Goal: Task Accomplishment & Management: Use online tool/utility

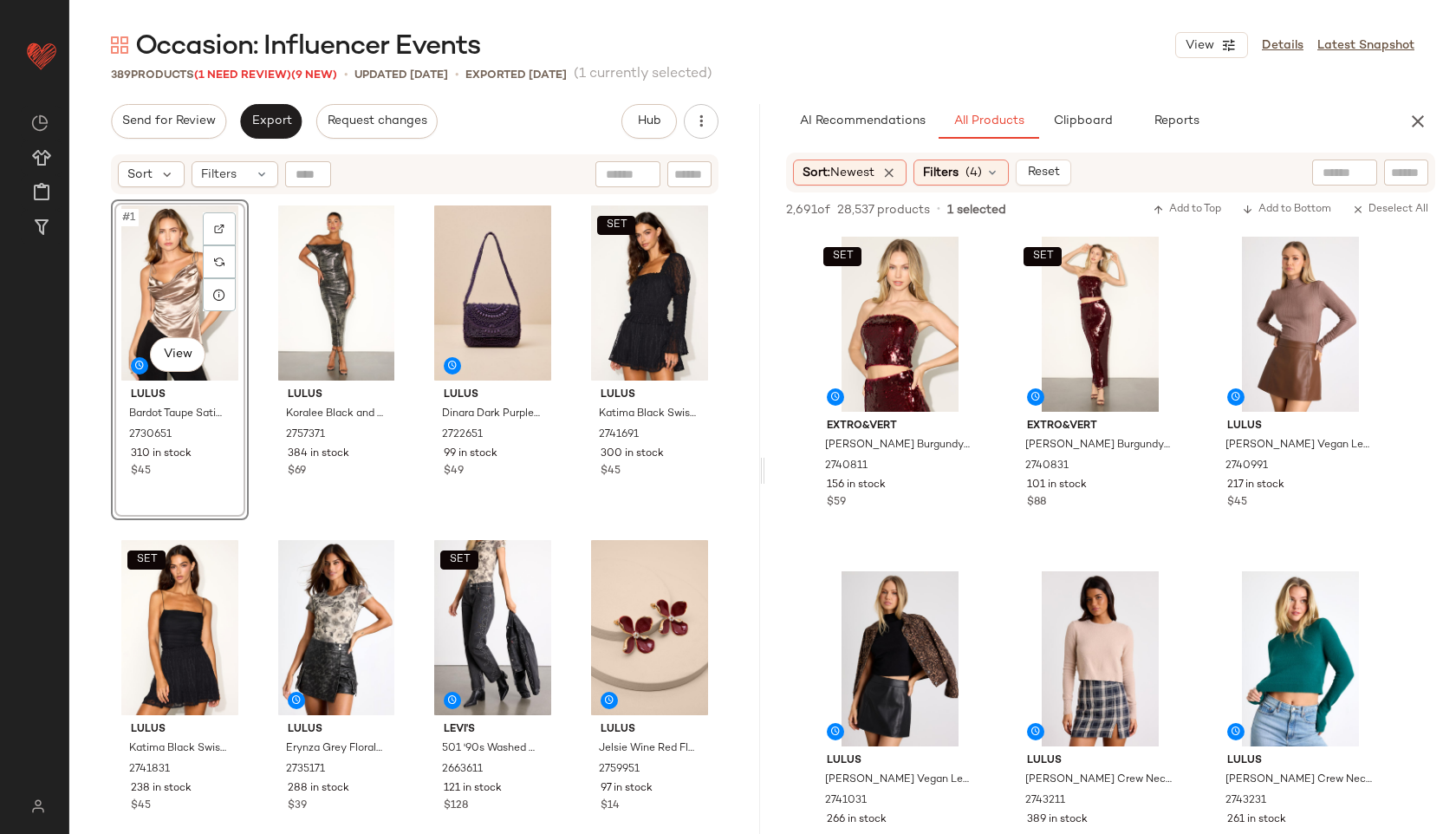
scroll to position [2936, 0]
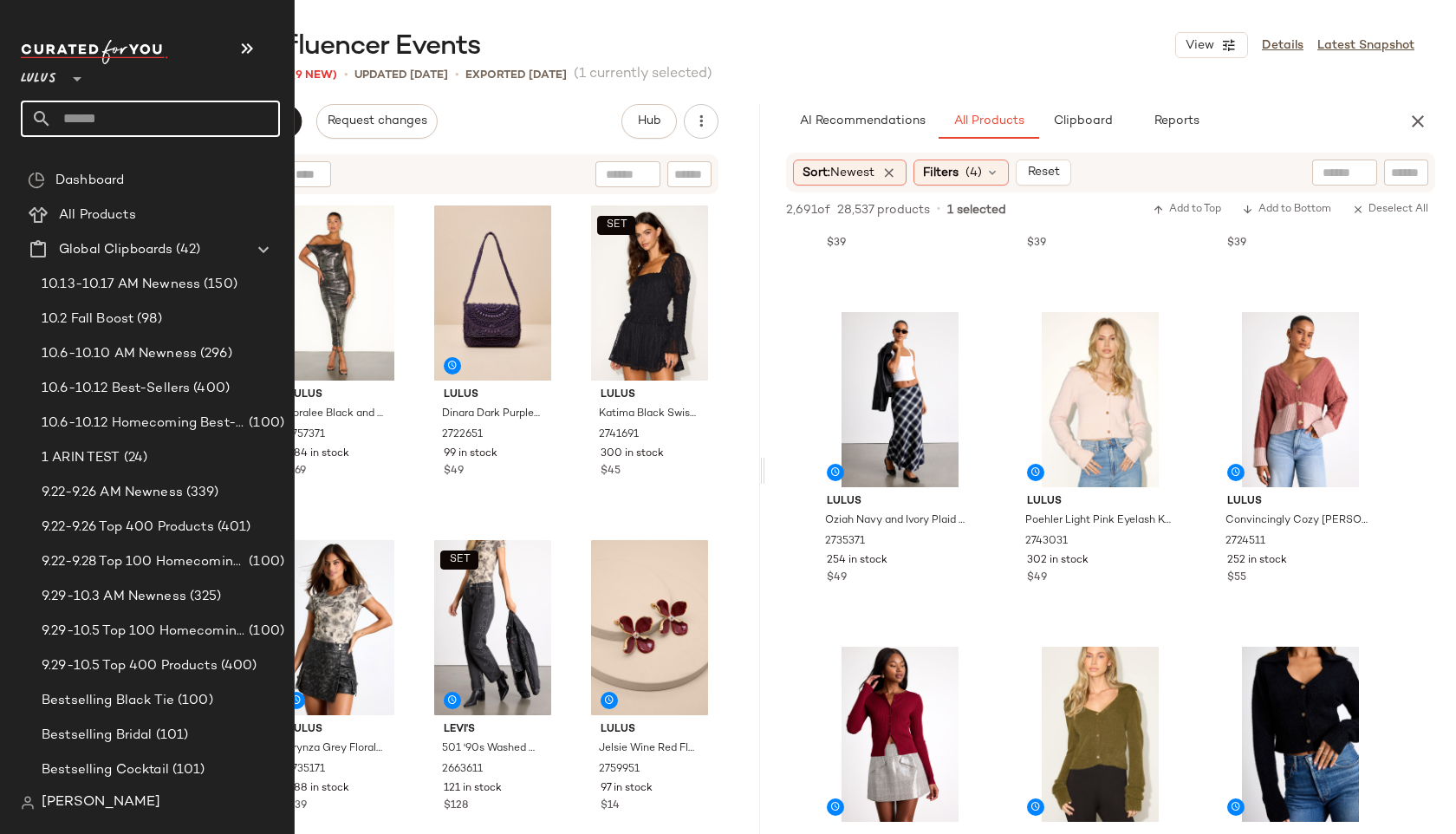
click at [86, 115] on input "text" at bounding box center [166, 118] width 228 height 36
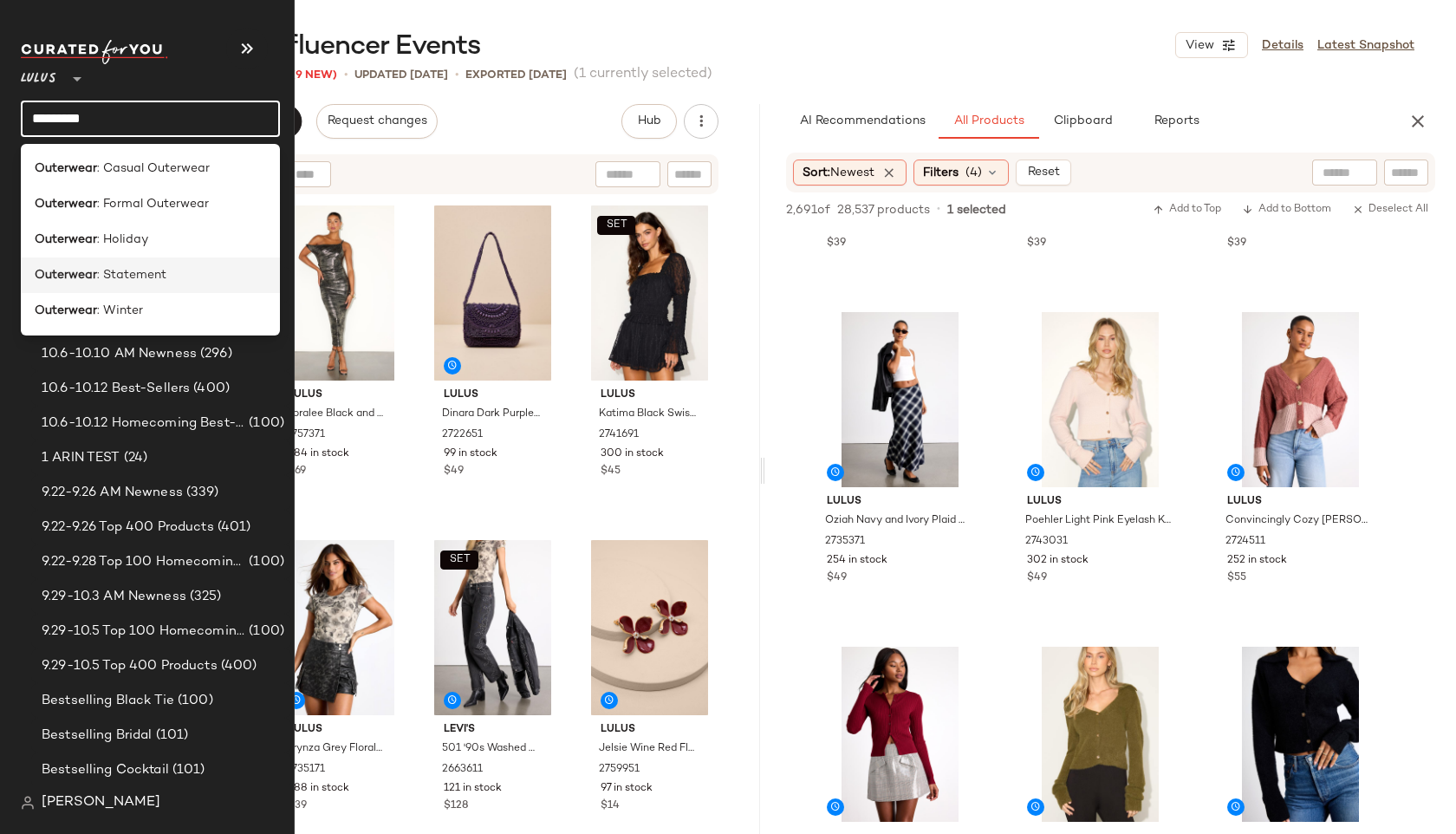
type input "*********"
click at [89, 276] on b "Outerwear" at bounding box center [65, 275] width 62 height 19
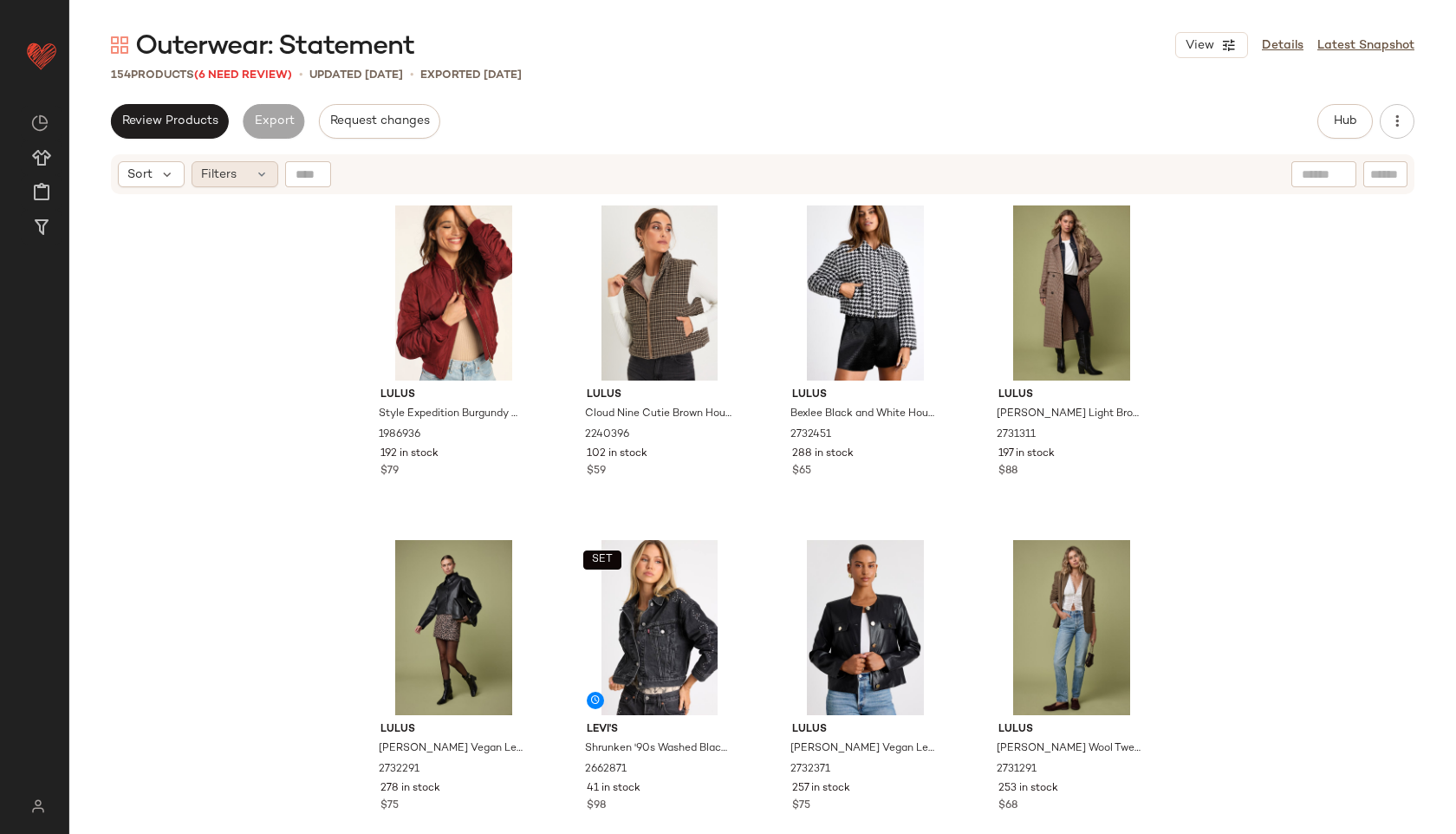
click at [244, 164] on div "Filters" at bounding box center [235, 174] width 87 height 26
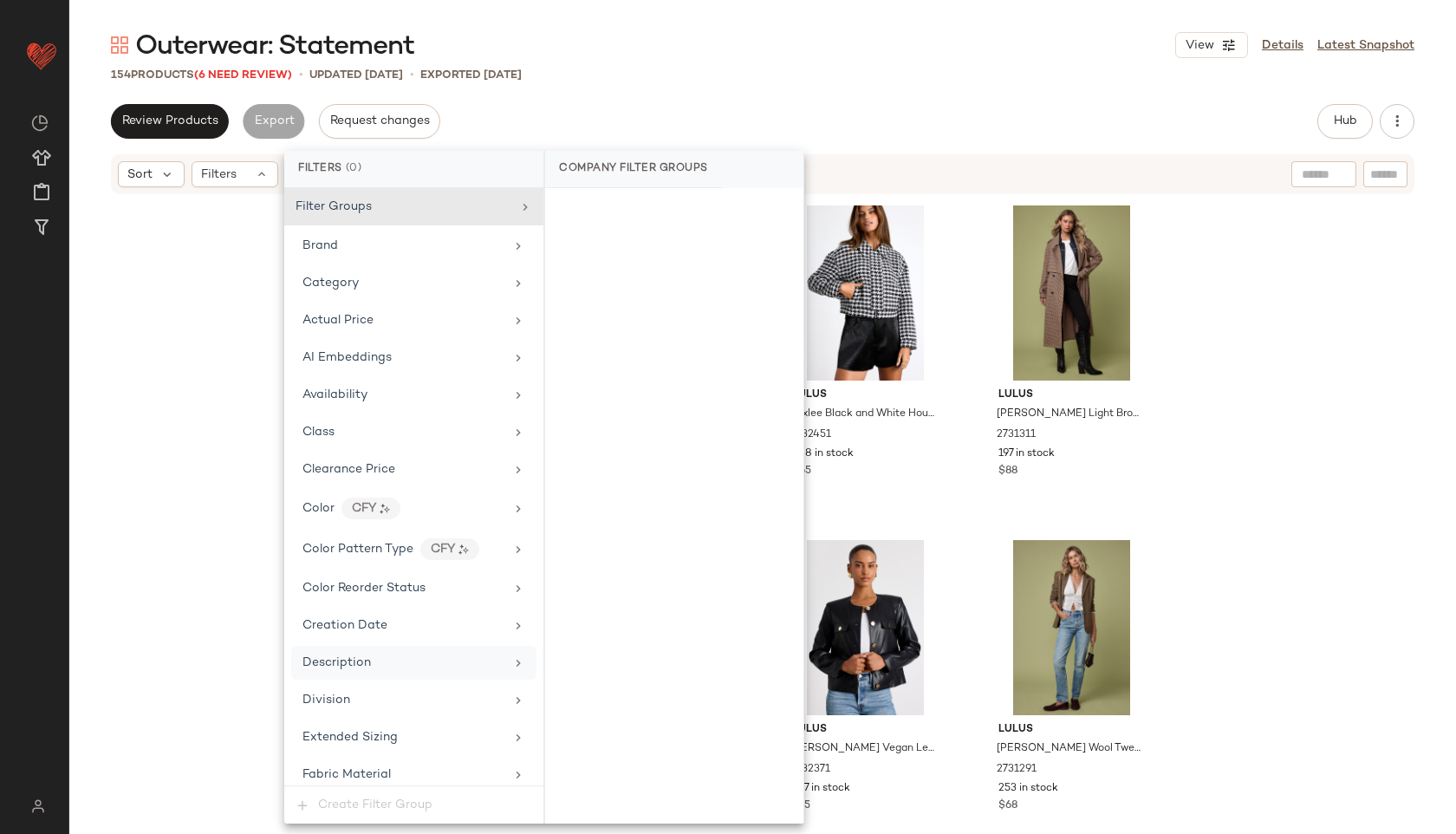
scroll to position [1183, 0]
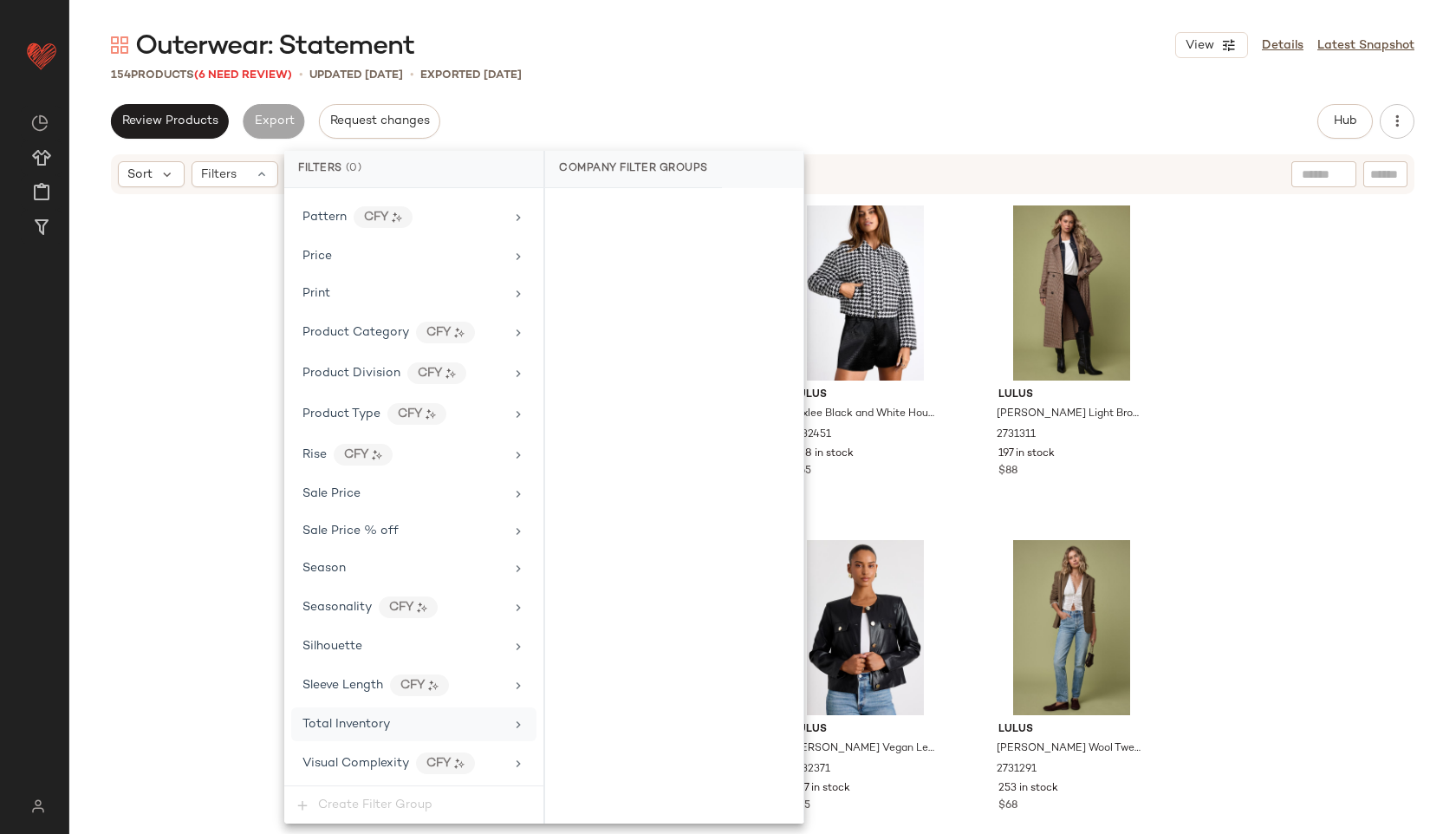
click at [398, 727] on div "Total Inventory" at bounding box center [403, 724] width 202 height 19
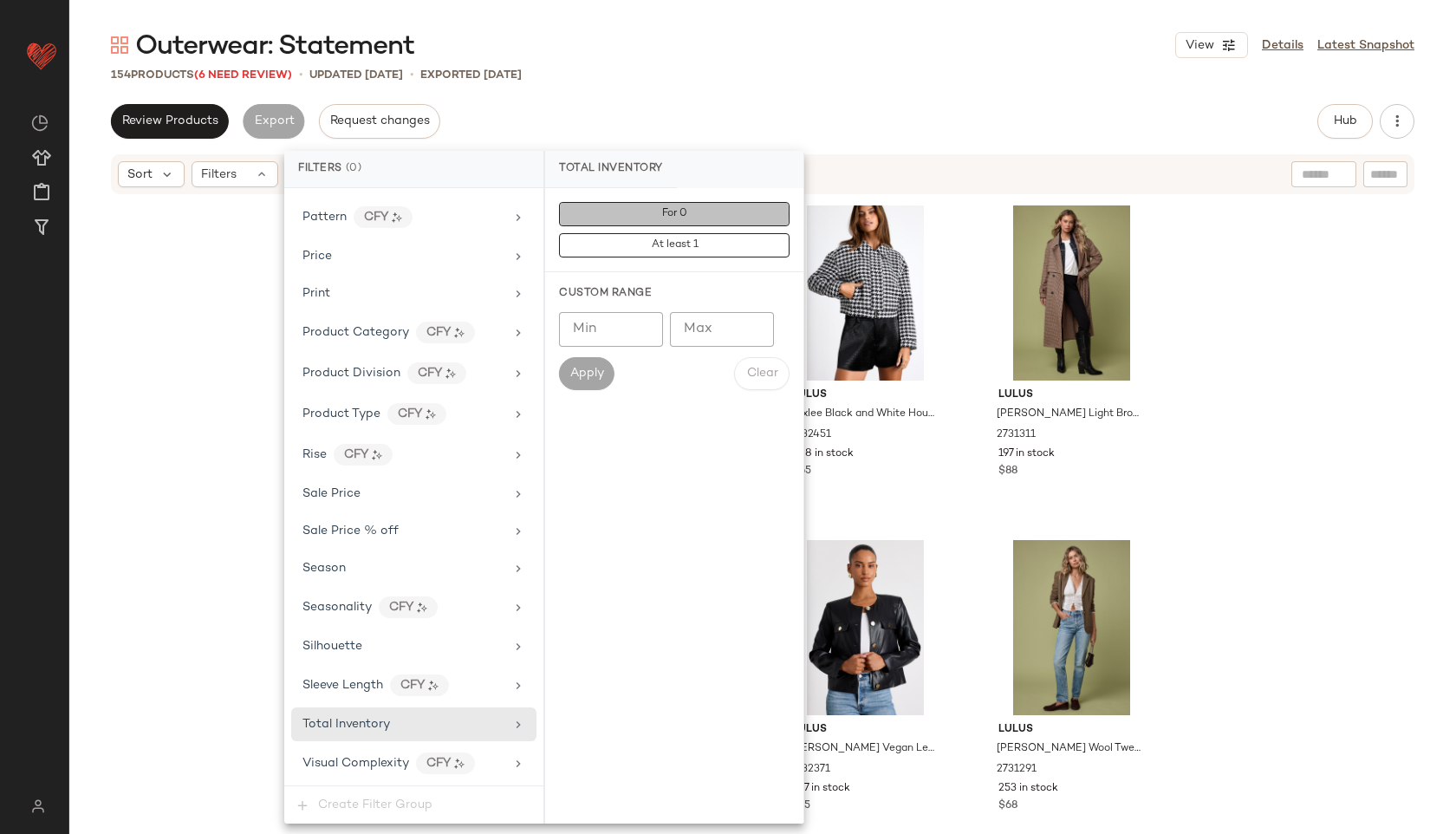
click at [668, 205] on button "For 0" at bounding box center [673, 213] width 230 height 25
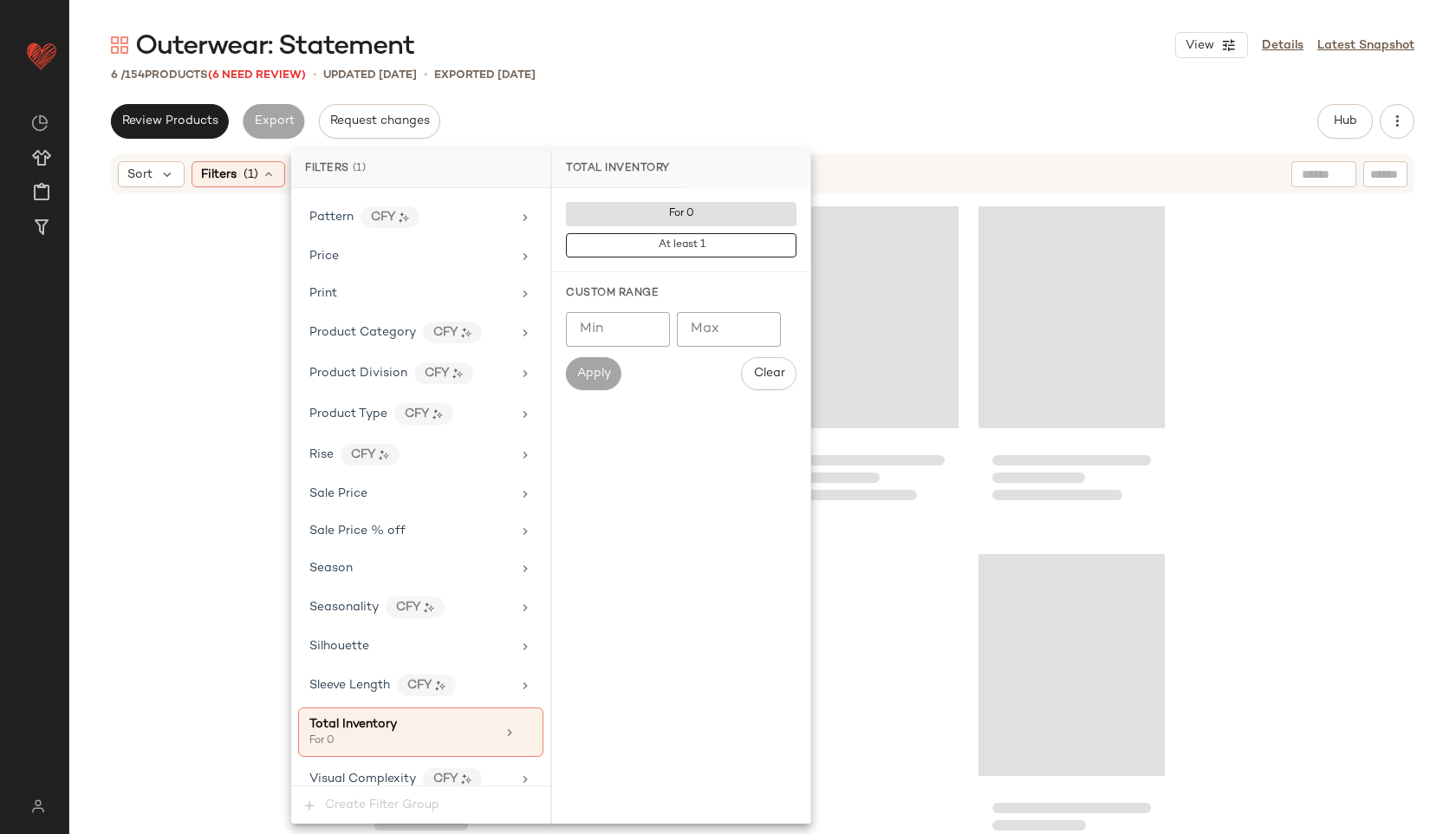
click at [739, 84] on div "Outerwear: Statement View Details Latest Snapshot 6 / 154 Products (6 Need Revi…" at bounding box center [763, 431] width 1386 height 806
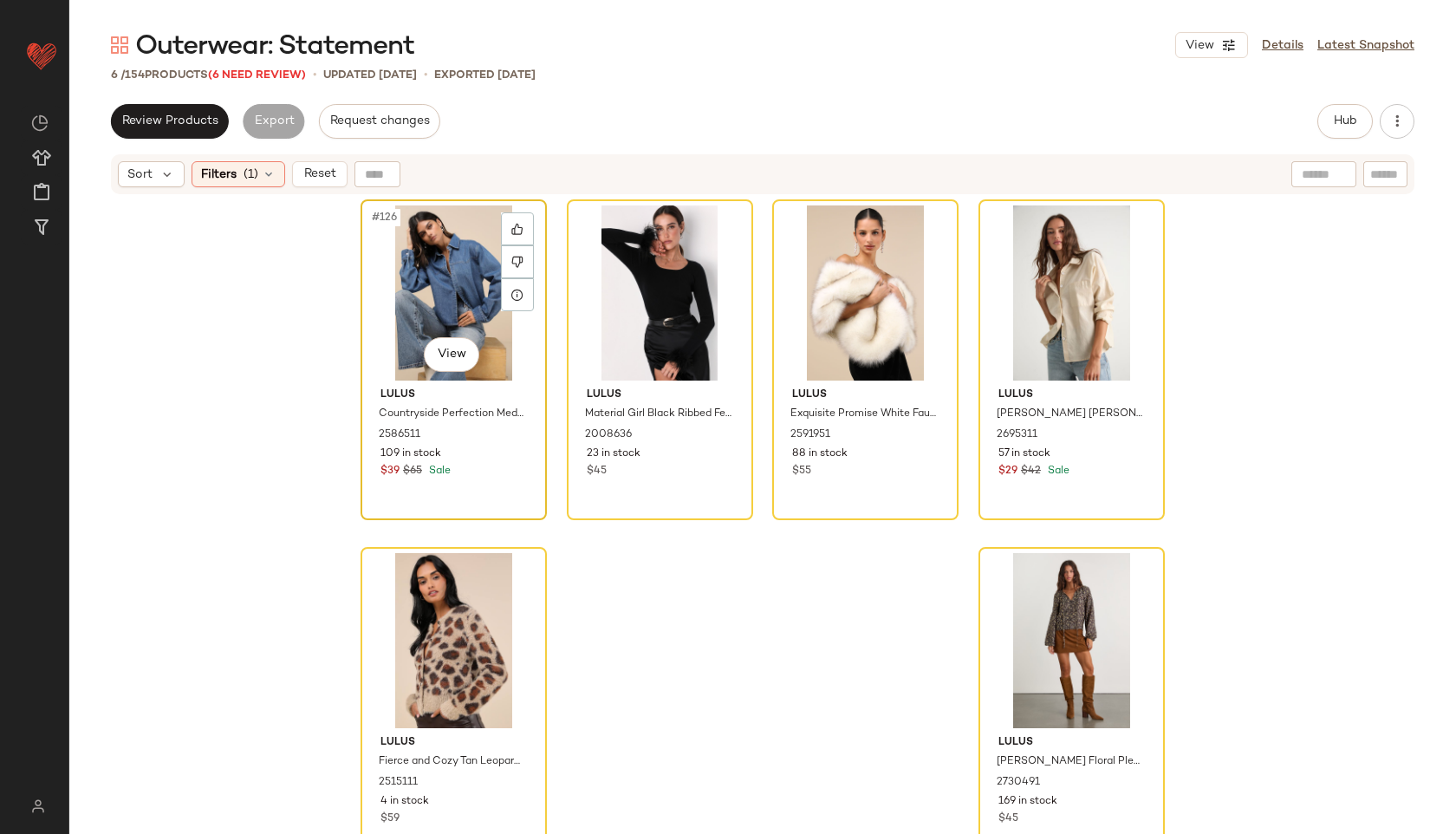
click at [426, 280] on div "#126 View" at bounding box center [453, 293] width 174 height 175
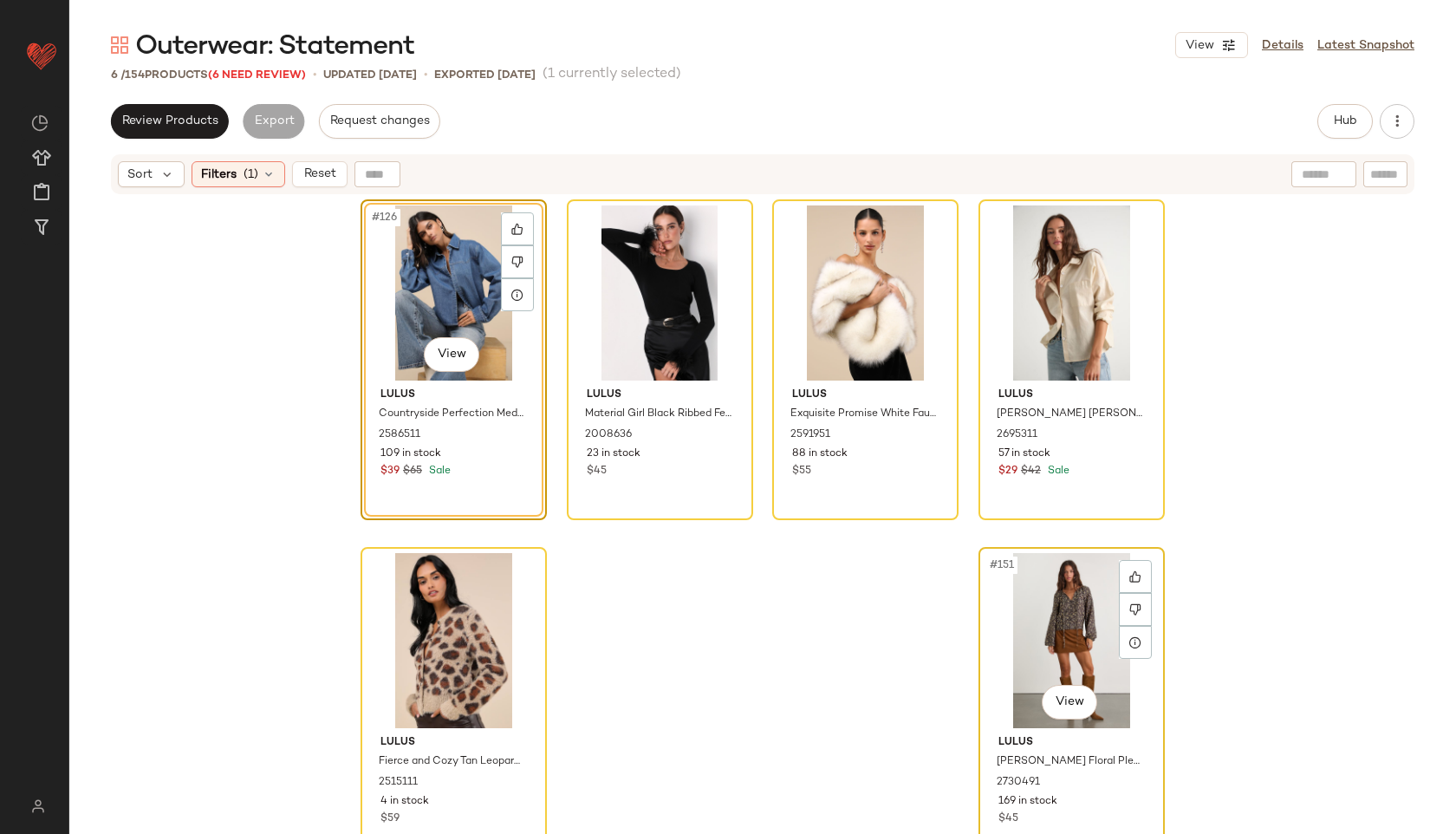
click at [1039, 610] on div "#151 View" at bounding box center [1071, 640] width 174 height 175
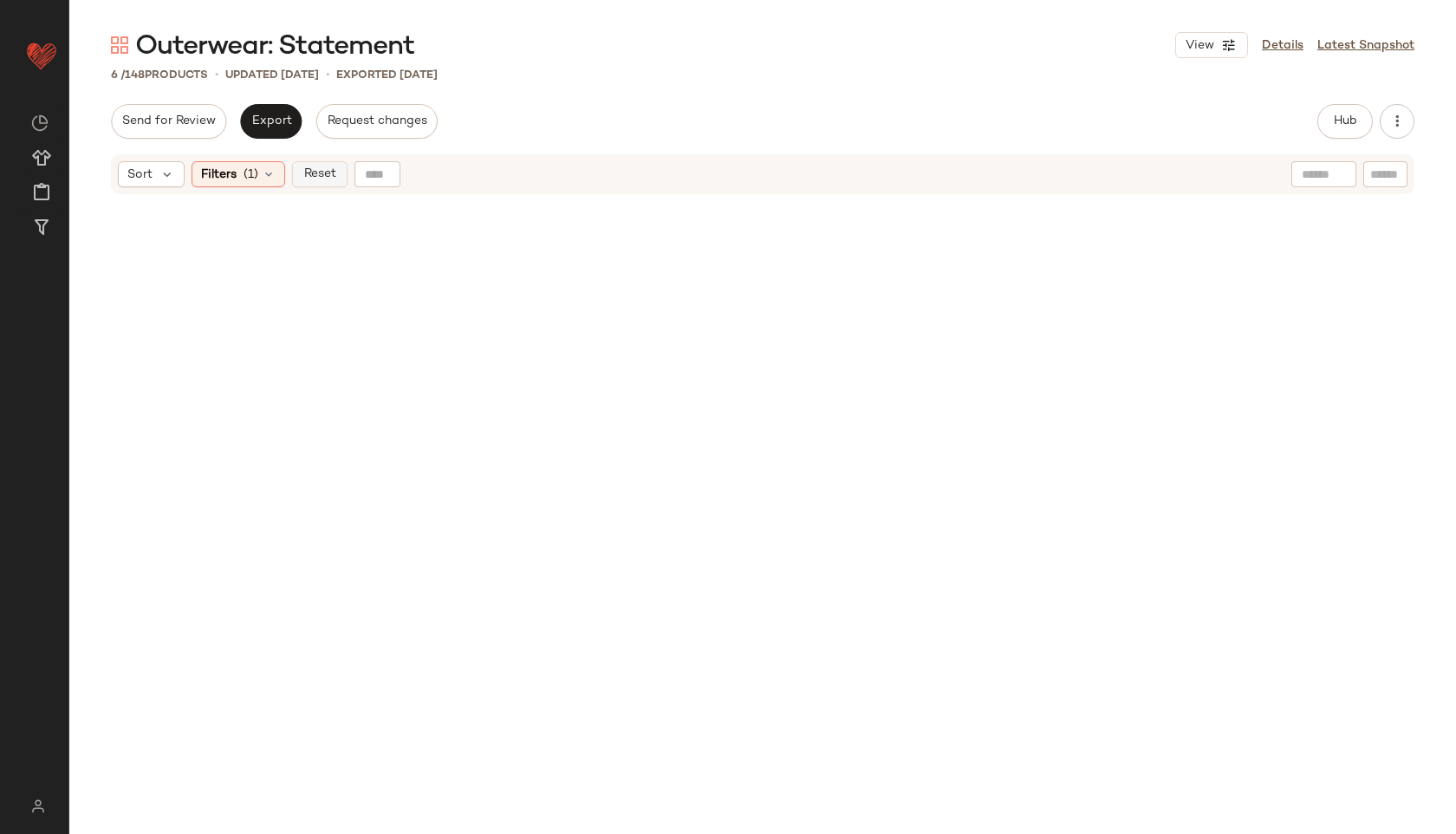
click at [322, 181] on button "Reset" at bounding box center [320, 174] width 55 height 26
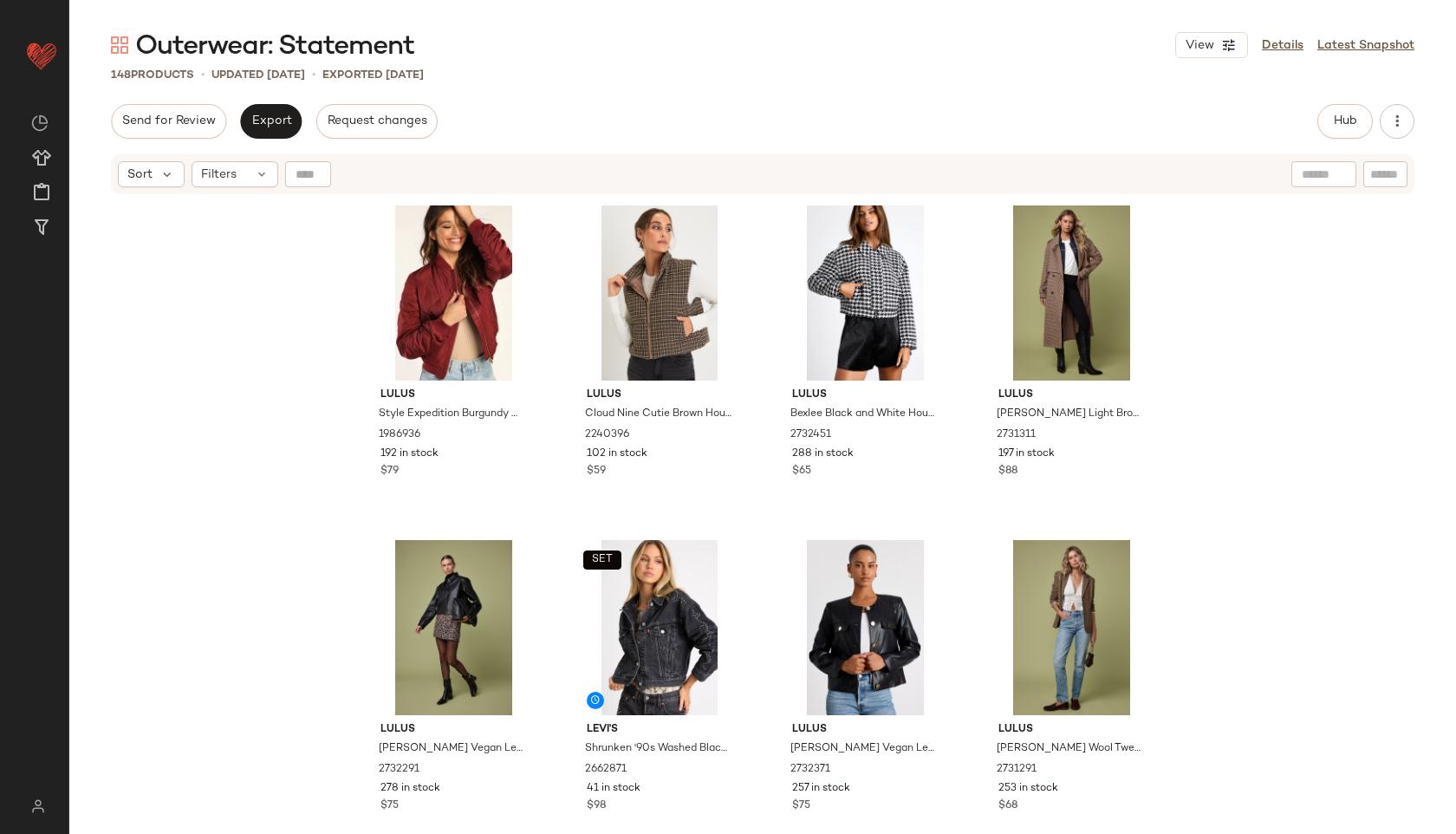
click at [617, 121] on div "Send for Review Export Request changes Hub Send for Review External Review Inte…" at bounding box center [763, 121] width 1304 height 34
click at [1358, 112] on button "Hub" at bounding box center [1345, 121] width 55 height 34
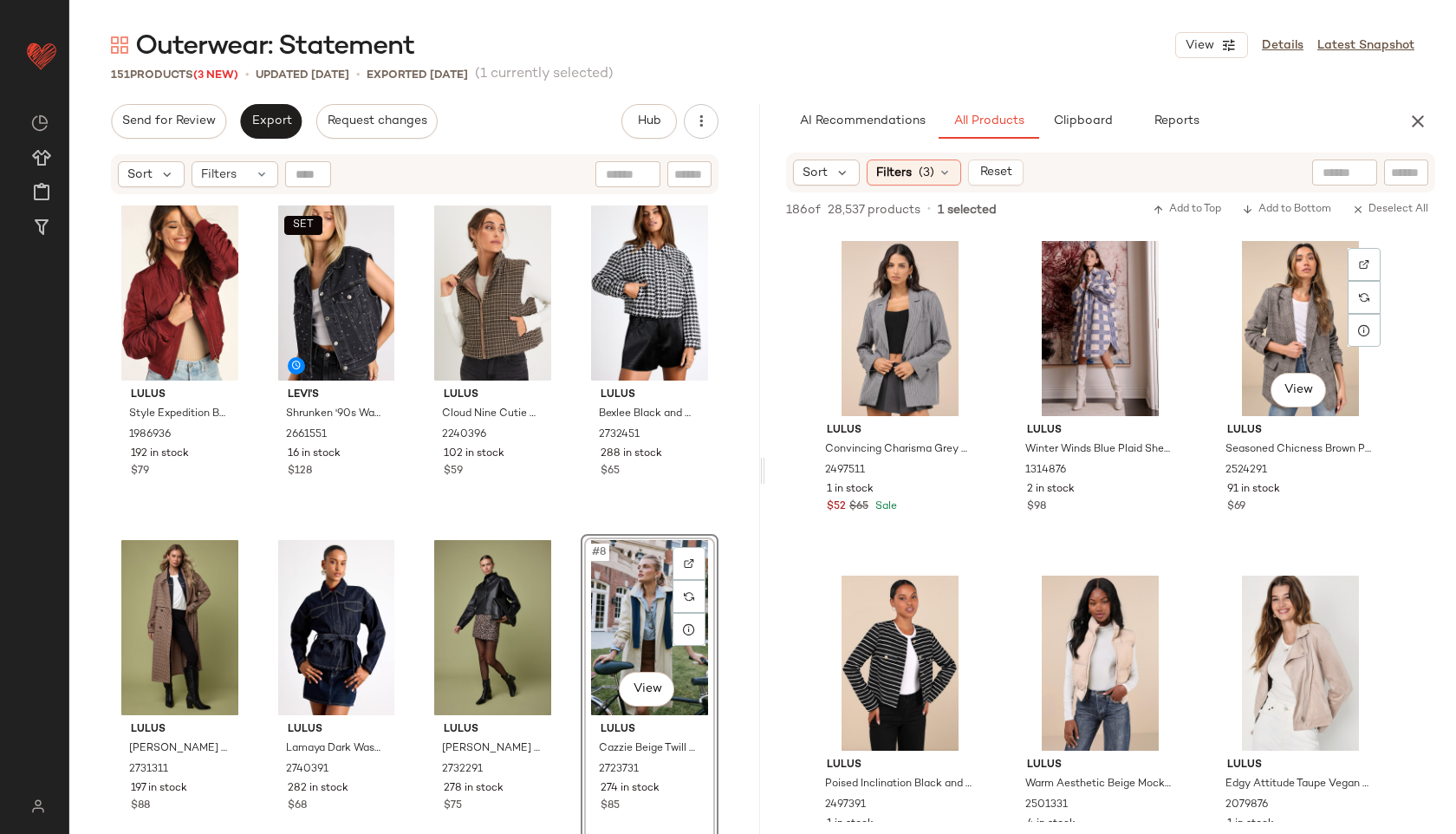
scroll to position [3008, 0]
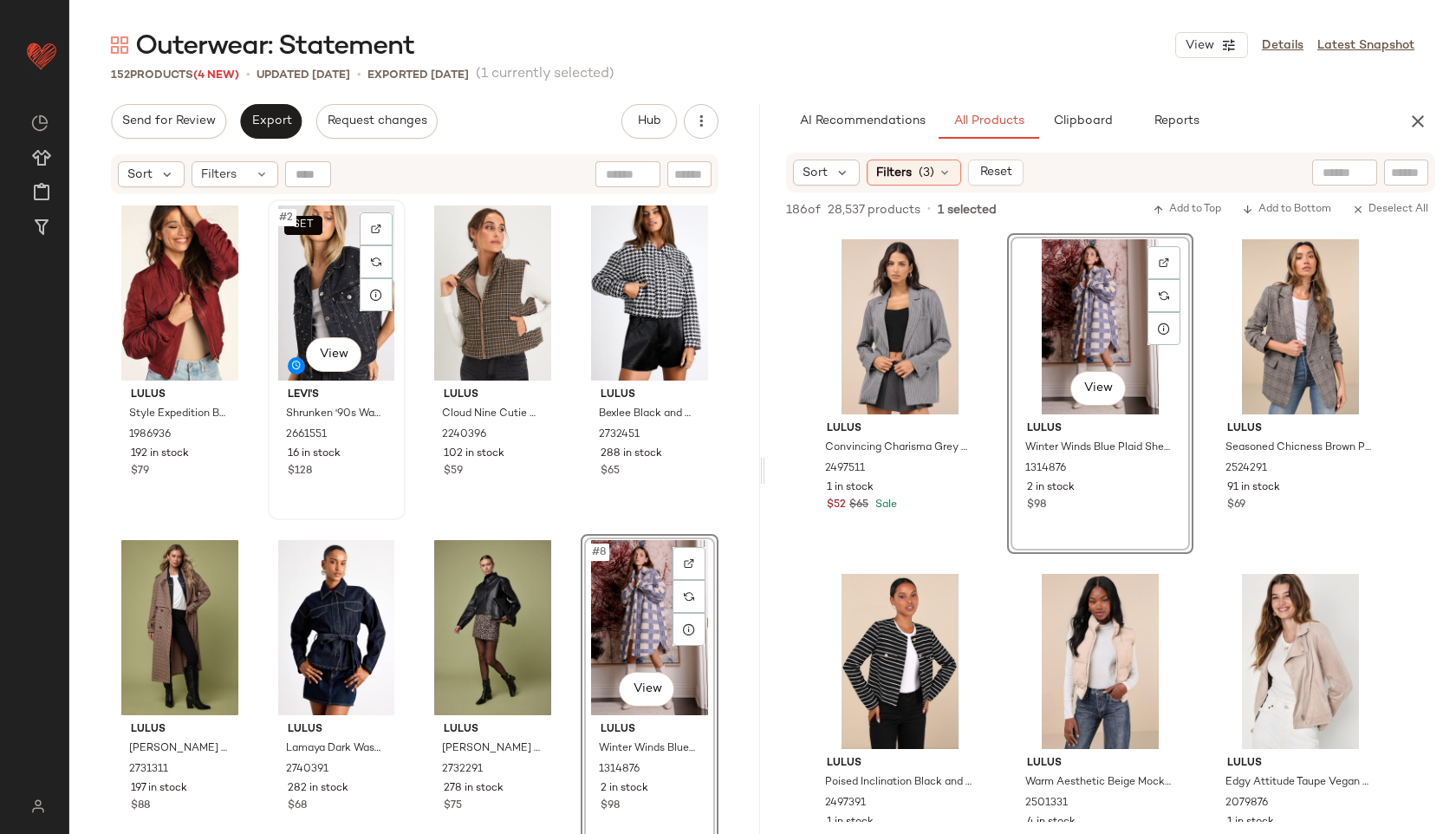
click at [347, 308] on div "SET #2 View" at bounding box center [337, 293] width 126 height 175
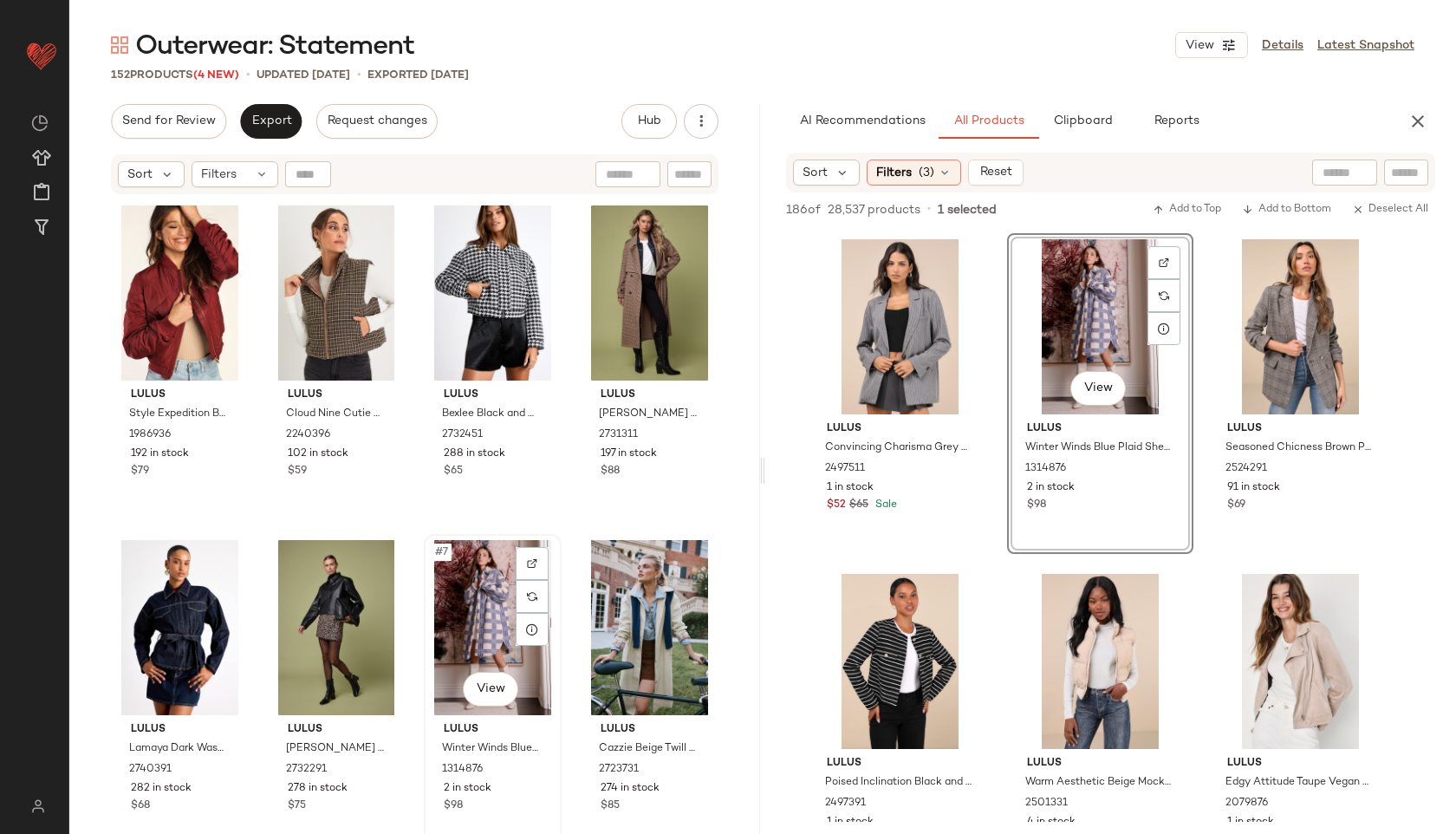
click at [458, 598] on div "#7 View" at bounding box center [493, 627] width 126 height 175
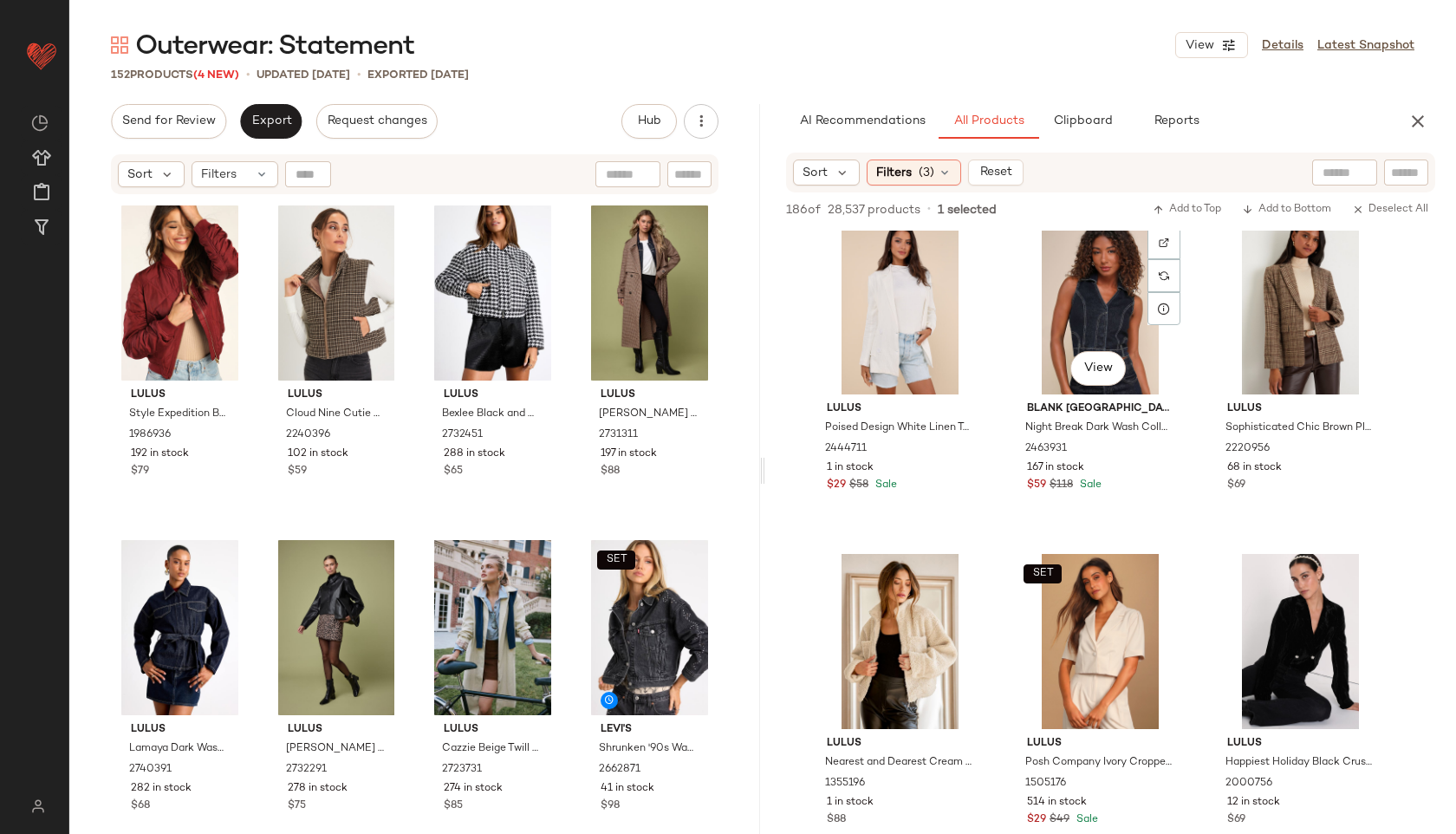
scroll to position [3699, 0]
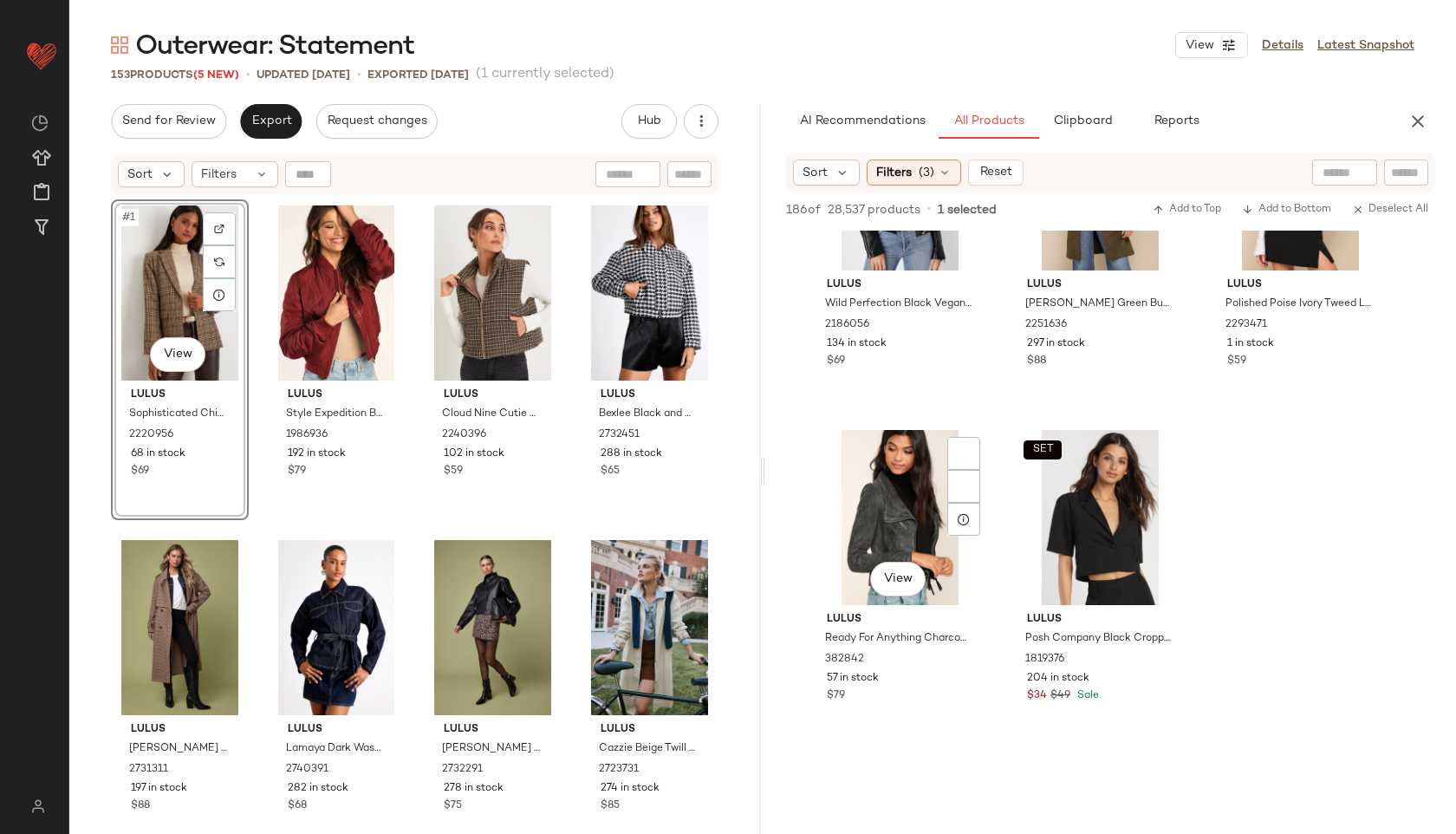
scroll to position [4492, 0]
click at [266, 174] on icon at bounding box center [262, 174] width 14 height 14
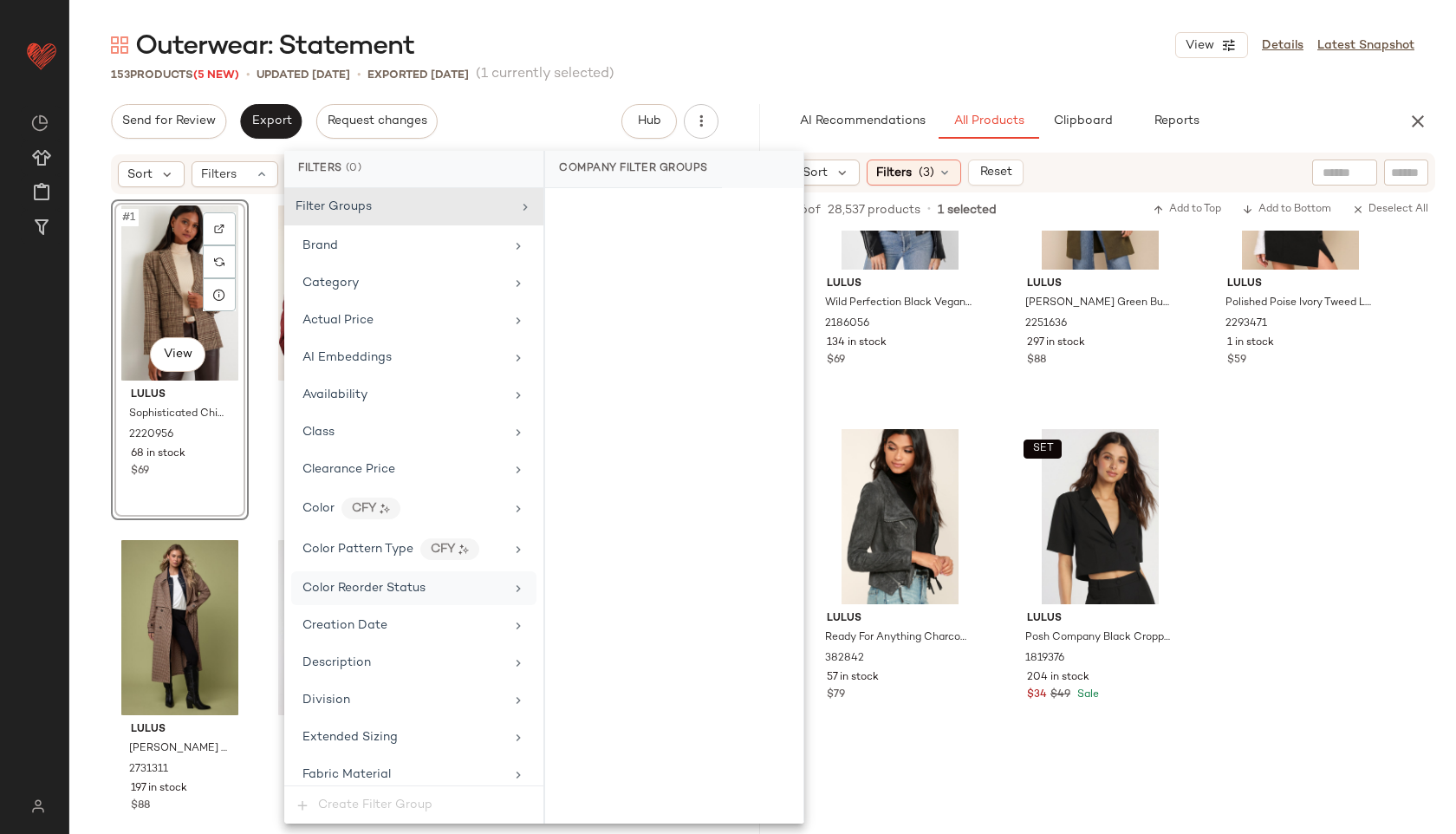
scroll to position [1183, 0]
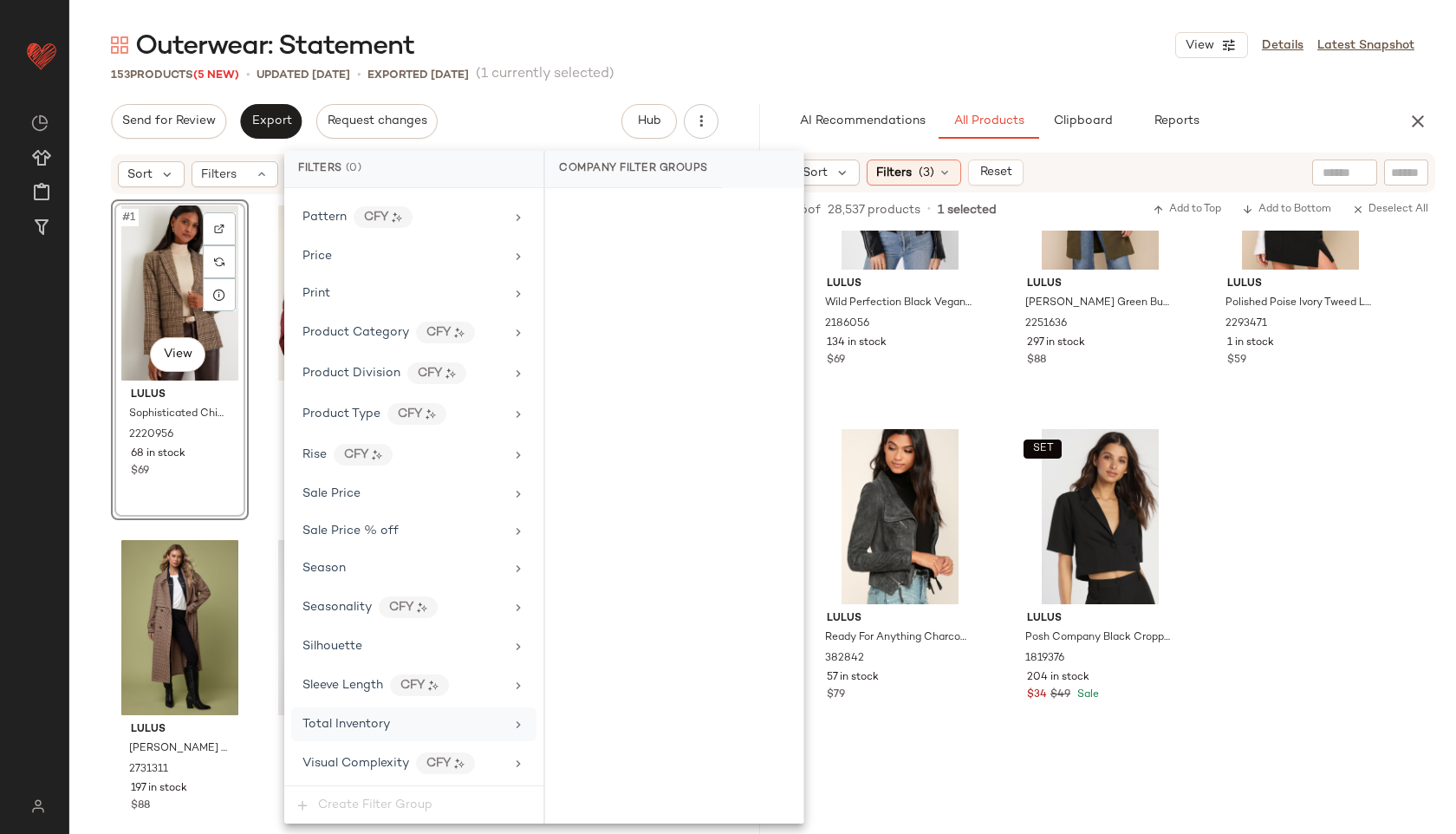
click at [358, 725] on span "Total Inventory" at bounding box center [346, 724] width 87 height 13
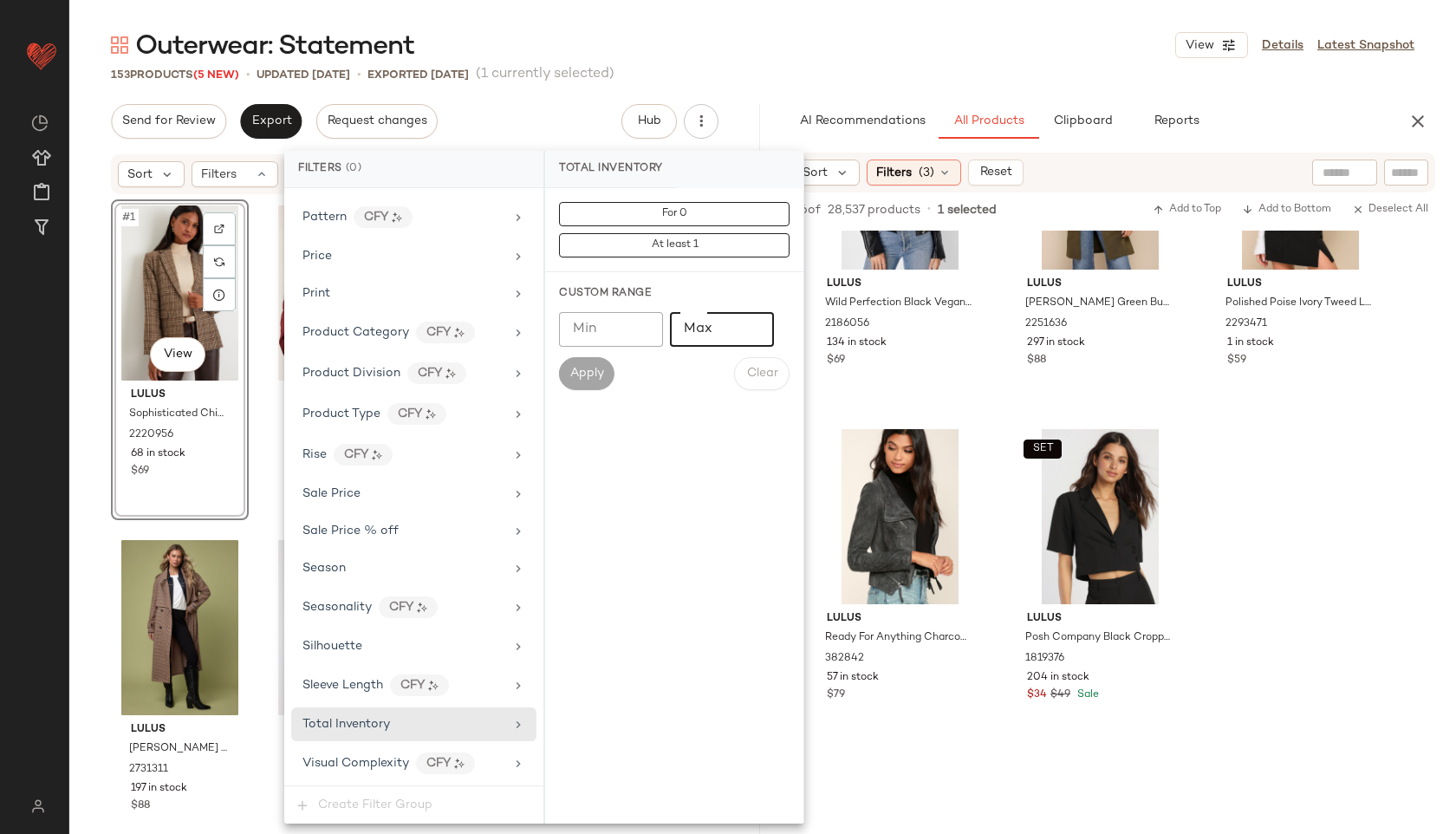
click at [685, 326] on input "Max" at bounding box center [722, 328] width 104 height 34
type input "**"
click at [566, 383] on button "Apply" at bounding box center [586, 373] width 55 height 32
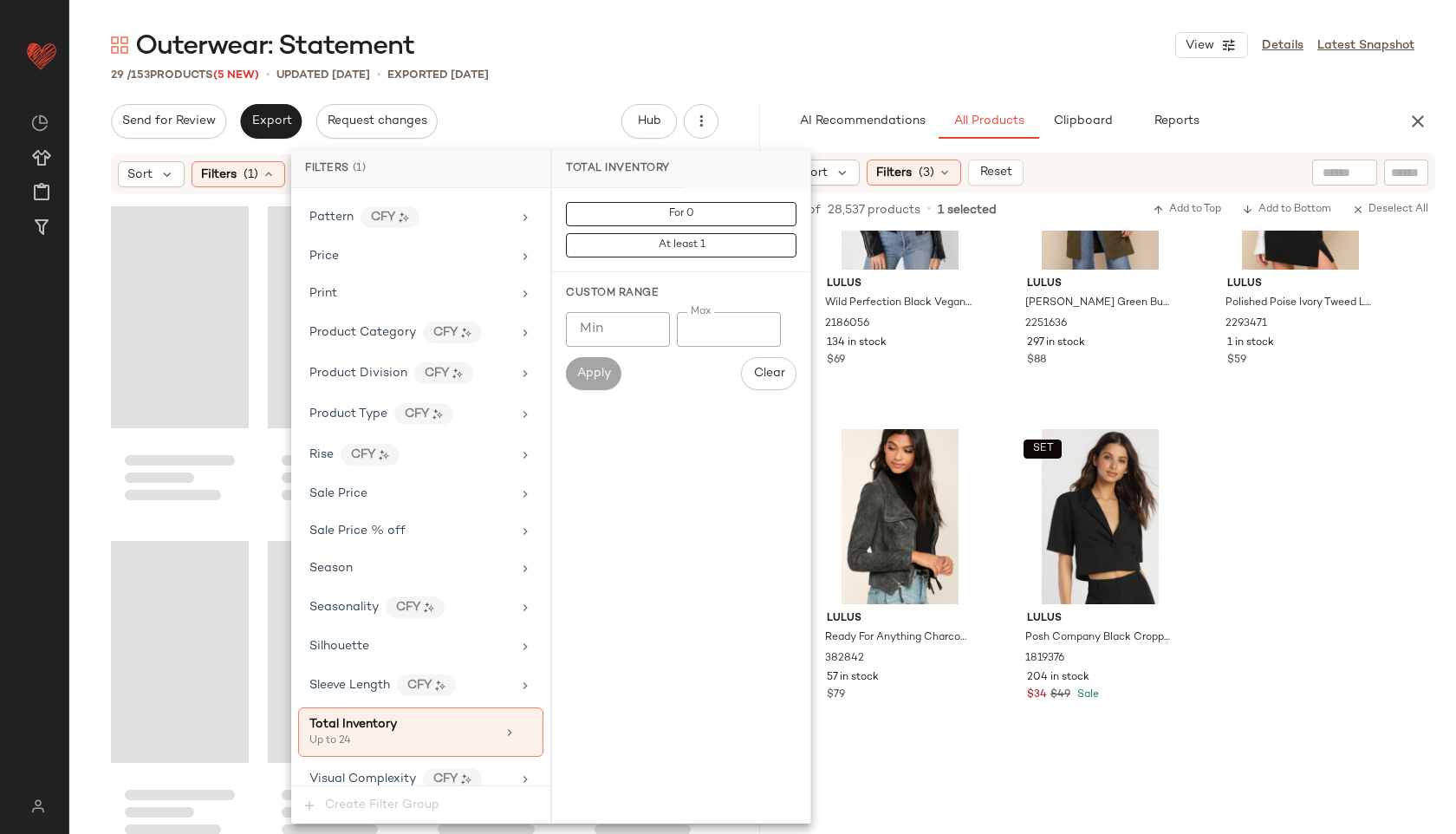
click at [745, 19] on main "Outerwear: Statement View Details Latest Snapshot 29 / 153 Products (5 New) • u…" at bounding box center [728, 417] width 1456 height 834
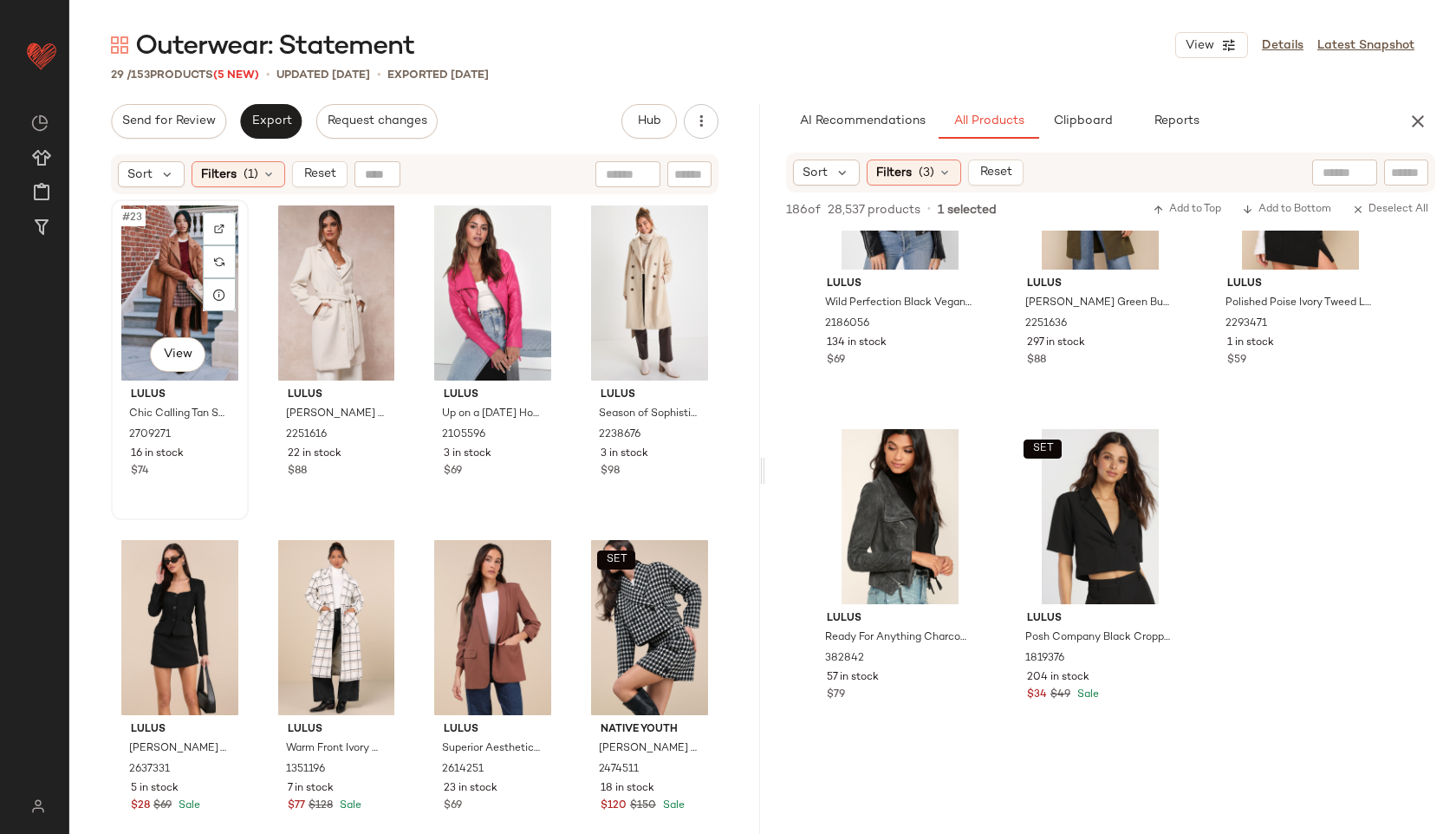
click at [154, 250] on div "#23 View" at bounding box center [180, 293] width 126 height 175
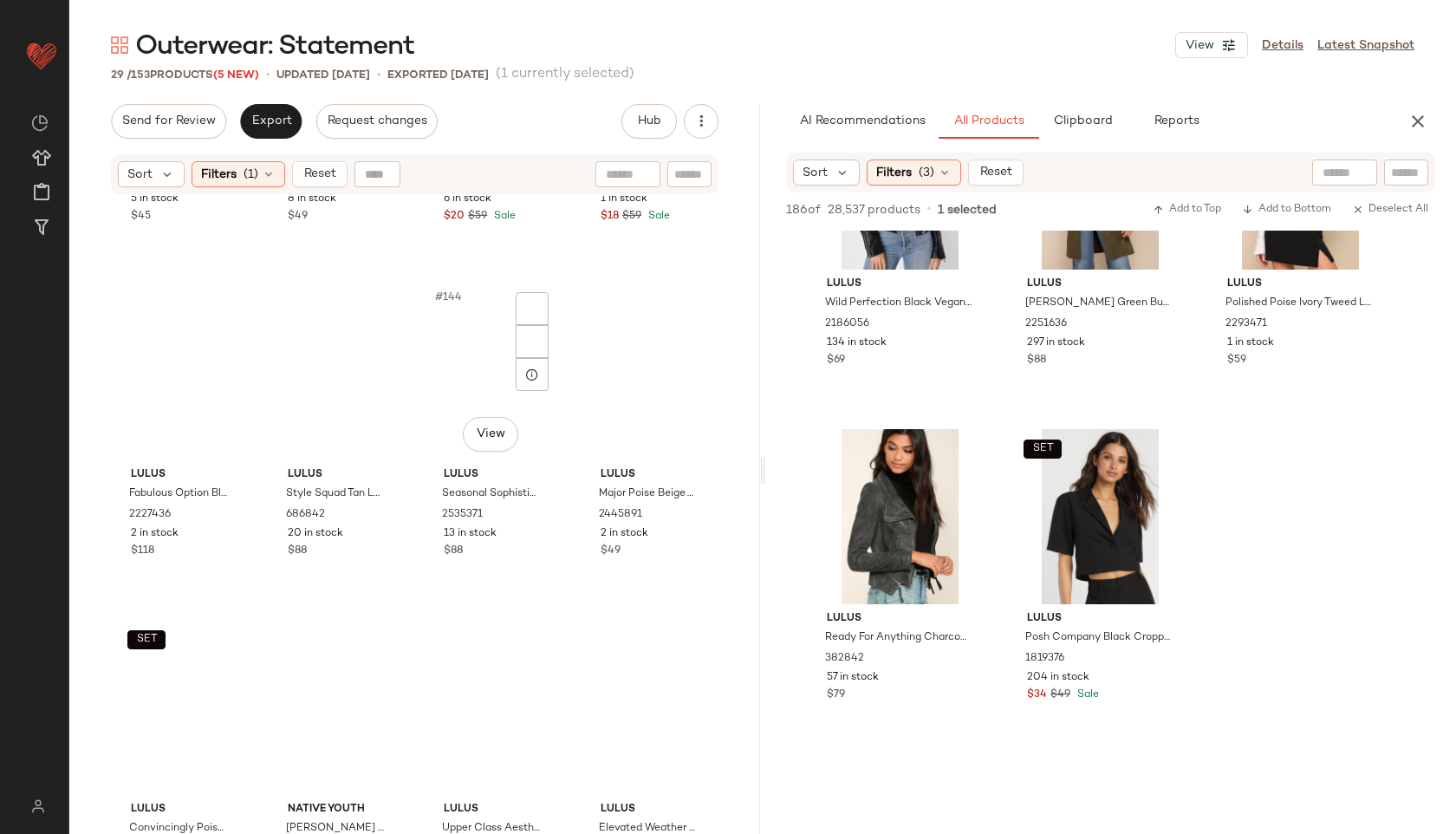
scroll to position [1996, 0]
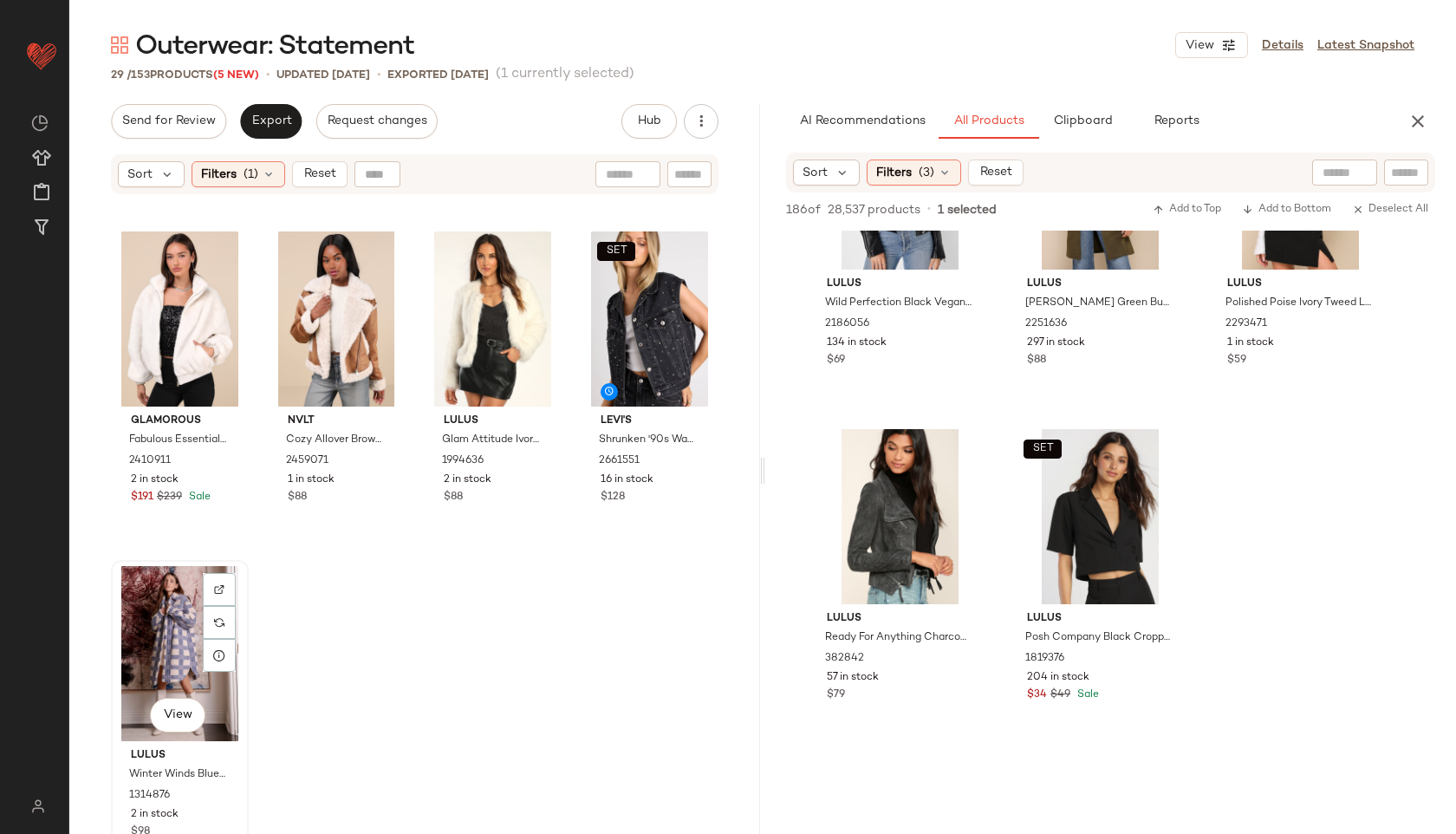
click at [166, 658] on div "View" at bounding box center [180, 654] width 126 height 175
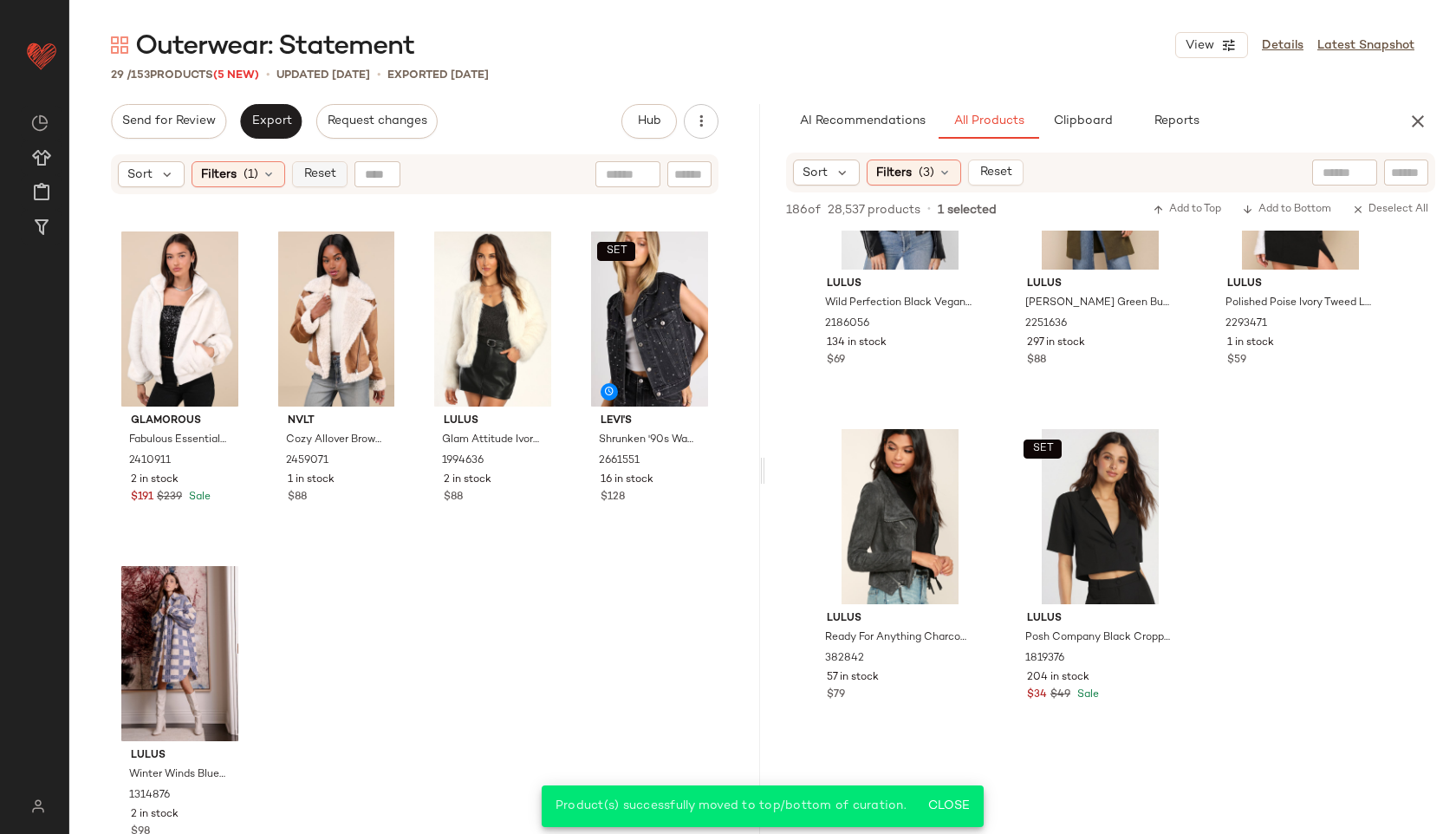
click at [325, 168] on span "Reset" at bounding box center [319, 174] width 32 height 14
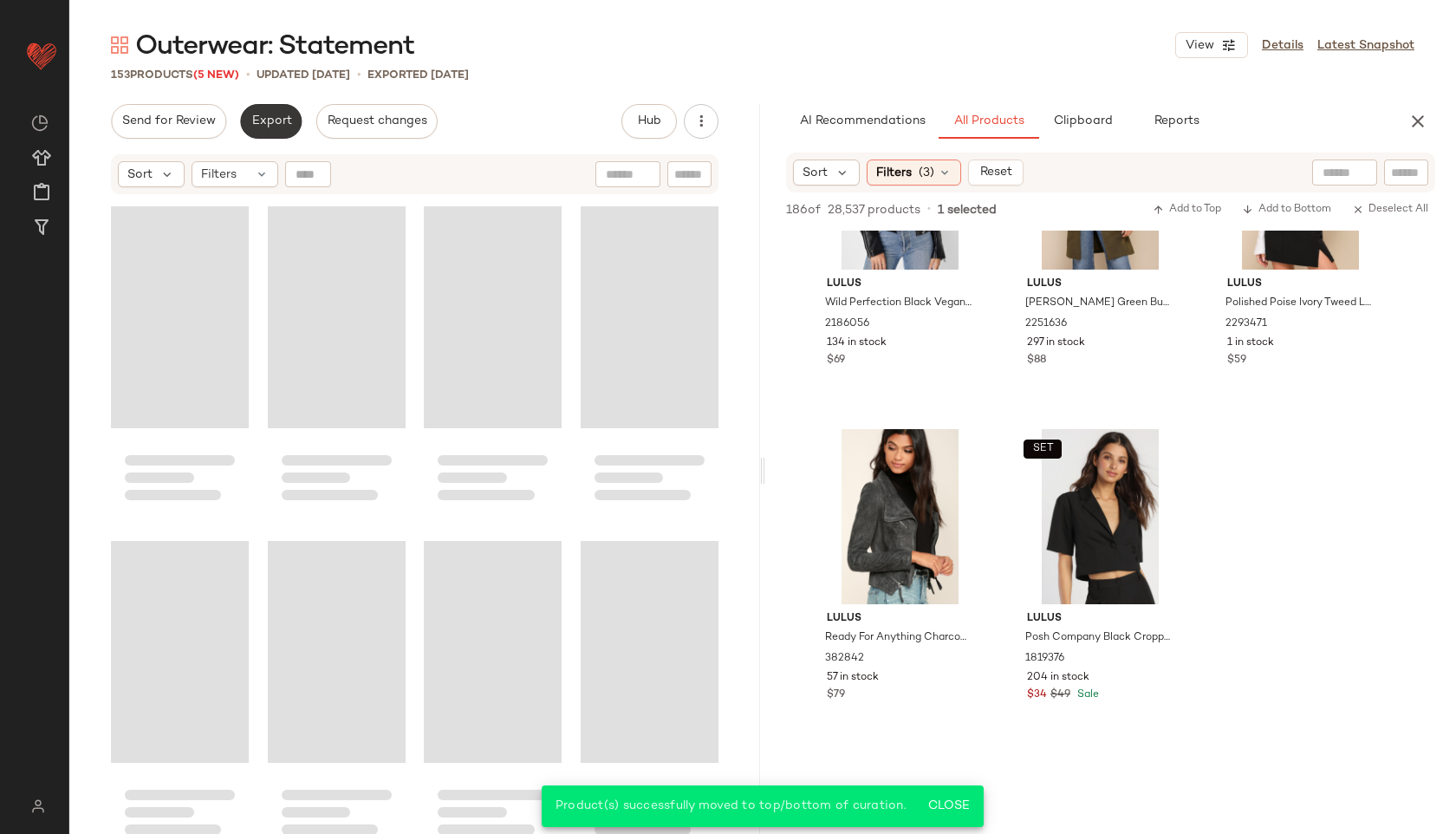
click at [280, 123] on span "Export" at bounding box center [270, 121] width 40 height 14
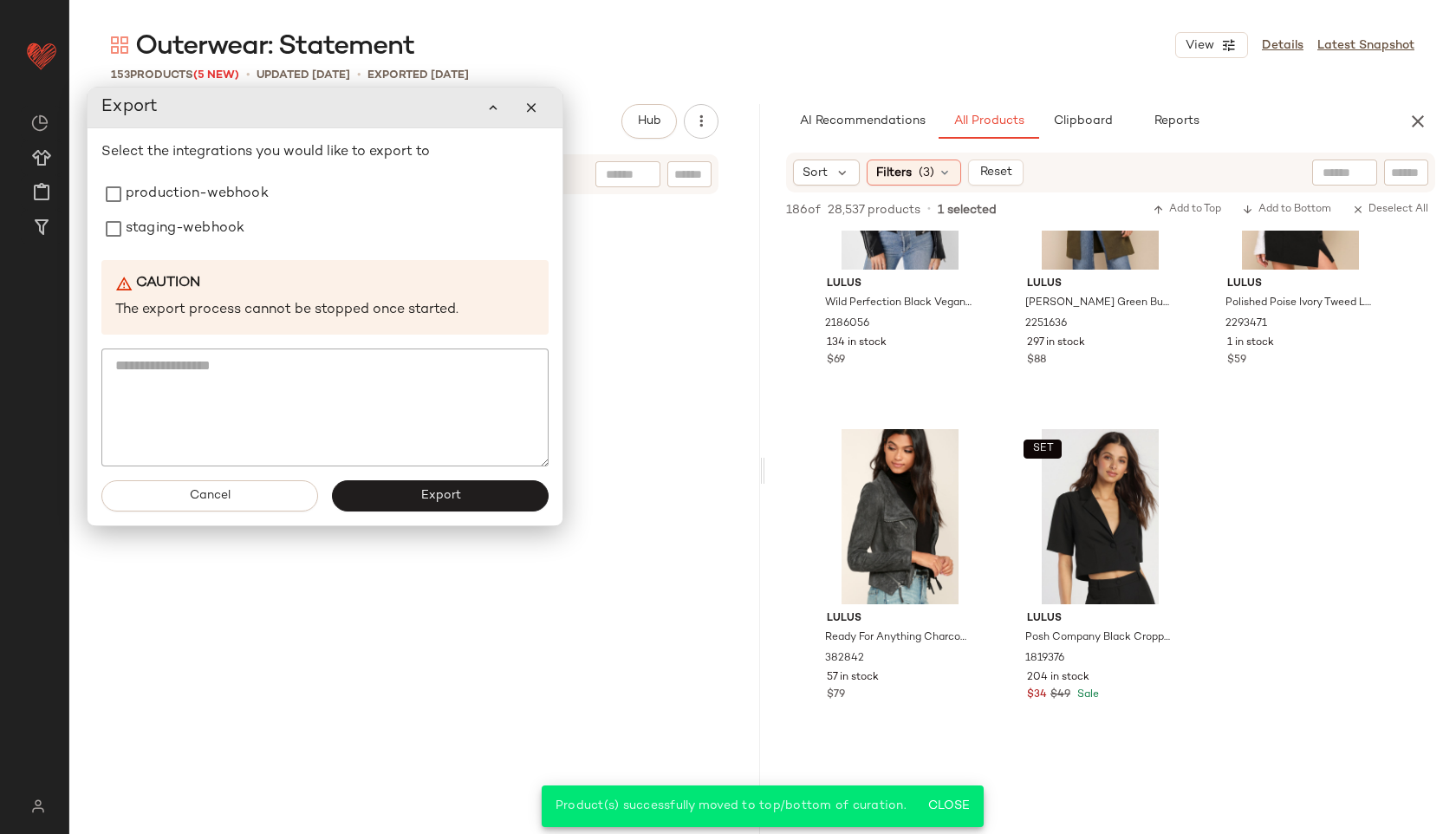
scroll to position [12367, 0]
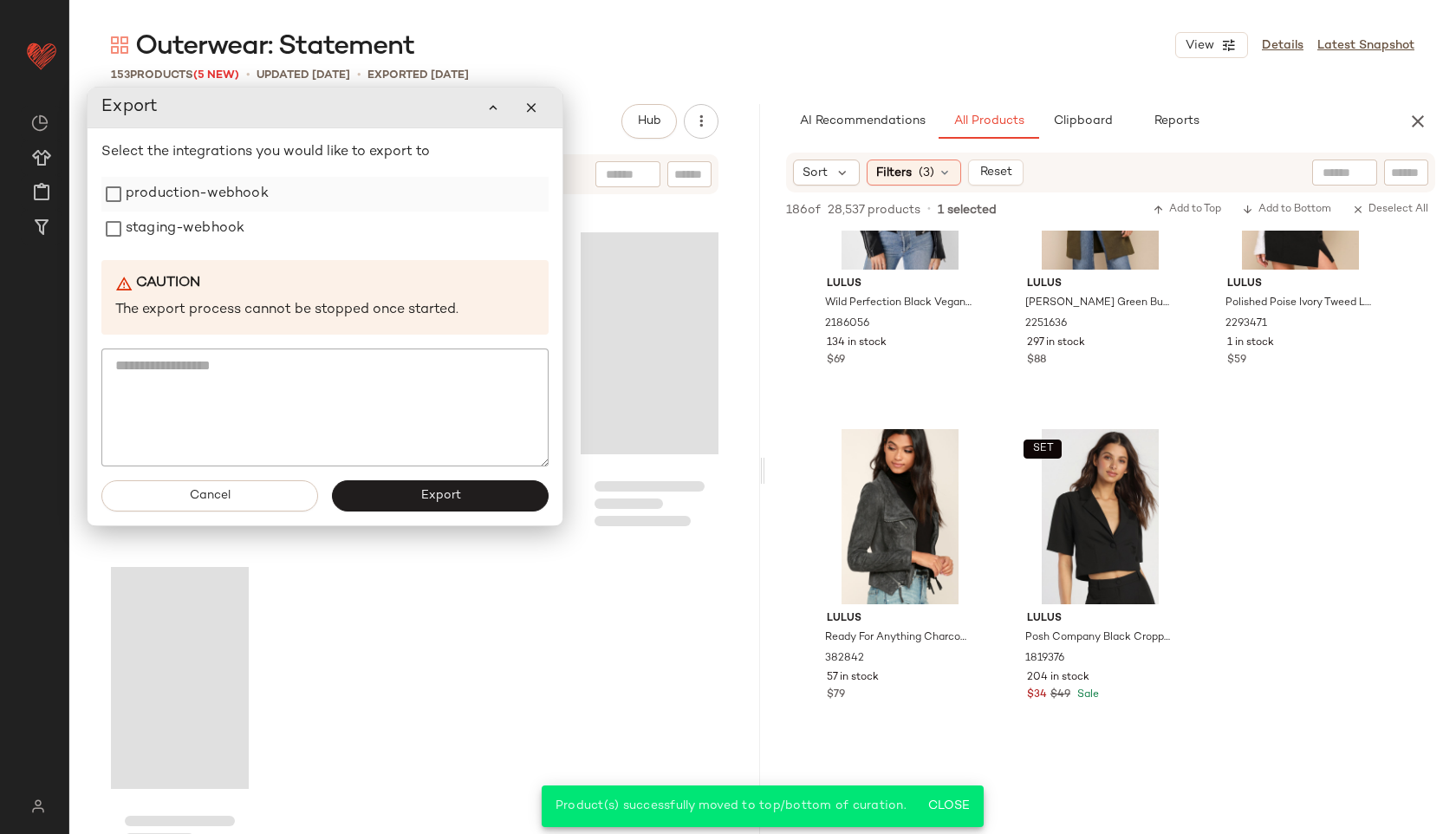
click at [220, 194] on label "production-webhook" at bounding box center [197, 194] width 143 height 34
click at [218, 223] on label "staging-webhook" at bounding box center [185, 228] width 119 height 34
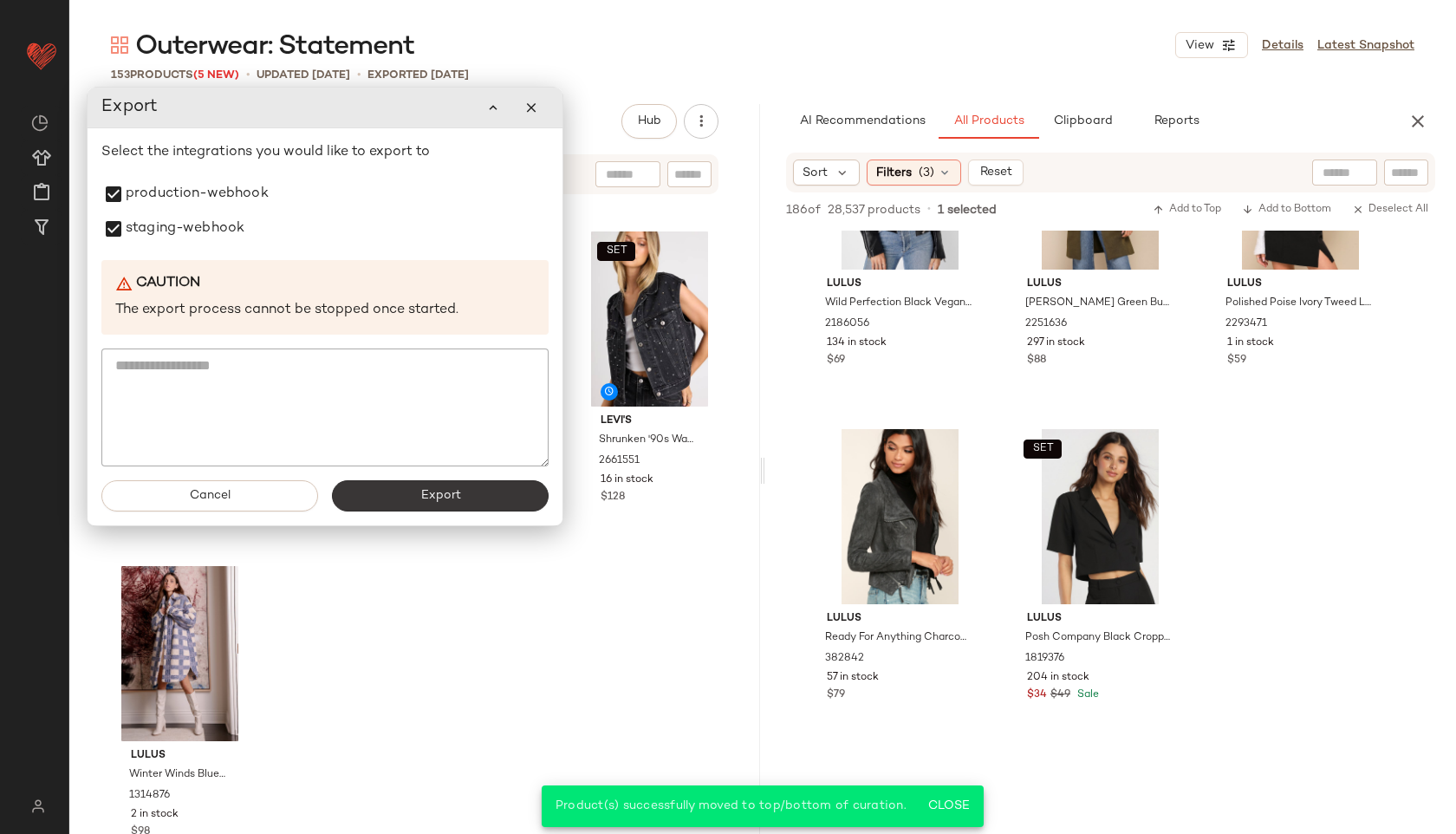
click at [411, 486] on button "Export" at bounding box center [440, 496] width 216 height 31
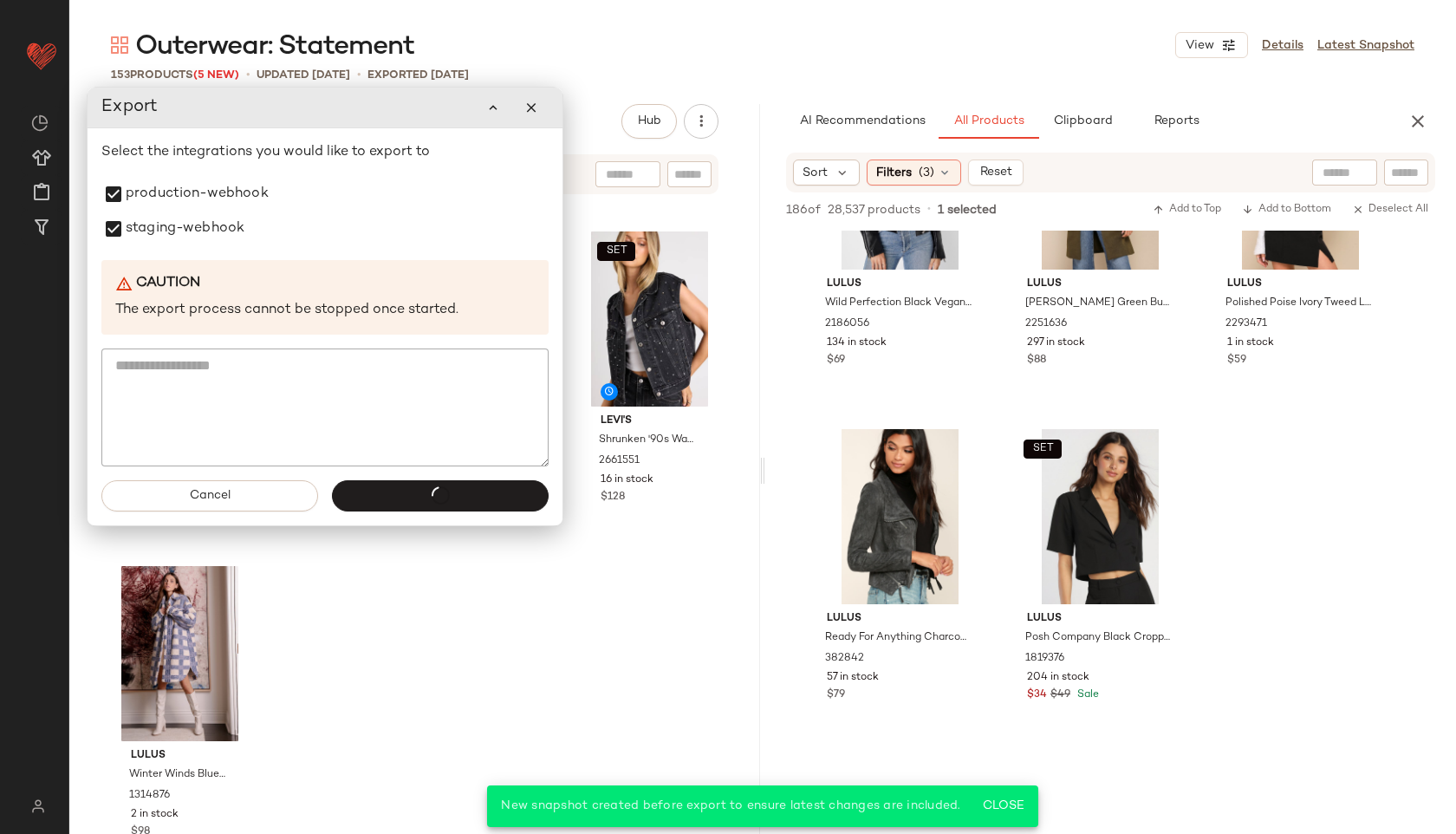
scroll to position [6499, 0]
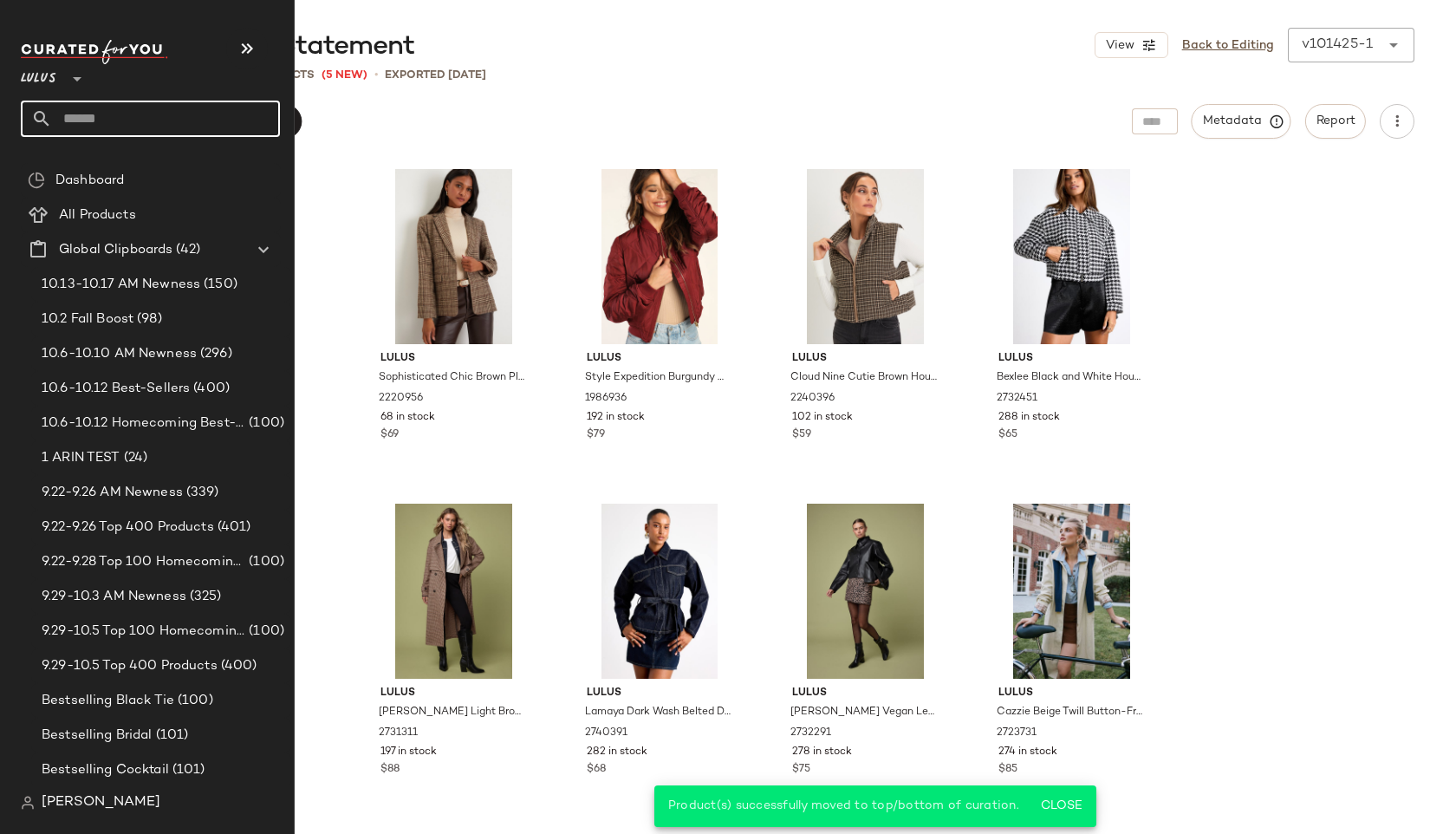
click at [47, 117] on icon at bounding box center [41, 118] width 21 height 21
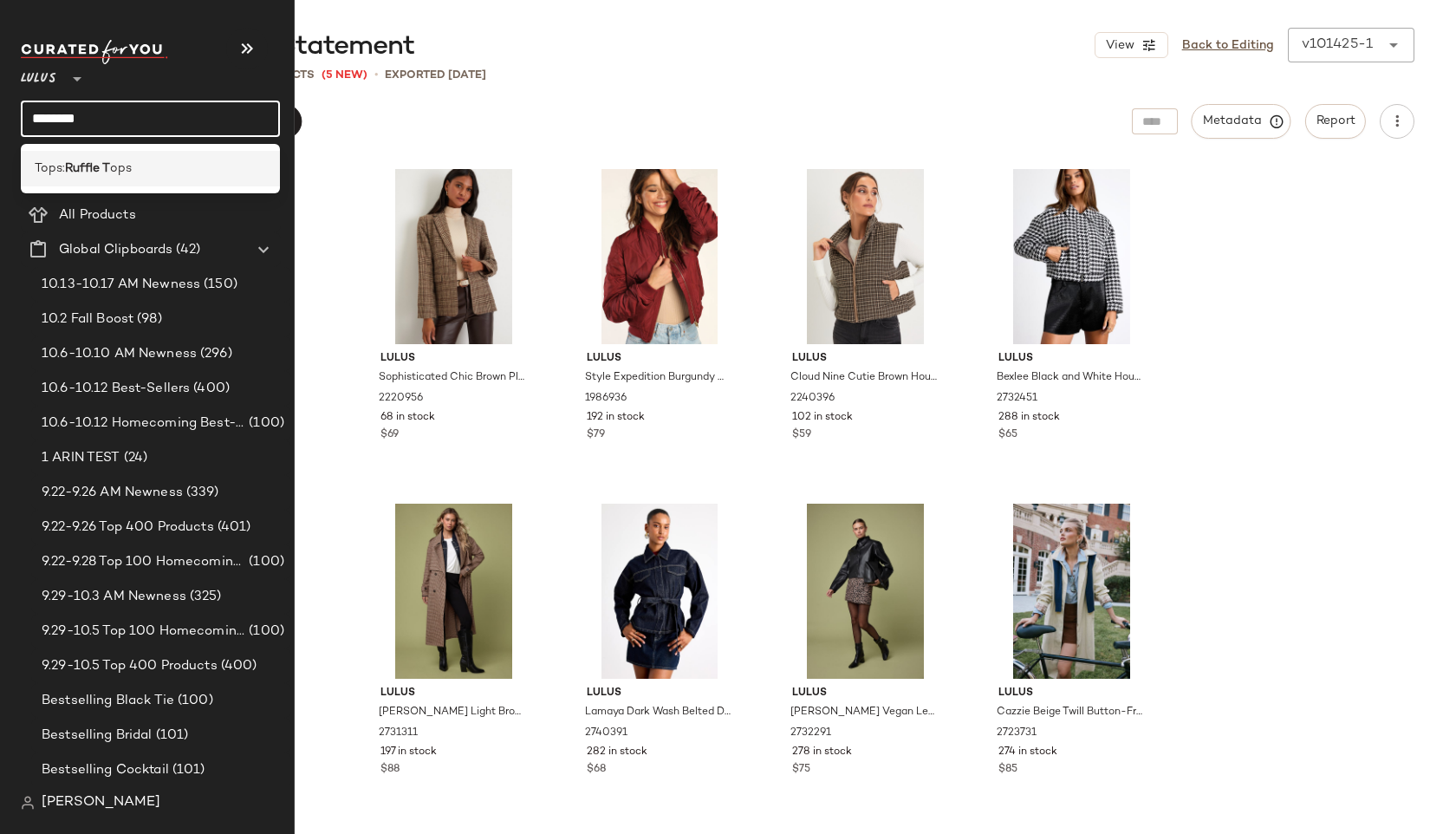
type input "********"
click at [52, 160] on span "Tops:" at bounding box center [49, 168] width 30 height 19
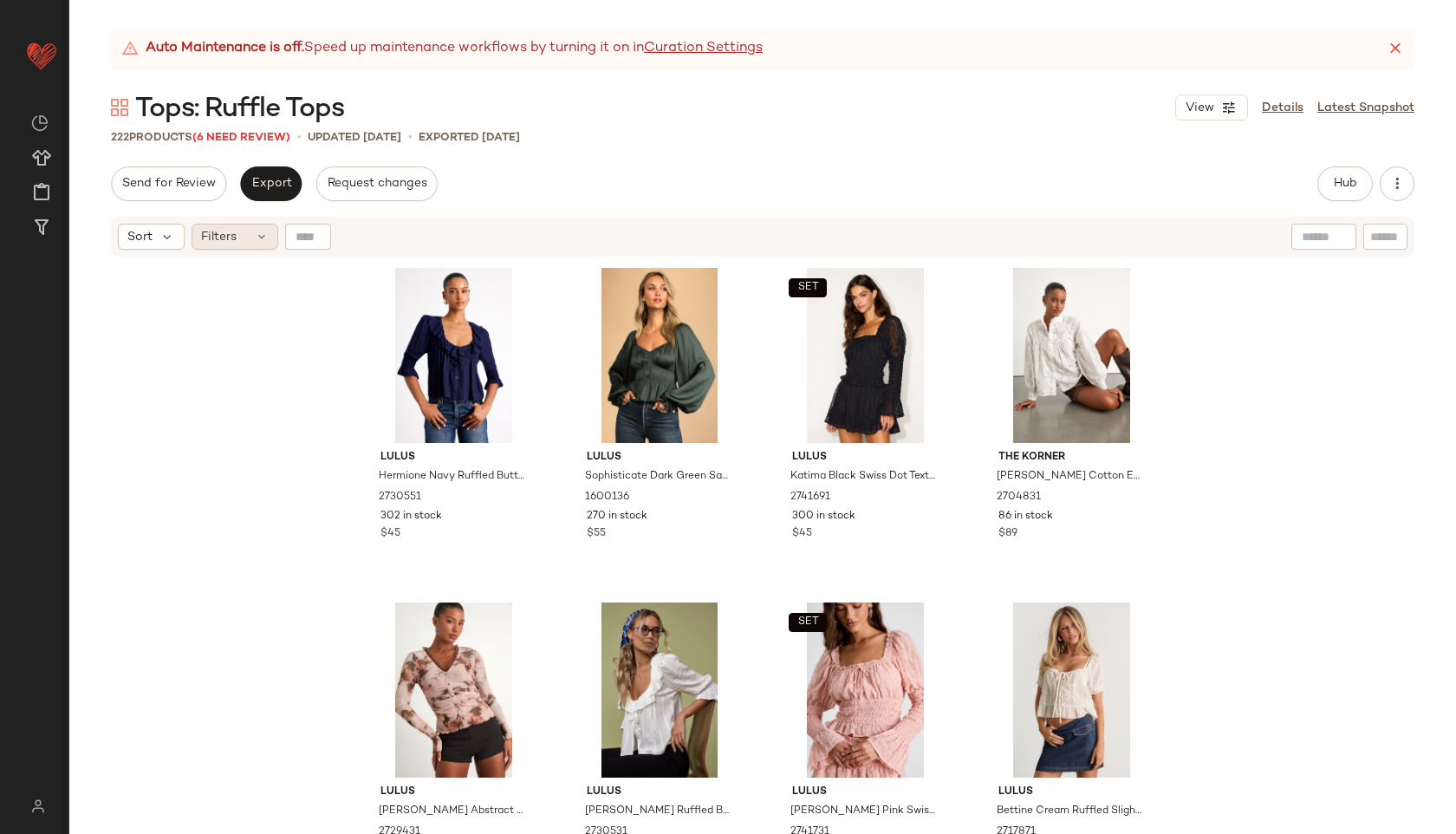
click at [264, 231] on icon at bounding box center [262, 237] width 14 height 14
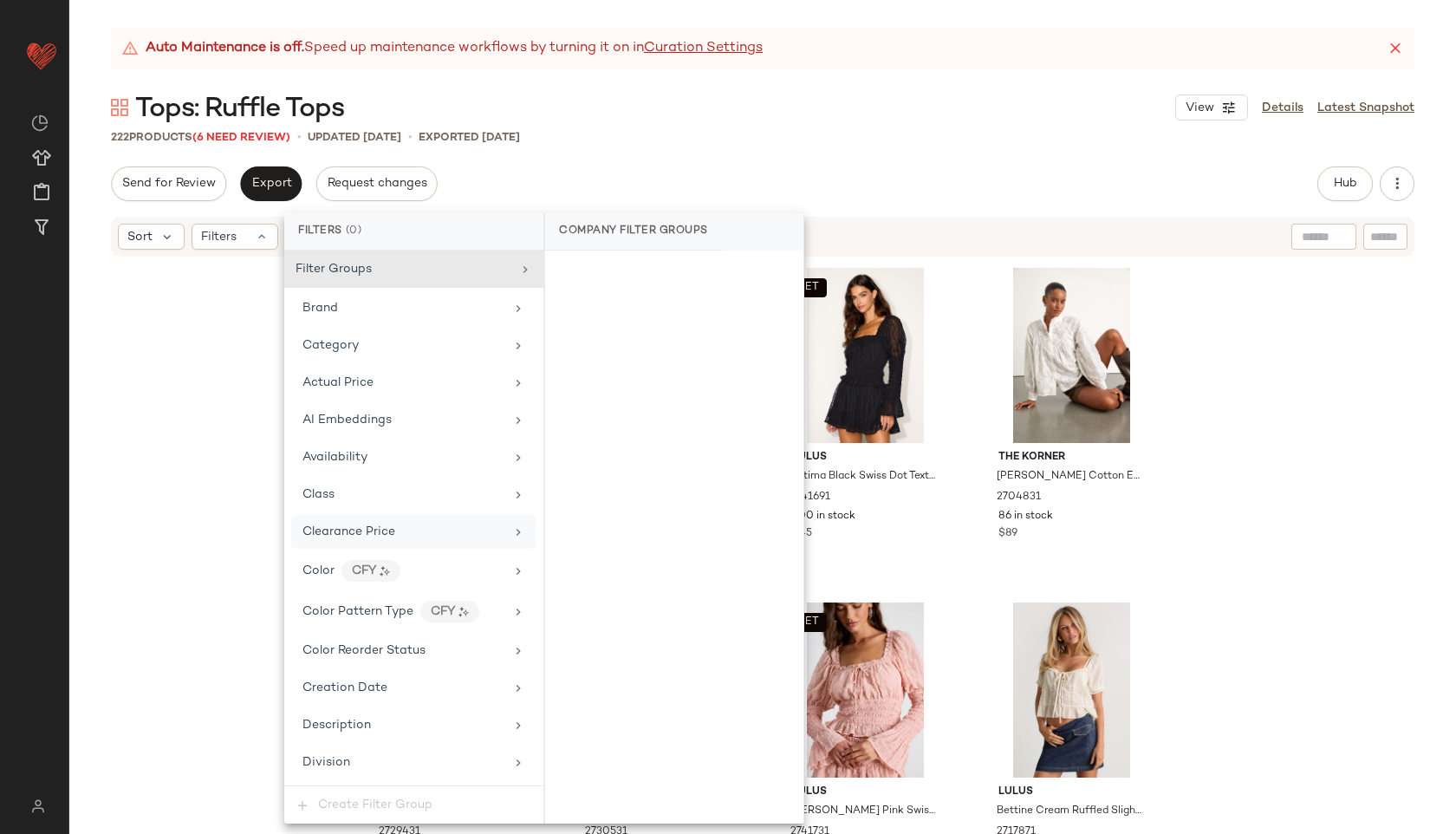
scroll to position [1205, 0]
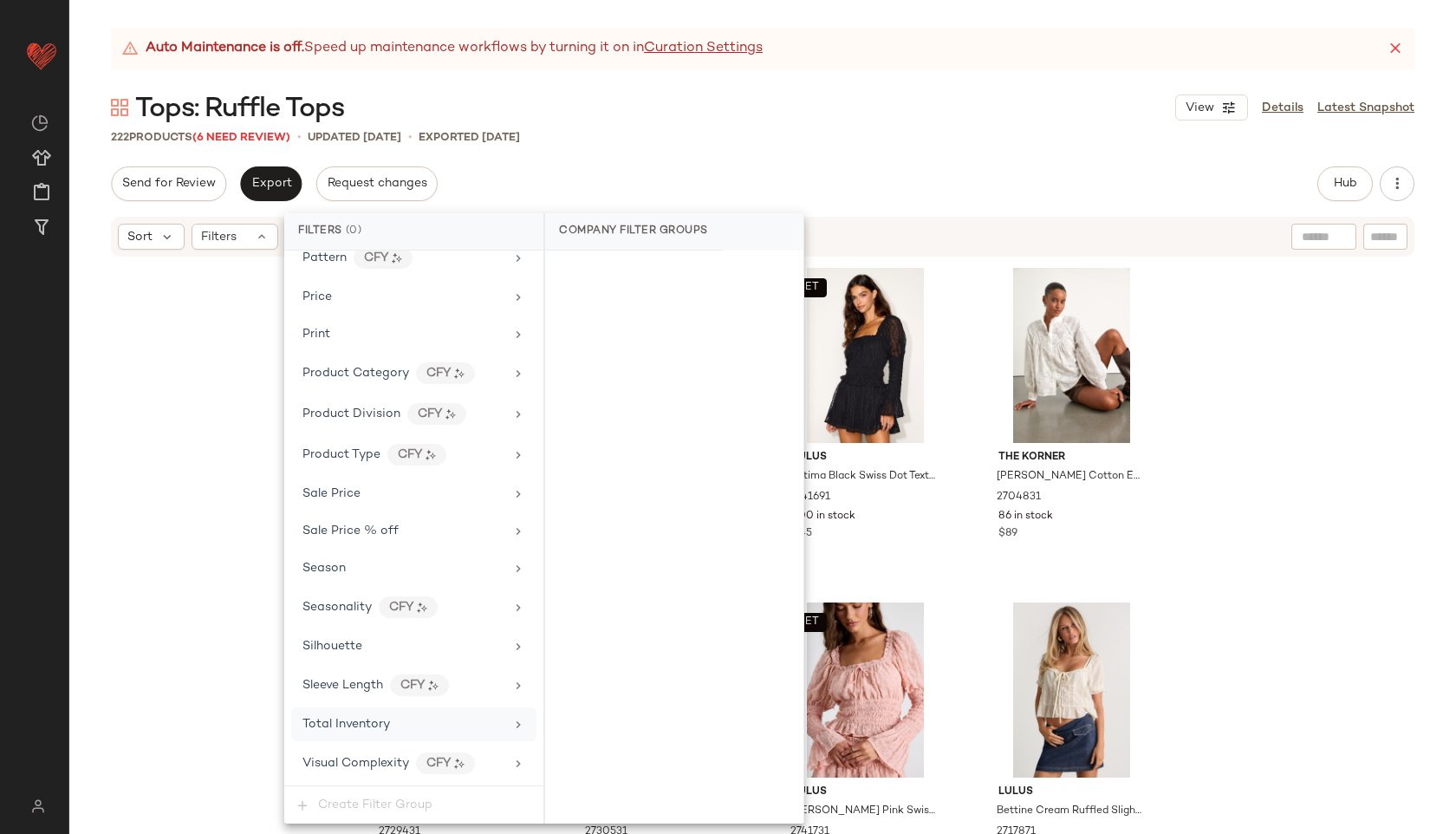
click at [385, 720] on span "Total Inventory" at bounding box center [346, 724] width 87 height 13
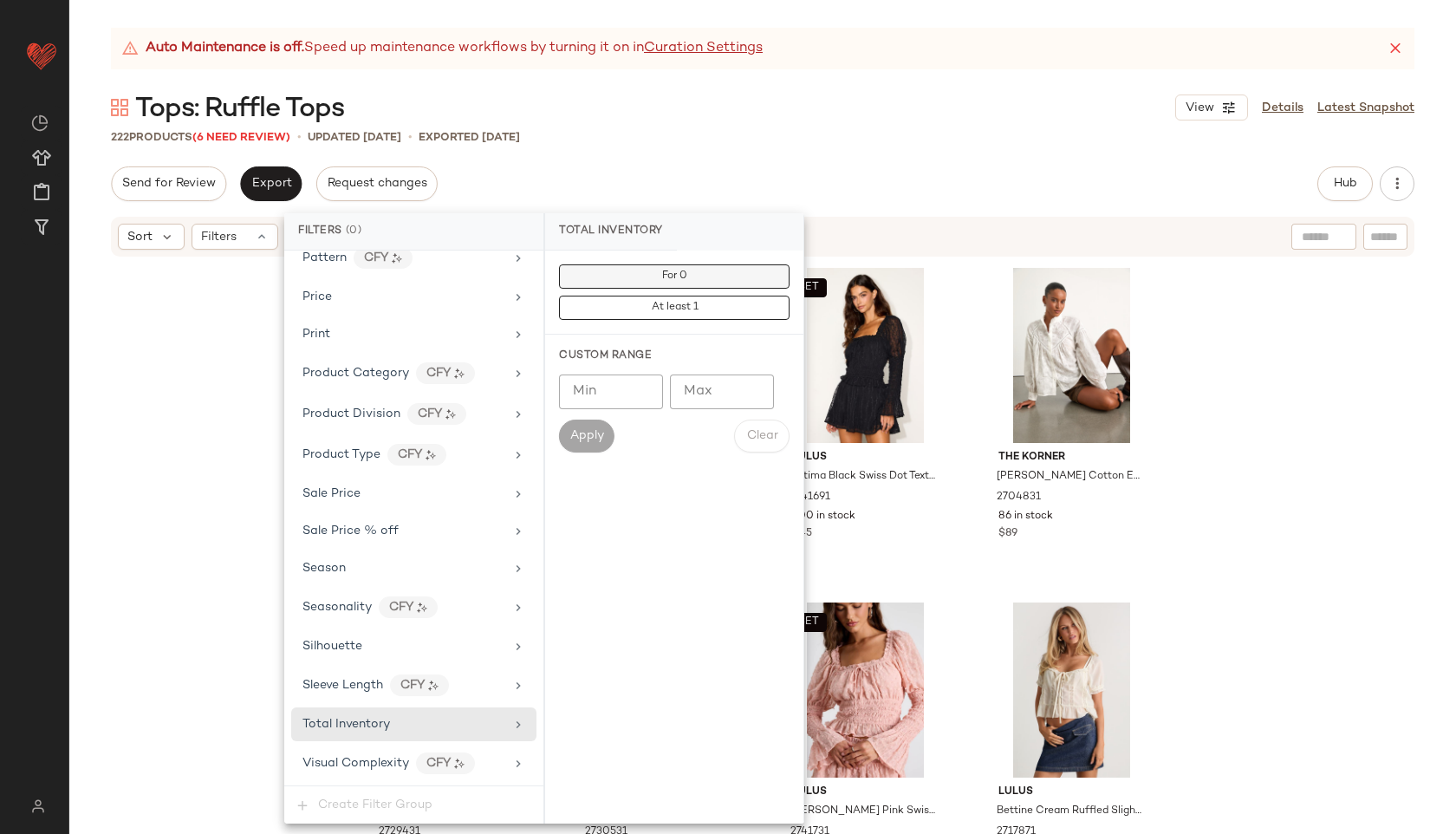
click at [650, 281] on button "For 0" at bounding box center [673, 276] width 230 height 25
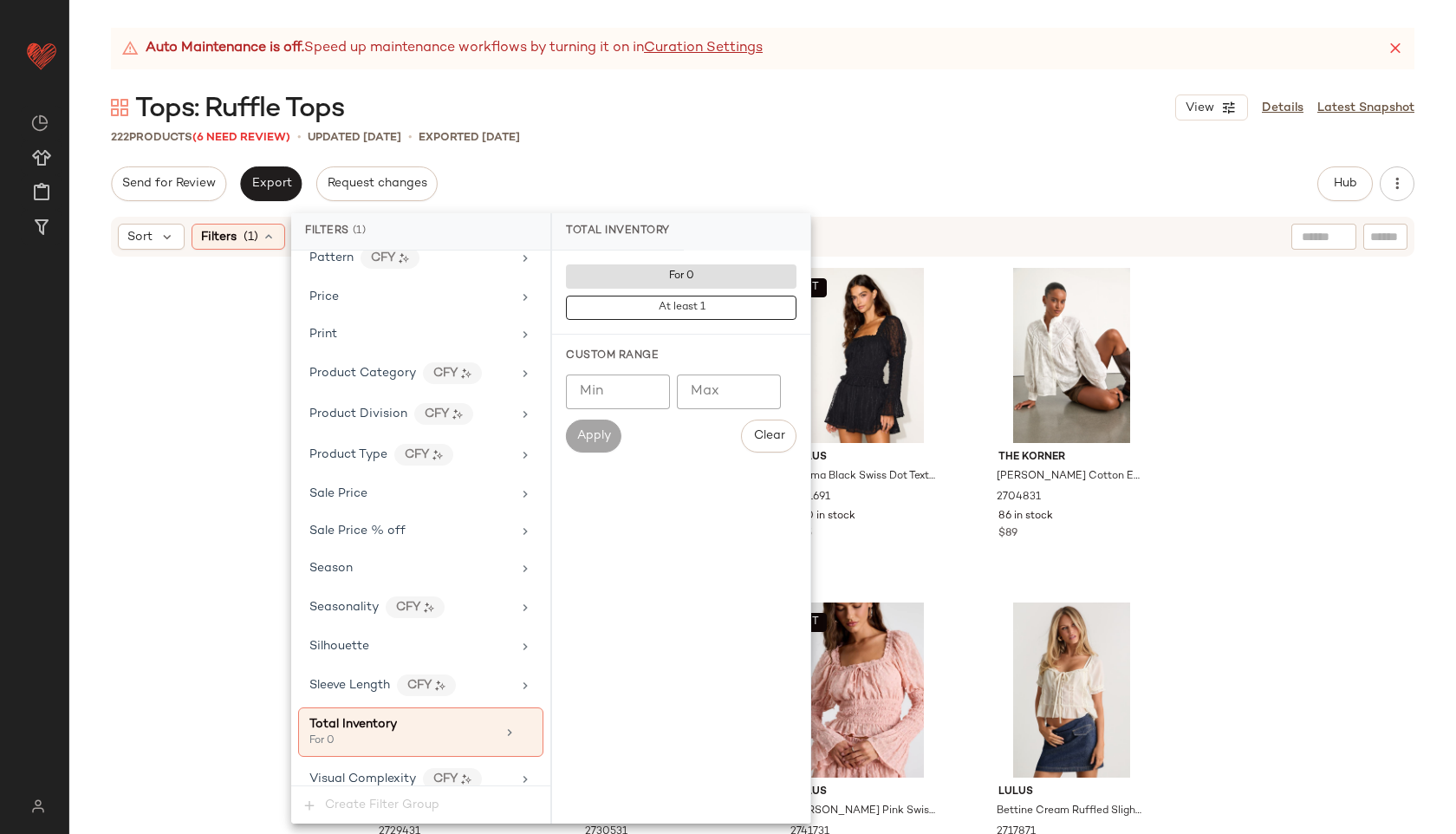
click at [734, 175] on div "Send for Review Export Request changes Hub Send for Review External Review Inte…" at bounding box center [763, 183] width 1304 height 34
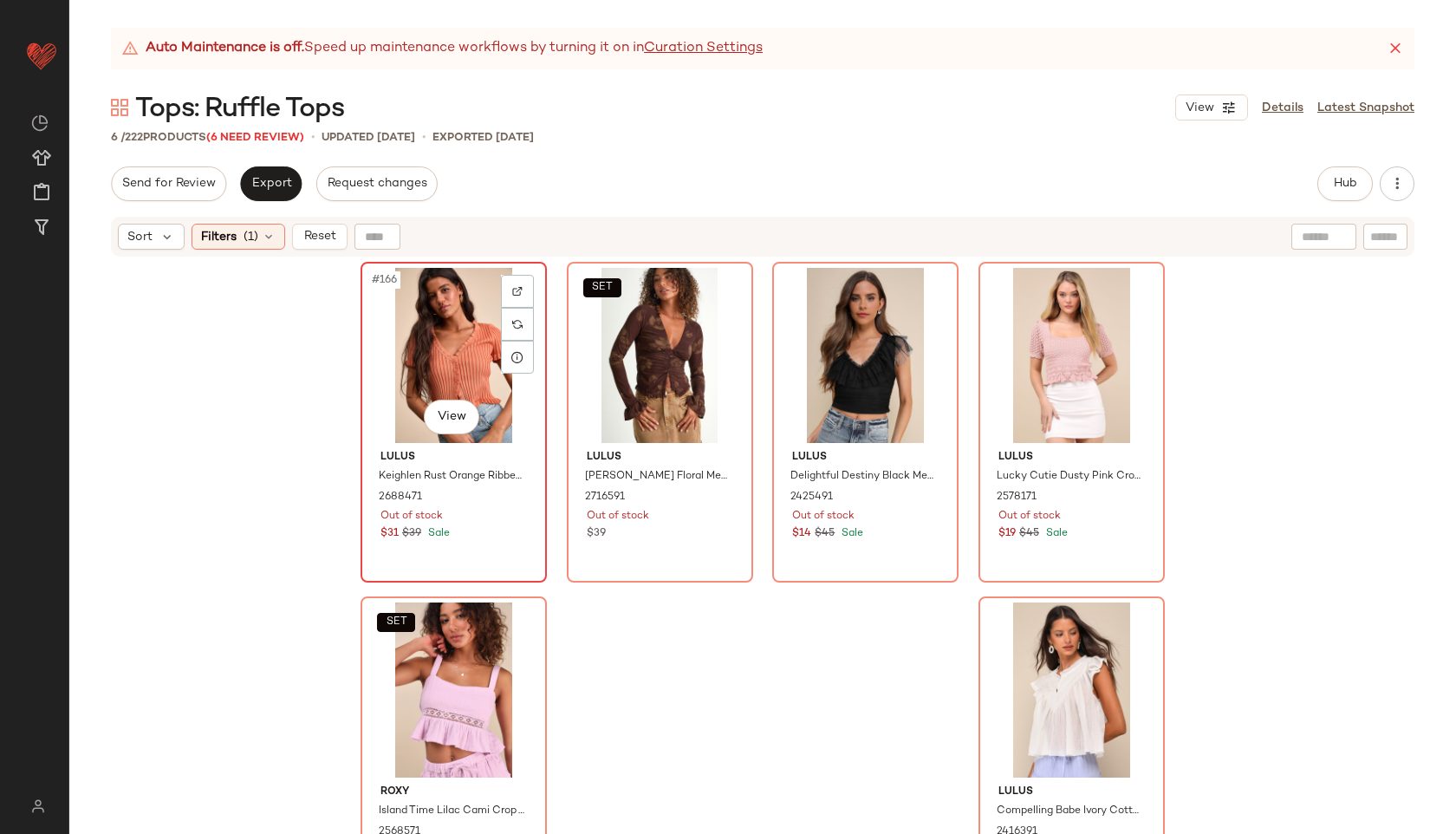
click at [430, 339] on div "#166 View" at bounding box center [453, 355] width 174 height 175
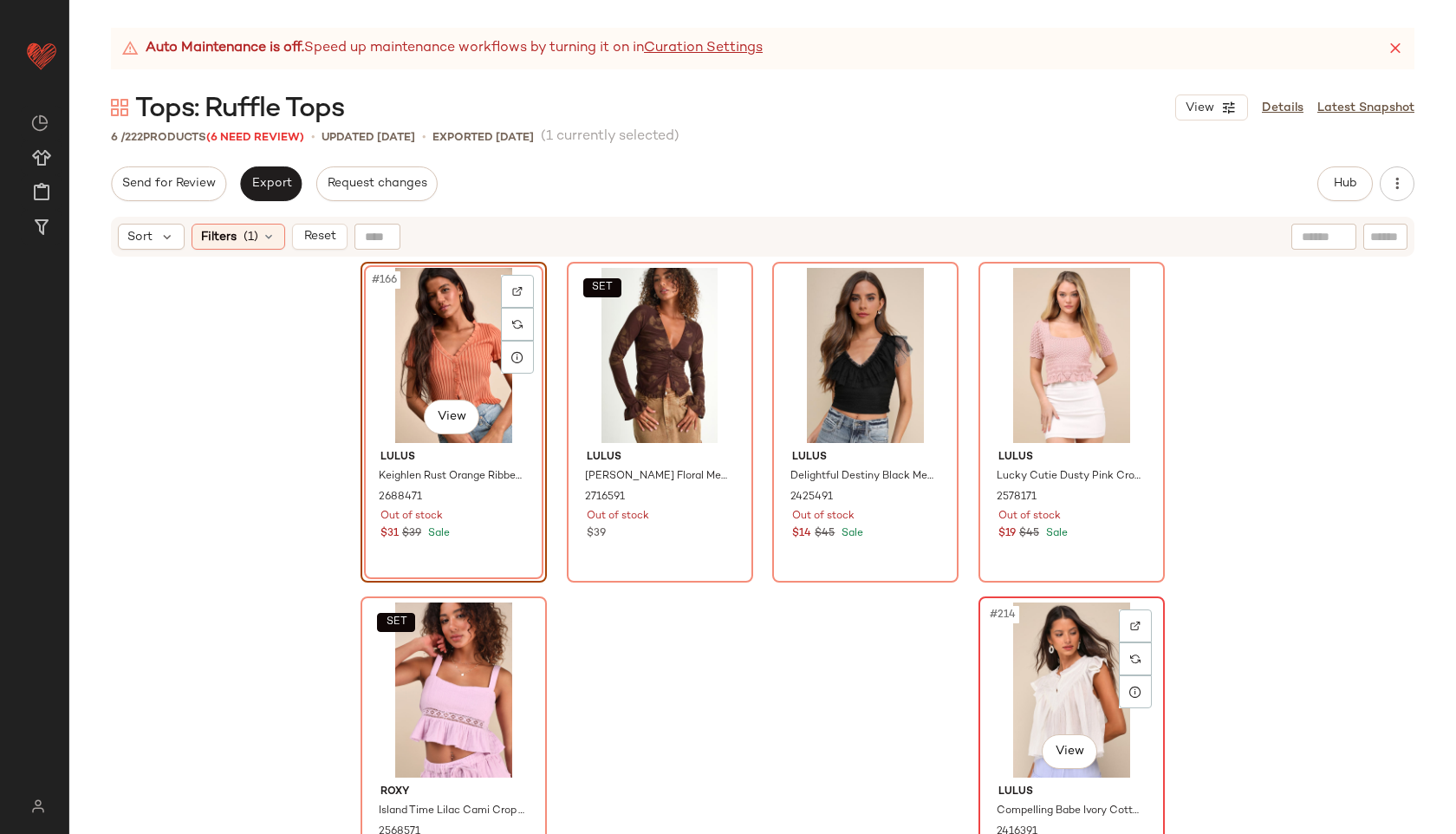
click at [1041, 706] on div "#214 View" at bounding box center [1071, 690] width 174 height 175
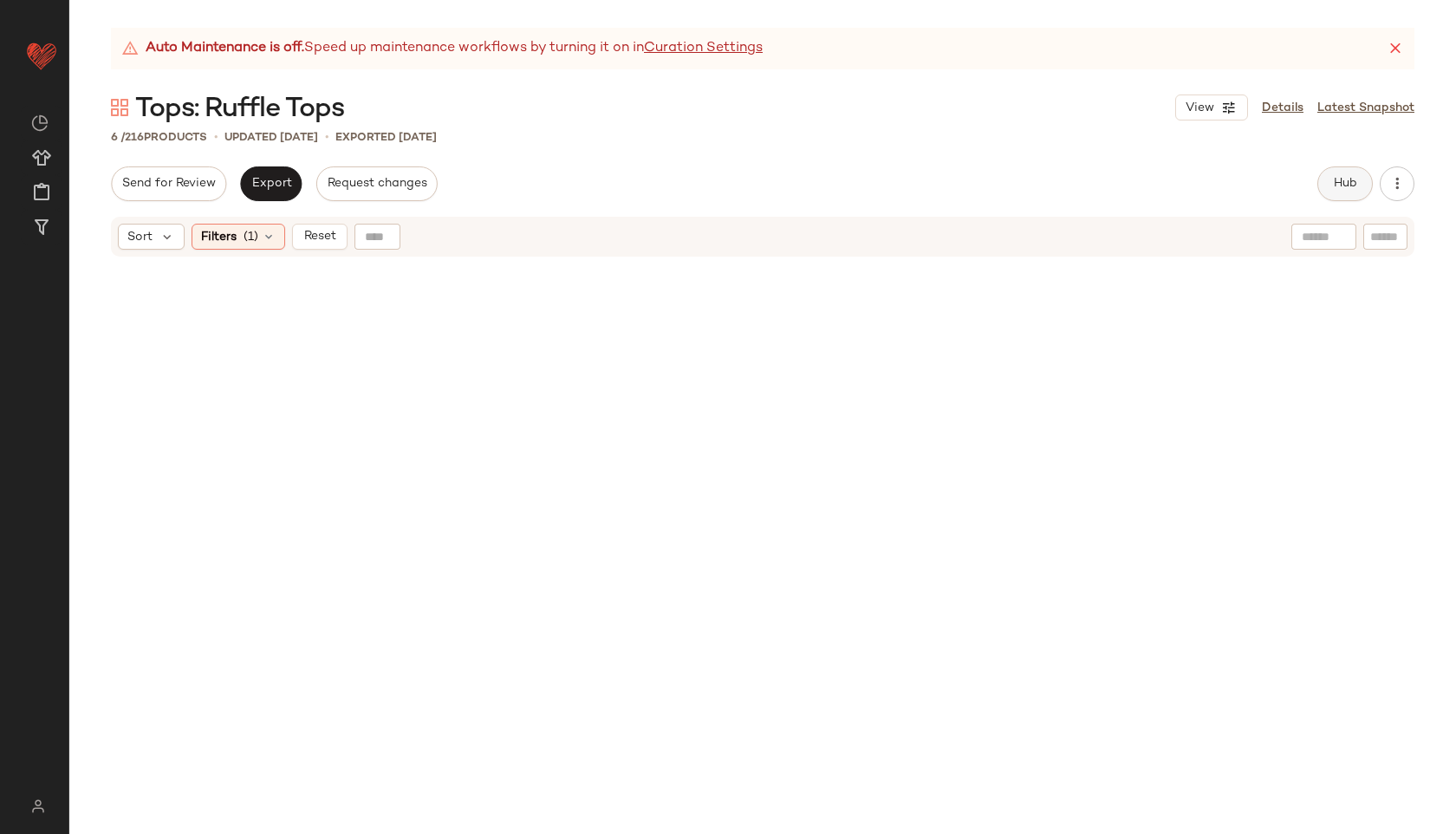
click at [1335, 187] on span "Hub" at bounding box center [1345, 184] width 25 height 14
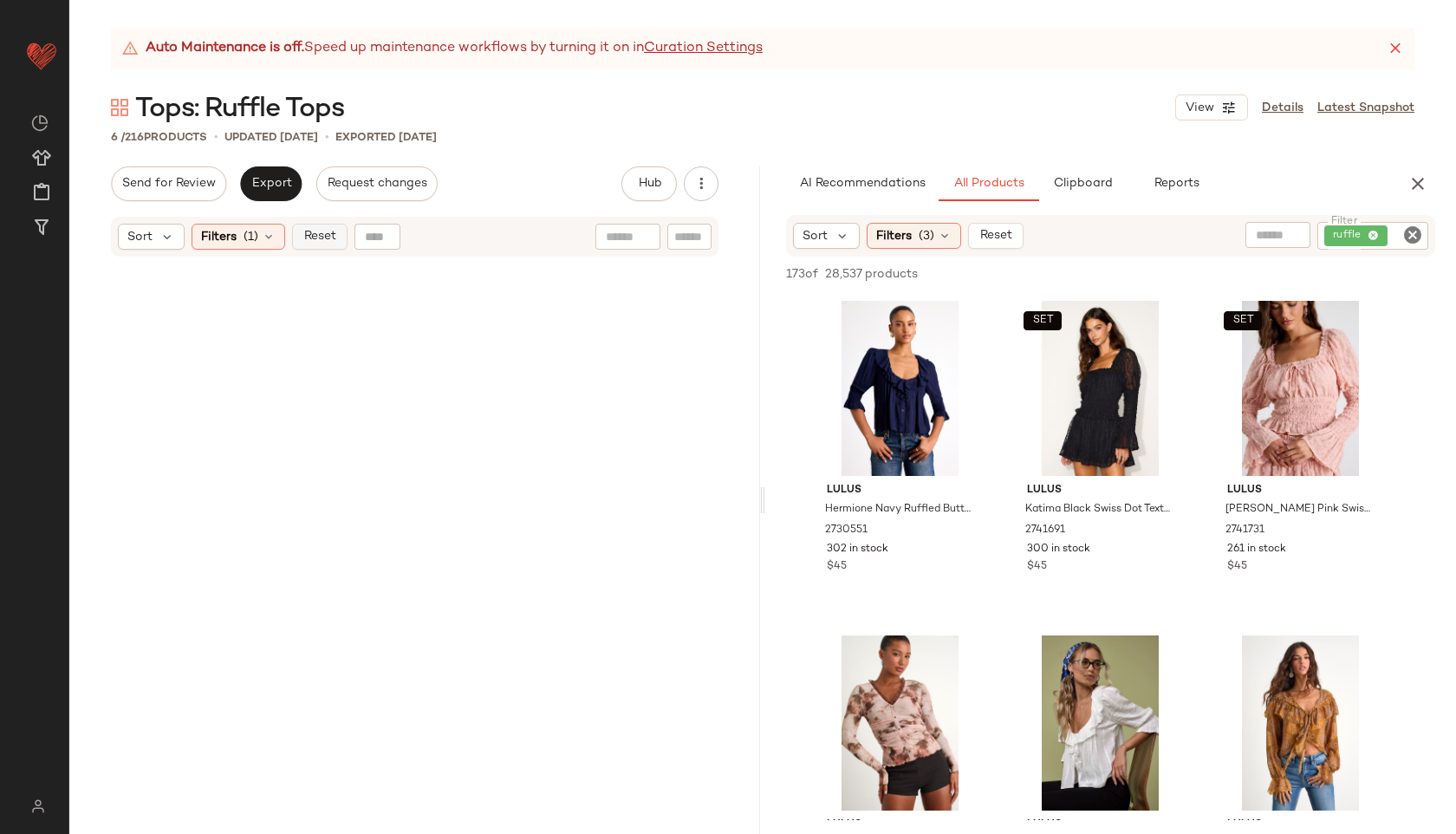
click at [316, 234] on span "Reset" at bounding box center [319, 237] width 32 height 14
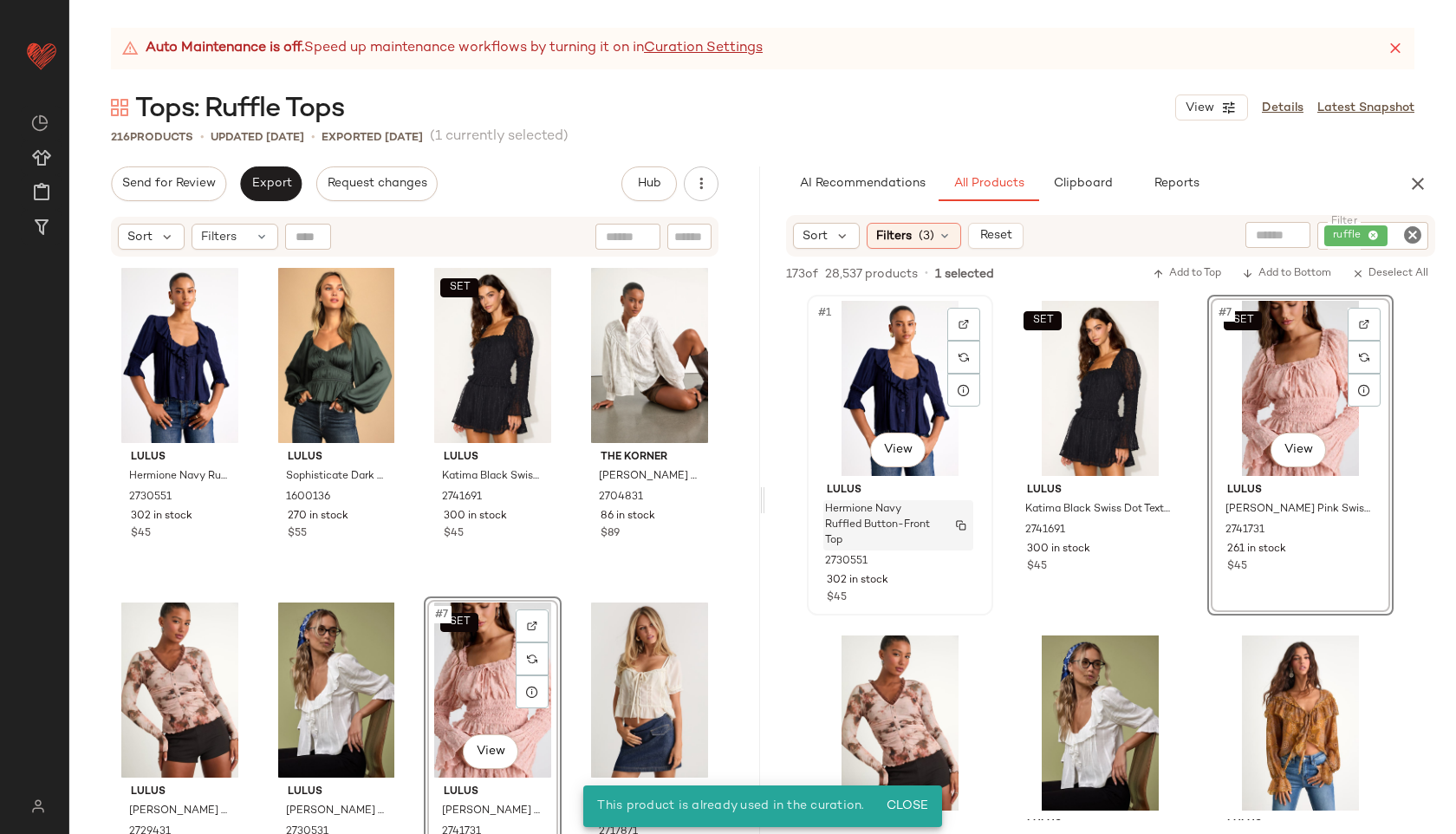
scroll to position [264, 0]
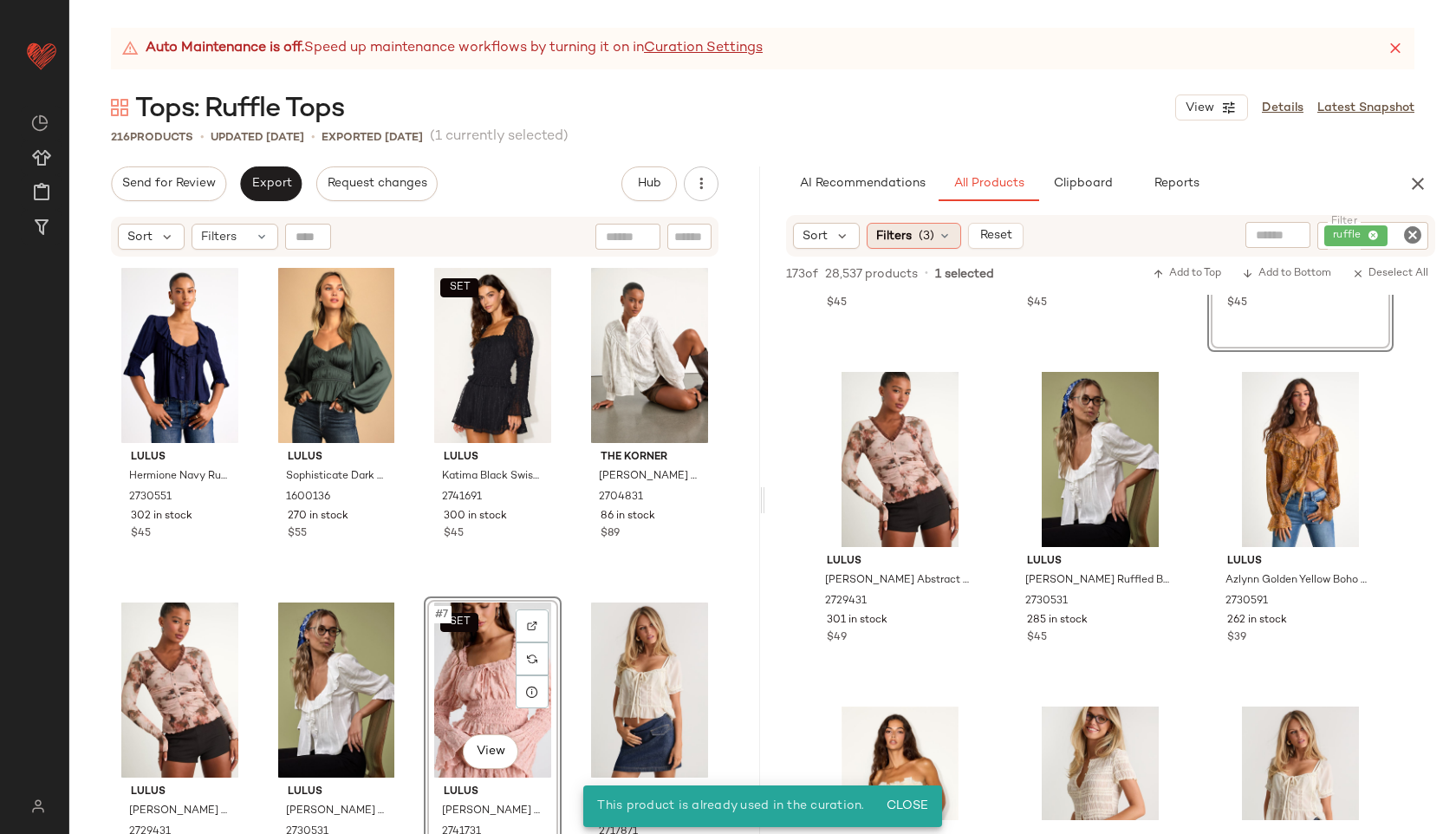
click at [924, 238] on span "(3)" at bounding box center [926, 236] width 16 height 19
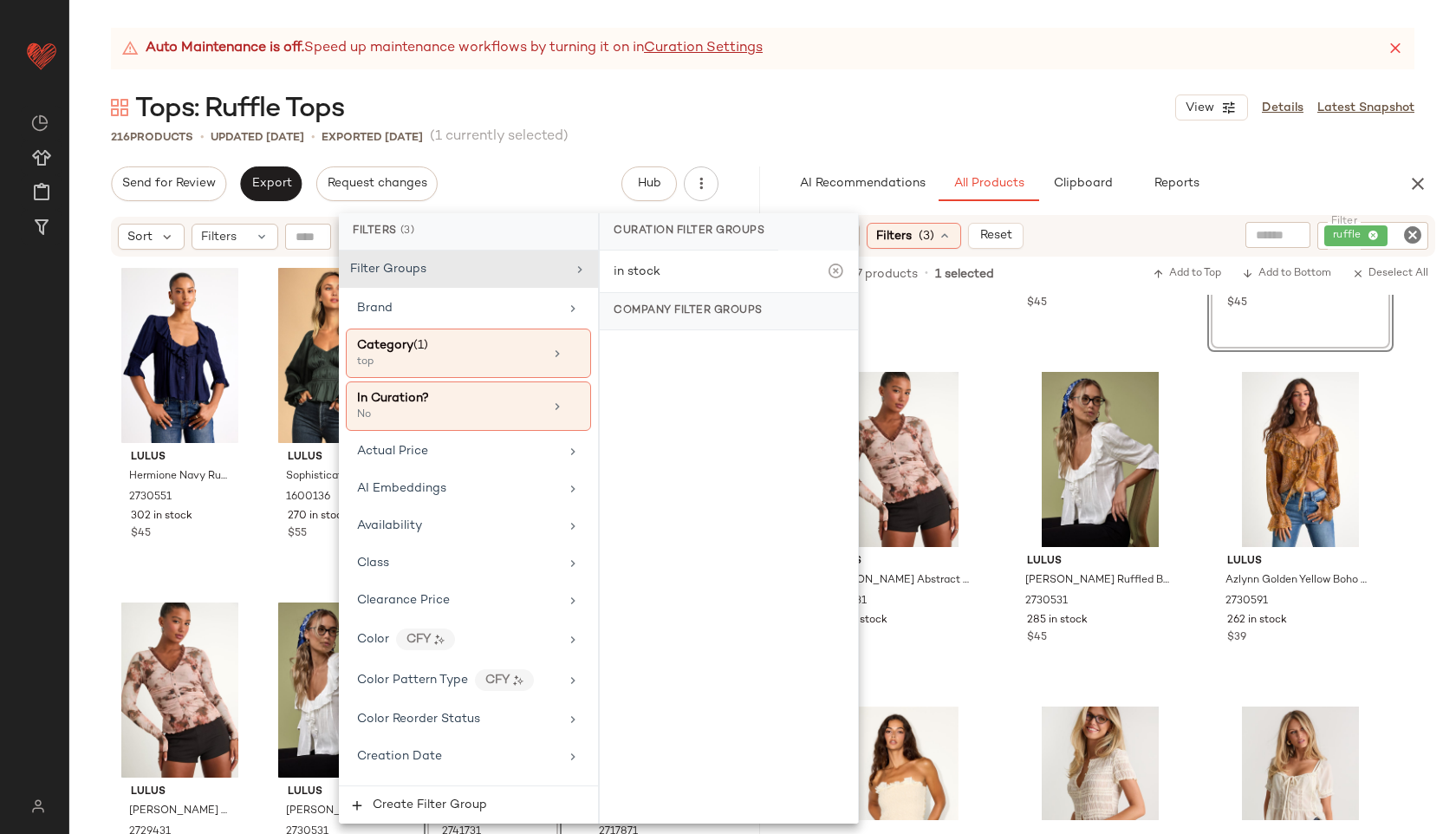
click at [802, 149] on div "Auto Maintenance is off. Speed up maintenance workflows by turning it on in Cur…" at bounding box center [763, 431] width 1386 height 806
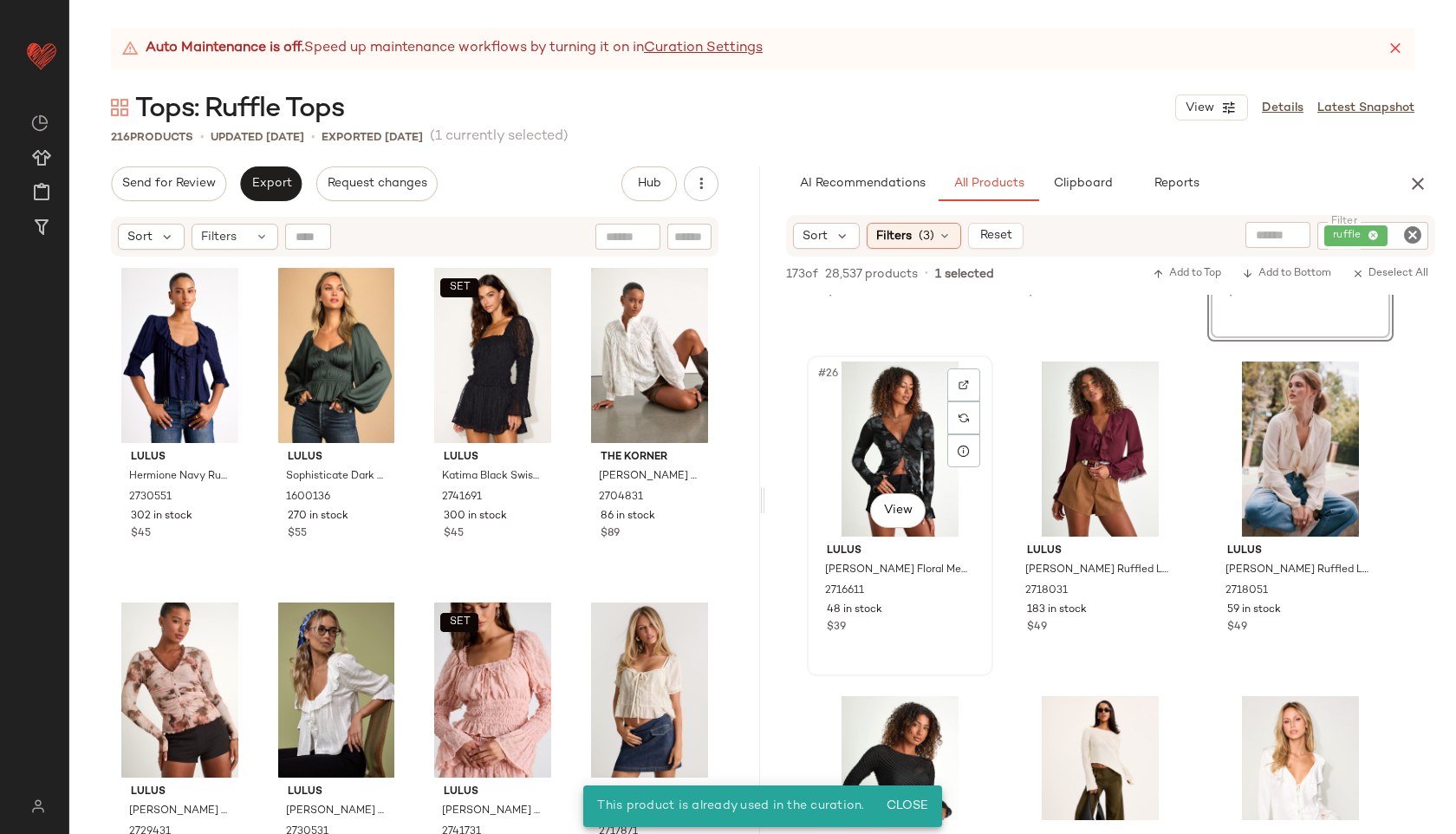
scroll to position [1289, 0]
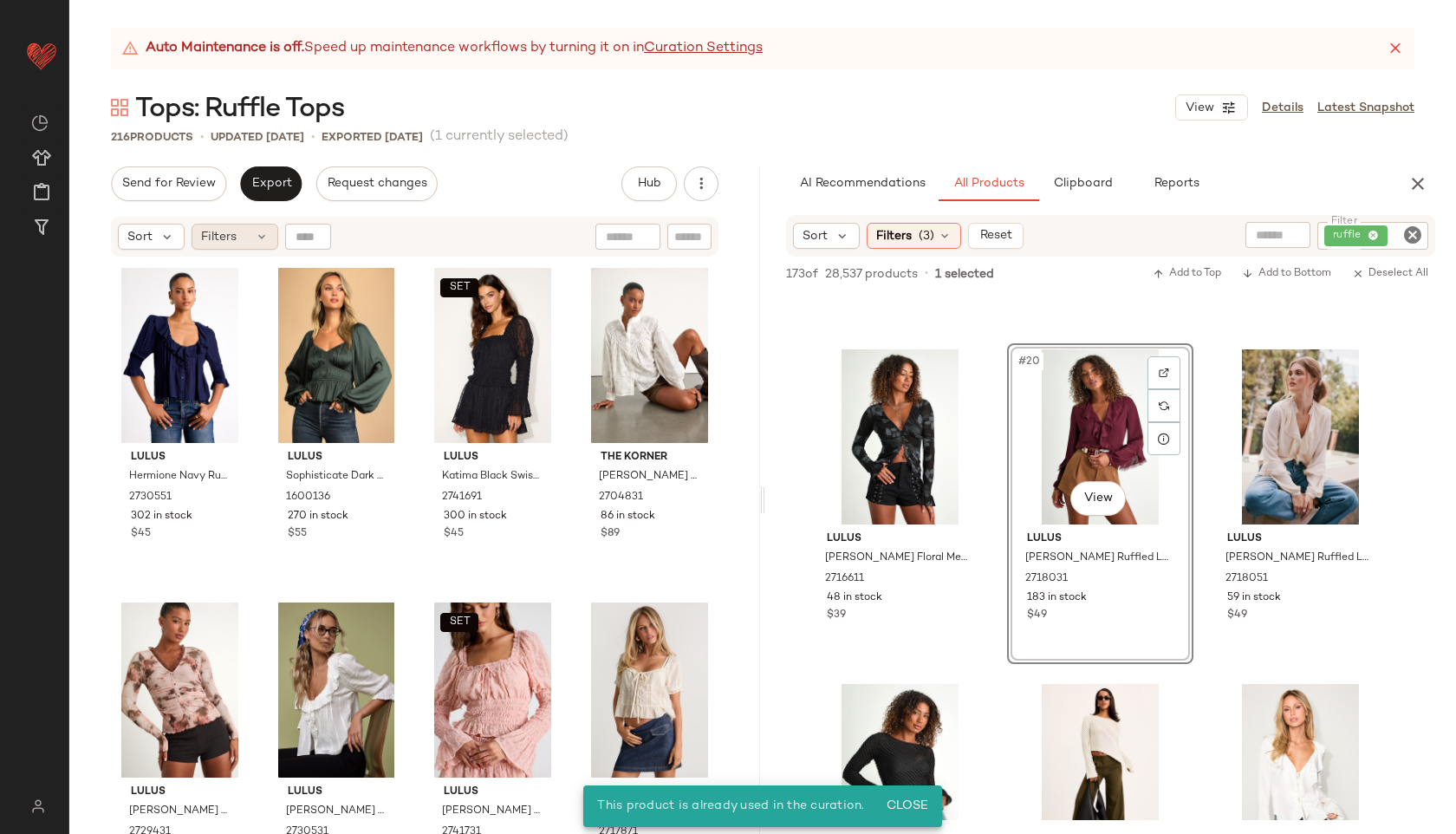
click at [217, 232] on span "Filters" at bounding box center [218, 237] width 35 height 19
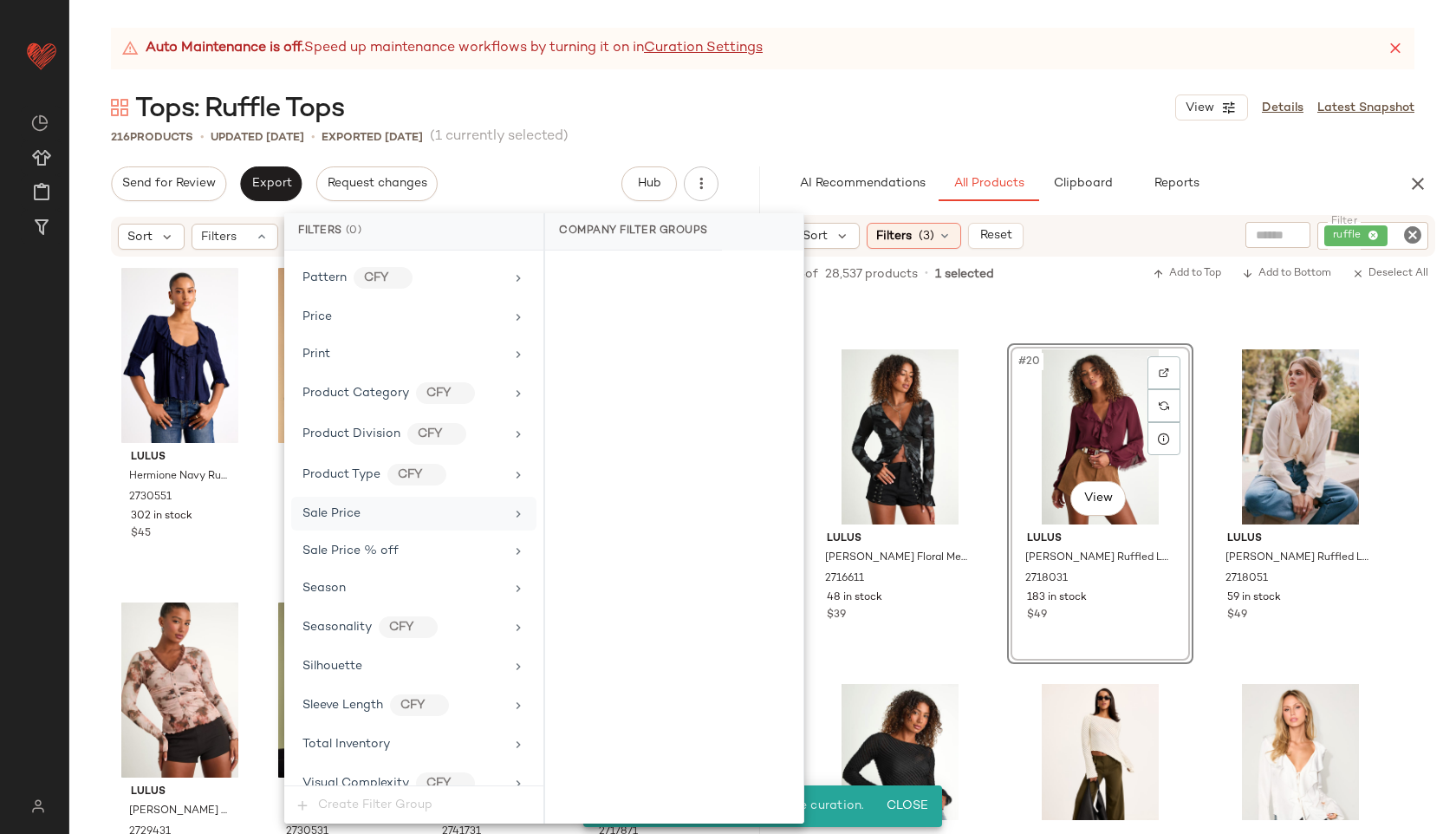
scroll to position [1205, 0]
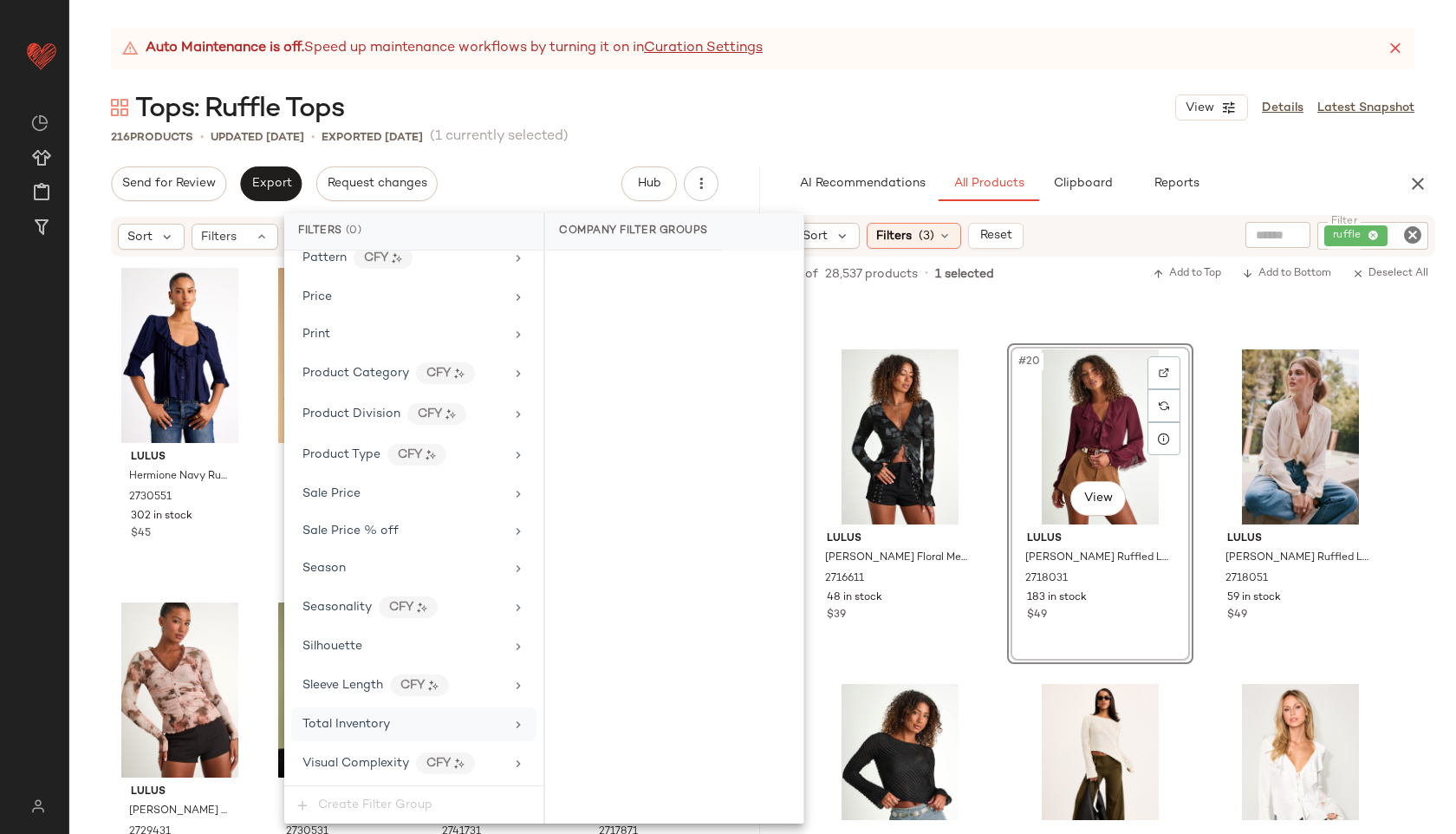
click at [377, 725] on span "Total Inventory" at bounding box center [346, 724] width 87 height 13
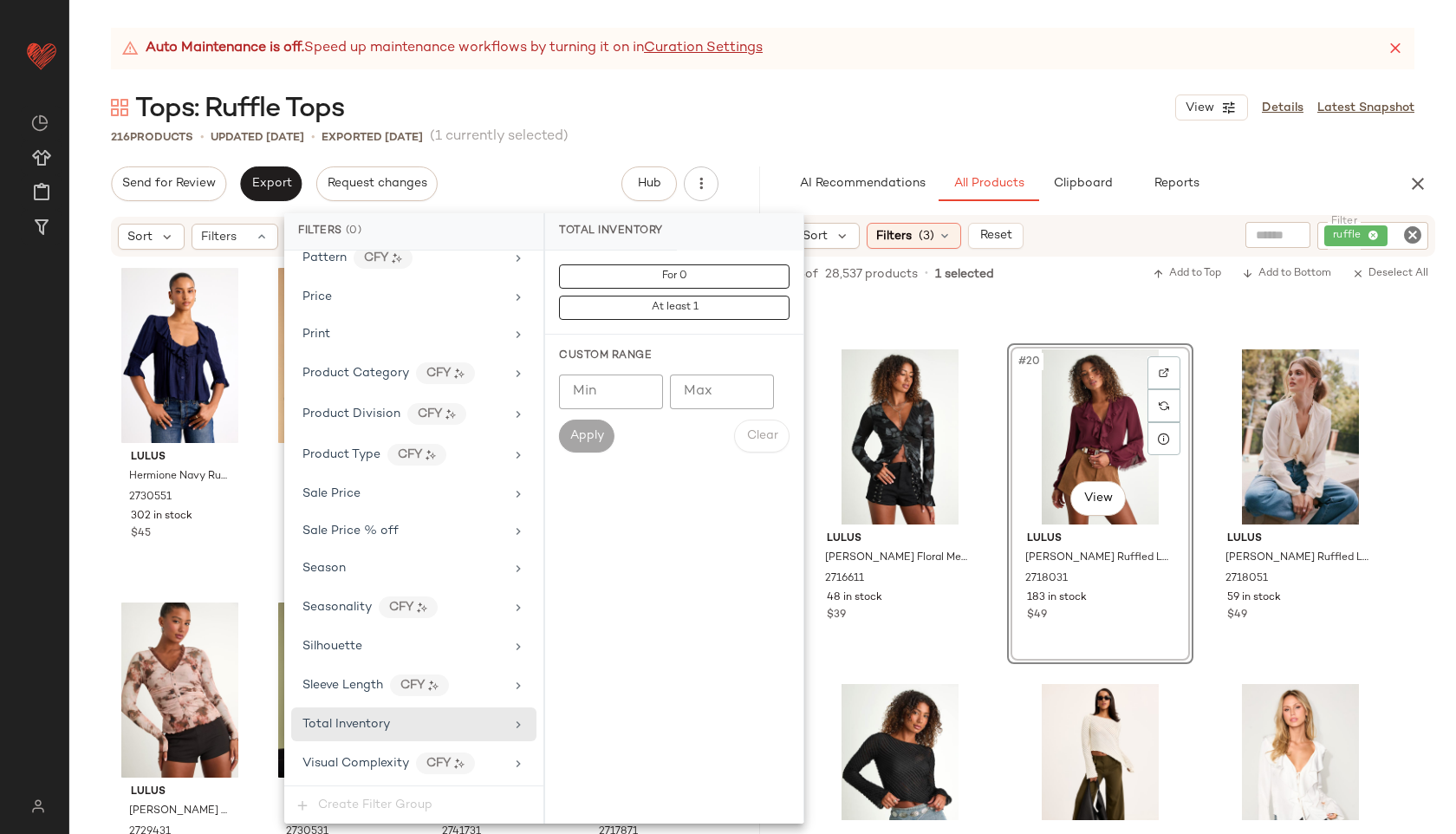
click at [711, 390] on input "Max" at bounding box center [722, 391] width 104 height 34
type input "**"
click at [587, 450] on button "Apply" at bounding box center [586, 436] width 55 height 32
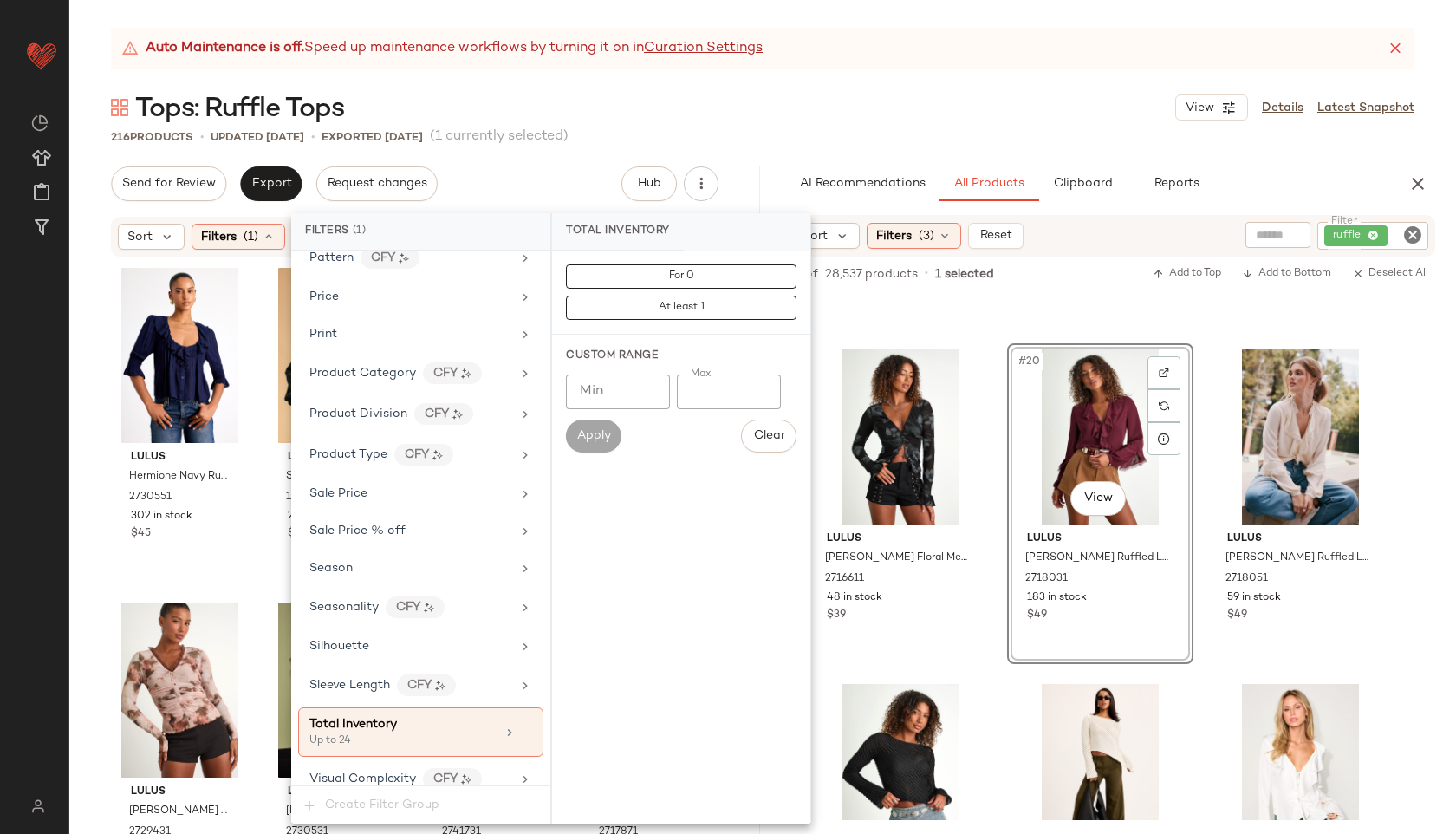
click at [804, 107] on div "Tops: Ruffle Tops View Details Latest Snapshot" at bounding box center [763, 107] width 1386 height 34
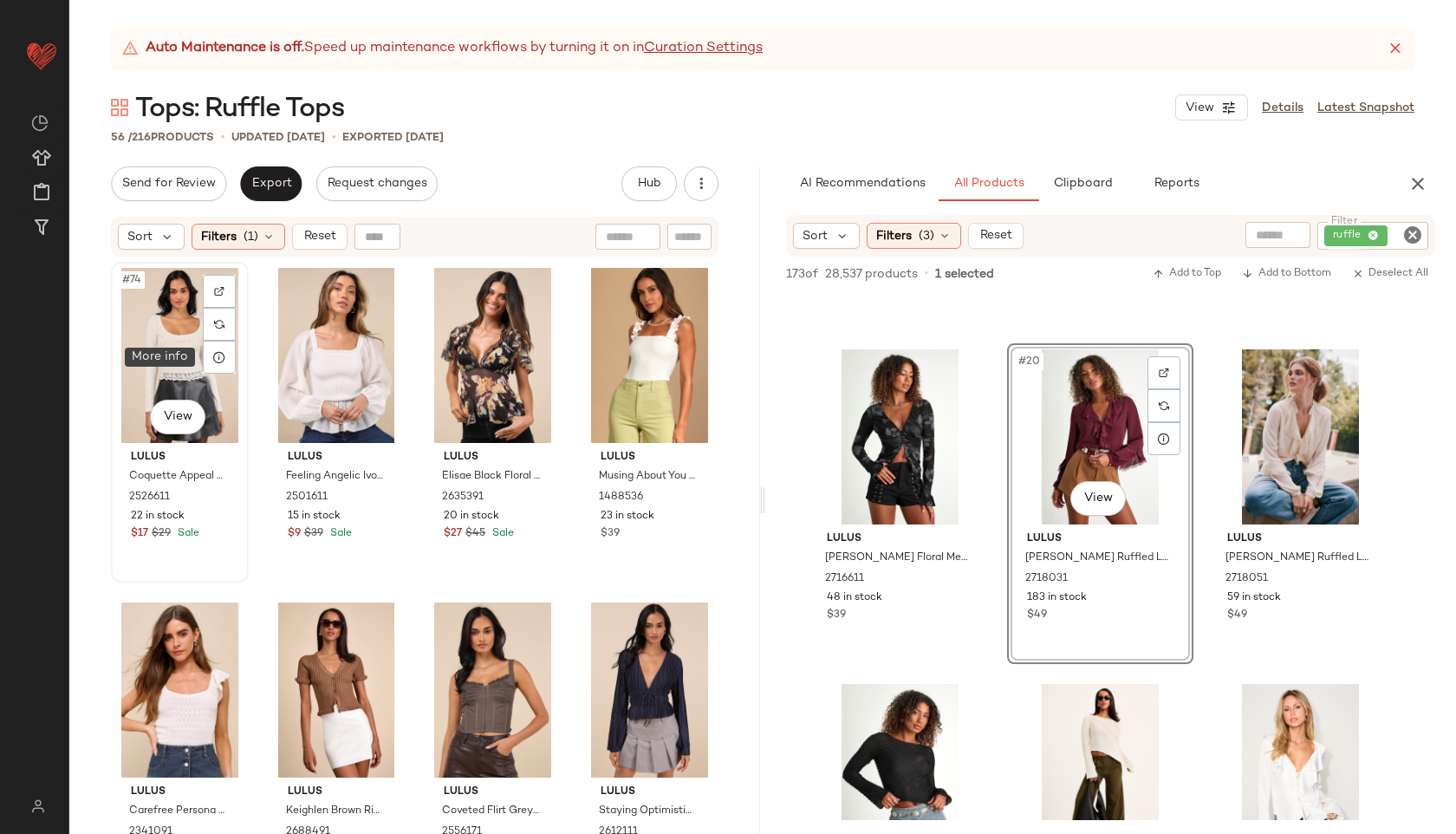
click at [160, 331] on div "#74 View" at bounding box center [180, 355] width 126 height 175
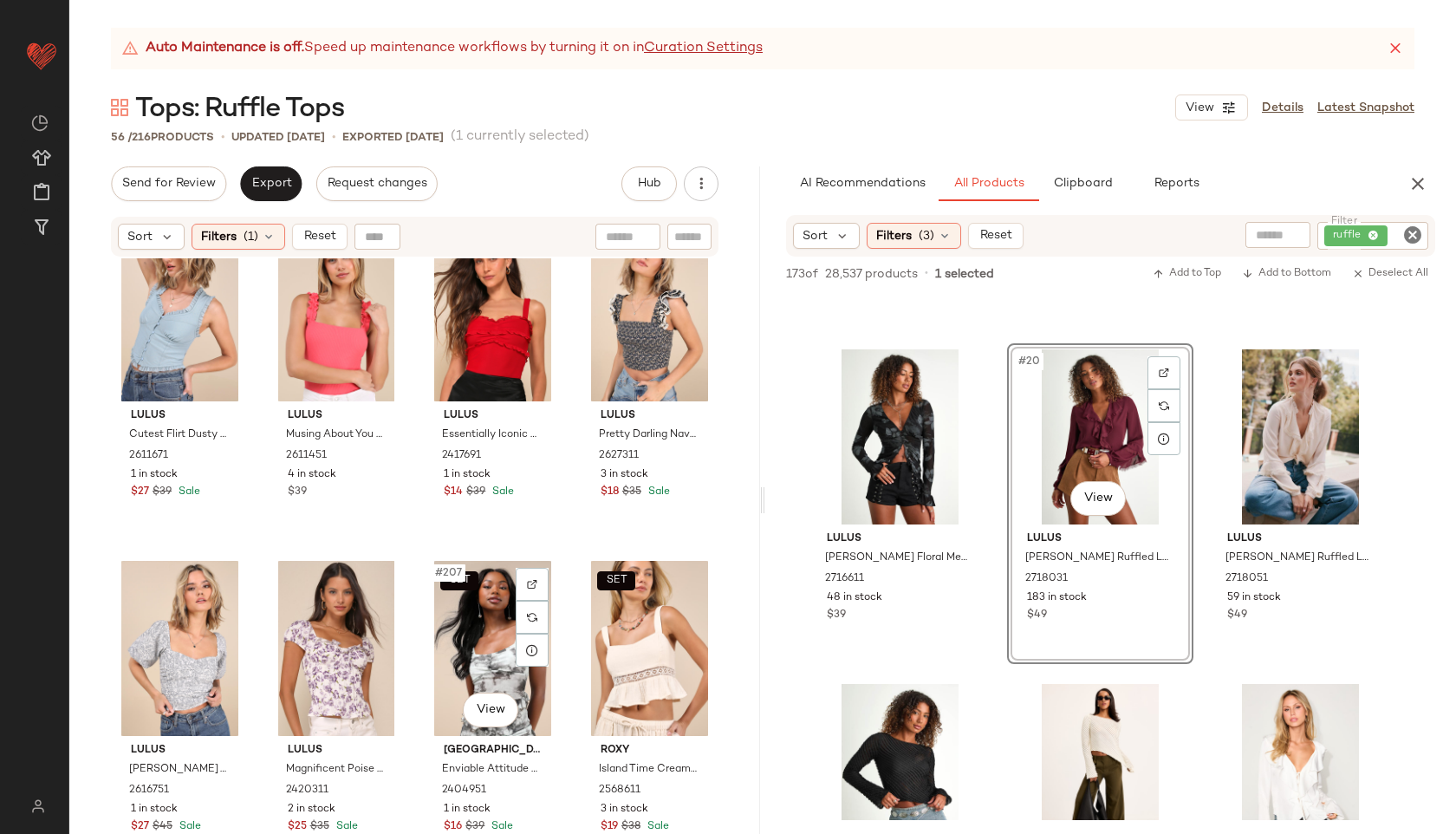
scroll to position [4069, 0]
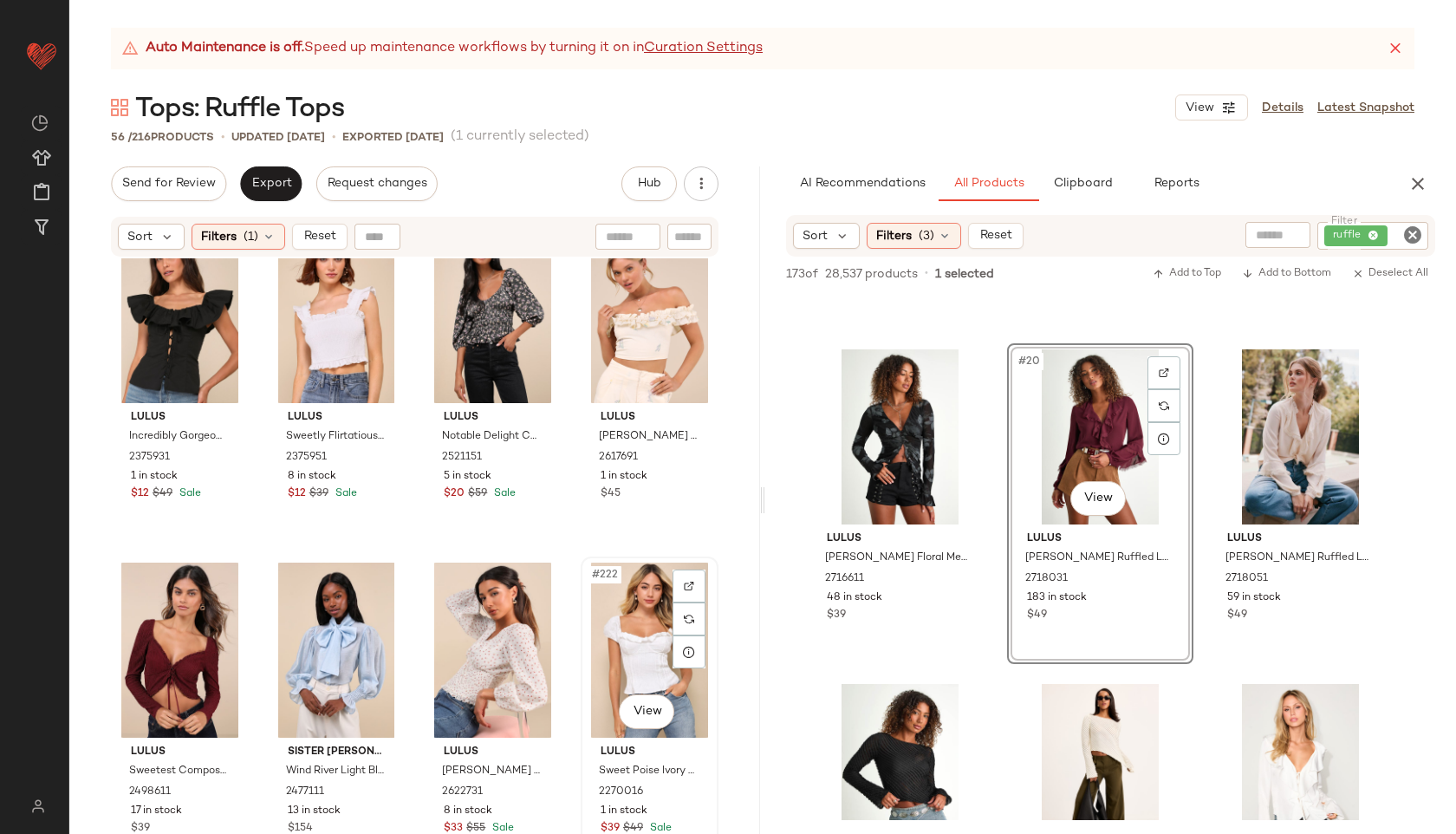
click at [622, 628] on div "#222 View" at bounding box center [650, 650] width 126 height 175
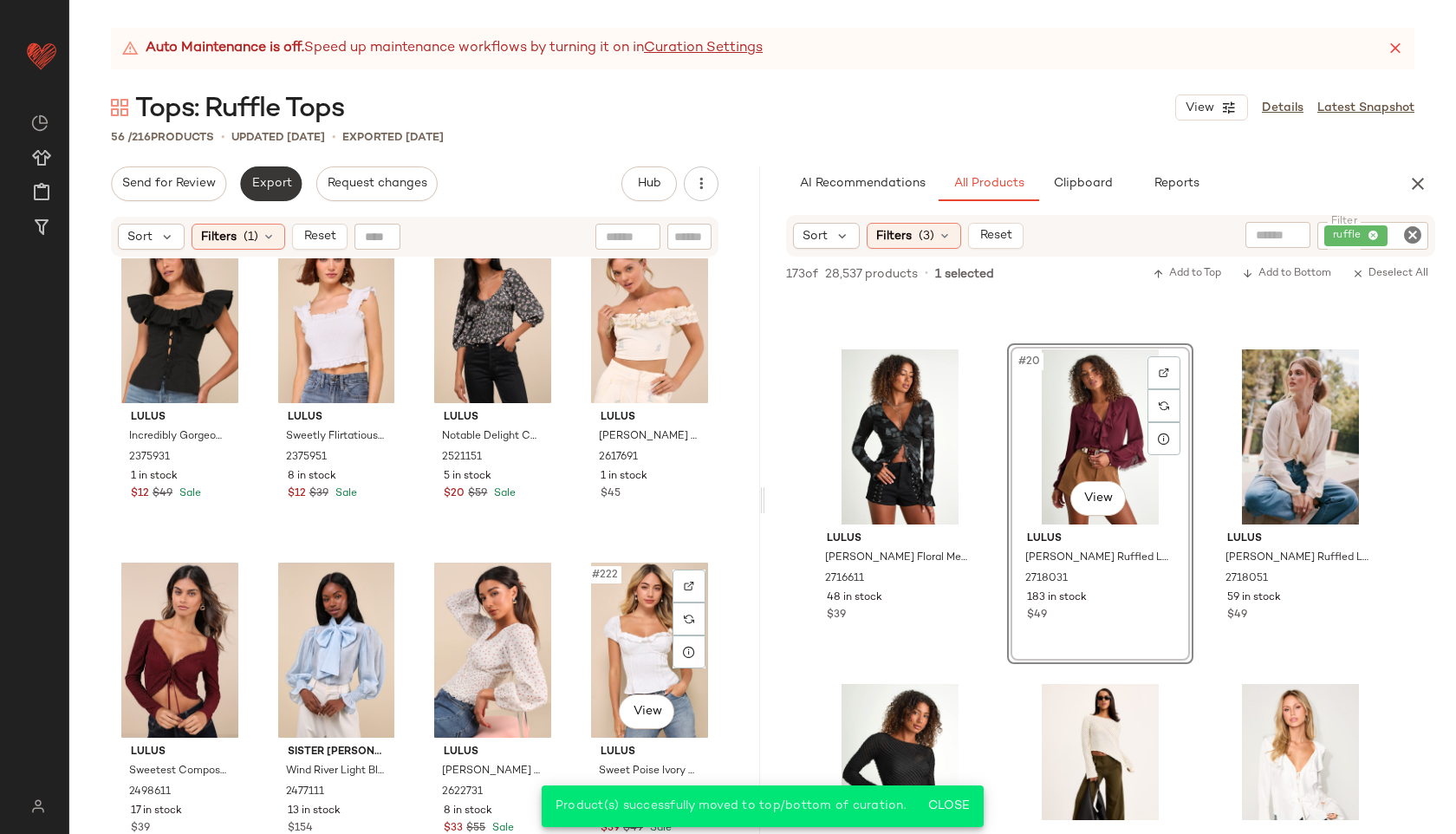
click at [260, 191] on button "Export" at bounding box center [270, 183] width 62 height 34
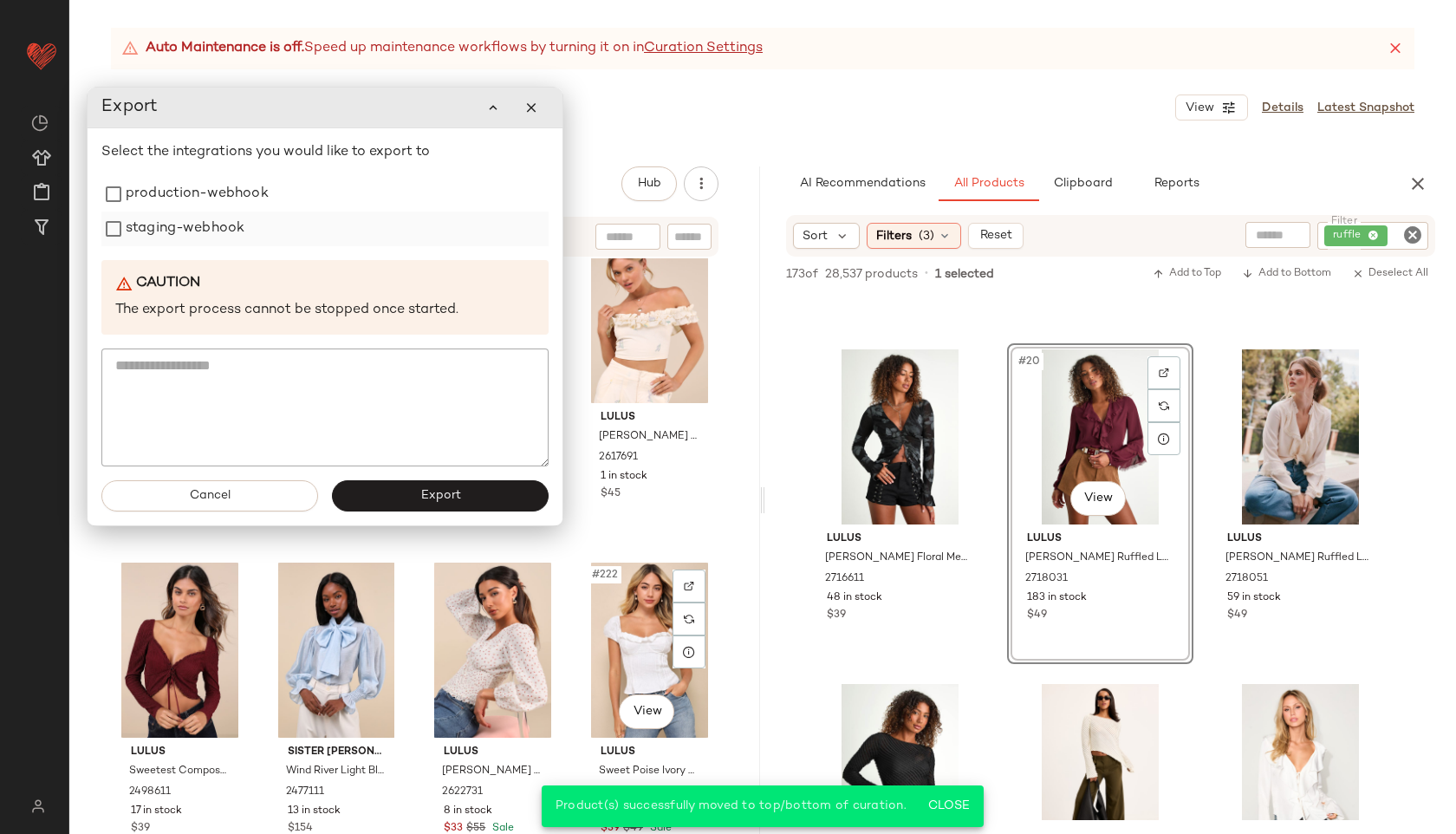
click at [210, 226] on label "staging-webhook" at bounding box center [185, 228] width 119 height 34
click at [194, 183] on label "production-webhook" at bounding box center [197, 194] width 143 height 34
click at [408, 501] on button "Export" at bounding box center [440, 496] width 216 height 31
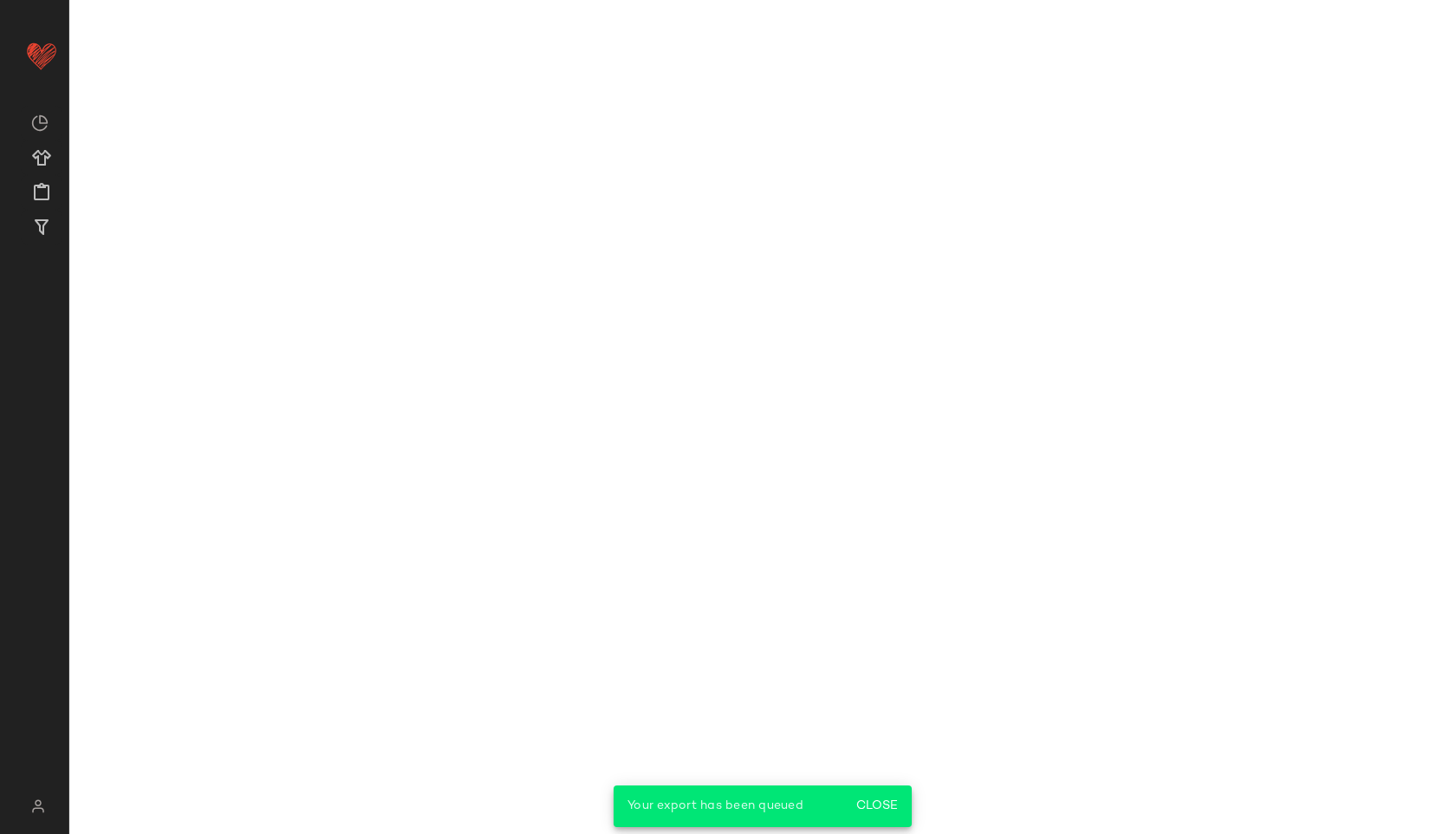
scroll to position [1625, 0]
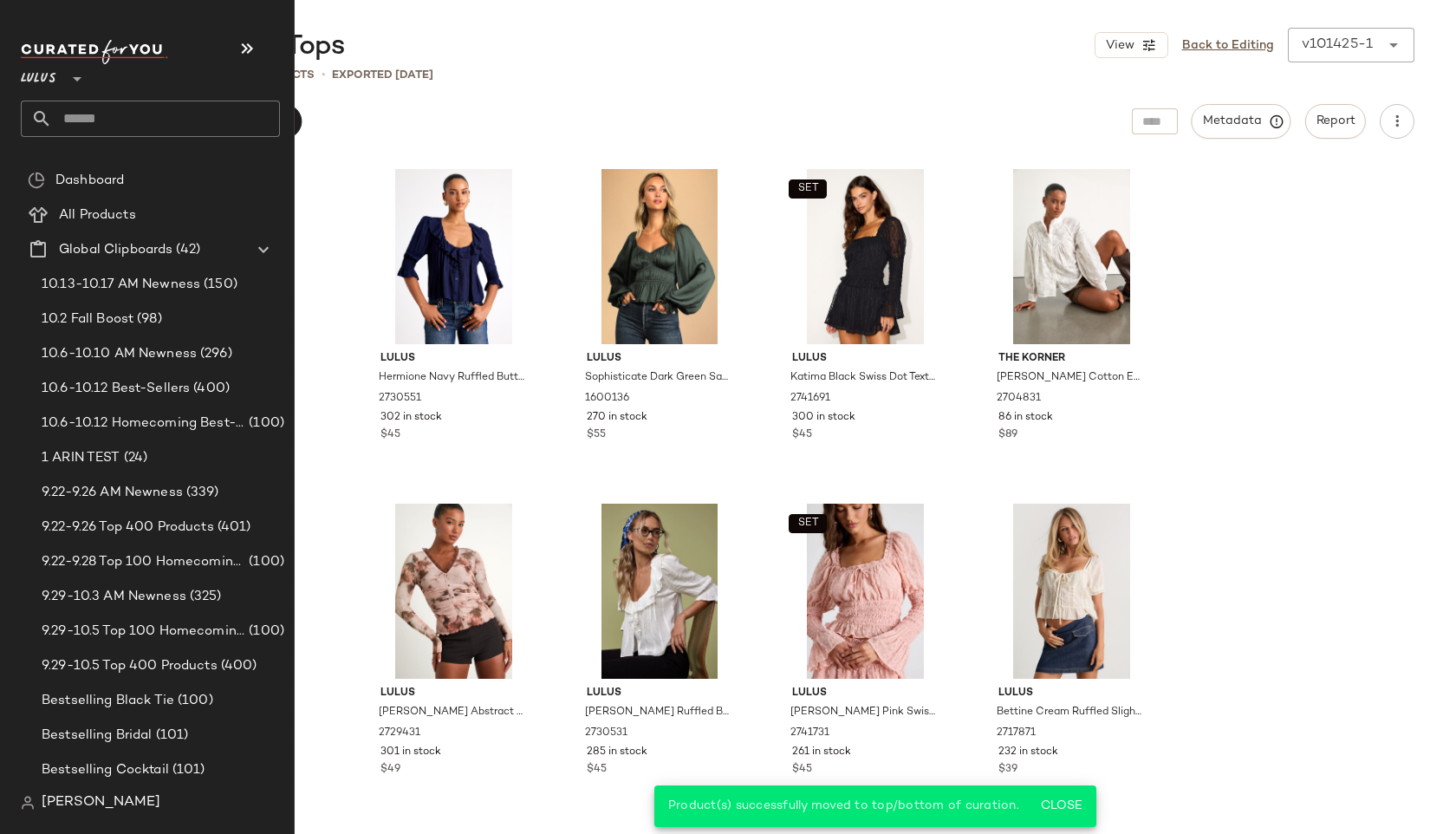
click at [95, 119] on input "text" at bounding box center [166, 118] width 228 height 36
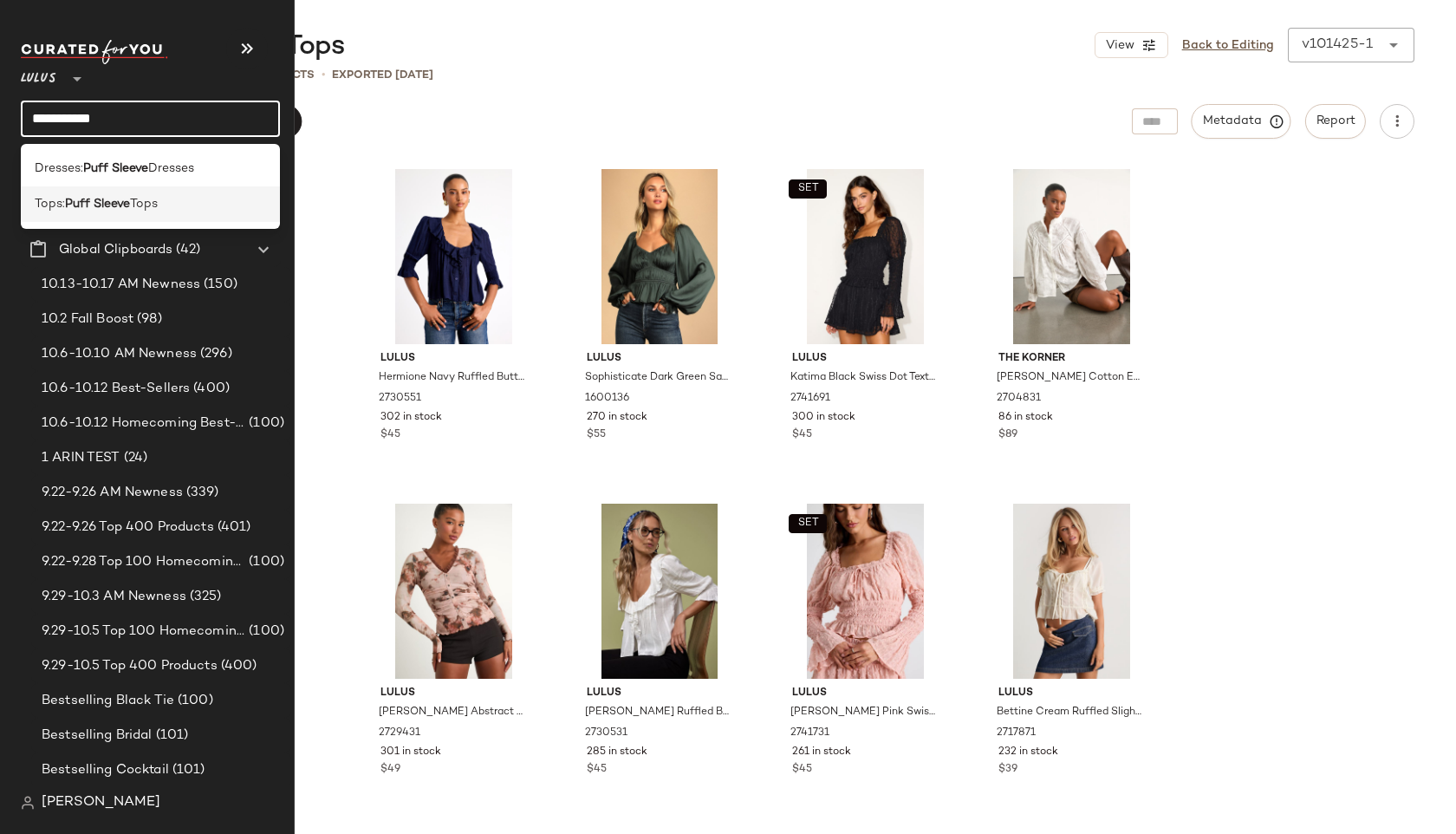
type input "**********"
click at [55, 208] on span "Tops:" at bounding box center [49, 204] width 30 height 19
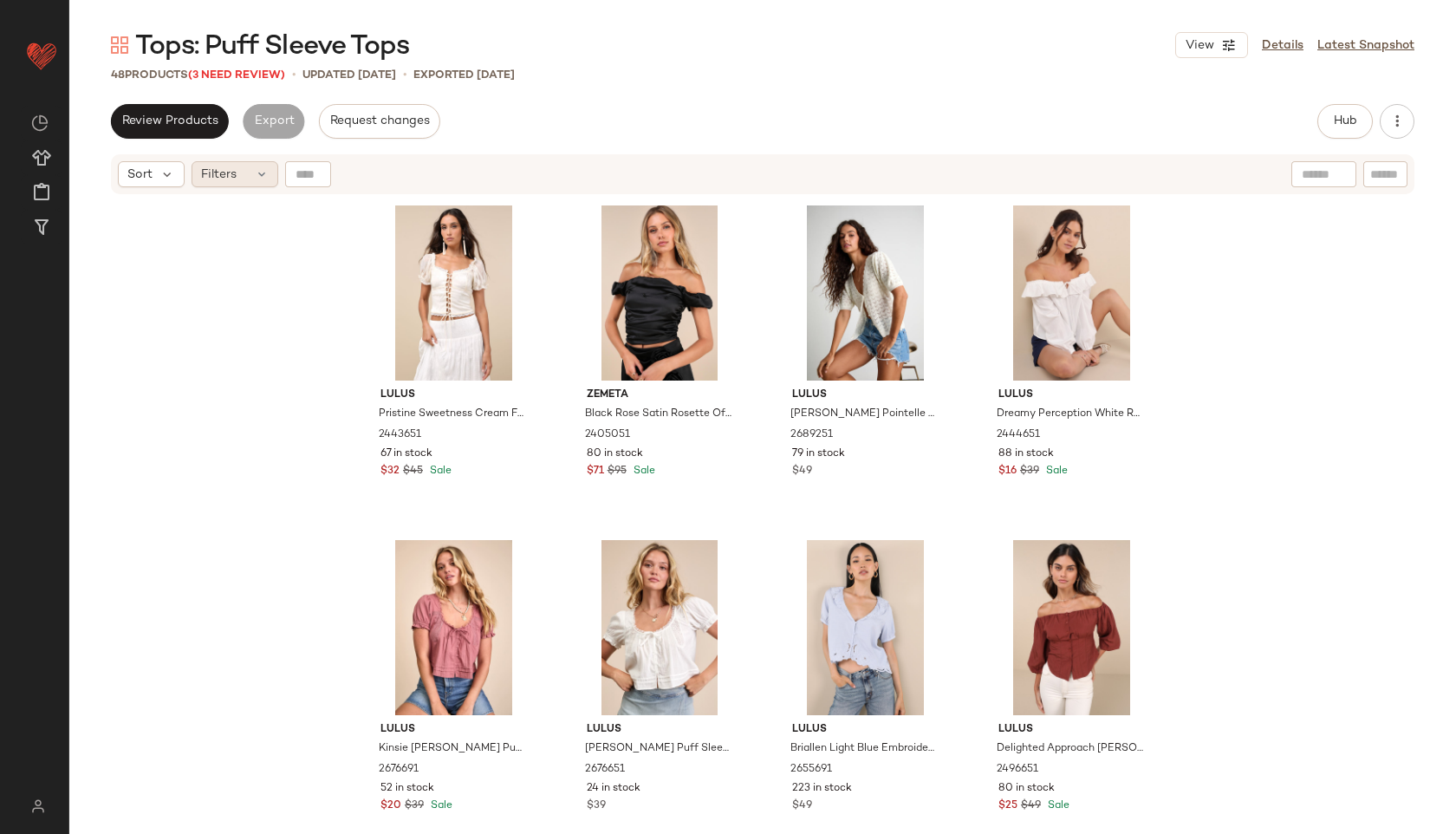
click at [244, 184] on div "Filters" at bounding box center [235, 174] width 87 height 26
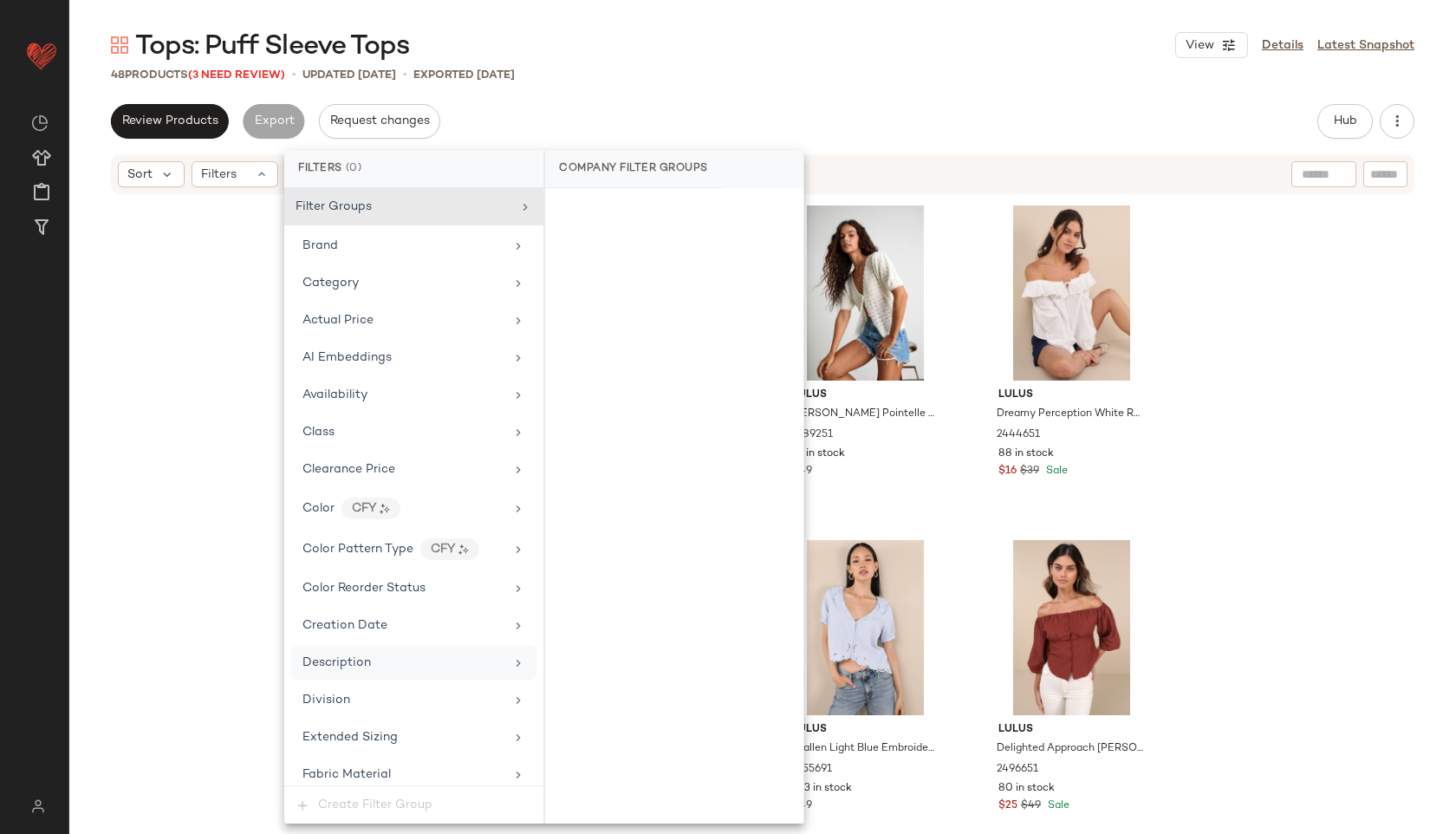
scroll to position [1143, 0]
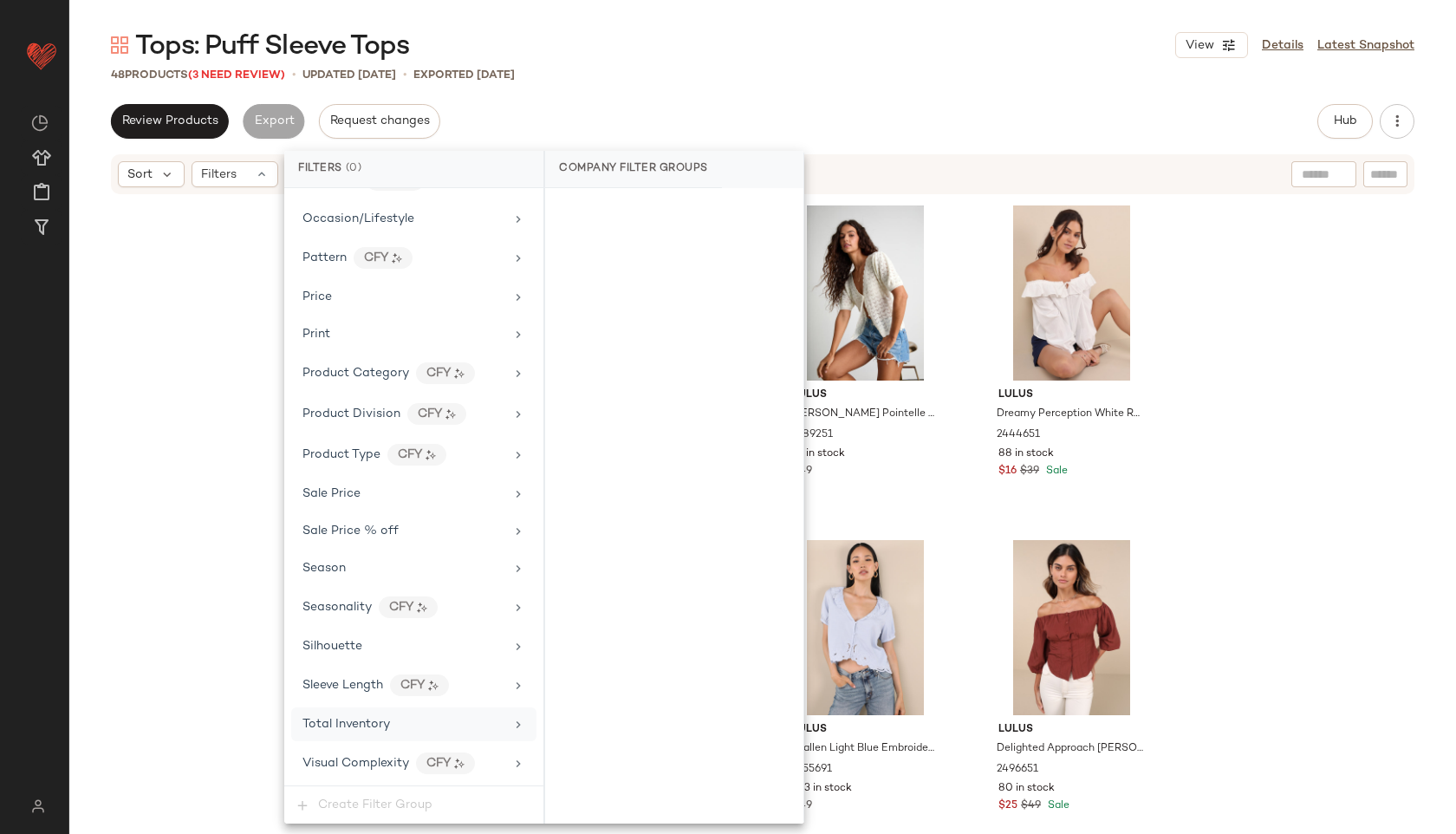
click at [378, 720] on span "Total Inventory" at bounding box center [346, 724] width 87 height 13
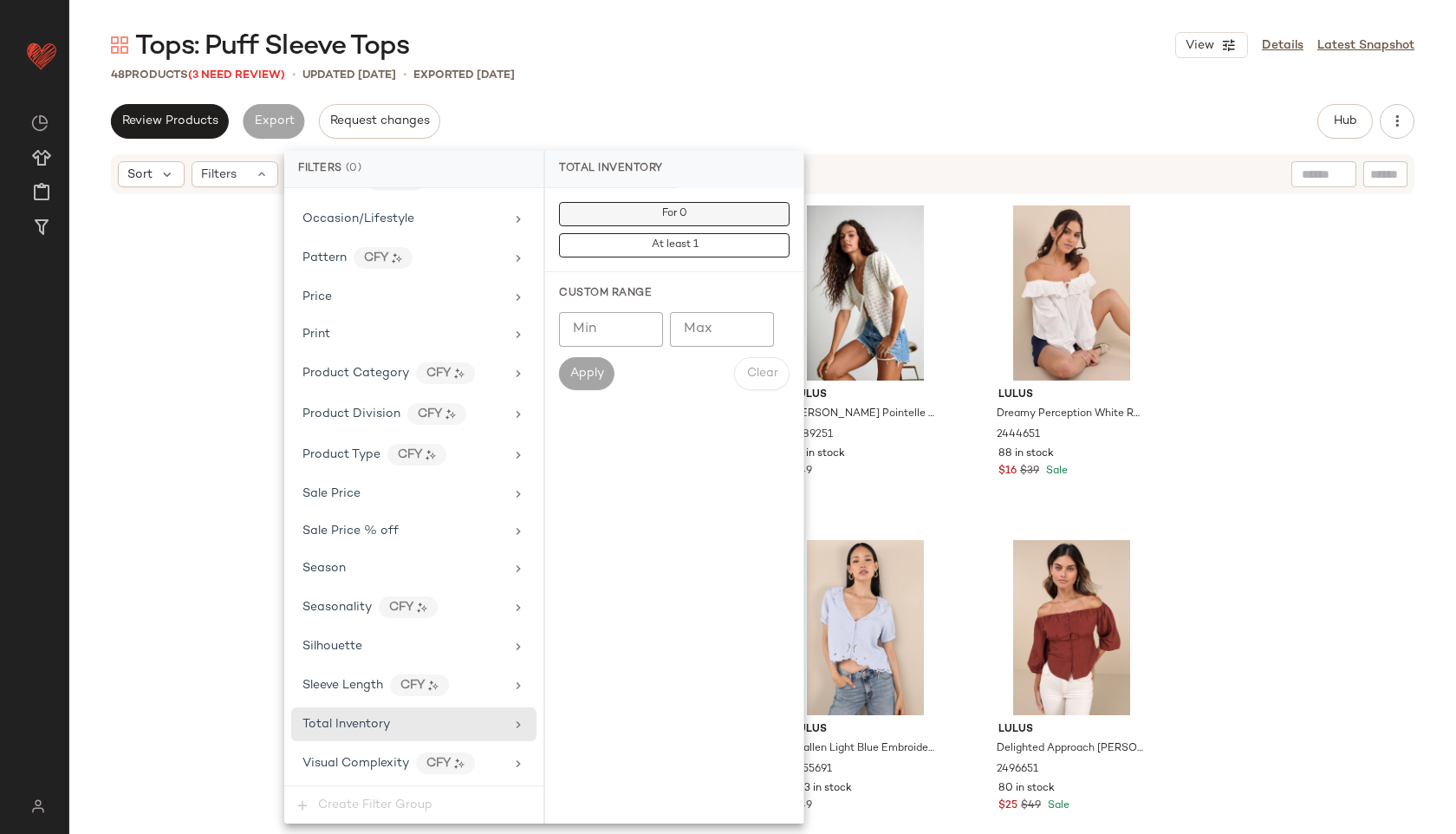
click at [693, 209] on button "For 0" at bounding box center [673, 213] width 230 height 25
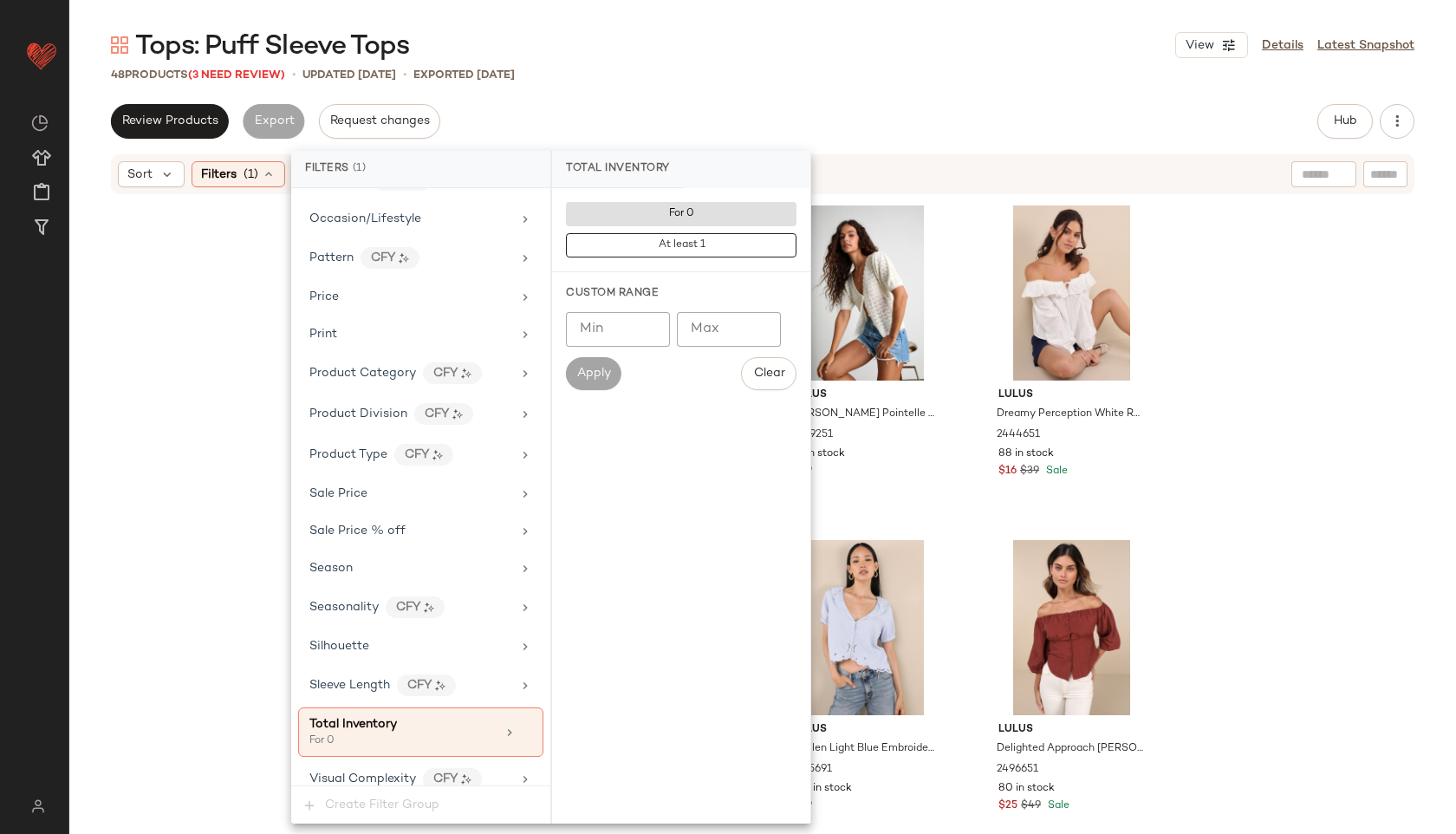
click at [831, 91] on div "Tops: Puff Sleeve Tops View Details Latest Snapshot 48 Products (3 Need Review)…" at bounding box center [763, 431] width 1386 height 806
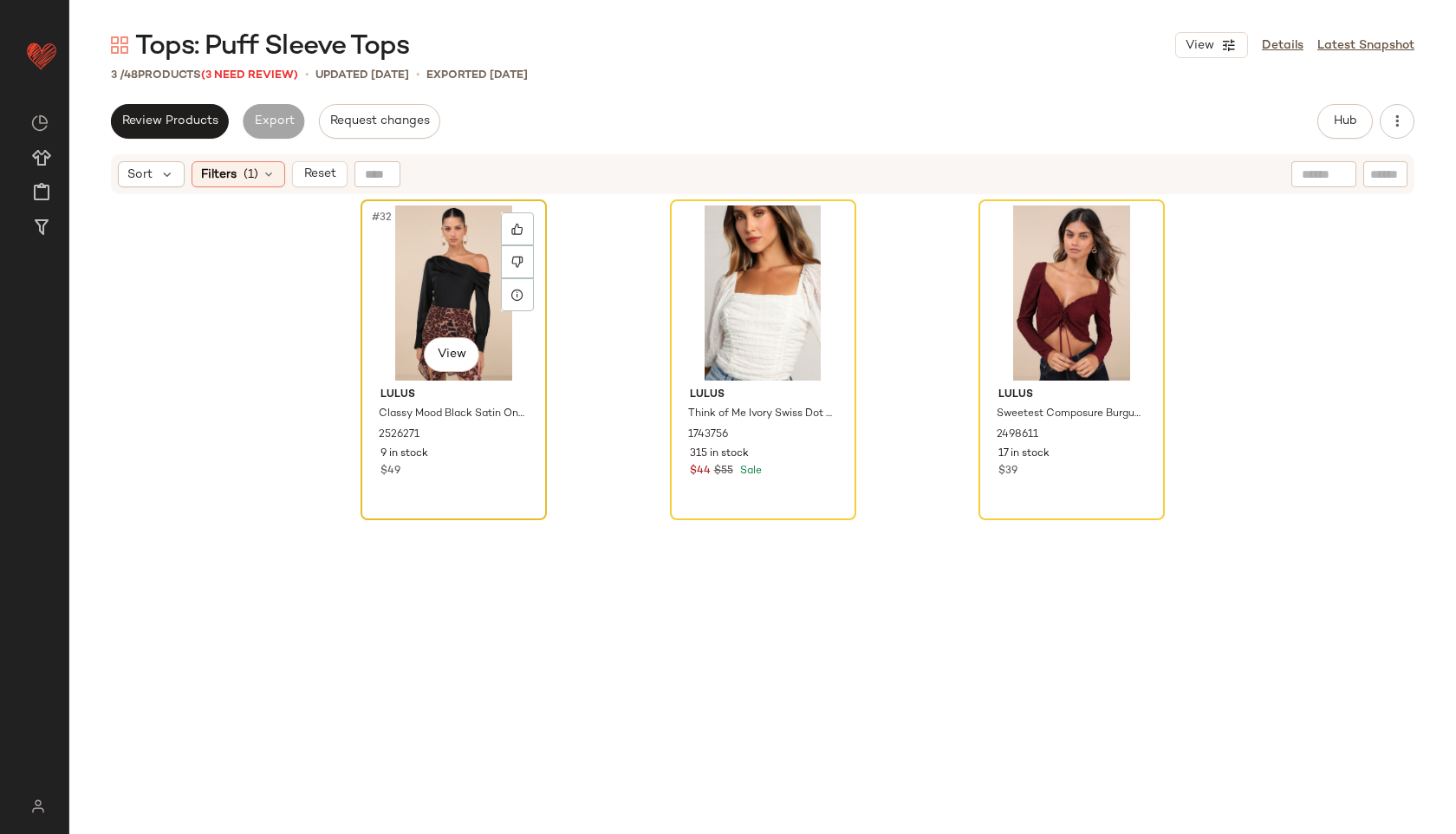
click at [412, 270] on div "#32 View" at bounding box center [453, 293] width 174 height 175
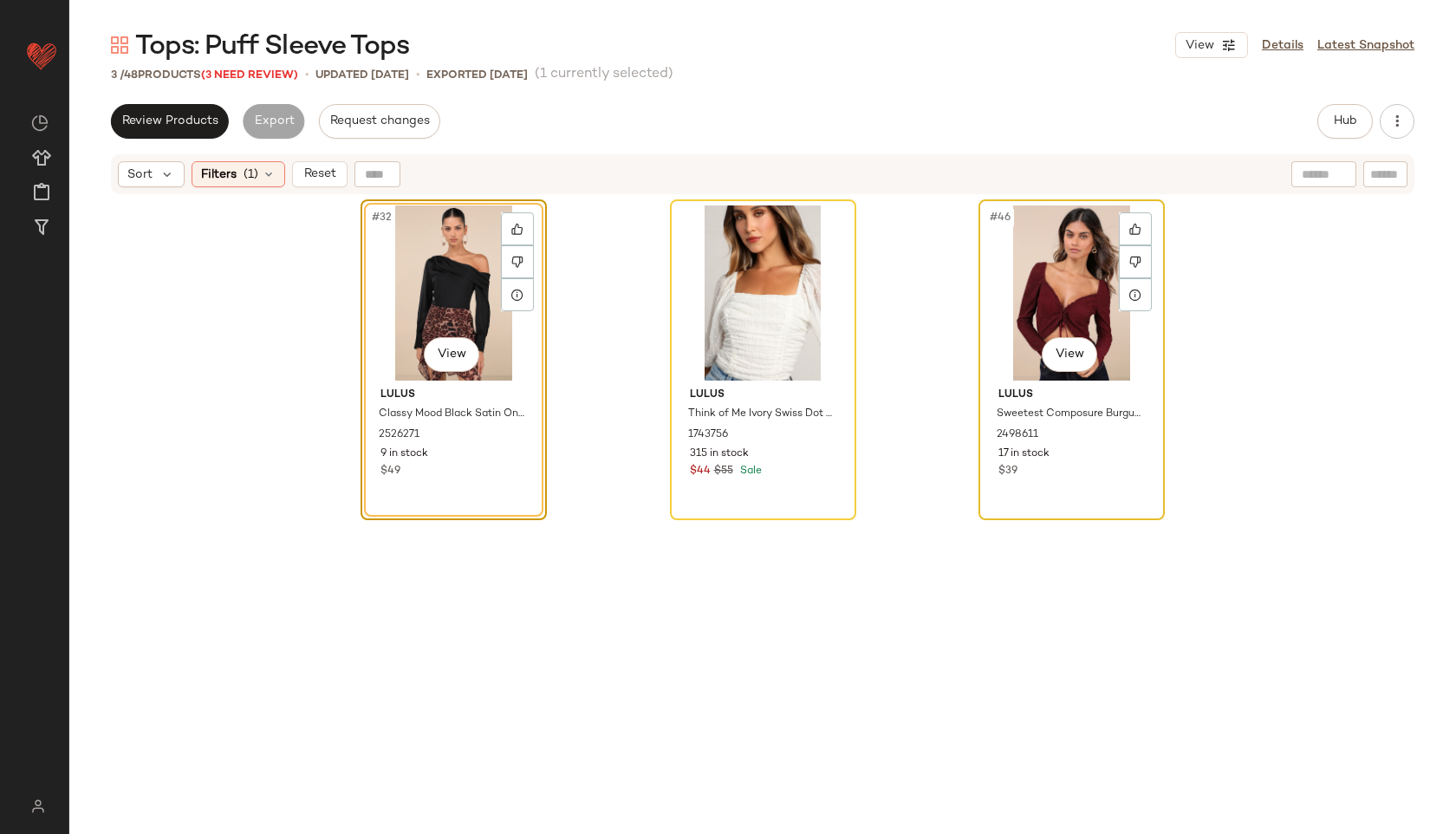
click at [1043, 262] on div "#46 View" at bounding box center [1071, 293] width 174 height 175
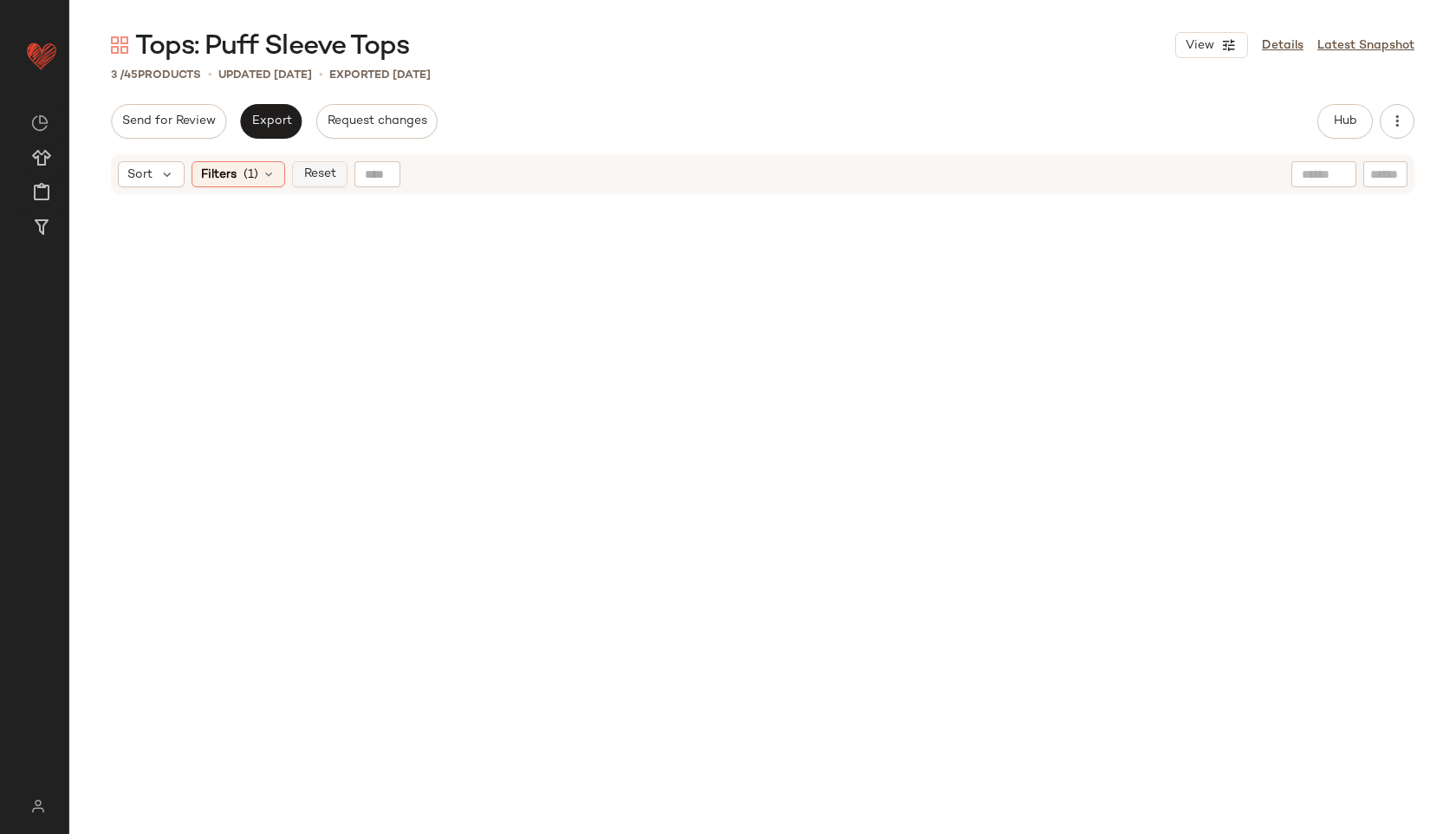
click at [327, 179] on span "Reset" at bounding box center [319, 174] width 32 height 14
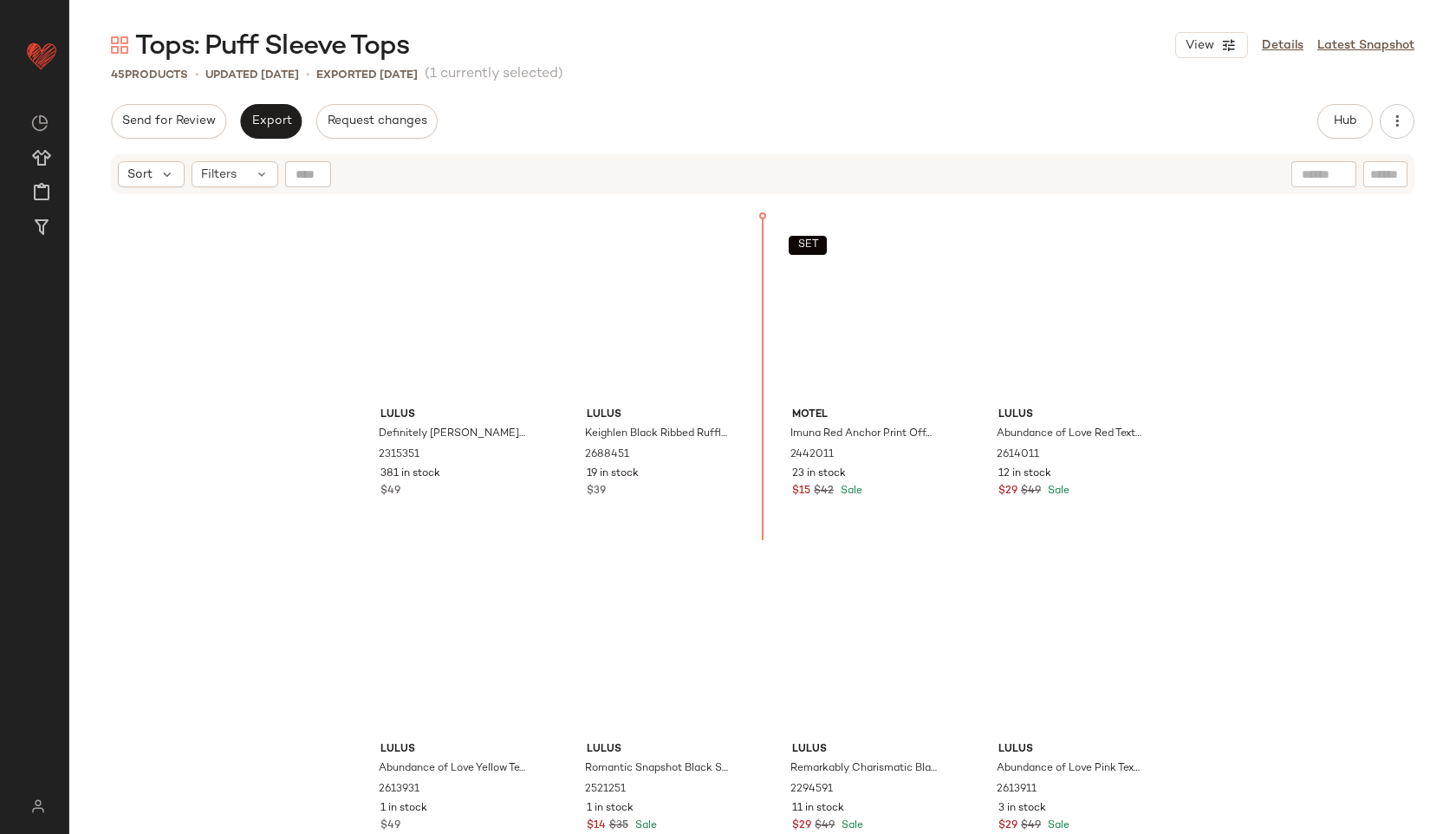
scroll to position [2587, 0]
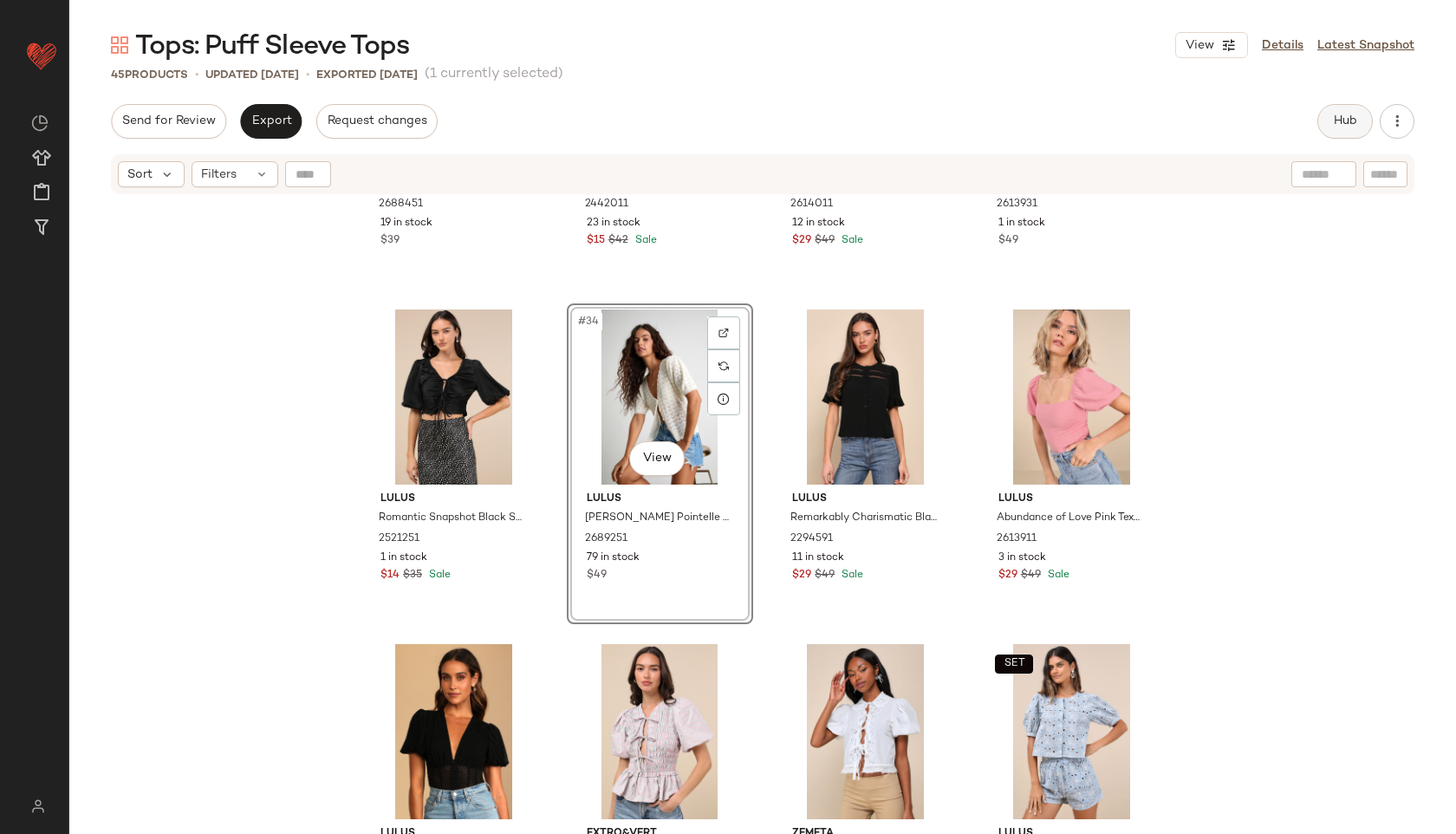
click at [1342, 106] on button "Hub" at bounding box center [1345, 121] width 55 height 34
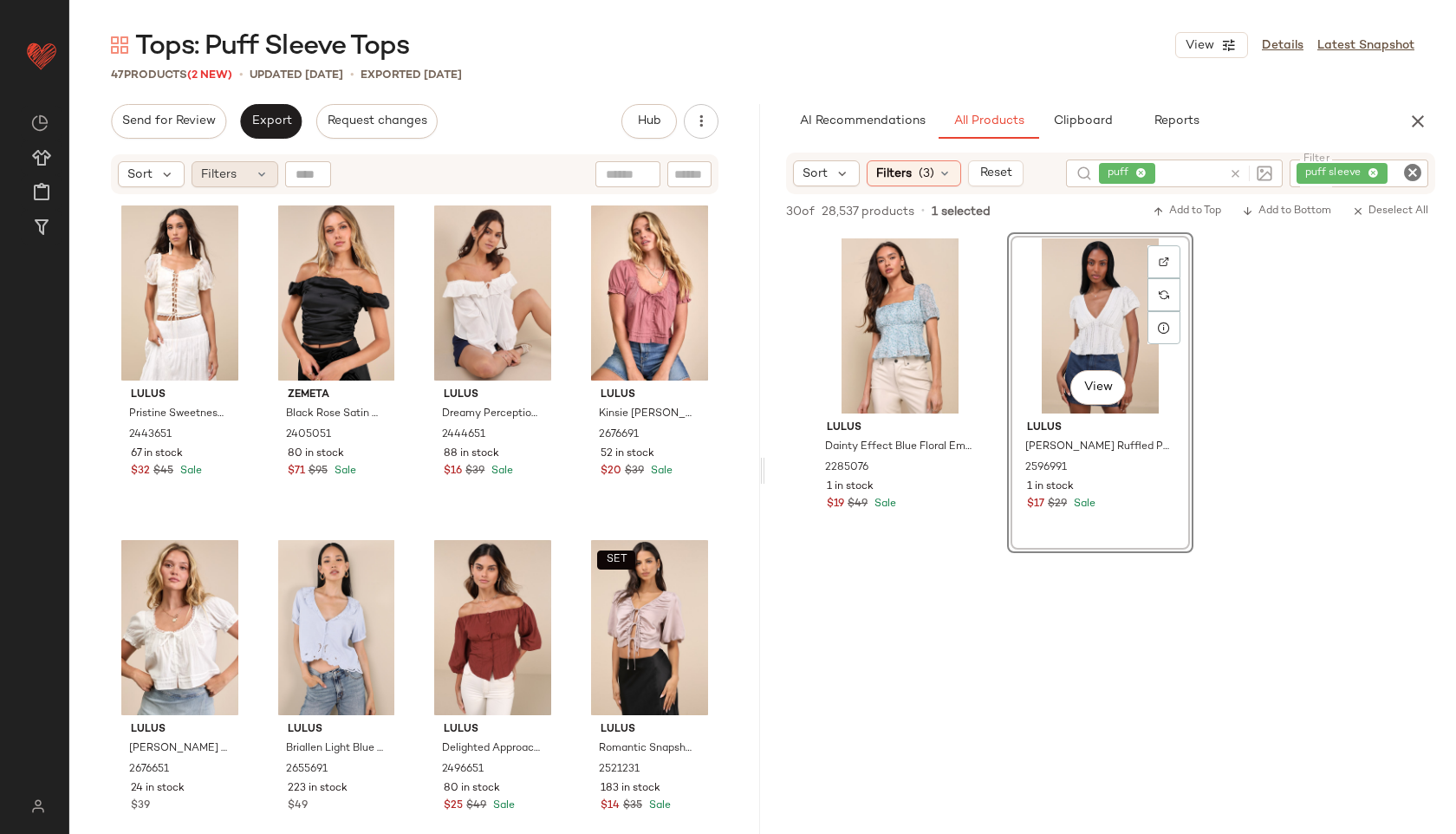
click at [231, 169] on span "Filters" at bounding box center [218, 174] width 35 height 19
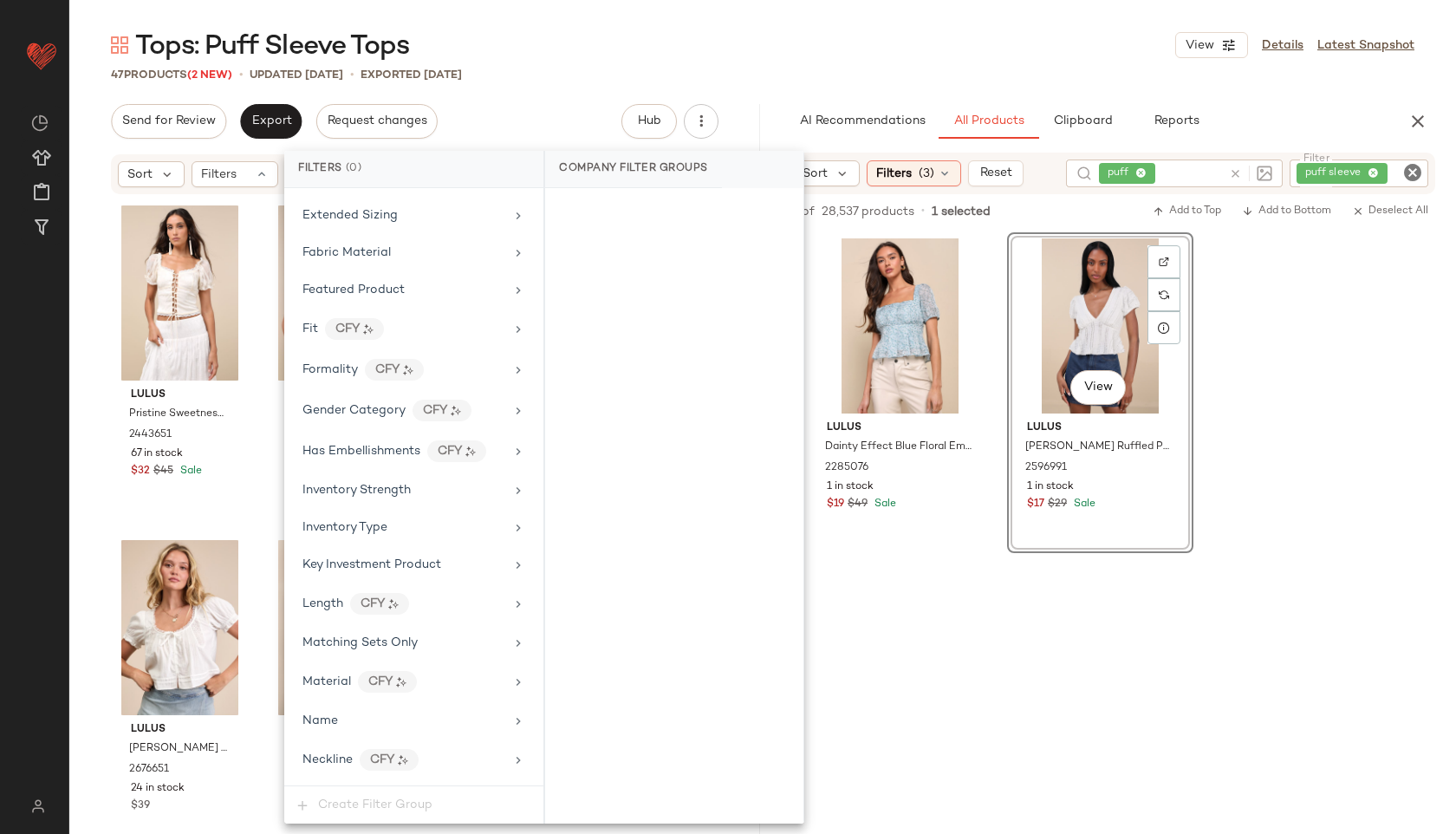
scroll to position [1143, 0]
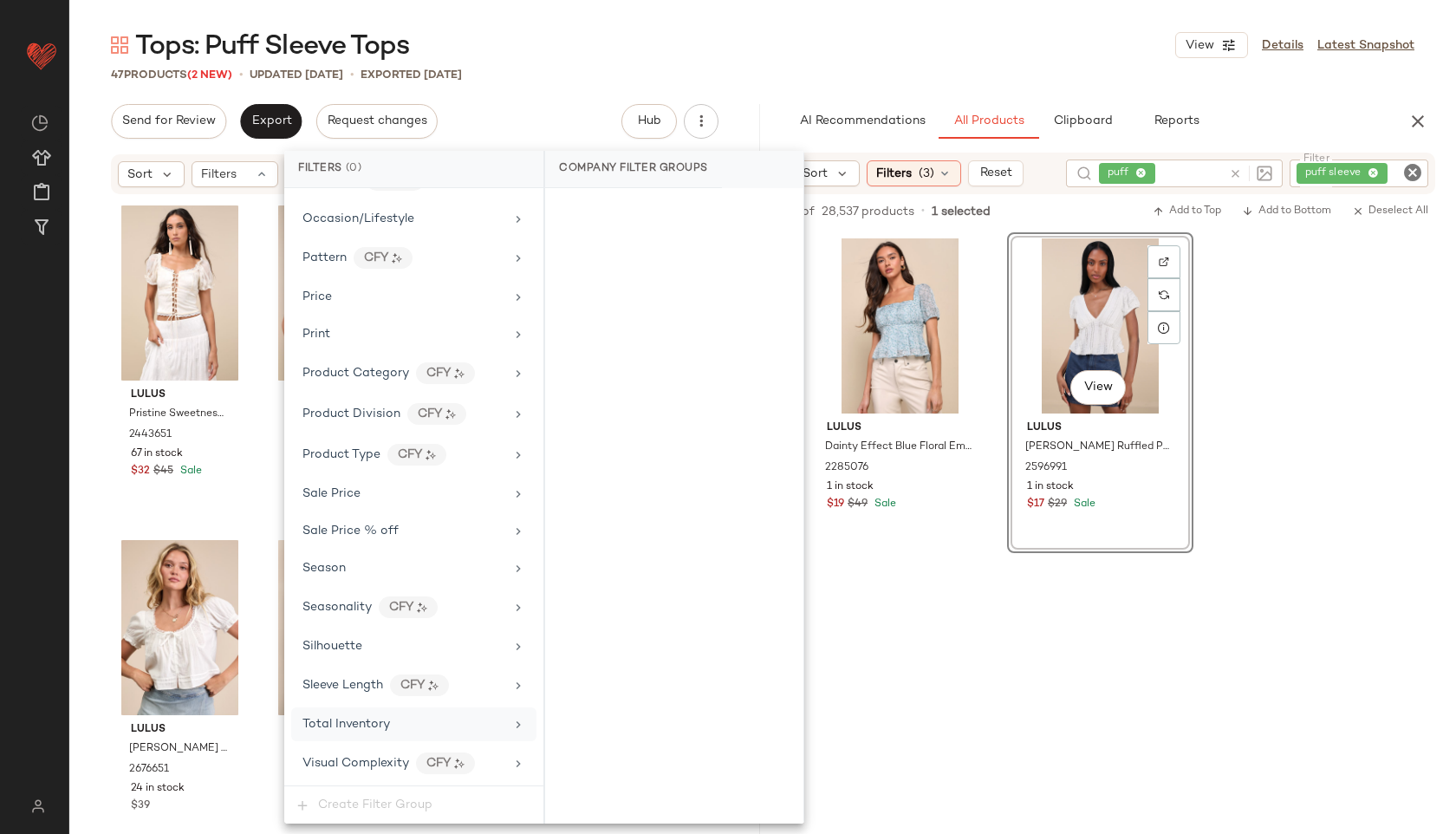
click at [354, 720] on span "Total Inventory" at bounding box center [346, 724] width 87 height 13
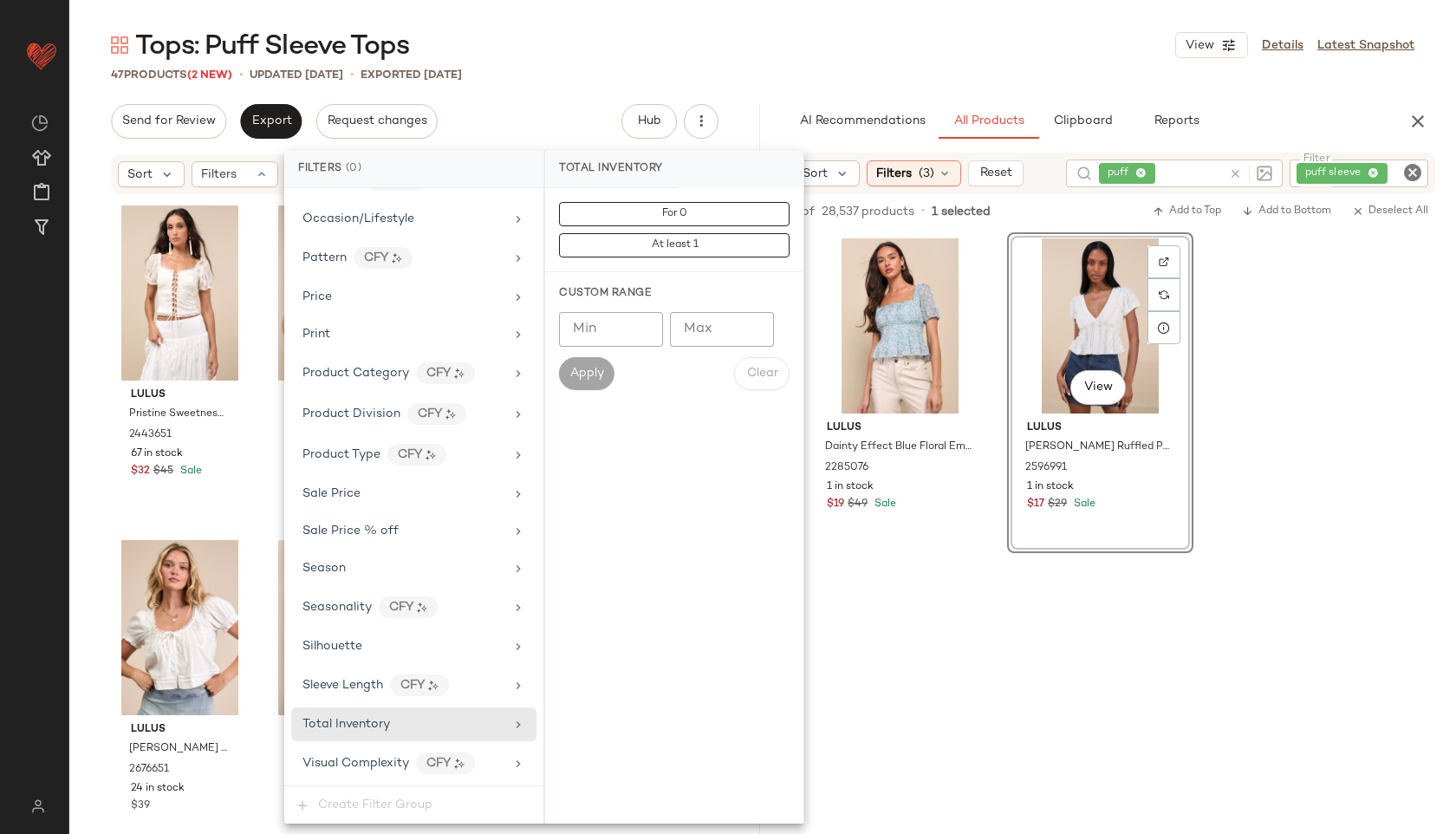
click at [694, 331] on input "Max" at bounding box center [722, 328] width 104 height 34
type input "**"
click at [588, 360] on button "Apply" at bounding box center [586, 373] width 55 height 32
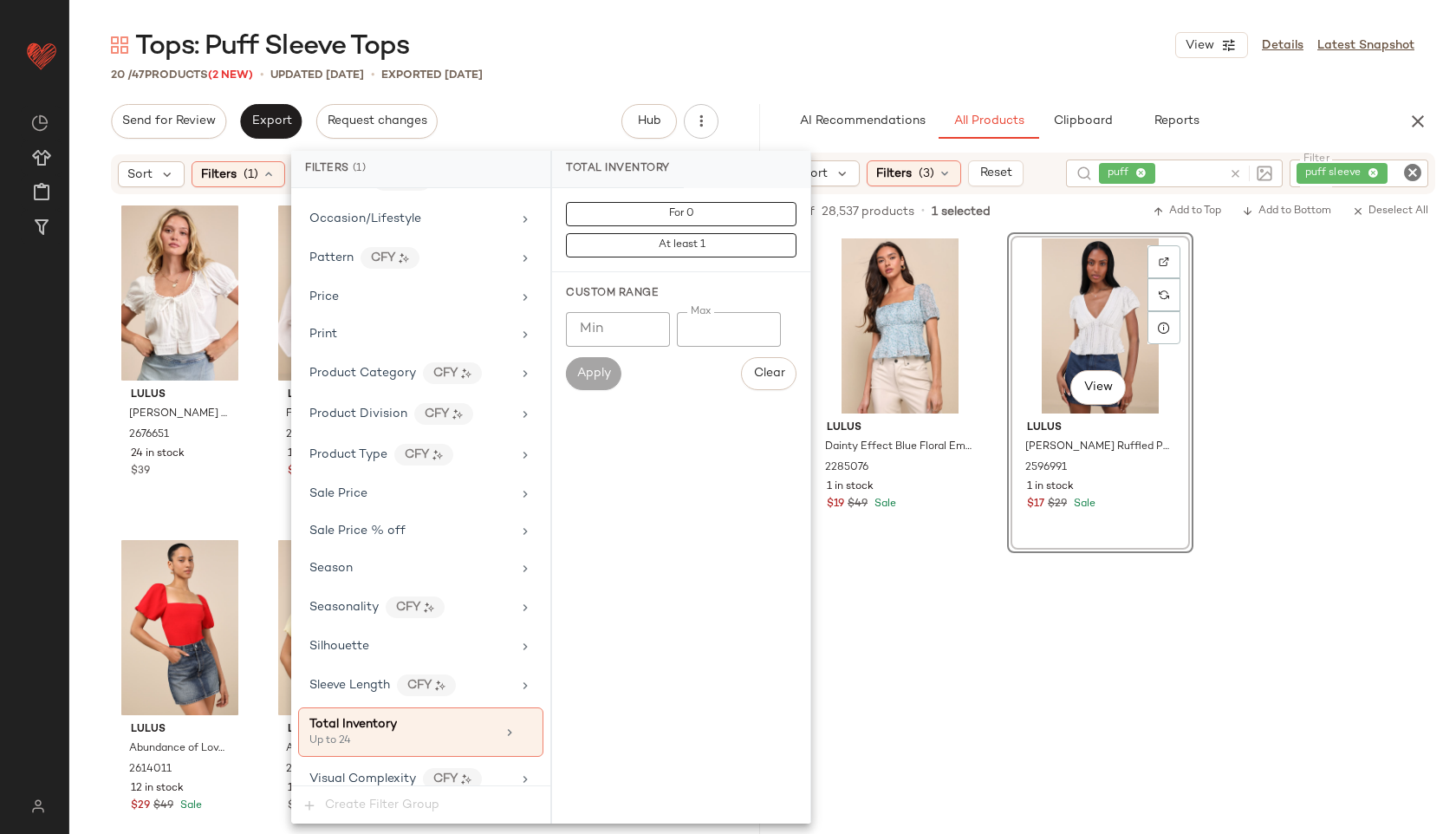
click at [618, 25] on main "Tops: Puff Sleeve Tops View Details Latest Snapshot 20 / 47 Products (2 New) • …" at bounding box center [728, 417] width 1456 height 834
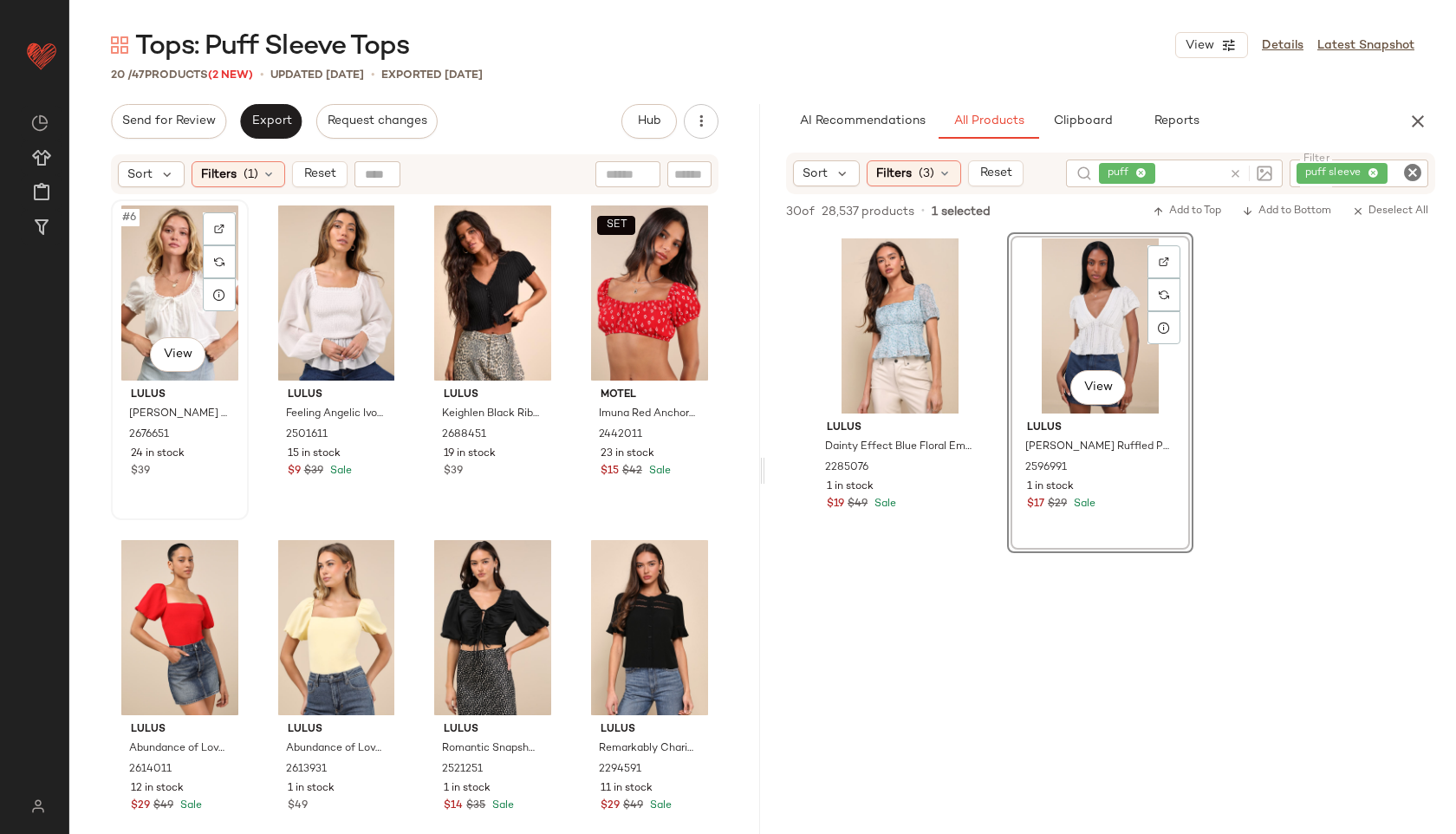
click at [157, 254] on div "#6 View" at bounding box center [180, 293] width 126 height 175
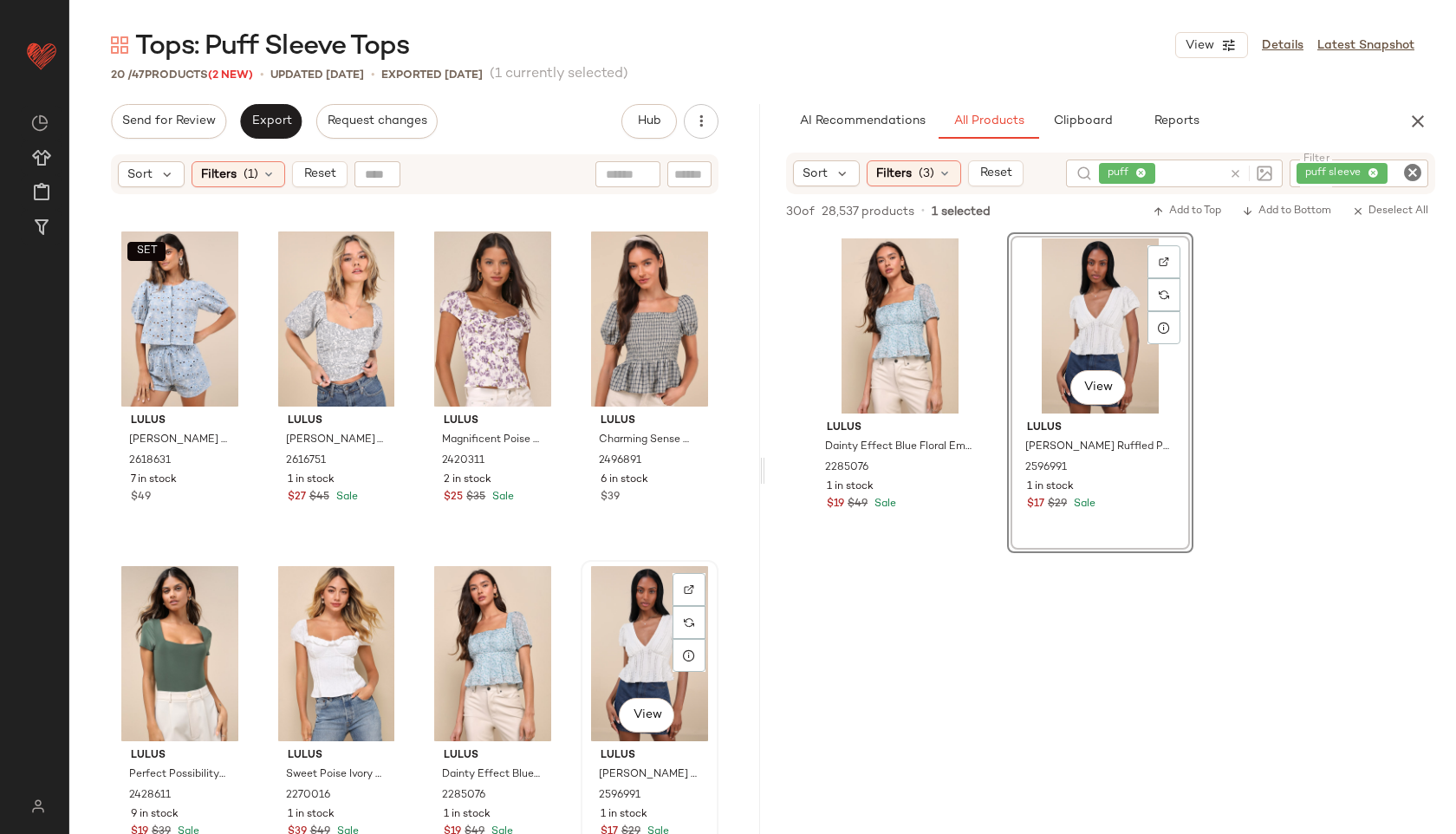
click at [621, 603] on div "View" at bounding box center [650, 654] width 126 height 175
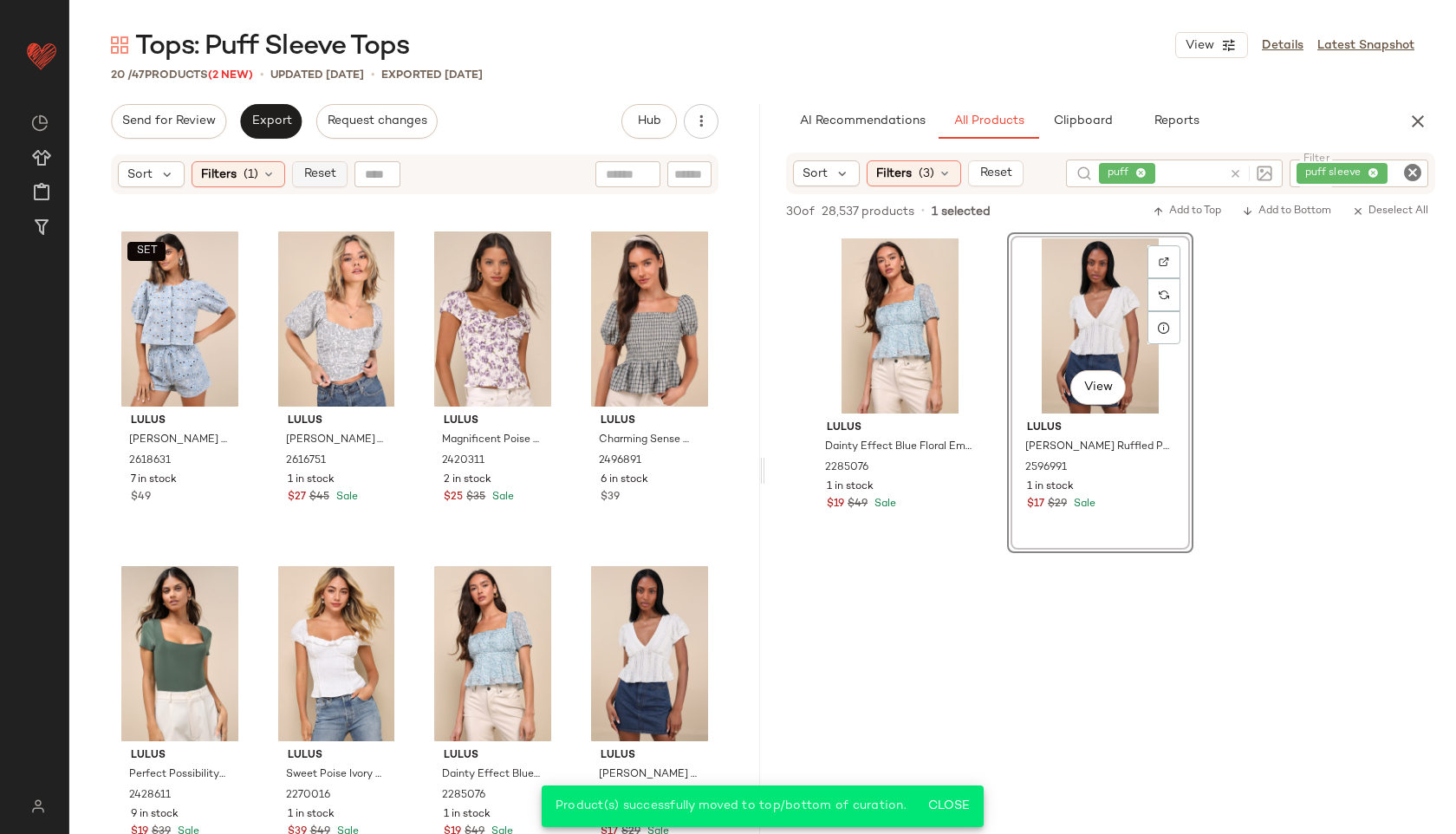
click at [324, 170] on span "Reset" at bounding box center [319, 174] width 32 height 14
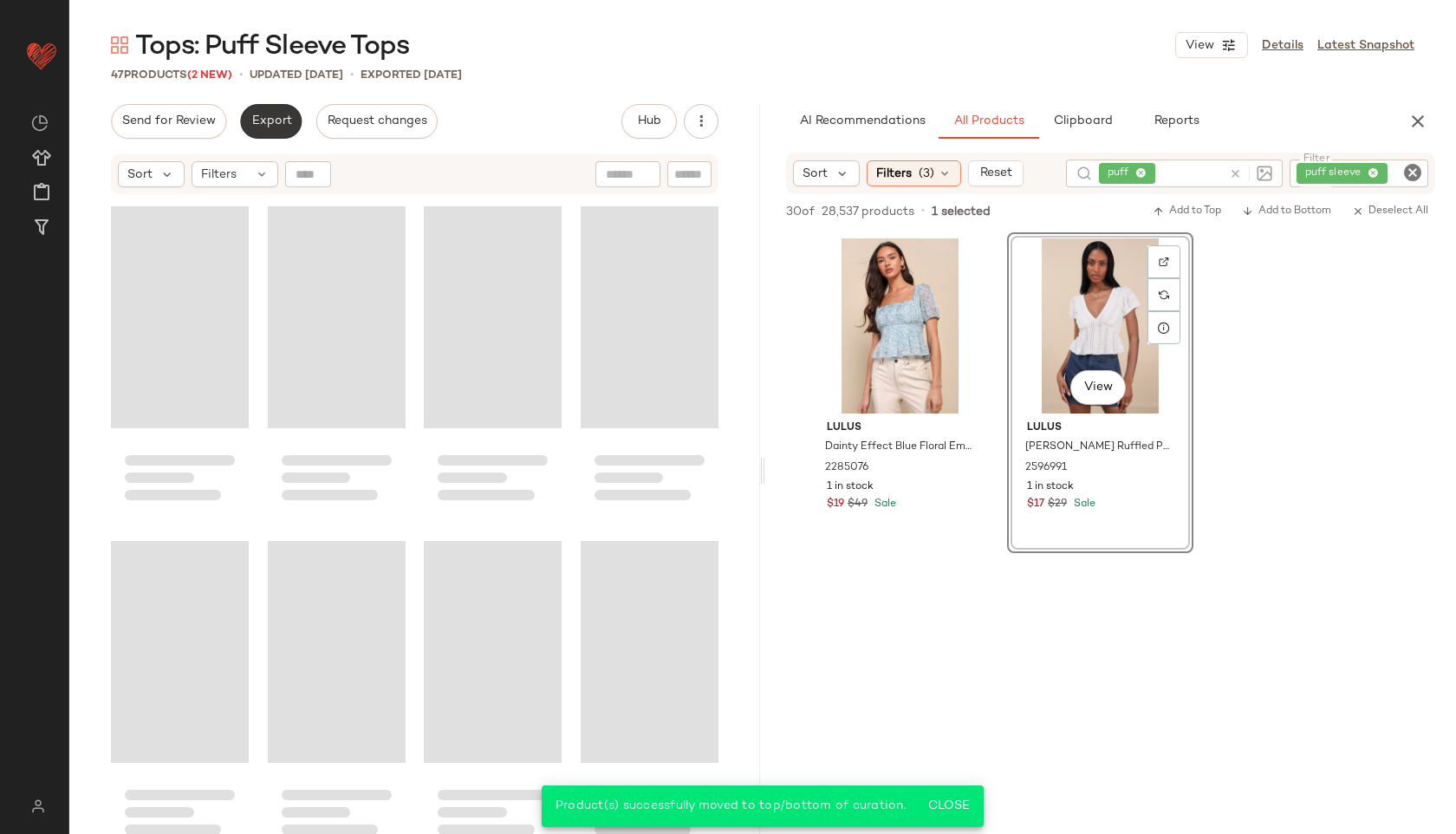
click at [270, 104] on button "Export" at bounding box center [270, 121] width 62 height 34
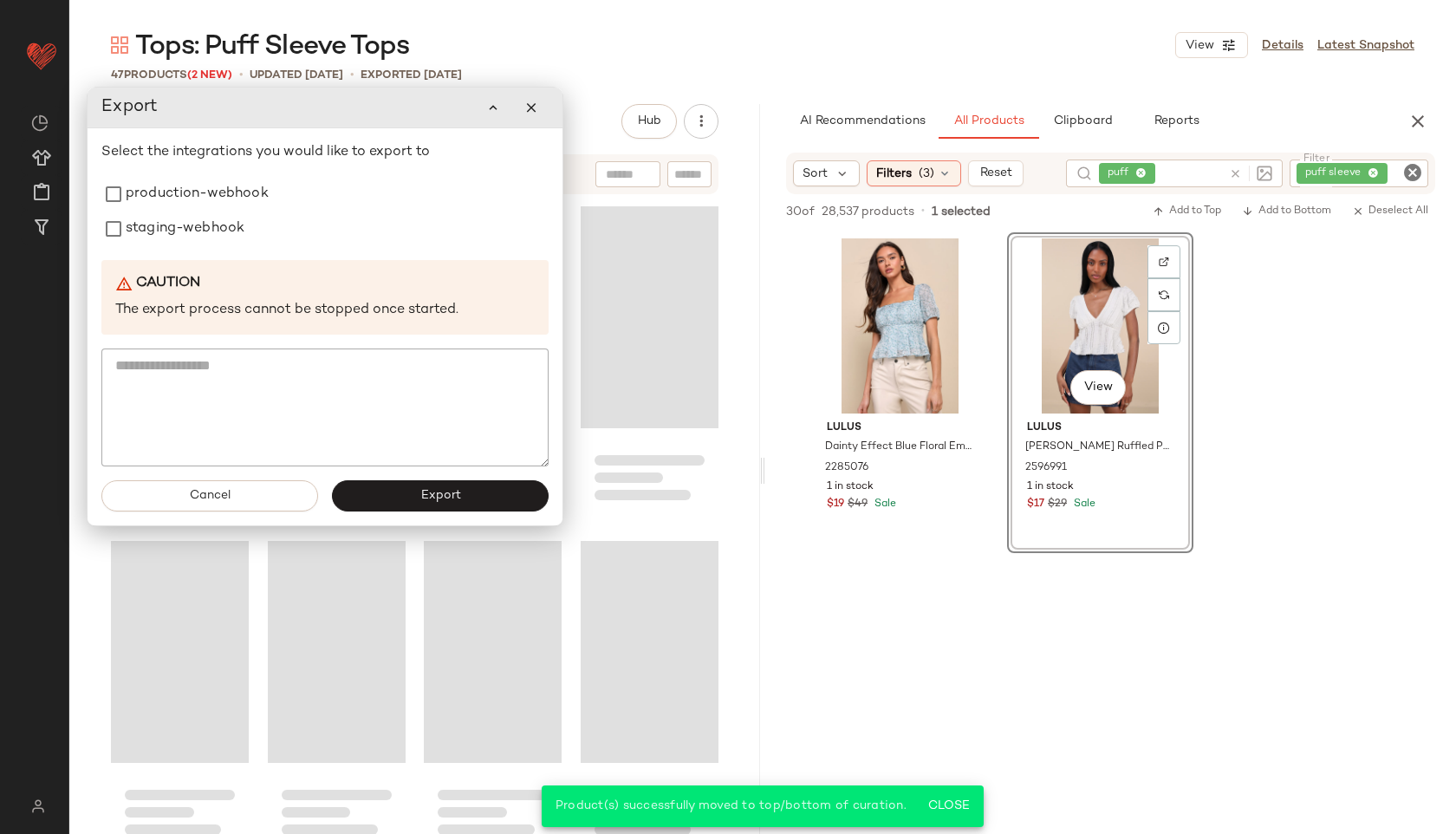
scroll to position [3334, 0]
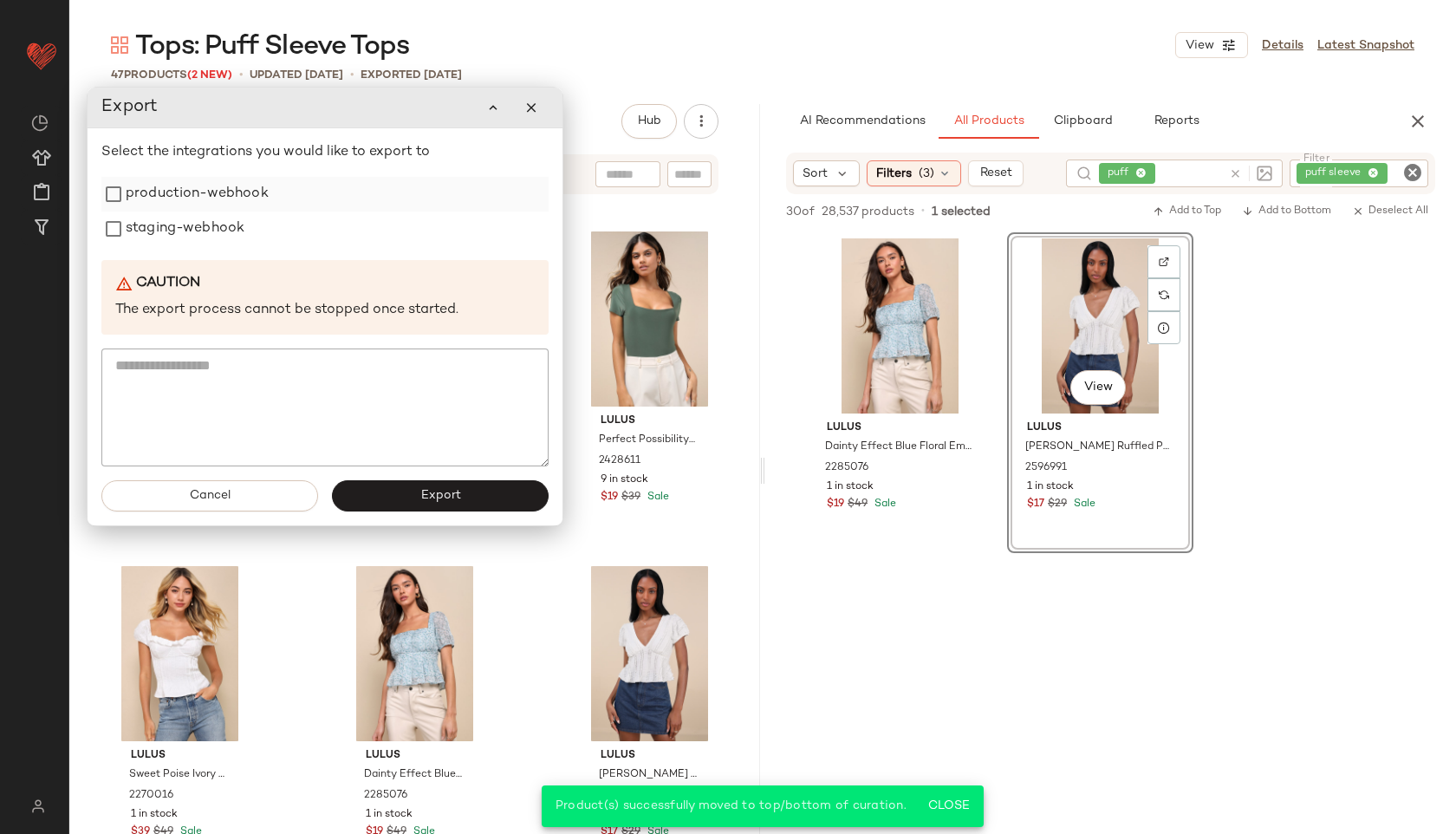
click at [222, 194] on label "production-webhook" at bounding box center [197, 194] width 143 height 34
click at [221, 233] on label "staging-webhook" at bounding box center [185, 228] width 119 height 34
click at [453, 501] on span "Export" at bounding box center [439, 496] width 40 height 14
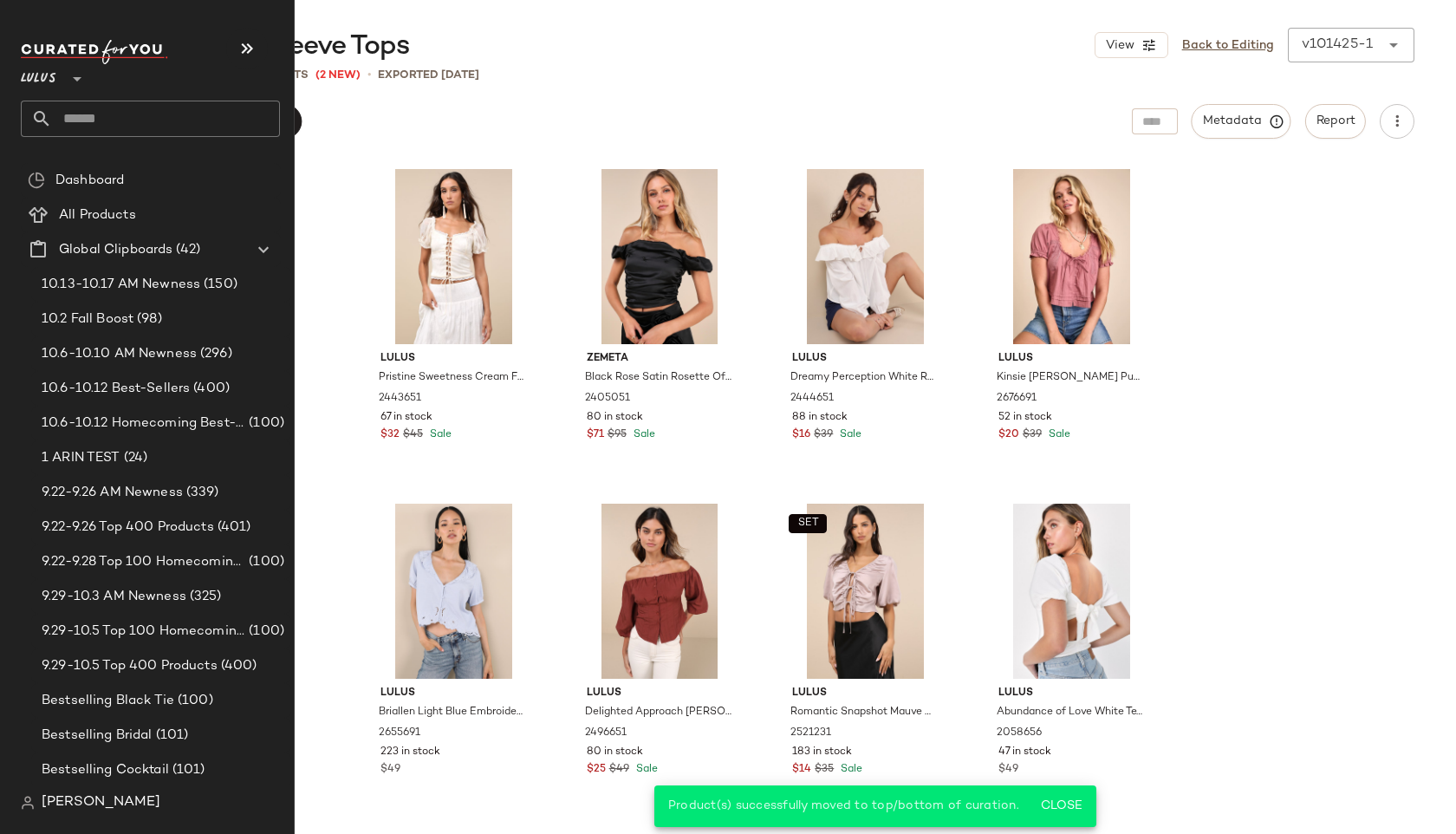
click at [113, 135] on input "text" at bounding box center [166, 118] width 228 height 36
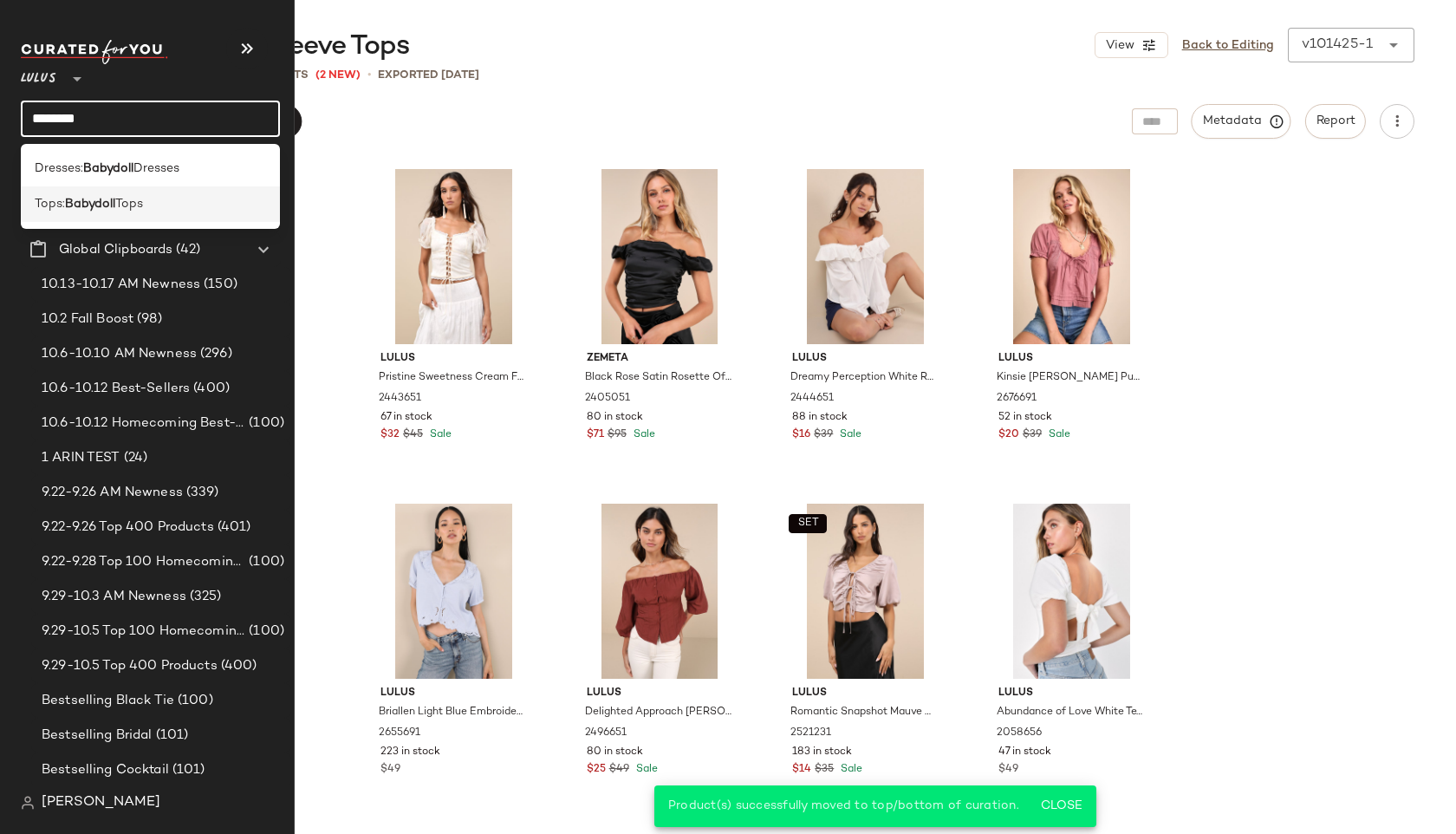
type input "********"
click at [143, 203] on span "Tops" at bounding box center [129, 204] width 28 height 19
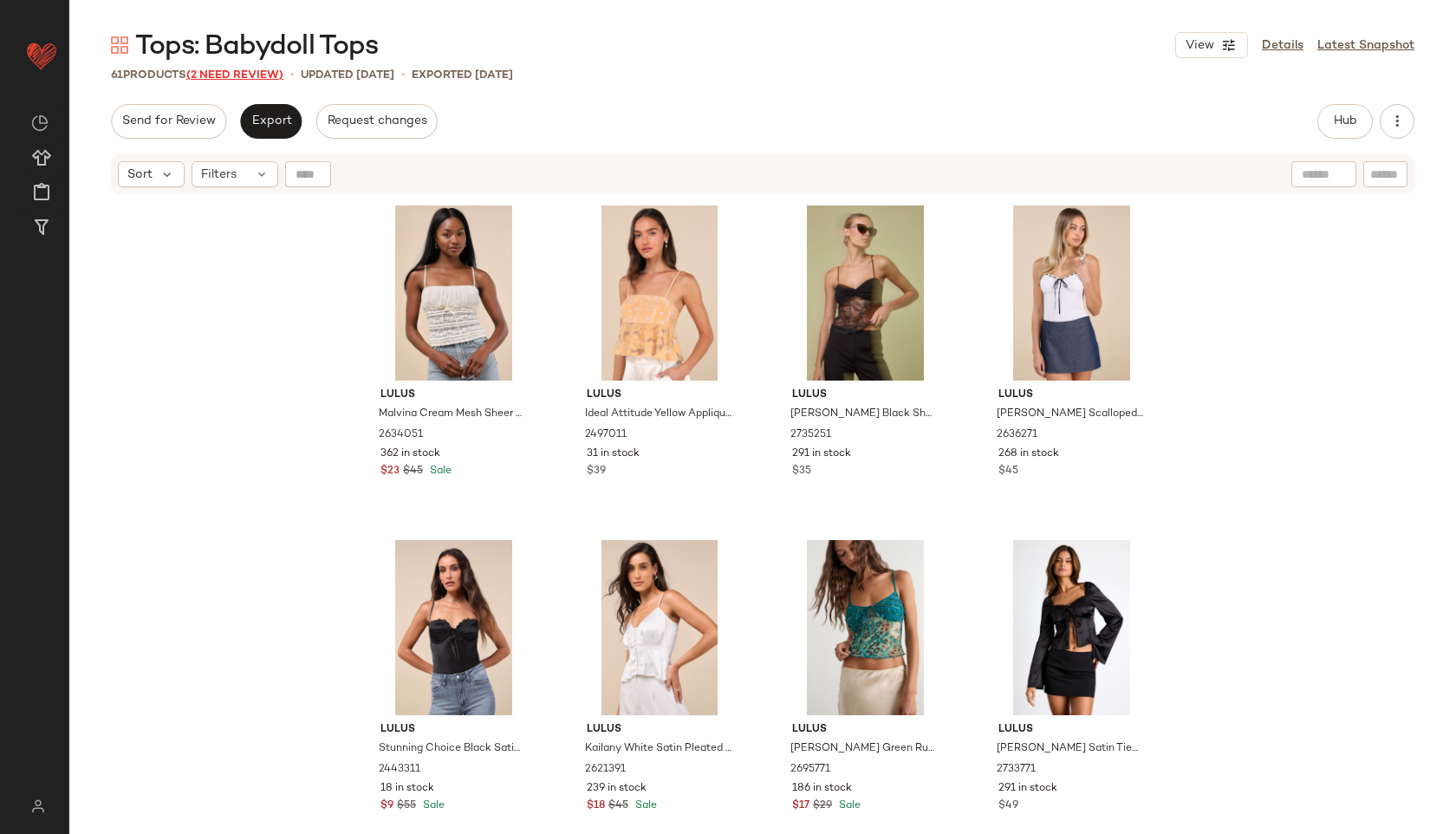
click at [251, 74] on span "(2 Need Review)" at bounding box center [234, 76] width 97 height 12
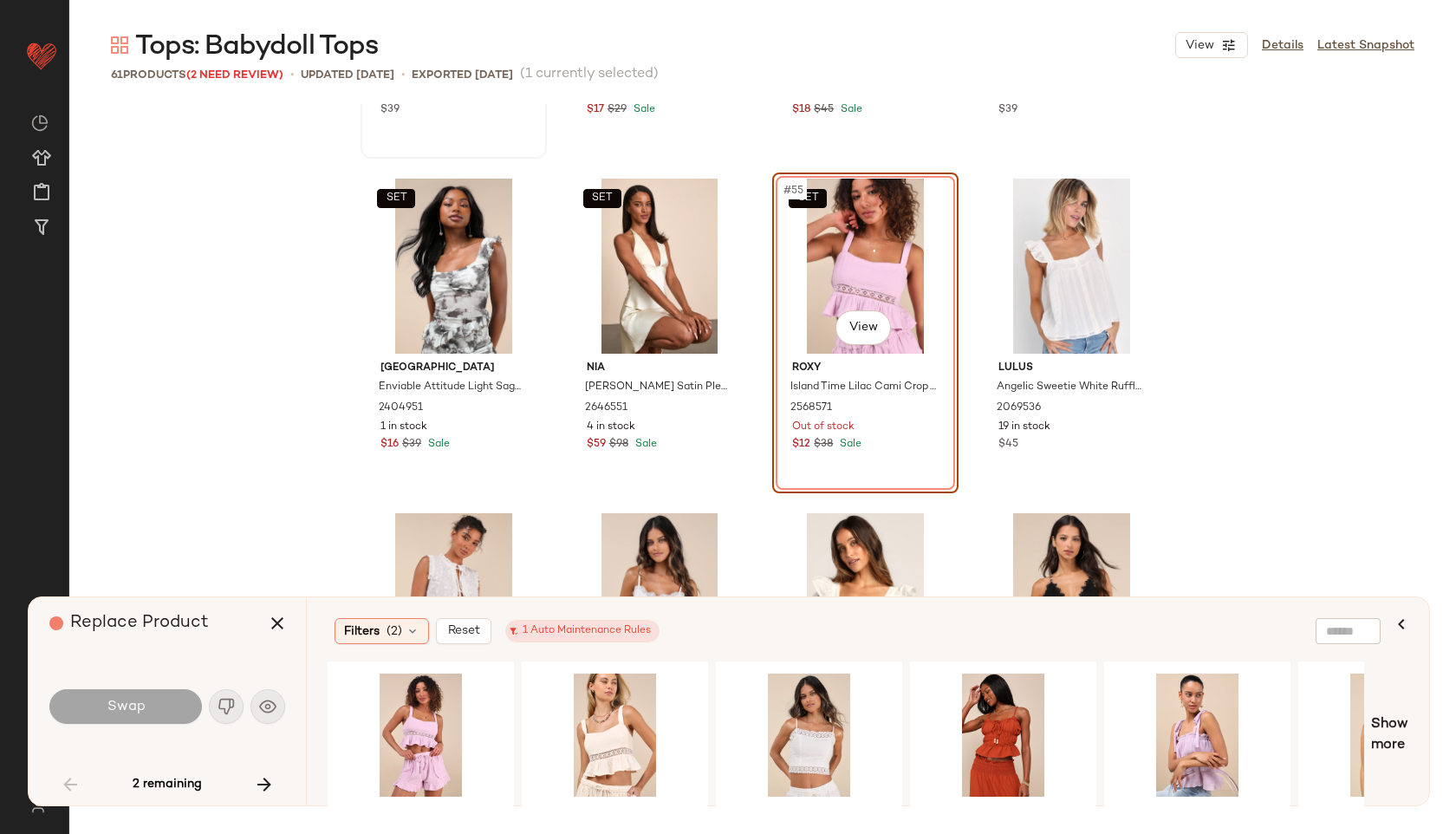
scroll to position [4298, 0]
click at [602, 712] on div "#1 View" at bounding box center [614, 735] width 174 height 123
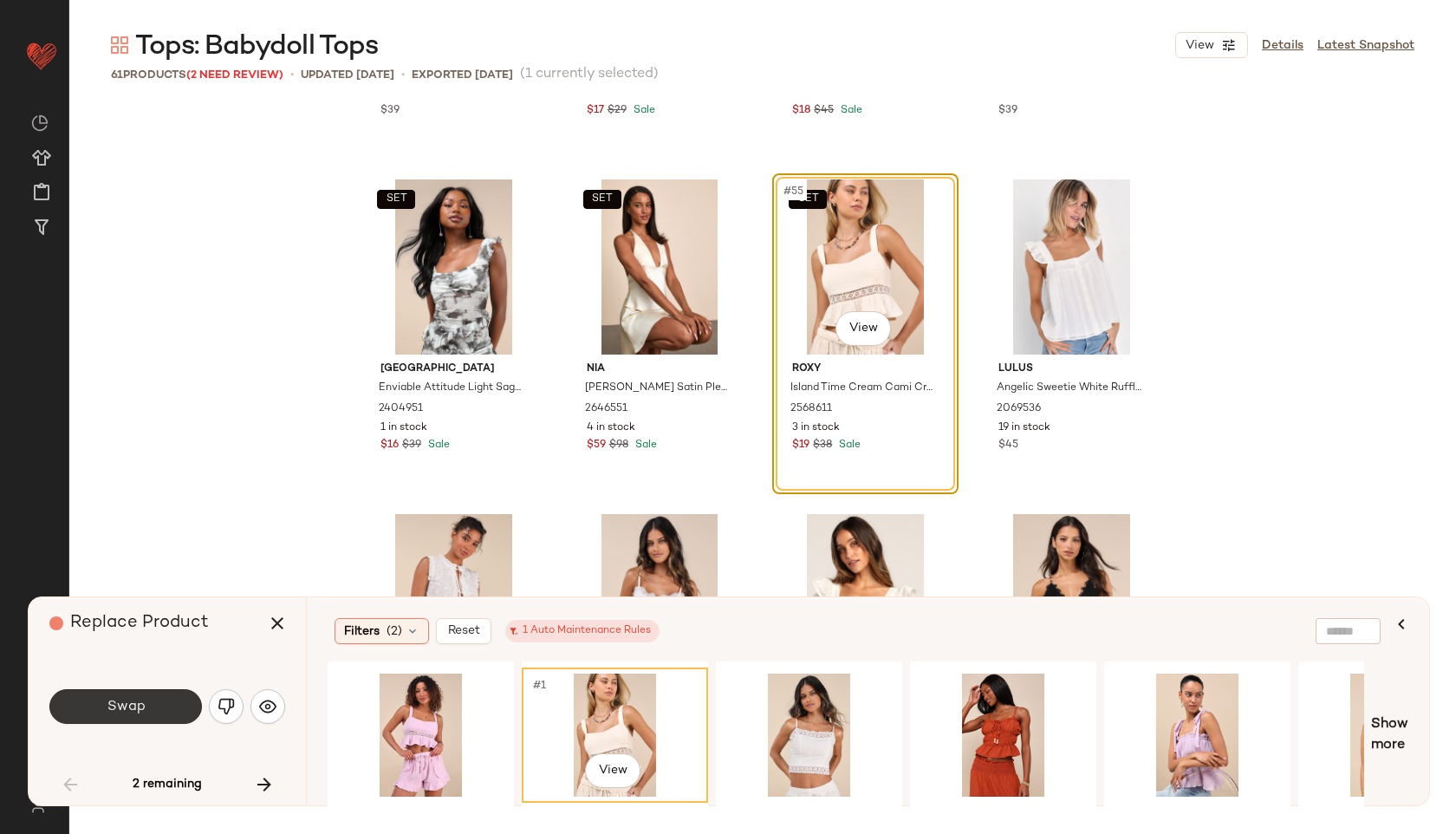
click at [162, 705] on button "Swap" at bounding box center [125, 706] width 152 height 34
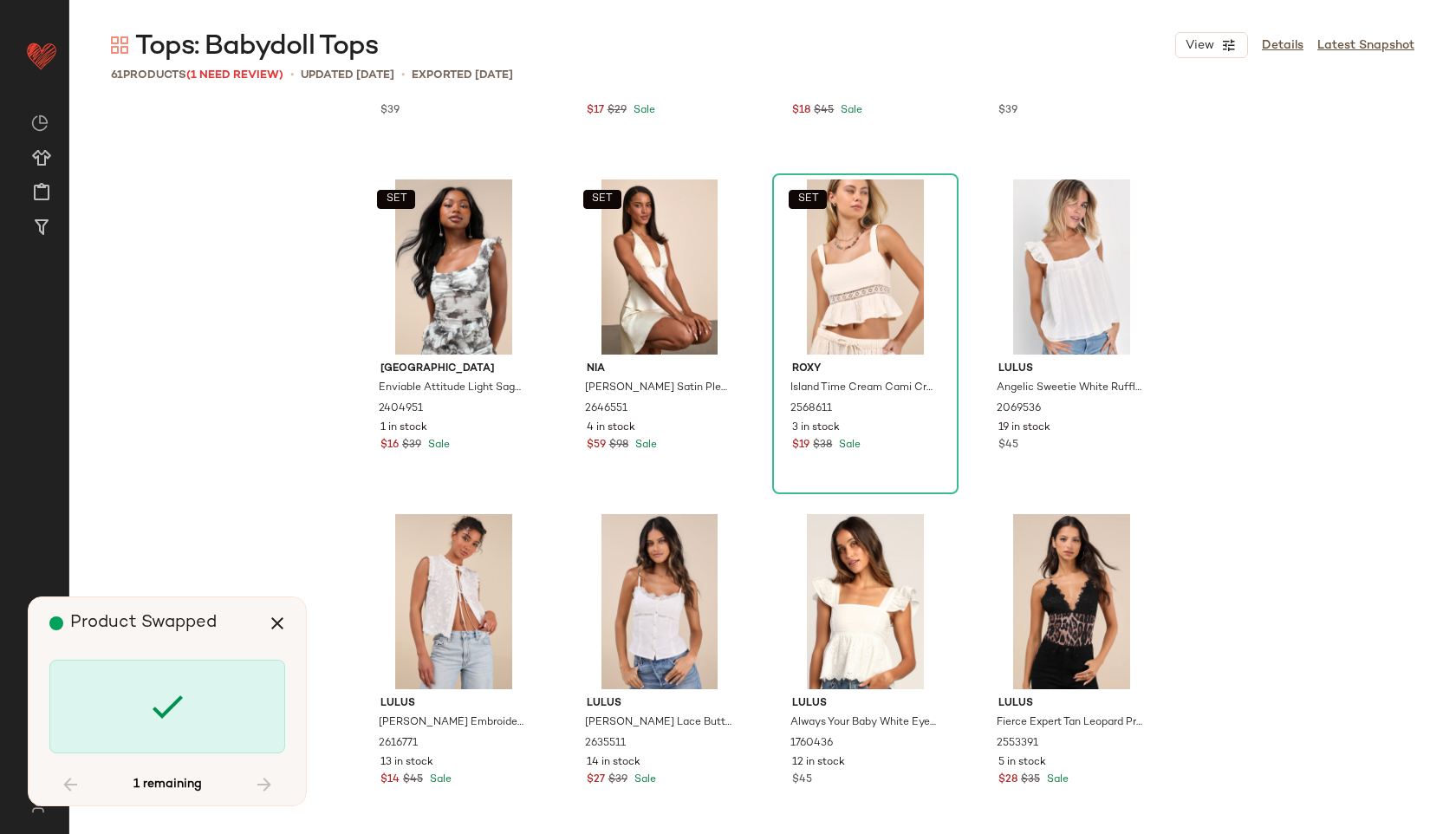
scroll to position [4623, 0]
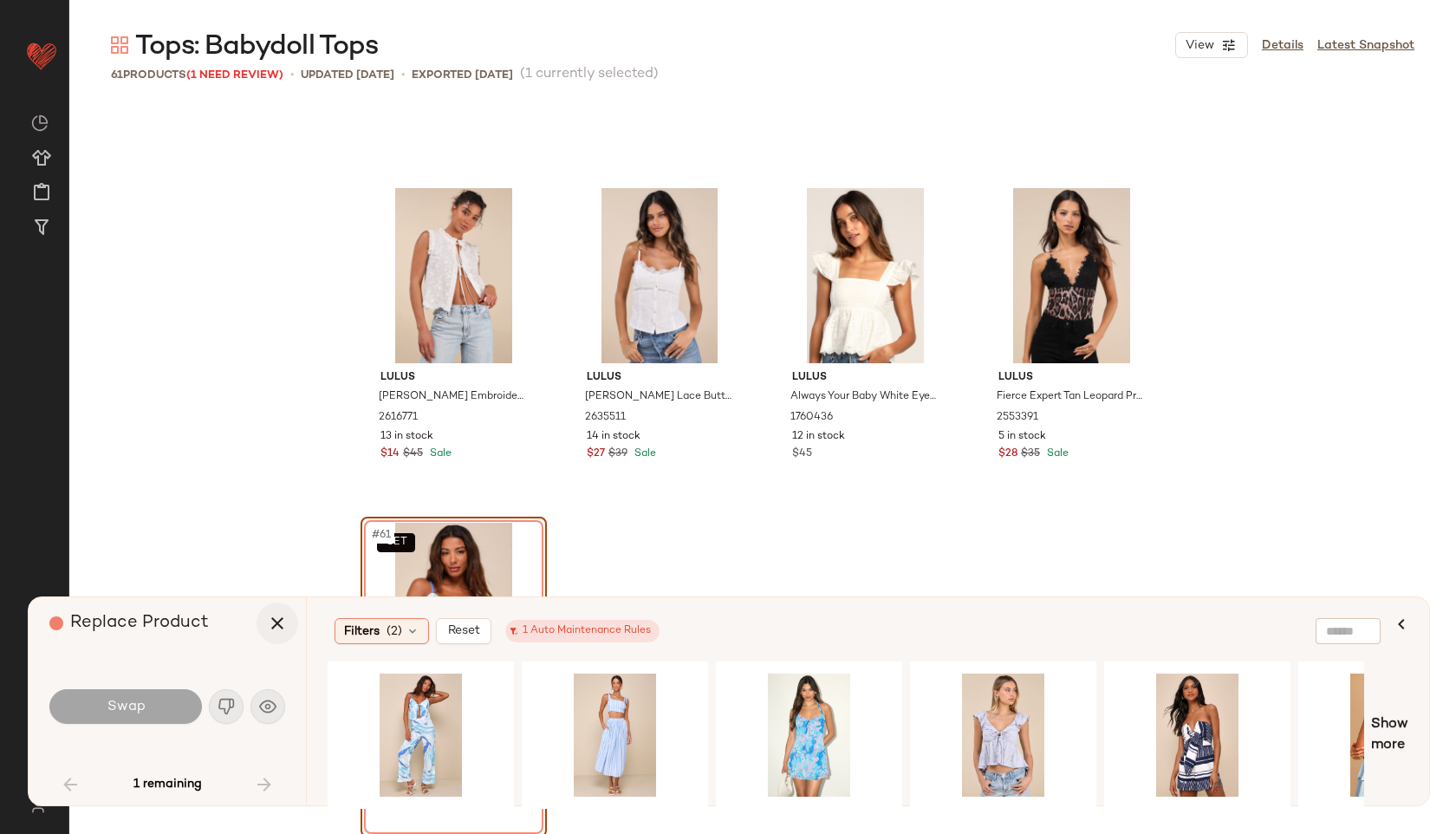
click at [281, 623] on icon "button" at bounding box center [276, 623] width 21 height 21
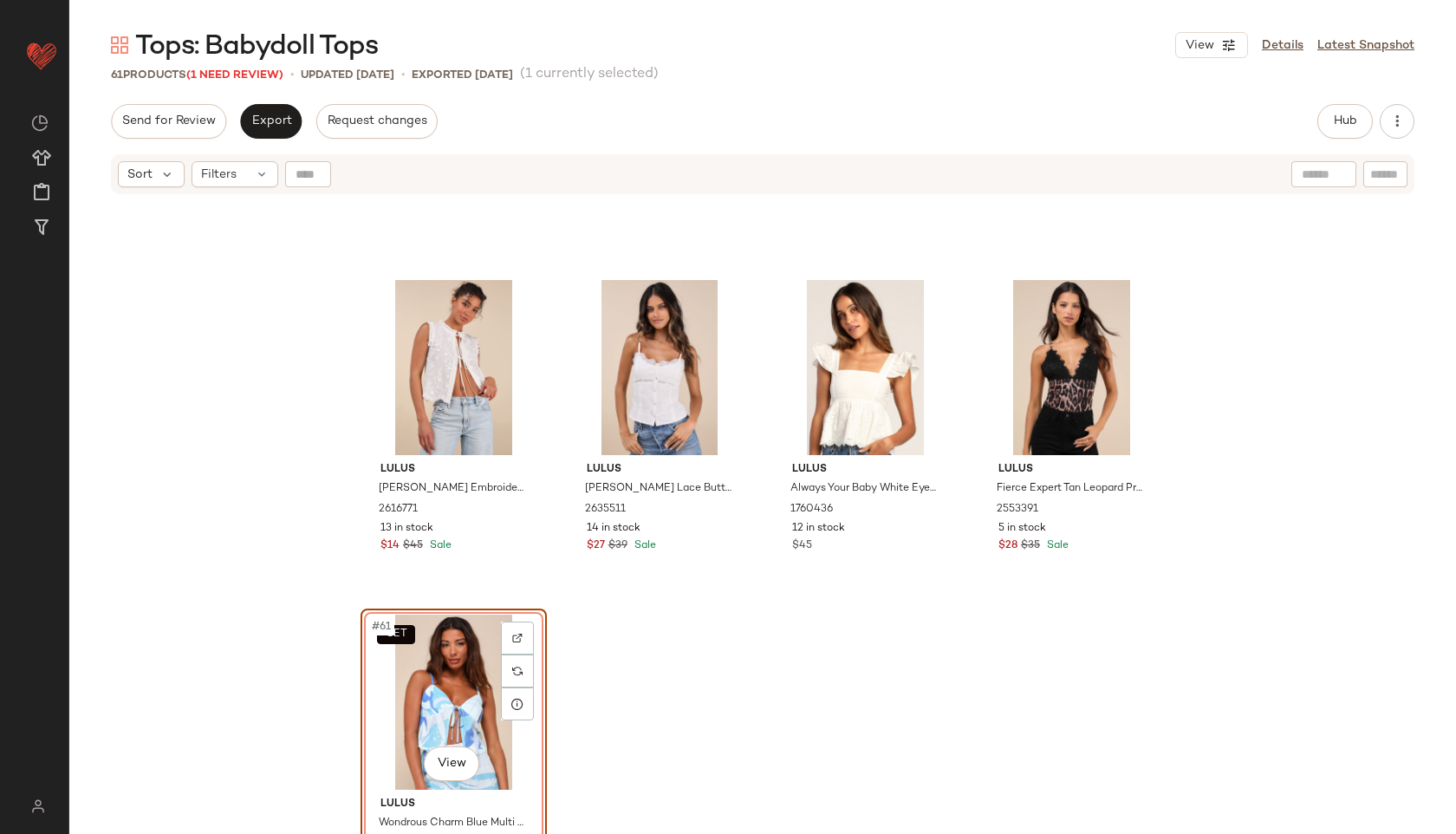
scroll to position [4672, 0]
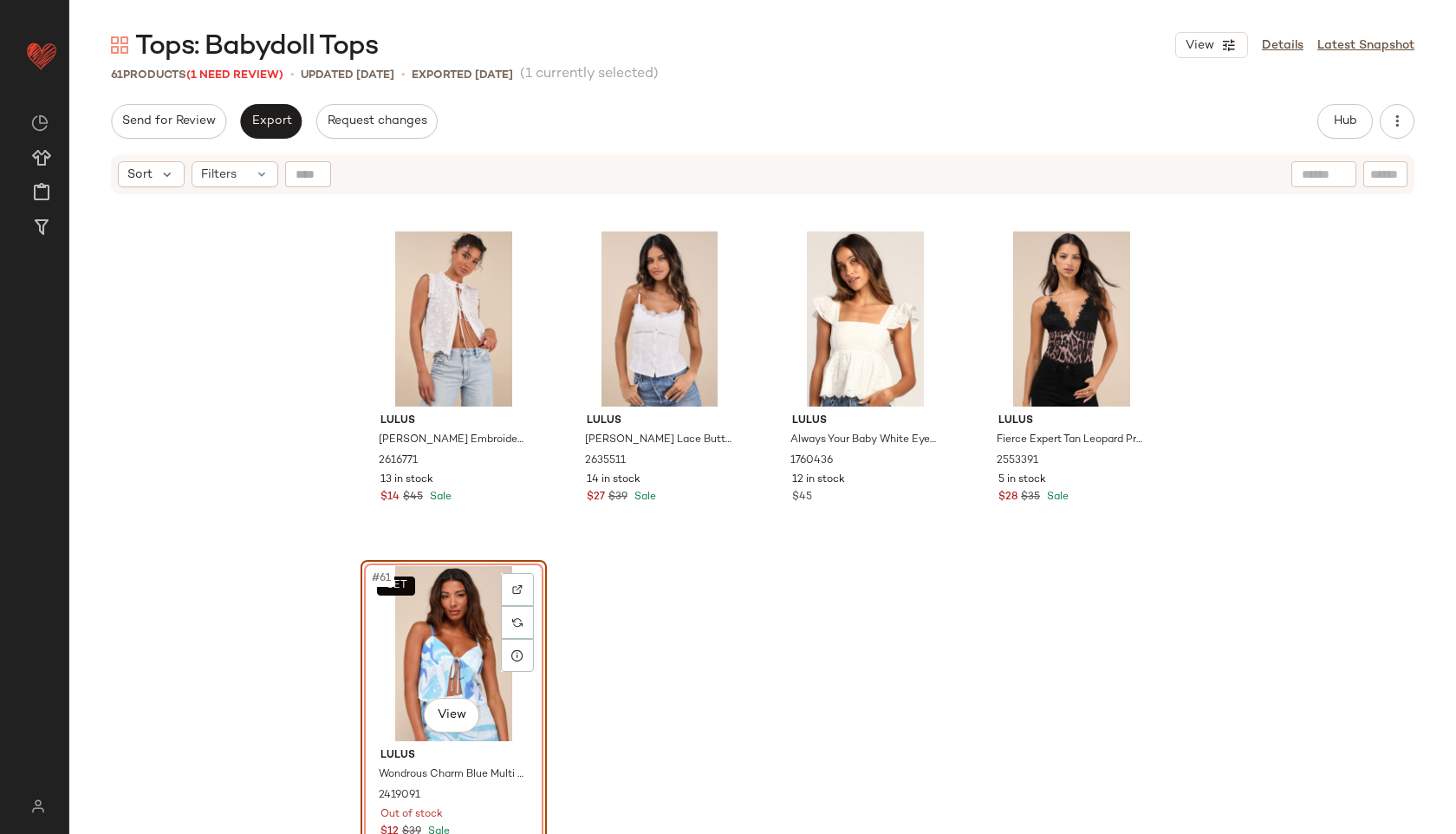
click at [440, 599] on div "SET #61 View" at bounding box center [453, 654] width 174 height 175
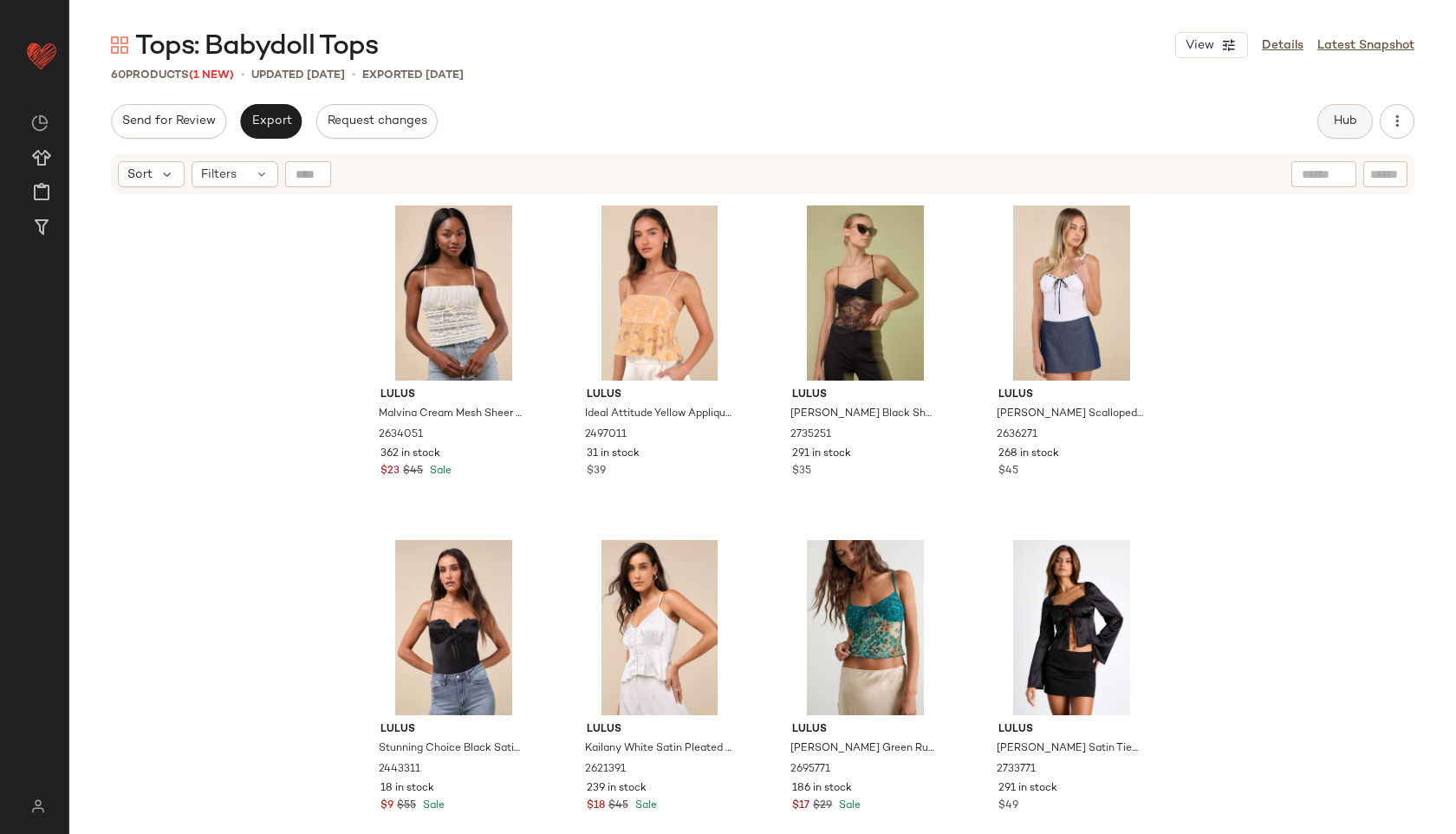
click at [1353, 120] on span "Hub" at bounding box center [1345, 121] width 25 height 14
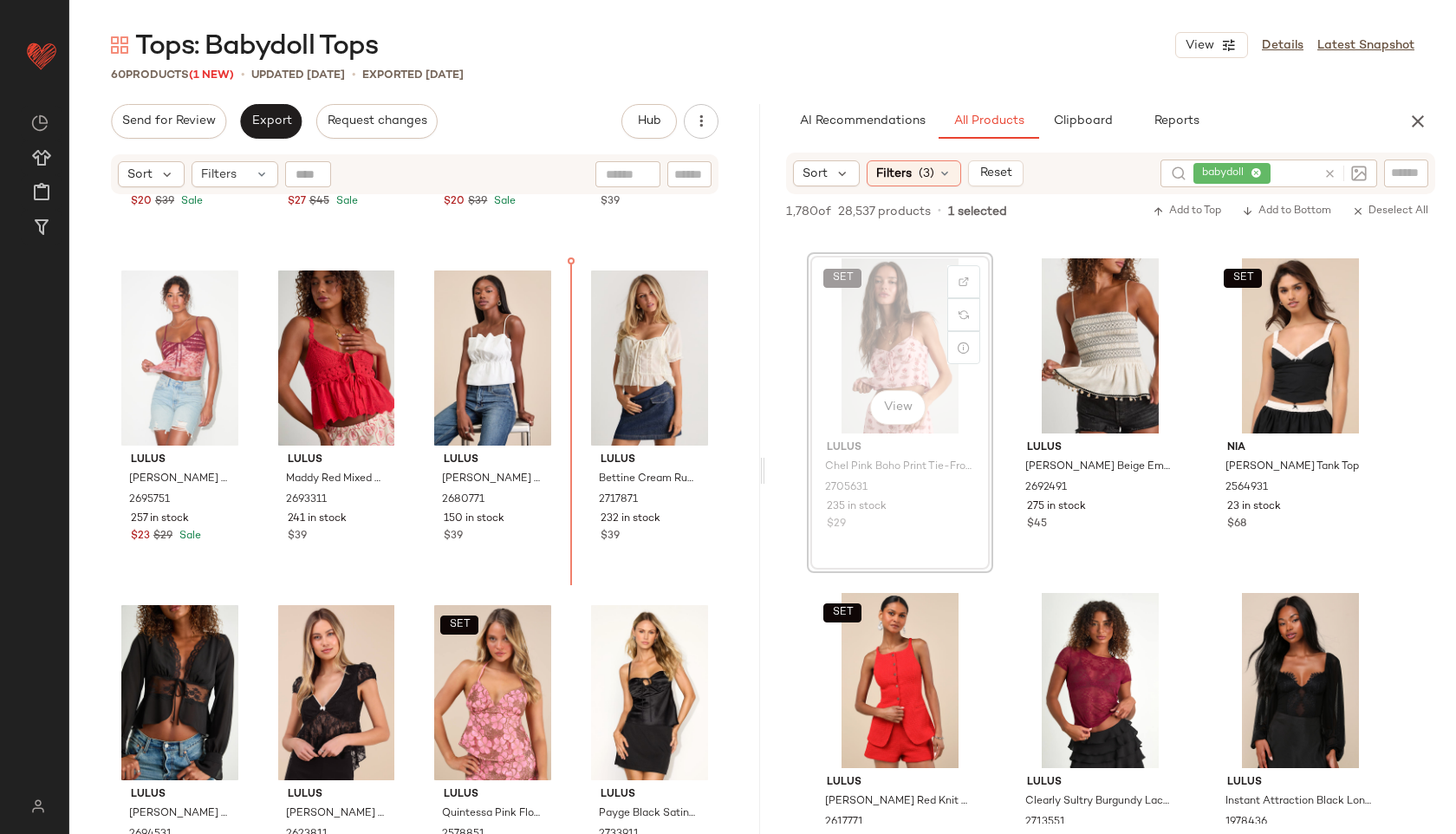
scroll to position [1283, 0]
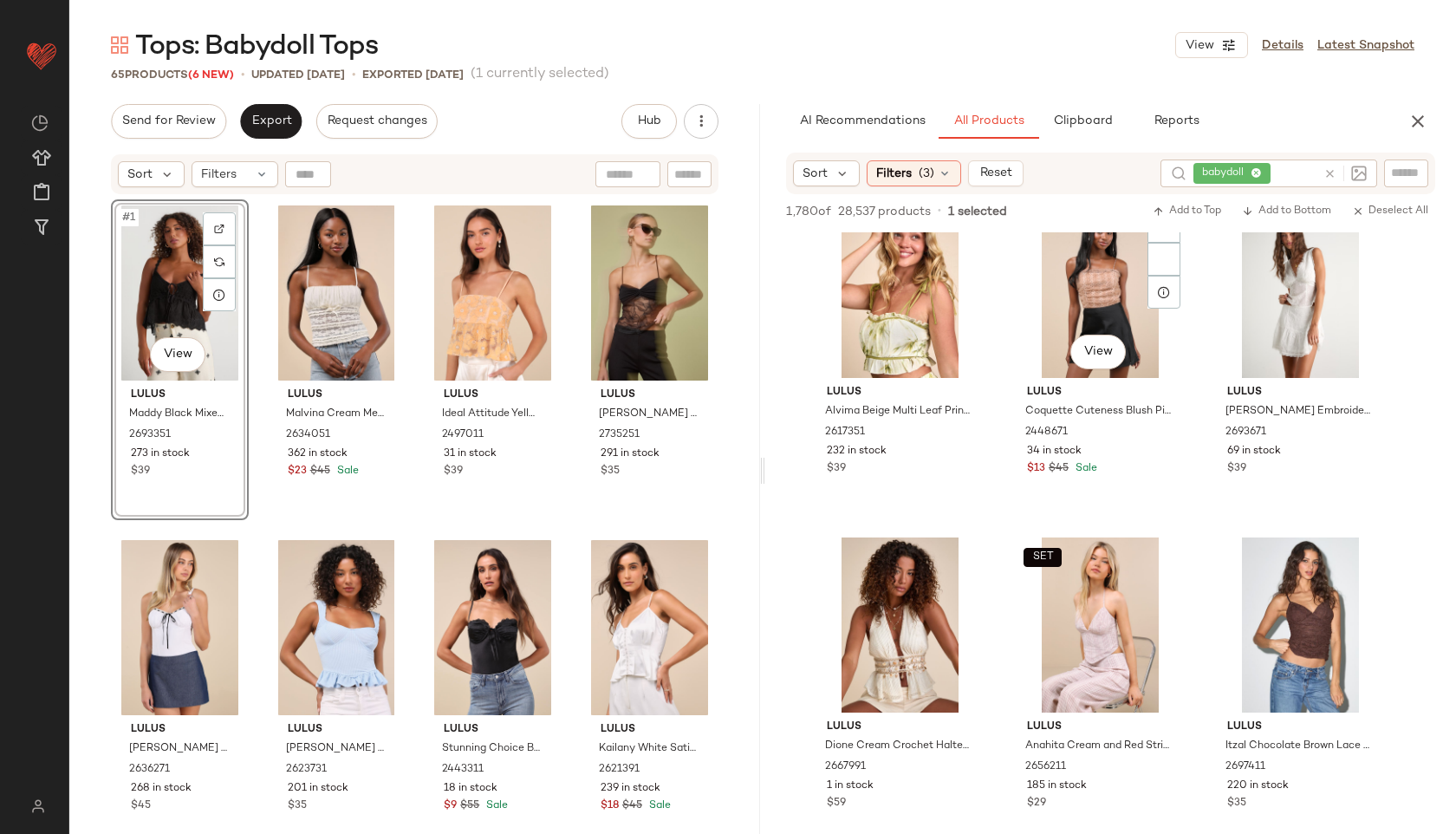
scroll to position [3717, 0]
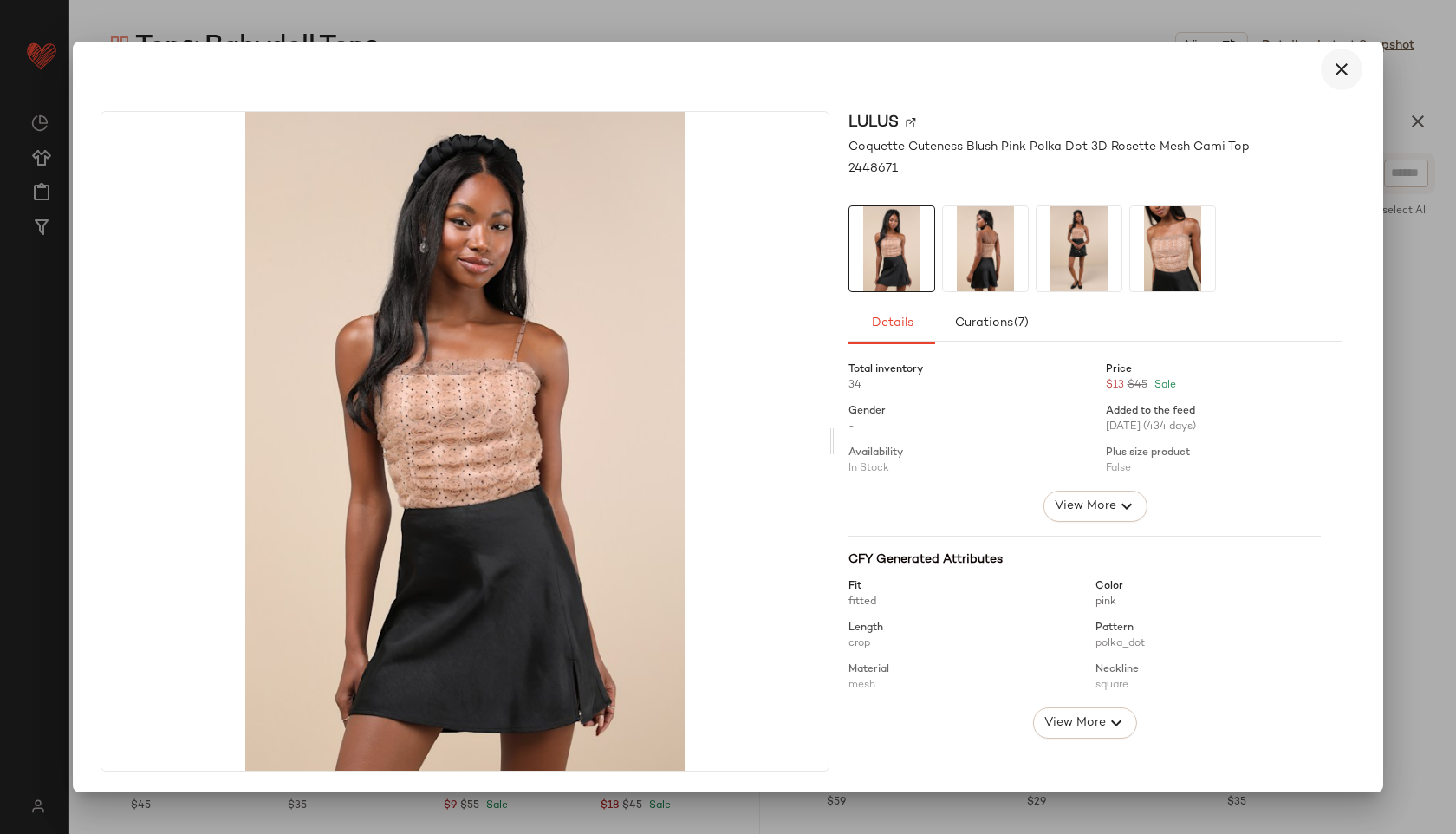
click at [1337, 69] on icon "button" at bounding box center [1341, 69] width 21 height 21
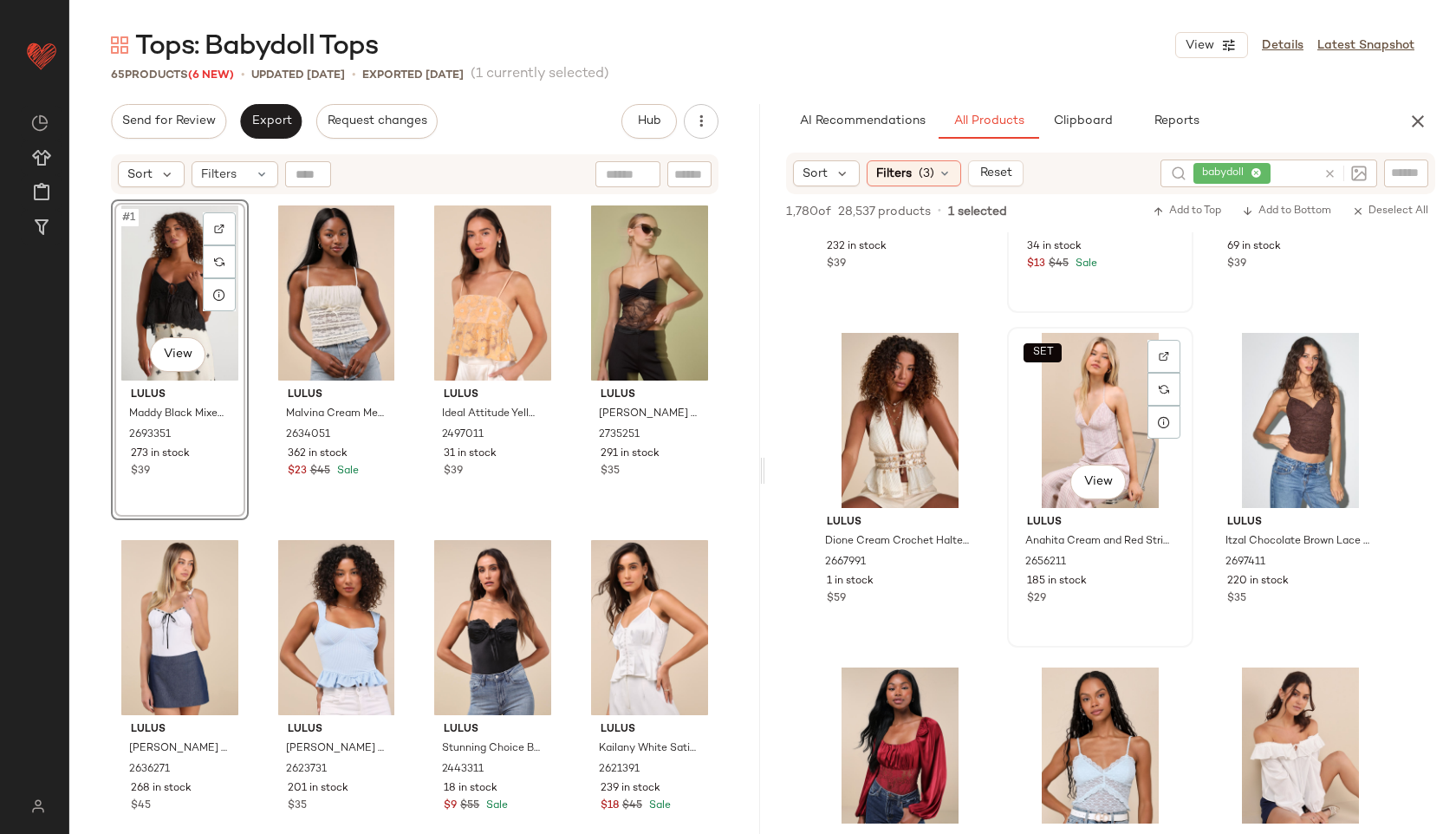
scroll to position [3963, 0]
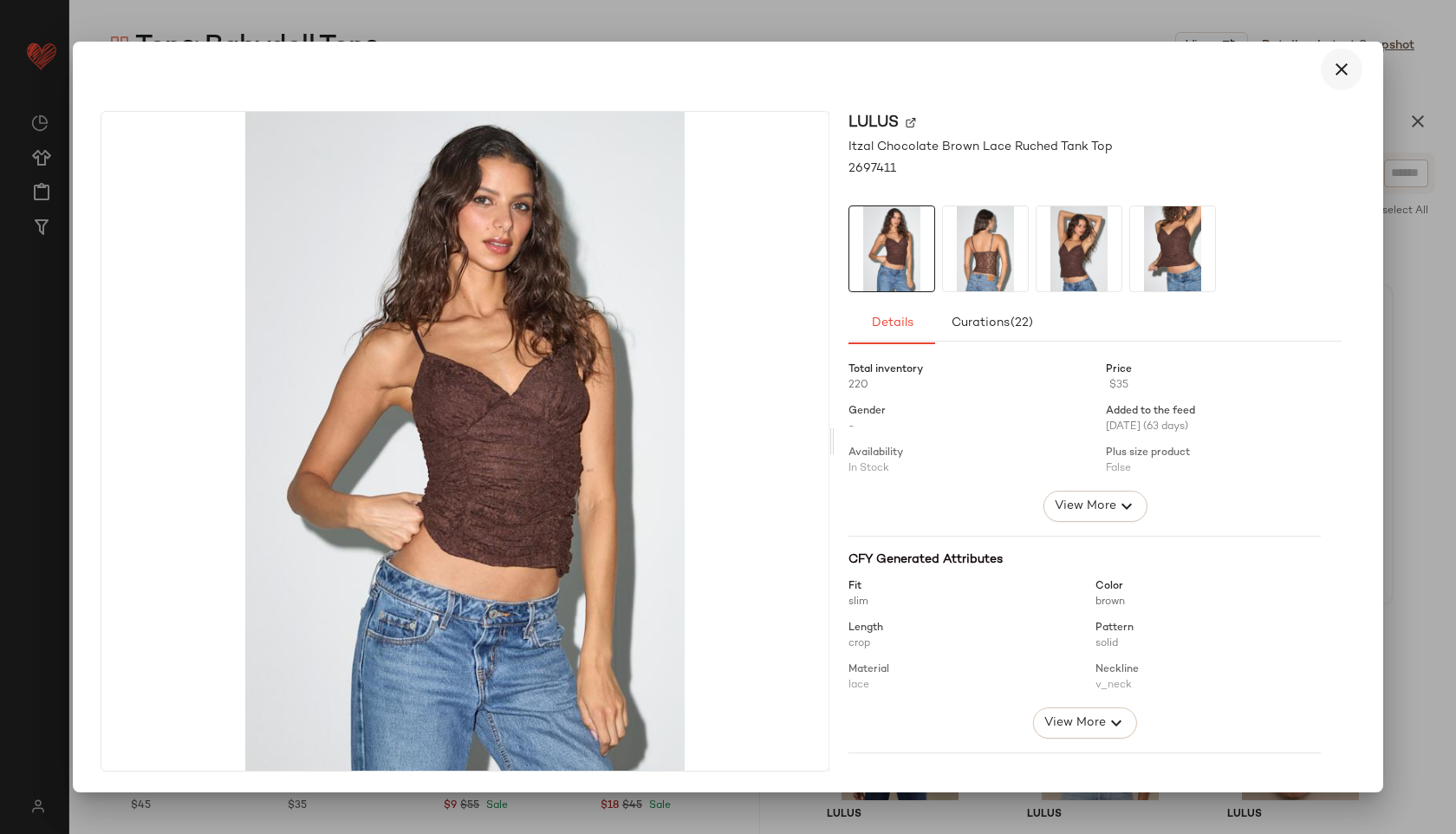
click at [1348, 49] on button "button" at bounding box center [1341, 69] width 41 height 41
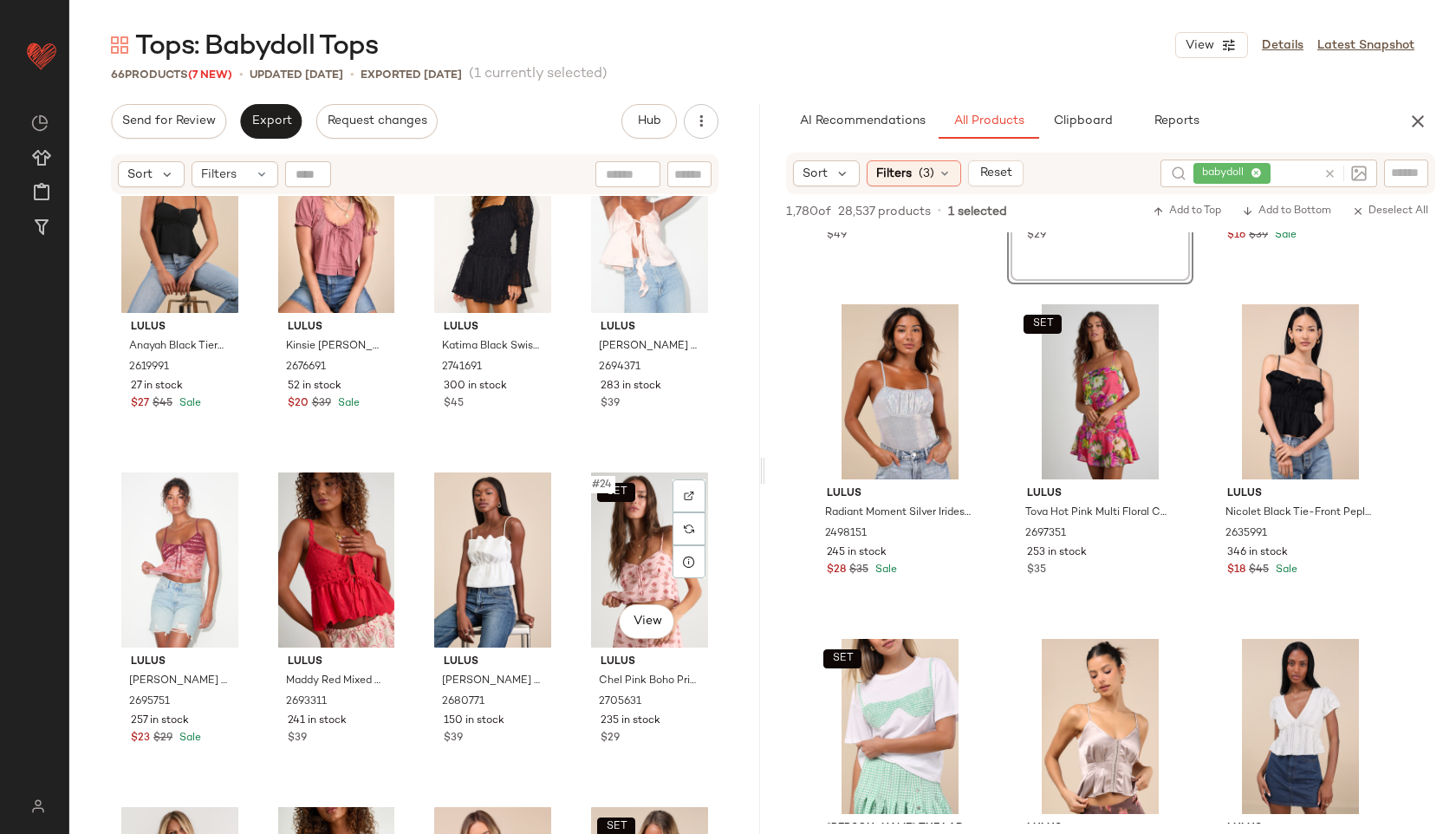
scroll to position [1417, 0]
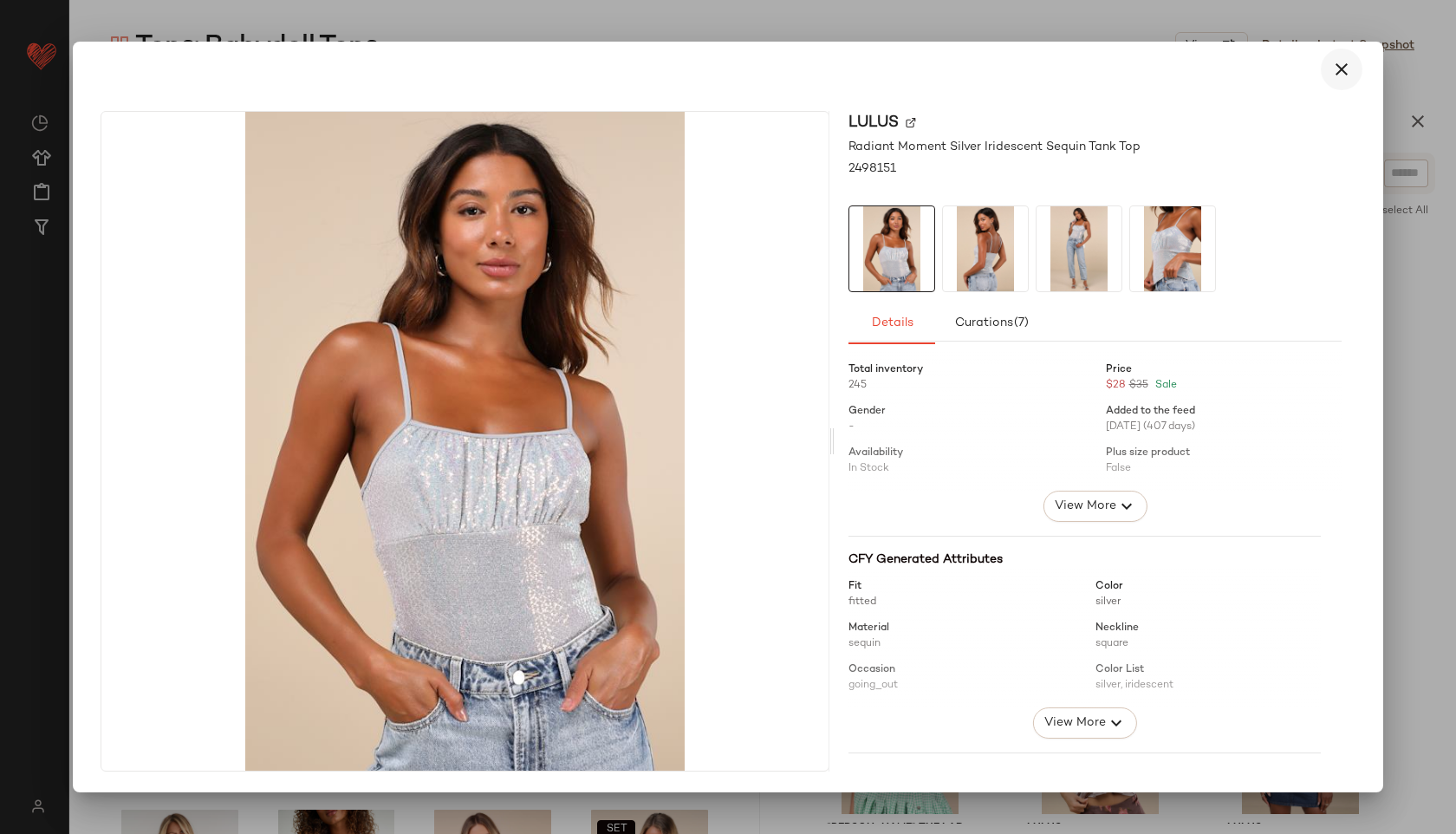
click at [1342, 73] on icon "button" at bounding box center [1341, 69] width 21 height 21
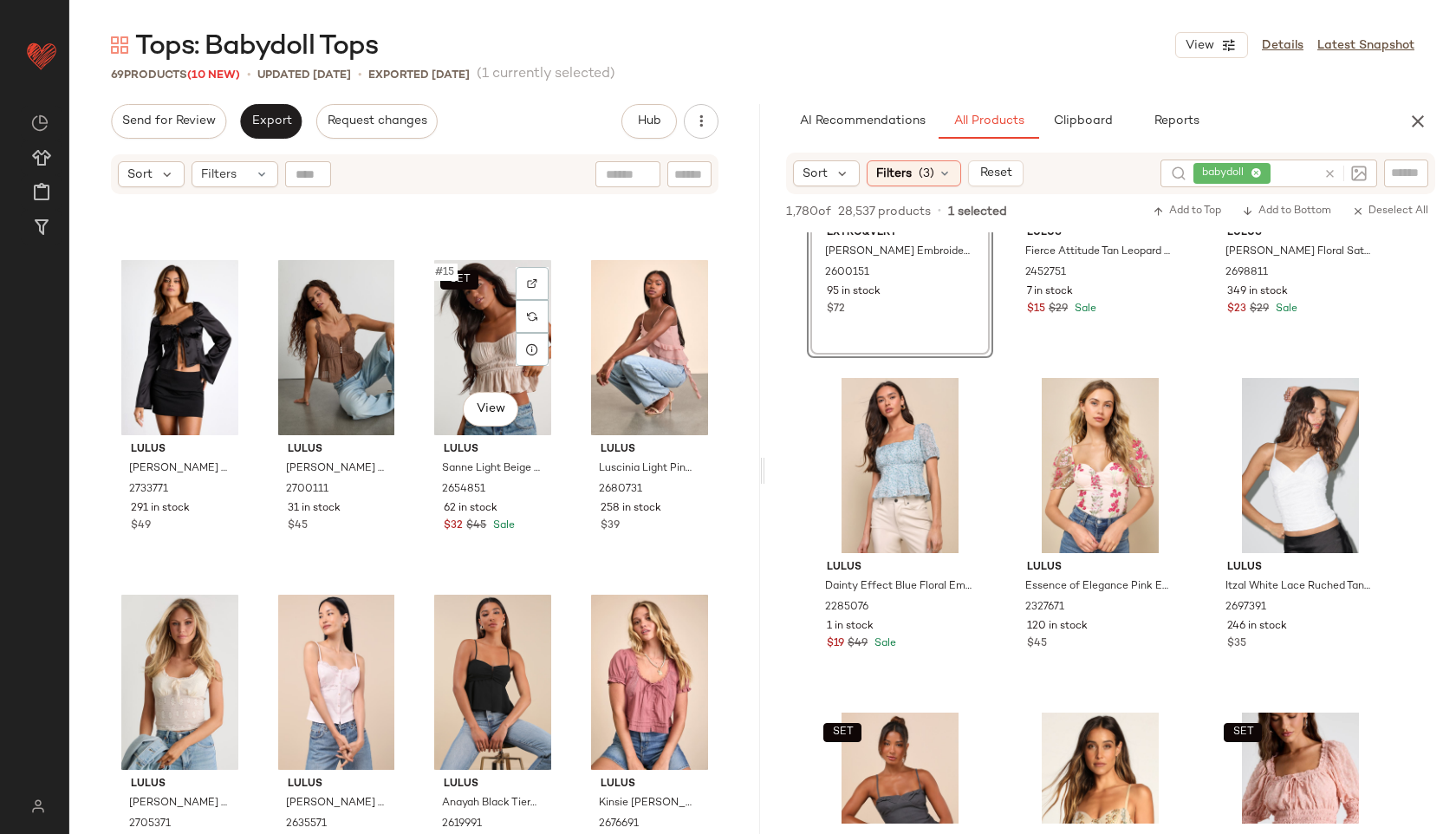
scroll to position [962, 0]
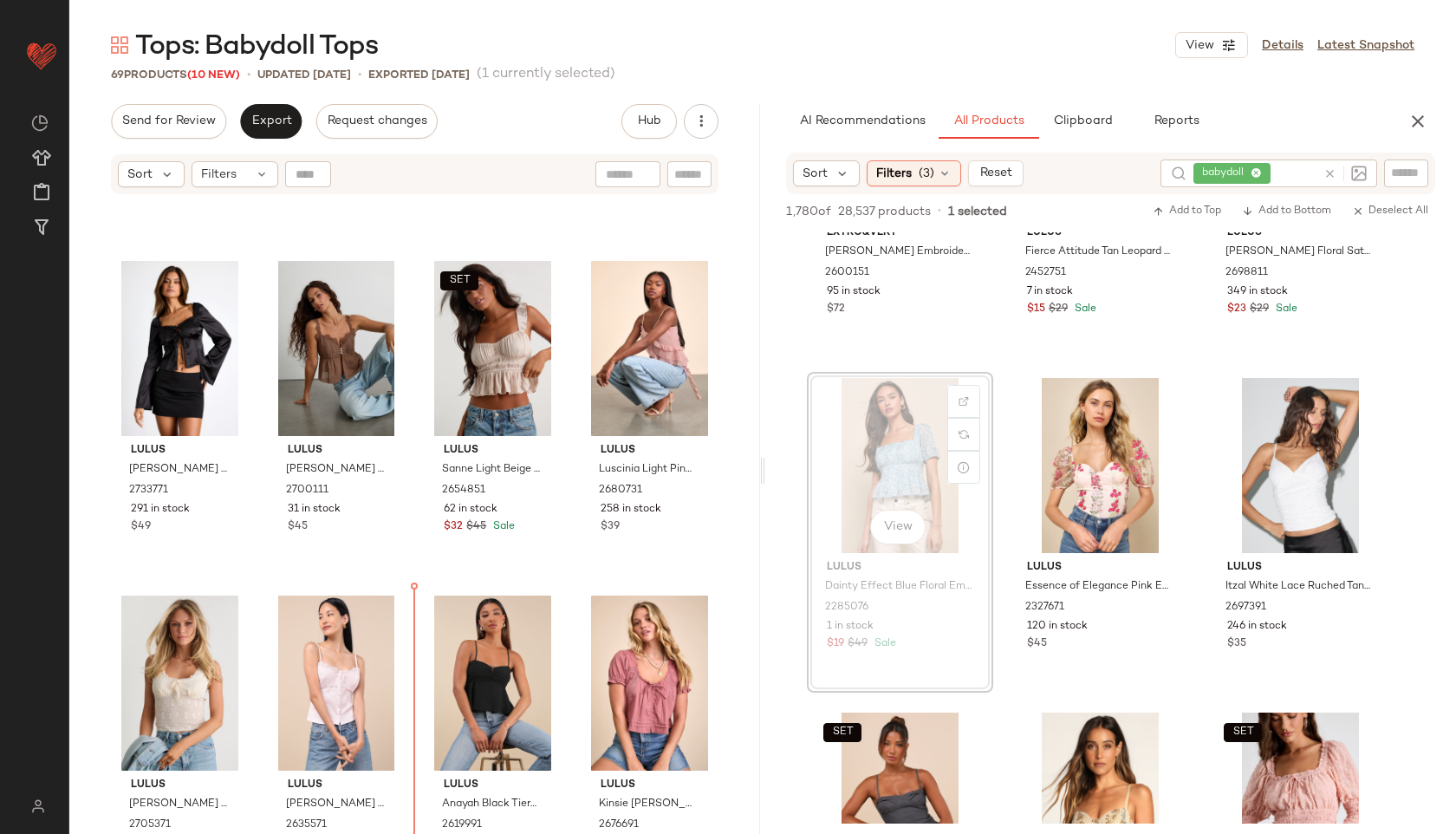
drag, startPoint x: 889, startPoint y: 437, endPoint x: 867, endPoint y: 443, distance: 22.8
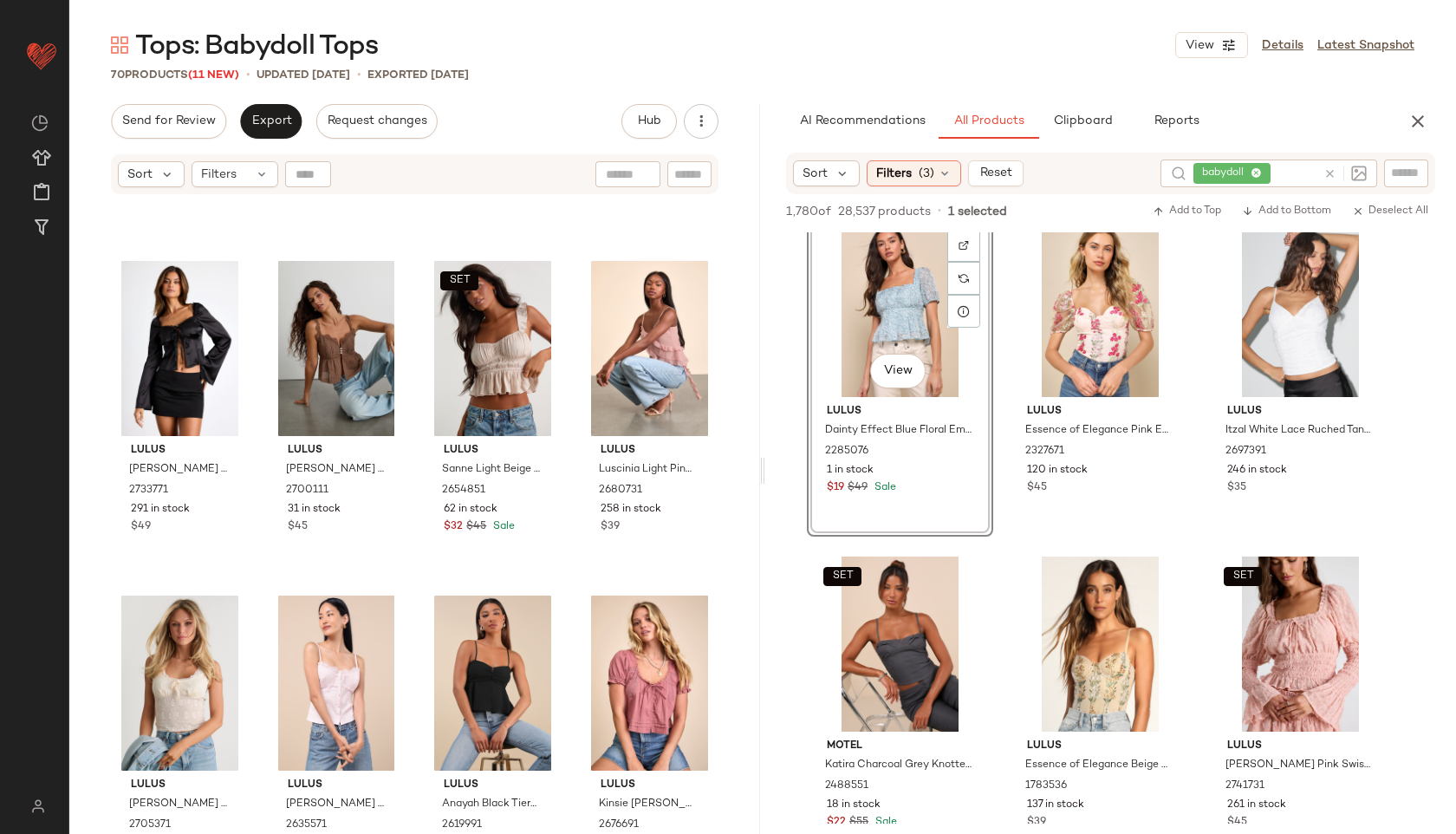
scroll to position [0, 0]
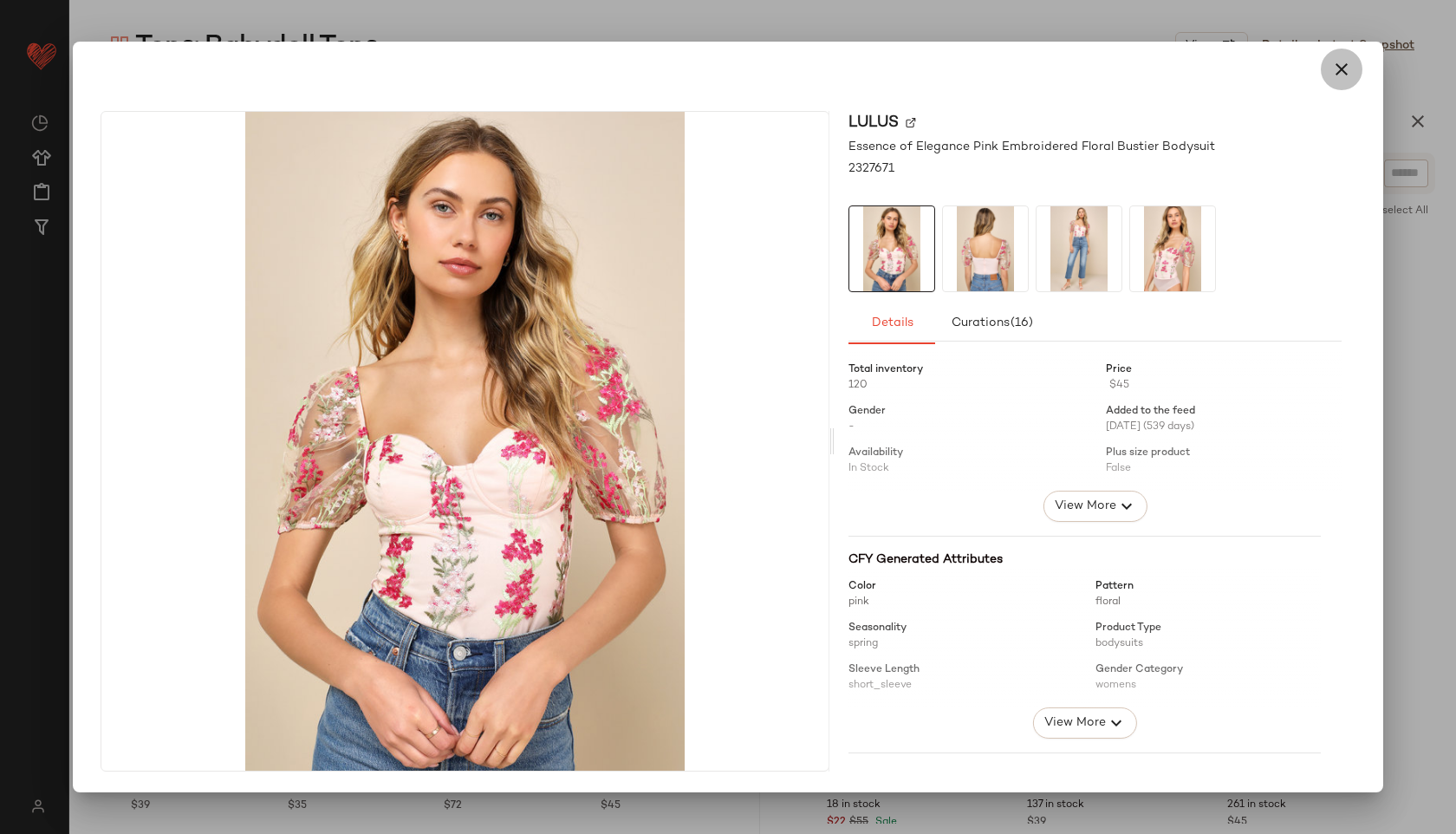
click at [1340, 74] on icon "button" at bounding box center [1341, 69] width 21 height 21
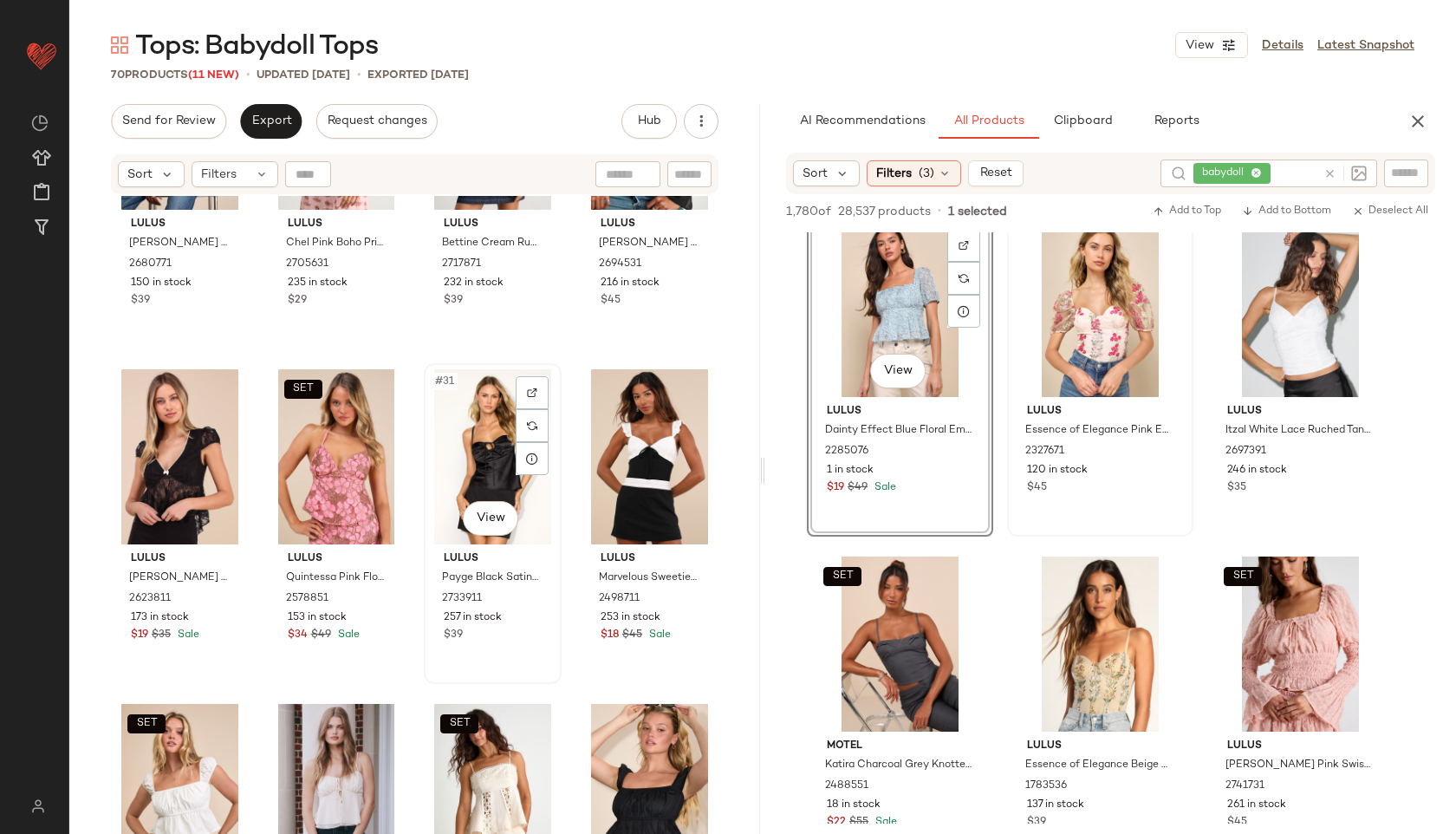
scroll to position [2189, 0]
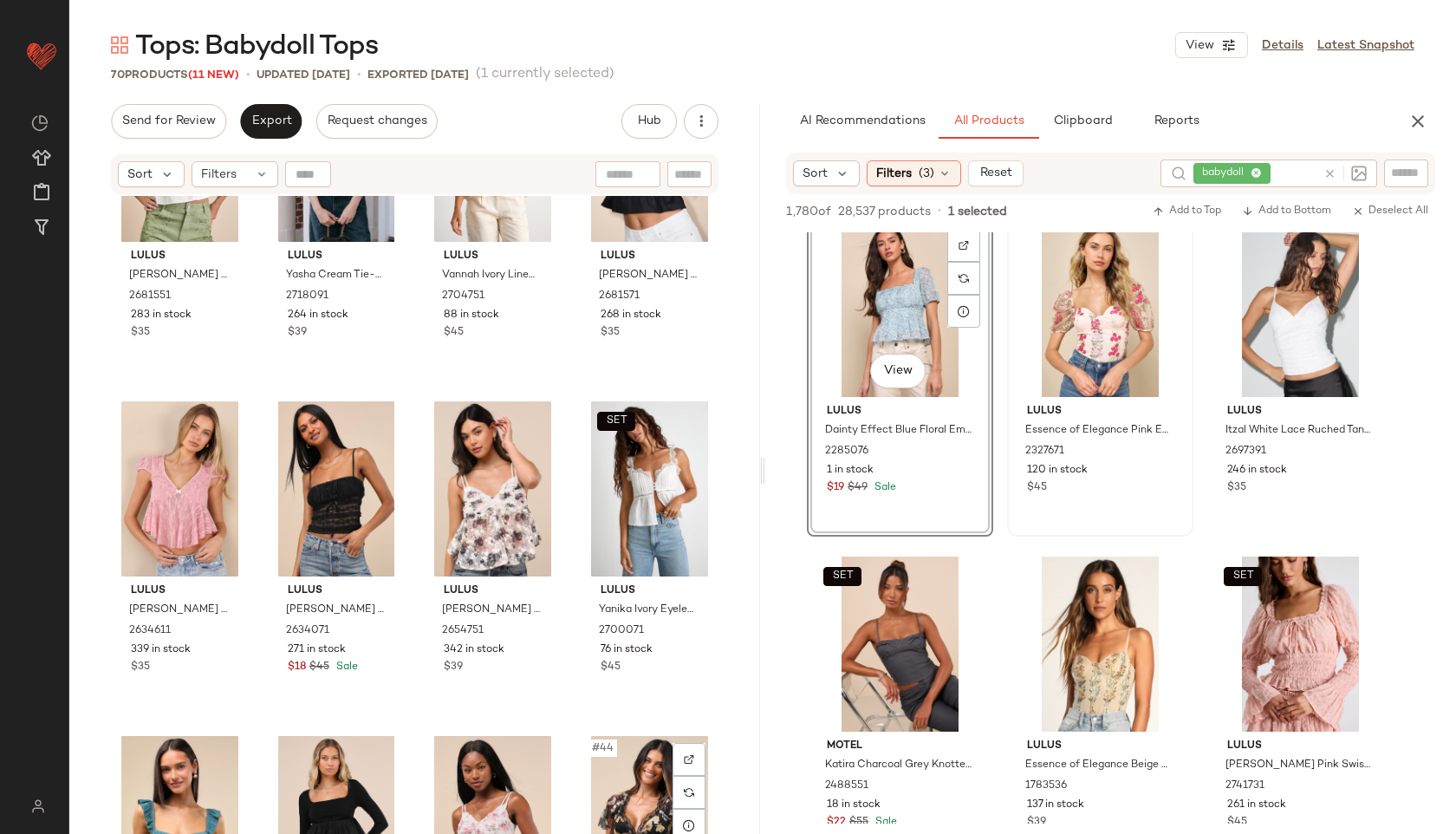
scroll to position [2801, 0]
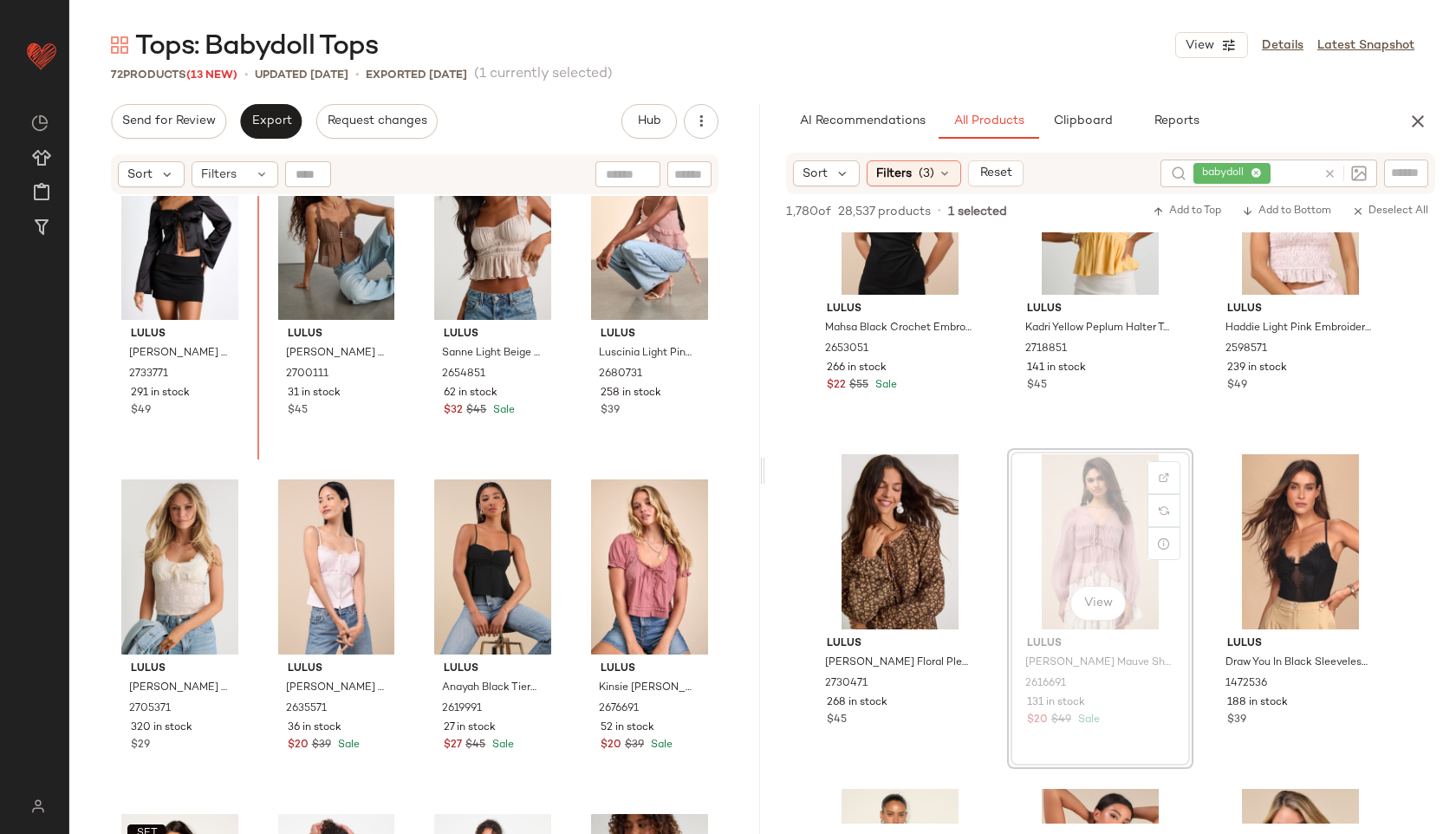
scroll to position [1041, 0]
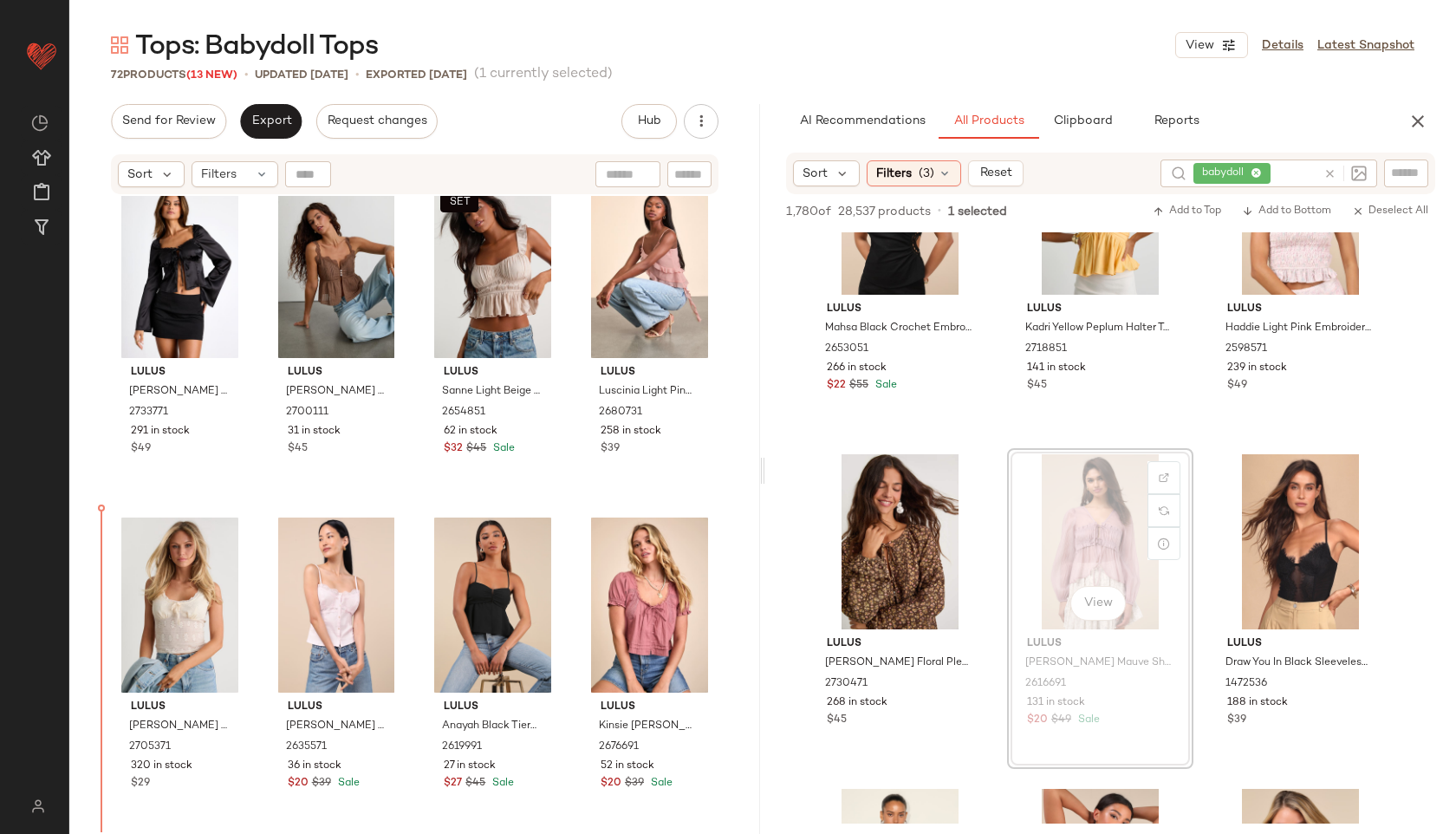
drag, startPoint x: 1098, startPoint y: 505, endPoint x: 1083, endPoint y: 506, distance: 15.0
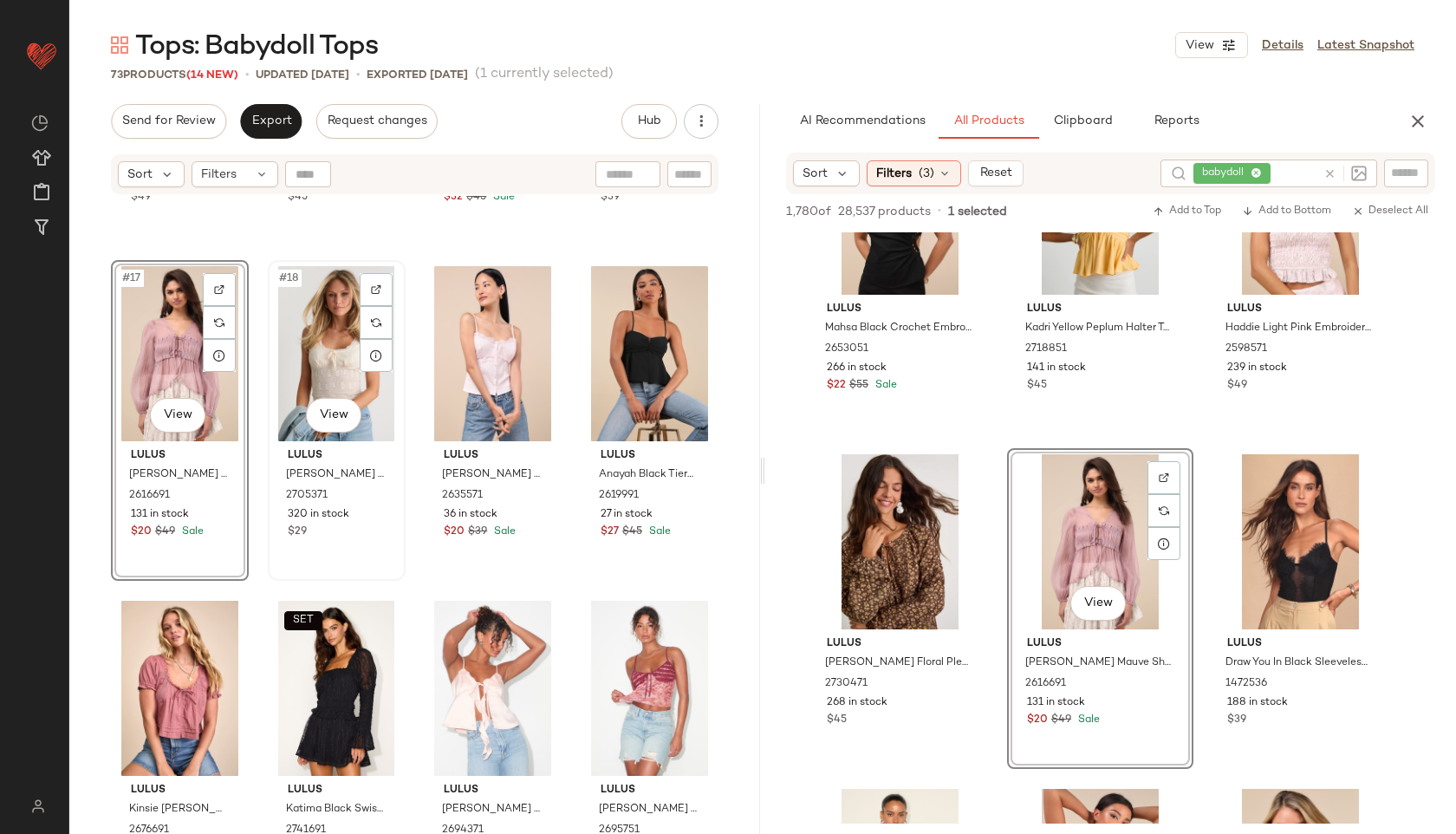
scroll to position [1315, 0]
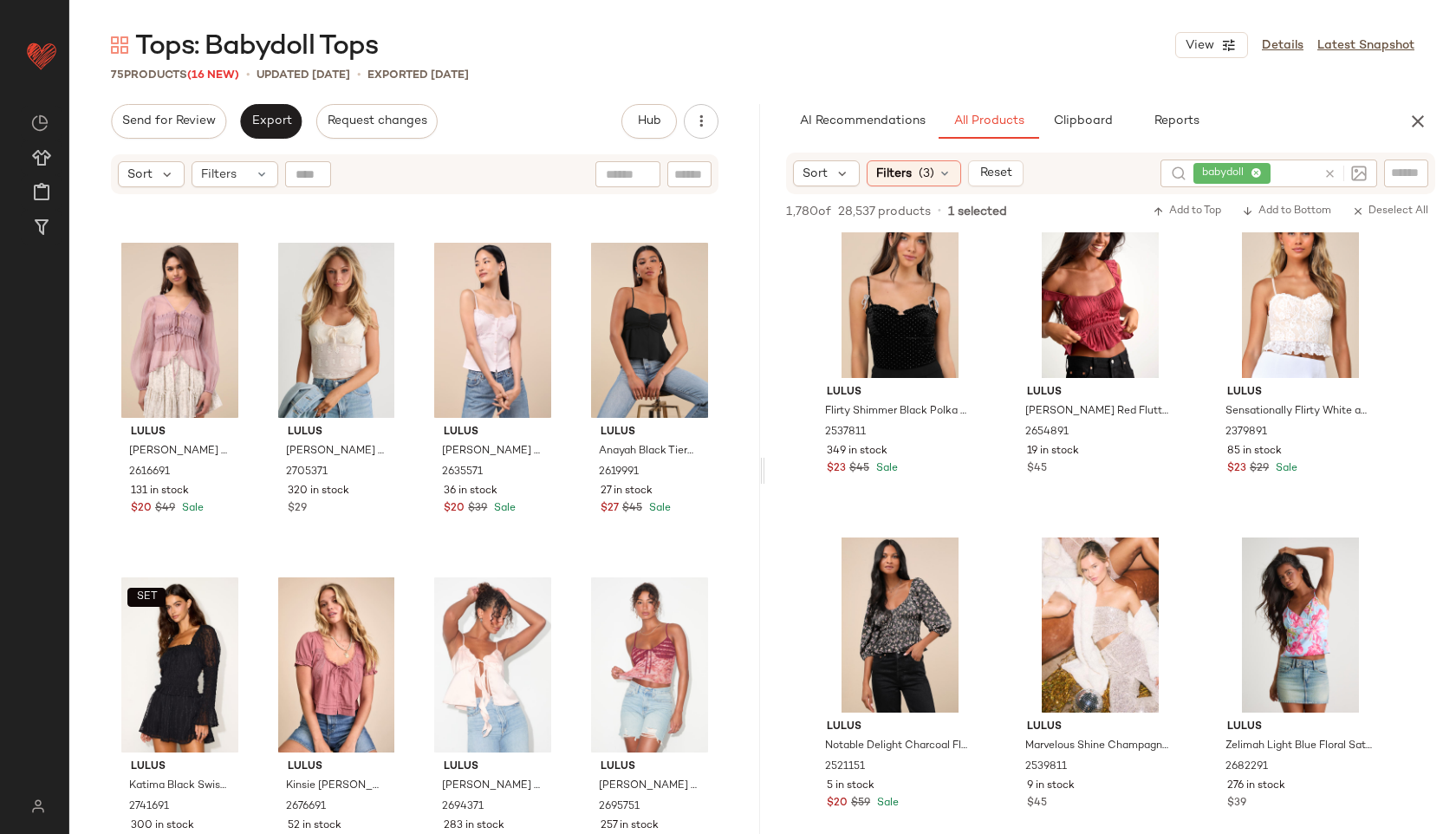
scroll to position [8732, 0]
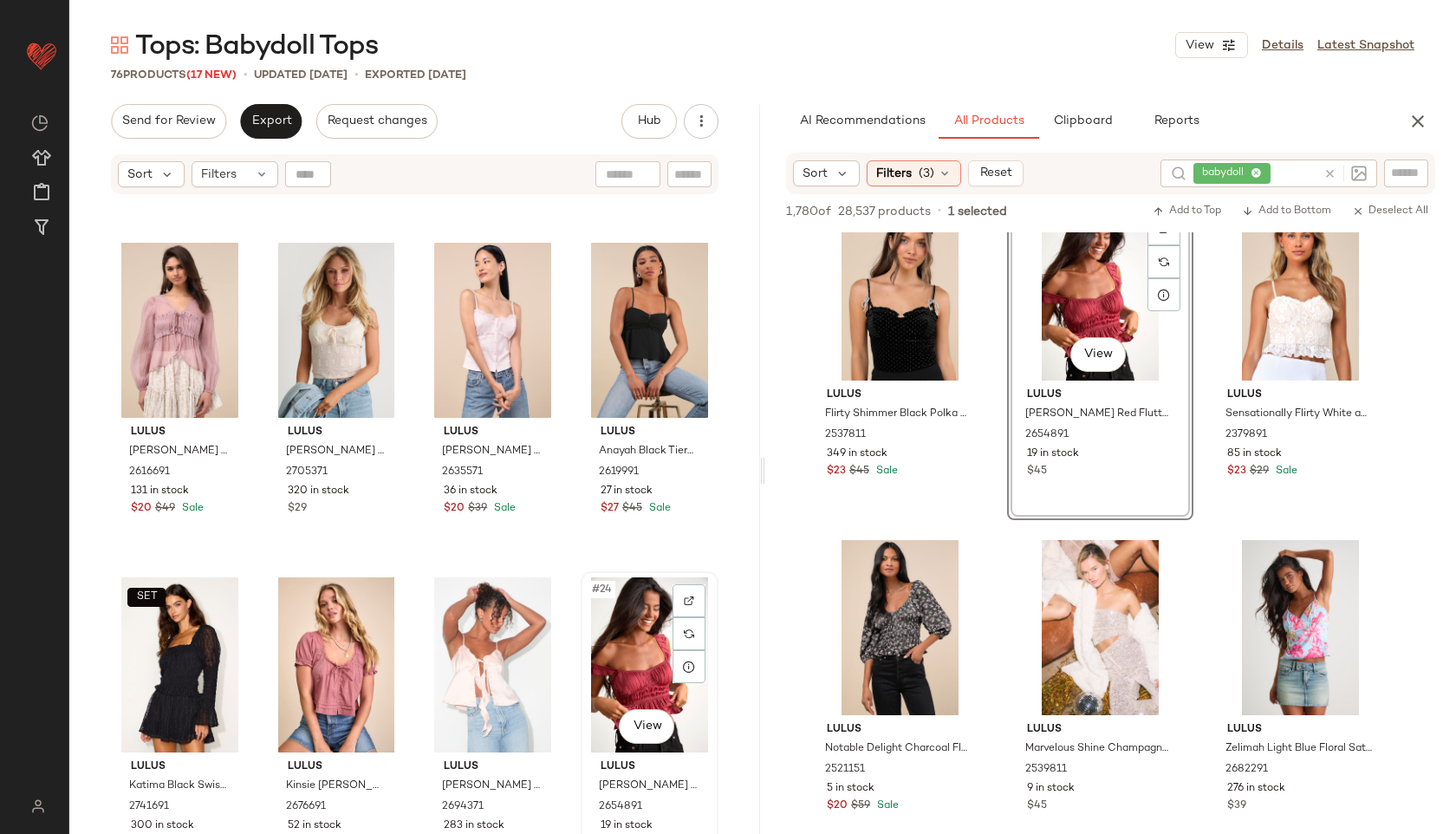
click at [617, 625] on div "#24 View" at bounding box center [650, 665] width 126 height 175
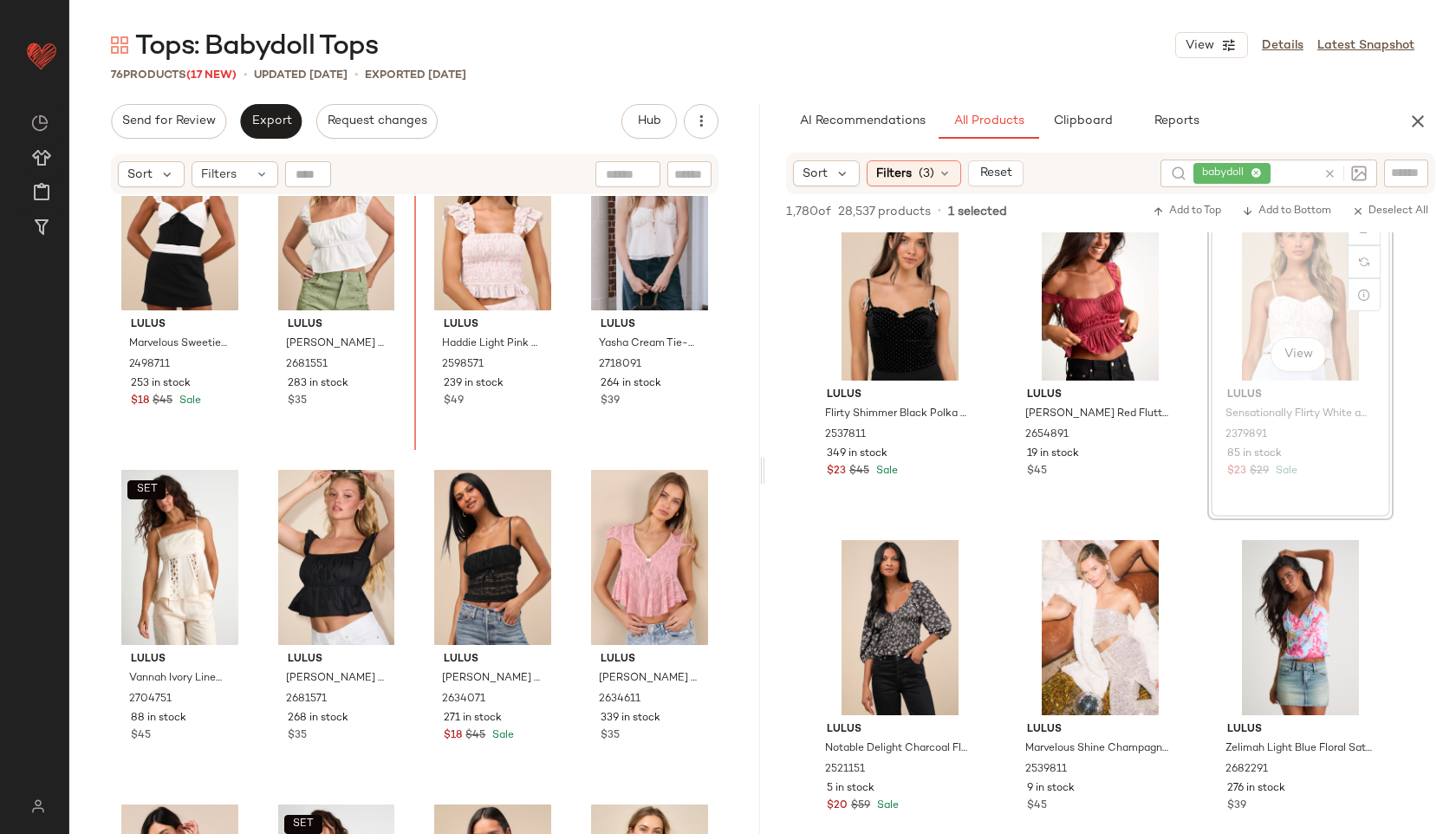
scroll to position [2698, 0]
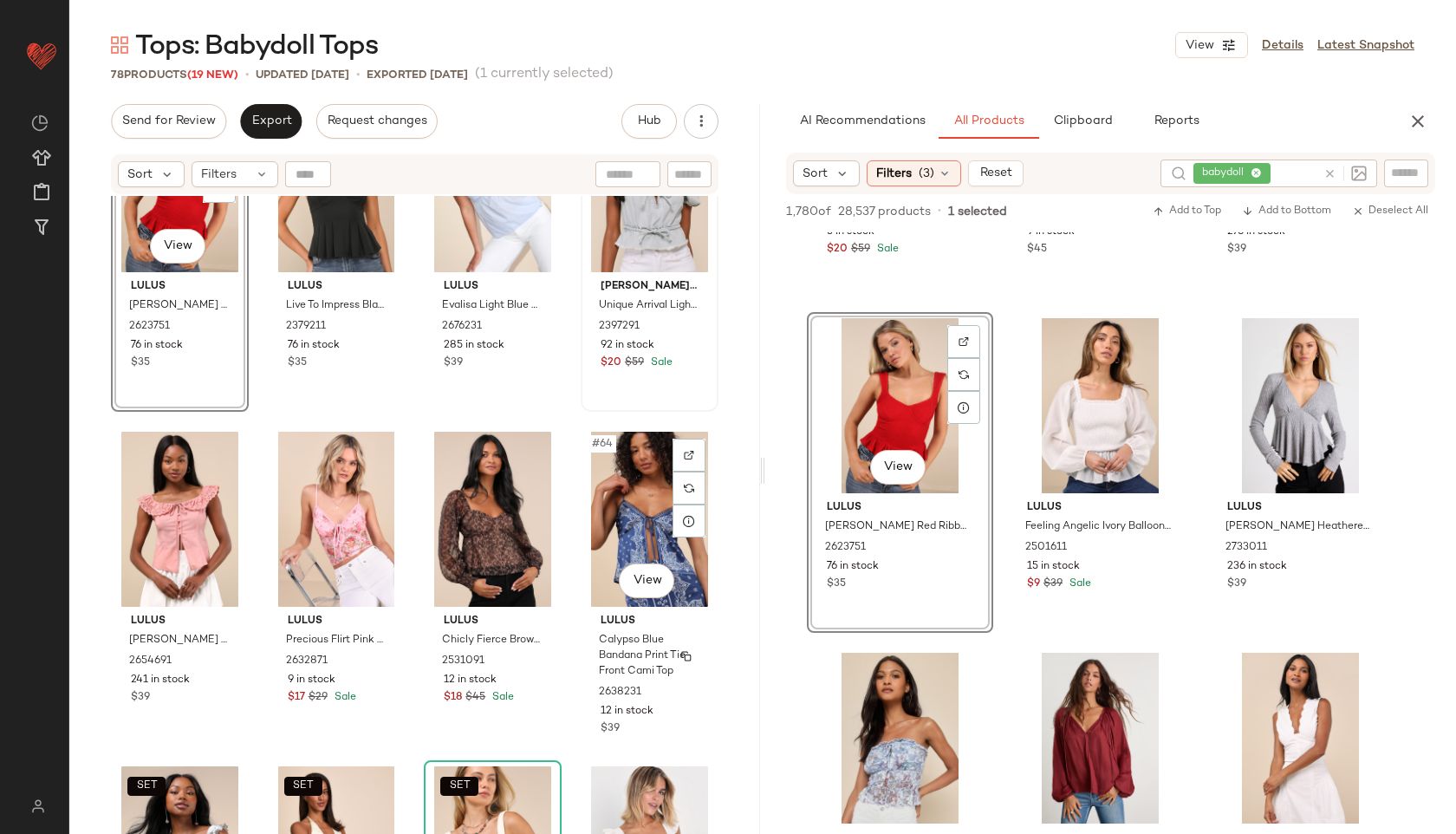
scroll to position [4807, 0]
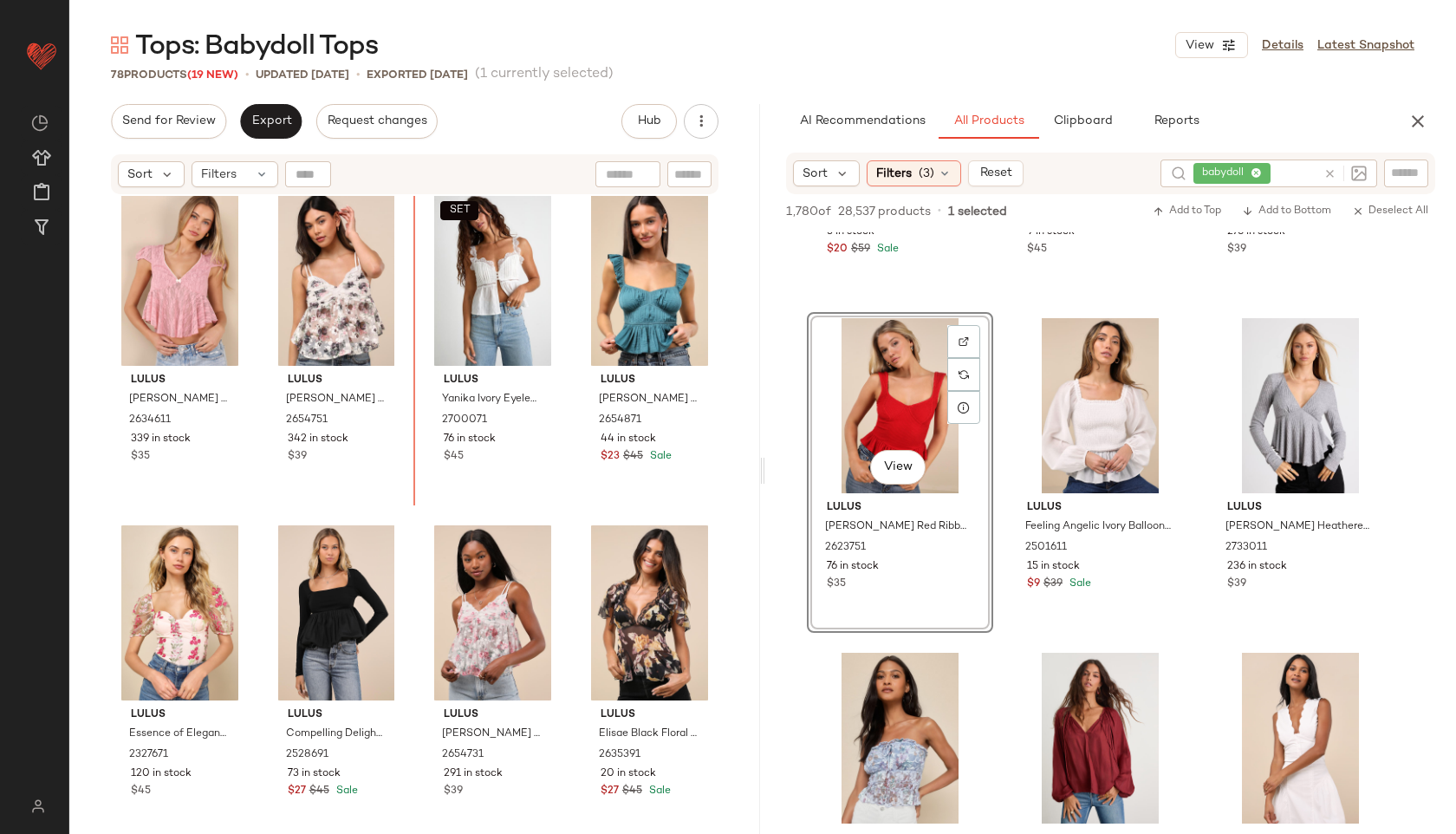
scroll to position [3335, 0]
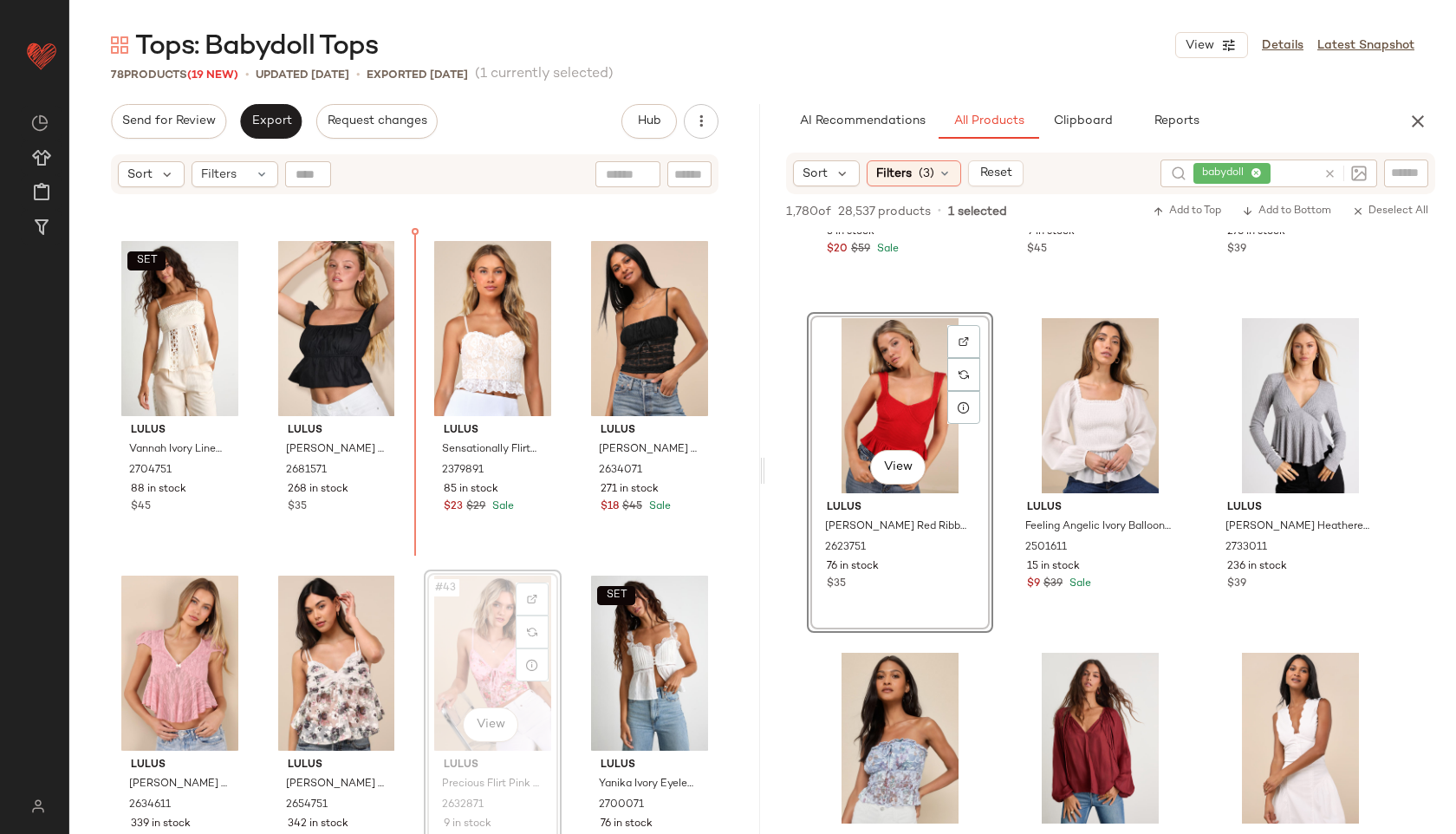
scroll to position [2980, 0]
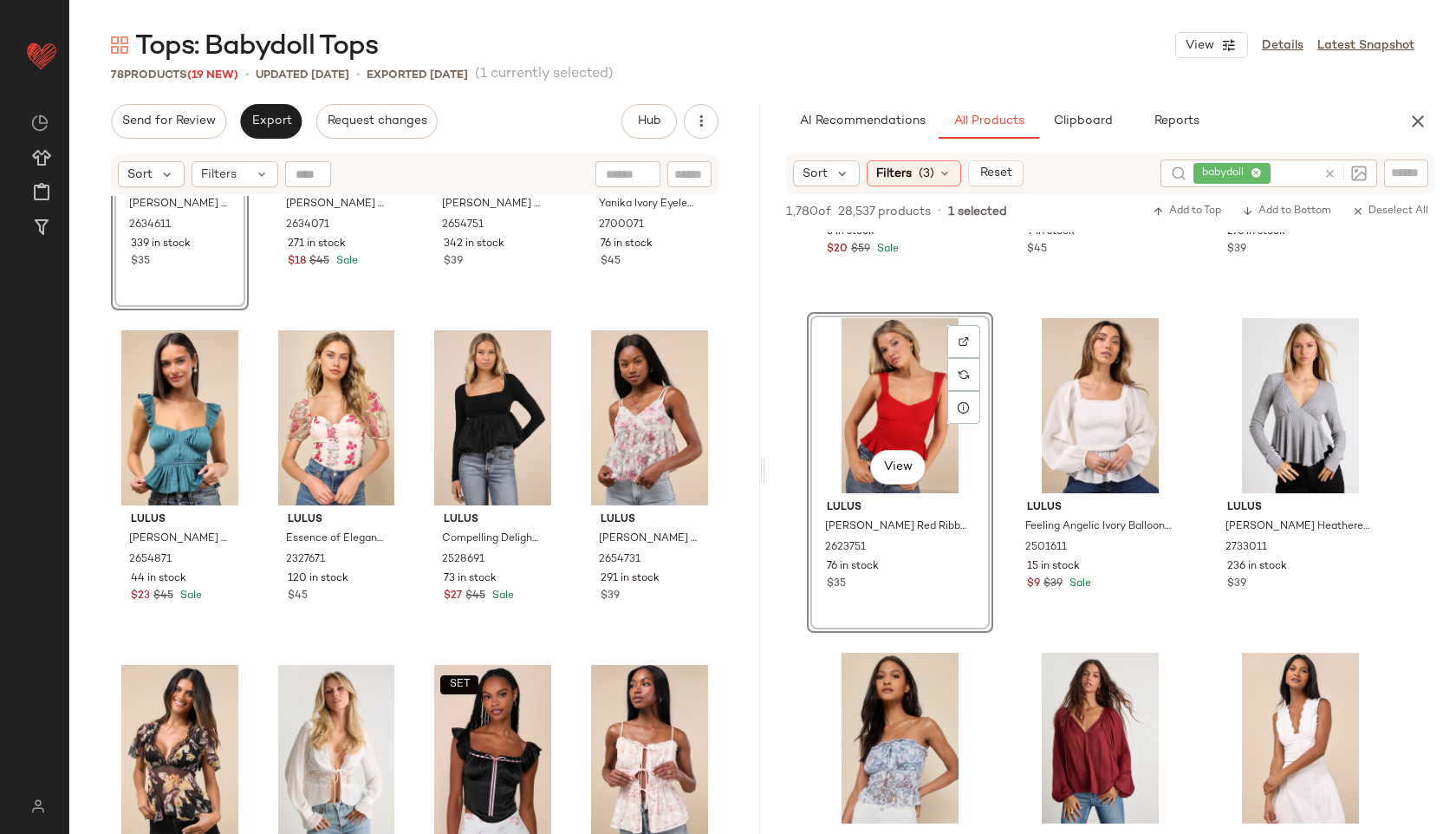
scroll to position [3633, 0]
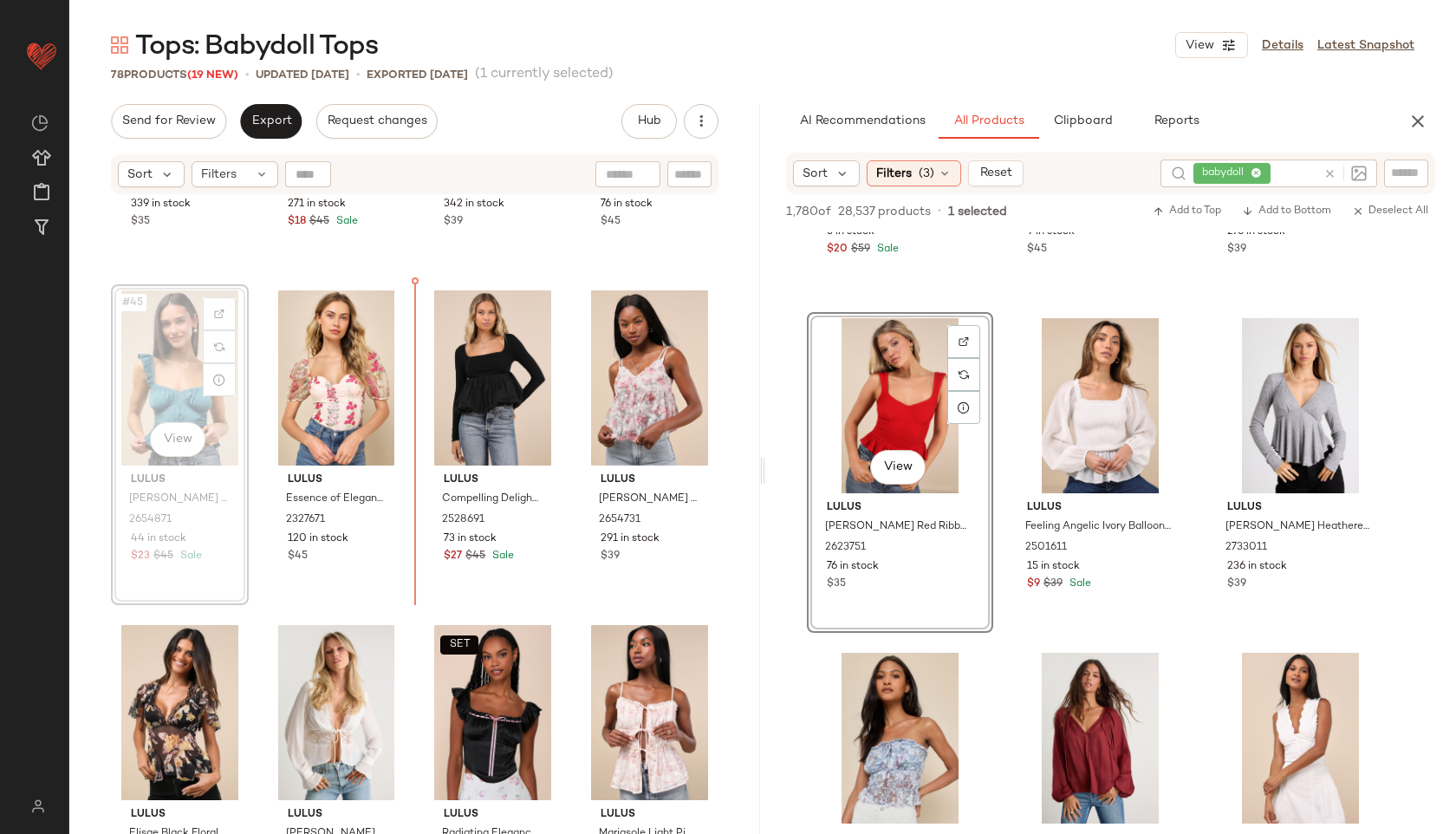
scroll to position [3608, 0]
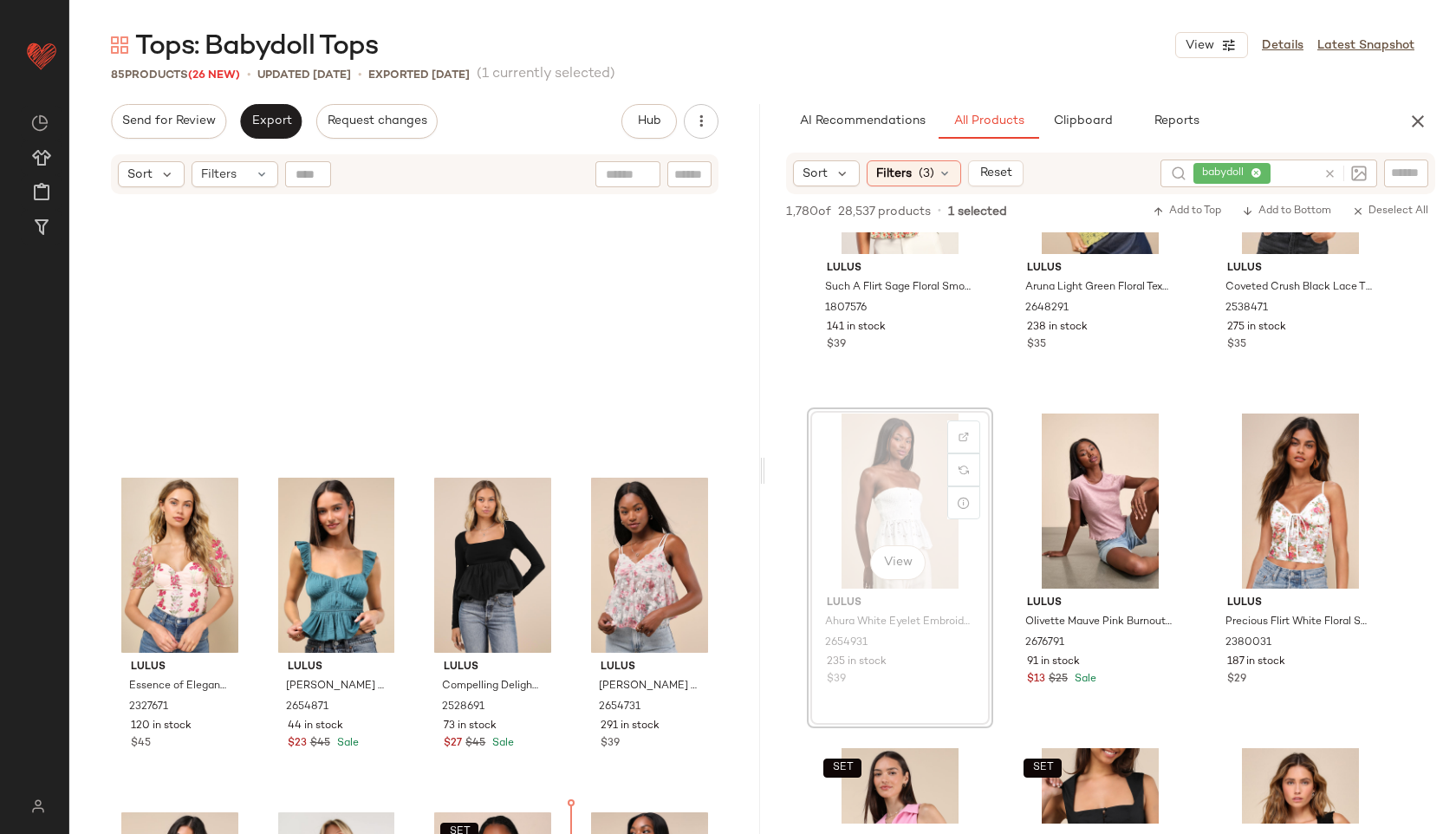
scroll to position [3262, 0]
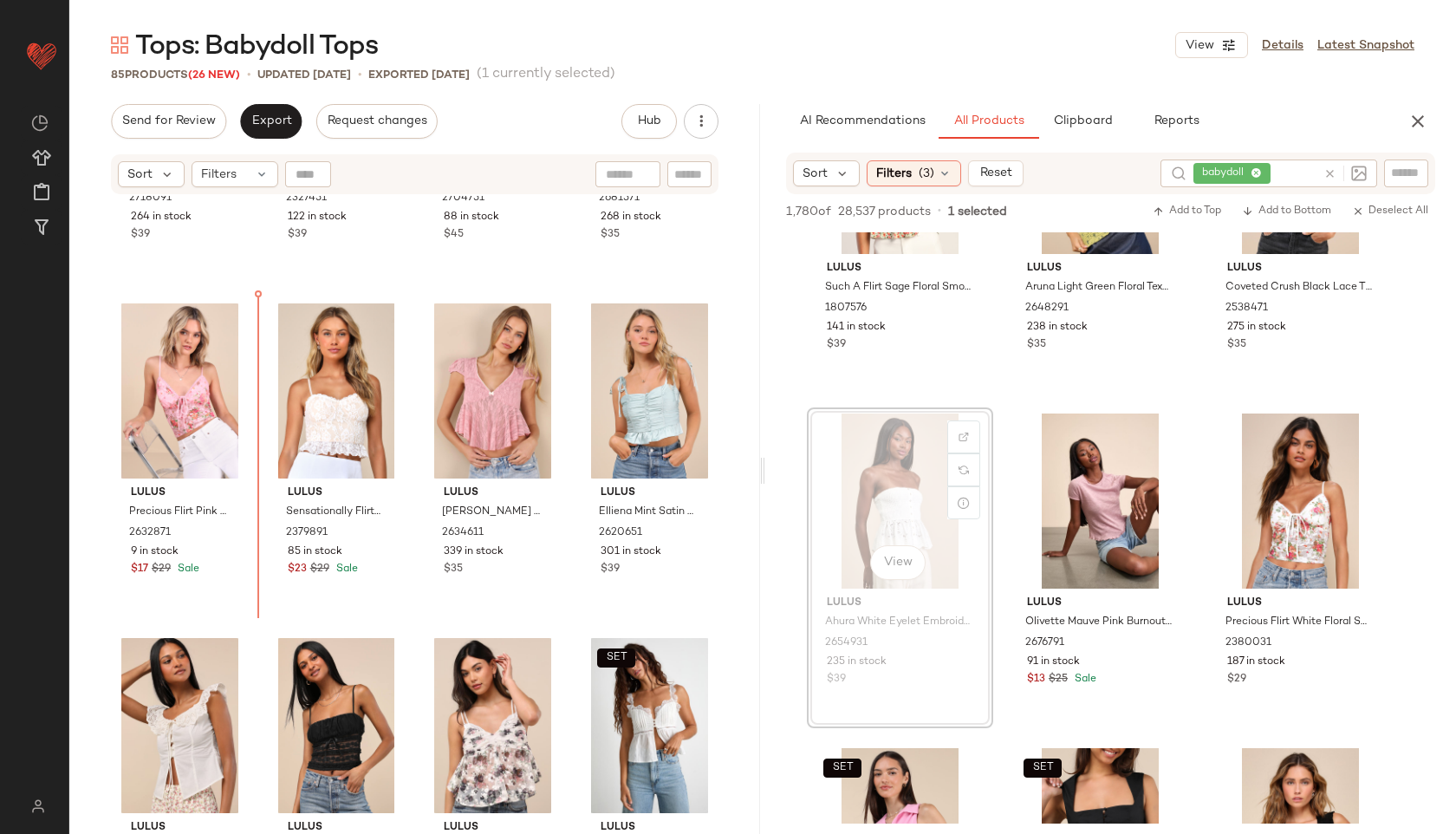
drag, startPoint x: 890, startPoint y: 495, endPoint x: 881, endPoint y: 496, distance: 9.1
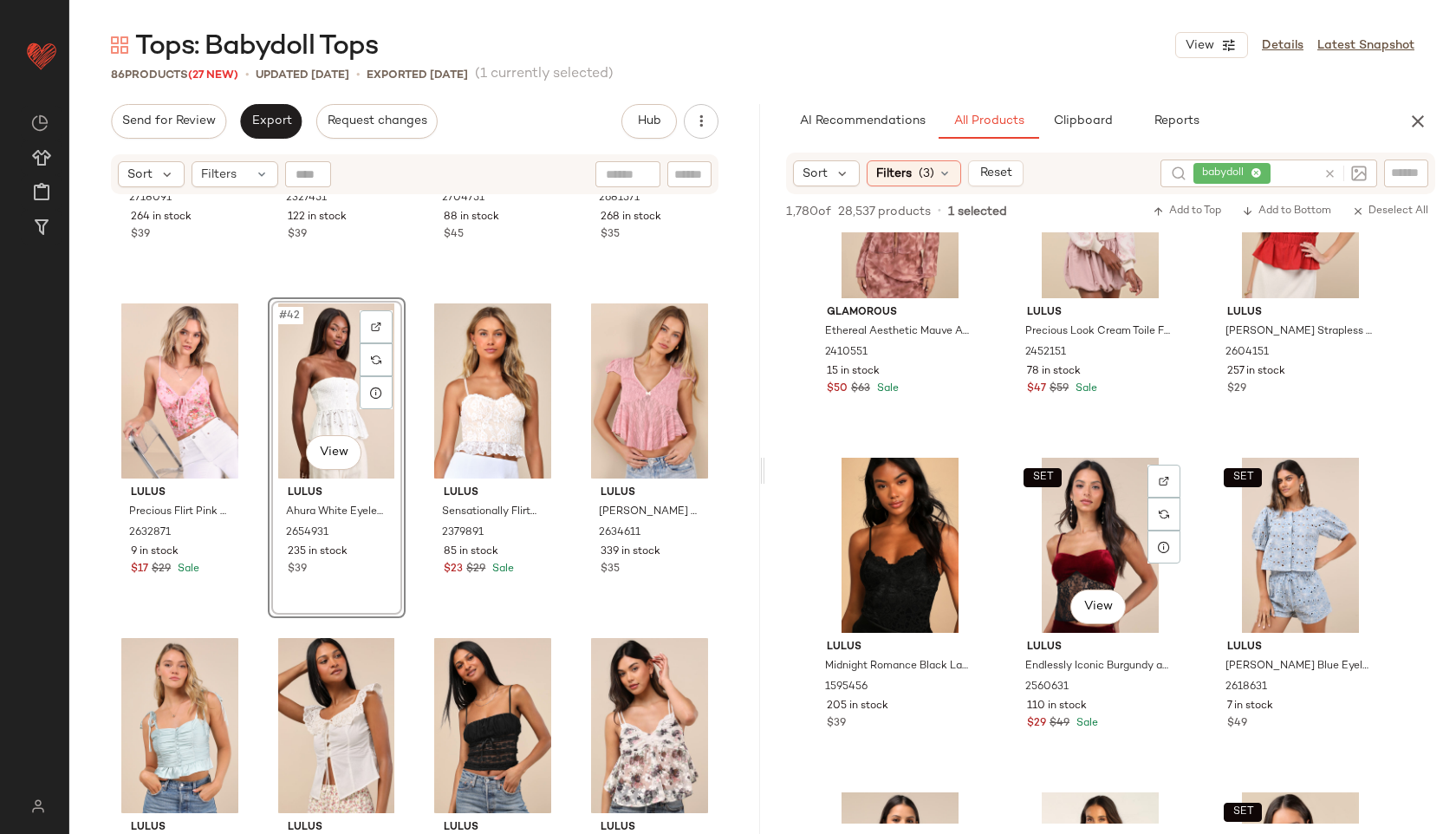
scroll to position [15772, 0]
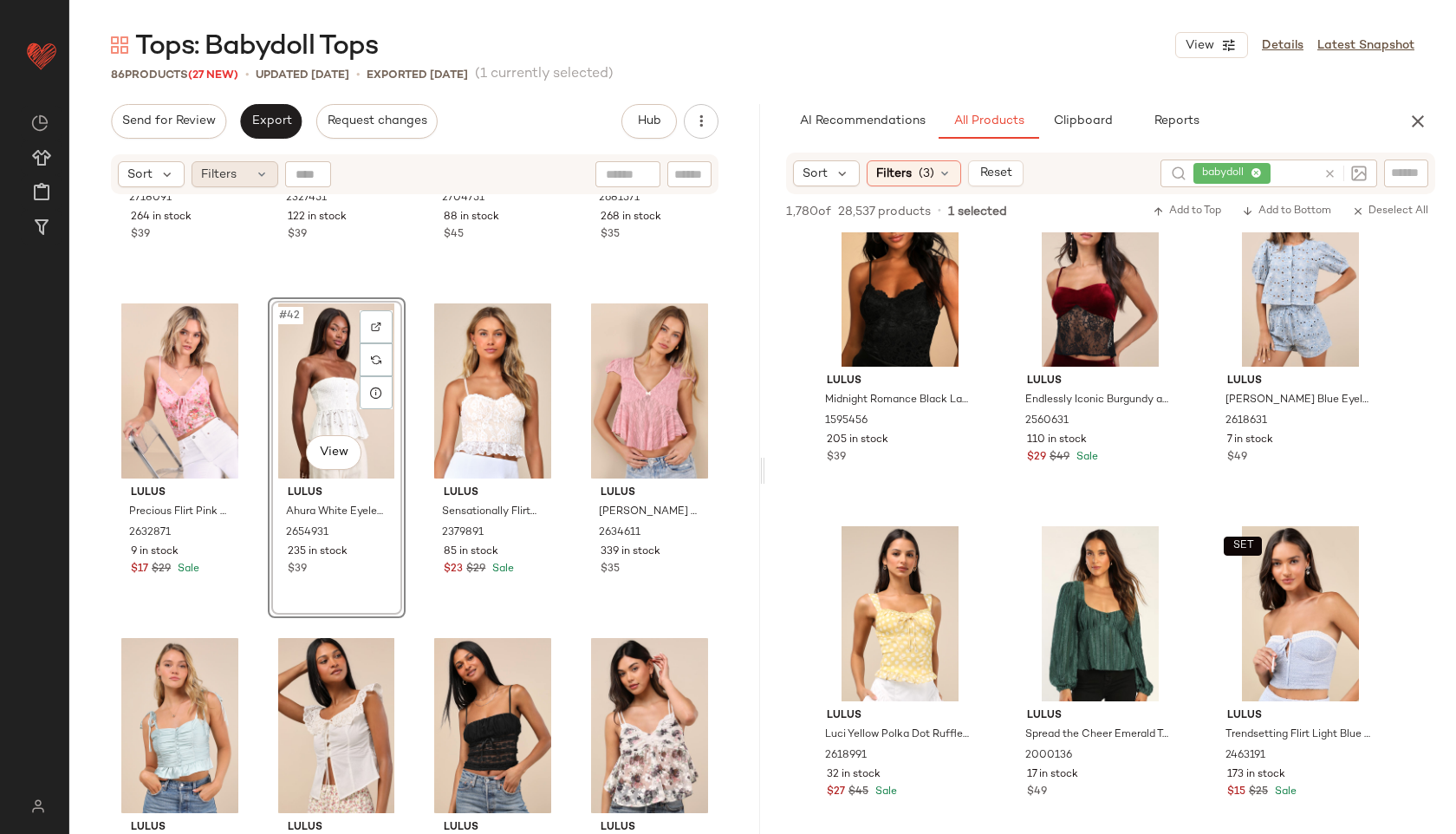
click at [248, 184] on div "Filters" at bounding box center [235, 174] width 87 height 26
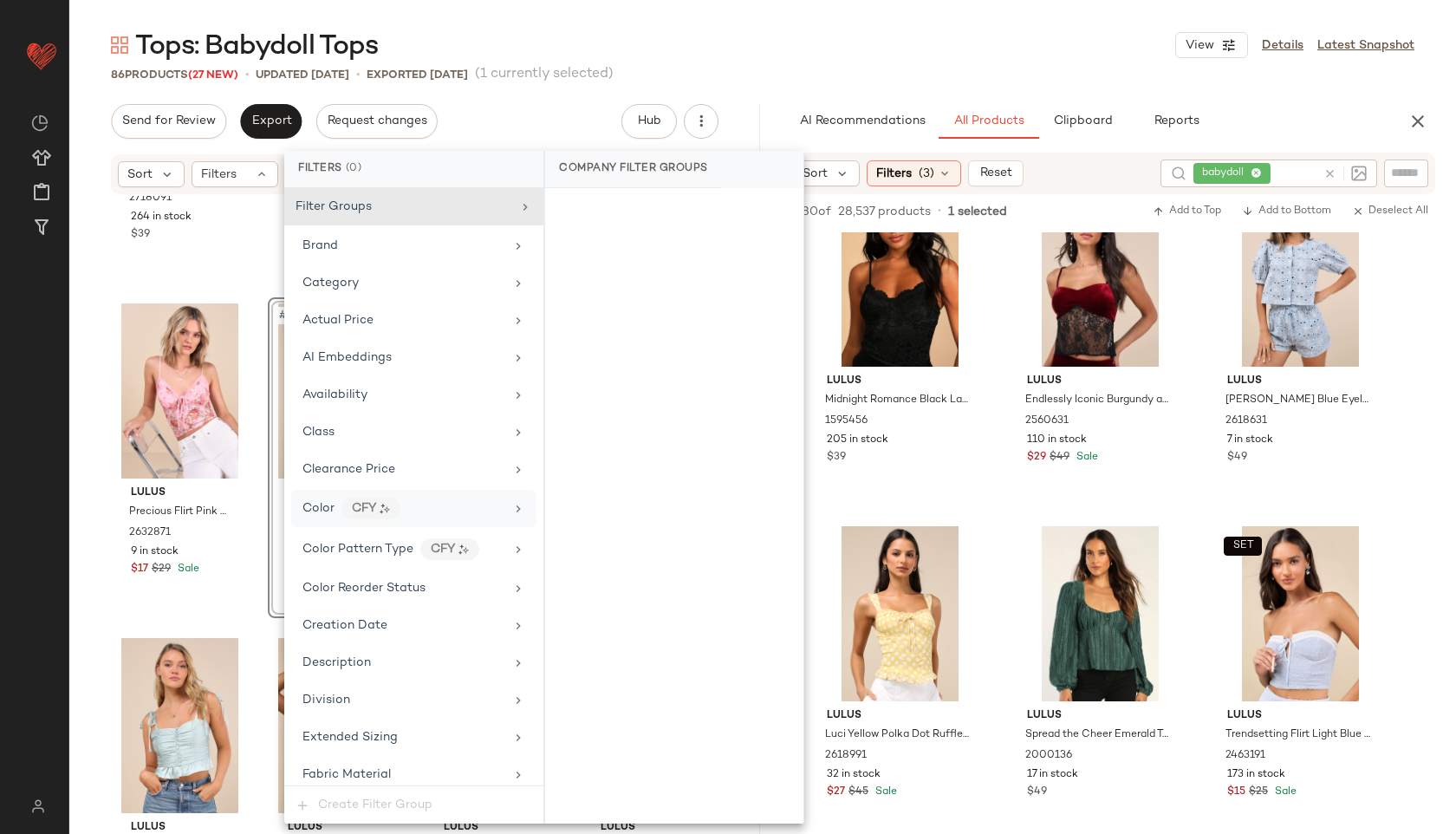
scroll to position [1105, 0]
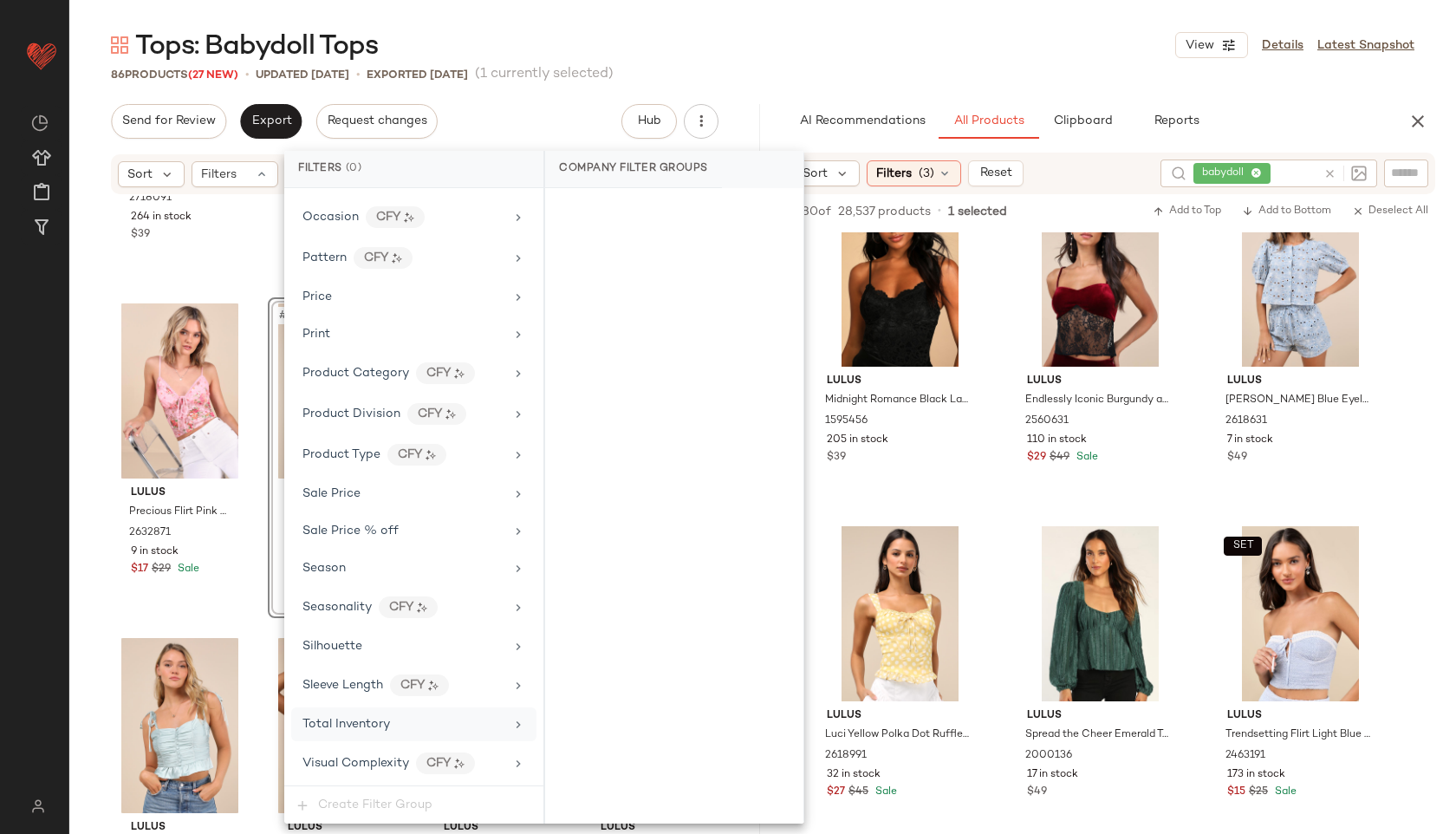
click at [363, 724] on span "Total Inventory" at bounding box center [346, 724] width 87 height 13
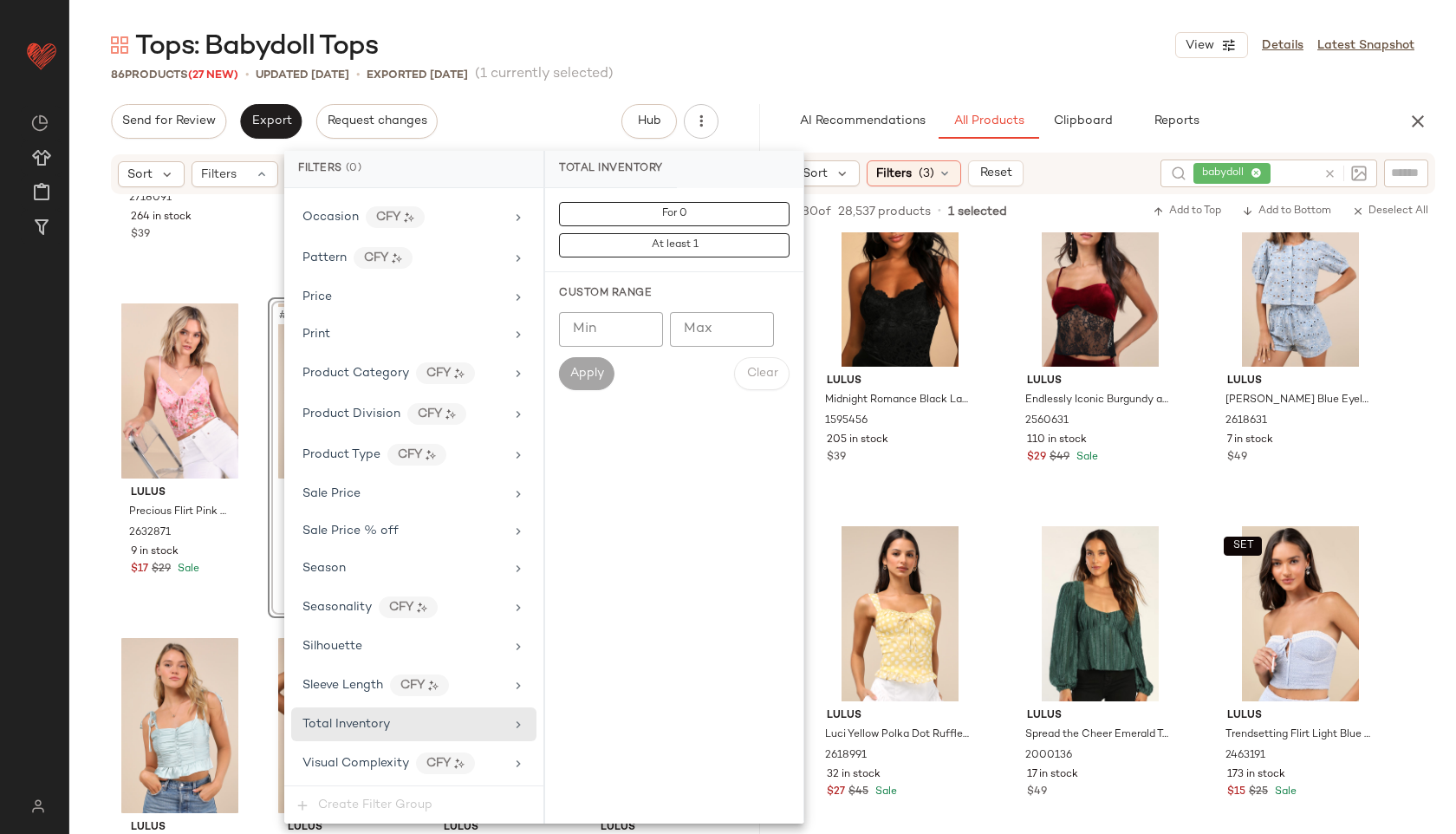
click at [712, 327] on input "Max" at bounding box center [722, 328] width 104 height 34
type input "**"
click at [584, 372] on span "Apply" at bounding box center [586, 374] width 34 height 14
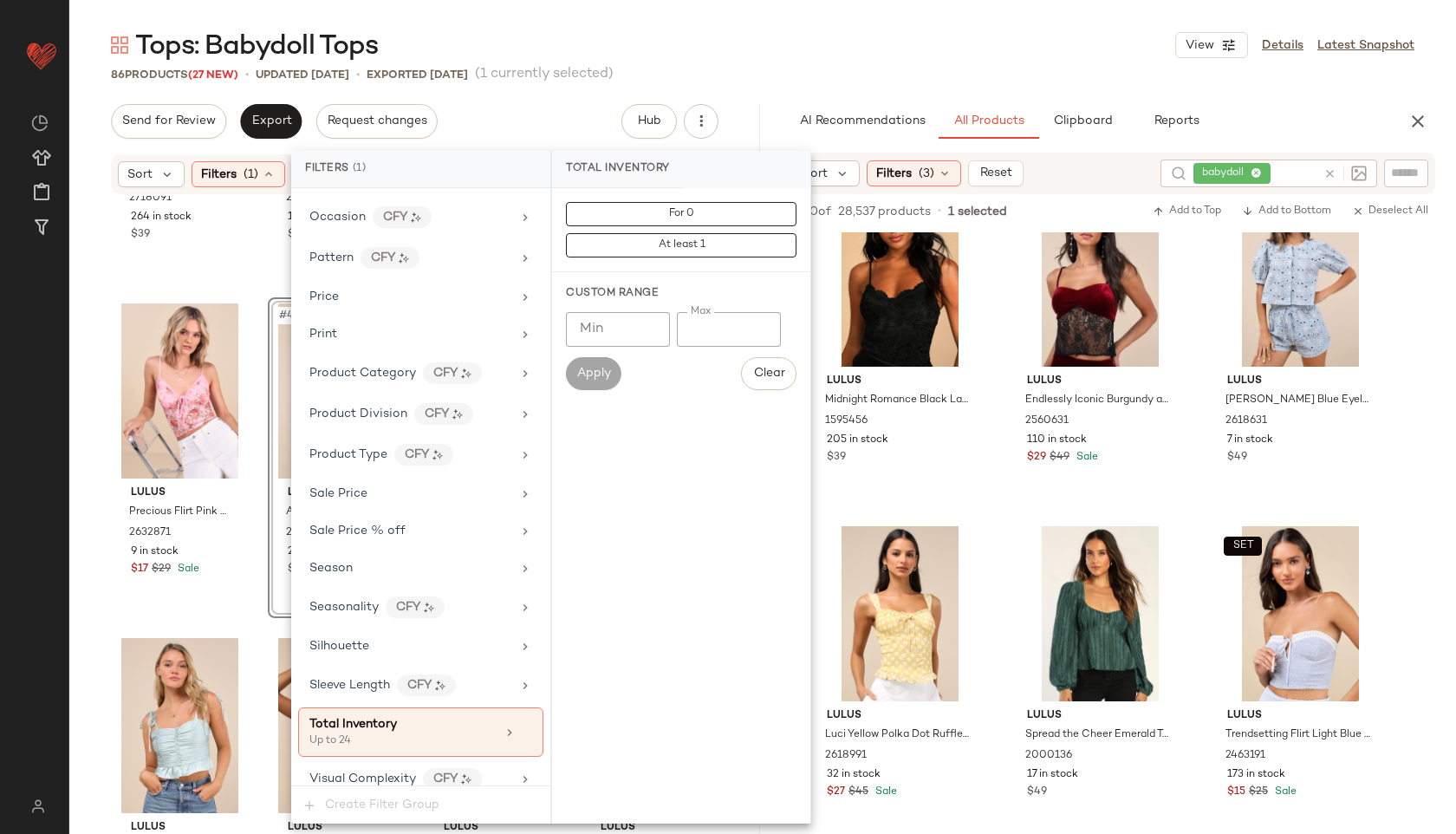
click at [753, 45] on div "Tops: Babydoll Tops View Details Latest Snapshot" at bounding box center [763, 44] width 1386 height 34
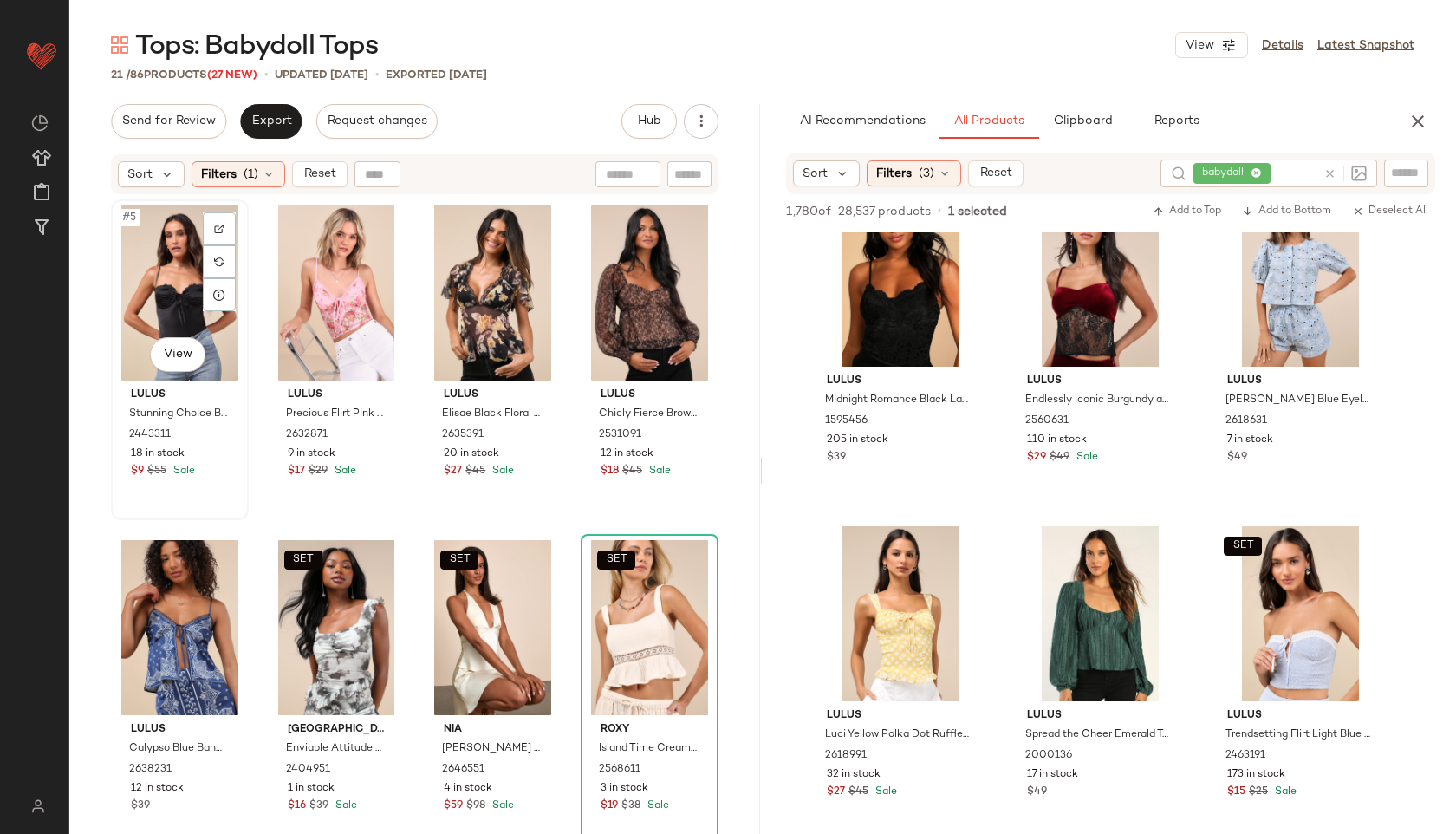
click at [128, 233] on div "#5 View" at bounding box center [180, 293] width 126 height 175
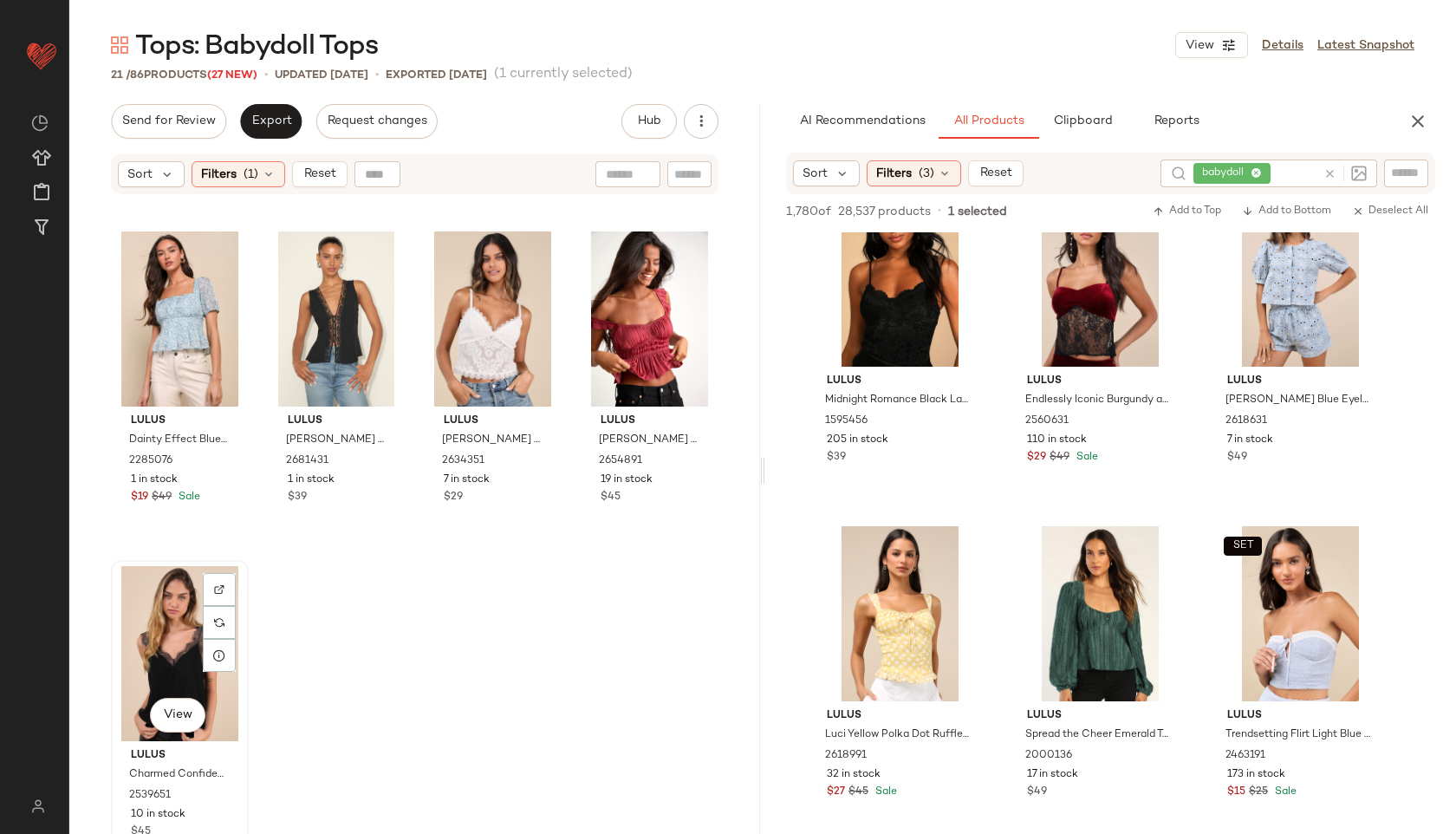
click at [164, 633] on div "View" at bounding box center [180, 654] width 126 height 175
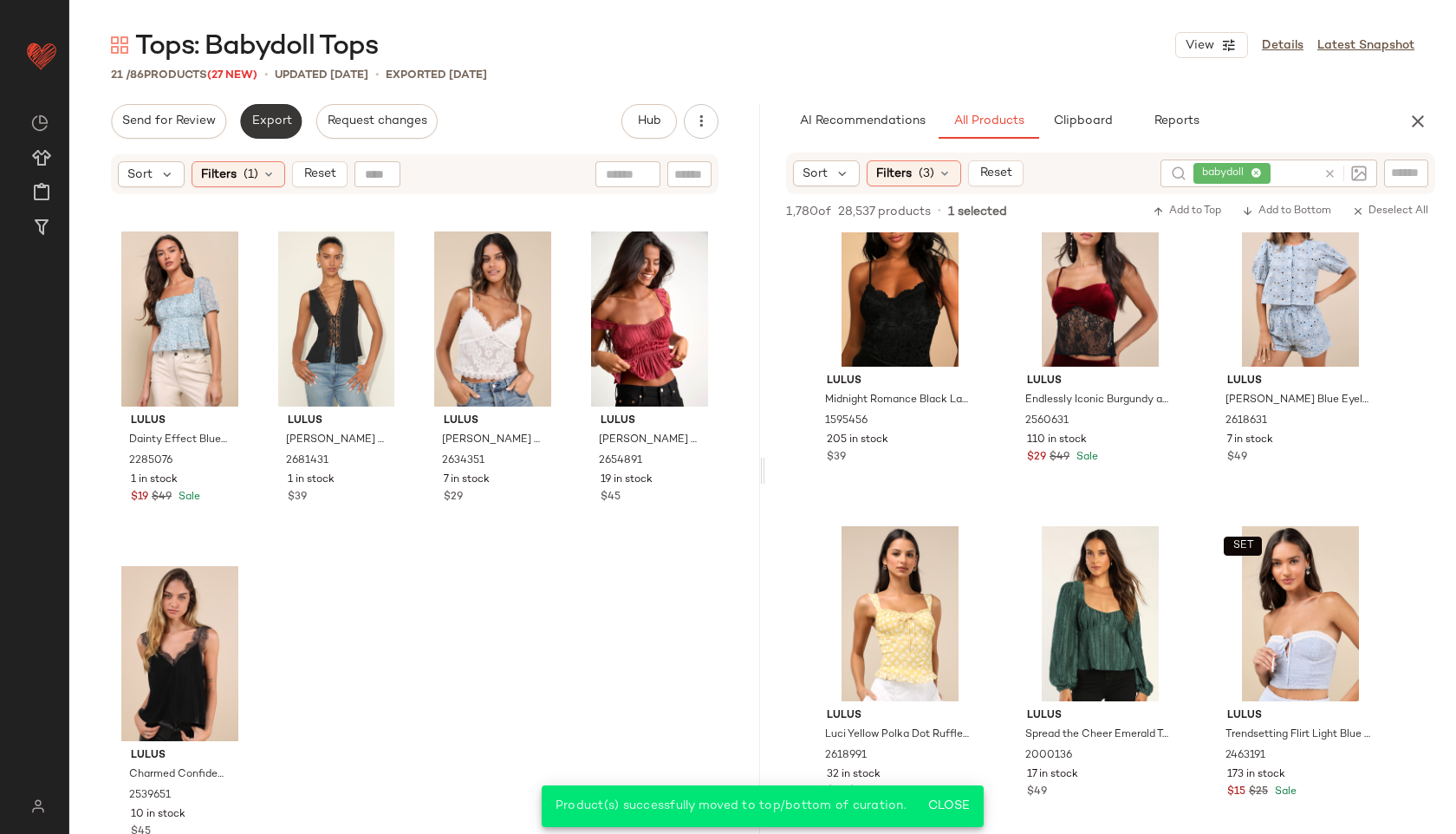
click at [273, 108] on button "Export" at bounding box center [270, 121] width 62 height 34
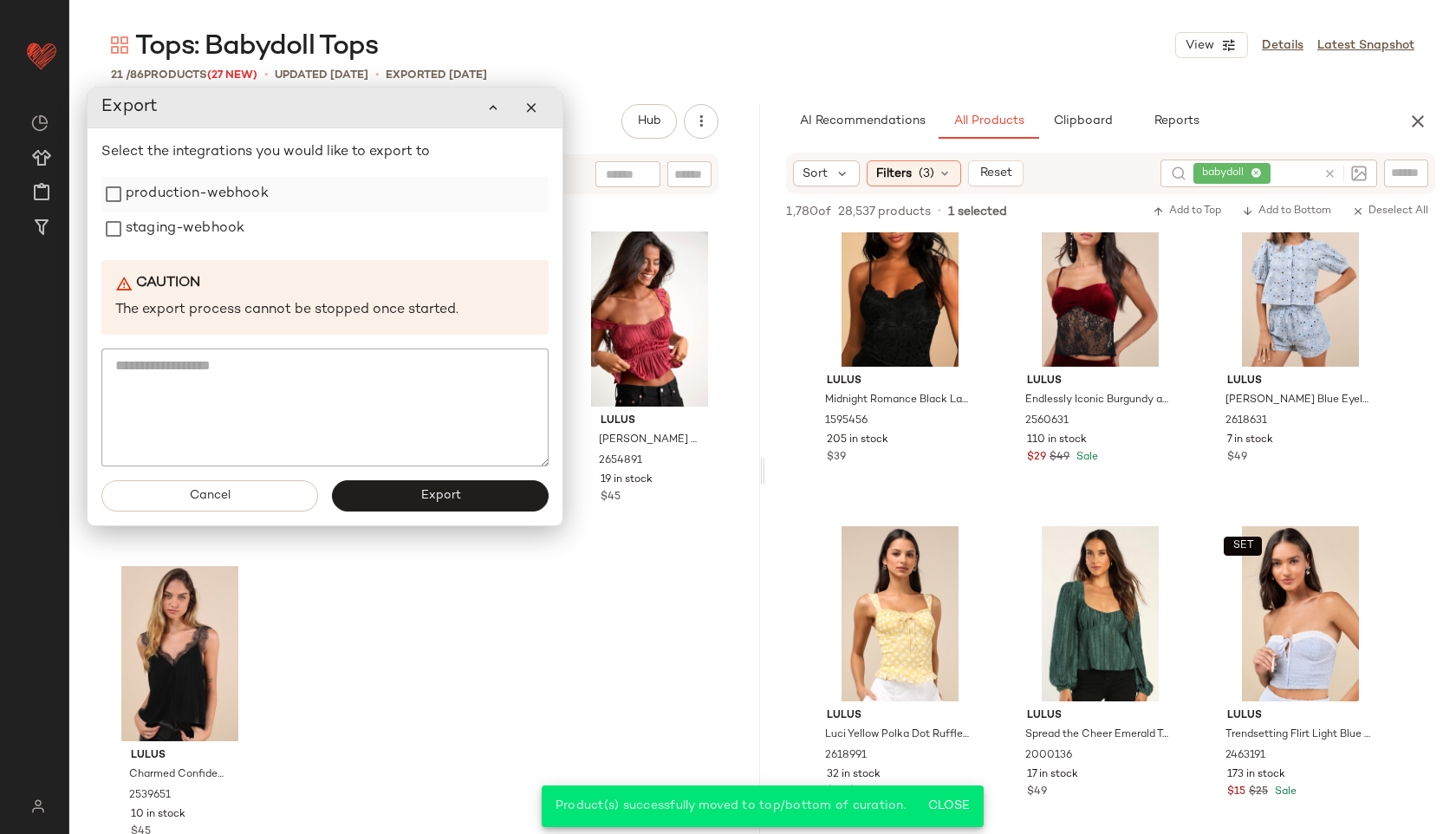
click at [206, 194] on label "production-webhook" at bounding box center [197, 194] width 143 height 34
click at [201, 222] on label "staging-webhook" at bounding box center [185, 228] width 119 height 34
click at [392, 493] on button "Export" at bounding box center [440, 496] width 216 height 31
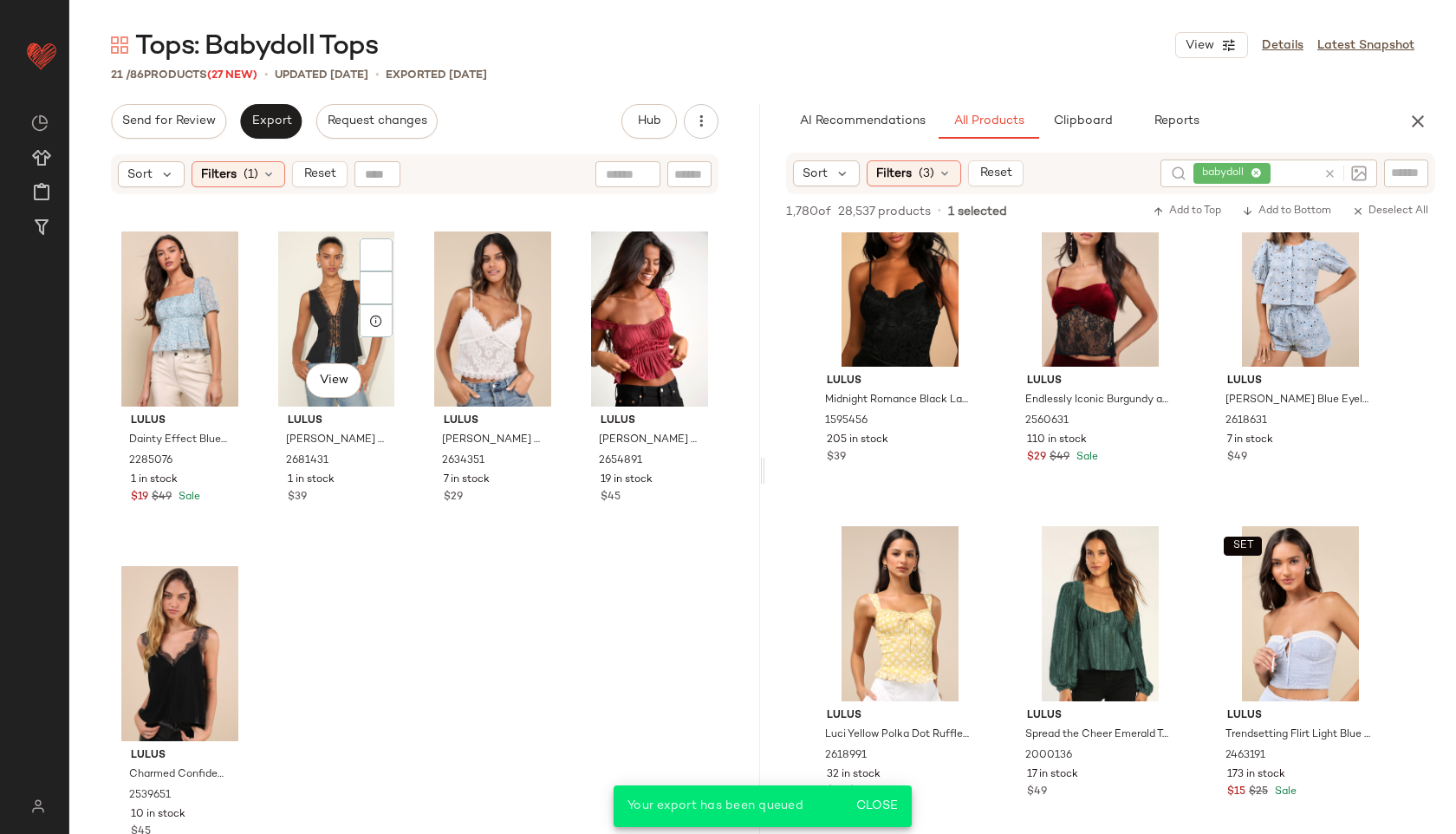
scroll to position [23468, 0]
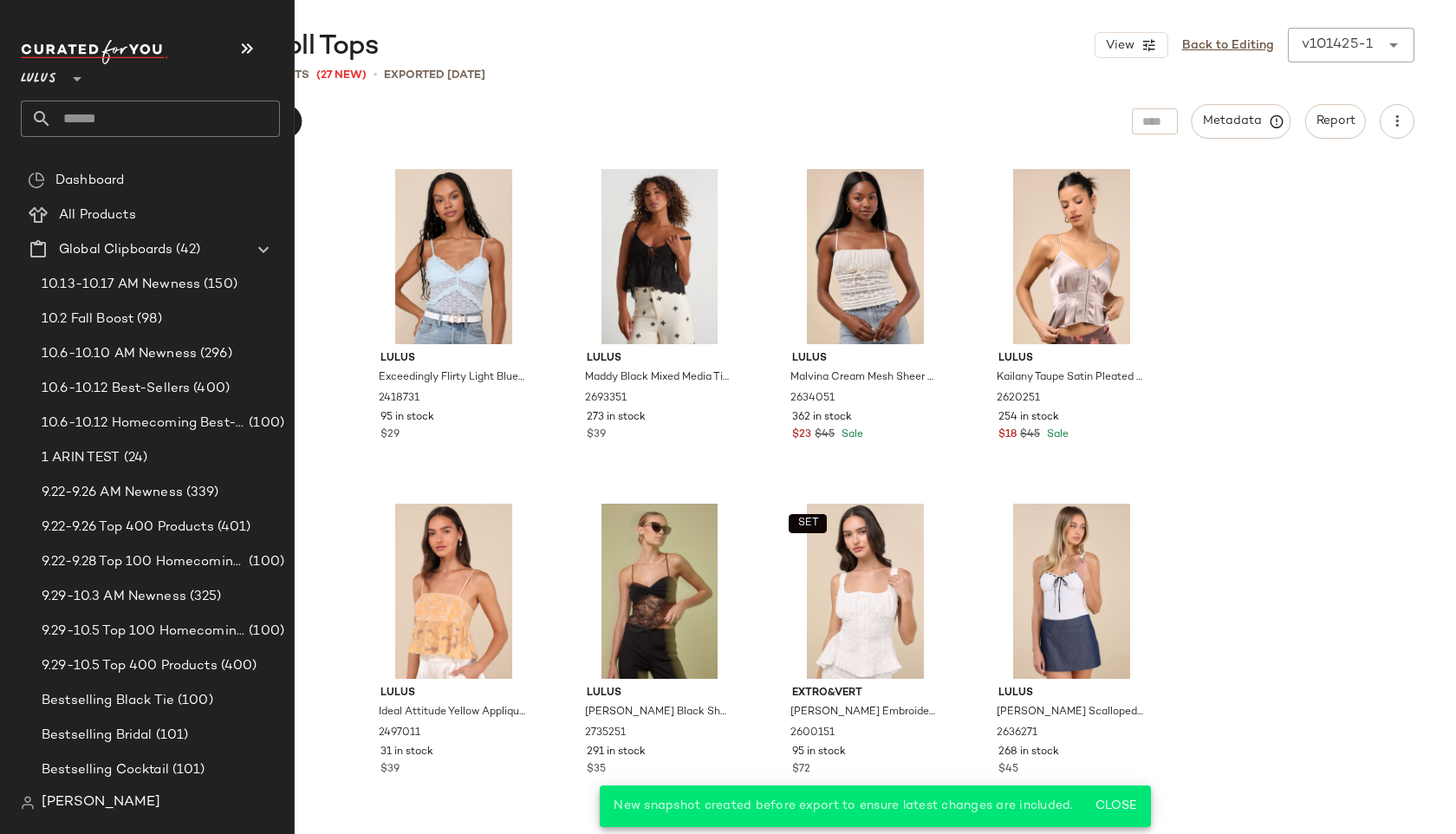
click at [84, 120] on input "text" at bounding box center [166, 118] width 228 height 36
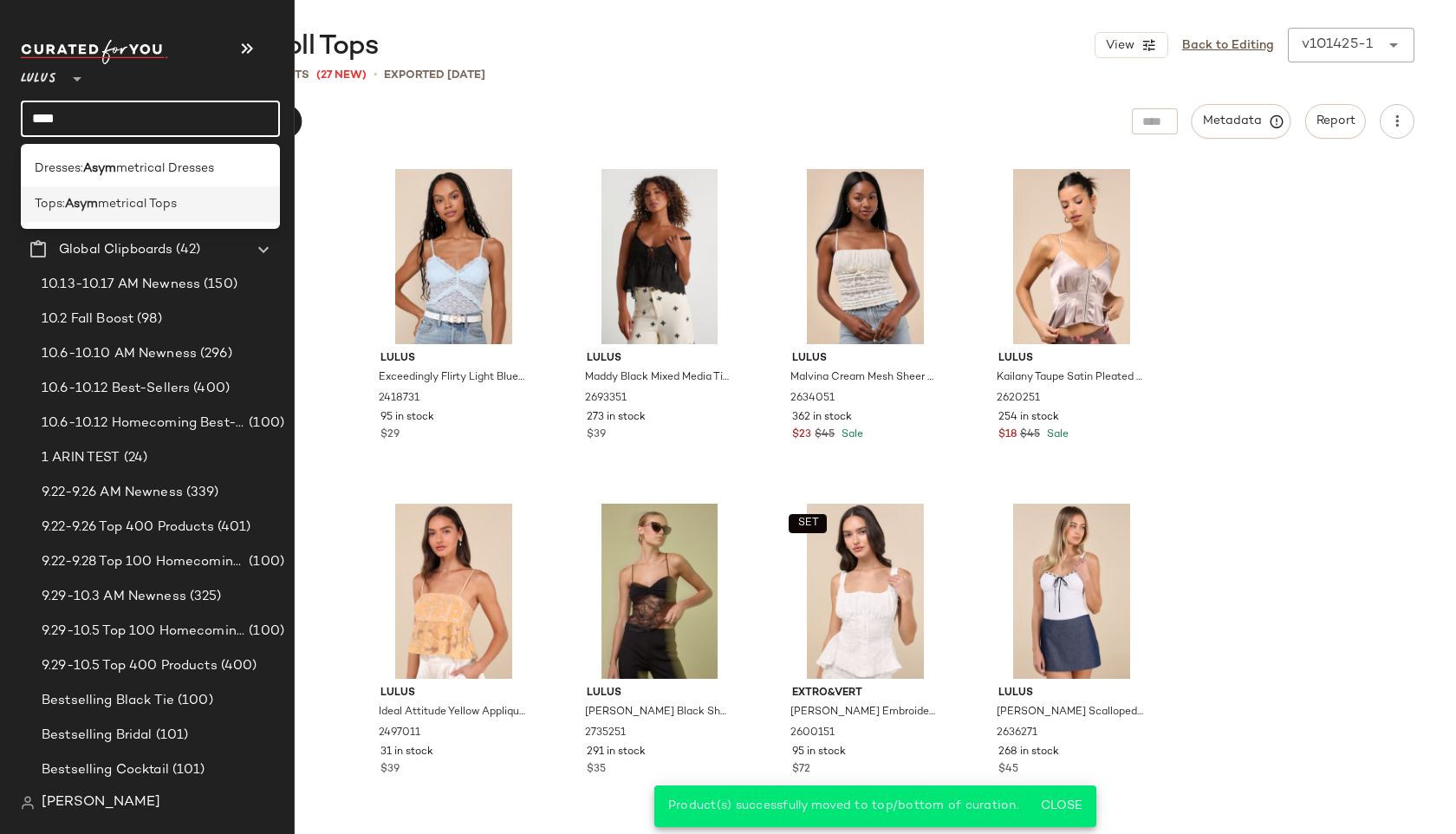
type input "****"
click at [132, 201] on span "metrical Tops" at bounding box center [138, 204] width 79 height 19
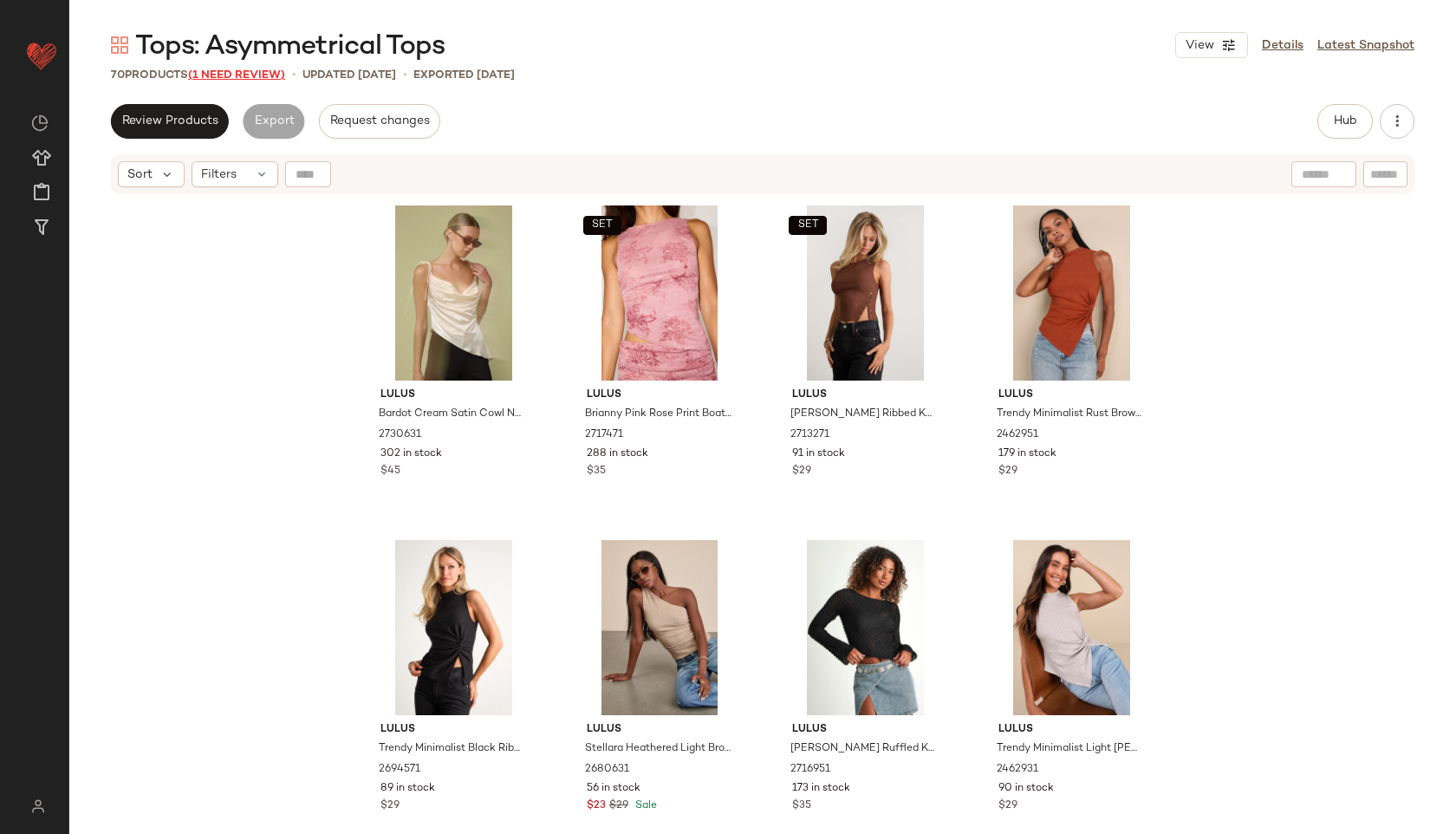
click at [249, 71] on span "(1 Need Review)" at bounding box center [236, 76] width 97 height 12
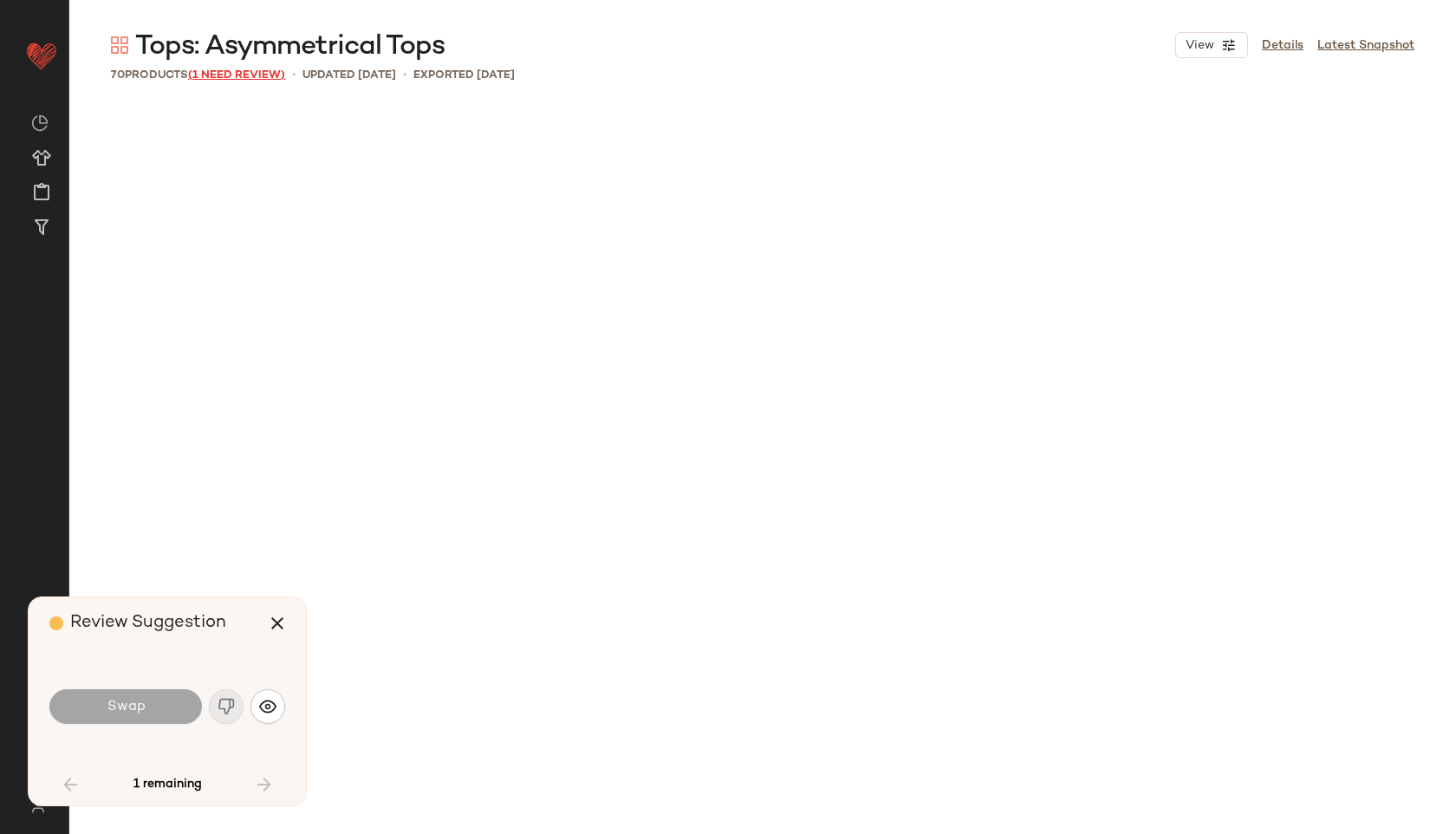
scroll to position [4684, 0]
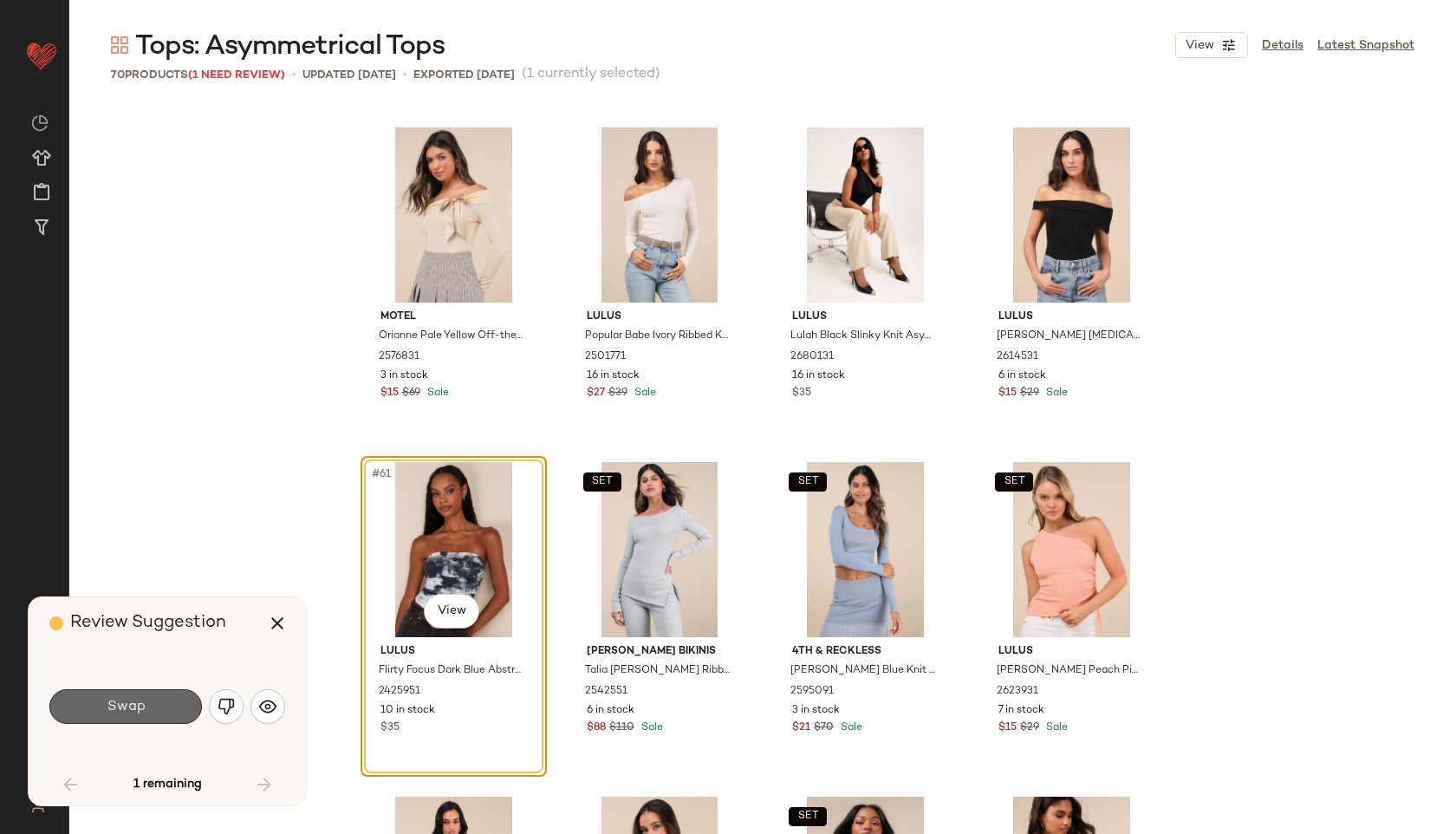
click at [143, 712] on span "Swap" at bounding box center [126, 706] width 39 height 17
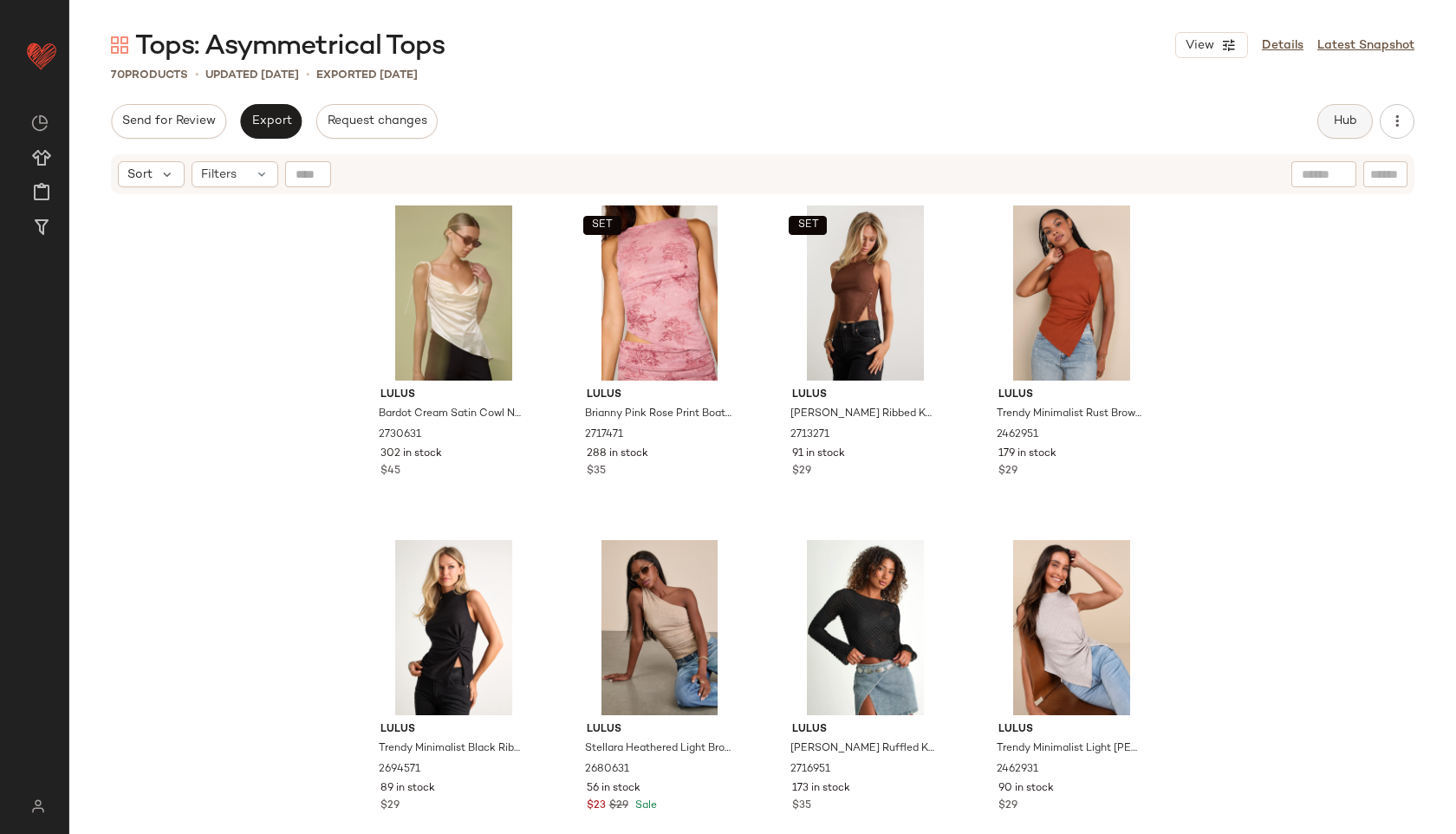
click at [1338, 113] on button "Hub" at bounding box center [1345, 121] width 55 height 34
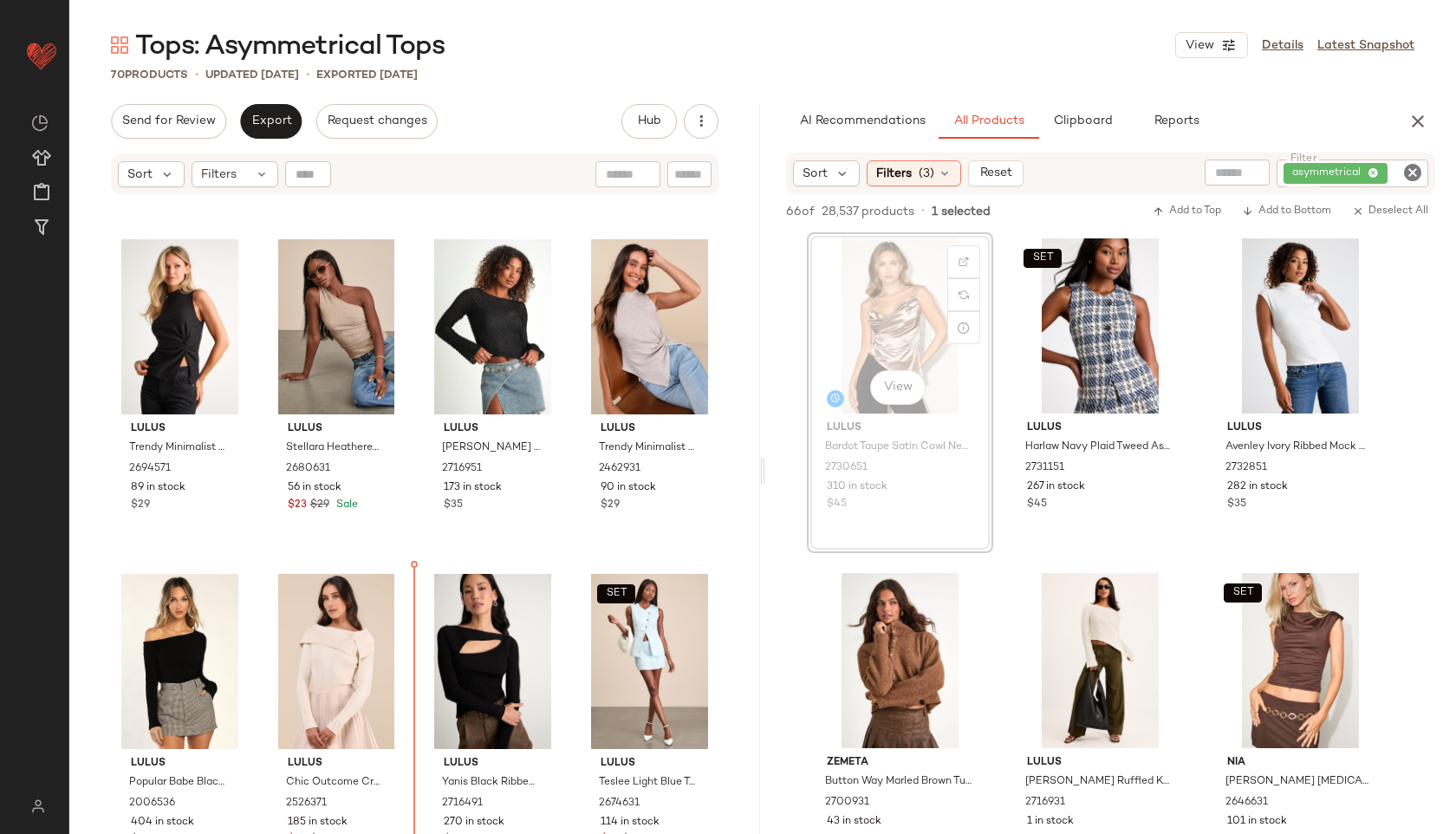
scroll to position [304, 0]
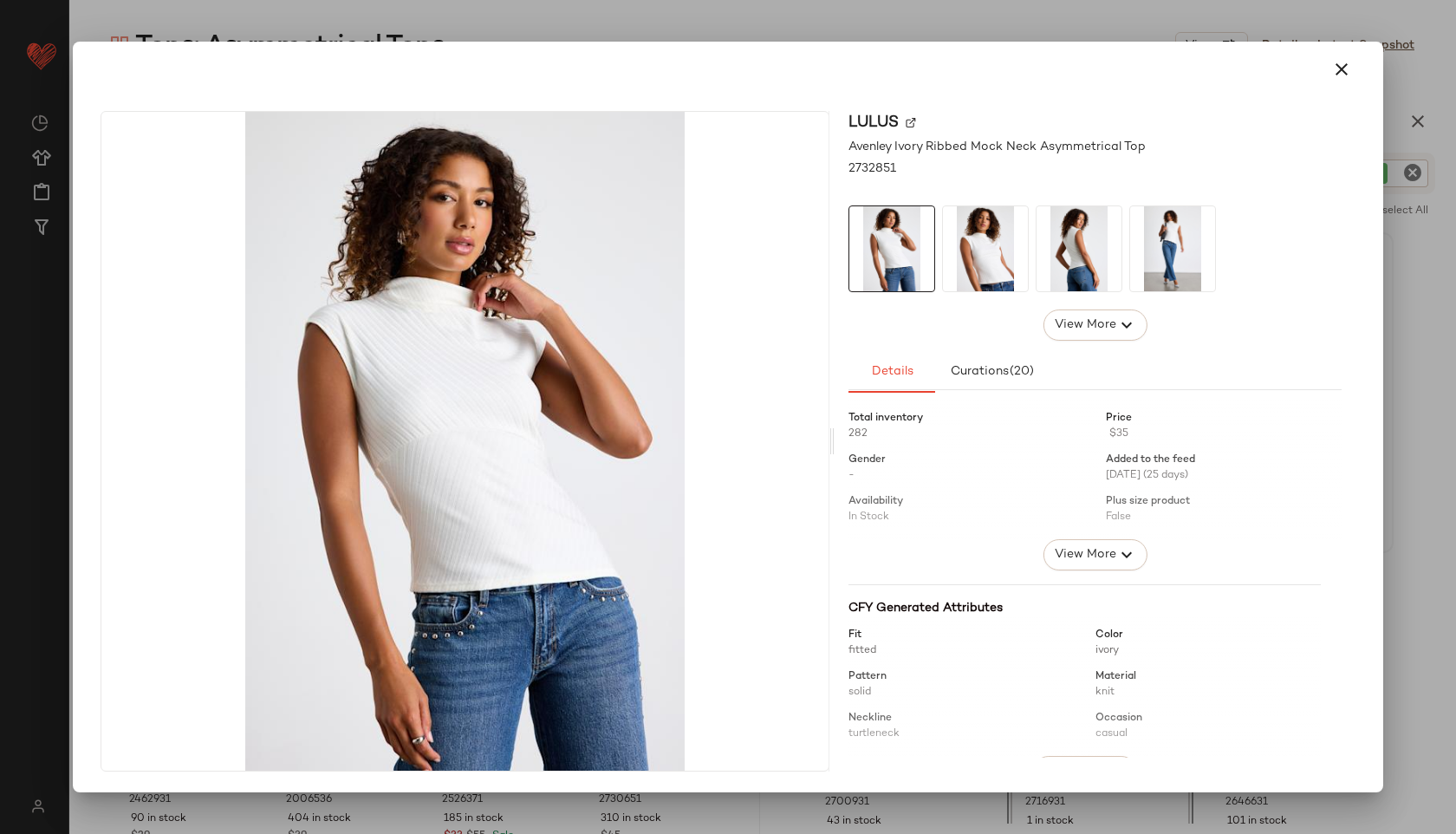
click at [976, 231] on img at bounding box center [985, 249] width 85 height 85
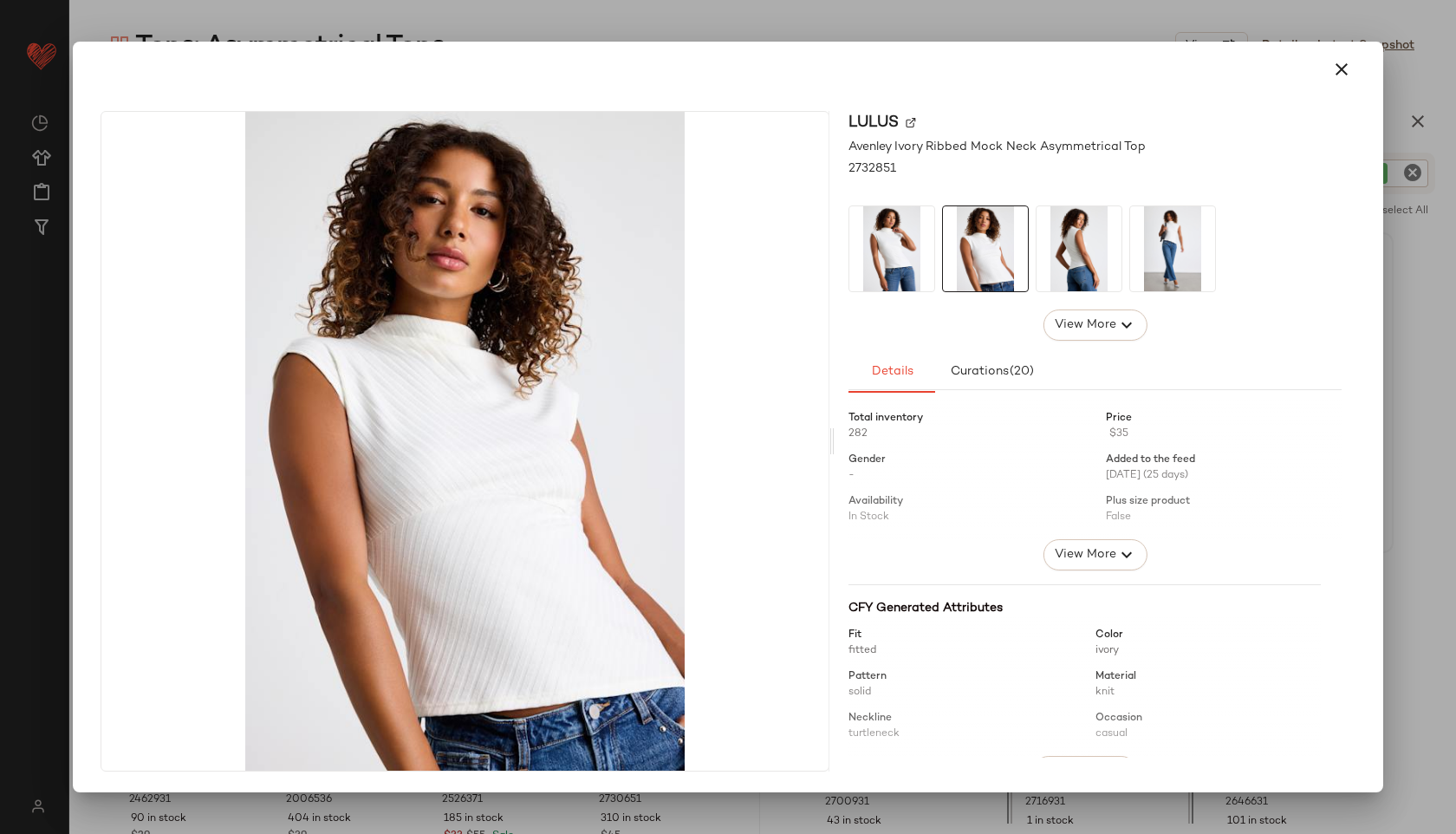
click at [1035, 249] on div at bounding box center [1078, 249] width 87 height 87
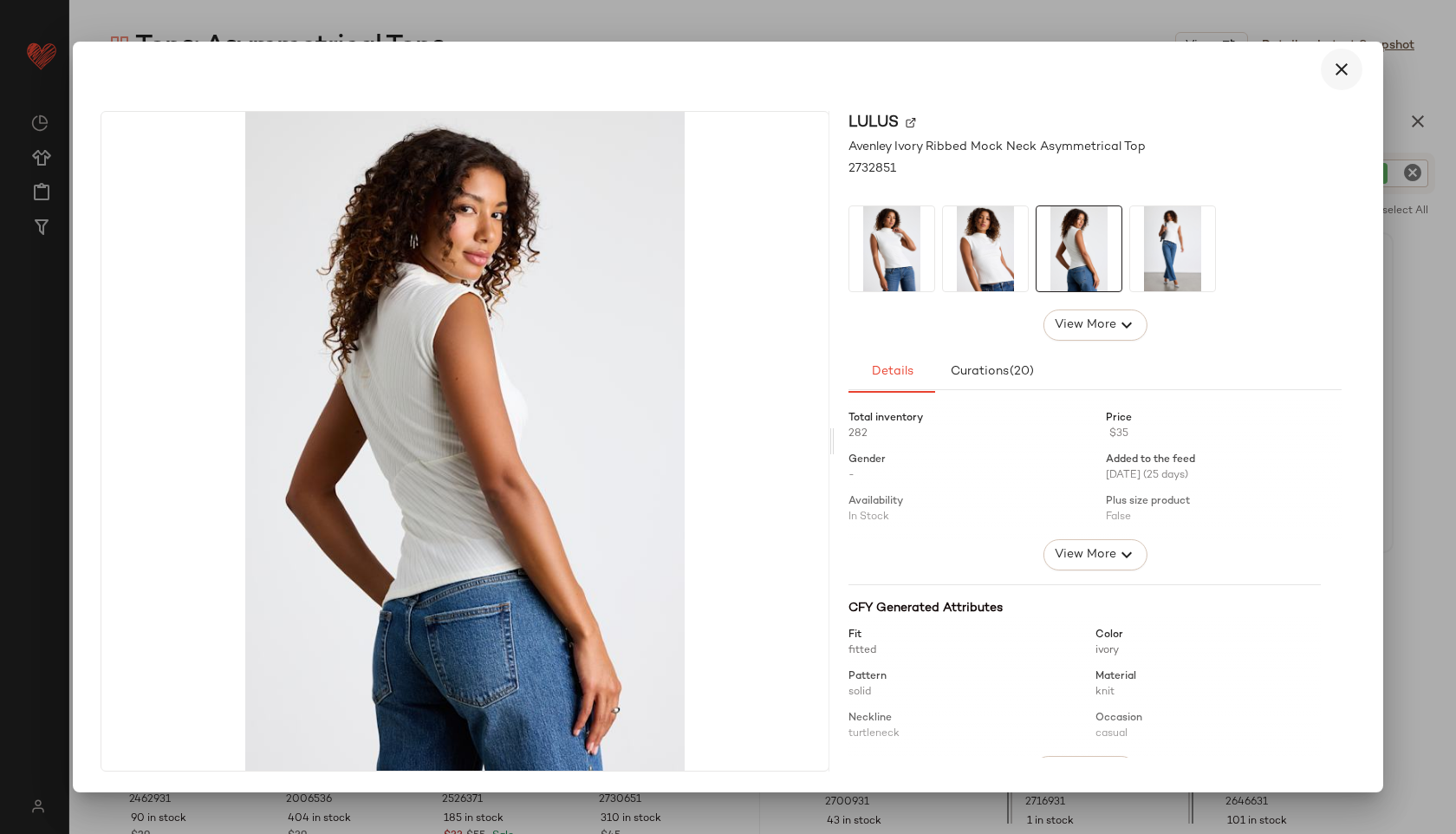
click at [1346, 76] on icon "button" at bounding box center [1341, 69] width 21 height 21
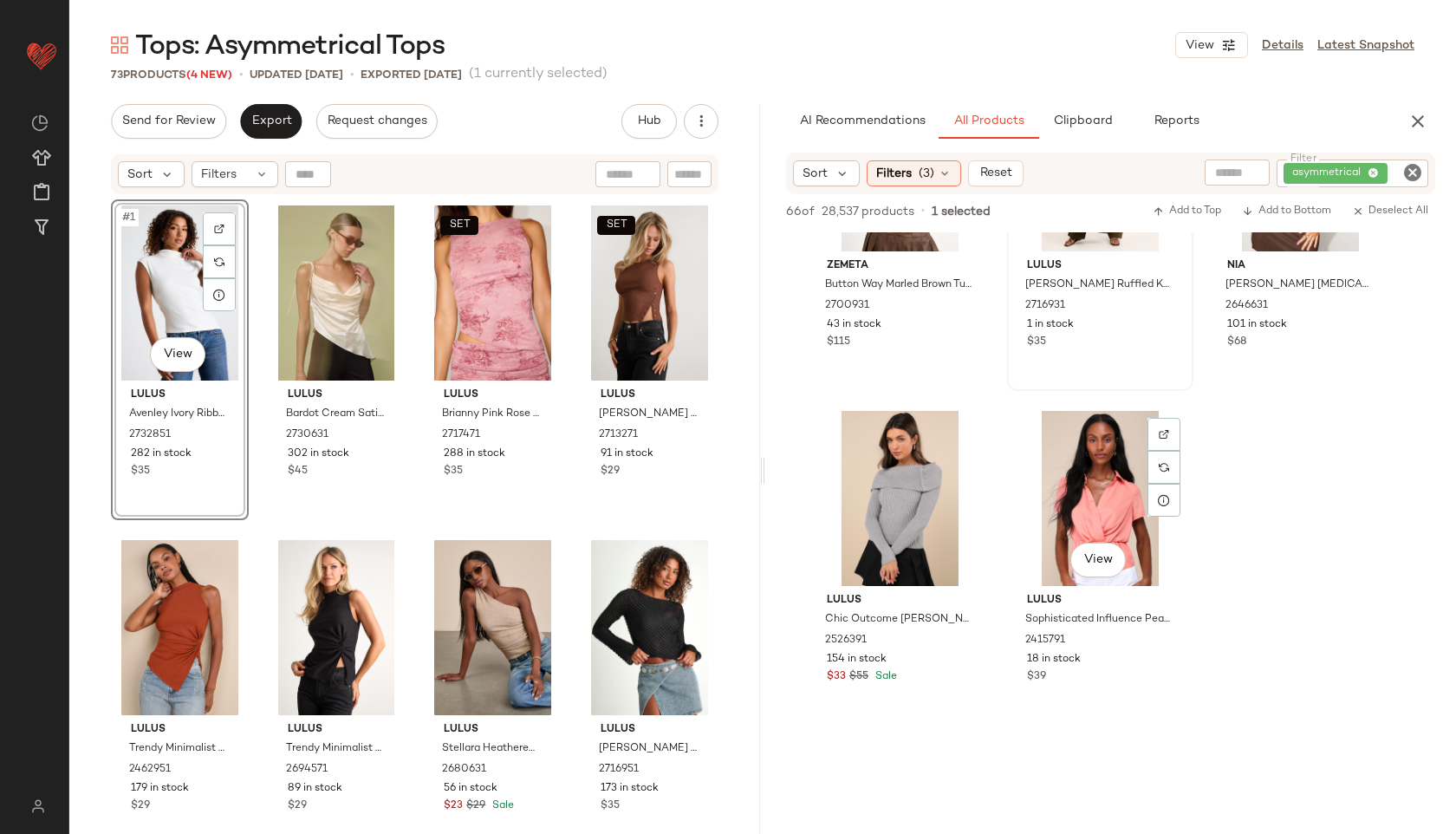
scroll to position [0, 0]
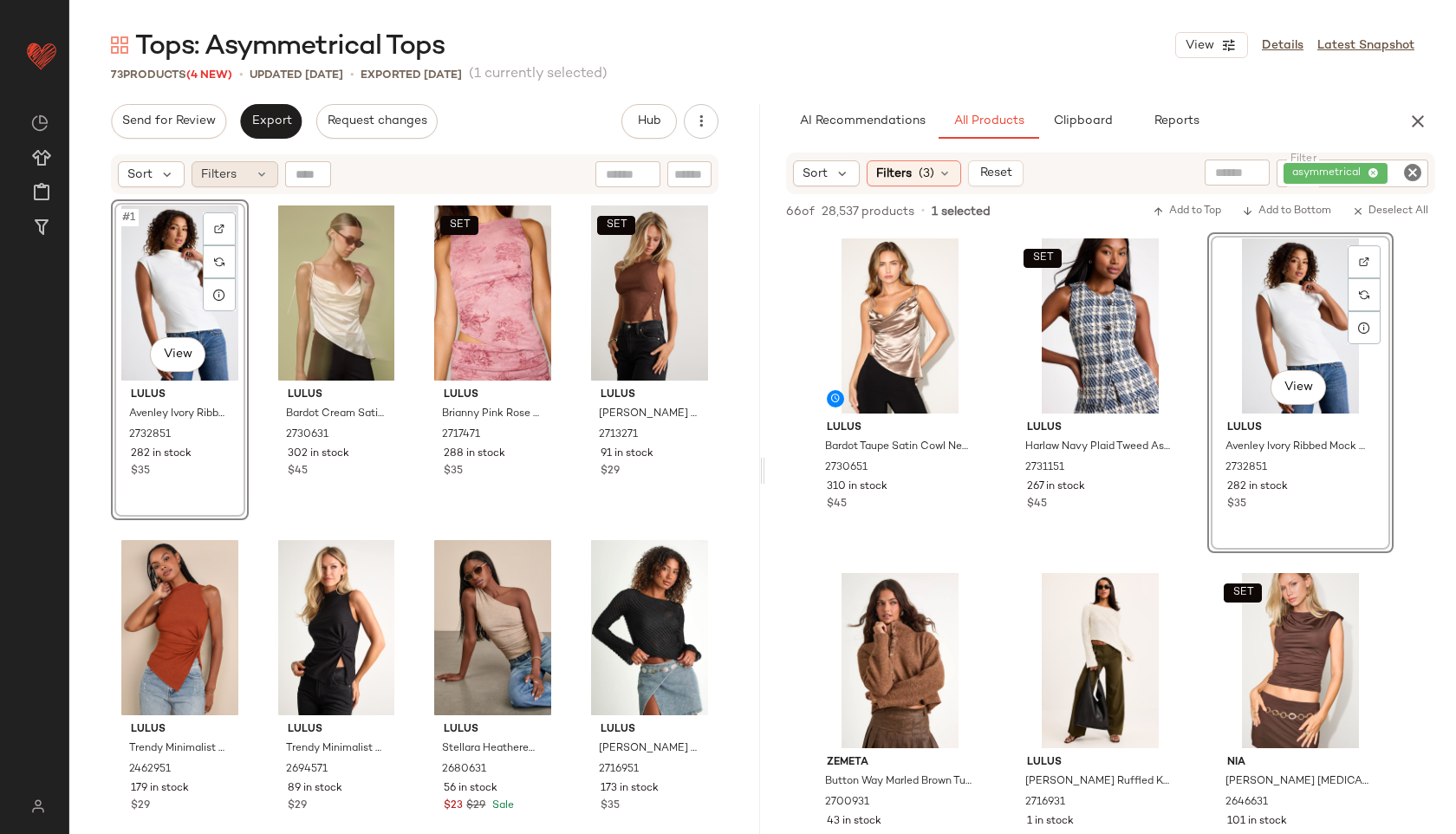
click at [252, 176] on div "Filters" at bounding box center [235, 174] width 87 height 26
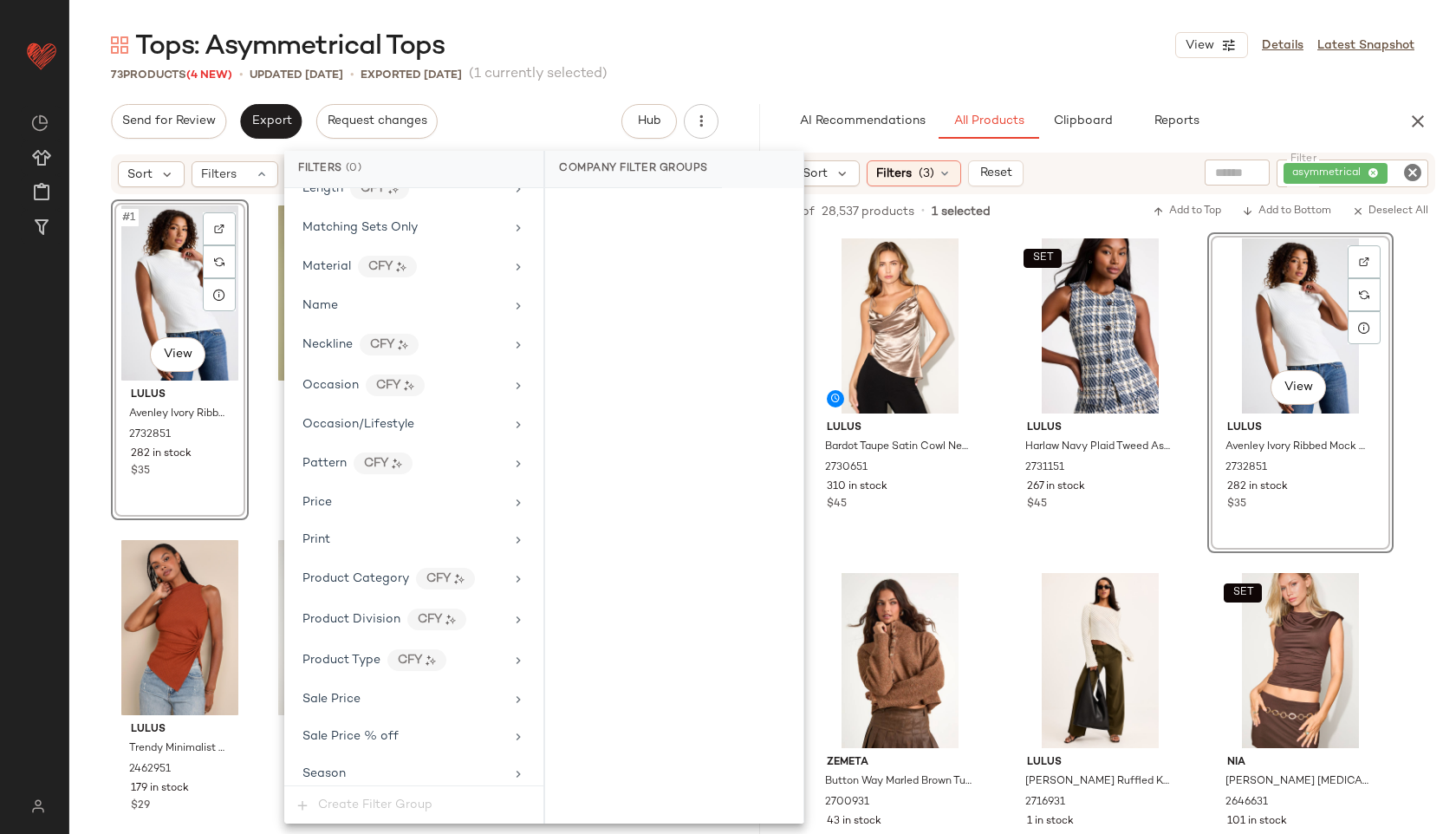
scroll to position [1143, 0]
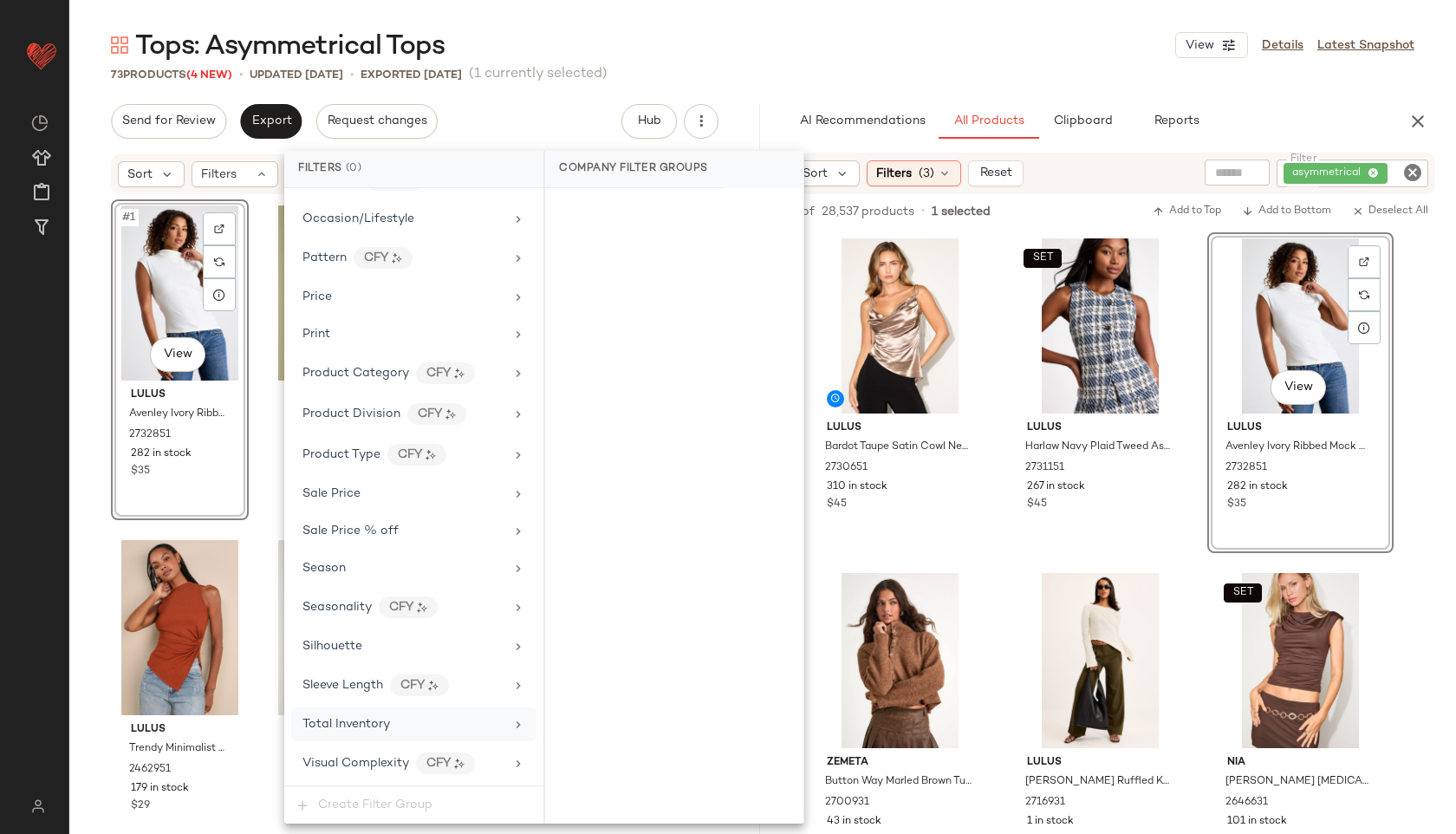
click at [333, 732] on div "Total Inventory" at bounding box center [346, 724] width 87 height 19
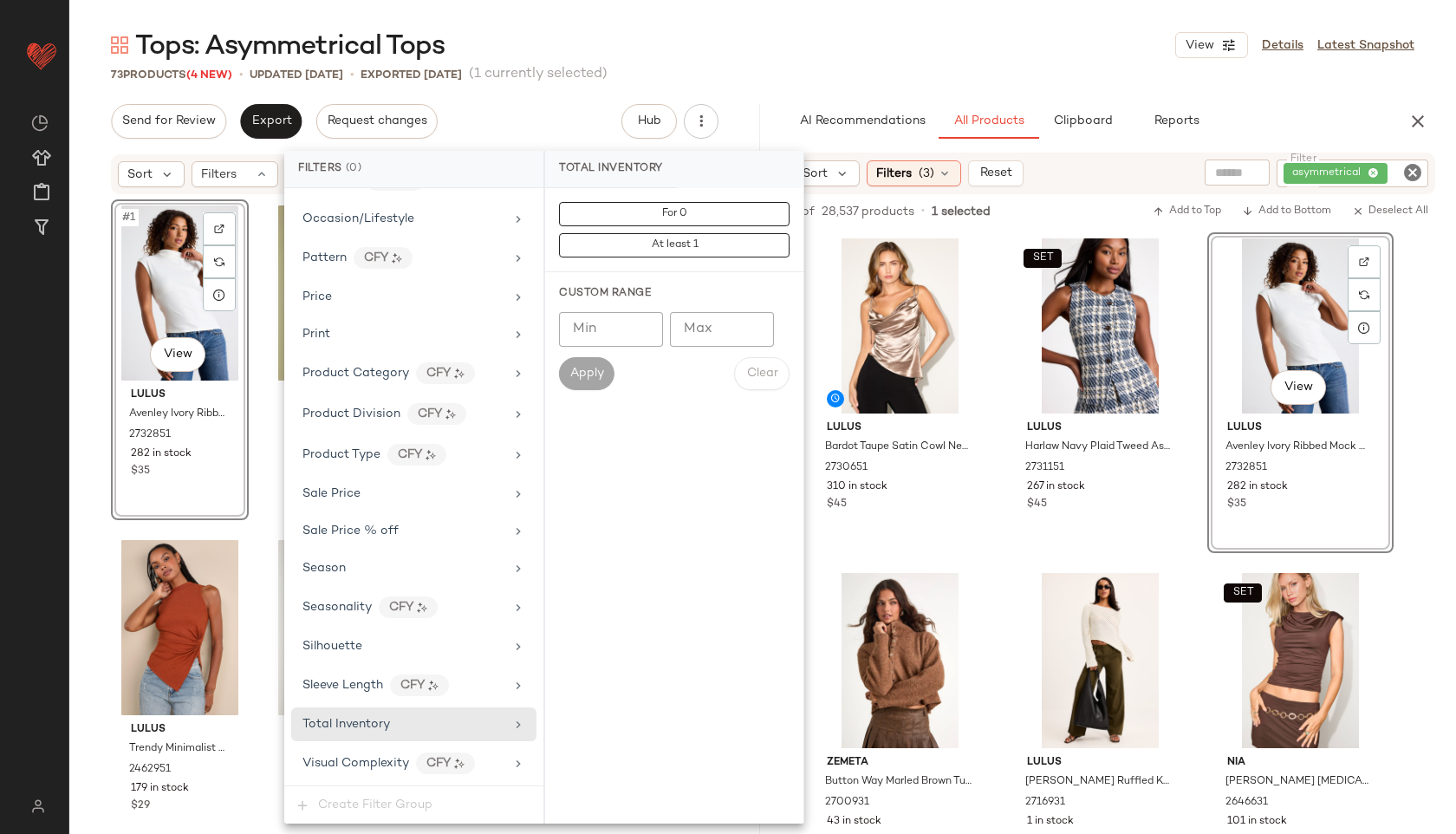
click at [702, 339] on input "Max" at bounding box center [722, 328] width 104 height 34
type input "**"
click at [576, 385] on button "Apply" at bounding box center [586, 373] width 55 height 32
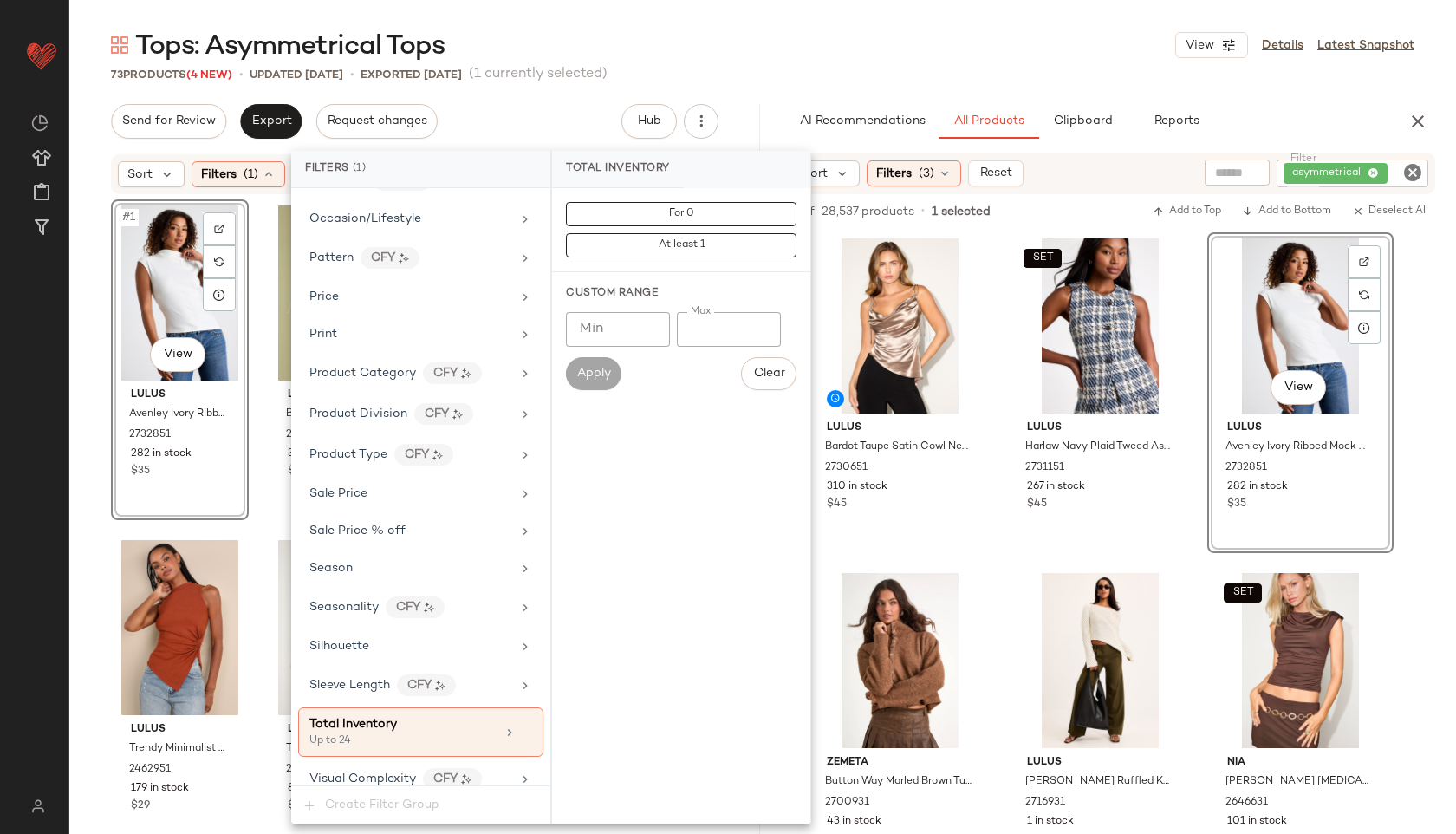
click at [723, 31] on div "Tops: Asymmetrical Tops View Details Latest Snapshot" at bounding box center [763, 44] width 1386 height 34
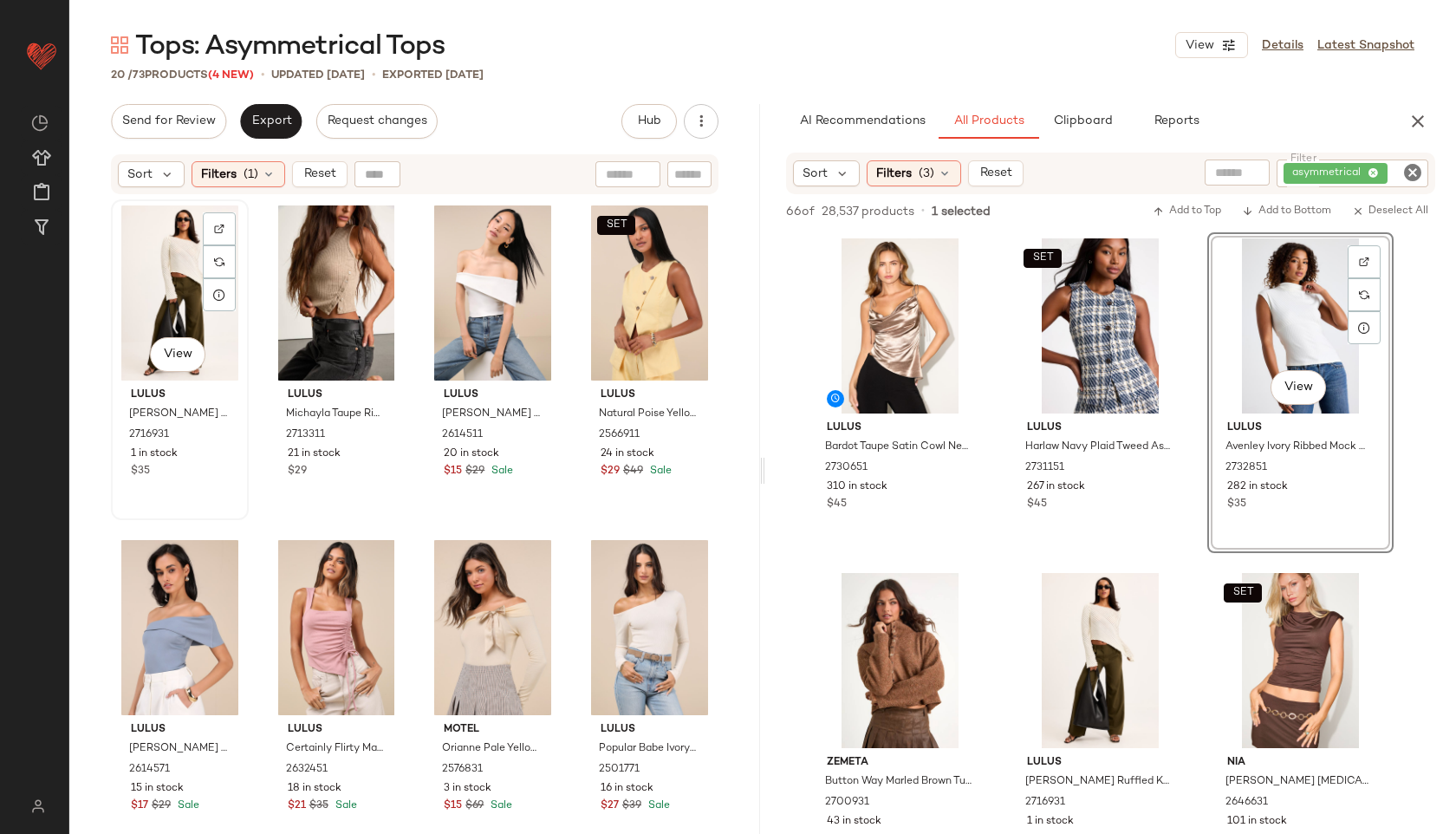
click at [153, 282] on div "View" at bounding box center [180, 293] width 126 height 175
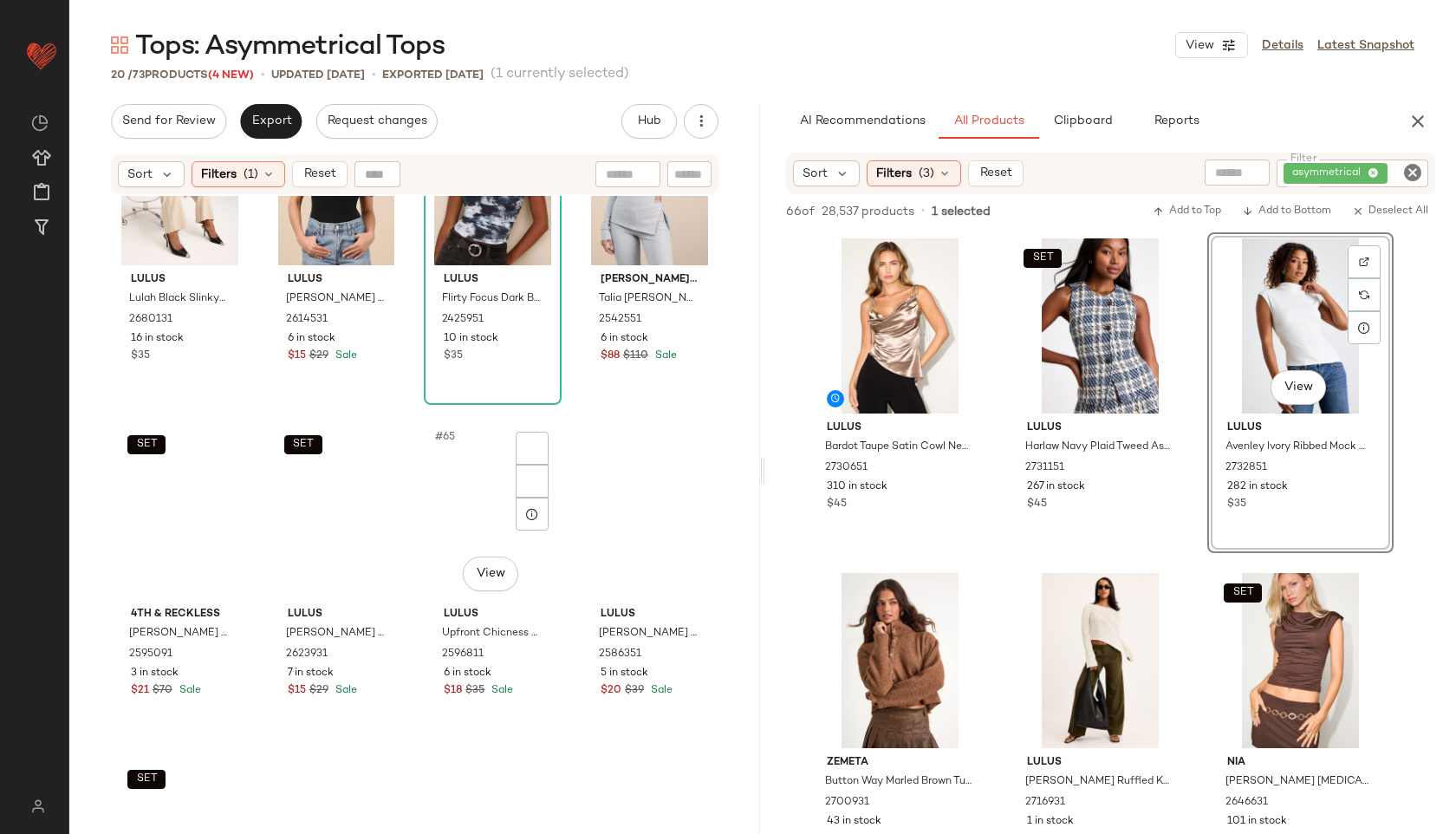
scroll to position [991, 0]
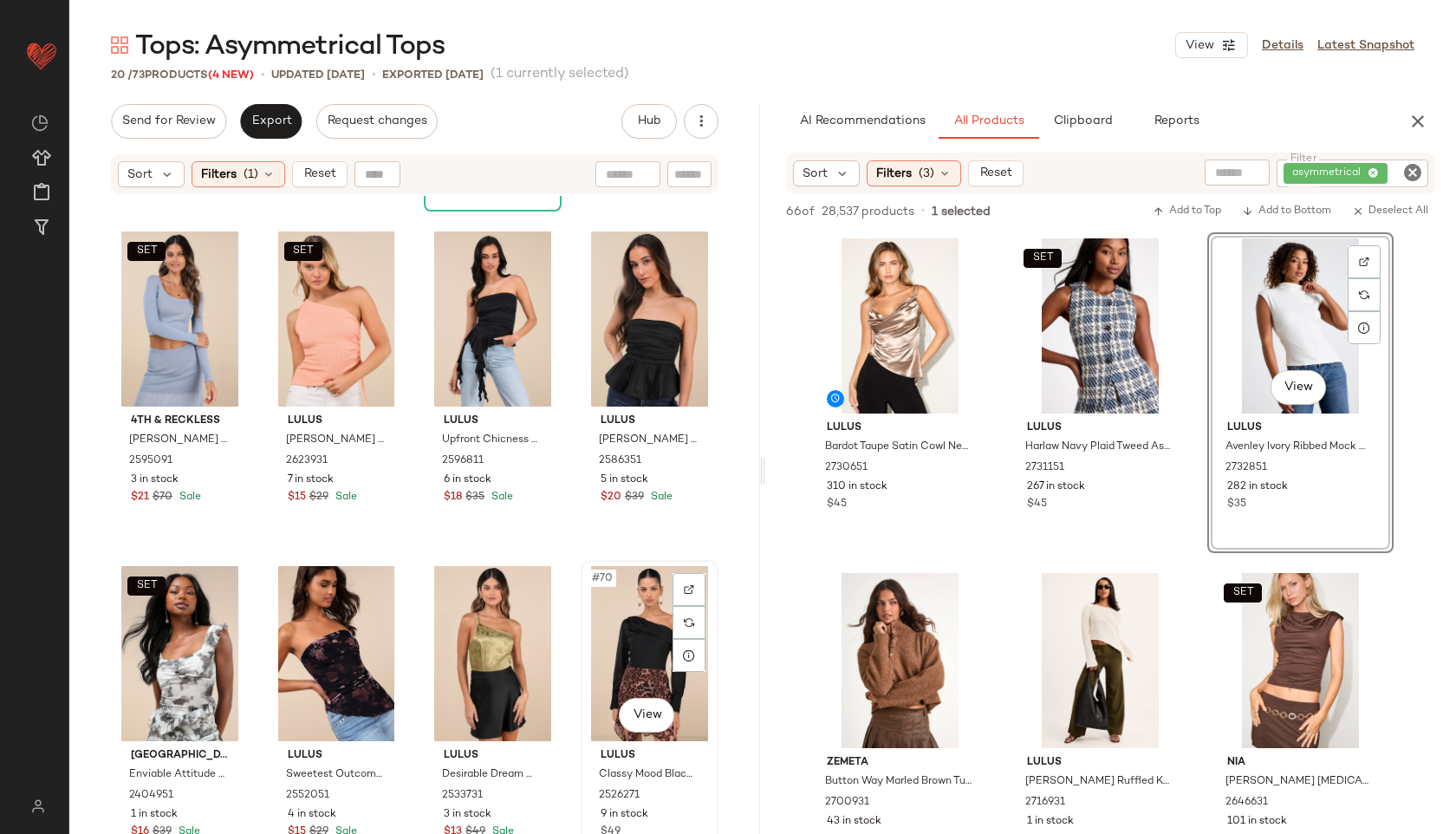
click at [638, 645] on div "#70 View" at bounding box center [650, 654] width 126 height 175
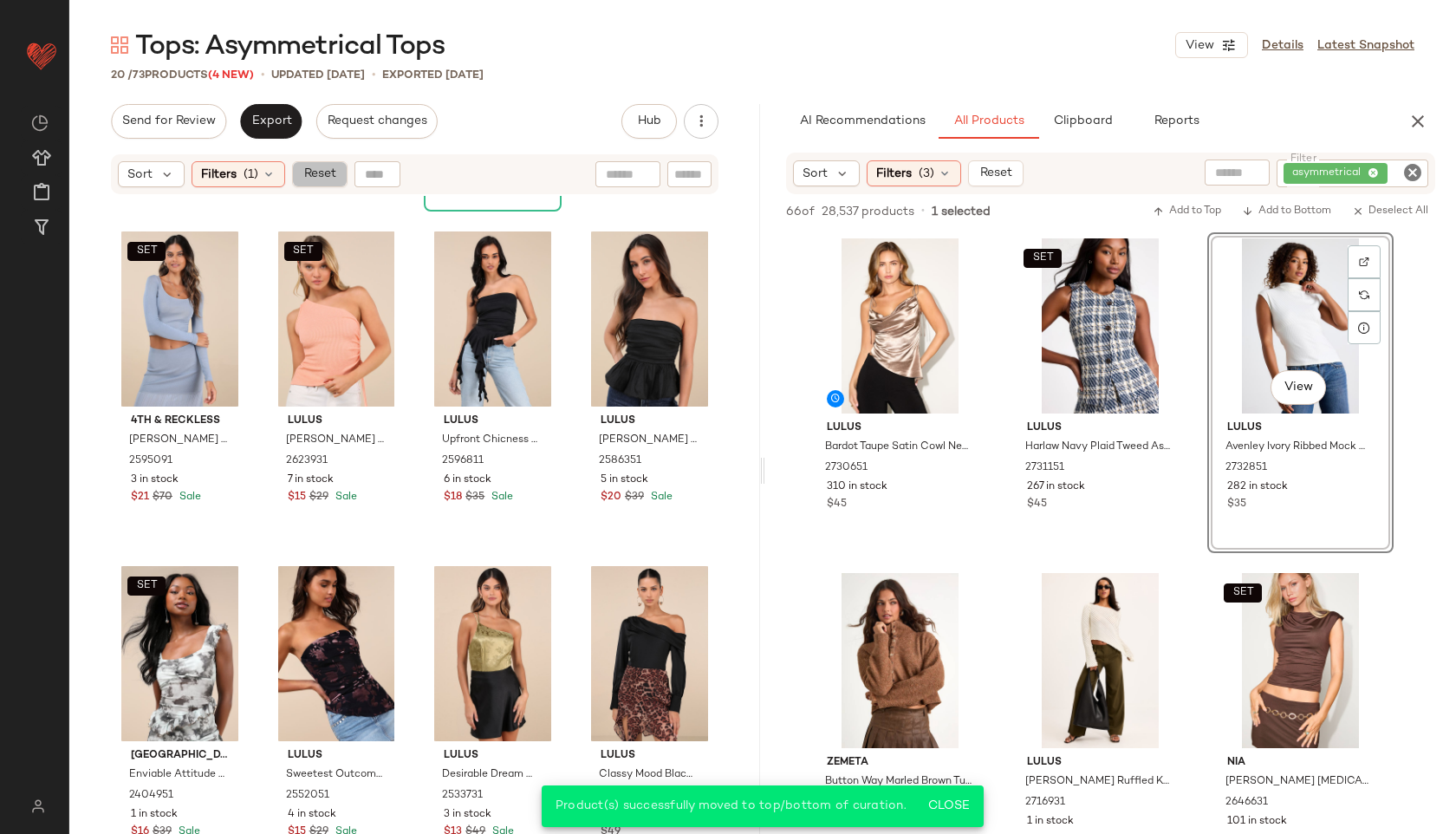
click at [309, 170] on span "Reset" at bounding box center [319, 174] width 32 height 14
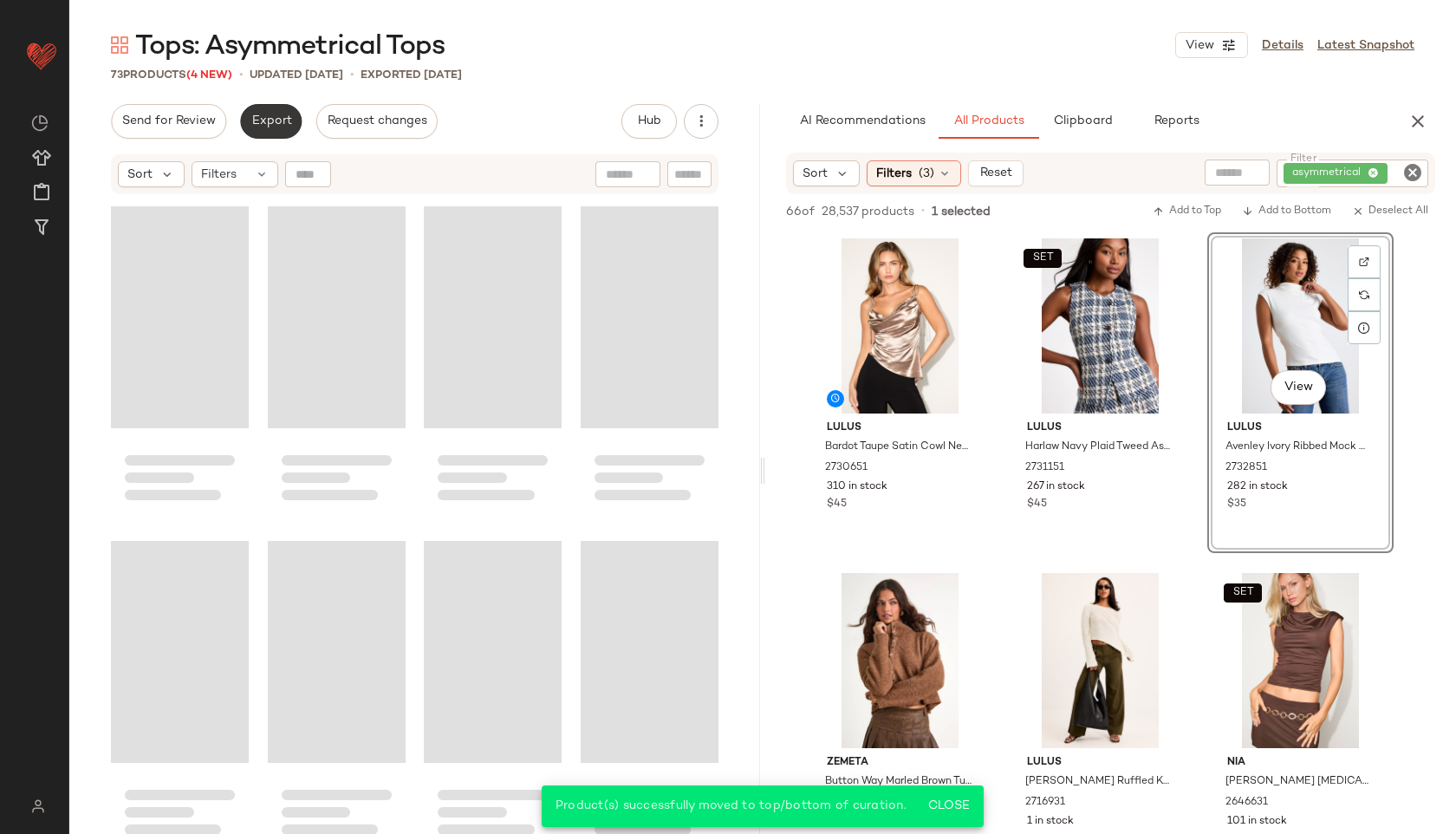
click at [265, 121] on span "Export" at bounding box center [270, 121] width 40 height 14
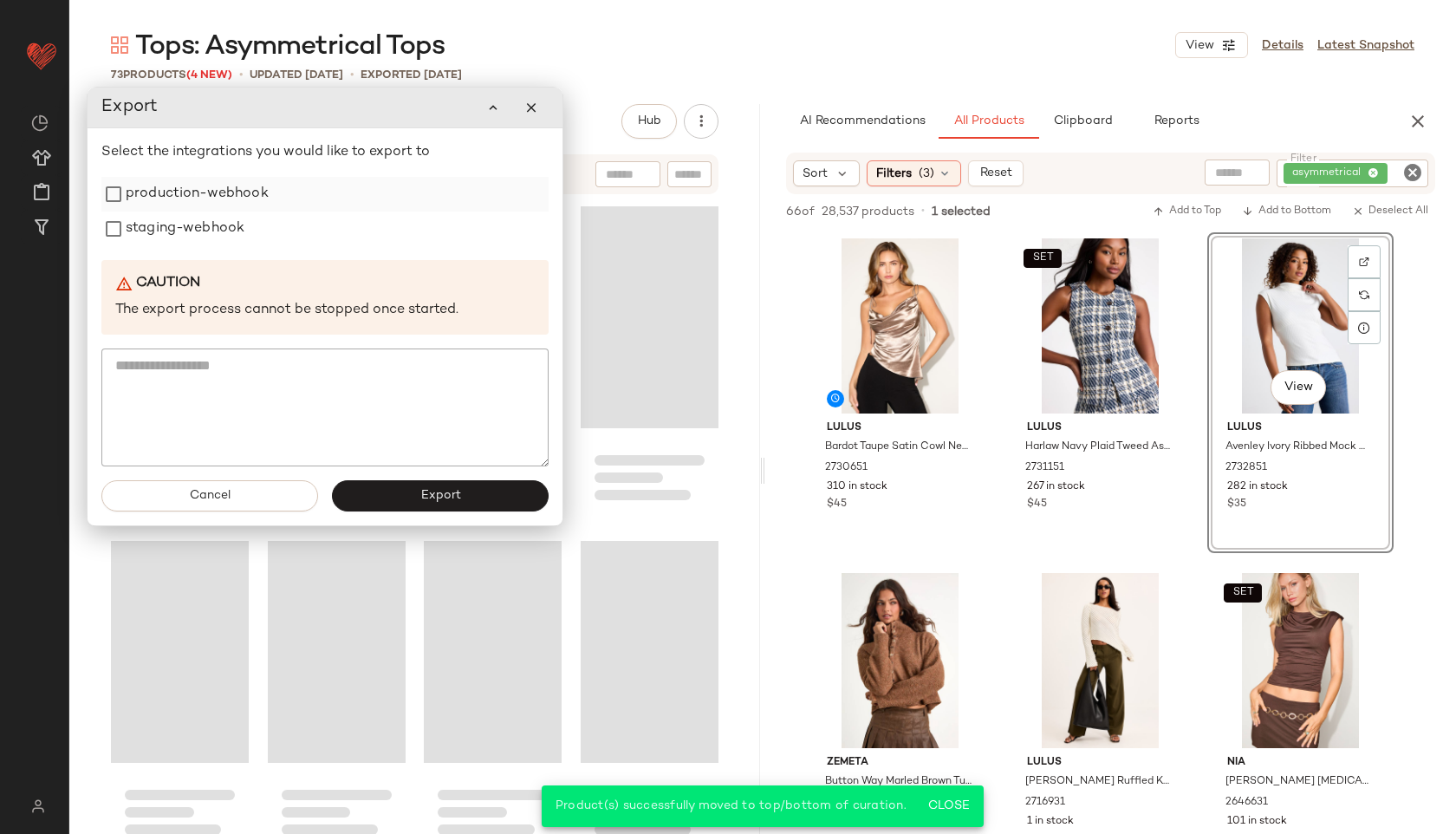
scroll to position [5676, 0]
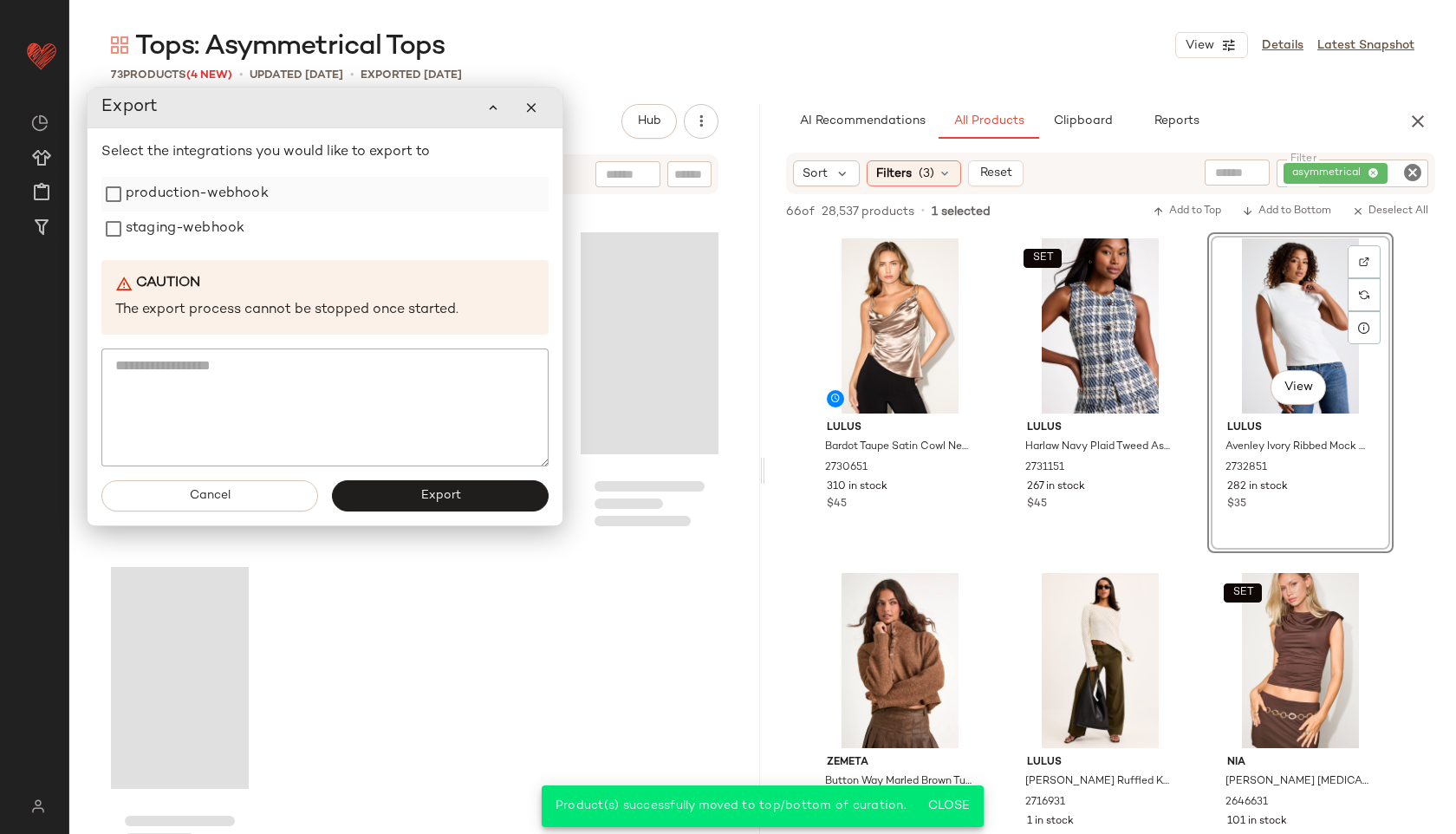
click at [169, 202] on label "production-webhook" at bounding box center [197, 194] width 143 height 34
click at [163, 234] on label "staging-webhook" at bounding box center [185, 228] width 119 height 34
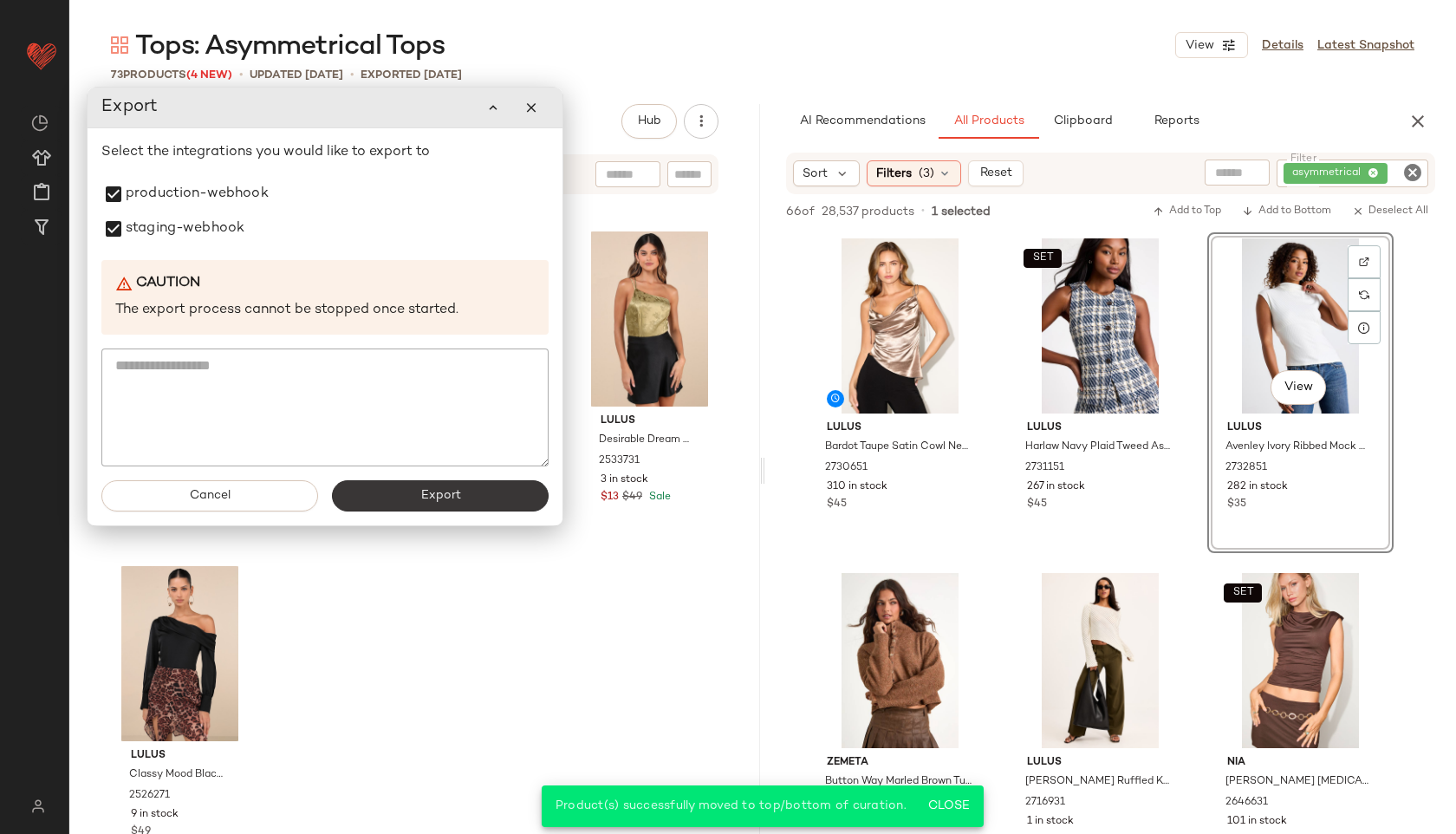
click at [456, 505] on button "Export" at bounding box center [440, 496] width 216 height 31
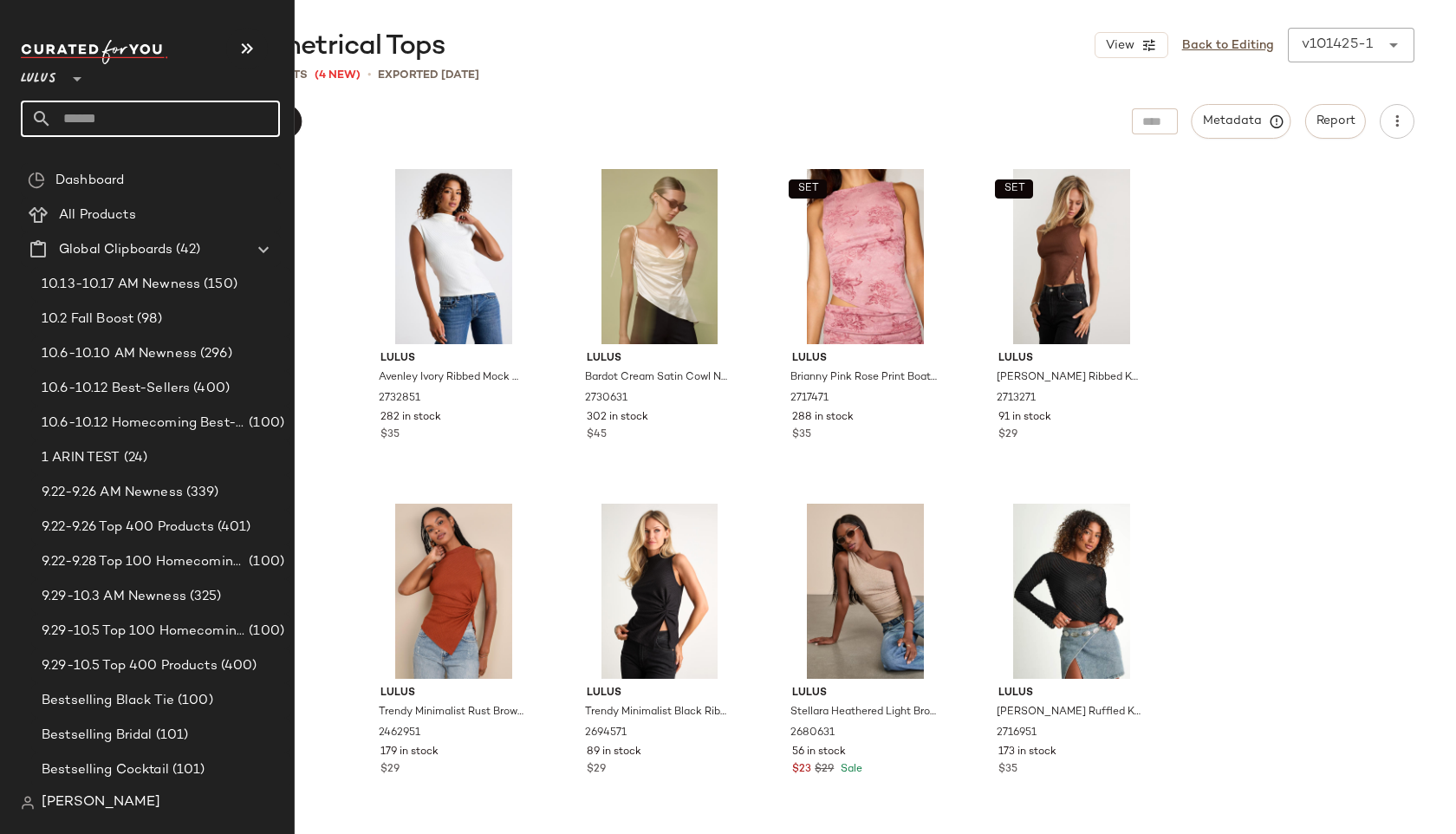
click at [114, 109] on input "text" at bounding box center [166, 118] width 228 height 36
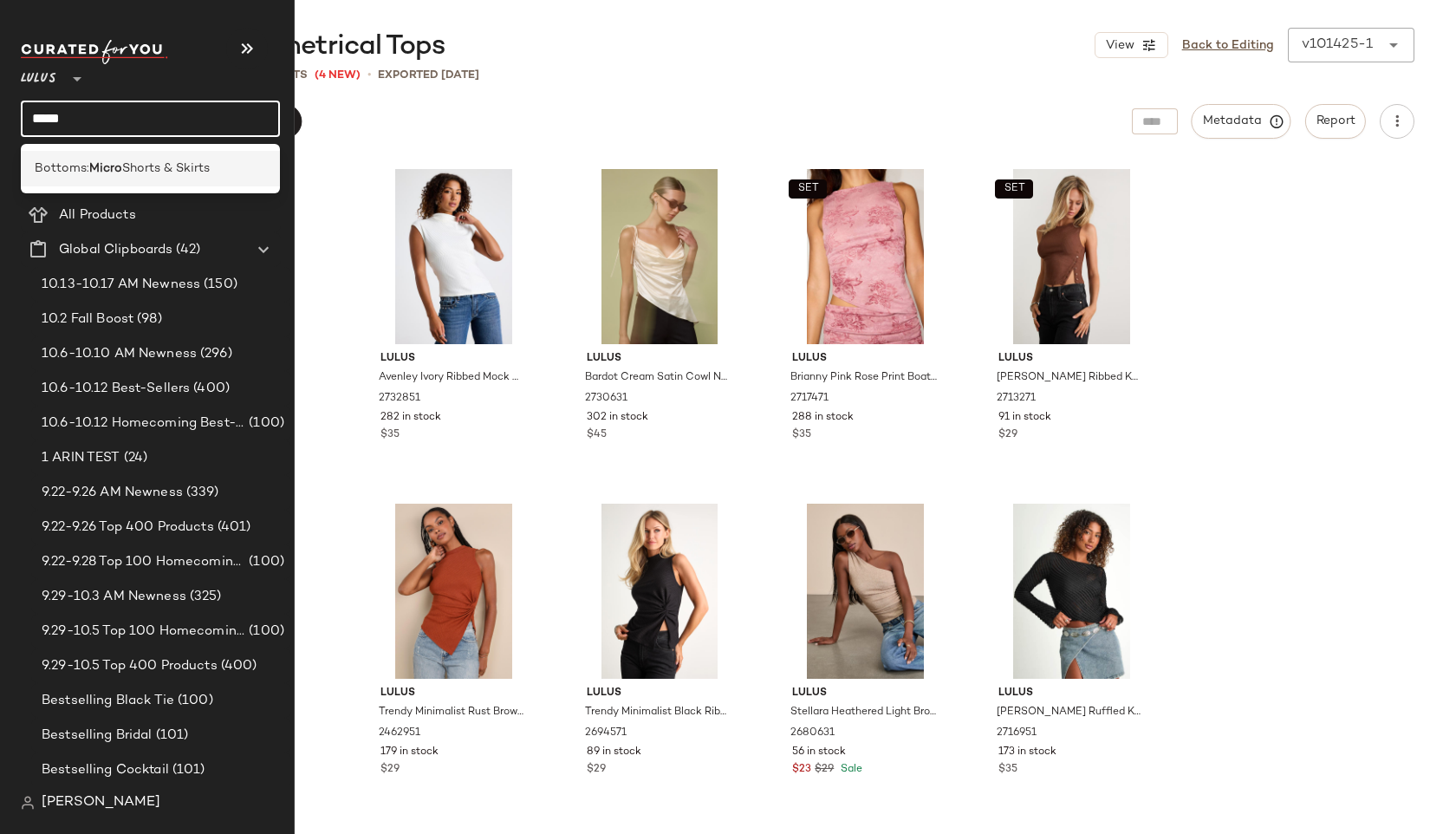
type input "*****"
click at [83, 157] on div "Bottoms: Micro Shorts & Skirts" at bounding box center [150, 168] width 260 height 35
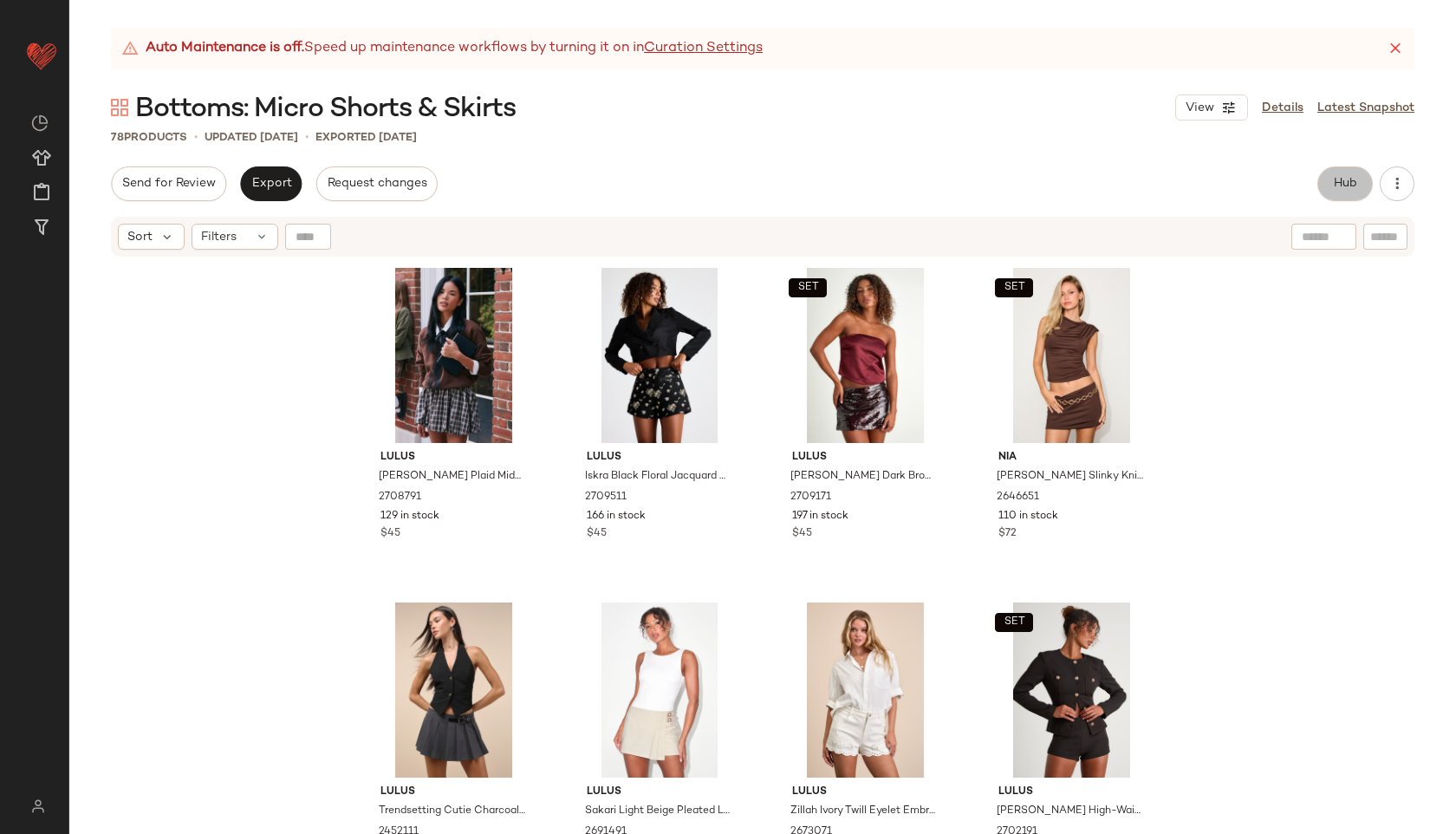
click at [1348, 172] on button "Hub" at bounding box center [1345, 183] width 55 height 34
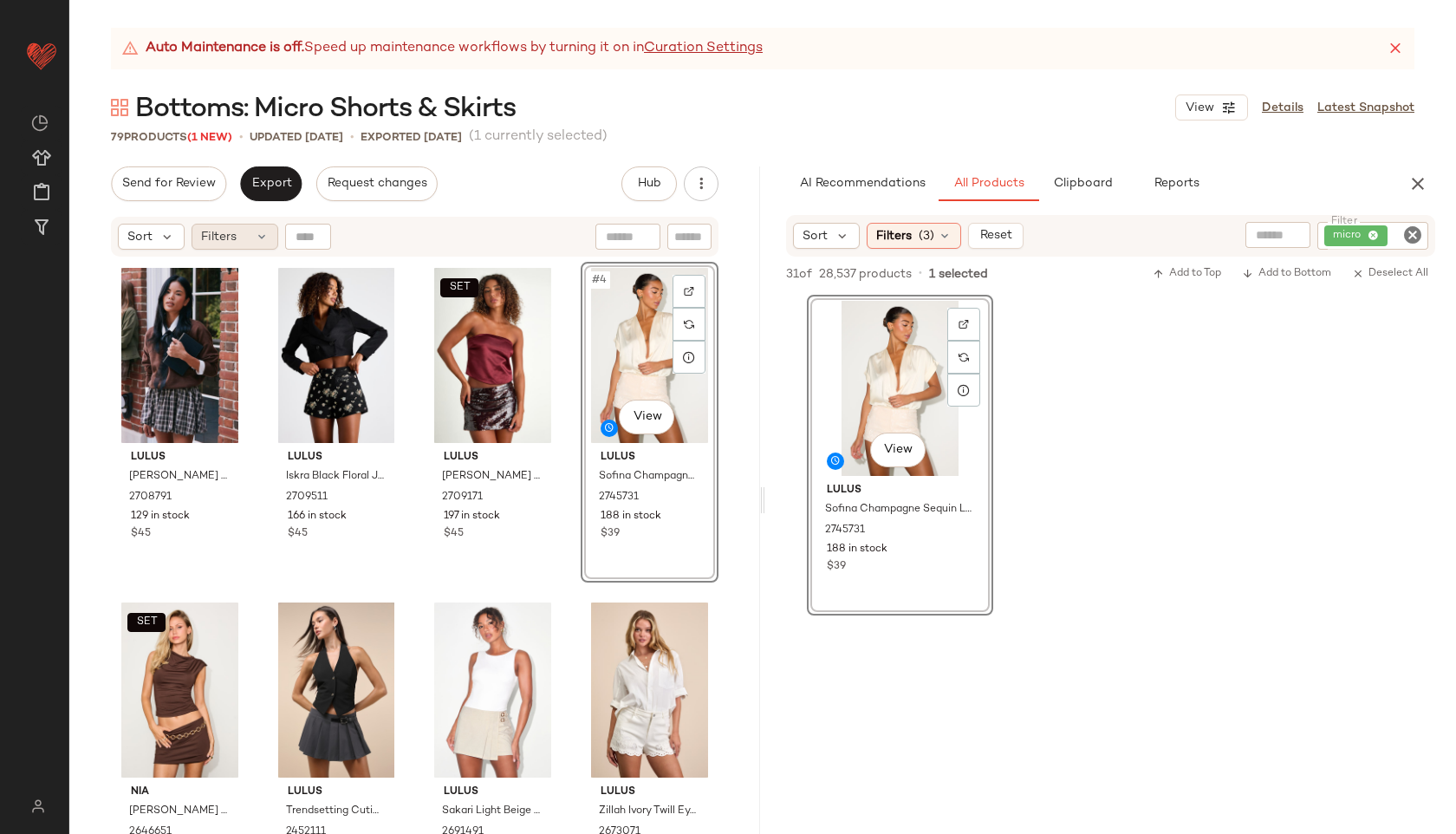
click at [260, 235] on icon at bounding box center [262, 237] width 14 height 14
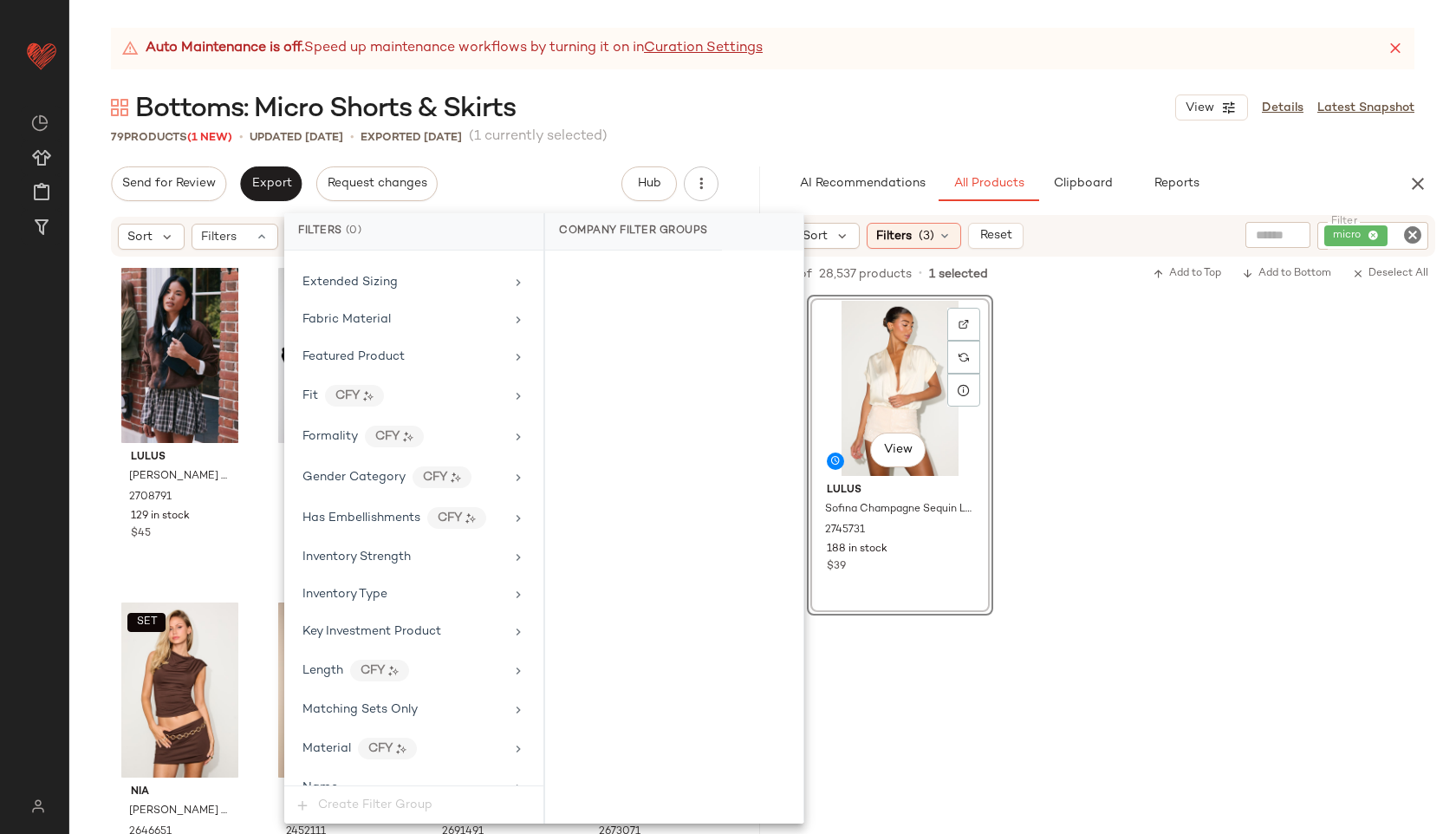
scroll to position [1127, 0]
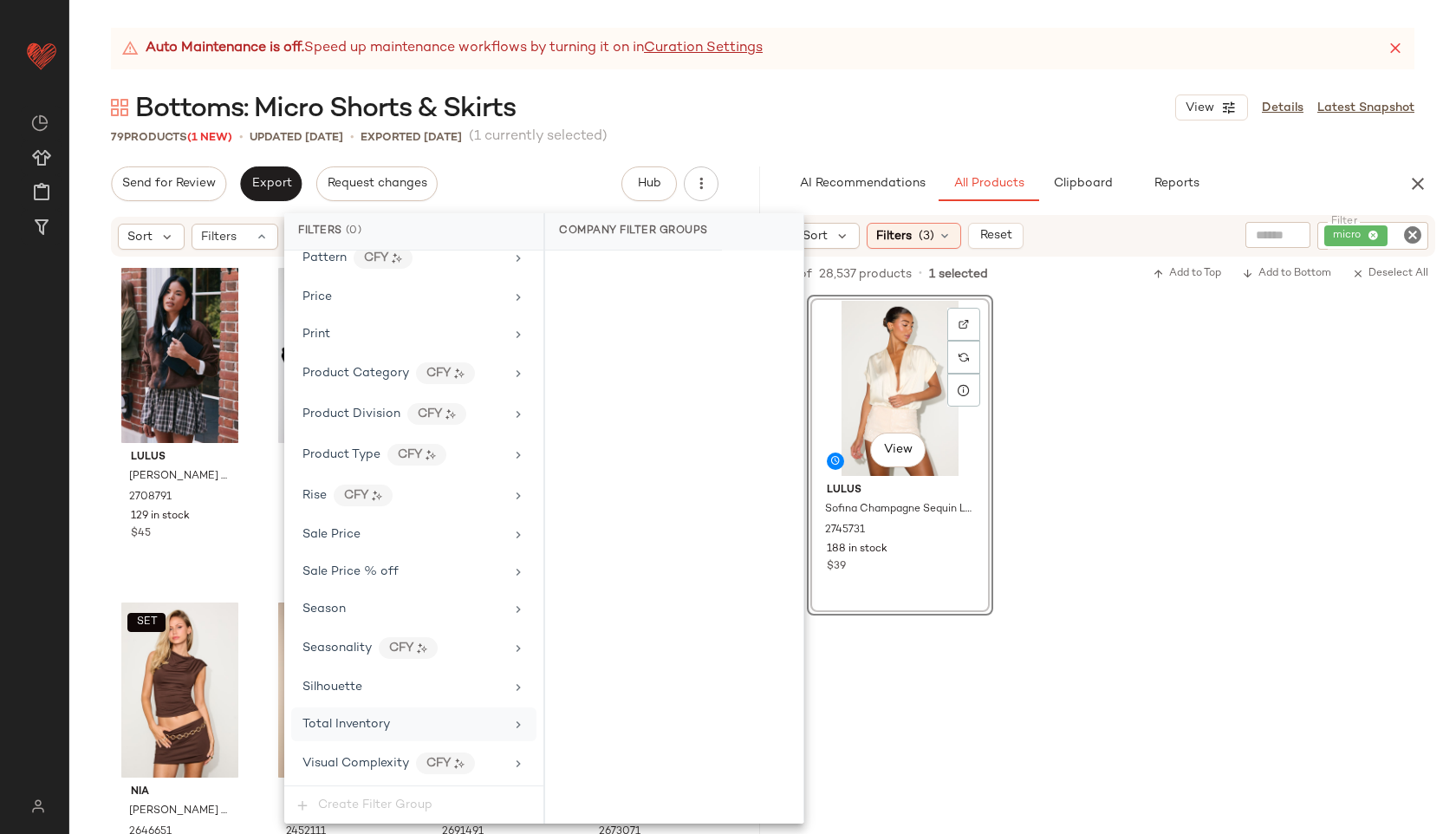
click at [375, 719] on span "Total Inventory" at bounding box center [346, 724] width 87 height 13
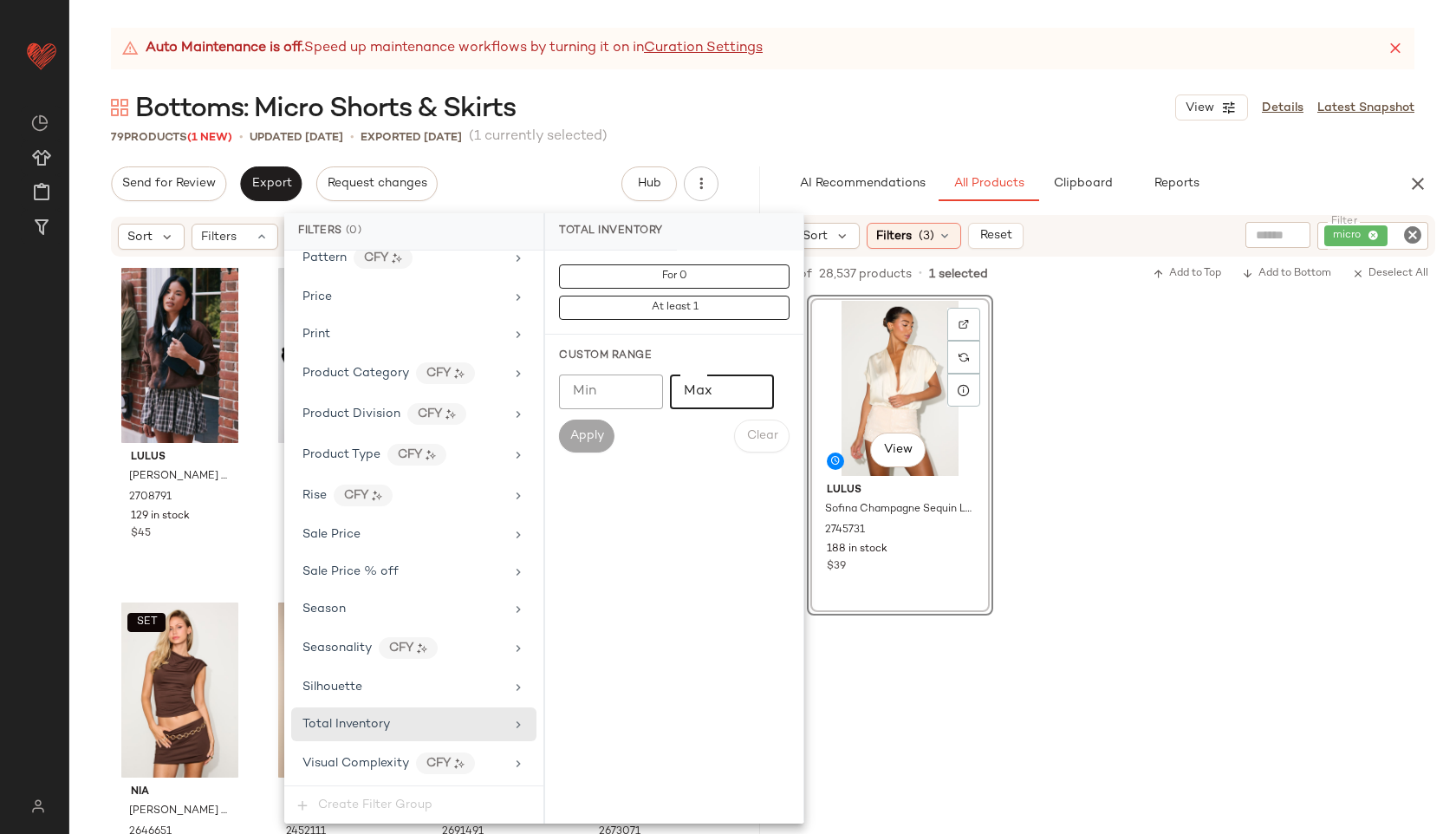
click at [720, 380] on input "Max" at bounding box center [722, 391] width 104 height 34
type input "**"
click at [581, 434] on span "Apply" at bounding box center [586, 436] width 34 height 14
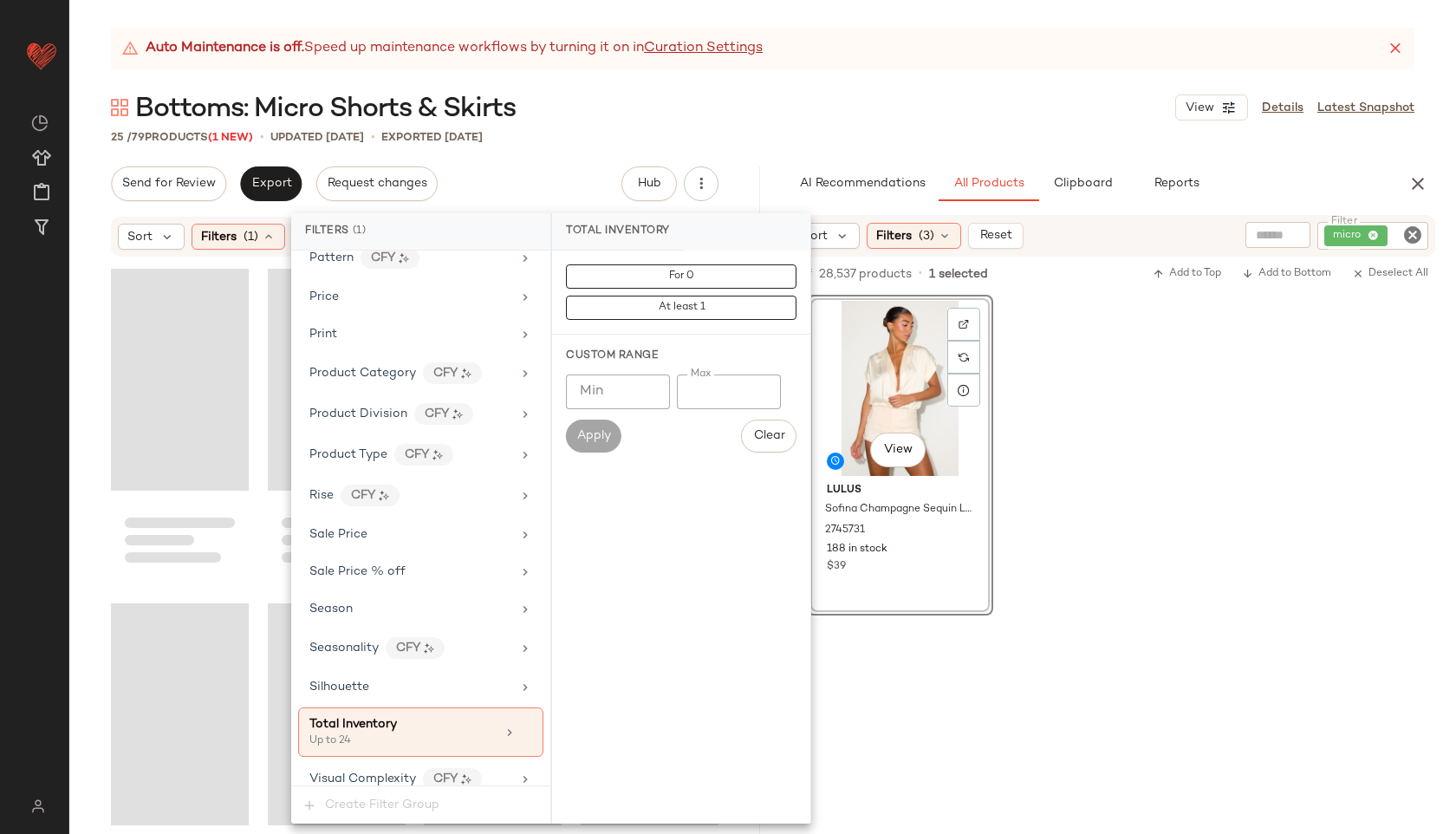
click at [849, 114] on div "Bottoms: Micro Shorts & Skirts View Details Latest Snapshot" at bounding box center [763, 107] width 1386 height 34
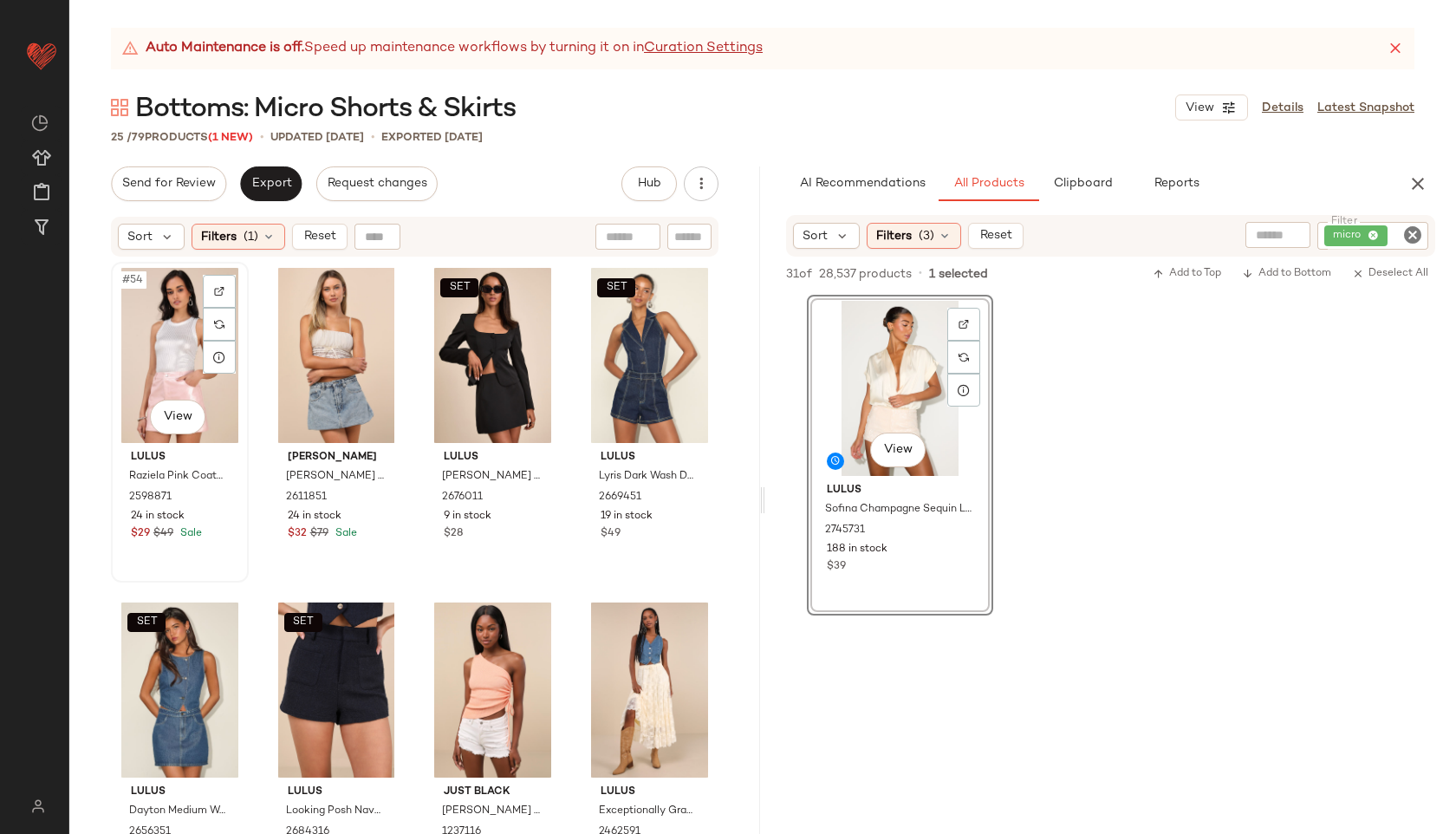
click at [179, 332] on div "#54 View" at bounding box center [180, 355] width 126 height 175
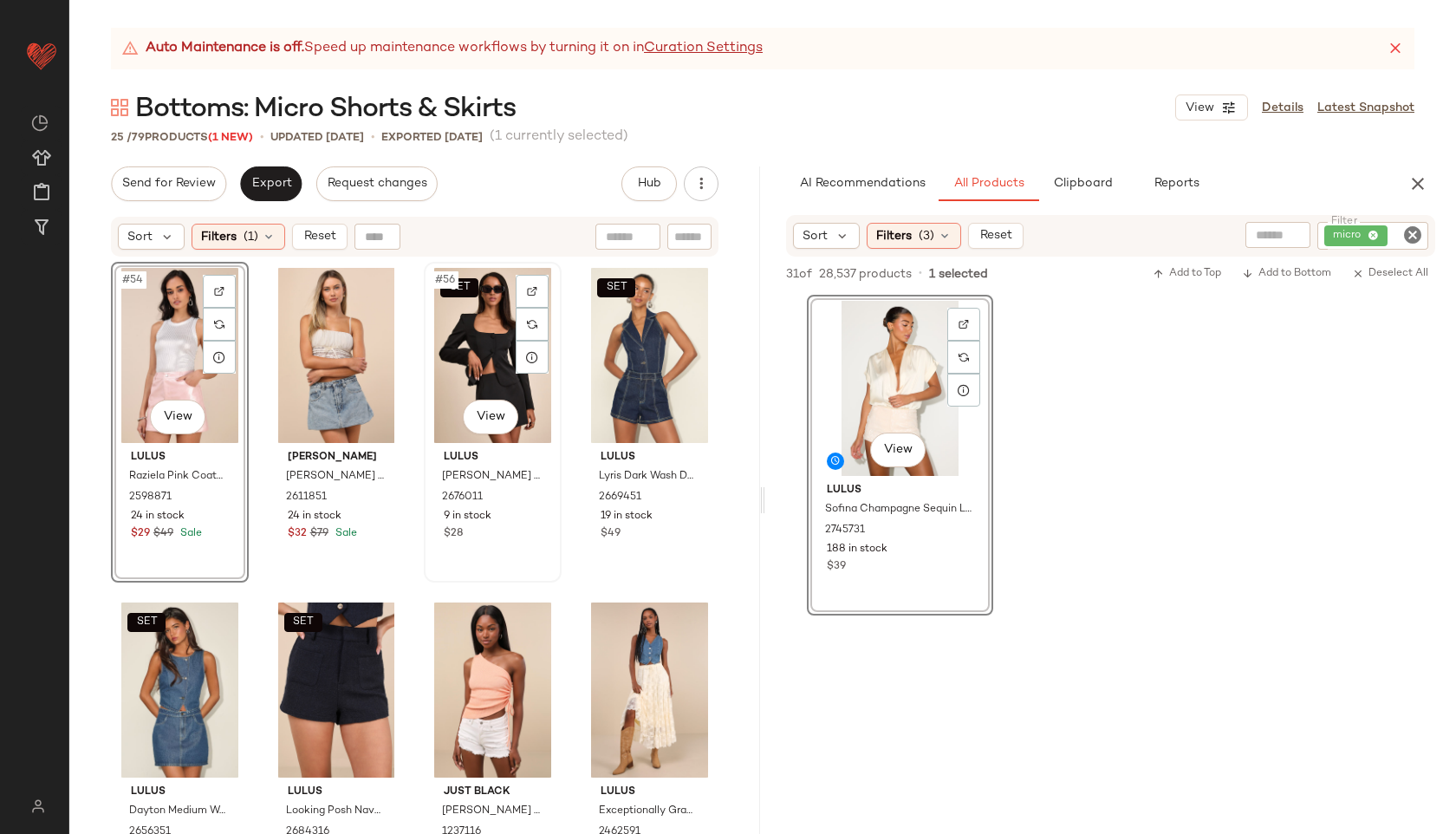
scroll to position [1727, 0]
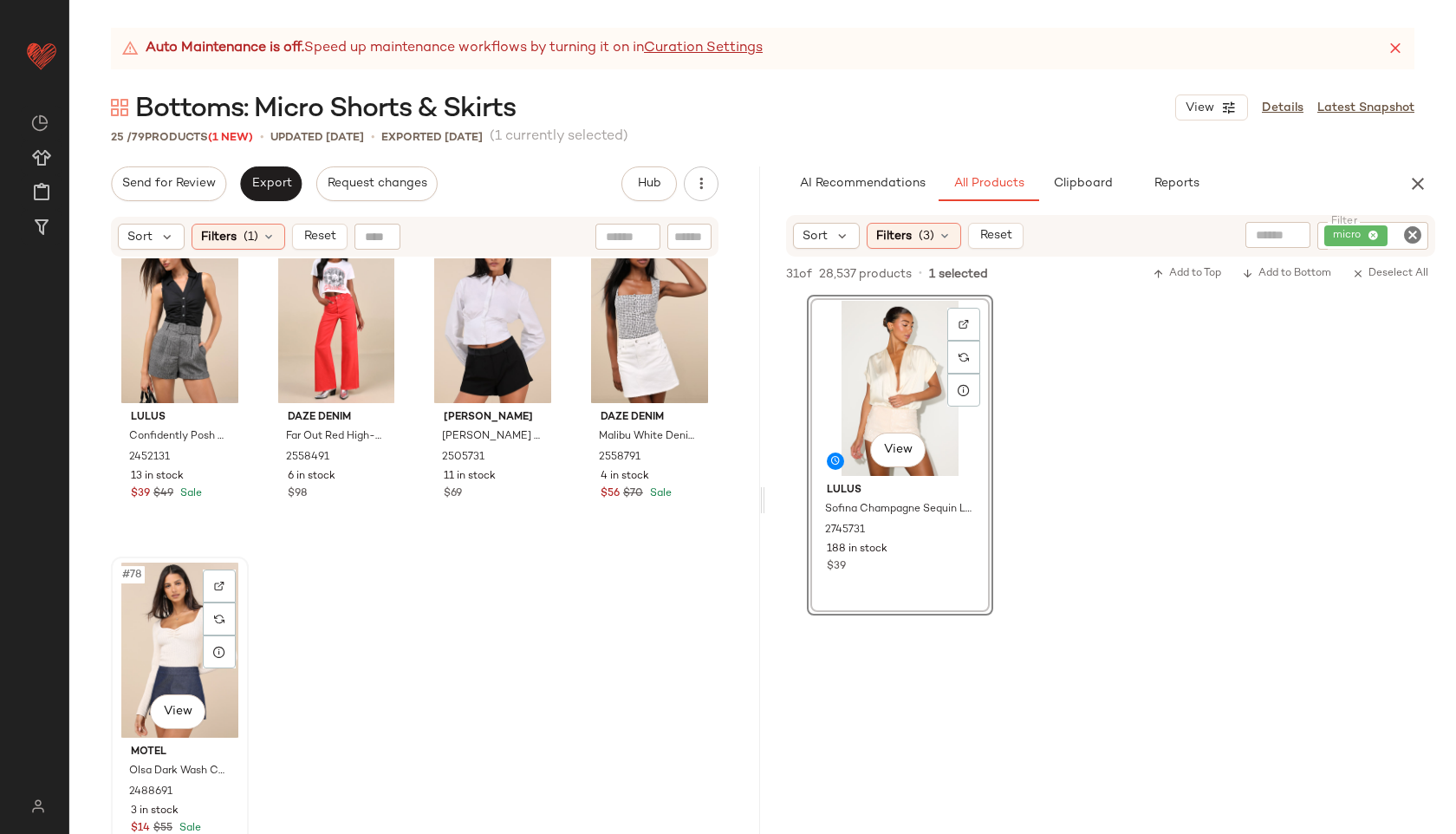
click at [145, 627] on div "#78 View" at bounding box center [180, 650] width 126 height 175
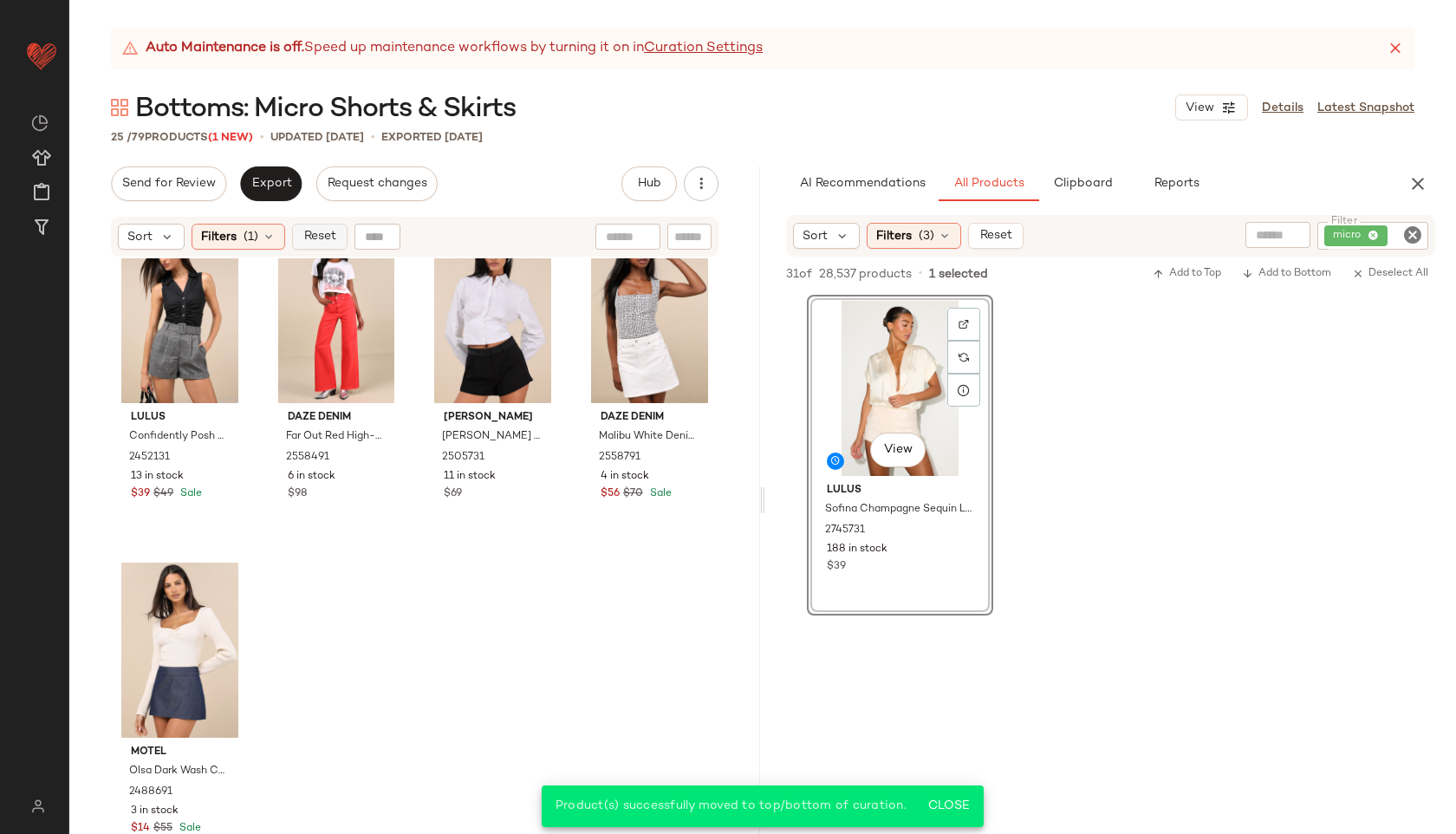
click at [321, 232] on span "Reset" at bounding box center [319, 237] width 32 height 14
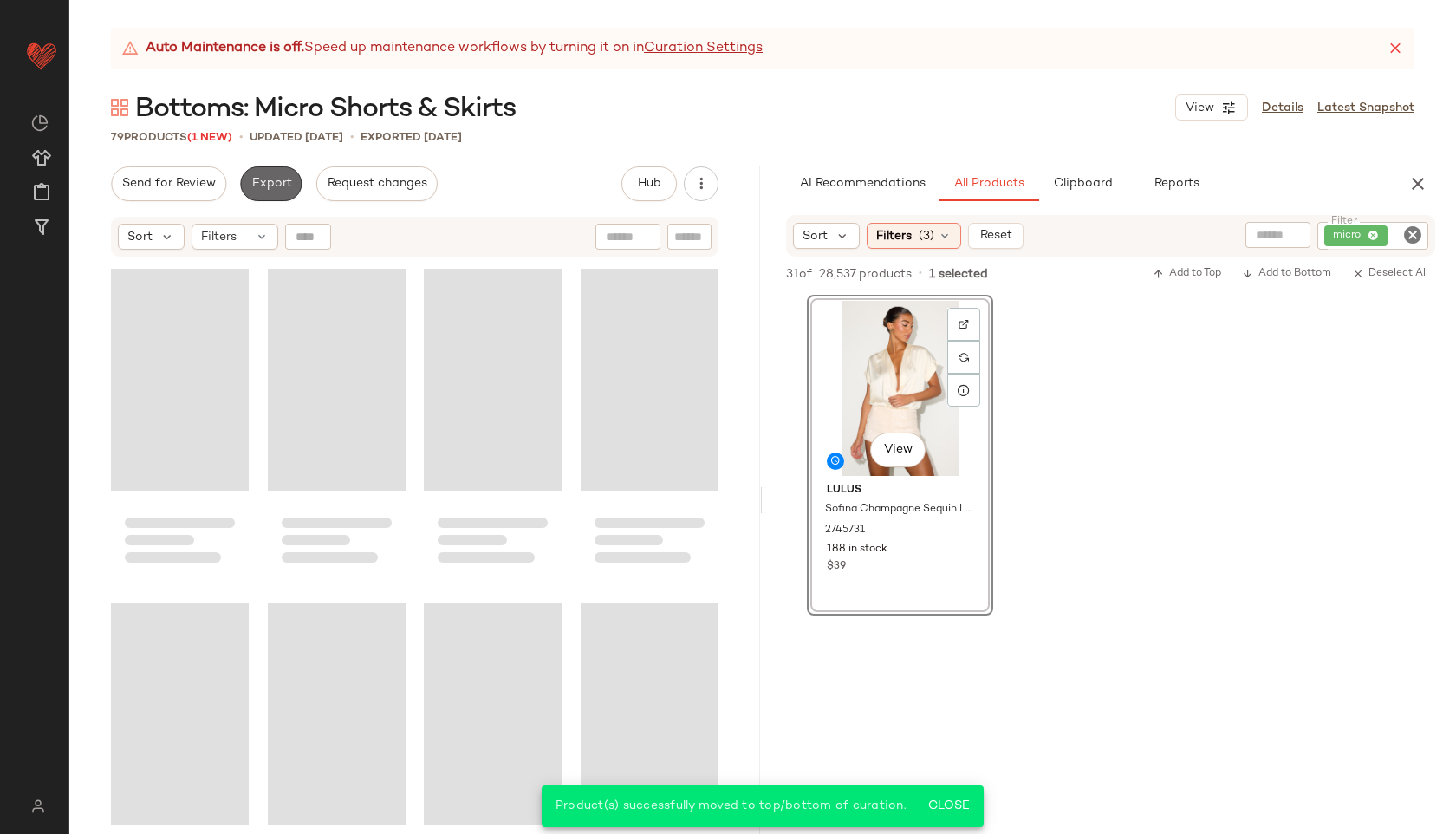
click at [273, 186] on span "Export" at bounding box center [270, 184] width 40 height 14
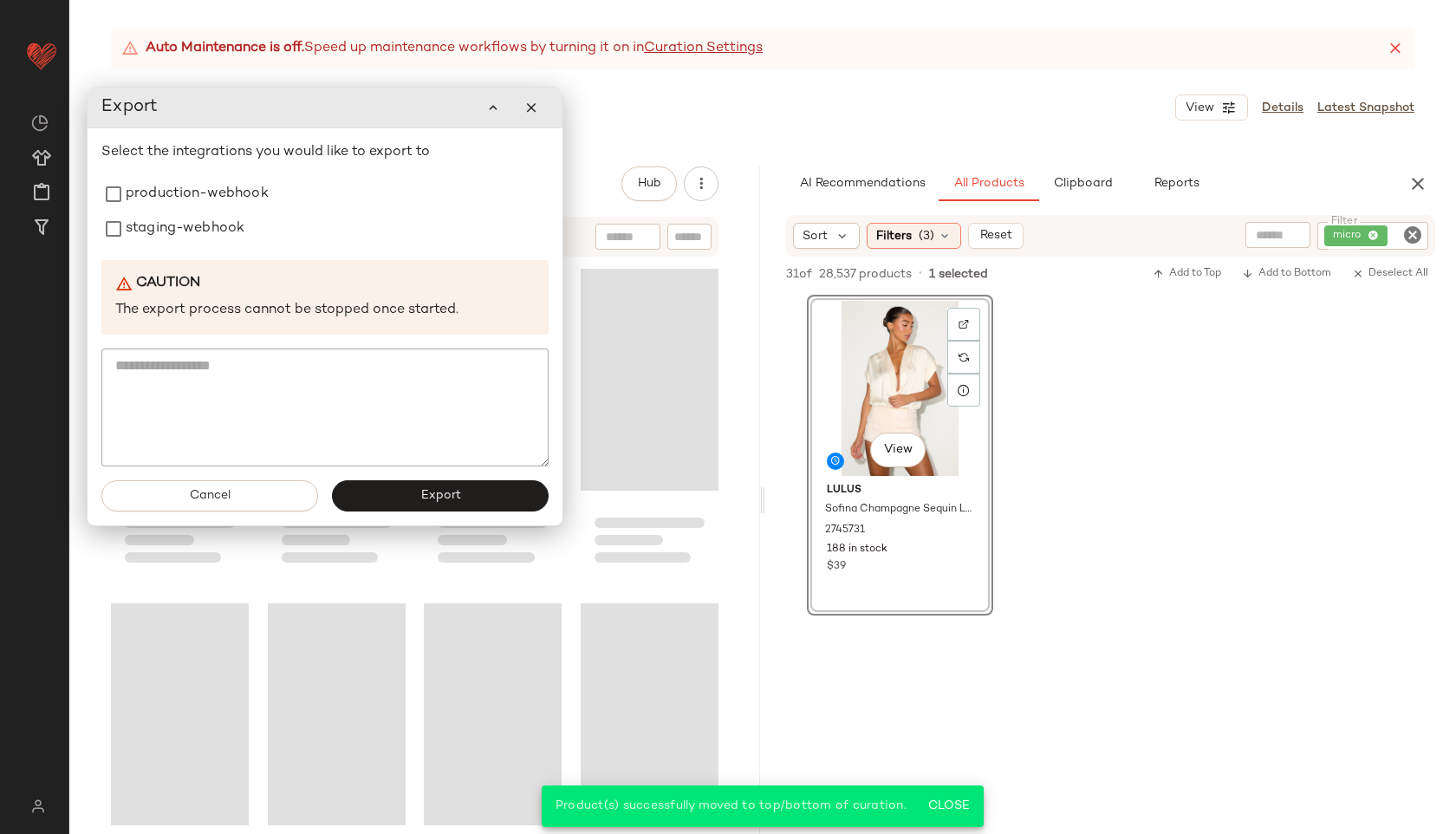
scroll to position [6076, 0]
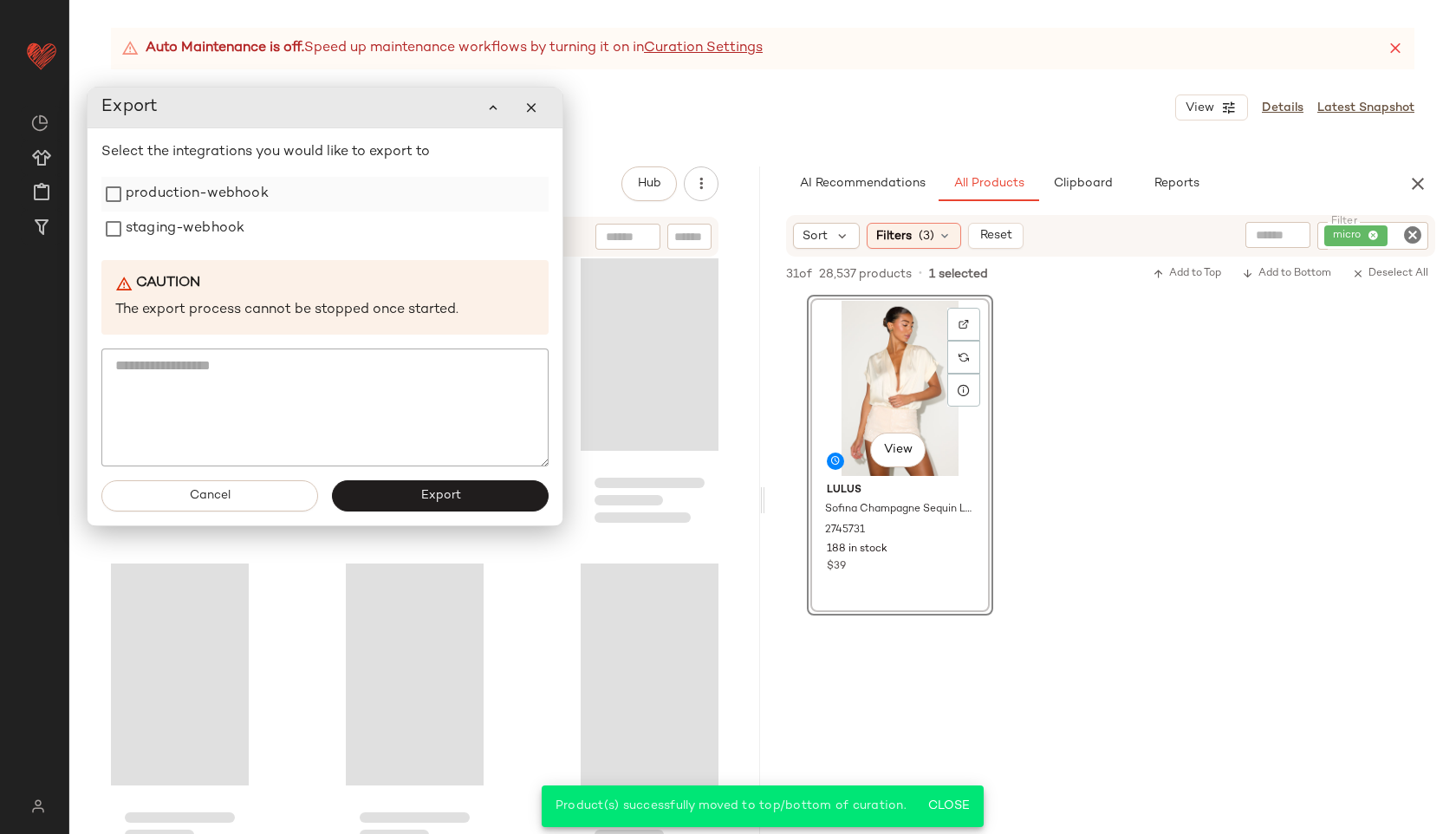
click at [235, 200] on label "production-webhook" at bounding box center [197, 194] width 143 height 34
click at [223, 231] on label "staging-webhook" at bounding box center [185, 228] width 119 height 34
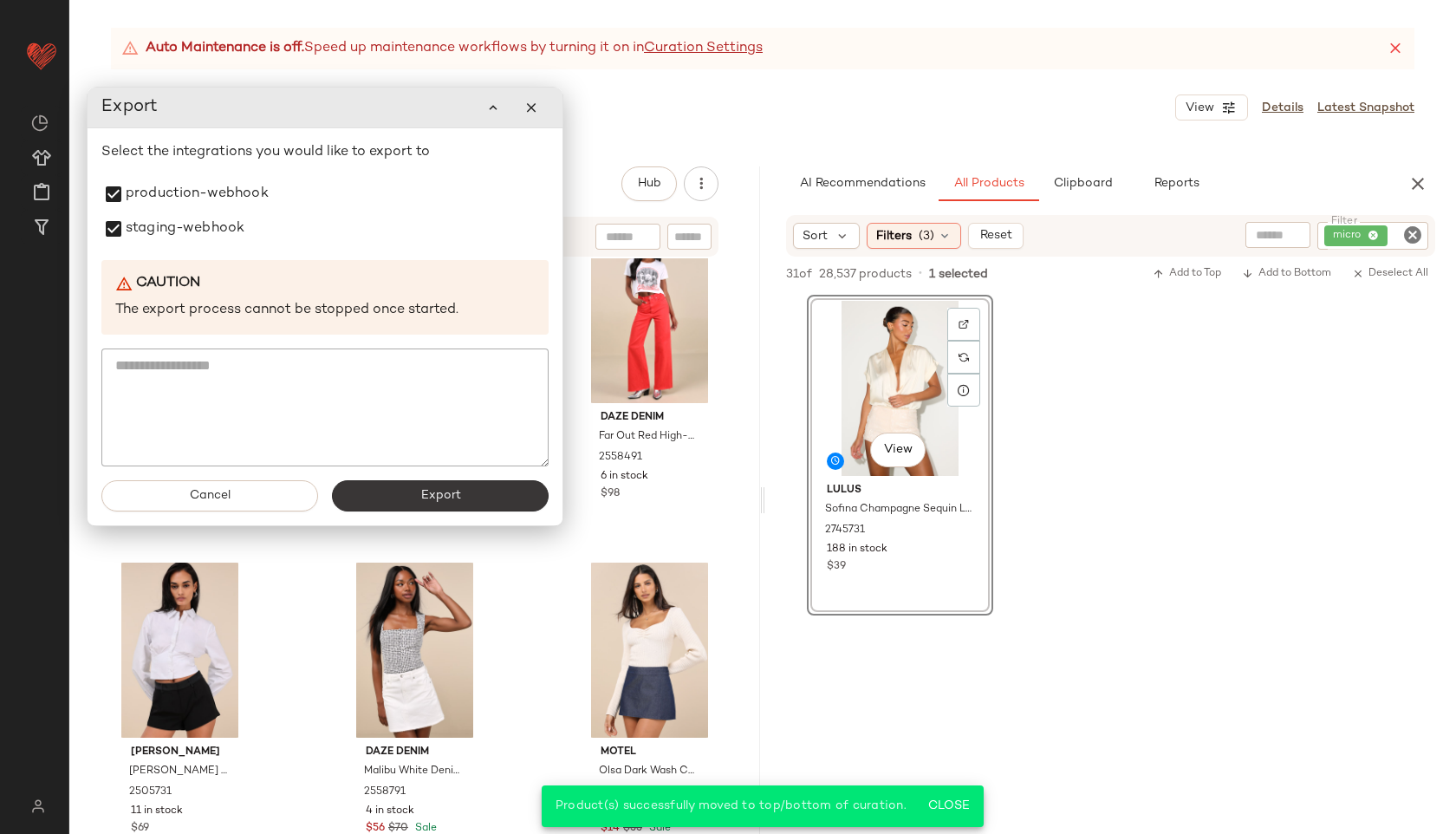
click at [447, 506] on button "Export" at bounding box center [440, 496] width 216 height 31
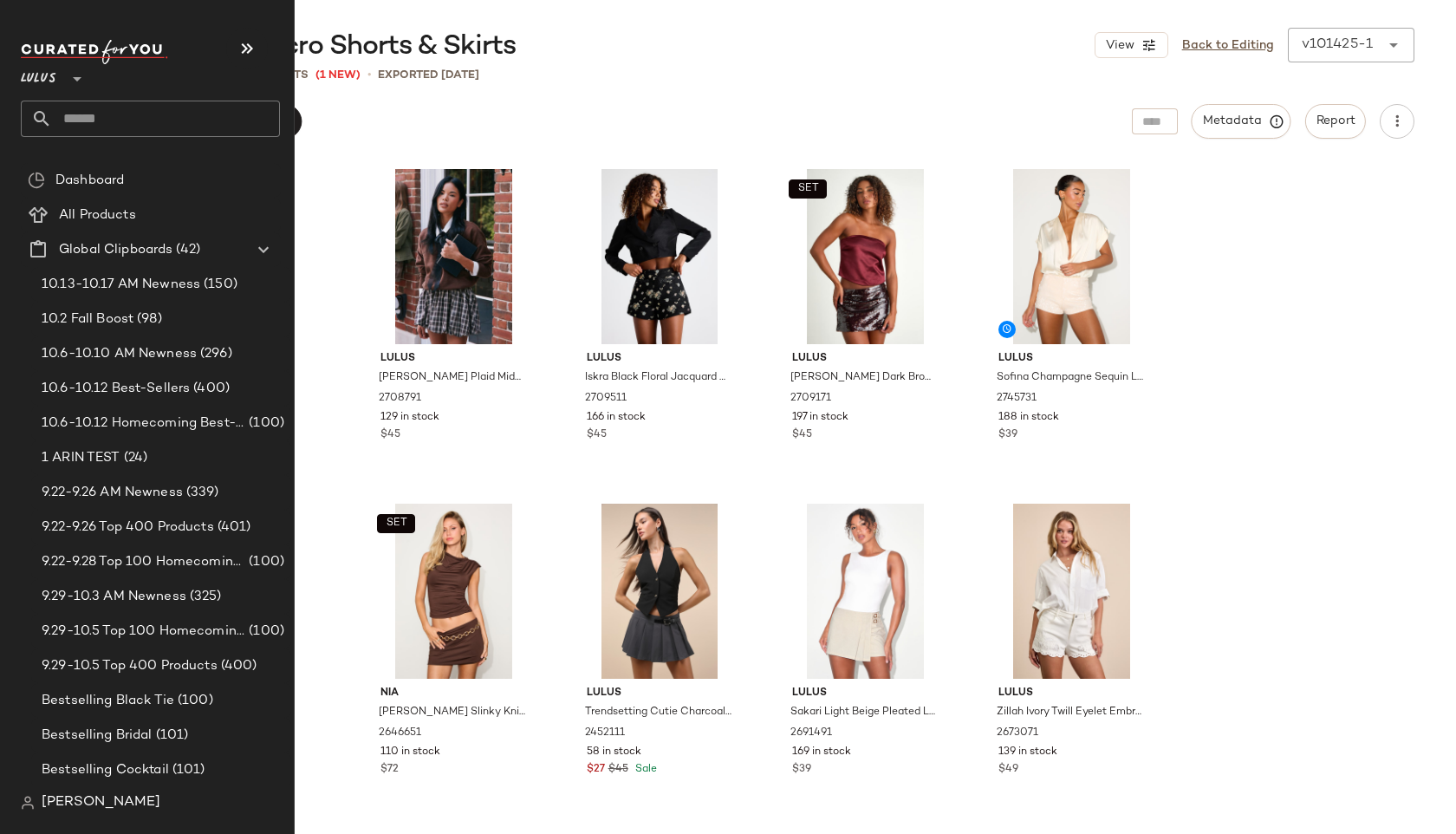
click at [93, 114] on input "text" at bounding box center [166, 118] width 228 height 36
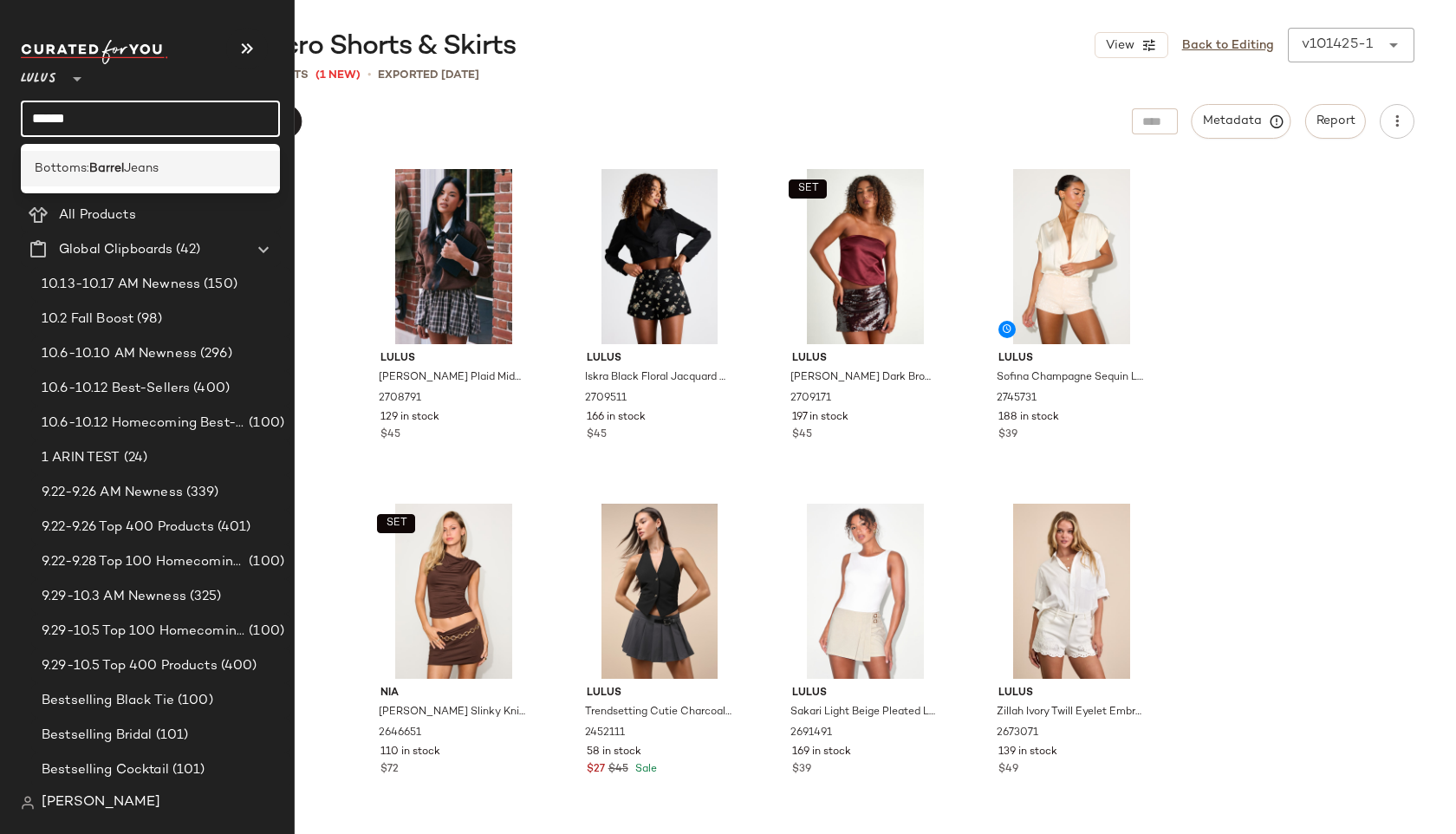
type input "******"
click at [111, 166] on b "Barrel" at bounding box center [106, 168] width 34 height 19
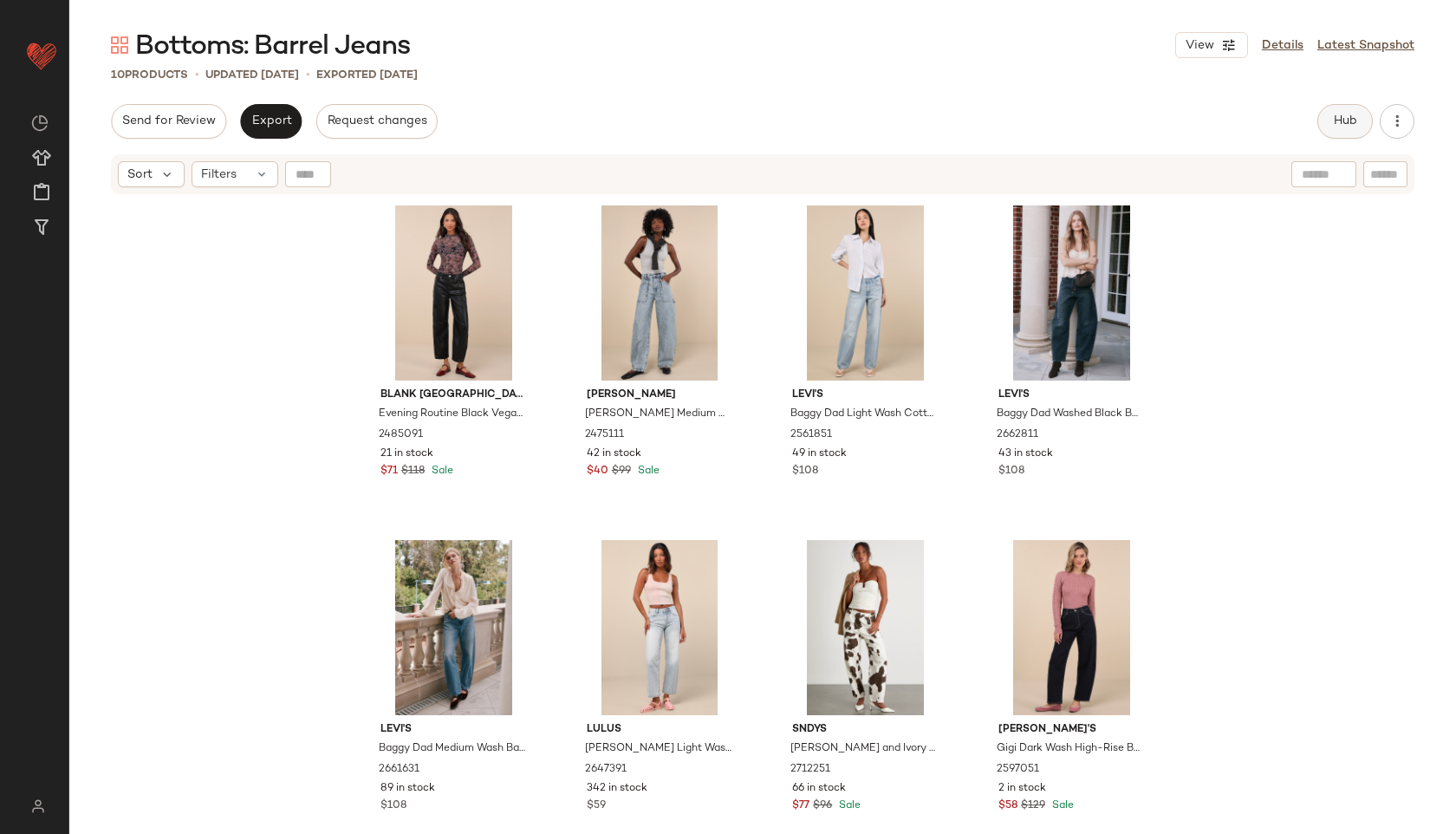
click at [1346, 120] on span "Hub" at bounding box center [1345, 121] width 25 height 14
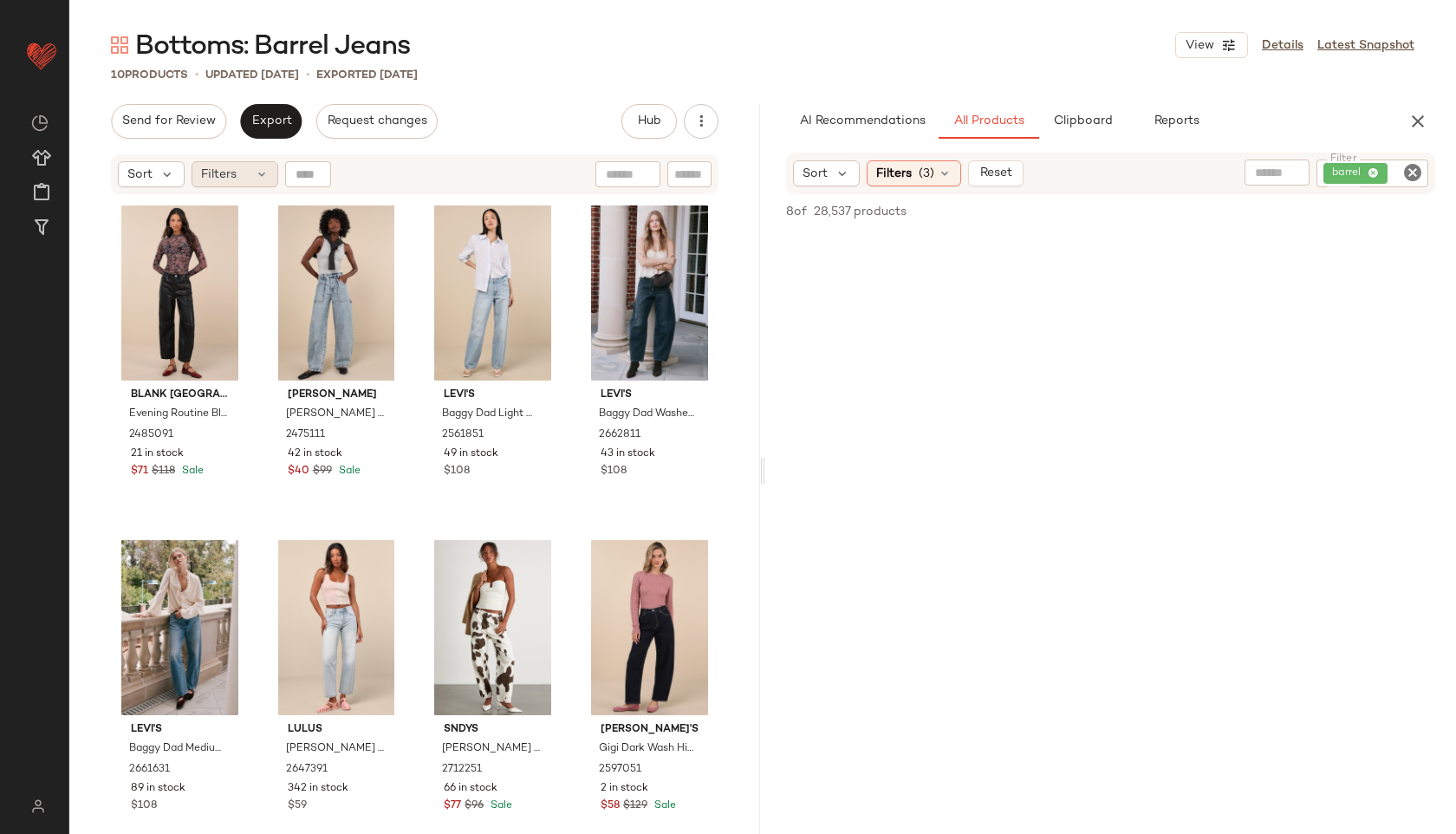
click at [244, 178] on div "Filters" at bounding box center [235, 174] width 87 height 26
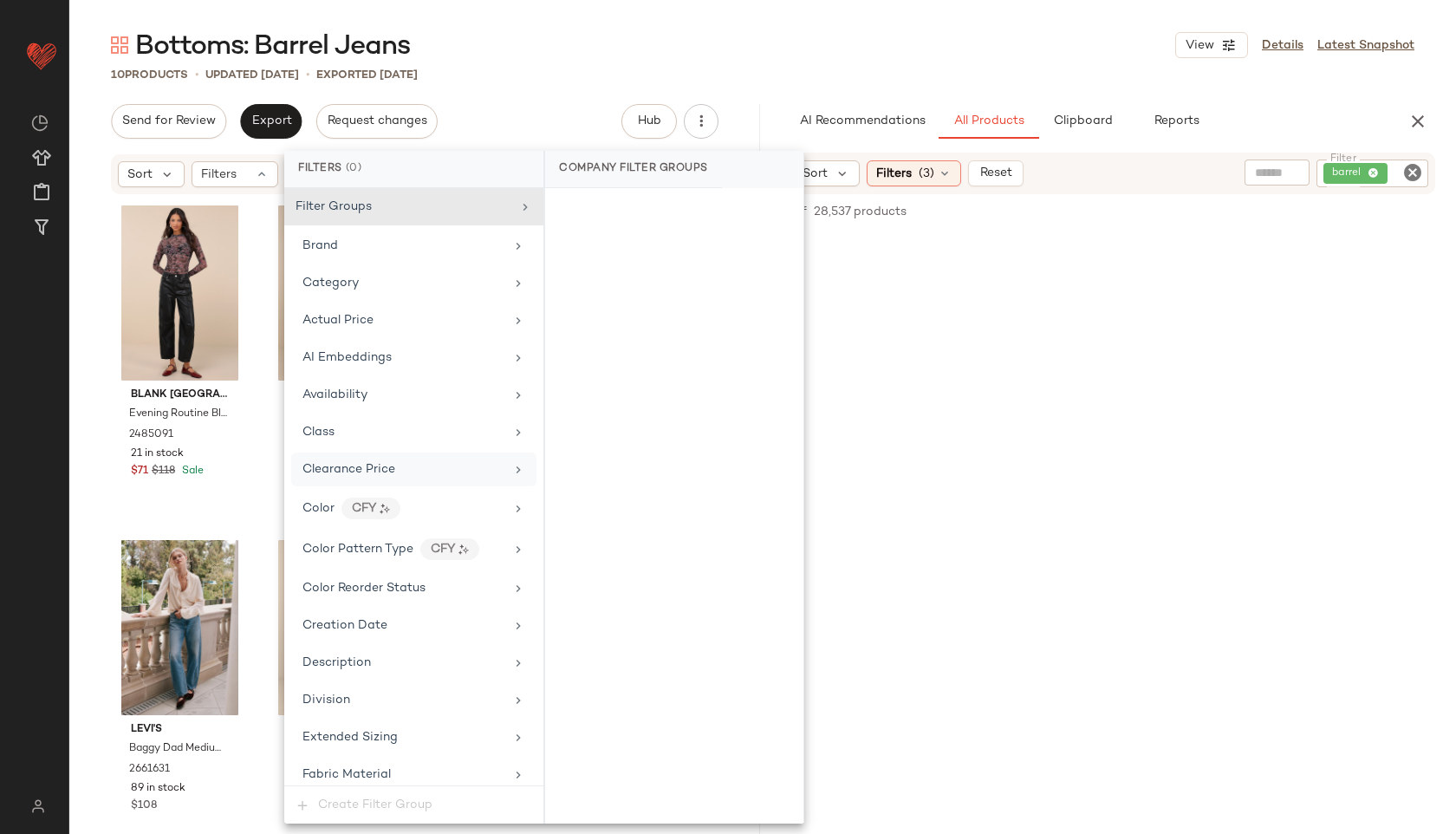
scroll to position [1024, 0]
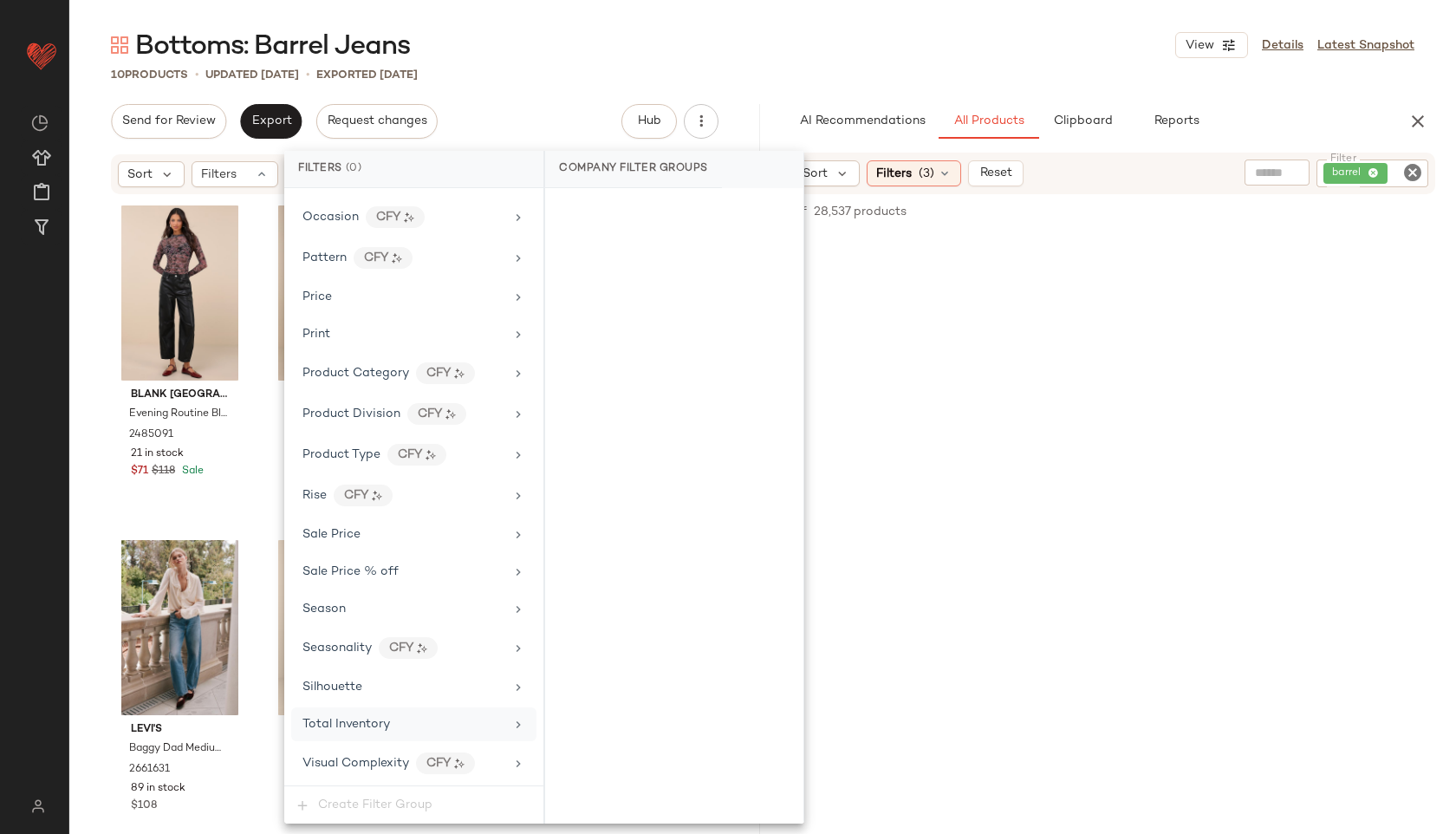
click at [369, 718] on span "Total Inventory" at bounding box center [346, 724] width 87 height 13
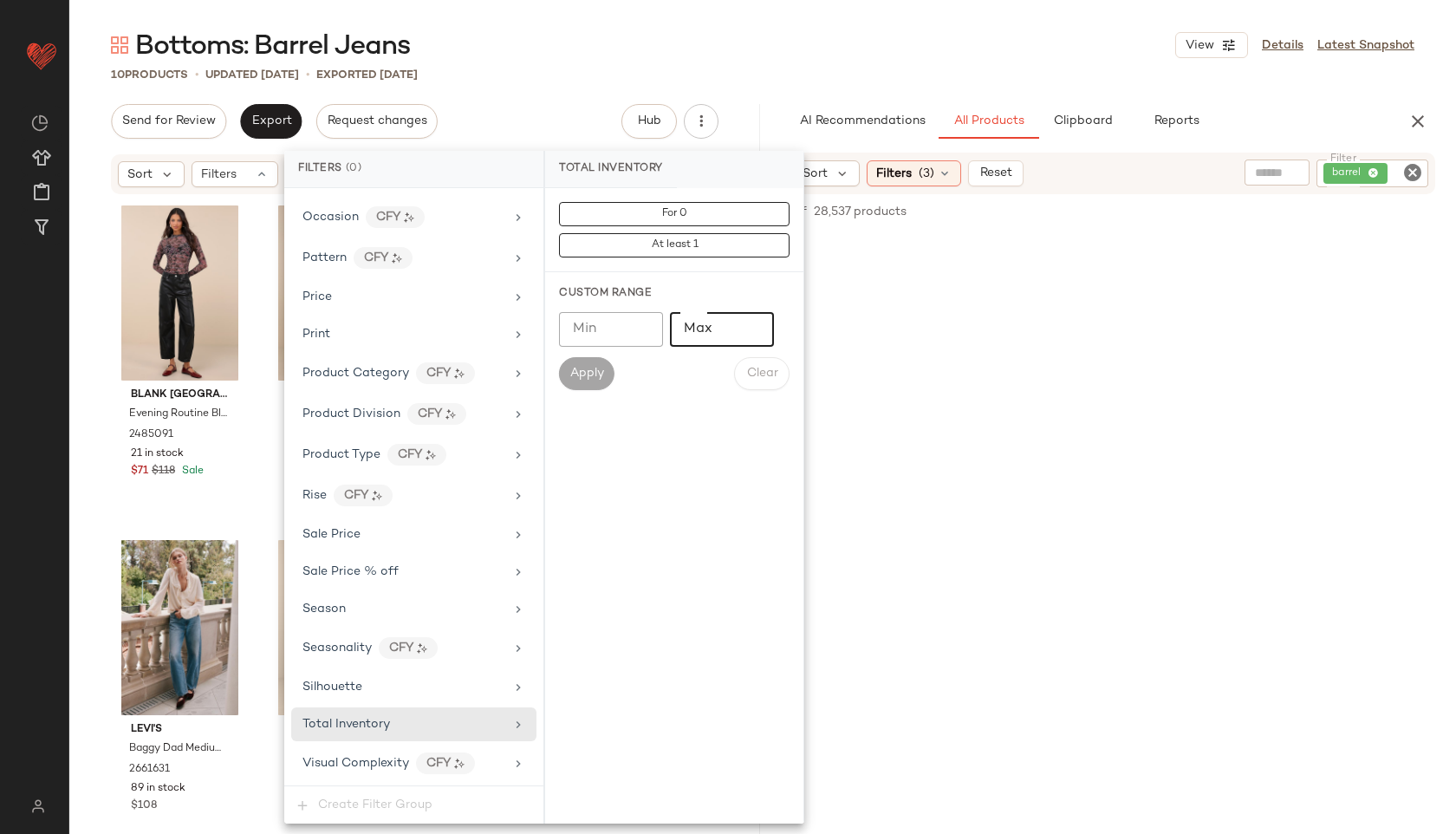
click at [704, 331] on input "Max" at bounding box center [722, 328] width 104 height 34
type input "**"
click at [589, 384] on button "Apply" at bounding box center [586, 373] width 55 height 32
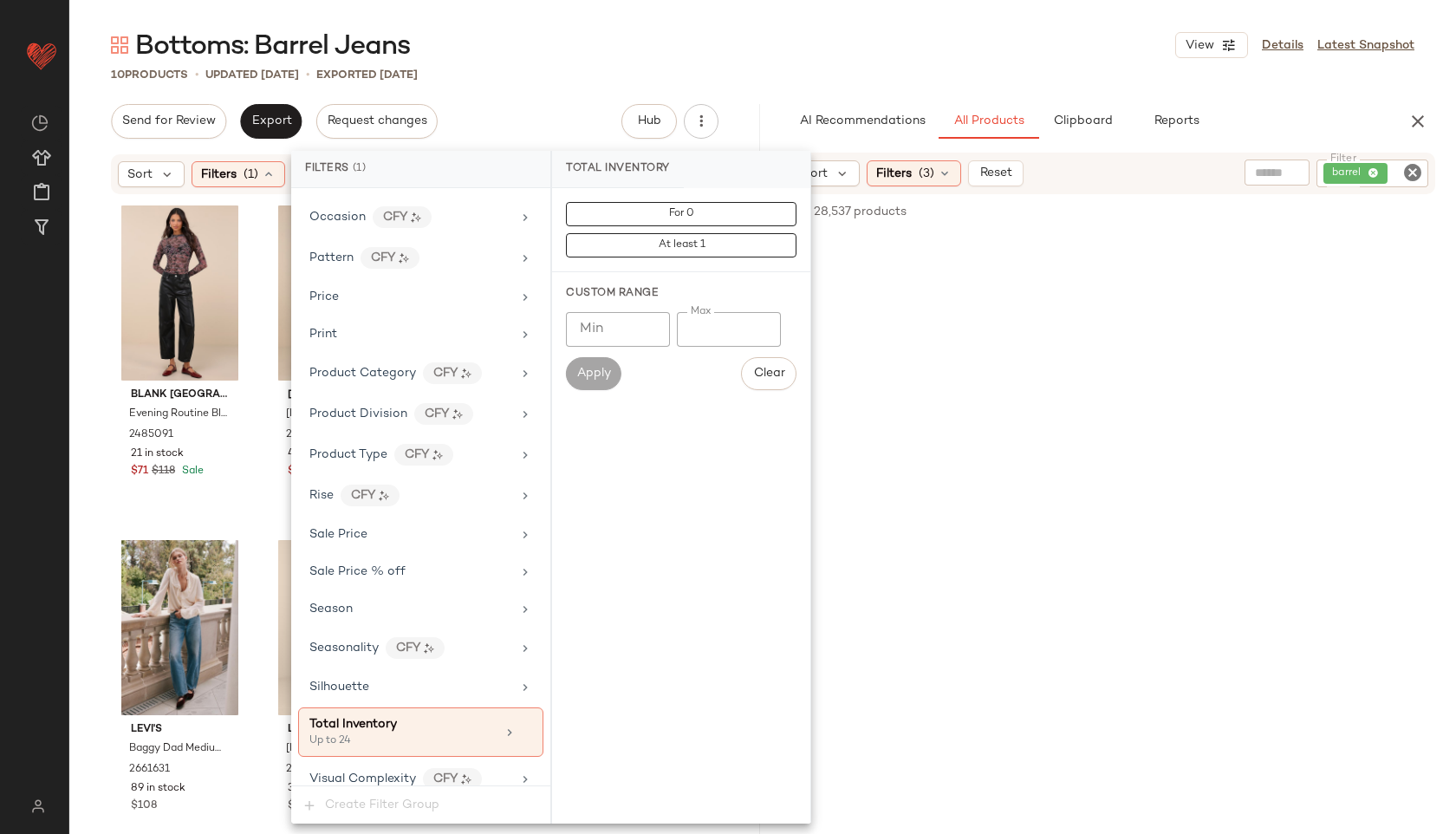
click at [701, 23] on main "Bottoms: Barrel Jeans View Details Latest Snapshot 10 Products • updated Oct 9t…" at bounding box center [728, 417] width 1456 height 834
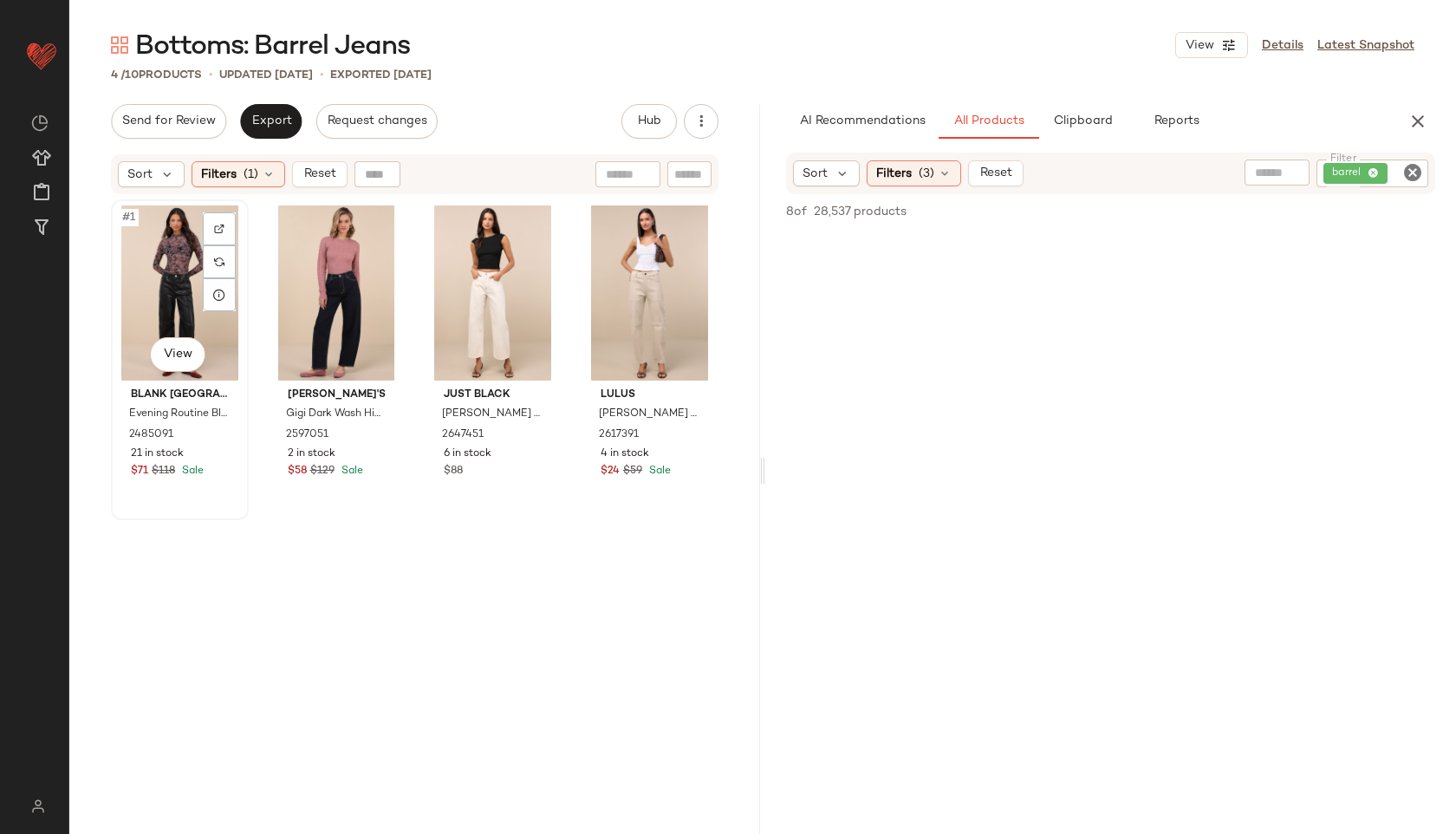
click at [148, 290] on div "#1 View" at bounding box center [180, 293] width 126 height 175
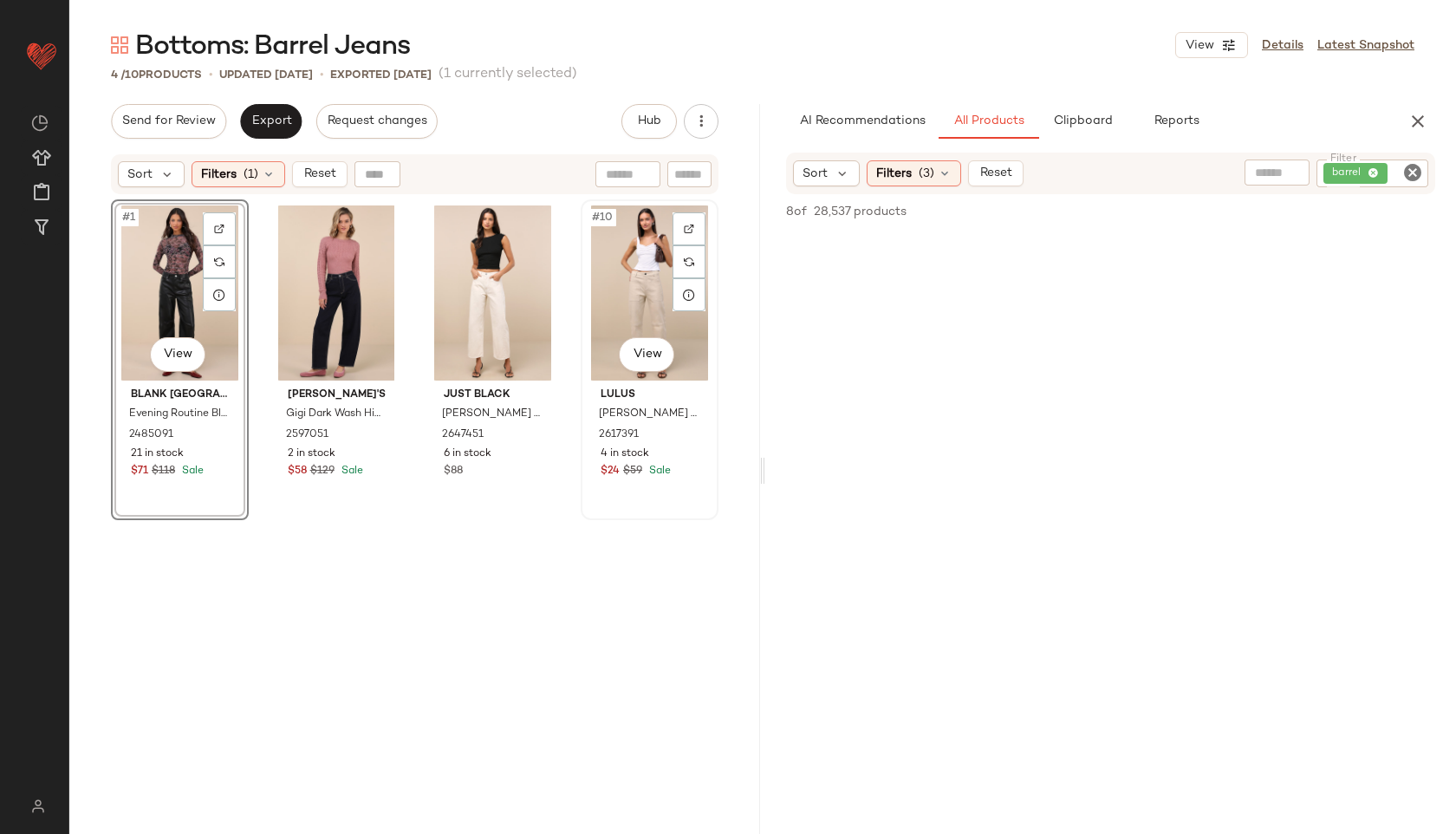
click at [627, 273] on div "#10 View" at bounding box center [650, 293] width 126 height 175
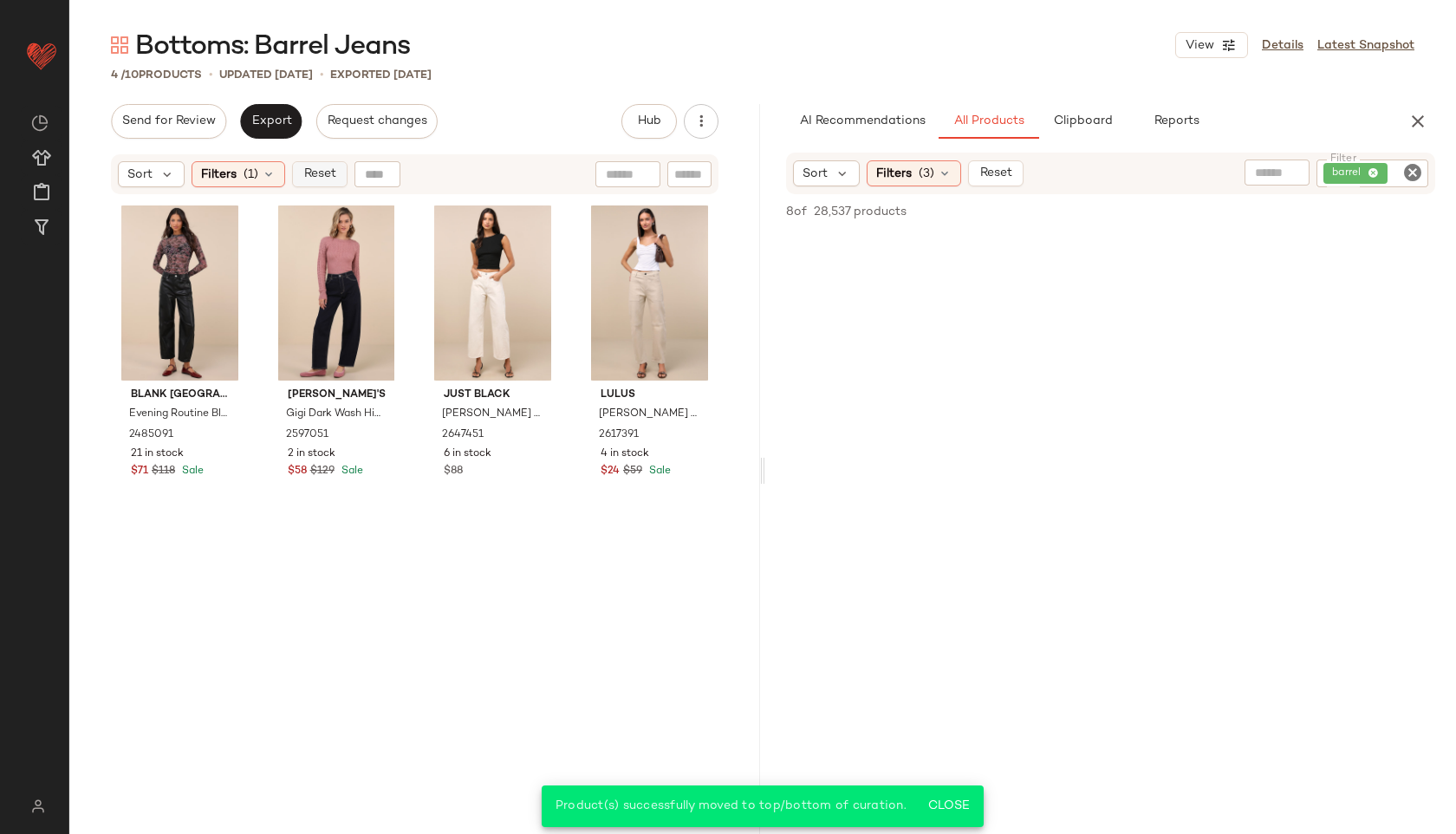
click at [320, 176] on span "Reset" at bounding box center [319, 174] width 32 height 14
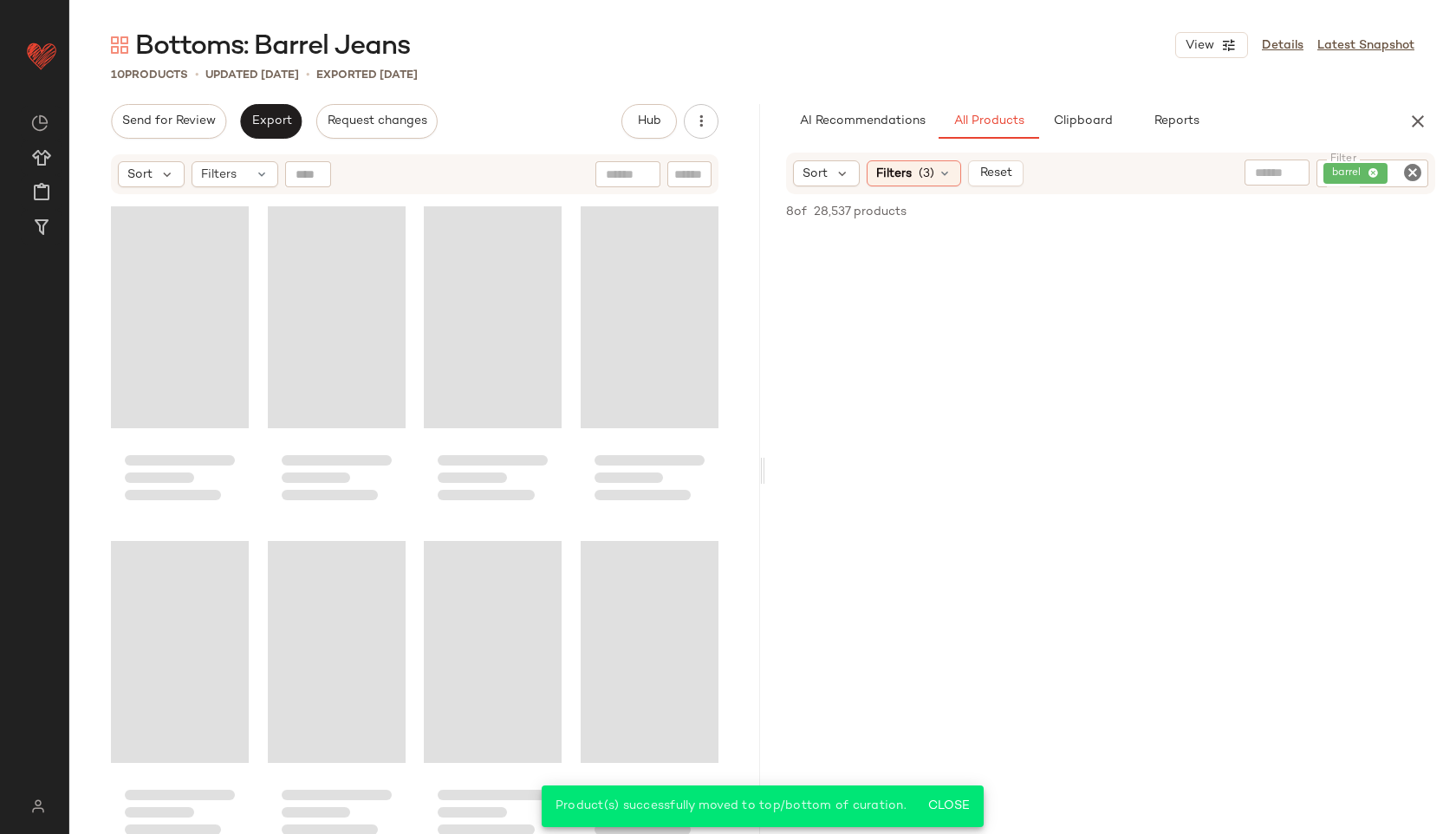
scroll to position [323, 0]
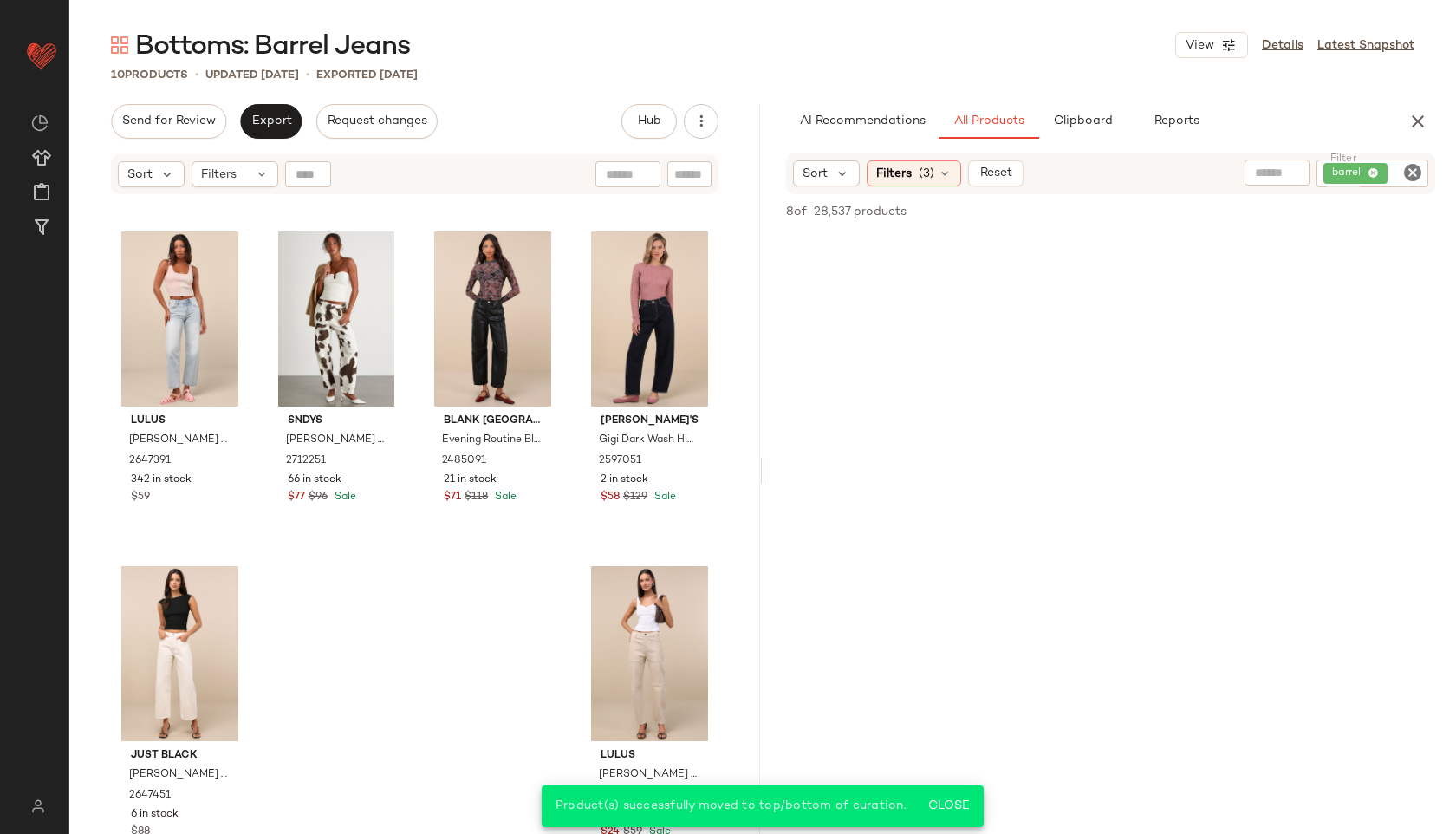
click at [513, 104] on div "Send for Review Export Request changes Hub Send for Review External Review Inte…" at bounding box center [415, 121] width 608 height 34
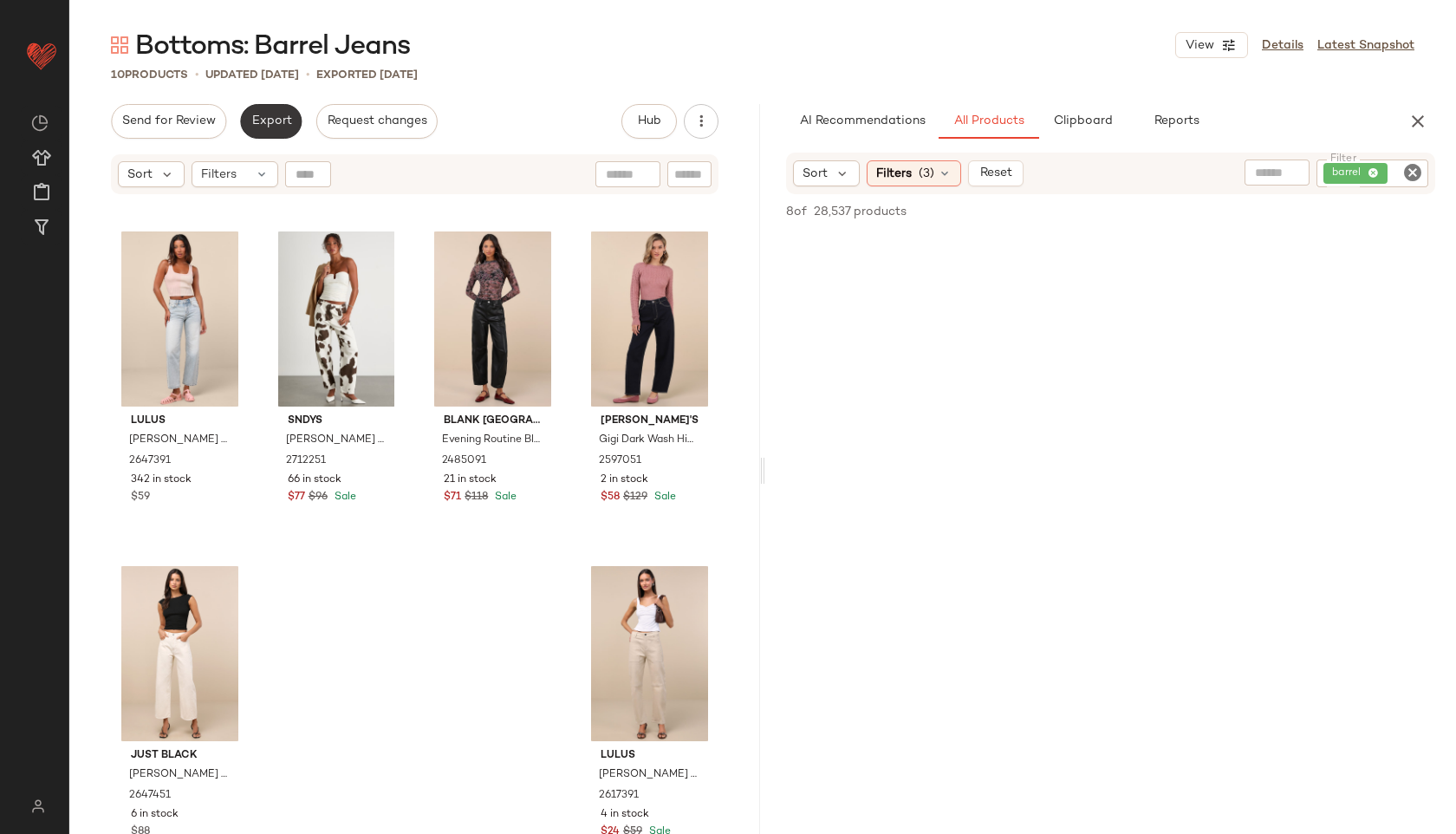
click at [274, 122] on span "Export" at bounding box center [270, 121] width 40 height 14
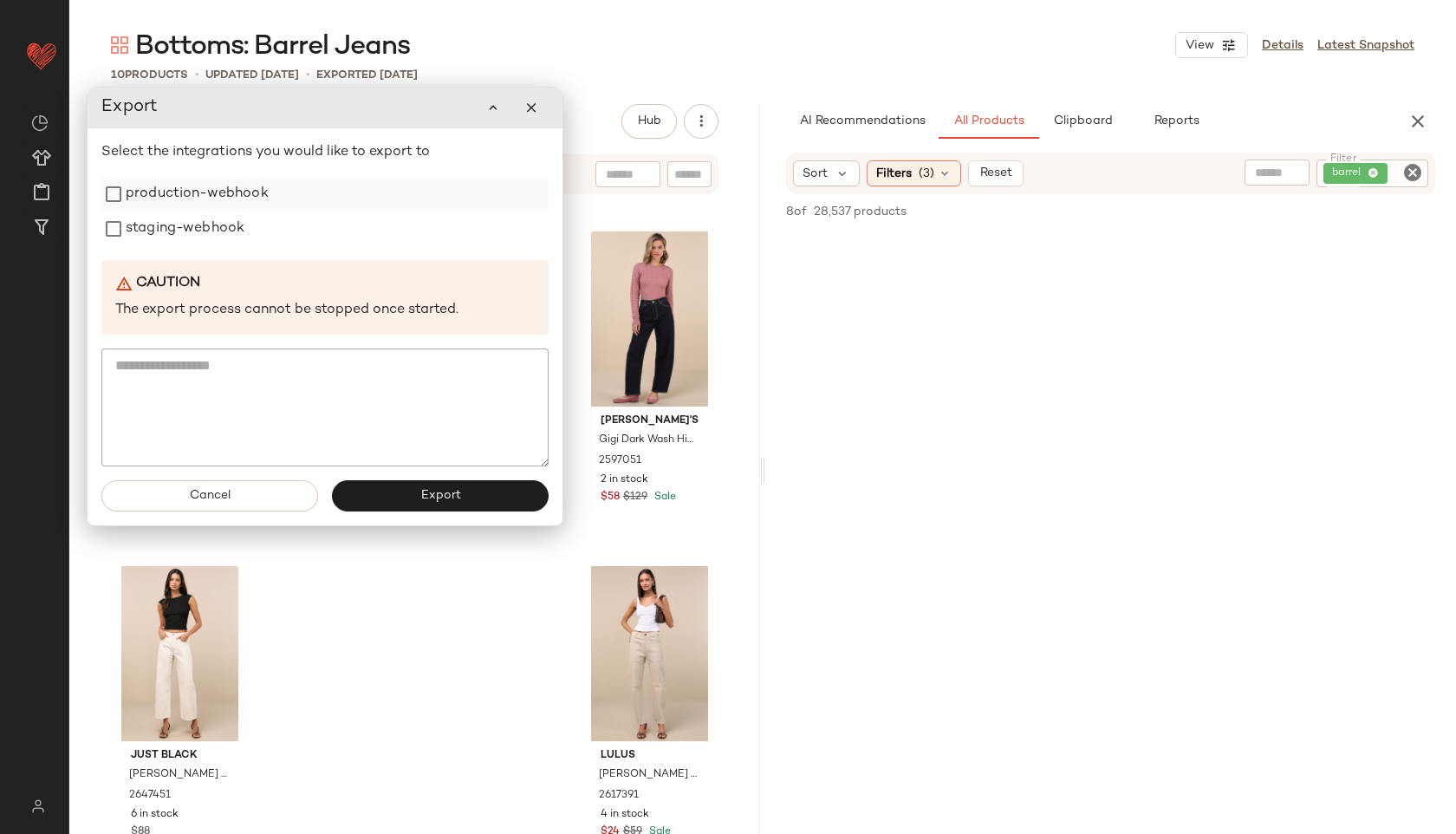
click at [230, 184] on label "production-webhook" at bounding box center [197, 194] width 143 height 34
click at [221, 229] on label "staging-webhook" at bounding box center [185, 228] width 119 height 34
click at [443, 503] on button "Export" at bounding box center [440, 496] width 216 height 31
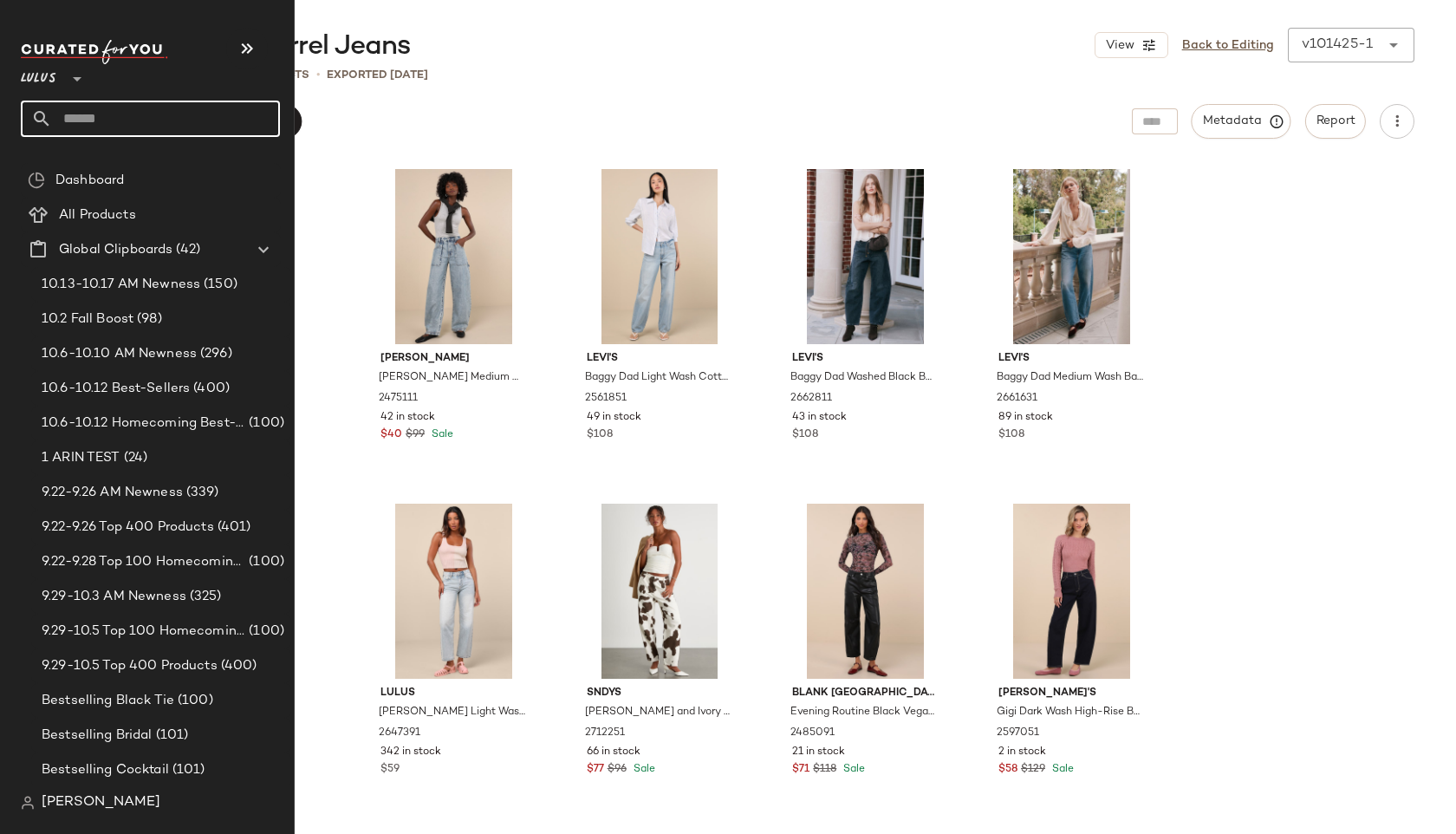
click at [97, 110] on input "text" at bounding box center [166, 118] width 228 height 36
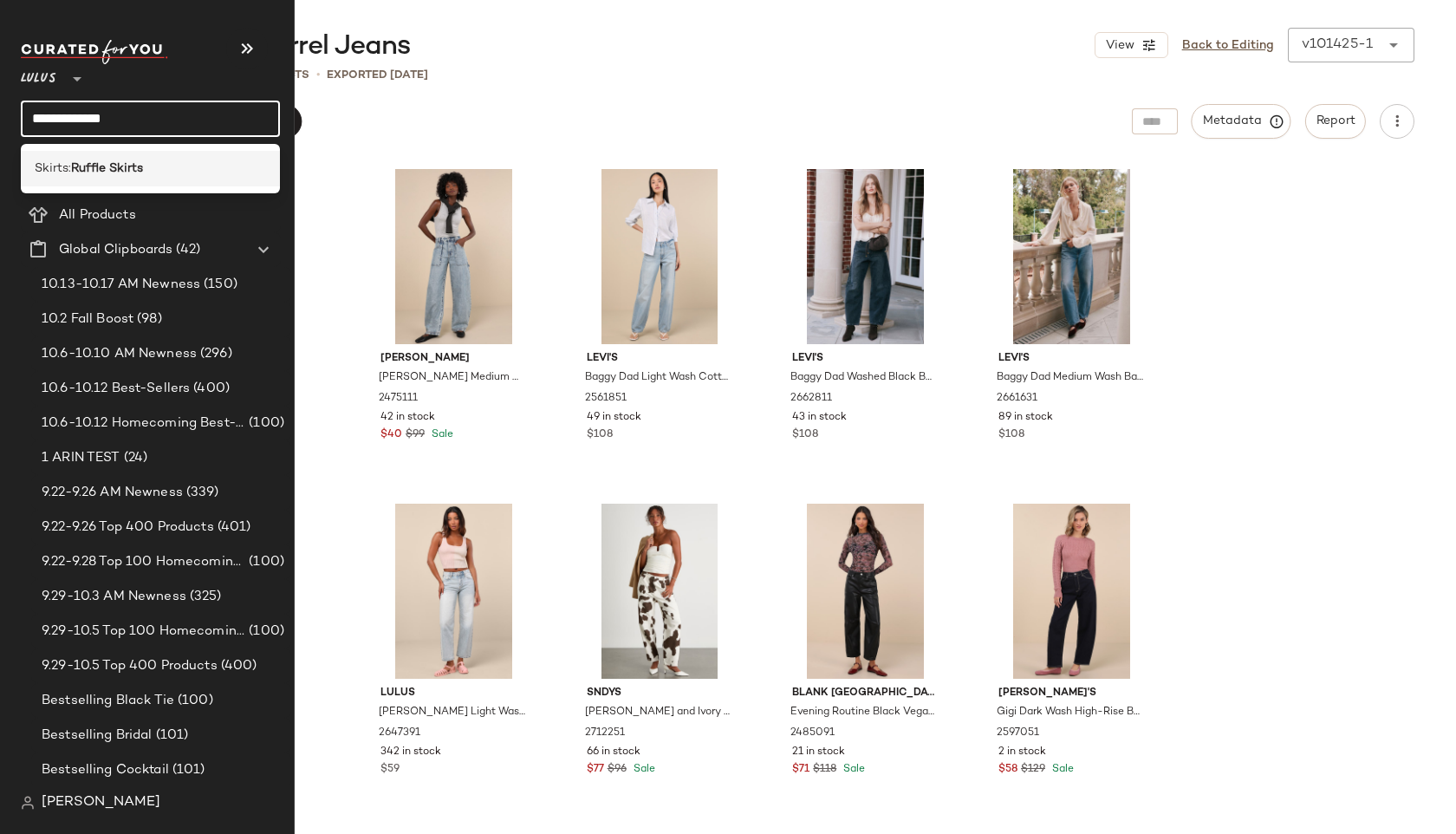
type input "**********"
click at [111, 155] on div "Skirts: Ruffle Skirts" at bounding box center [150, 168] width 260 height 35
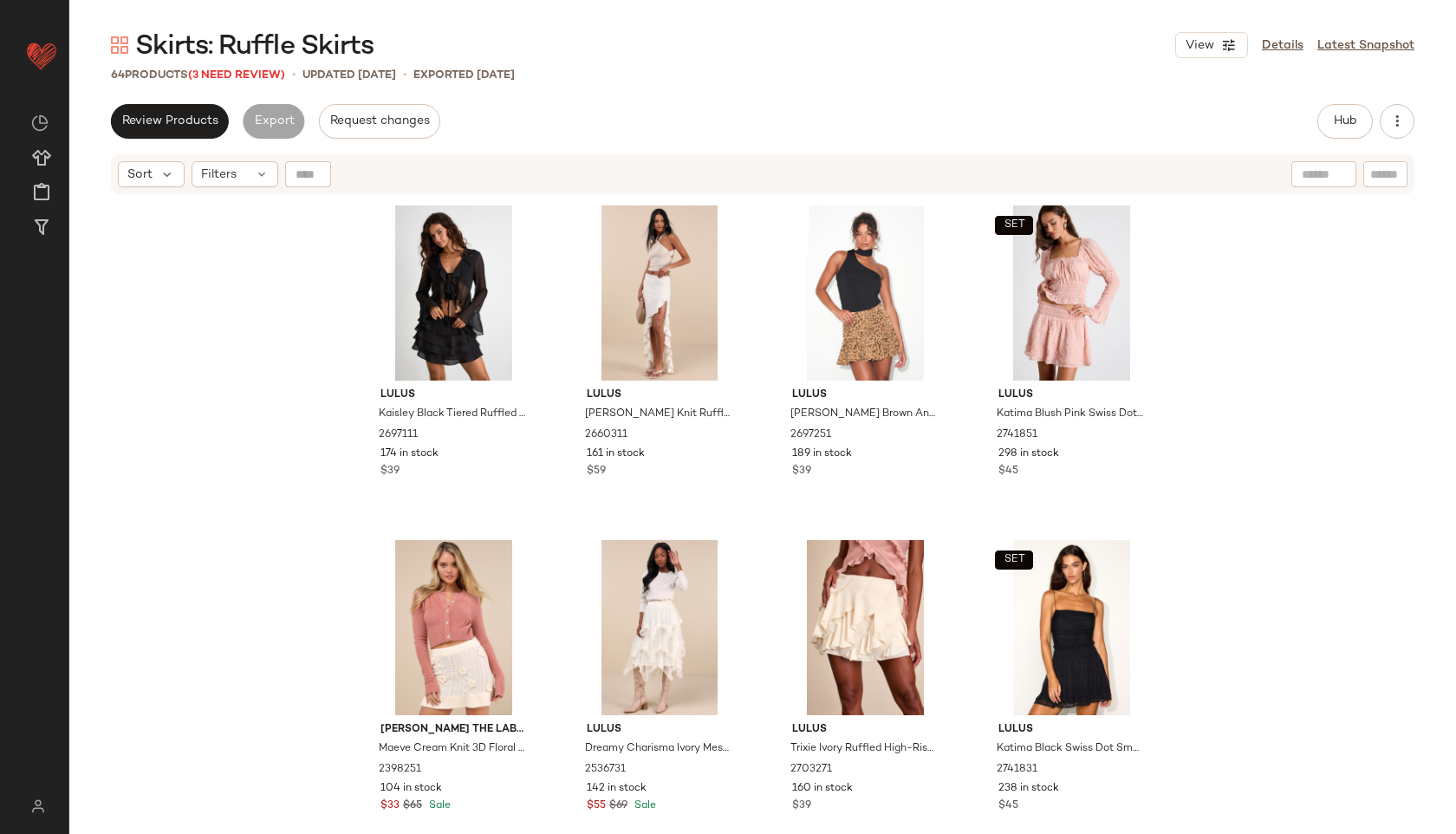
click at [937, 58] on div "Skirts: Ruffle Skirts View Details Latest Snapshot" at bounding box center [763, 44] width 1386 height 34
click at [251, 76] on span "(3 Need Review)" at bounding box center [236, 76] width 97 height 12
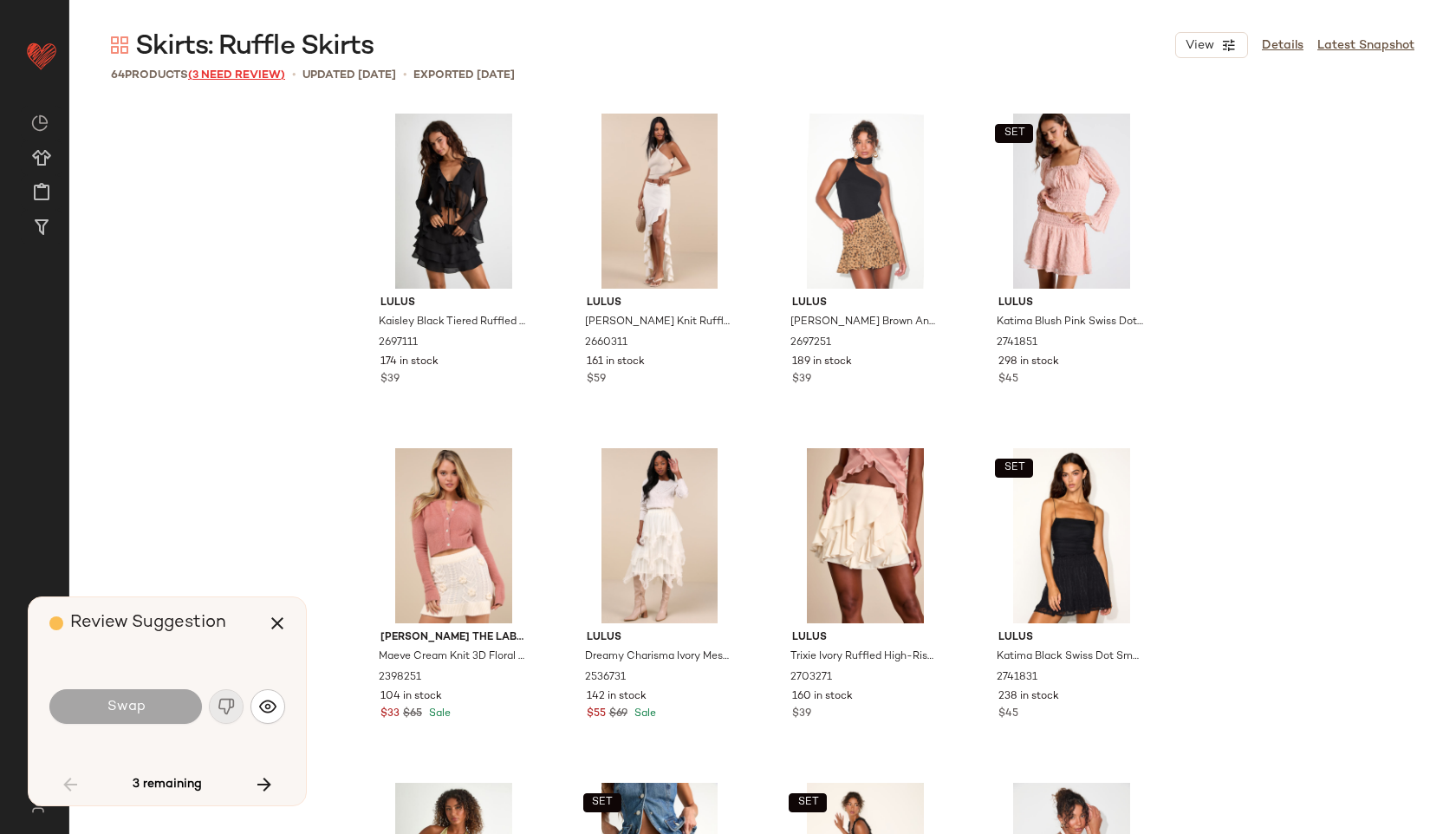
scroll to position [3346, 0]
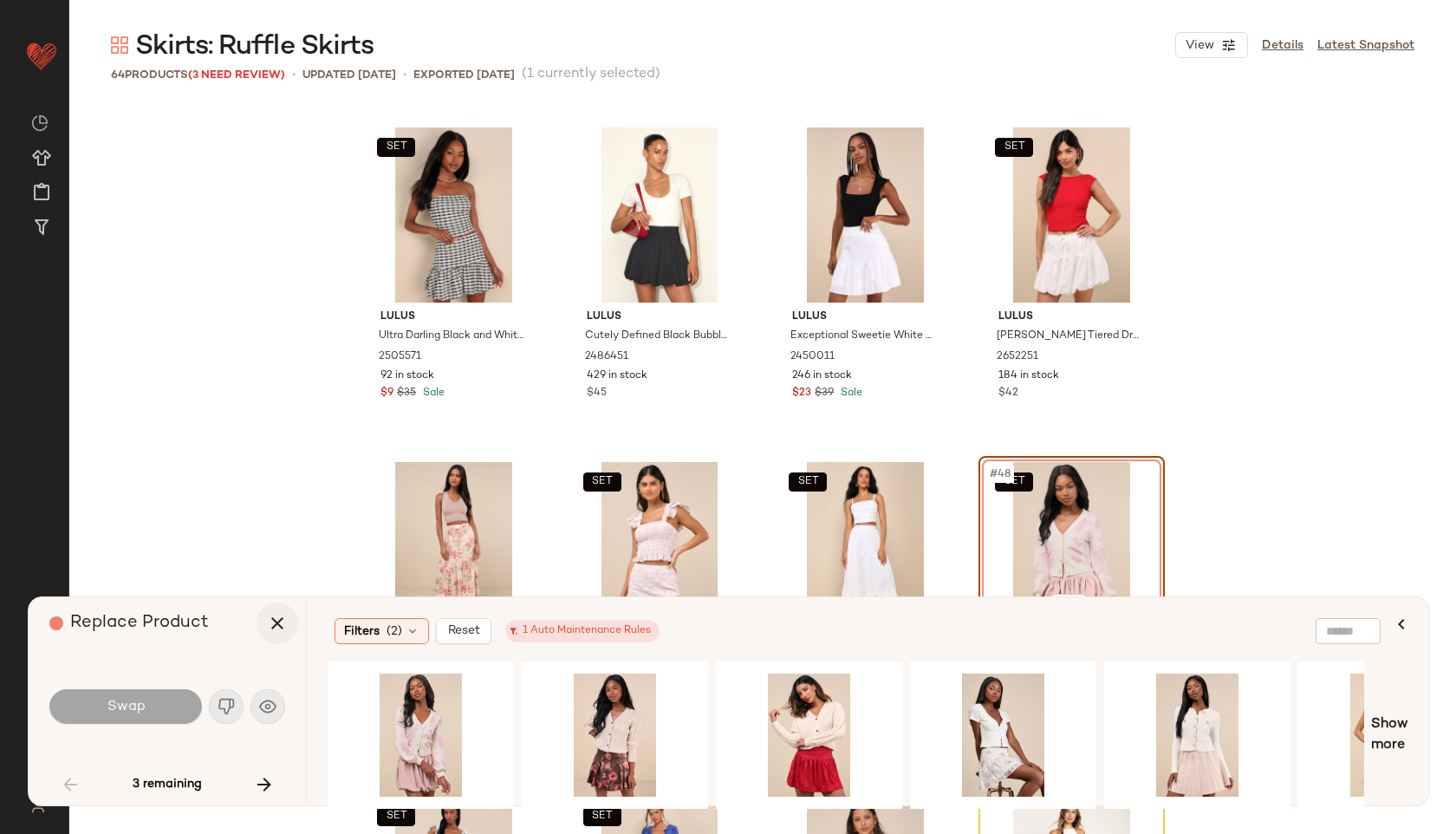
click at [267, 619] on icon "button" at bounding box center [276, 623] width 21 height 21
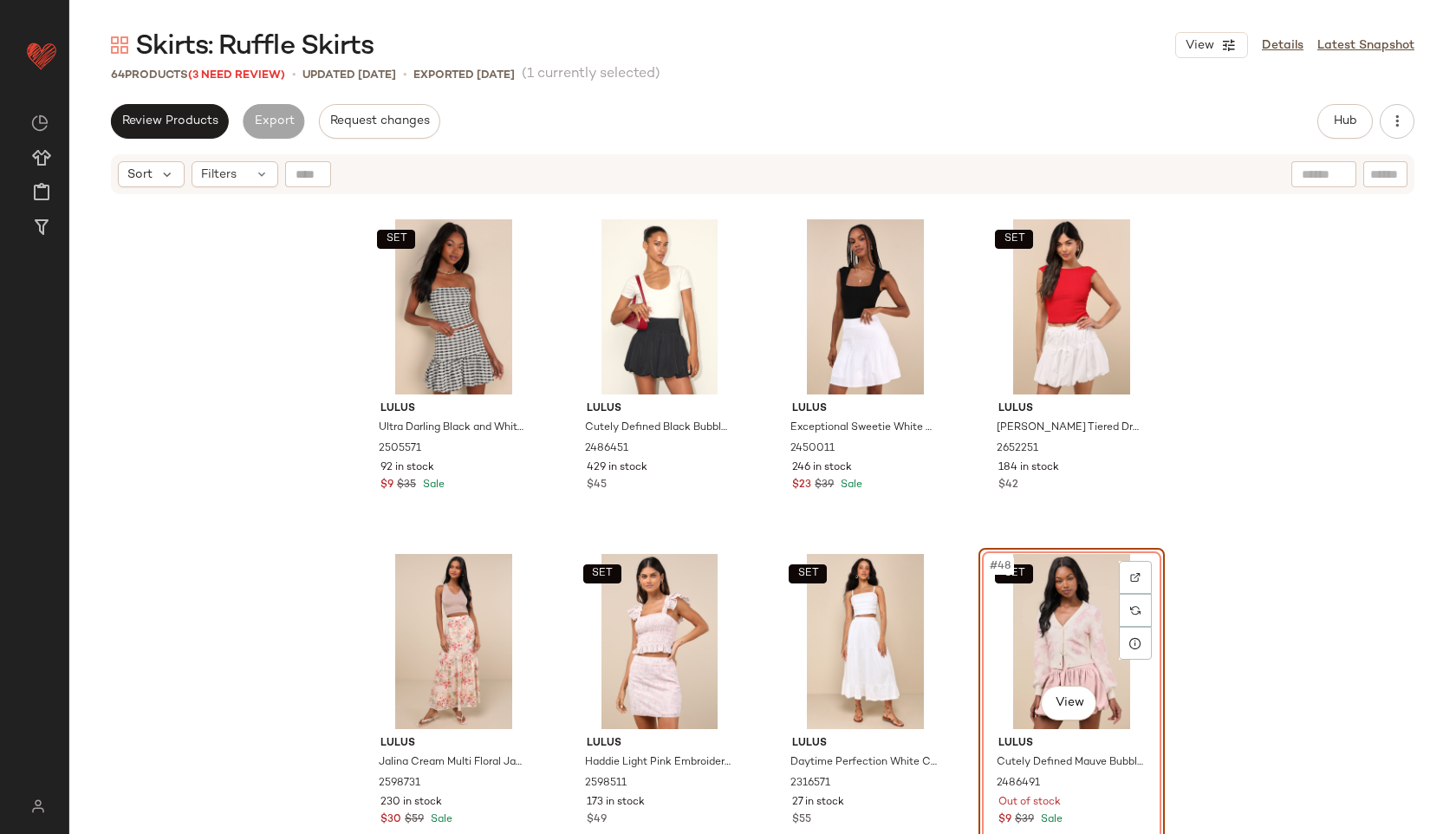
click at [276, 356] on div "SET Lulus Ultra Darling Black and White Gingham Tweed Bubble-Hem Skirt 2505571 …" at bounding box center [763, 538] width 1386 height 685
click at [1055, 621] on div "SET #48 View" at bounding box center [1071, 641] width 174 height 175
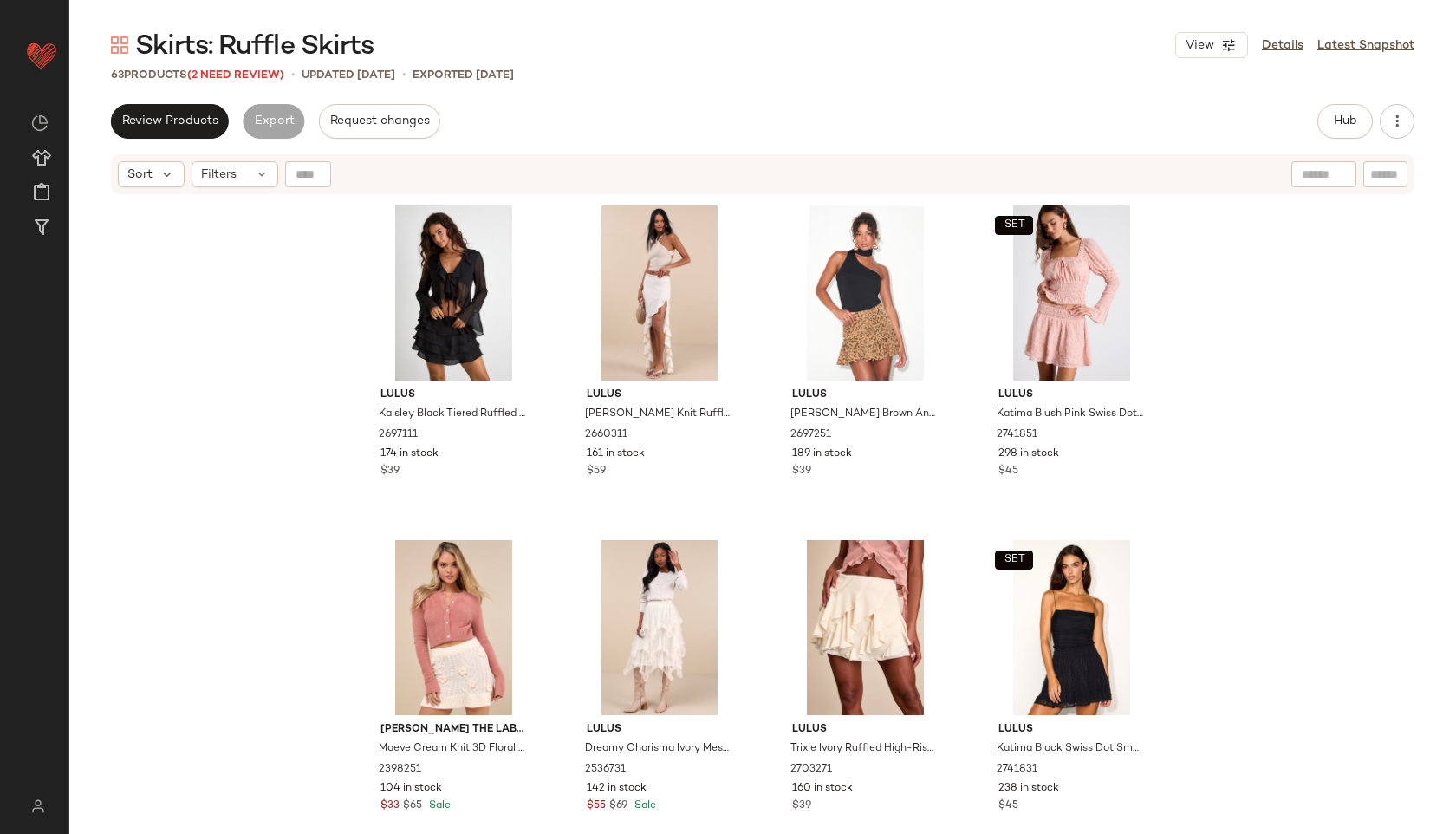
click at [236, 154] on div "Sort Filters" at bounding box center [763, 174] width 1304 height 40
click at [240, 165] on div "Filters" at bounding box center [235, 174] width 87 height 26
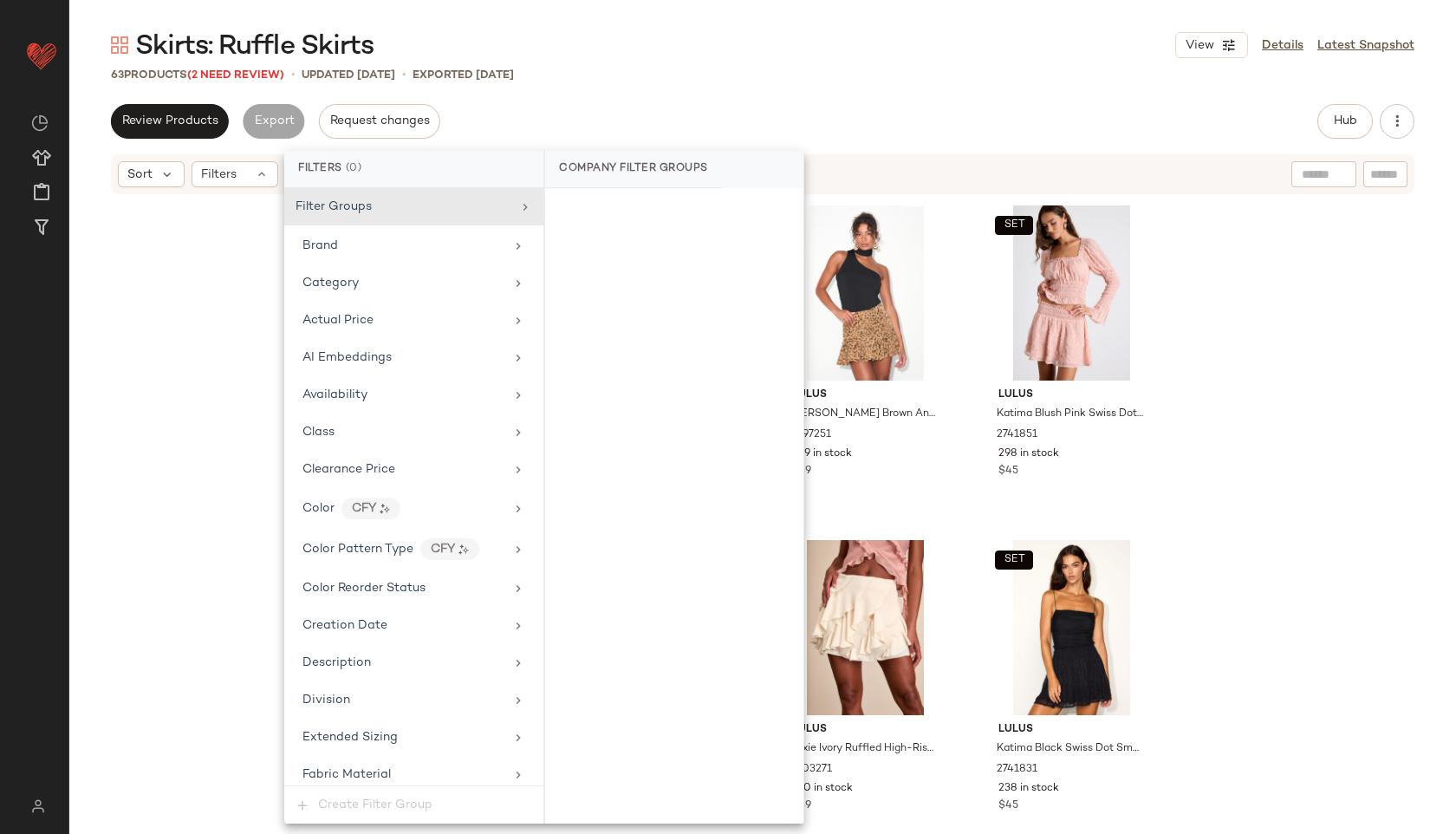
scroll to position [1102, 0]
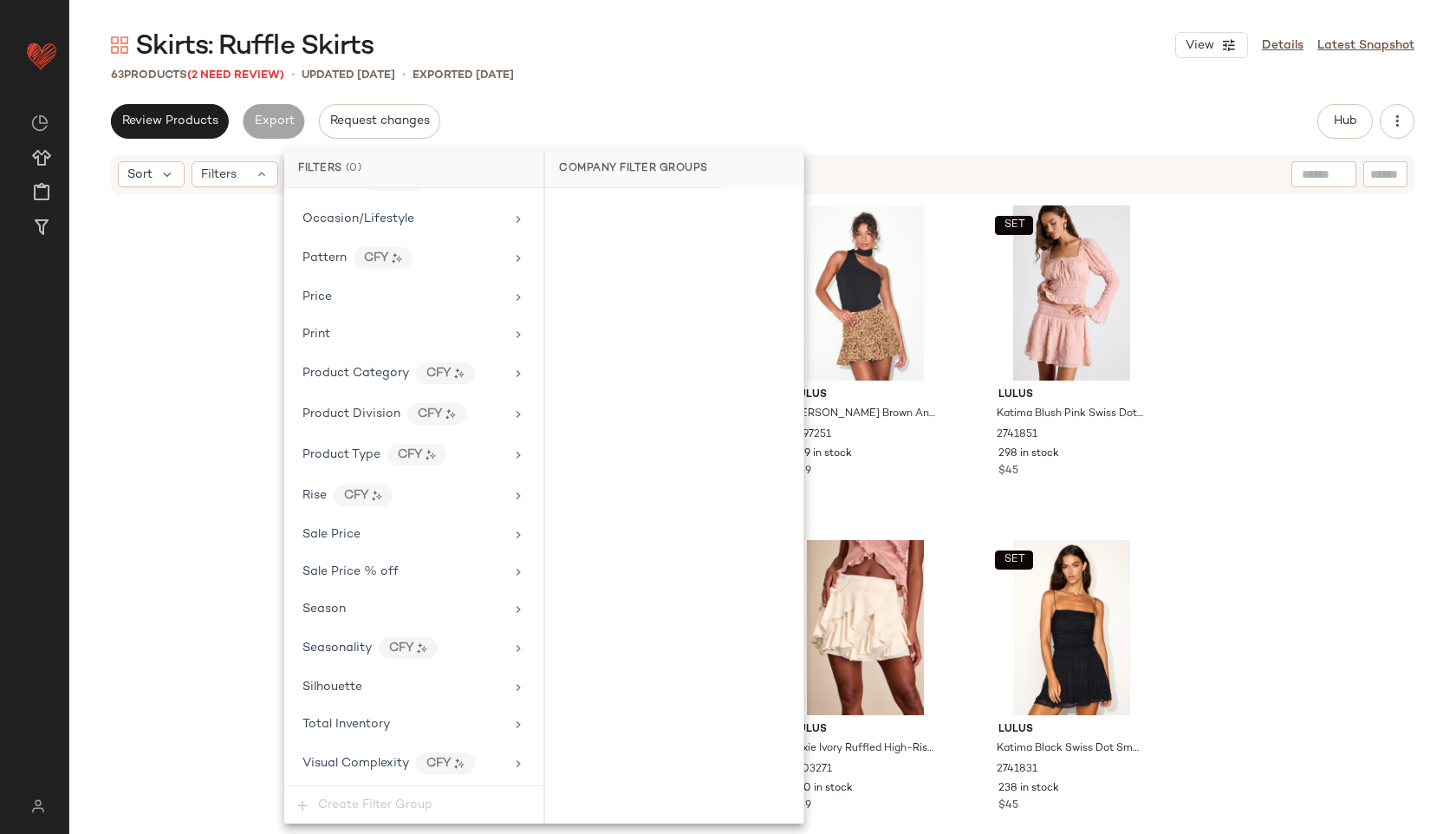
click at [369, 720] on span "Total Inventory" at bounding box center [346, 724] width 87 height 13
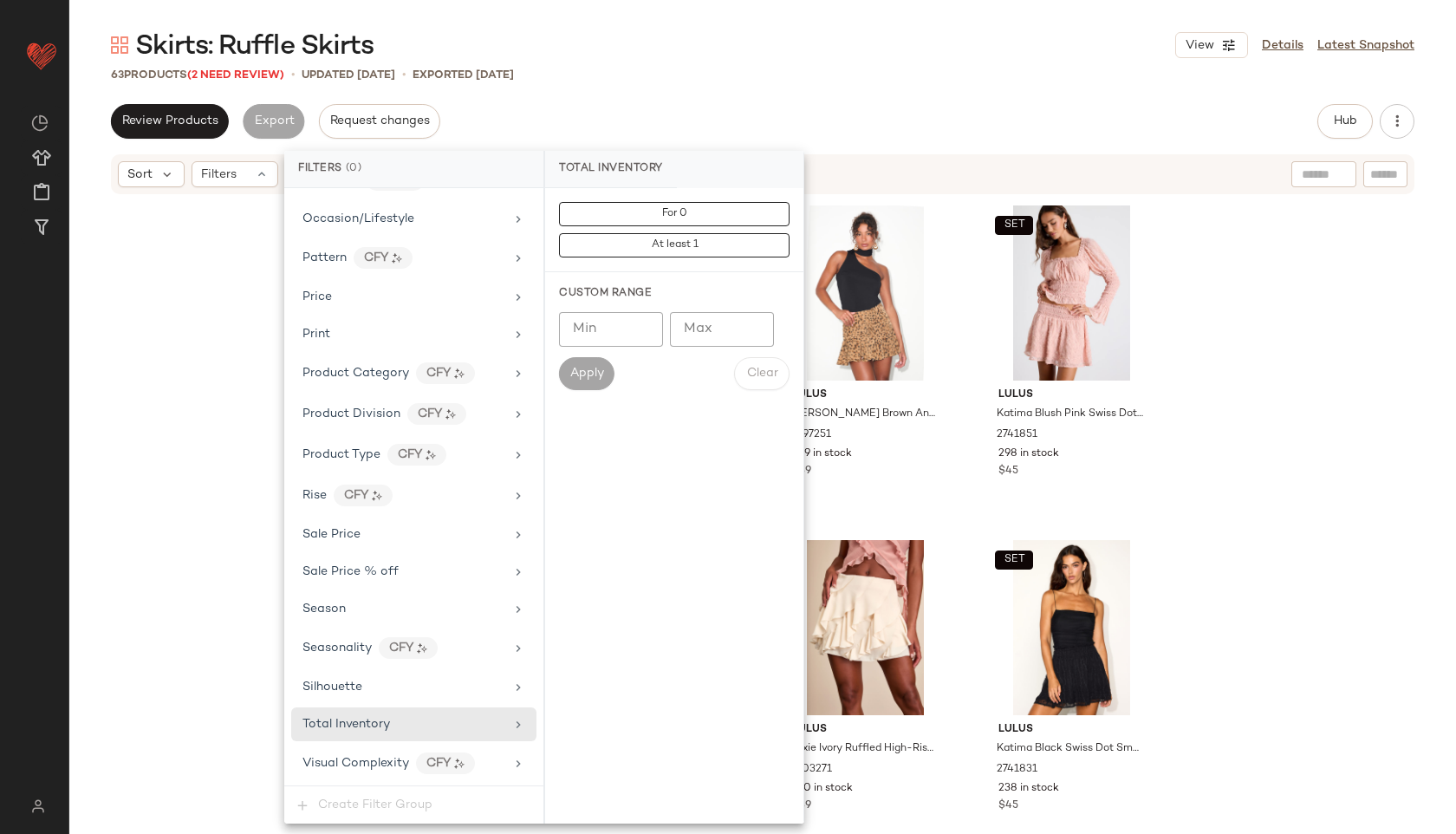
click at [692, 327] on input "Max" at bounding box center [722, 328] width 104 height 34
type input "**"
click at [595, 367] on span "Apply" at bounding box center [586, 374] width 34 height 14
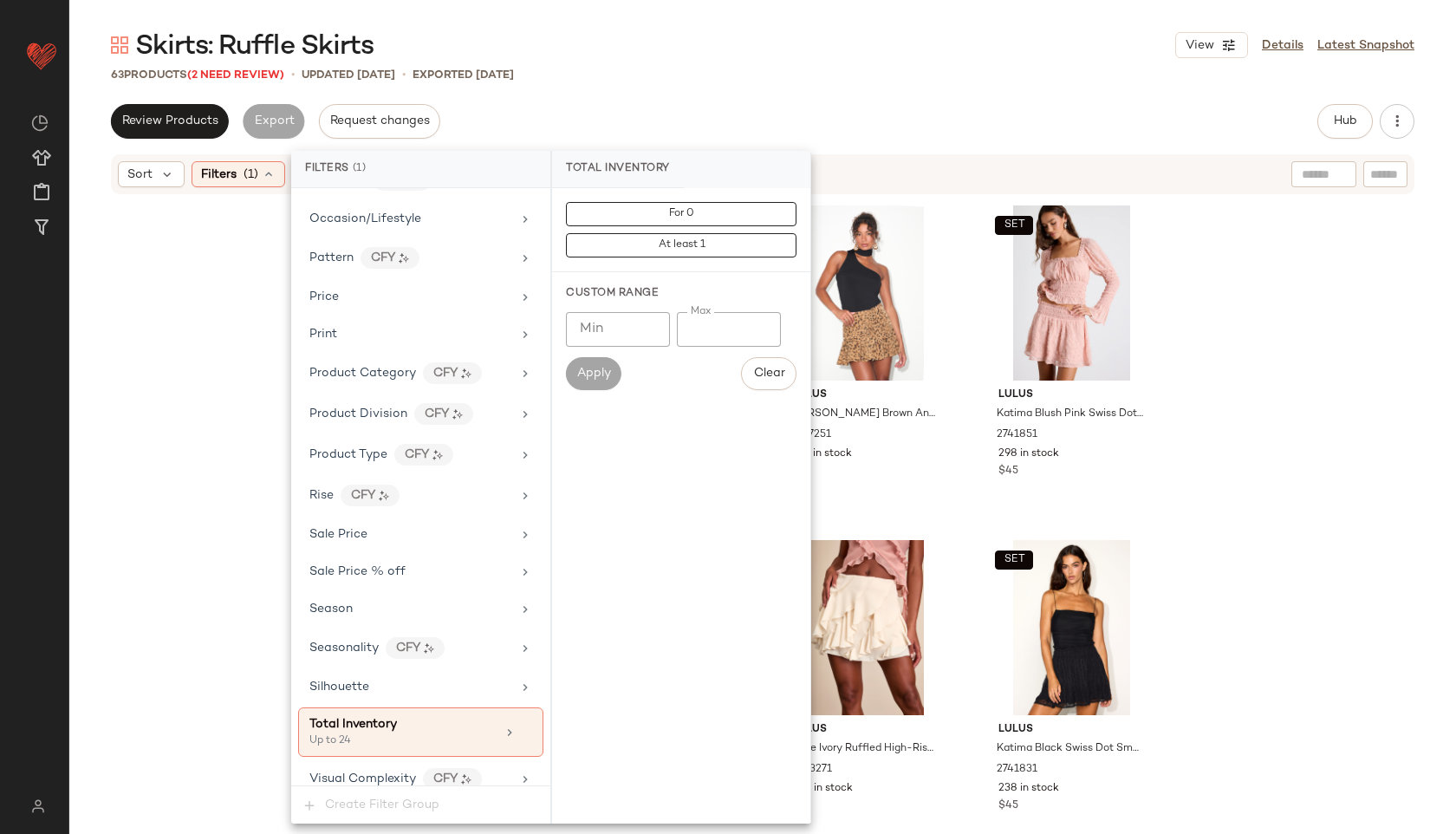
click at [678, 50] on div "Skirts: Ruffle Skirts View Details Latest Snapshot" at bounding box center [763, 44] width 1386 height 34
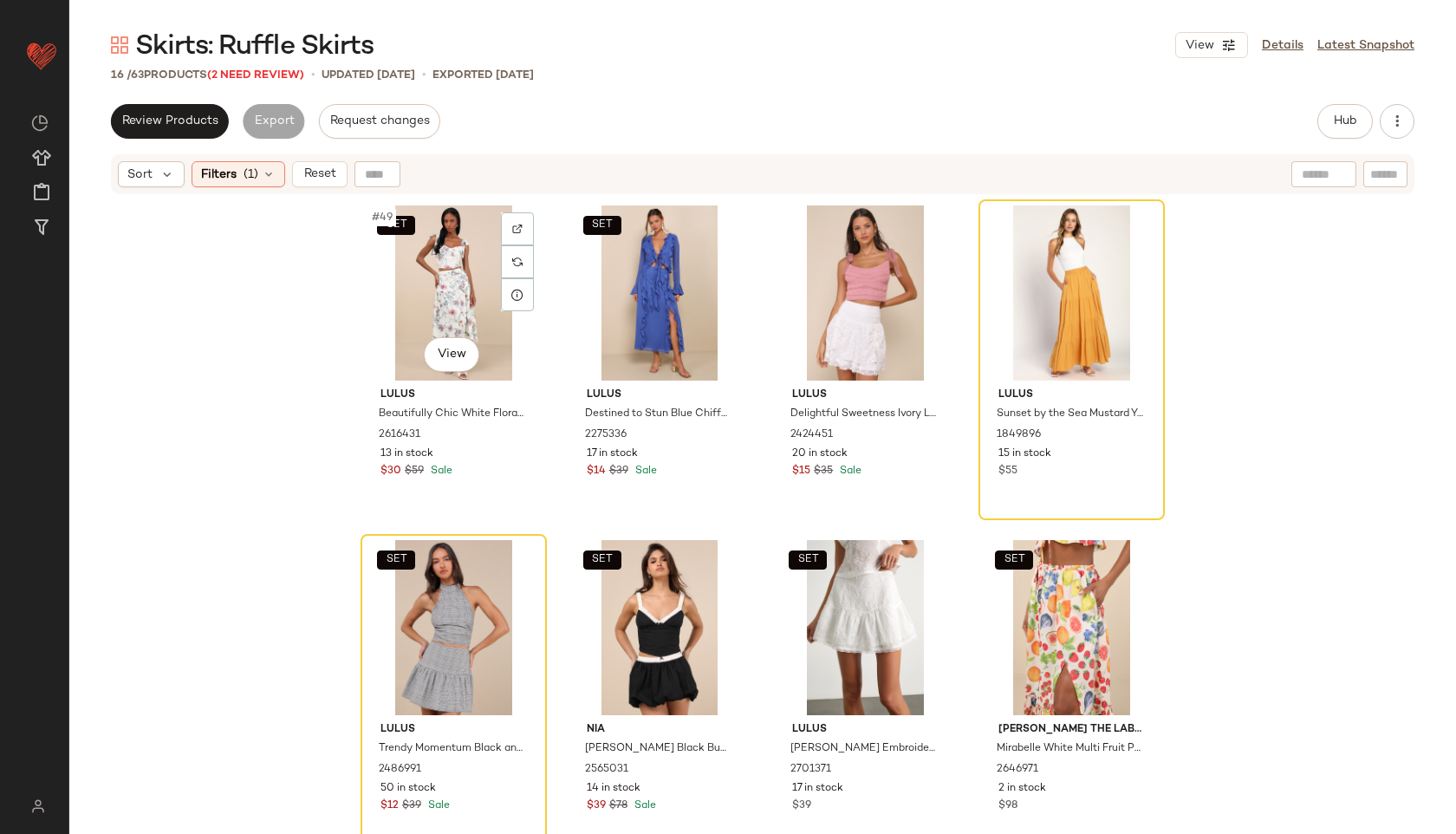
click at [430, 276] on div "SET #49 View" at bounding box center [453, 293] width 174 height 175
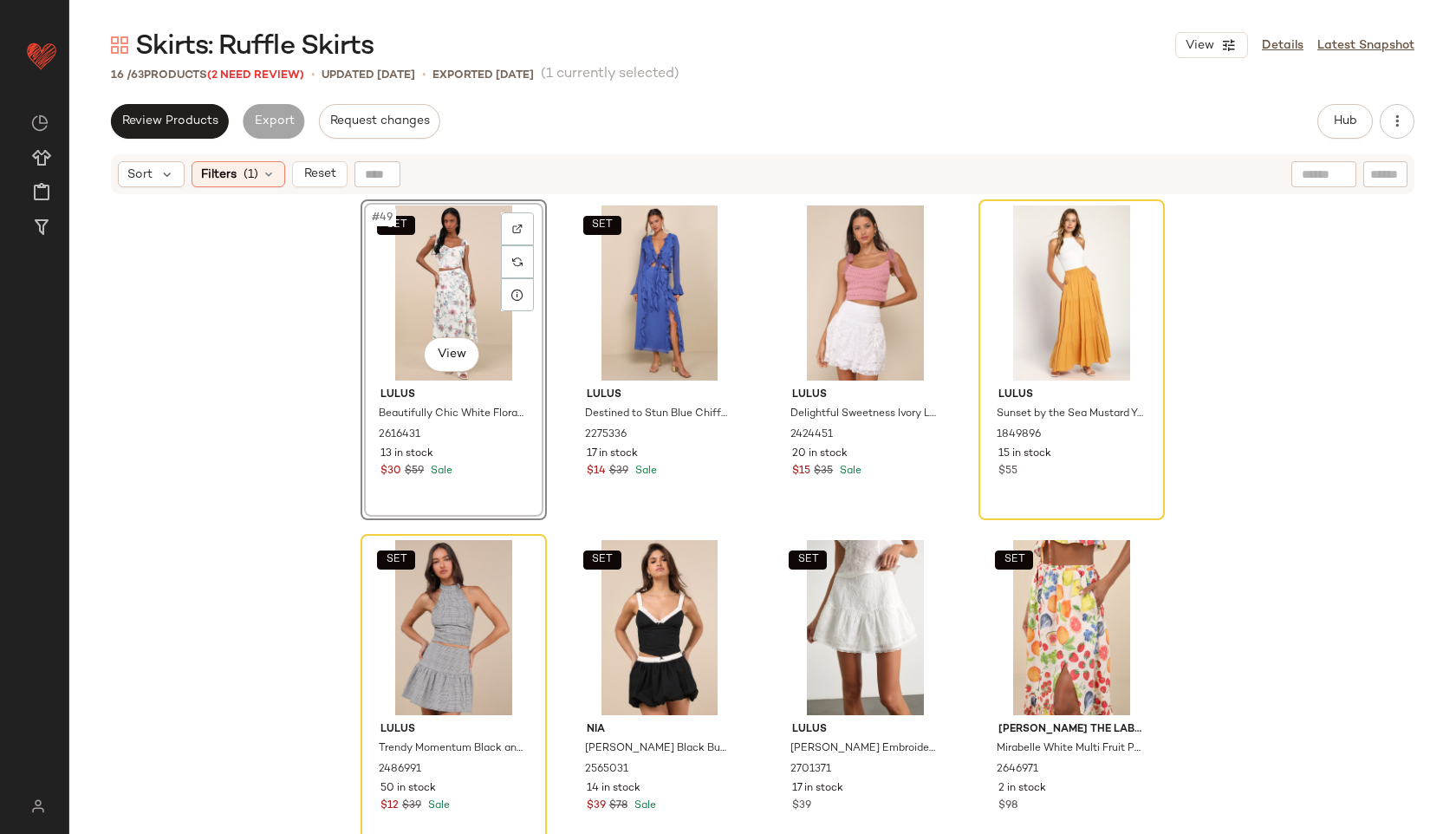
scroll to position [657, 0]
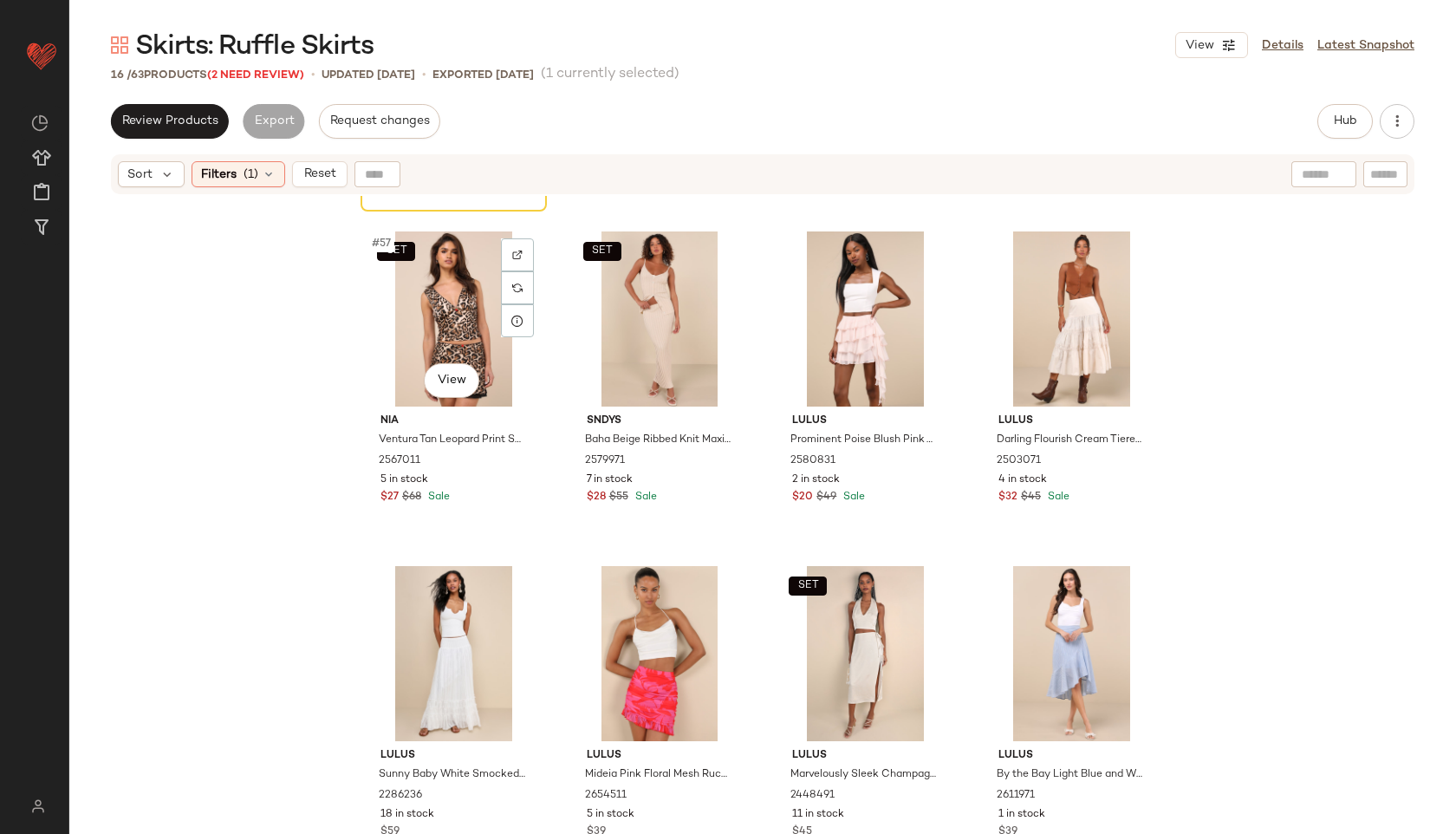
click at [1051, 636] on div at bounding box center [1071, 654] width 174 height 175
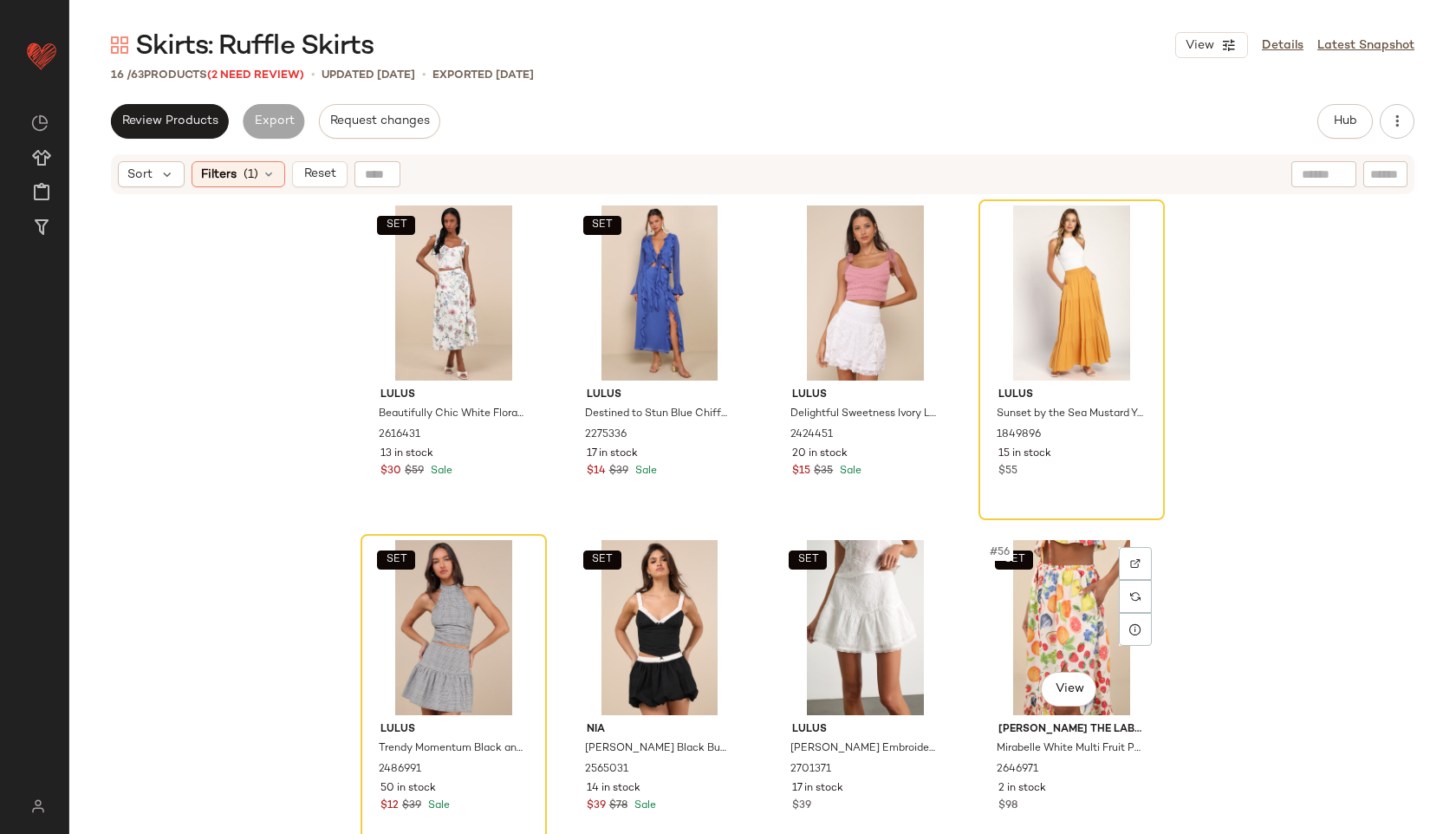
click at [315, 186] on button "Reset" at bounding box center [320, 174] width 55 height 26
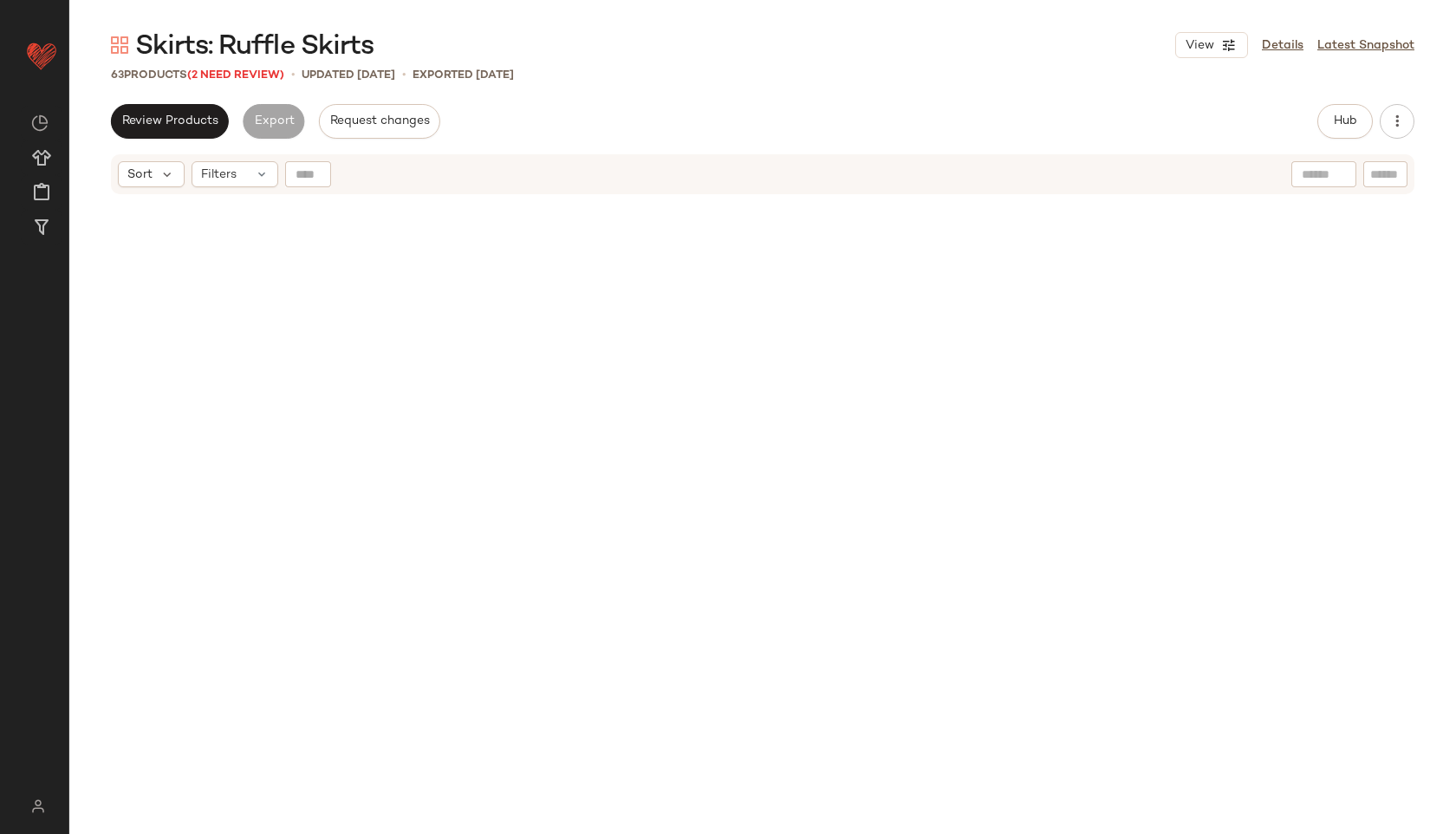
scroll to position [4672, 0]
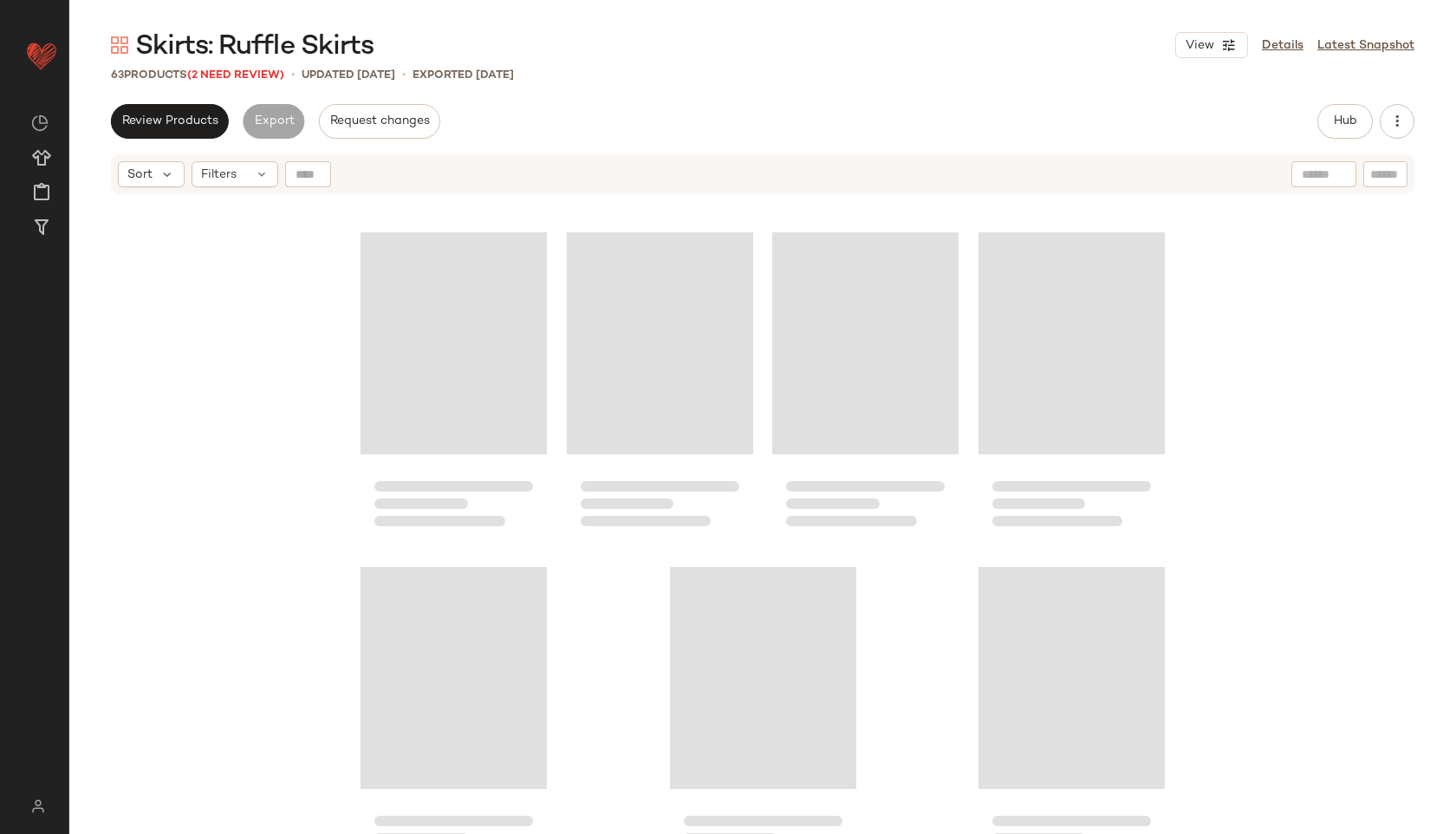
click at [534, 128] on div "Review Products Export Request changes Hub Send for Review External Review Inte…" at bounding box center [763, 121] width 1304 height 34
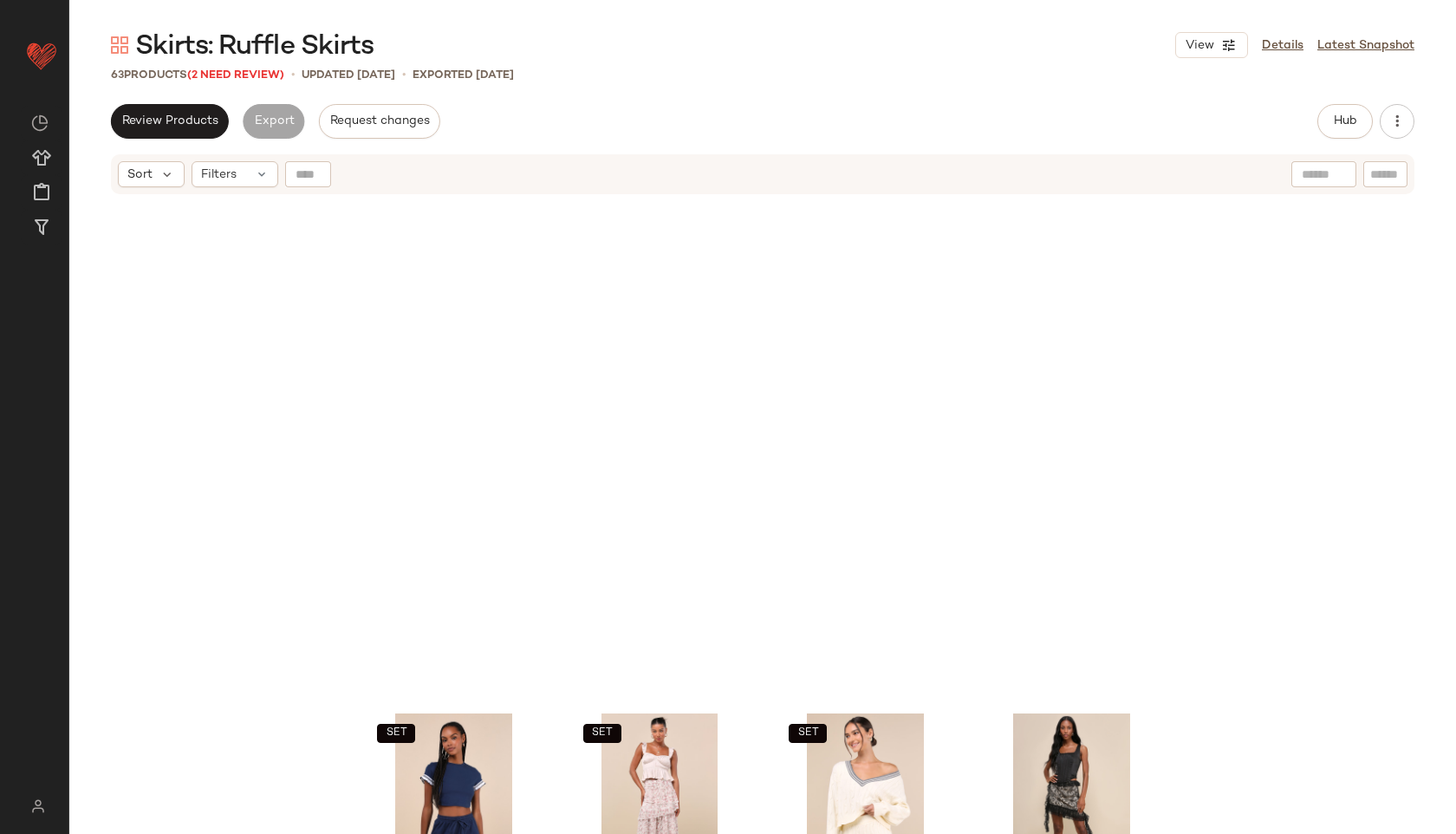
scroll to position [0, 0]
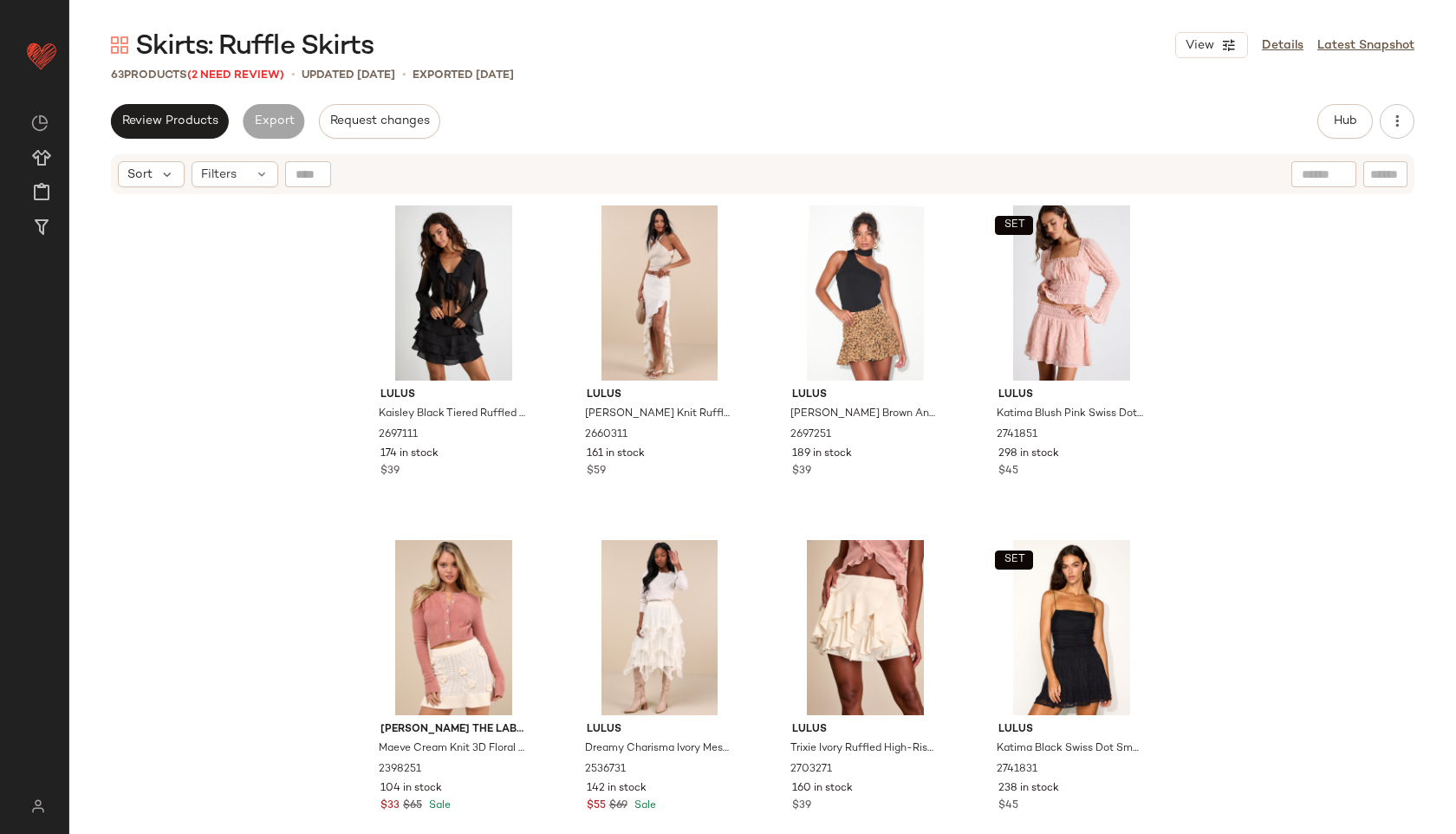
click at [242, 70] on span "(2 Need Review)" at bounding box center [235, 76] width 97 height 12
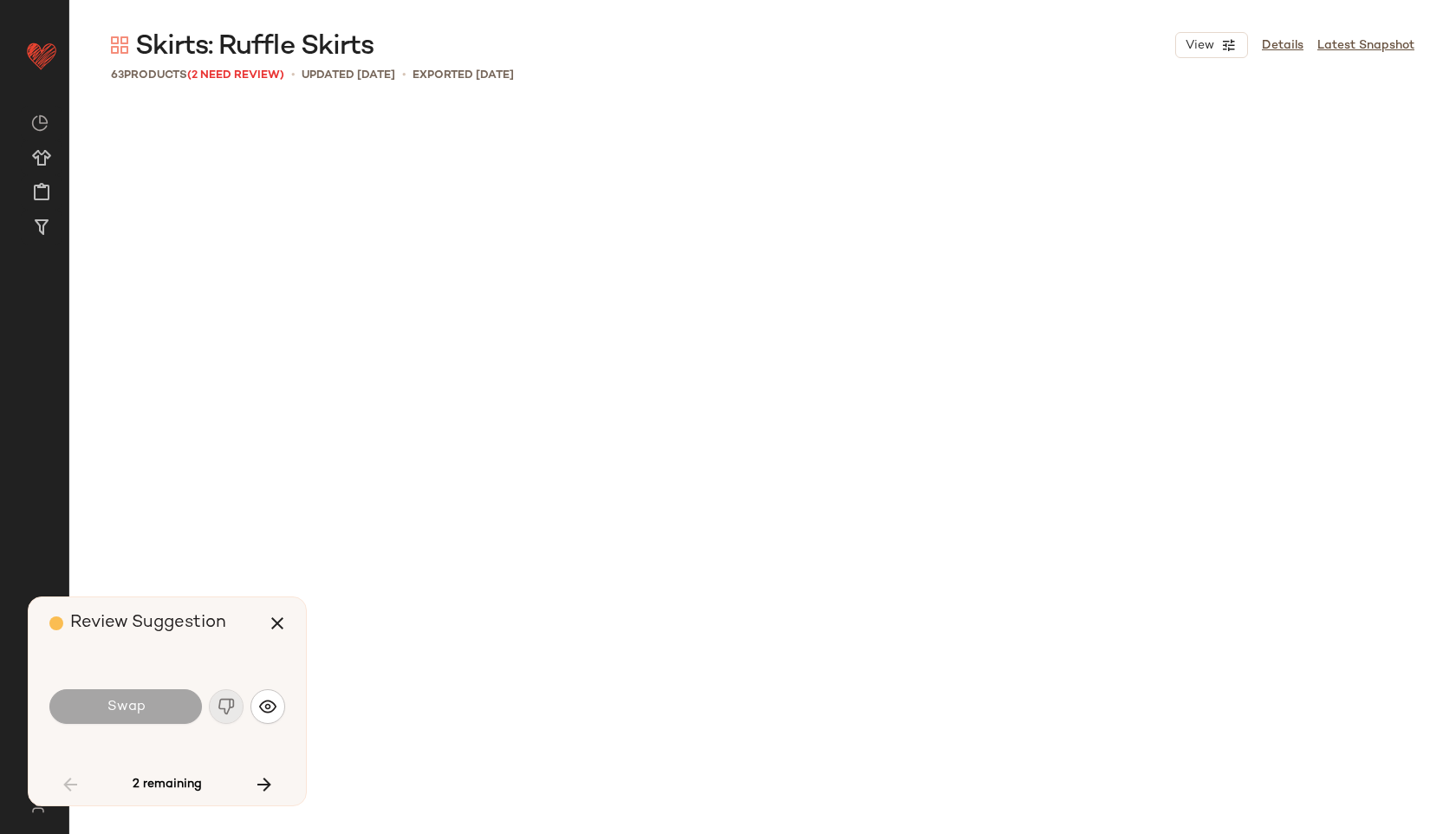
scroll to position [3680, 0]
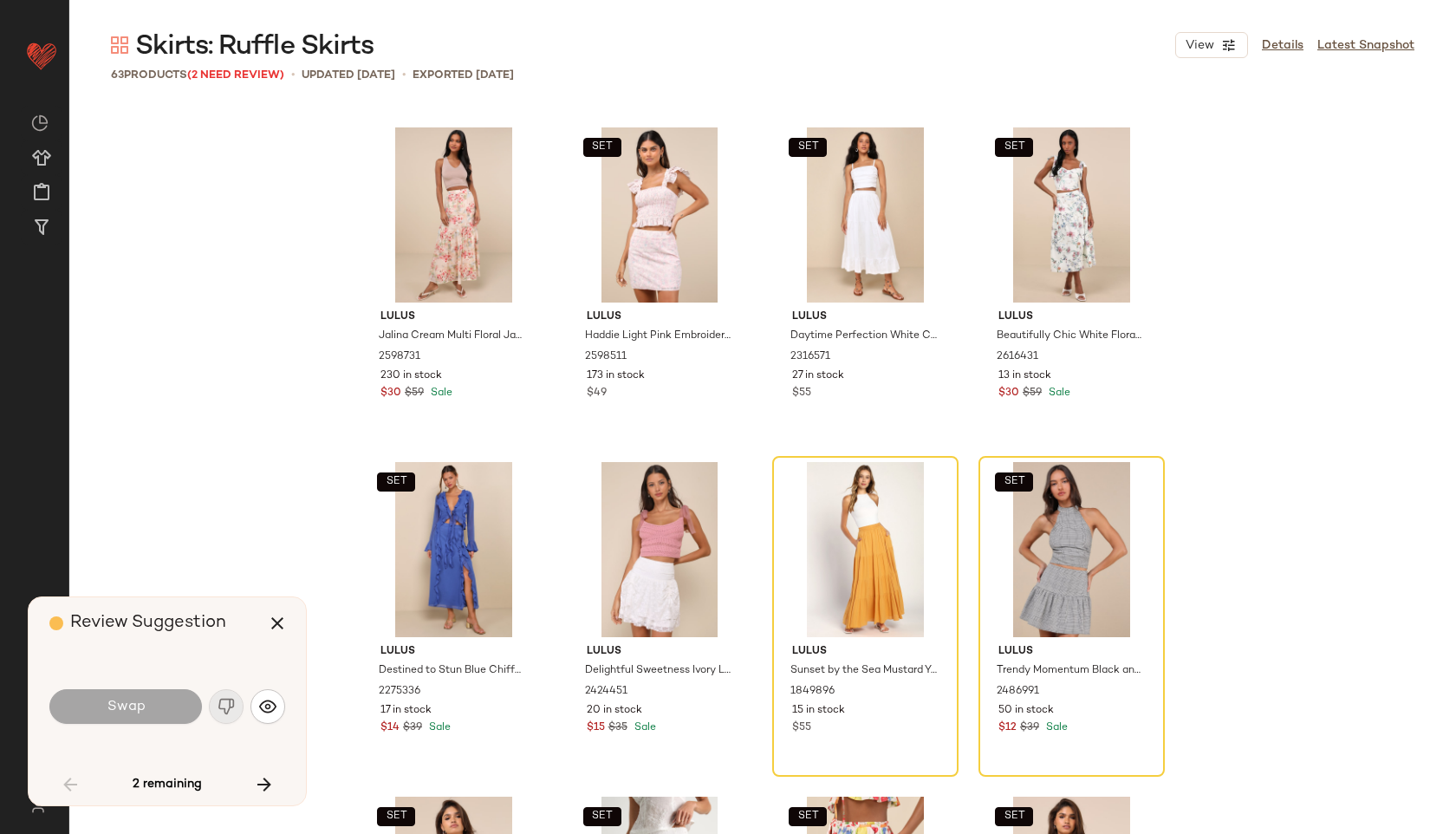
click at [277, 618] on icon "button" at bounding box center [276, 623] width 21 height 21
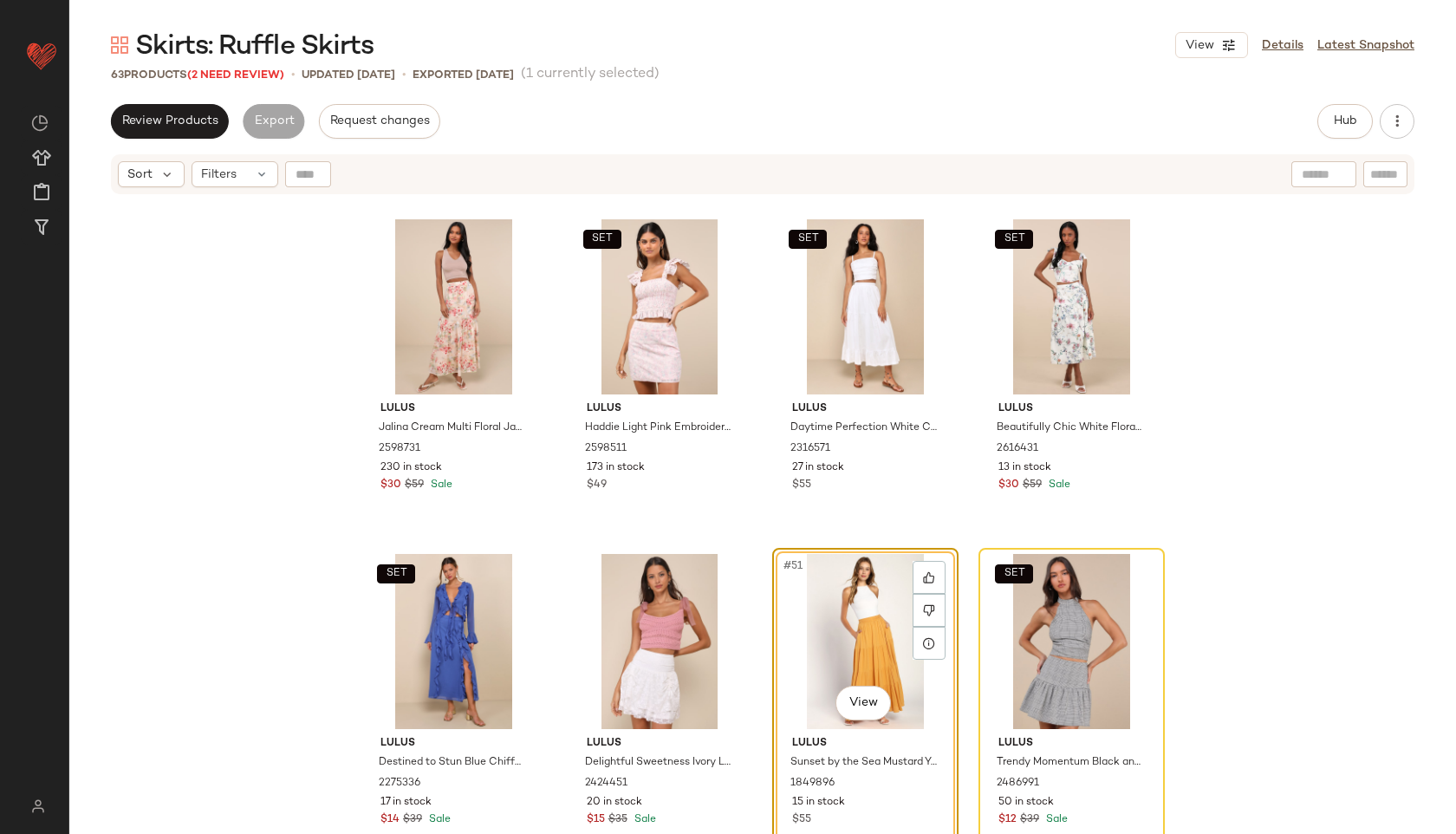
click at [236, 182] on span "Filters" at bounding box center [218, 174] width 35 height 19
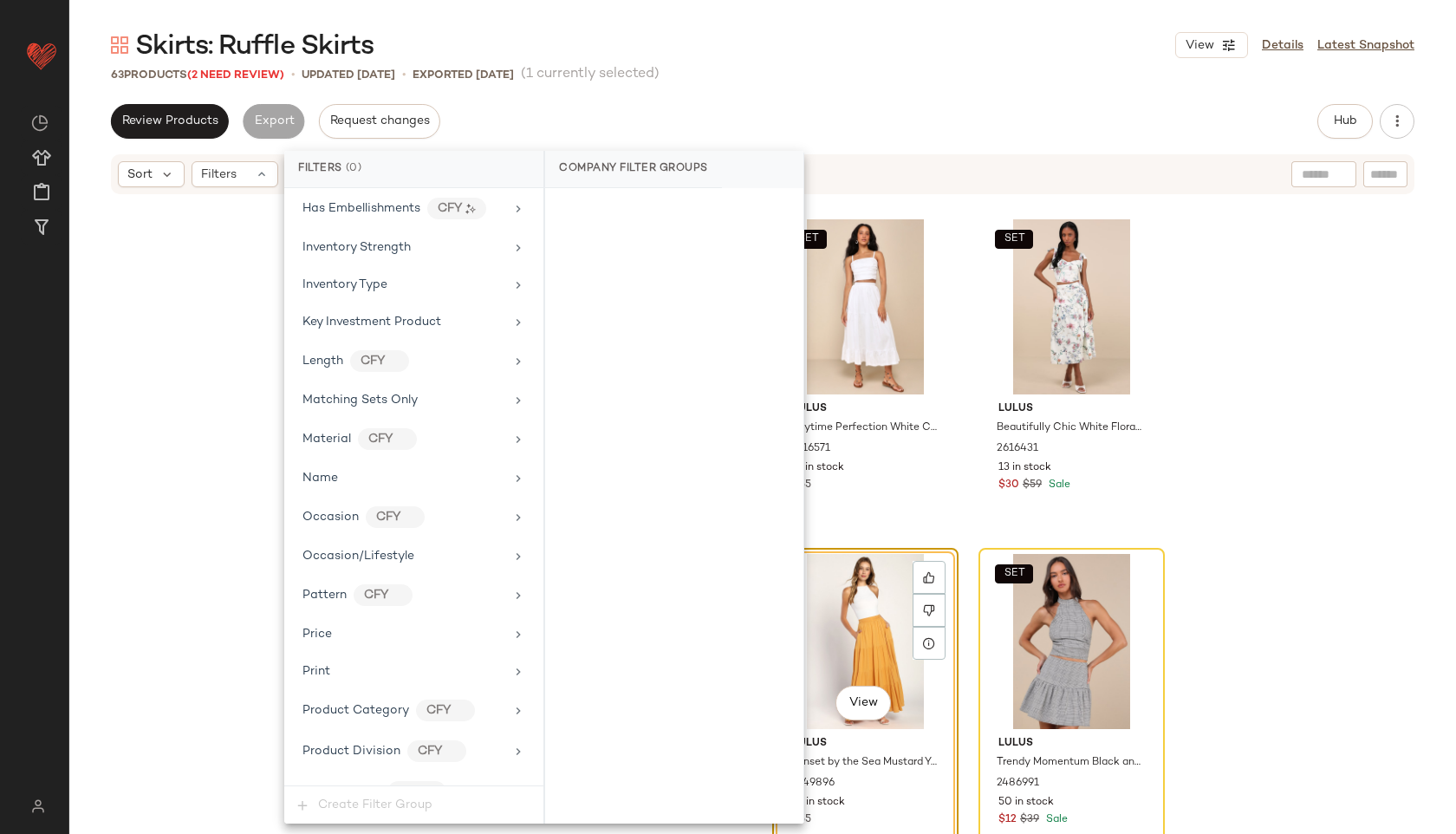
scroll to position [1102, 0]
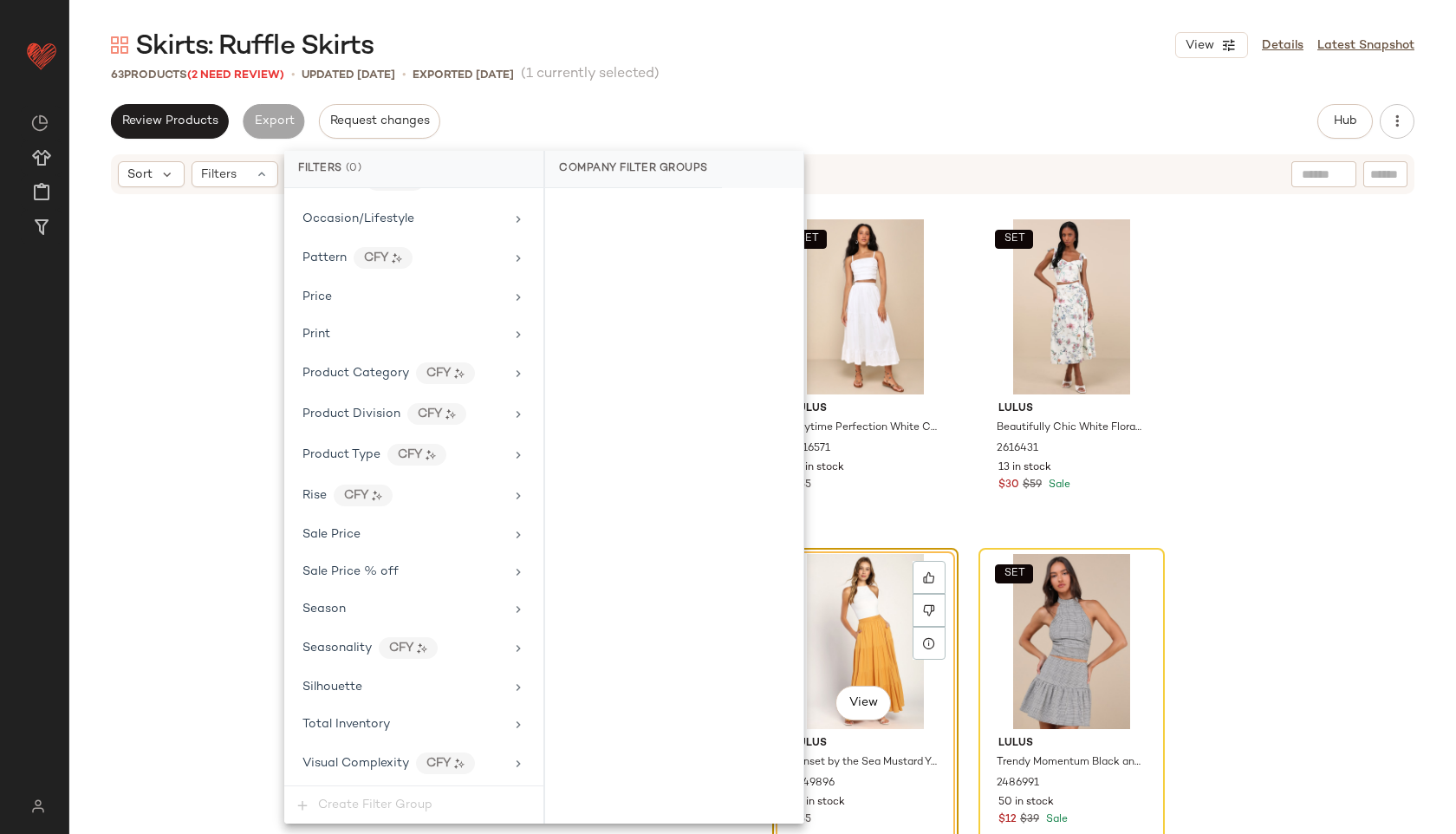
click at [376, 724] on span "Total Inventory" at bounding box center [346, 724] width 87 height 13
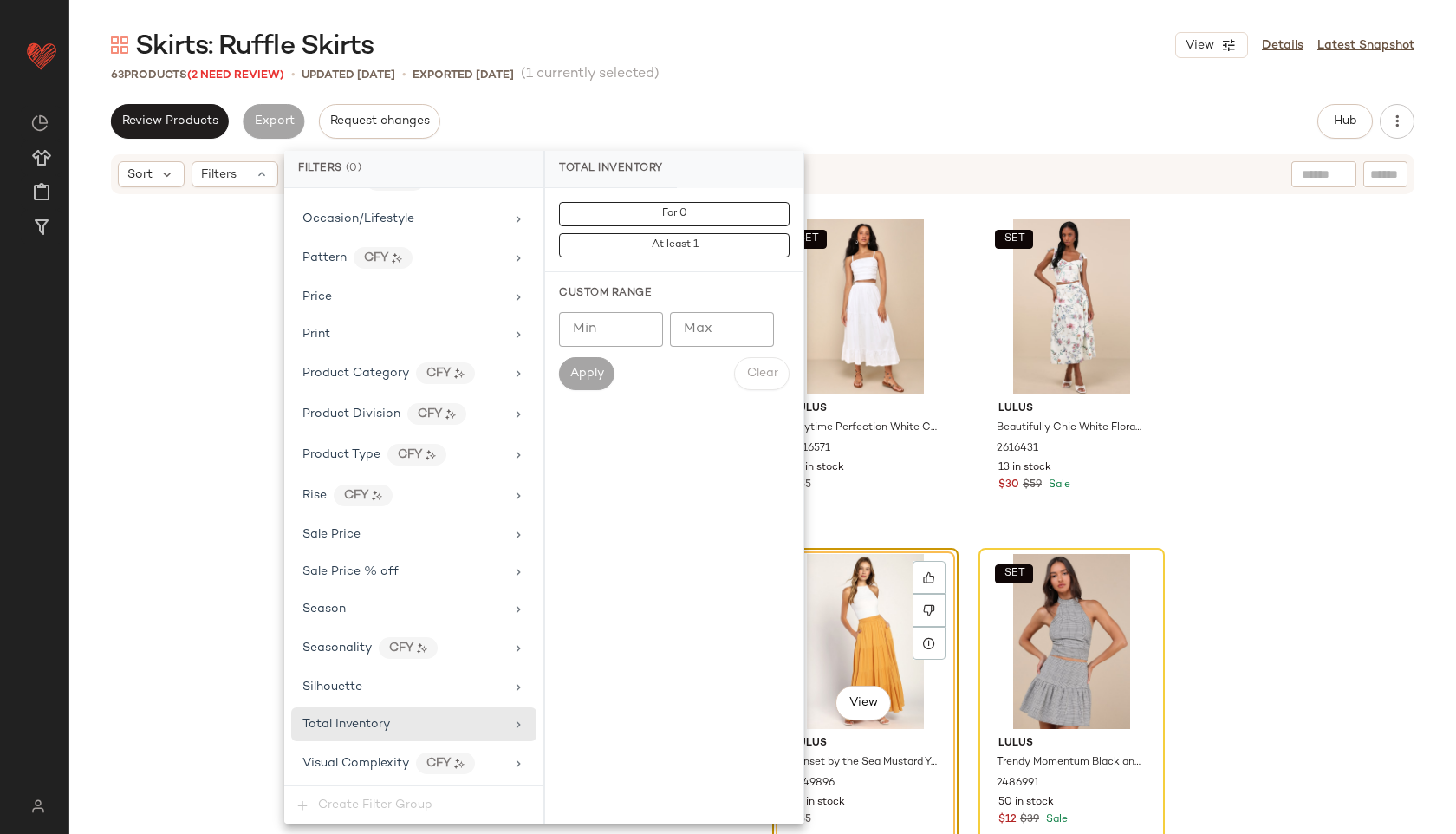
click at [661, 208] on button "For 0" at bounding box center [673, 213] width 230 height 25
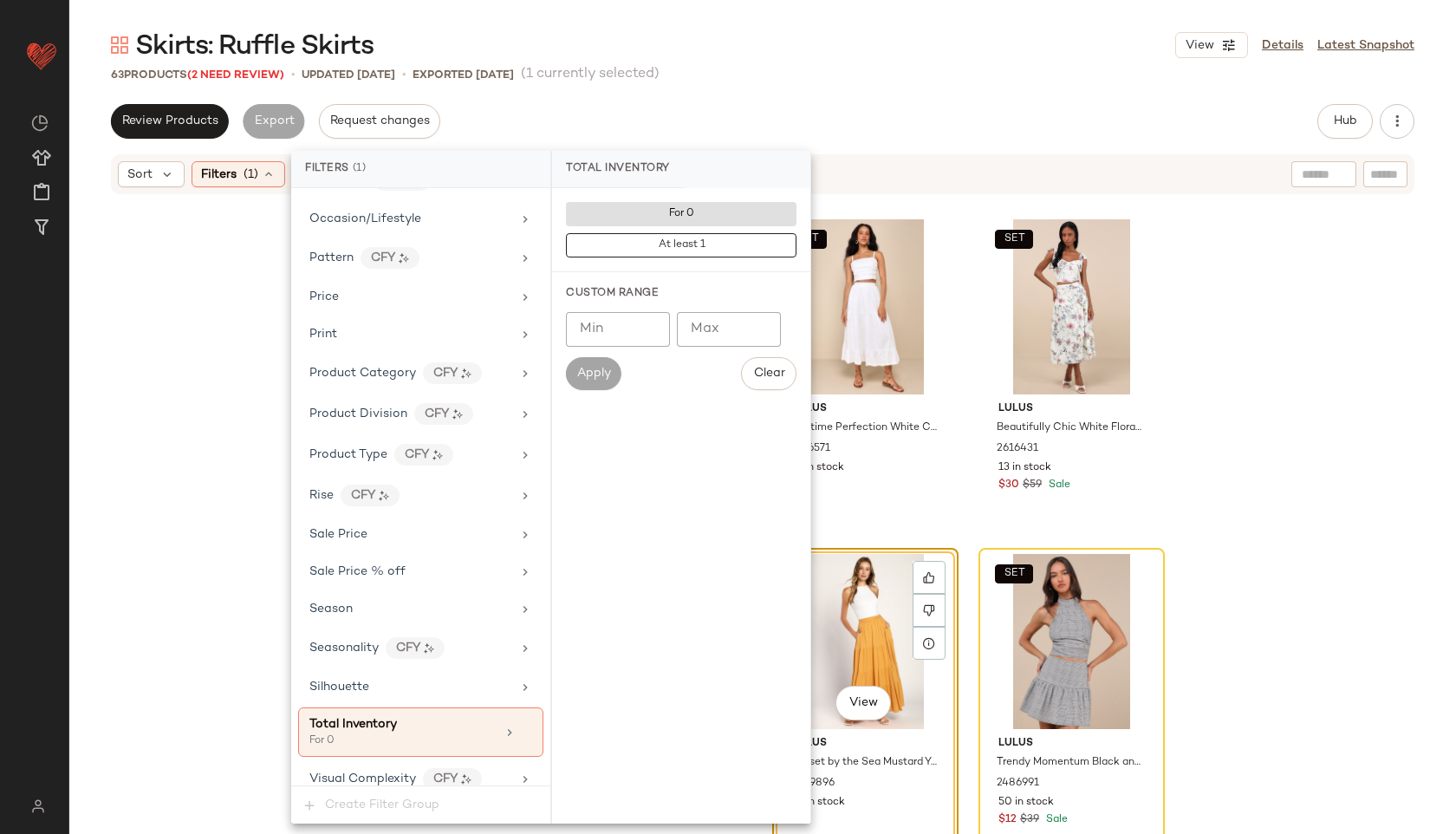
click at [762, 104] on div "Review Products Export Request changes Hub Send for Review External Review Inte…" at bounding box center [763, 121] width 1304 height 34
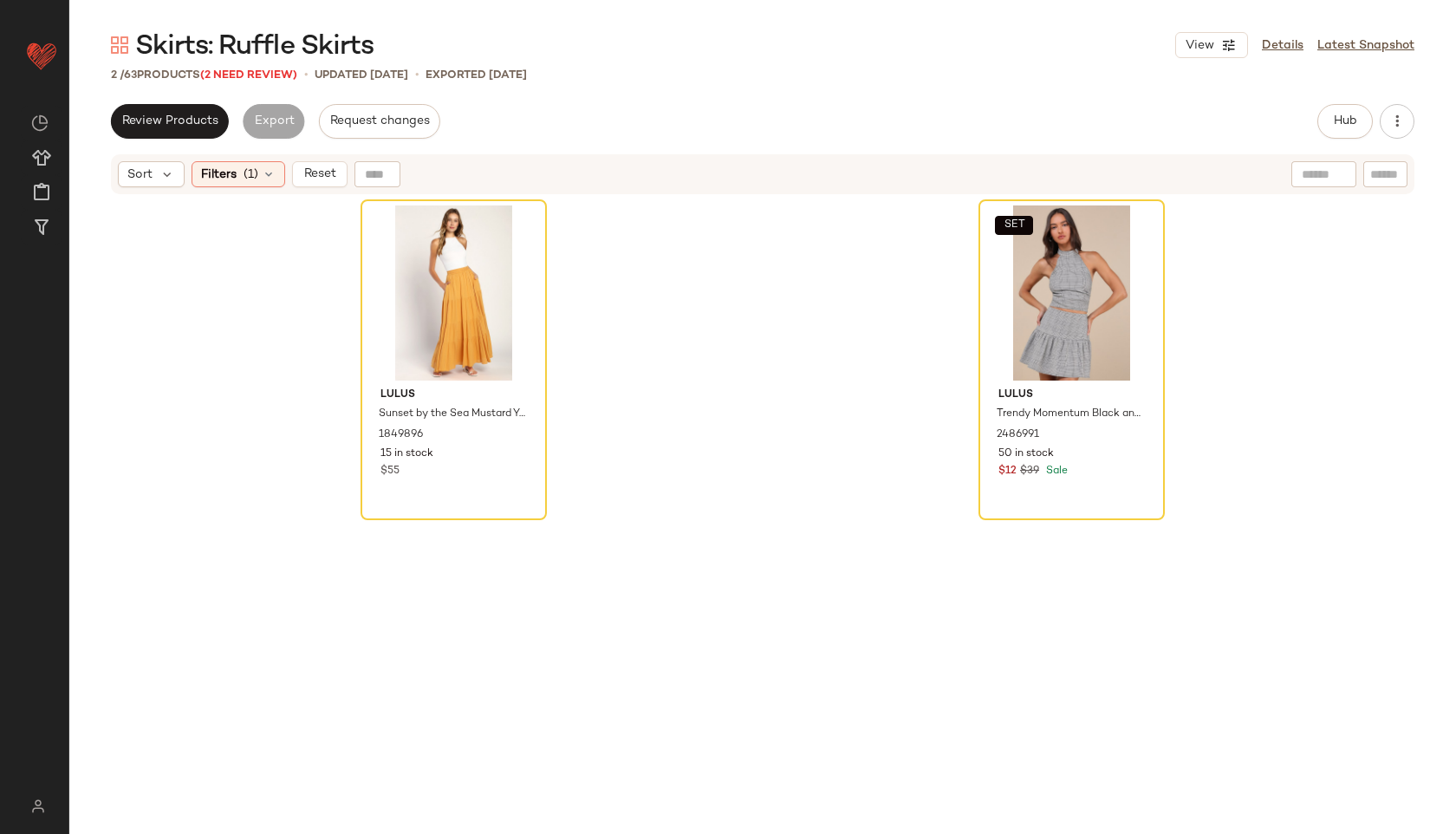
click at [412, 263] on div at bounding box center [453, 293] width 174 height 175
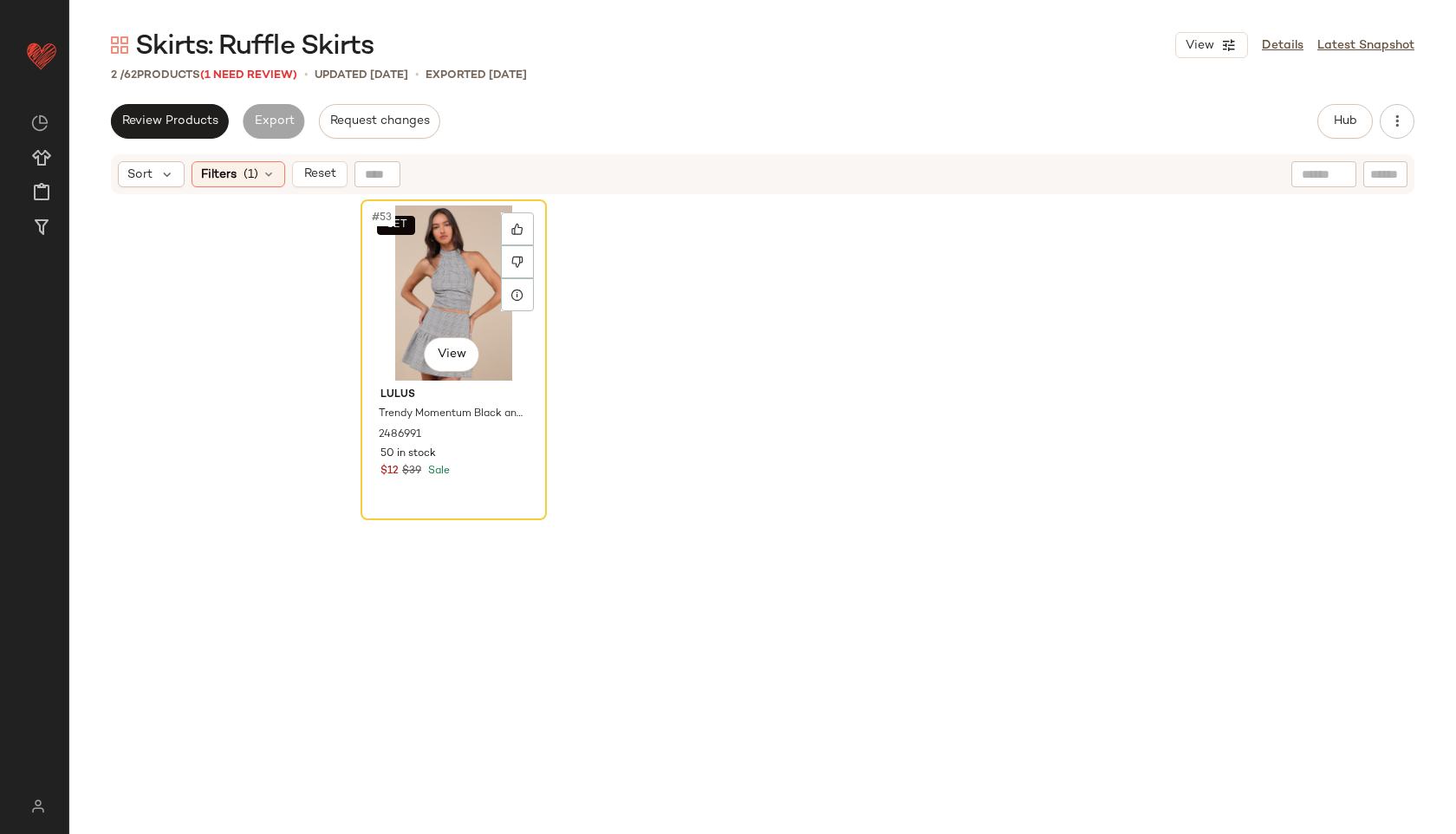
click at [412, 263] on div "SET #53 View" at bounding box center [453, 293] width 174 height 175
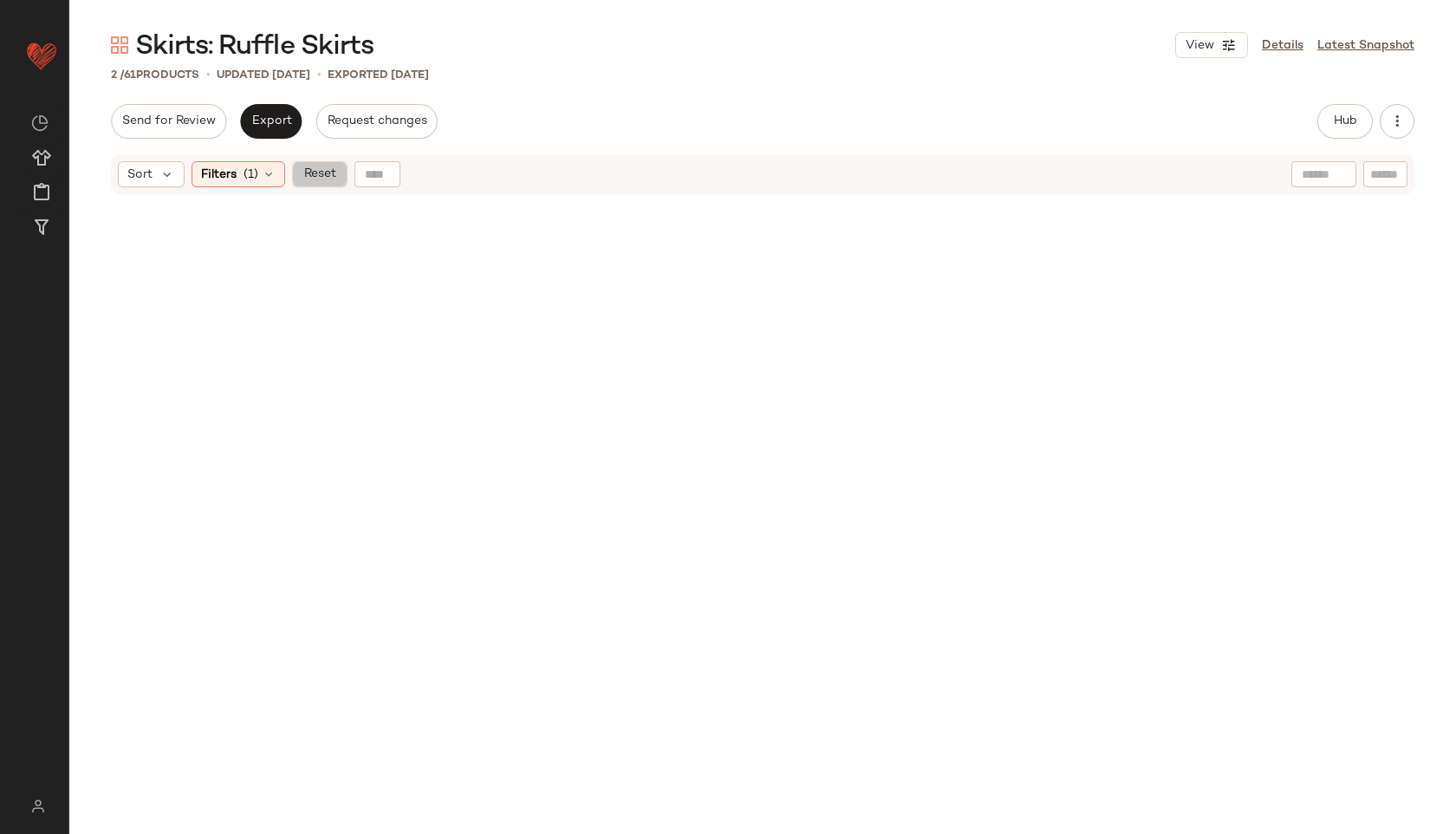
click at [320, 171] on span "Reset" at bounding box center [319, 174] width 32 height 14
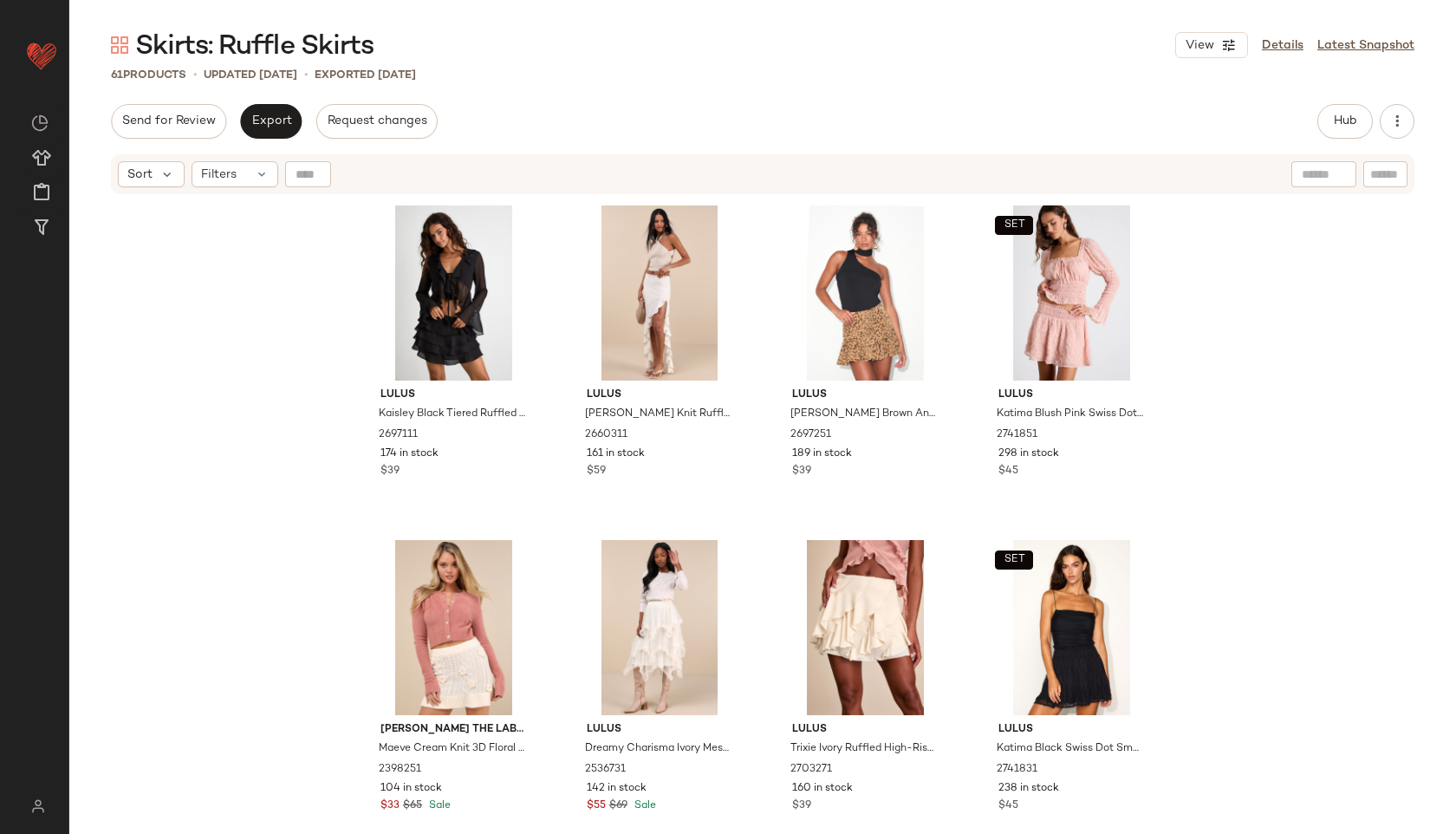
click at [275, 264] on div "Lulus Kaisley Black Tiered Ruffled High-Rise Mini Skirt 2697111 174 in stock $3…" at bounding box center [763, 538] width 1386 height 685
click at [1344, 121] on span "Hub" at bounding box center [1345, 121] width 25 height 14
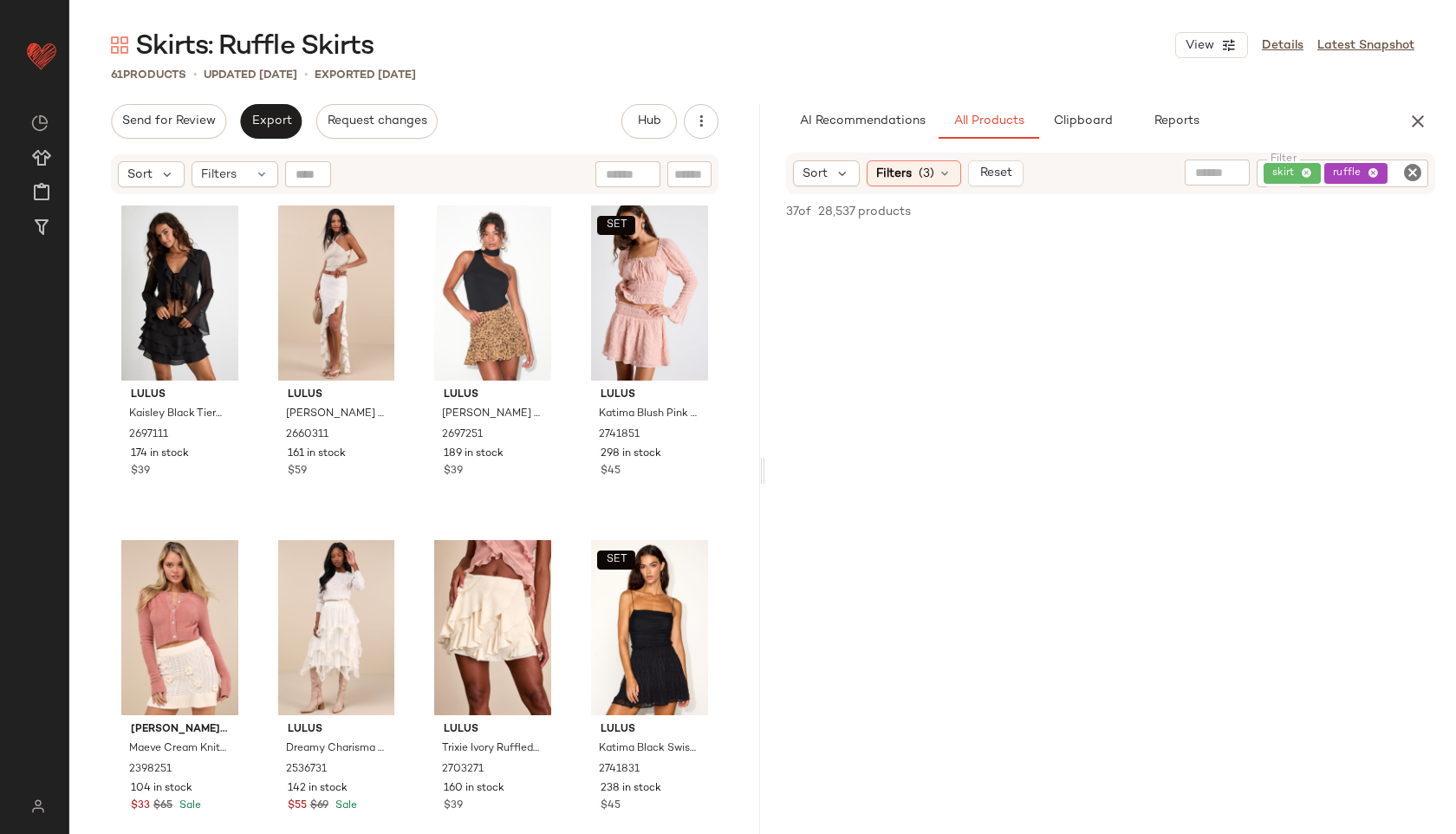
click at [939, 178] on icon at bounding box center [945, 173] width 14 height 14
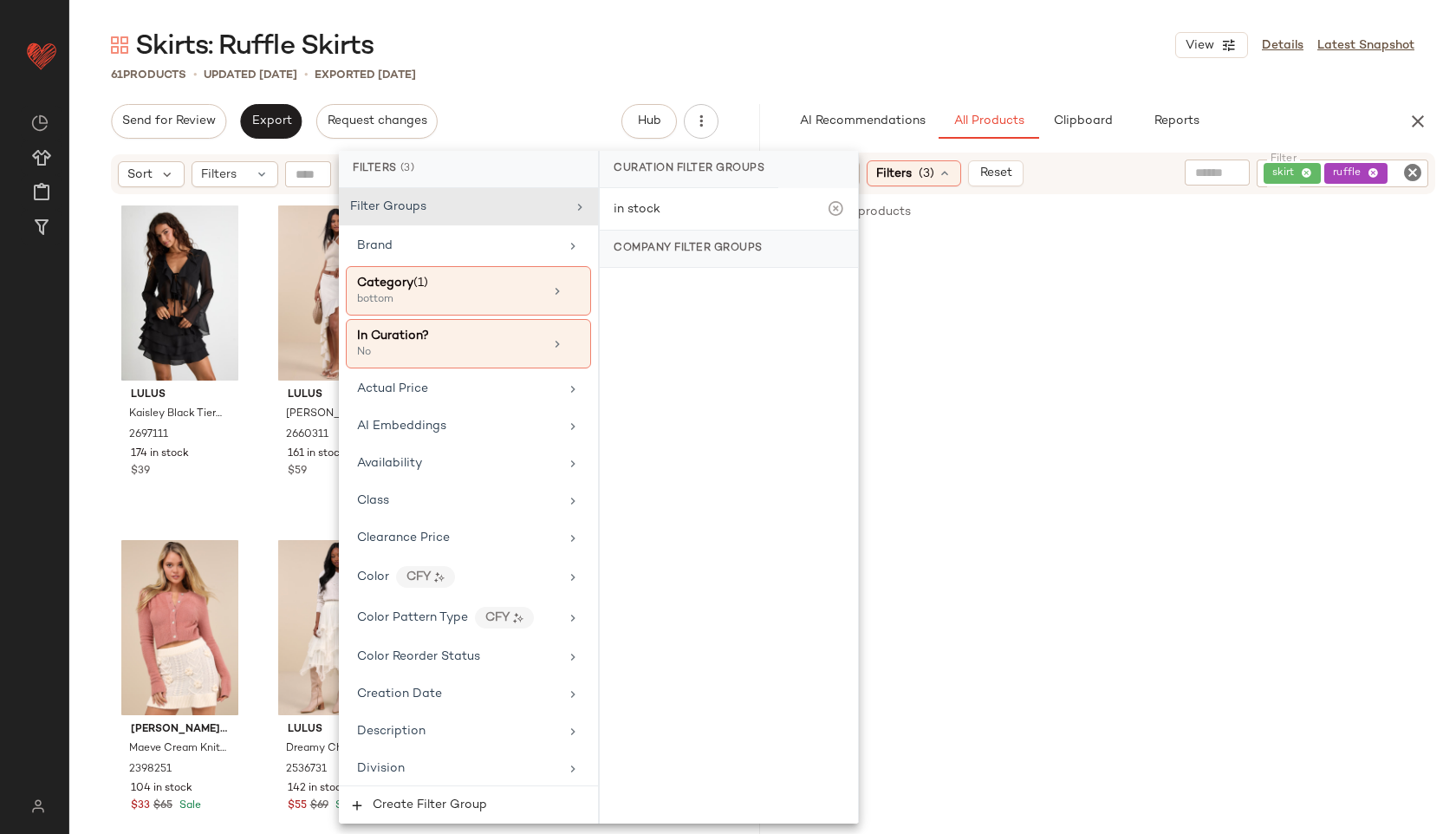
click at [896, 22] on main "Skirts: Ruffle Skirts View Details Latest Snapshot 61 Products • updated Oct 14…" at bounding box center [728, 417] width 1456 height 834
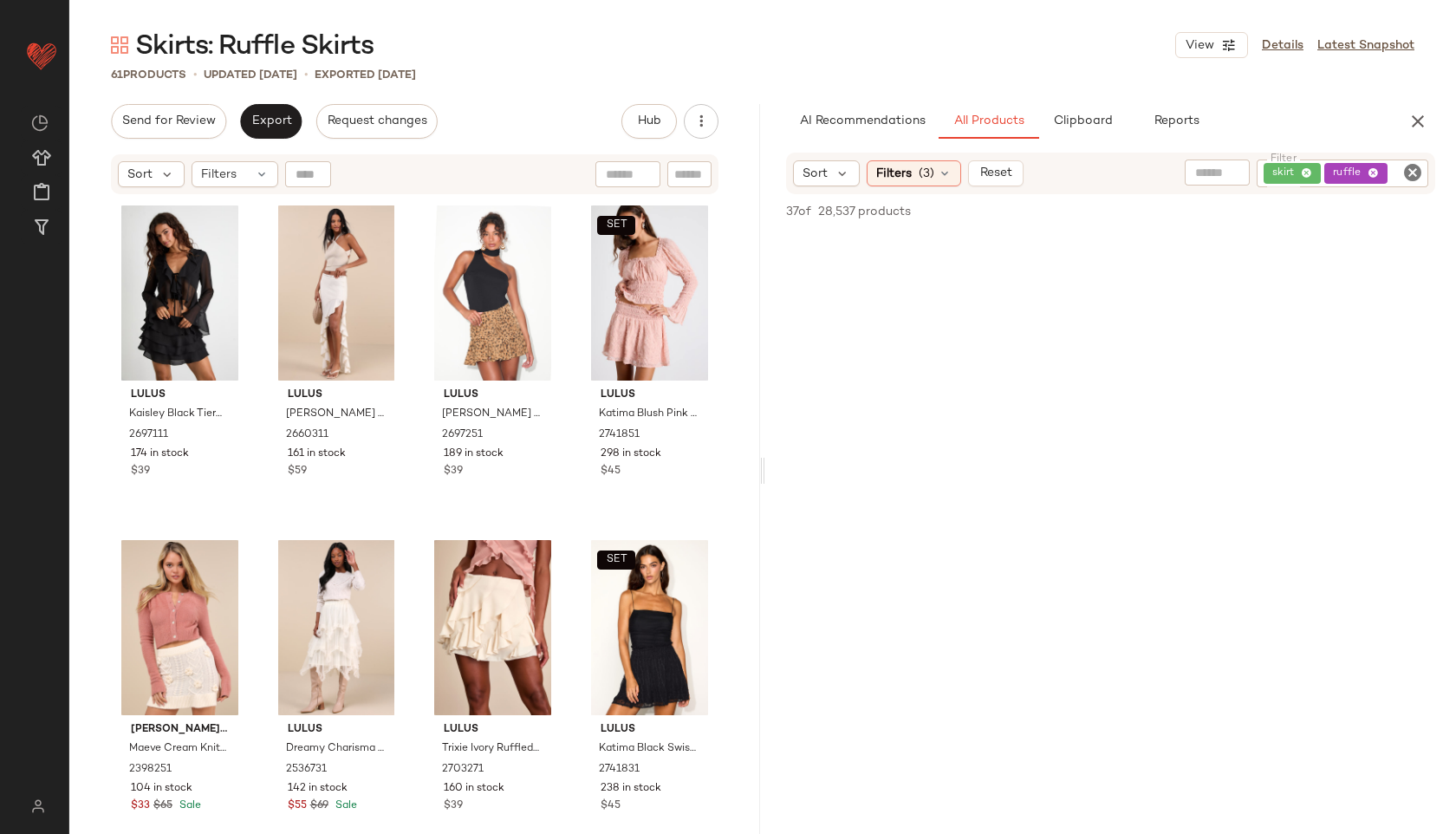
click at [925, 169] on span "(3)" at bounding box center [926, 173] width 16 height 19
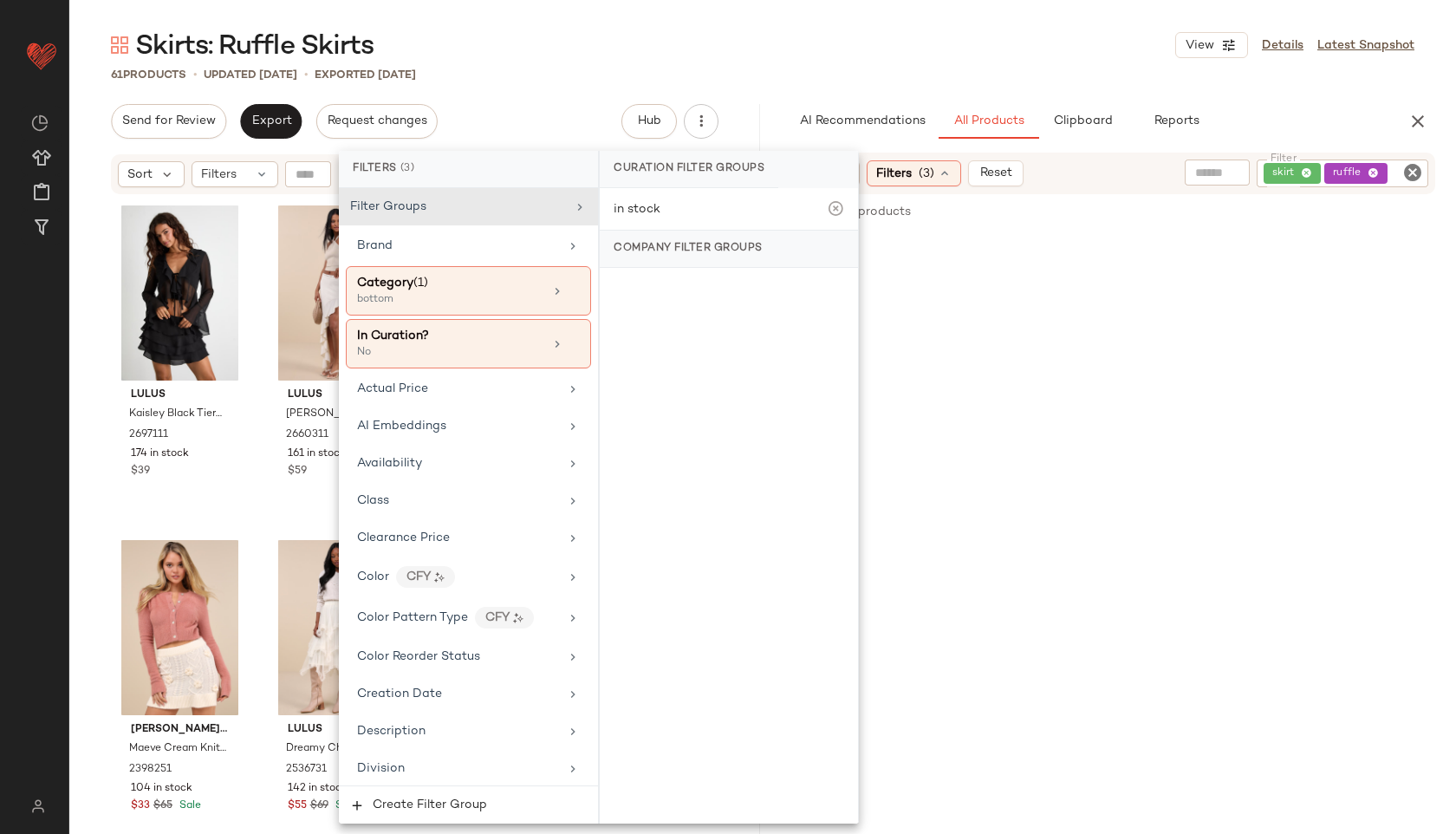
click at [493, 278] on div "Category (1)" at bounding box center [449, 283] width 186 height 19
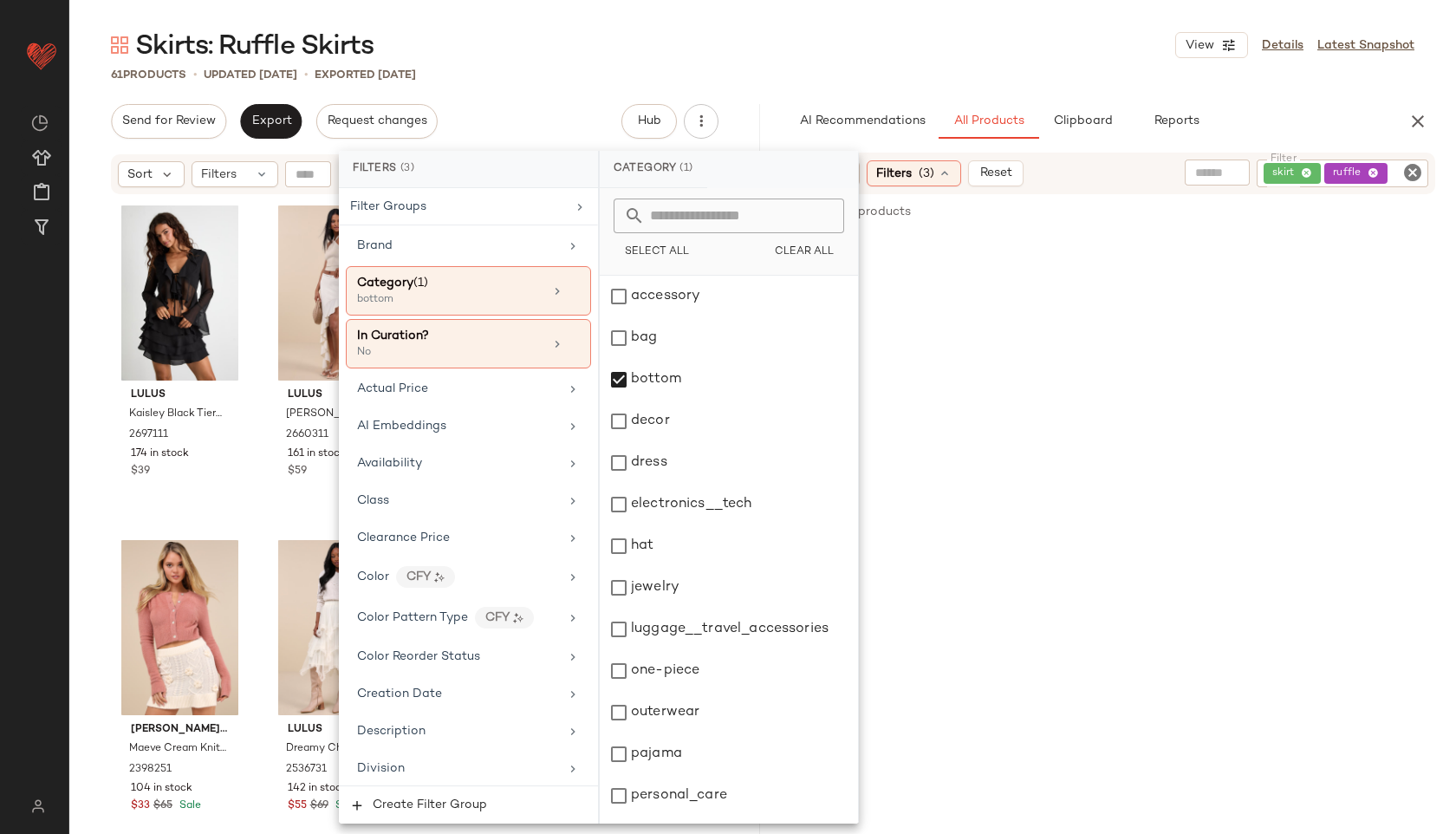
click at [645, 377] on div "bottom" at bounding box center [728, 380] width 259 height 41
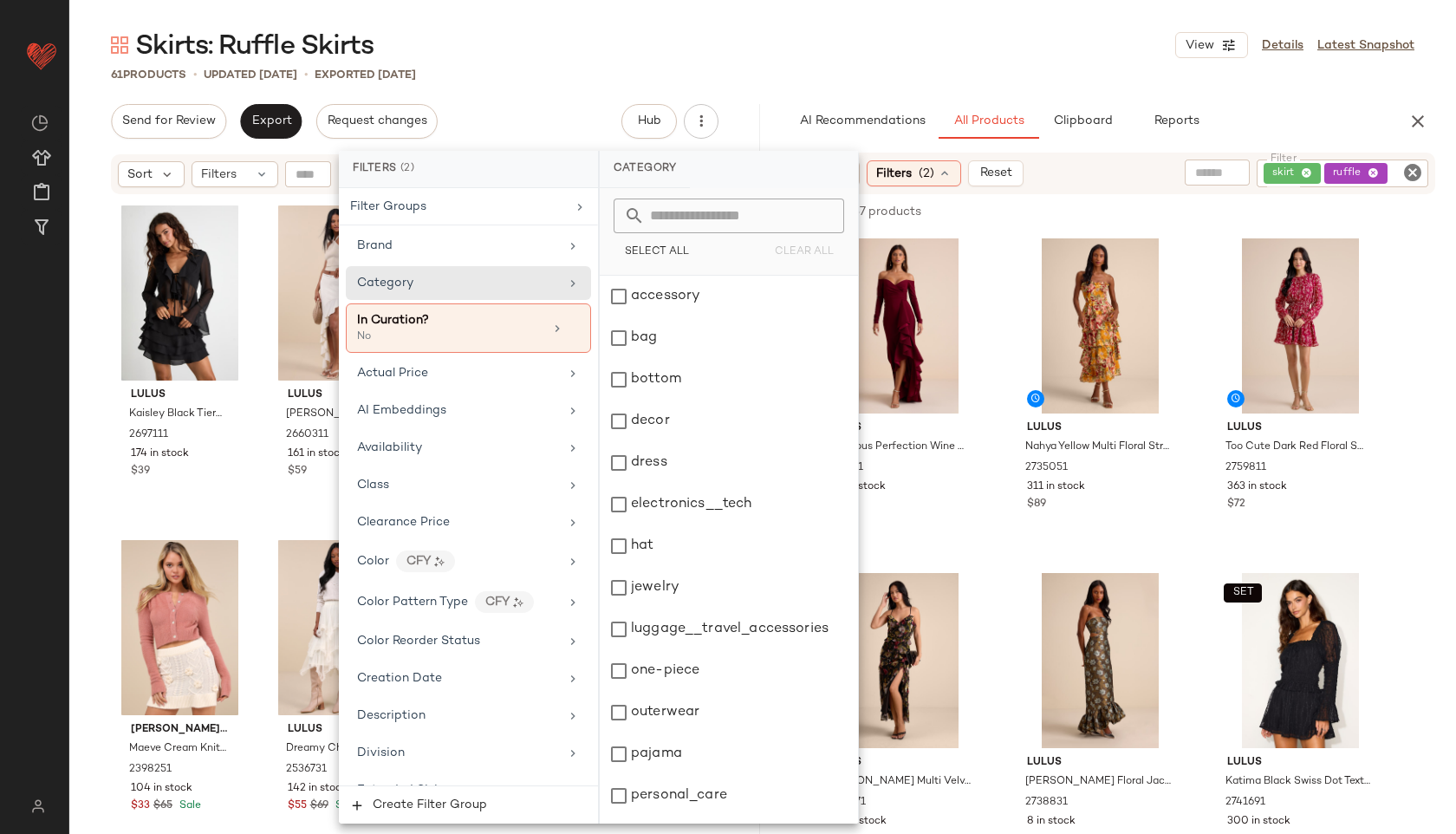
click at [718, 36] on div "Skirts: Ruffle Skirts View Details Latest Snapshot" at bounding box center [763, 44] width 1386 height 34
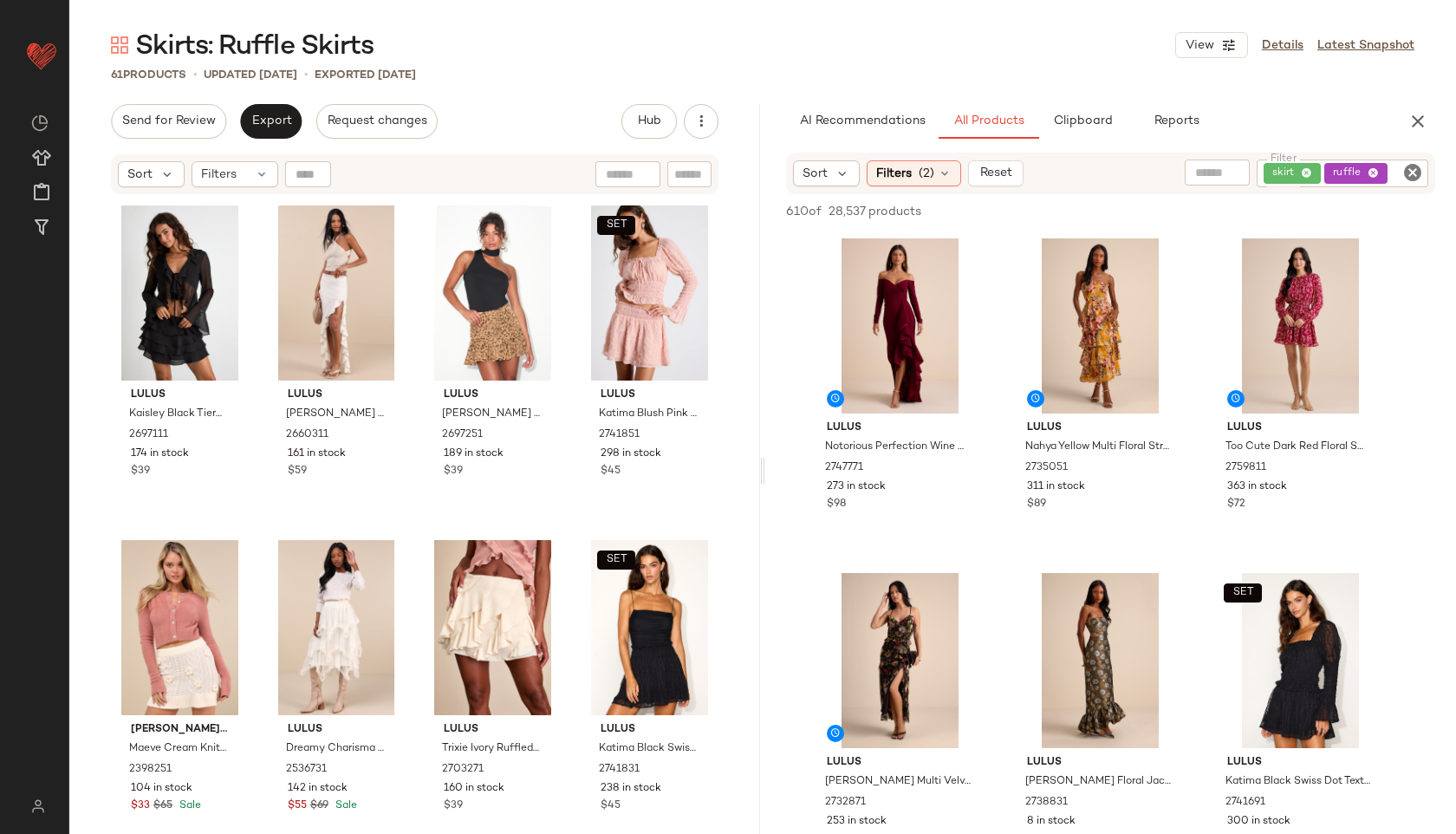
click at [911, 167] on div "Filters (2)" at bounding box center [913, 173] width 94 height 26
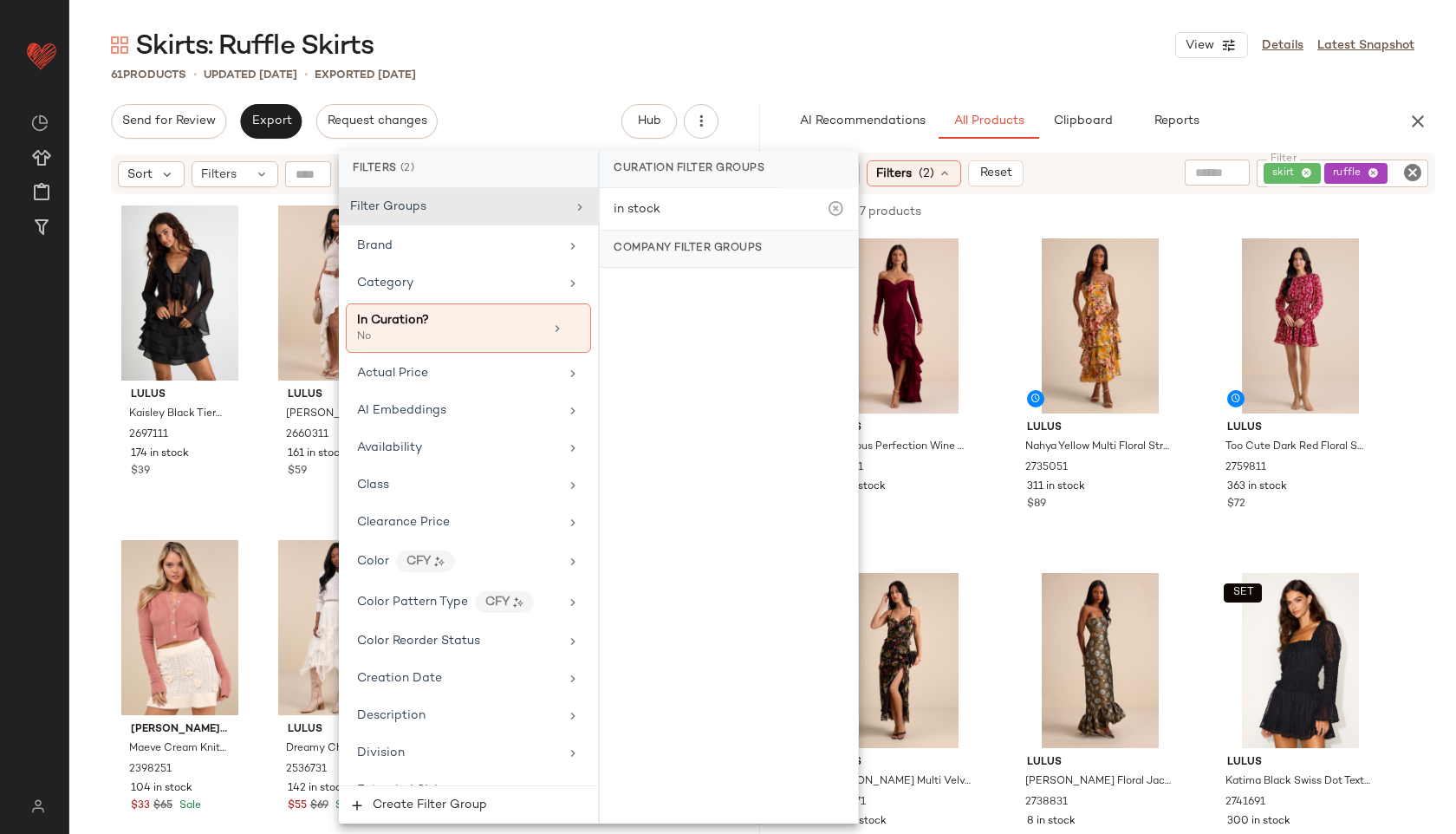
click at [435, 282] on div "Category" at bounding box center [457, 283] width 202 height 19
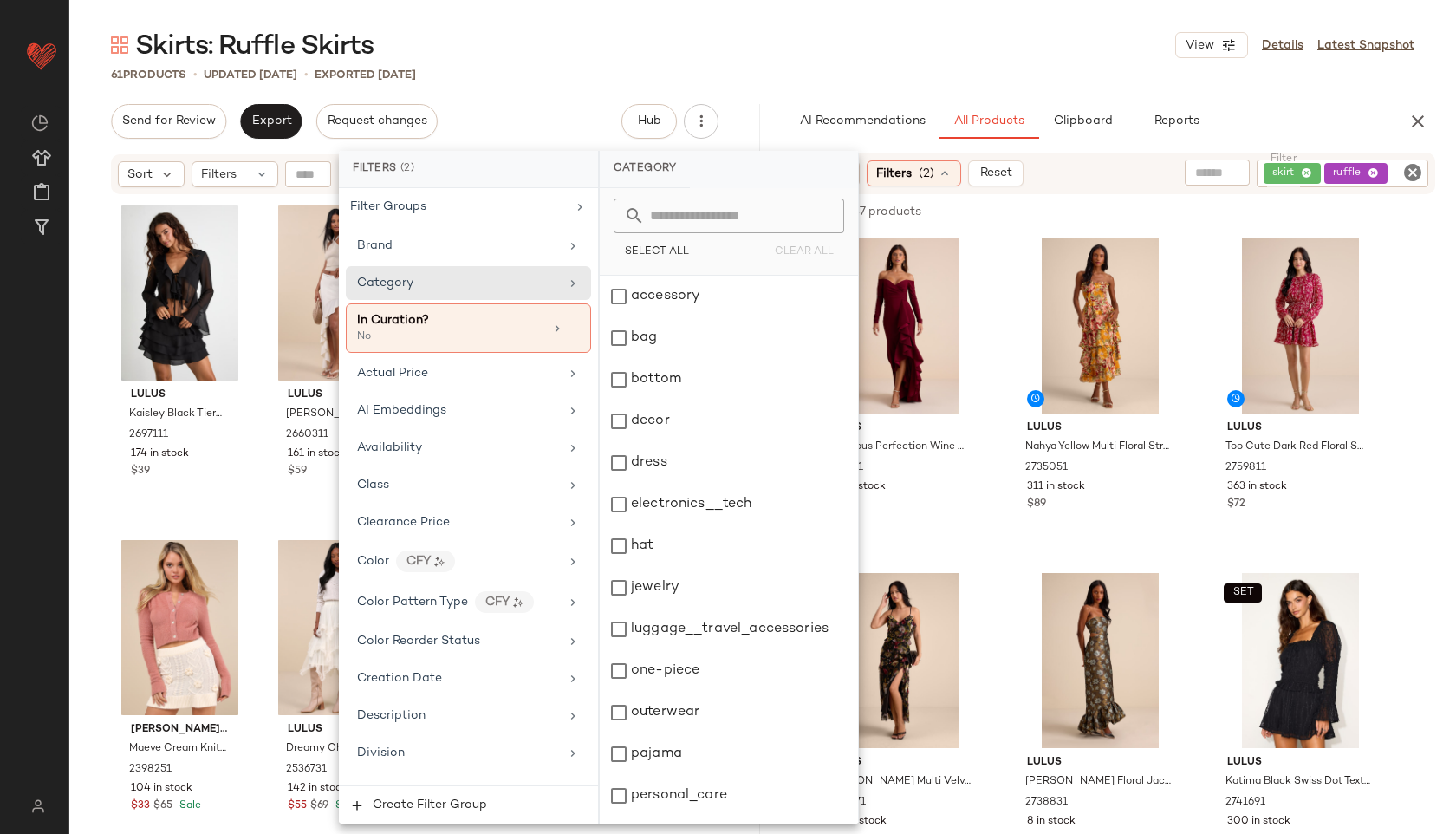
click at [646, 473] on div "dress" at bounding box center [728, 462] width 259 height 41
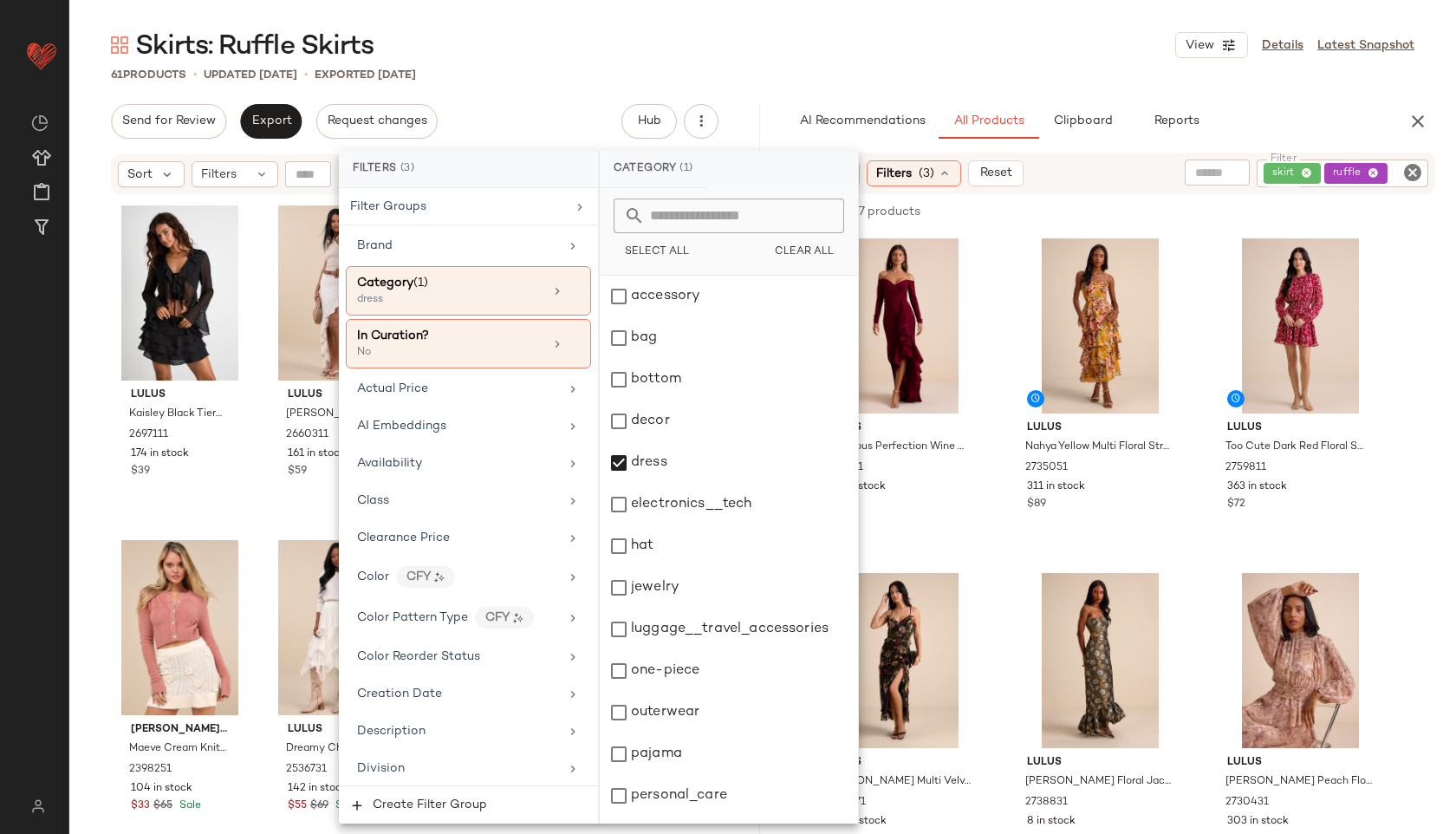
click at [835, 37] on div "Skirts: Ruffle Skirts View Details Latest Snapshot" at bounding box center [763, 44] width 1386 height 34
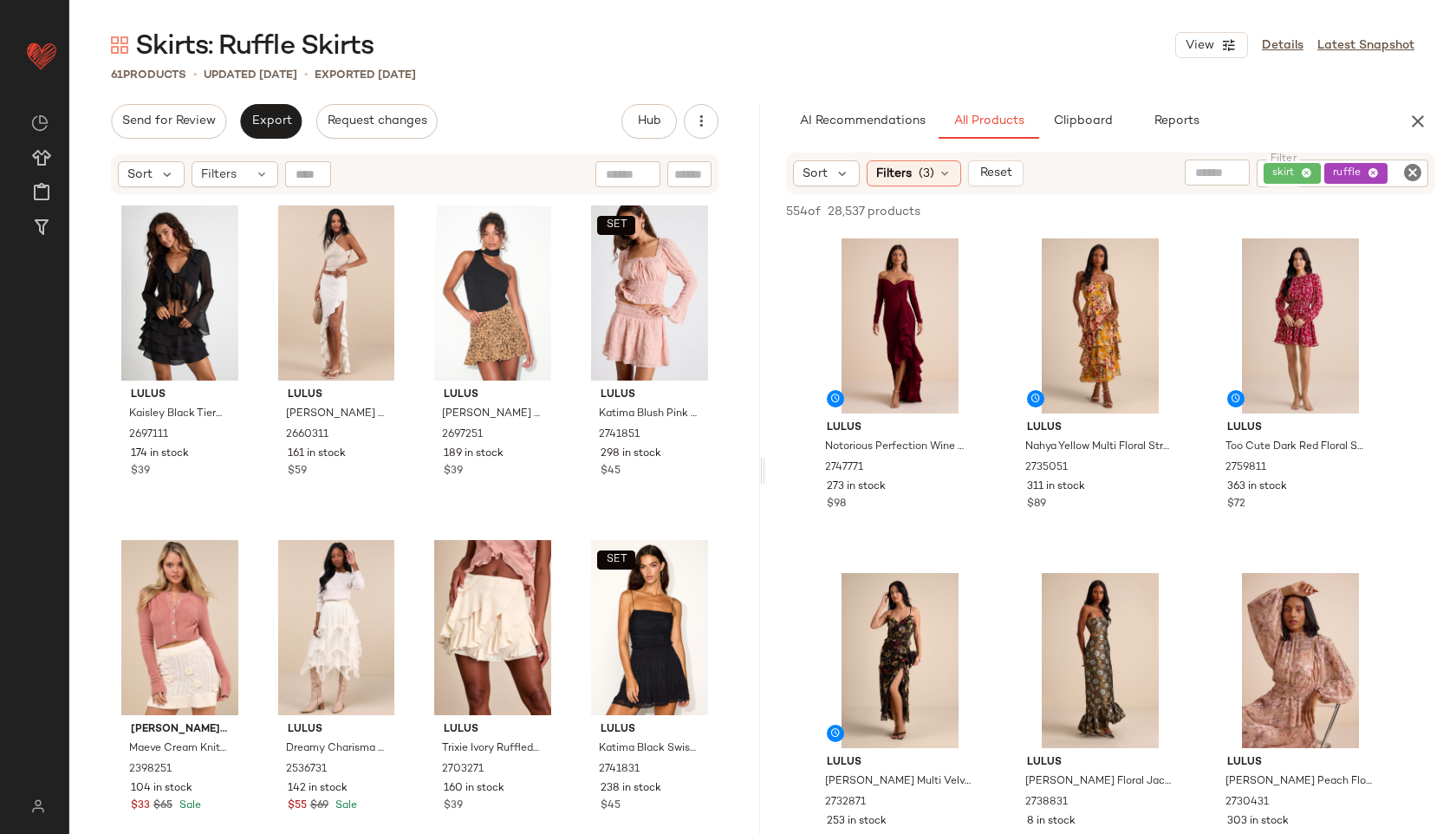
click at [891, 164] on span "Filters" at bounding box center [894, 173] width 35 height 19
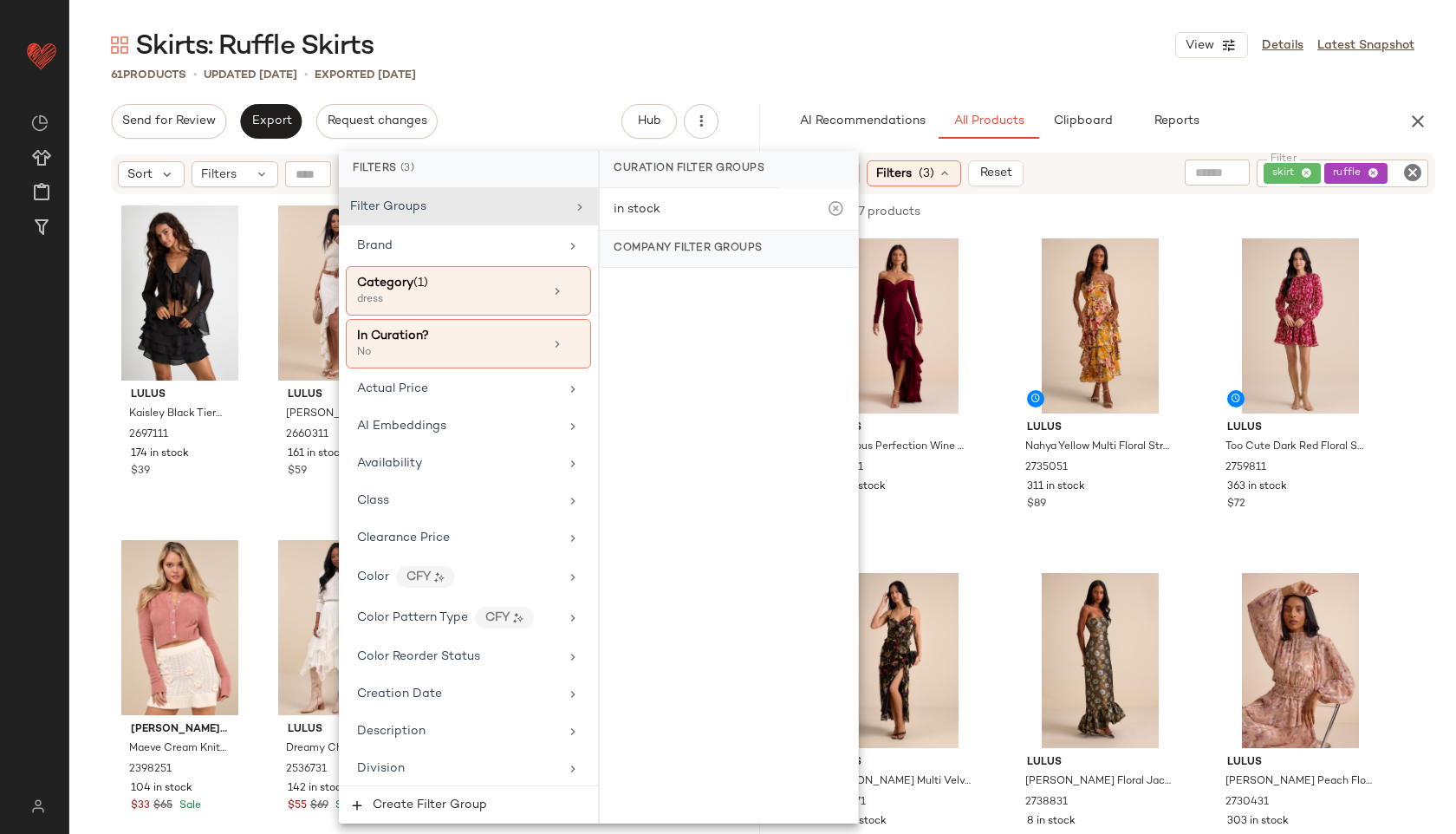
click at [458, 279] on div "Category (1)" at bounding box center [449, 283] width 186 height 19
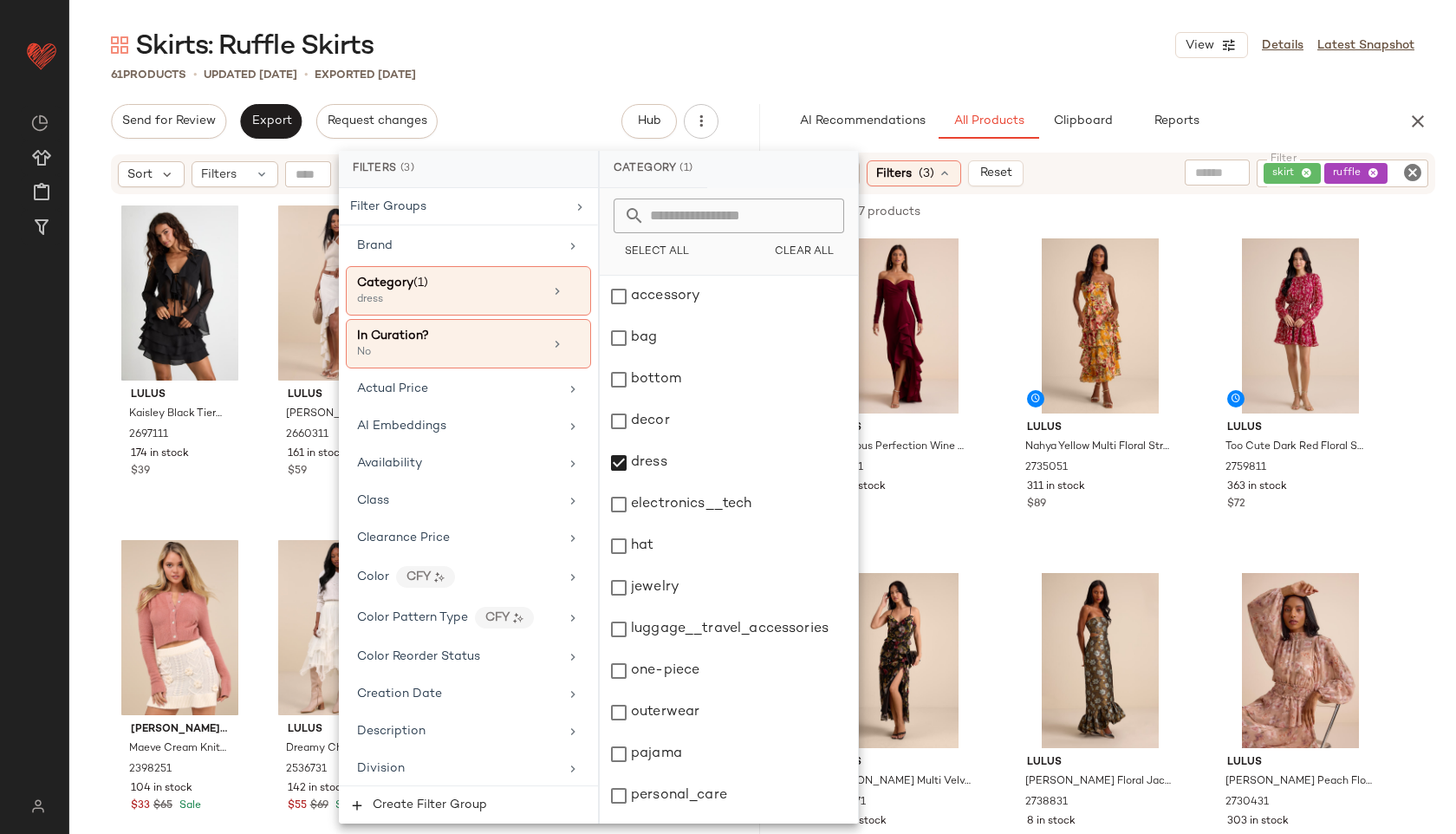
click at [660, 449] on div "dress" at bounding box center [728, 462] width 259 height 41
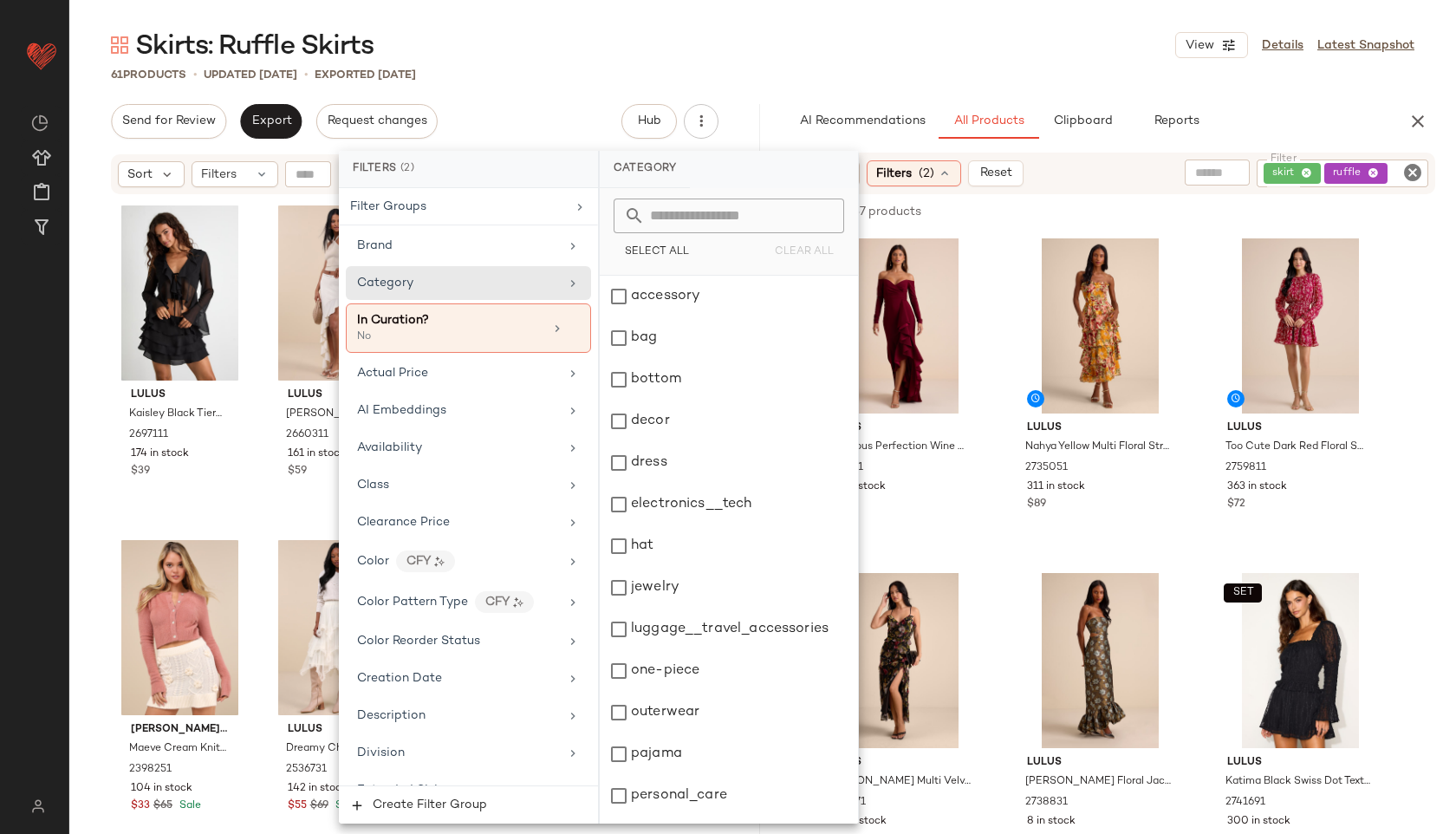
click at [670, 391] on div "bottom" at bounding box center [728, 380] width 259 height 41
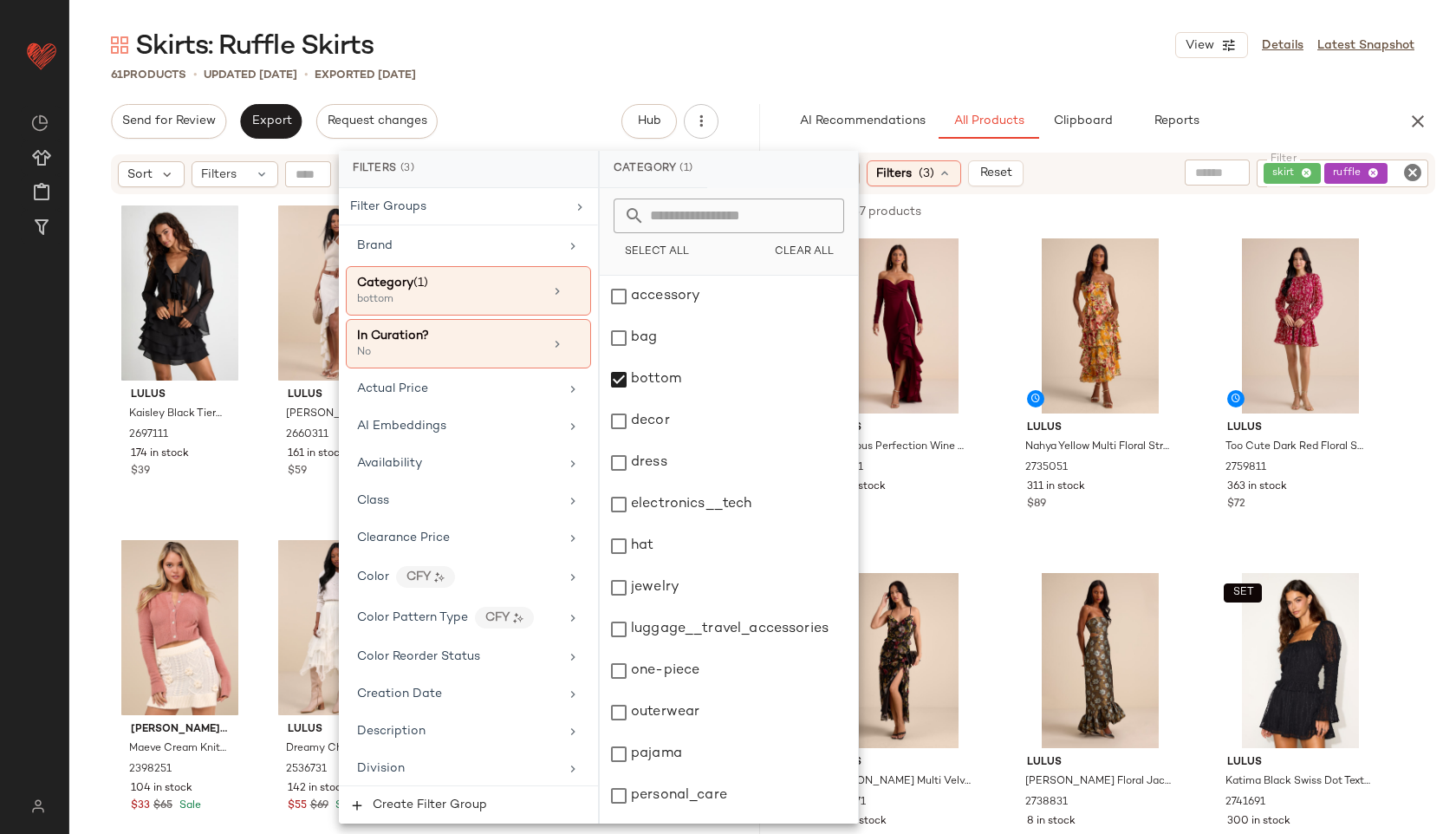
click at [843, 30] on div "Skirts: Ruffle Skirts View Details Latest Snapshot" at bounding box center [763, 44] width 1386 height 34
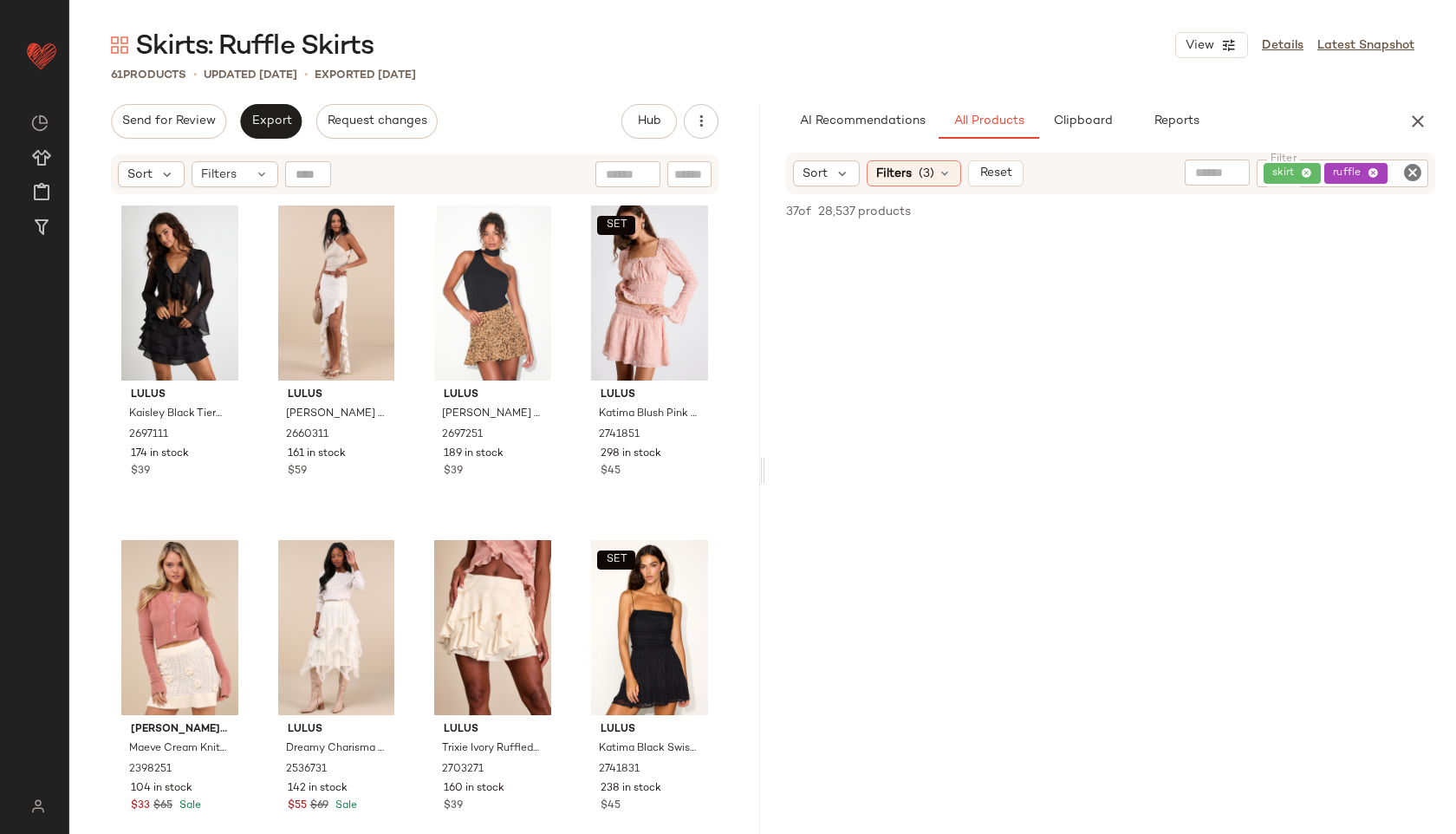
click at [1407, 172] on icon "Clear Filter" at bounding box center [1412, 172] width 21 height 21
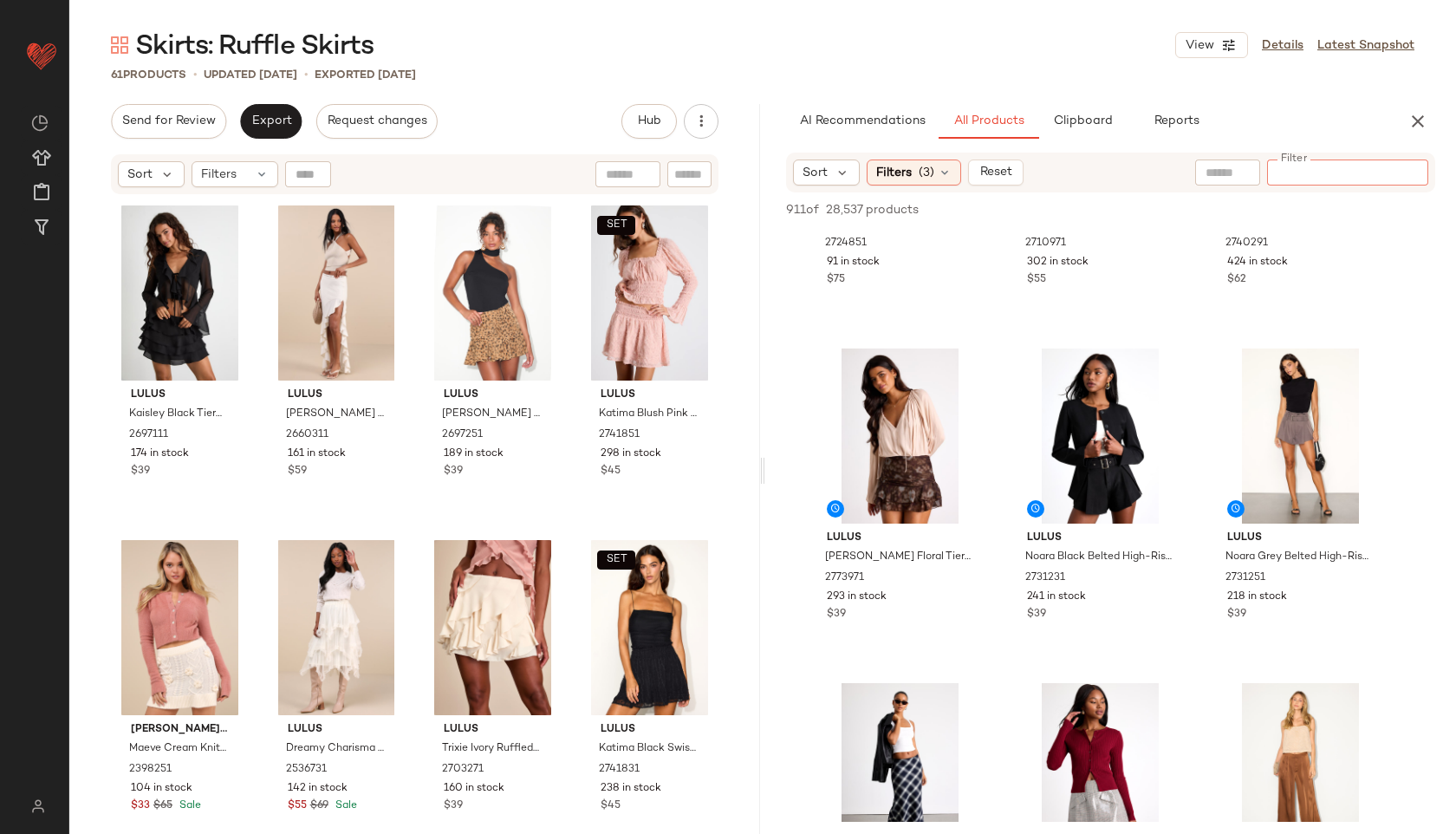
scroll to position [891, 0]
type input "*****"
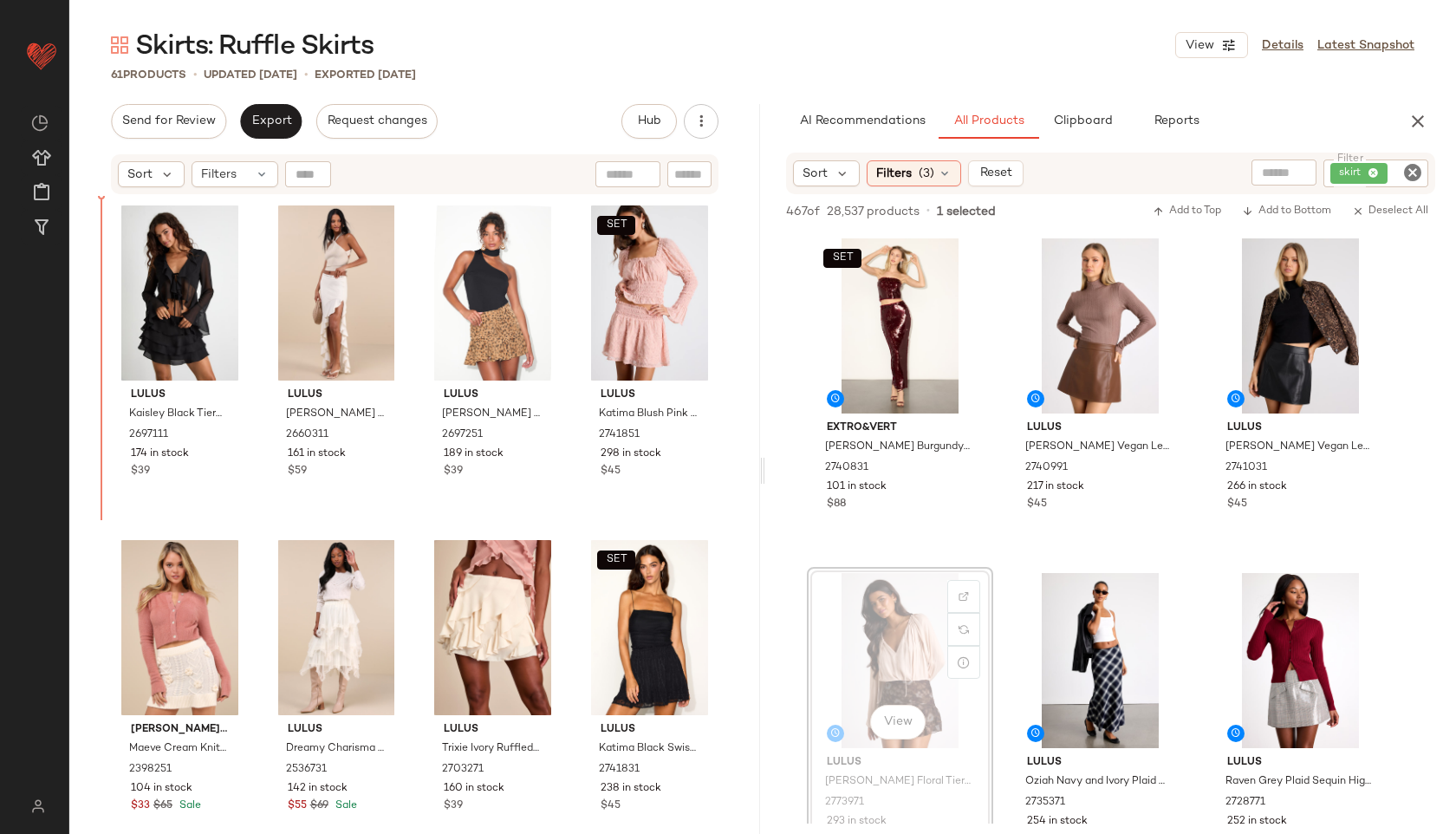
drag, startPoint x: 236, startPoint y: 154, endPoint x: 890, endPoint y: 643, distance: 816.6
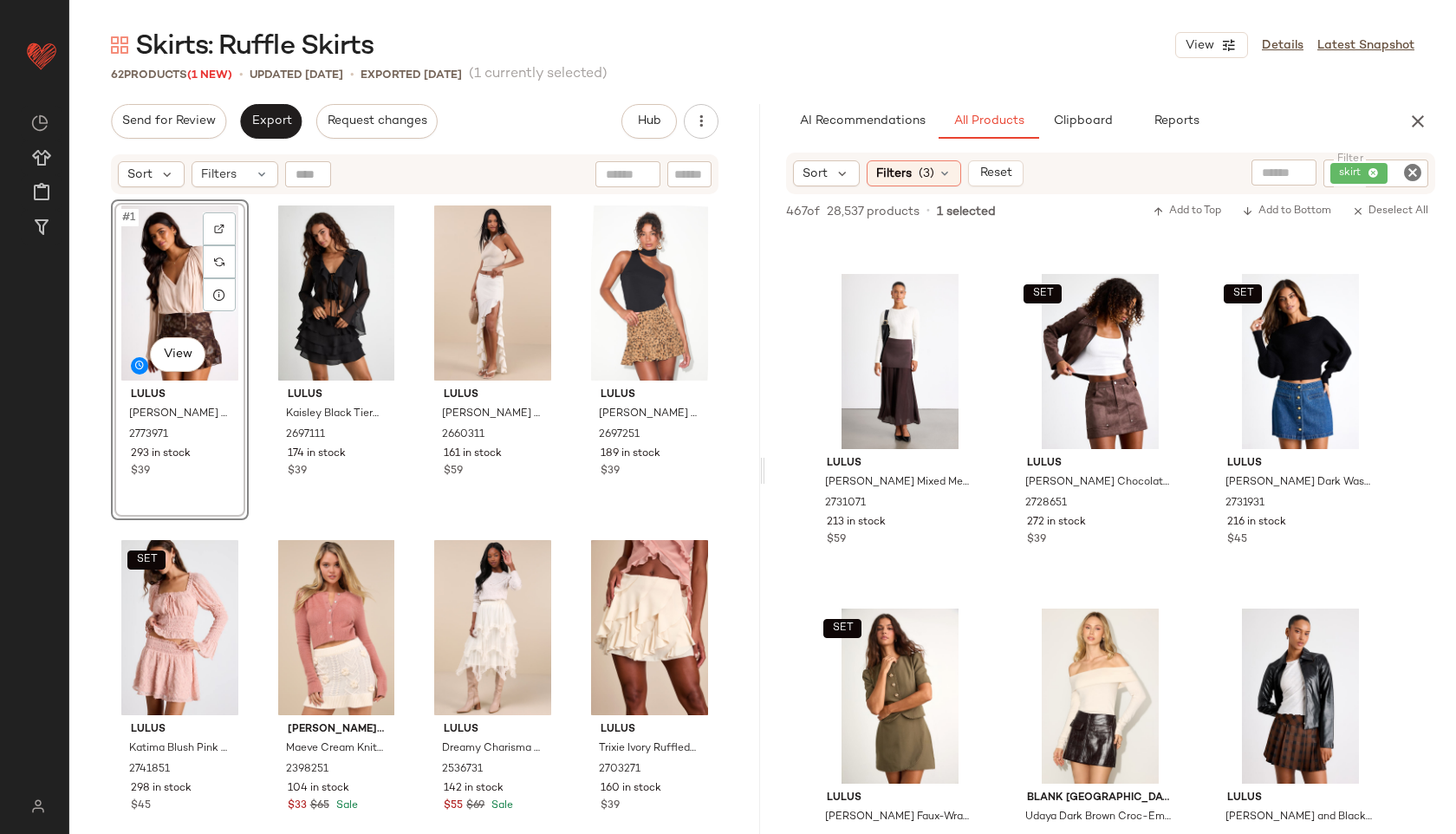
scroll to position [628, 0]
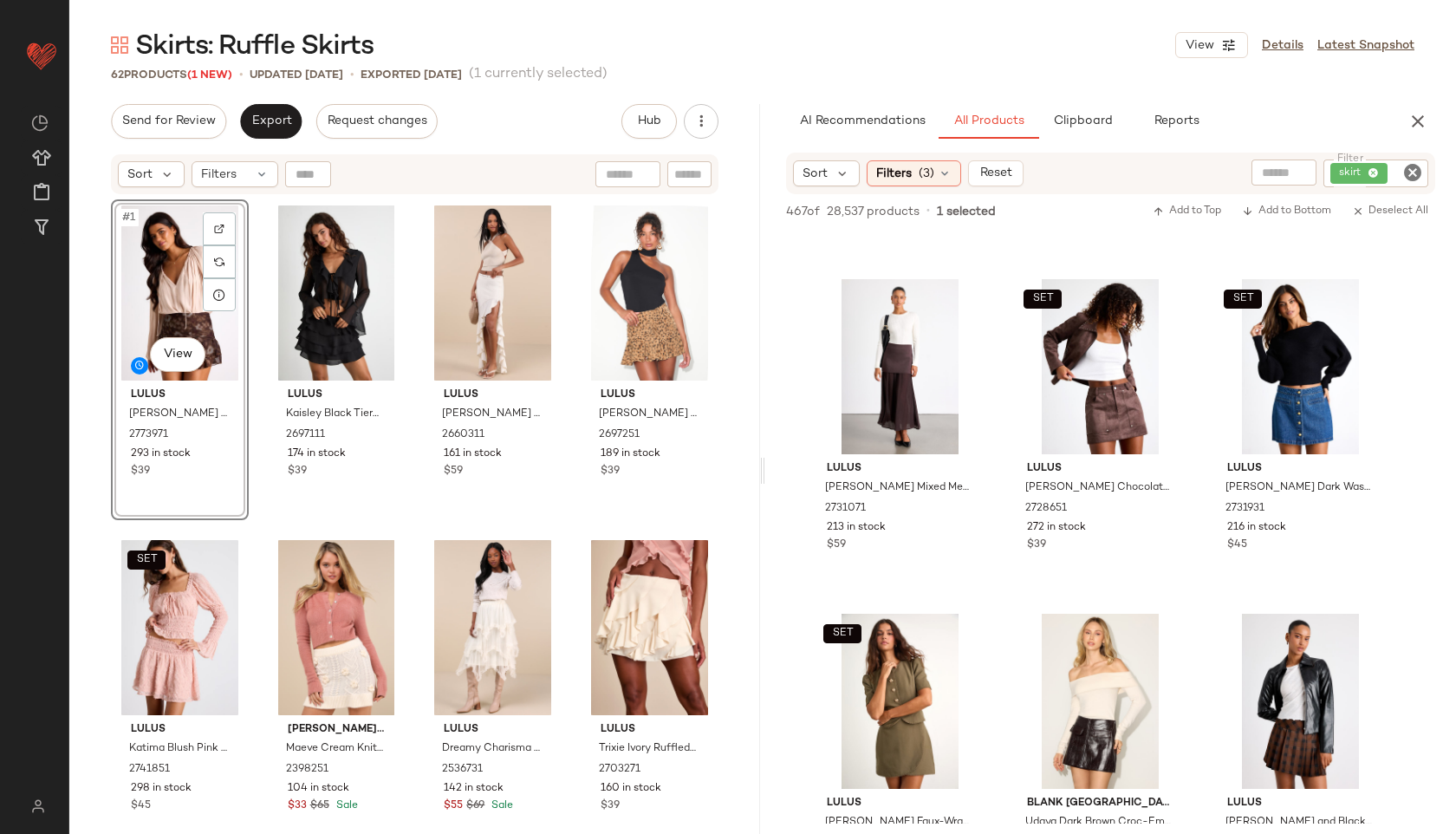
click at [842, 242] on div "Lulus Oziah Navy and Ivory Plaid Mid-Rise Maxi Skirt 2735371 254 in stock $49" at bounding box center [900, 98] width 183 height 318
click at [906, 403] on div at bounding box center [900, 367] width 174 height 175
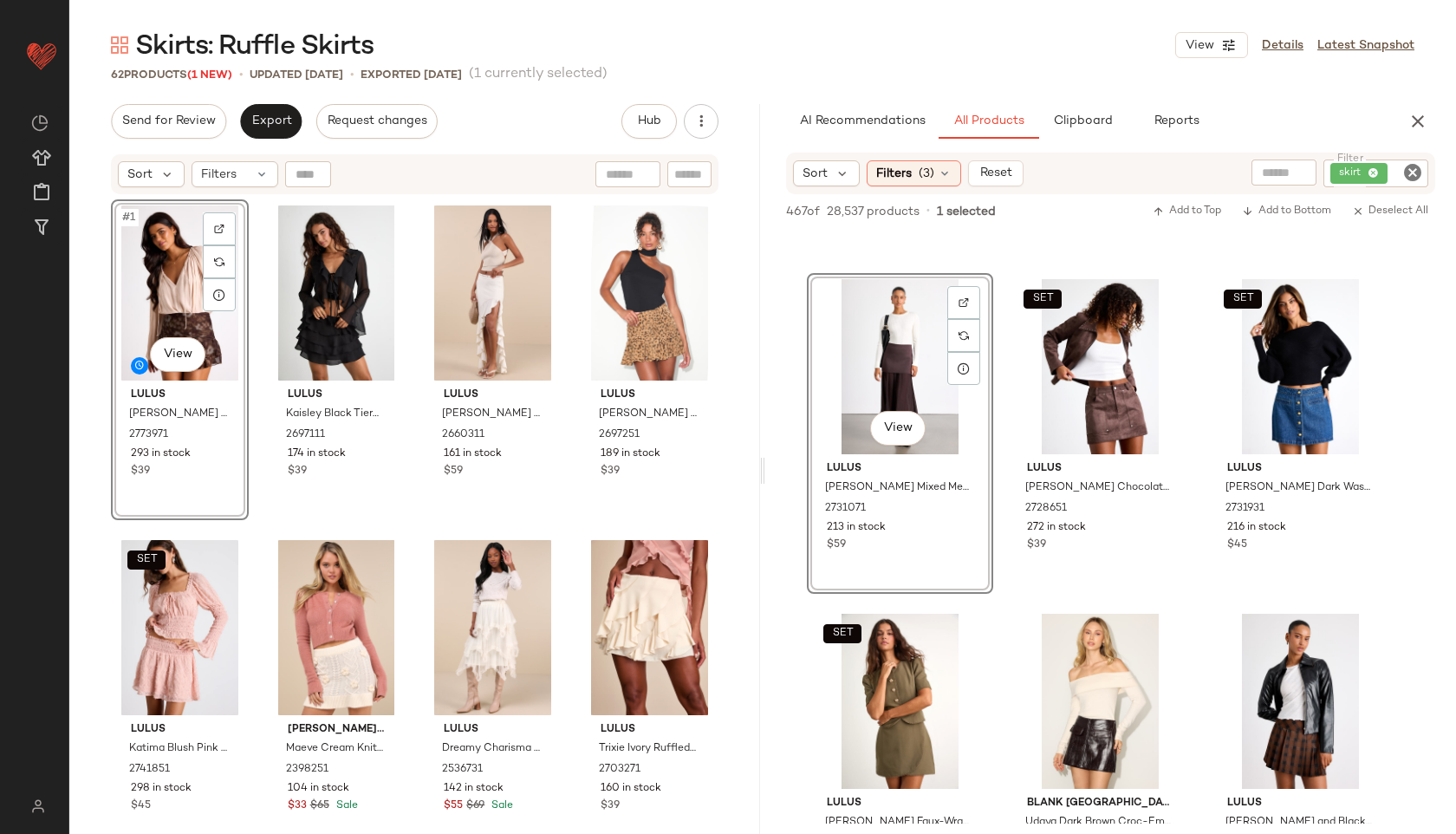
click at [897, 423] on body "Lulus ** Dashboard All Products Global Clipboards (42) Curations (817) Jordan C…" at bounding box center [728, 417] width 1456 height 834
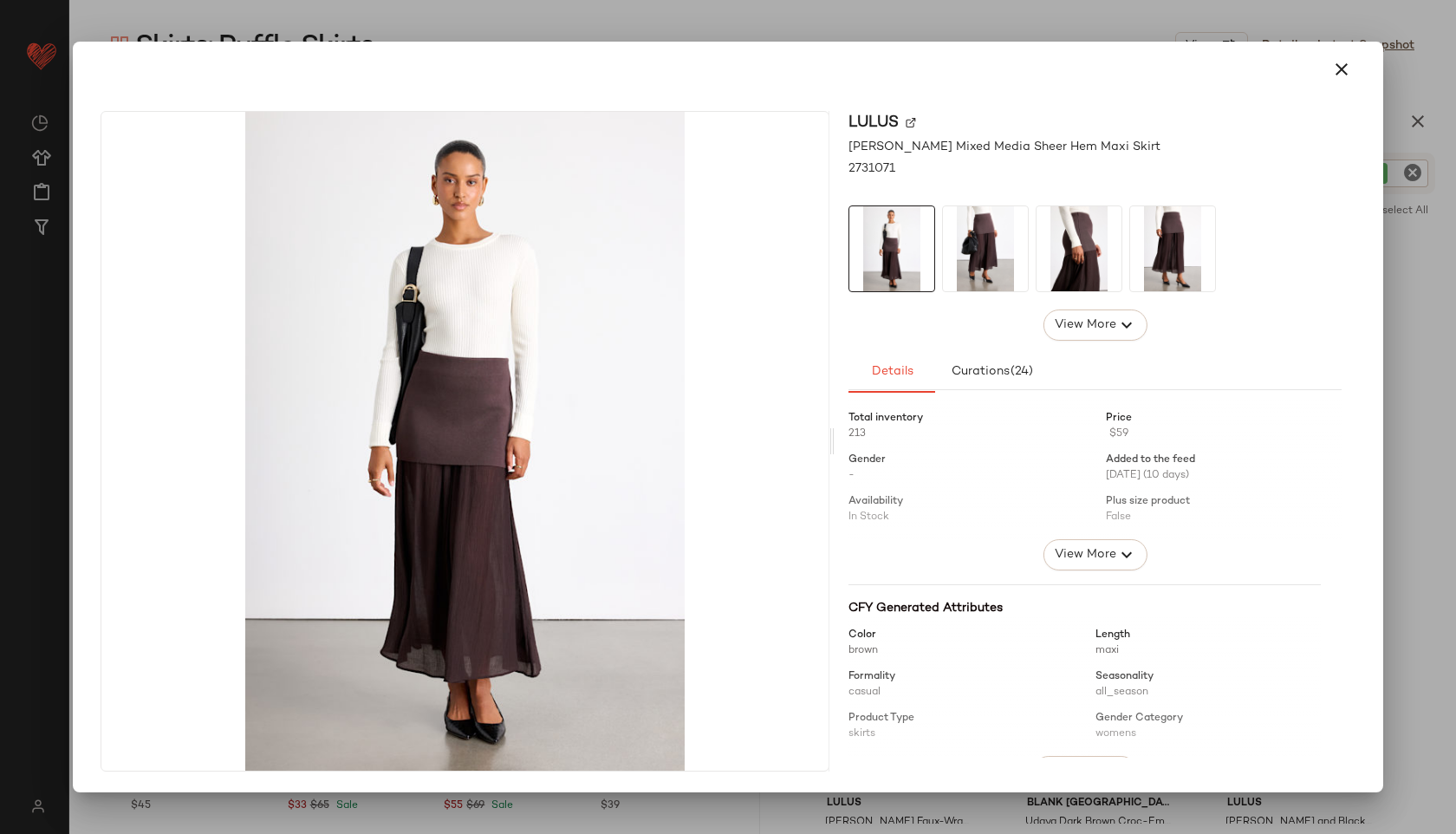
click at [1335, 64] on icon "button" at bounding box center [1341, 69] width 21 height 21
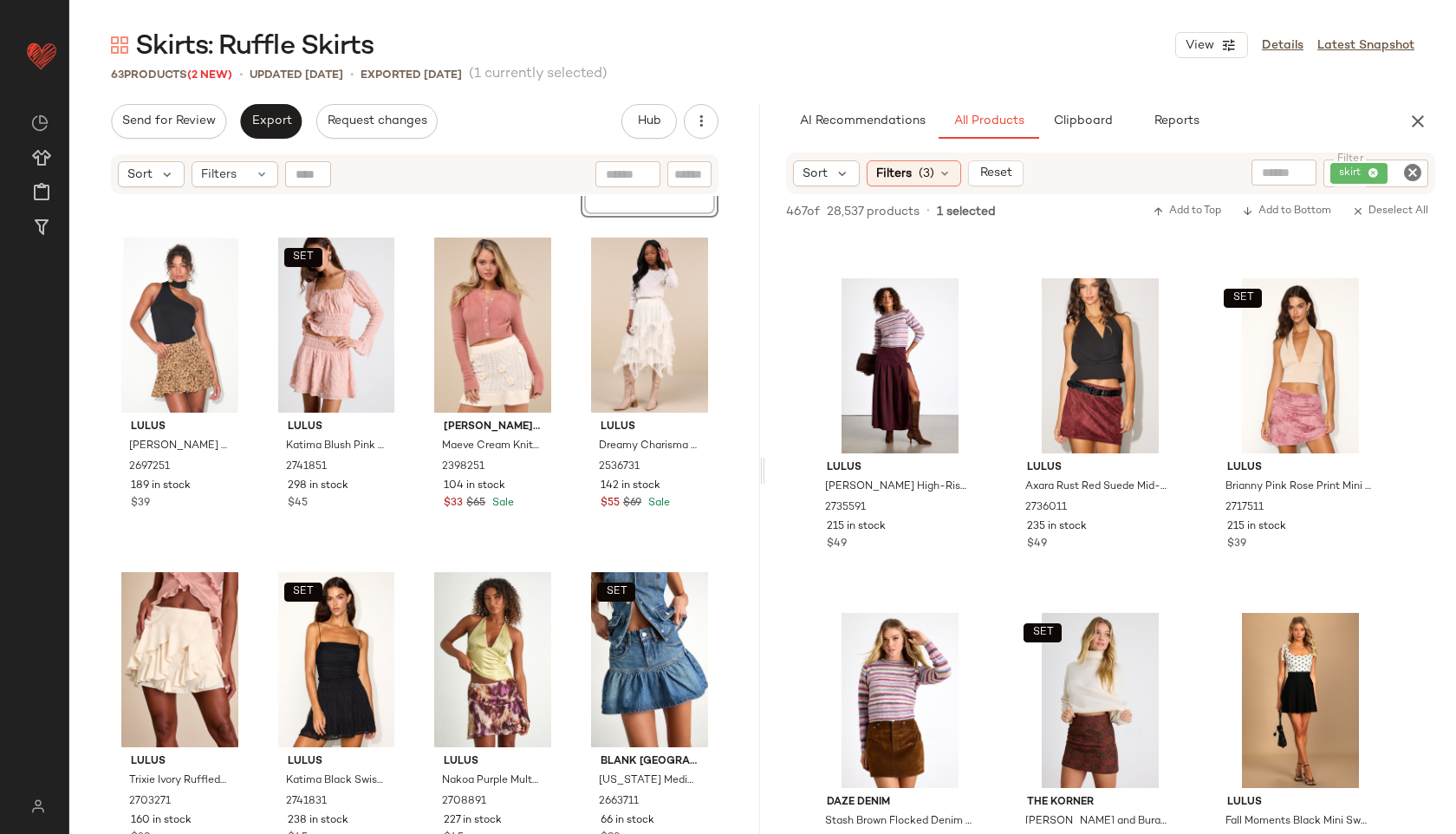
scroll to position [2639, 0]
click at [898, 427] on div at bounding box center [900, 364] width 174 height 175
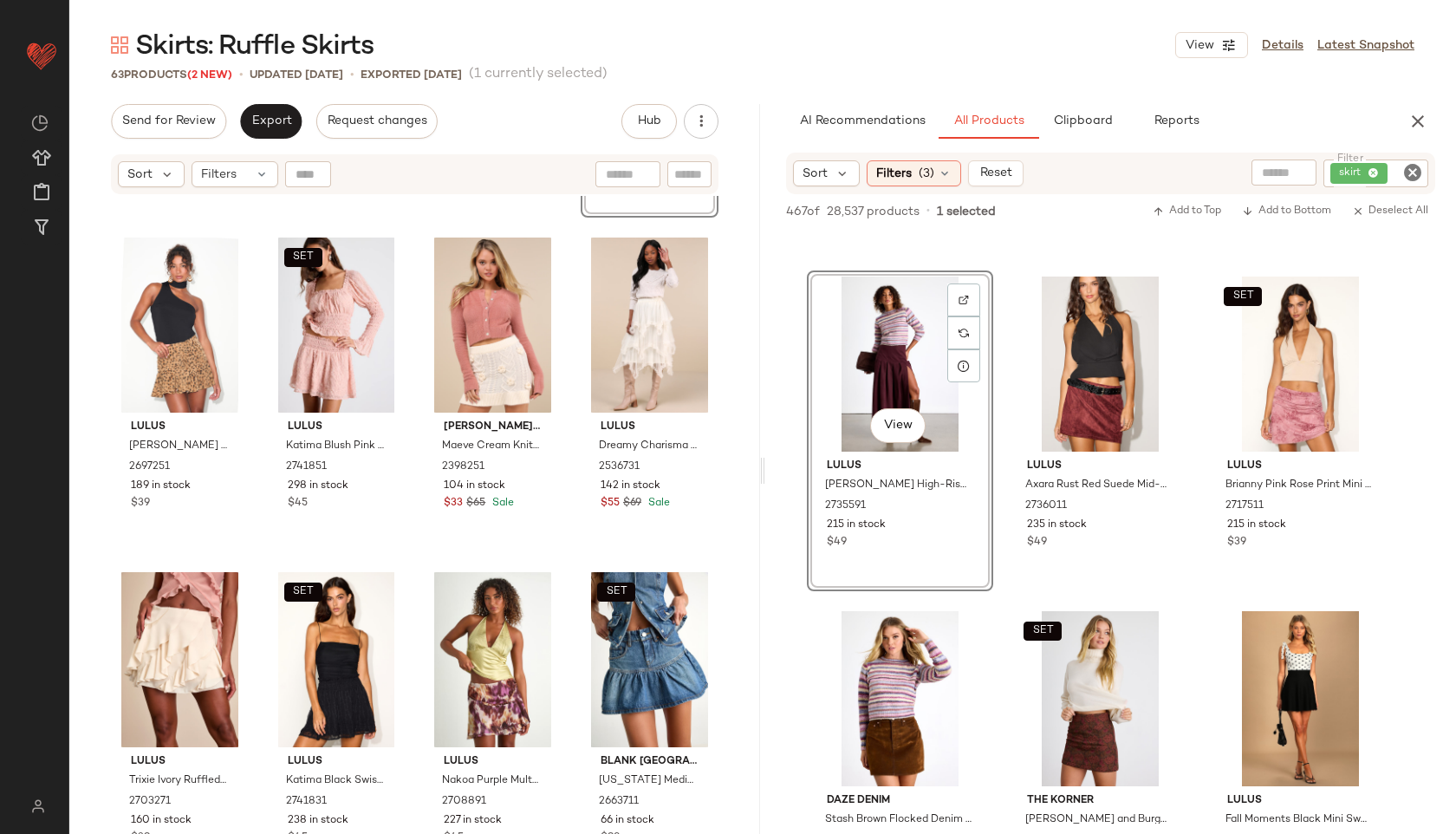
click at [898, 427] on body "Lulus ** Dashboard All Products Global Clipboards (42) Curations (817) Jordan C…" at bounding box center [728, 417] width 1456 height 834
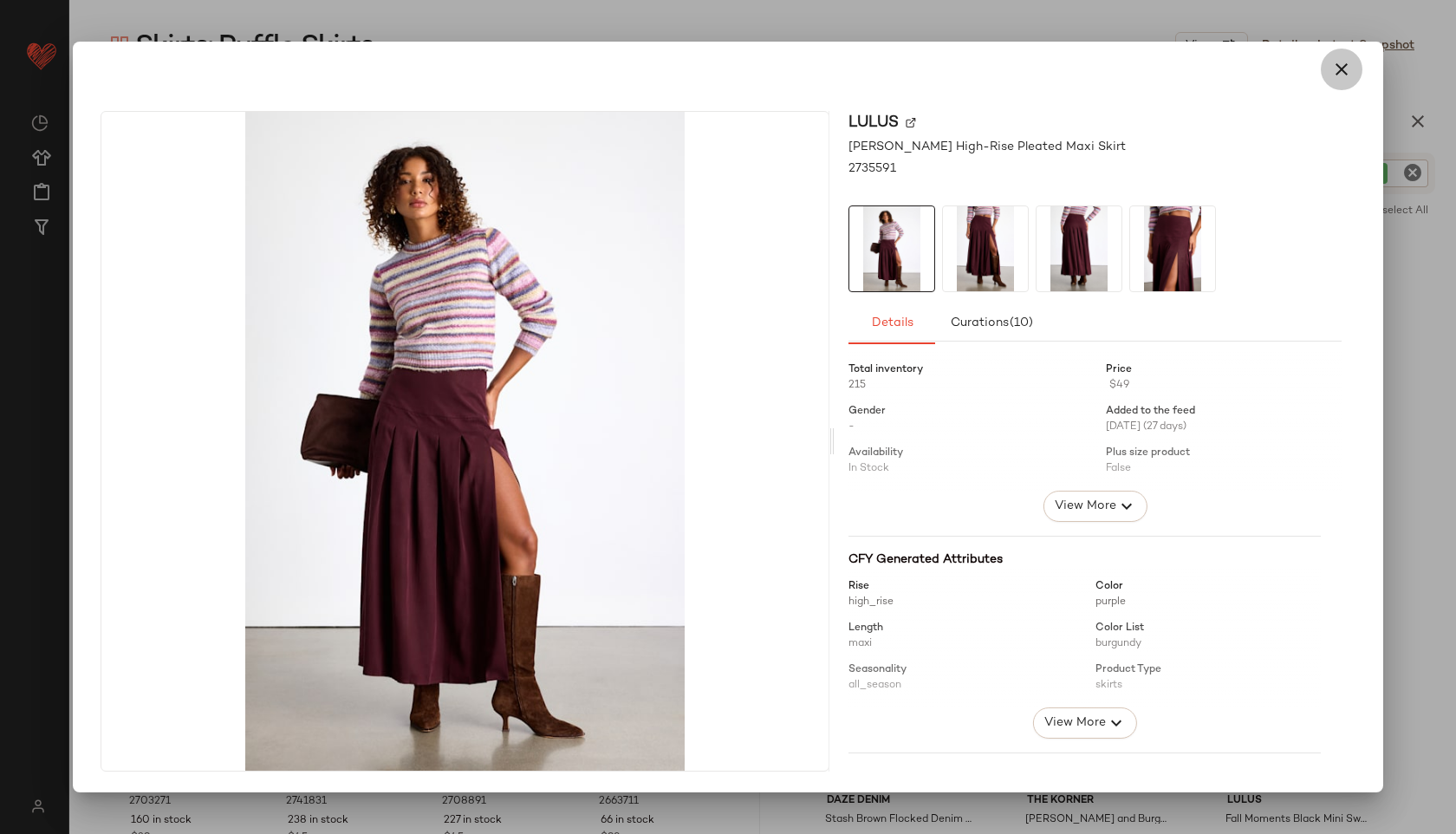
click at [1351, 63] on icon "button" at bounding box center [1341, 69] width 21 height 21
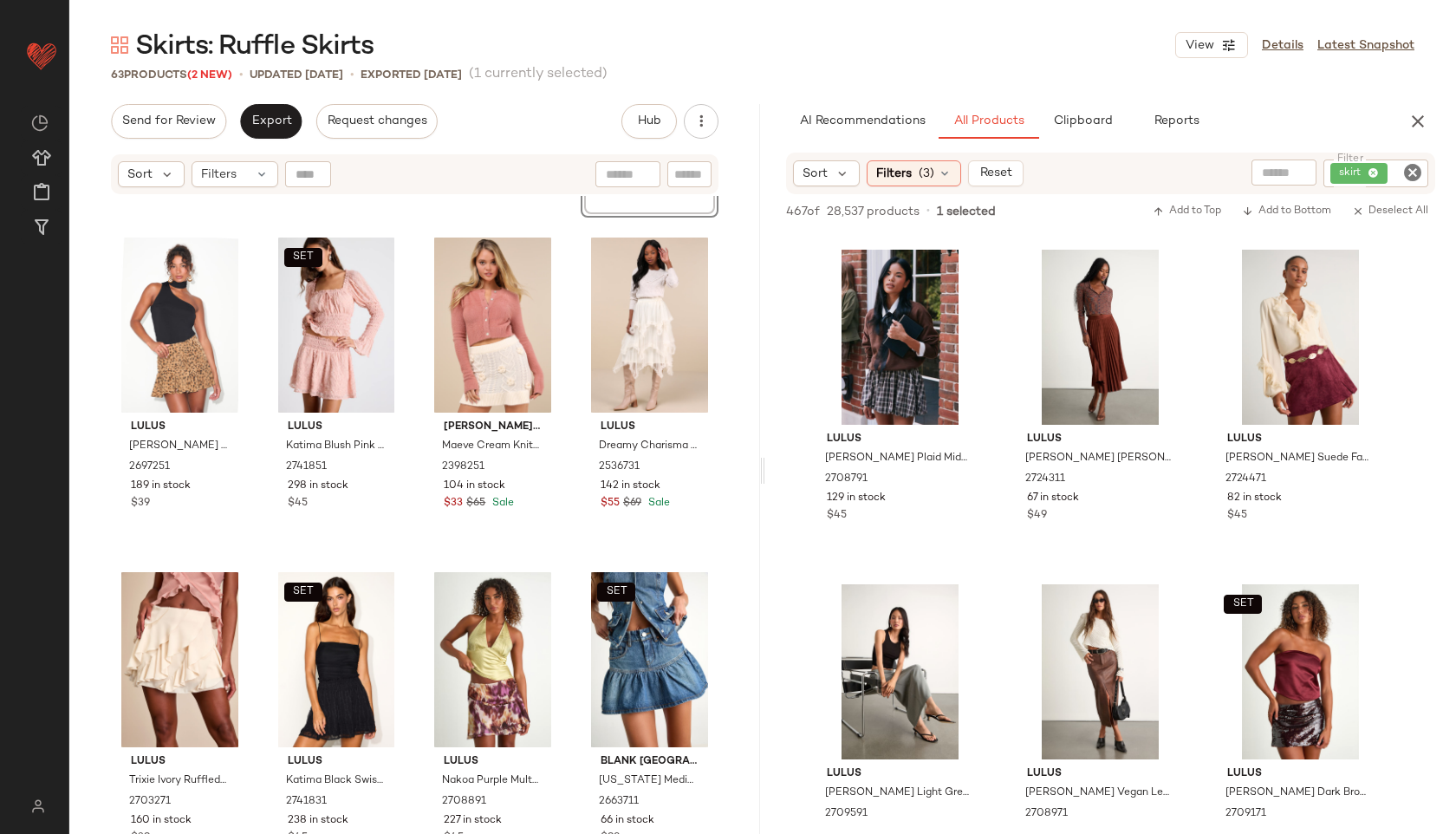
scroll to position [4340, 0]
click at [909, 374] on div at bounding box center [900, 335] width 174 height 175
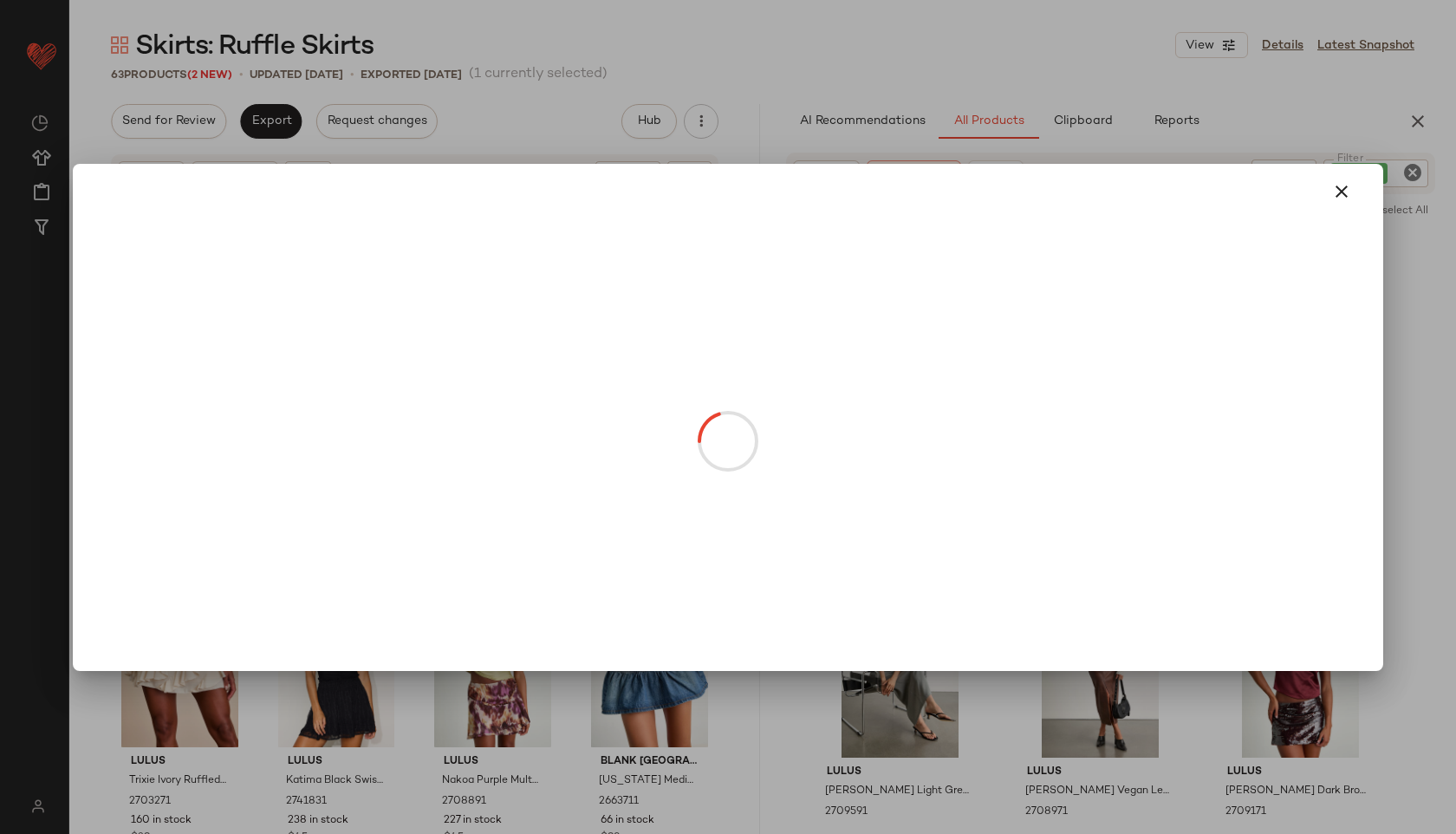
click at [900, 391] on body "Lulus ** Dashboard All Products Global Clipboards (42) Curations (817) Jordan C…" at bounding box center [728, 417] width 1456 height 834
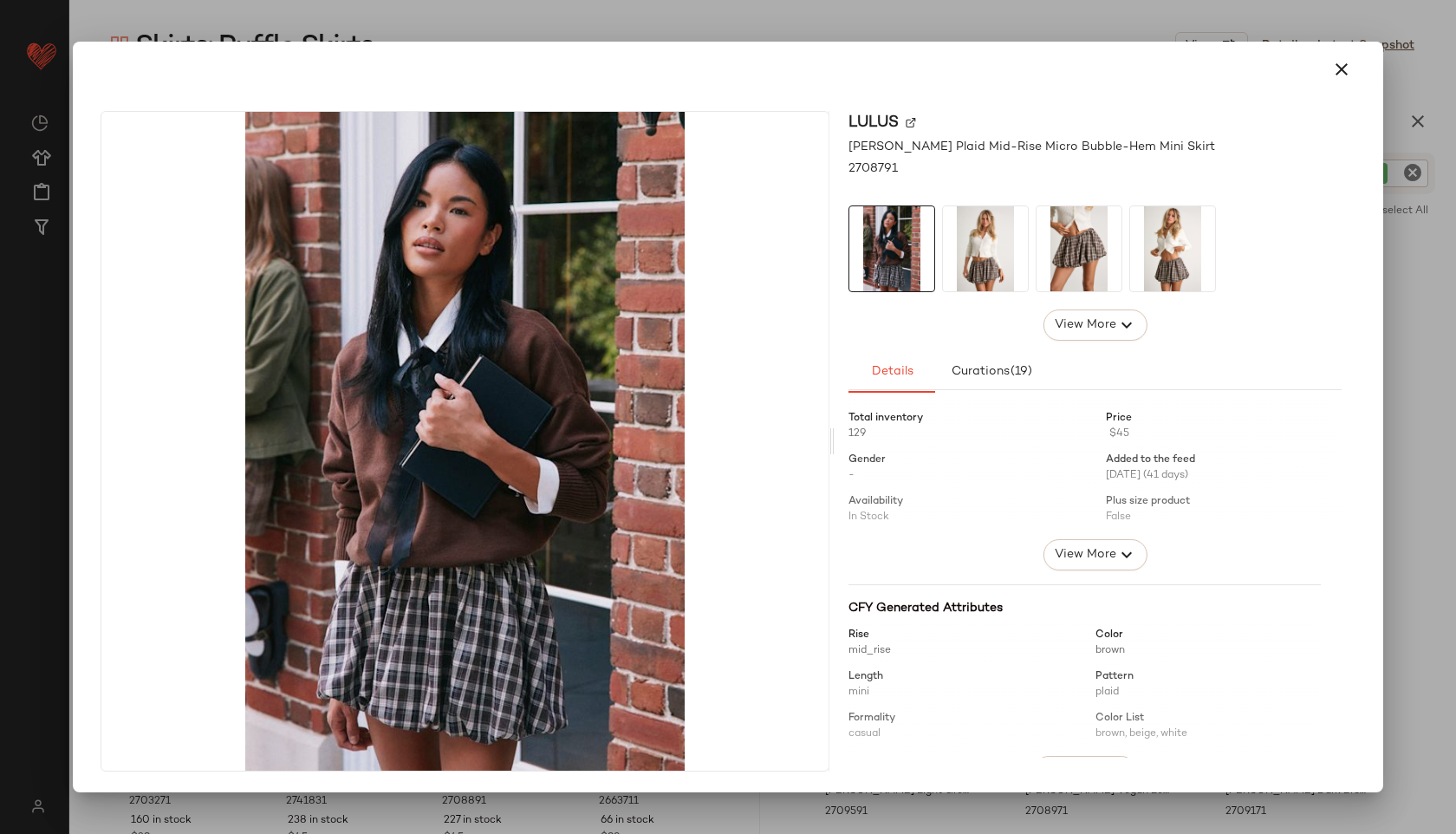
click at [985, 239] on img at bounding box center [985, 249] width 85 height 85
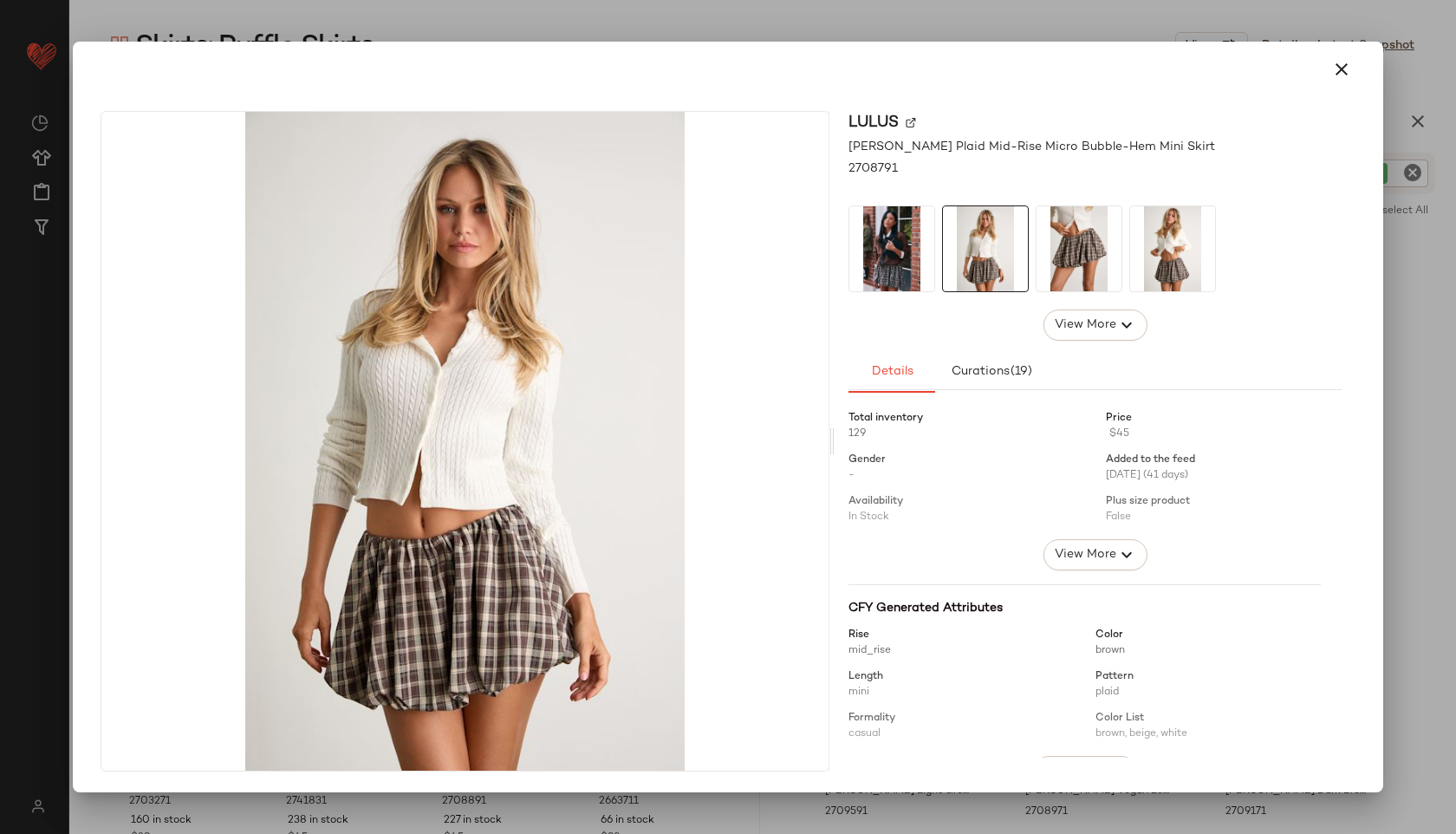
click at [1348, 63] on icon "button" at bounding box center [1341, 69] width 21 height 21
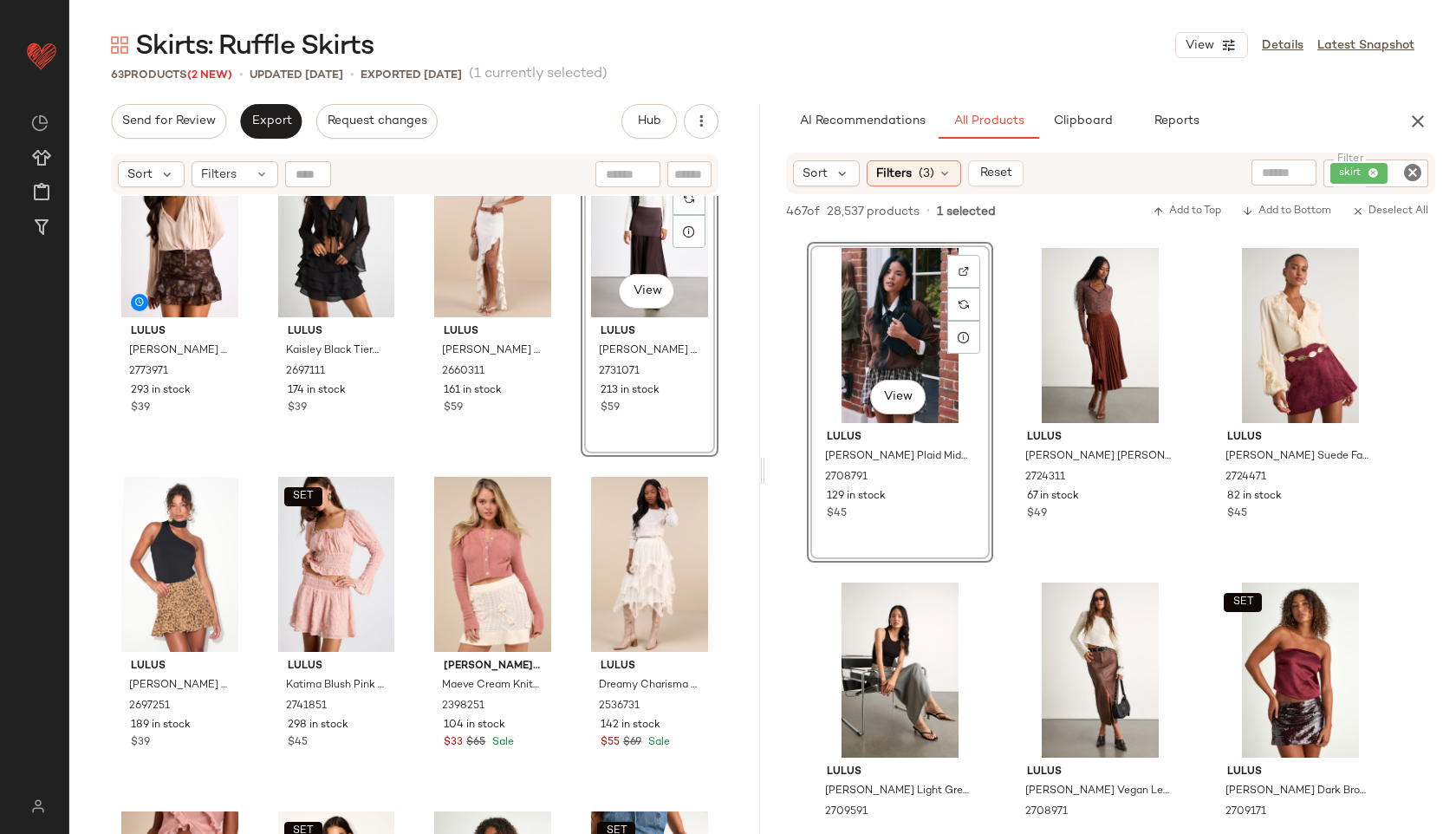
scroll to position [0, 0]
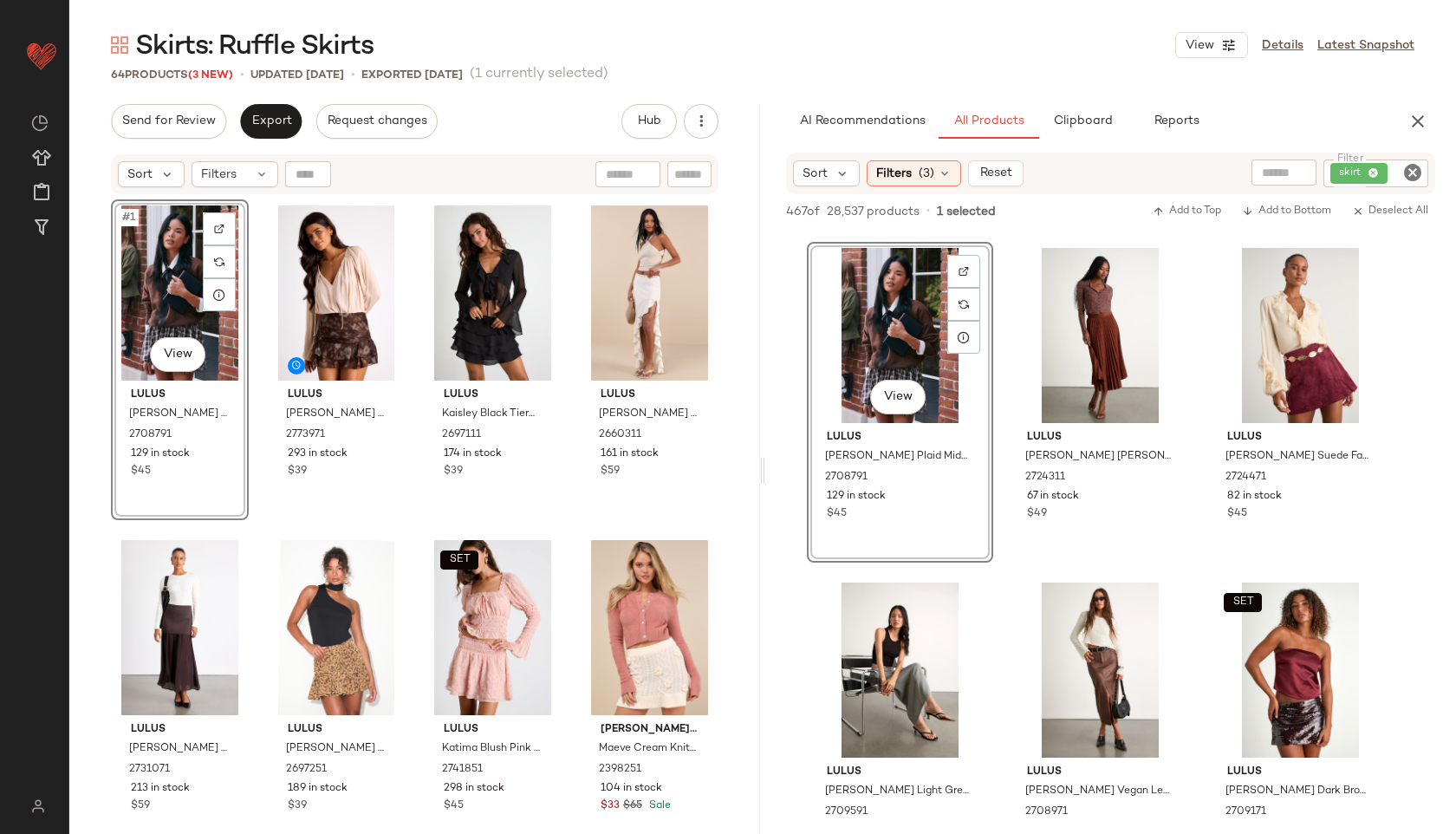
click at [240, 172] on div "Filters" at bounding box center [235, 174] width 87 height 26
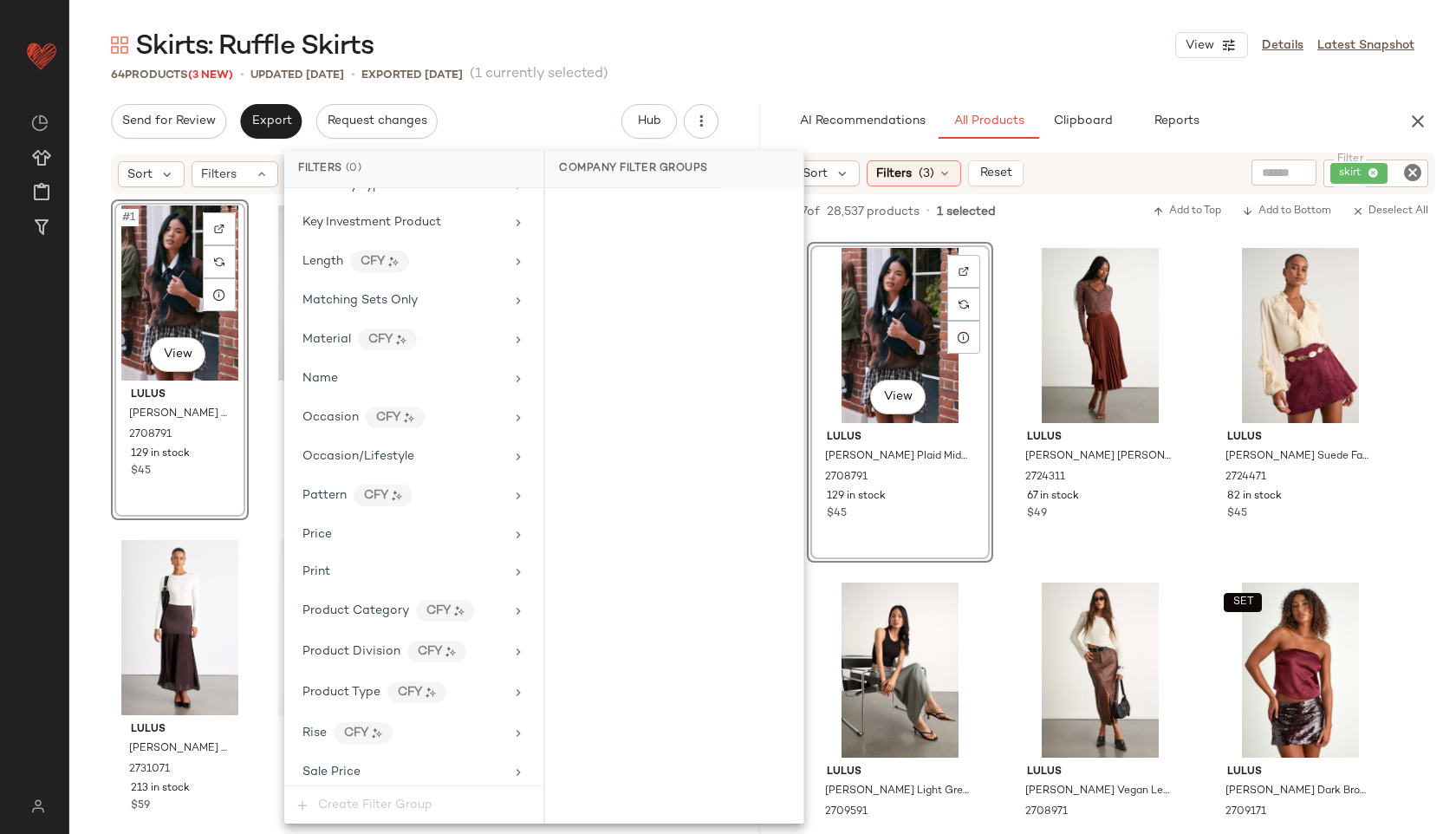
scroll to position [1102, 0]
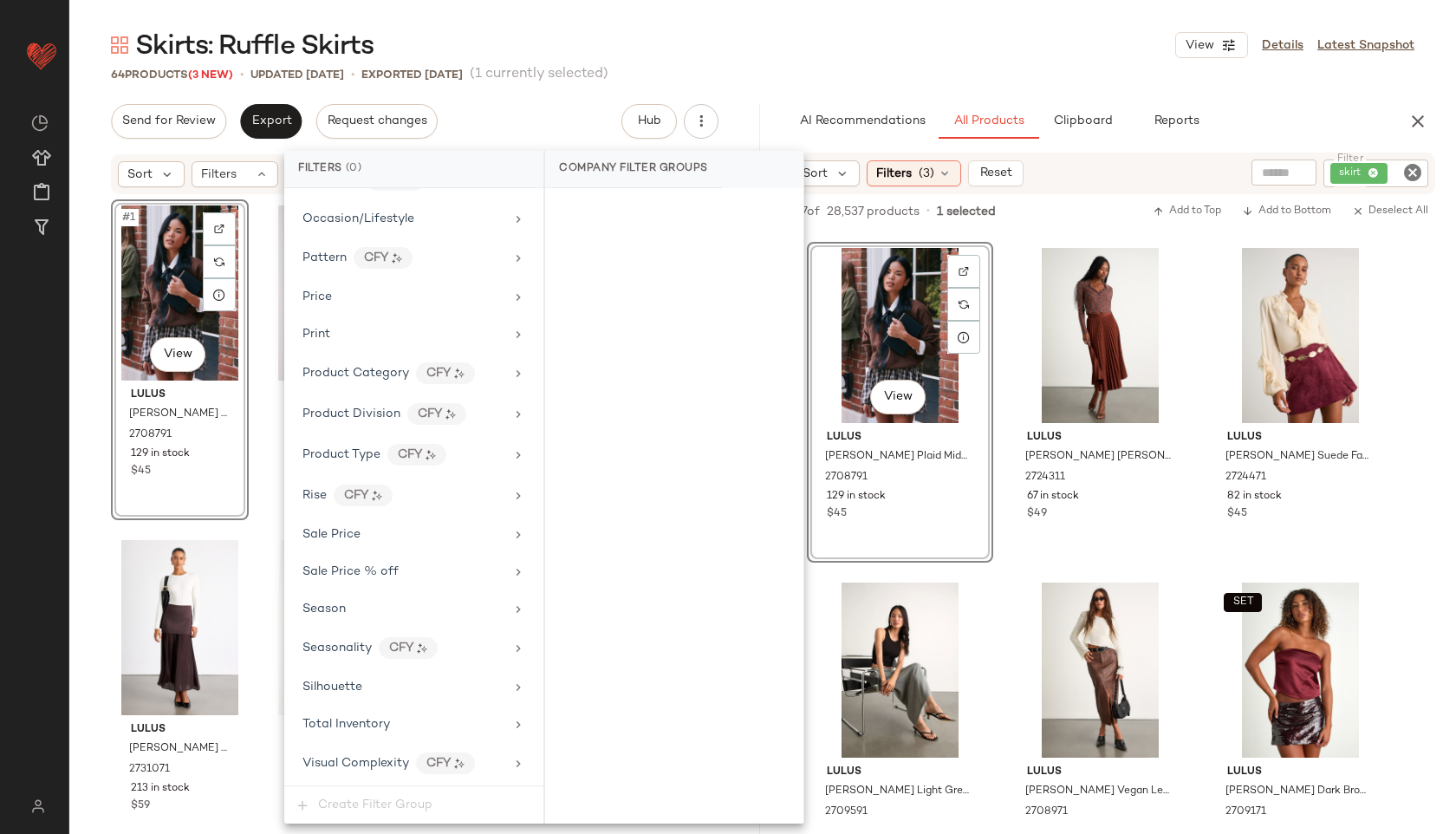
click at [354, 723] on span "Total Inventory" at bounding box center [346, 724] width 87 height 13
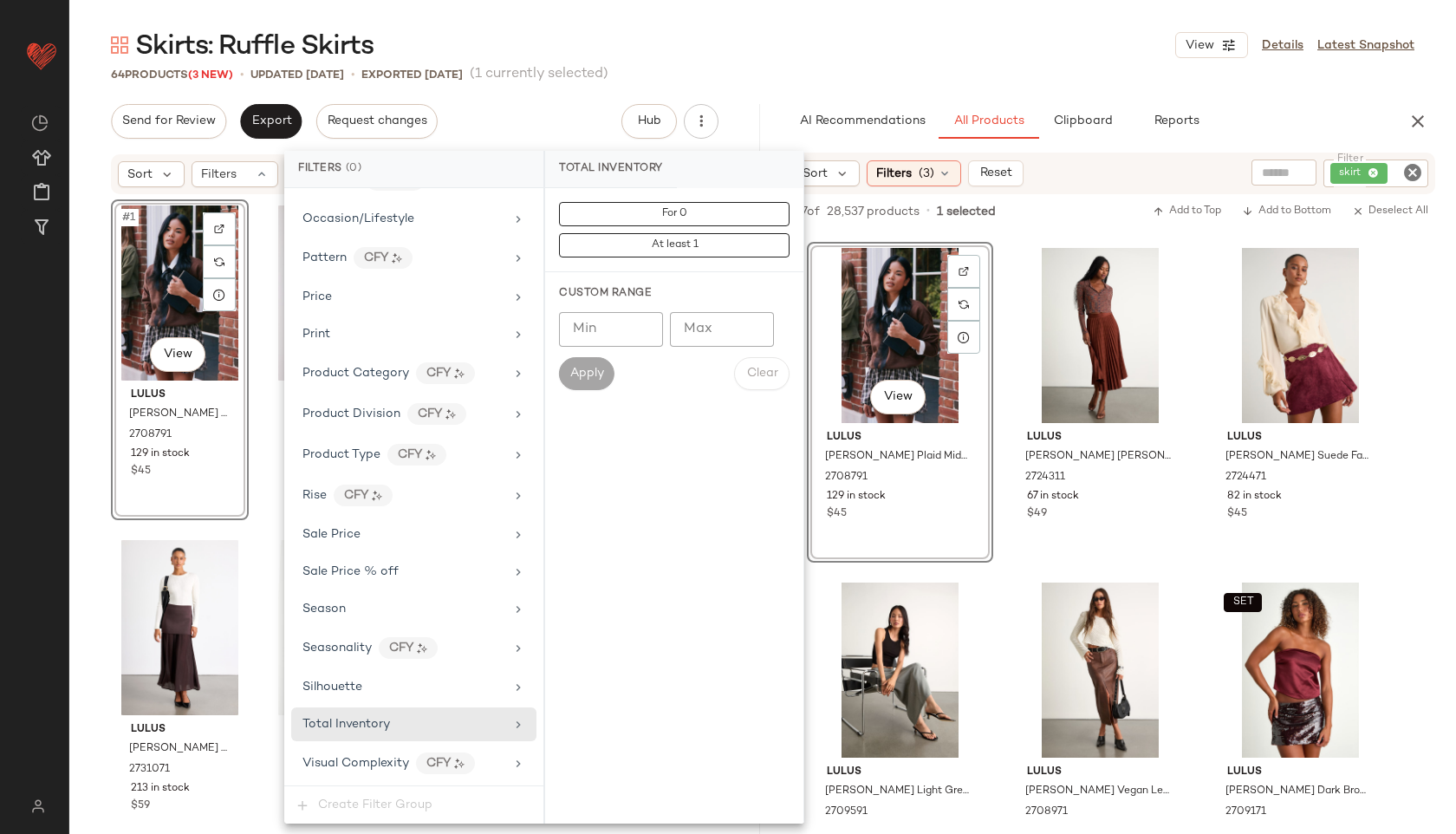
click at [707, 333] on input "Max" at bounding box center [722, 328] width 104 height 34
type input "**"
click at [590, 376] on span "Apply" at bounding box center [586, 374] width 34 height 14
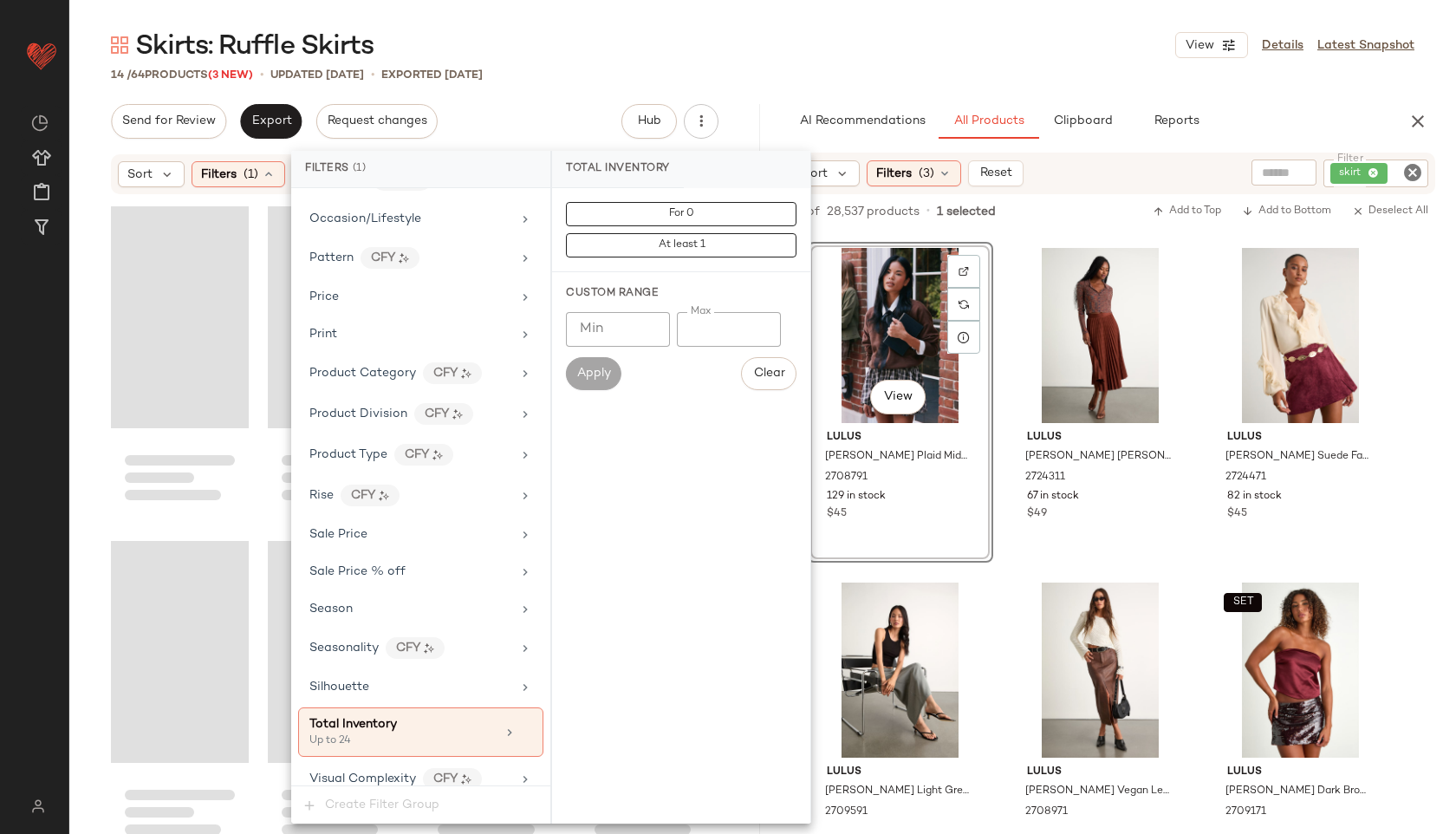
click at [727, 48] on div "Skirts: Ruffle Skirts View Details Latest Snapshot" at bounding box center [763, 44] width 1386 height 34
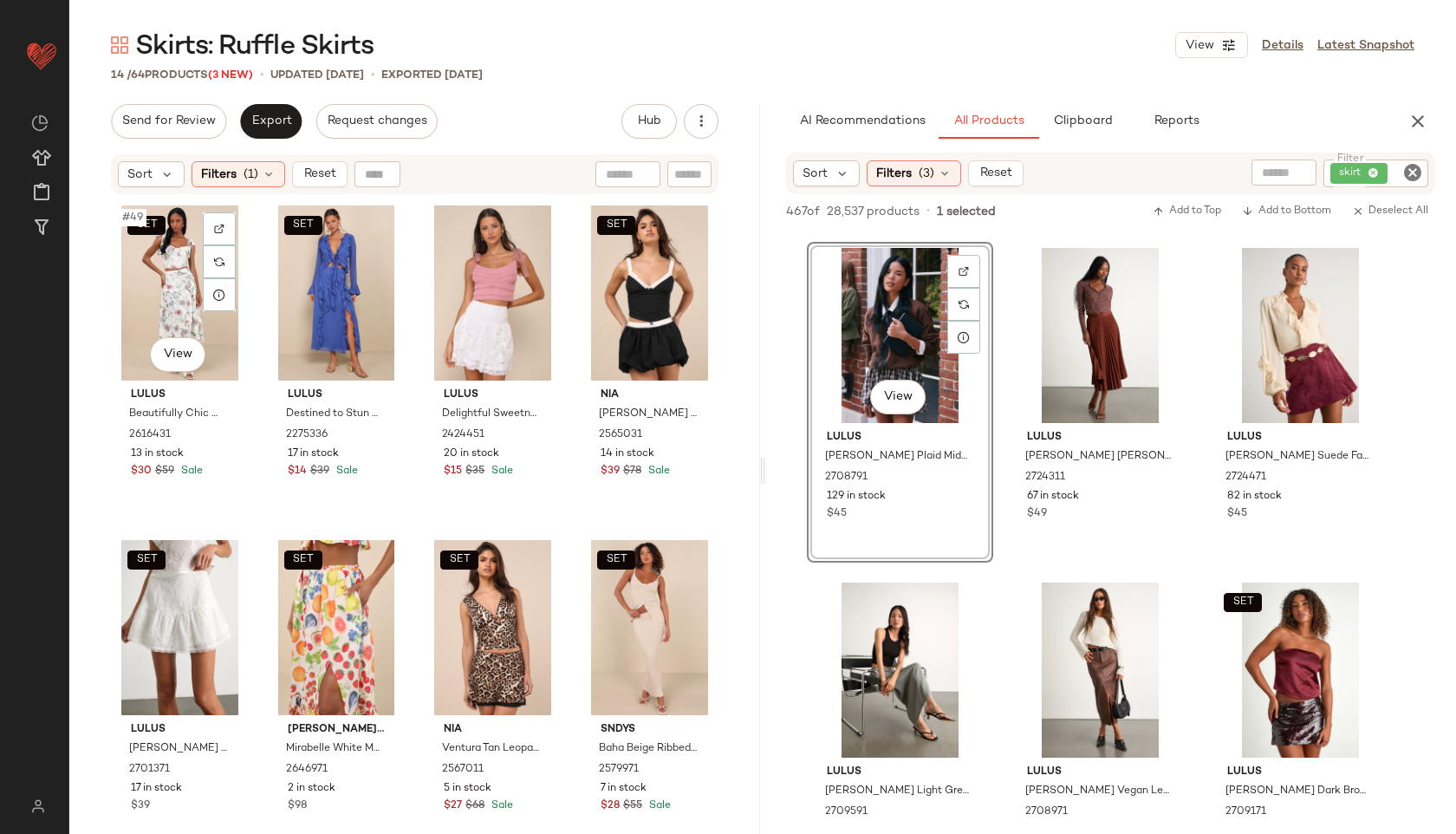
click at [146, 271] on div "SET #49 View" at bounding box center [180, 293] width 126 height 175
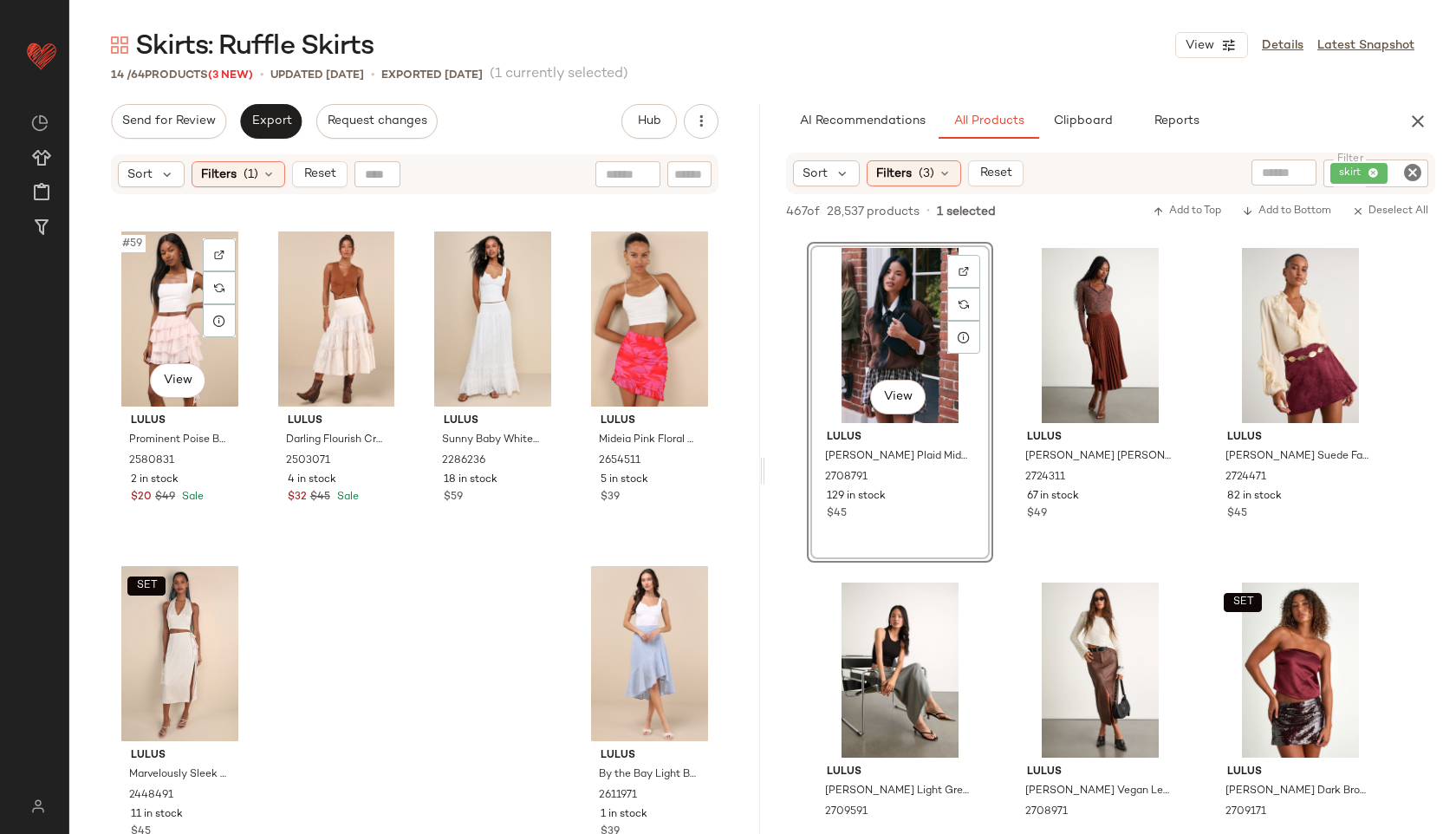
click at [649, 622] on div at bounding box center [650, 654] width 126 height 175
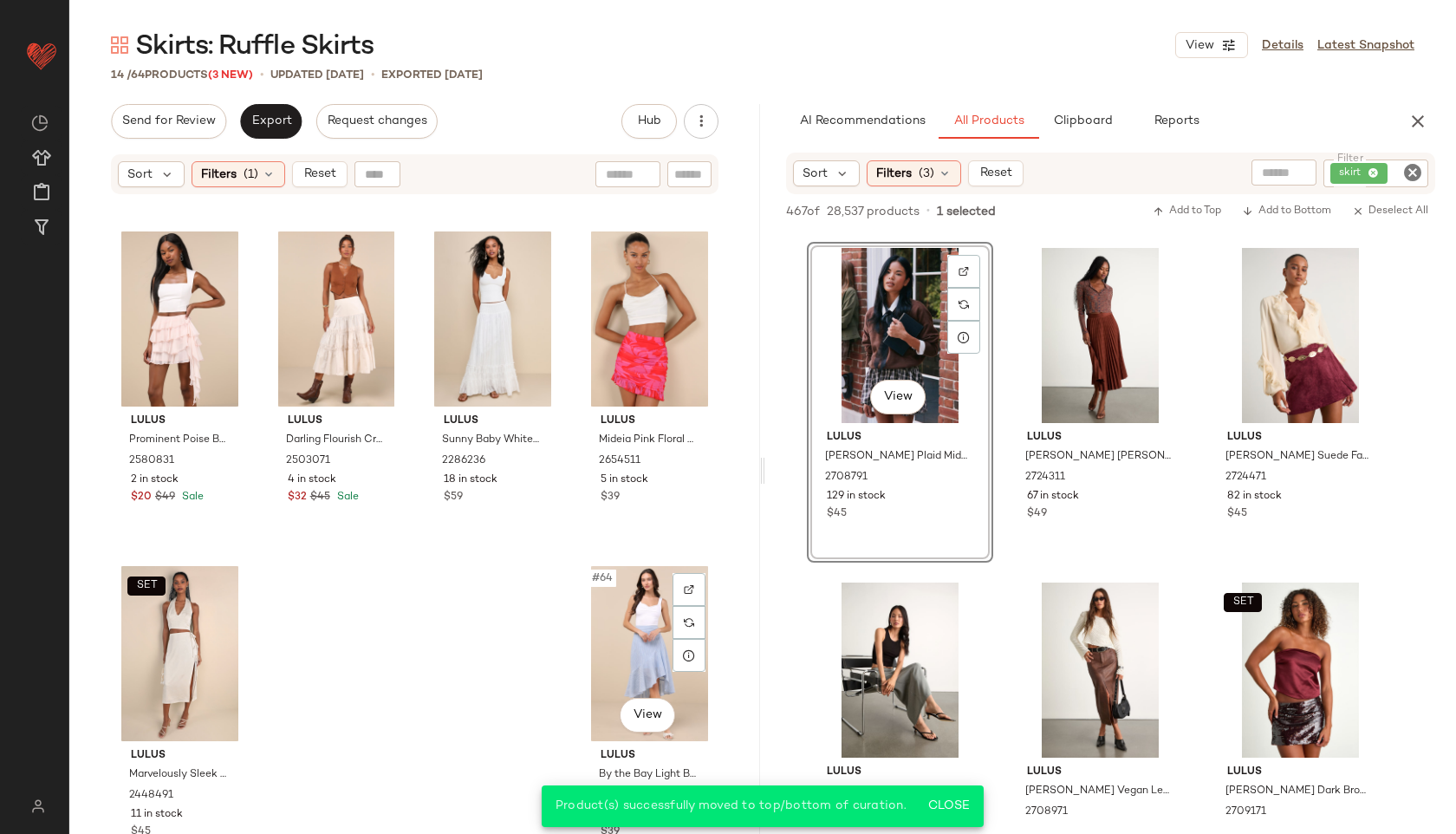
click at [323, 175] on span "Reset" at bounding box center [319, 174] width 32 height 14
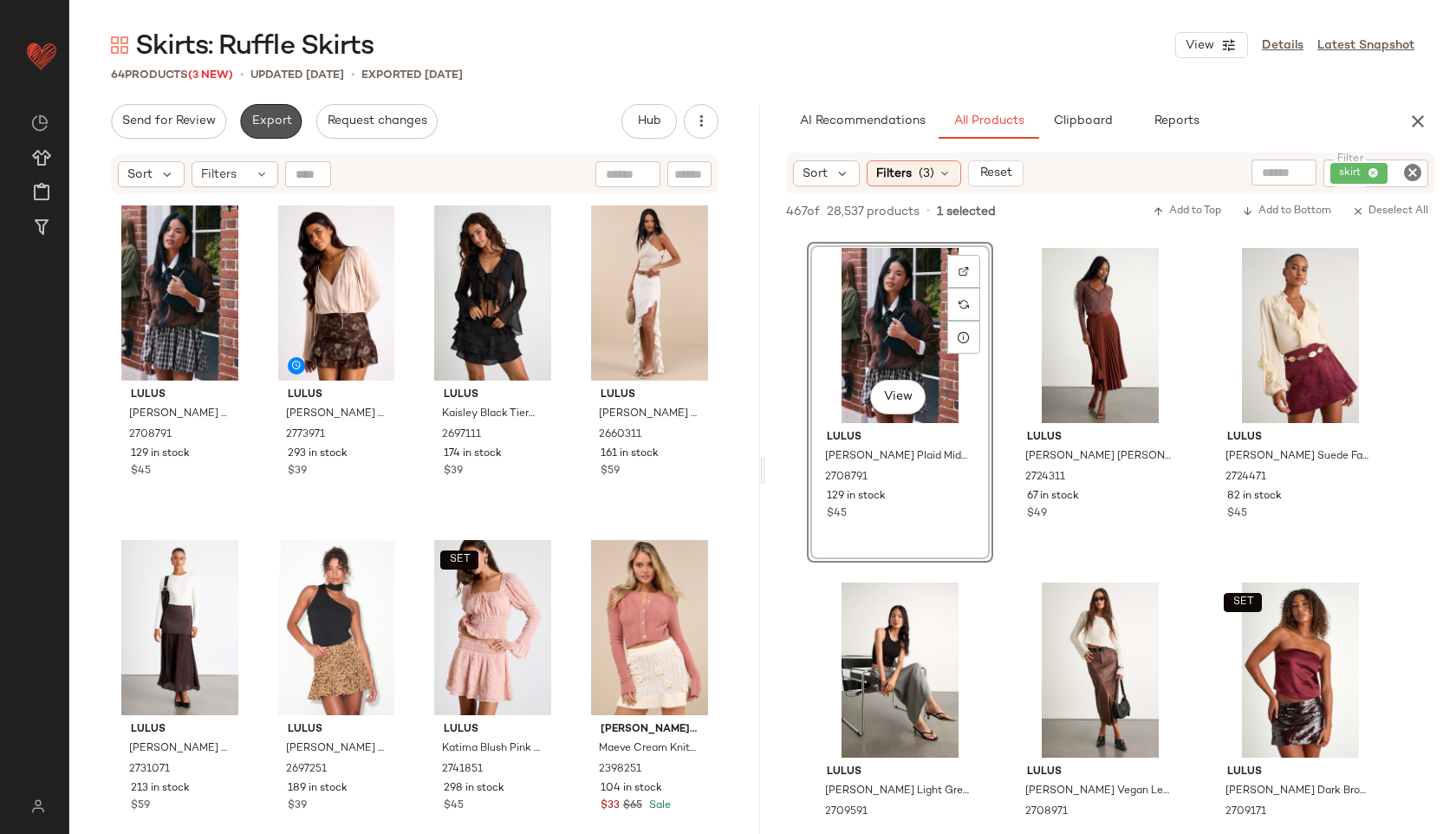
click at [281, 132] on button "Export" at bounding box center [270, 121] width 62 height 34
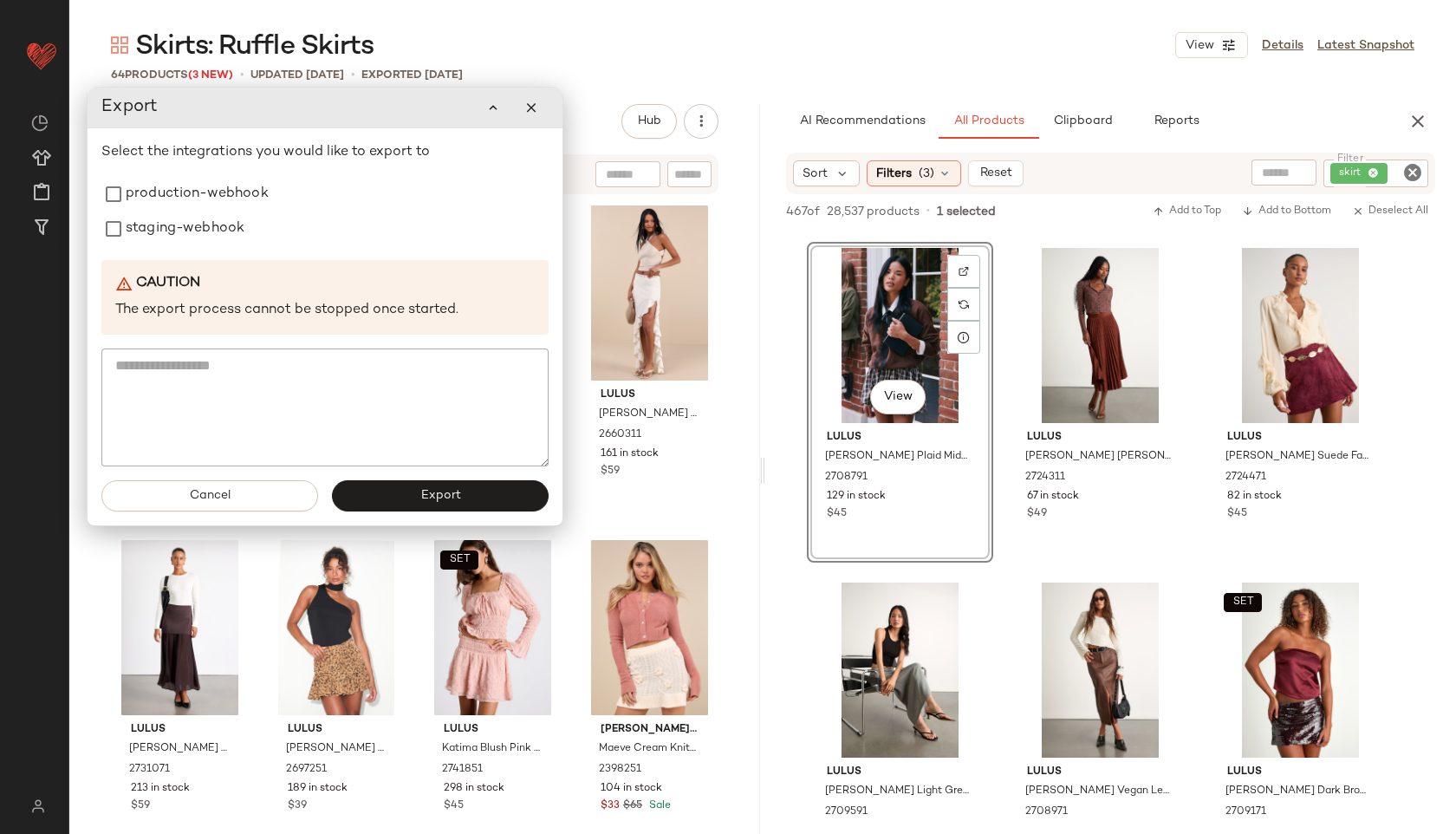
click at [208, 194] on label "production-webhook" at bounding box center [197, 194] width 143 height 34
click at [196, 228] on label "staging-webhook" at bounding box center [185, 228] width 119 height 34
click at [398, 490] on button "Export" at bounding box center [440, 496] width 216 height 31
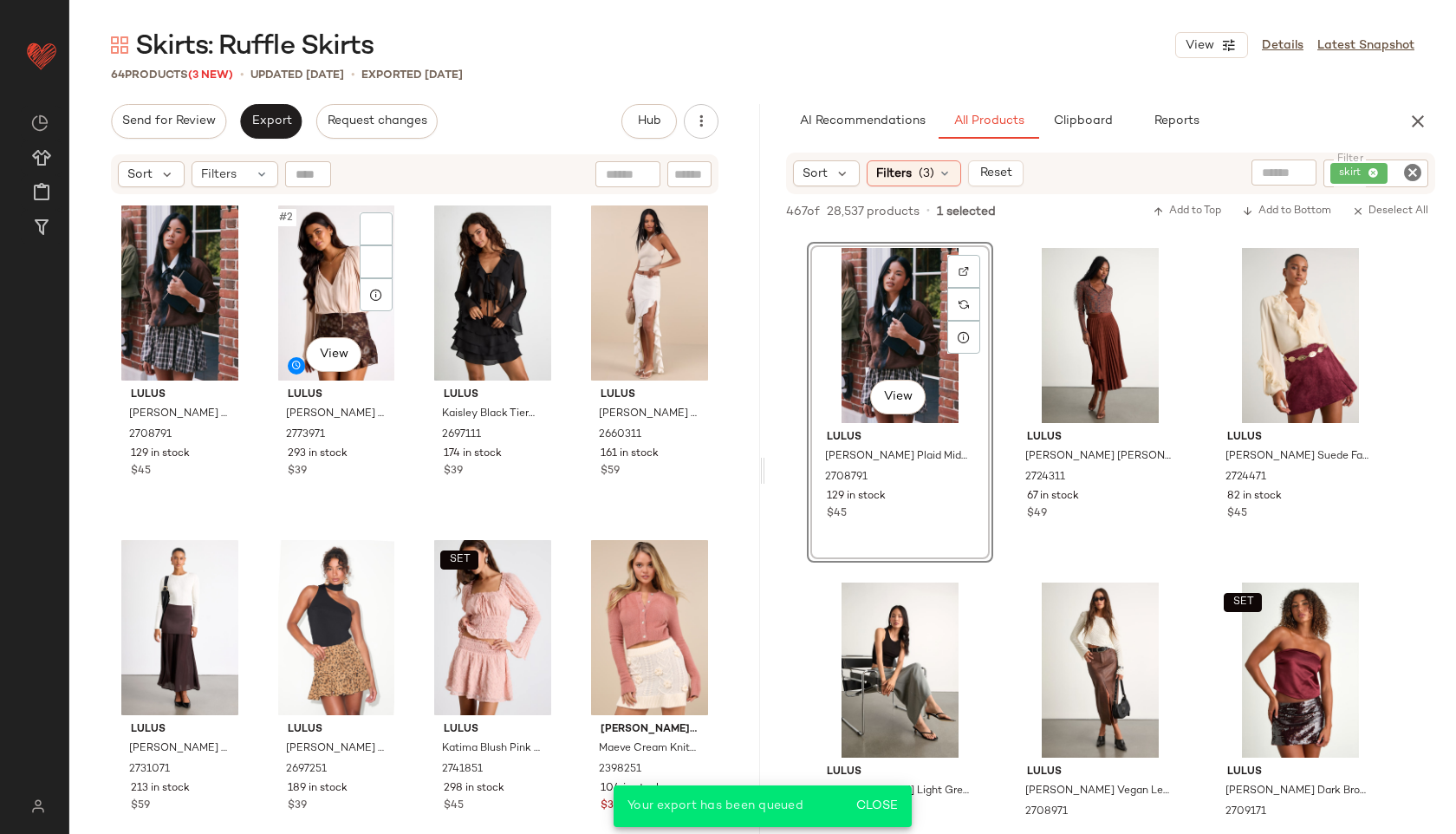
scroll to position [6347, 0]
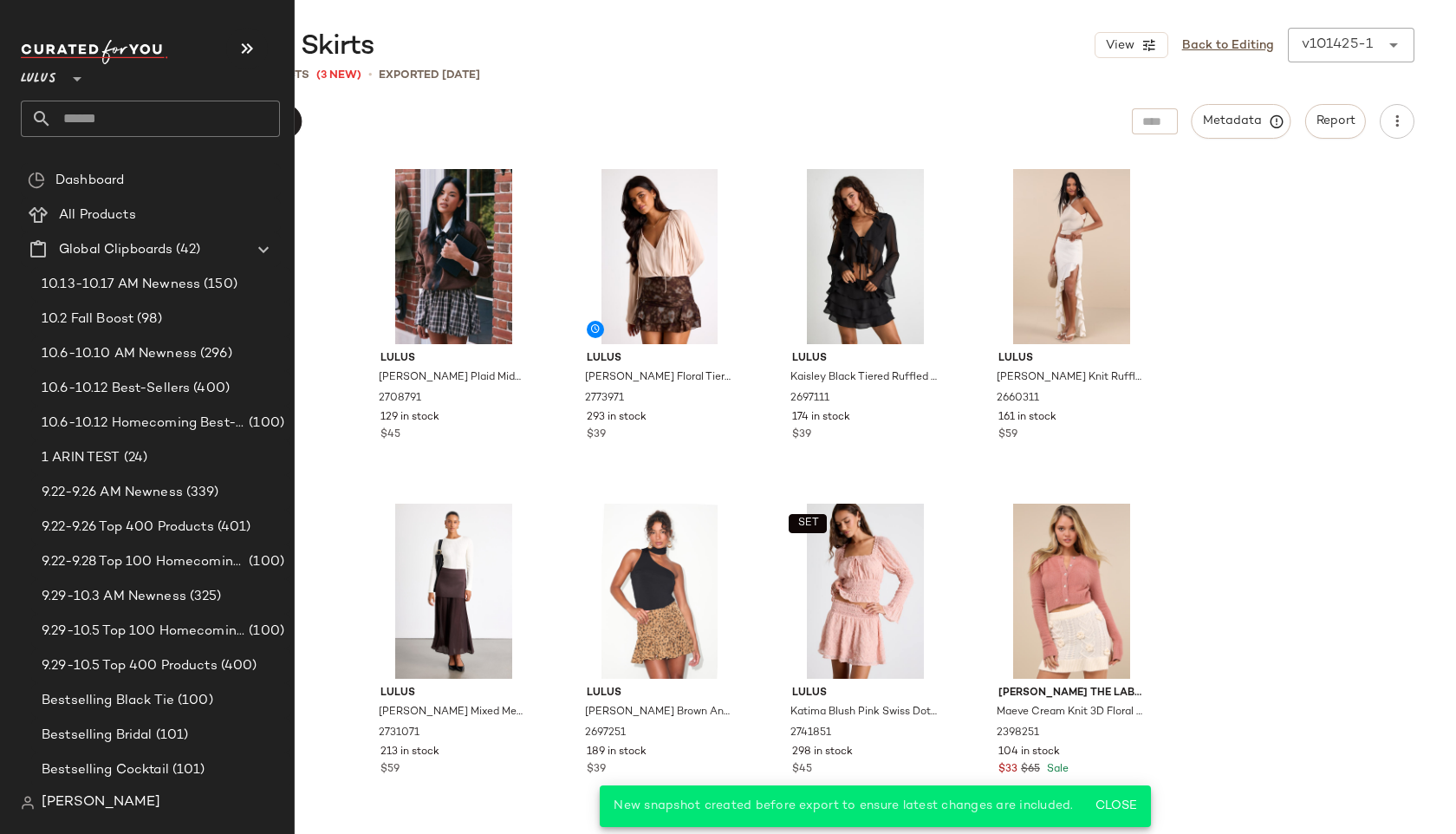
click at [90, 123] on input "text" at bounding box center [166, 118] width 228 height 36
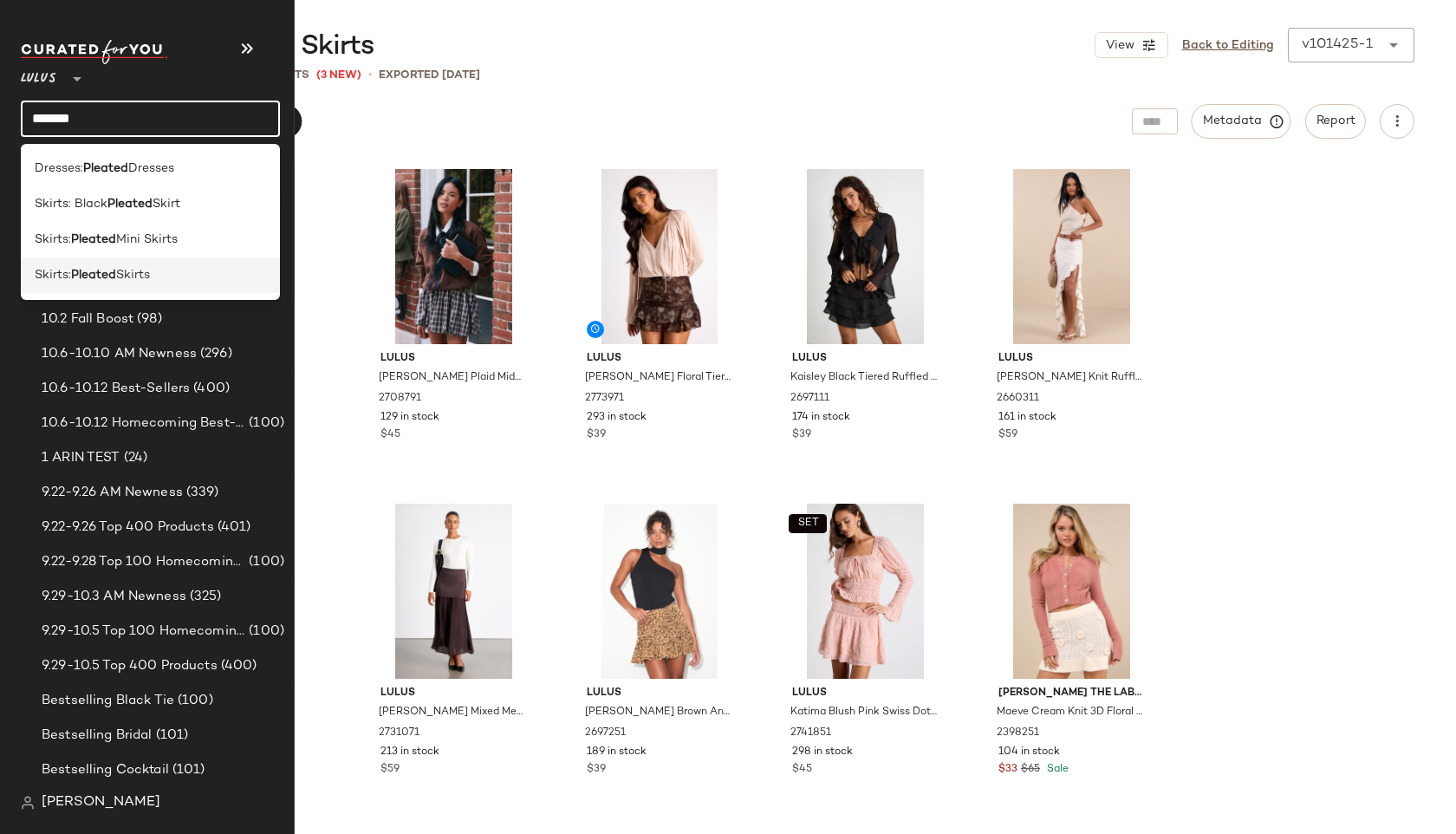
type input "*******"
click at [85, 274] on b "Pleated" at bounding box center [93, 275] width 45 height 19
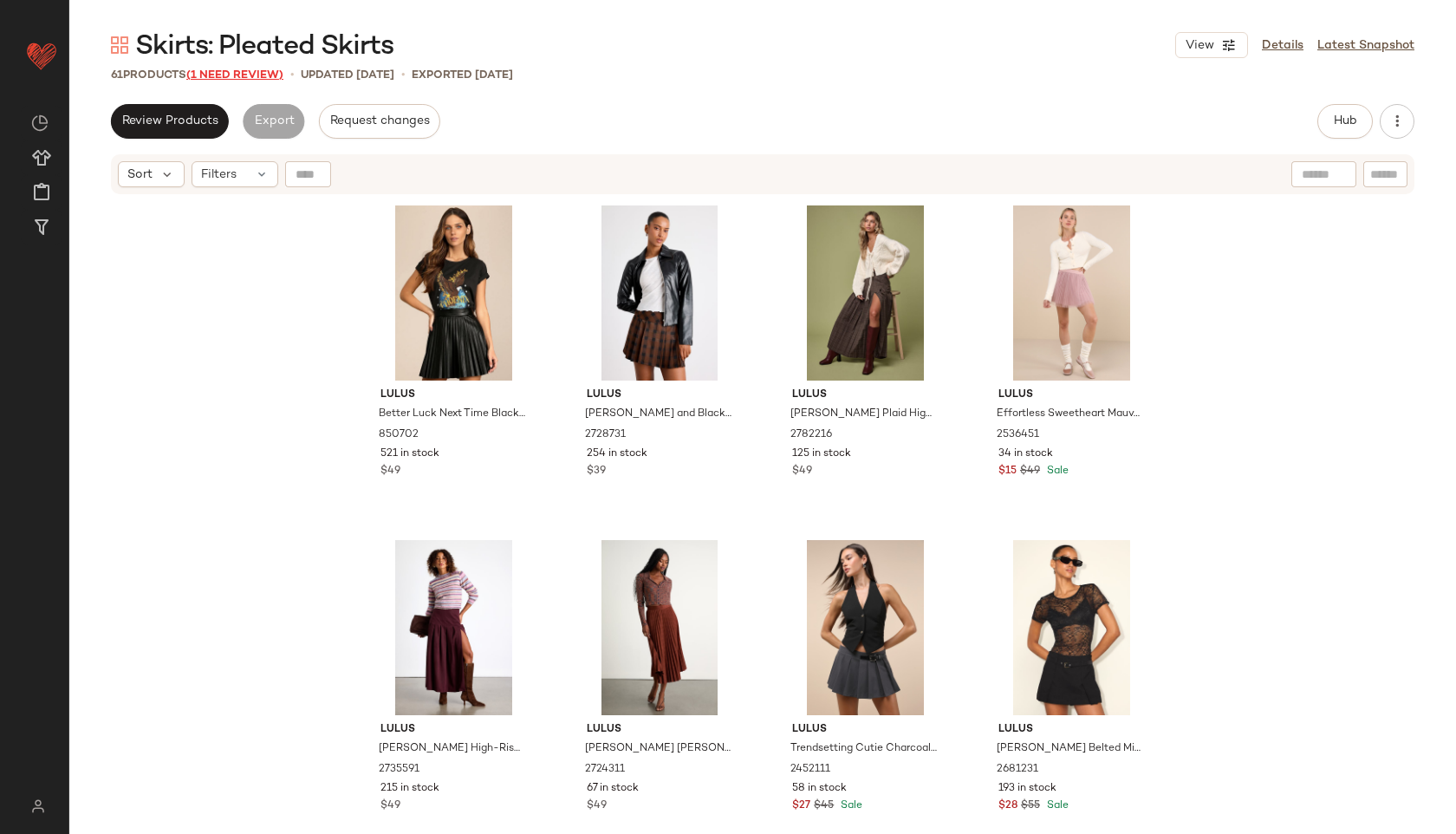
click at [259, 71] on span "(1 Need Review)" at bounding box center [234, 76] width 97 height 12
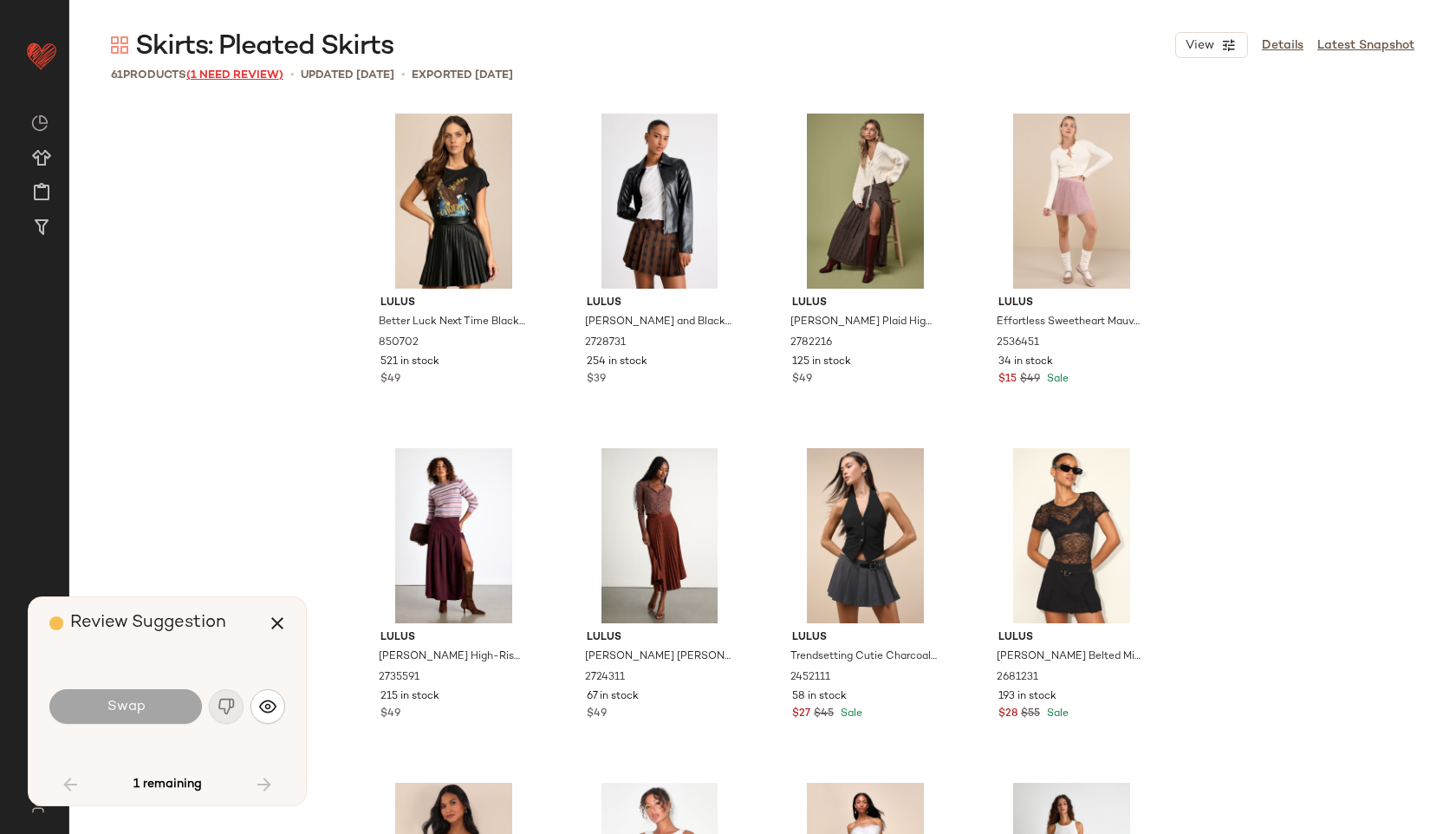
scroll to position [3680, 0]
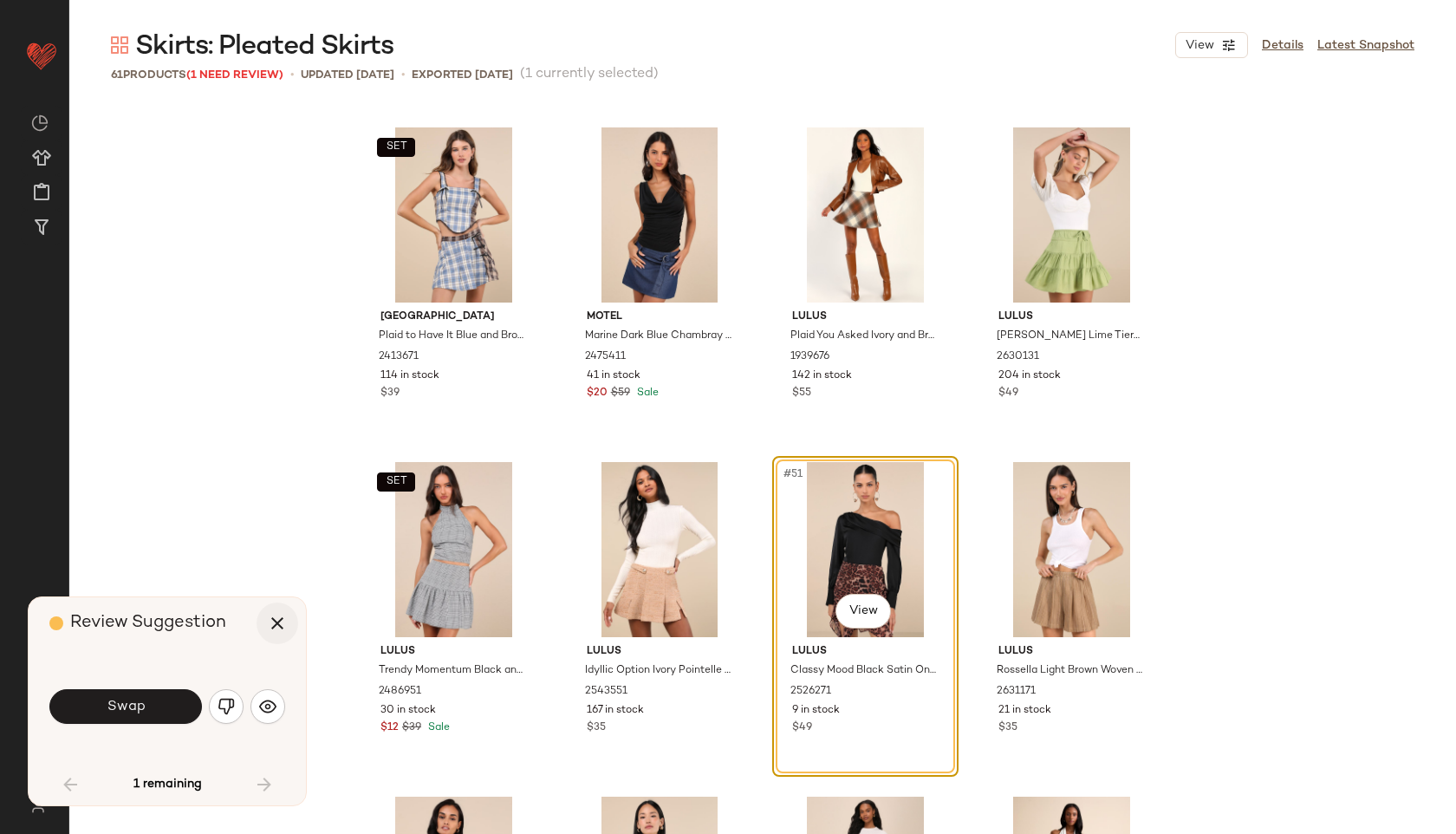
click at [269, 623] on icon "button" at bounding box center [276, 623] width 21 height 21
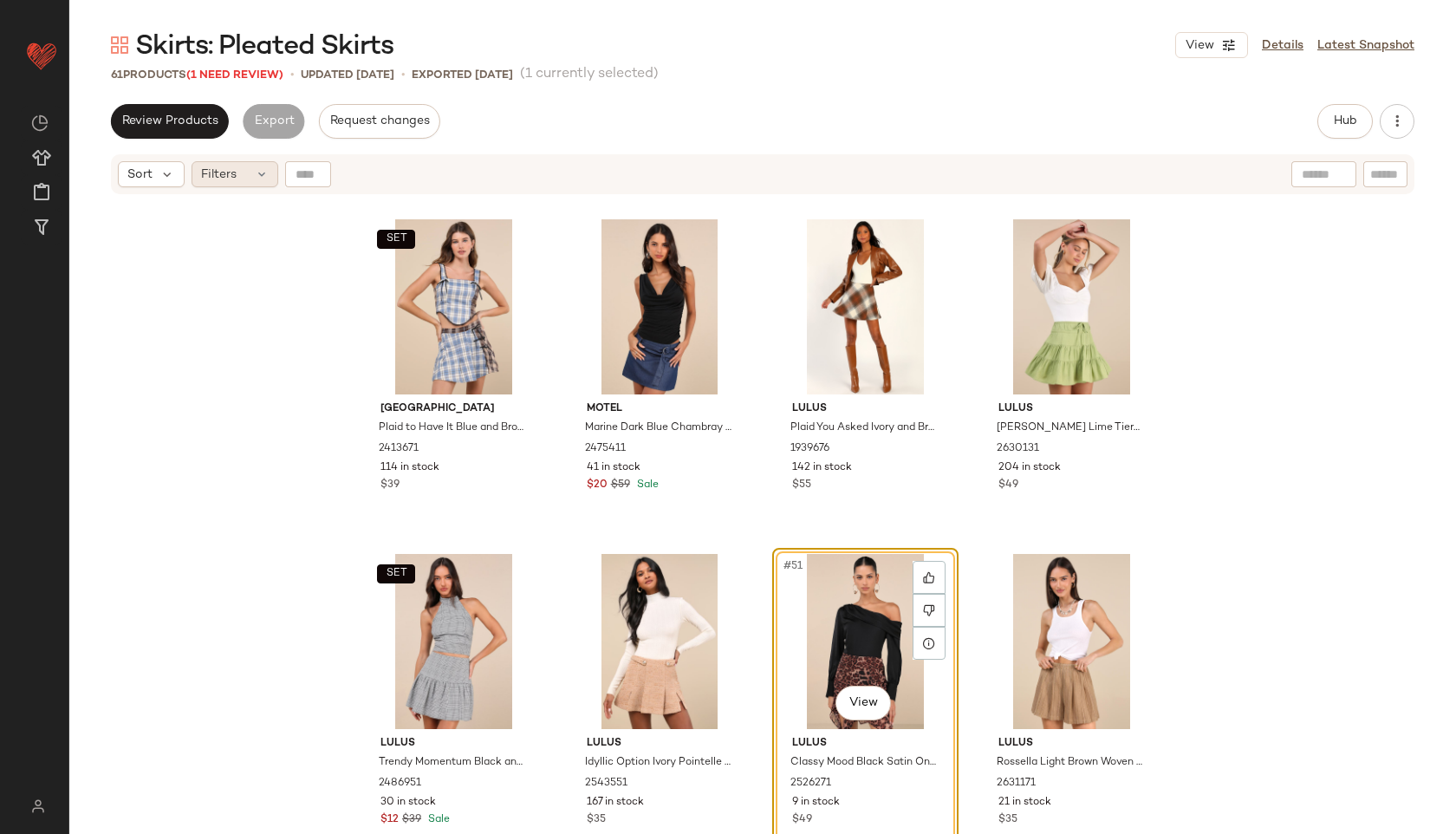
click at [255, 167] on icon at bounding box center [262, 174] width 14 height 14
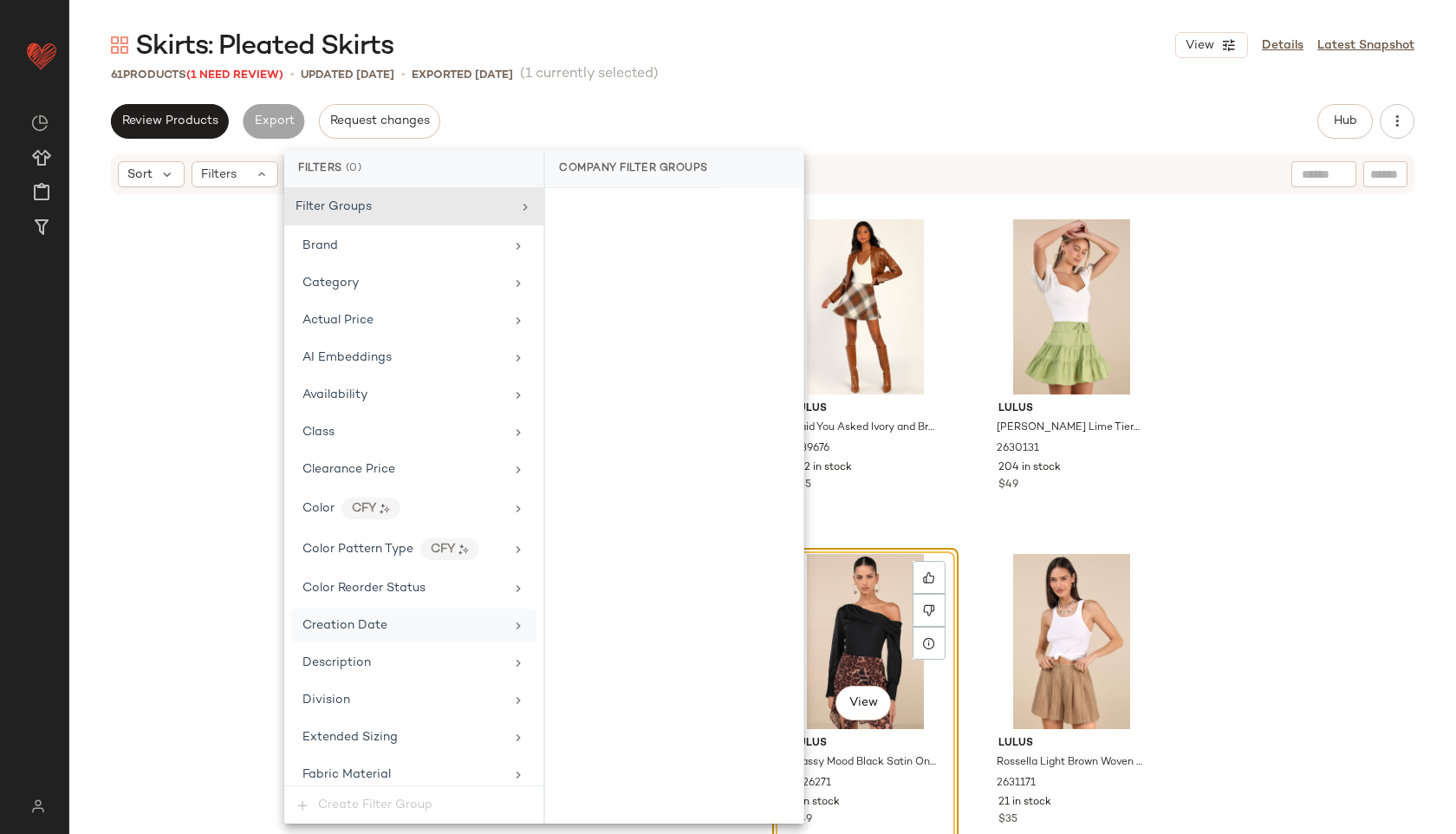
scroll to position [1183, 0]
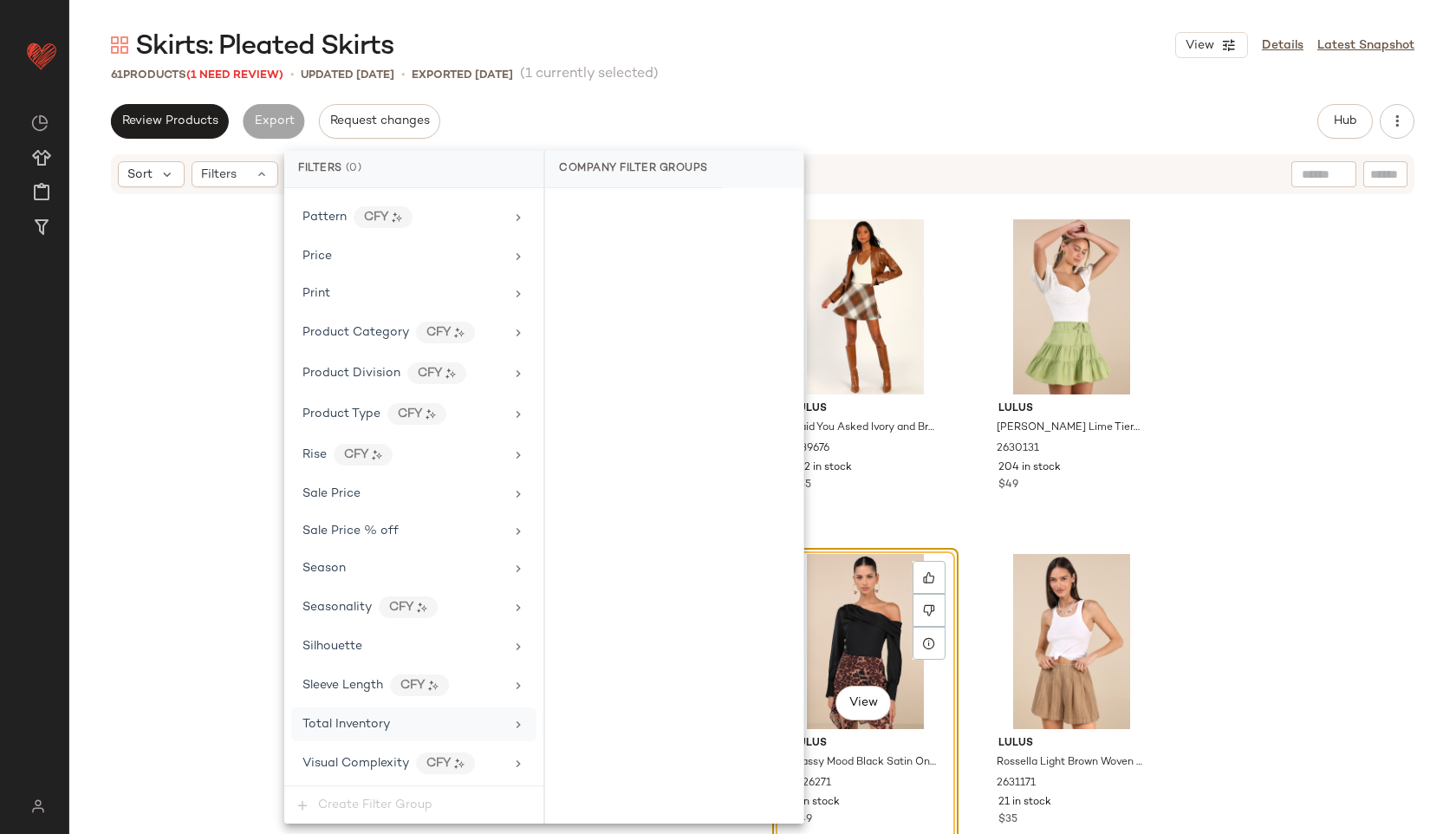
click at [374, 718] on span "Total Inventory" at bounding box center [346, 724] width 87 height 13
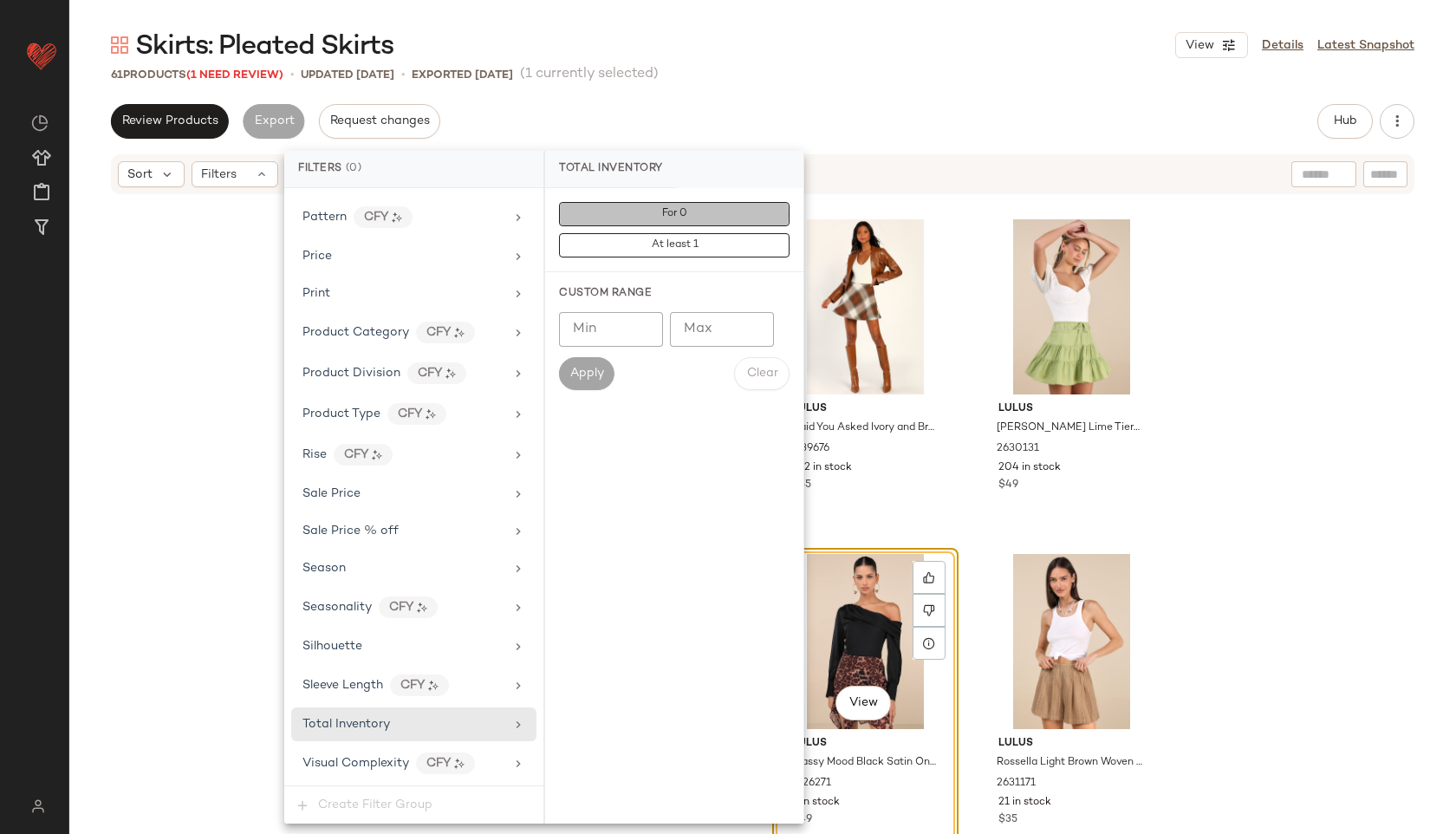
click at [669, 219] on button "For 0" at bounding box center [673, 213] width 230 height 25
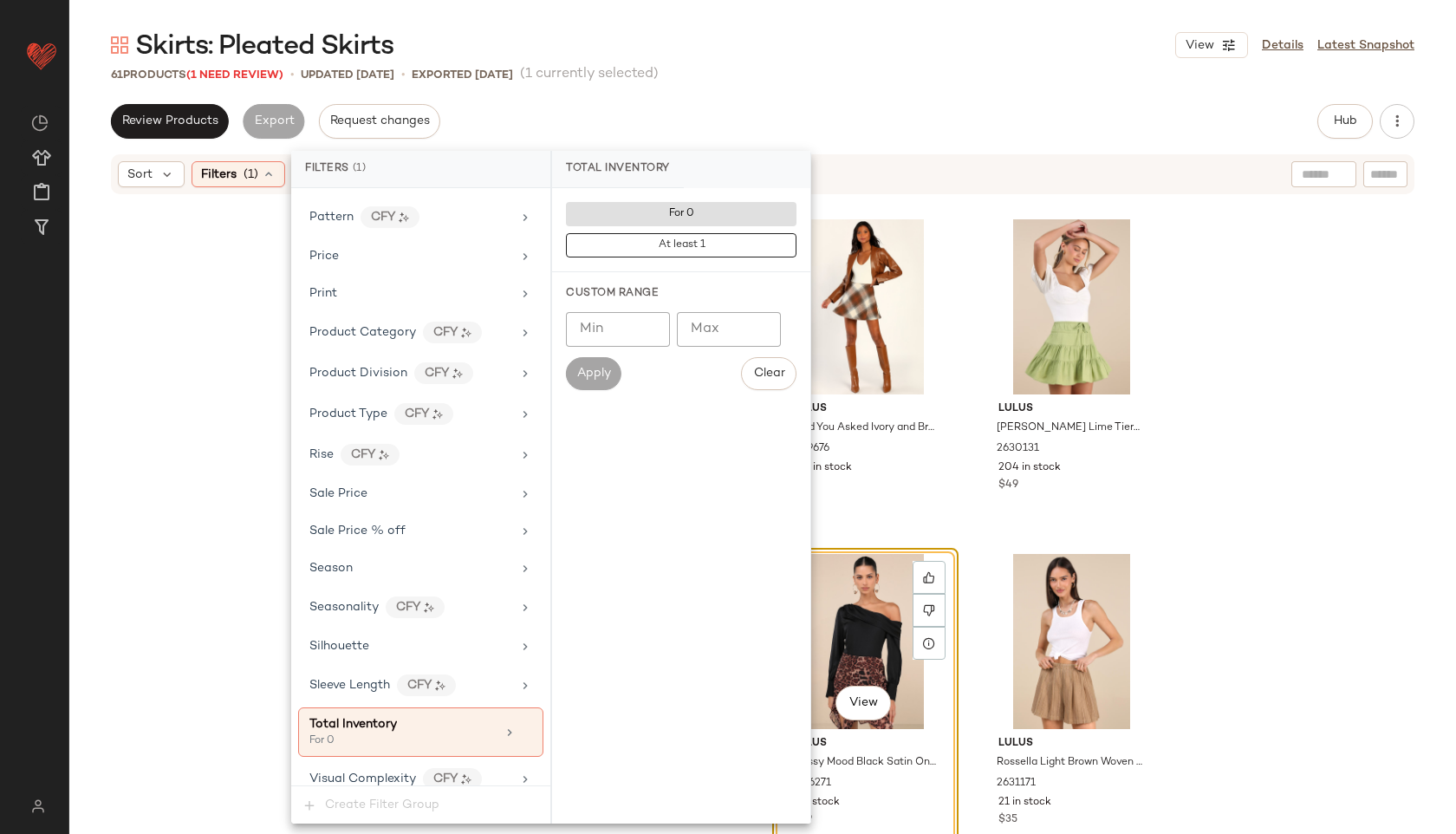
click at [778, 83] on div "61 Products (1 Need Review) • updated Oct 9th • Exported Oct 9th (1 currently s…" at bounding box center [763, 75] width 1386 height 18
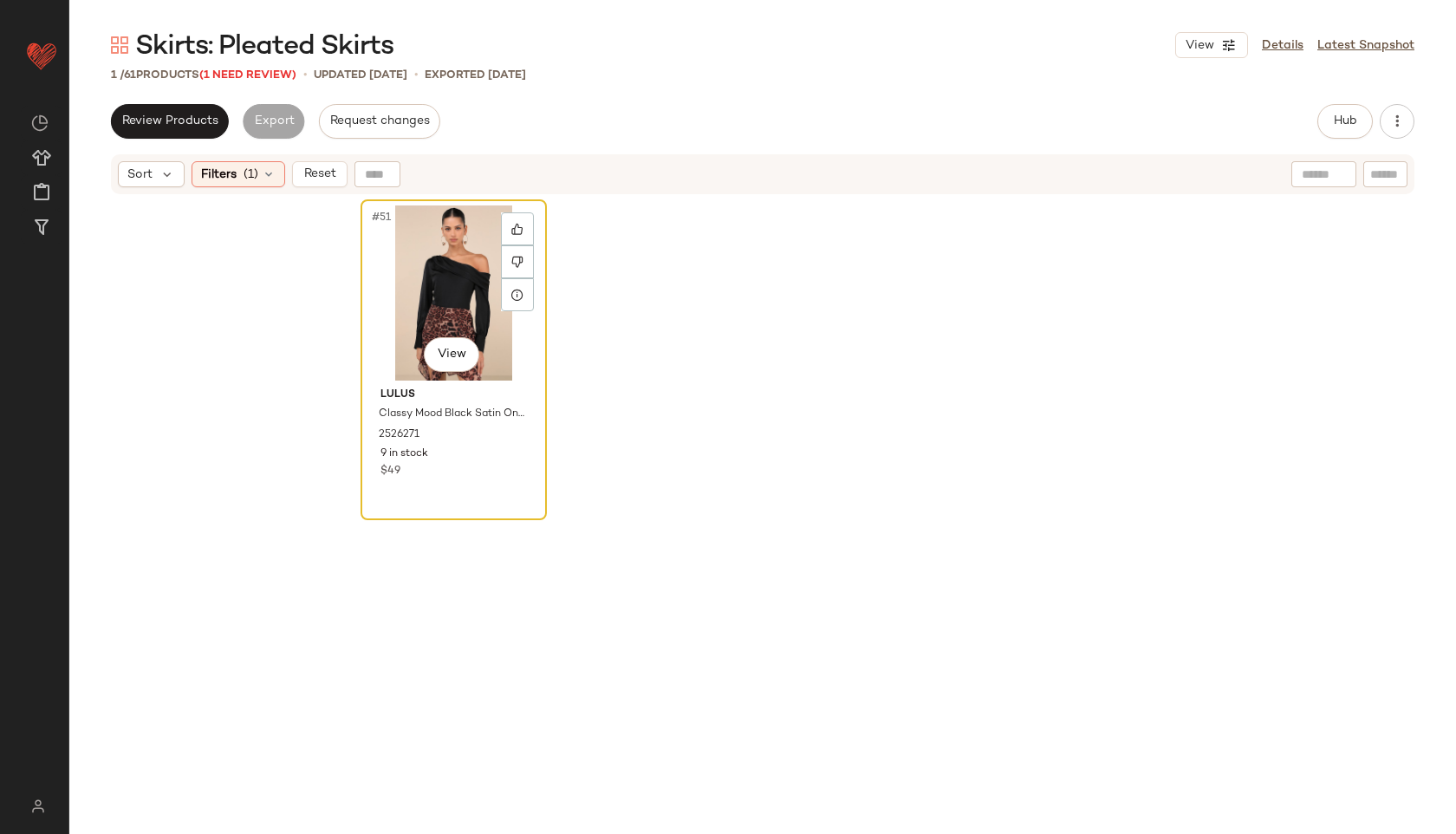
click at [405, 267] on div "#51 View" at bounding box center [453, 293] width 174 height 175
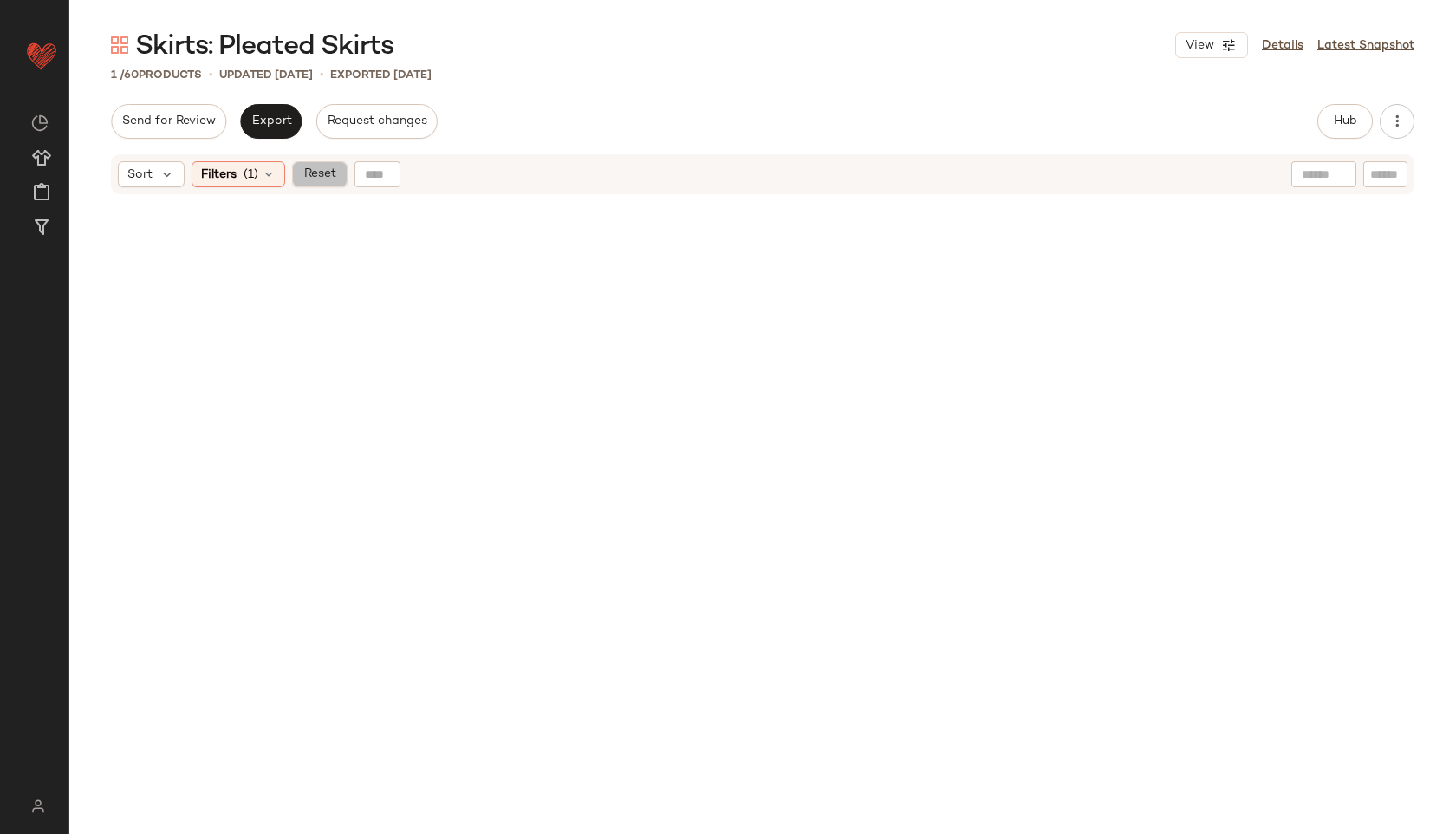
click at [320, 167] on span "Reset" at bounding box center [319, 174] width 32 height 14
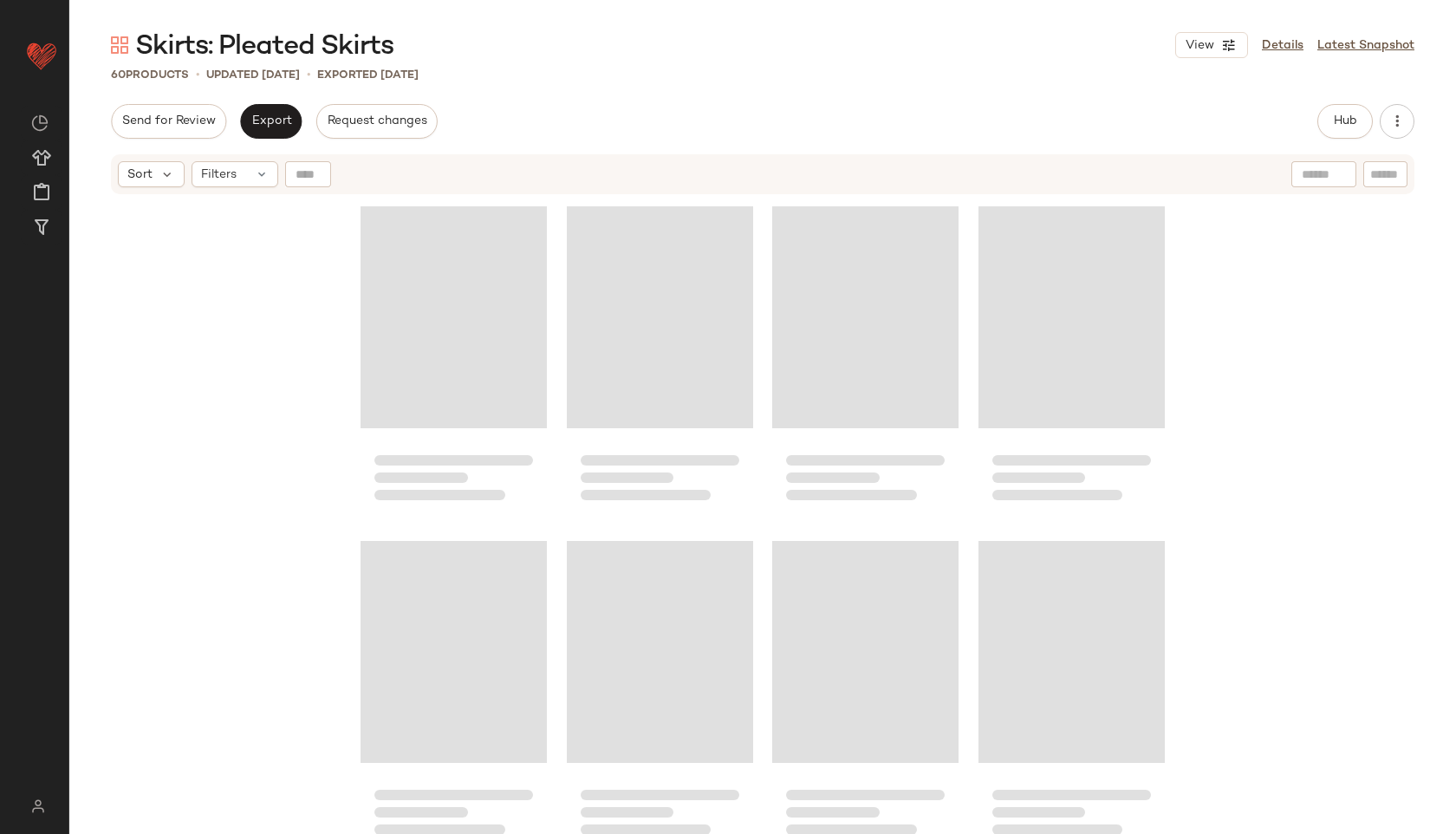
click at [620, 121] on div "Send for Review Export Request changes Hub Send for Review External Review Inte…" at bounding box center [763, 121] width 1304 height 34
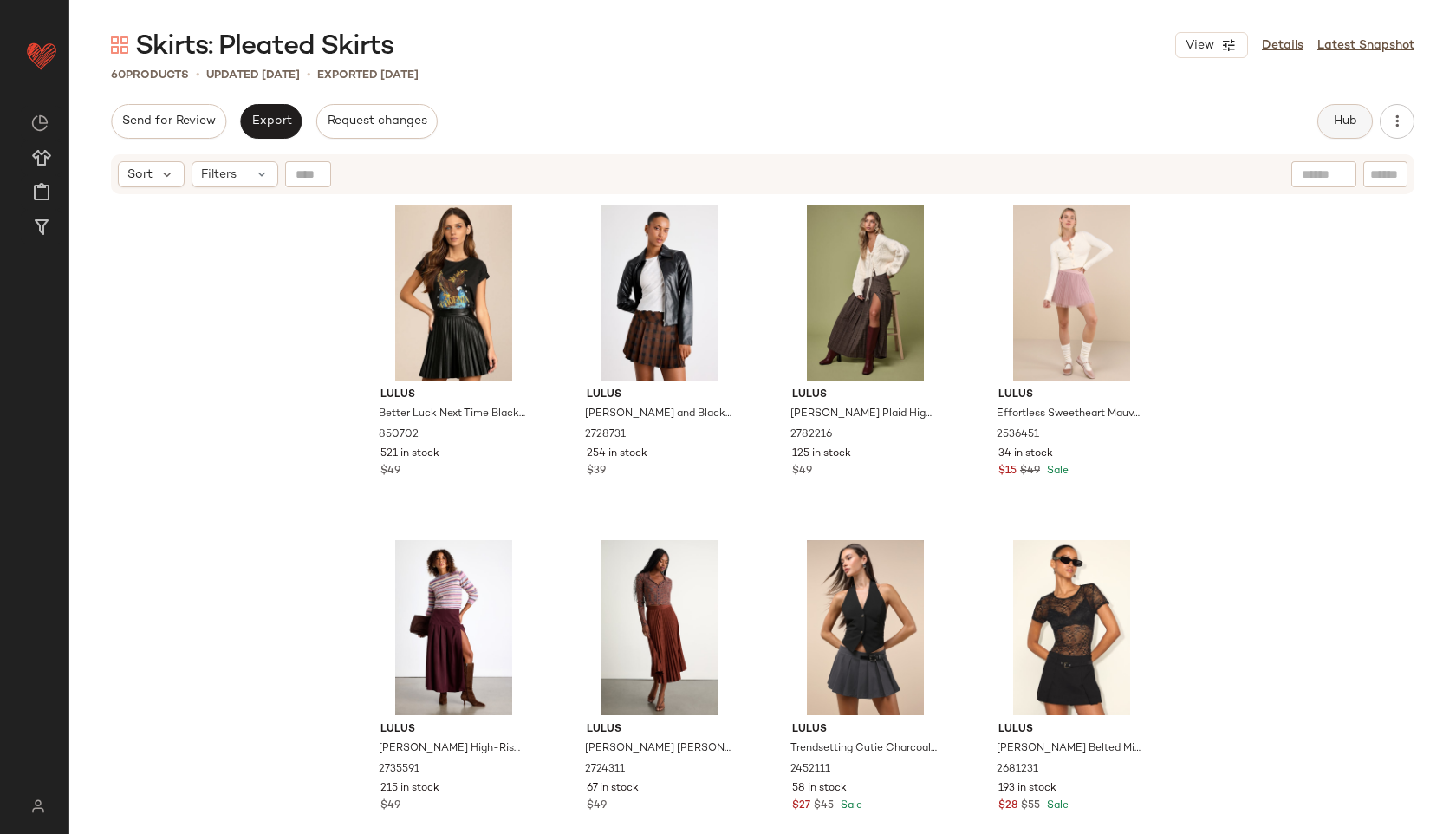
click at [1358, 114] on button "Hub" at bounding box center [1345, 121] width 55 height 34
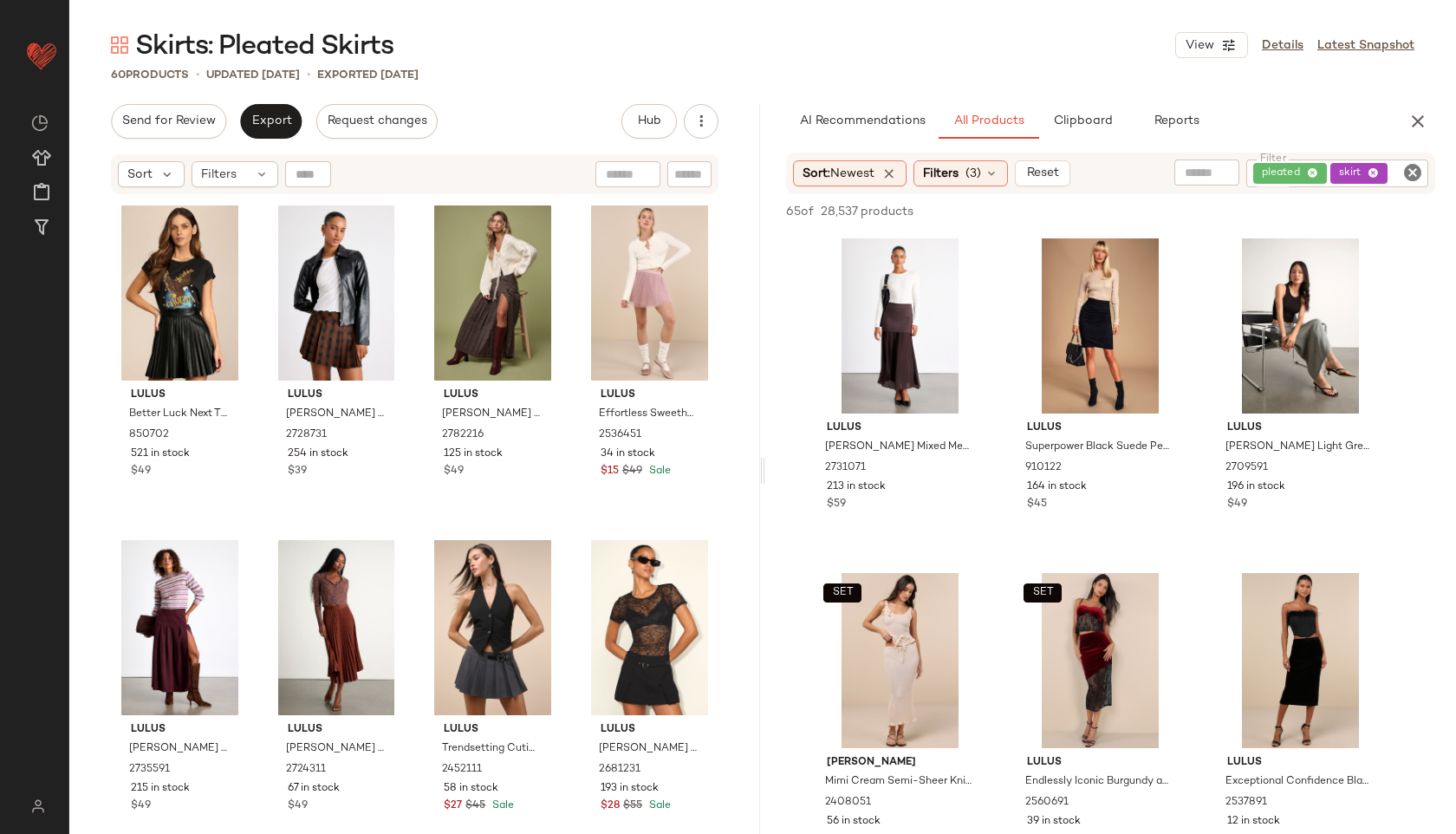
click at [861, 26] on main "Skirts: Pleated Skirts View Details Latest Snapshot 60 Products • updated Oct 1…" at bounding box center [728, 417] width 1456 height 834
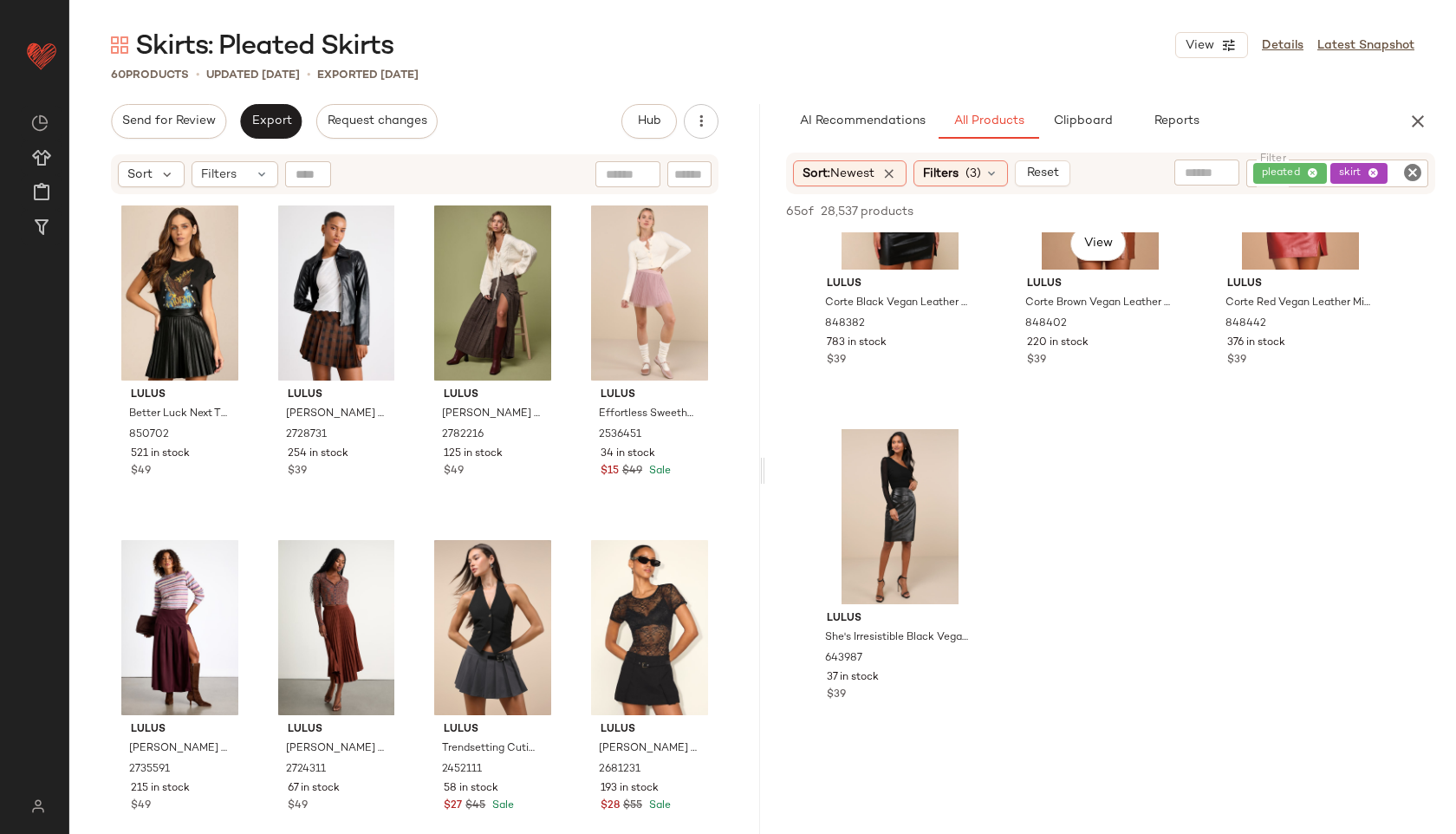
scroll to position [2167, 0]
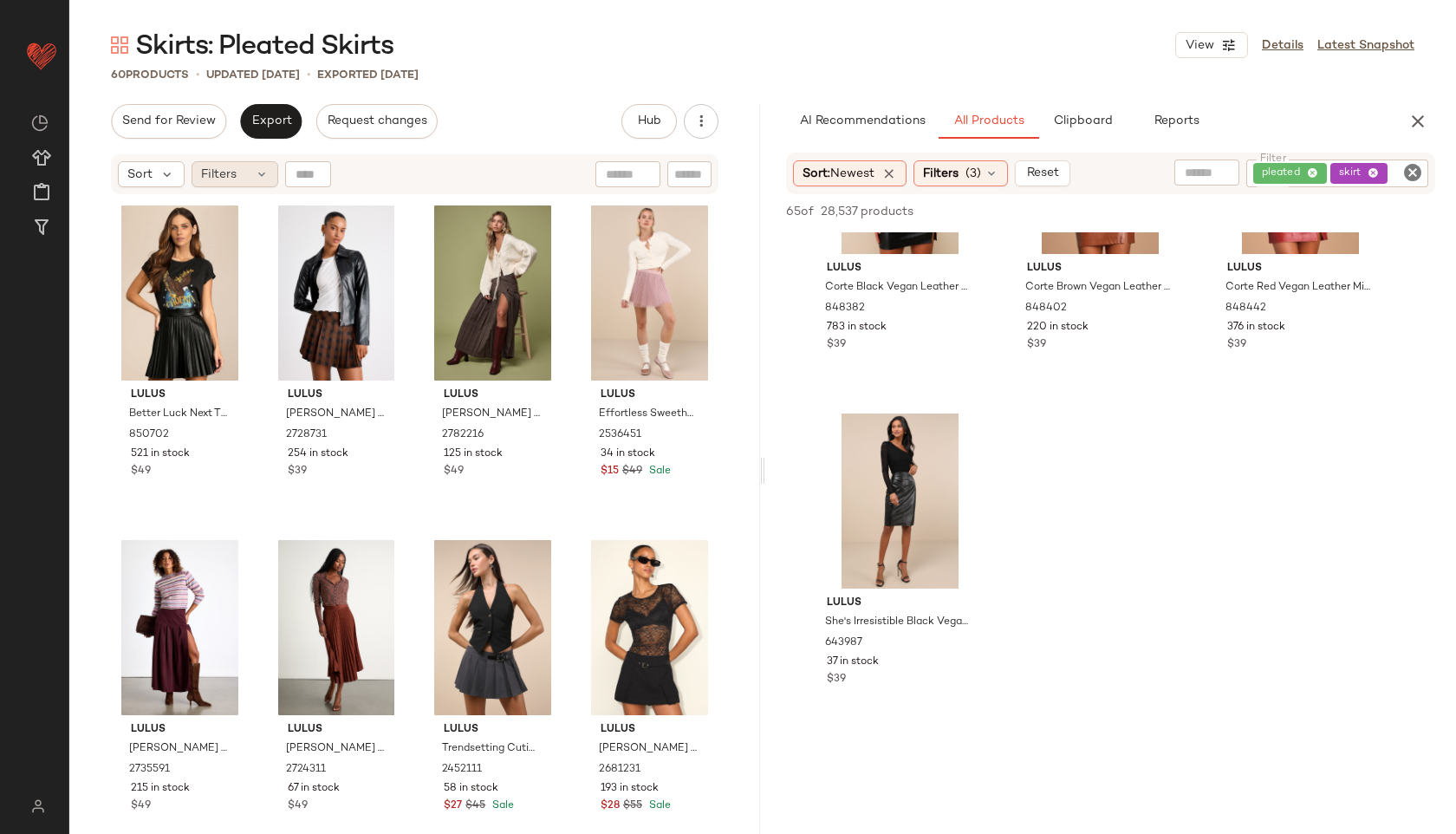
click at [218, 185] on div "Filters" at bounding box center [235, 174] width 87 height 26
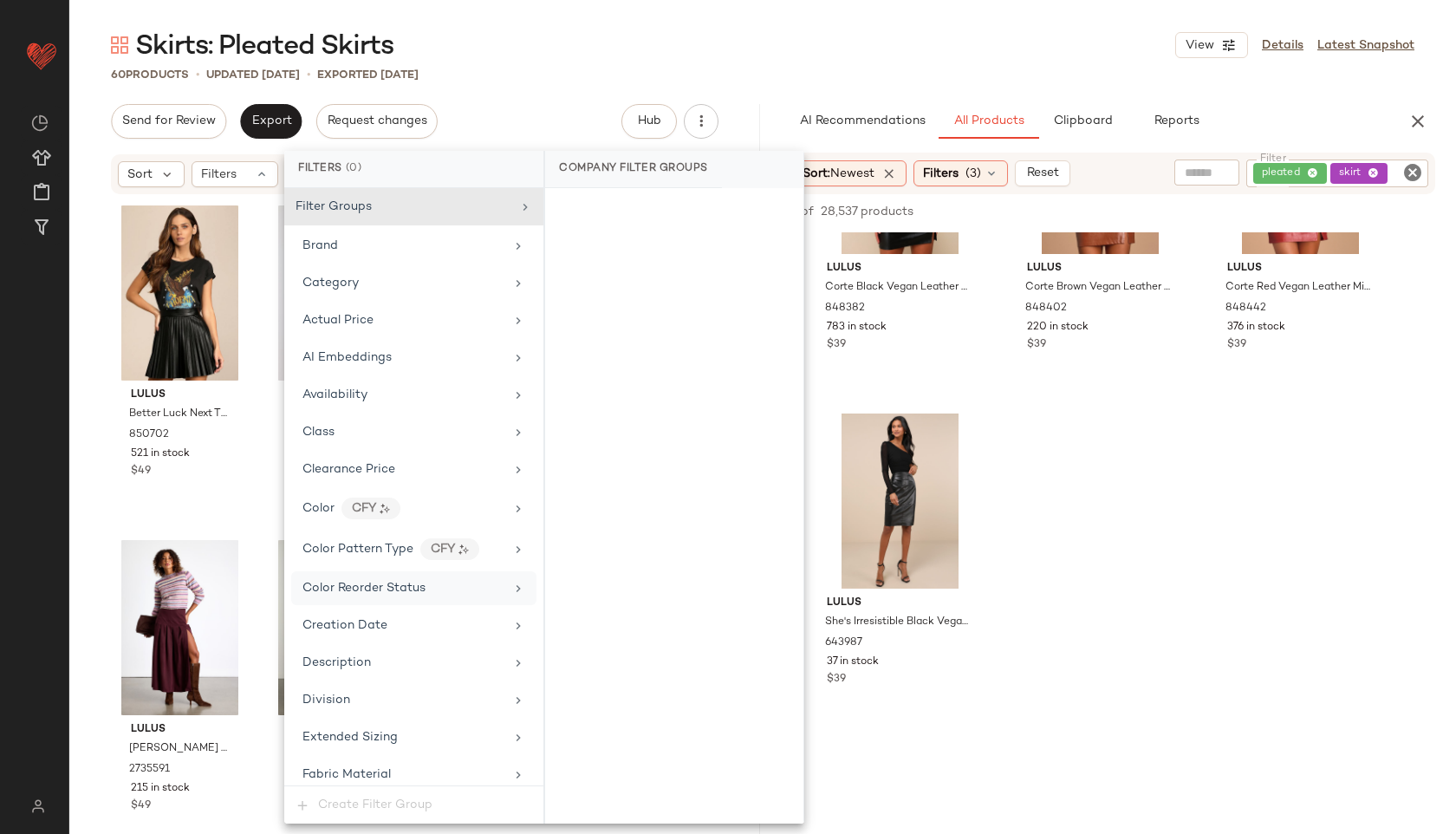
scroll to position [1183, 0]
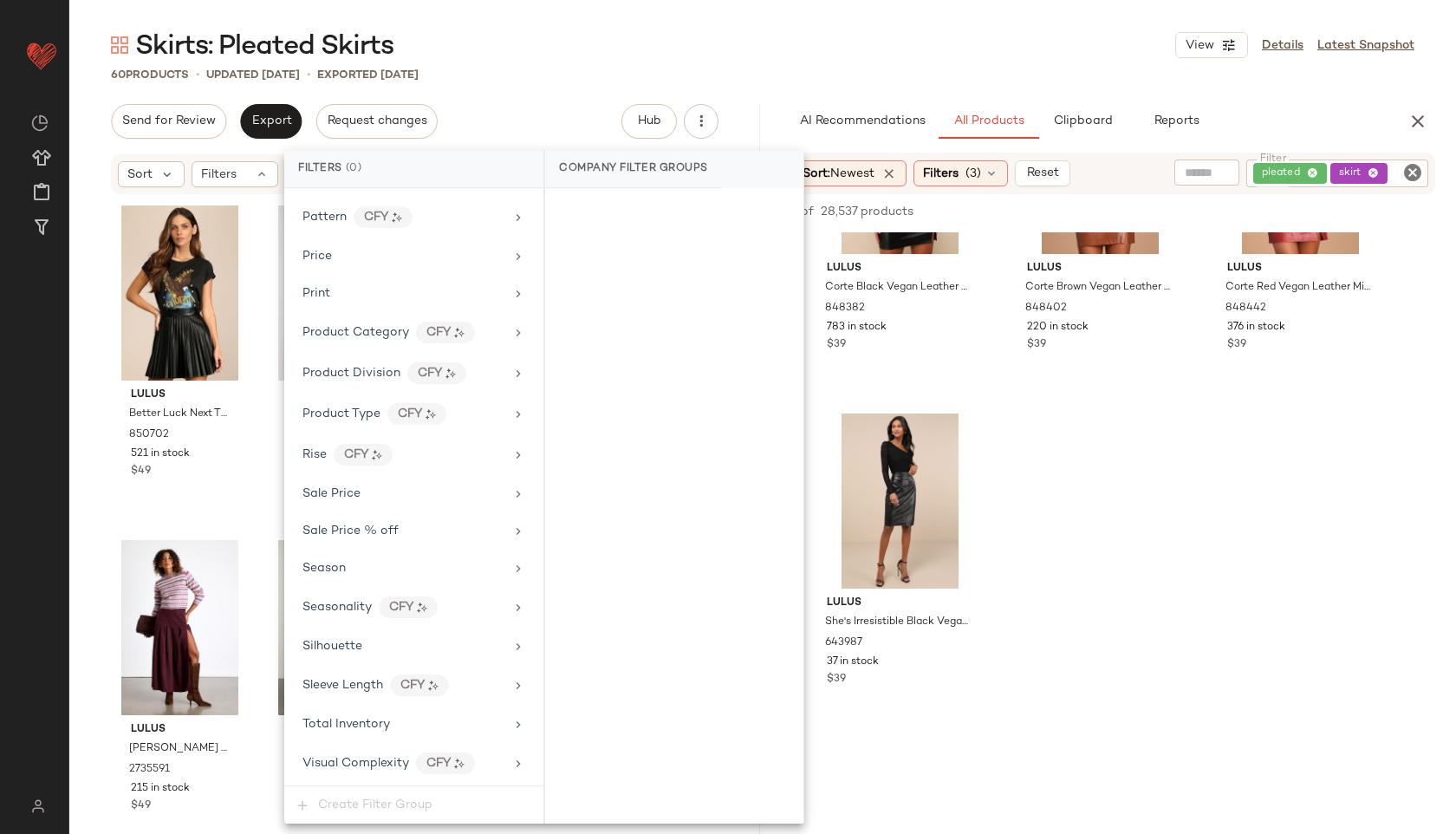
click at [370, 706] on div "Filter Groups Brand Category Actual Price AI Embeddings Availability Class Clea…" at bounding box center [414, 486] width 260 height 597
click at [384, 722] on span "Total Inventory" at bounding box center [346, 724] width 87 height 13
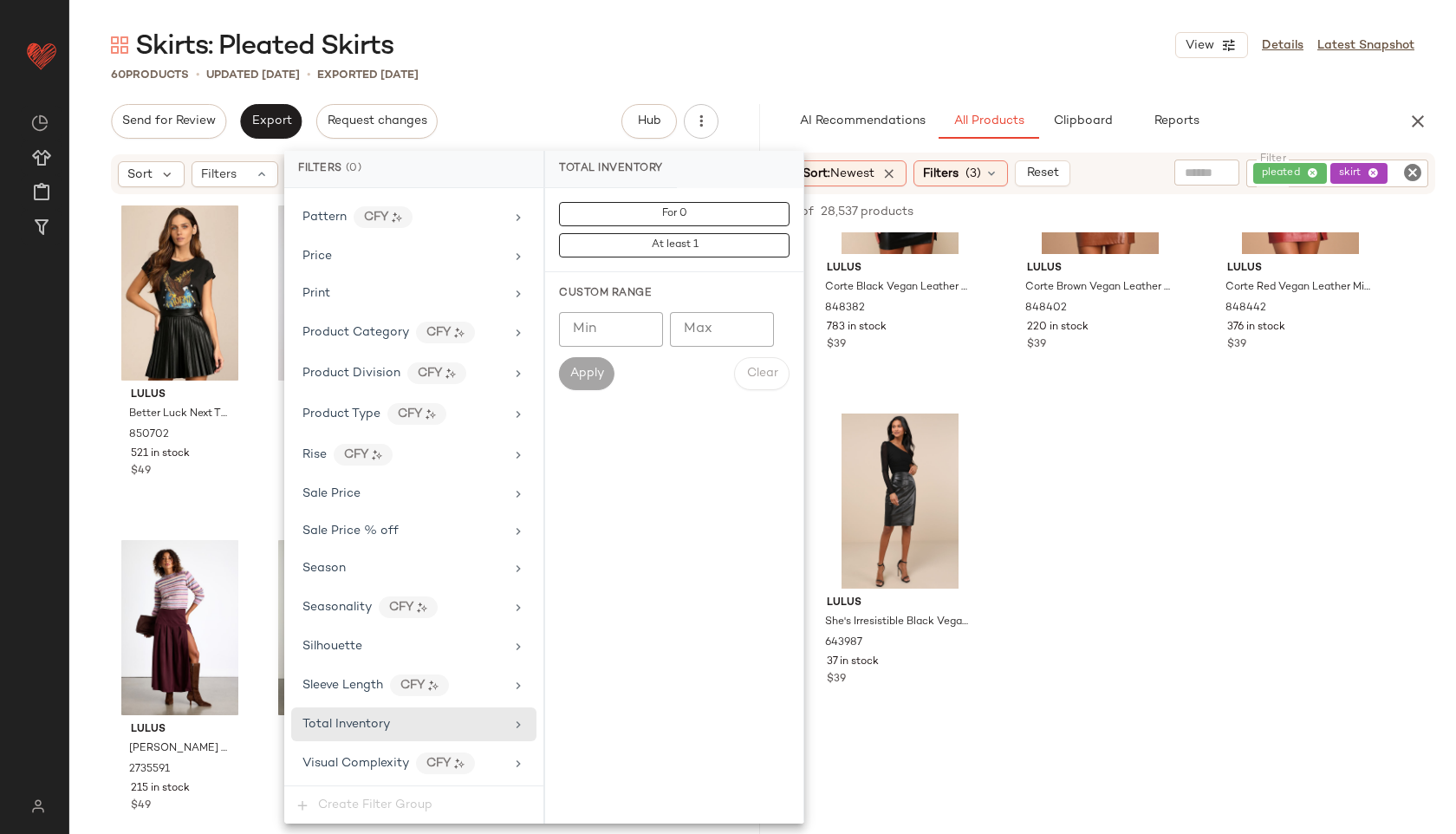
click at [696, 341] on input "Max" at bounding box center [722, 328] width 104 height 34
type input "**"
click at [592, 374] on span "Apply" at bounding box center [586, 374] width 34 height 14
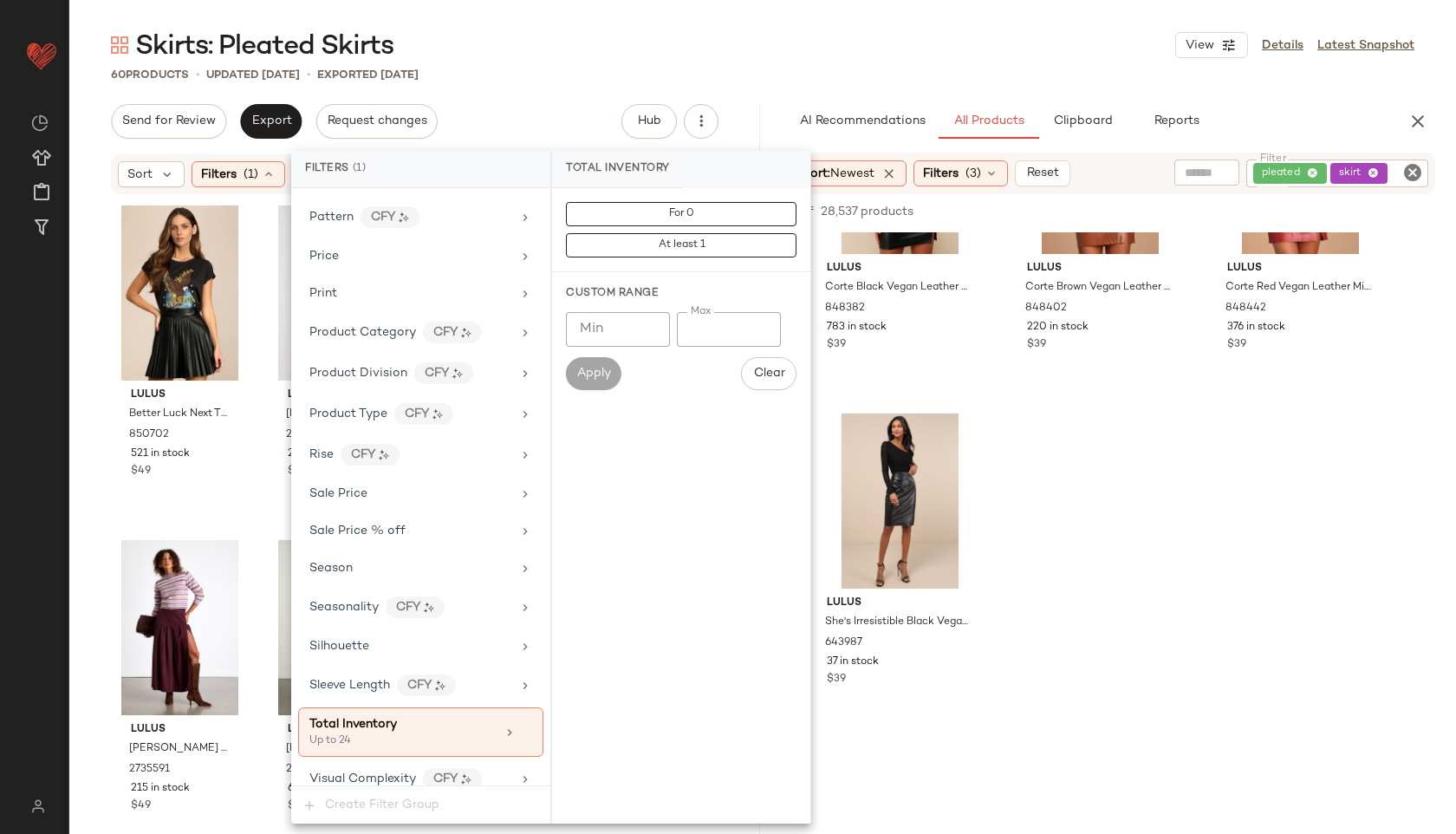
click at [553, 66] on div "60 Products • updated Oct 14th • Exported Oct 9th" at bounding box center [763, 75] width 1386 height 18
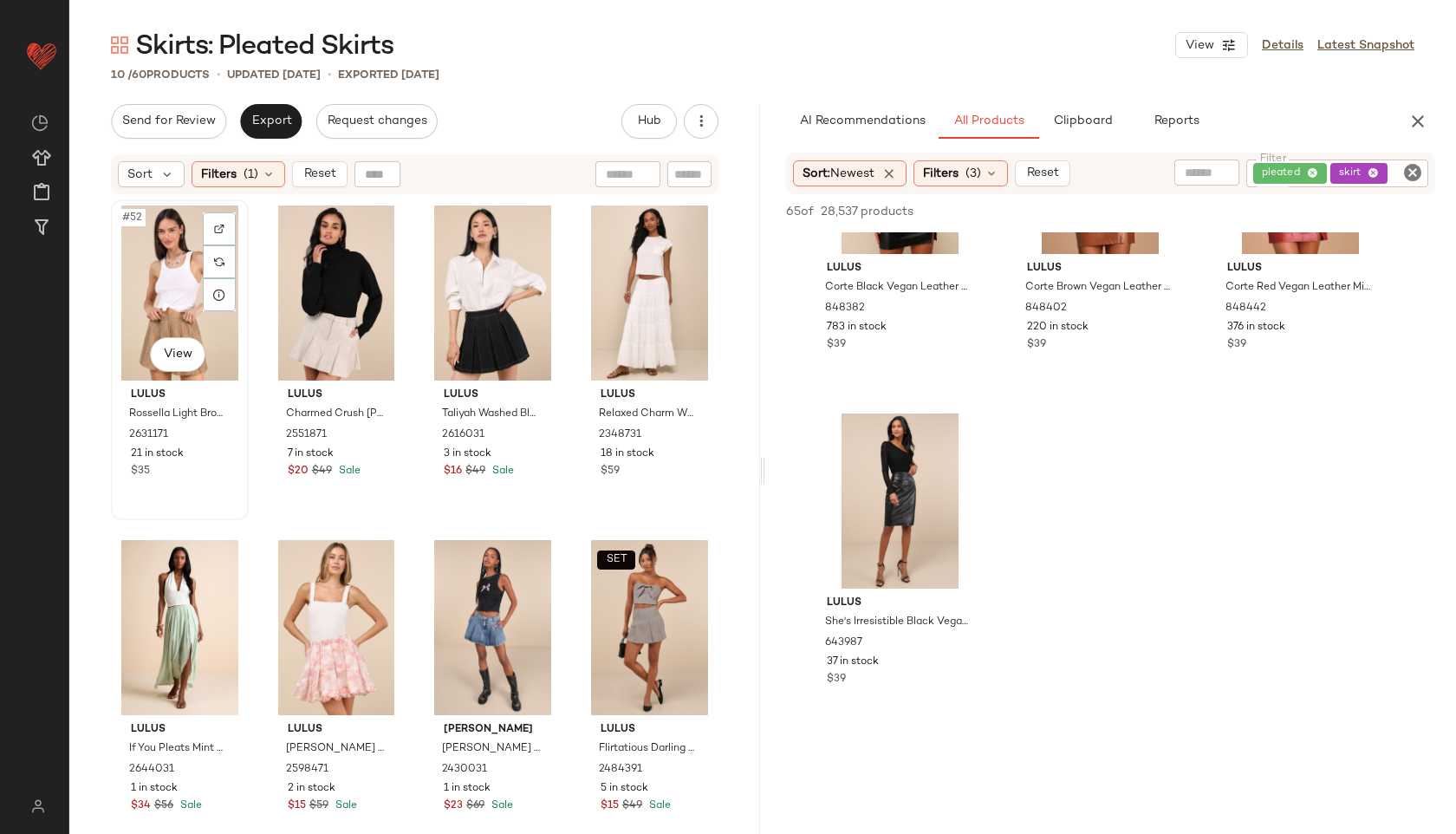
click at [162, 252] on div "#52 View" at bounding box center [180, 293] width 126 height 175
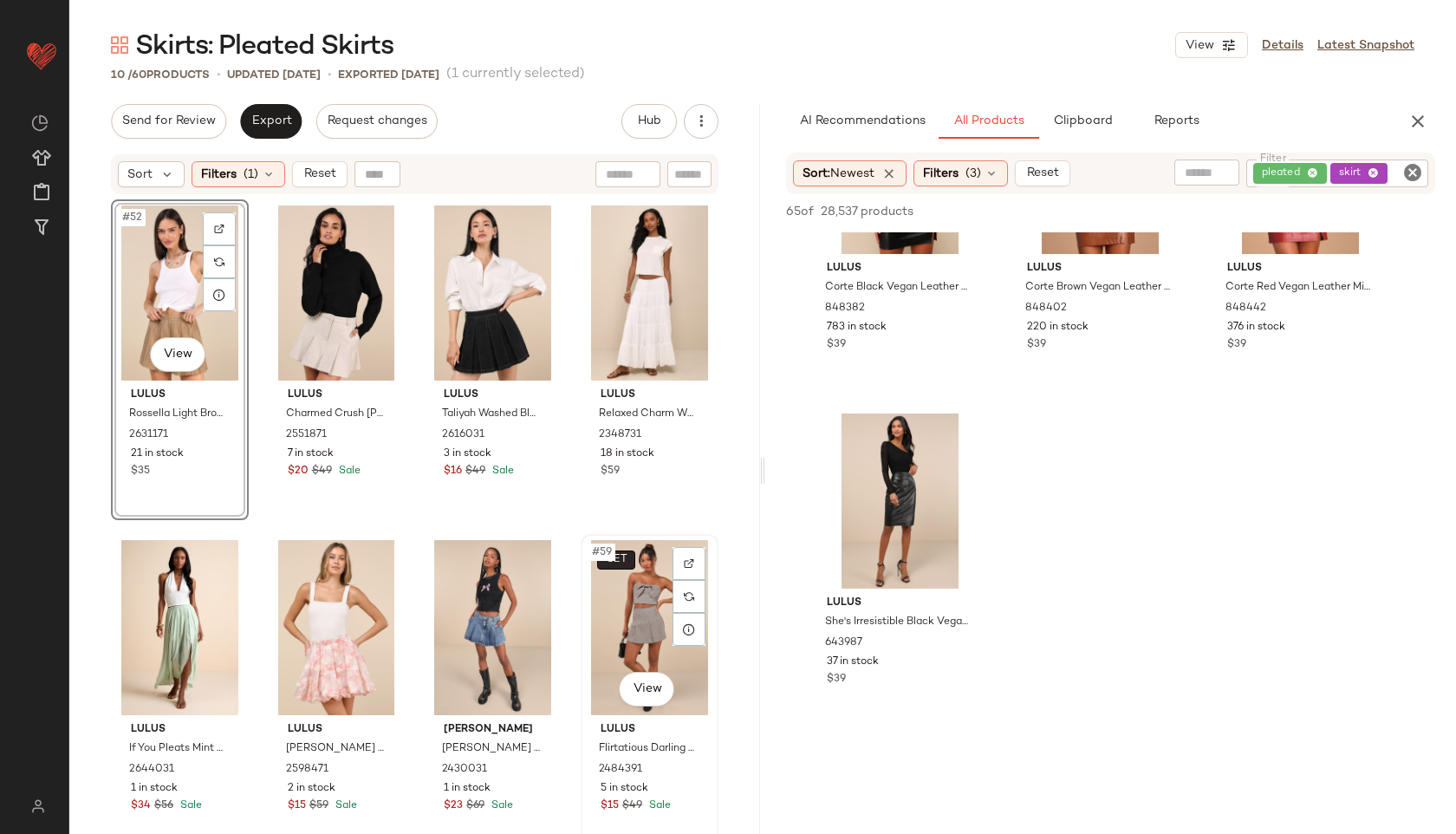
scroll to position [309, 0]
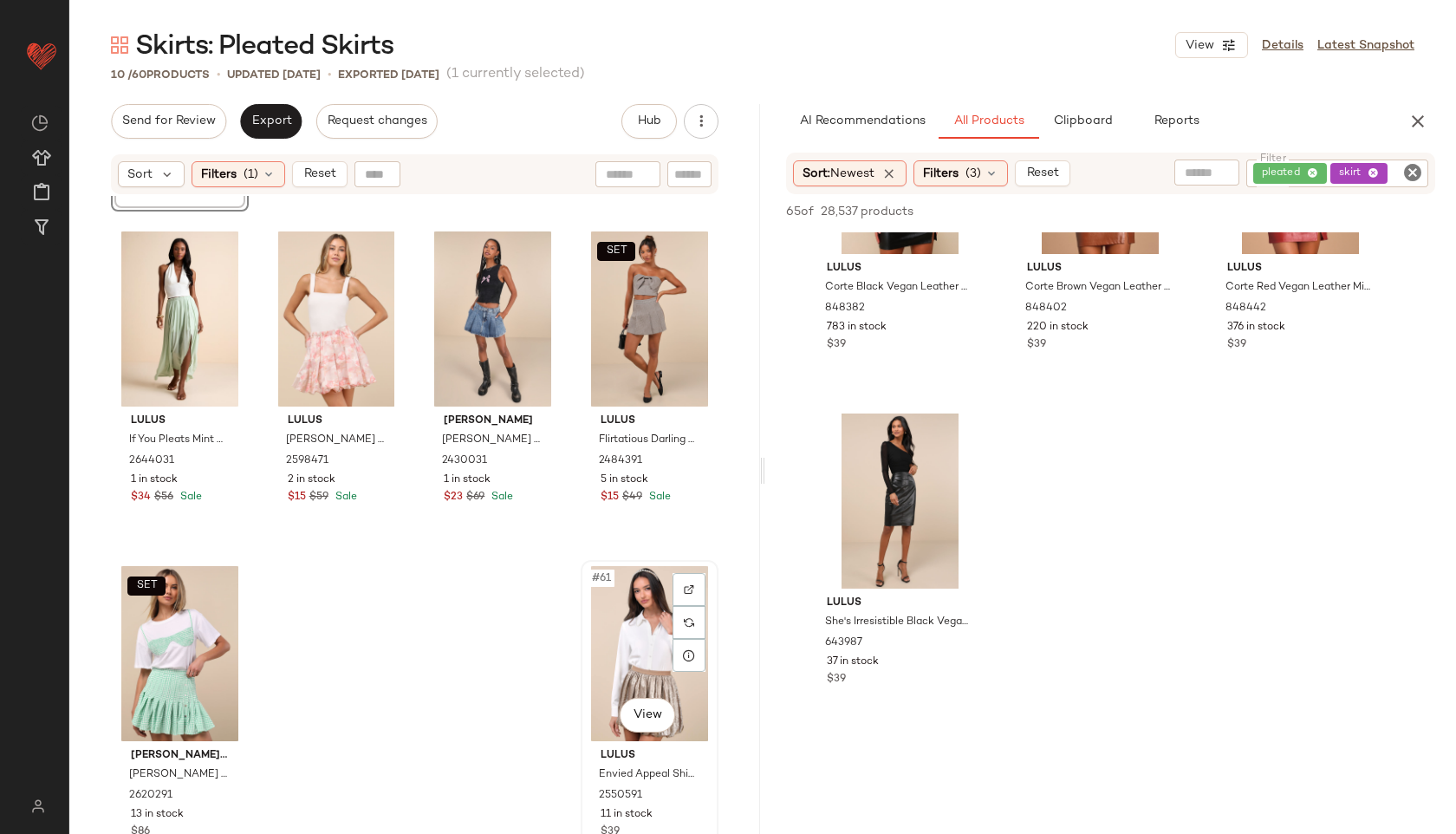
click at [620, 626] on div "#61 View" at bounding box center [650, 654] width 126 height 175
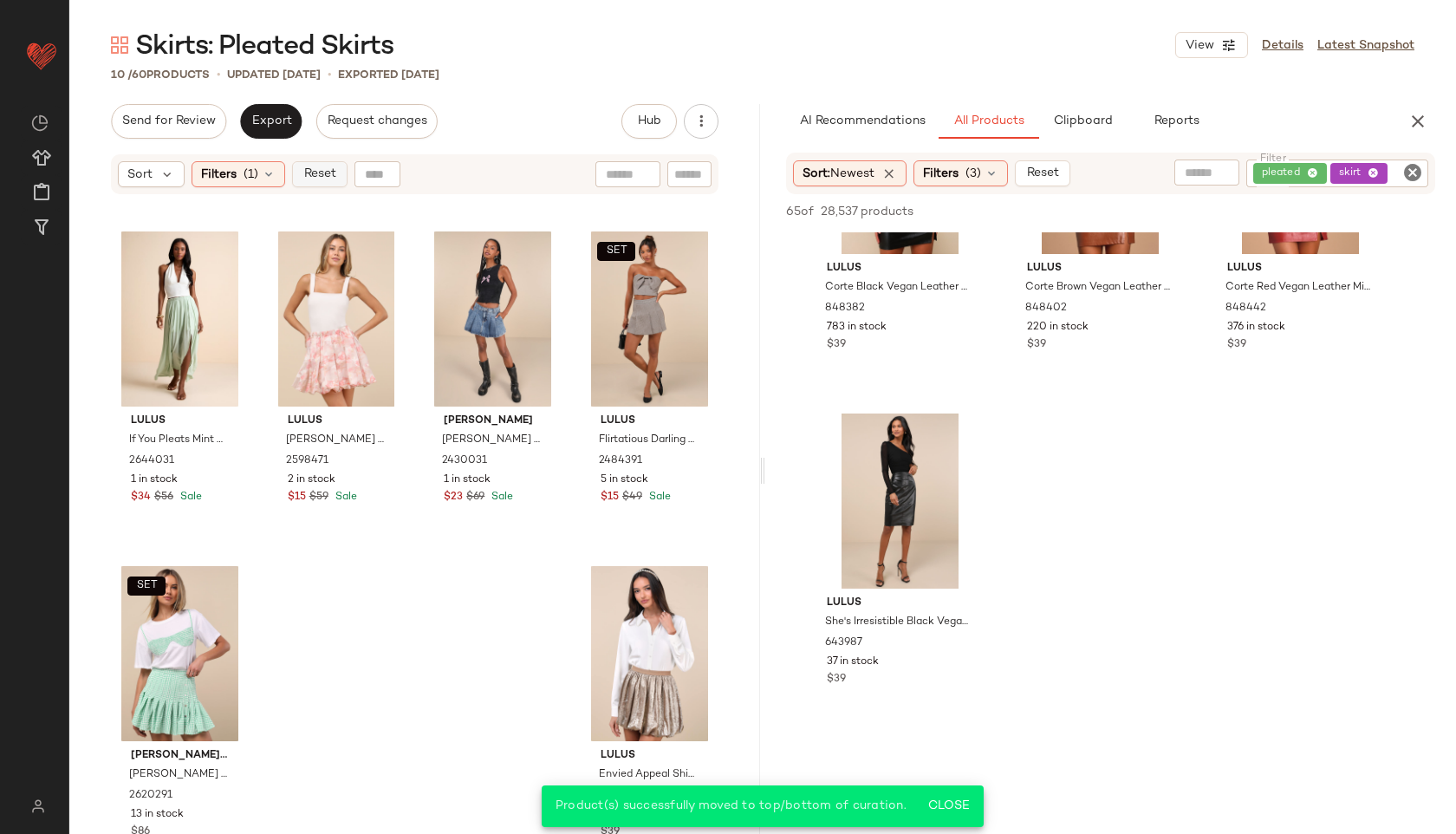
click at [319, 163] on button "Reset" at bounding box center [320, 174] width 55 height 26
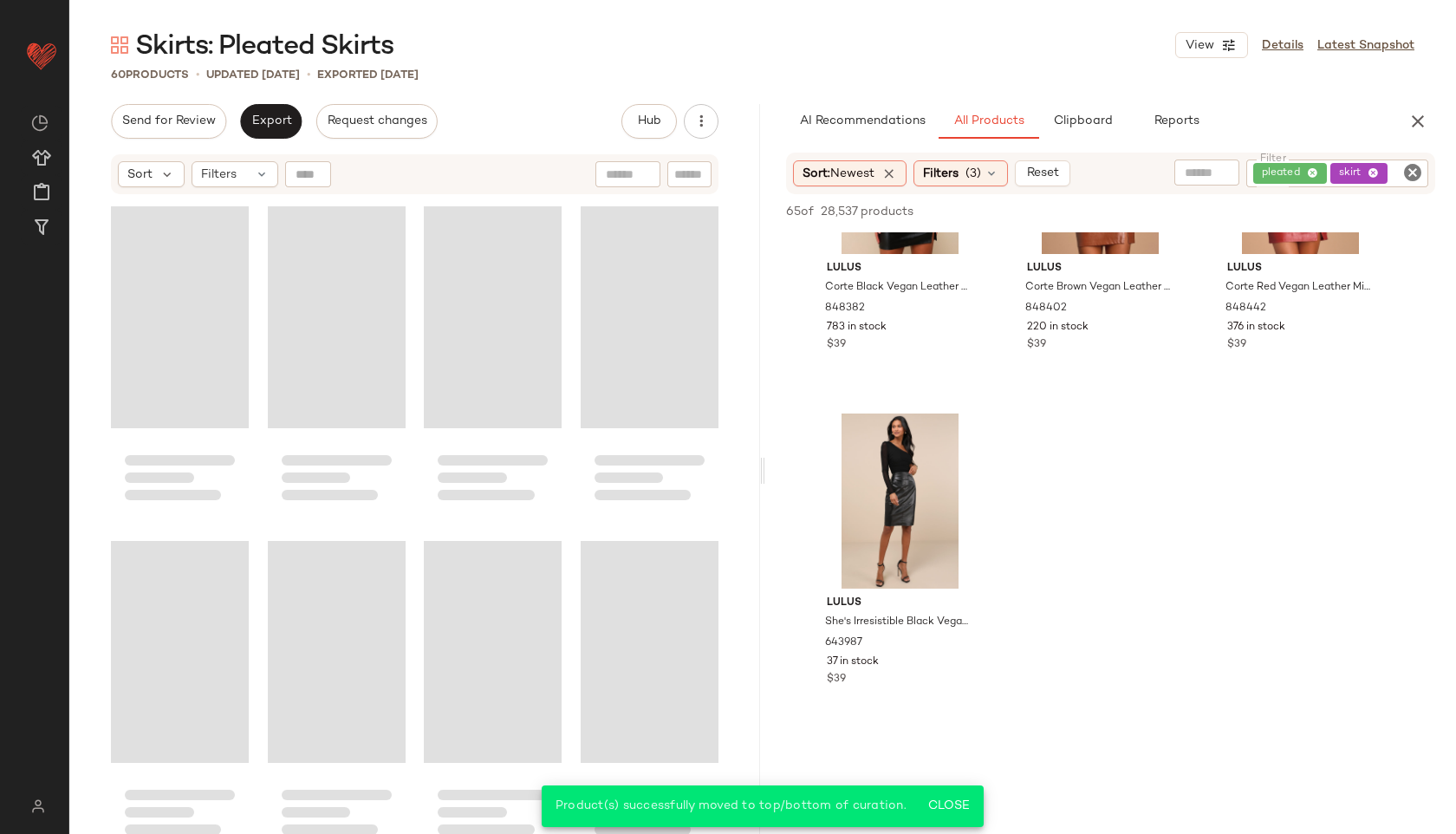
scroll to position [4337, 0]
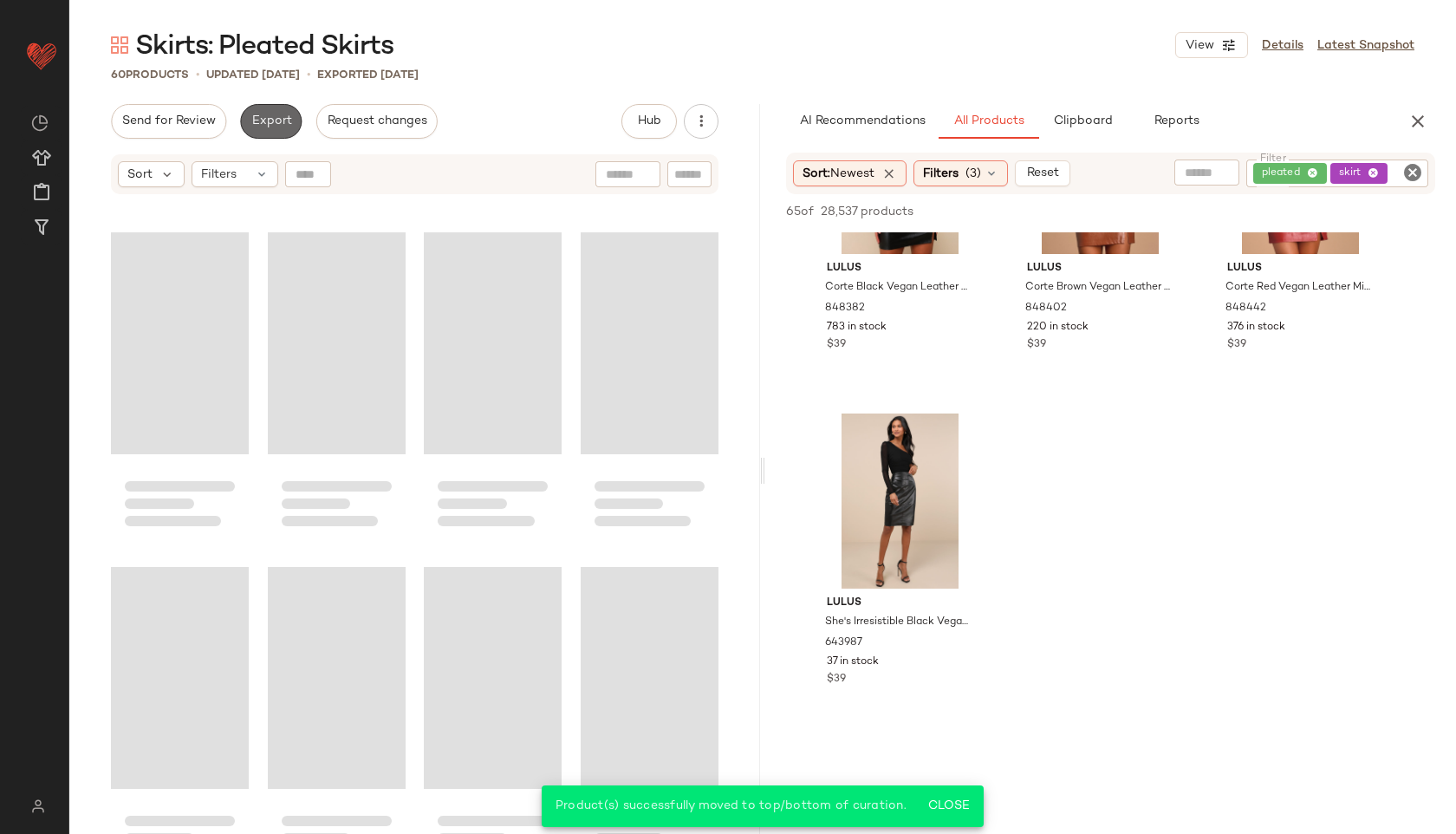
click at [274, 115] on span "Export" at bounding box center [270, 121] width 40 height 14
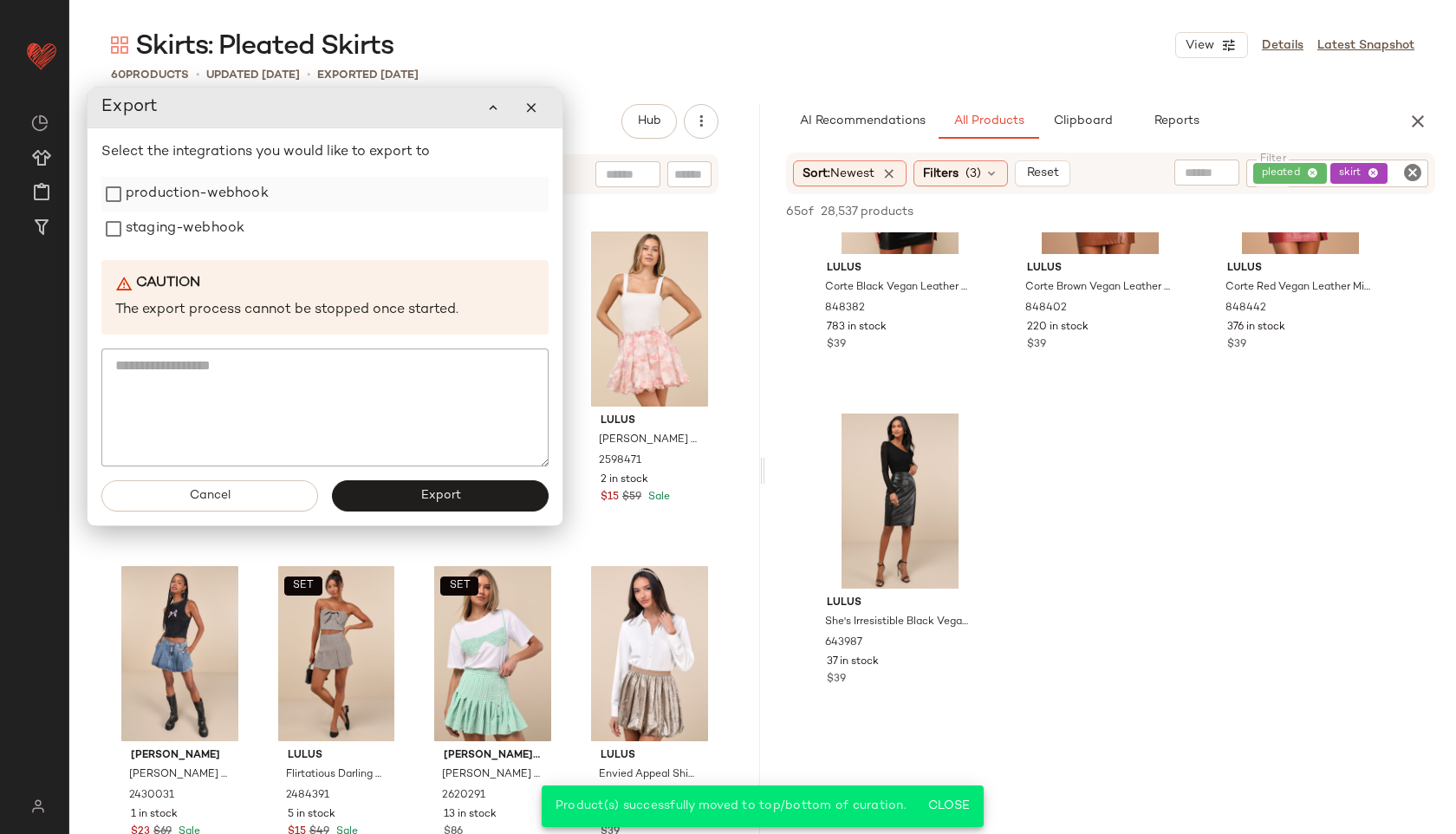
click at [206, 186] on label "production-webhook" at bounding box center [197, 194] width 143 height 34
click at [203, 215] on label "staging-webhook" at bounding box center [185, 228] width 119 height 34
click at [428, 496] on span "Export" at bounding box center [439, 496] width 40 height 14
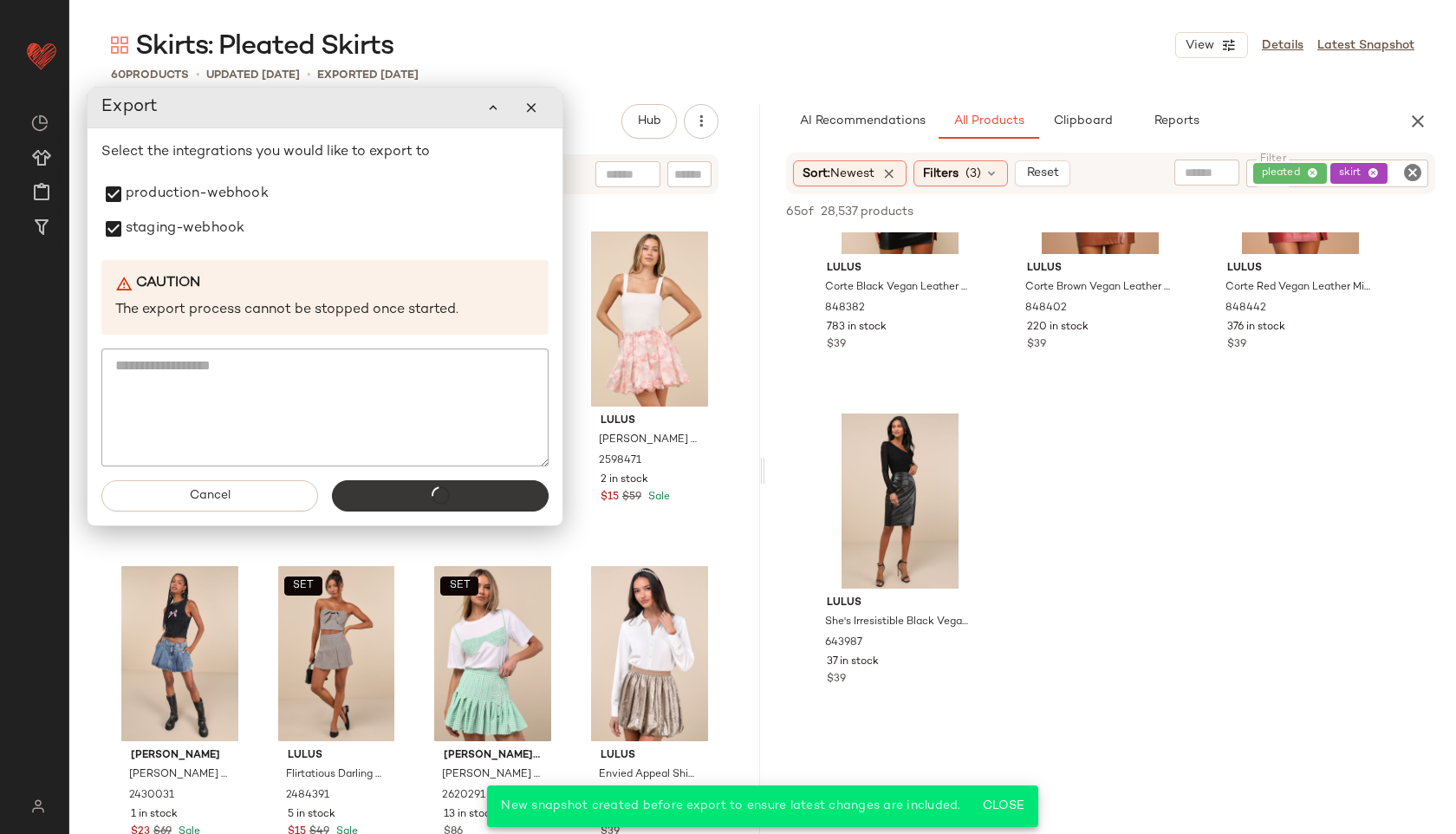
scroll to position [3171, 0]
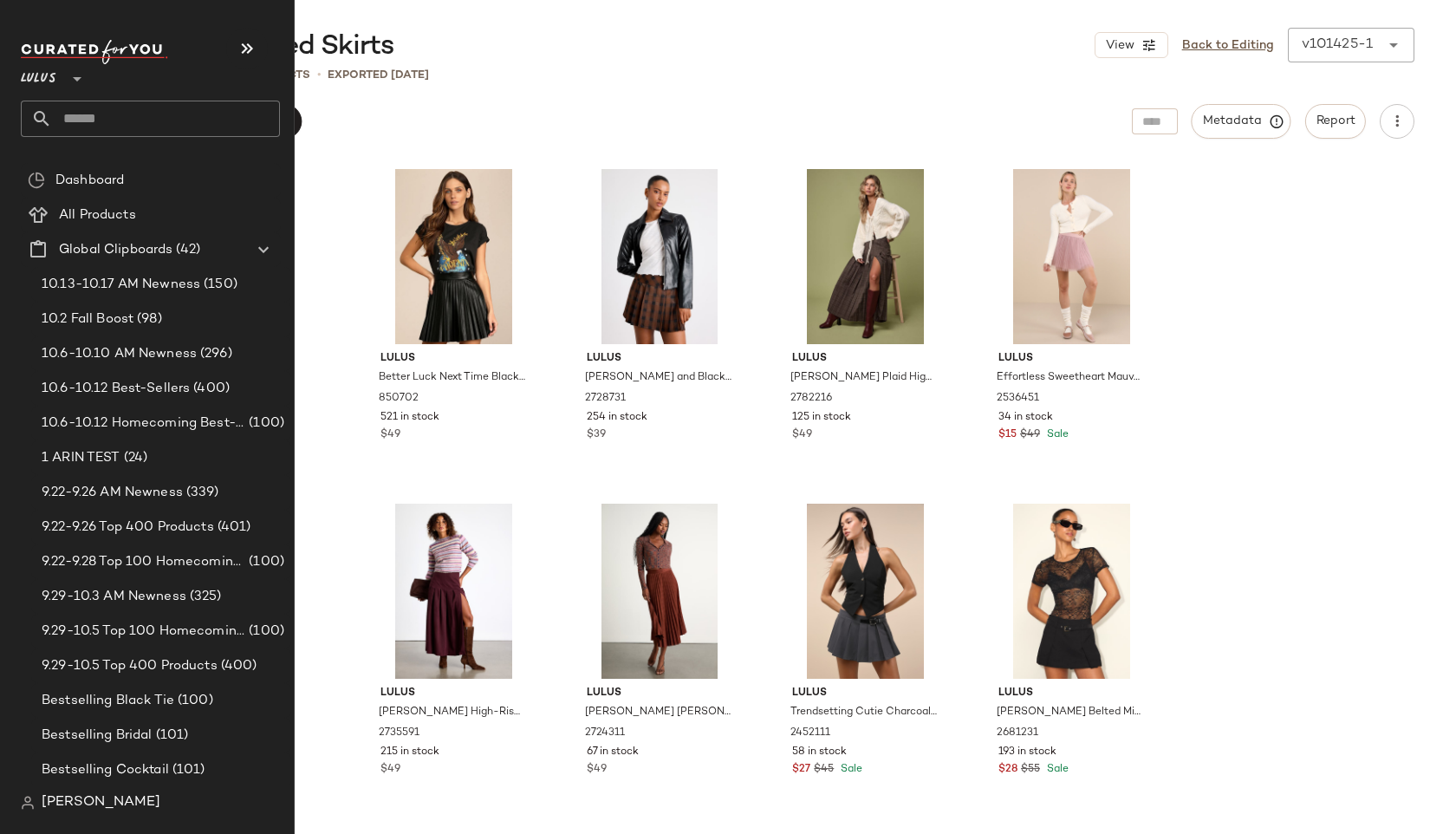
click at [106, 115] on input "text" at bounding box center [166, 118] width 228 height 36
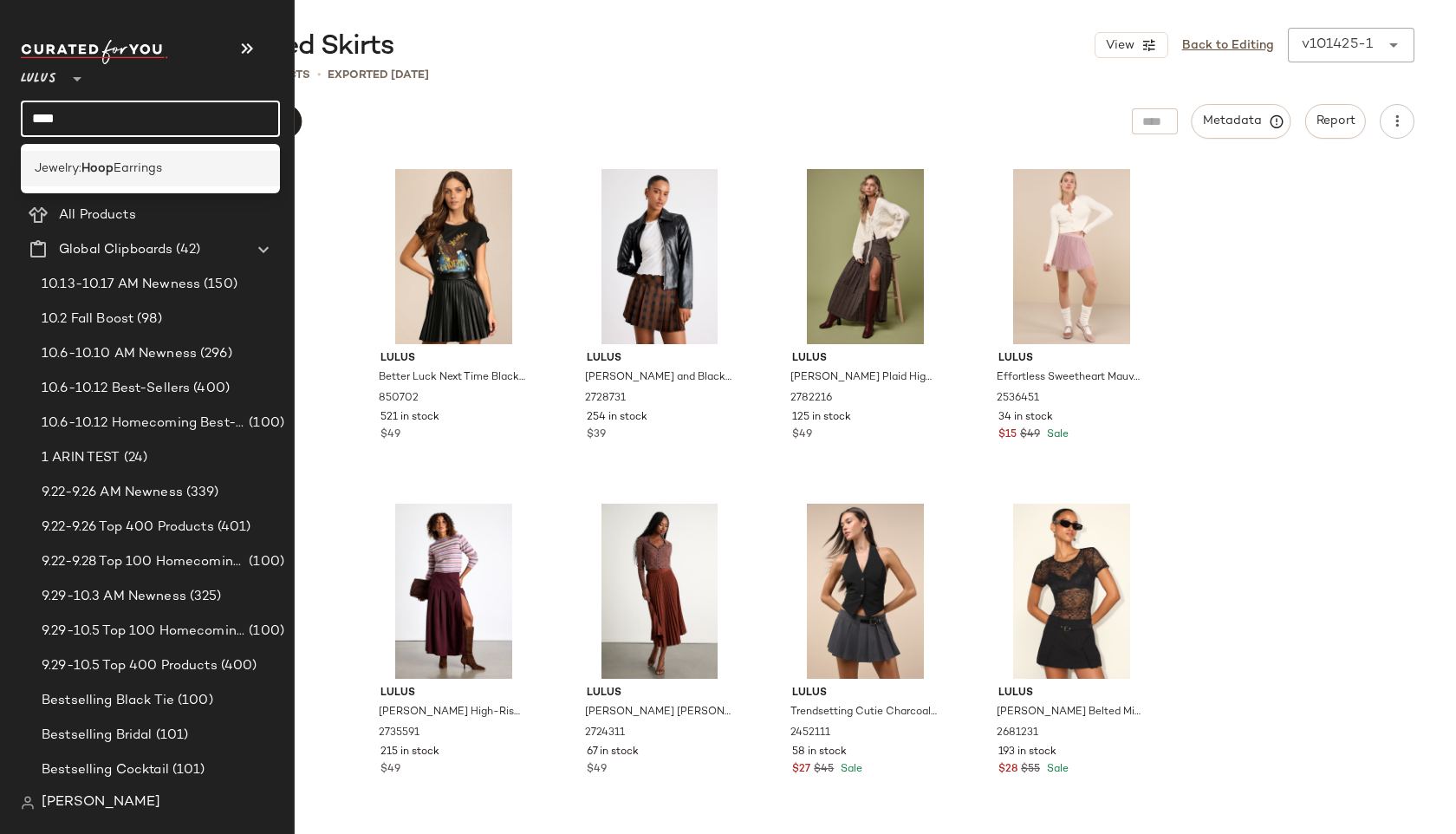
type input "****"
click at [109, 174] on b "Hoop" at bounding box center [97, 168] width 32 height 19
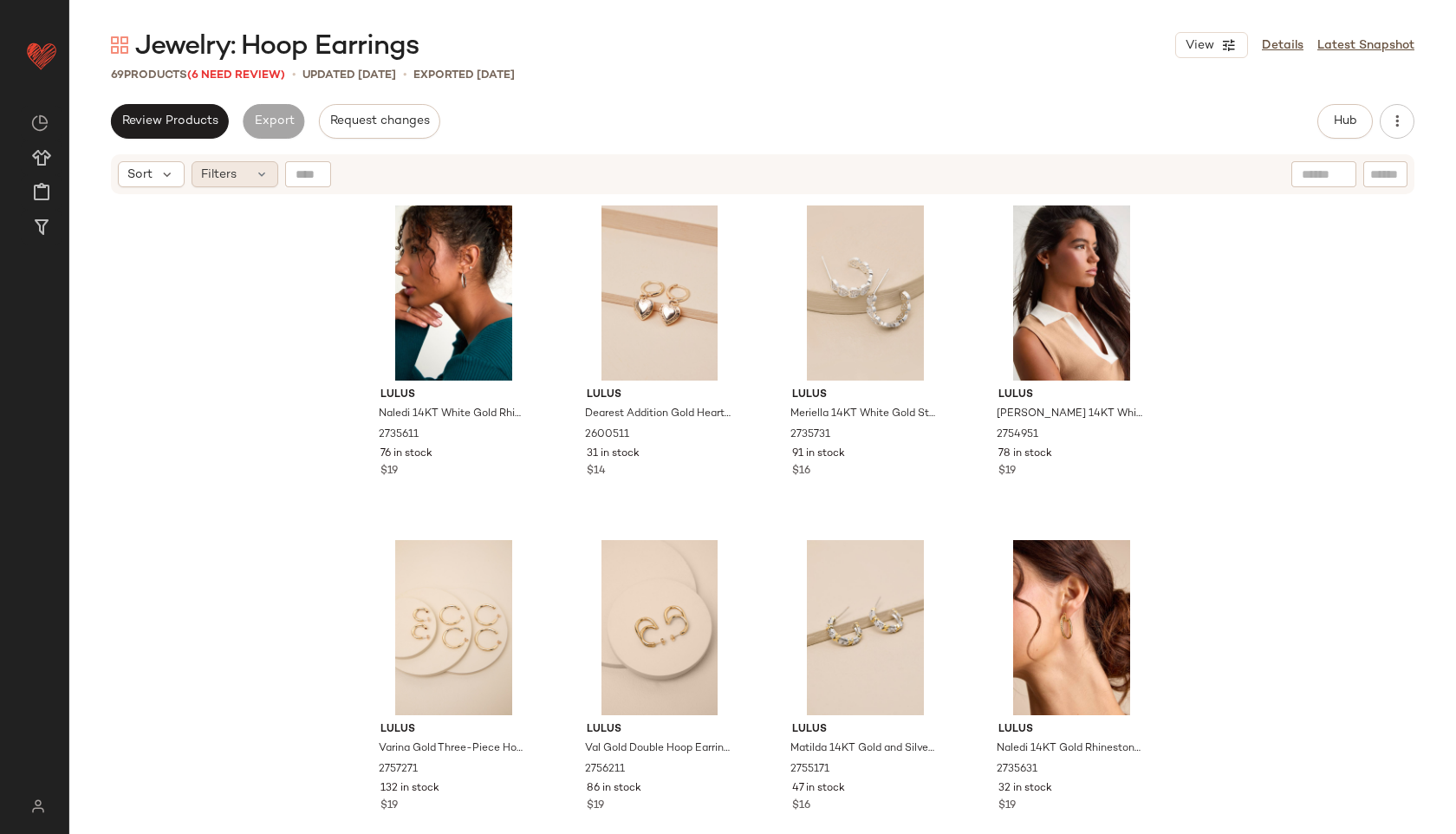
click at [241, 167] on div "Filters" at bounding box center [235, 174] width 87 height 26
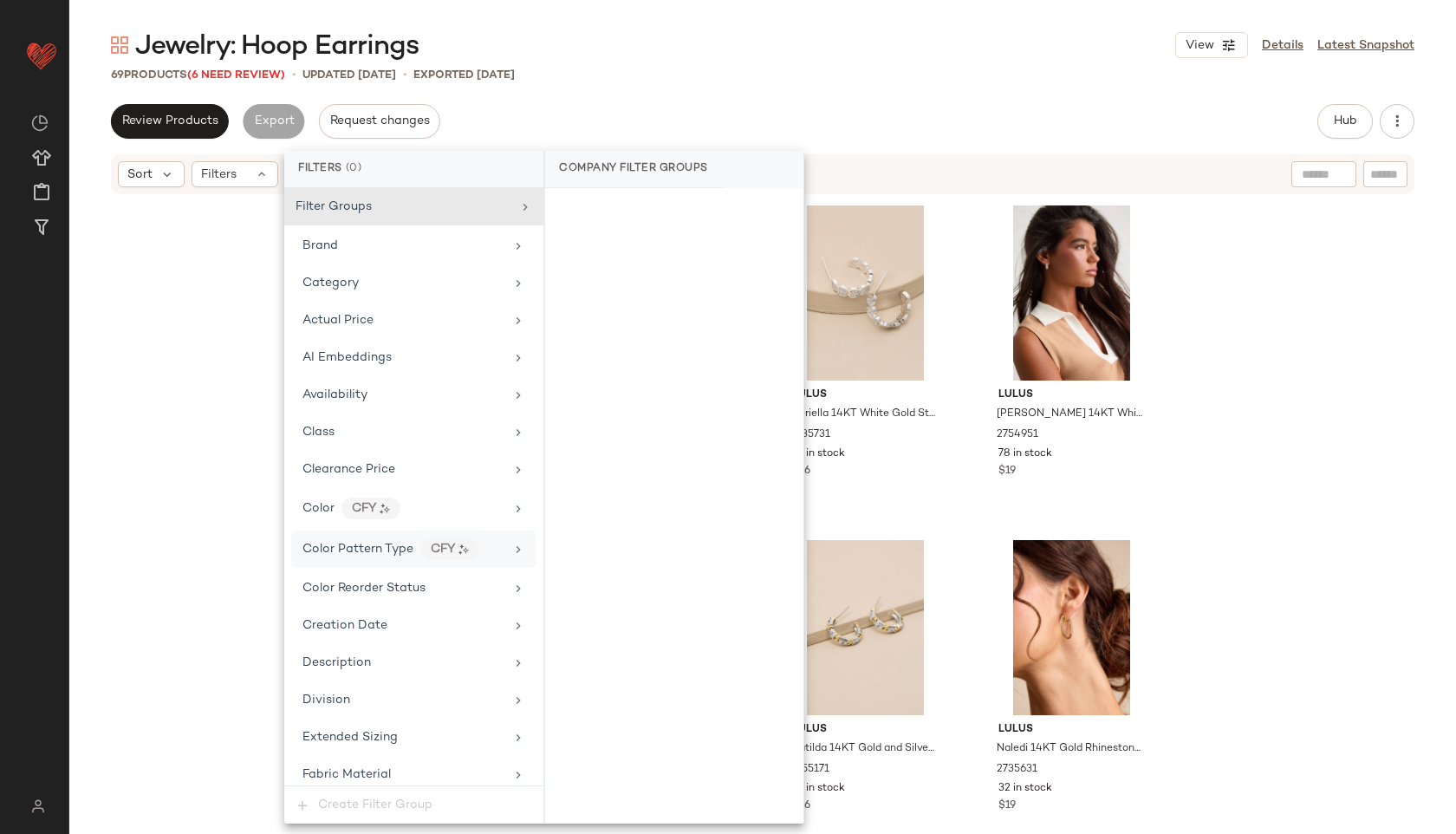
scroll to position [942, 0]
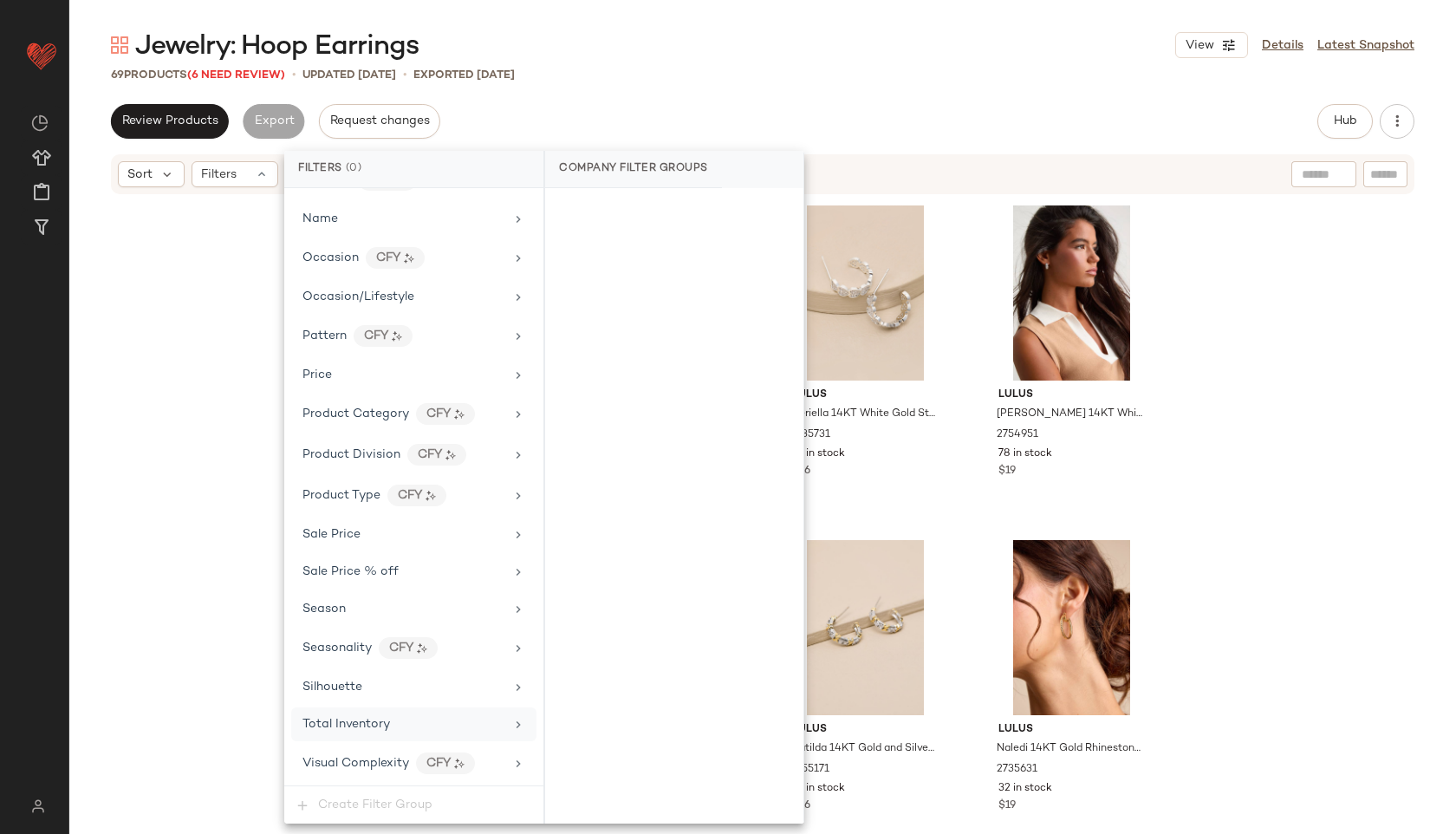
click at [399, 717] on div "Total Inventory" at bounding box center [403, 724] width 202 height 19
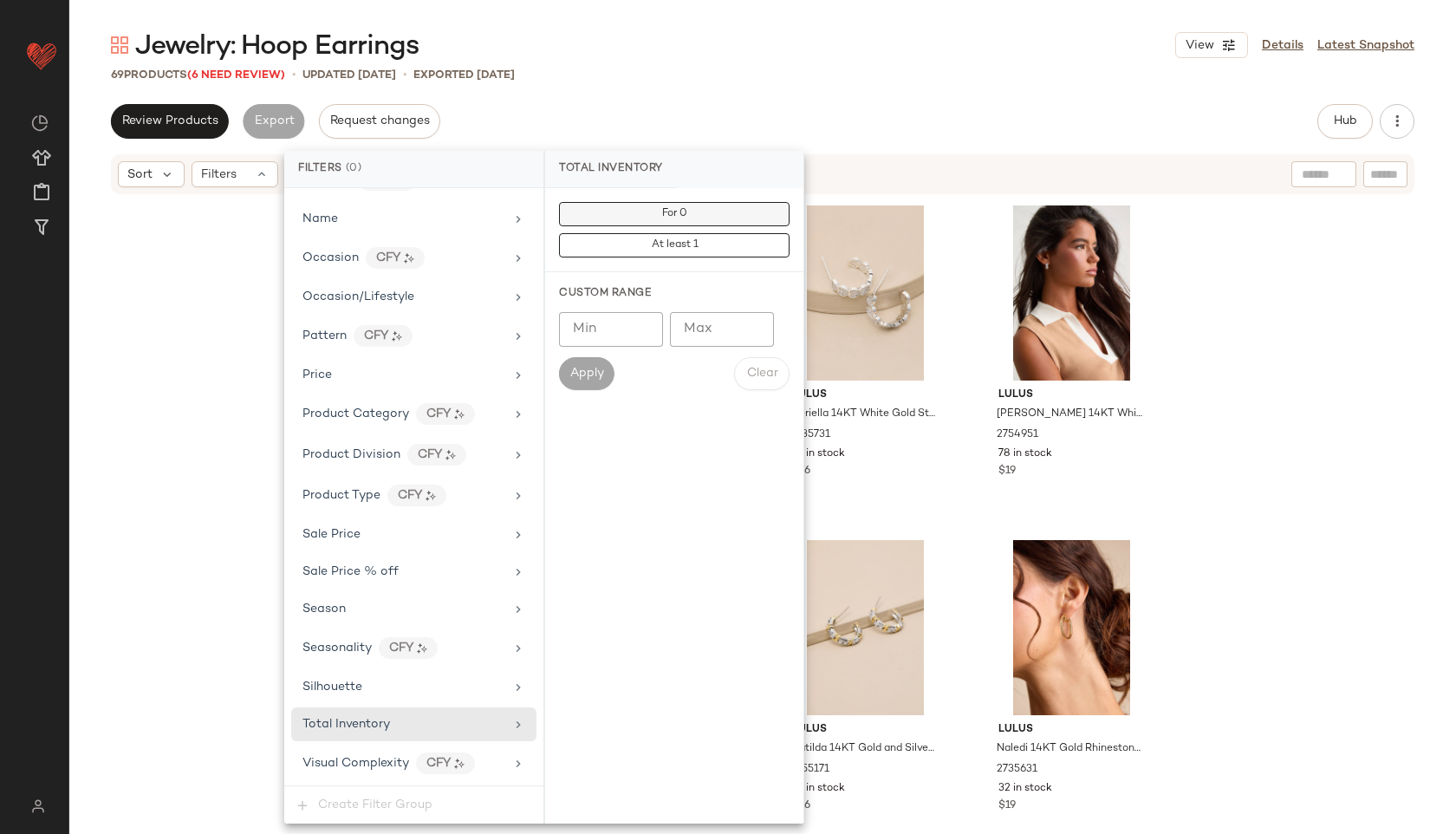
click at [689, 211] on button "For 0" at bounding box center [673, 213] width 230 height 25
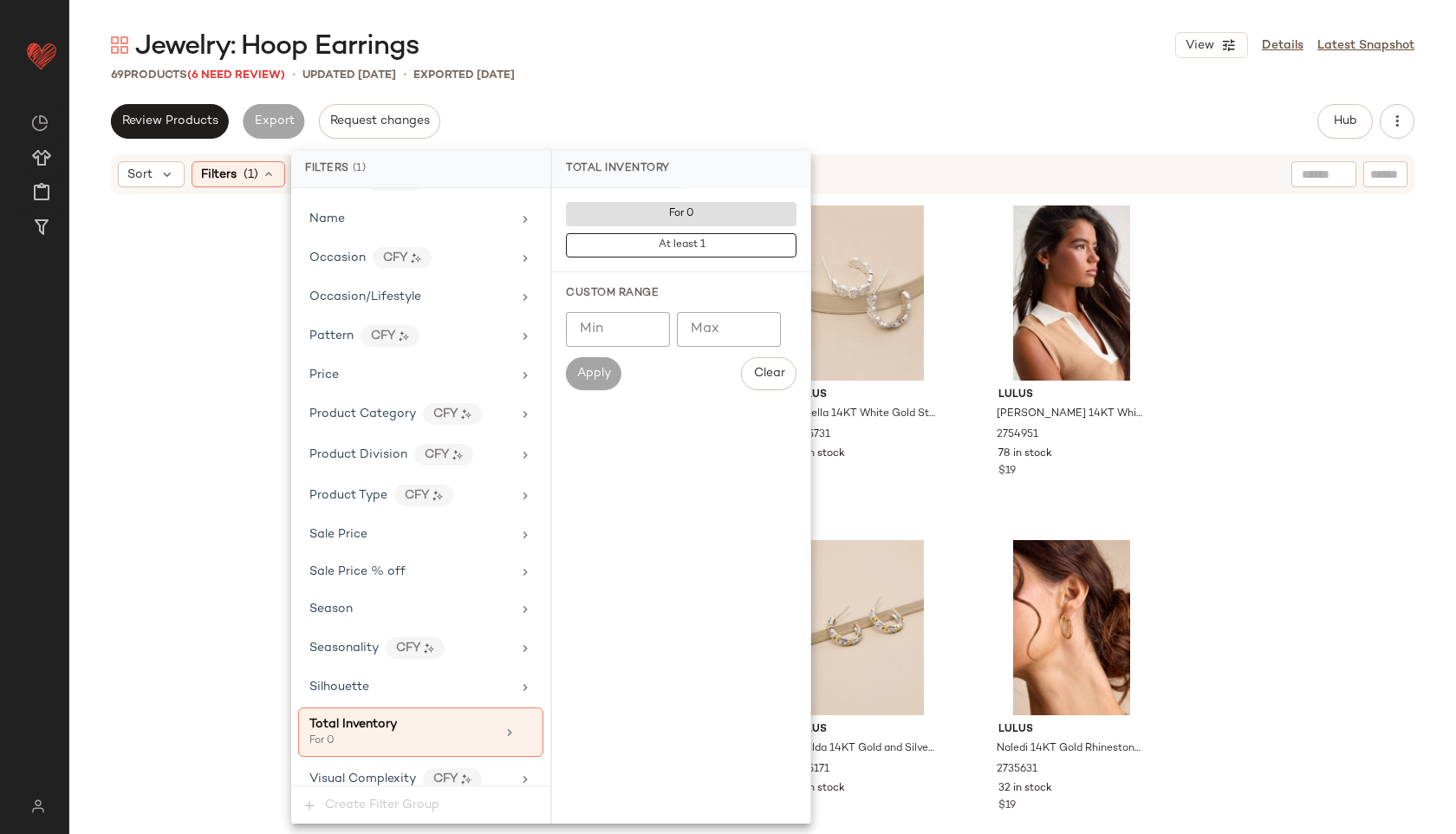
click at [721, 88] on div "Jewelry: Hoop Earrings View Details Latest Snapshot 69 Products (6 Need Review)…" at bounding box center [763, 431] width 1386 height 806
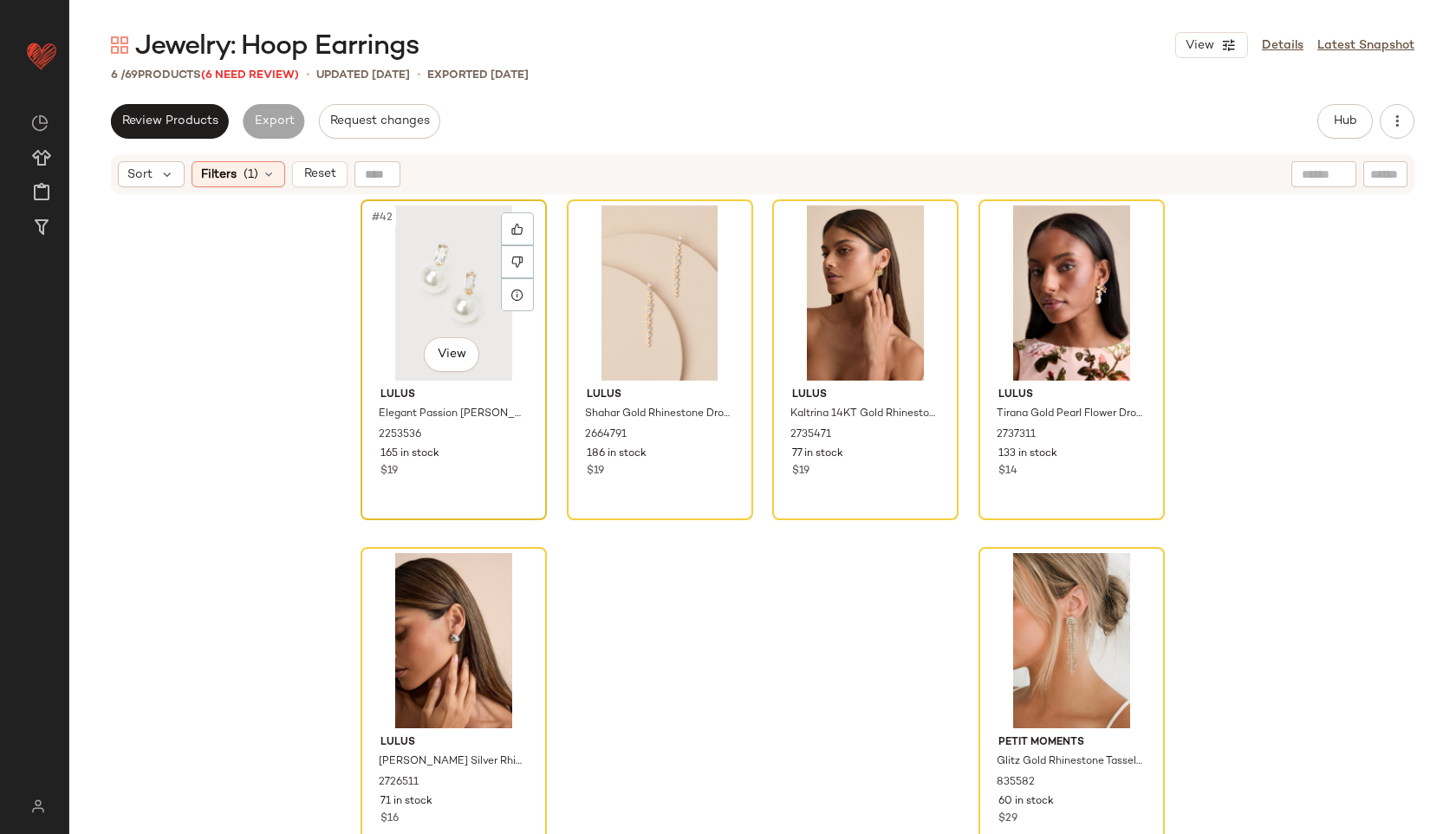
click at [428, 249] on div "#42 View" at bounding box center [453, 293] width 174 height 175
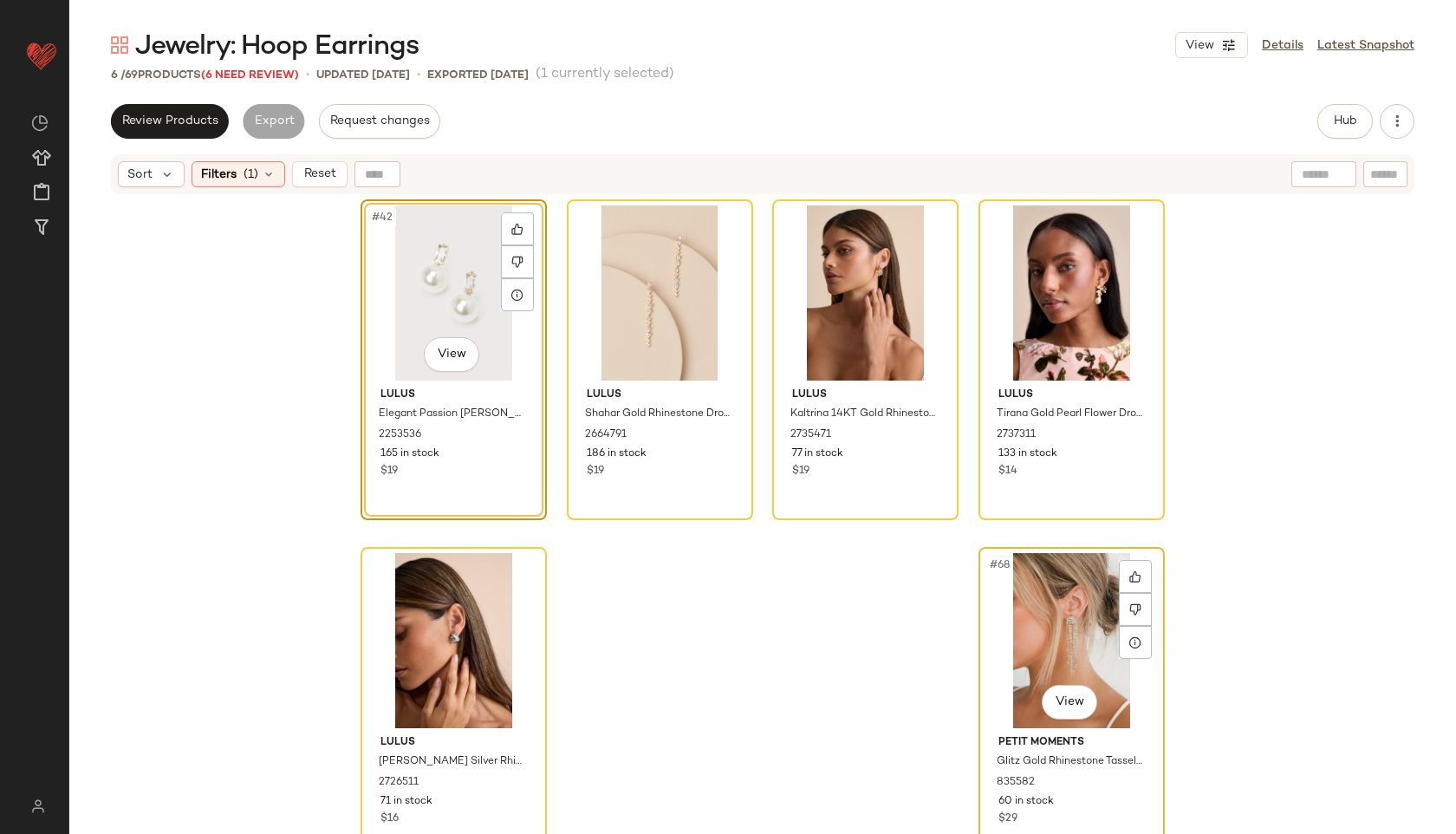
click at [1004, 625] on div "#68 View" at bounding box center [1071, 640] width 174 height 175
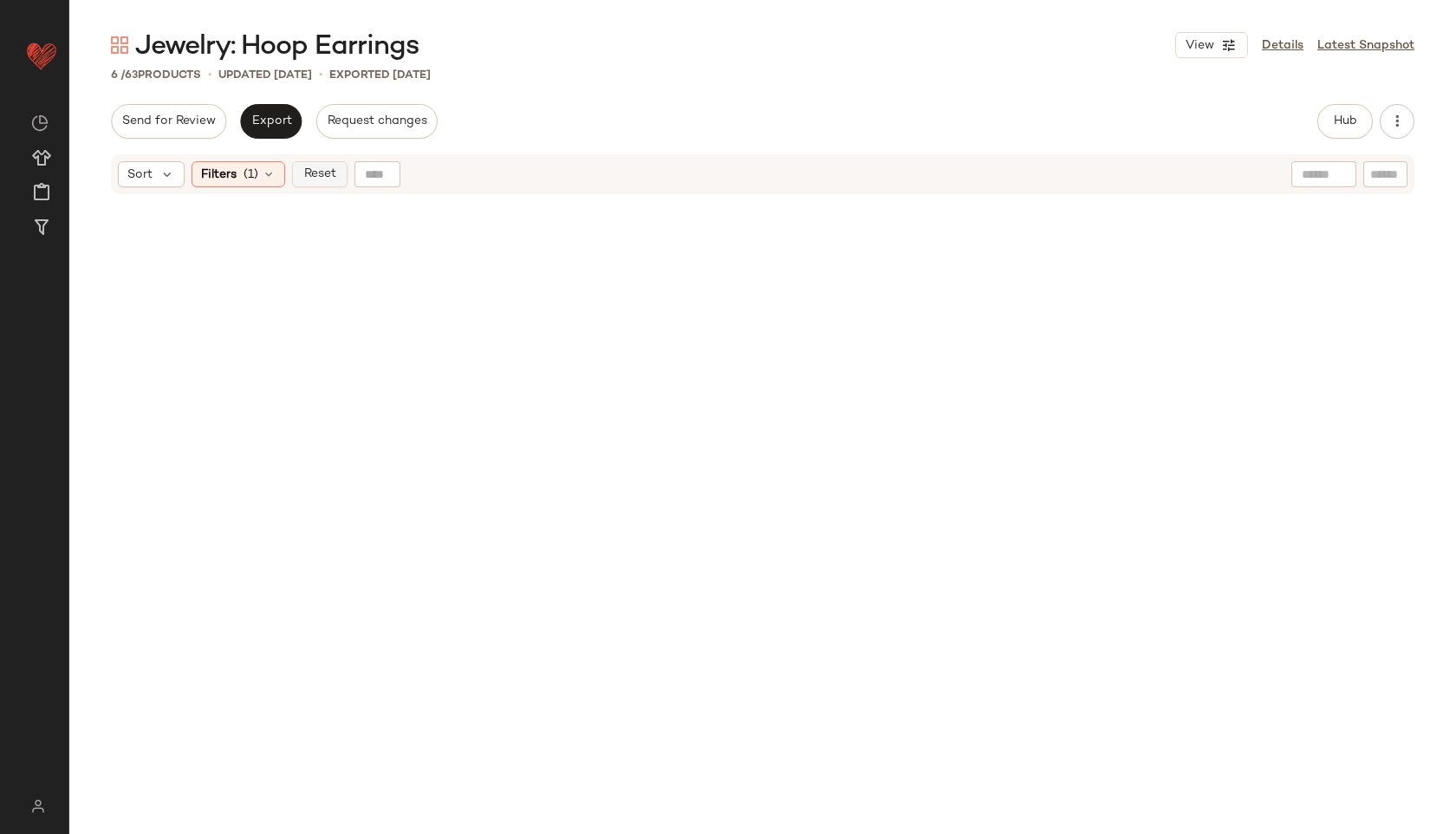
click at [329, 173] on span "Reset" at bounding box center [319, 174] width 32 height 14
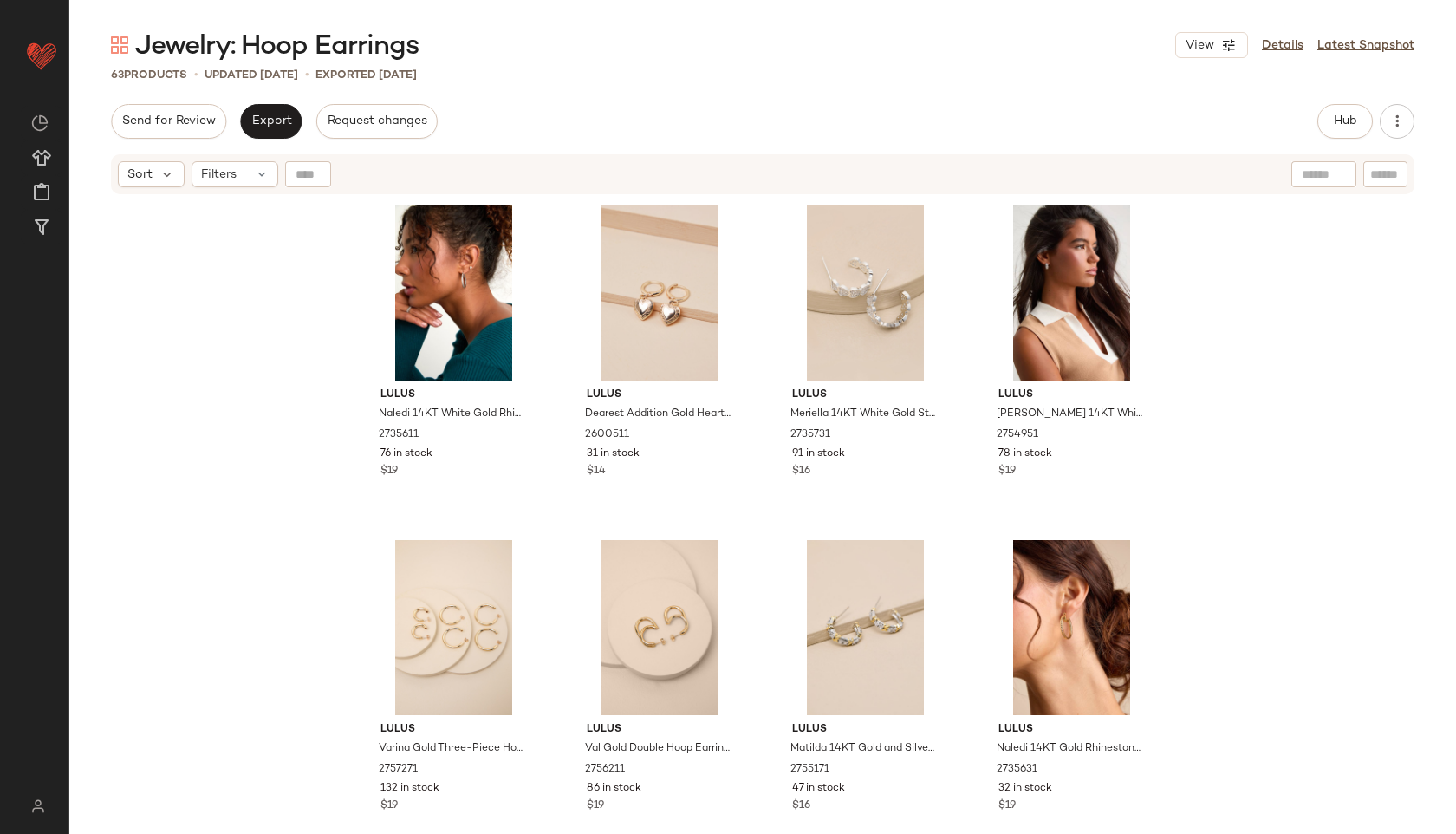
click at [683, 121] on div "Send for Review Export Request changes Hub Send for Review External Review Inte…" at bounding box center [763, 121] width 1304 height 34
click at [1358, 113] on button "Hub" at bounding box center [1345, 121] width 55 height 34
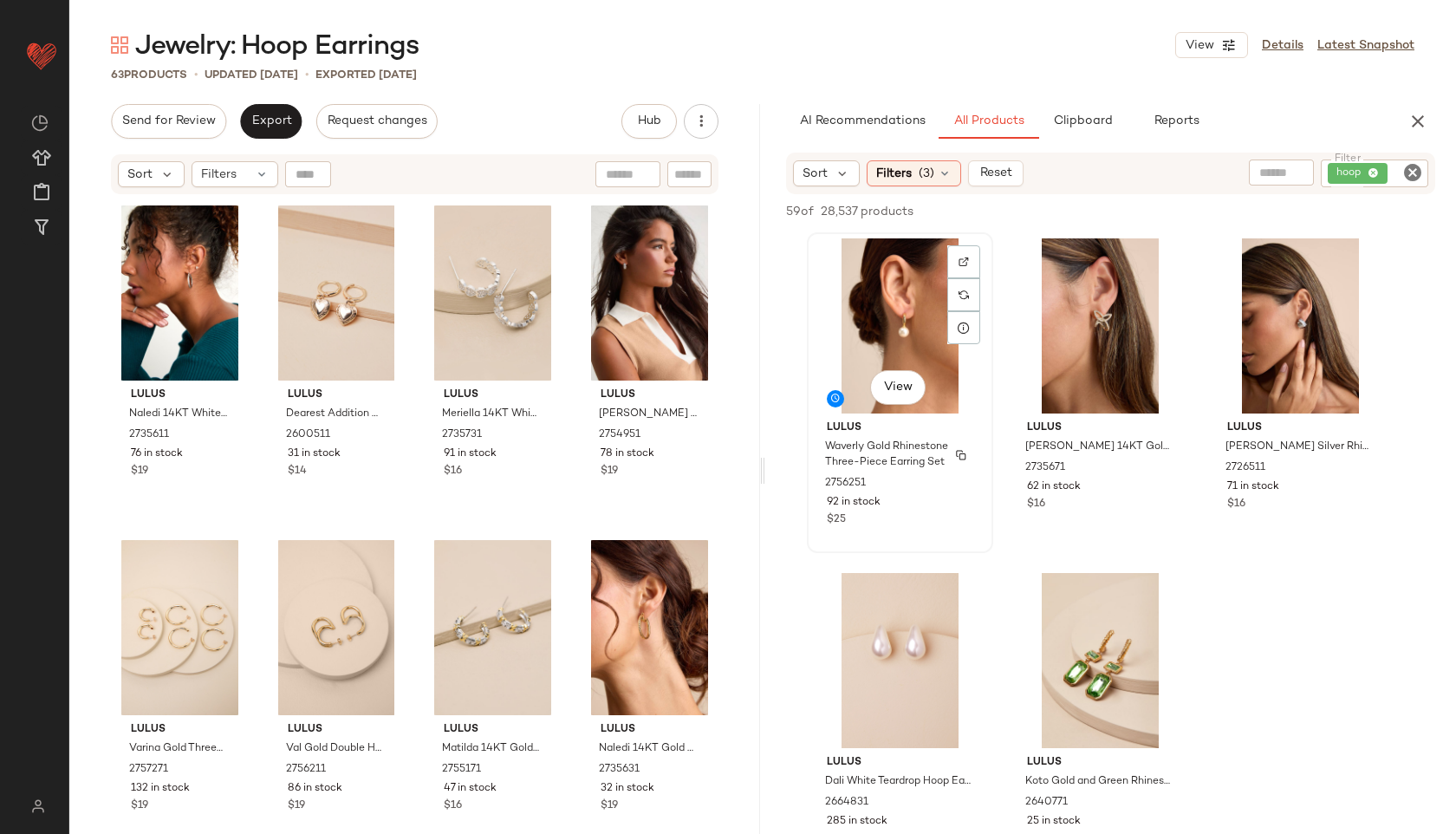
scroll to position [3, 0]
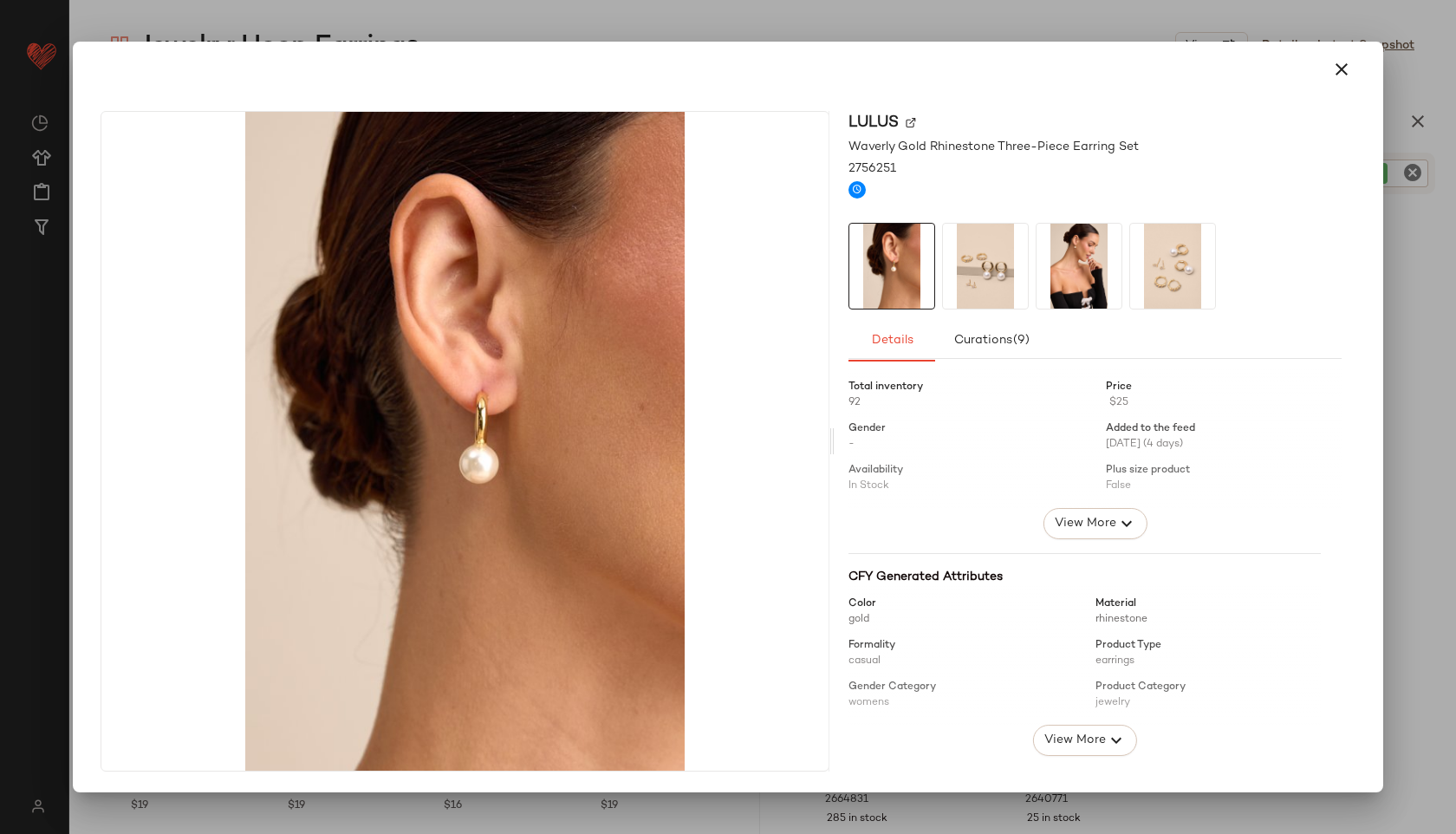
click at [997, 244] on img at bounding box center [985, 266] width 85 height 85
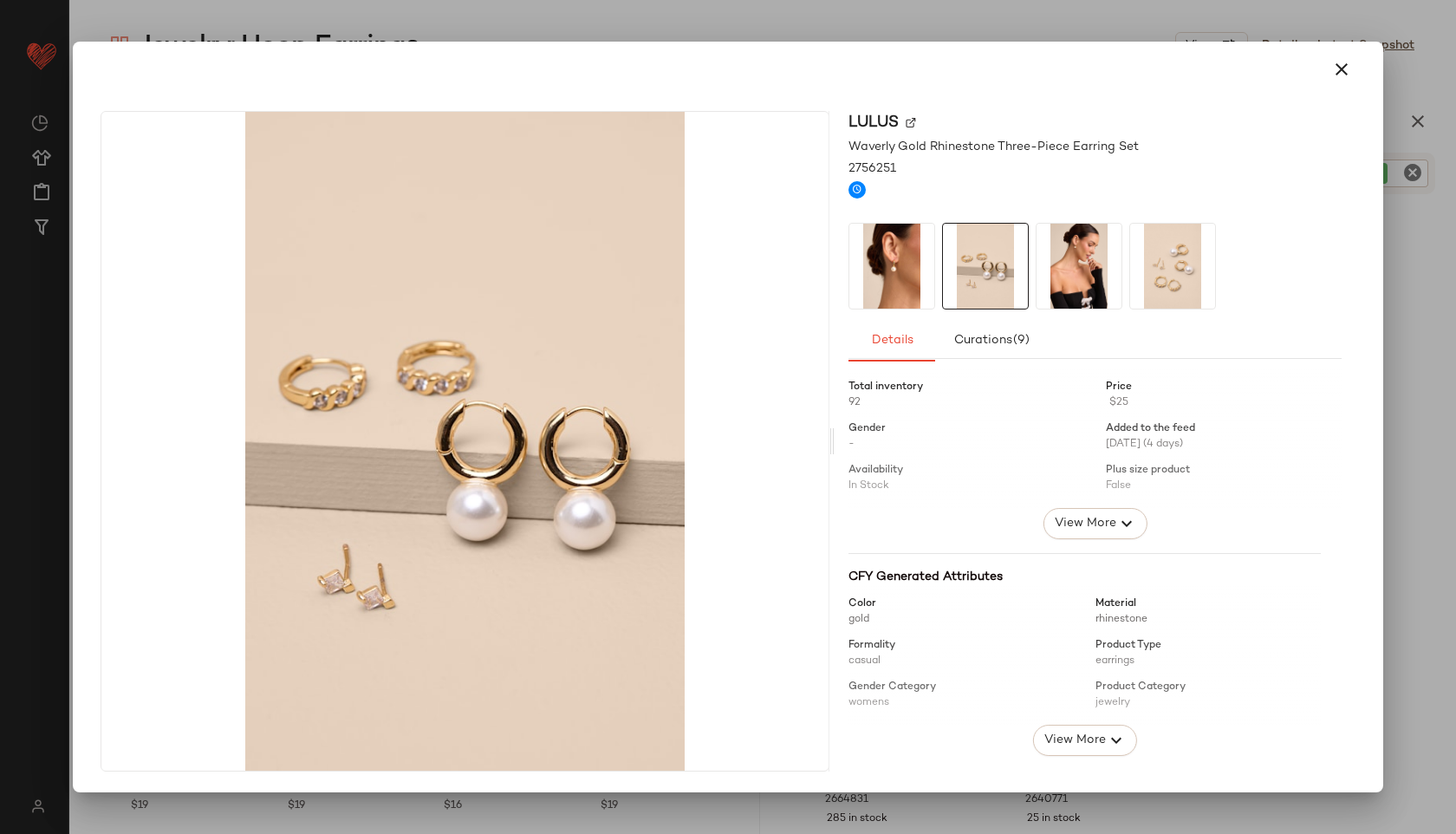
click at [1068, 259] on img at bounding box center [1078, 266] width 85 height 85
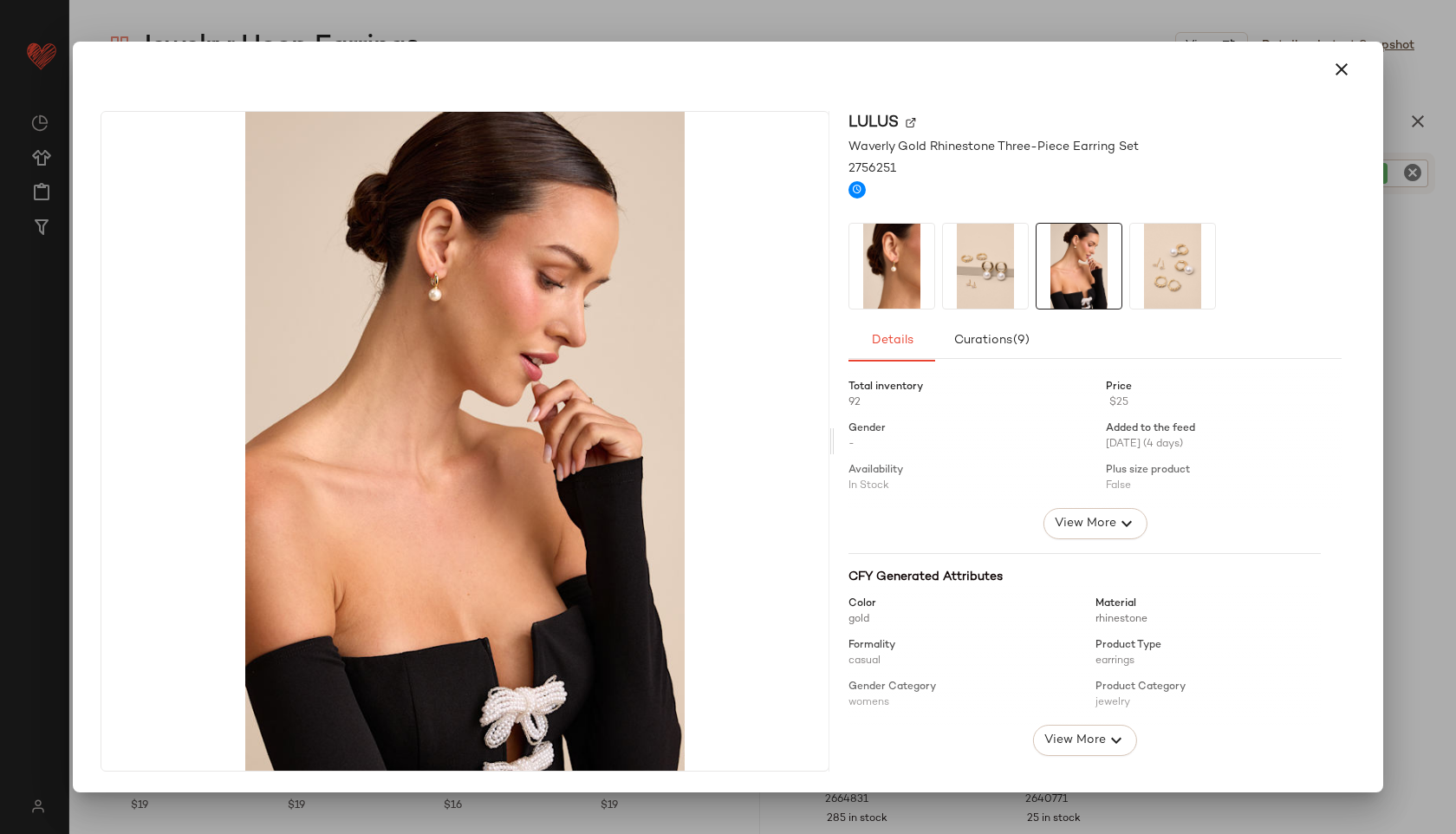
click at [1137, 261] on img at bounding box center [1172, 266] width 85 height 85
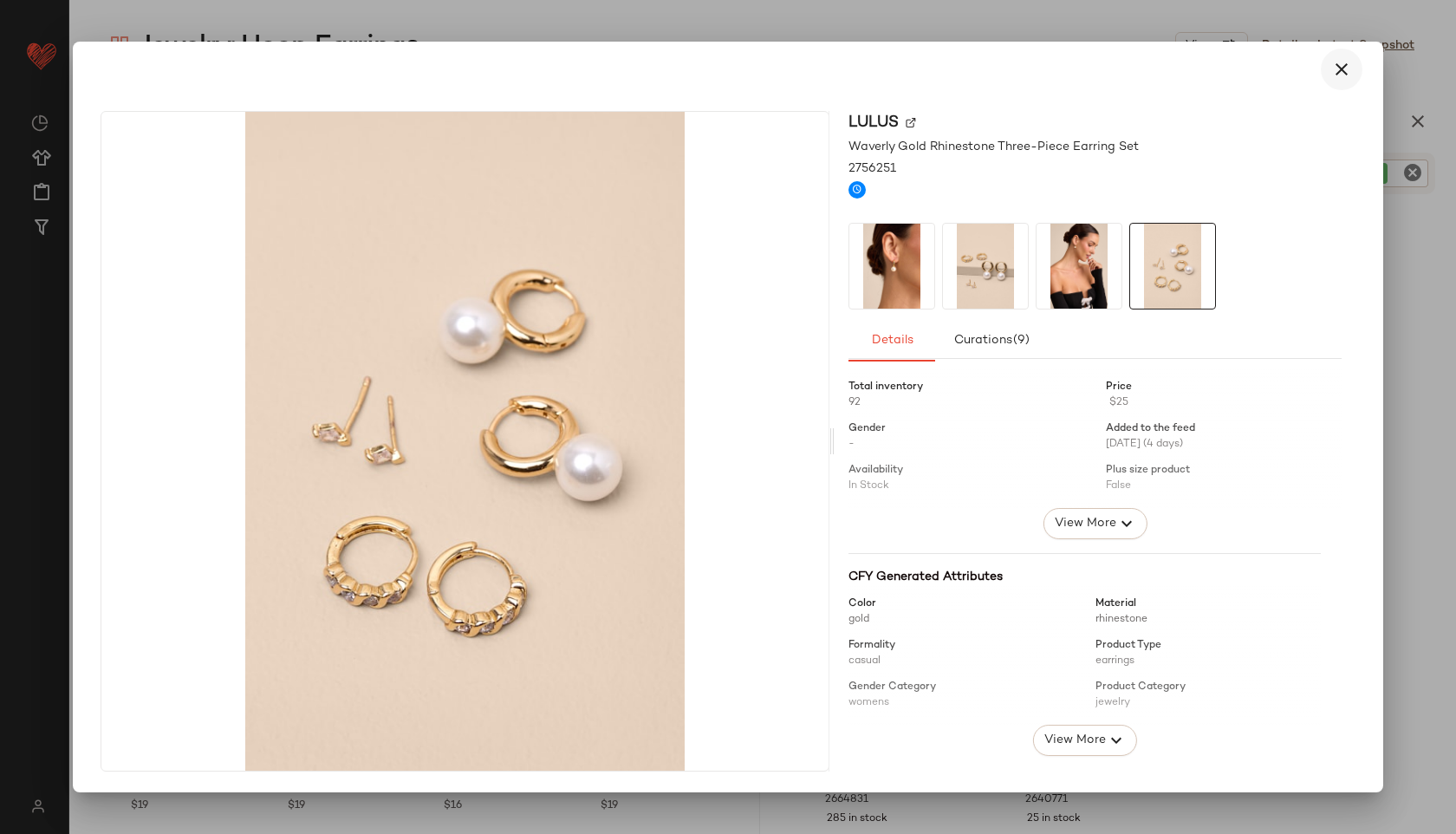
click at [1342, 71] on icon "button" at bounding box center [1341, 69] width 21 height 21
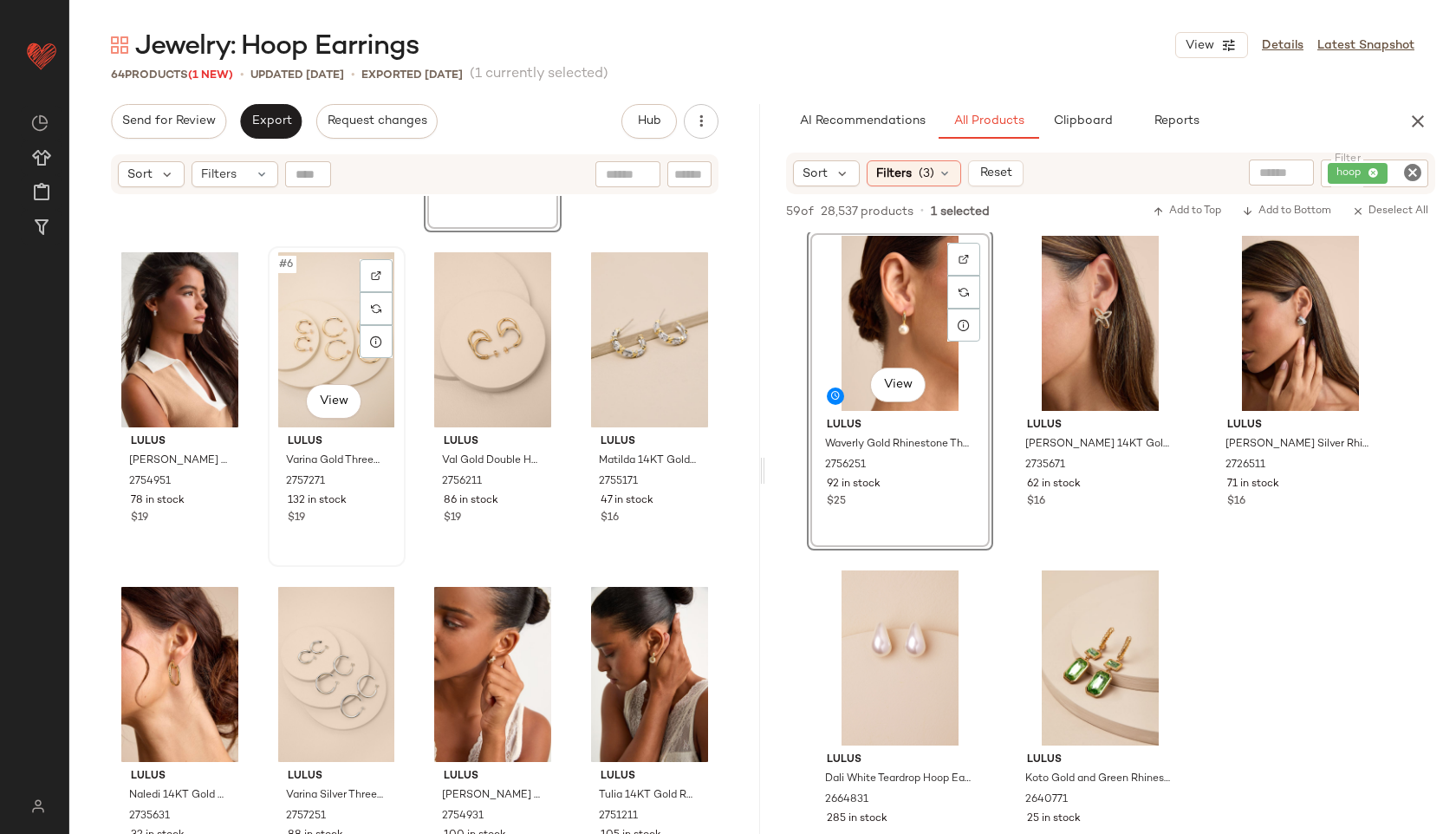
scroll to position [290, 0]
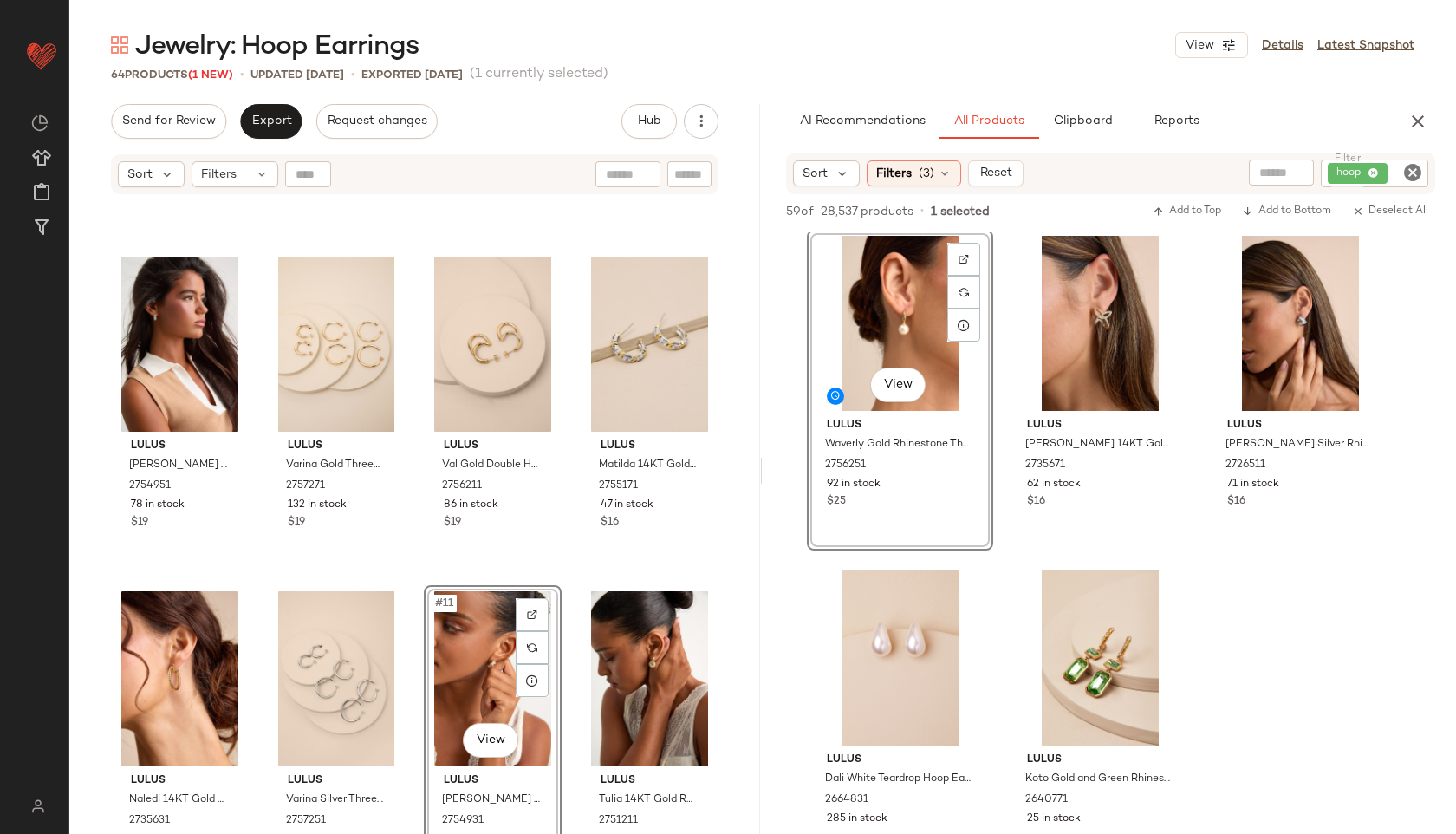
scroll to position [283, 0]
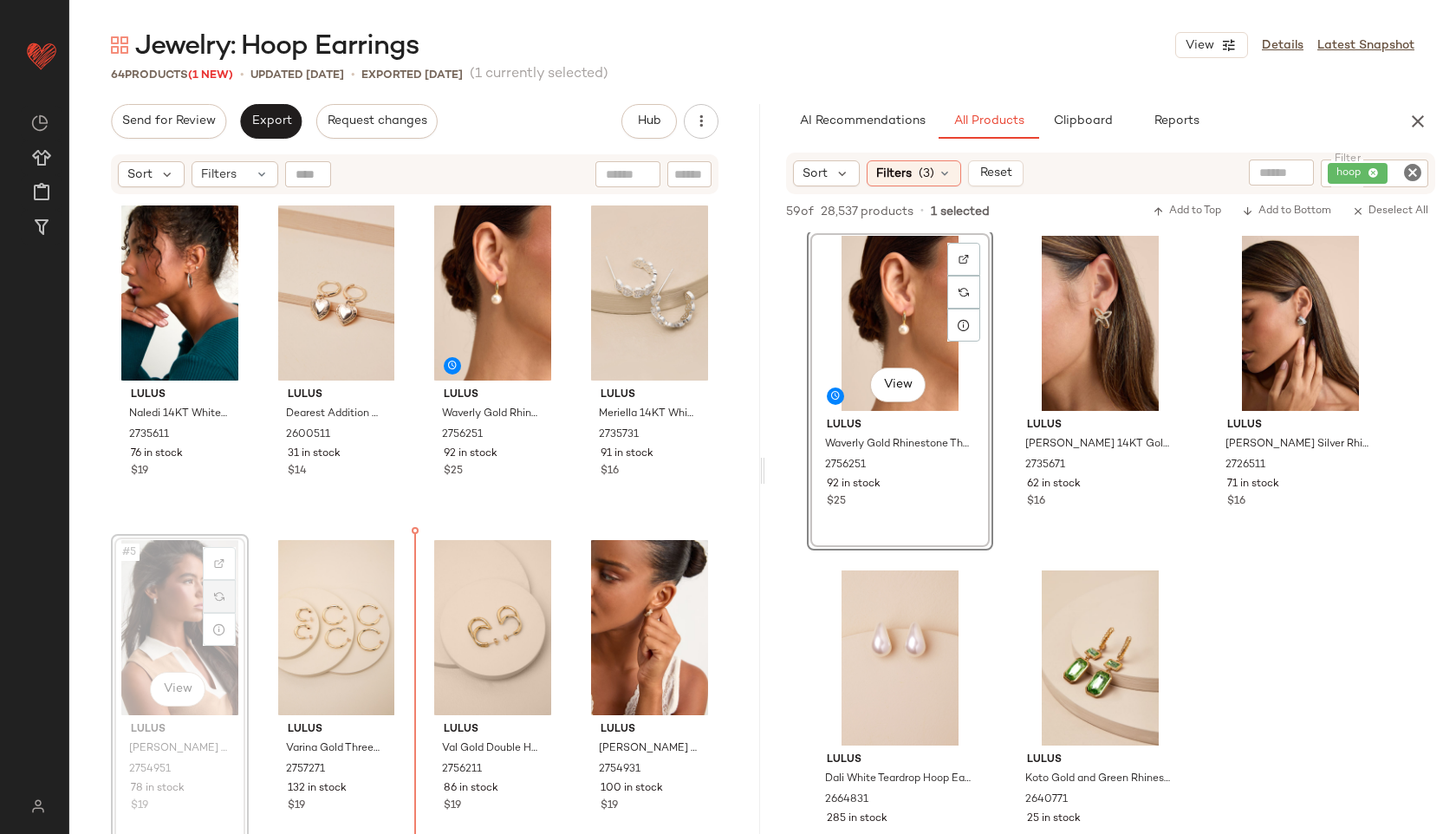
drag, startPoint x: 238, startPoint y: 600, endPoint x: 206, endPoint y: 593, distance: 32.8
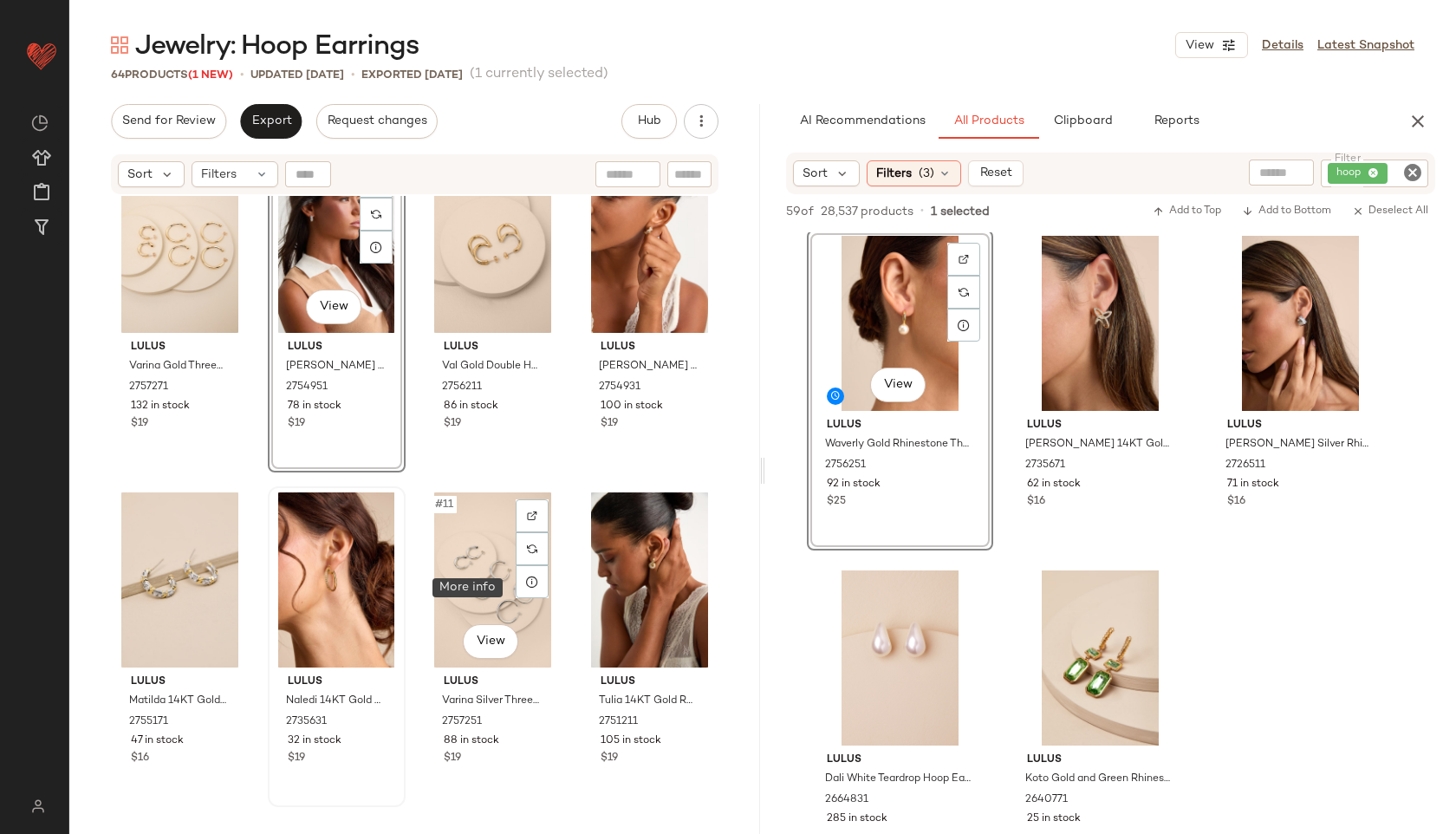
scroll to position [398, 0]
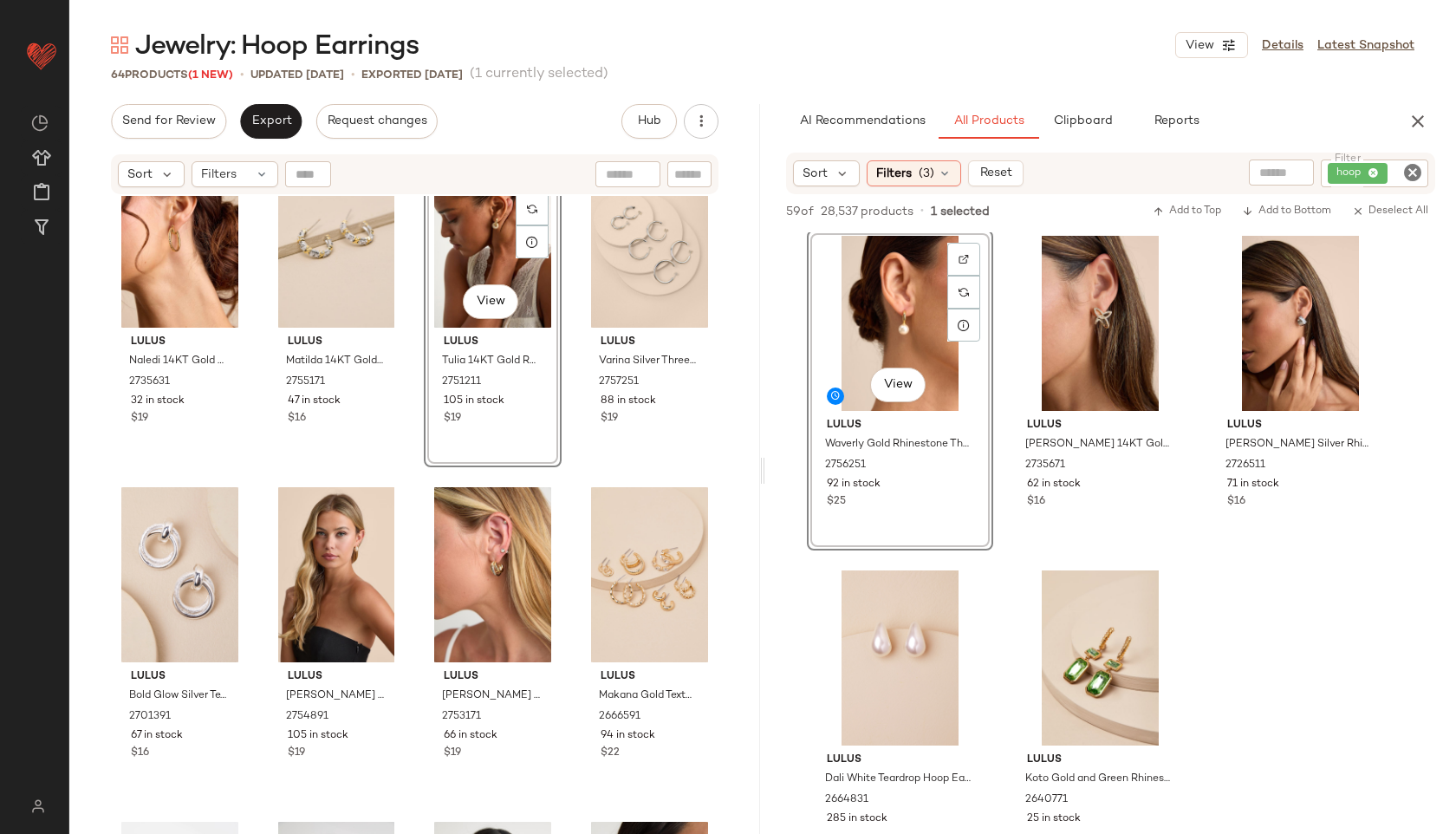
scroll to position [762, 0]
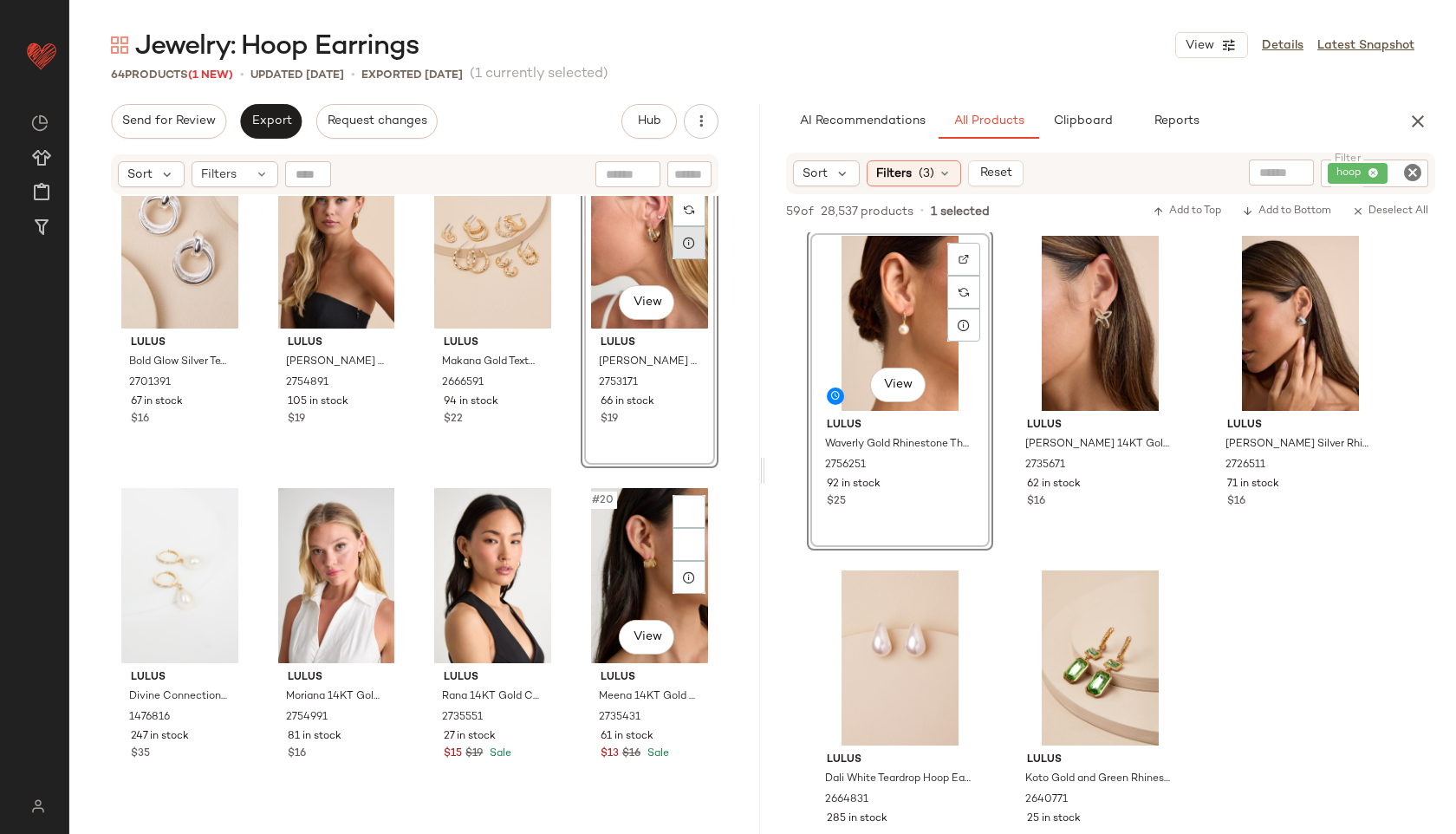
scroll to position [1070, 0]
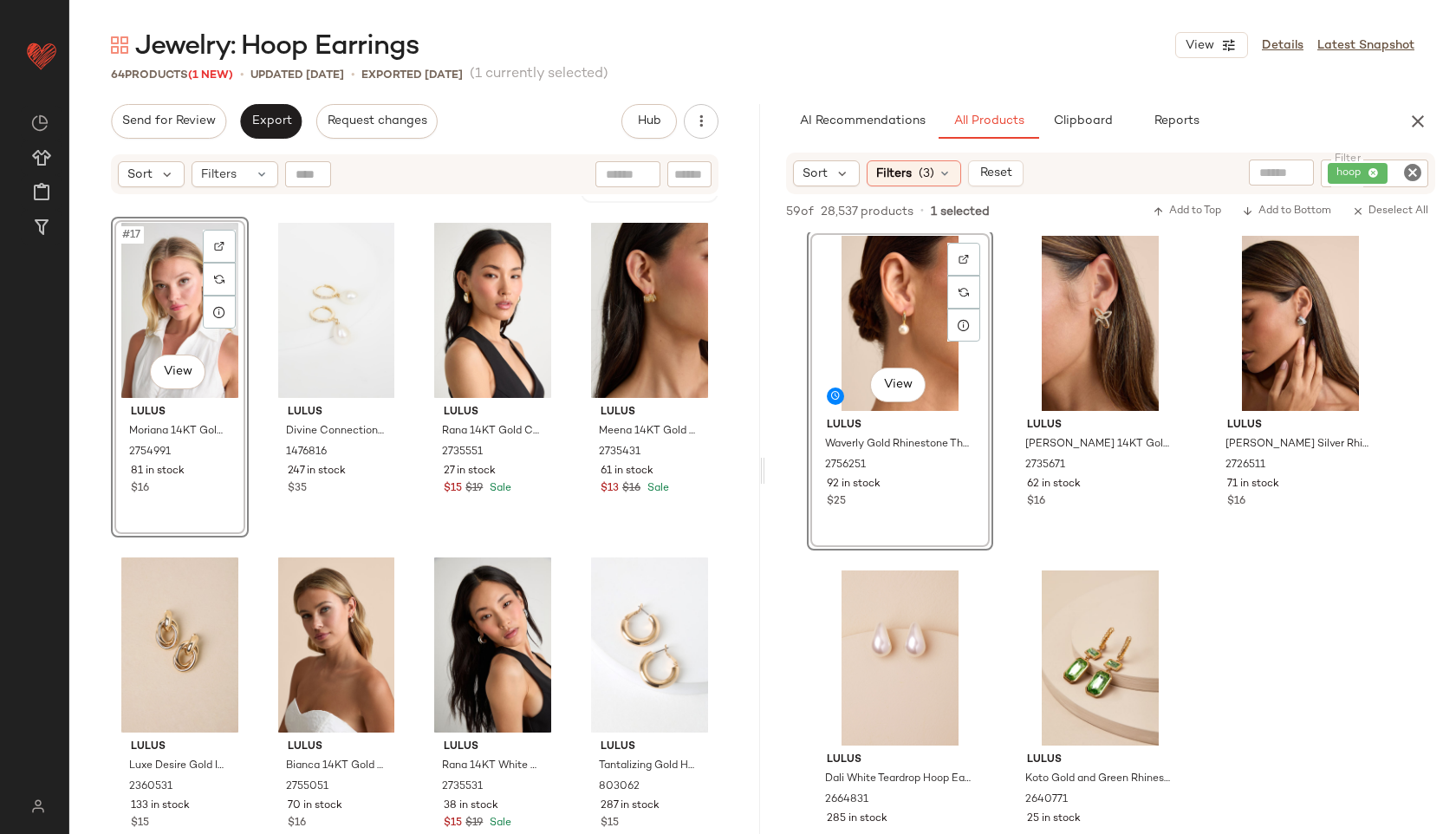
scroll to position [1336, 0]
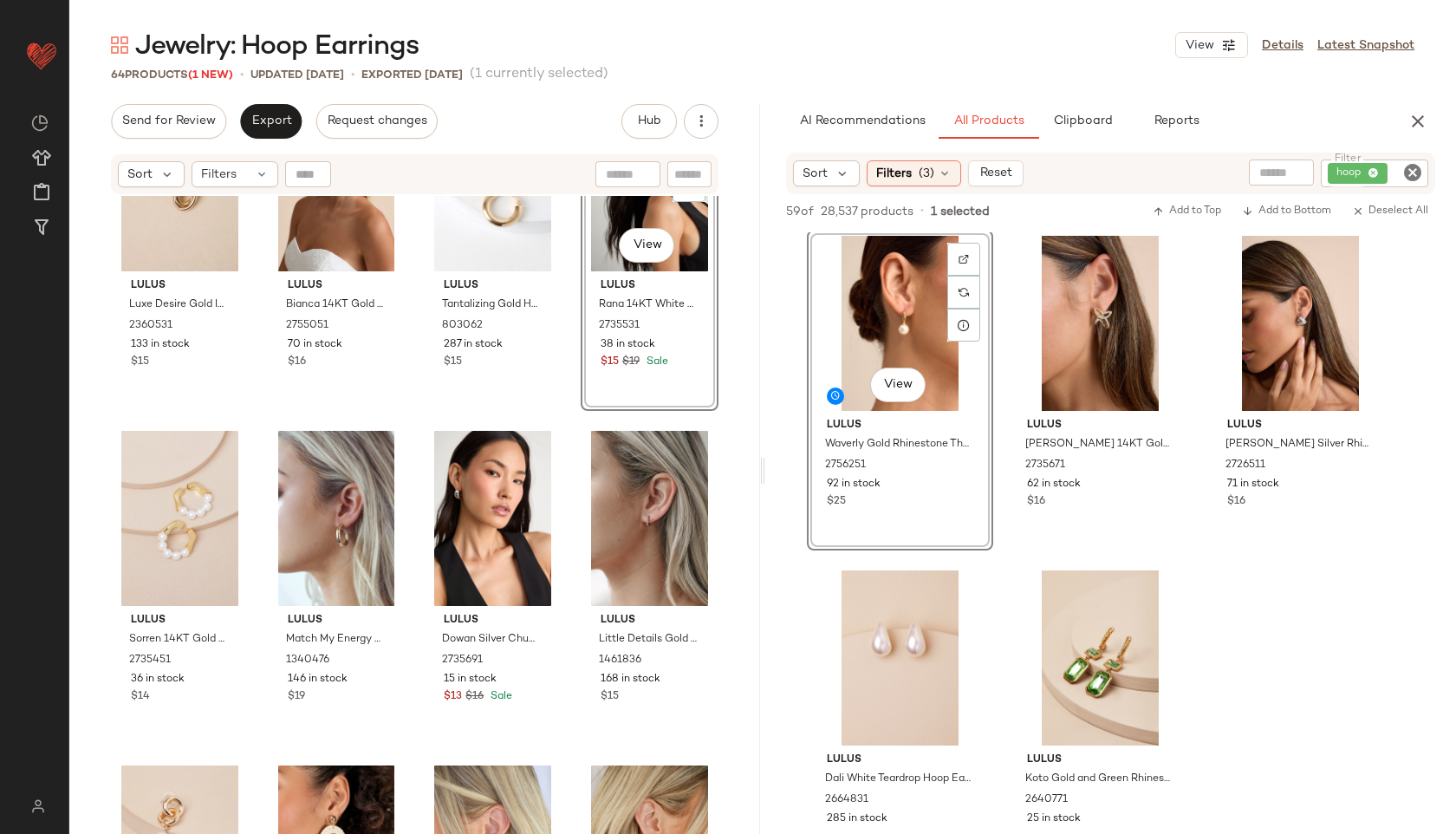
scroll to position [1810, 0]
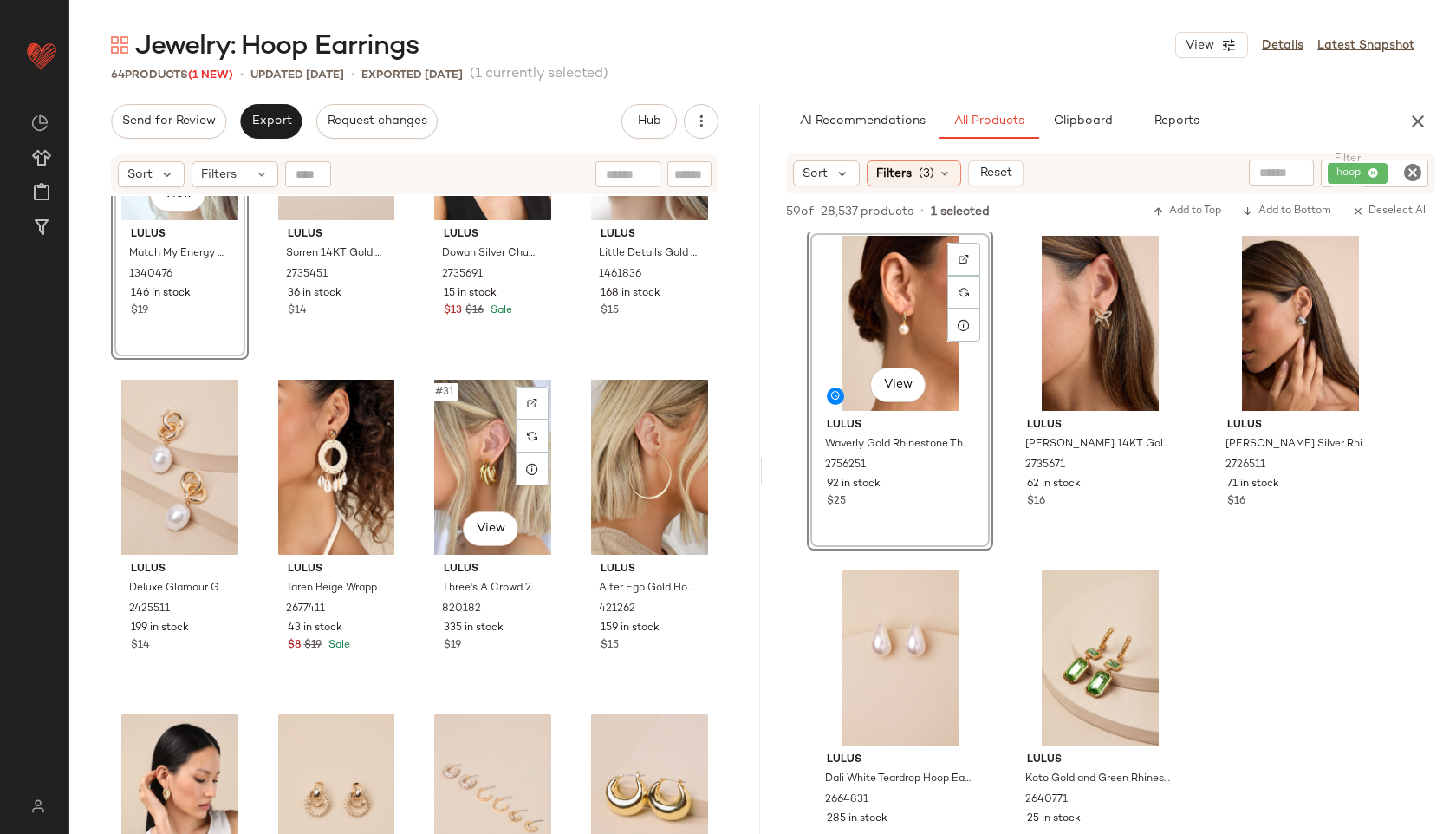
scroll to position [2185, 0]
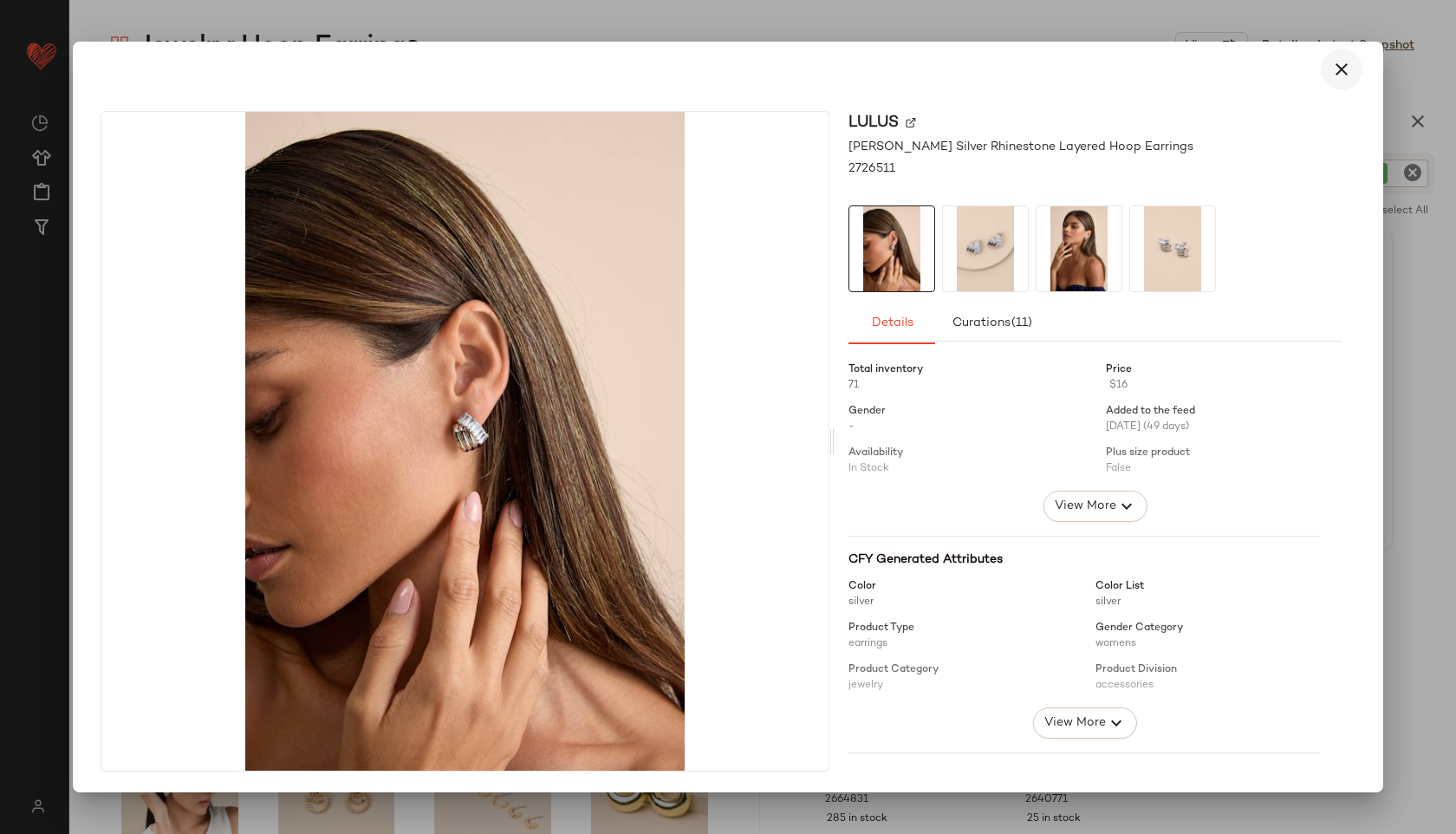
click at [1338, 70] on icon "button" at bounding box center [1341, 69] width 21 height 21
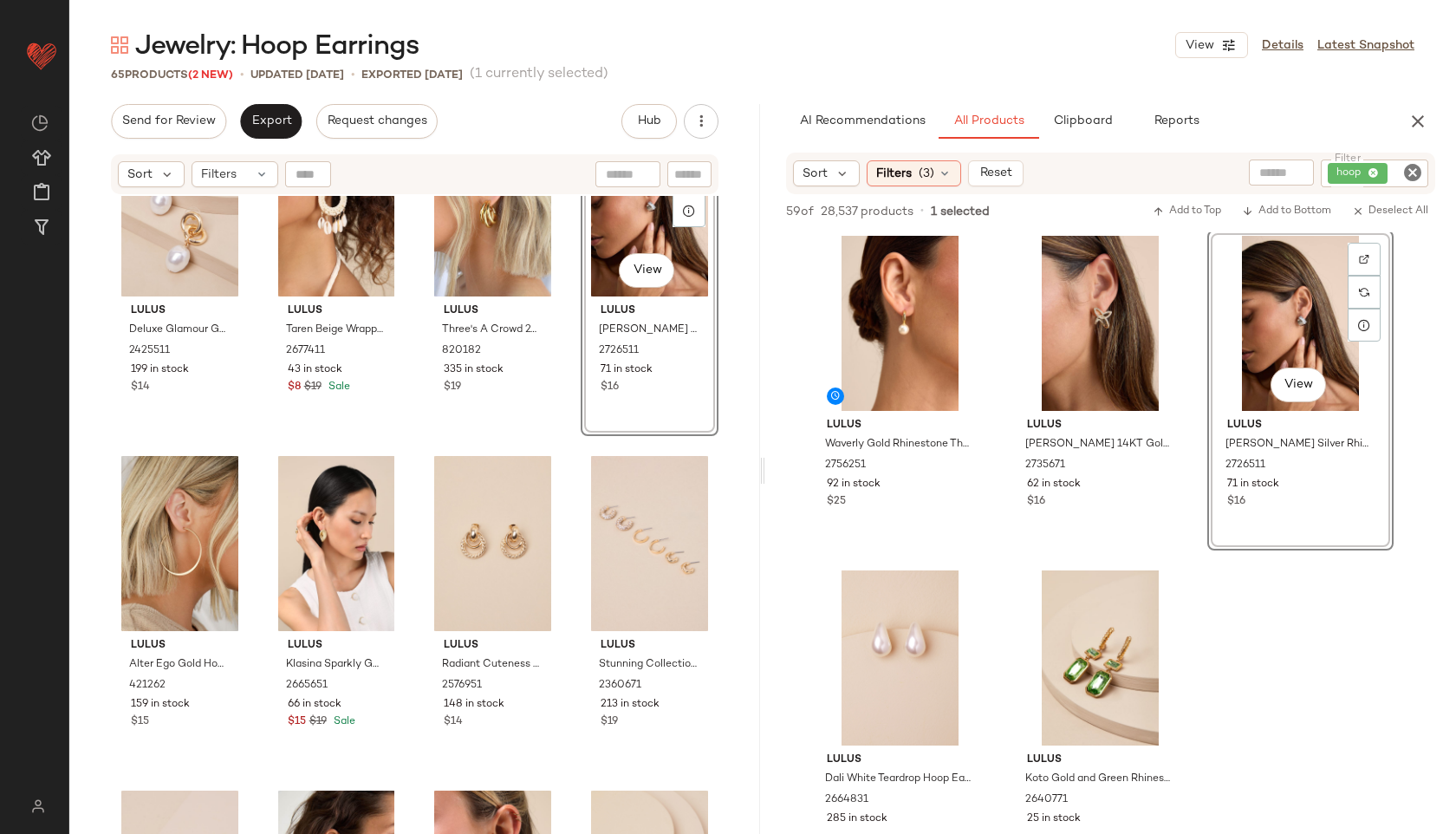
scroll to position [2441, 0]
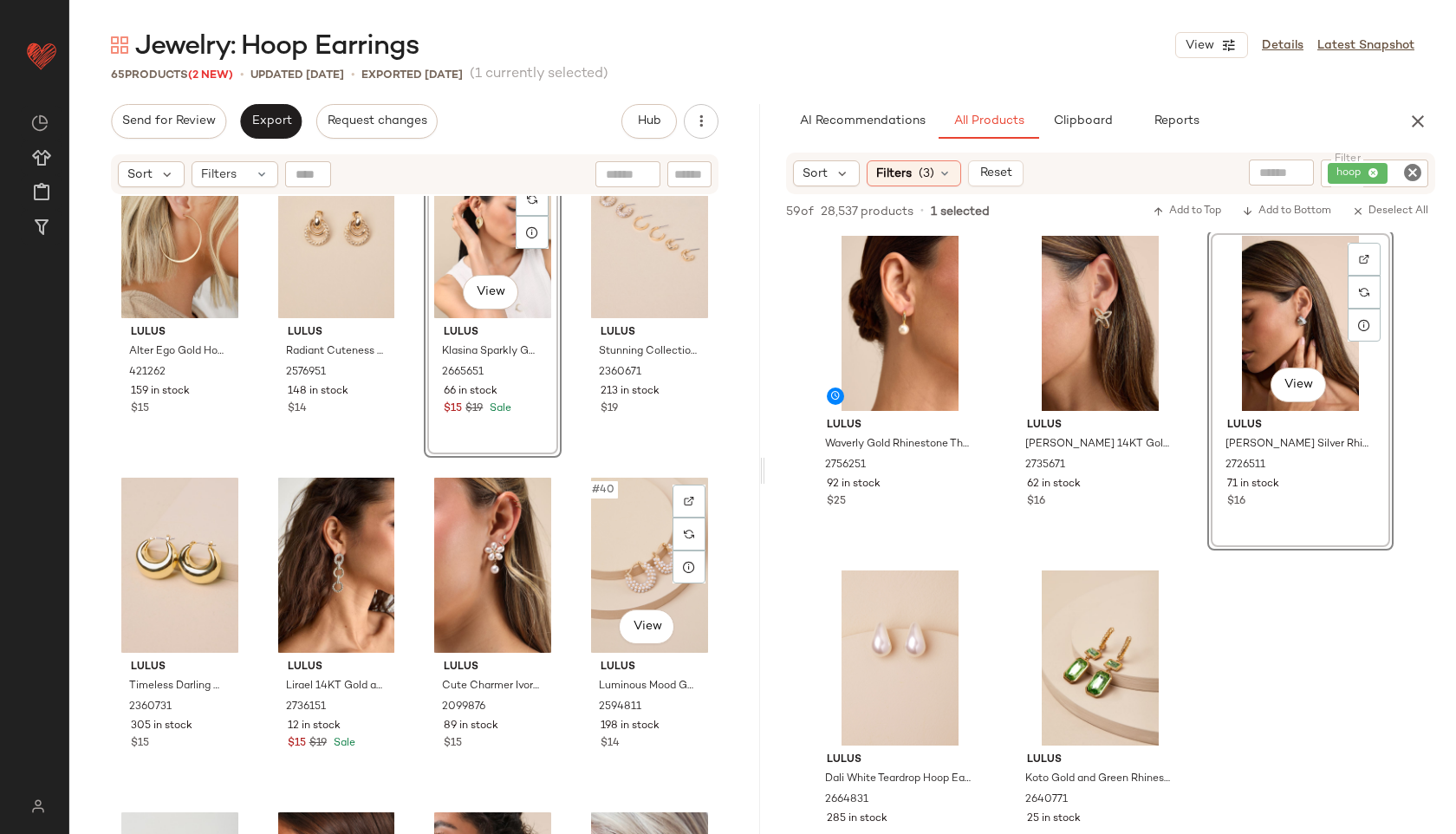
scroll to position [2754, 0]
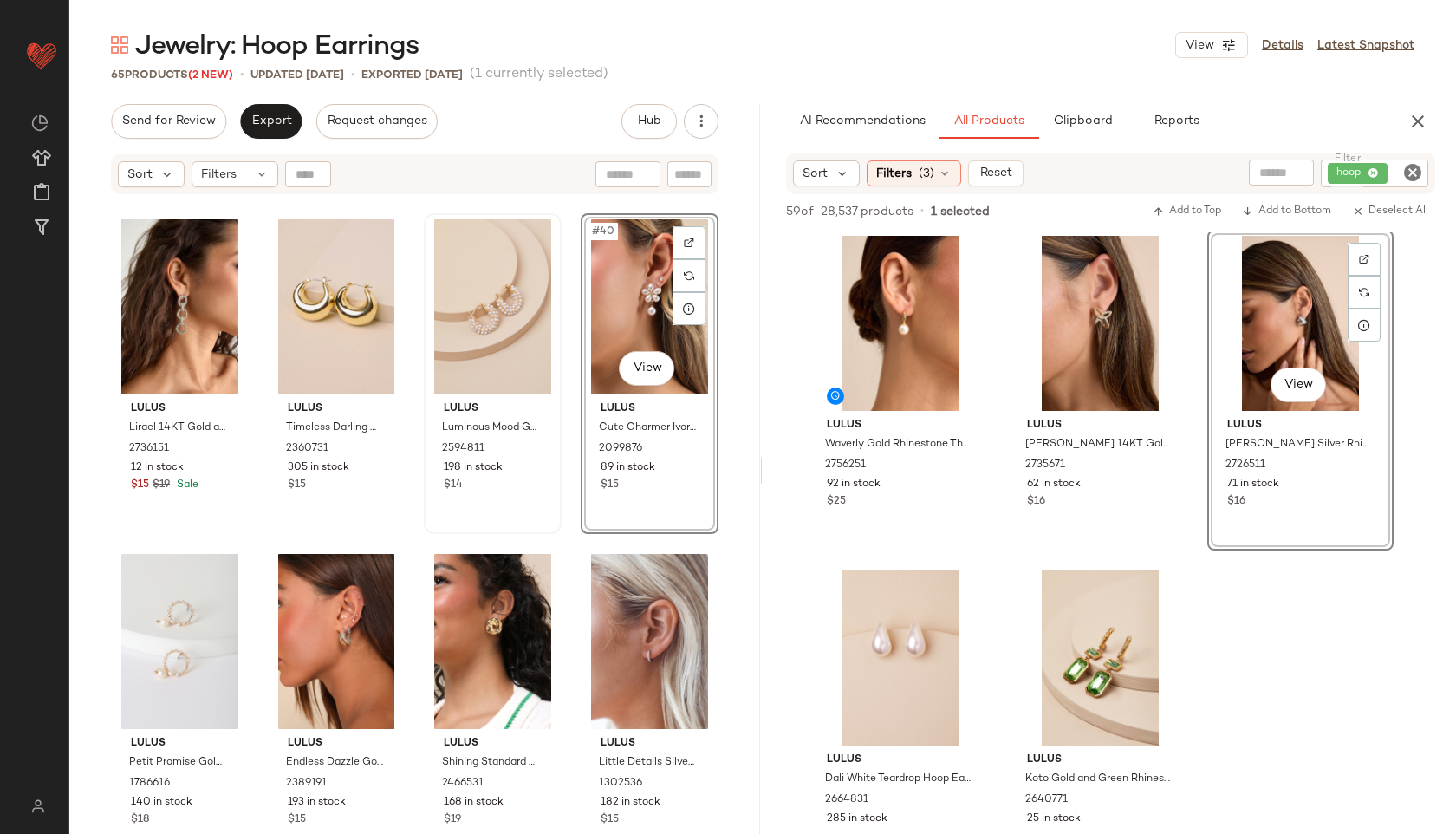
scroll to position [3013, 0]
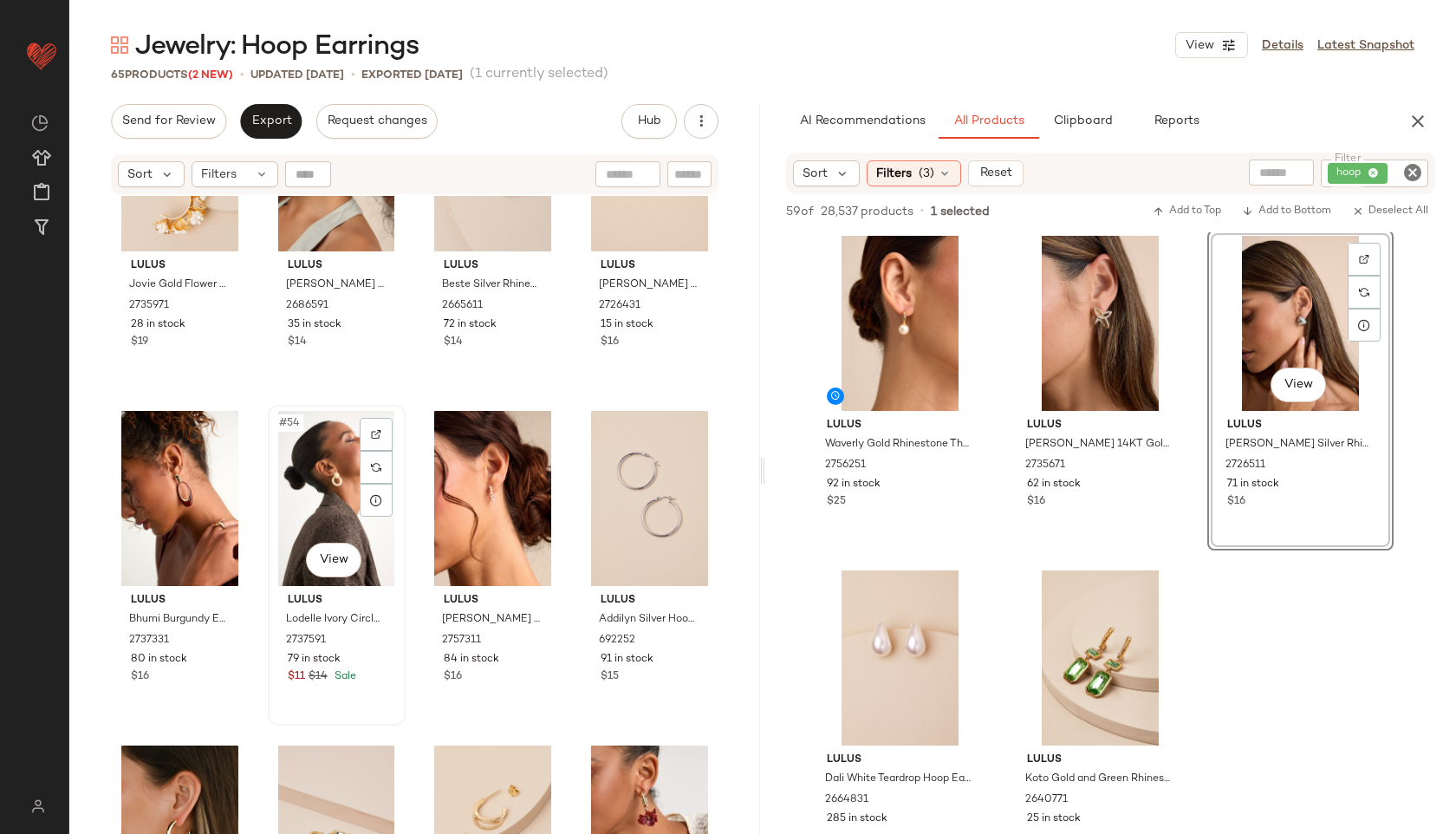
scroll to position [4170, 0]
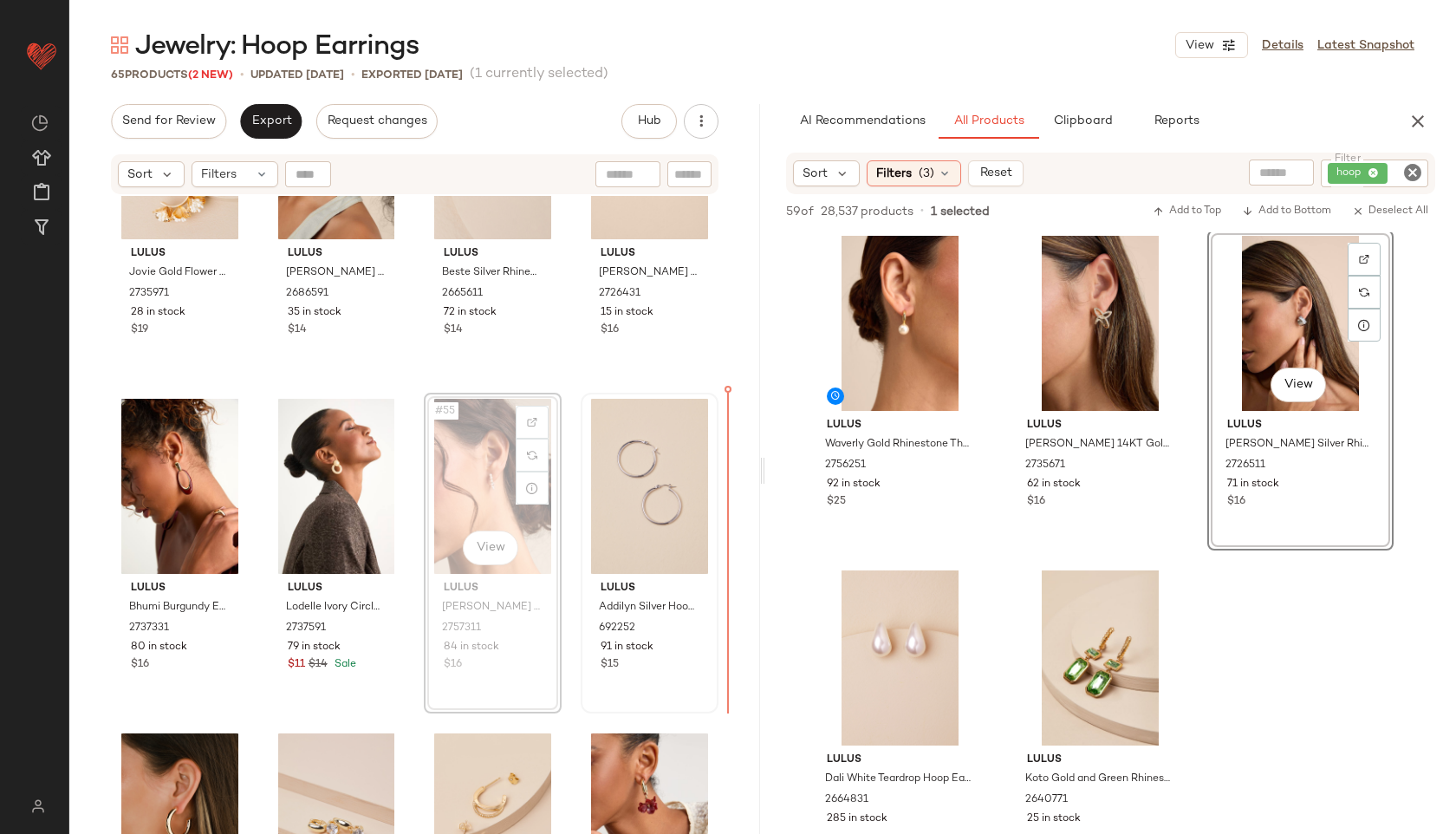
drag, startPoint x: 465, startPoint y: 491, endPoint x: 655, endPoint y: 474, distance: 190.8
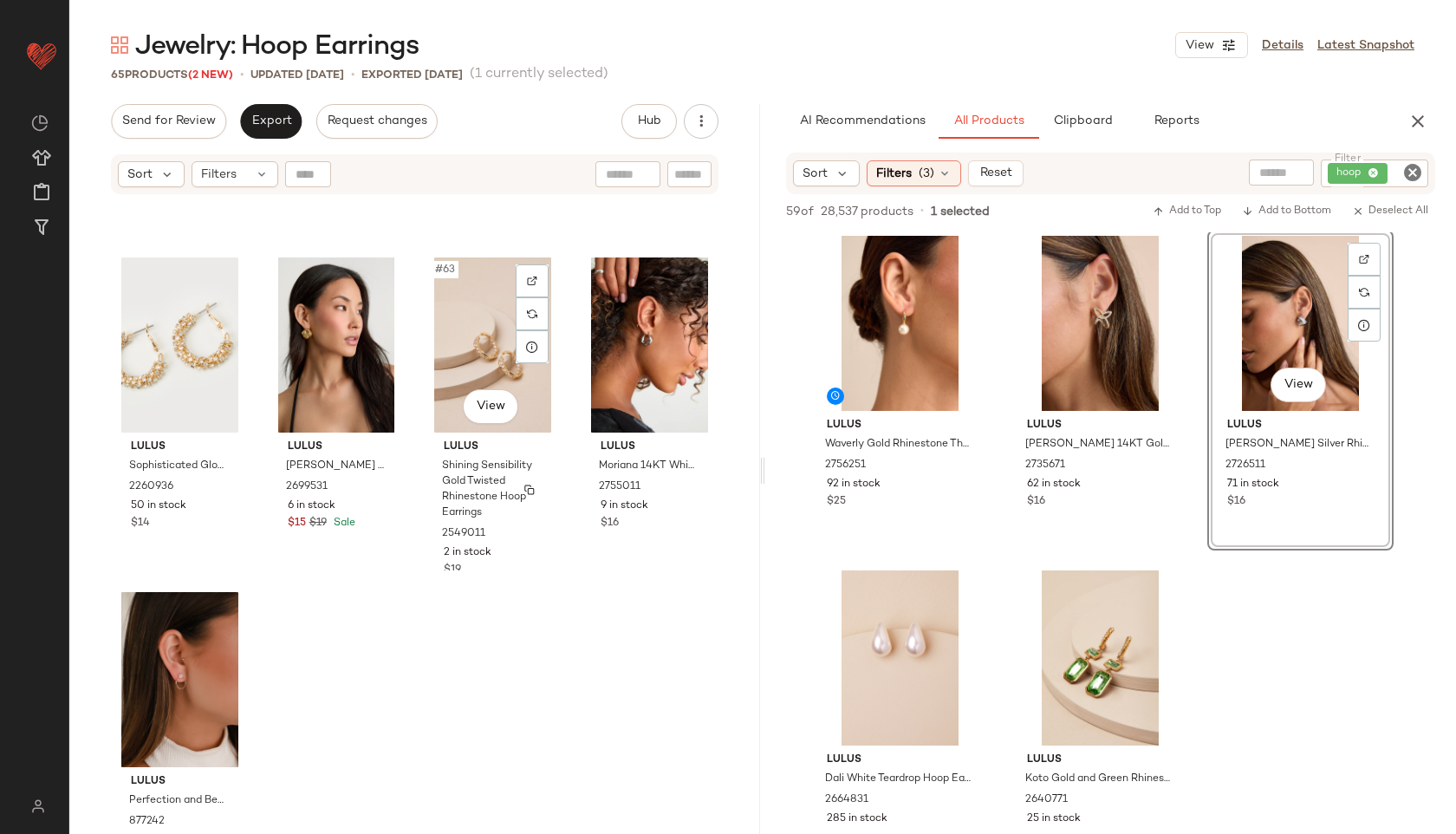
scroll to position [5007, 0]
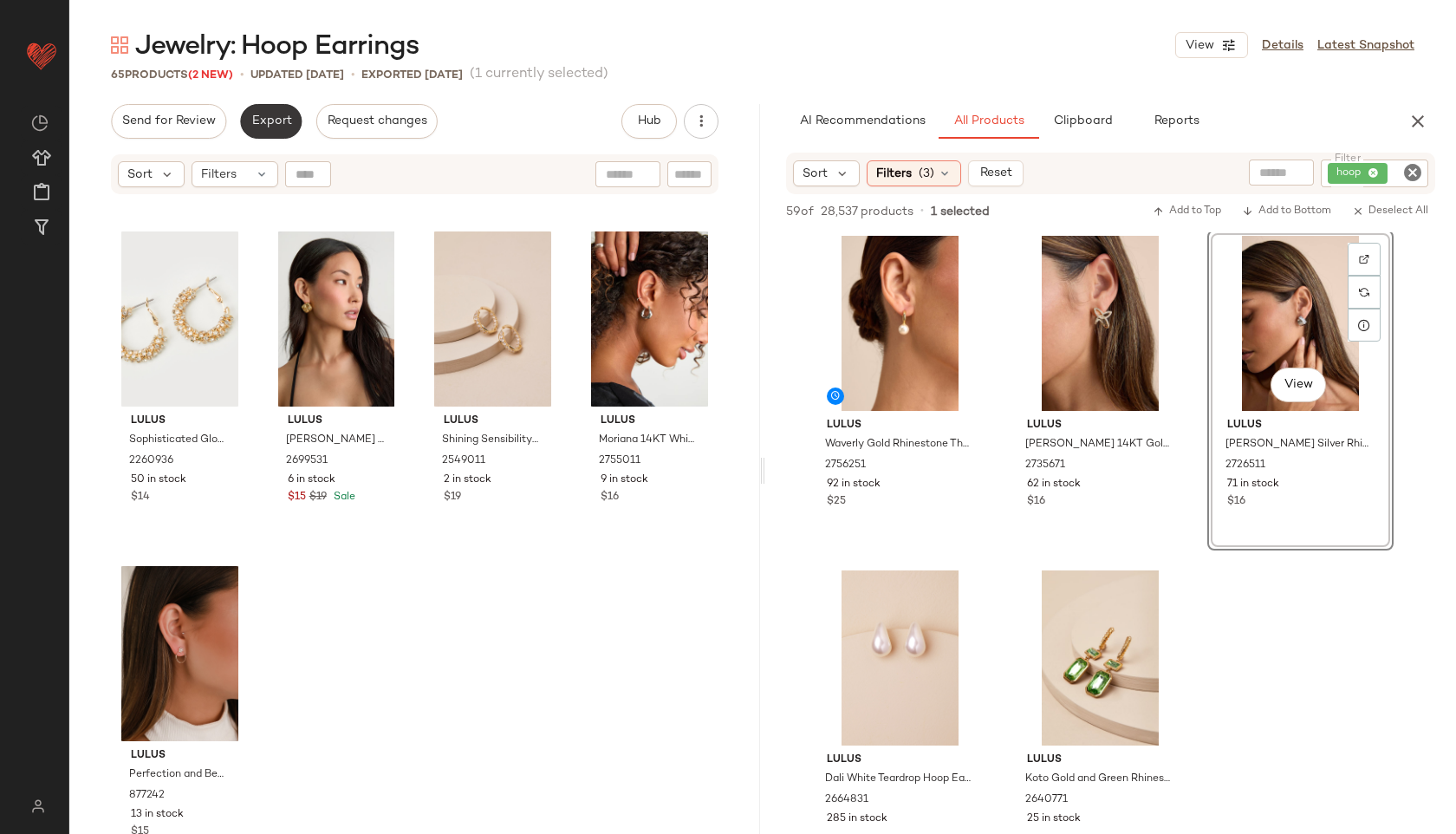
click at [262, 126] on span "Export" at bounding box center [270, 121] width 40 height 14
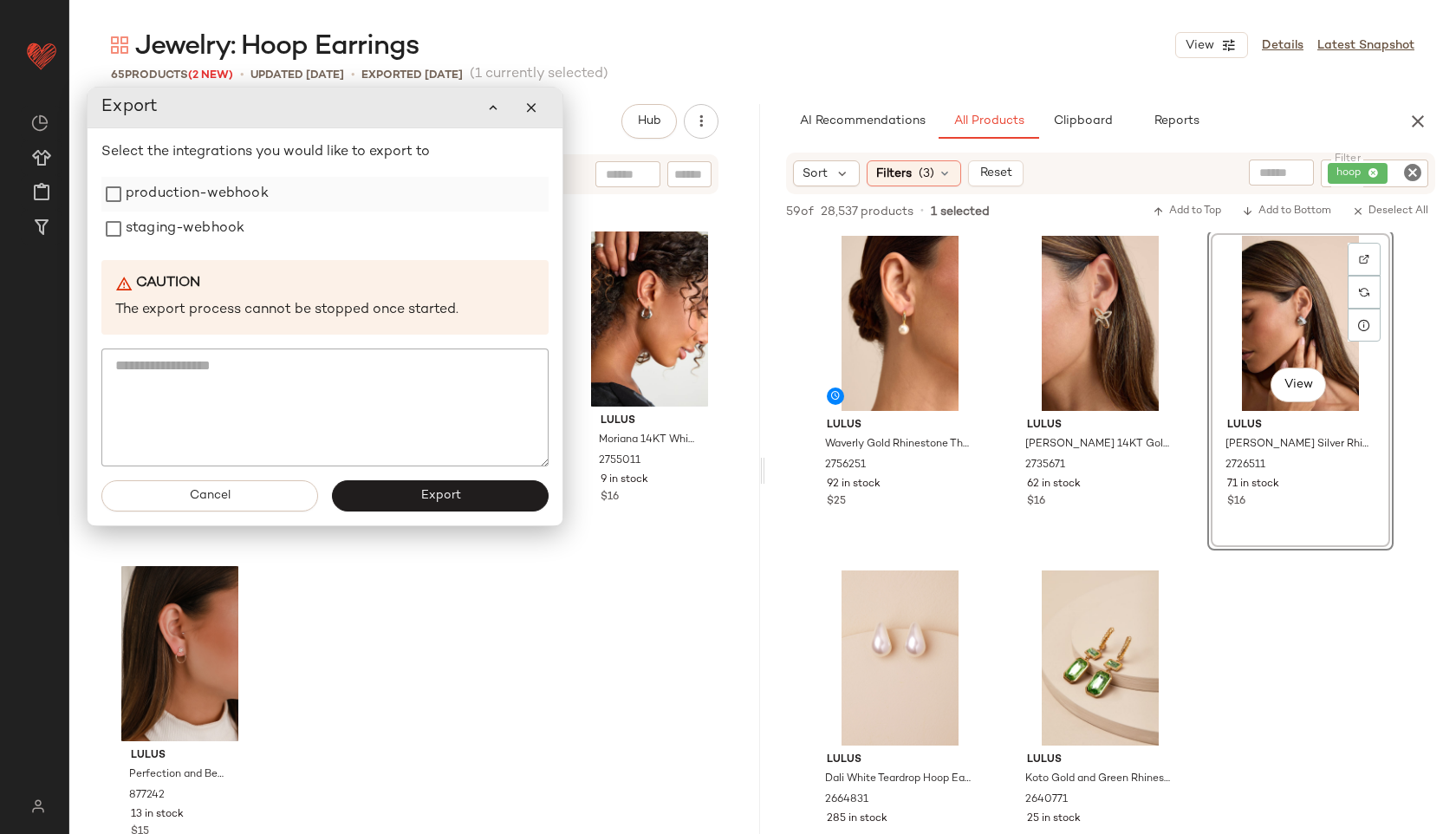
click at [214, 198] on label "production-webhook" at bounding box center [197, 194] width 143 height 34
click at [214, 220] on label "staging-webhook" at bounding box center [185, 228] width 119 height 34
click at [427, 487] on button "Export" at bounding box center [440, 496] width 216 height 31
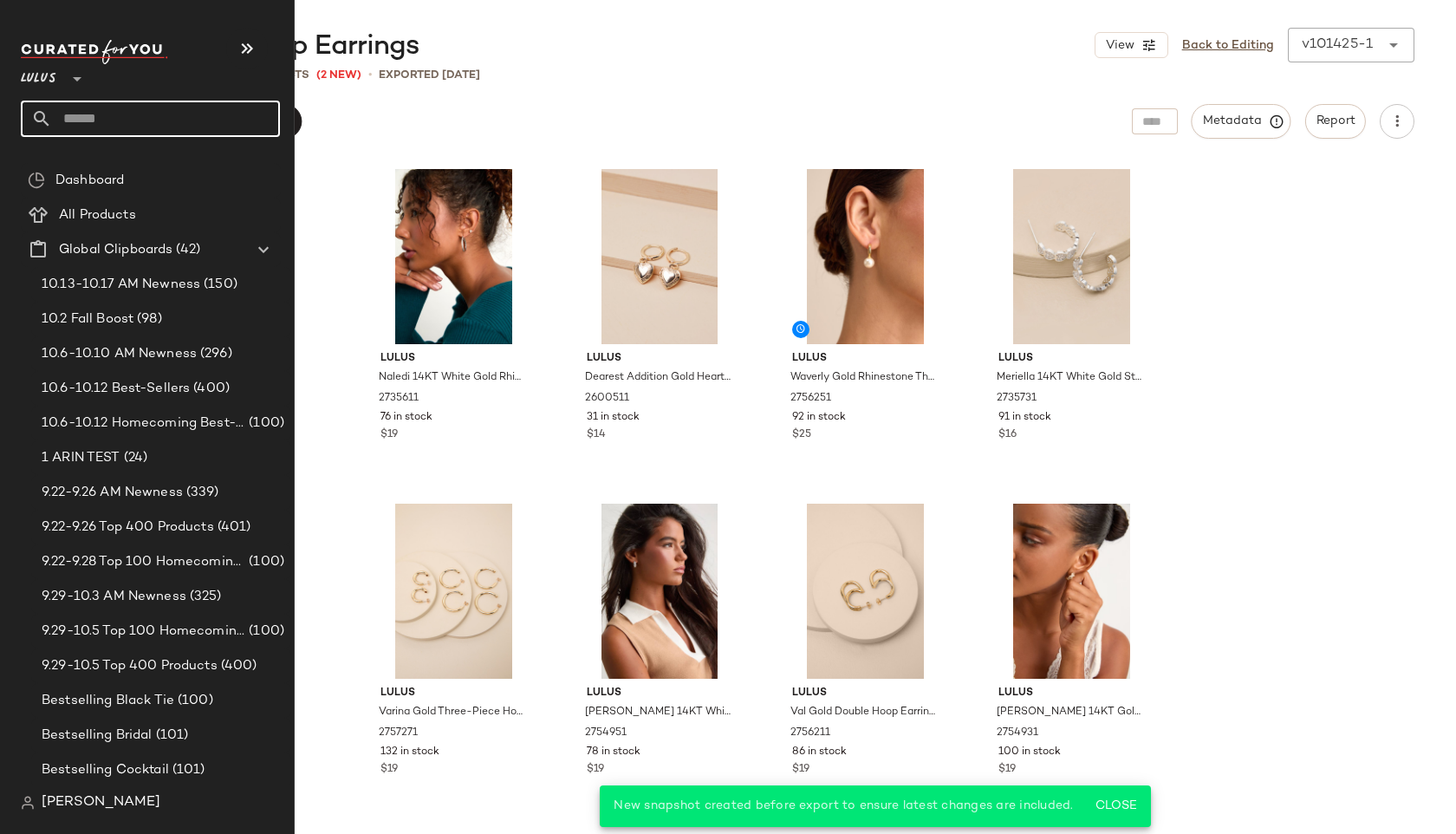
click at [88, 122] on input "text" at bounding box center [166, 118] width 228 height 36
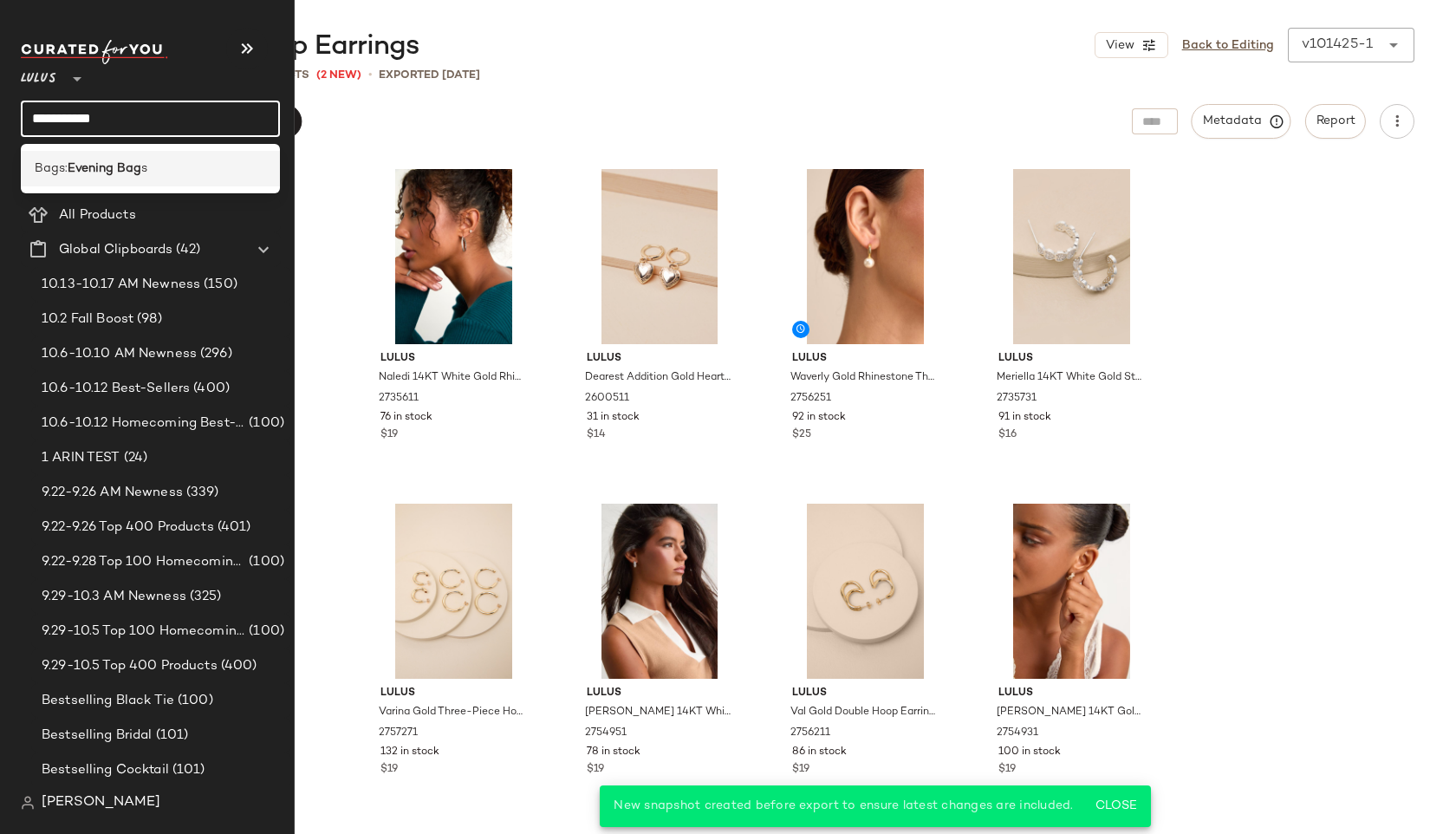
type input "**********"
click at [94, 180] on div "Bags: Evening Bag s" at bounding box center [150, 168] width 260 height 35
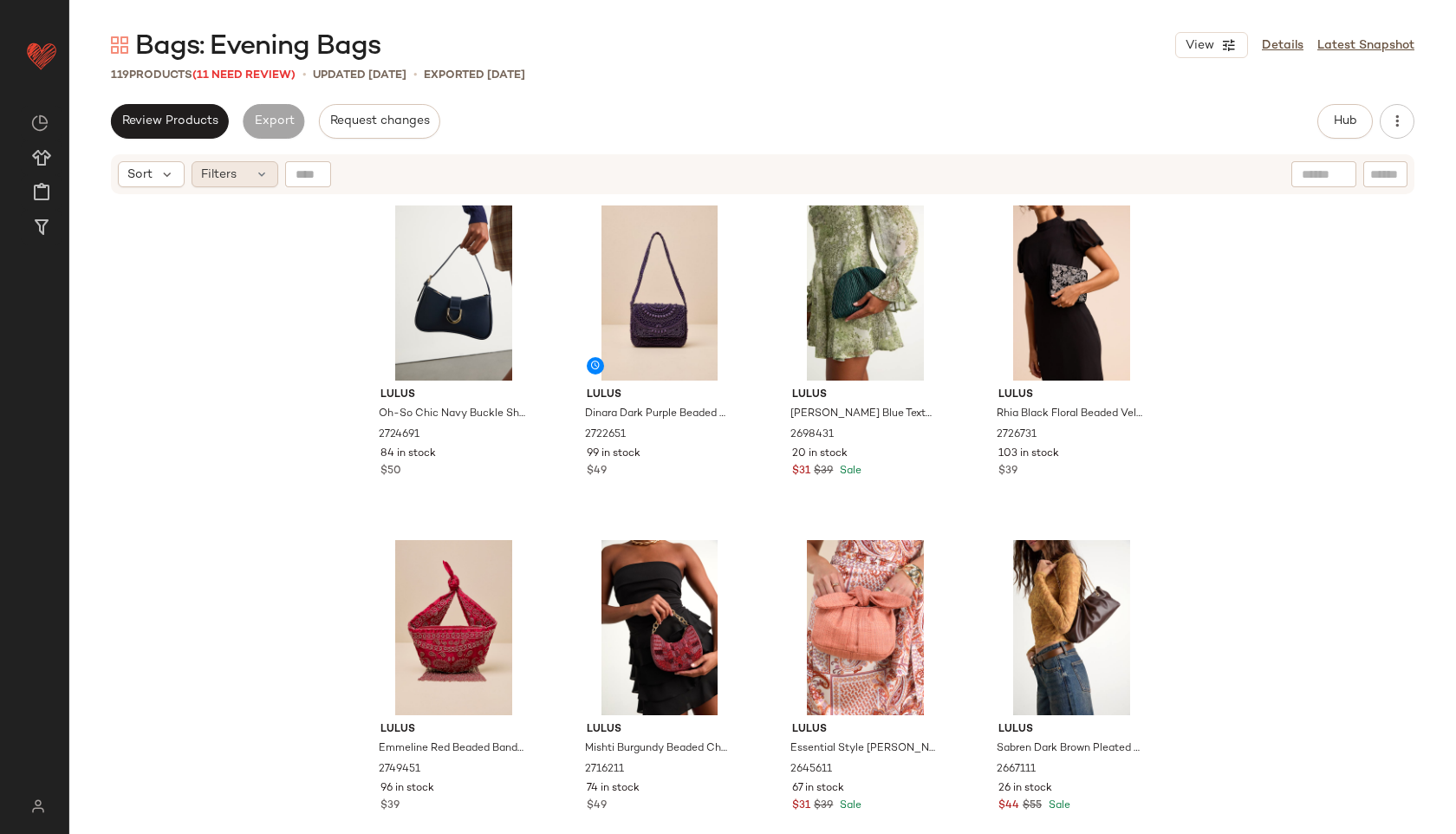
click at [256, 177] on icon at bounding box center [262, 174] width 14 height 14
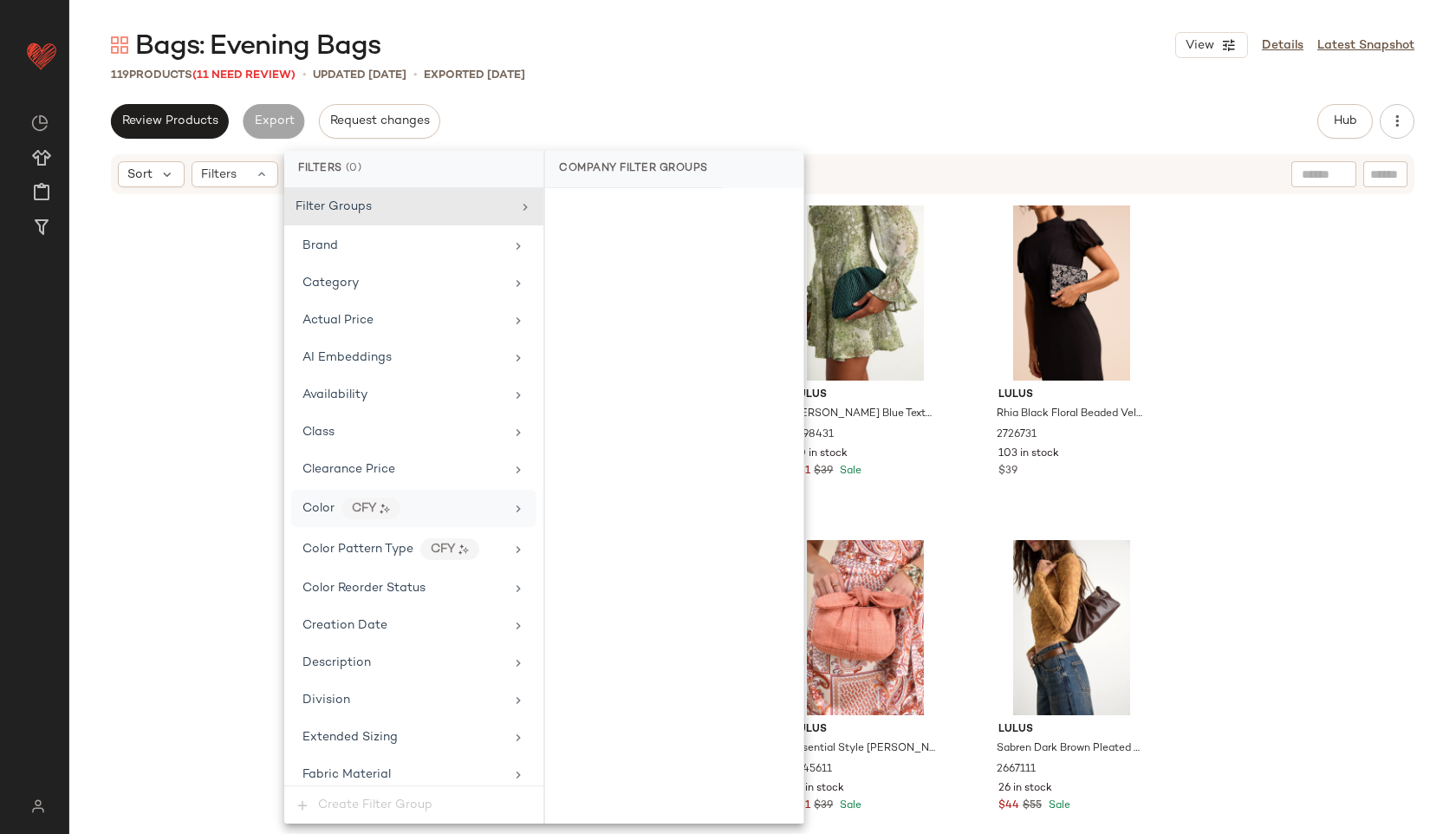
scroll to position [980, 0]
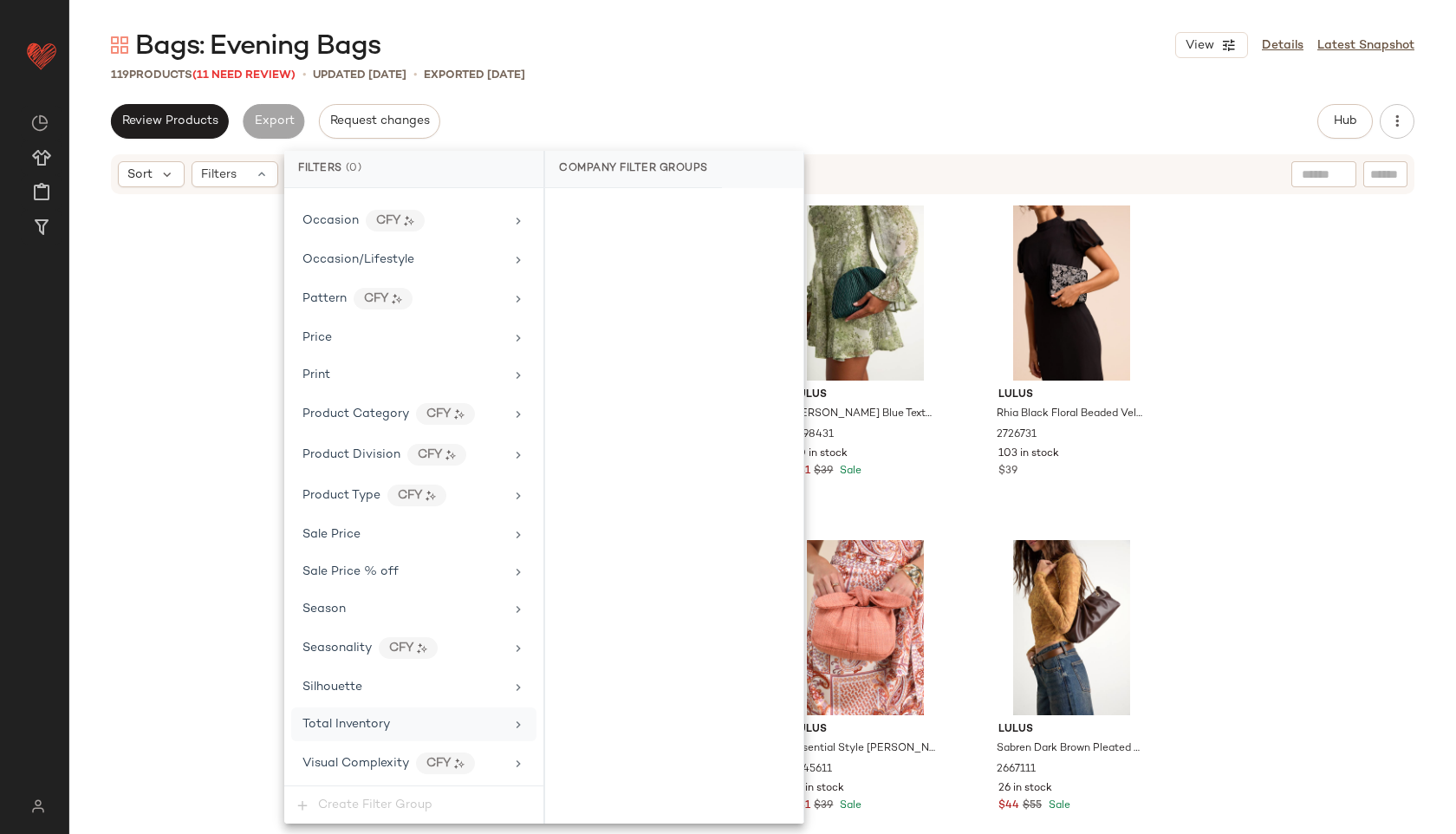
click at [377, 725] on span "Total Inventory" at bounding box center [346, 724] width 87 height 13
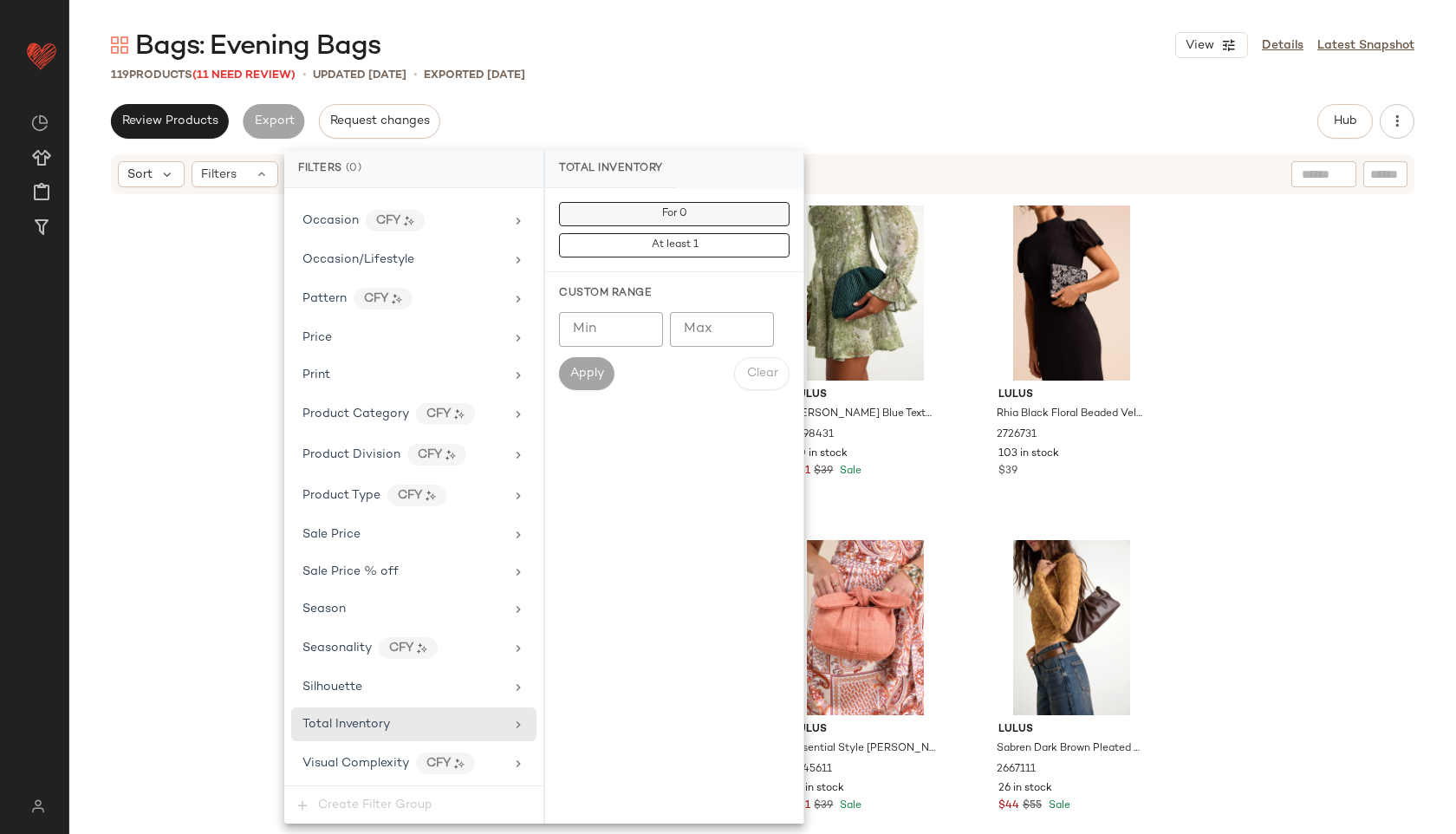
click at [675, 212] on span "For 0" at bounding box center [673, 214] width 26 height 12
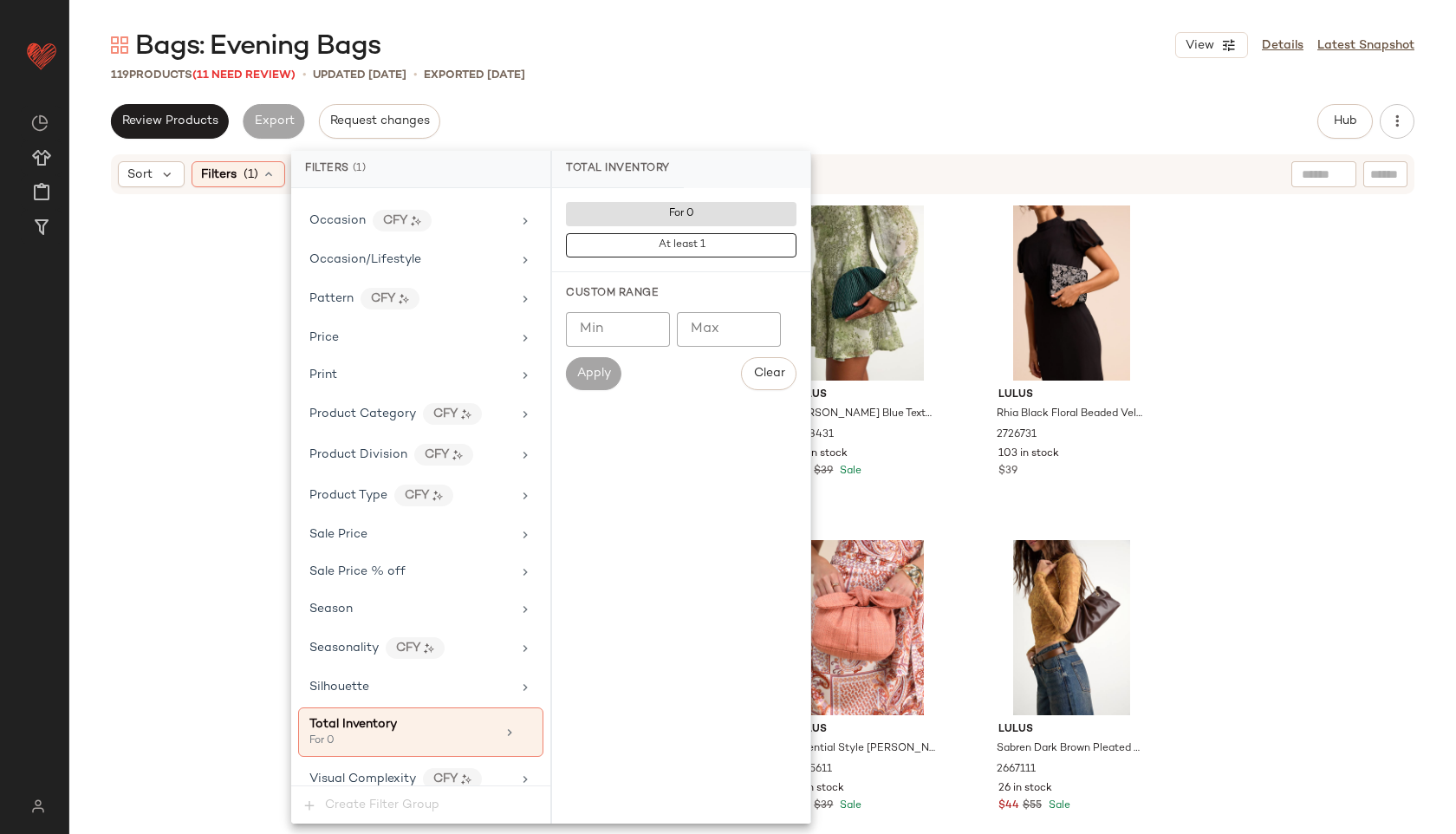
click at [814, 15] on main "Bags: Evening Bags View Details Latest Snapshot 119 Products (11 Need Review) •…" at bounding box center [728, 417] width 1456 height 834
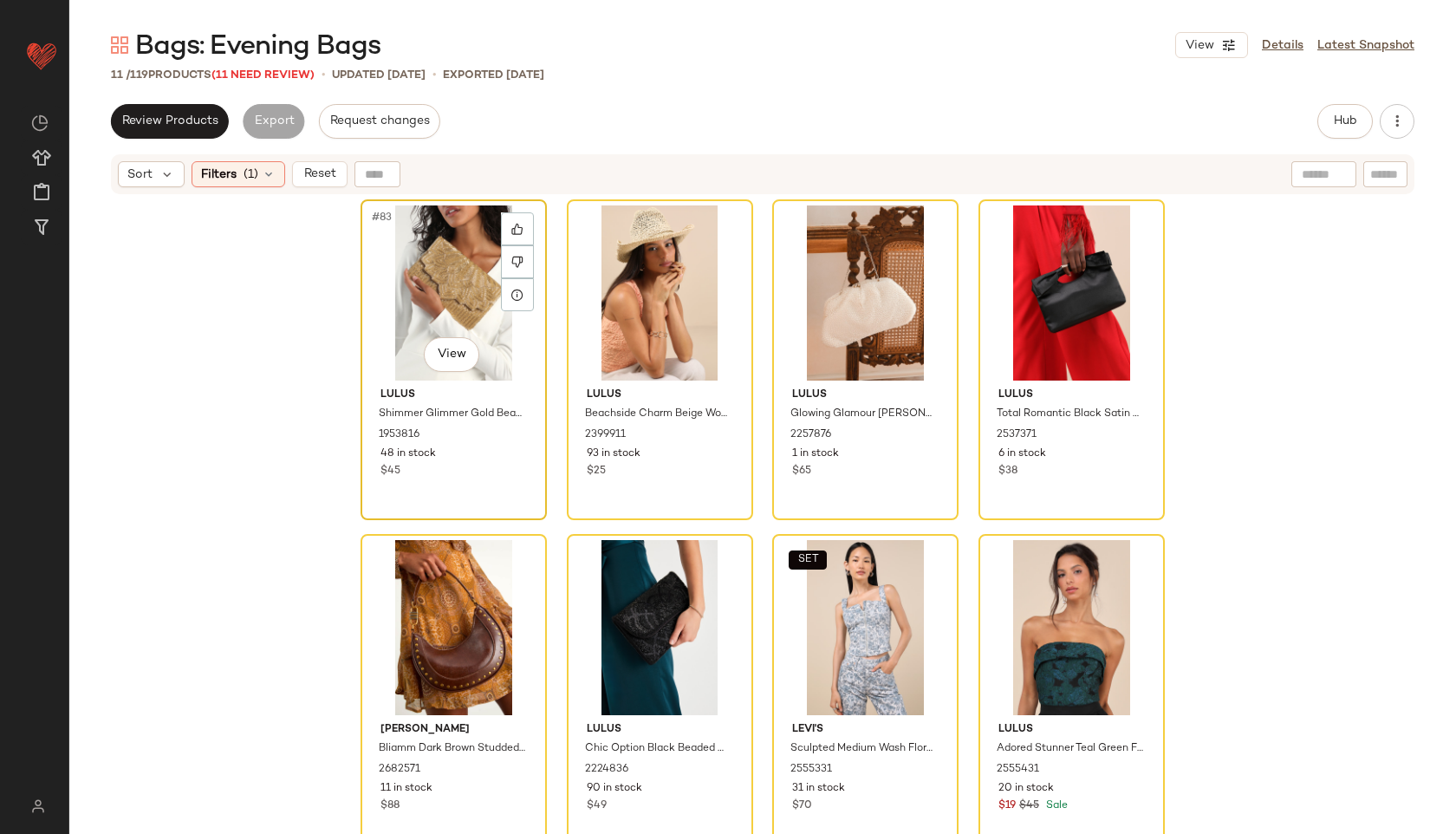
click at [428, 269] on div "#83 View" at bounding box center [453, 293] width 174 height 175
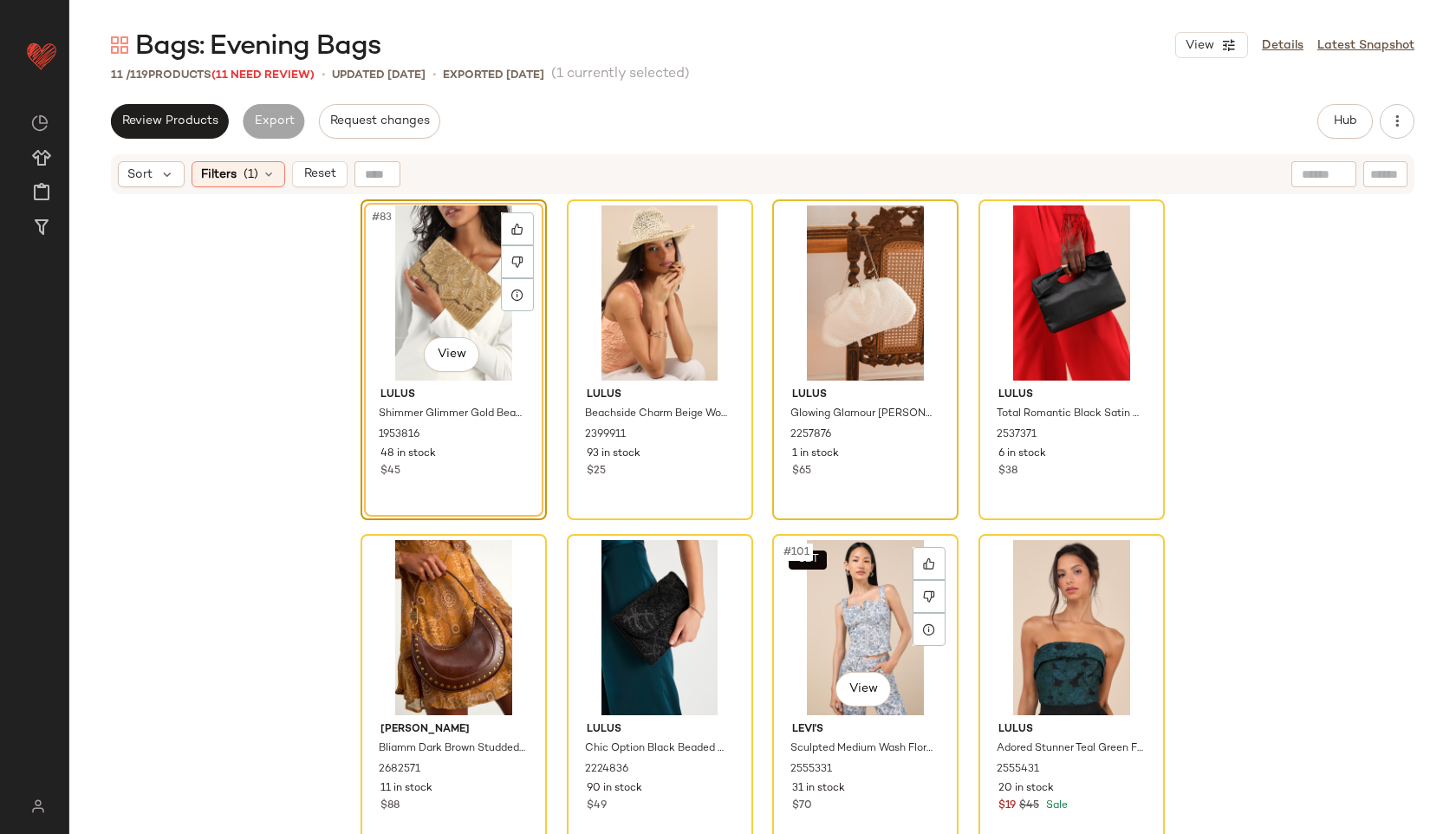
scroll to position [309, 0]
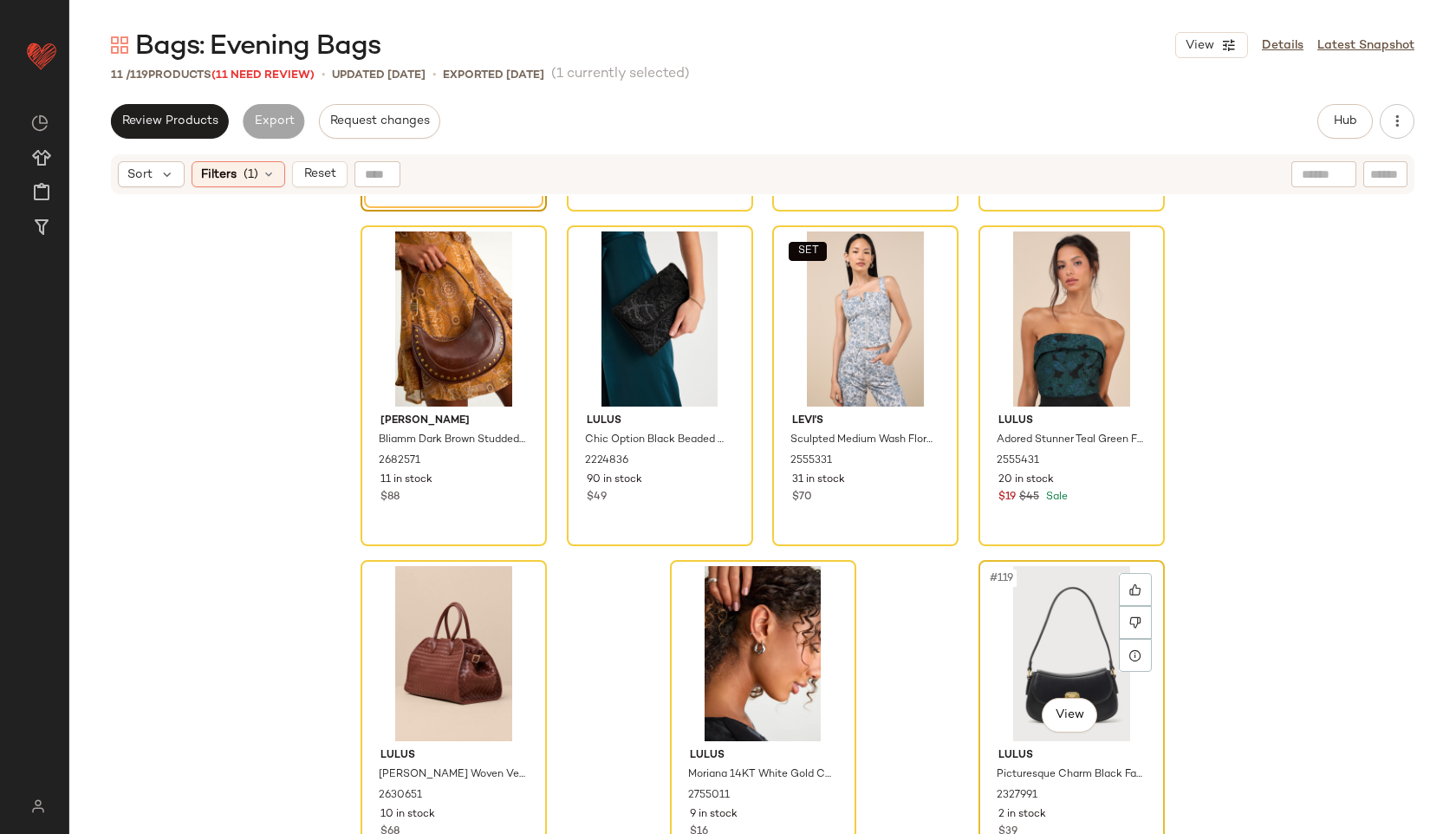
click at [1059, 634] on div "#119 View" at bounding box center [1071, 654] width 174 height 175
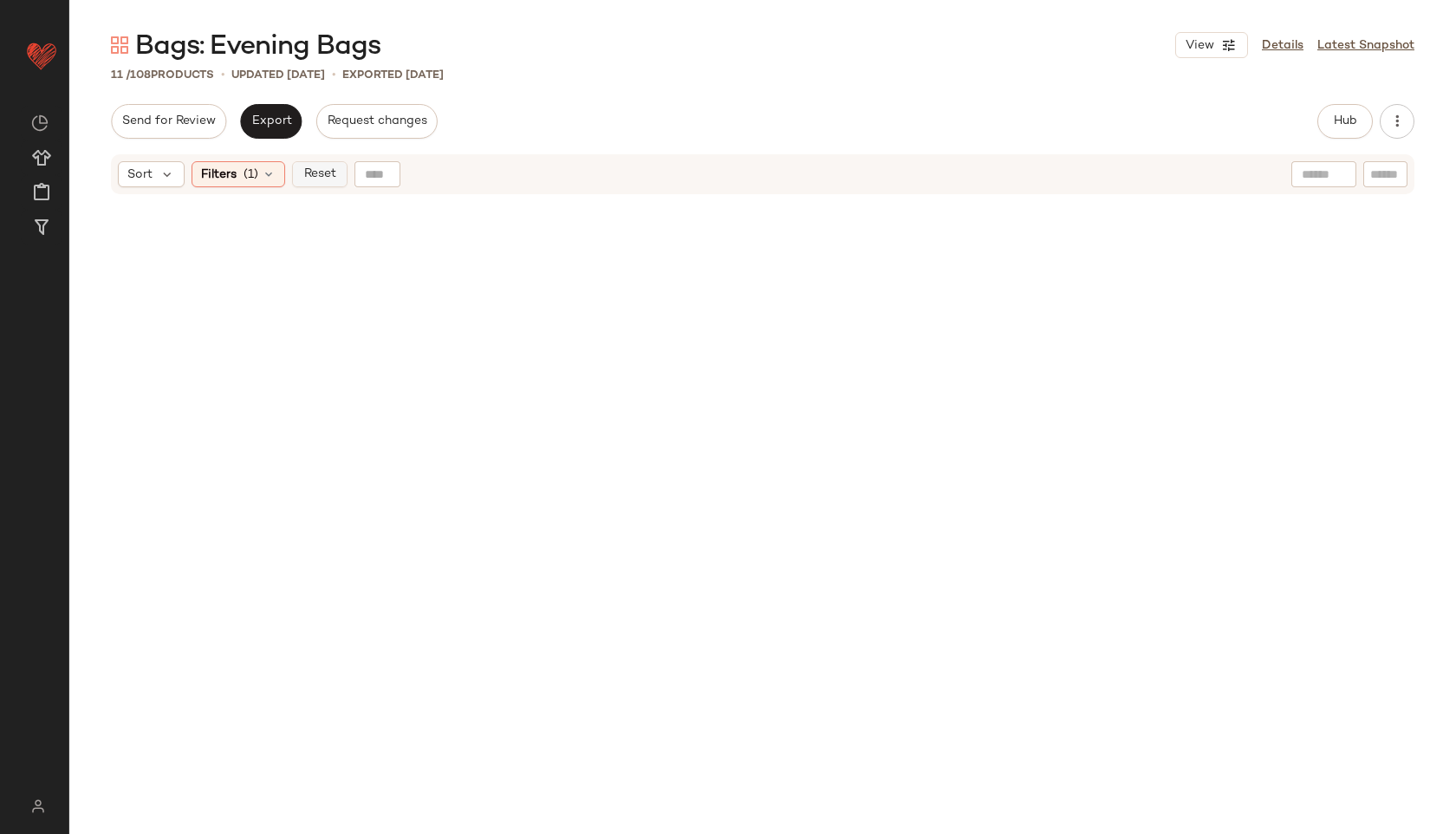
click at [312, 179] on span "Reset" at bounding box center [319, 174] width 32 height 14
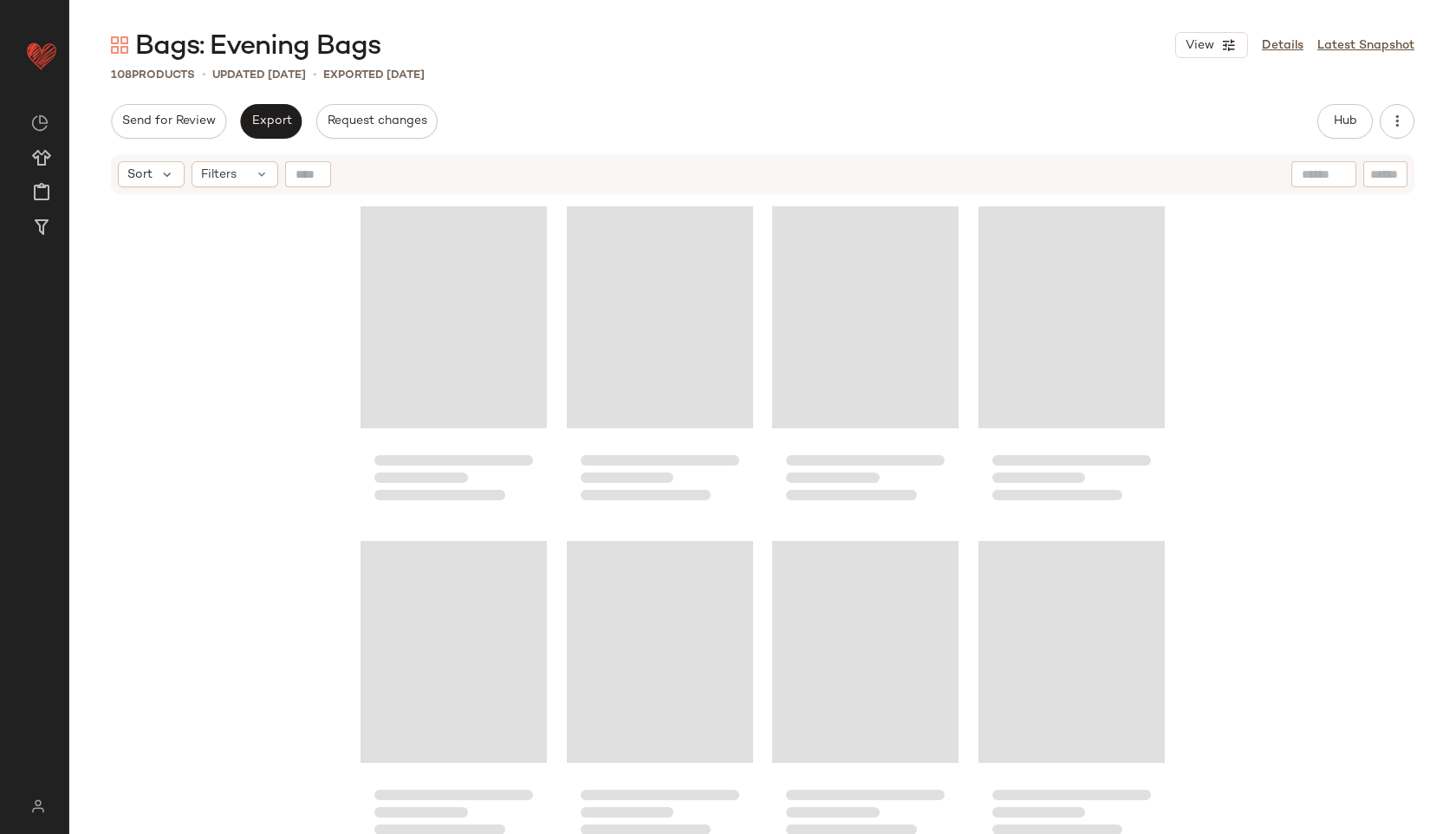
click at [639, 106] on div "Send for Review Export Request changes Hub Send for Review External Review Inte…" at bounding box center [763, 121] width 1304 height 34
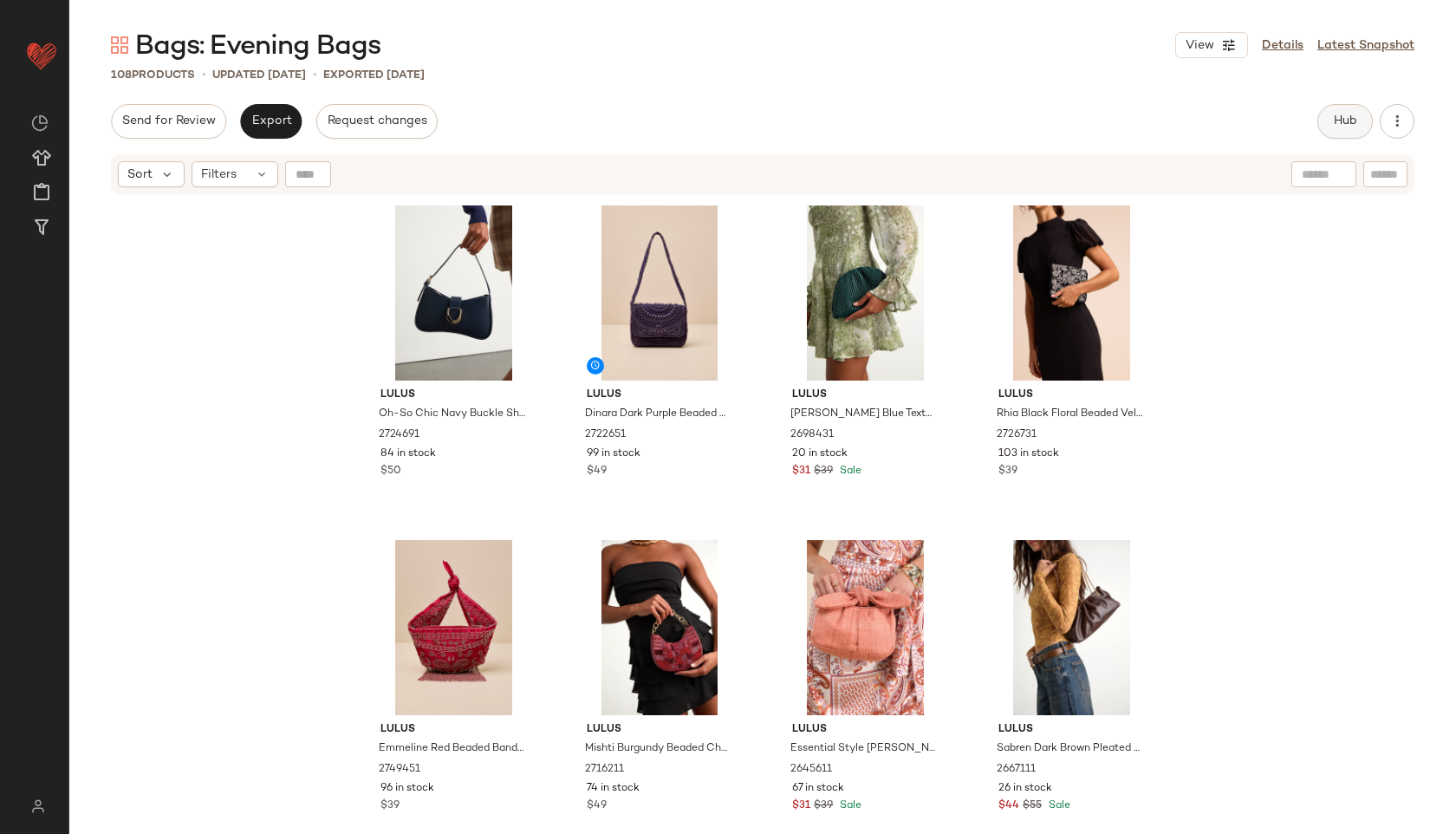
click at [1340, 124] on span "Hub" at bounding box center [1345, 121] width 25 height 14
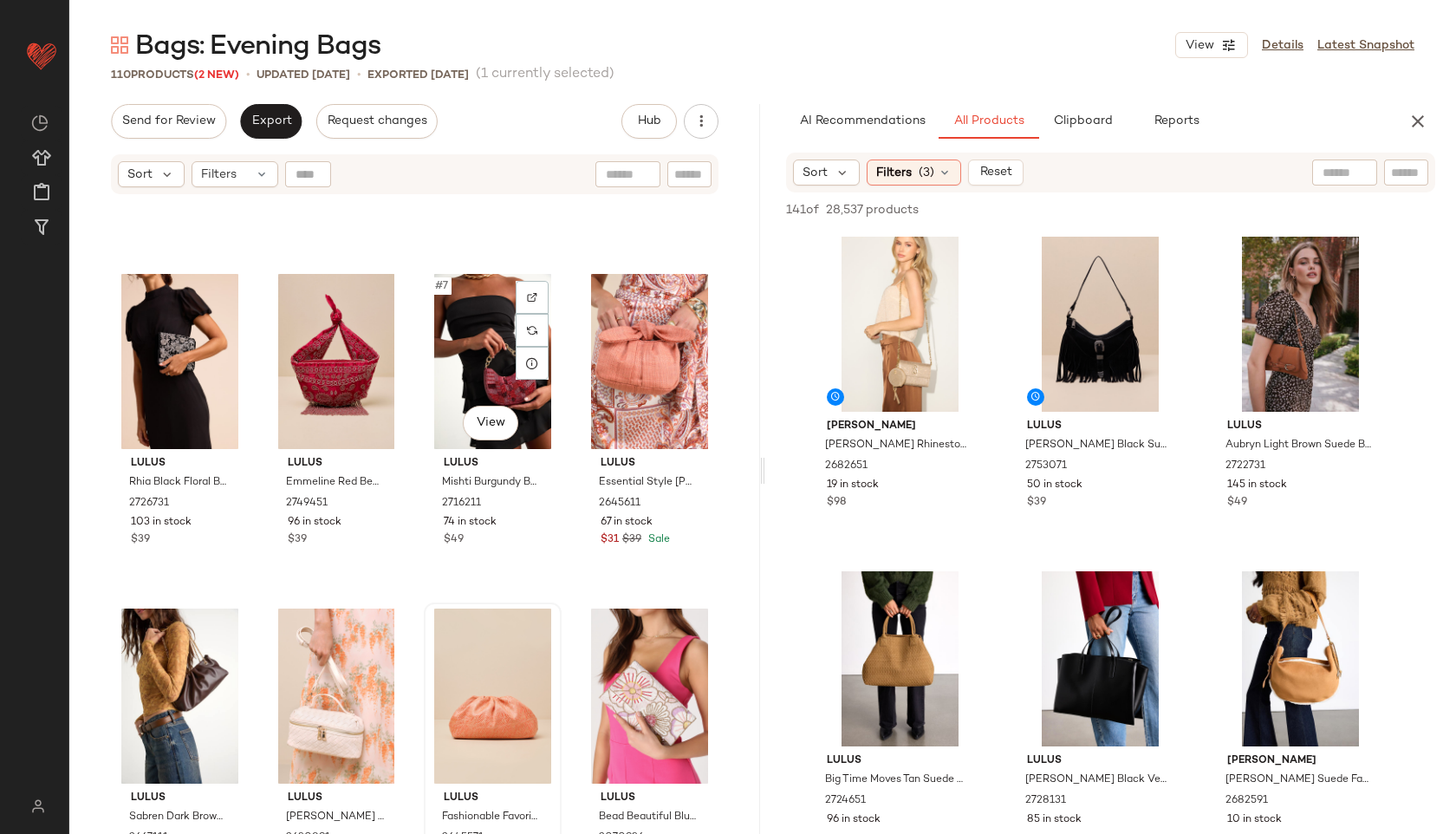
scroll to position [270, 0]
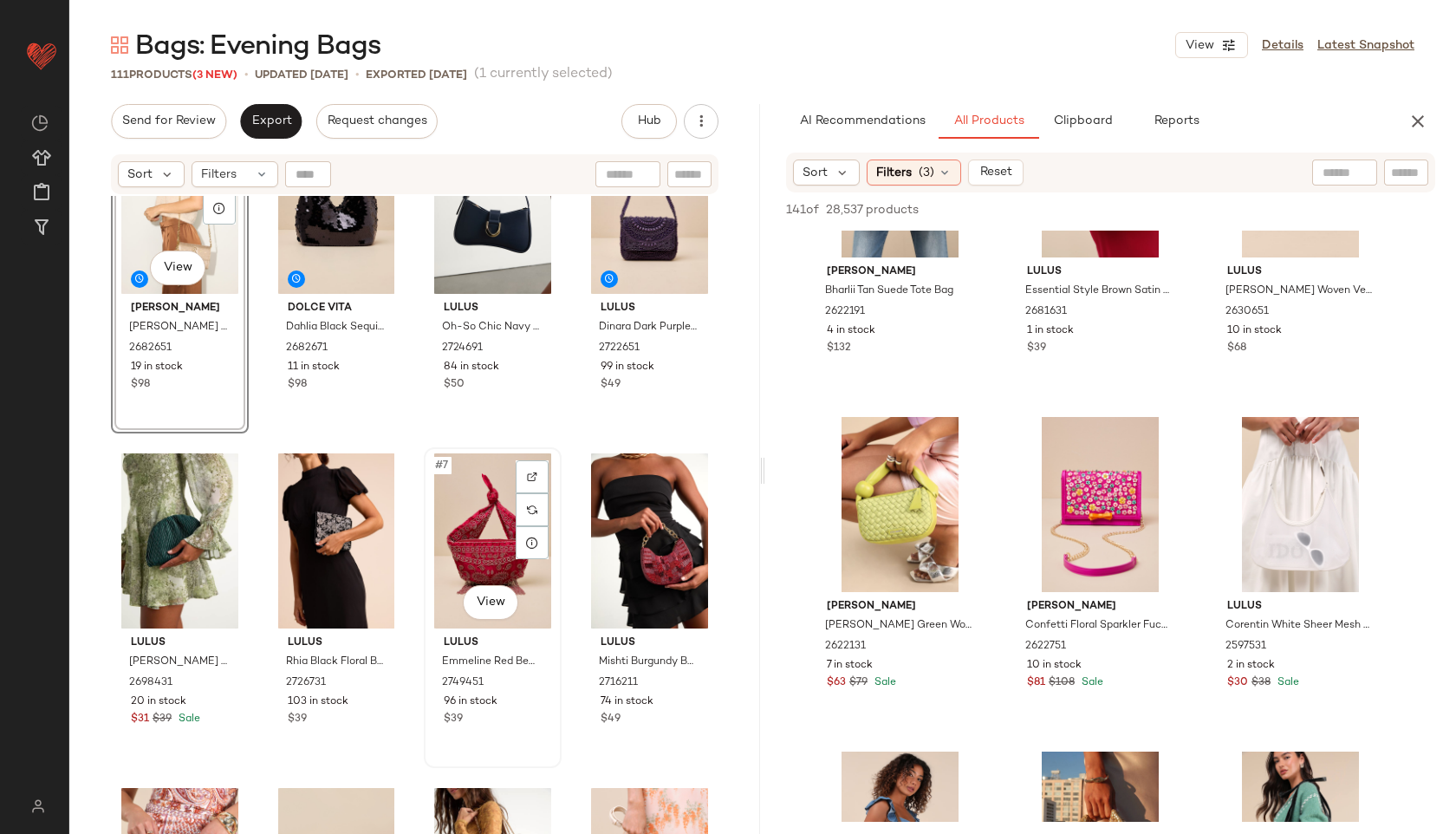
scroll to position [59, 0]
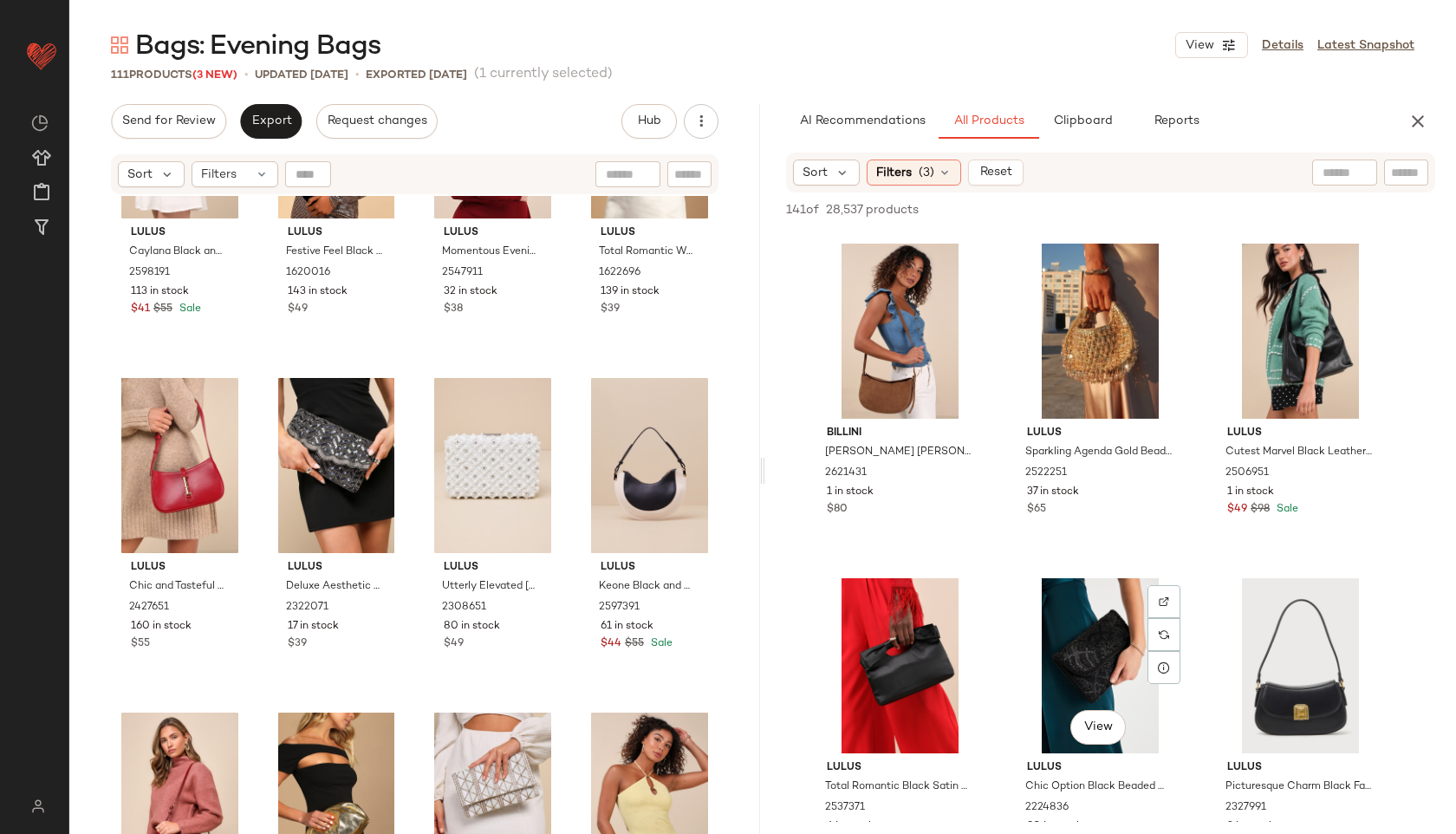
scroll to position [2175, 0]
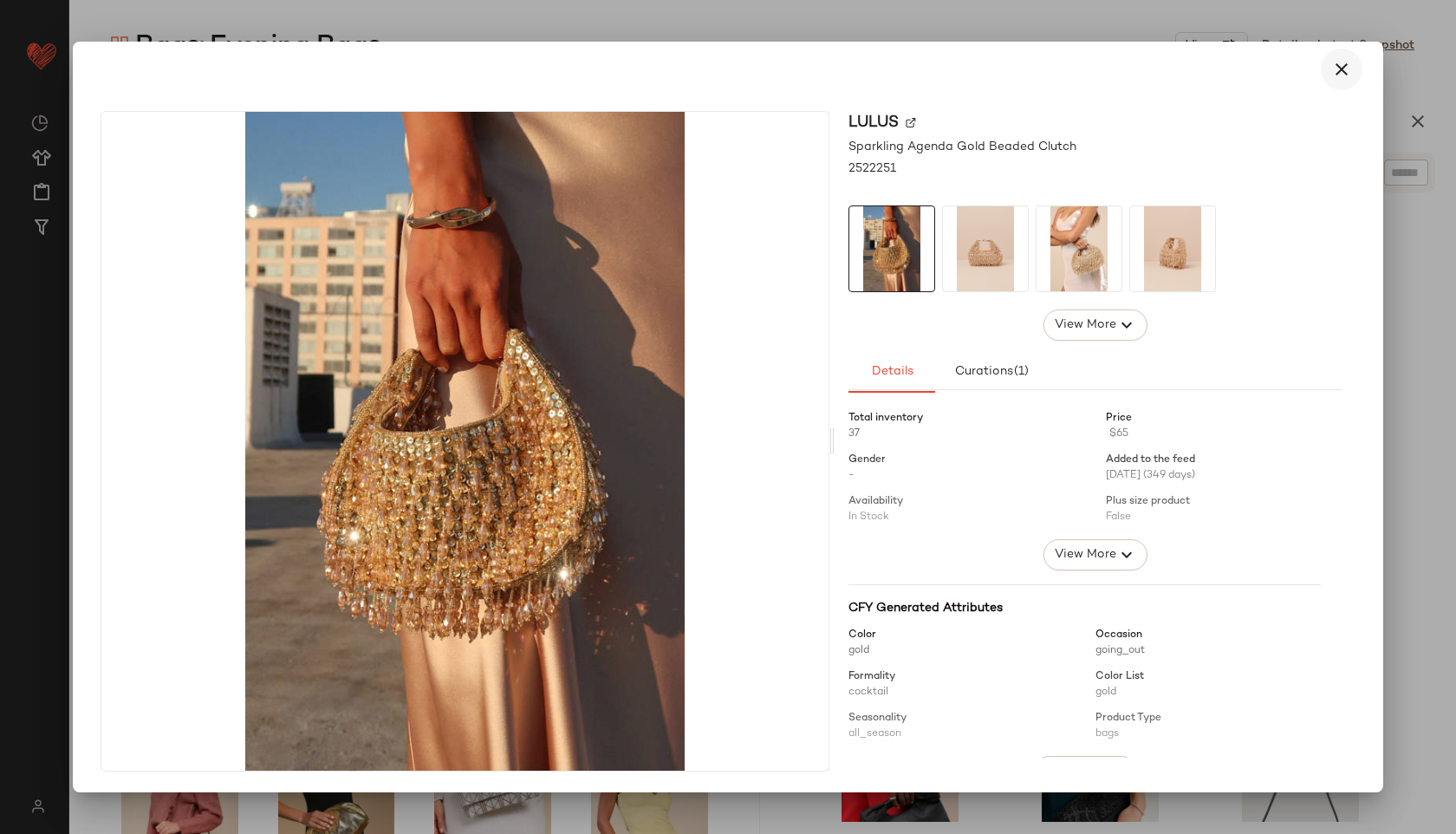
click at [1336, 69] on icon "button" at bounding box center [1341, 69] width 21 height 21
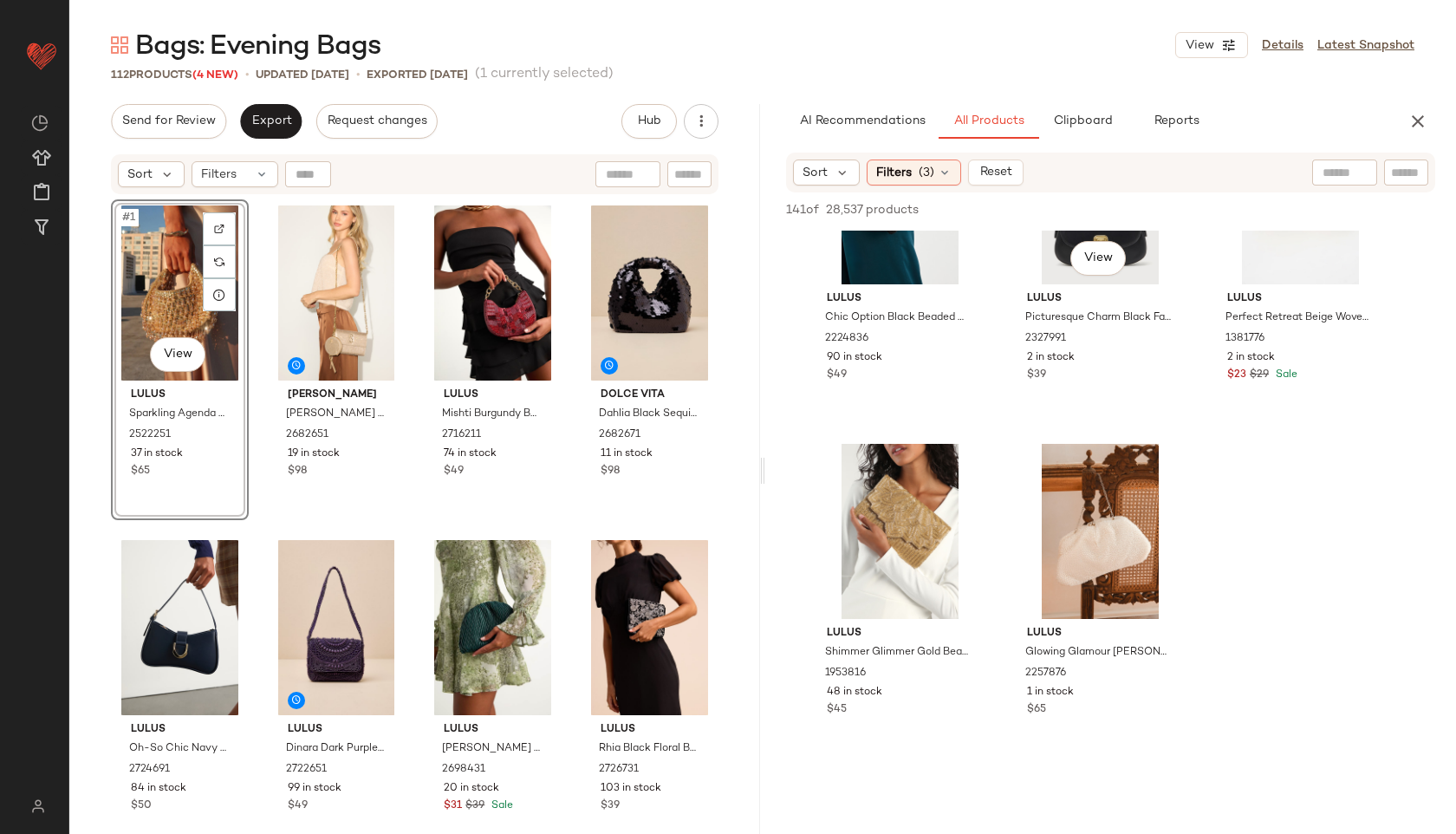
scroll to position [2890, 0]
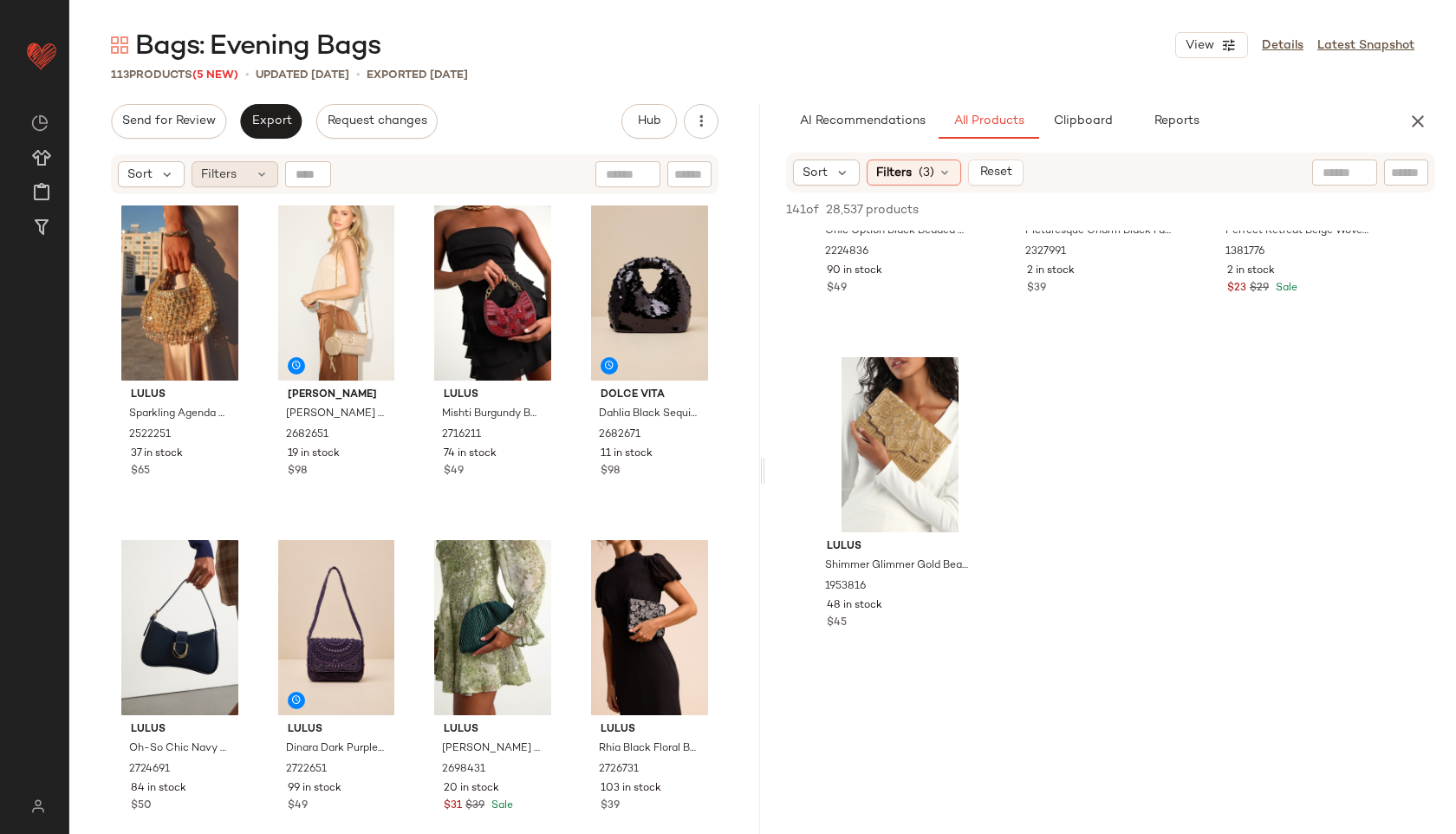
click at [232, 174] on span "Filters" at bounding box center [218, 174] width 35 height 19
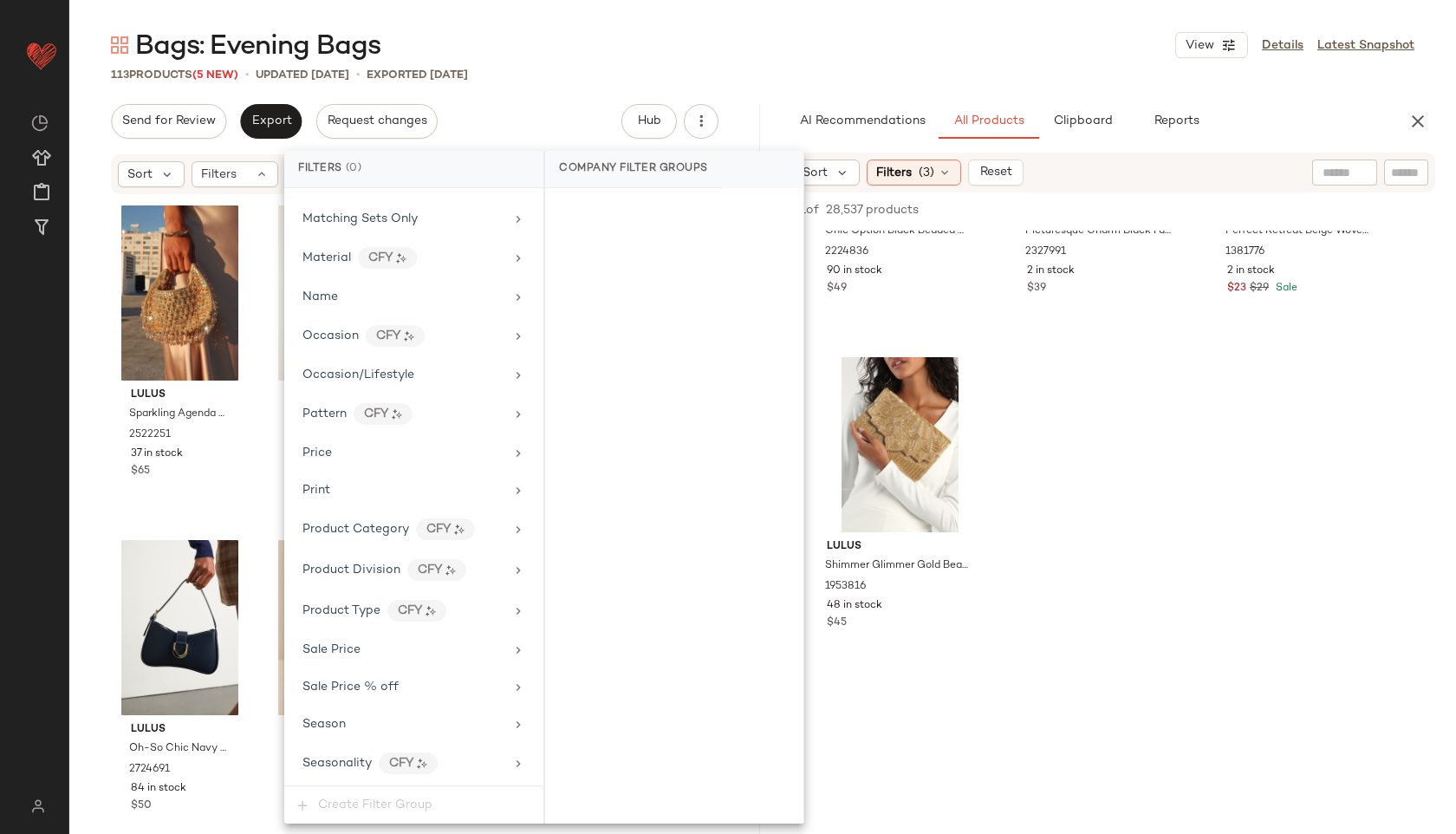
scroll to position [980, 0]
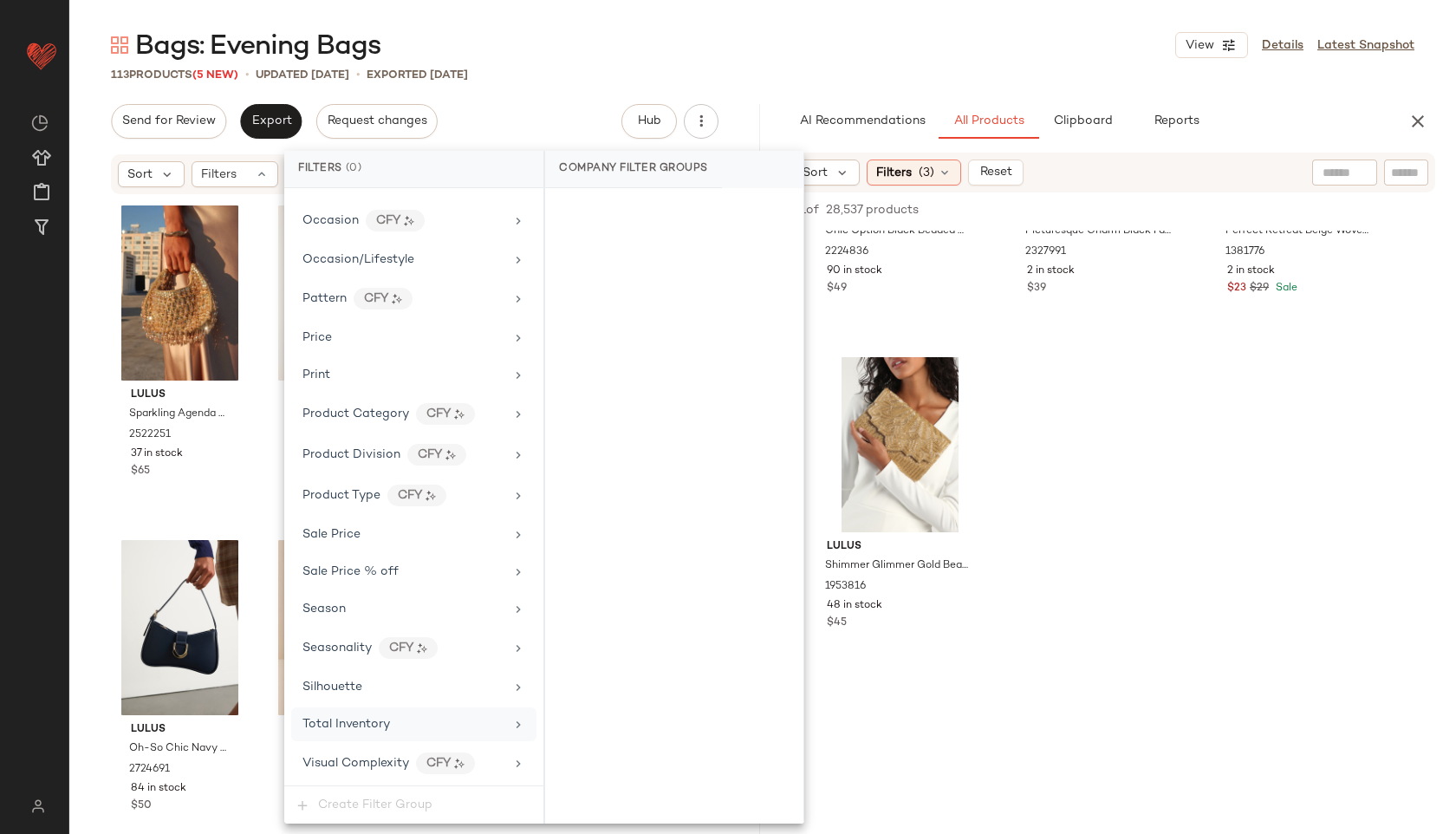
click at [362, 726] on span "Total Inventory" at bounding box center [346, 724] width 87 height 13
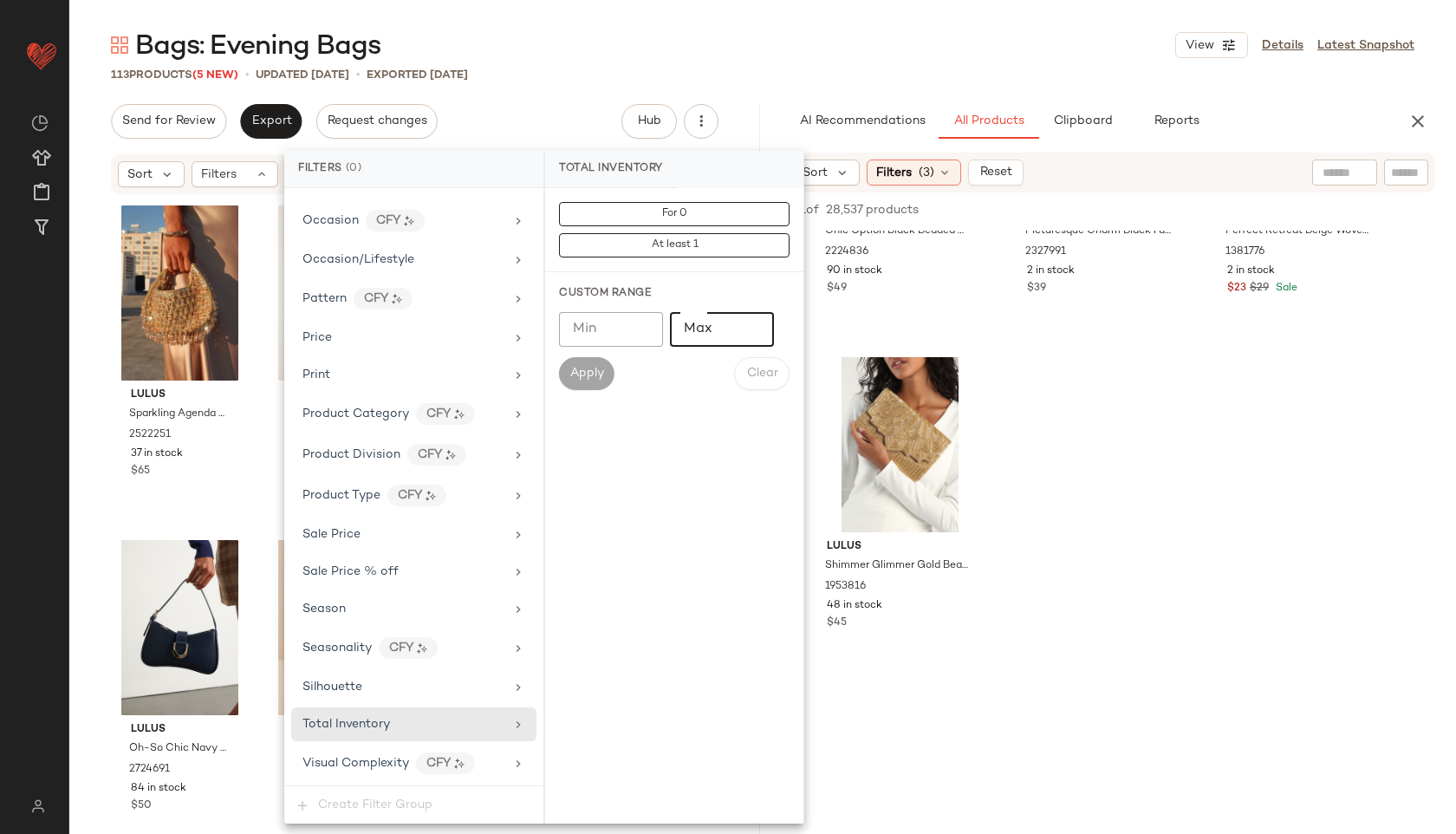
click at [710, 326] on input "Max" at bounding box center [722, 328] width 104 height 34
type input "**"
click at [569, 371] on span "Apply" at bounding box center [586, 374] width 34 height 14
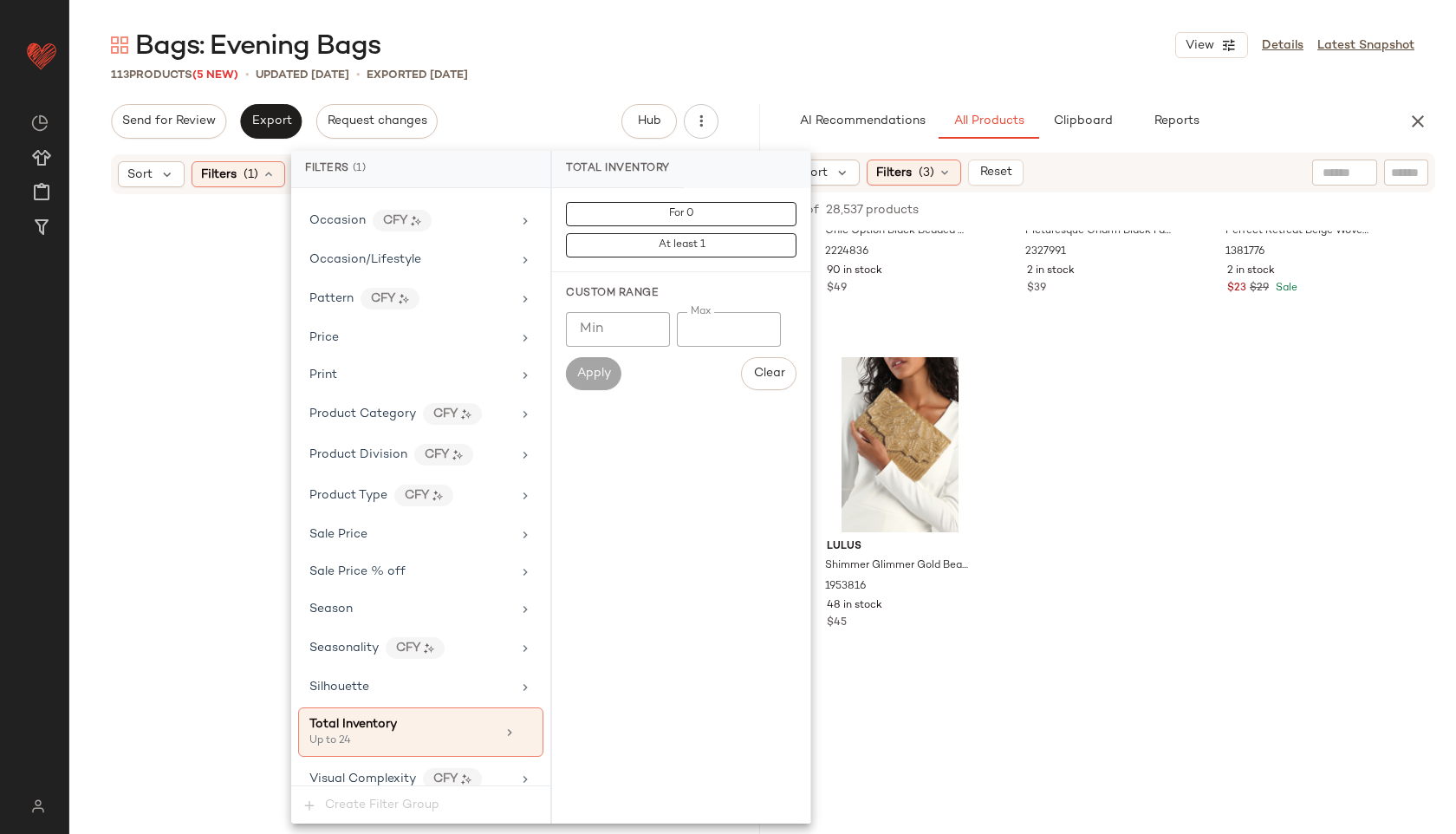
click at [719, 51] on div "Bags: Evening Bags View Details Latest Snapshot" at bounding box center [763, 44] width 1386 height 34
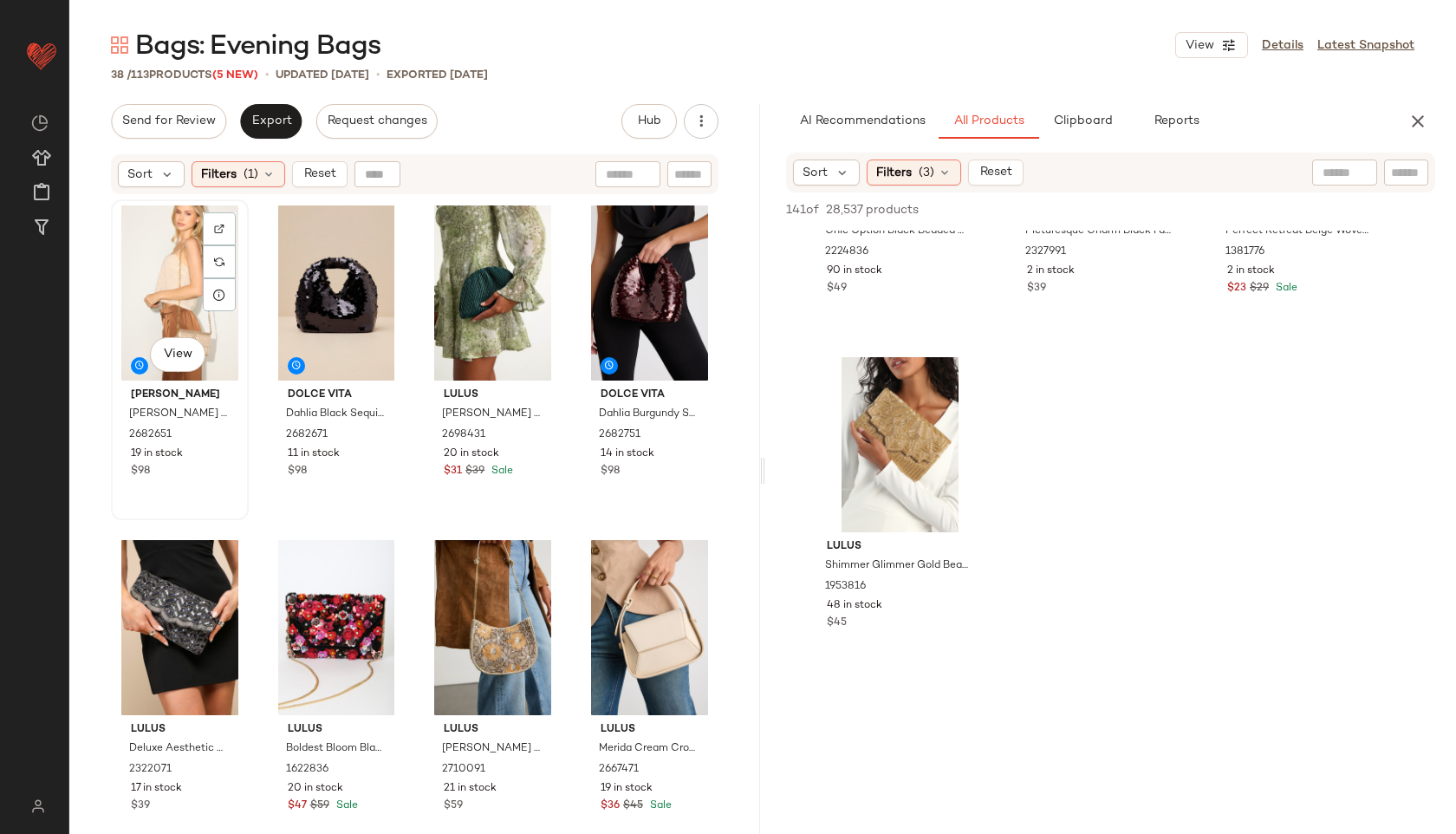
click at [129, 265] on div "View" at bounding box center [180, 293] width 126 height 175
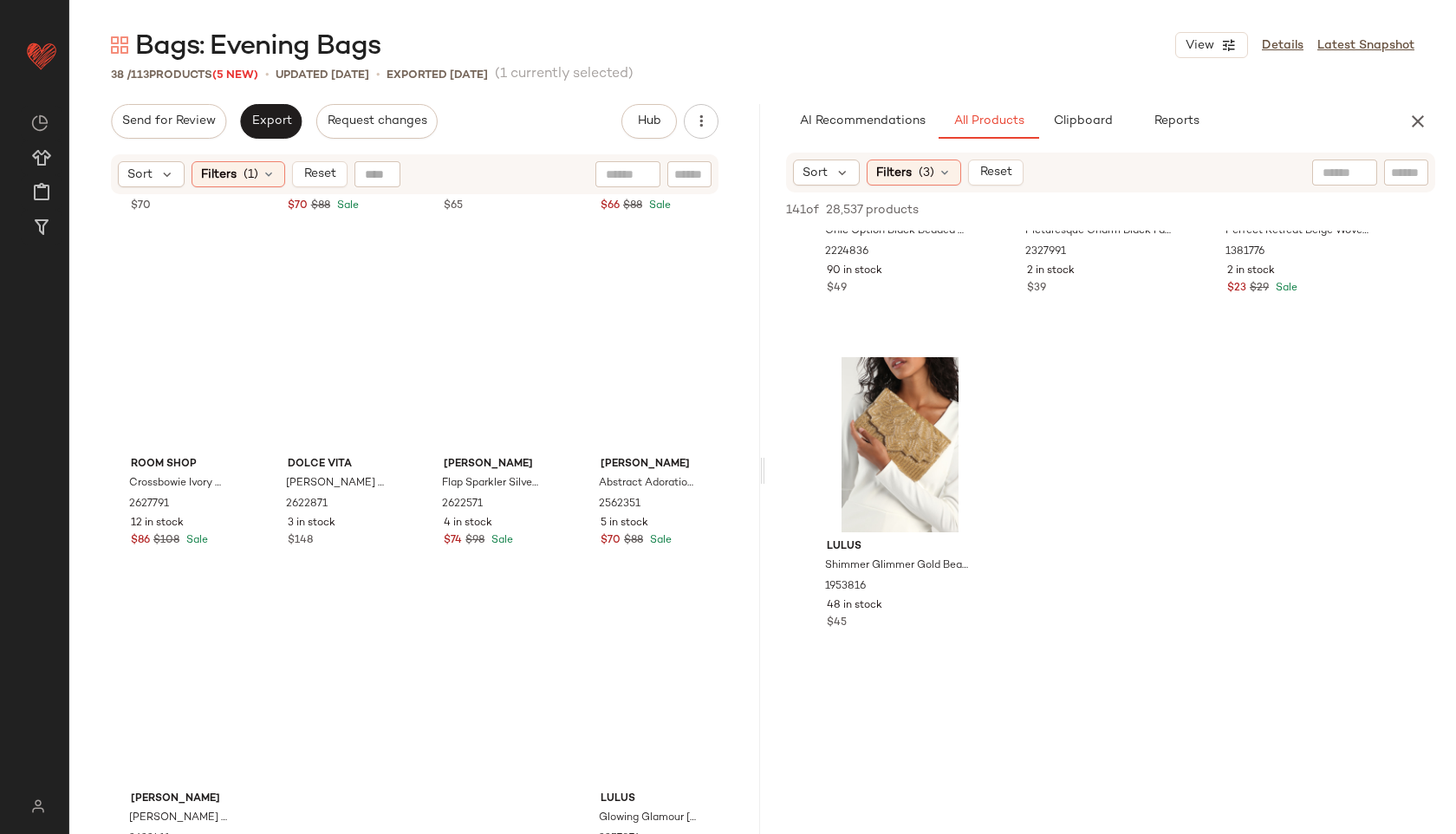
scroll to position [2664, 0]
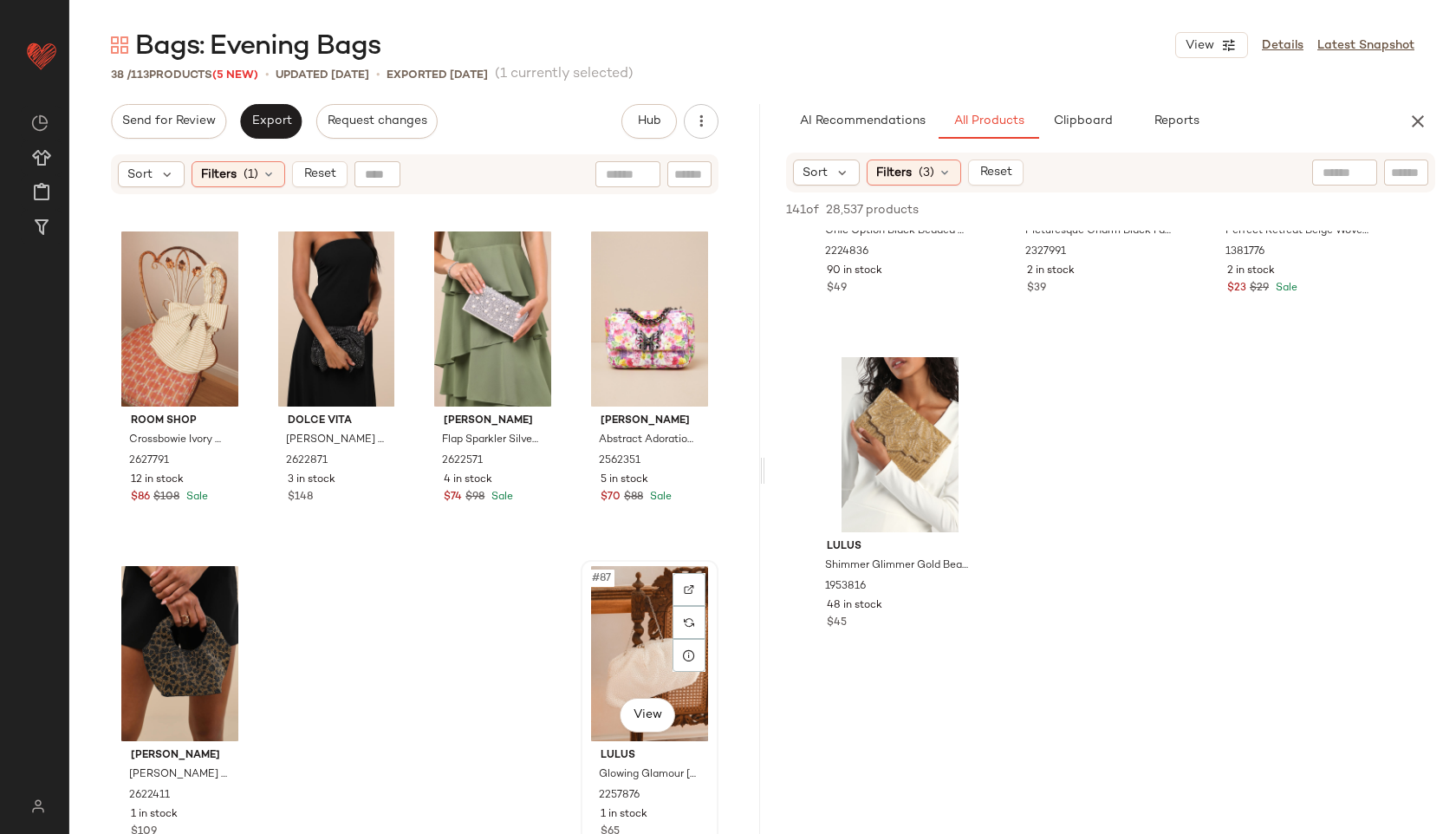
click at [623, 626] on div "#87 View" at bounding box center [650, 654] width 126 height 175
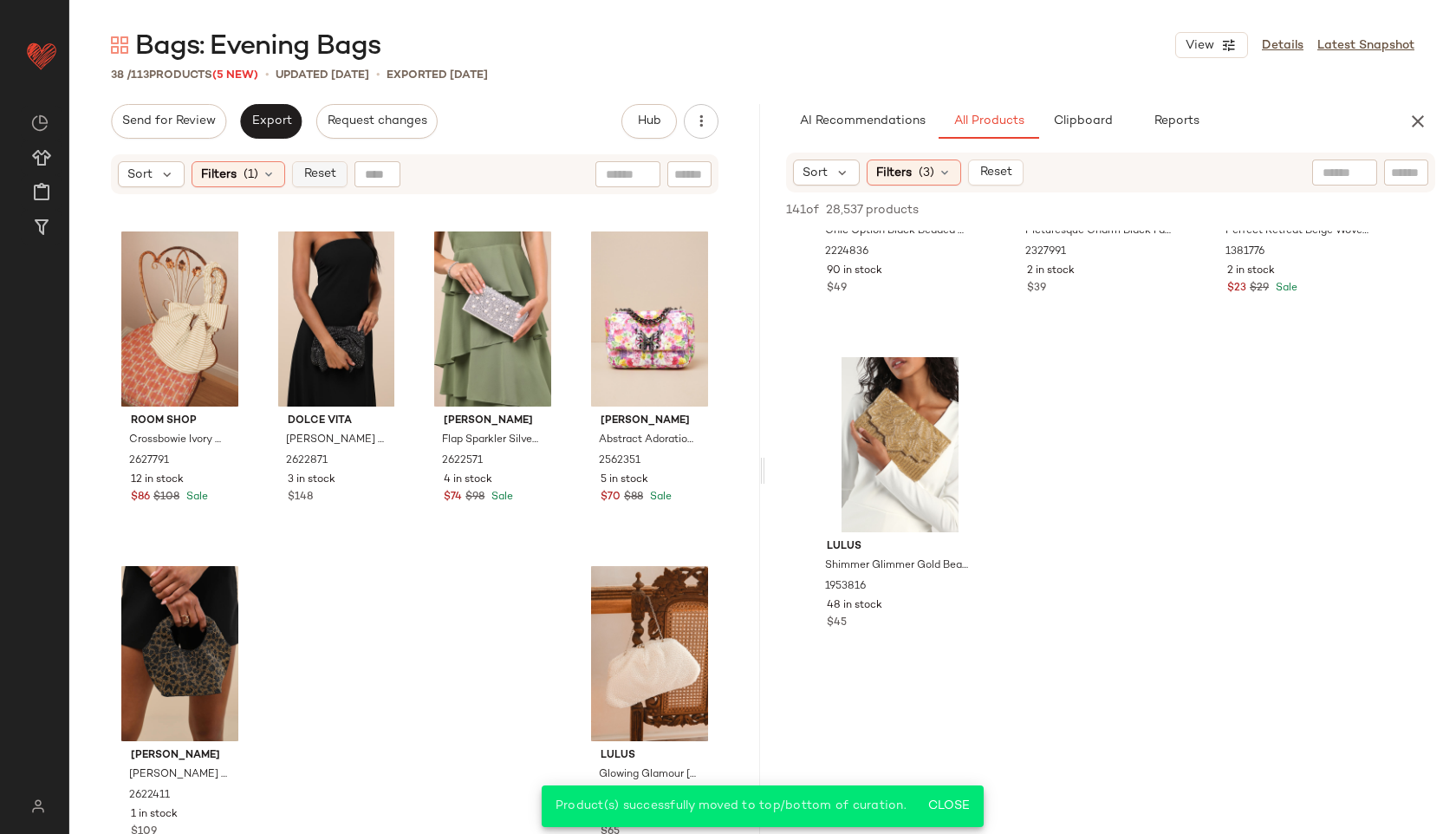
click at [328, 176] on span "Reset" at bounding box center [319, 174] width 32 height 14
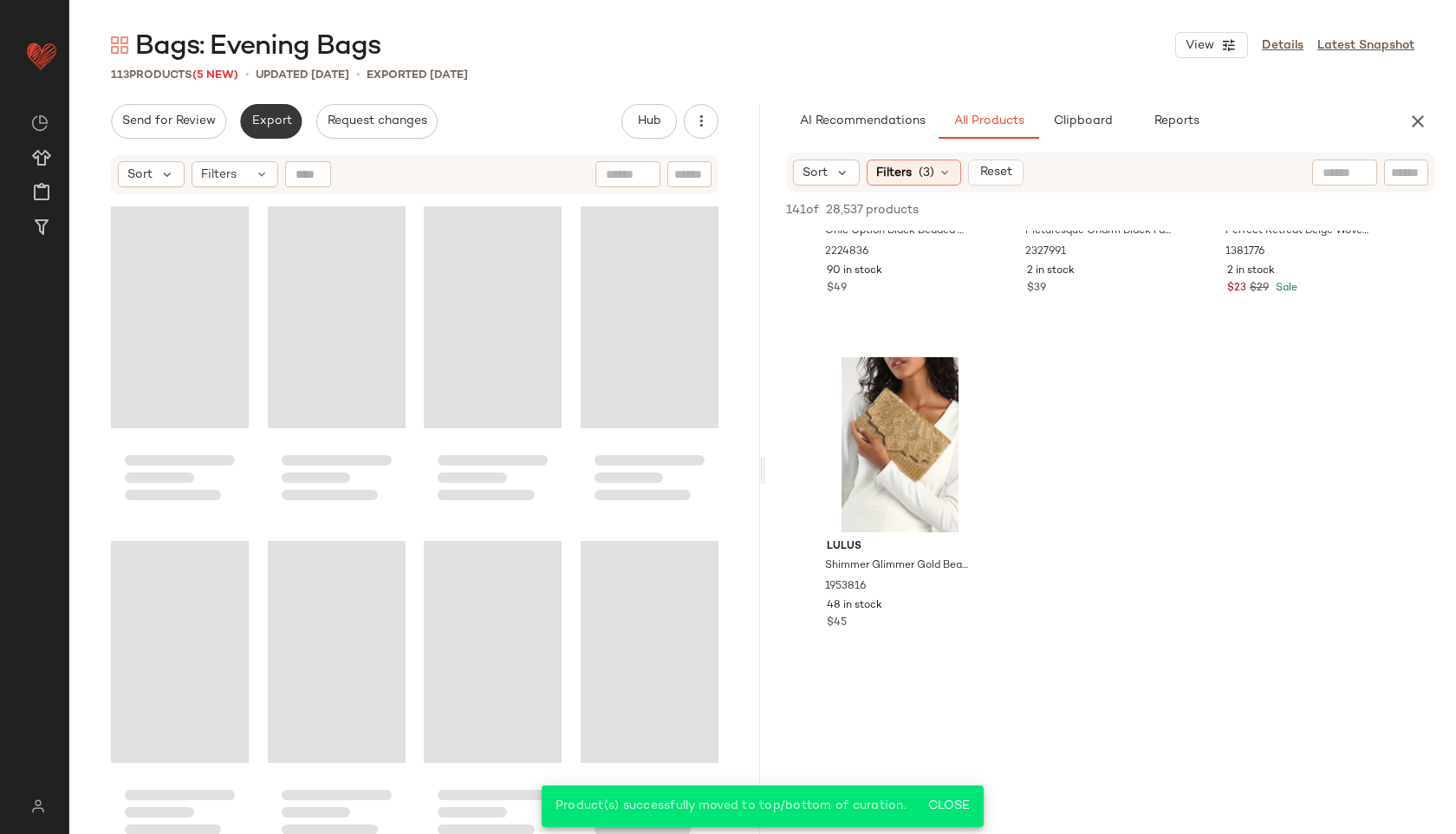
click at [281, 128] on button "Export" at bounding box center [270, 121] width 62 height 34
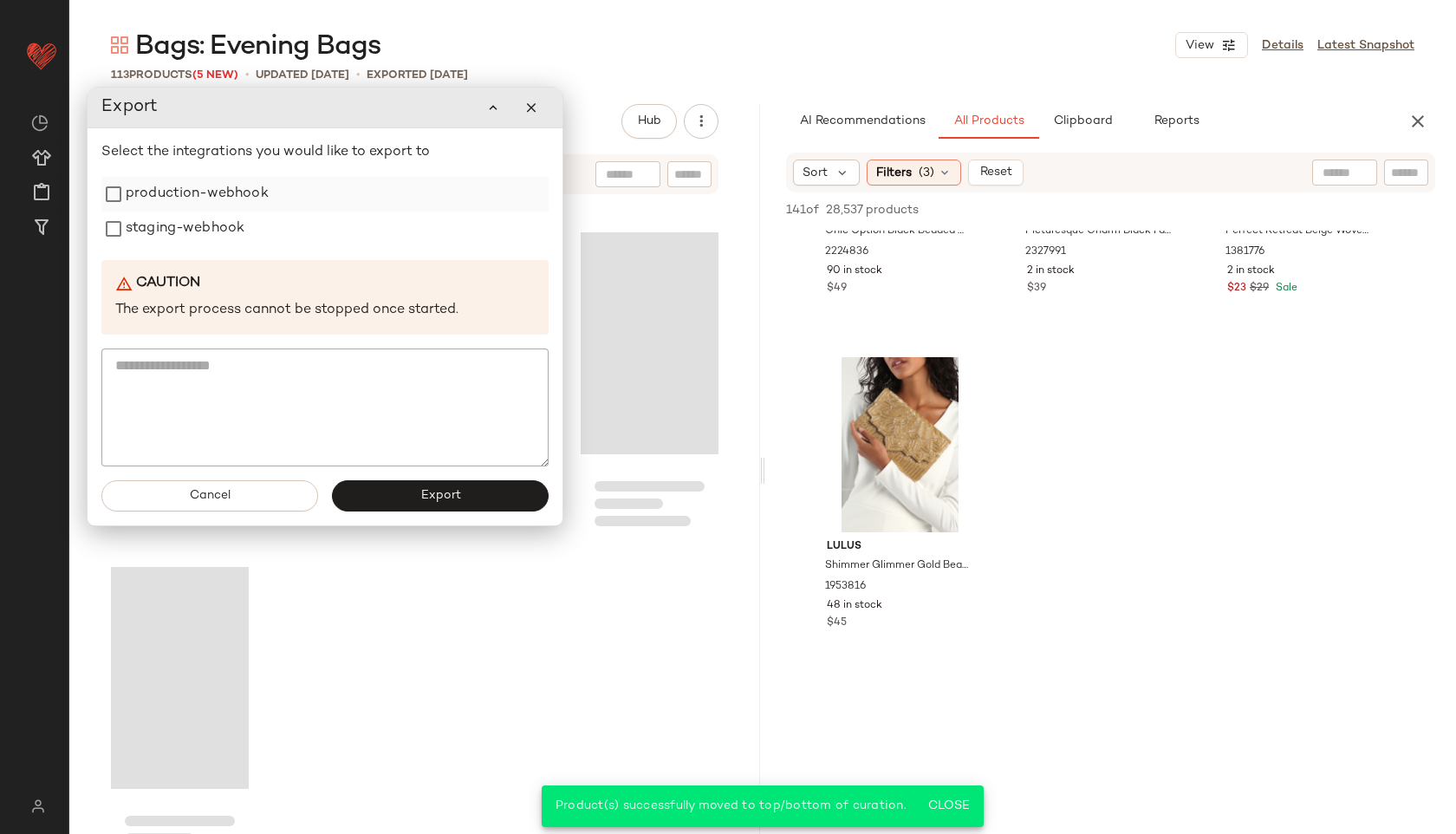
click at [239, 185] on label "production-webhook" at bounding box center [197, 194] width 143 height 34
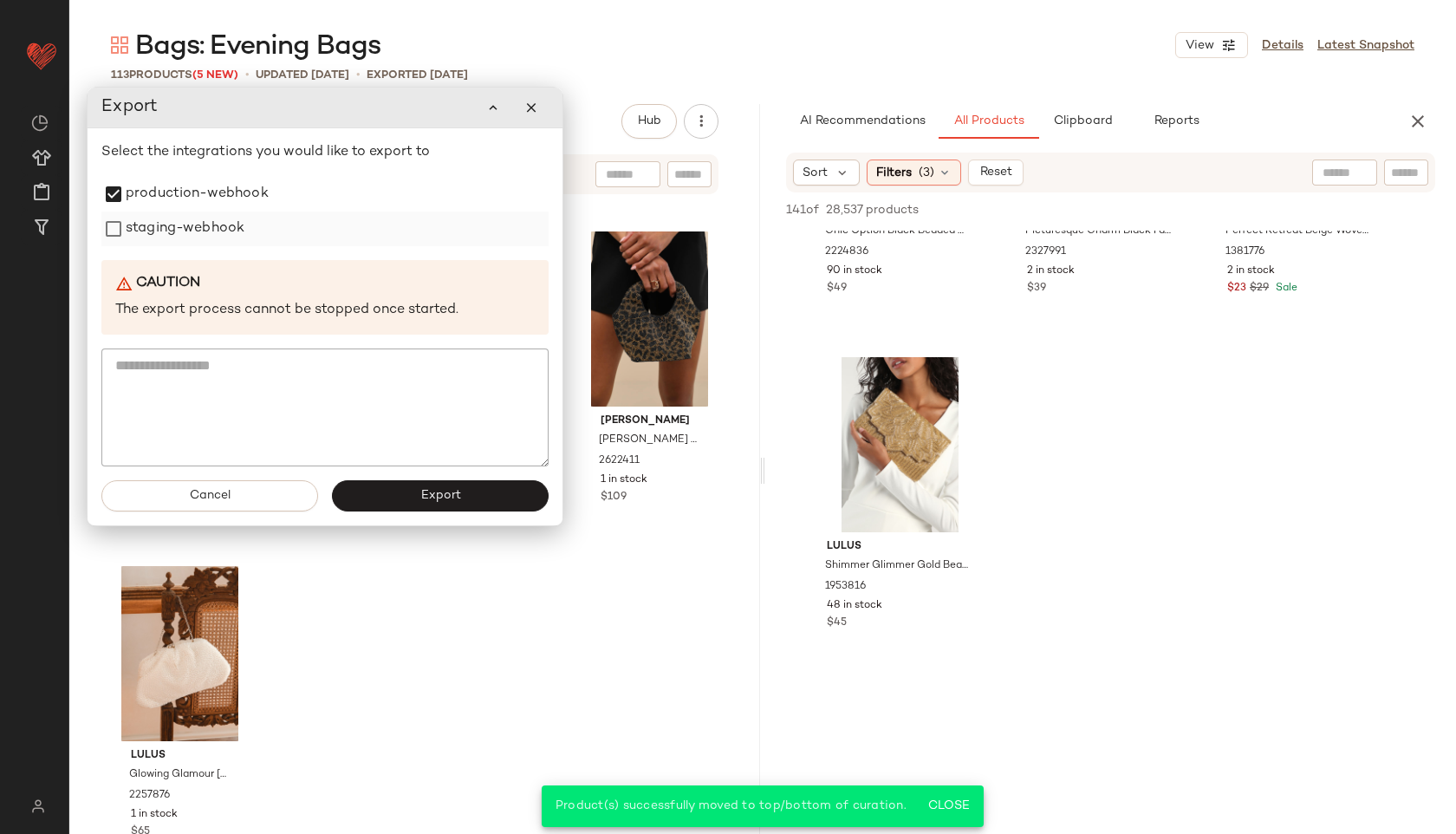
click at [215, 222] on label "staging-webhook" at bounding box center [185, 228] width 119 height 34
click at [383, 494] on button "Export" at bounding box center [440, 496] width 216 height 31
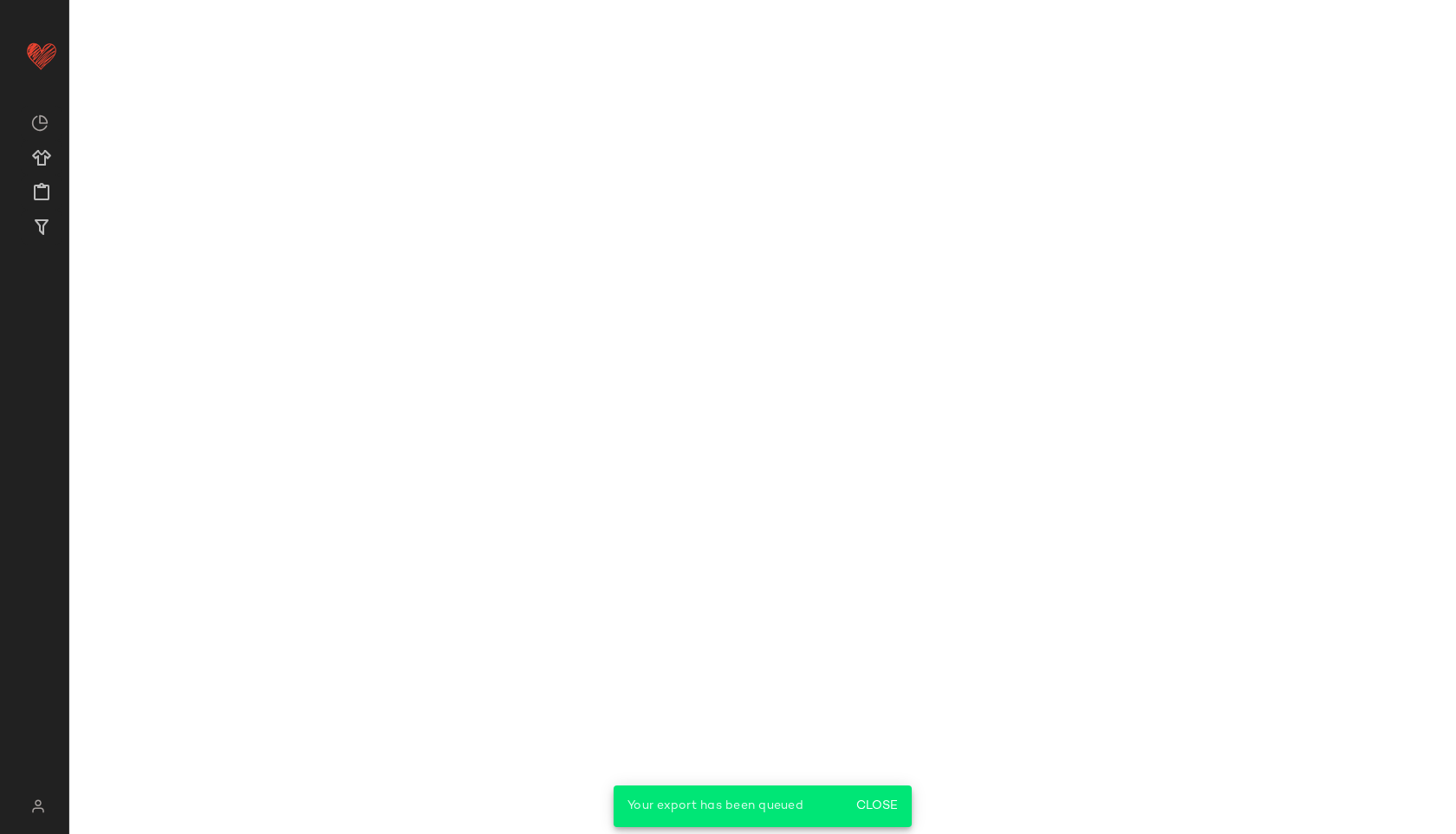
scroll to position [4229, 0]
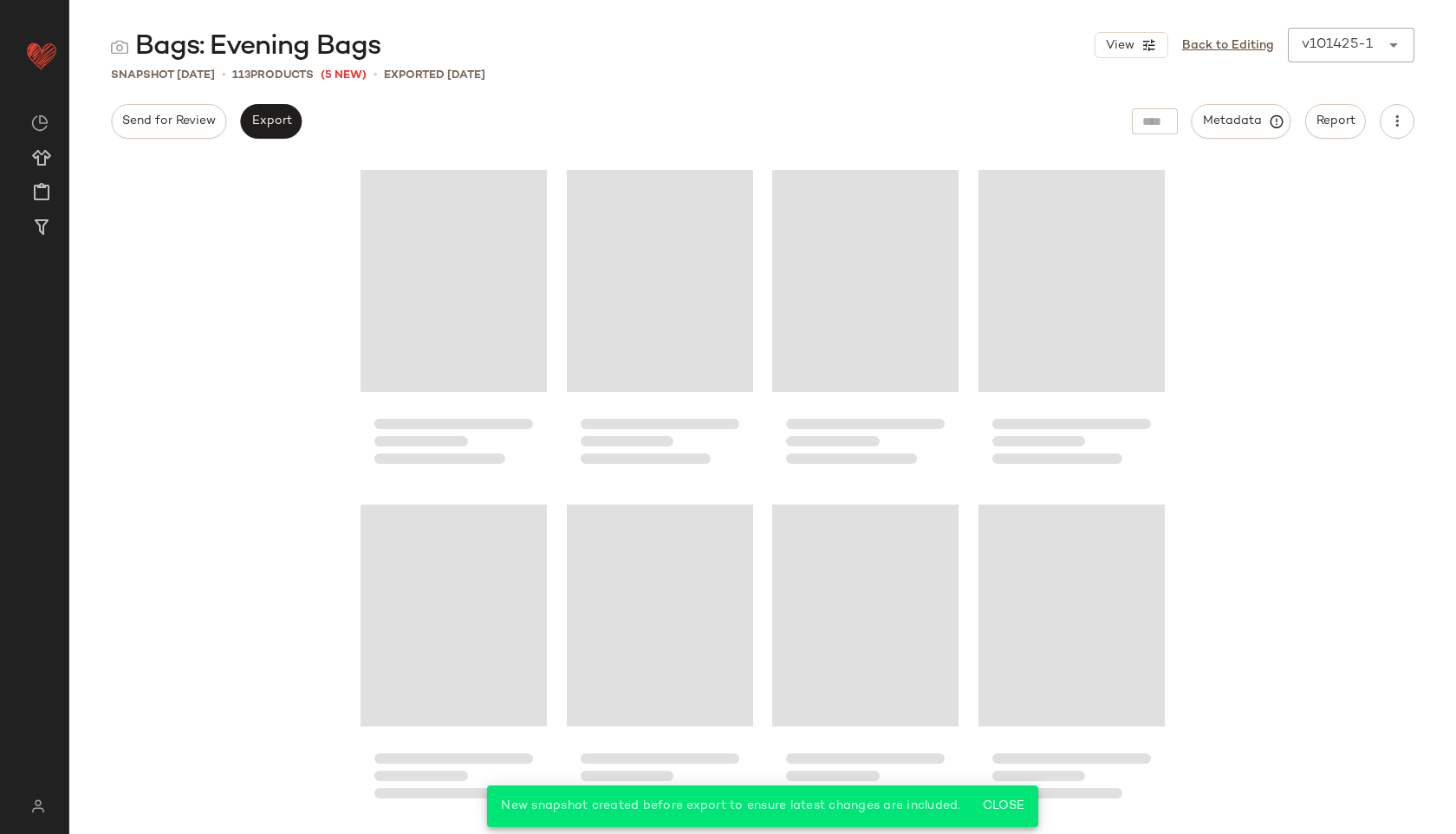
click at [758, 88] on div "Bags: Evening Bags View Back to Editing v101425-1 ****** Snapshot Oct 14th • 11…" at bounding box center [763, 431] width 1386 height 806
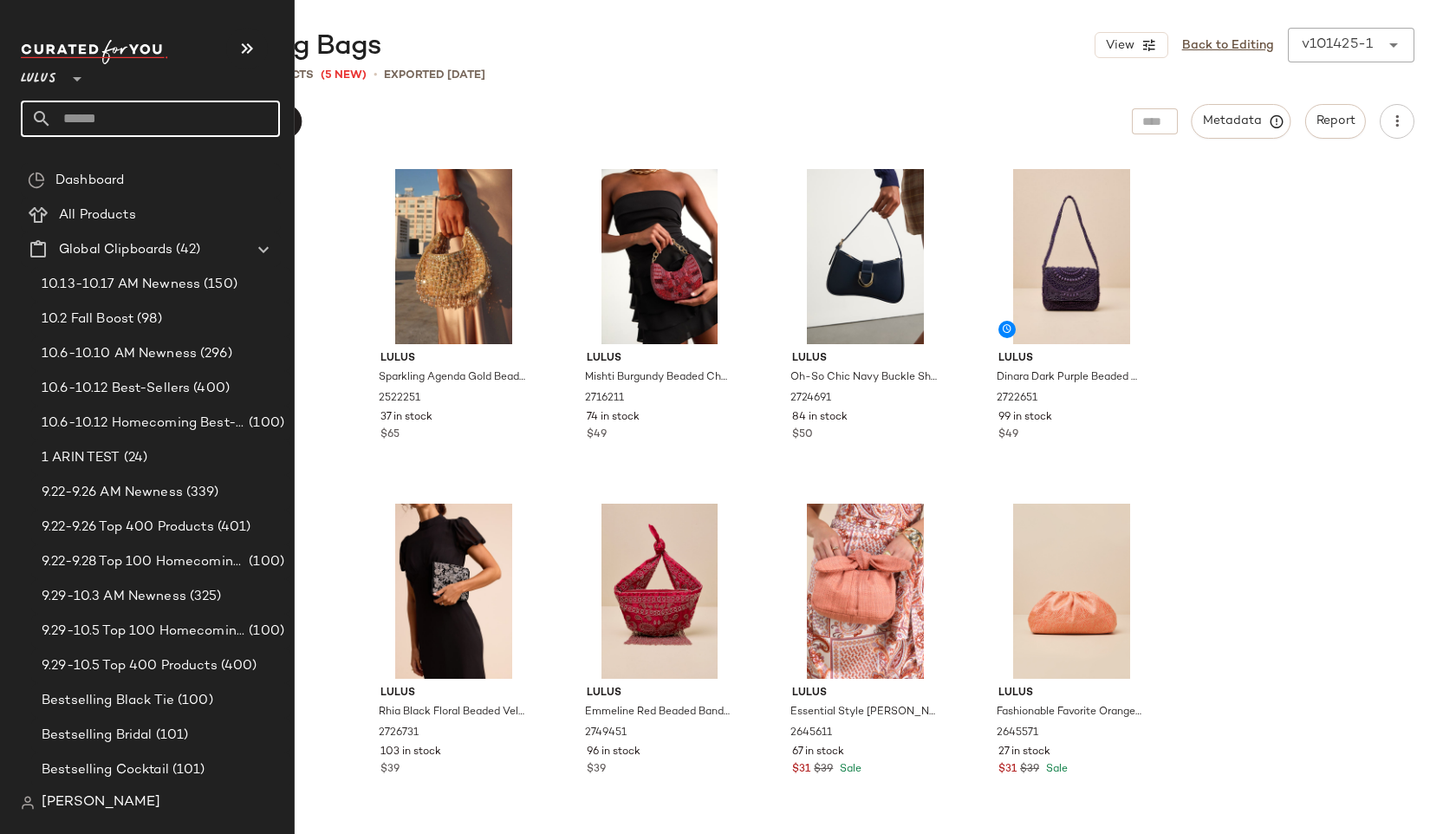
click at [106, 112] on input "text" at bounding box center [166, 118] width 228 height 36
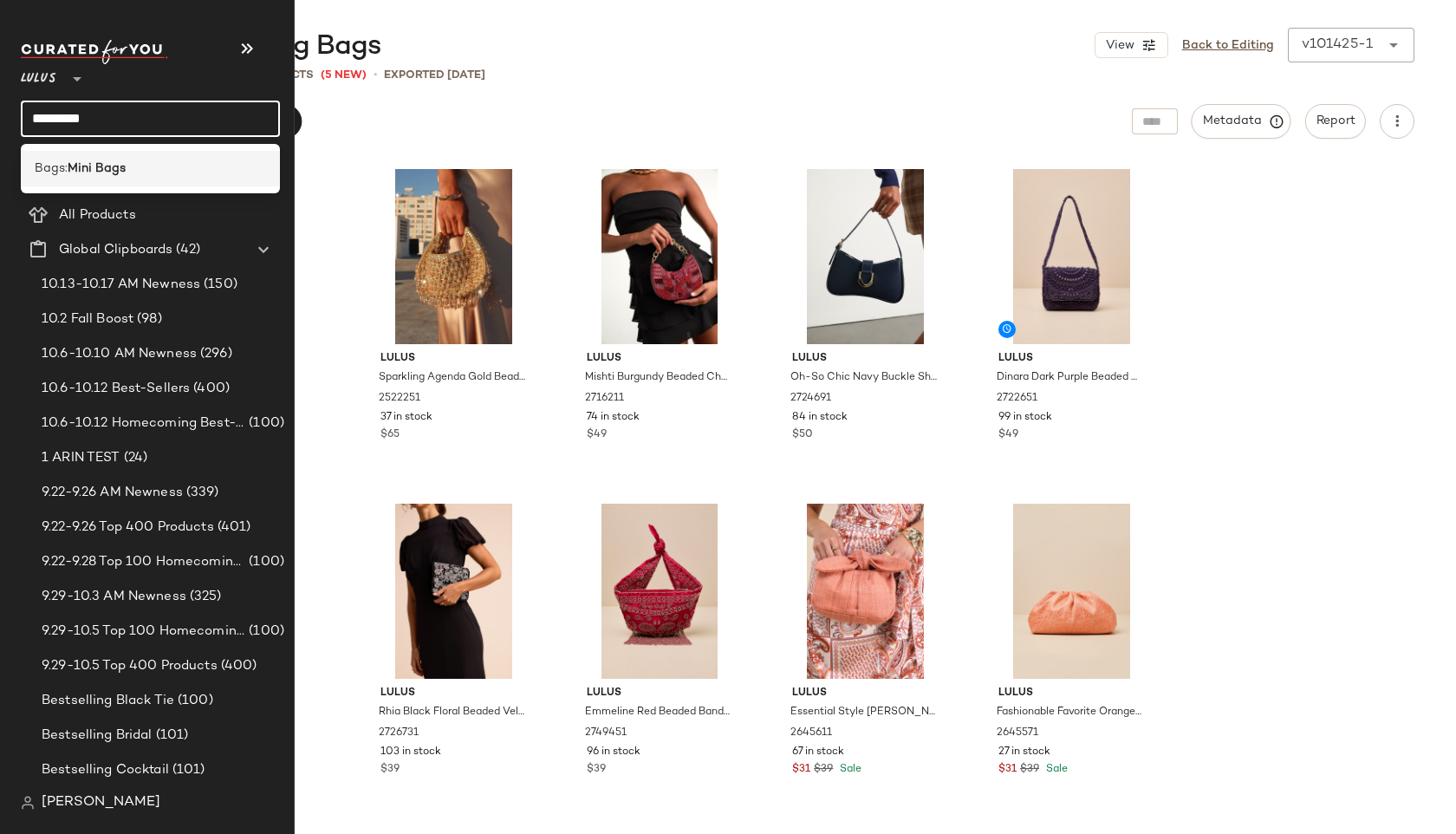
type input "*********"
click at [132, 164] on div "Bags: Mini Bags" at bounding box center [149, 168] width 231 height 19
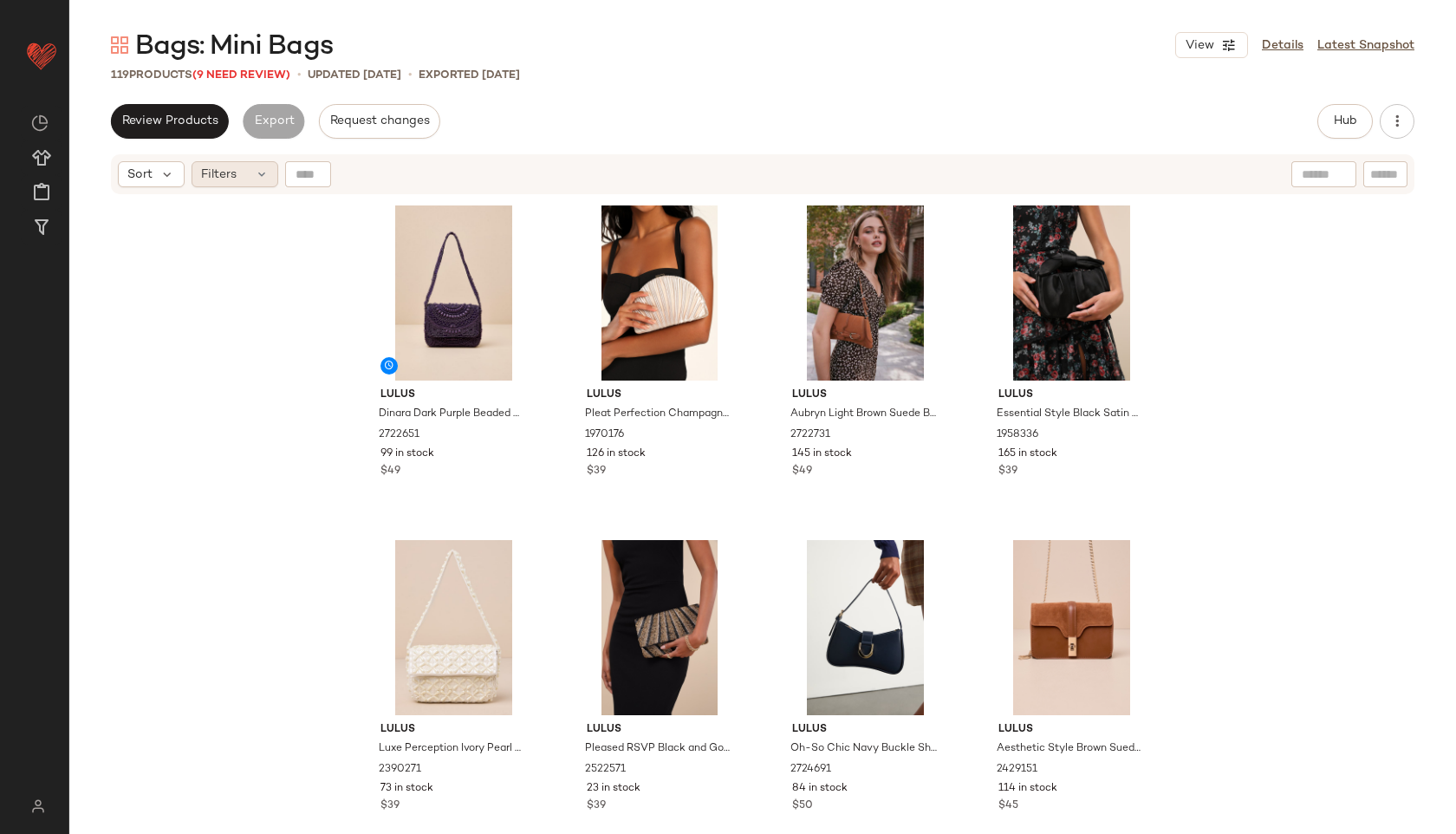
click at [231, 174] on span "Filters" at bounding box center [218, 174] width 35 height 19
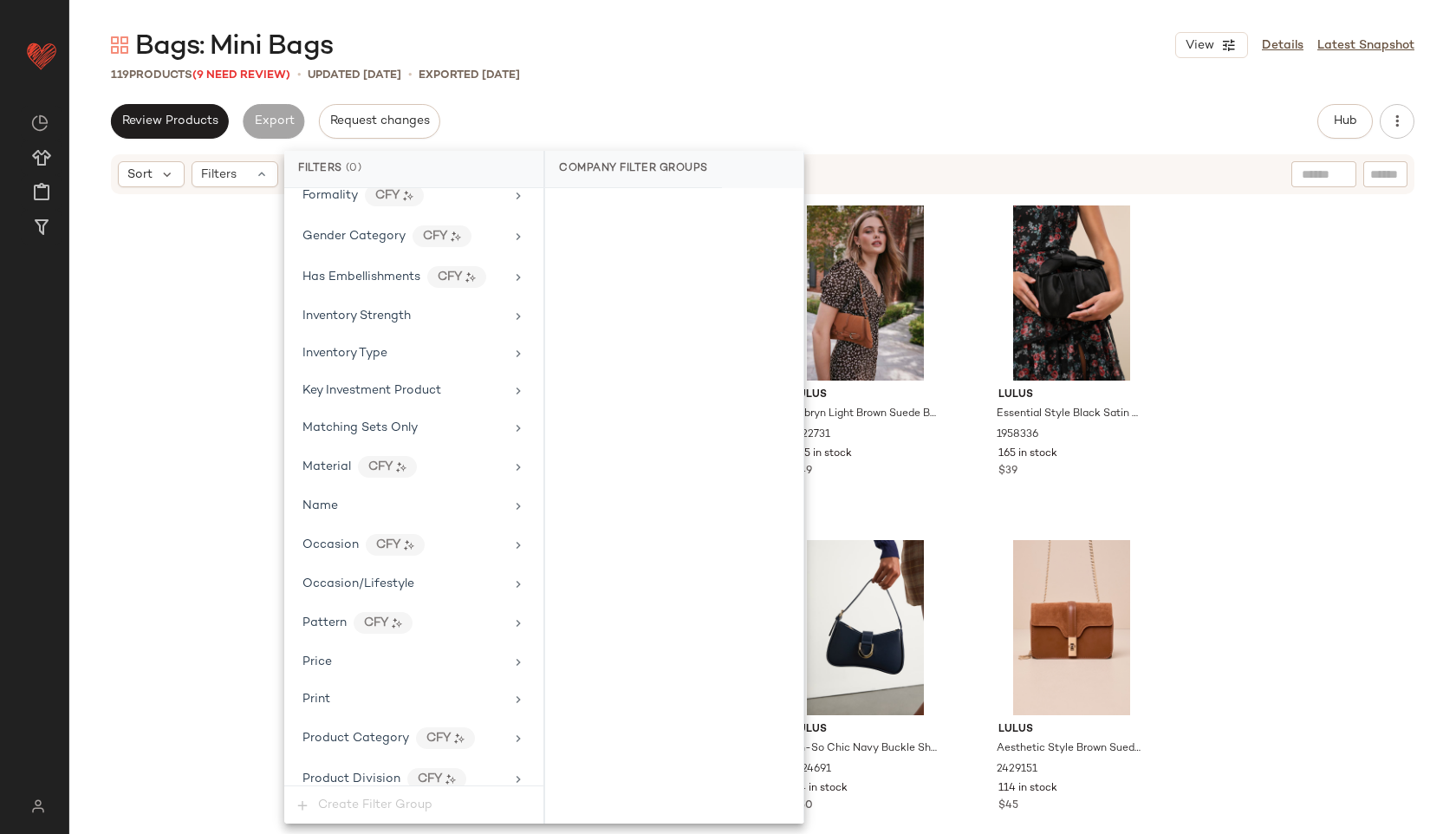
scroll to position [980, 0]
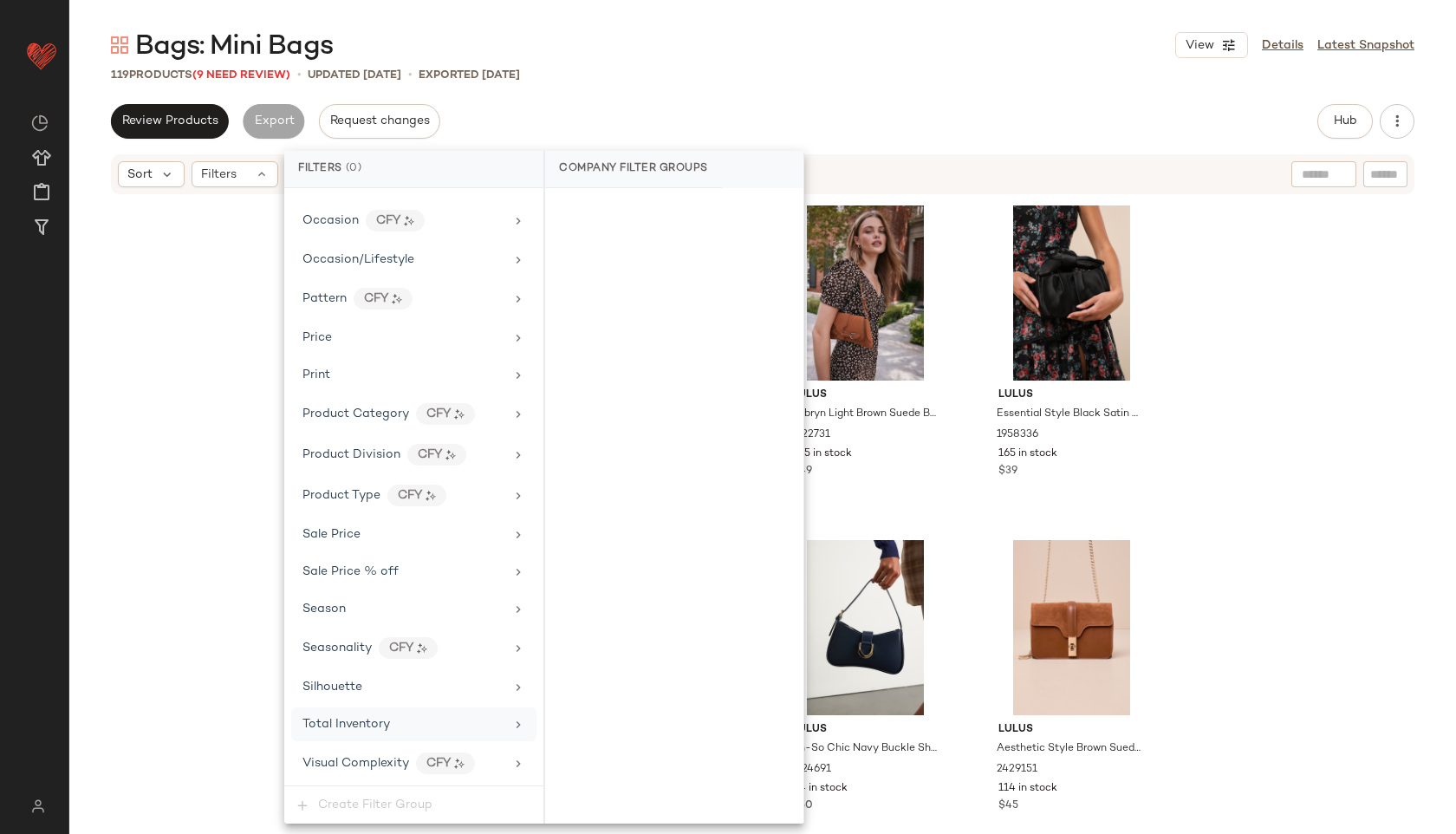
click at [366, 726] on span "Total Inventory" at bounding box center [346, 724] width 87 height 13
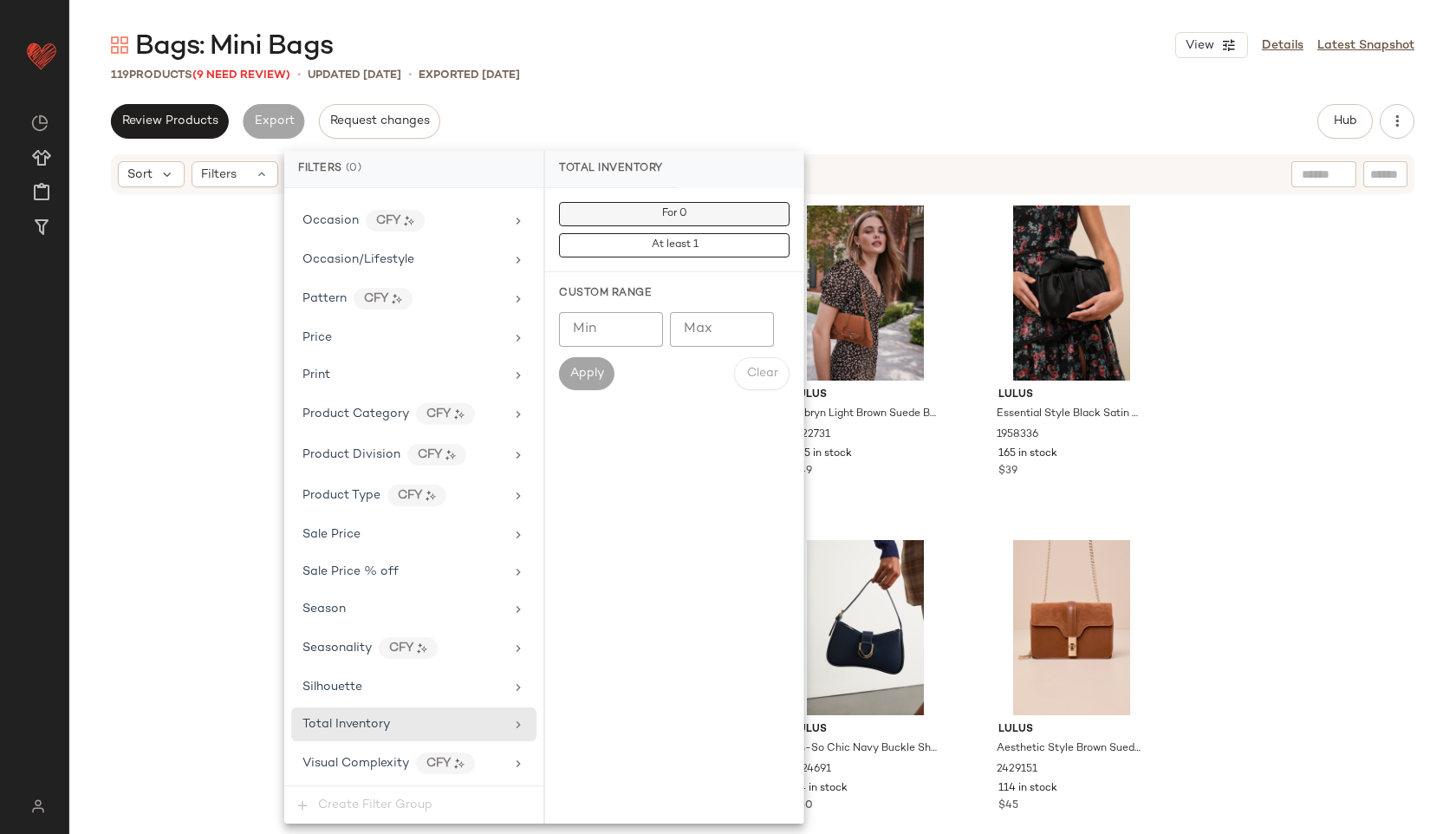
click at [700, 219] on button "For 0" at bounding box center [673, 213] width 230 height 25
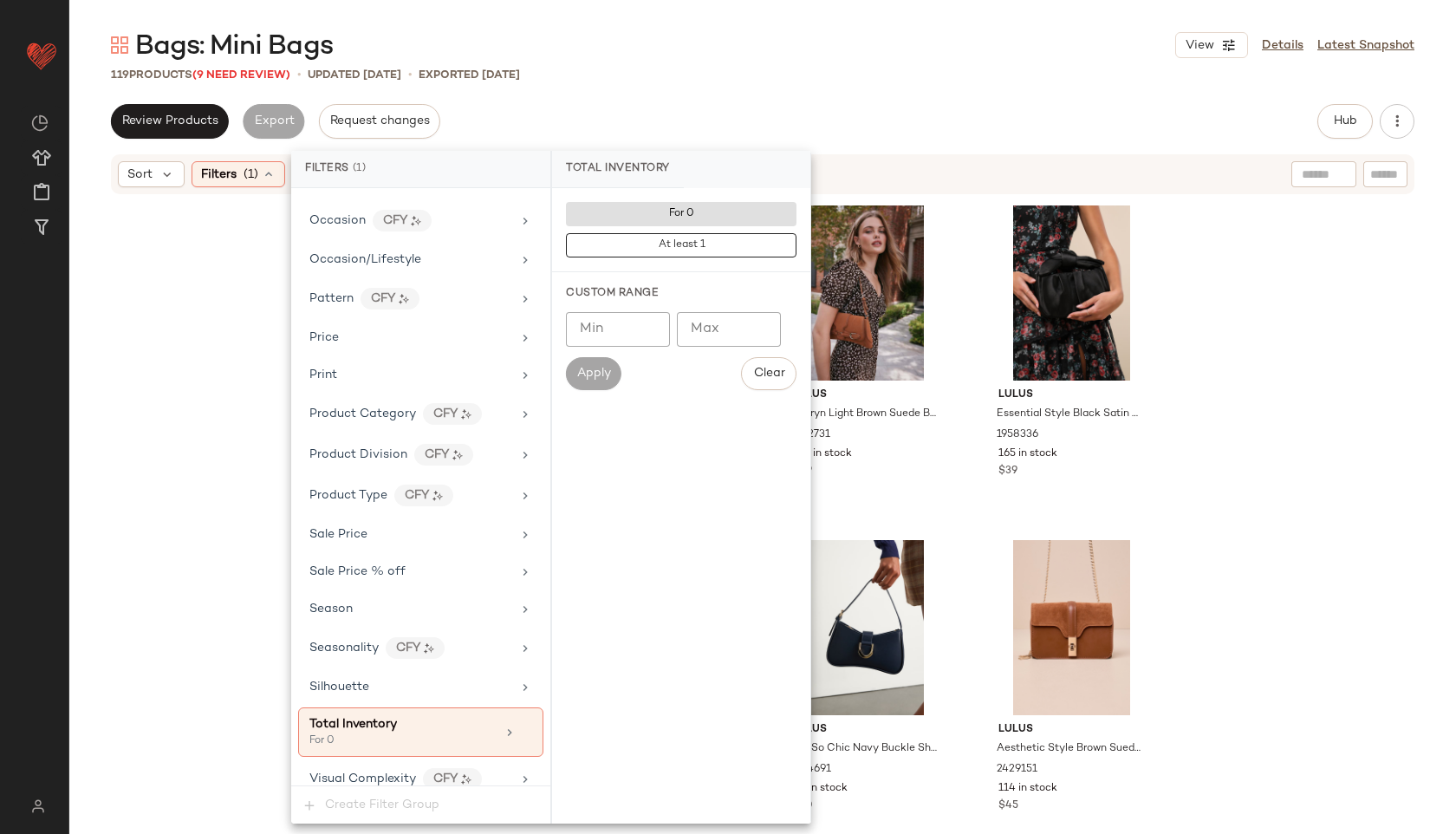
click at [723, 106] on div "Review Products Export Request changes Hub Send for Review External Review Inte…" at bounding box center [763, 121] width 1304 height 34
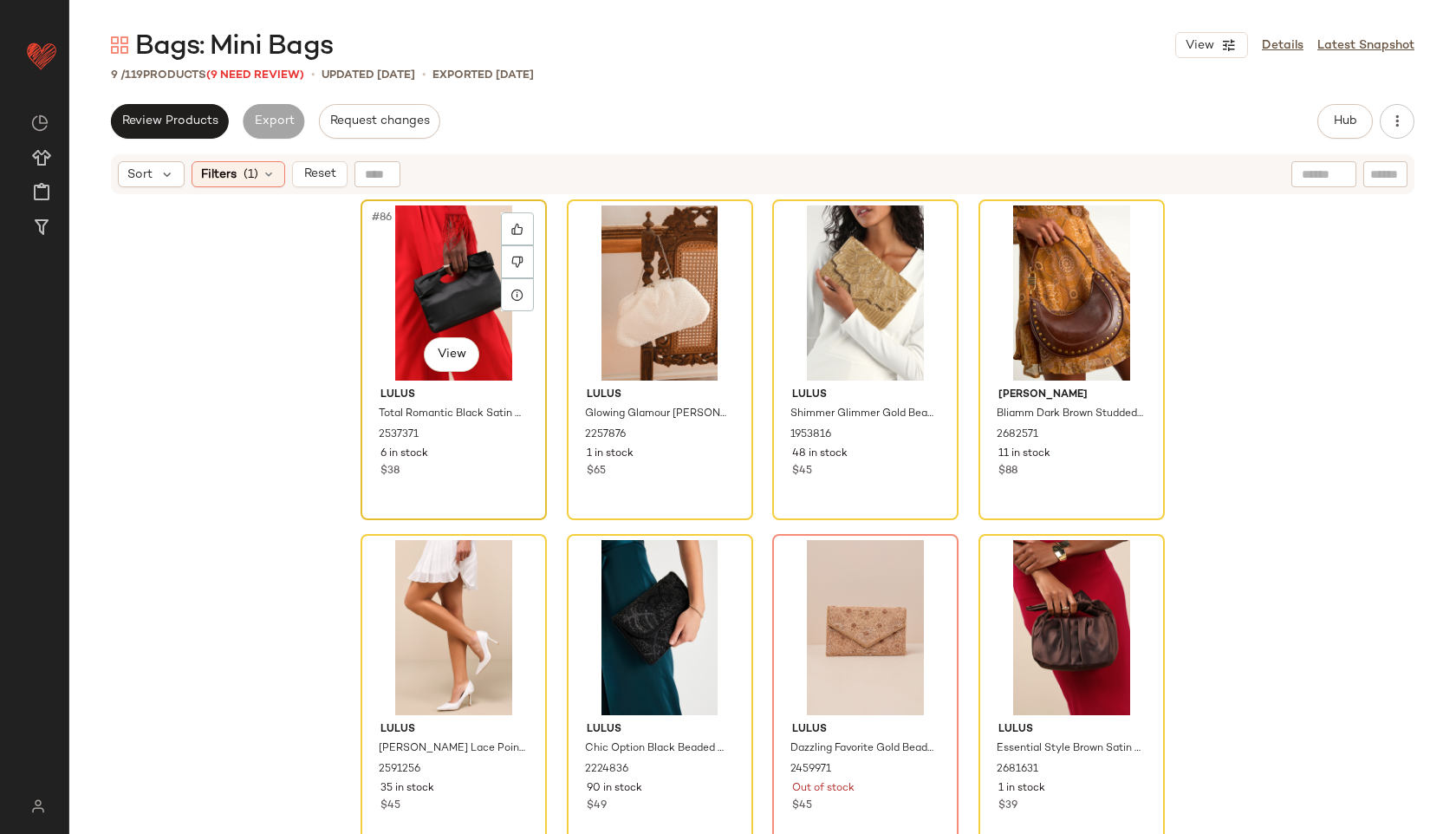
click at [401, 236] on div "#86 View" at bounding box center [453, 293] width 174 height 175
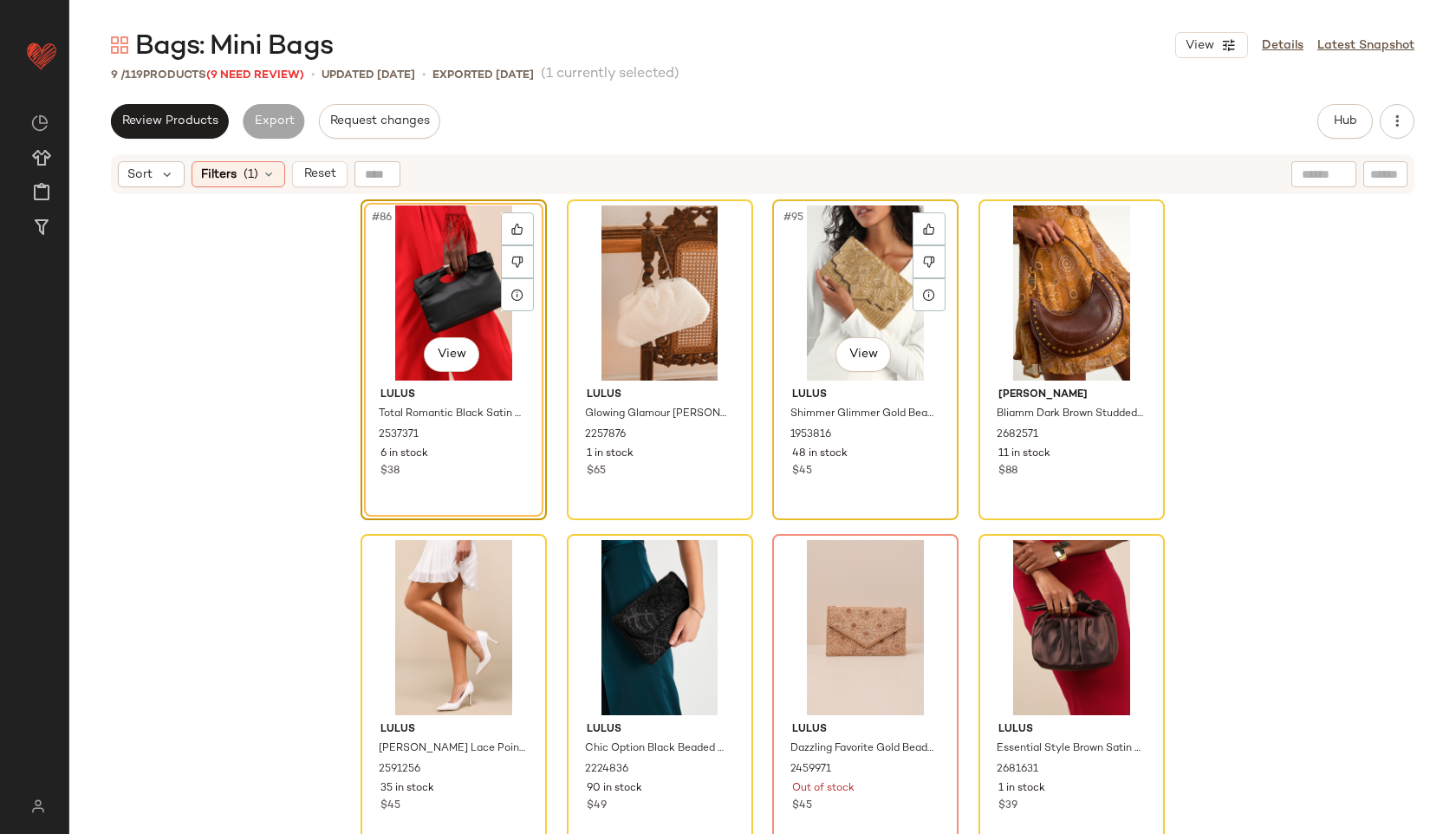
scroll to position [309, 0]
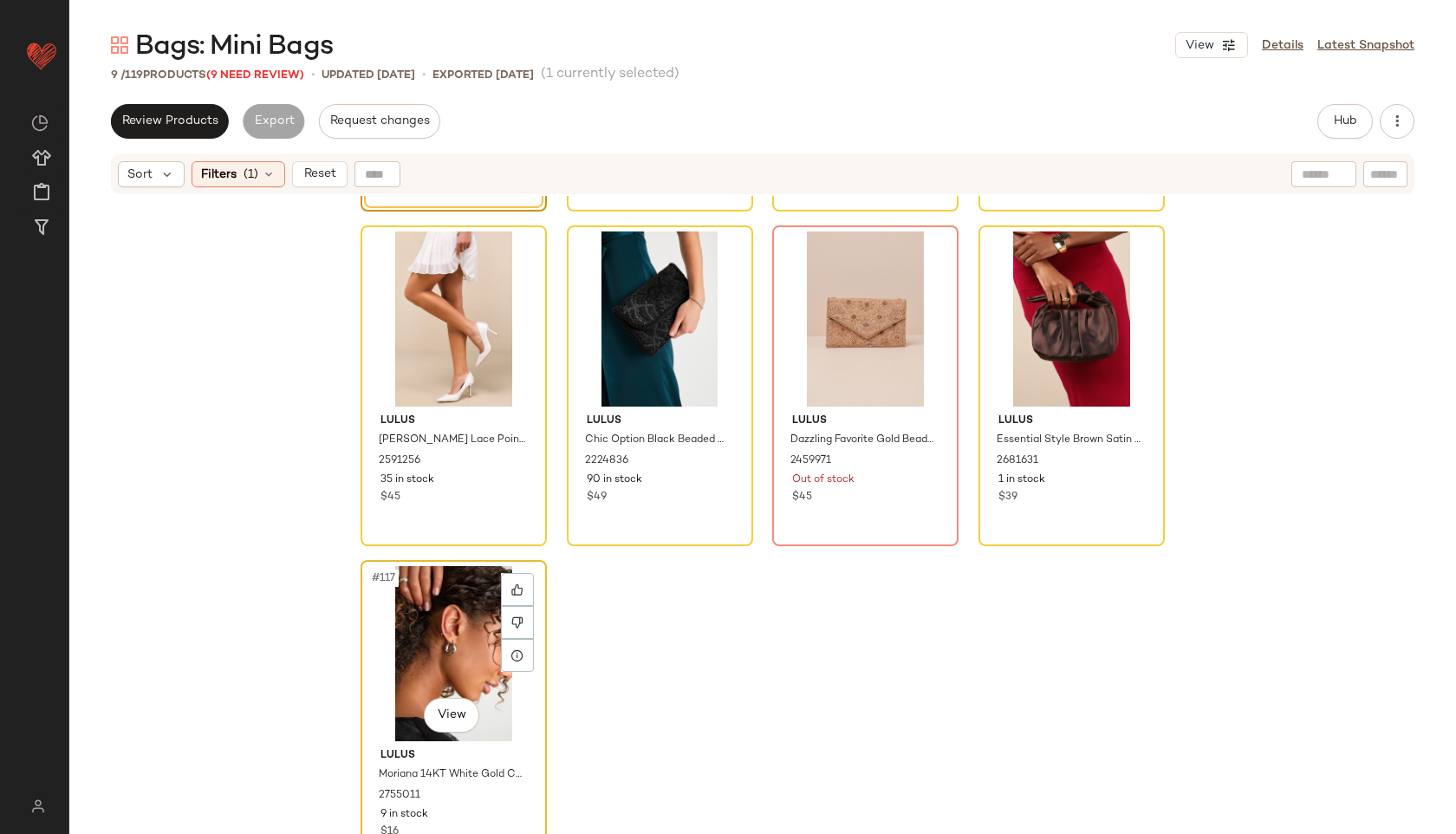
click at [443, 622] on div "#117 View" at bounding box center [453, 654] width 174 height 175
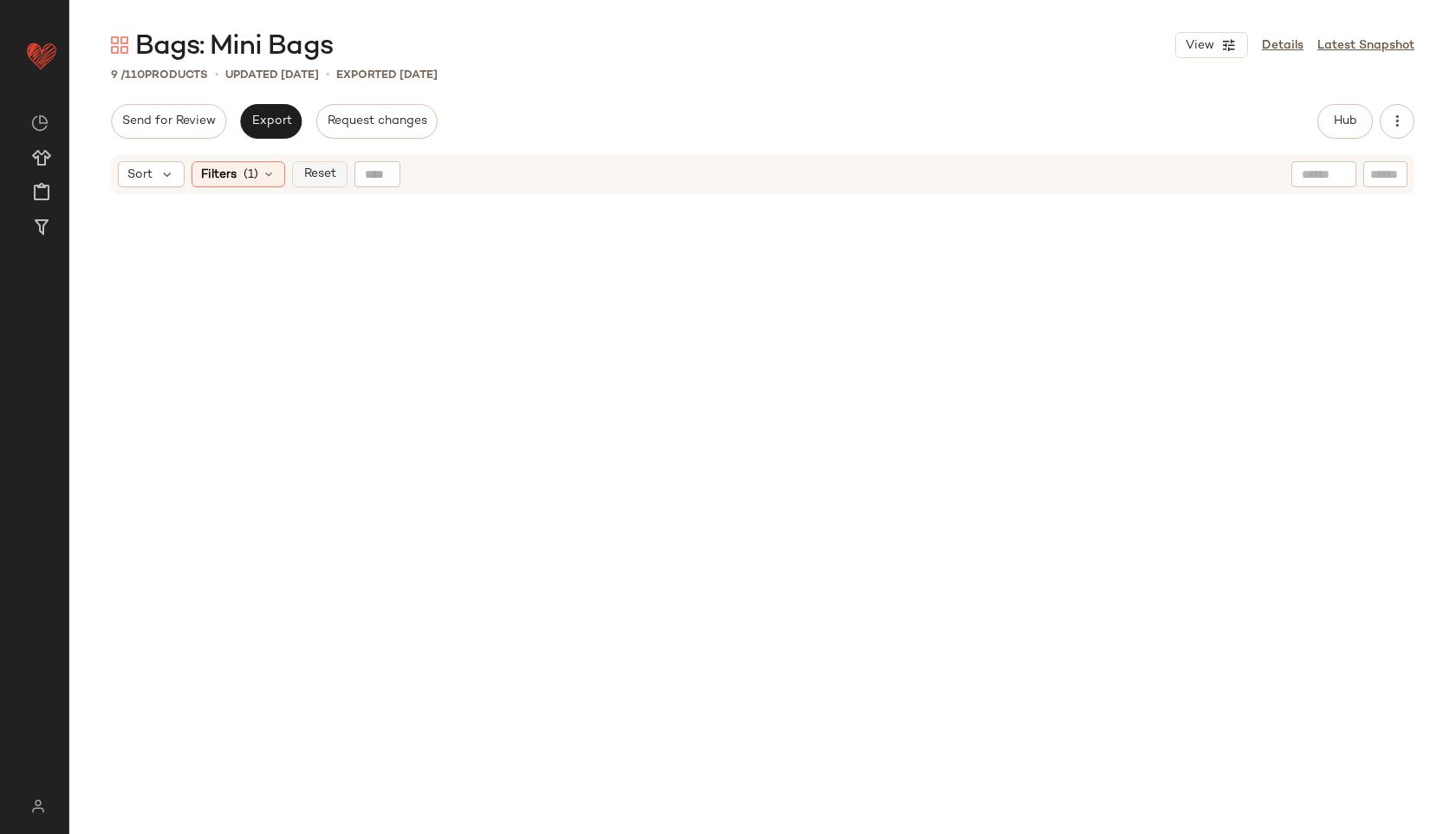
click at [327, 178] on span "Reset" at bounding box center [319, 174] width 32 height 14
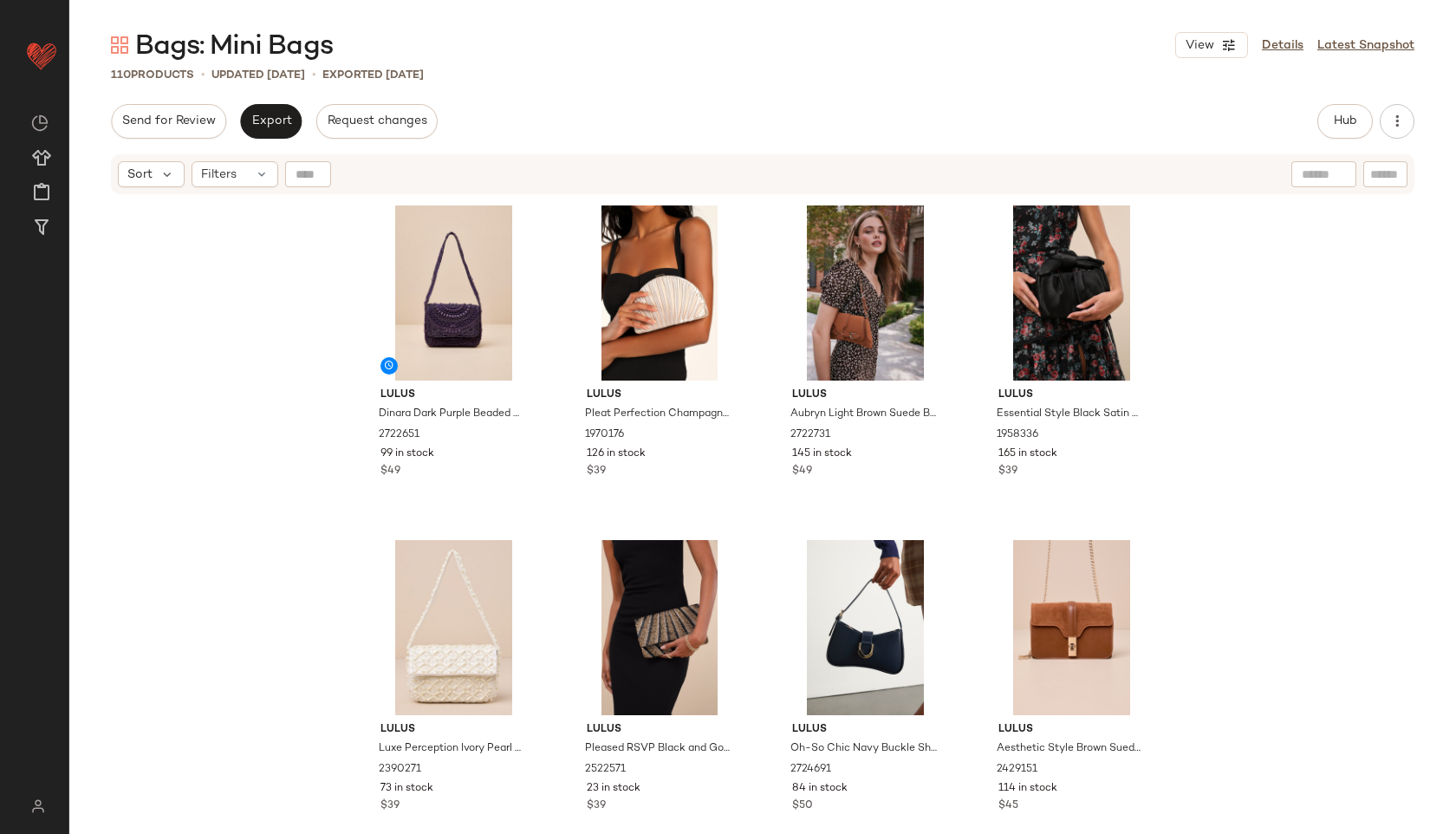
click at [595, 114] on div "Send for Review Export Request changes Hub Send for Review External Review Inte…" at bounding box center [763, 121] width 1304 height 34
click at [1364, 123] on button "Hub" at bounding box center [1345, 121] width 55 height 34
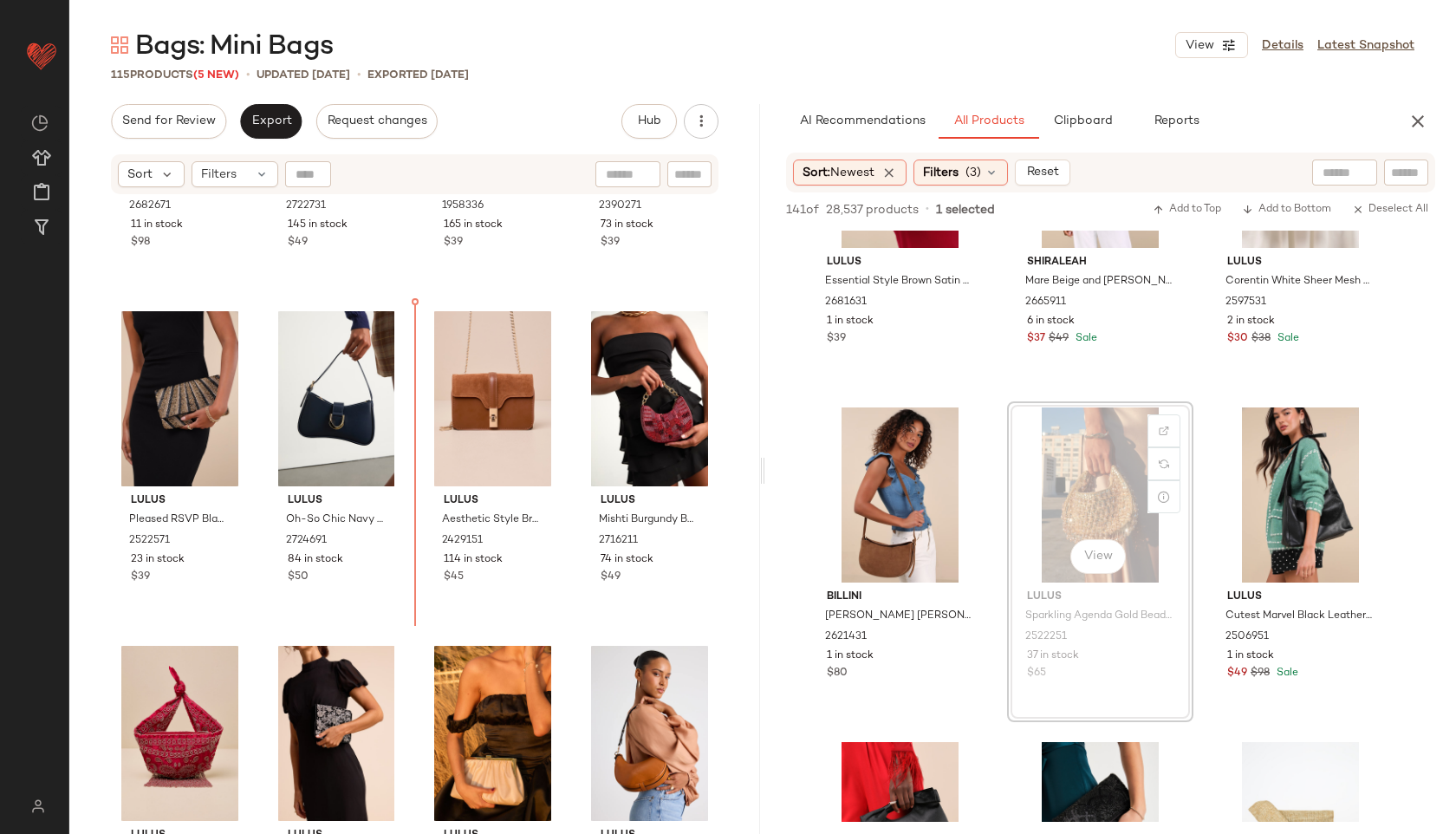
scroll to position [486, 0]
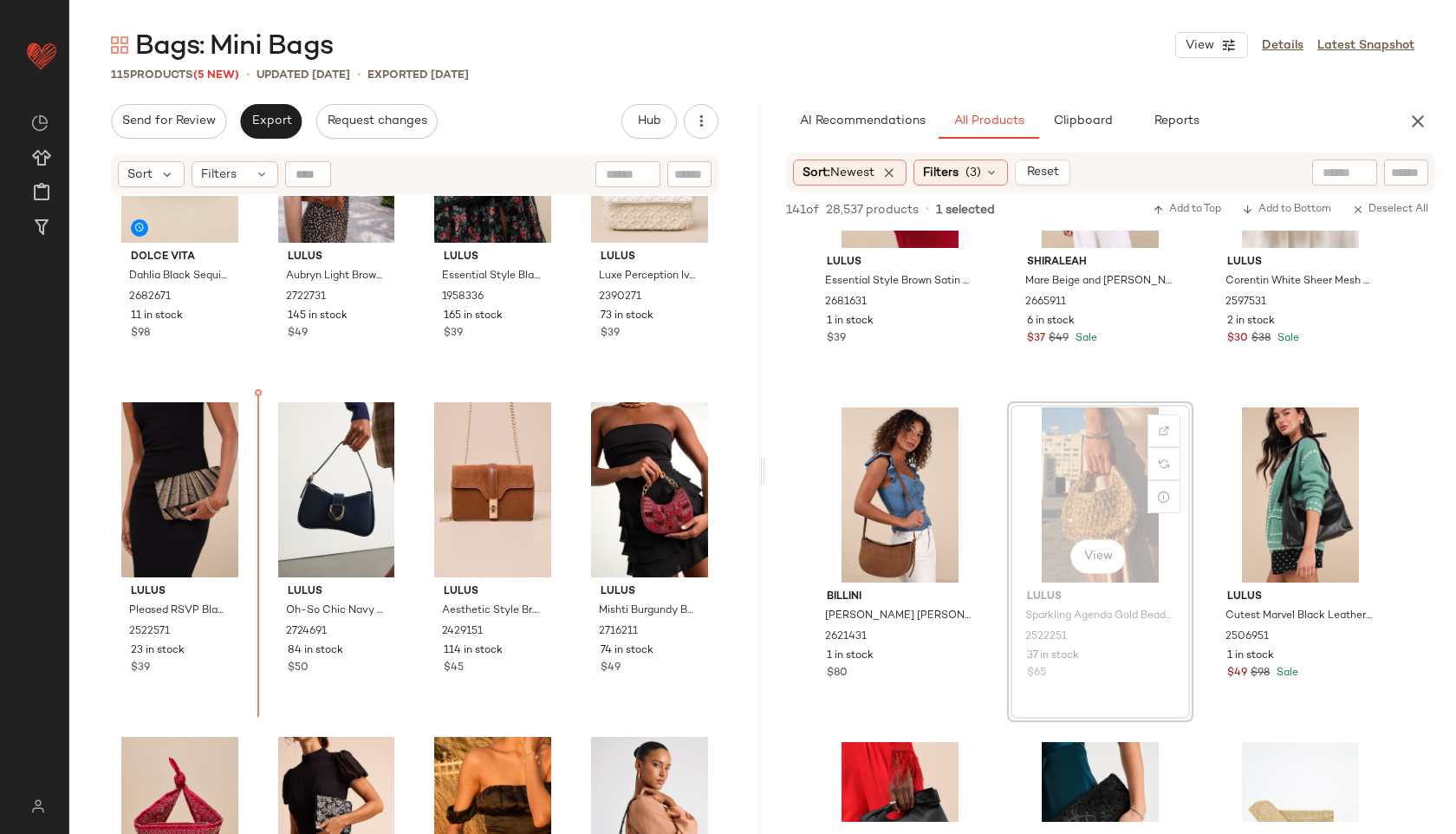
drag, startPoint x: 1077, startPoint y: 515, endPoint x: 1063, endPoint y: 518, distance: 14.3
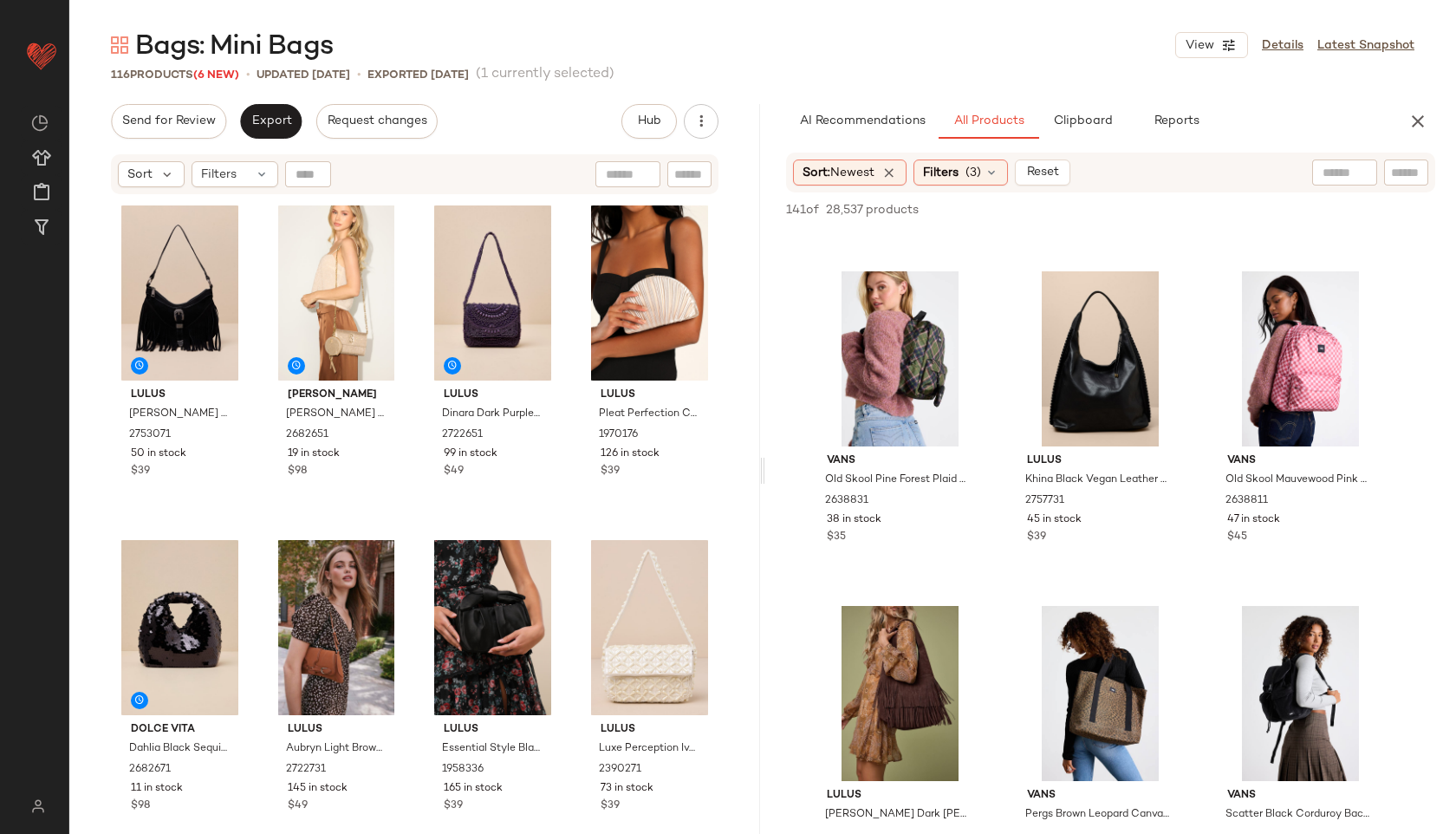
scroll to position [0, 0]
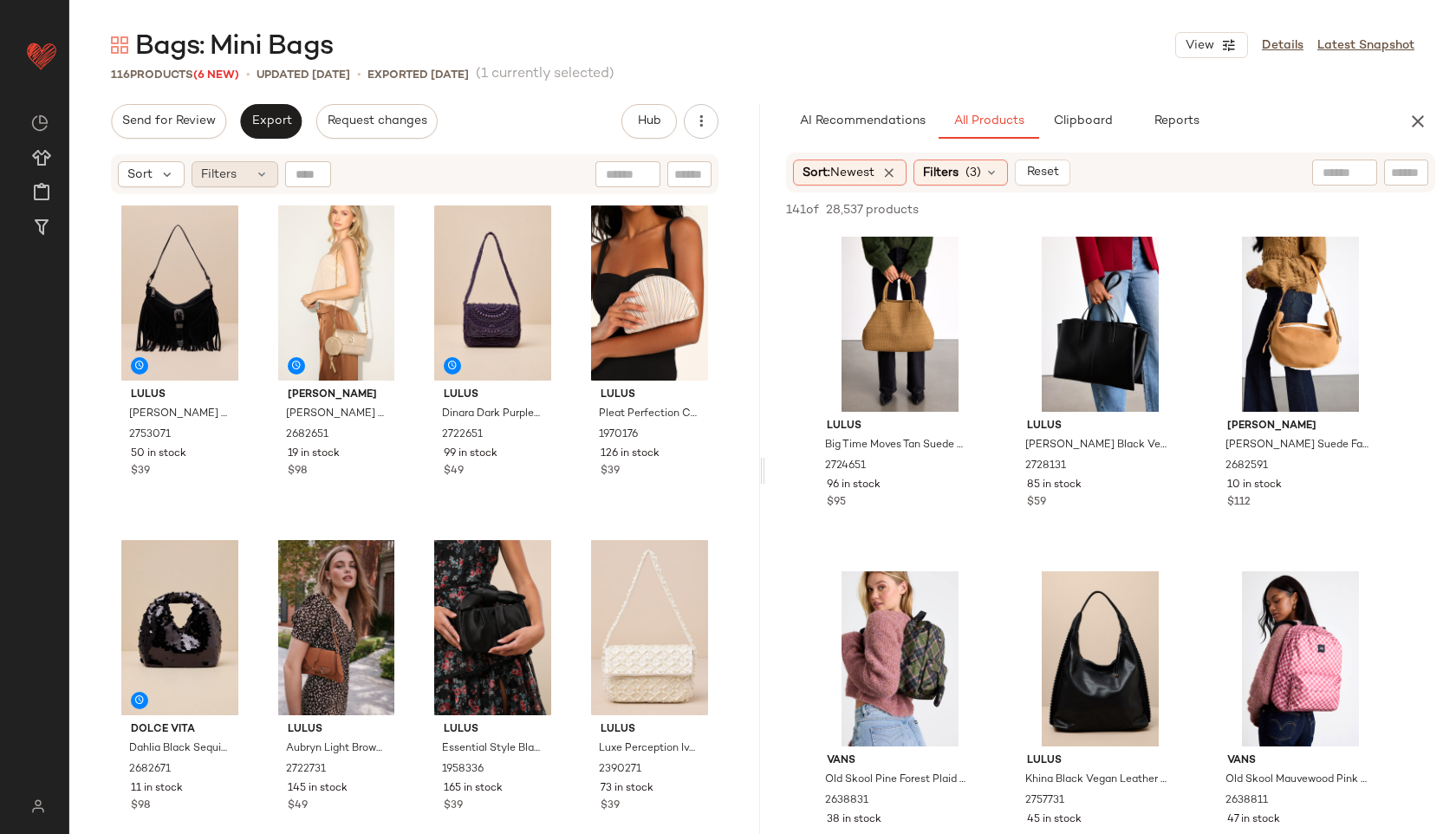
click at [221, 182] on span "Filters" at bounding box center [218, 174] width 35 height 19
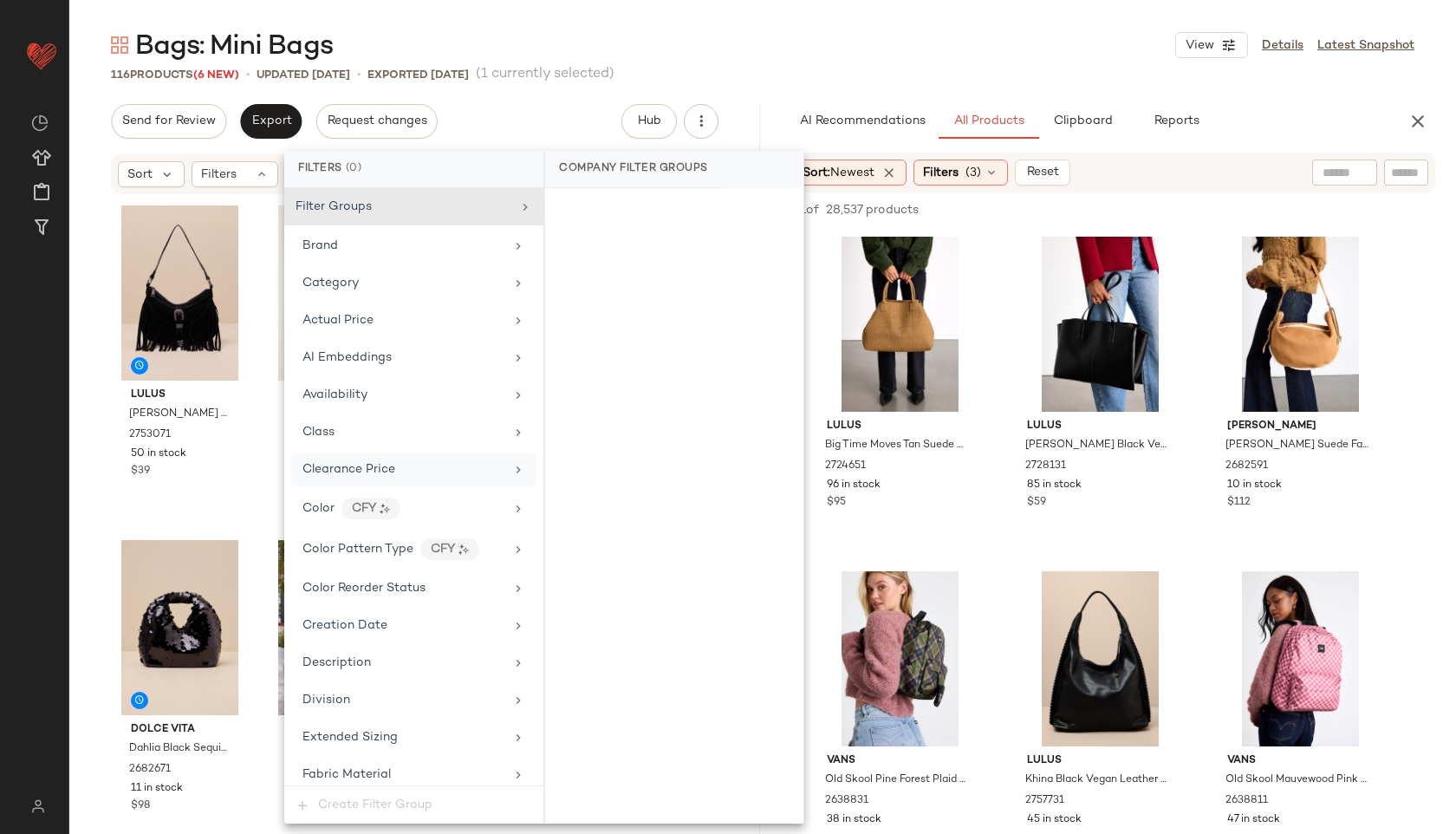
scroll to position [980, 0]
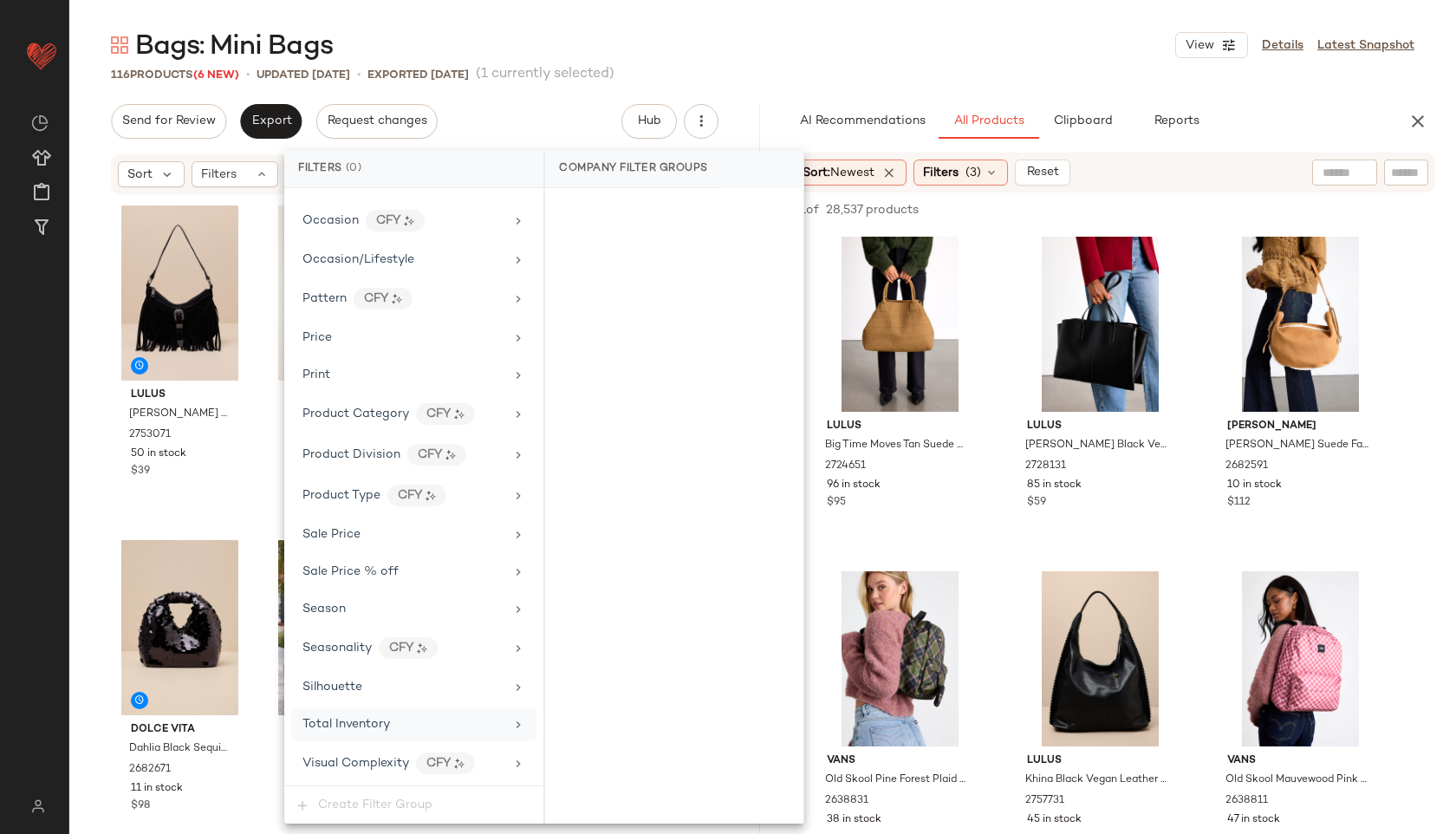
click at [388, 726] on span "Total Inventory" at bounding box center [346, 724] width 87 height 13
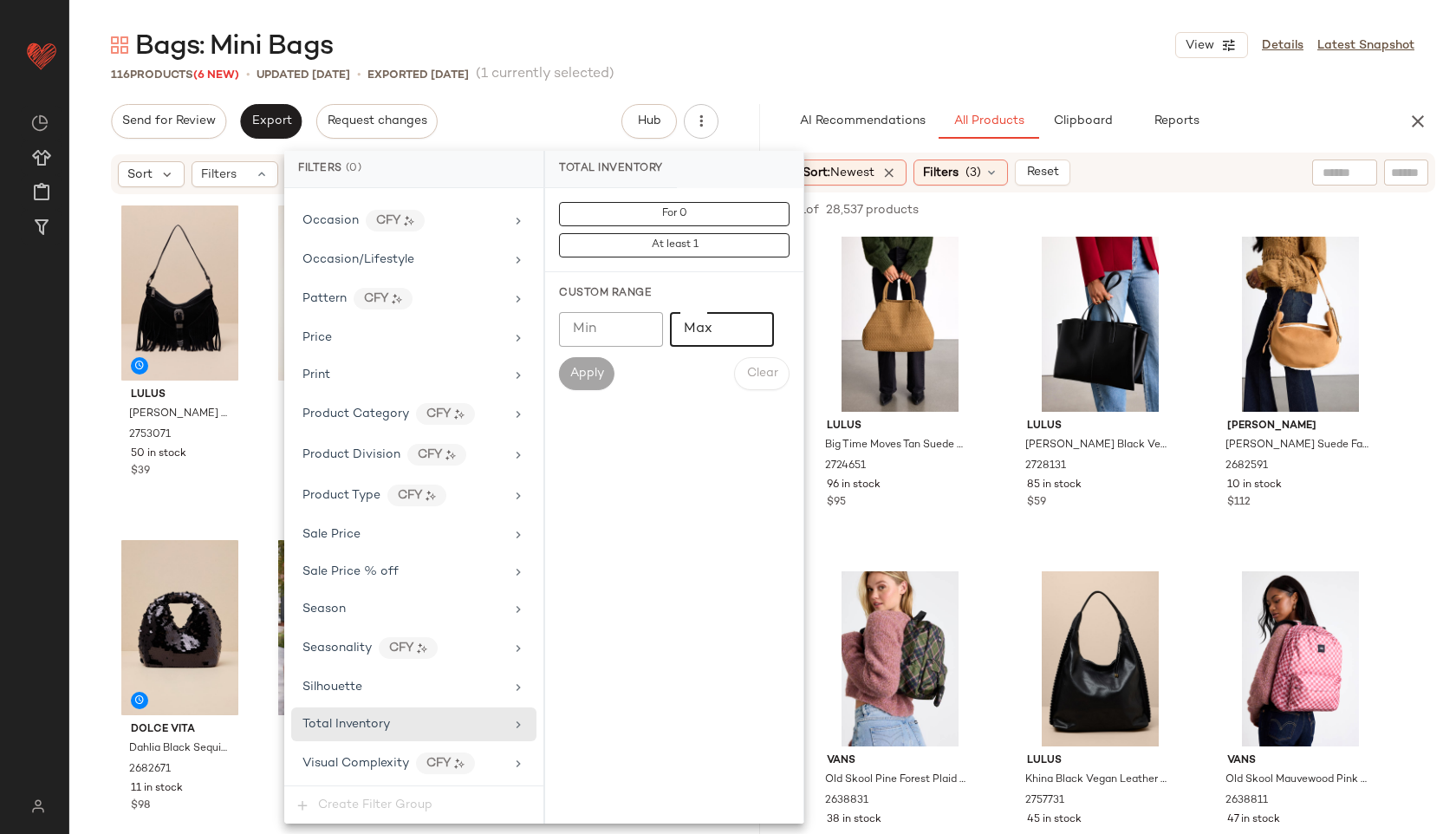
click at [705, 329] on input "Max" at bounding box center [722, 328] width 104 height 34
type input "**"
click at [583, 375] on span "Apply" at bounding box center [586, 374] width 34 height 14
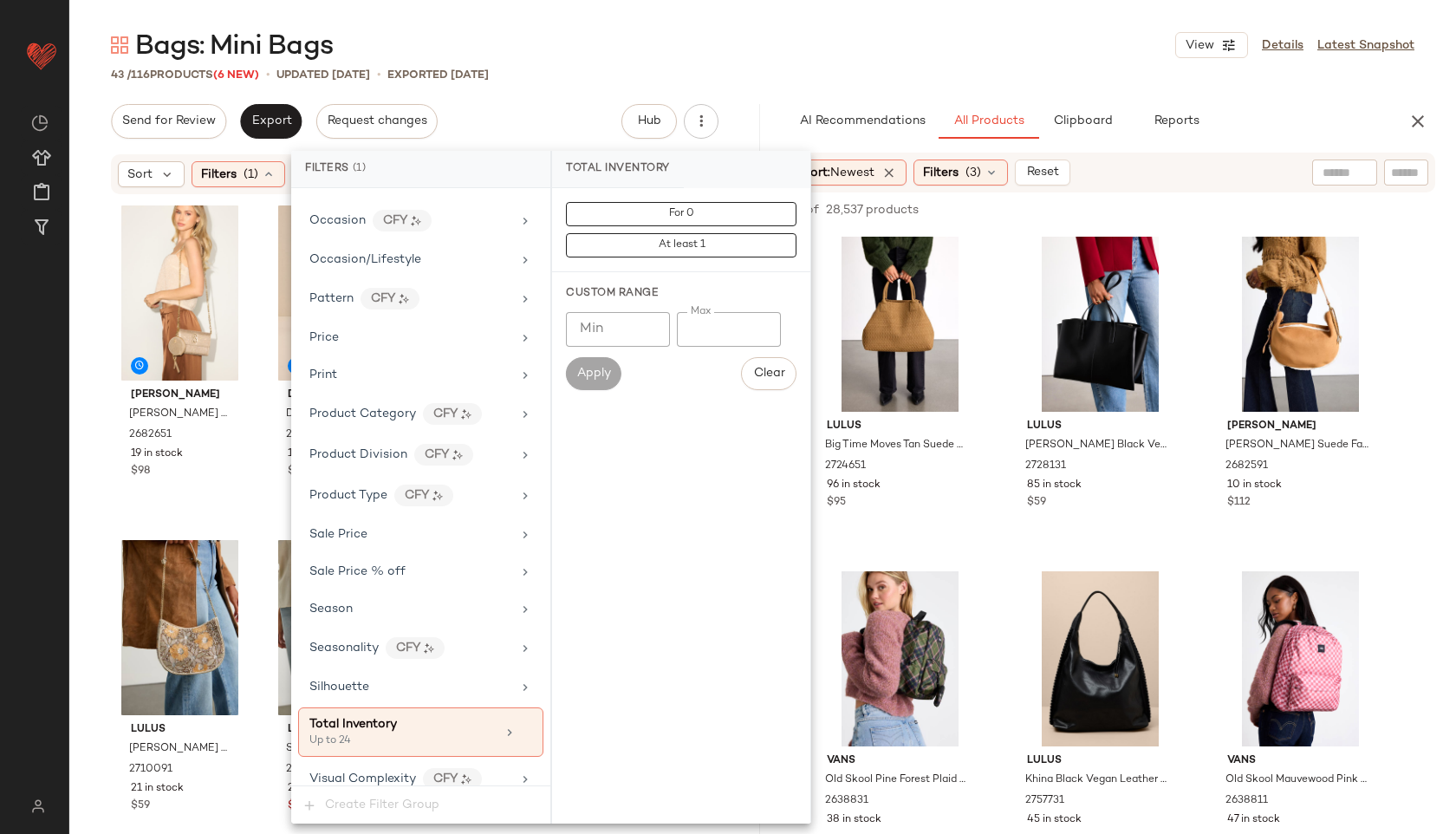
click at [607, 53] on div "Bags: Mini Bags View Details Latest Snapshot" at bounding box center [763, 44] width 1386 height 34
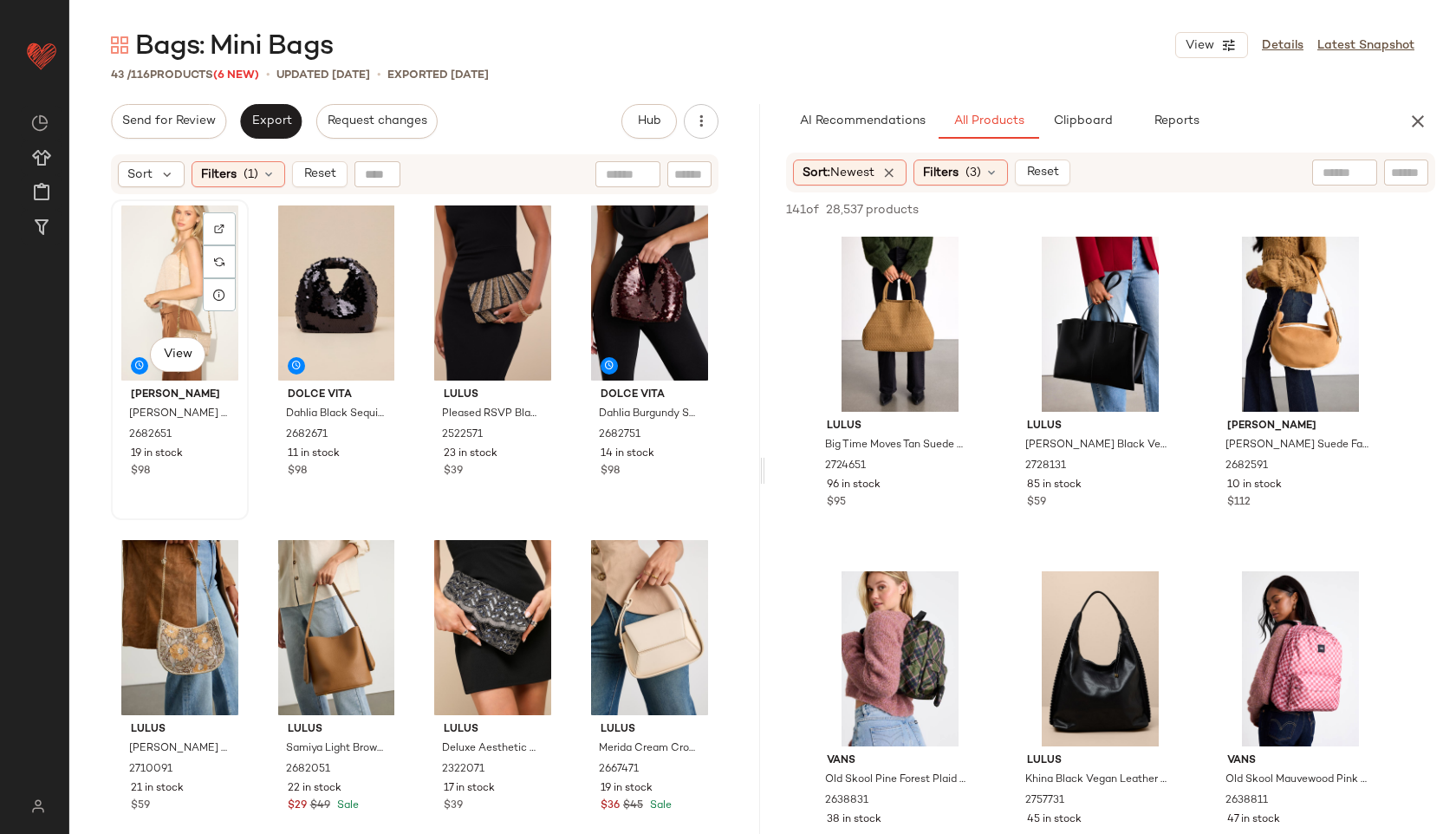
click at [173, 286] on div "View" at bounding box center [180, 293] width 126 height 175
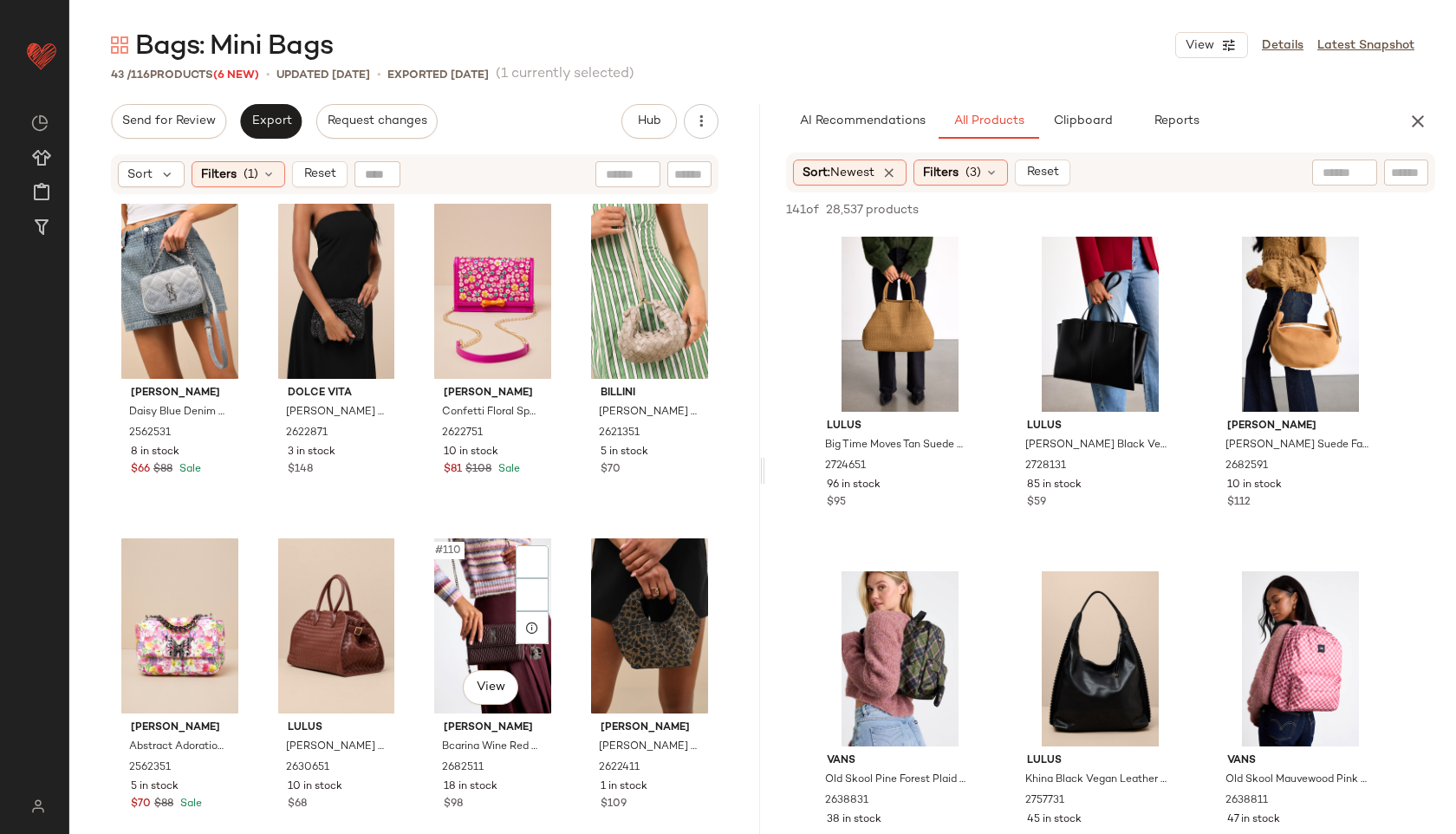
scroll to position [2999, 0]
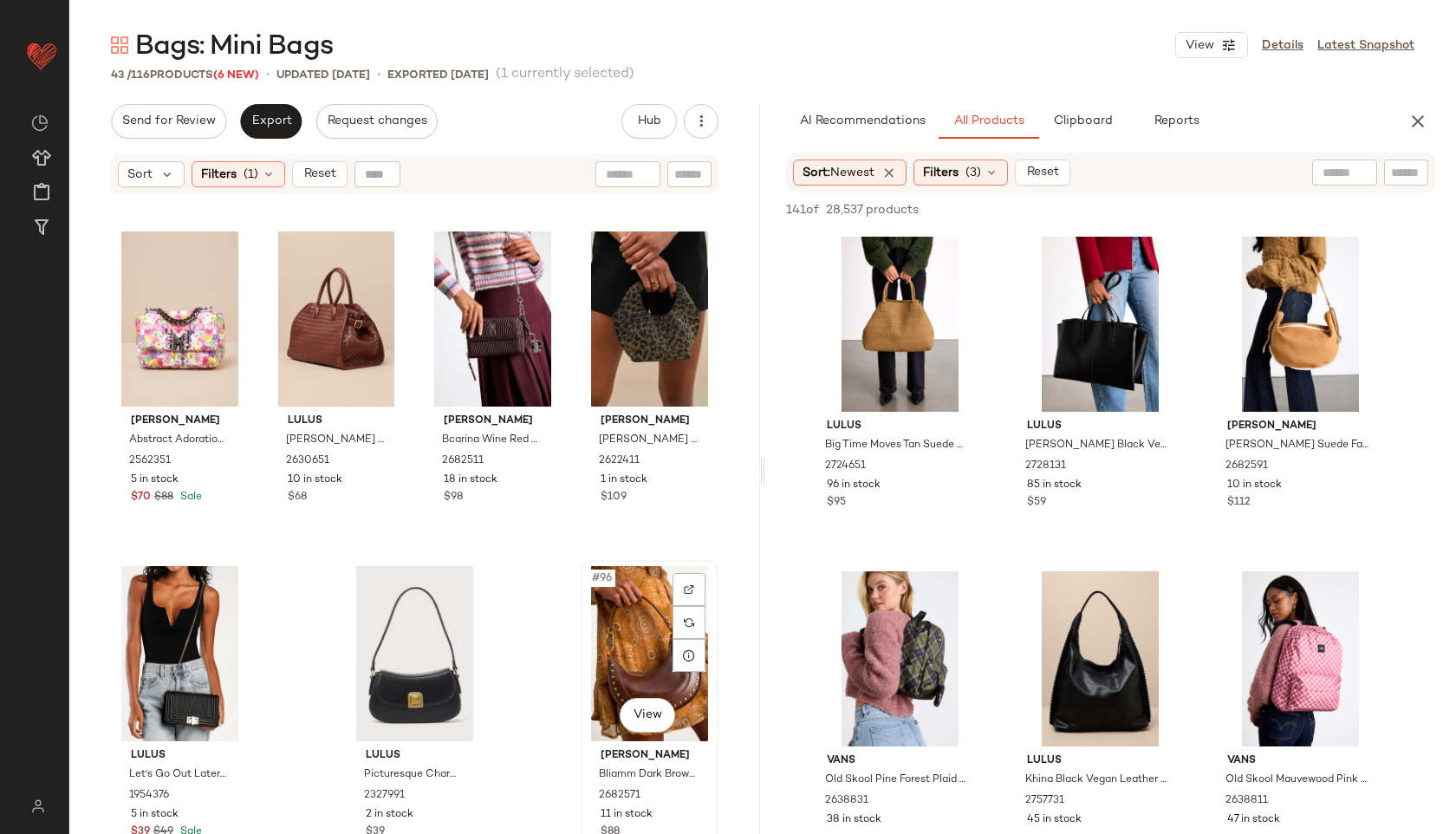
click at [654, 663] on div "#96 View" at bounding box center [650, 654] width 126 height 175
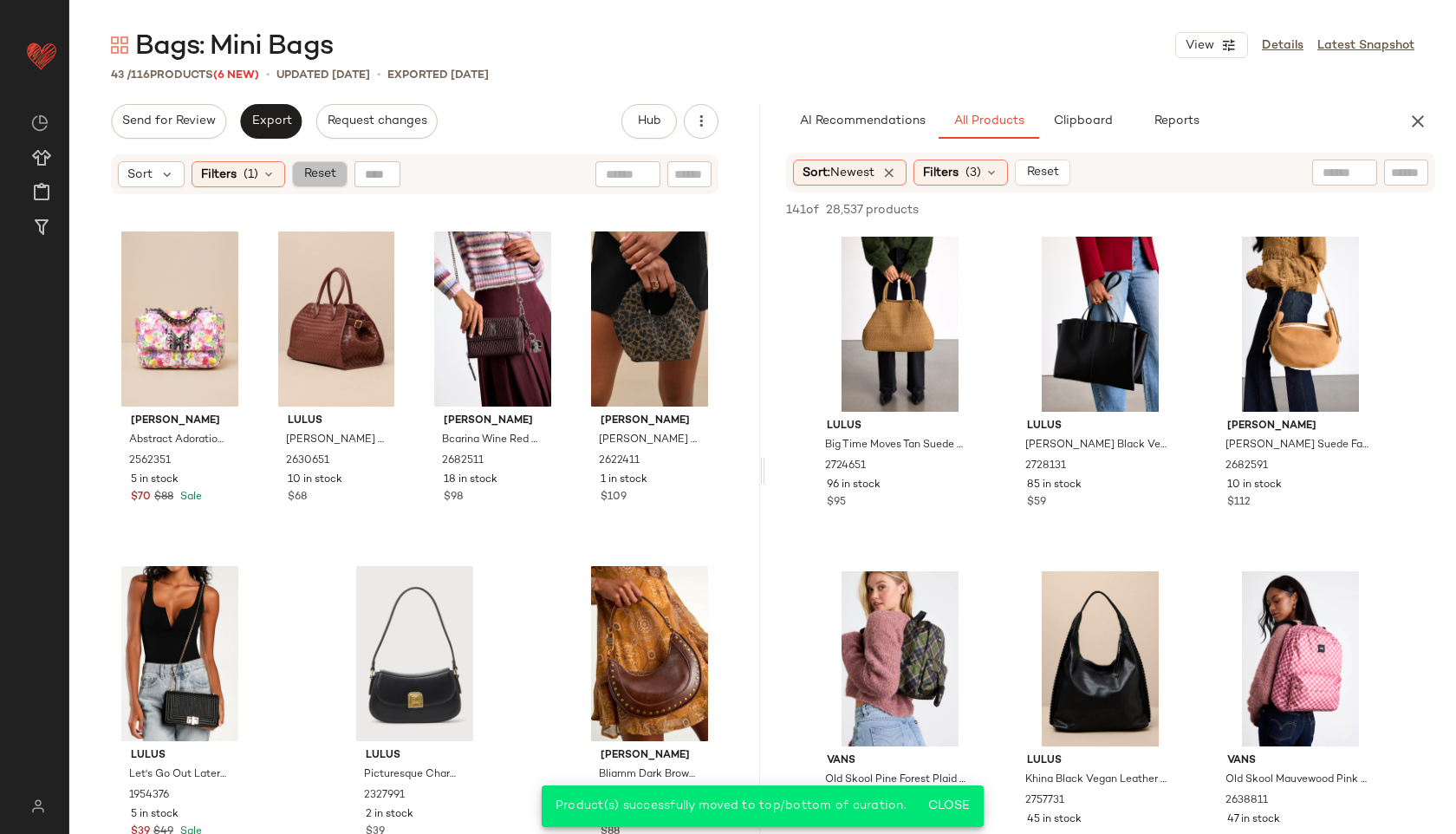
click at [320, 168] on span "Reset" at bounding box center [319, 174] width 32 height 14
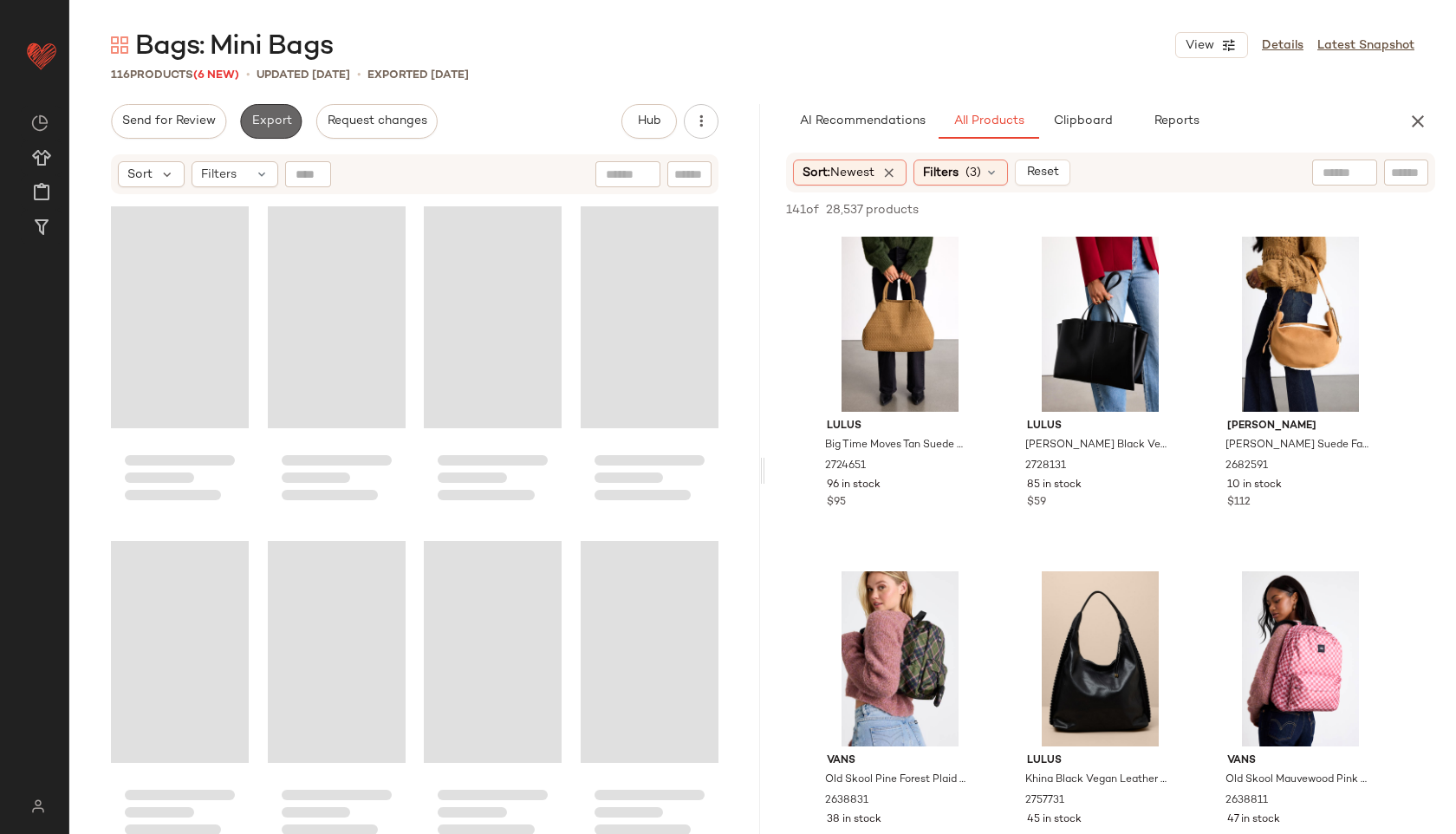
click at [268, 128] on span "Export" at bounding box center [270, 121] width 40 height 14
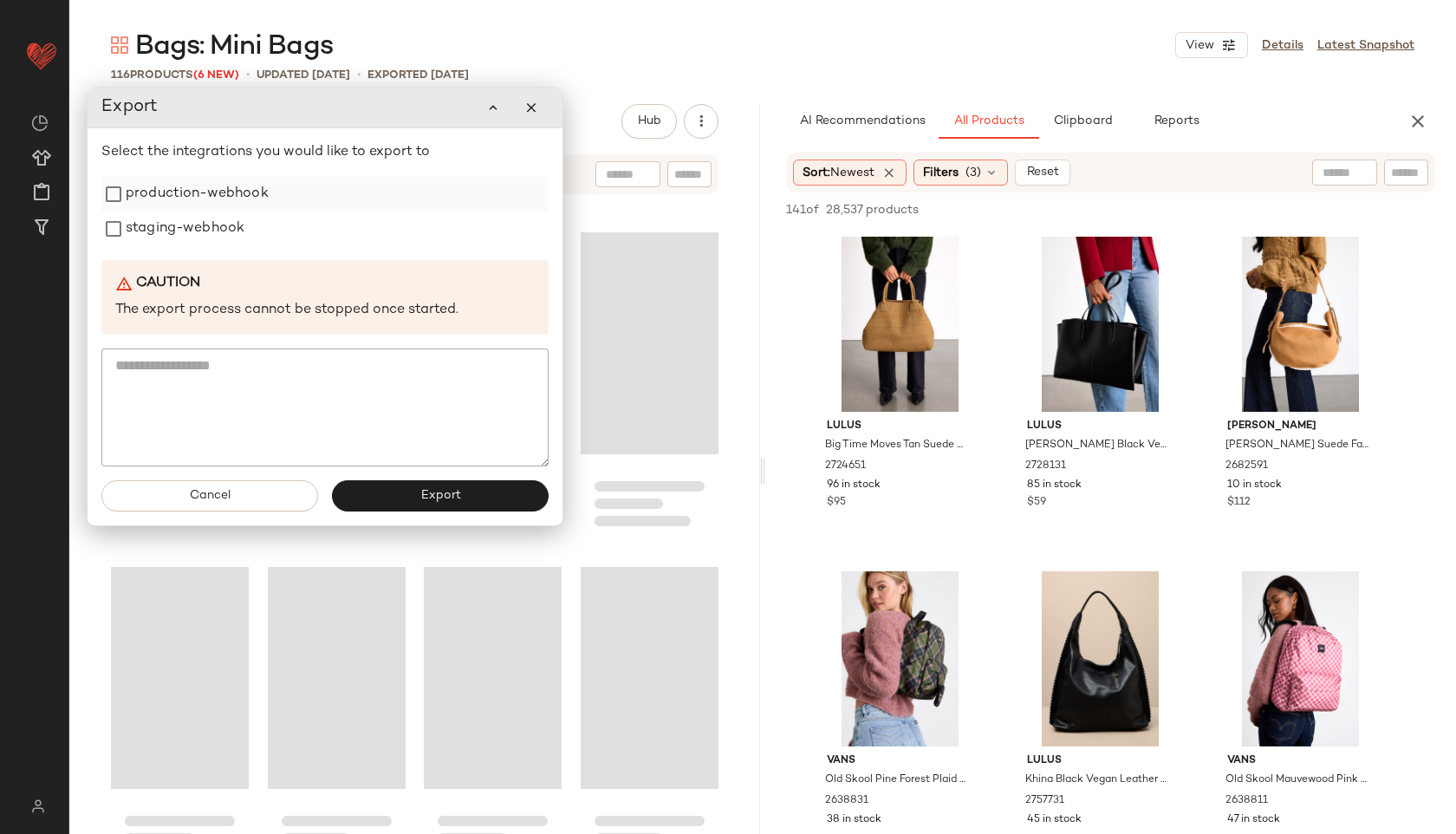
click at [229, 180] on label "production-webhook" at bounding box center [197, 194] width 143 height 34
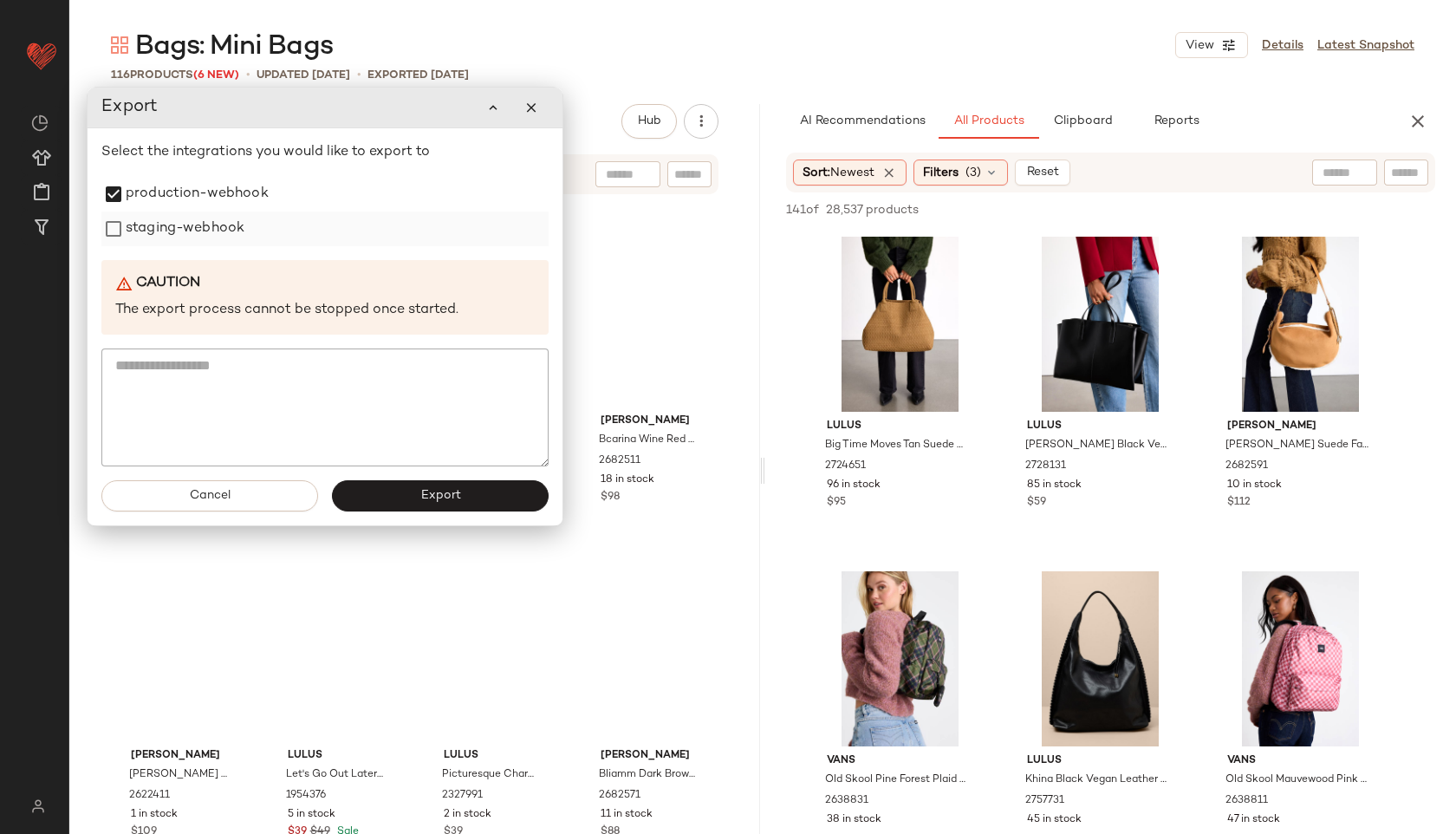
click at [204, 237] on label "staging-webhook" at bounding box center [185, 228] width 119 height 34
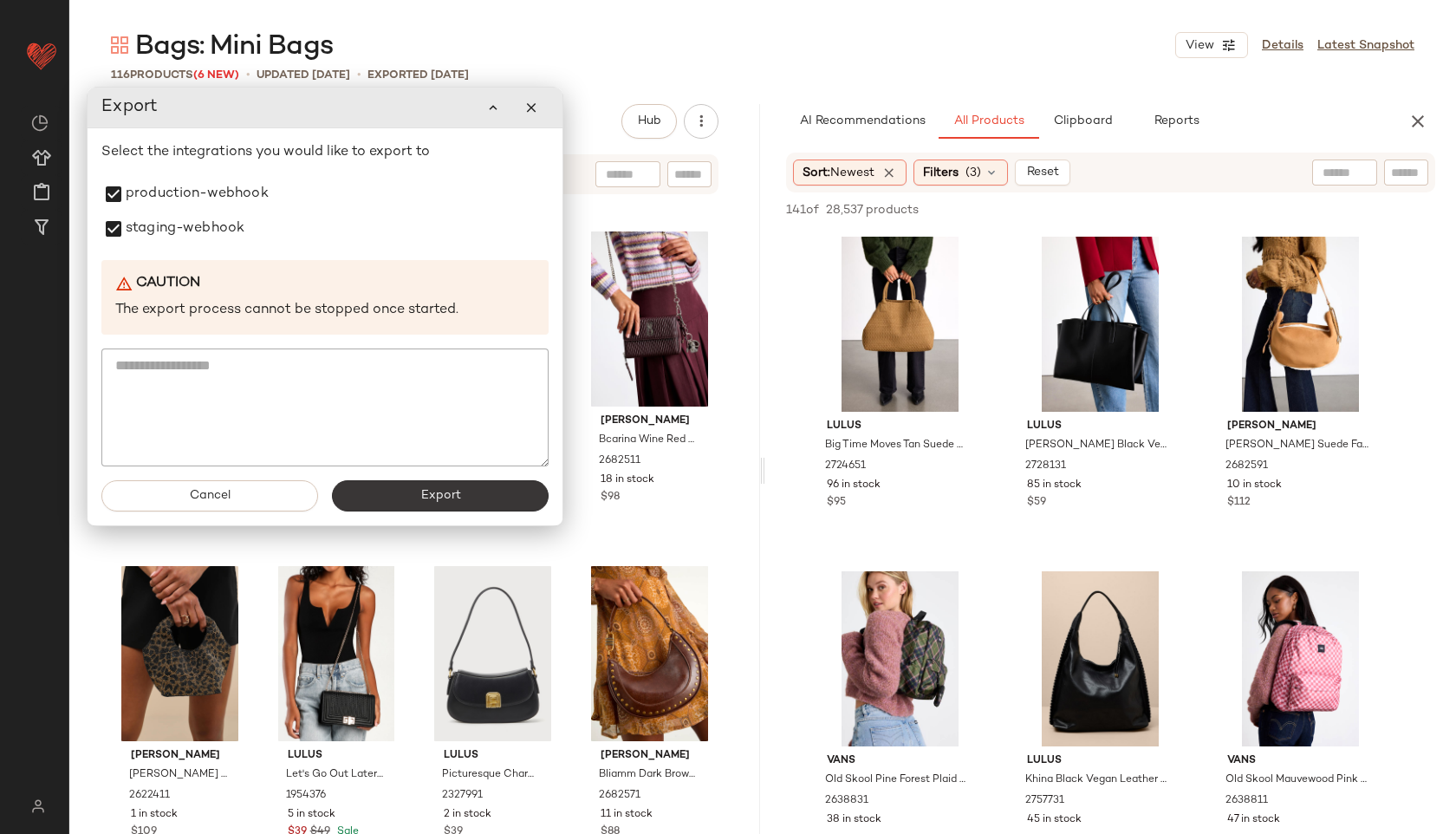
click at [437, 490] on span "Export" at bounding box center [439, 496] width 40 height 14
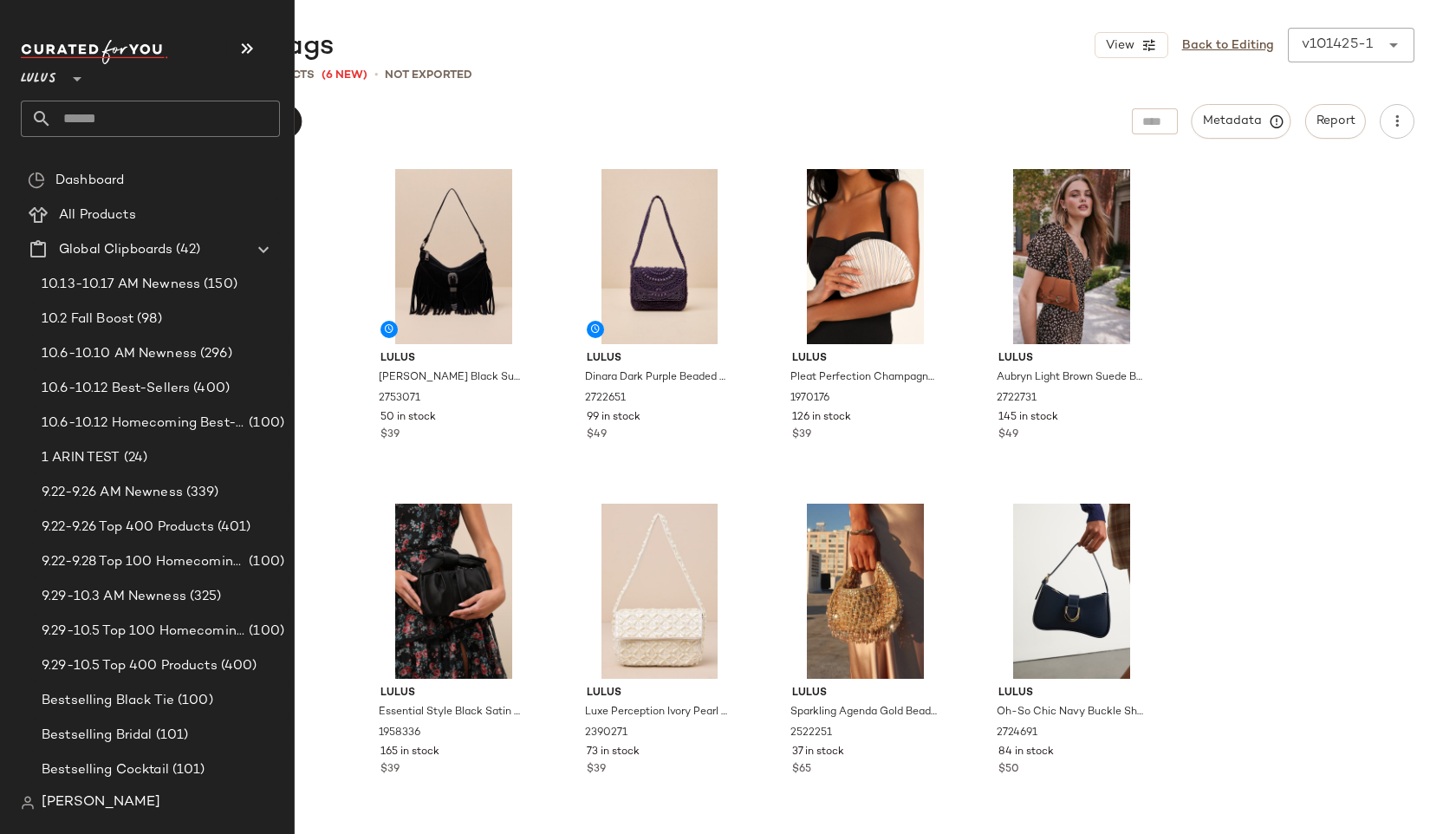
click at [94, 110] on input "text" at bounding box center [166, 118] width 228 height 36
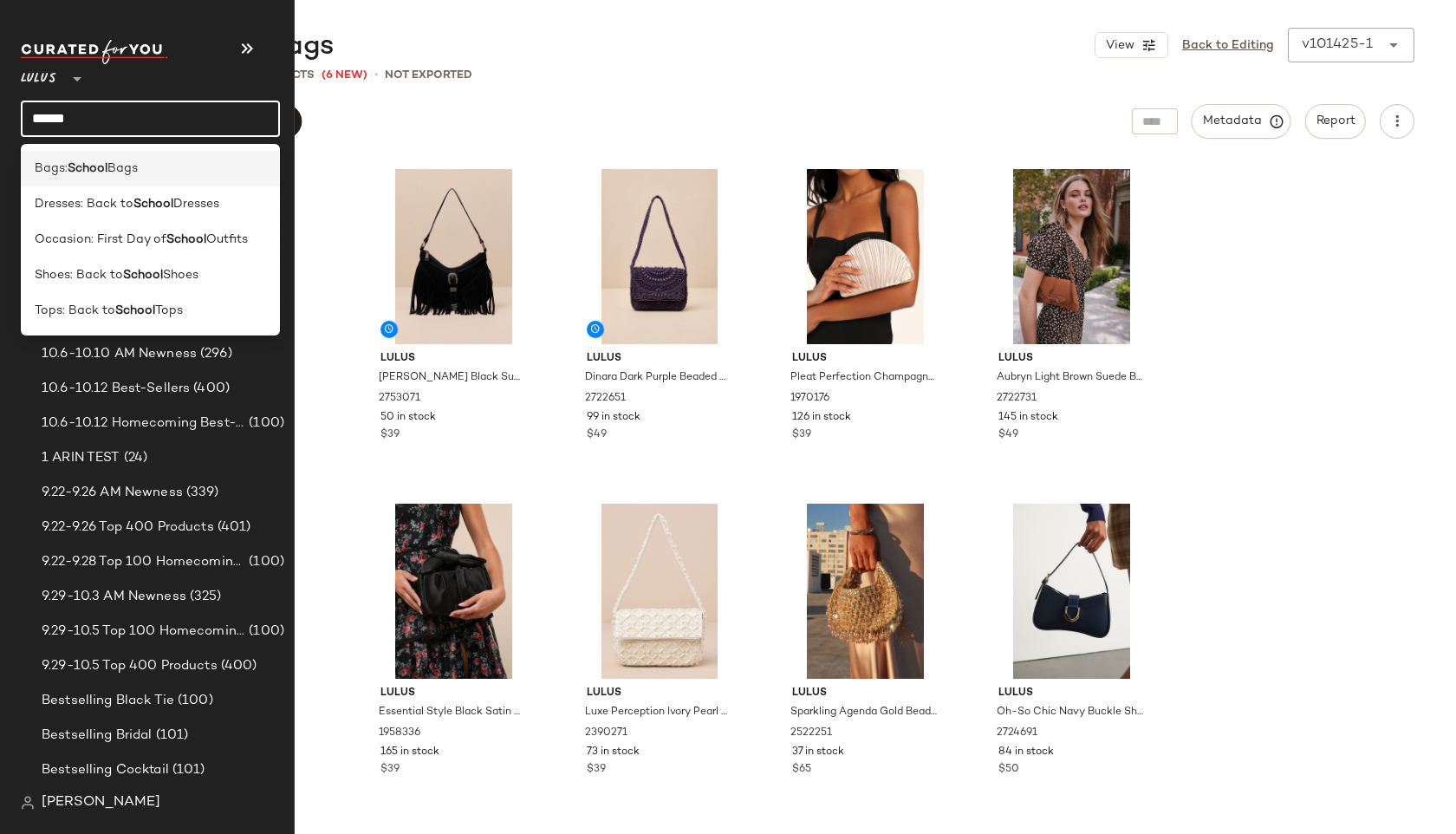
type input "******"
click at [119, 164] on span "Bags" at bounding box center [122, 168] width 30 height 19
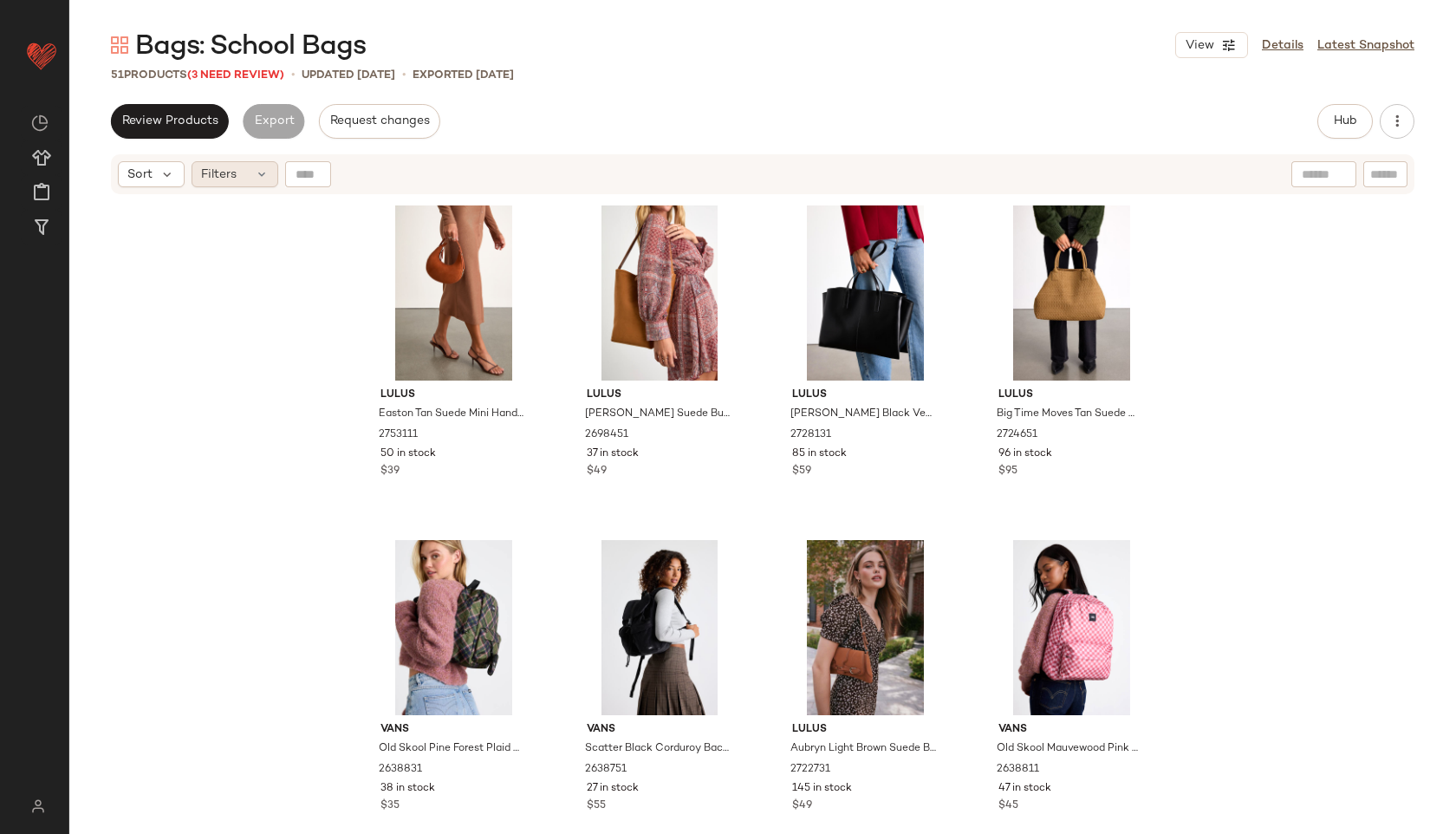
click at [256, 170] on icon at bounding box center [262, 174] width 14 height 14
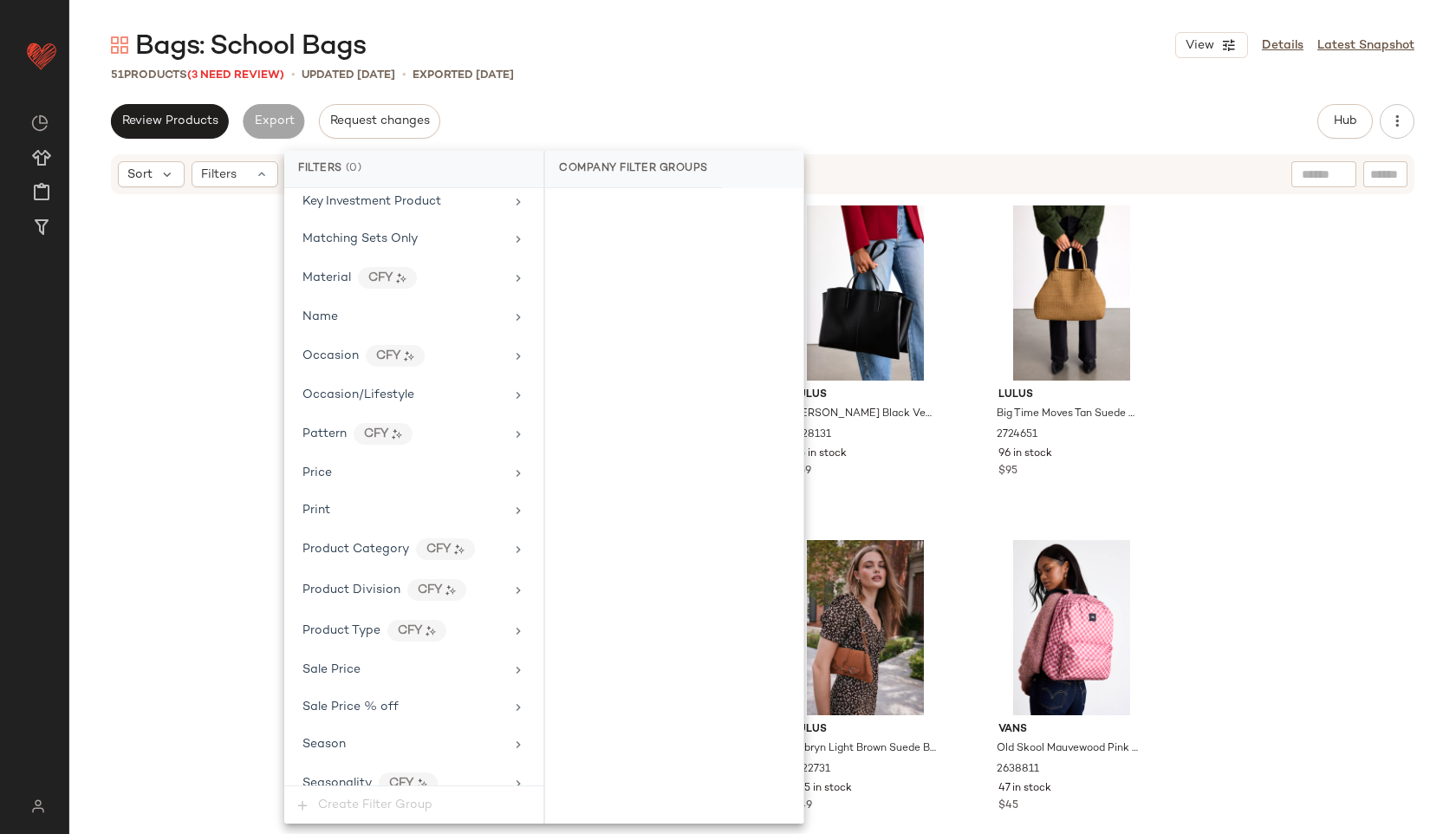
scroll to position [980, 0]
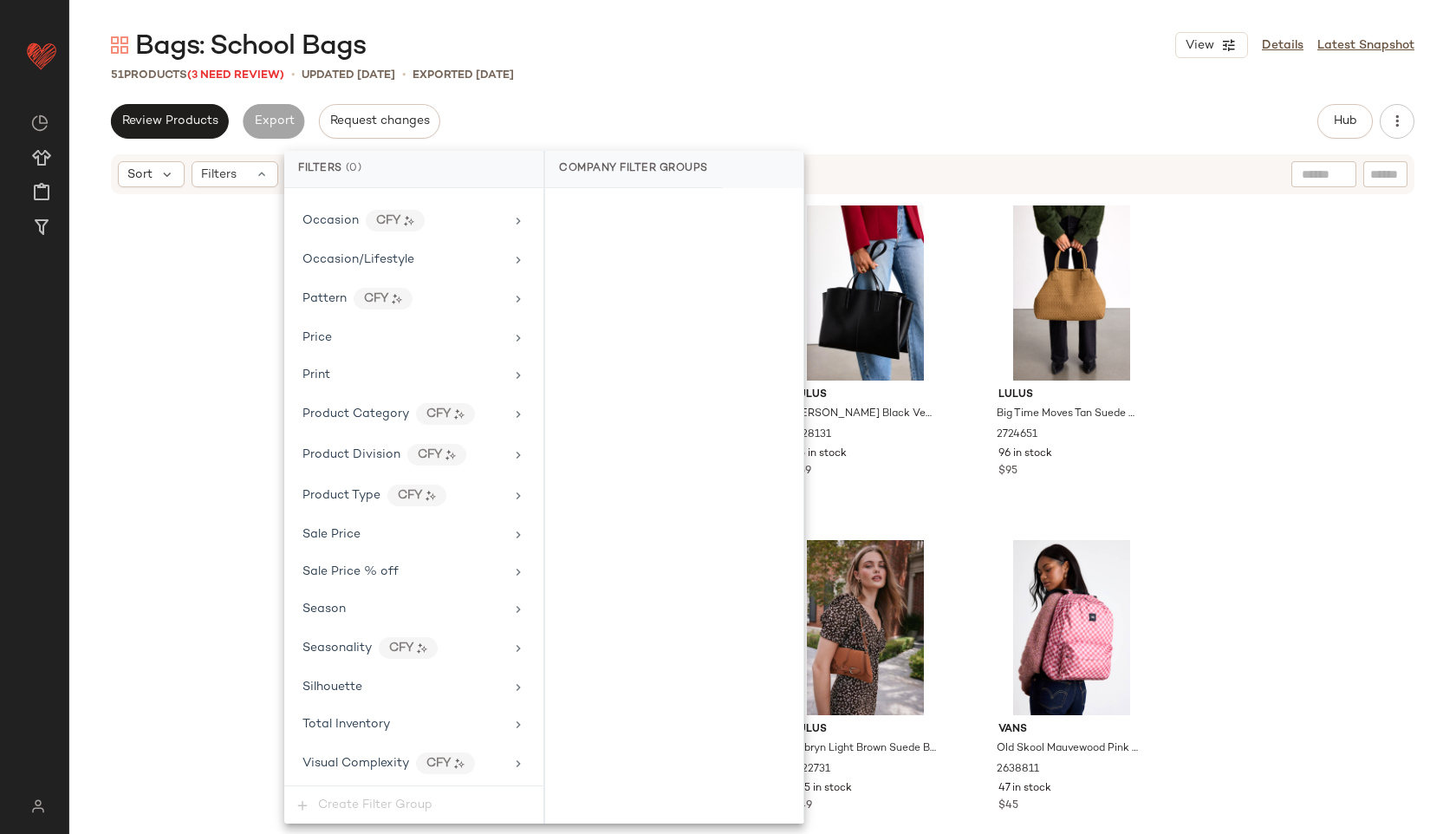
click at [387, 743] on div "Filter Groups Brand Category Actual Price AI Embeddings Availability Class Clea…" at bounding box center [414, 486] width 260 height 597
click at [383, 733] on div "Total Inventory" at bounding box center [346, 724] width 87 height 19
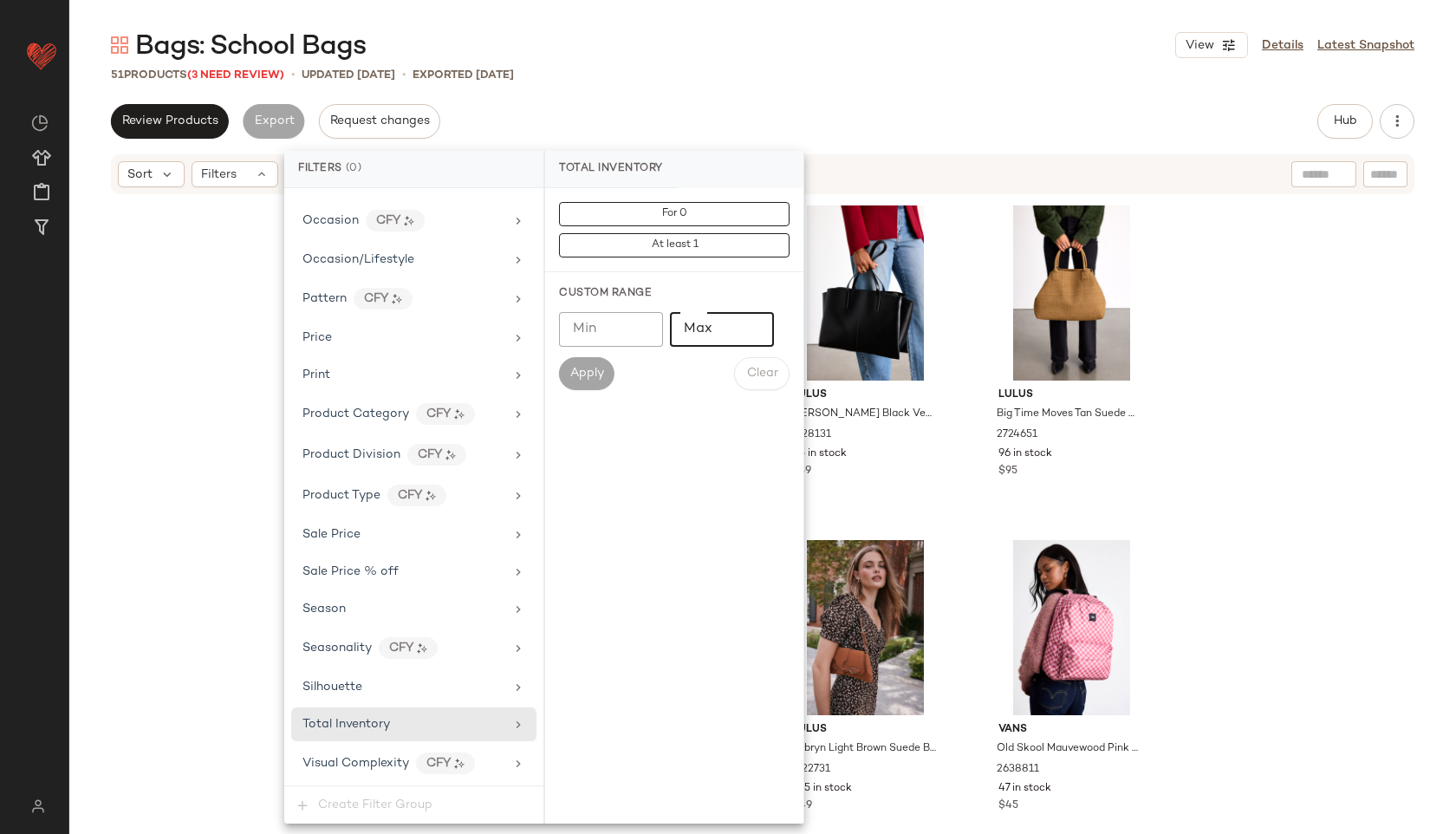
click at [700, 330] on input "Max" at bounding box center [722, 328] width 104 height 34
type input "**"
click at [593, 369] on span "Apply" at bounding box center [586, 374] width 34 height 14
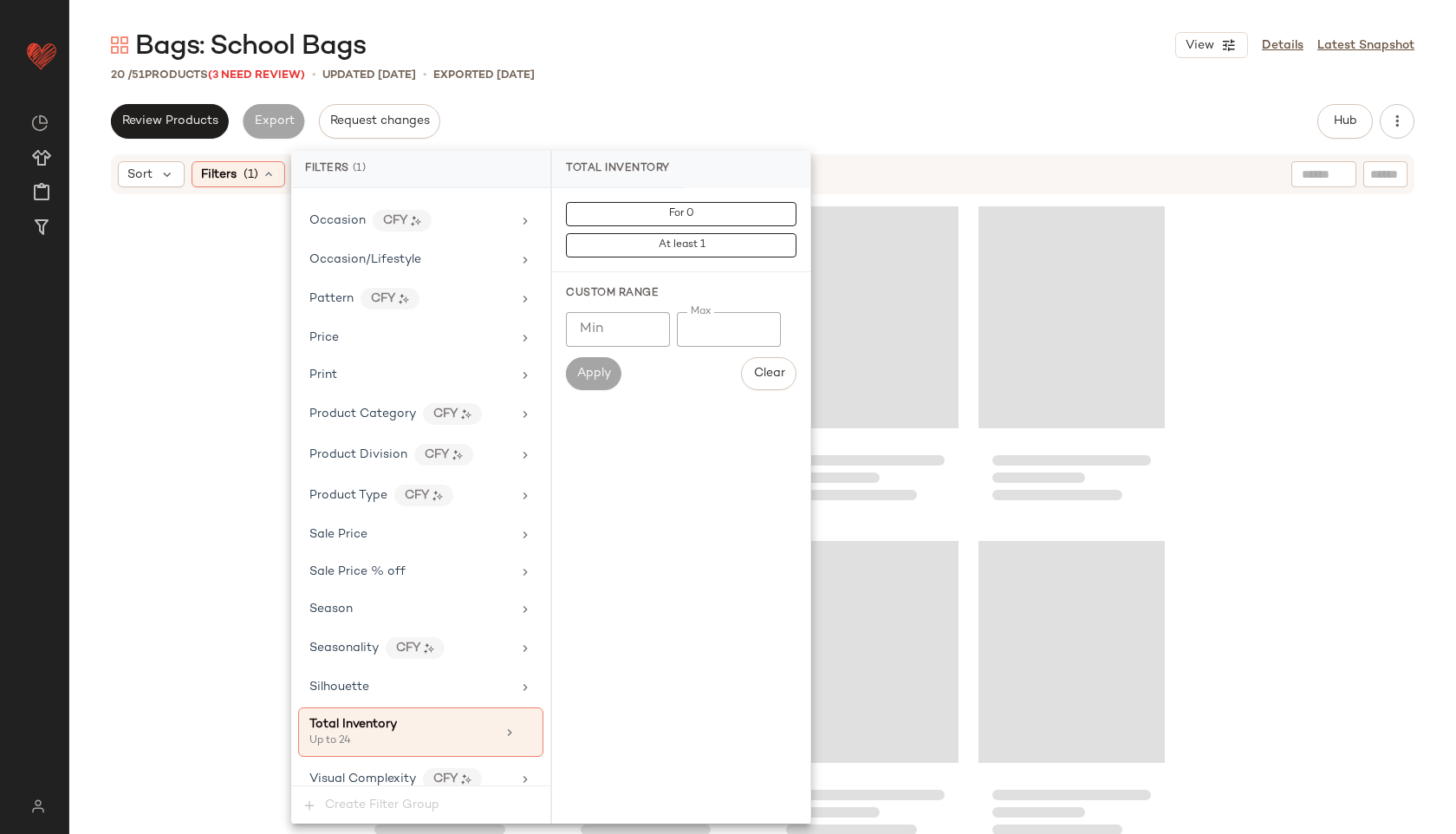
click at [648, 72] on div "20 / 51 Products (3 Need Review) • updated Oct 9th • Exported Oct 9th" at bounding box center [763, 75] width 1386 height 18
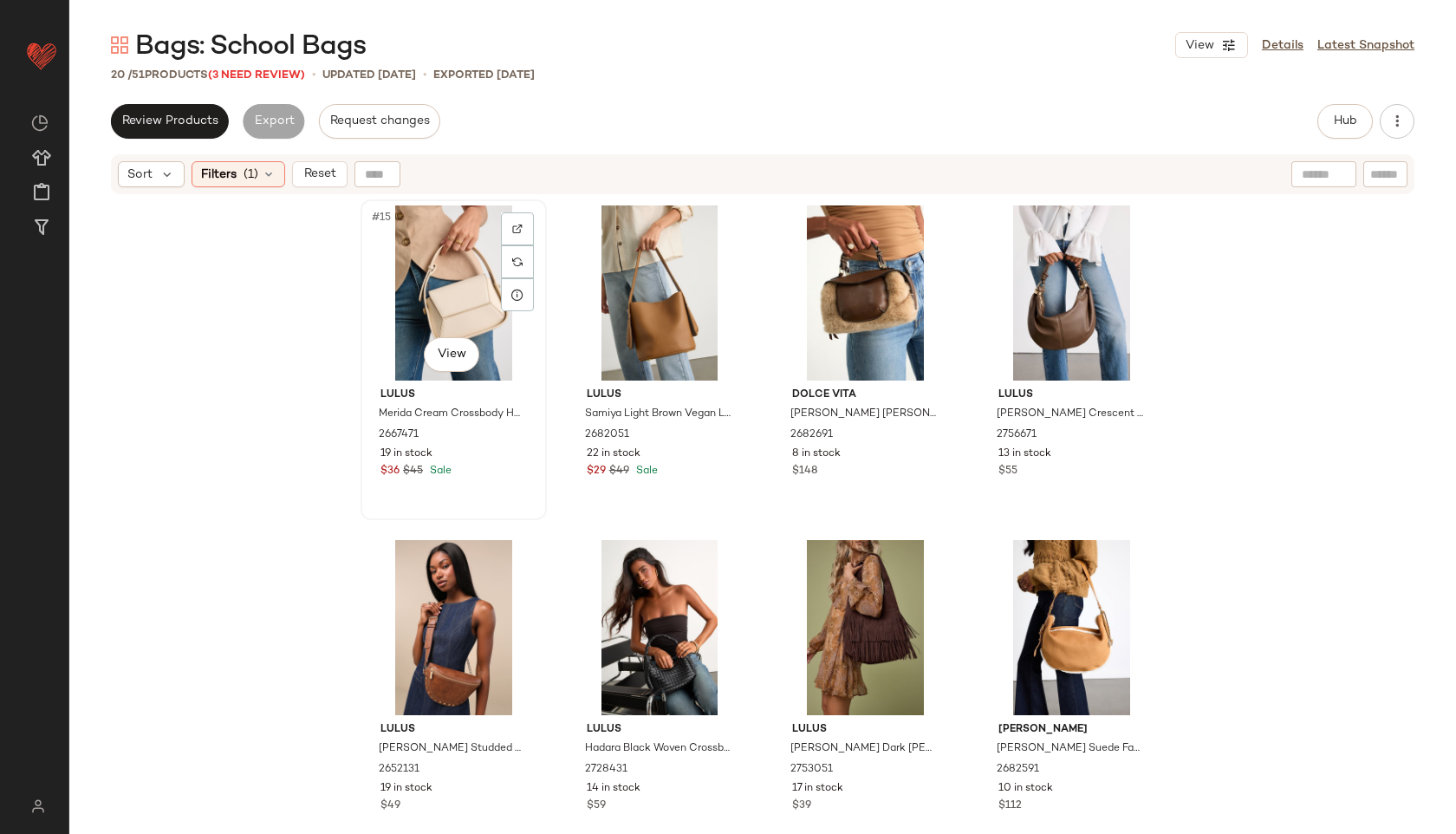
click at [413, 258] on div "#15 View" at bounding box center [453, 293] width 174 height 175
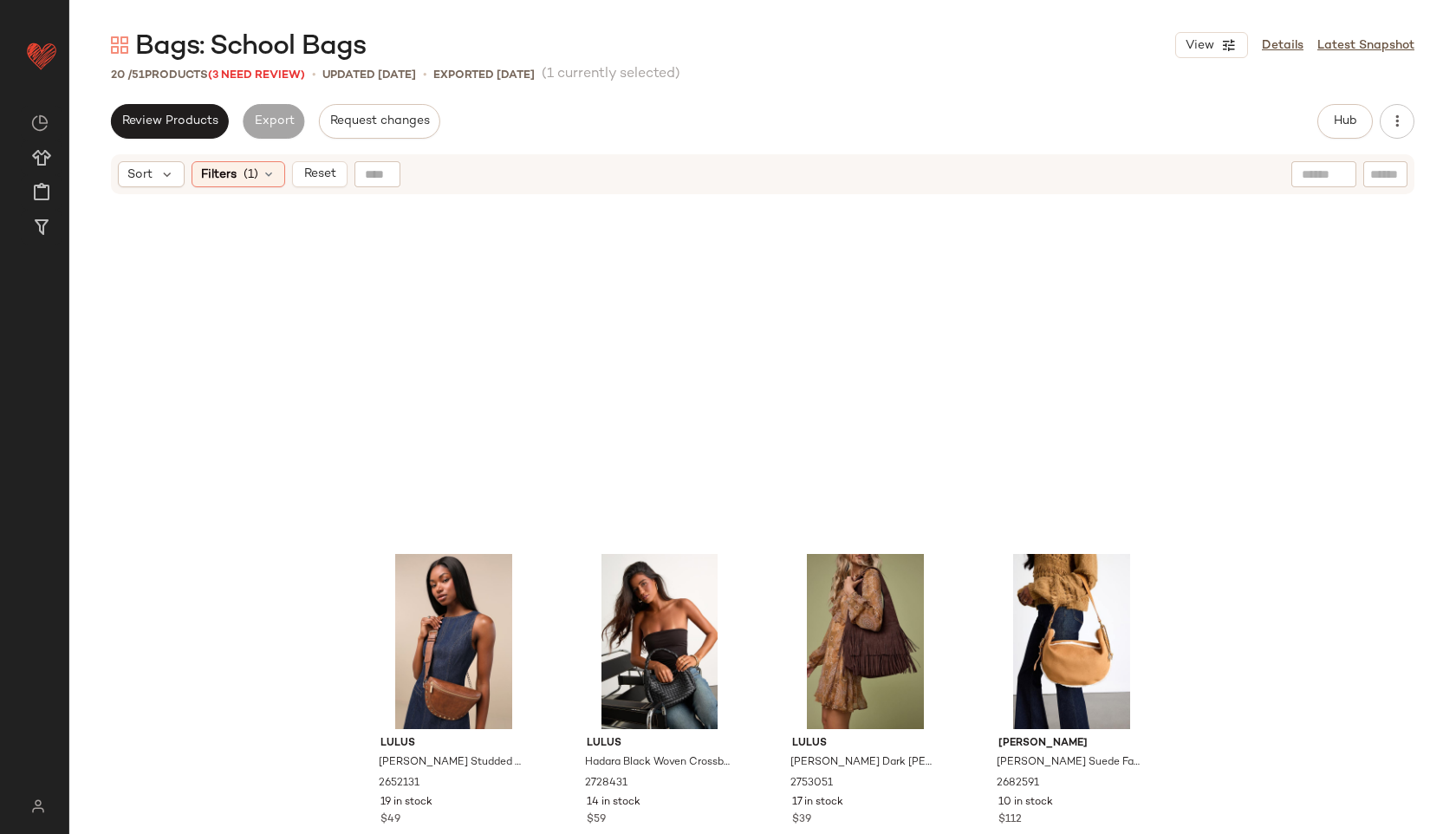
scroll to position [991, 0]
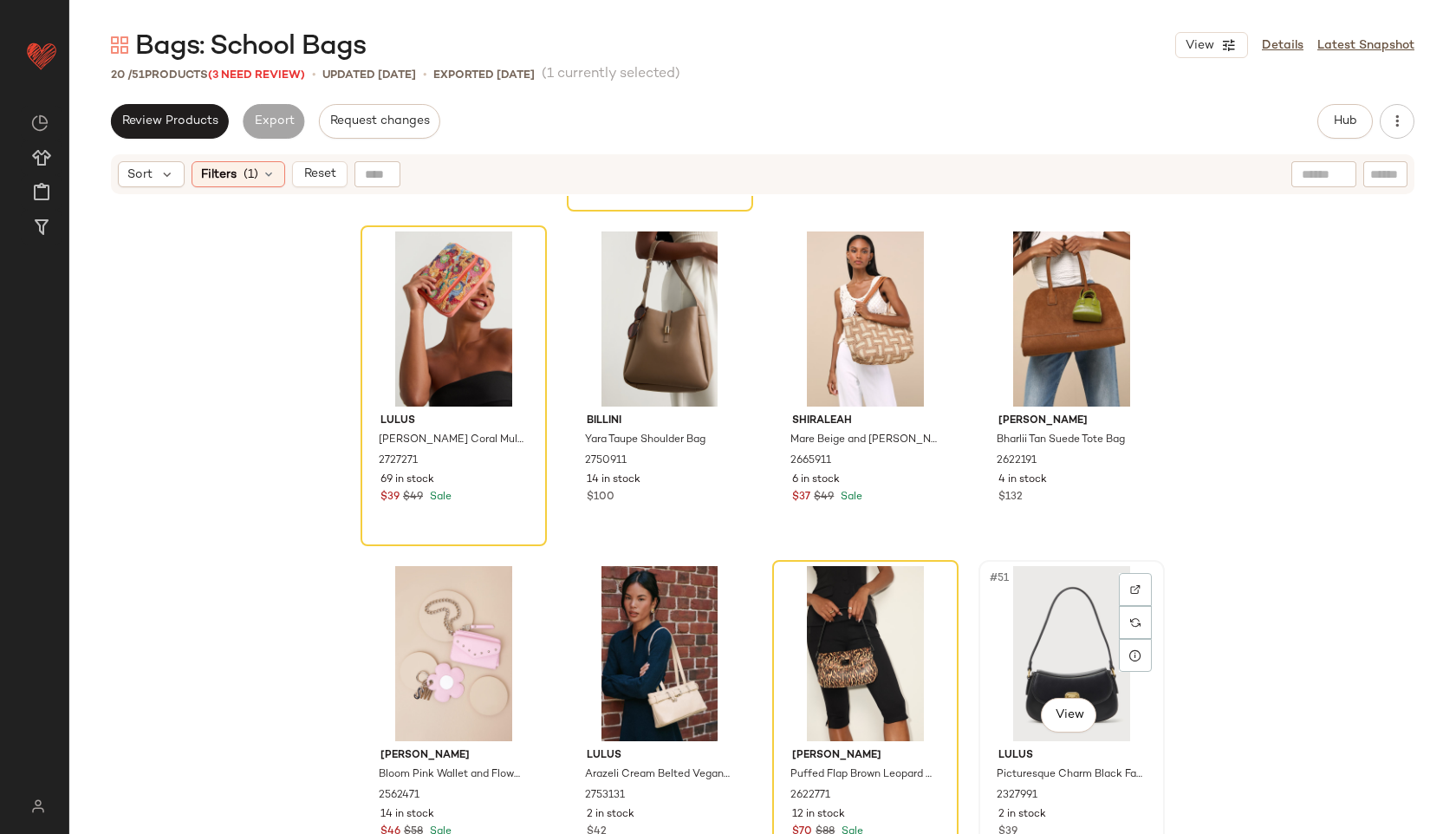
click at [1081, 646] on div "#51 View" at bounding box center [1071, 654] width 174 height 175
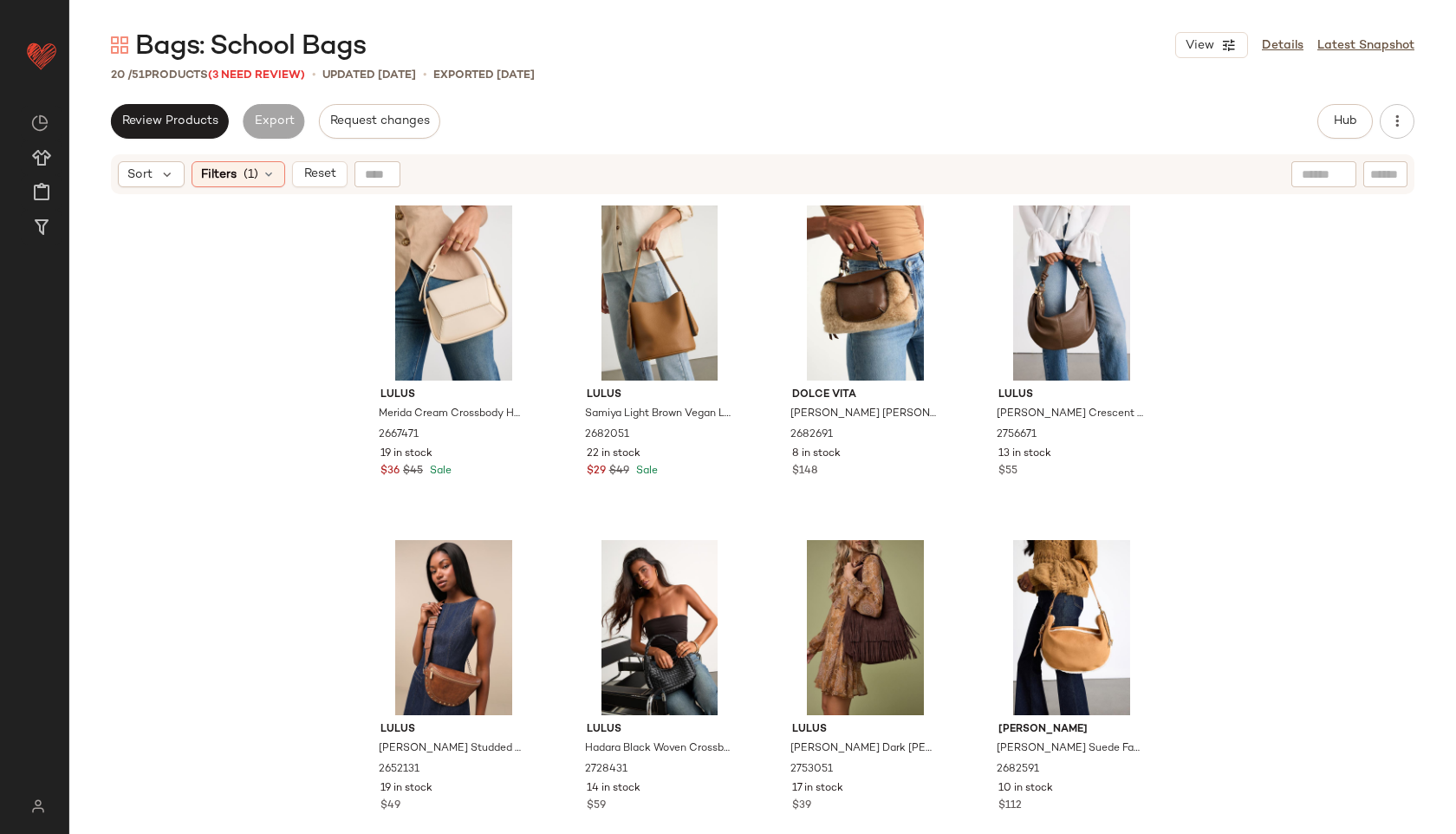
click at [401, 20] on main "Bags: School Bags View Details Latest Snapshot 20 / 51 Products (3 Need Review)…" at bounding box center [728, 417] width 1456 height 834
click at [430, 239] on div "#15 View" at bounding box center [453, 293] width 174 height 175
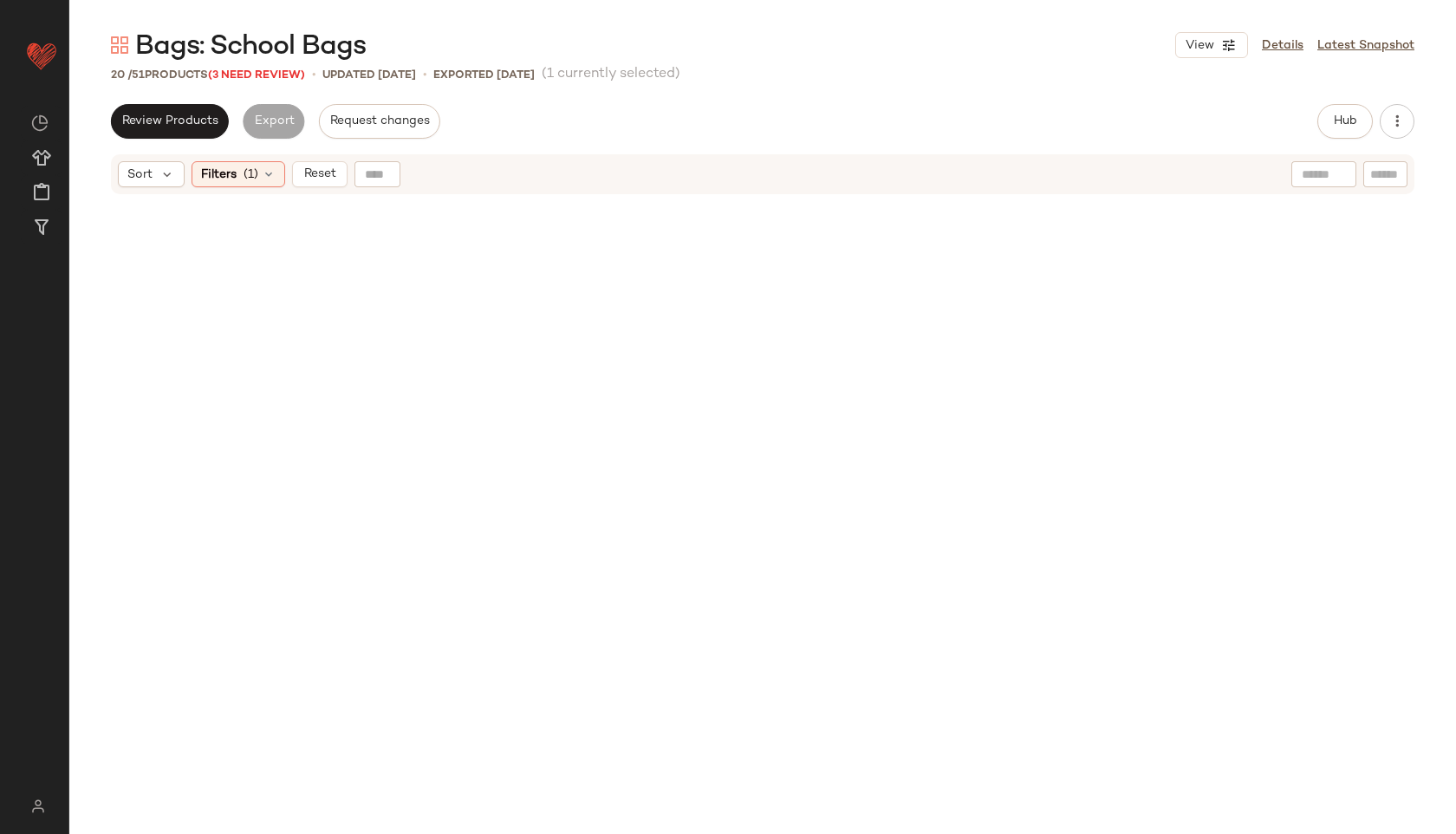
scroll to position [991, 0]
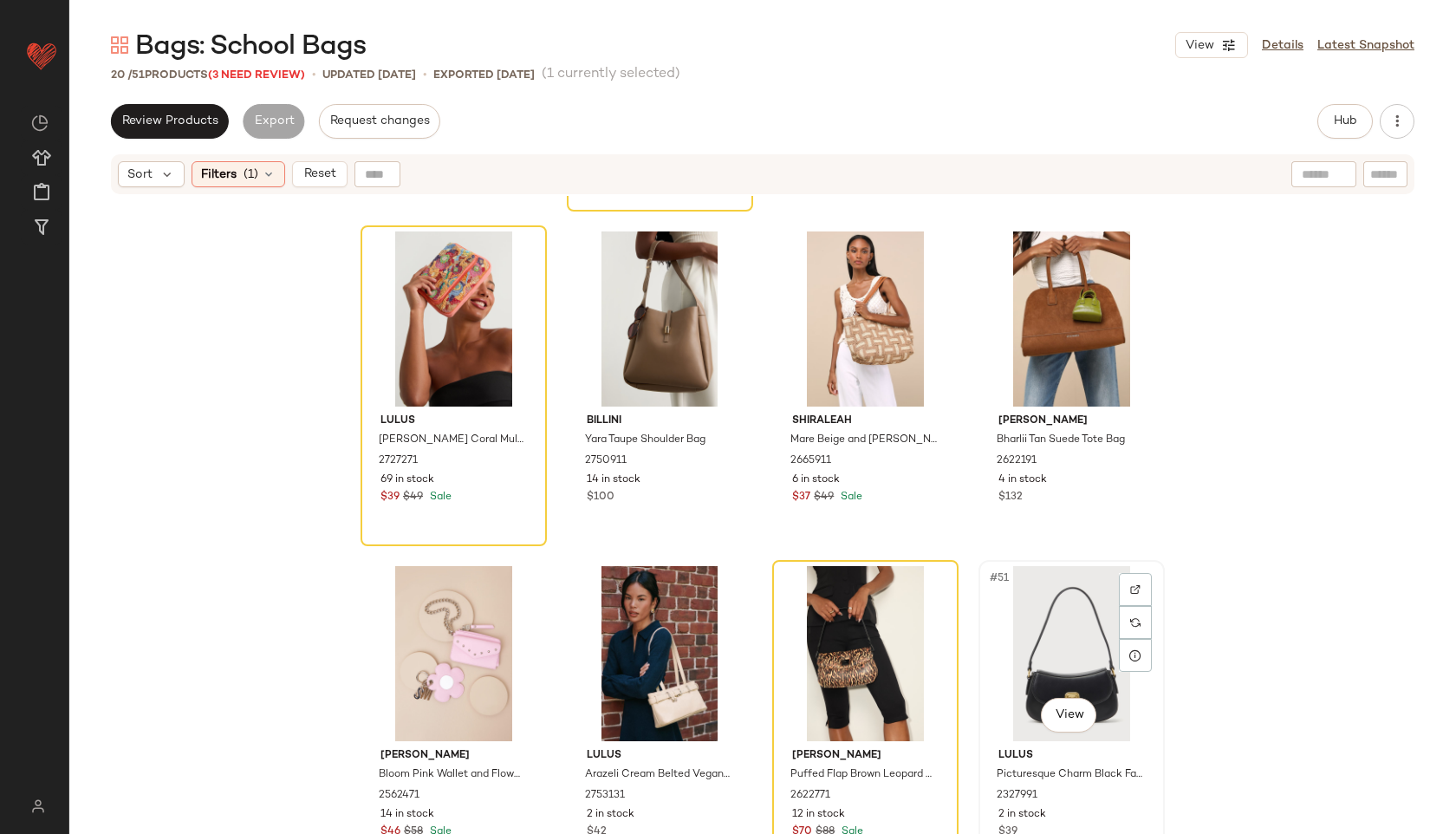
click at [1064, 631] on div "#51 View" at bounding box center [1071, 654] width 174 height 175
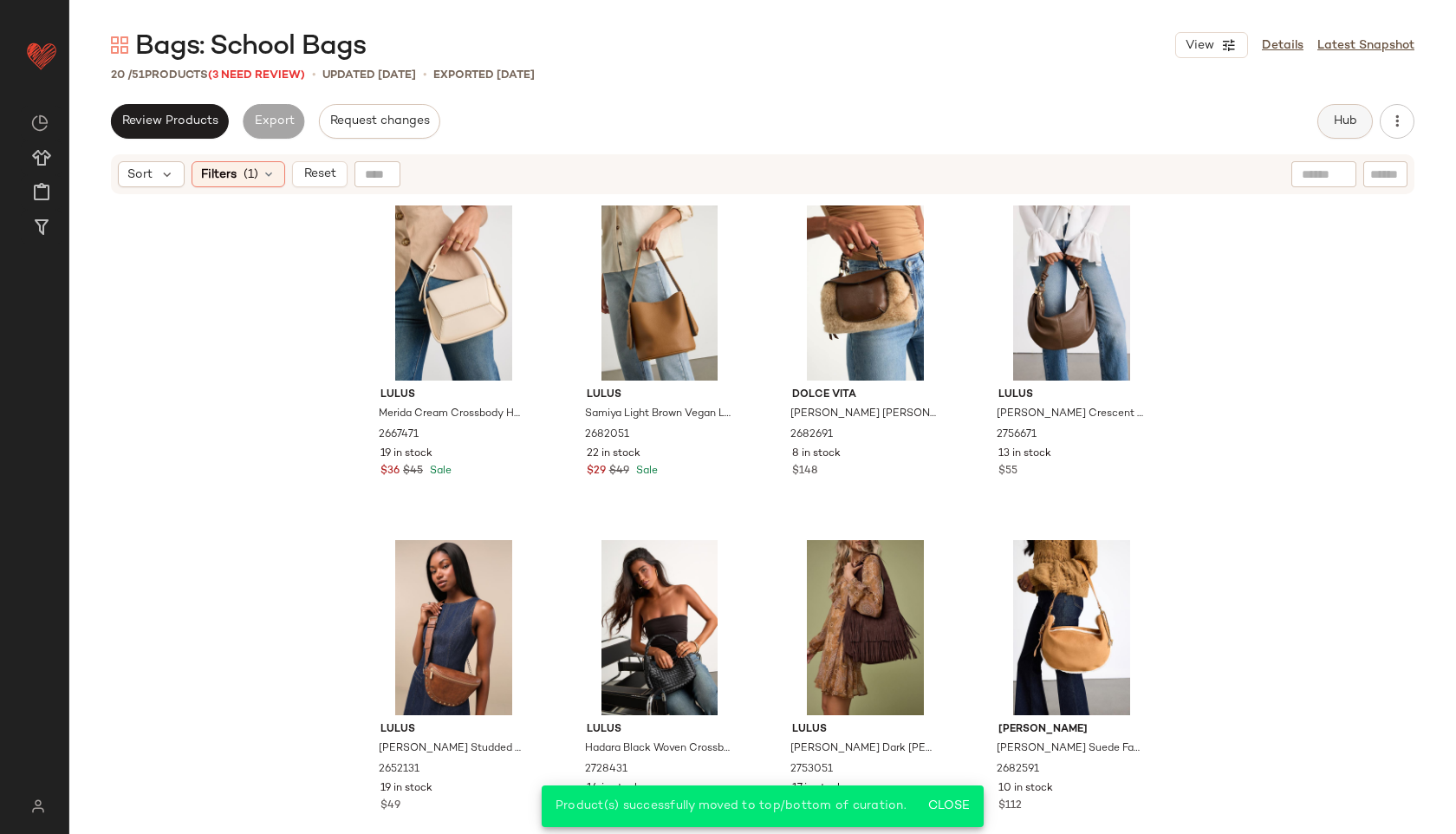
click at [1344, 119] on span "Hub" at bounding box center [1345, 121] width 25 height 14
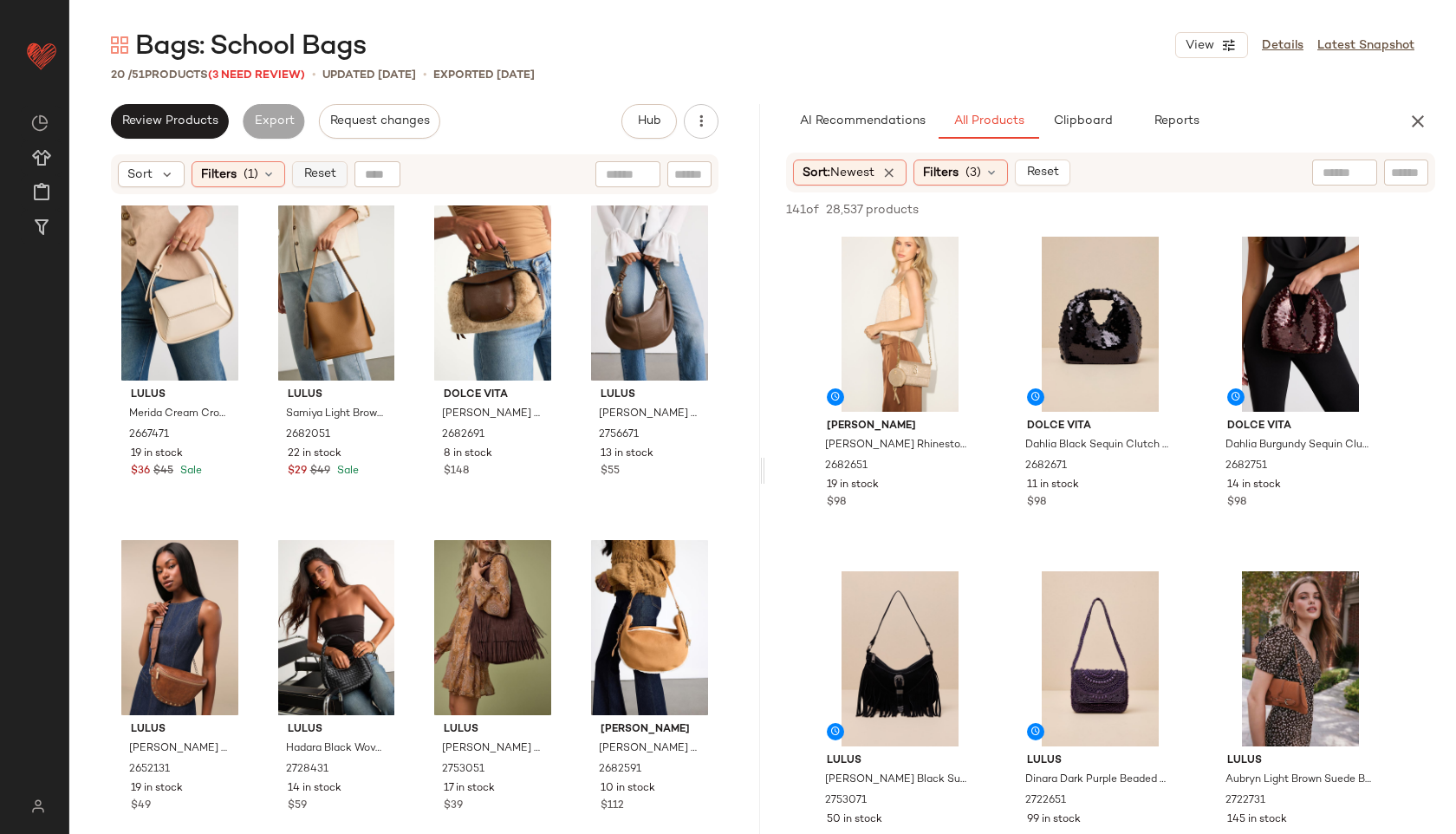
click at [324, 173] on span "Reset" at bounding box center [319, 174] width 32 height 14
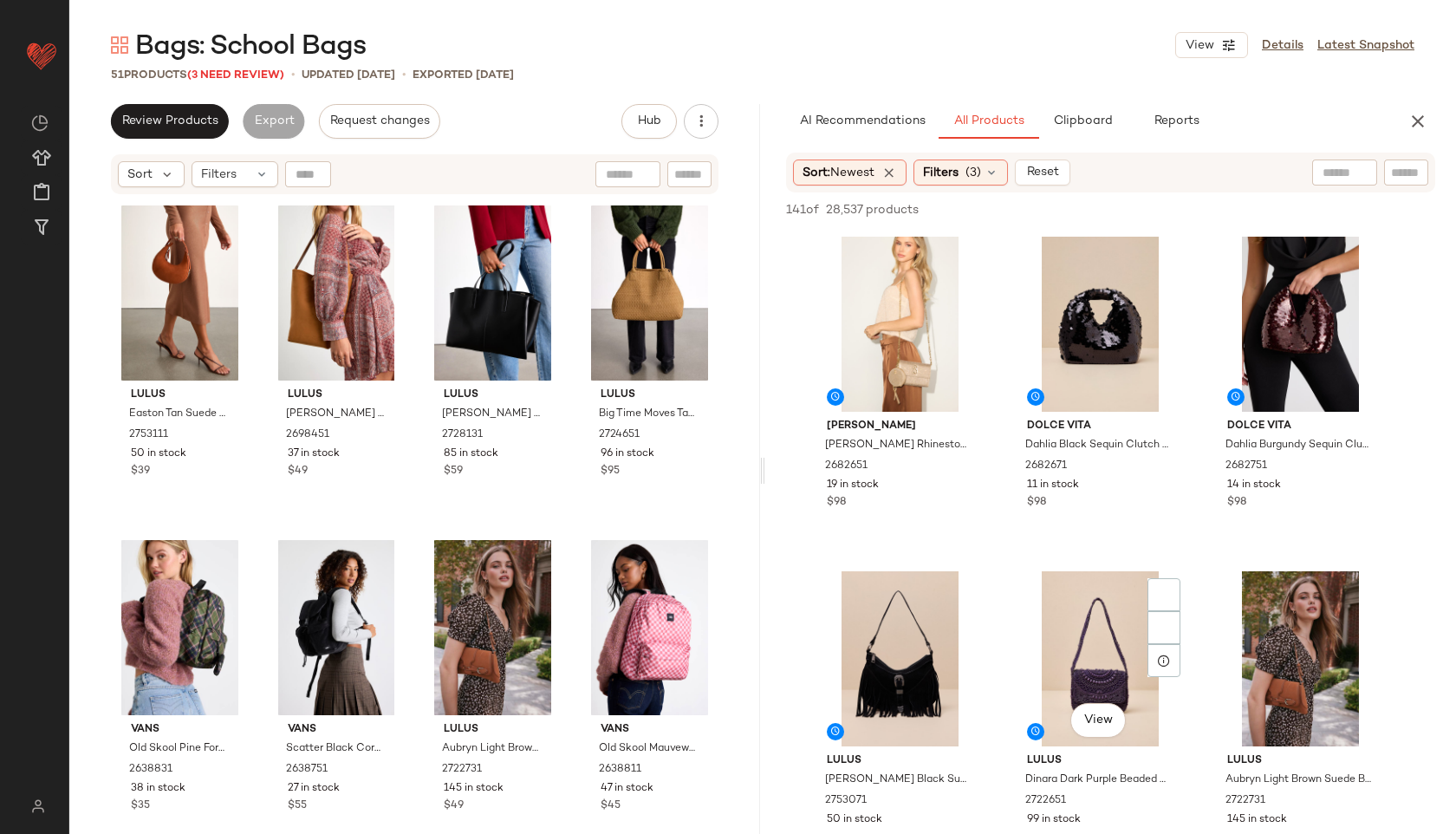
scroll to position [273, 0]
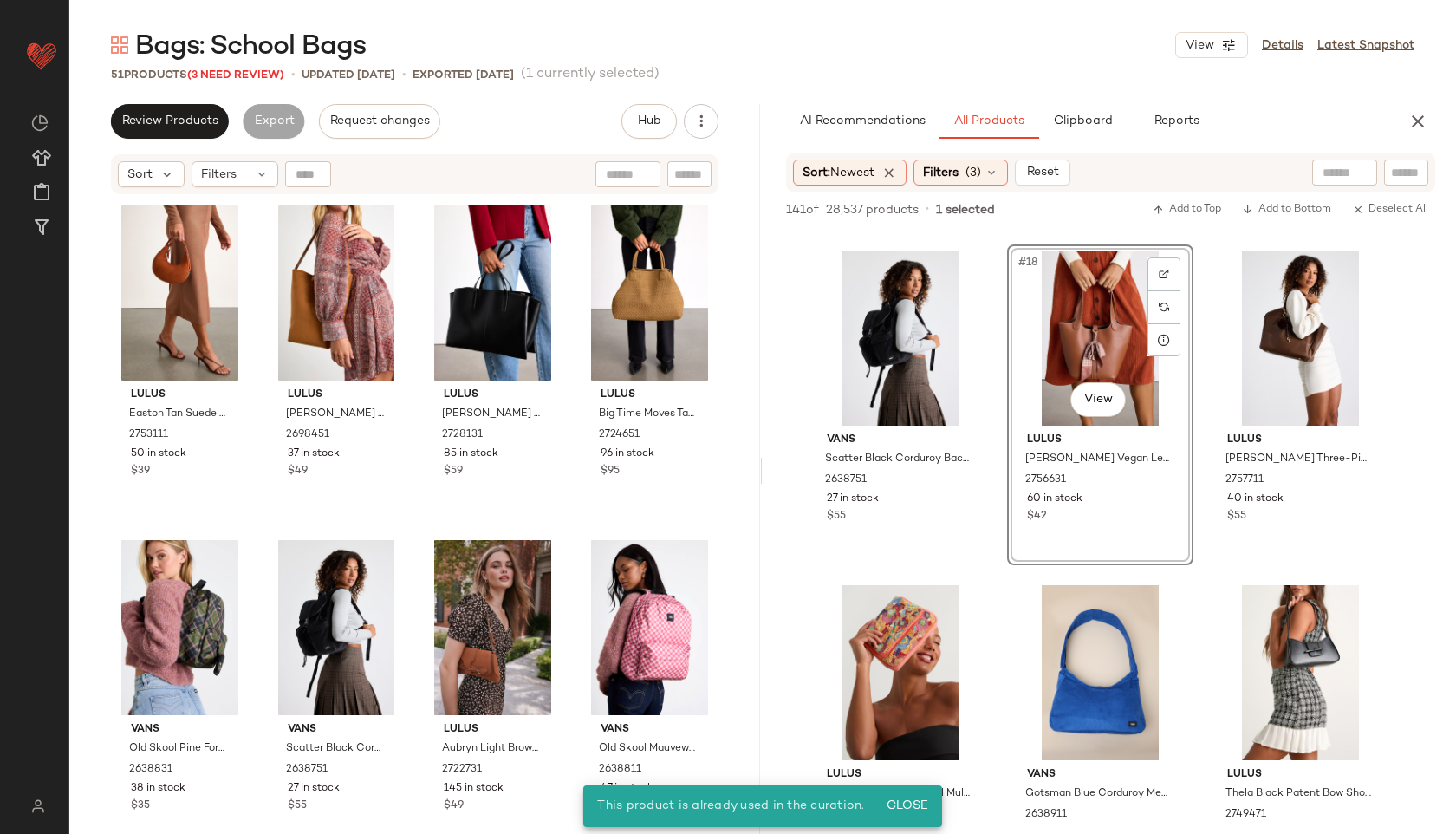
scroll to position [2752, 0]
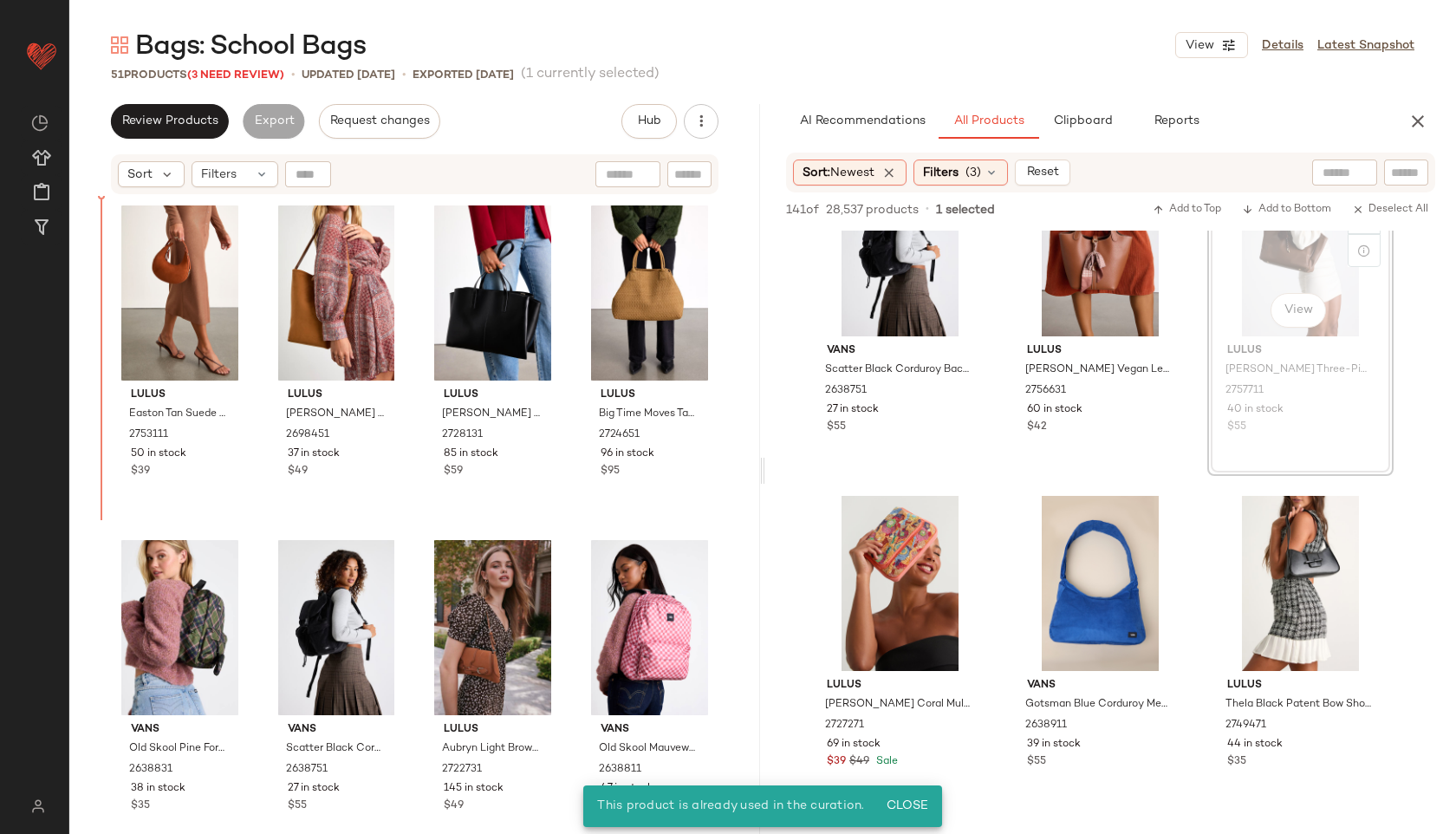
drag, startPoint x: 1296, startPoint y: 258, endPoint x: 1296, endPoint y: 267, distance: 9.0
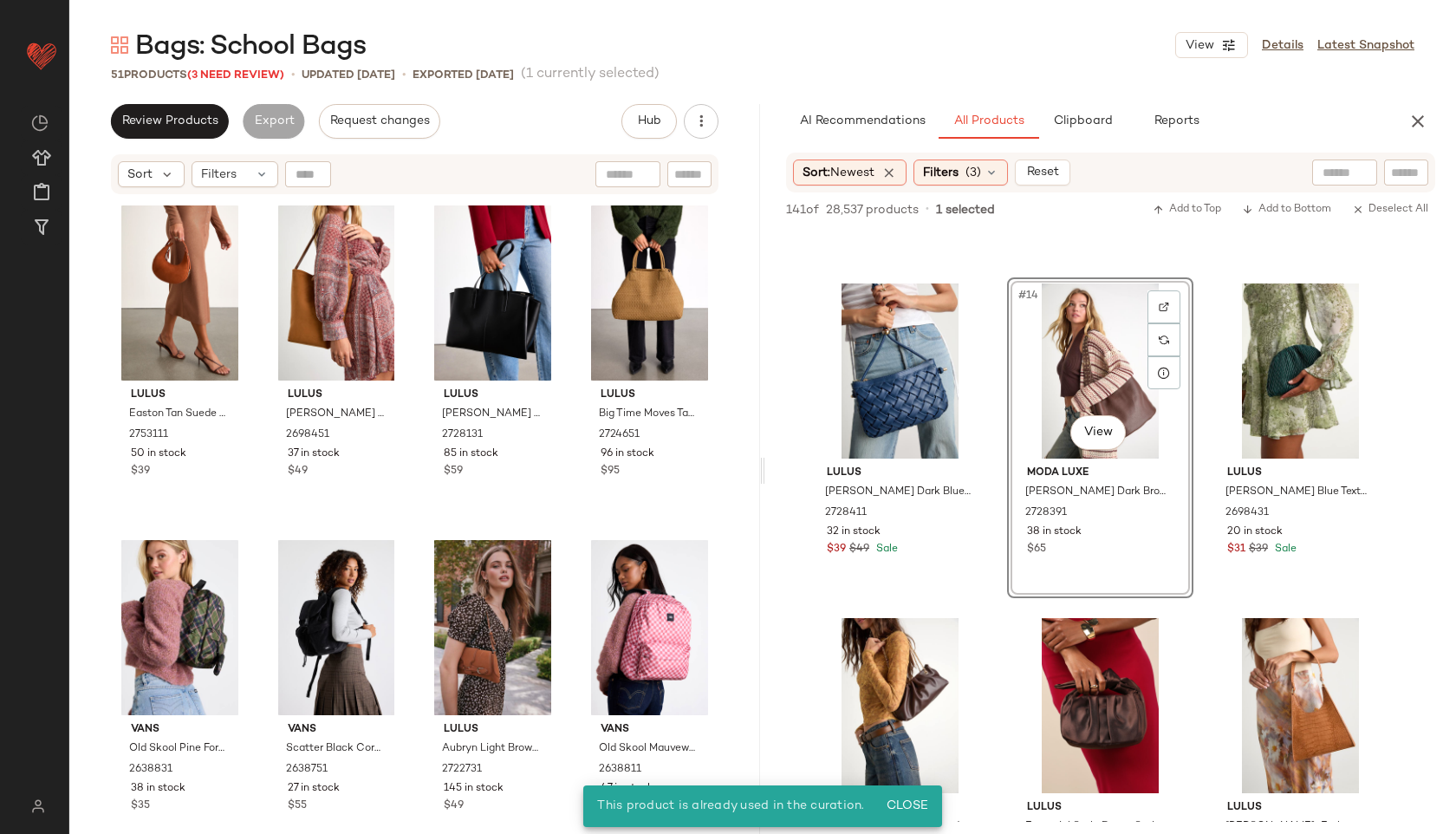
scroll to position [4361, 0]
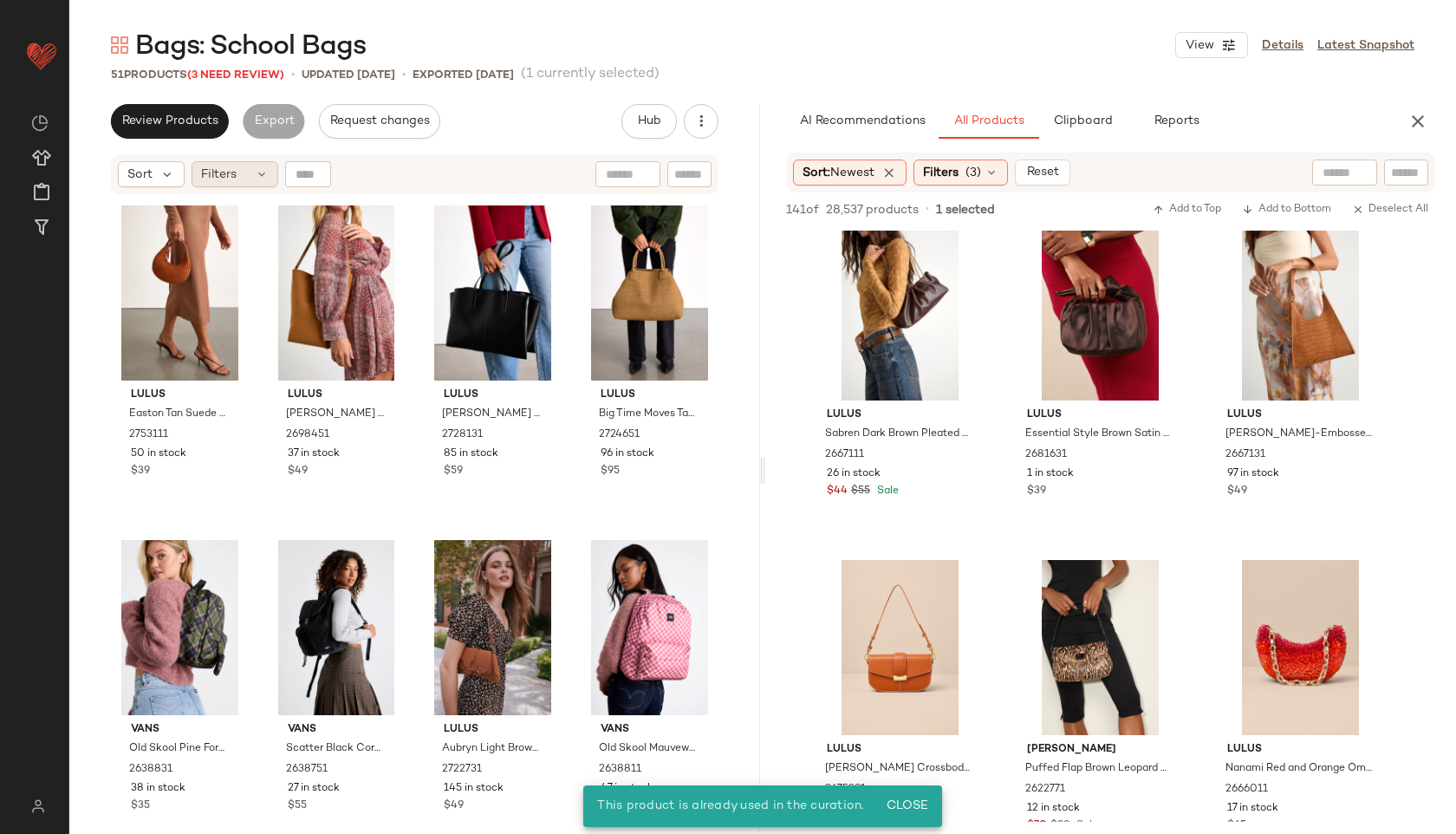
click at [240, 171] on div "Filters" at bounding box center [235, 174] width 87 height 26
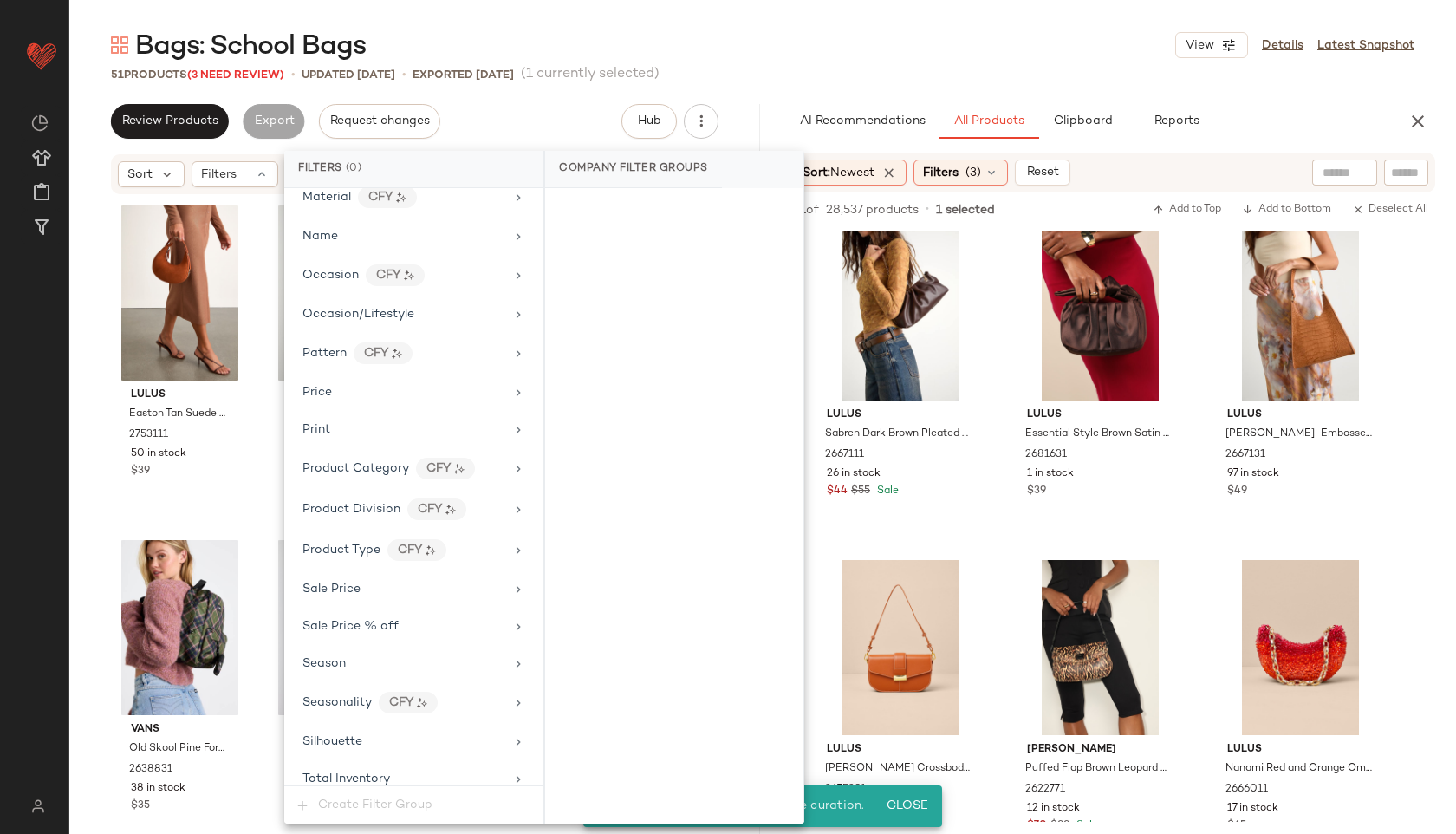
scroll to position [980, 0]
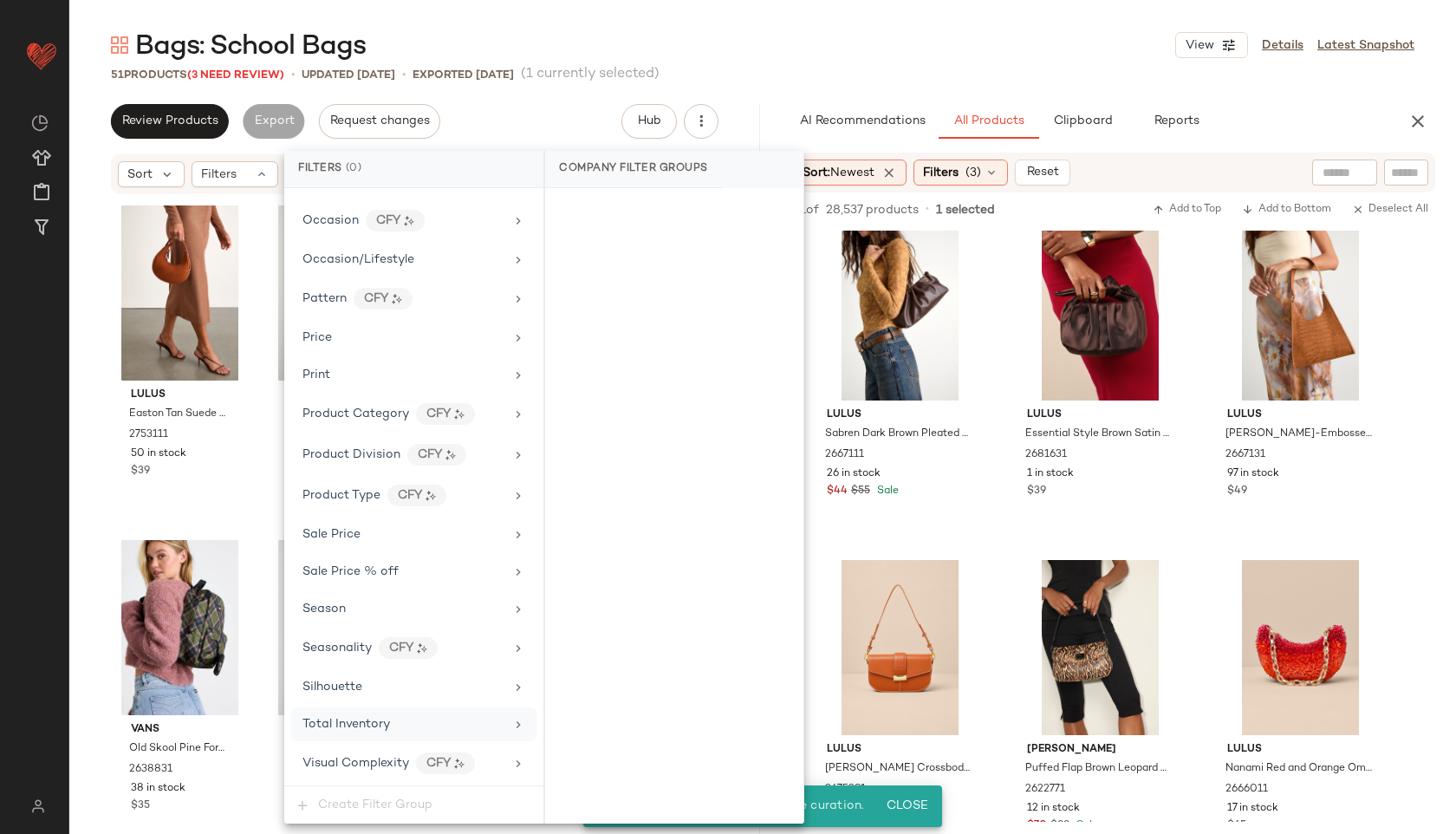
click at [357, 722] on span "Total Inventory" at bounding box center [346, 724] width 87 height 13
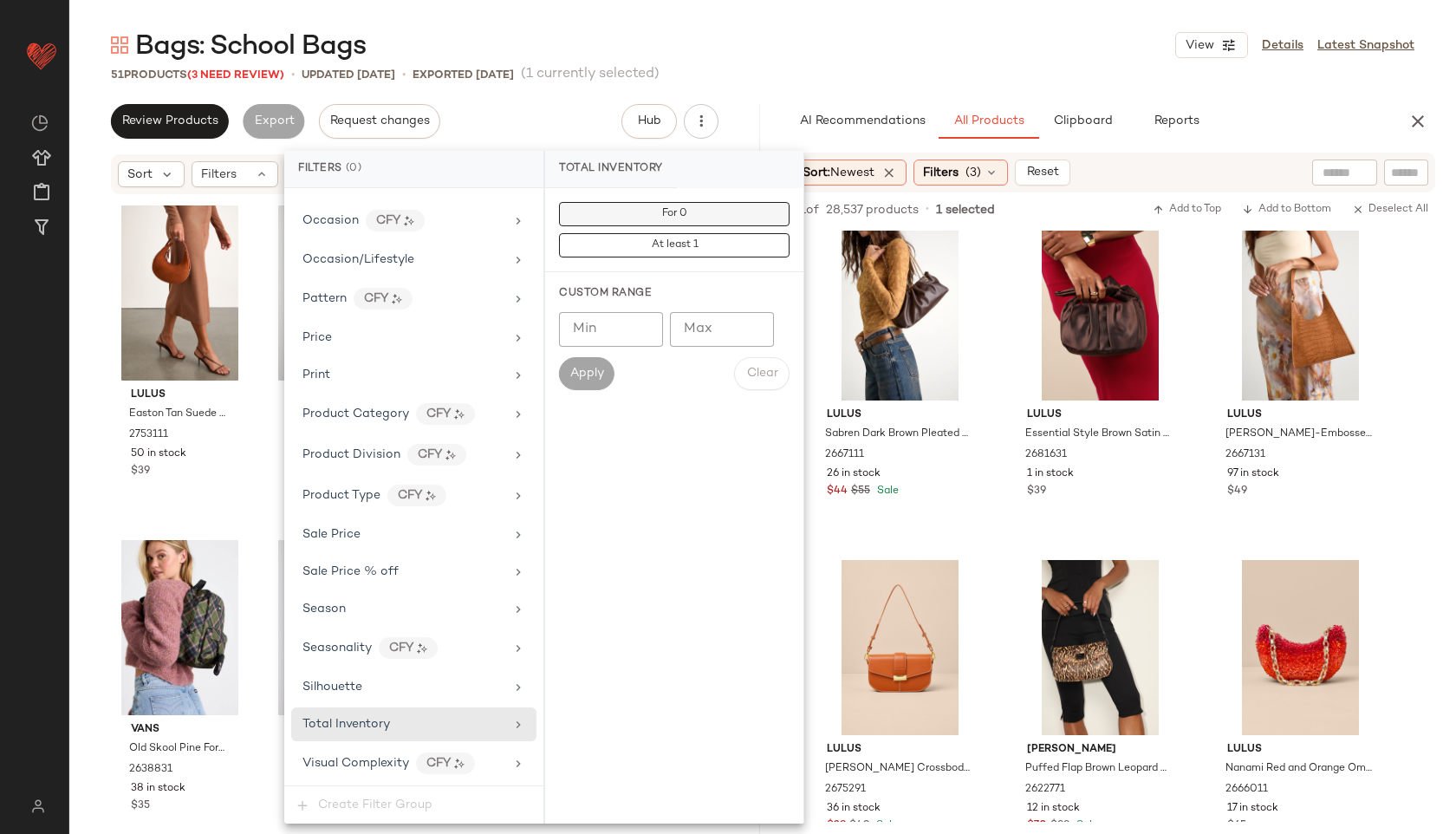
click at [676, 221] on button "For 0" at bounding box center [673, 213] width 230 height 25
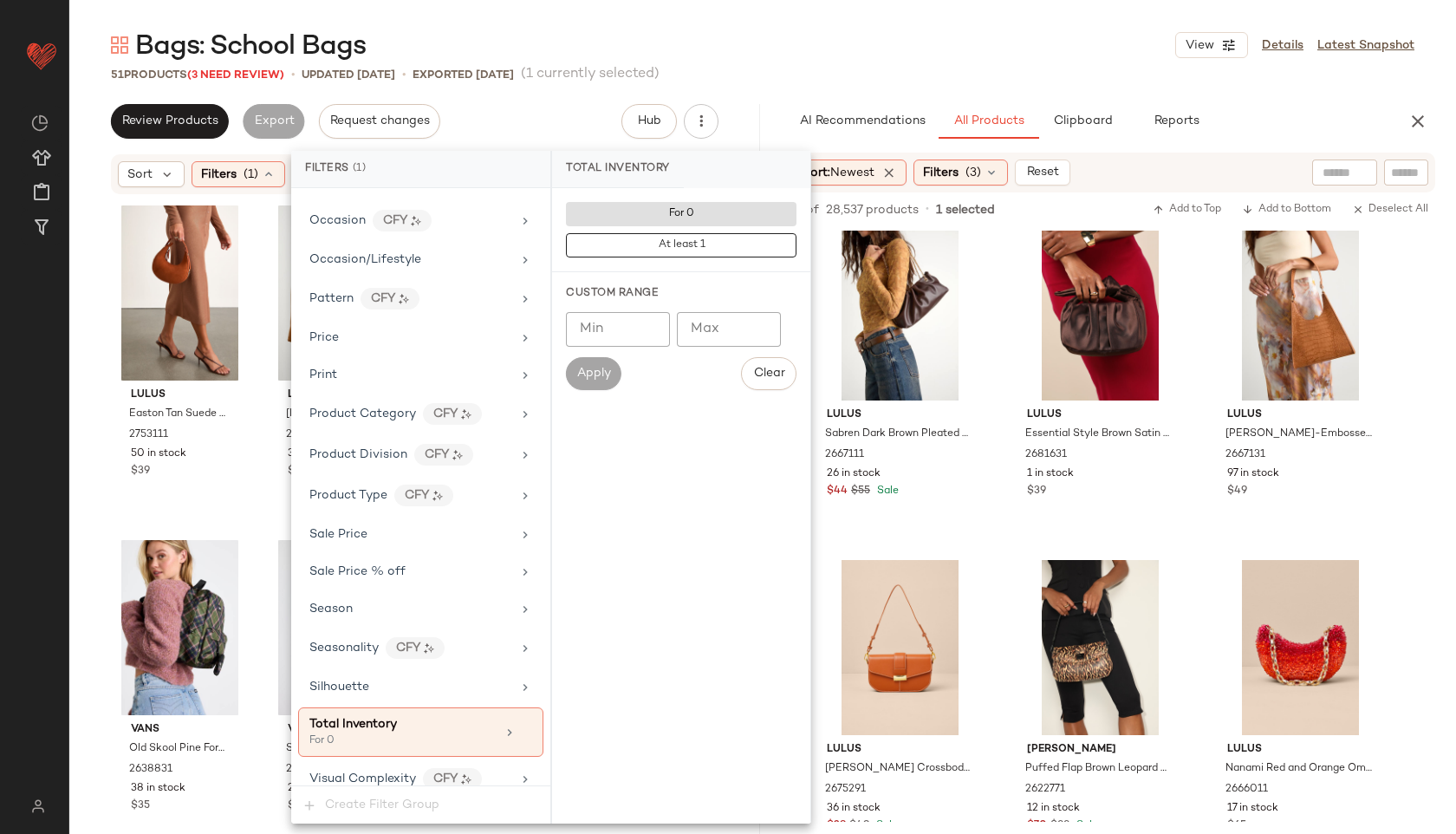
click at [779, 65] on div "Bags: School Bags View Details Latest Snapshot 51 Products (3 Need Review) • up…" at bounding box center [763, 431] width 1386 height 806
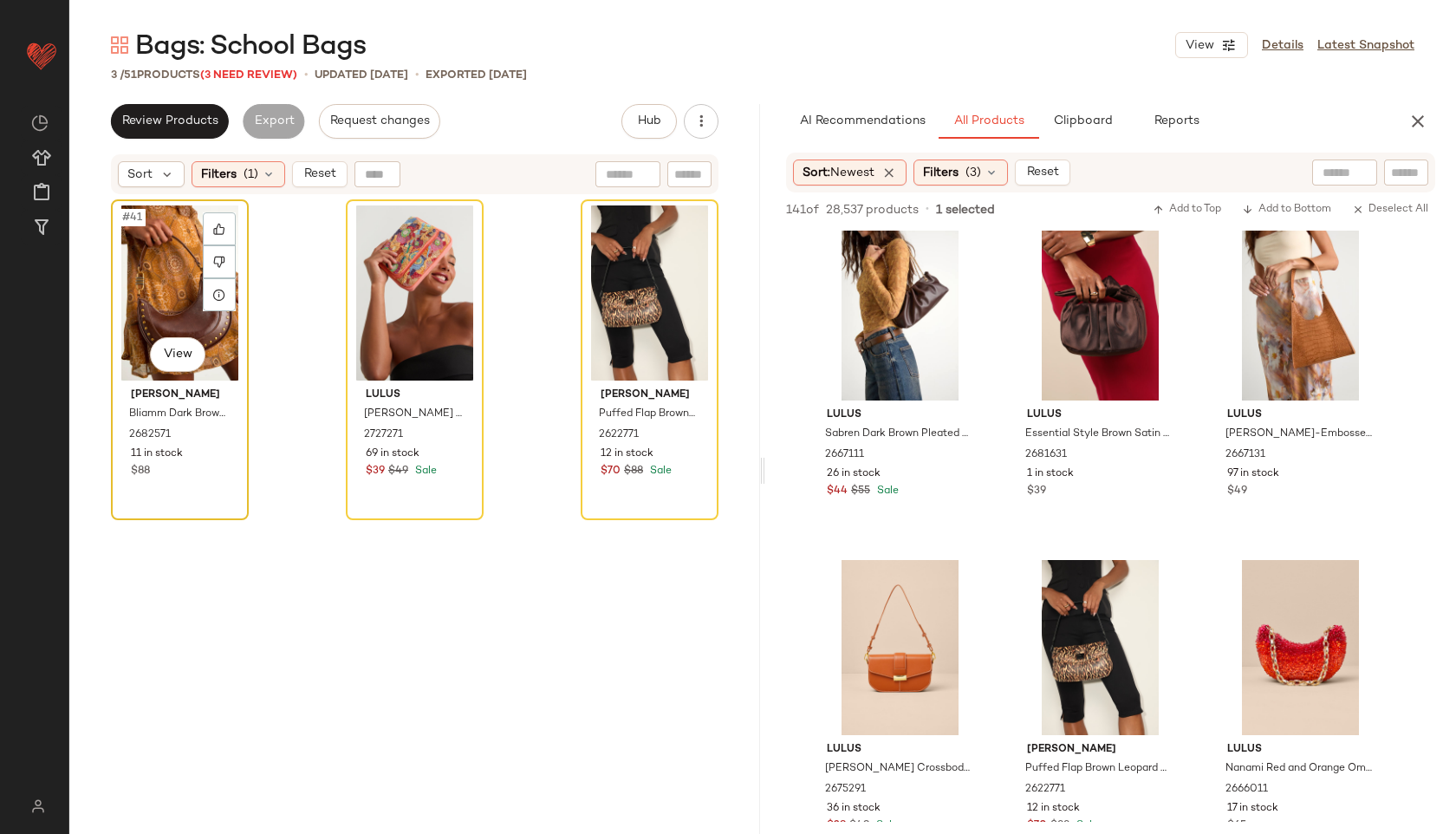
click at [148, 271] on div "#41 View" at bounding box center [180, 293] width 126 height 175
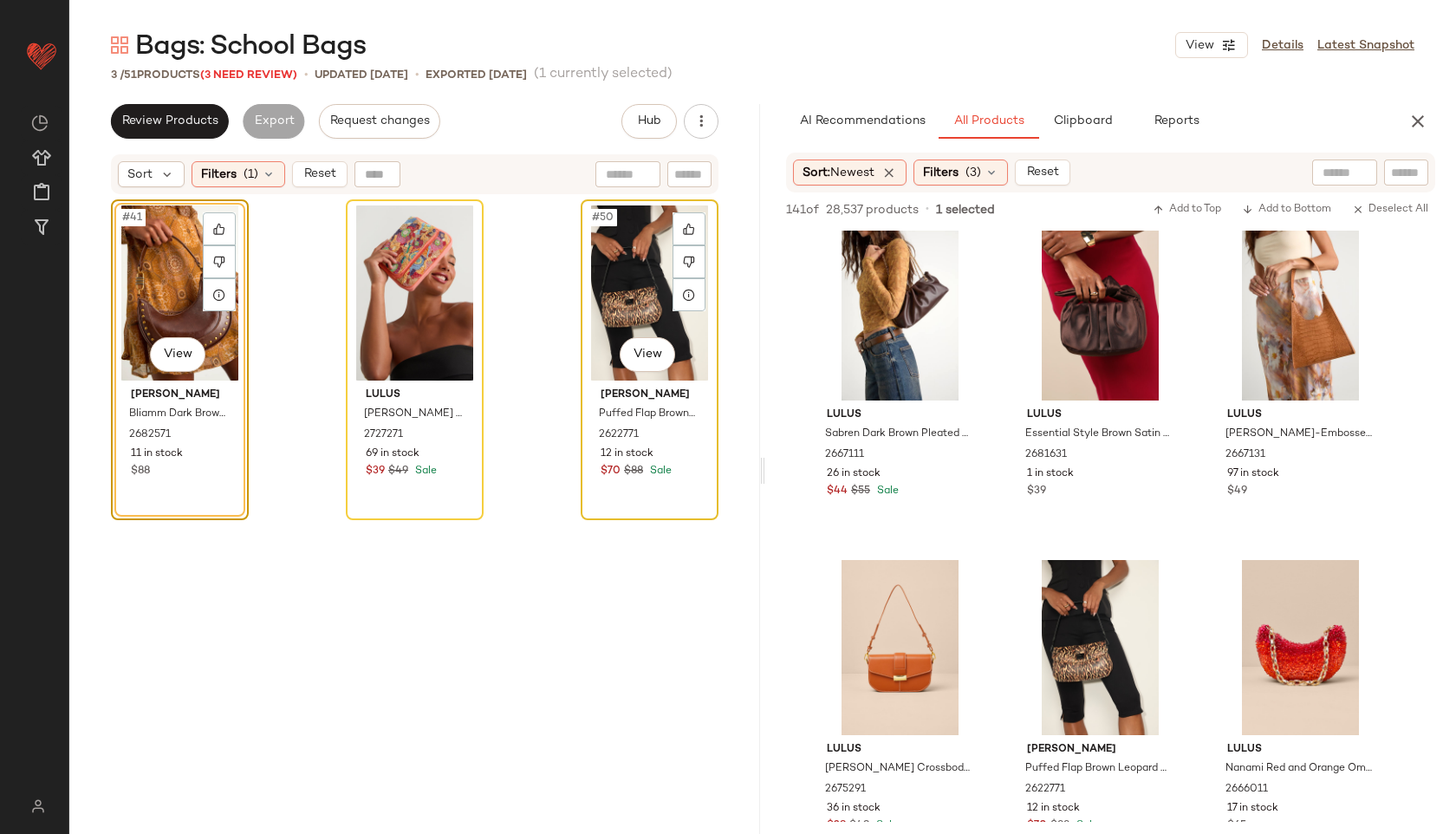
click at [612, 265] on div "#50 View" at bounding box center [650, 293] width 126 height 175
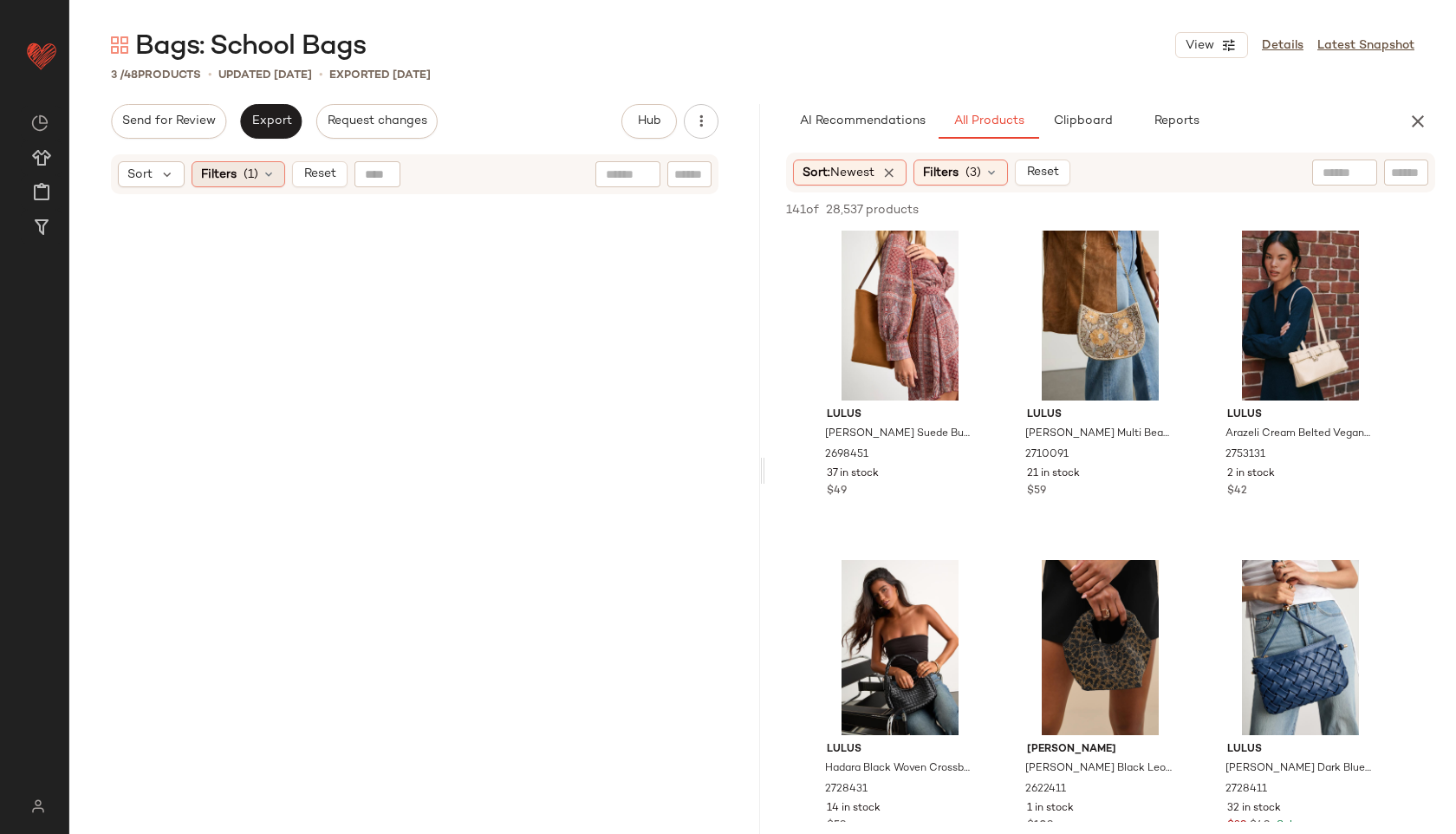
click at [260, 178] on div "Filters (1)" at bounding box center [238, 174] width 93 height 26
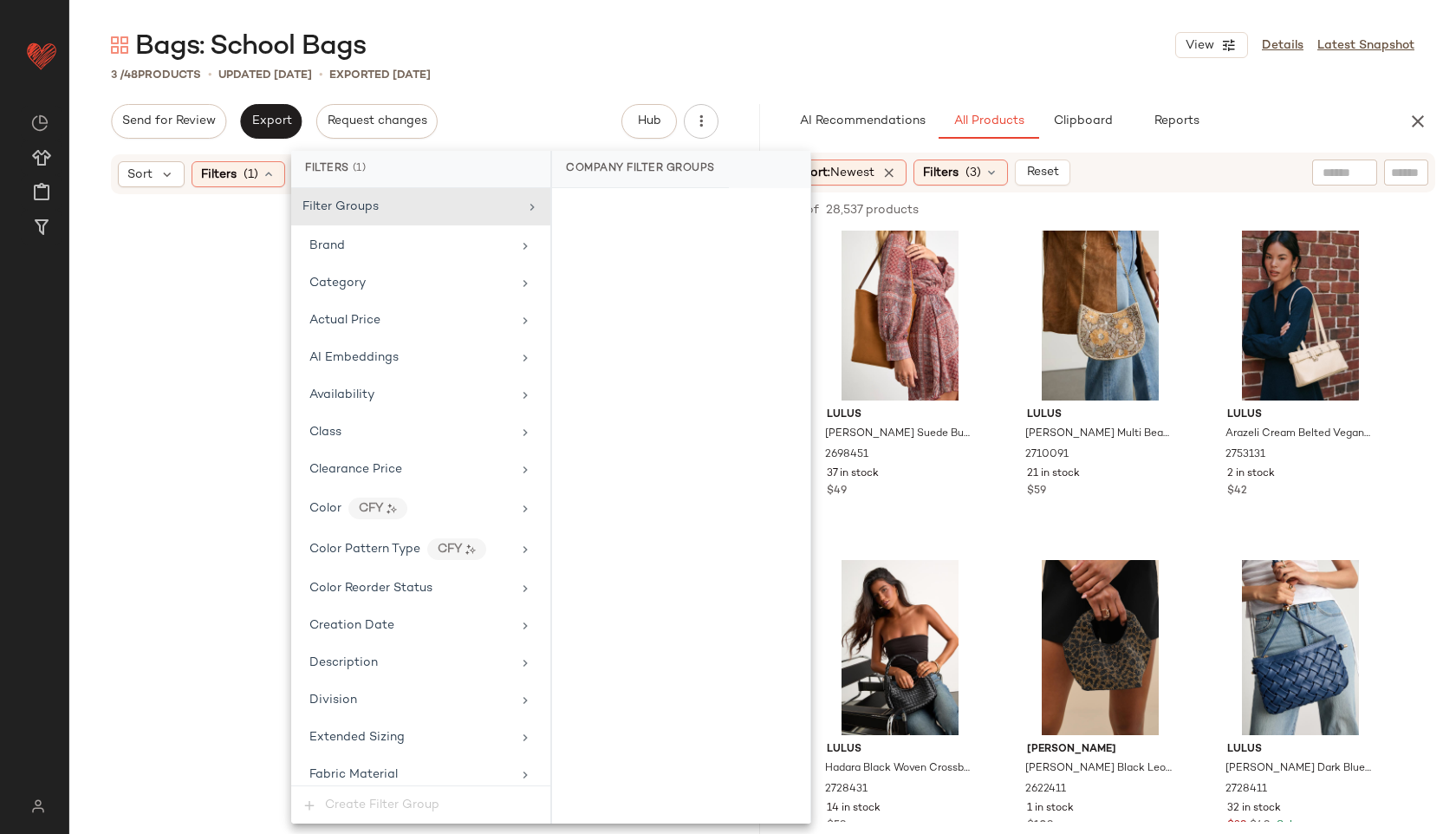
scroll to position [995, 0]
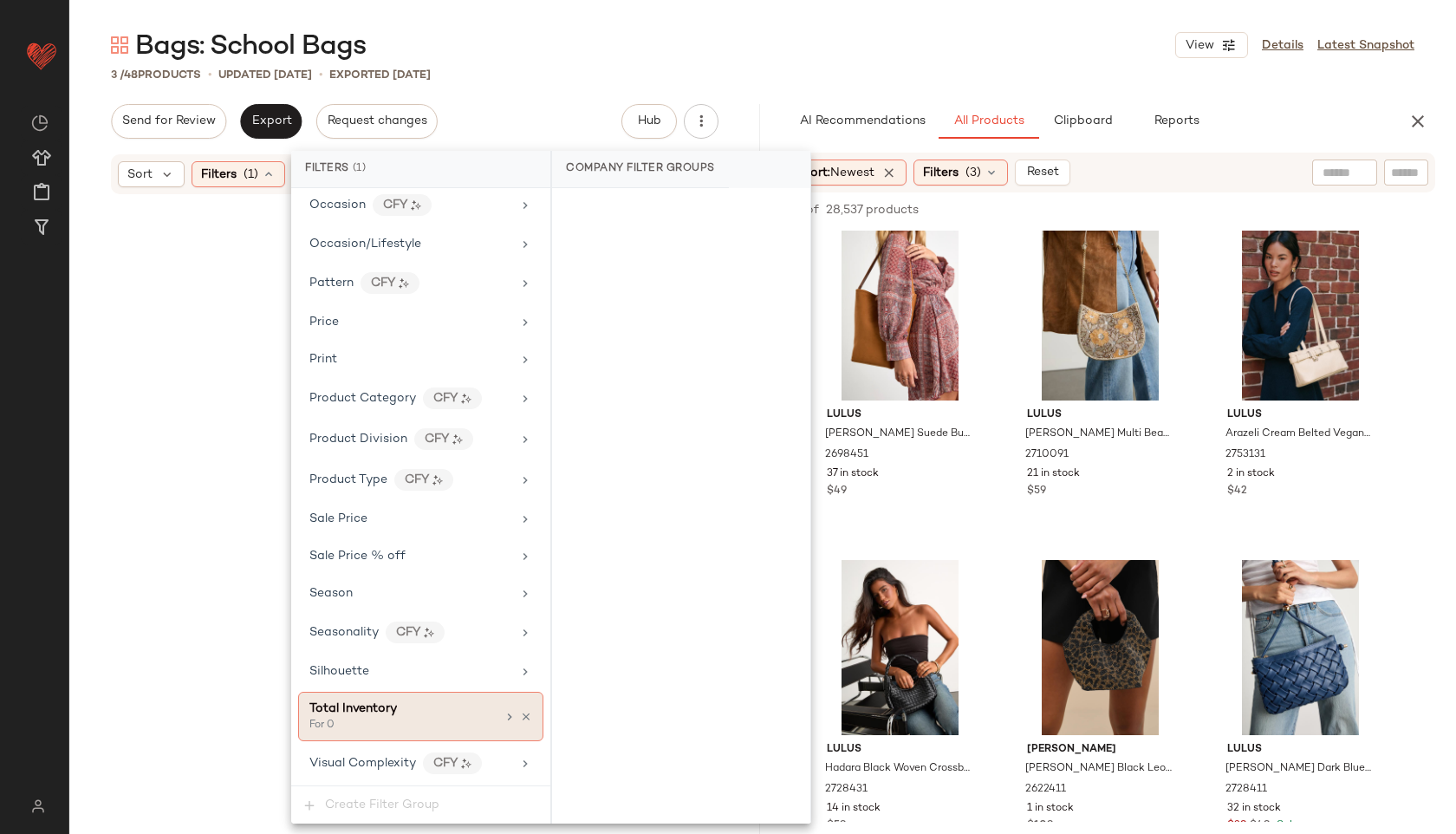
click at [363, 711] on span "Total Inventory" at bounding box center [353, 708] width 87 height 13
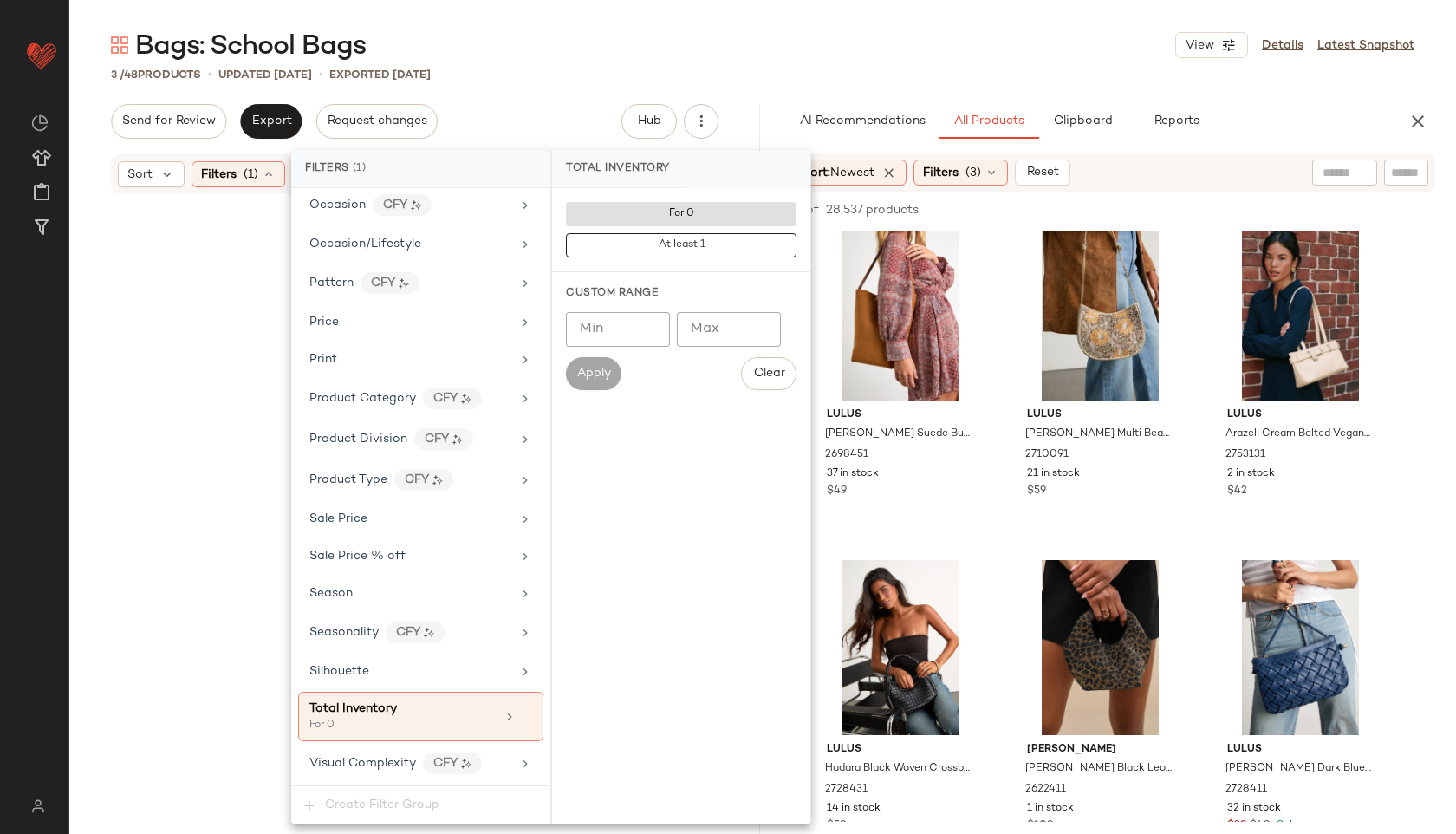
click at [718, 344] on input "Max" at bounding box center [728, 328] width 104 height 34
type input "**"
click at [587, 374] on span "Apply" at bounding box center [593, 374] width 34 height 14
click at [563, 66] on div "3 / 48 Products • updated Oct 14th • Exported Oct 9th" at bounding box center [763, 75] width 1386 height 18
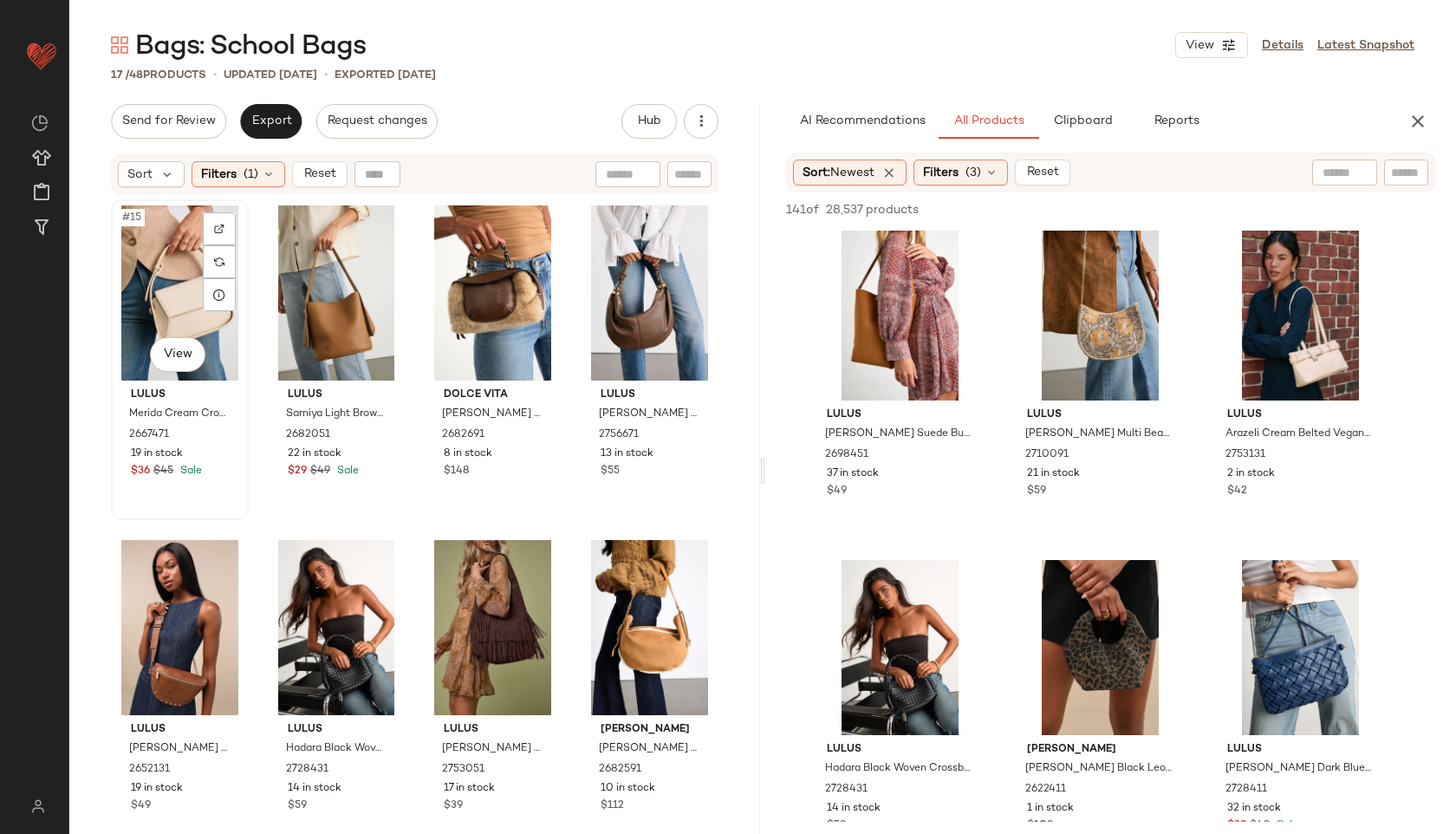
click at [165, 246] on div "#15 View" at bounding box center [180, 293] width 126 height 175
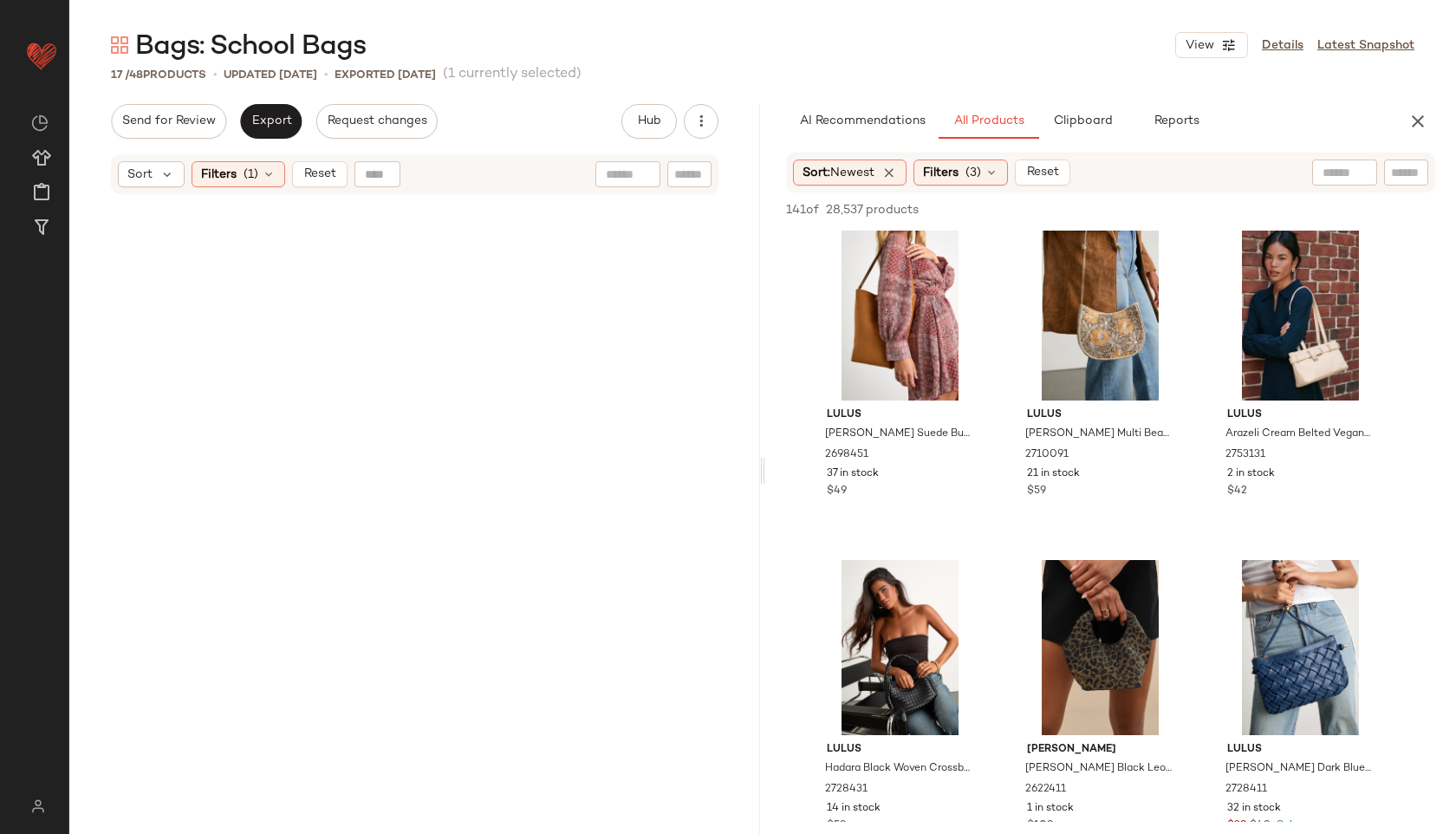
scroll to position [991, 0]
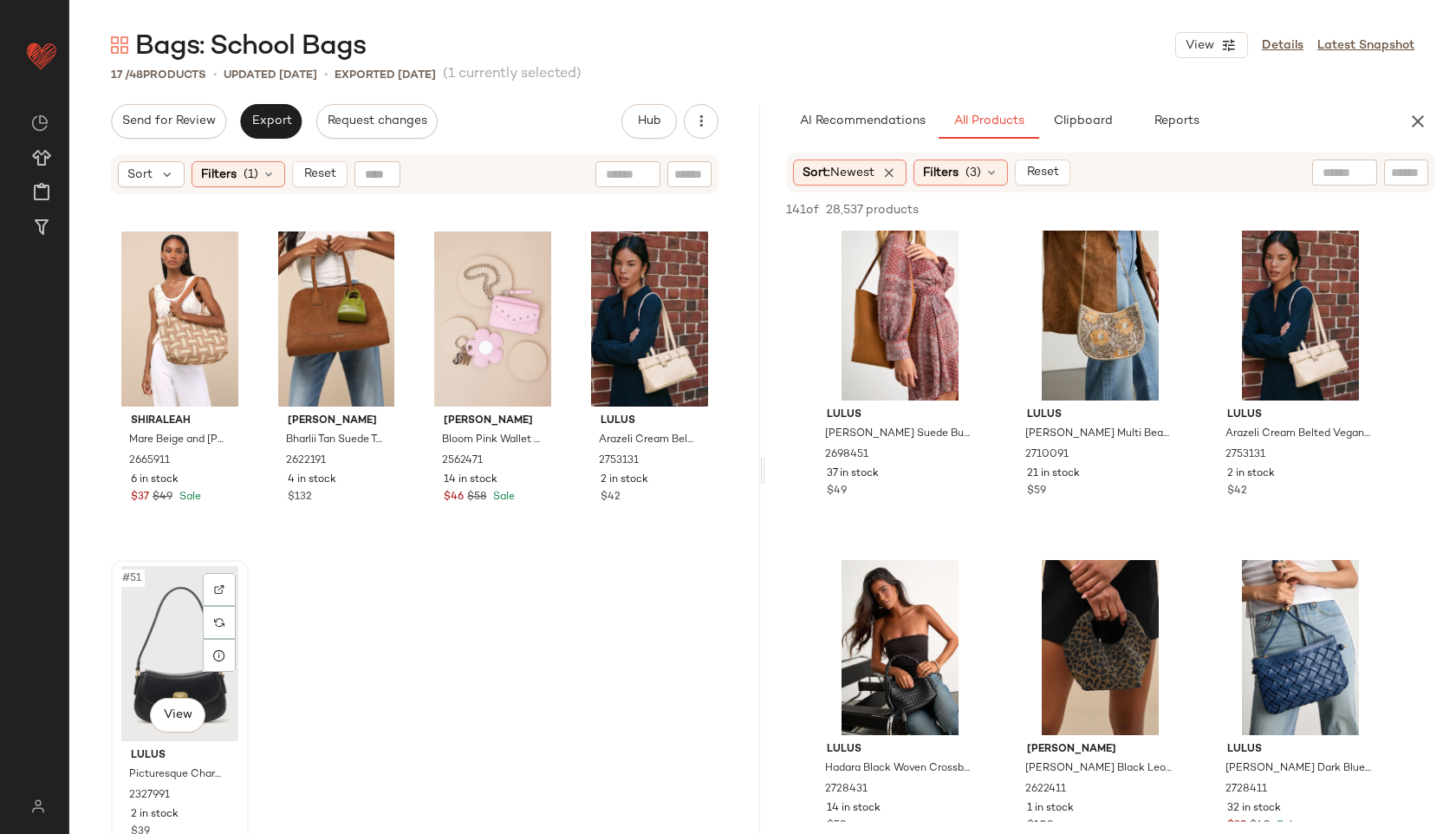
click at [178, 632] on div "#51 View" at bounding box center [180, 654] width 126 height 175
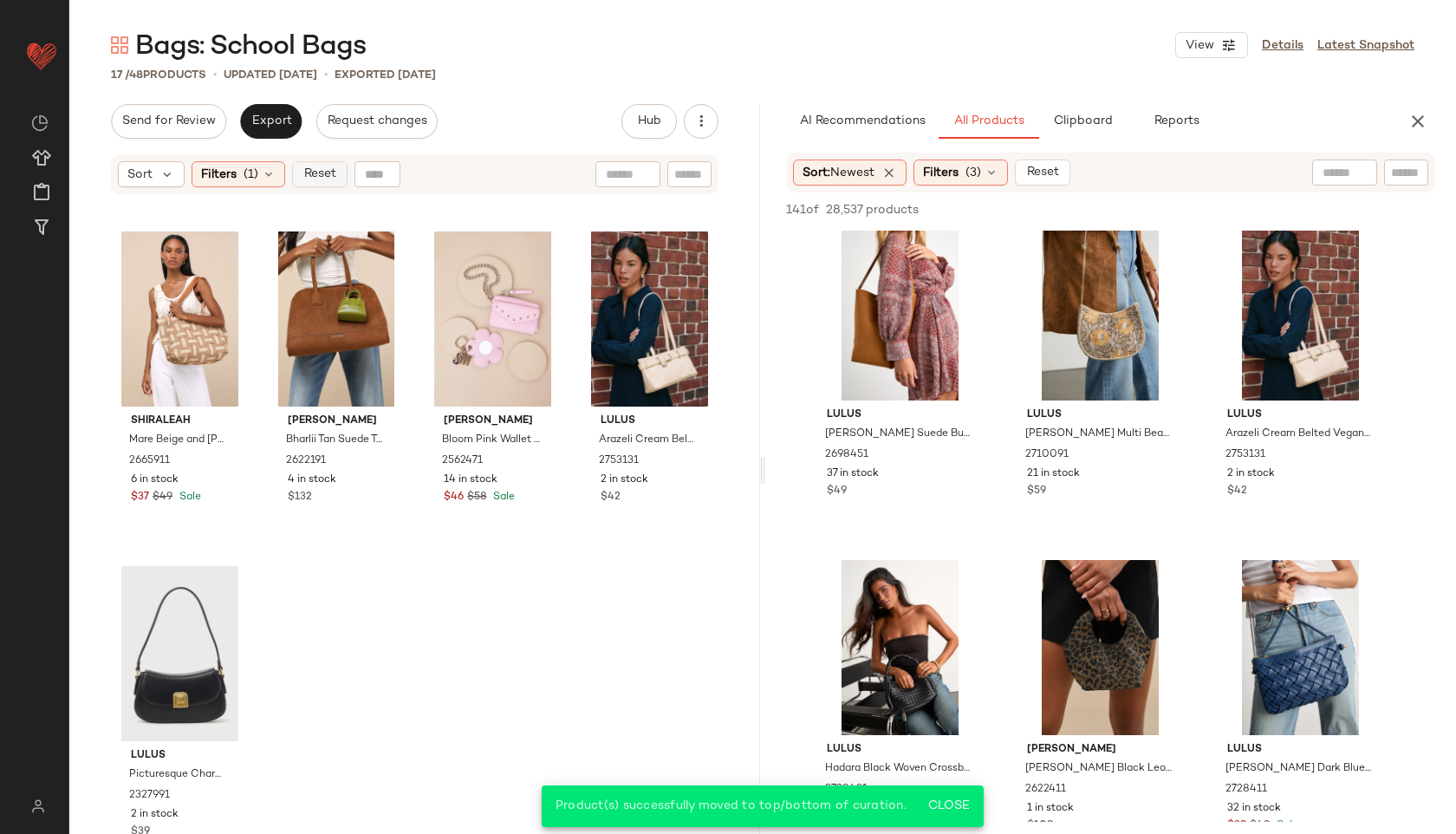
click at [311, 176] on span "Reset" at bounding box center [319, 174] width 32 height 14
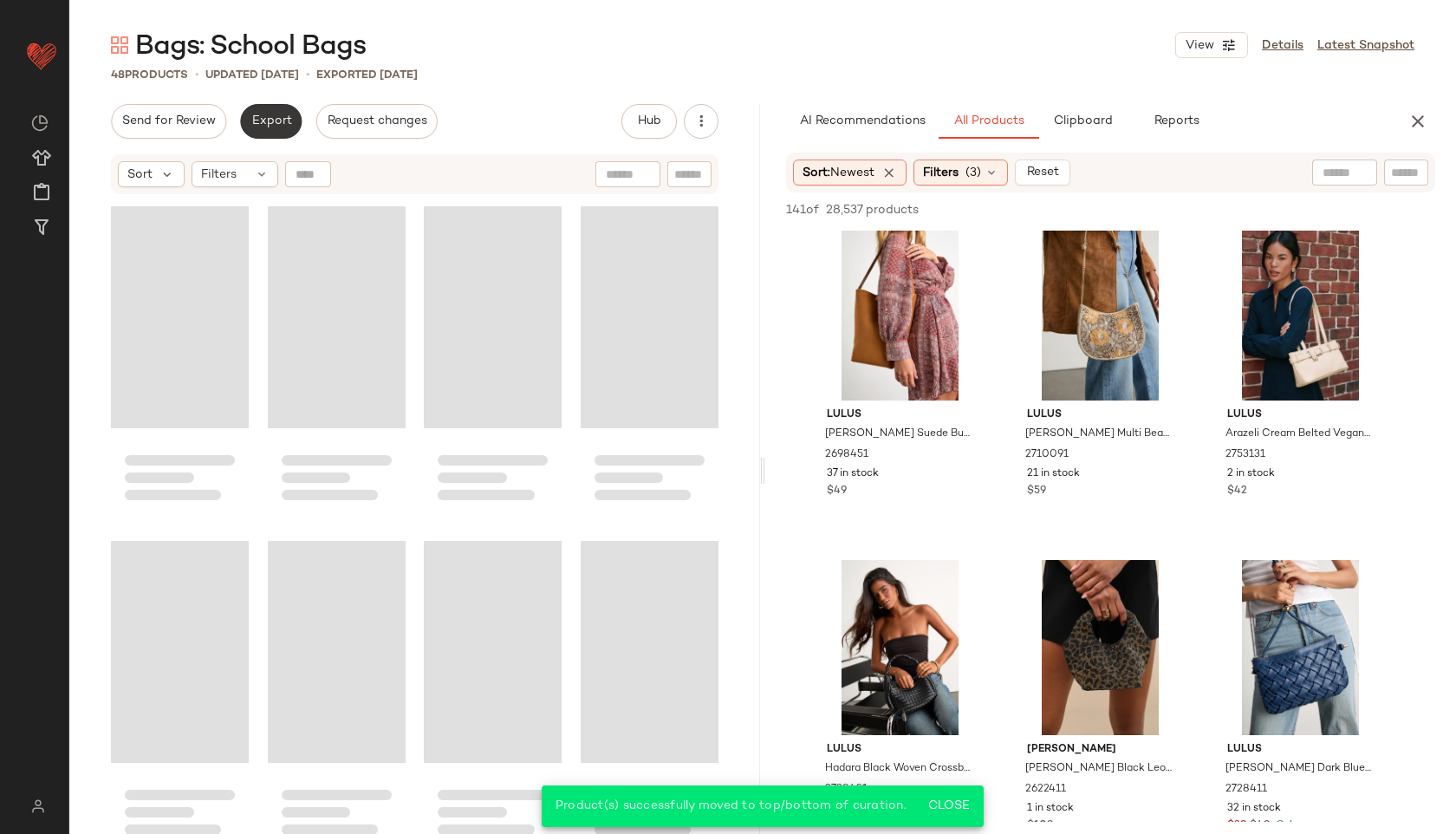
click at [277, 112] on button "Export" at bounding box center [270, 121] width 62 height 34
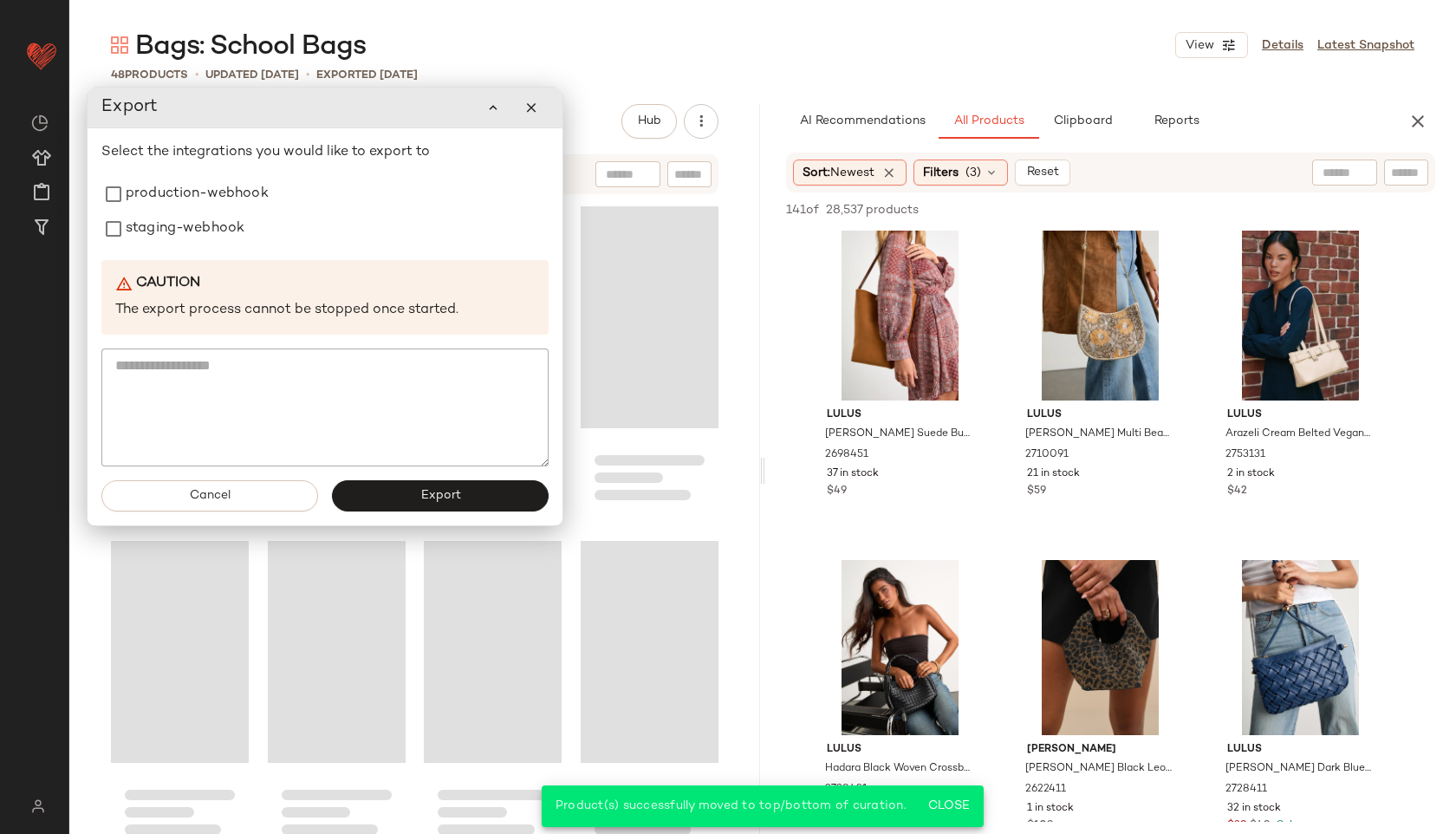
scroll to position [3334, 0]
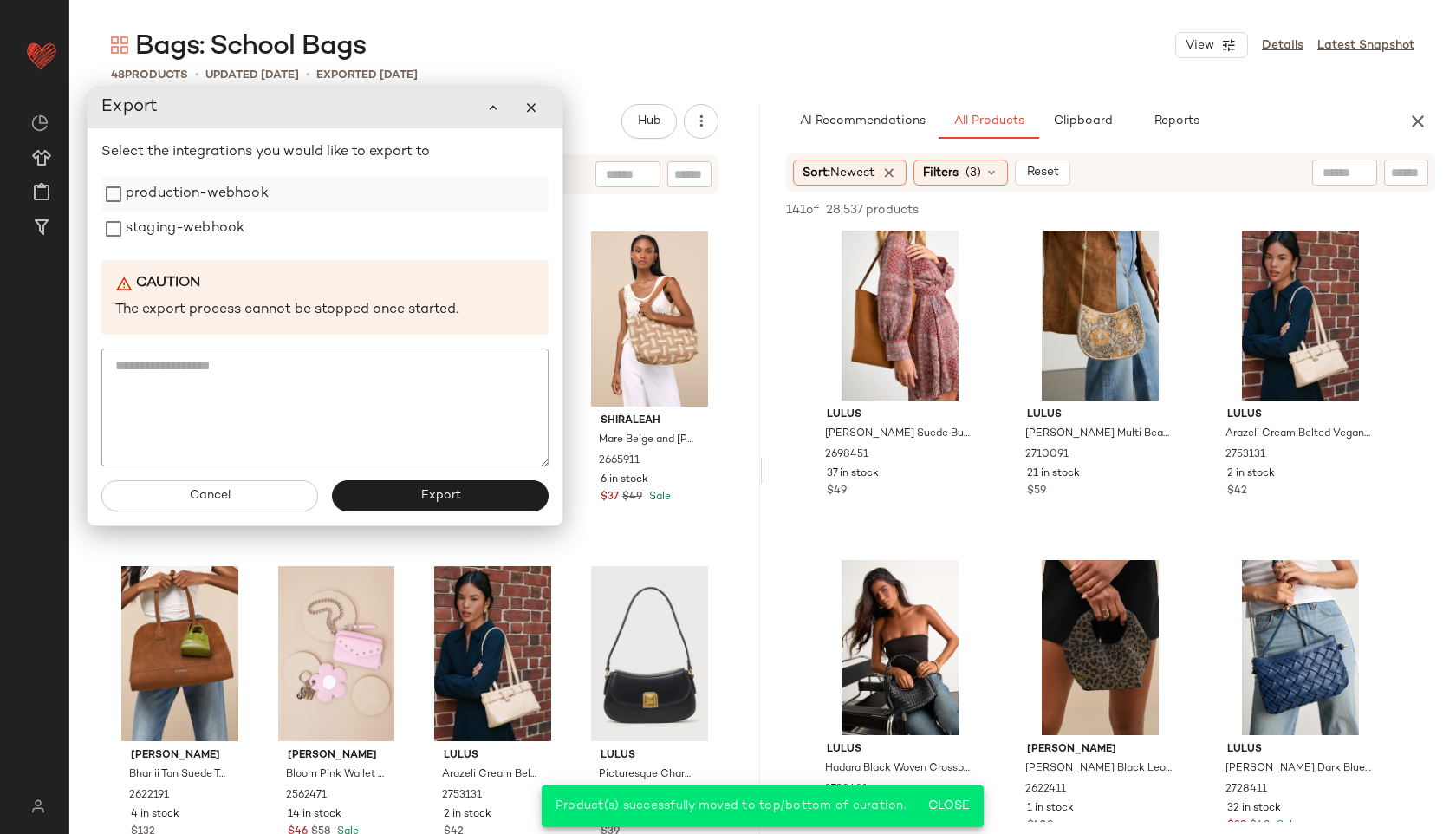
click at [197, 191] on label "production-webhook" at bounding box center [197, 194] width 143 height 34
click at [191, 229] on label "staging-webhook" at bounding box center [185, 228] width 119 height 34
click at [445, 494] on span "Export" at bounding box center [439, 496] width 40 height 14
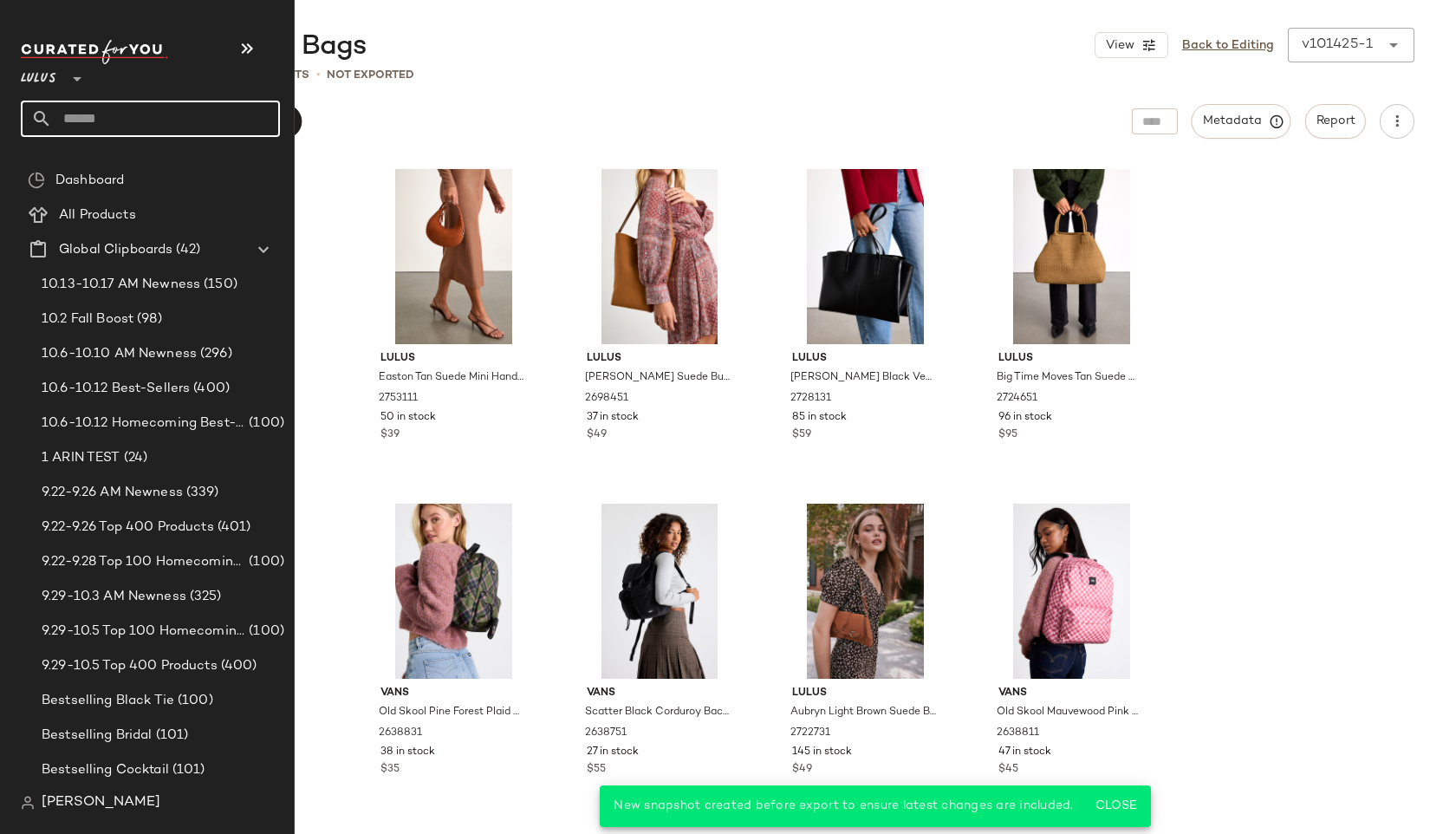
click at [129, 134] on input "text" at bounding box center [166, 118] width 228 height 36
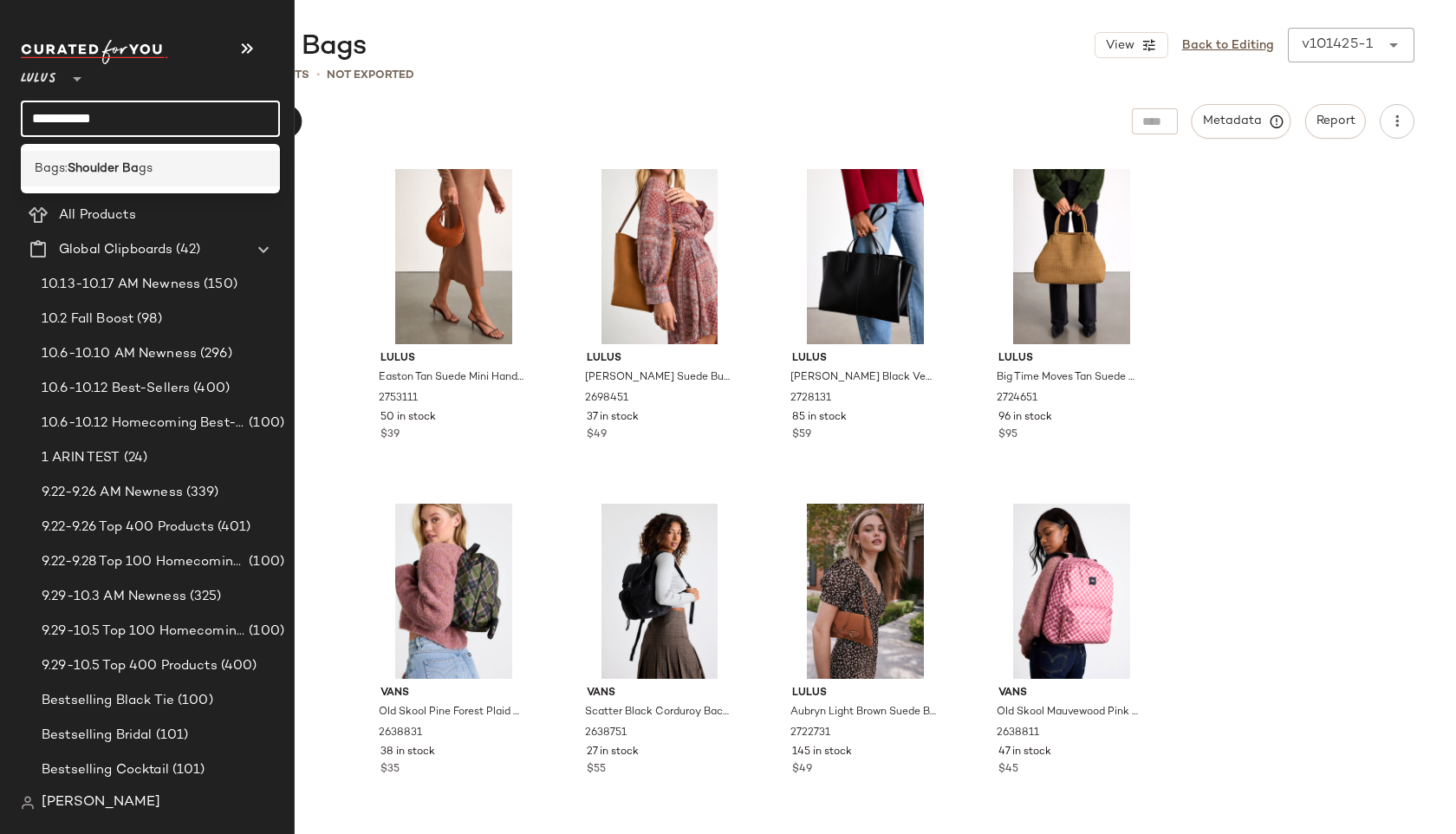
type input "**********"
click at [146, 165] on span "gs" at bounding box center [146, 168] width 14 height 19
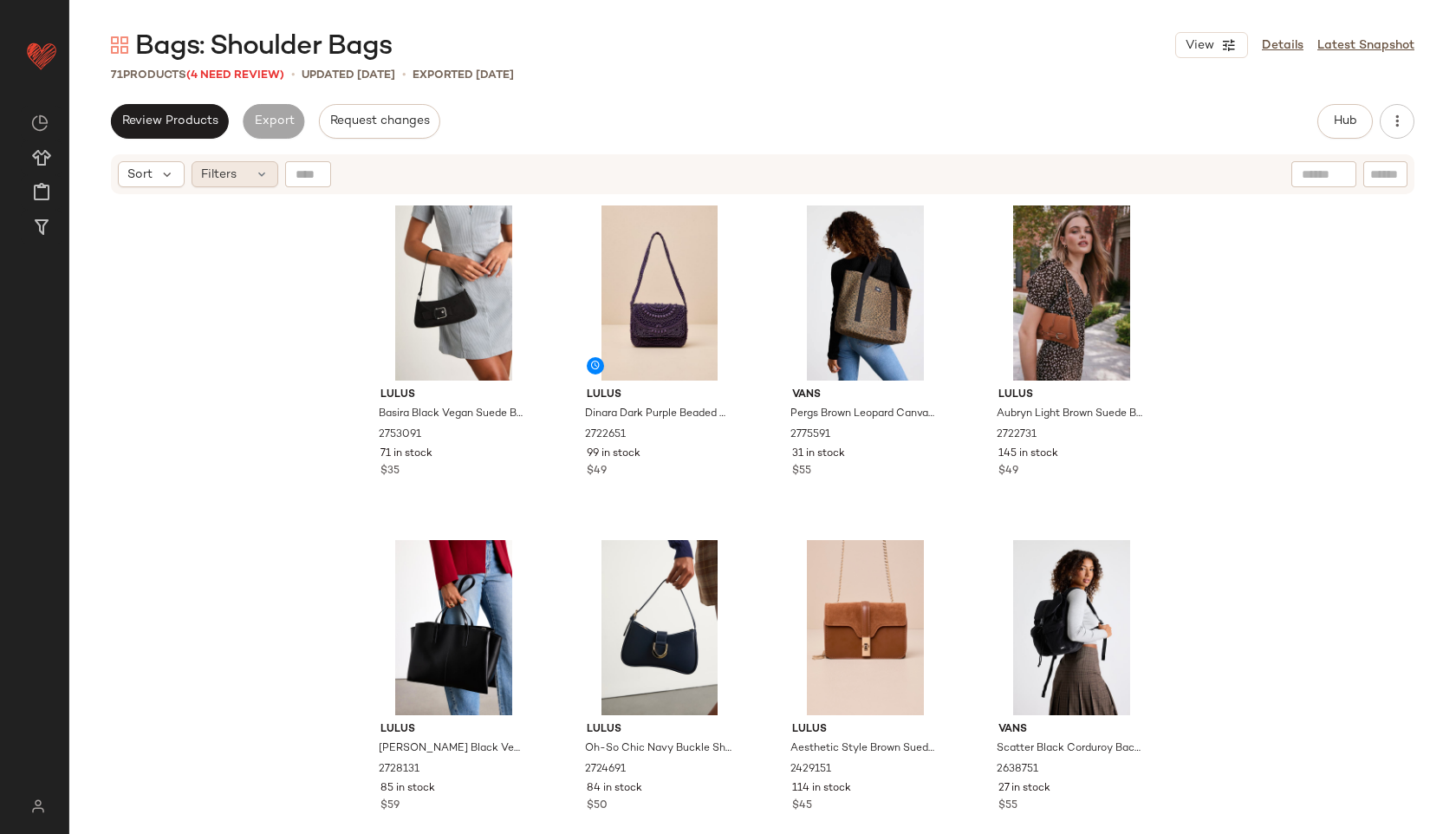
click at [226, 172] on span "Filters" at bounding box center [218, 174] width 35 height 19
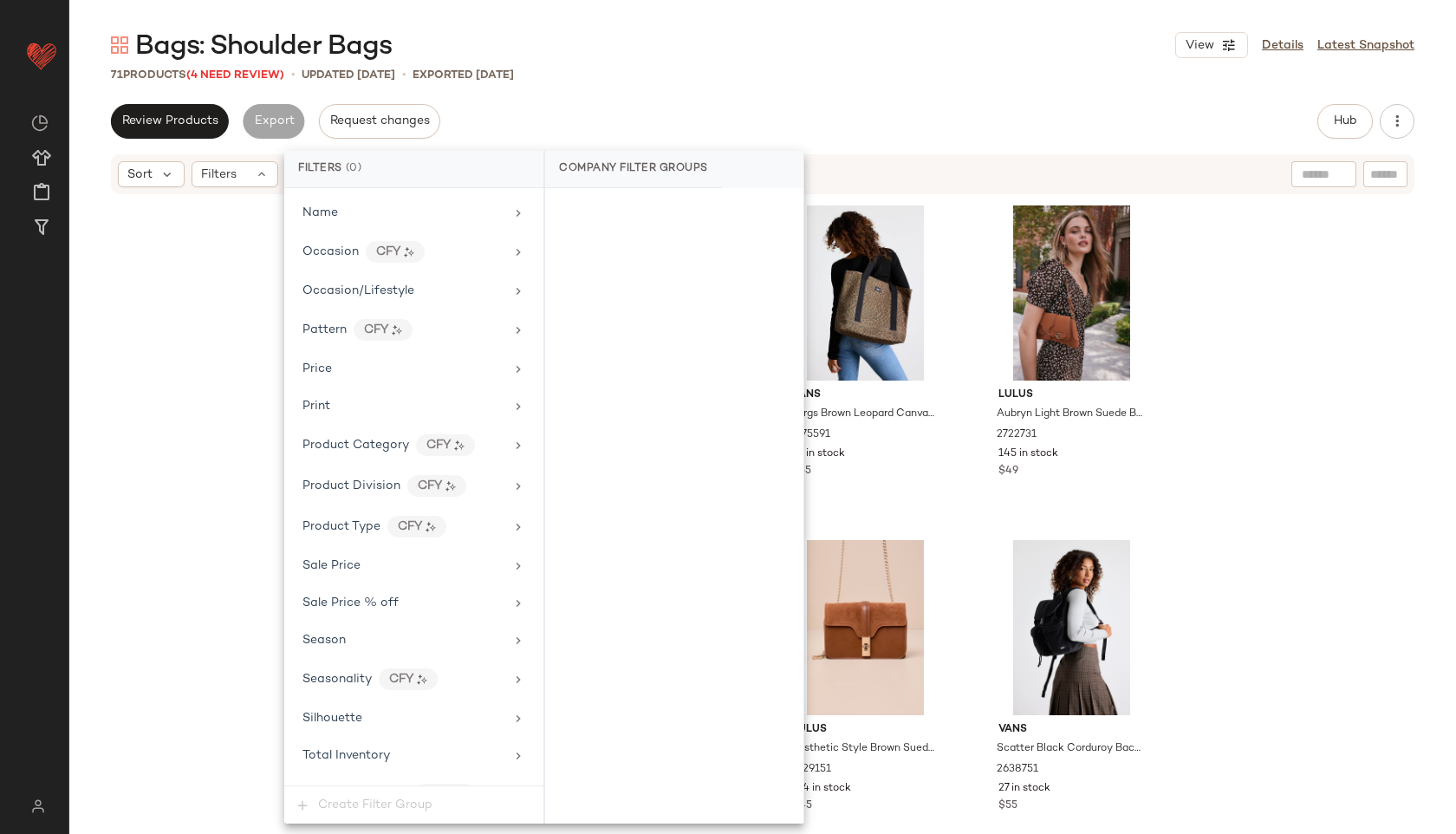
scroll to position [980, 0]
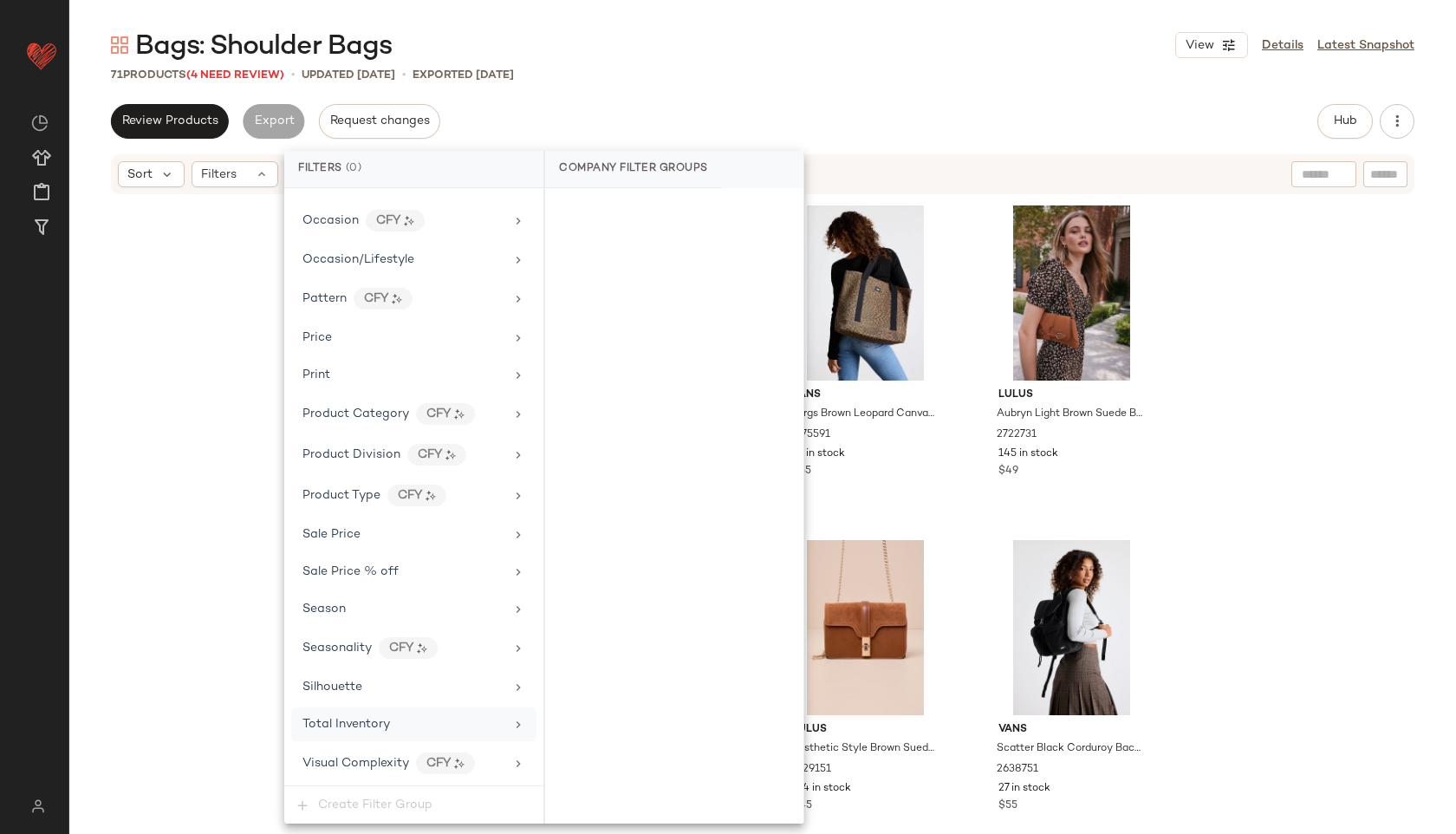
click at [349, 723] on span "Total Inventory" at bounding box center [346, 724] width 87 height 13
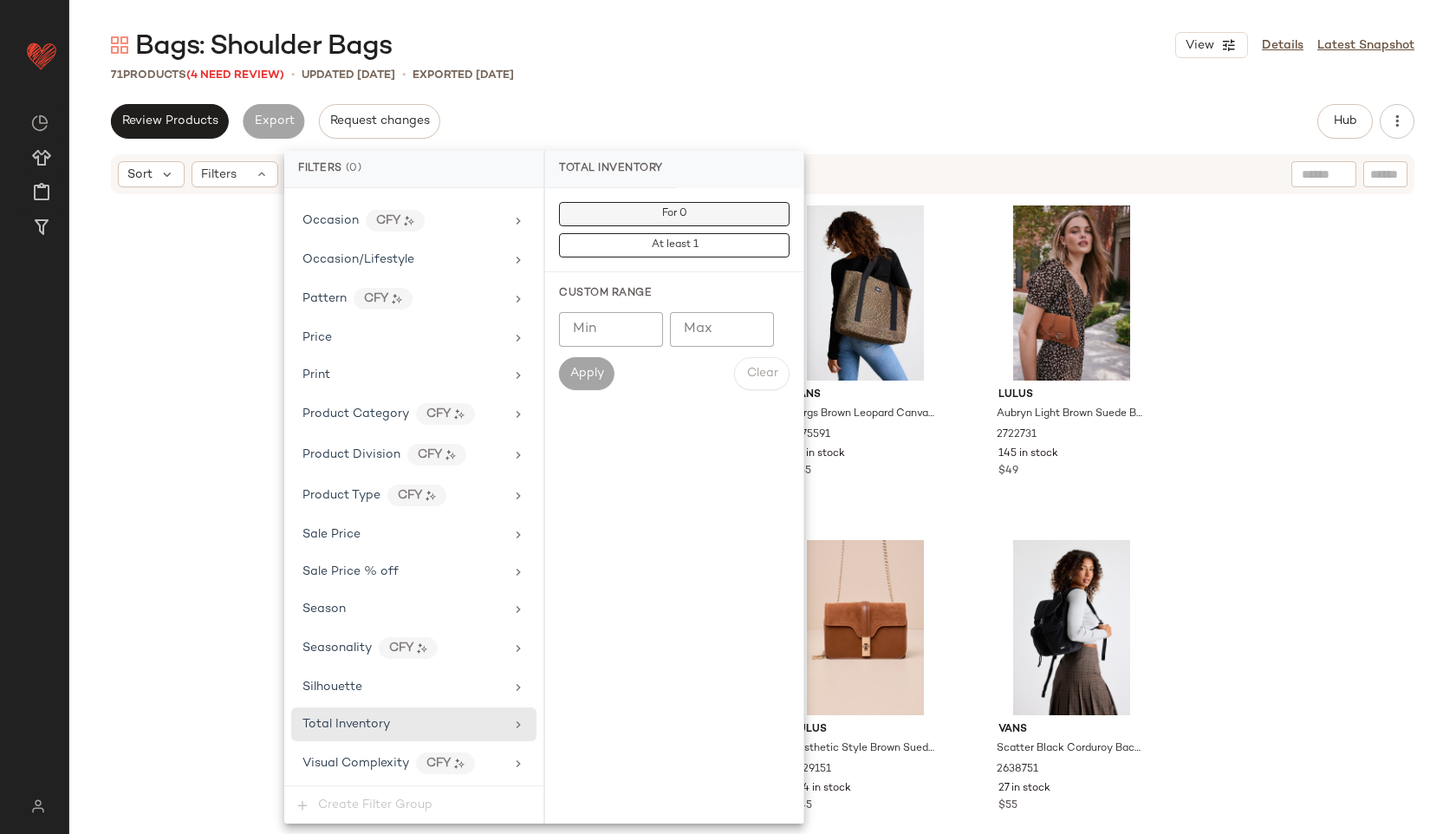
click at [669, 220] on button "For 0" at bounding box center [673, 213] width 230 height 25
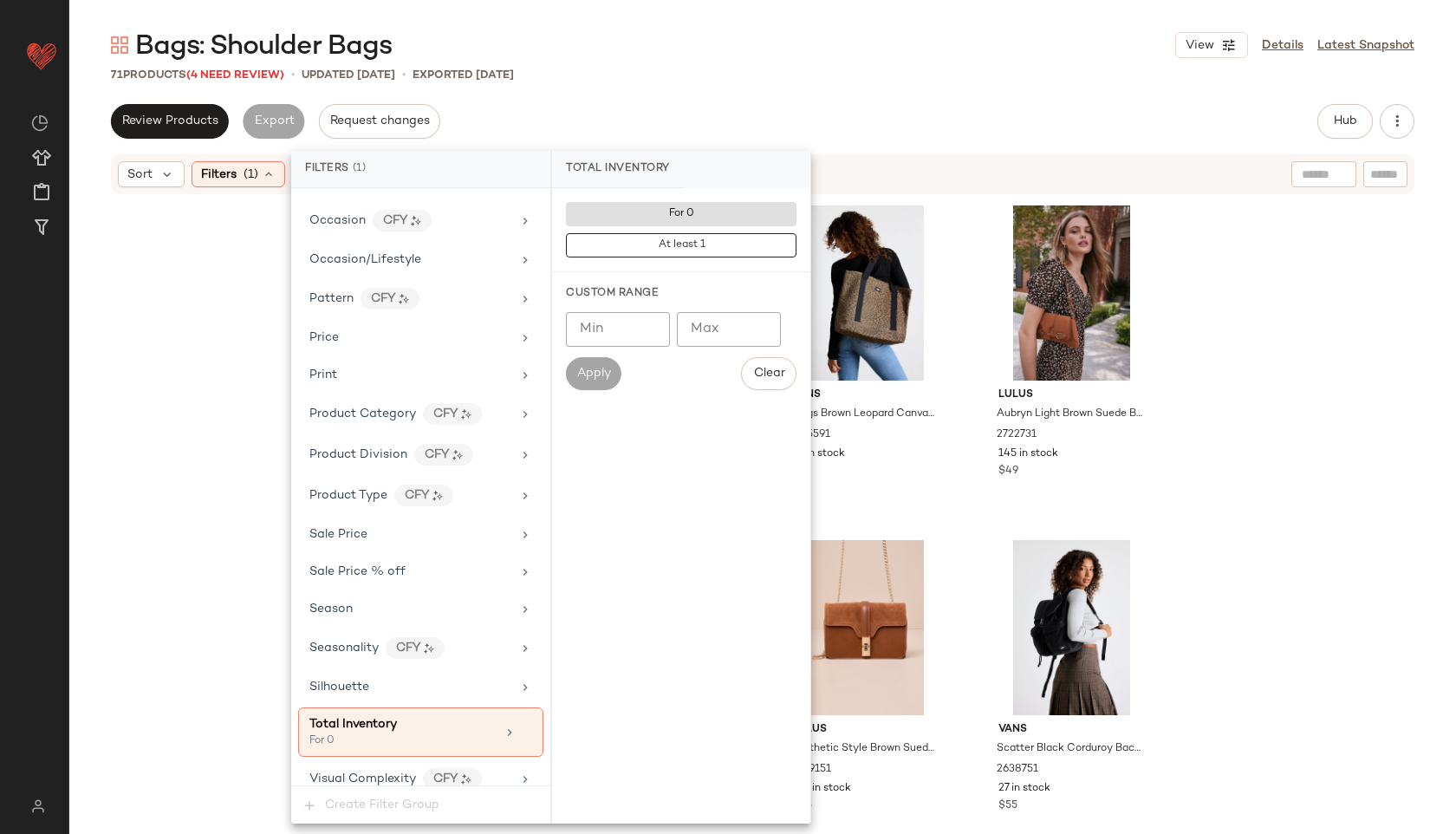
click at [750, 67] on div "71 Products (4 Need Review) • updated Oct 9th • Exported Oct 9th" at bounding box center [763, 75] width 1386 height 18
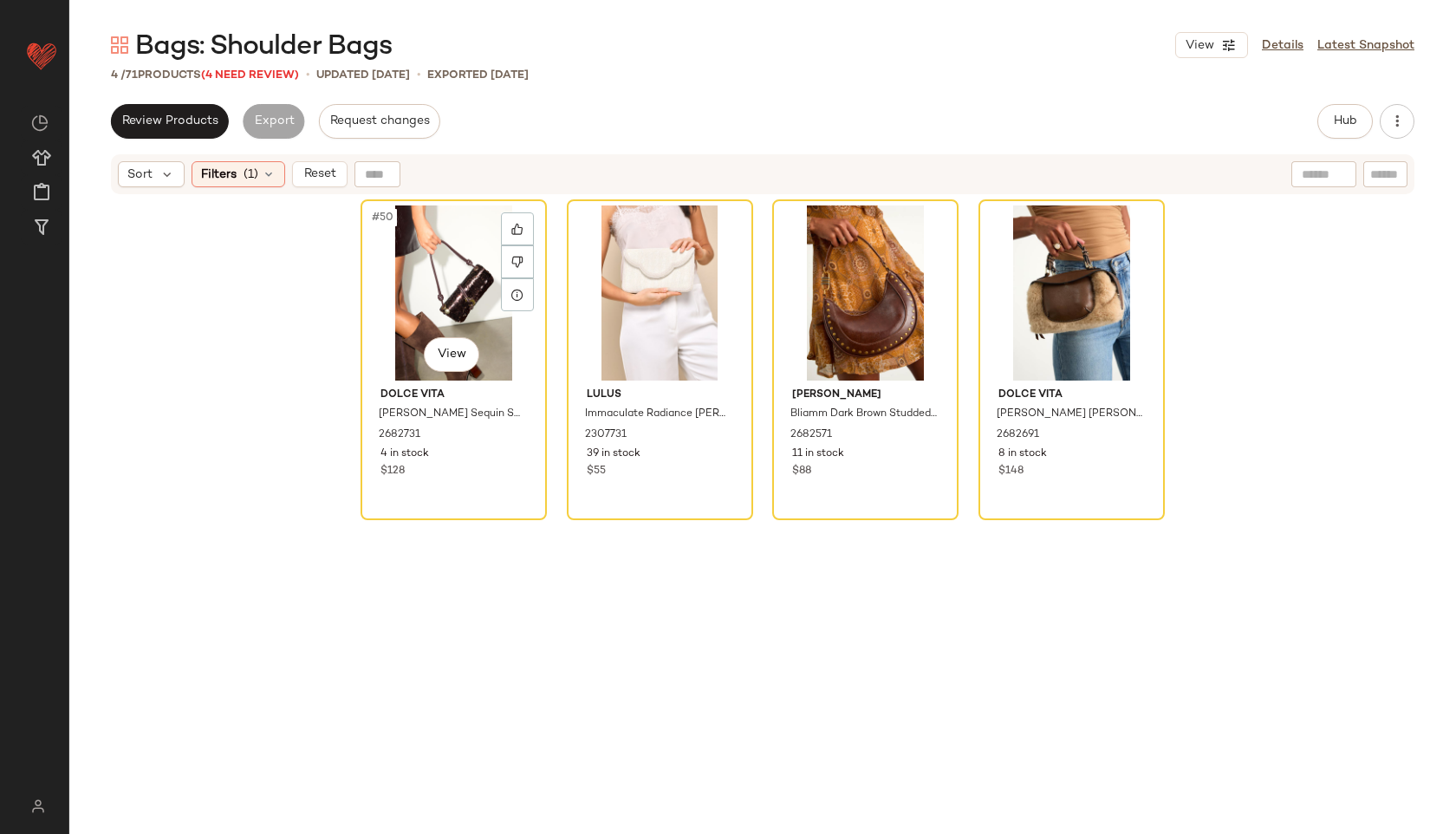
click at [447, 274] on div "#50 View" at bounding box center [453, 293] width 174 height 175
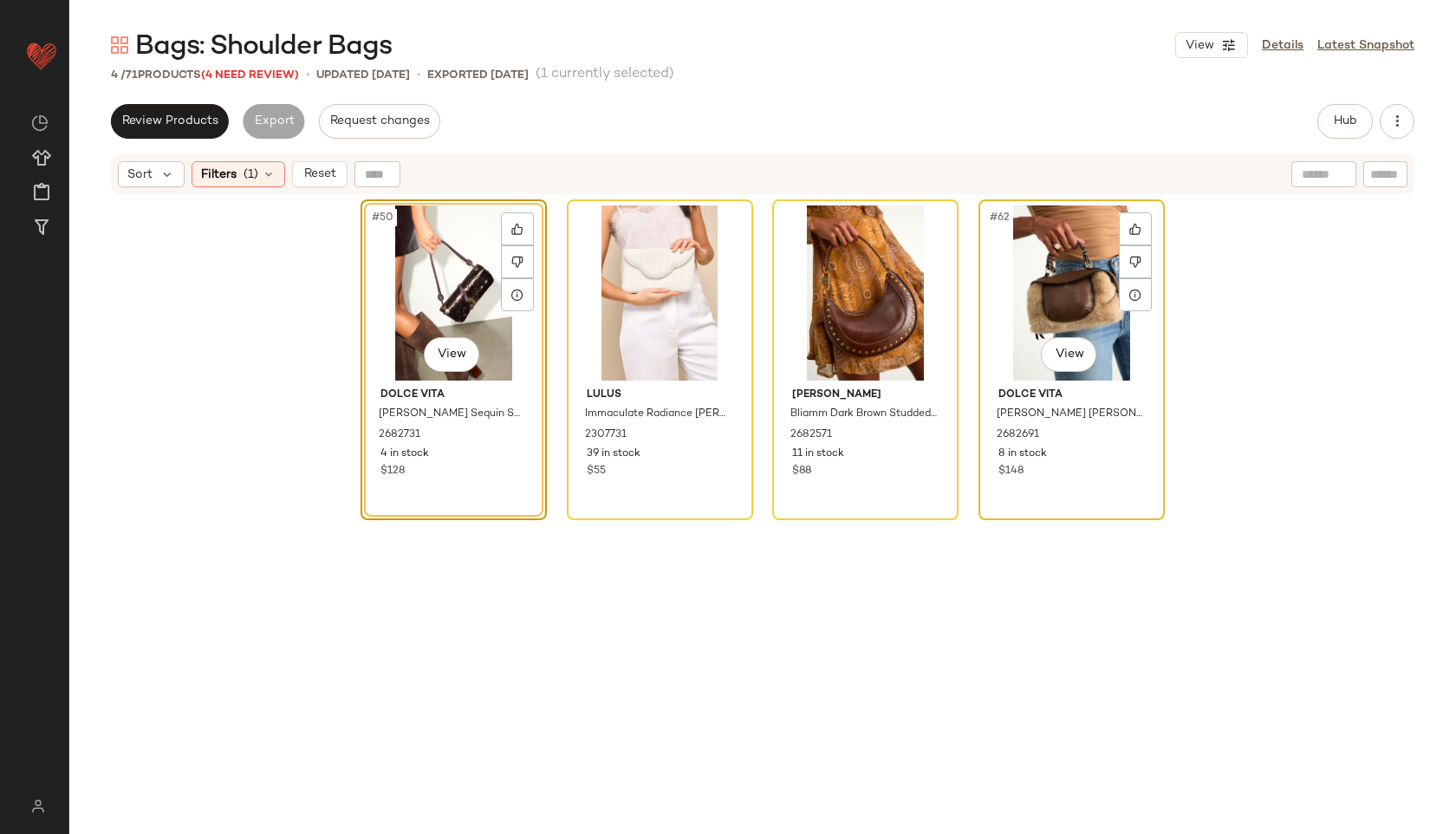
click at [1093, 311] on div "#62 View" at bounding box center [1071, 293] width 174 height 175
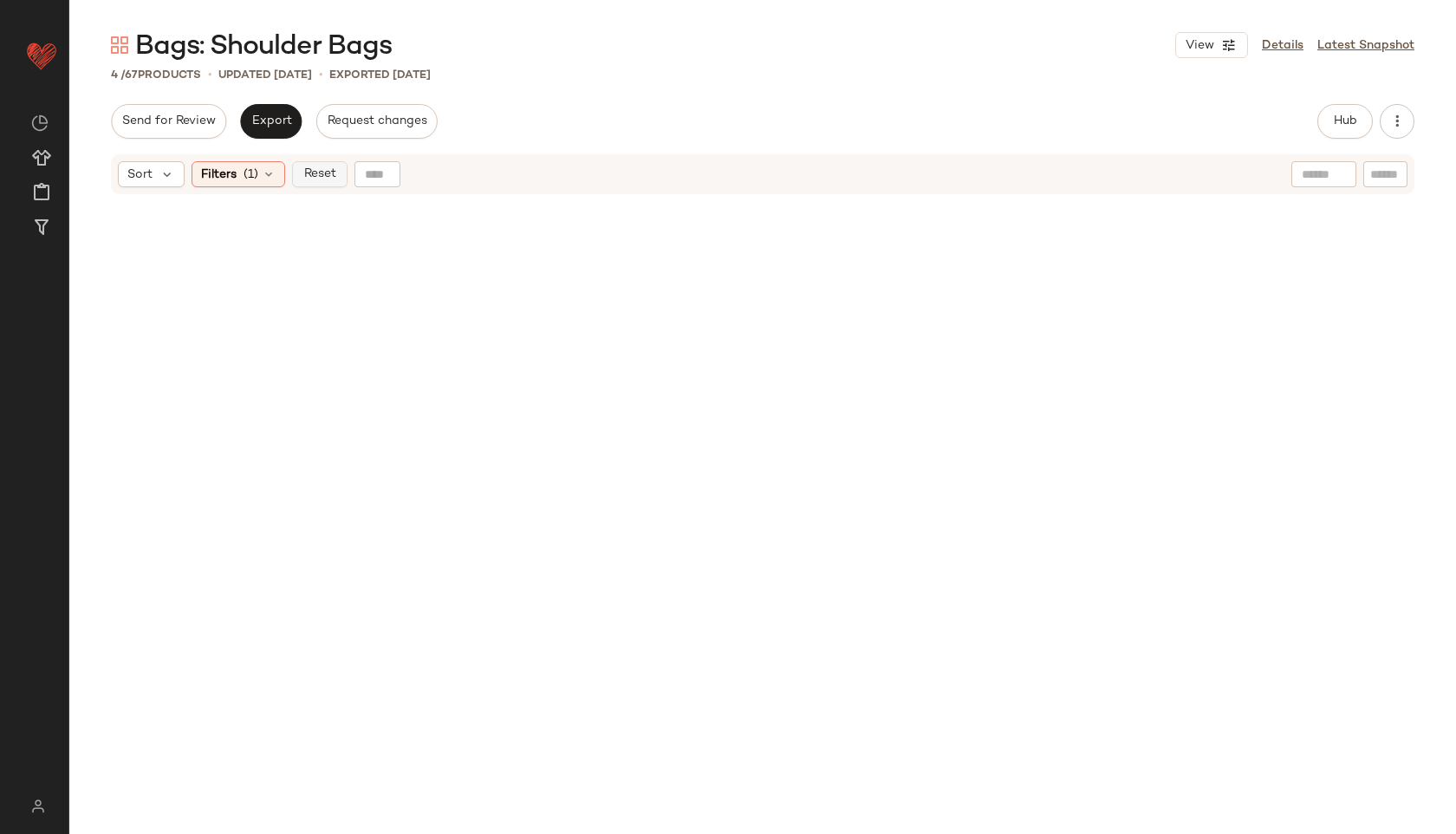
click at [322, 171] on span "Reset" at bounding box center [319, 174] width 32 height 14
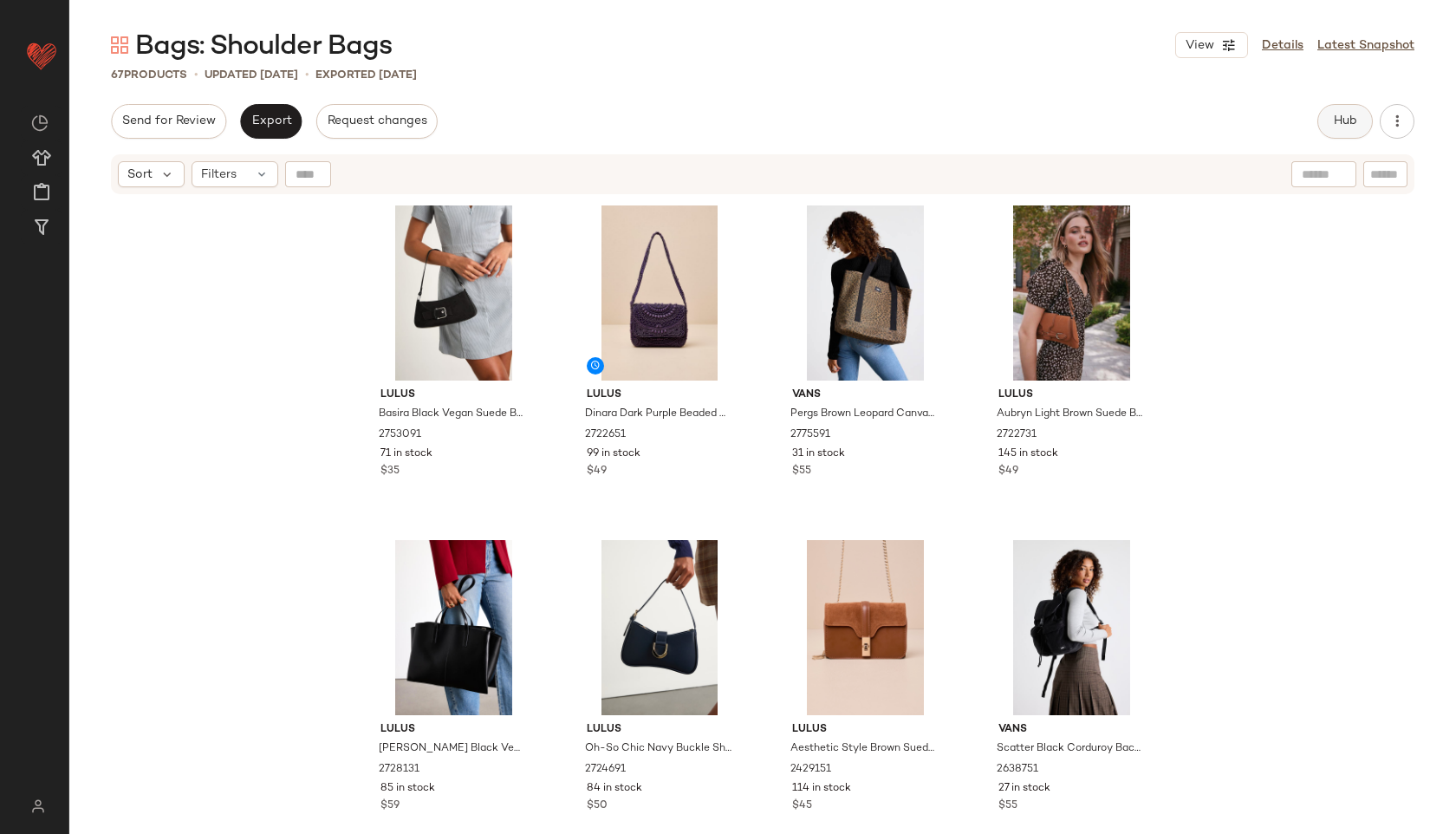
click at [1339, 121] on span "Hub" at bounding box center [1345, 121] width 25 height 14
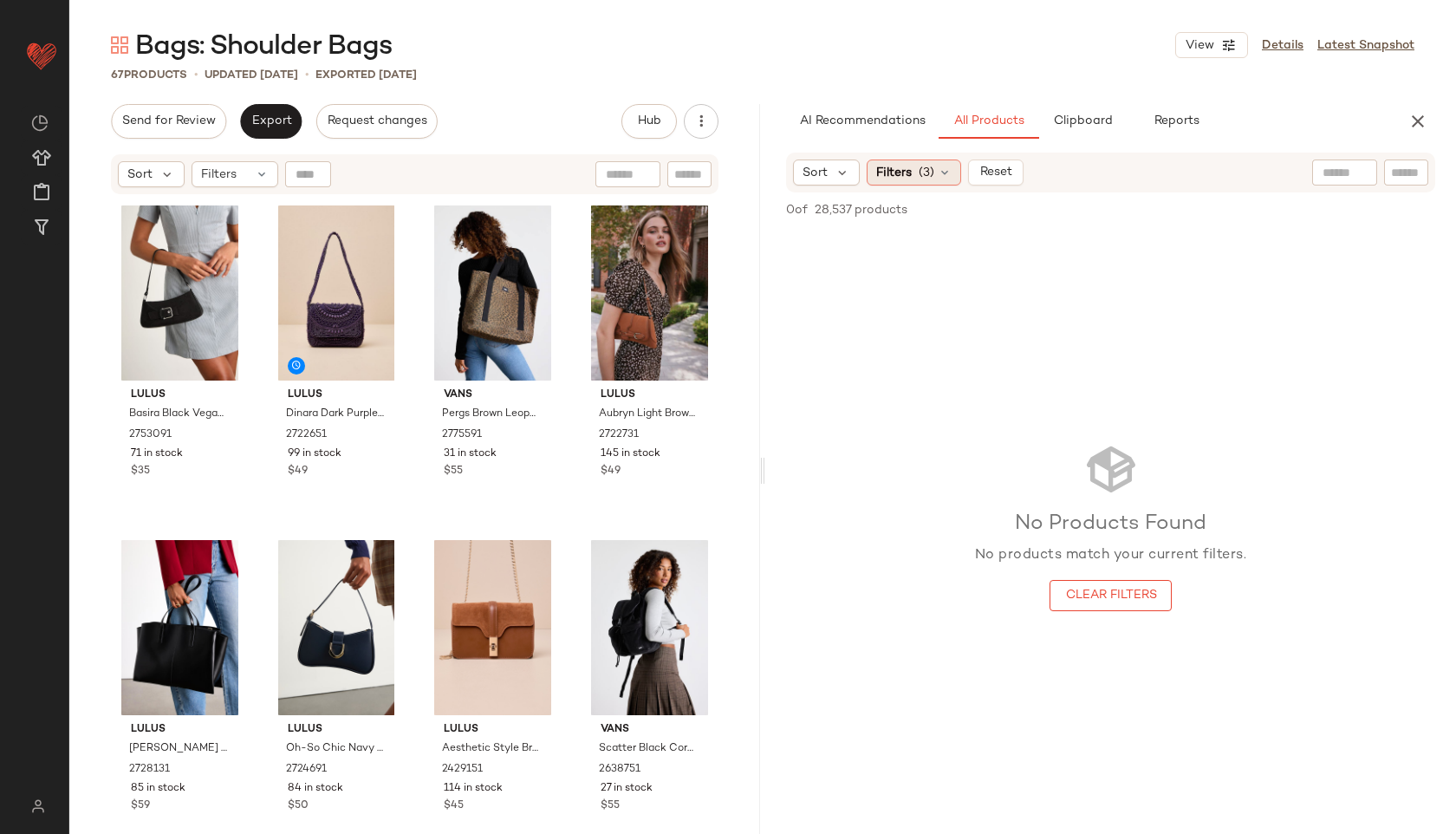
click at [950, 171] on icon at bounding box center [945, 172] width 14 height 14
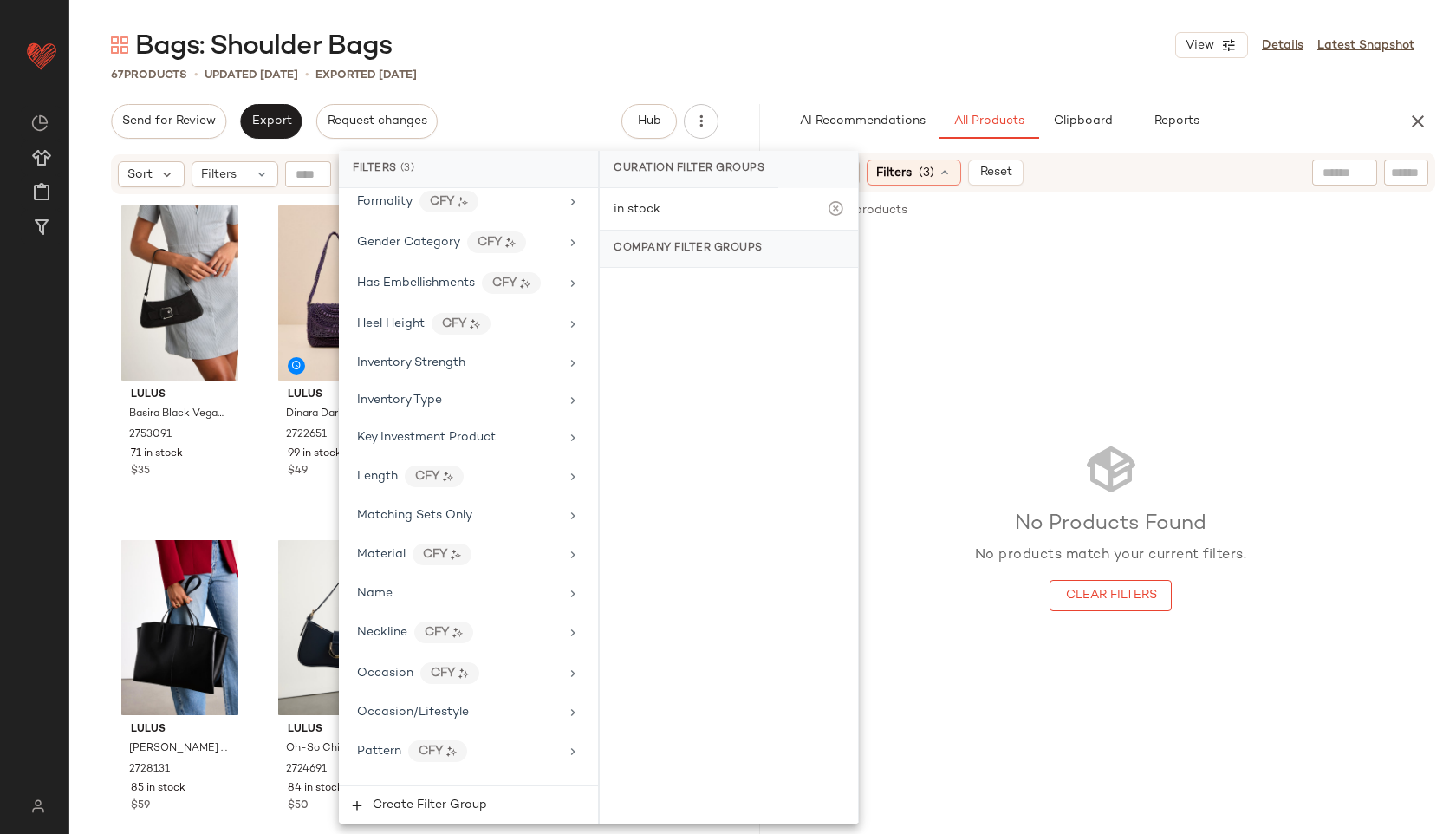
scroll to position [1308, 0]
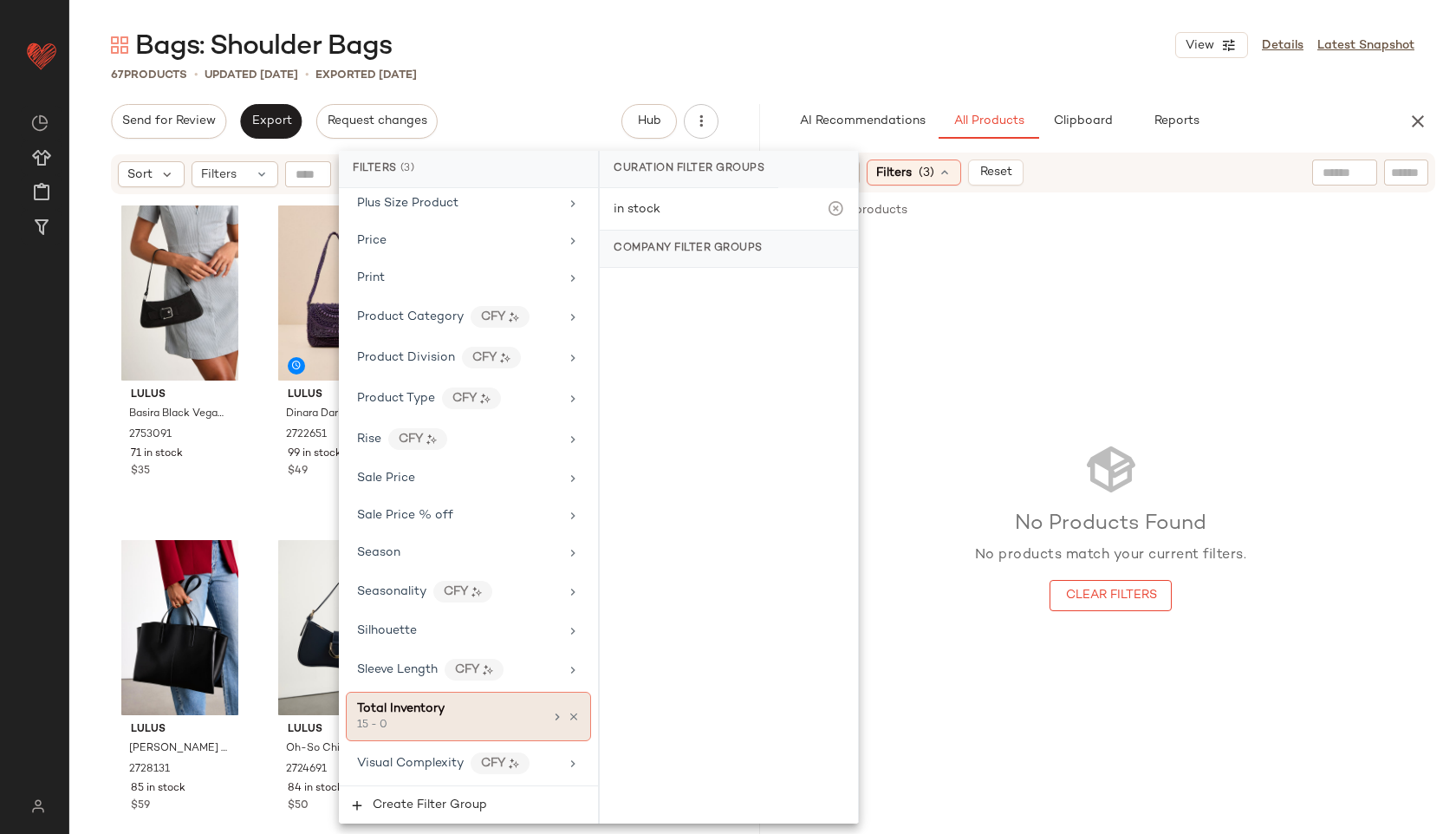
click at [449, 727] on div "15 - 0" at bounding box center [443, 726] width 173 height 16
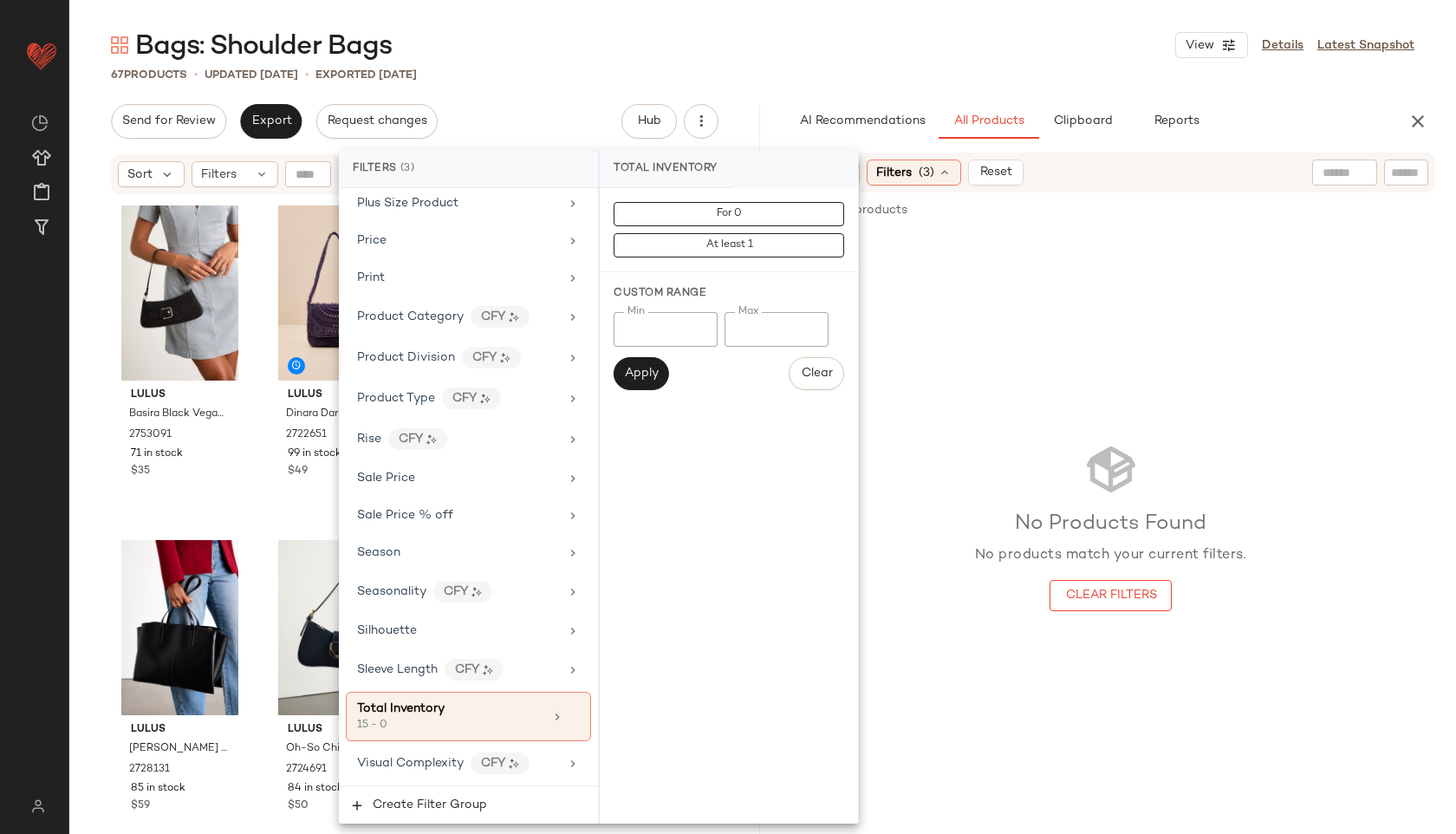
drag, startPoint x: 777, startPoint y: 319, endPoint x: 657, endPoint y: 306, distance: 120.7
click at [657, 306] on div "Custom Range Min ** Min Max * Max Apply Clear" at bounding box center [728, 338] width 259 height 132
drag, startPoint x: 665, startPoint y: 332, endPoint x: 545, endPoint y: 316, distance: 121.1
click at [545, 316] on div "Filters (3) Filter Groups Brand Category (1) bag In Curation? No Actual Price A…" at bounding box center [599, 487] width 520 height 673
type input "**"
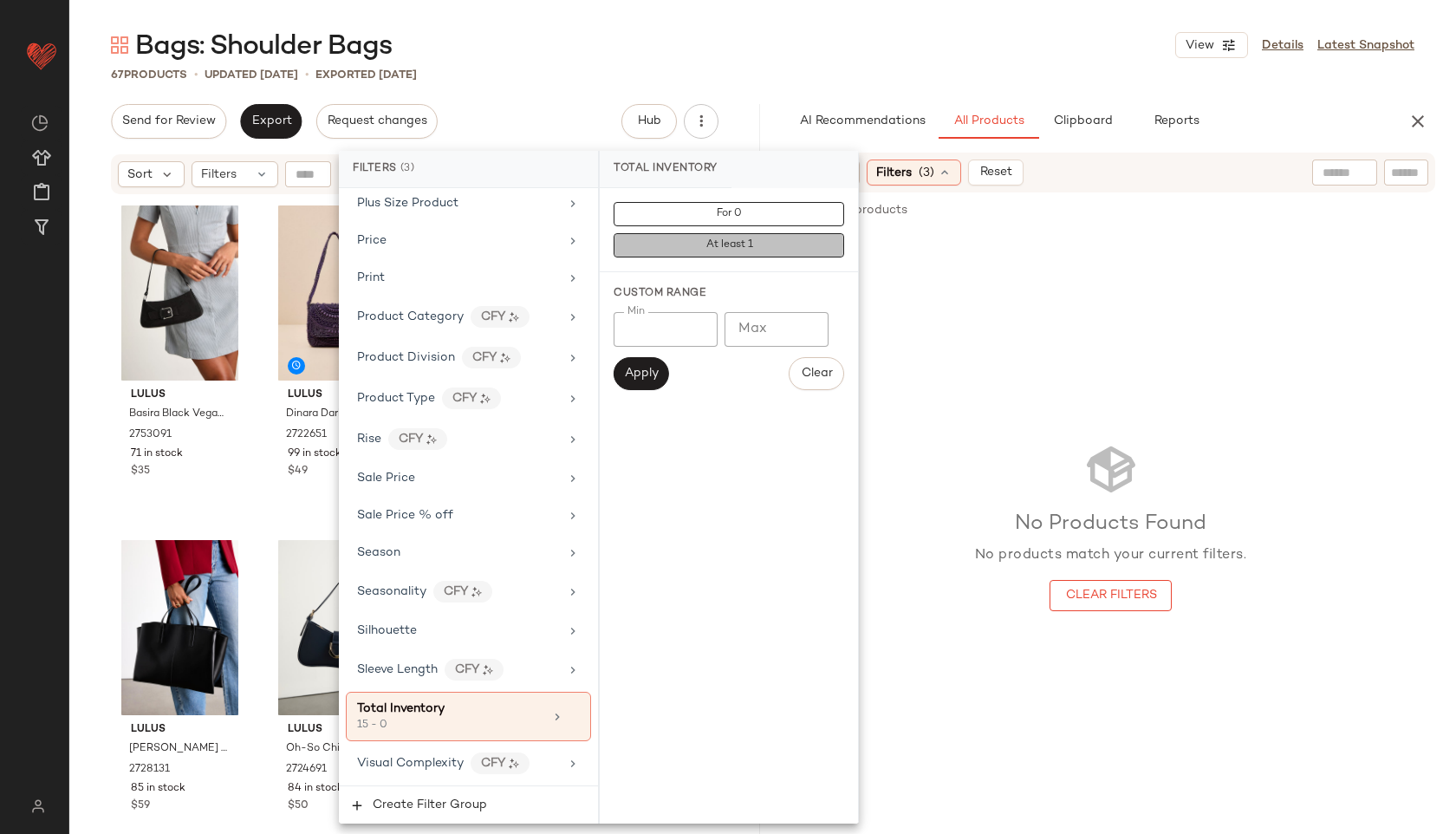
click at [688, 240] on button "At least 1" at bounding box center [728, 245] width 230 height 25
click at [768, 53] on div "Bags: Shoulder Bags View Details Latest Snapshot" at bounding box center [763, 44] width 1386 height 34
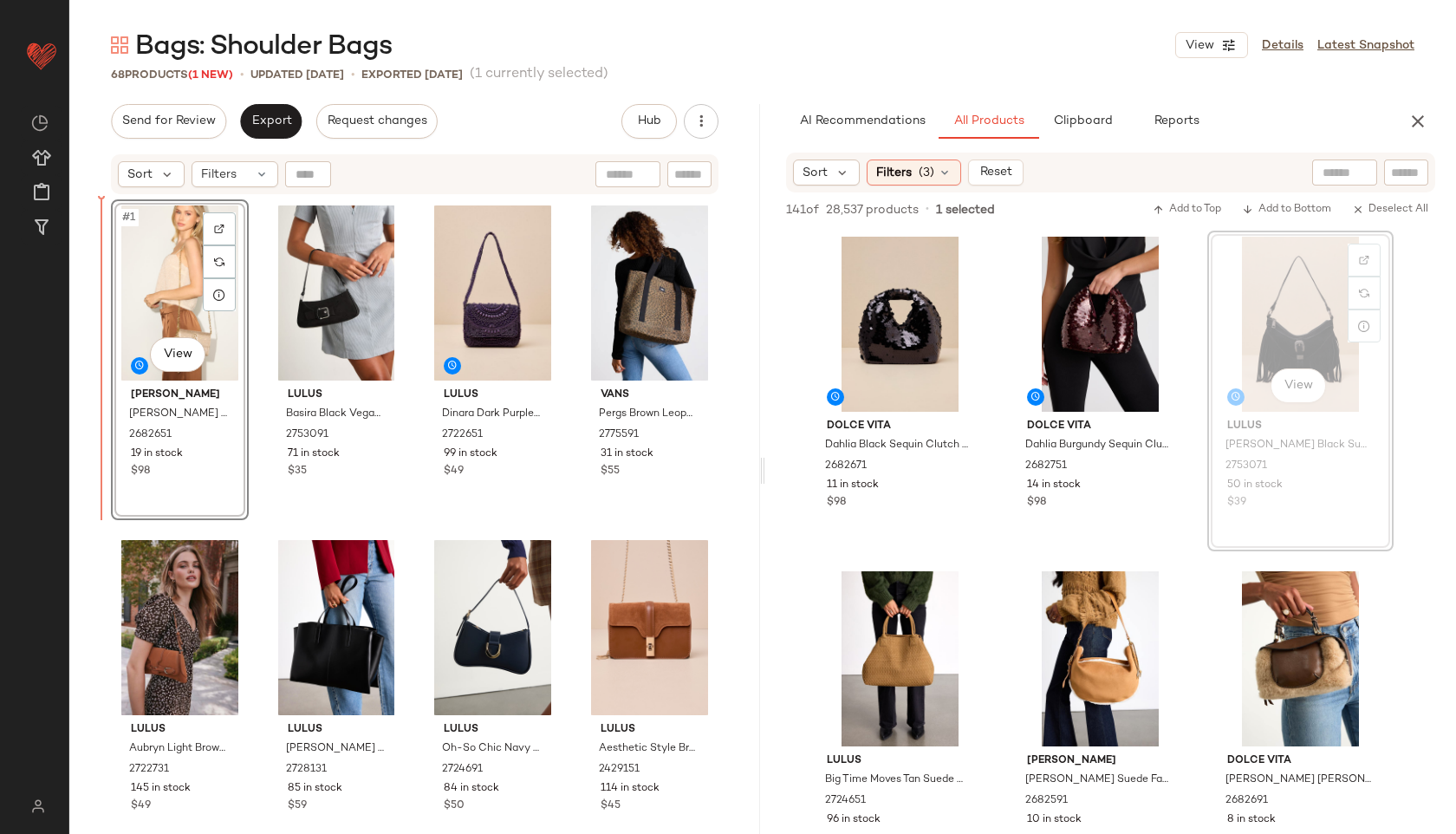
drag, startPoint x: 1305, startPoint y: 288, endPoint x: 1283, endPoint y: 288, distance: 22.0
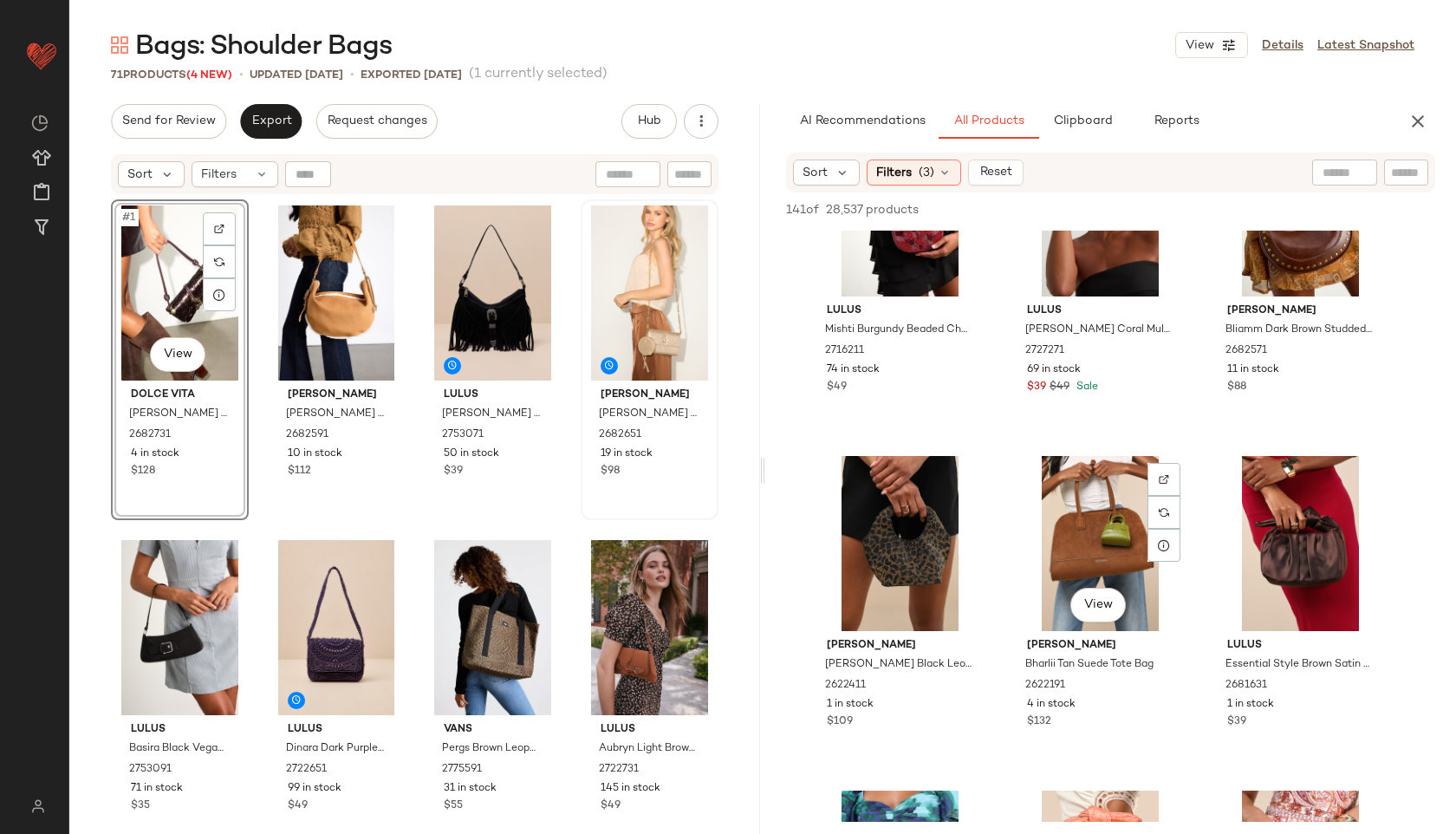
scroll to position [925, 0]
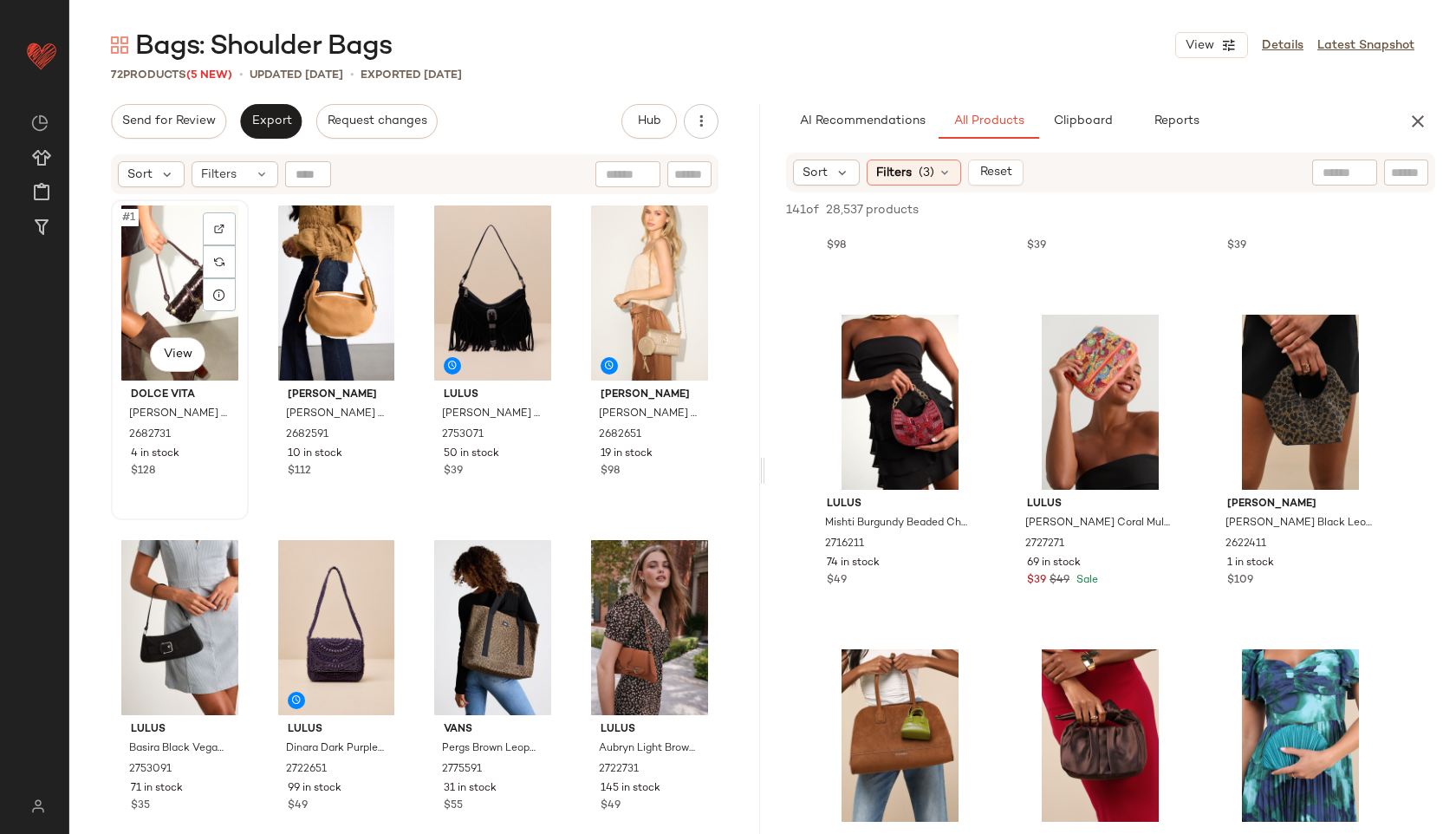
click at [155, 237] on div "#1 View" at bounding box center [180, 293] width 126 height 175
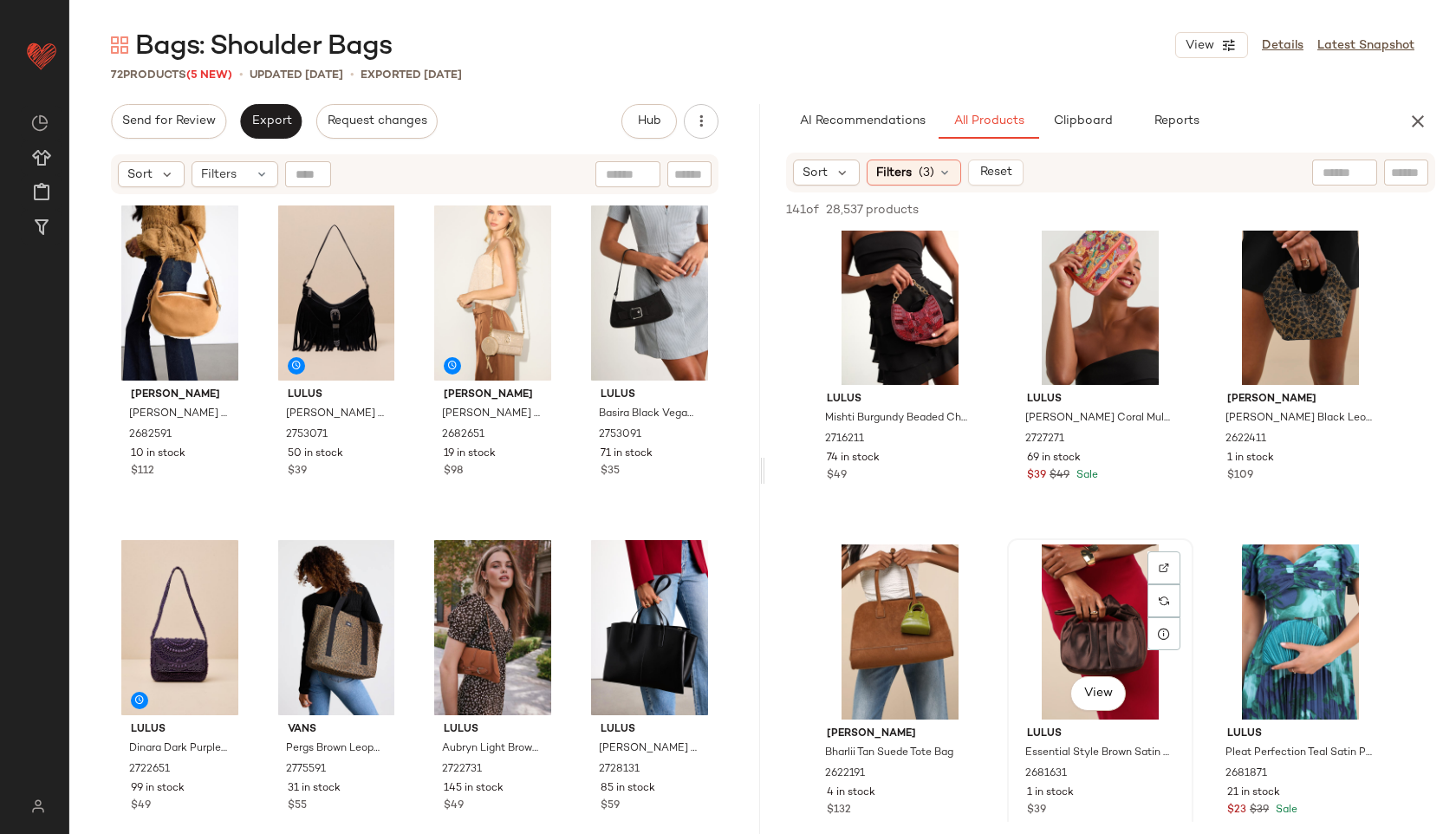
scroll to position [1048, 0]
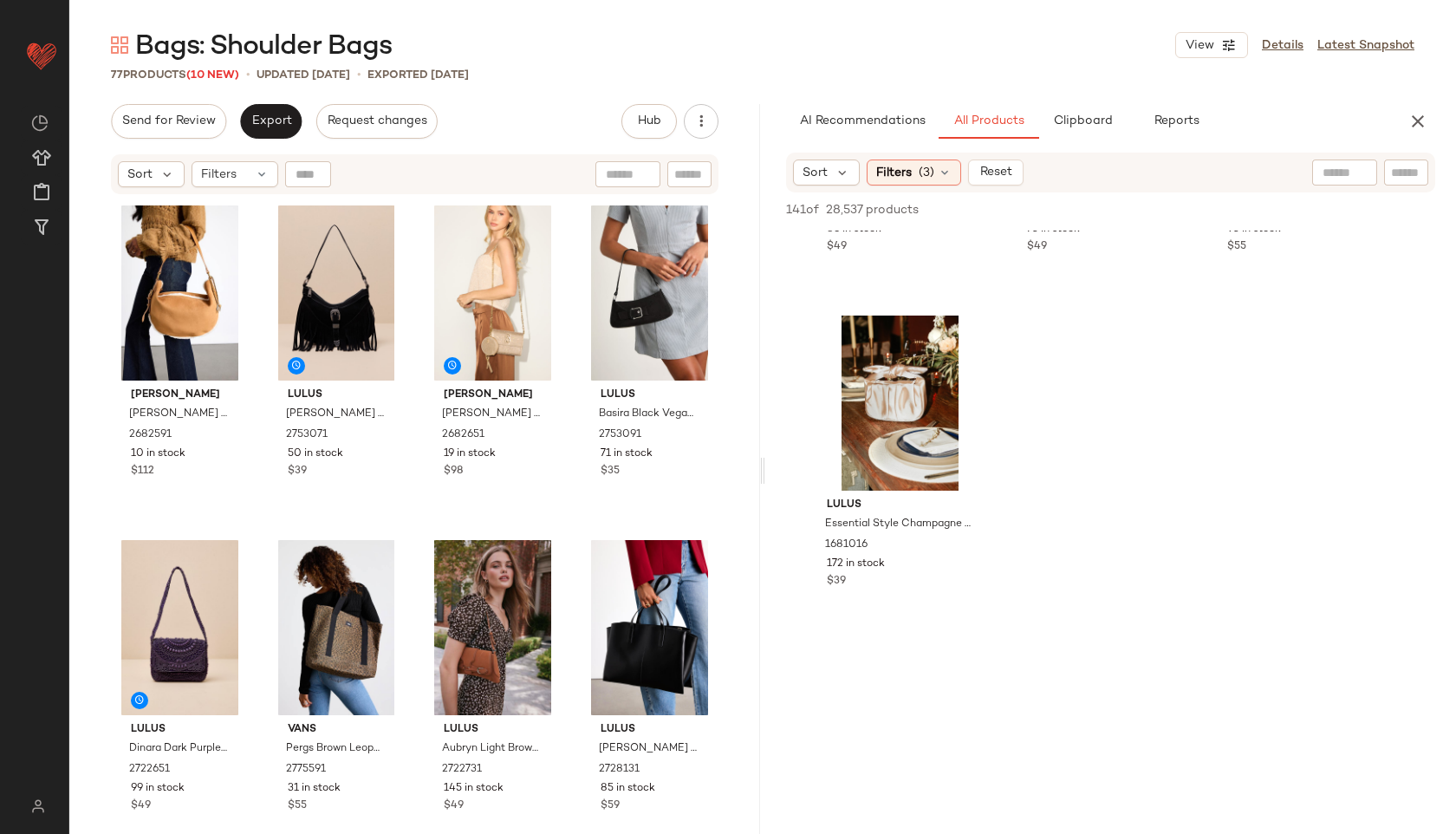
scroll to position [6948, 0]
click at [230, 173] on span "Filters" at bounding box center [218, 174] width 35 height 19
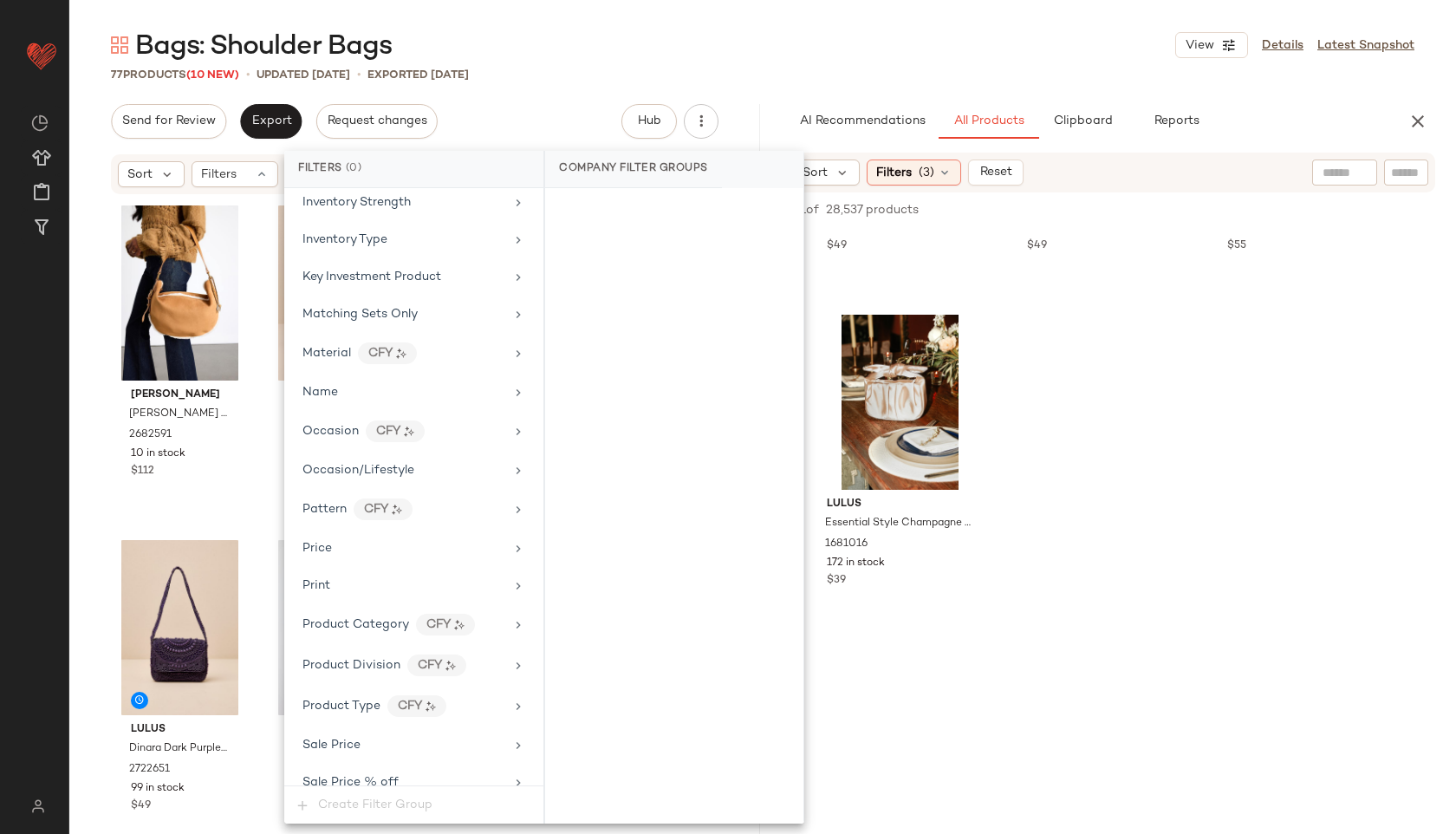
scroll to position [980, 0]
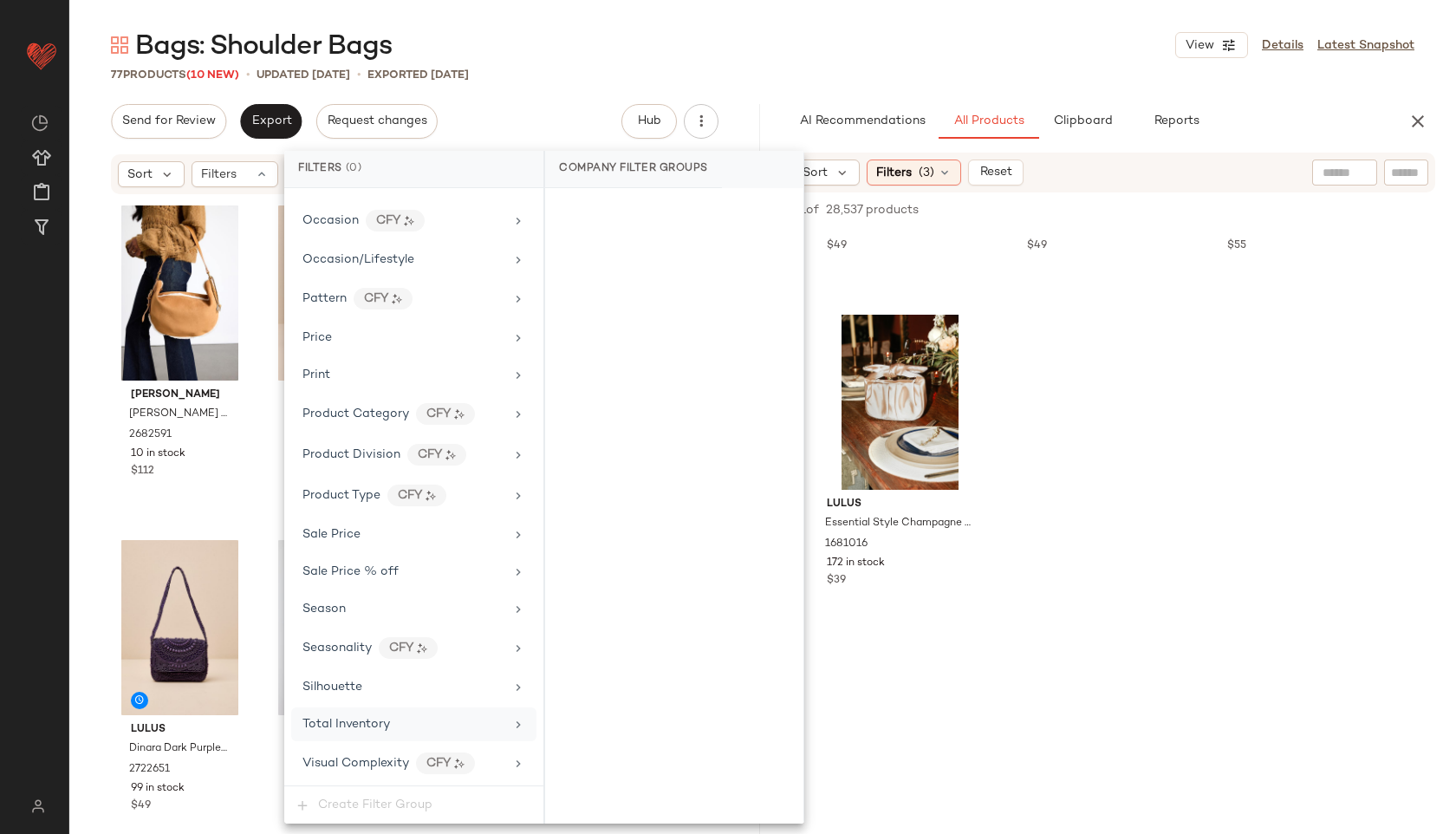
click at [353, 735] on div "Total Inventory" at bounding box center [413, 724] width 245 height 33
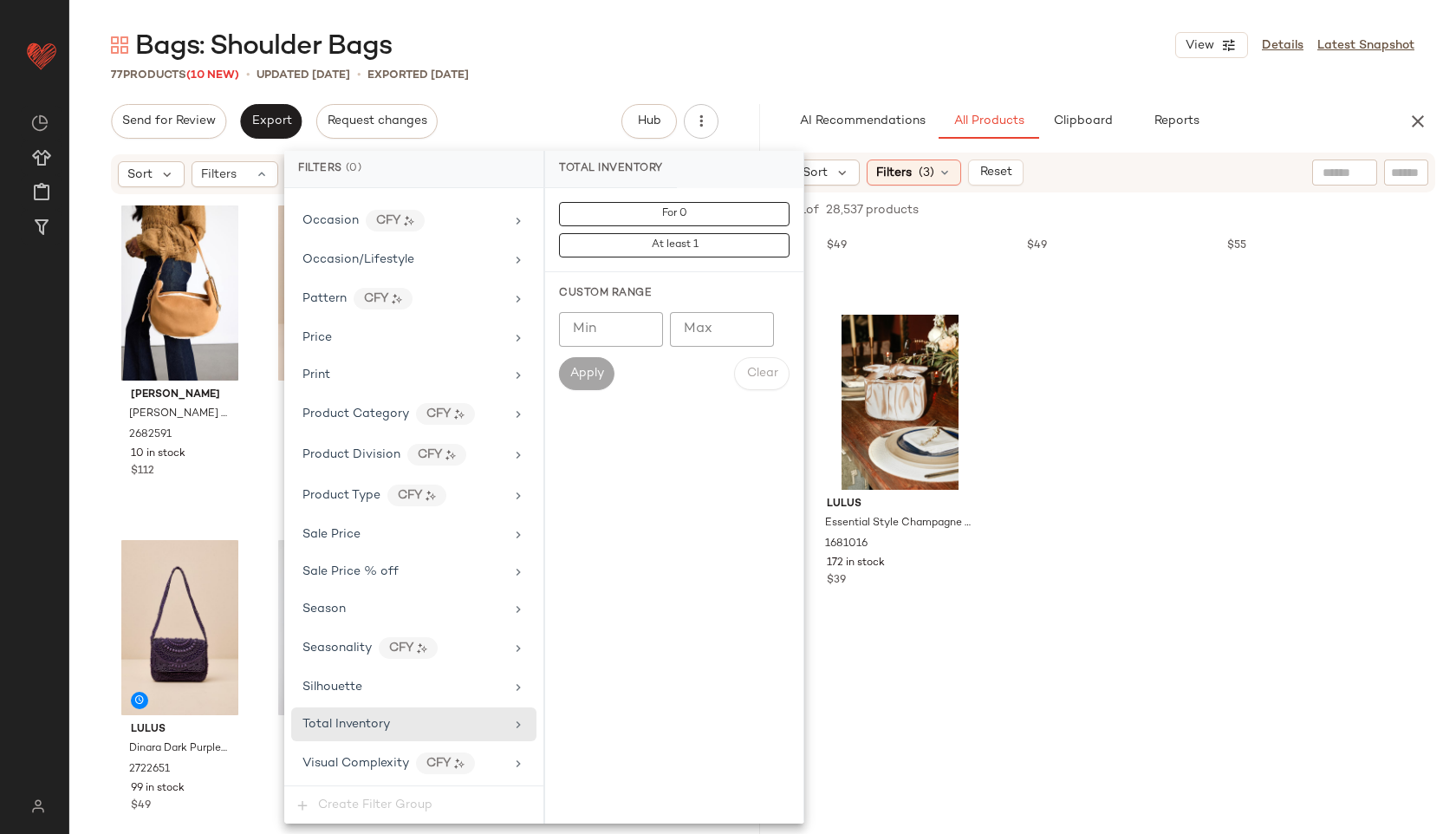
click at [703, 340] on input "Max" at bounding box center [722, 328] width 104 height 34
type input "**"
click at [580, 383] on button "Apply" at bounding box center [586, 373] width 55 height 32
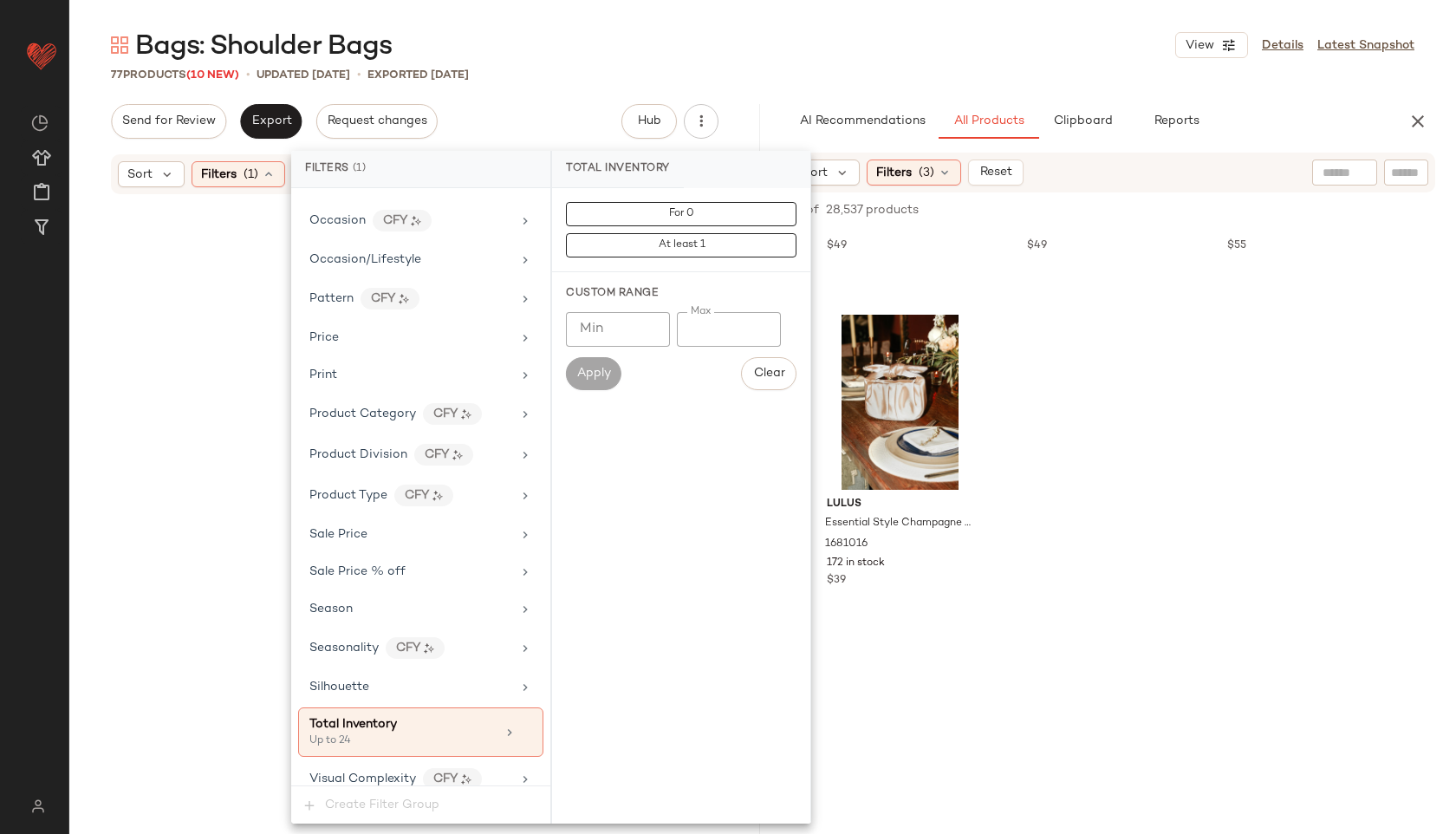
click at [591, 59] on div "Bags: Shoulder Bags View Details Latest Snapshot" at bounding box center [763, 44] width 1386 height 34
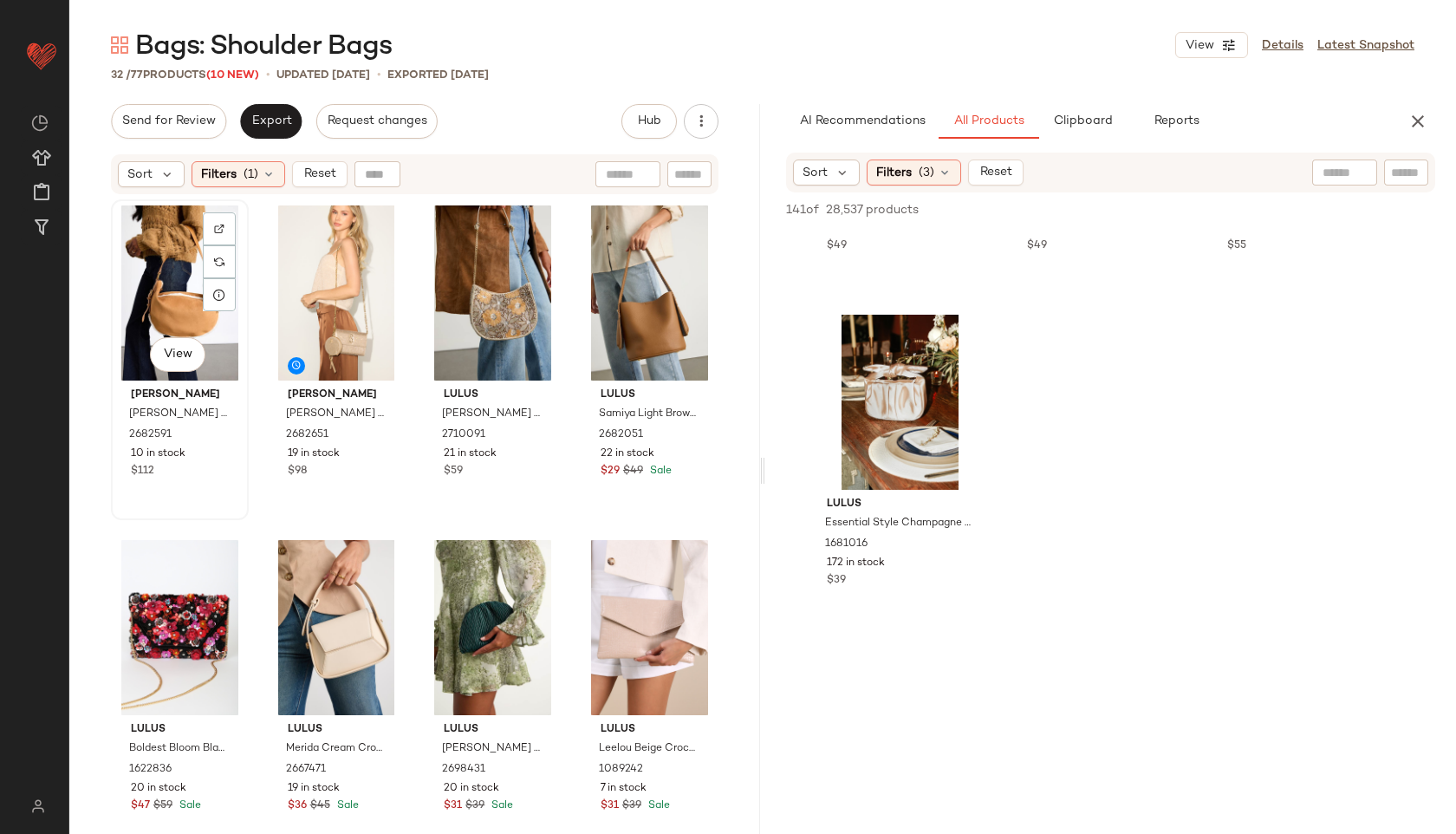
click at [151, 242] on div "View" at bounding box center [180, 293] width 126 height 175
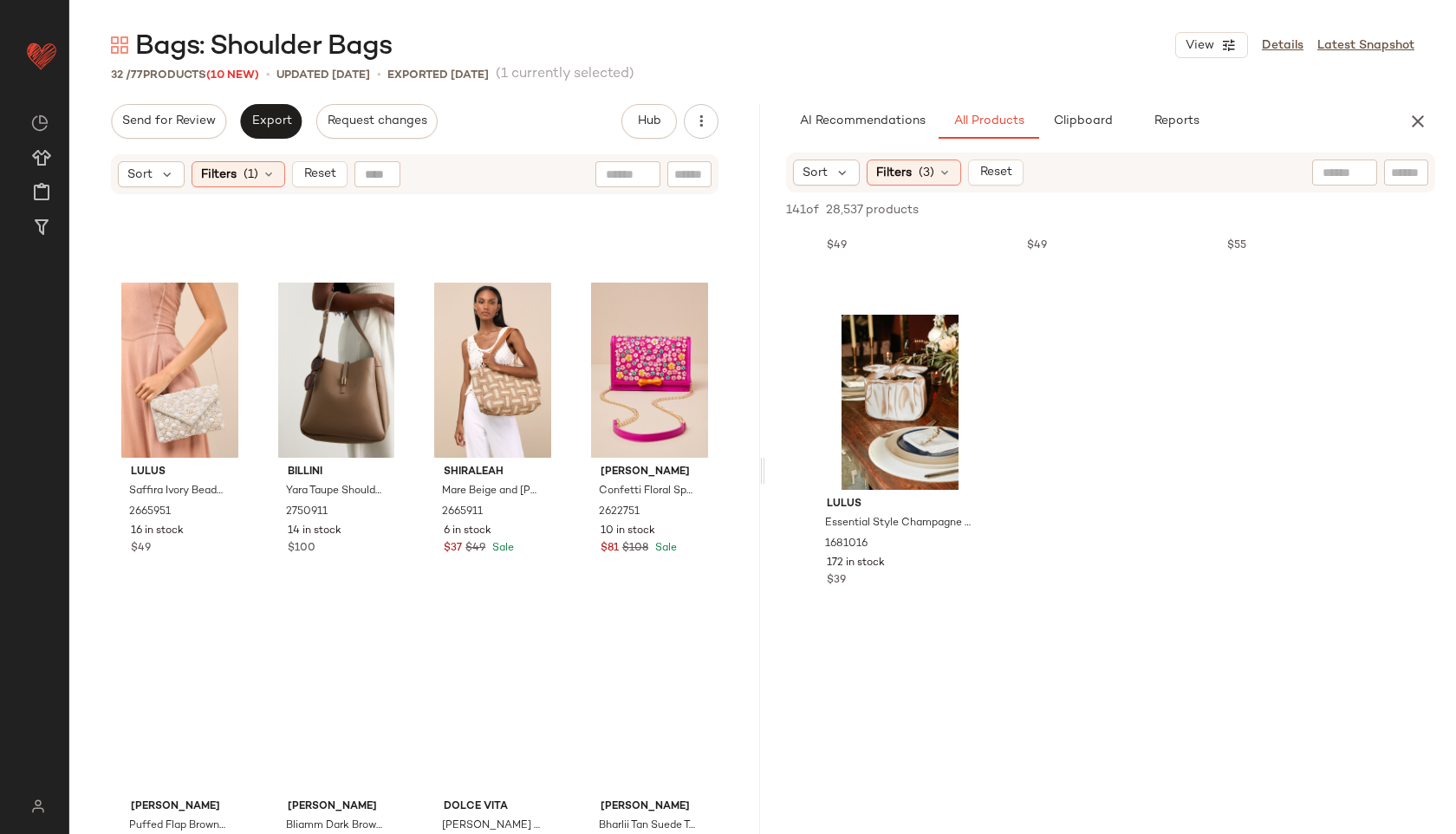
scroll to position [1996, 0]
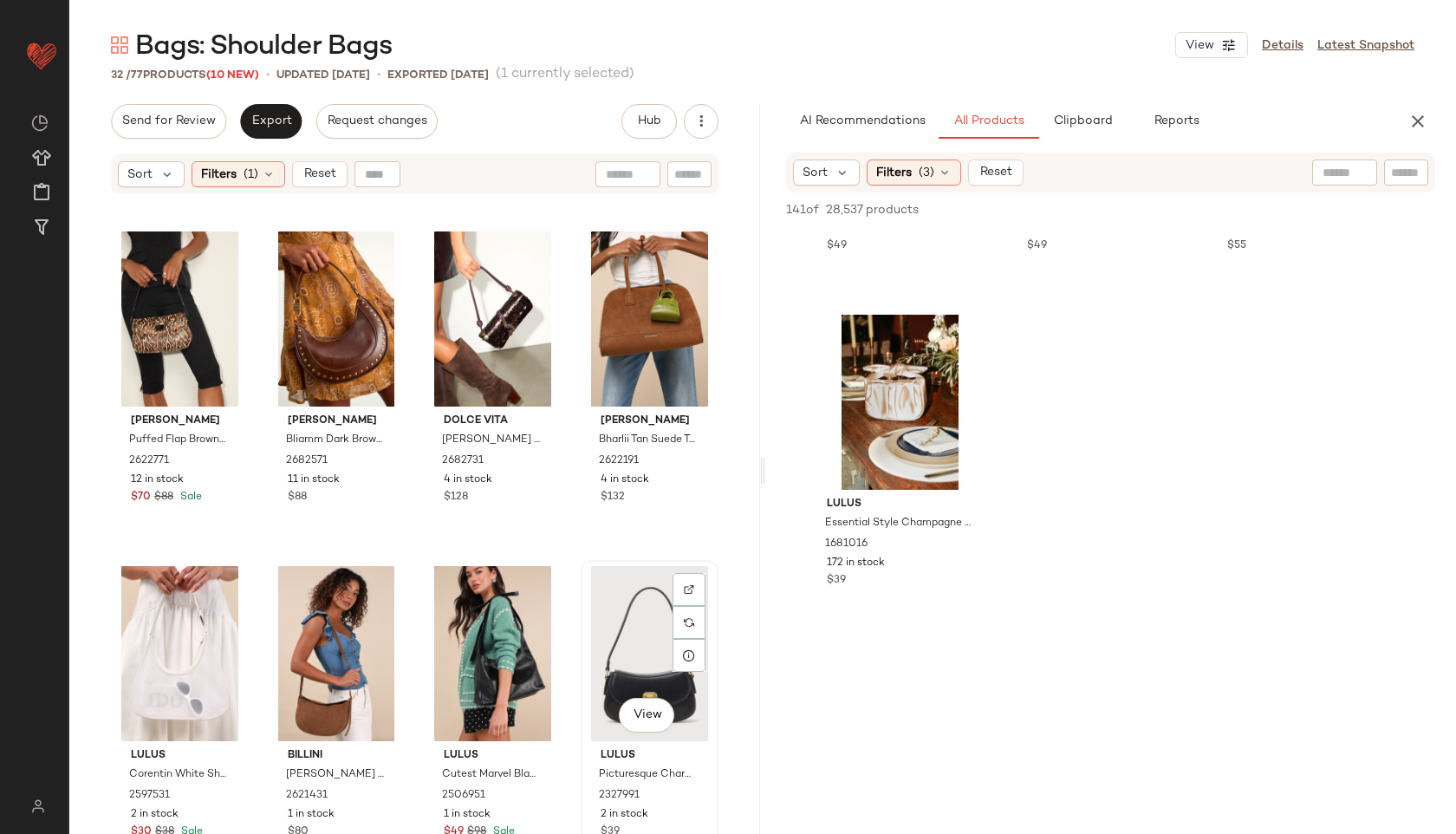
click at [612, 636] on div "View" at bounding box center [650, 654] width 126 height 175
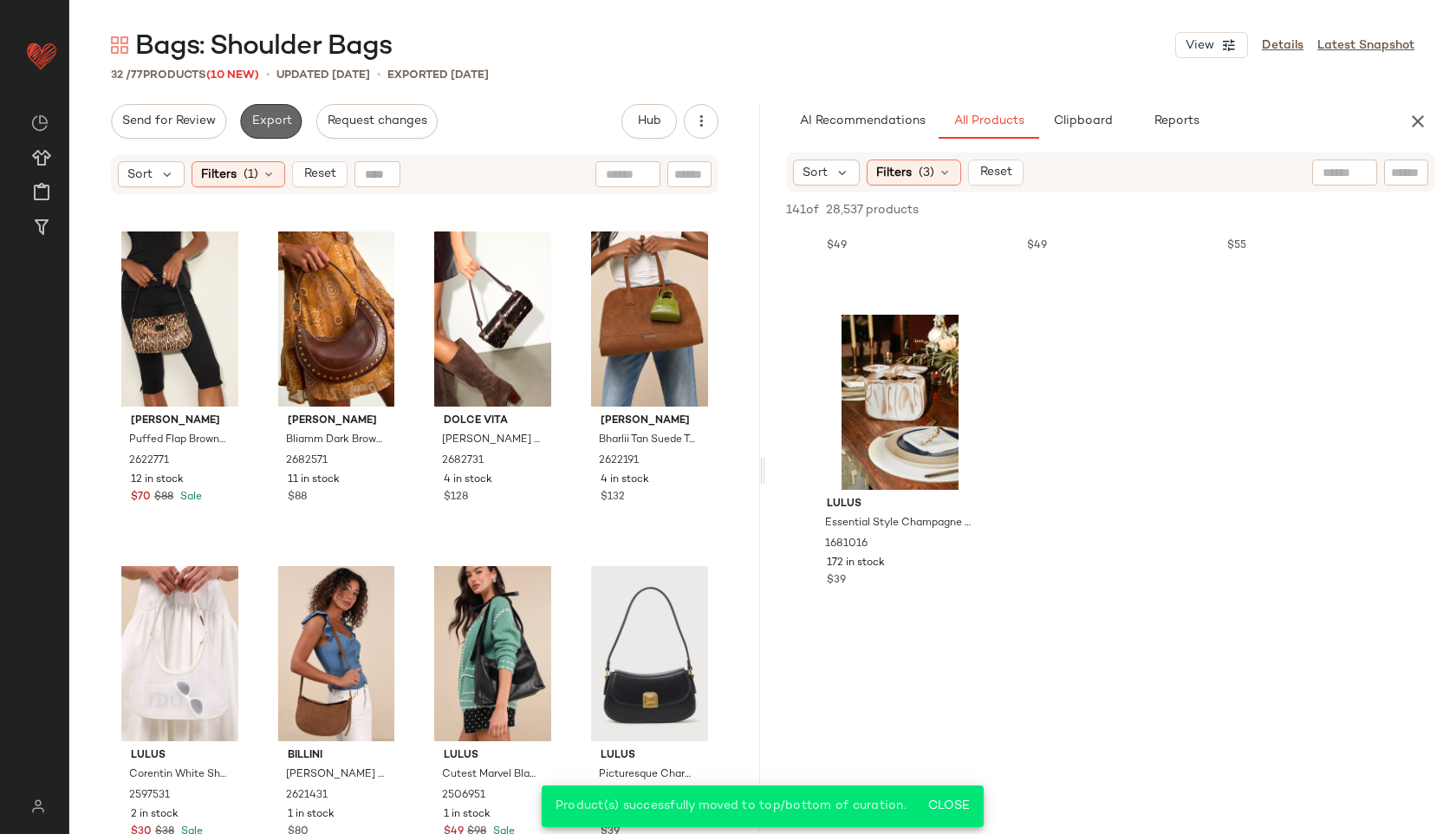
click at [267, 110] on button "Export" at bounding box center [270, 121] width 62 height 34
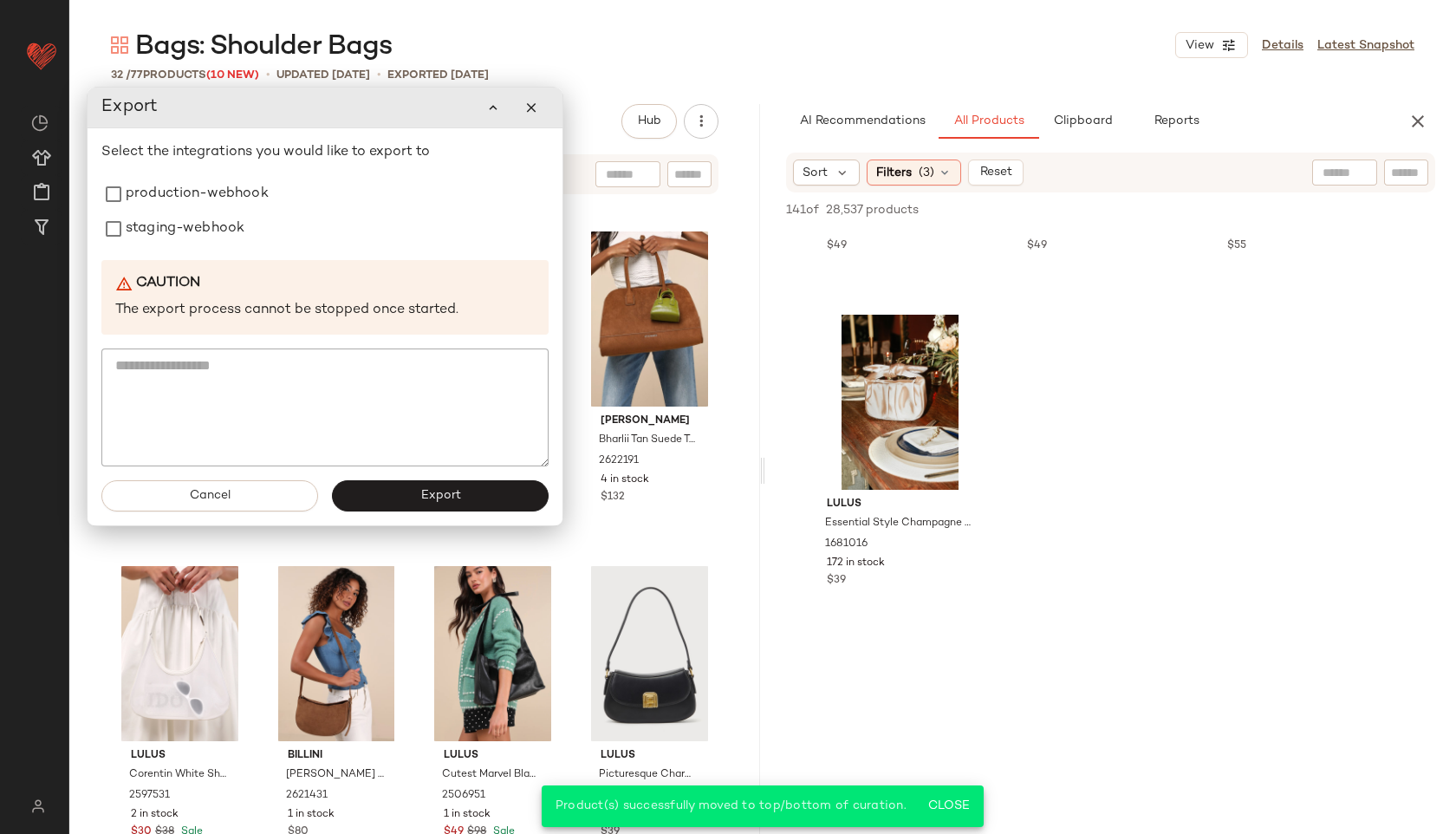
click at [192, 172] on div "Select the integrations you would like to export to production-webhook staging-…" at bounding box center [324, 305] width 447 height 325
click at [181, 201] on label "production-webhook" at bounding box center [197, 194] width 143 height 34
click at [178, 239] on label "staging-webhook" at bounding box center [185, 228] width 119 height 34
click at [425, 490] on span "Export" at bounding box center [439, 496] width 40 height 14
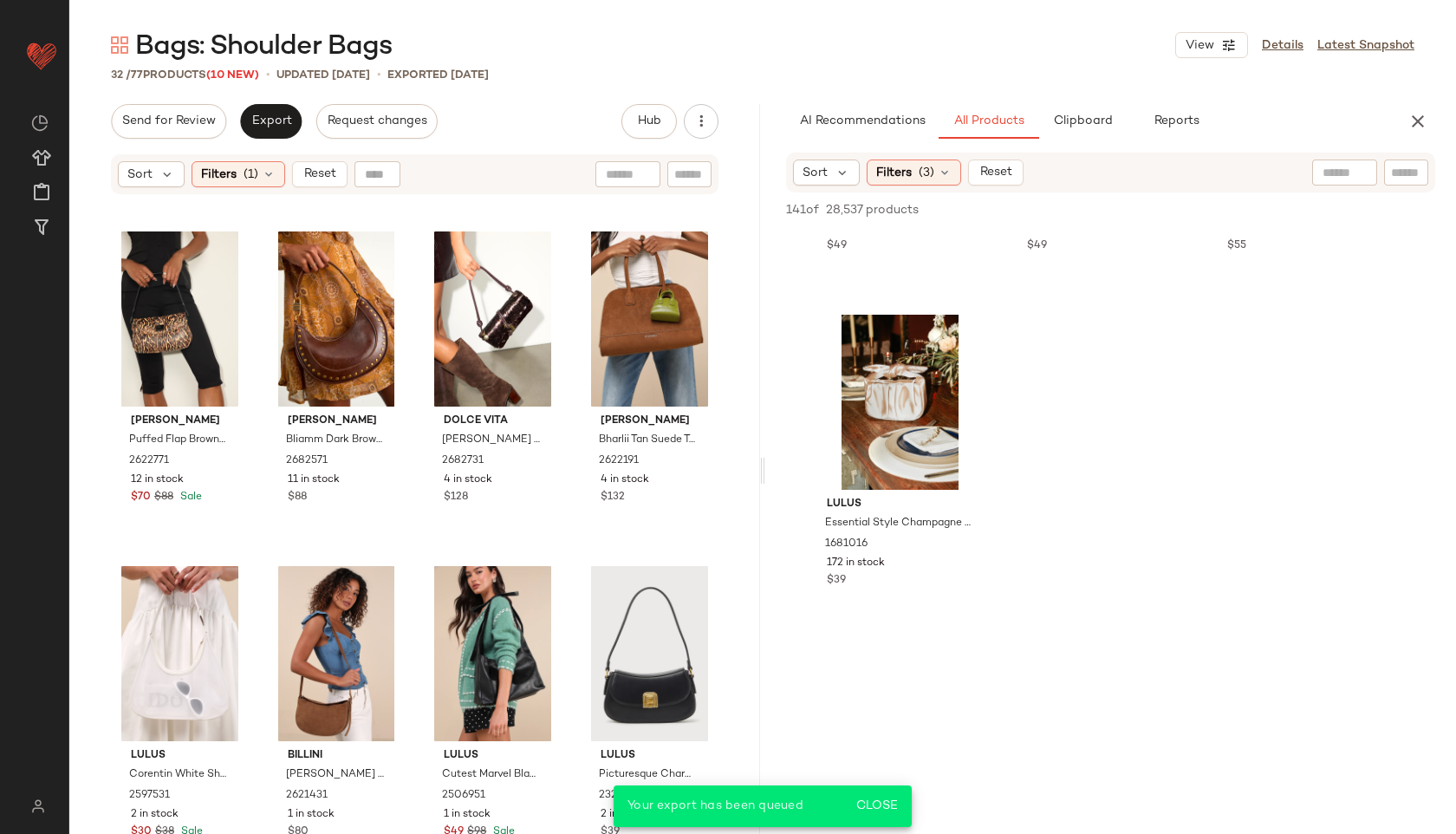
scroll to position [10294, 0]
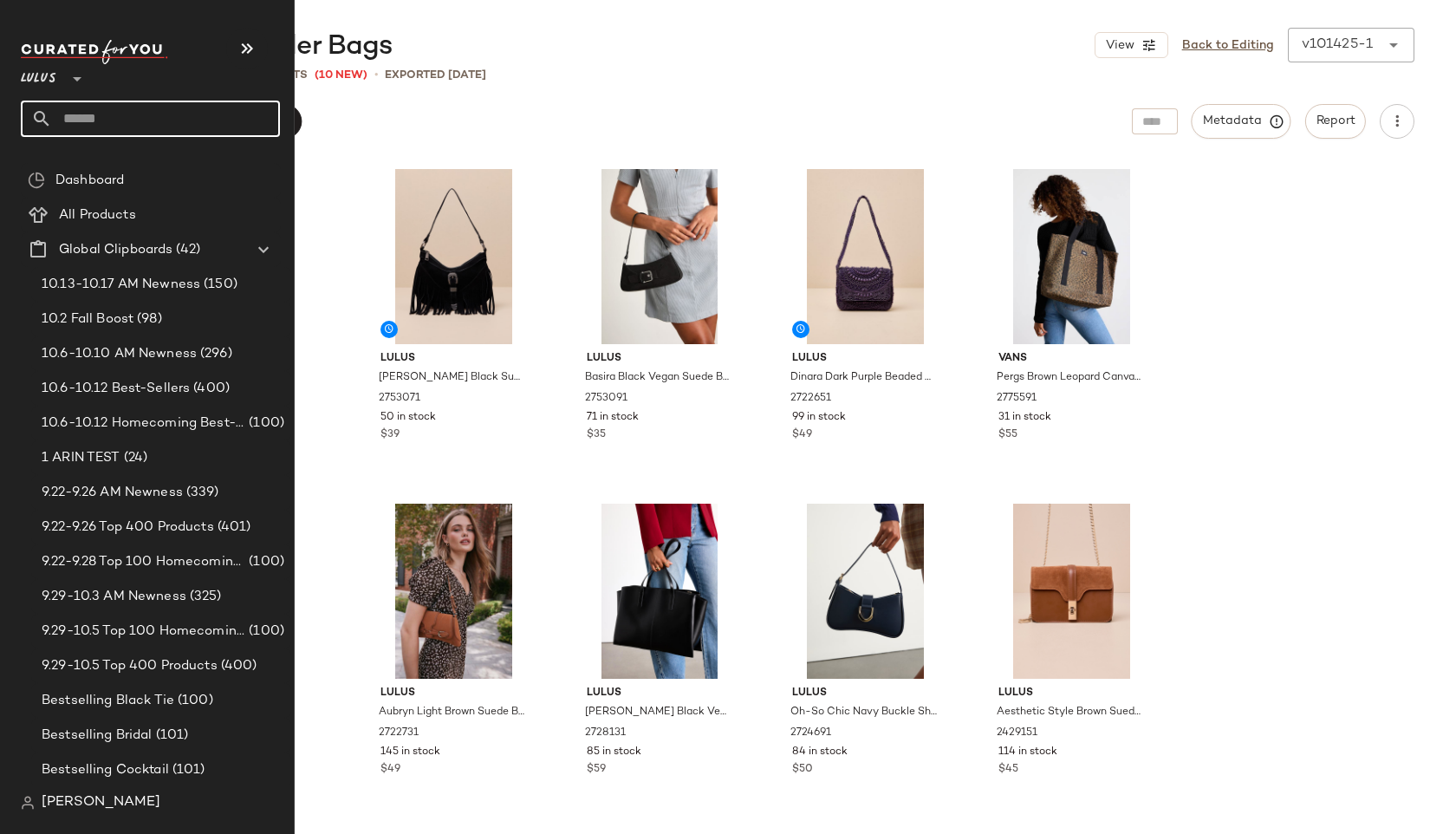
click at [102, 111] on input "text" at bounding box center [166, 118] width 228 height 36
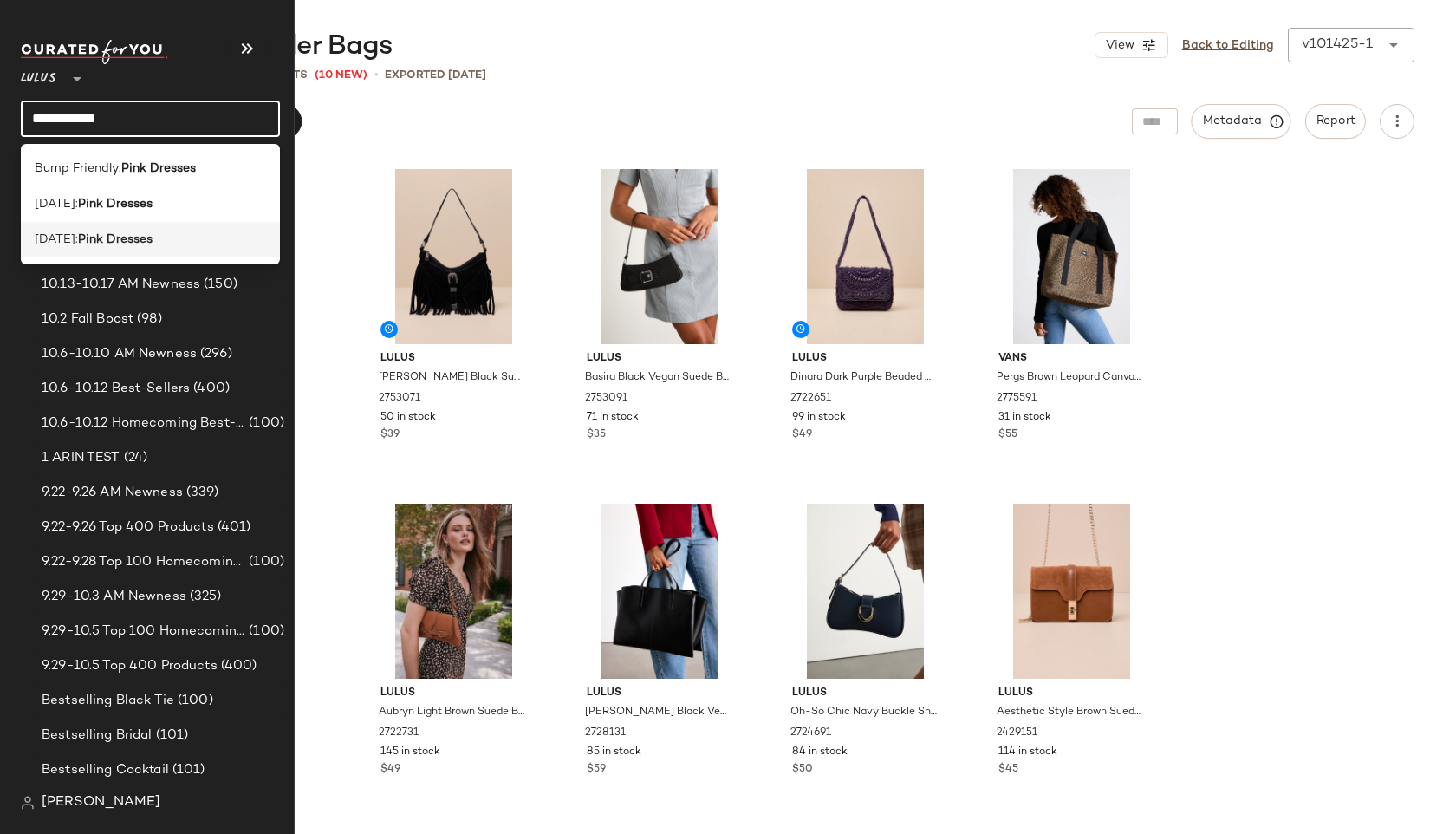
type input "**********"
click at [138, 237] on b "Pink Dresses" at bounding box center [115, 239] width 75 height 19
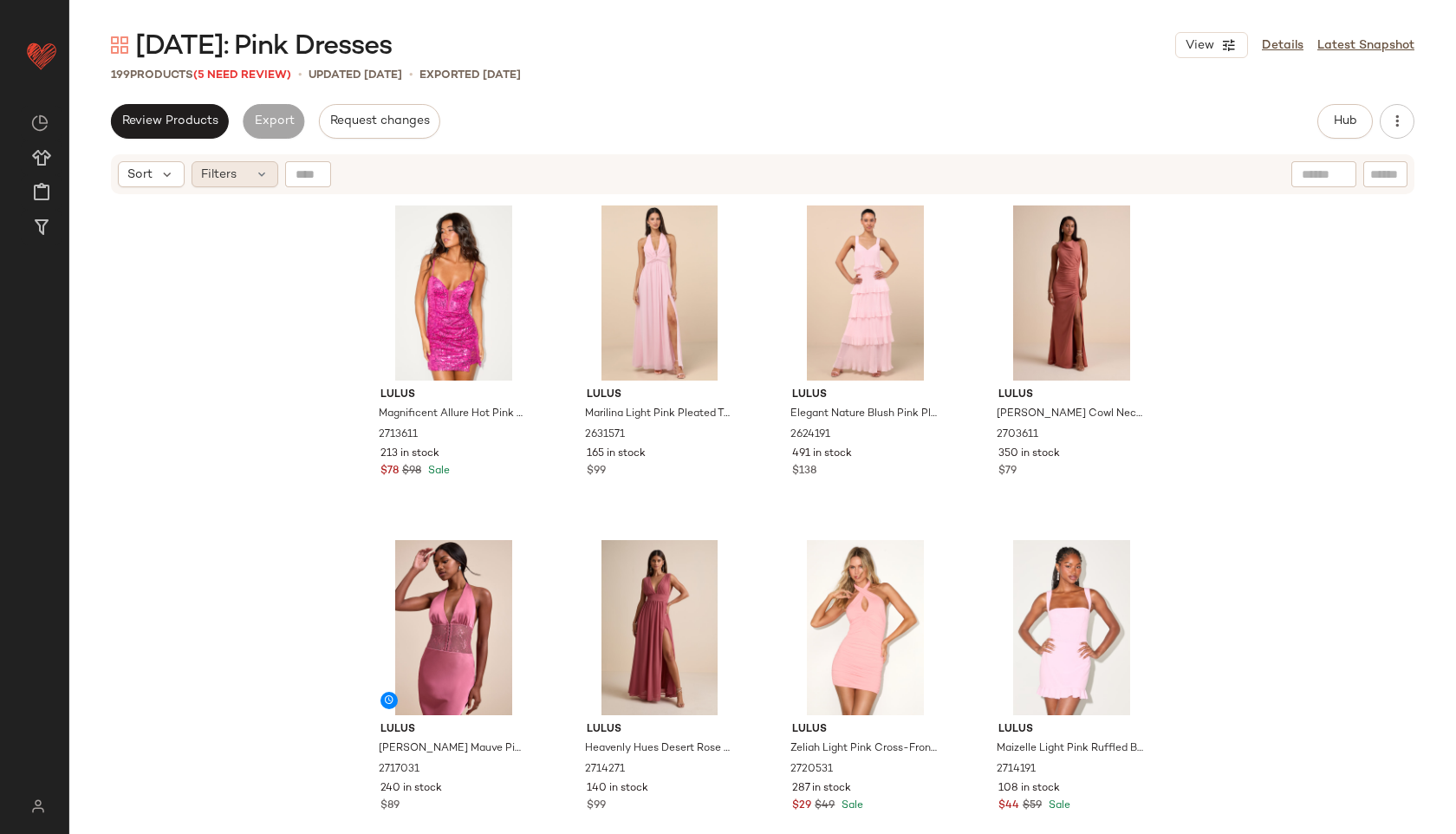
click at [218, 181] on span "Filters" at bounding box center [218, 174] width 35 height 19
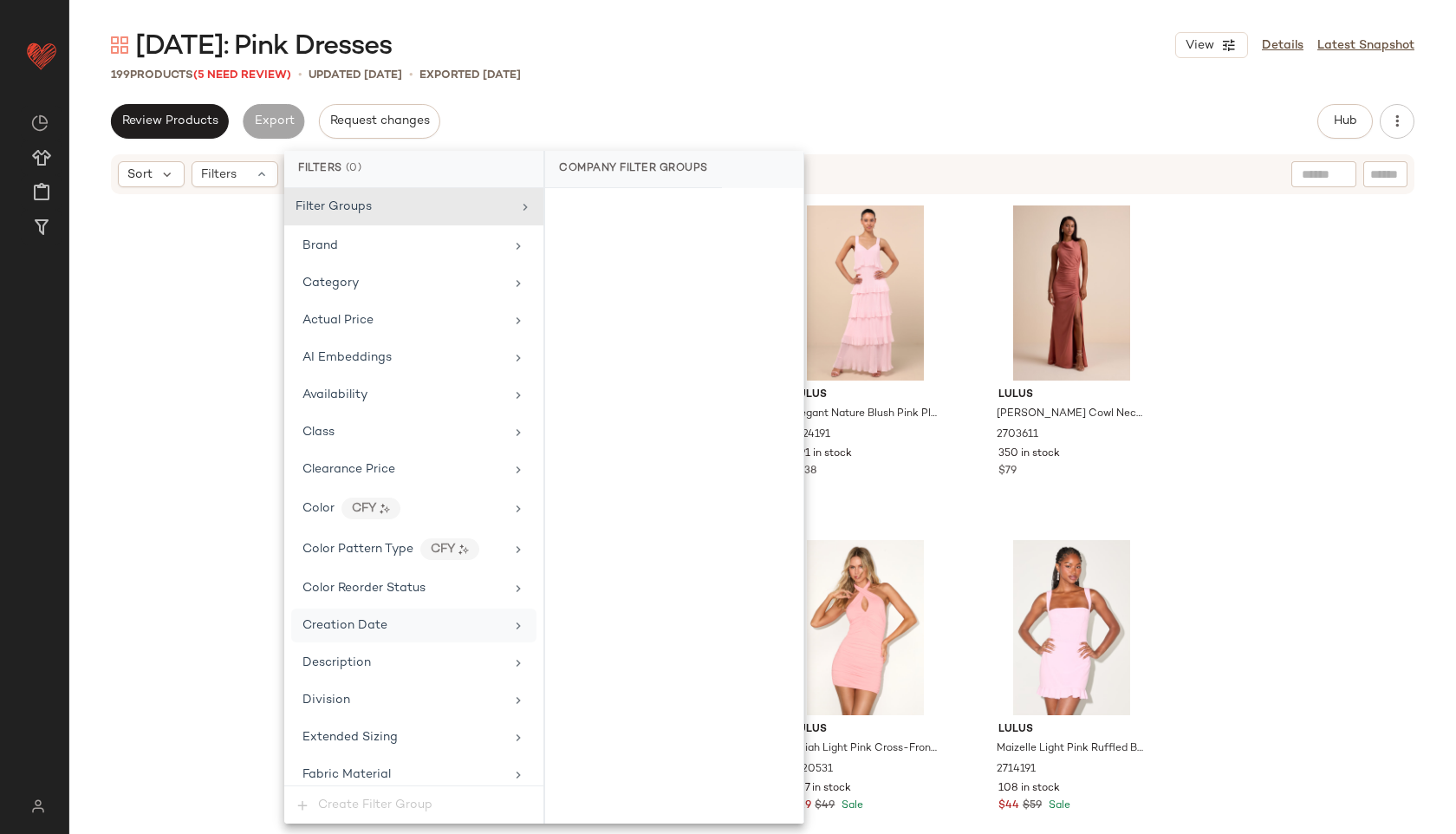
scroll to position [1180, 0]
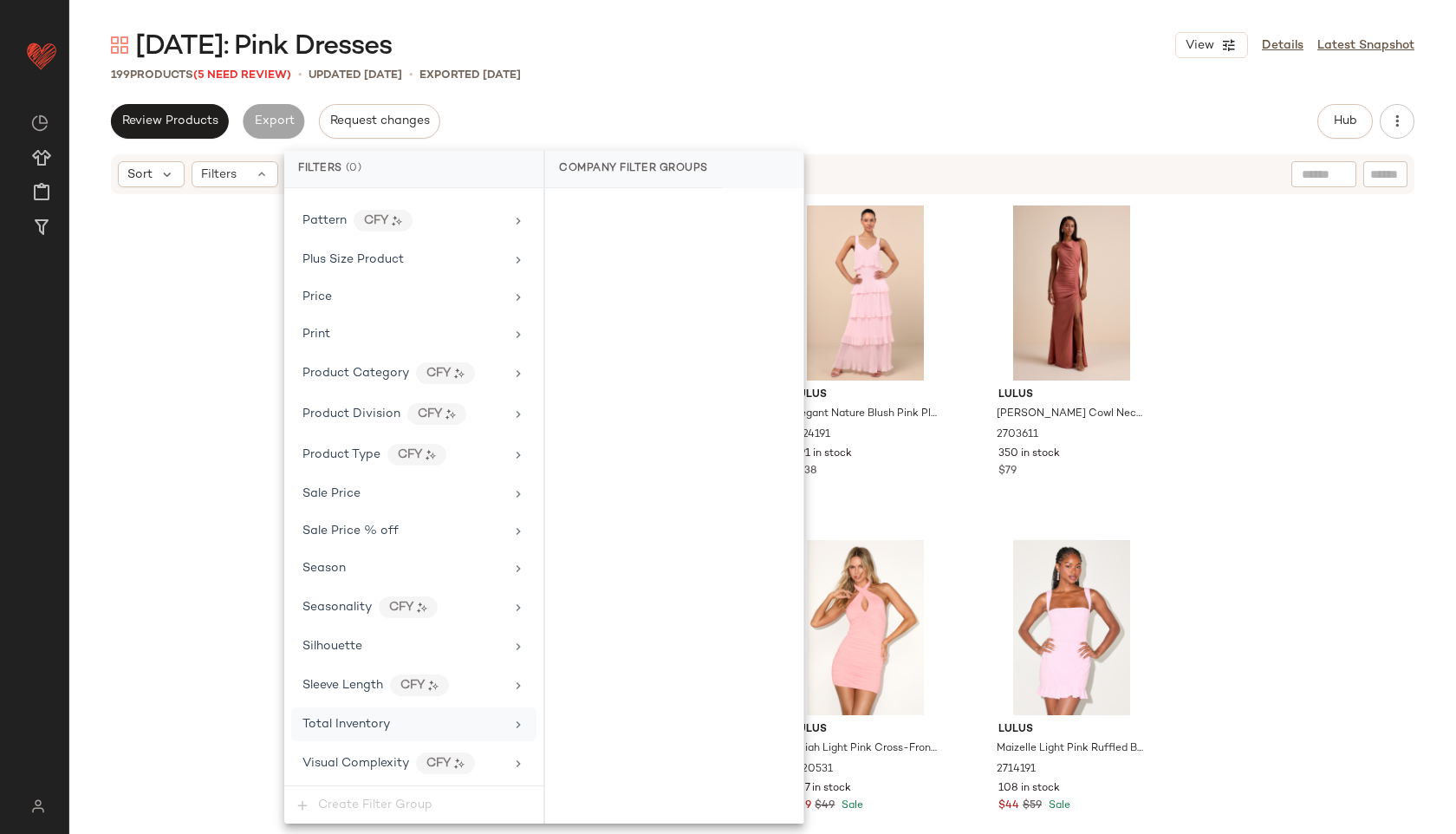
click at [391, 717] on div "Total Inventory" at bounding box center [403, 724] width 202 height 19
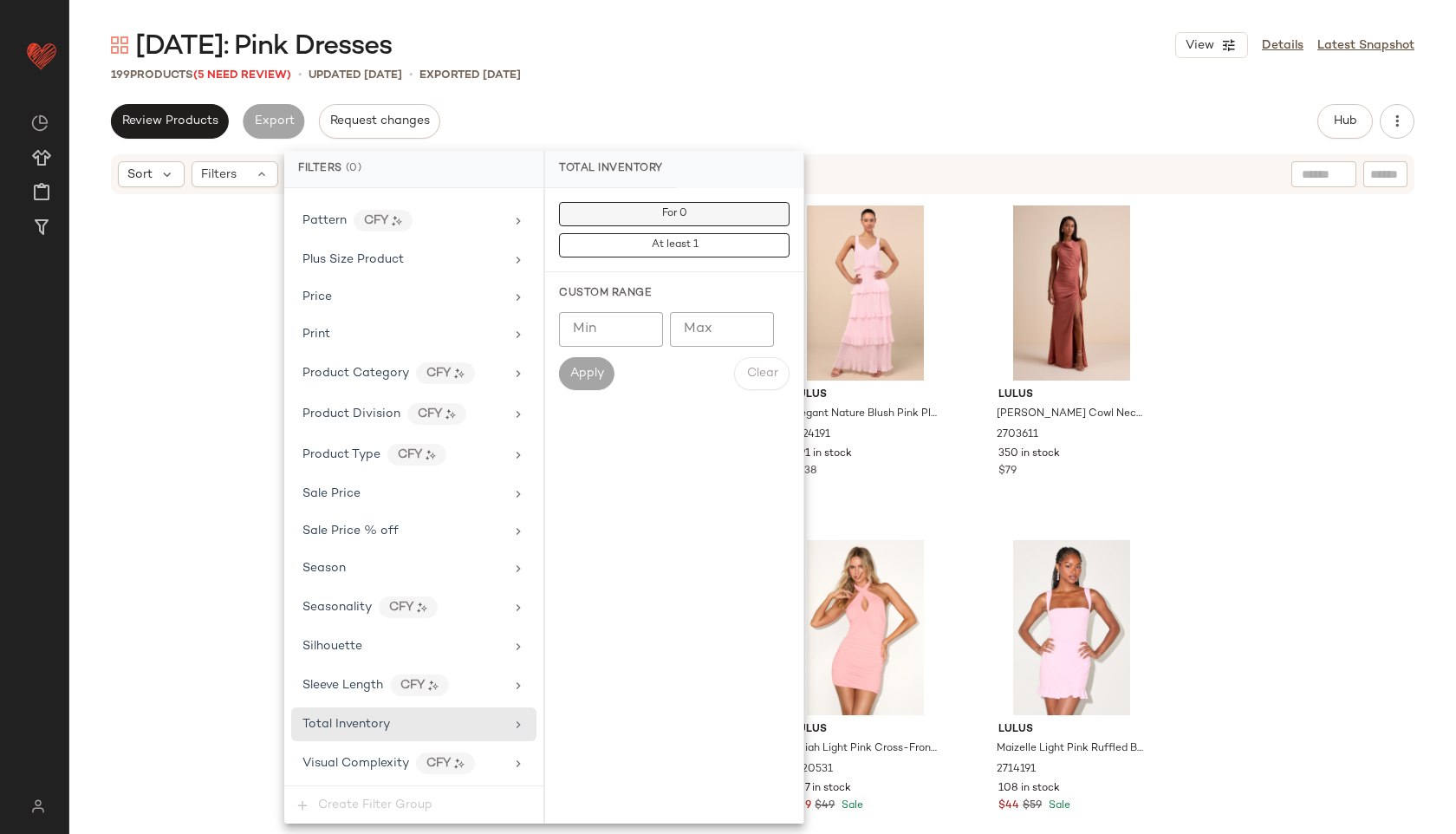
click at [712, 215] on button "For 0" at bounding box center [673, 213] width 230 height 25
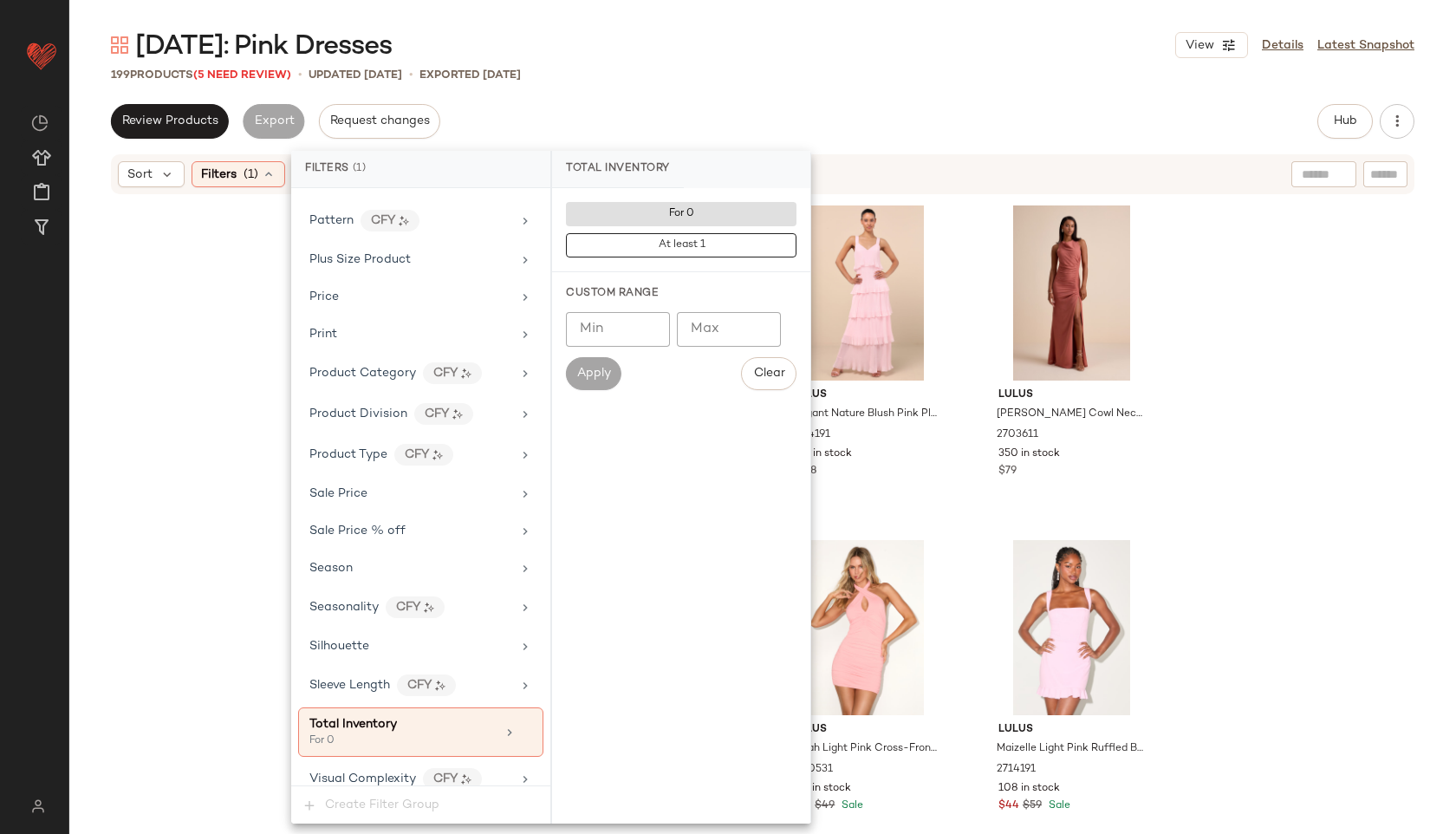
click at [763, 121] on div "Review Products Export Request changes Hub Send for Review External Review Inte…" at bounding box center [763, 121] width 1304 height 34
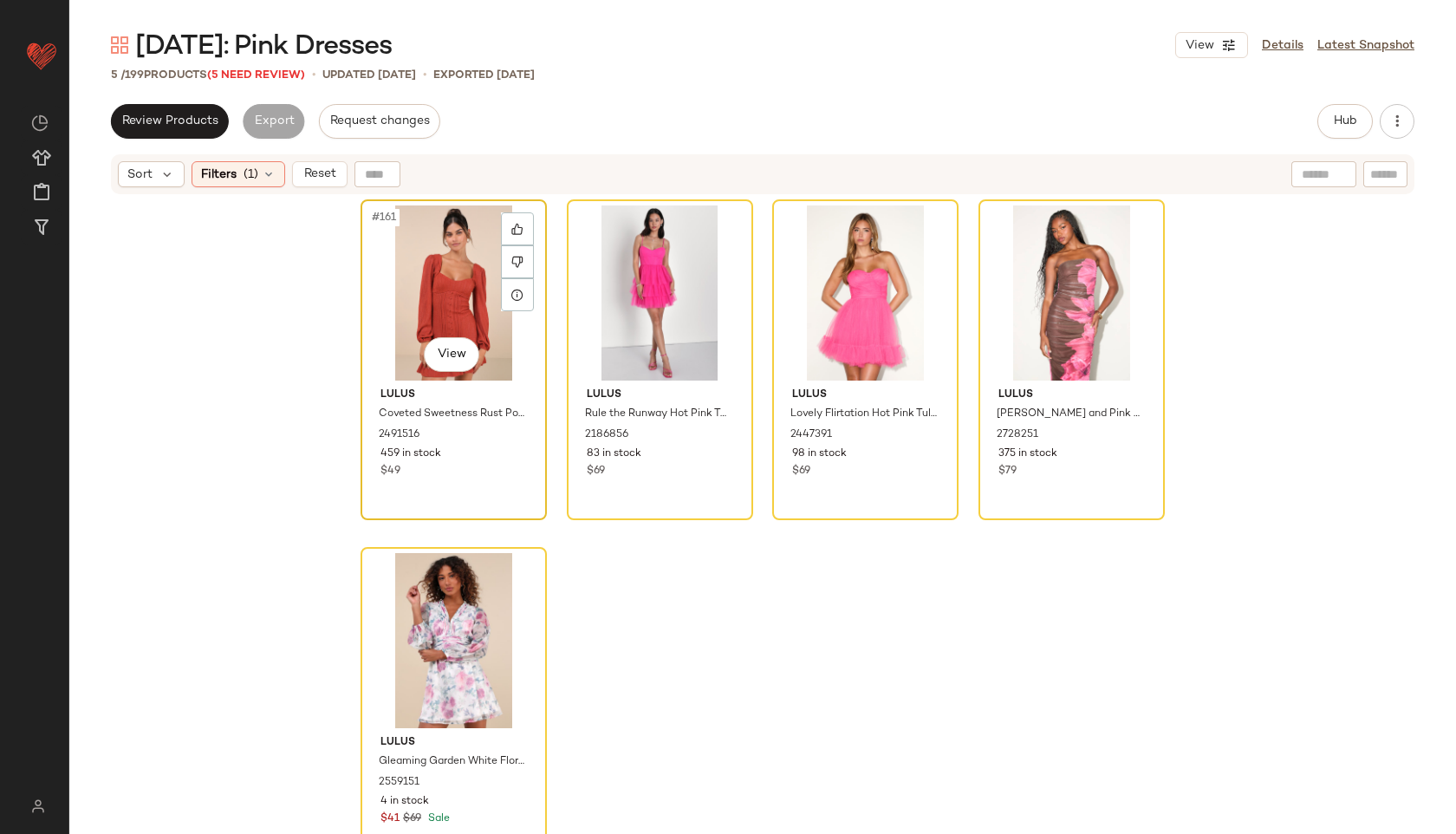
click at [420, 259] on div "#161 View" at bounding box center [453, 293] width 174 height 175
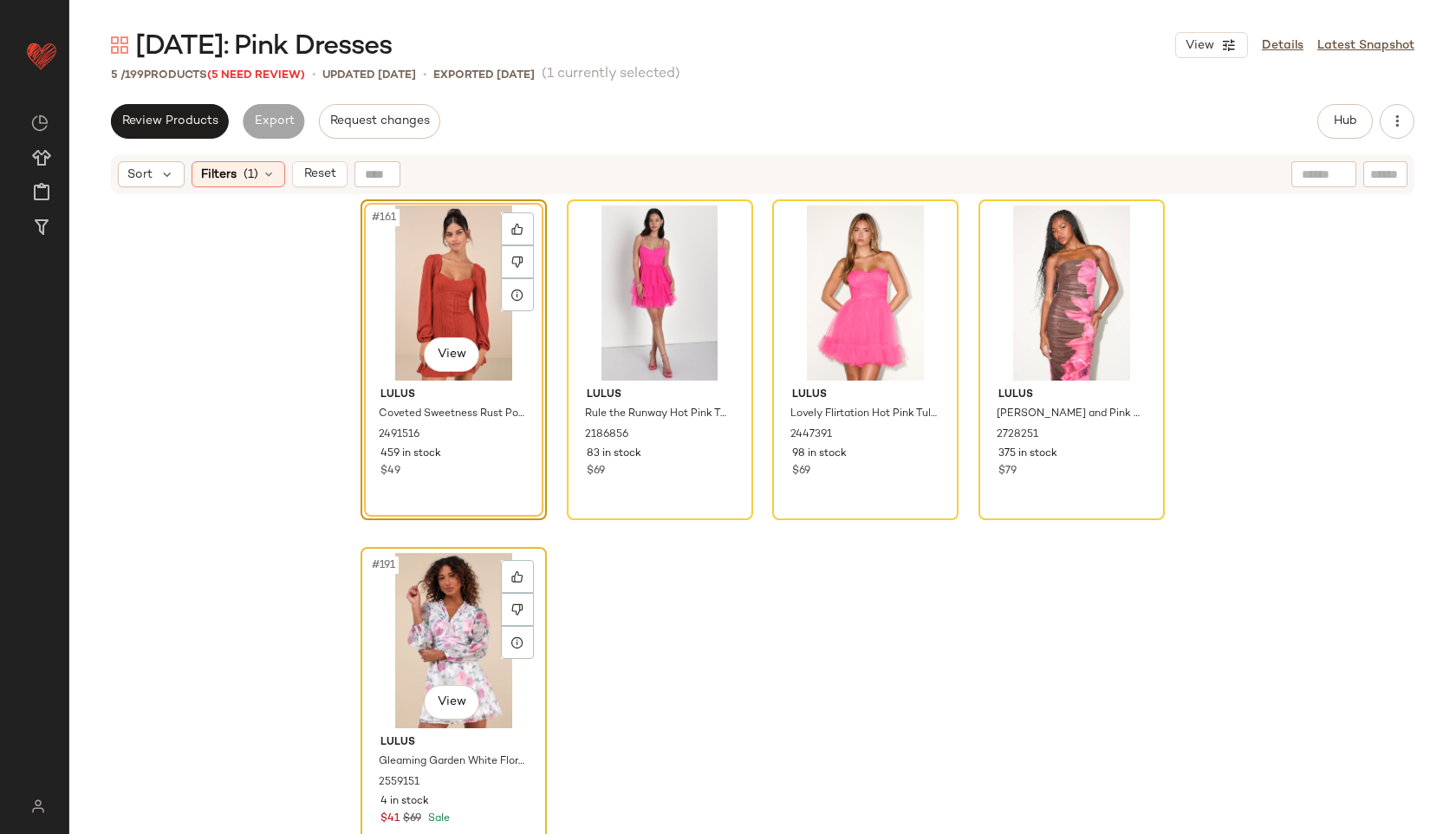
click at [440, 603] on div "#191 View" at bounding box center [453, 640] width 174 height 175
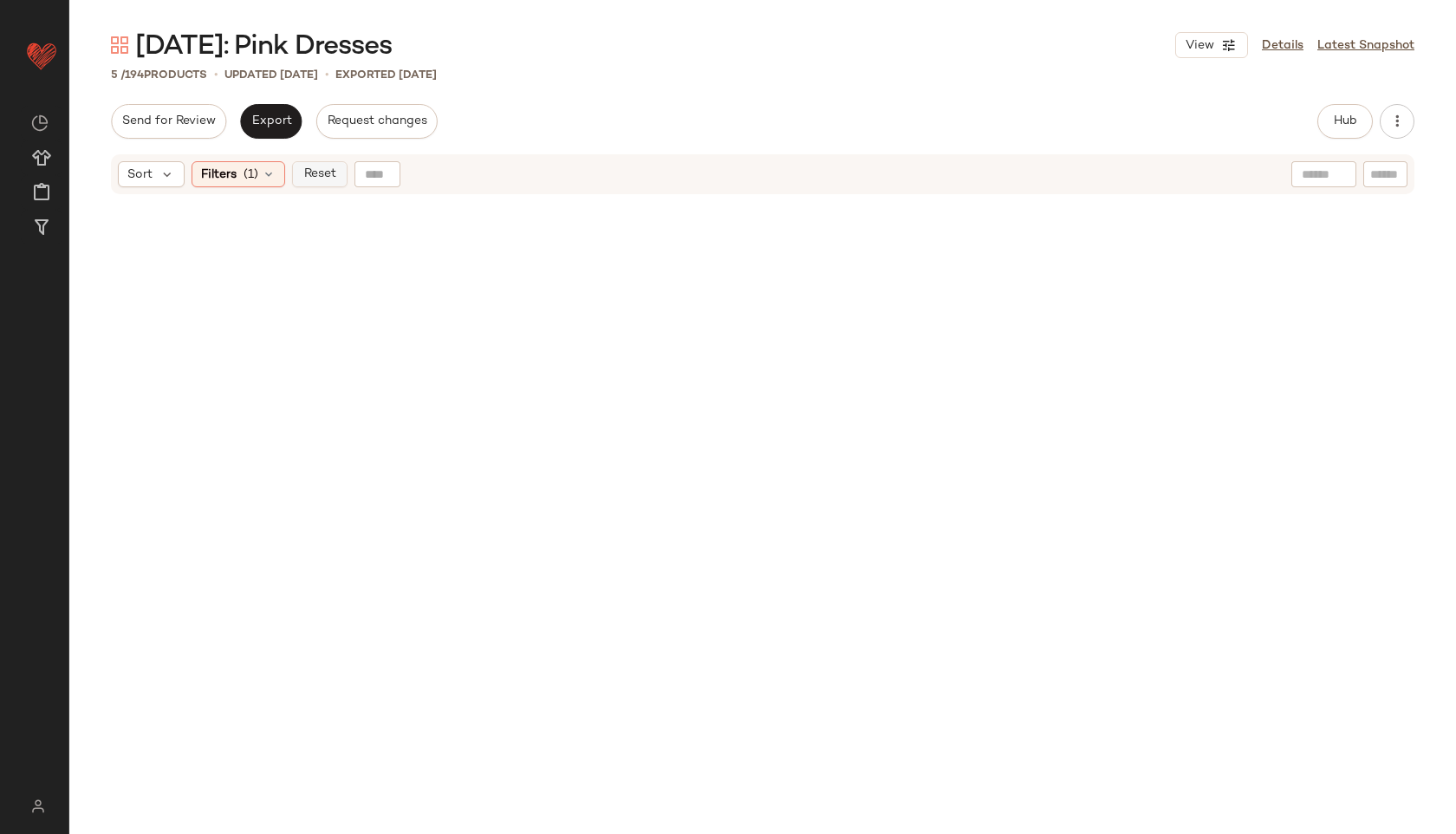
click at [318, 167] on span "Reset" at bounding box center [319, 174] width 32 height 14
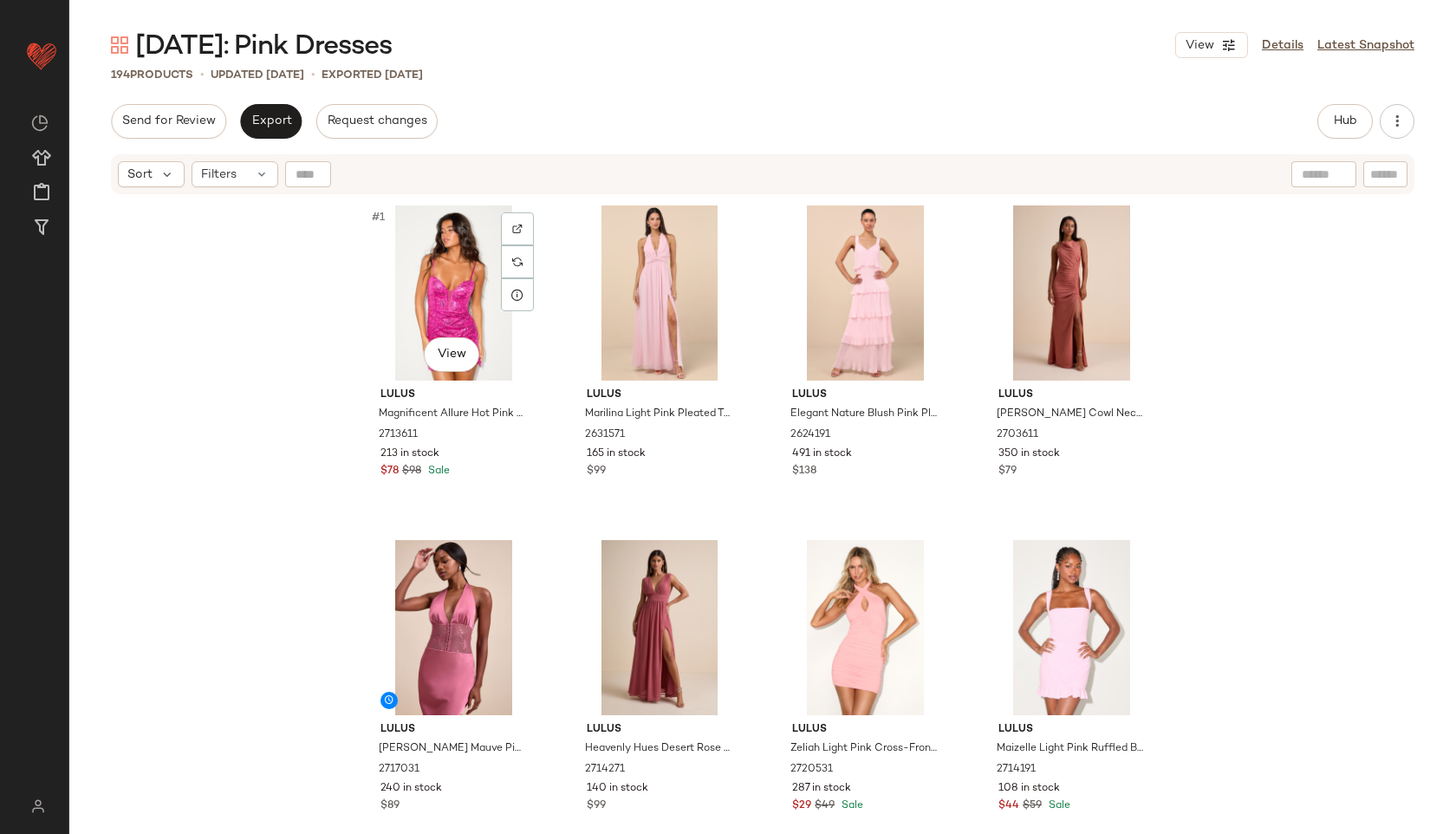
click at [413, 282] on div "#1 View" at bounding box center [453, 293] width 174 height 175
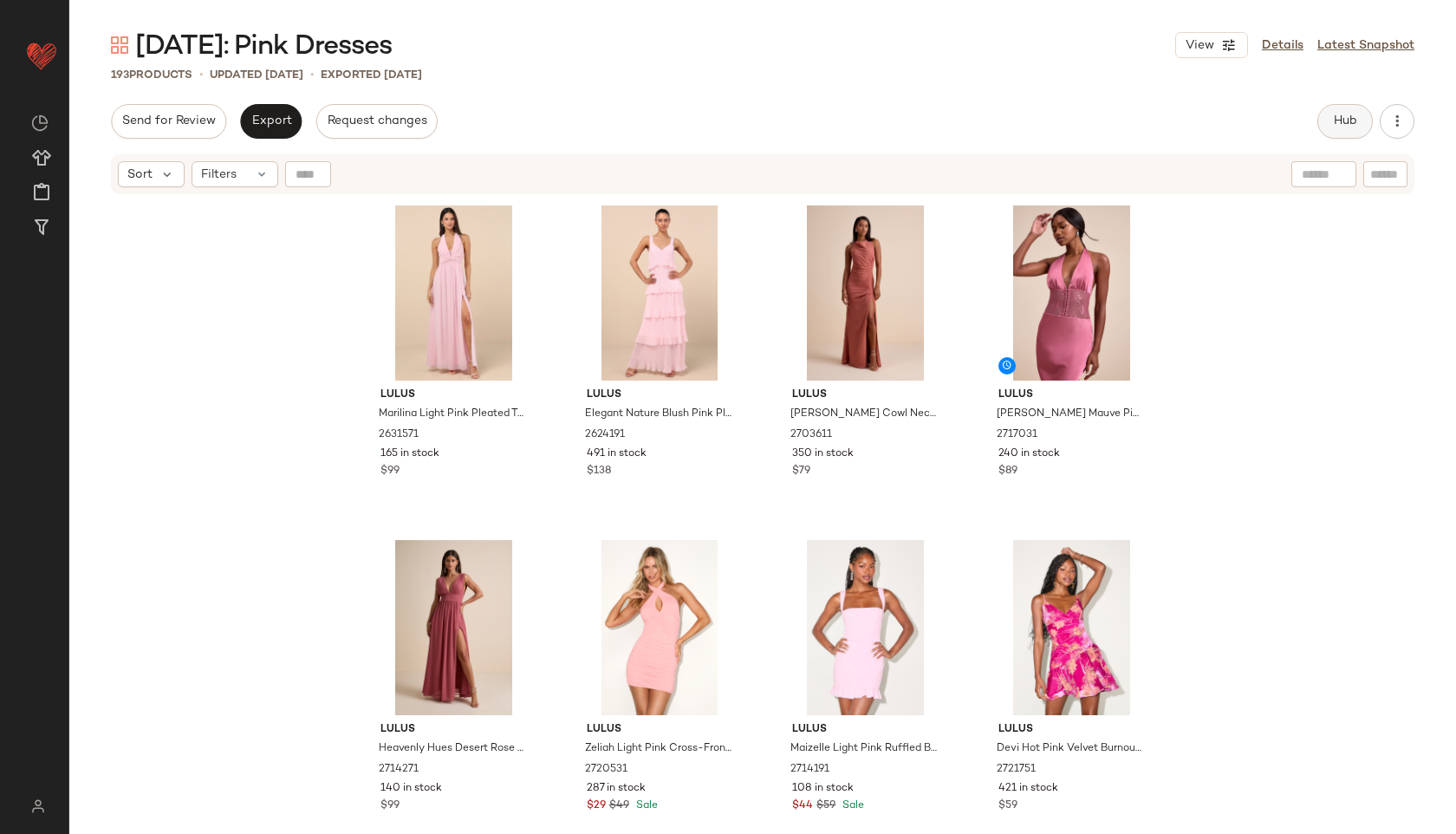
click at [1348, 116] on span "Hub" at bounding box center [1345, 121] width 25 height 14
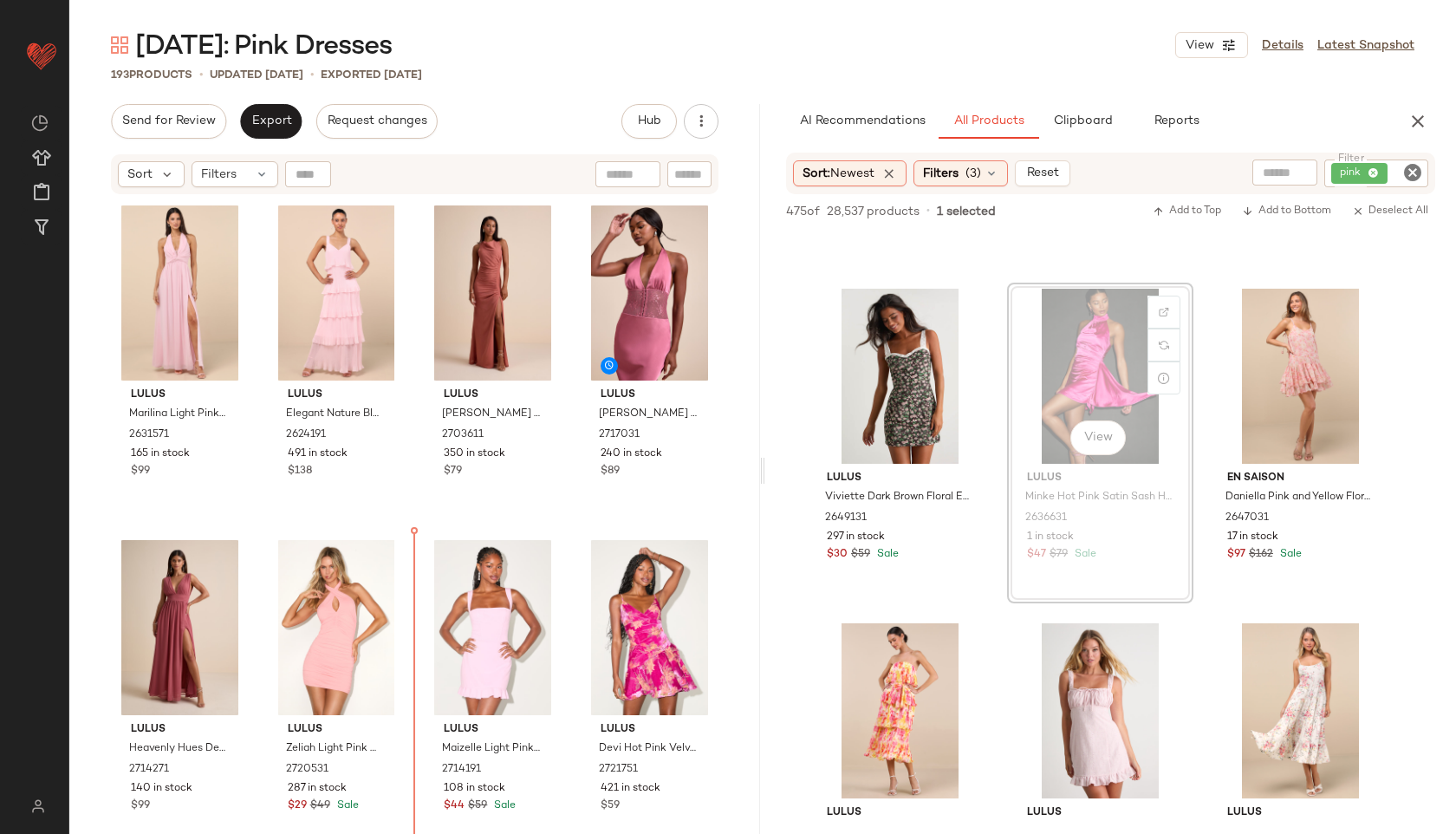
scroll to position [30, 0]
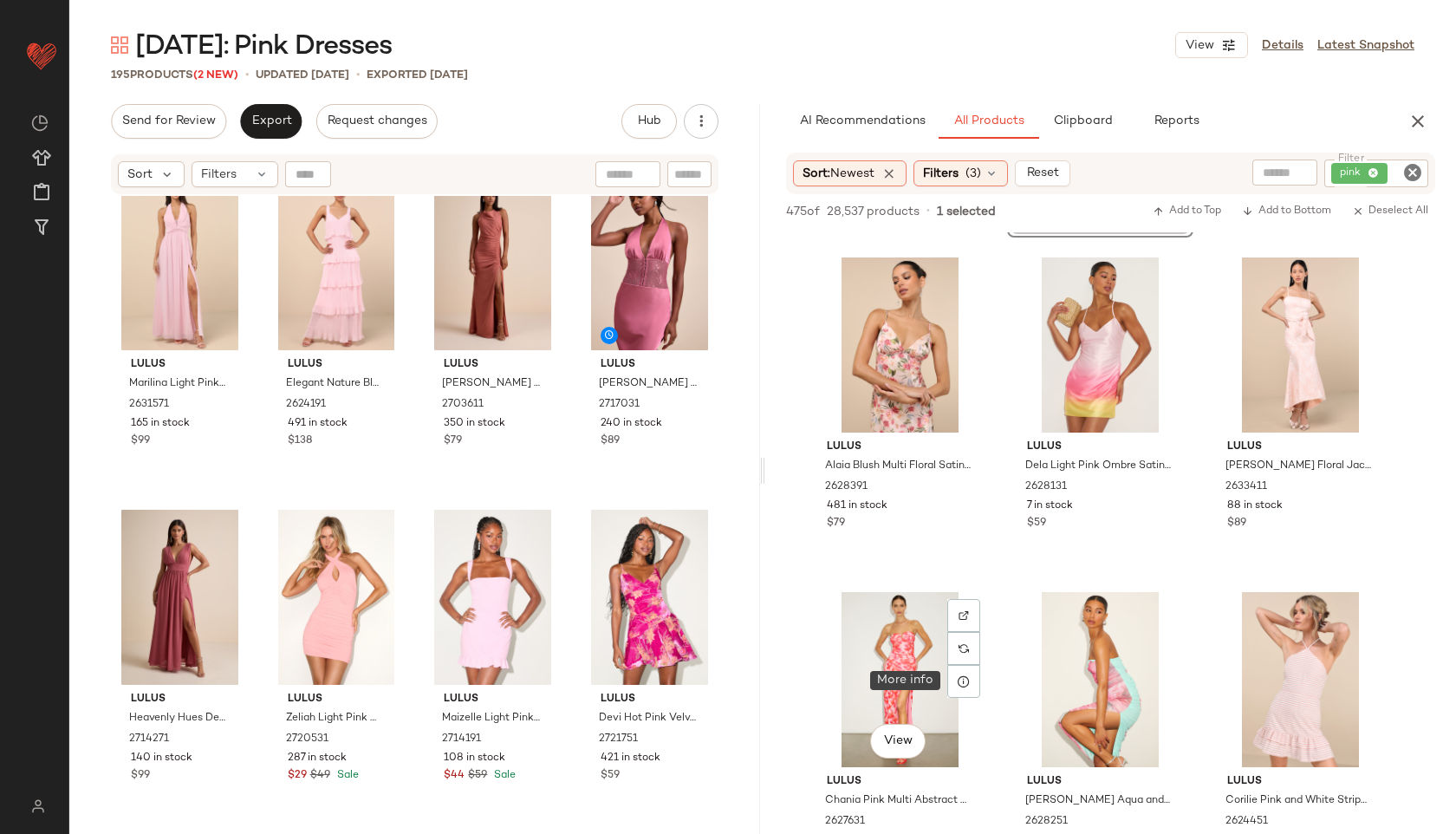
scroll to position [5007, 0]
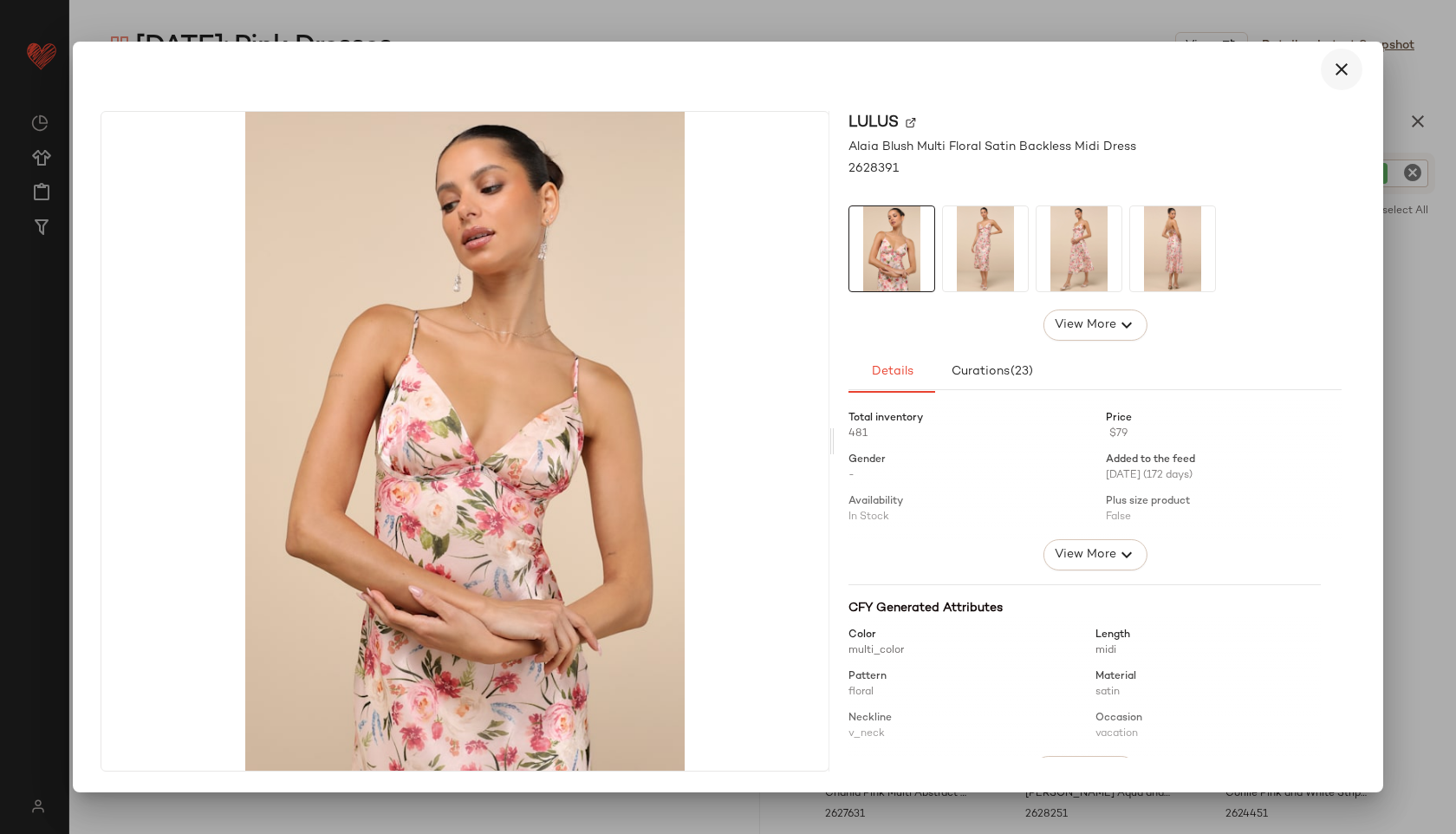
click at [1334, 67] on icon "button" at bounding box center [1341, 69] width 21 height 21
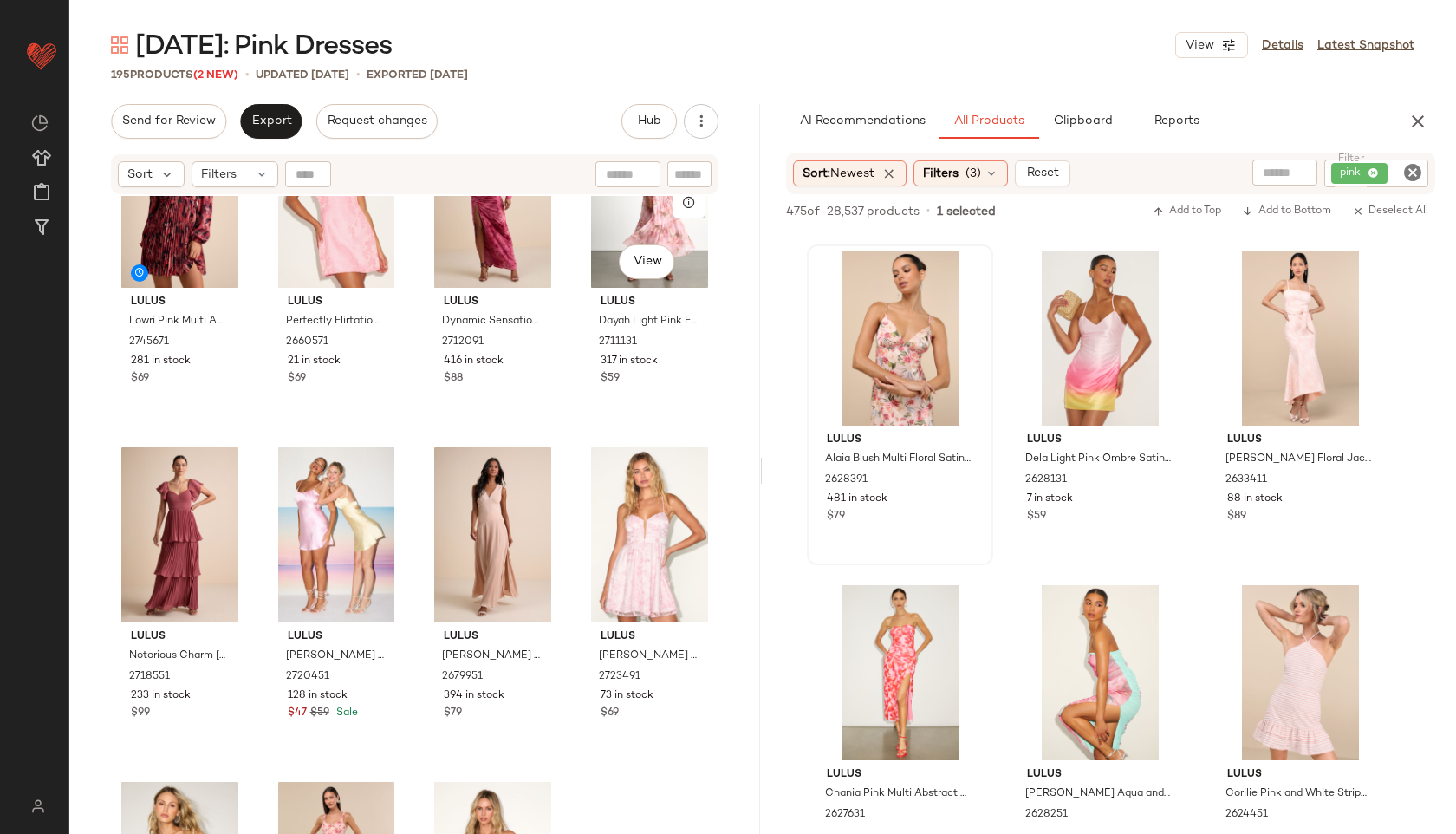
scroll to position [786, 0]
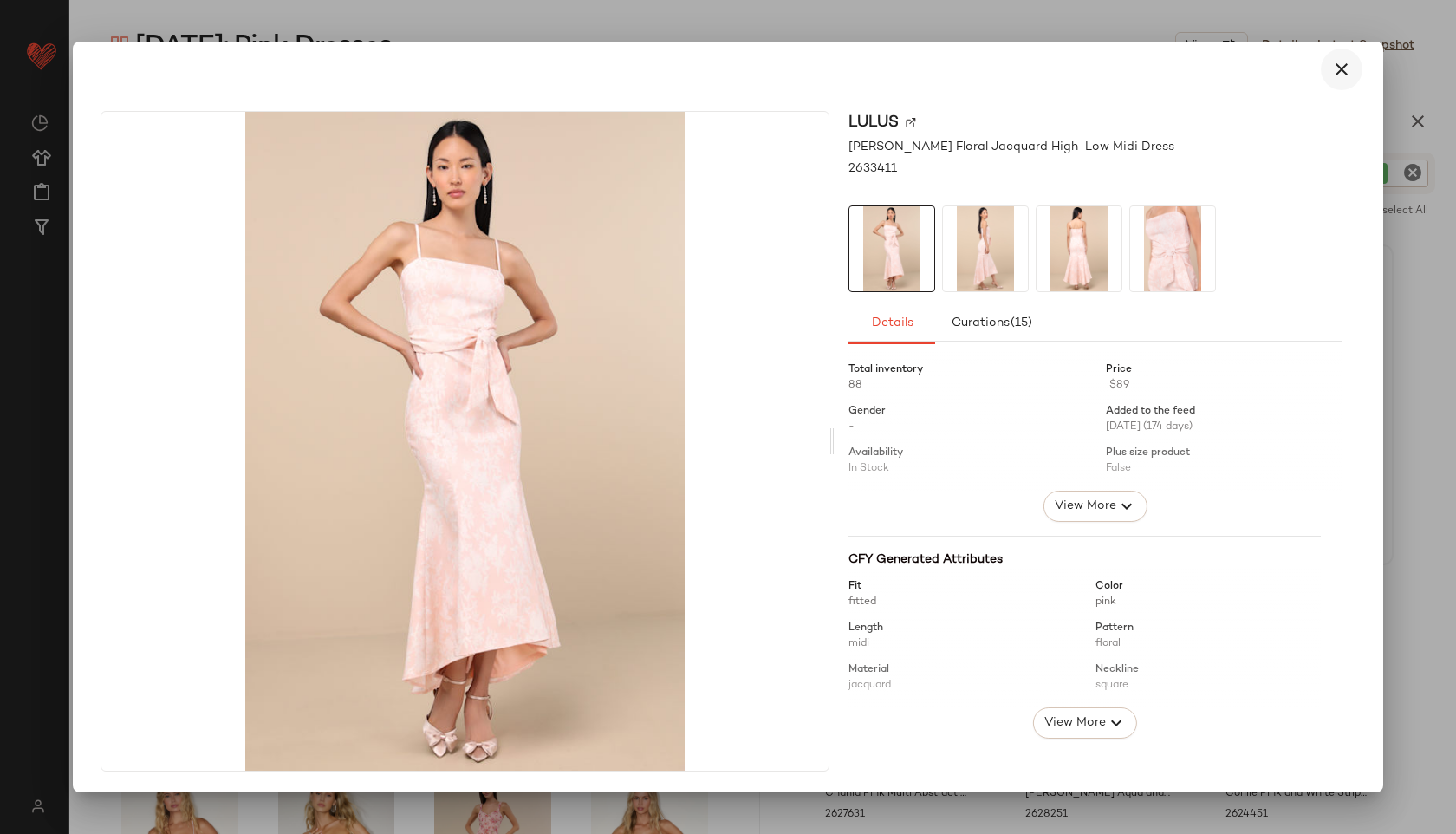
click at [1333, 69] on icon "button" at bounding box center [1341, 69] width 21 height 21
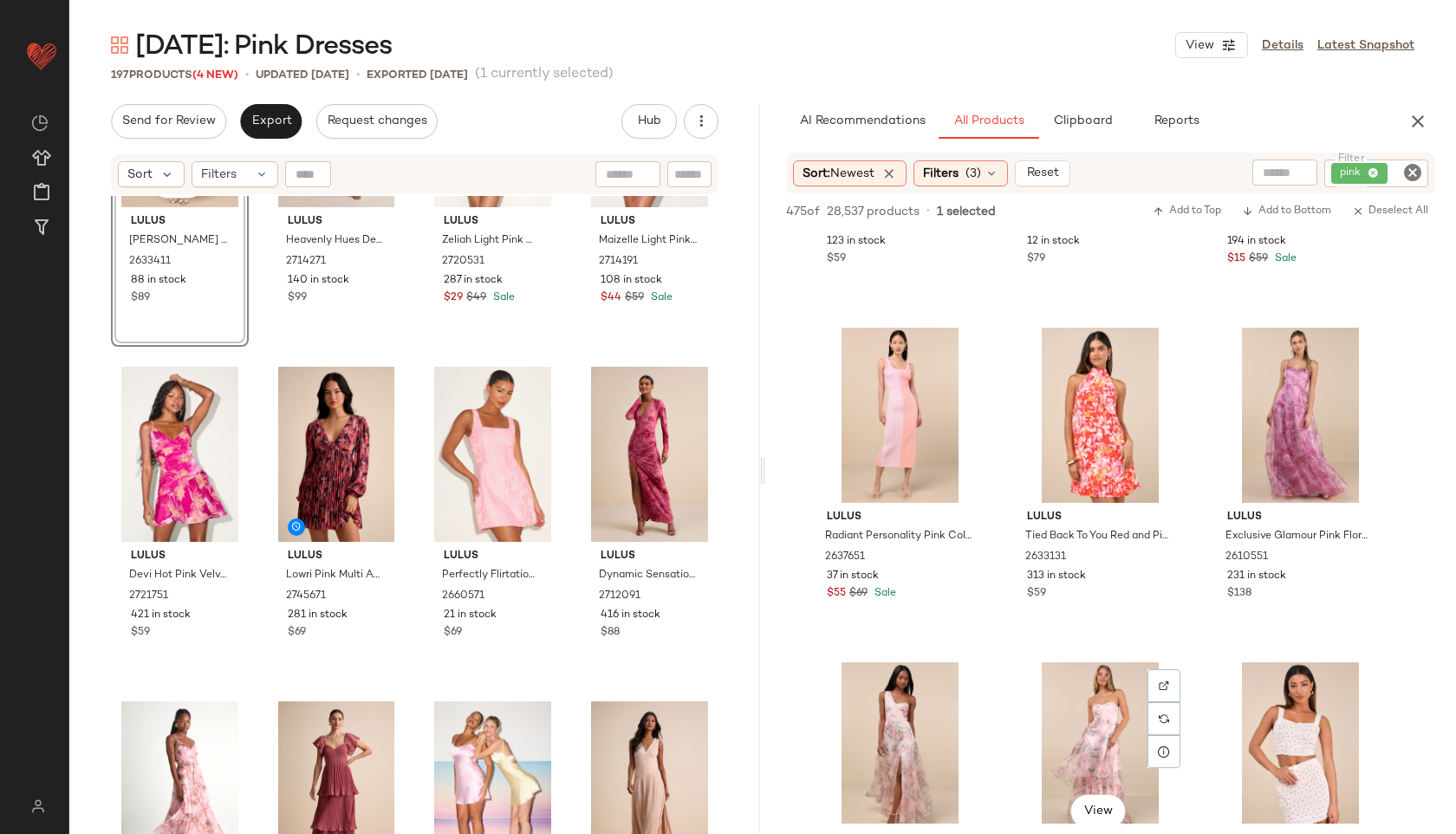
scroll to position [5601, 0]
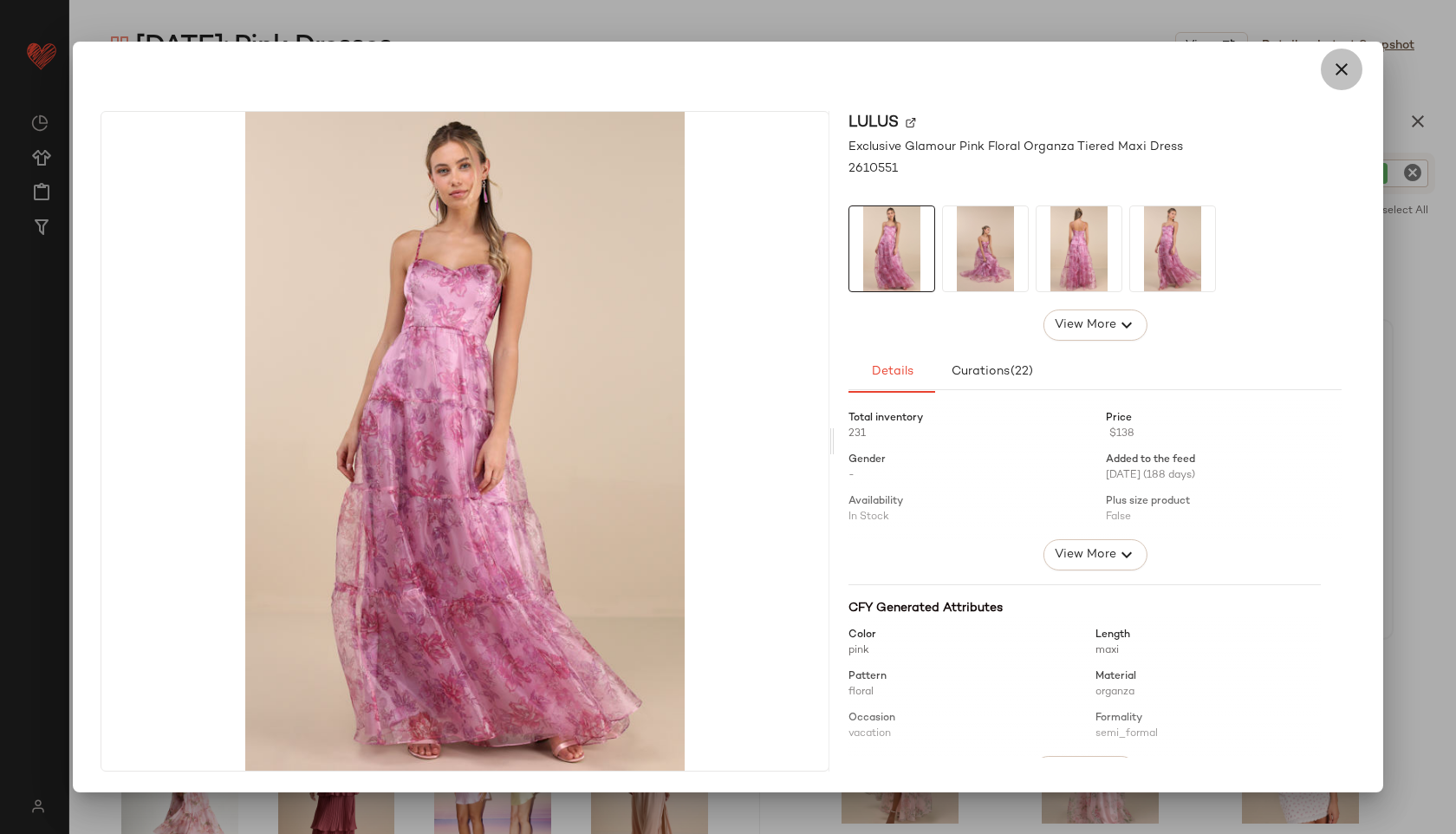
click at [1343, 72] on icon "button" at bounding box center [1341, 69] width 21 height 21
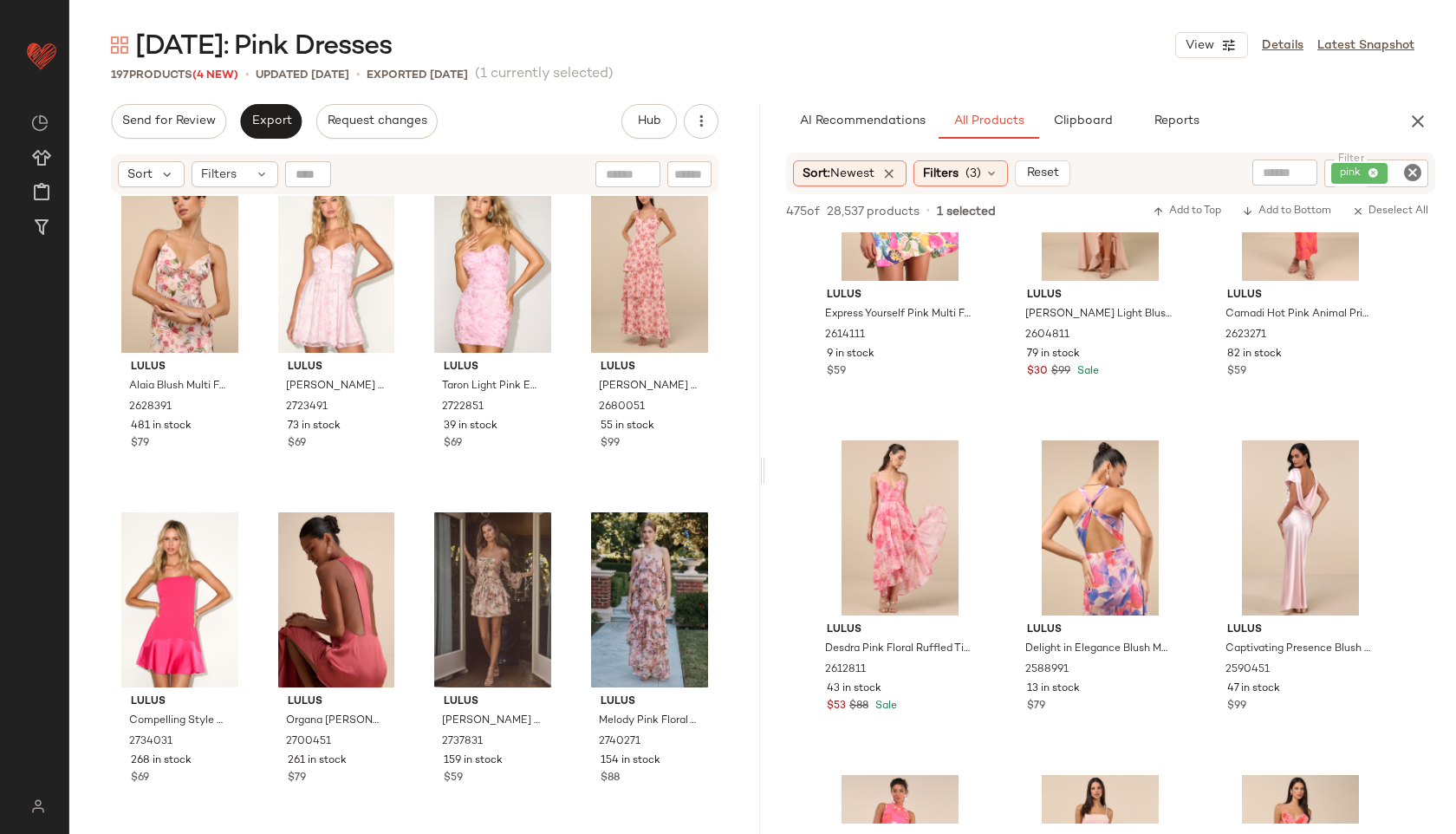
scroll to position [6823, 0]
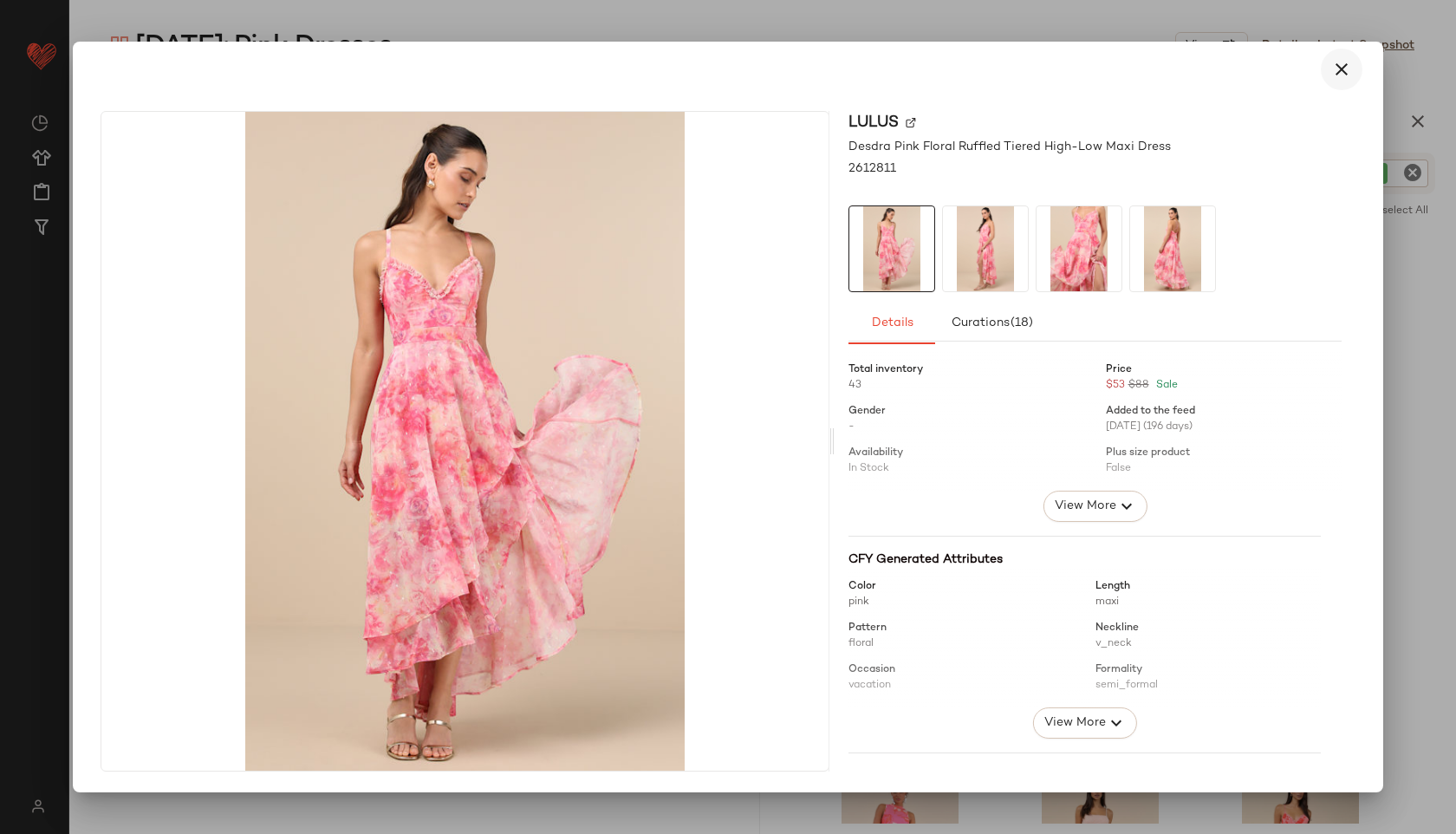
click at [1336, 70] on icon "button" at bounding box center [1341, 69] width 21 height 21
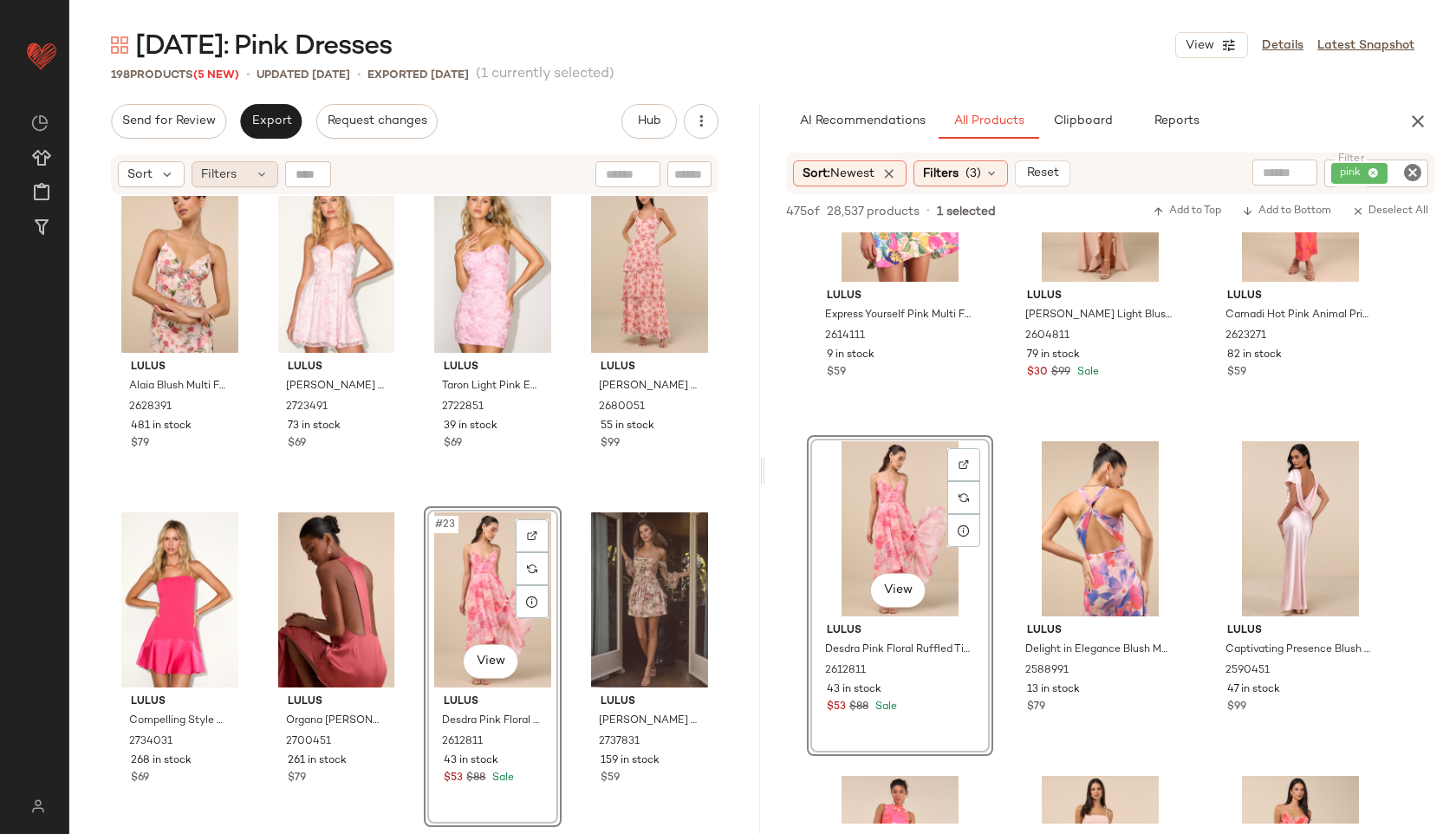
click at [237, 181] on div "Filters" at bounding box center [235, 174] width 87 height 26
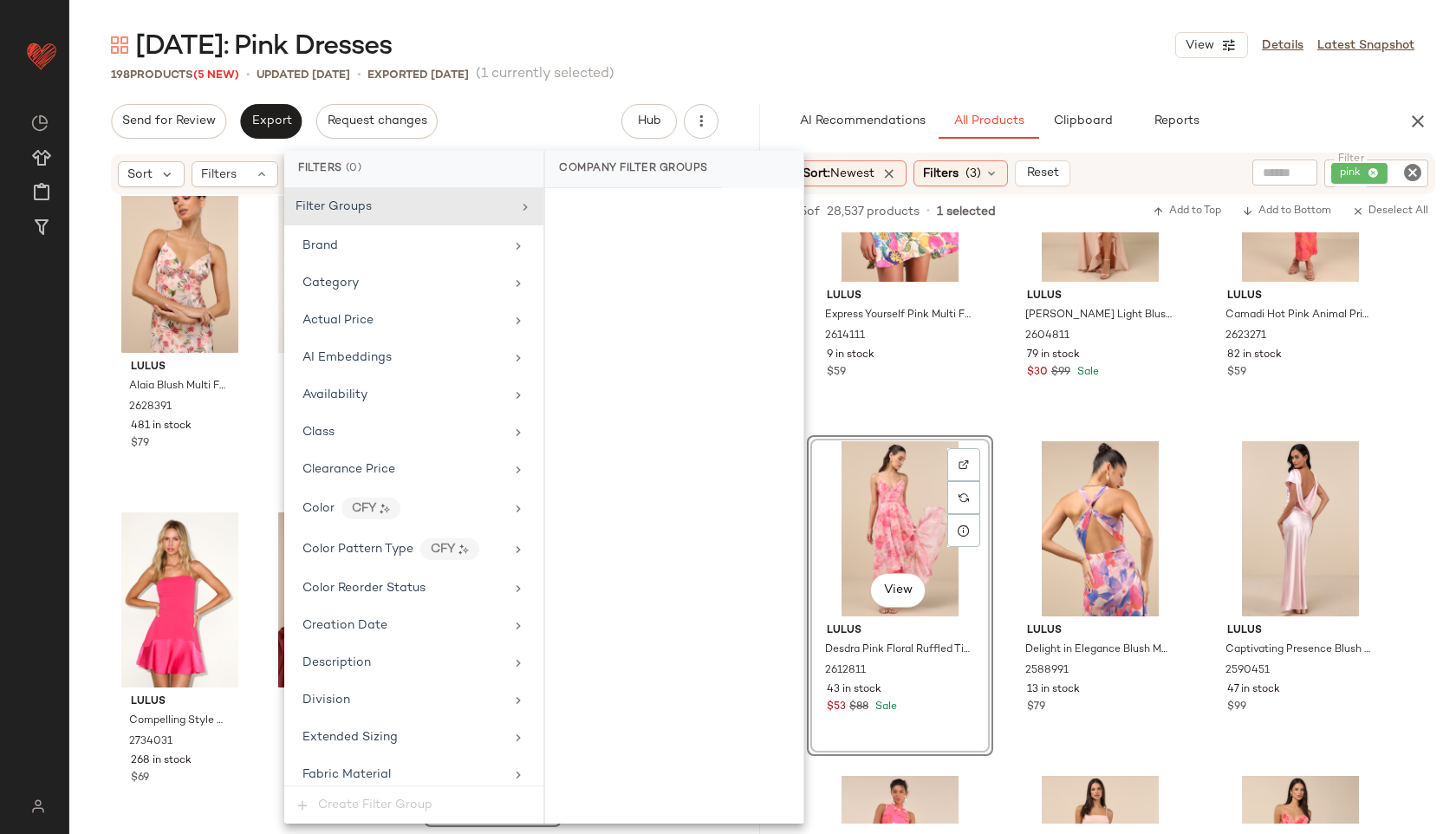
scroll to position [1180, 0]
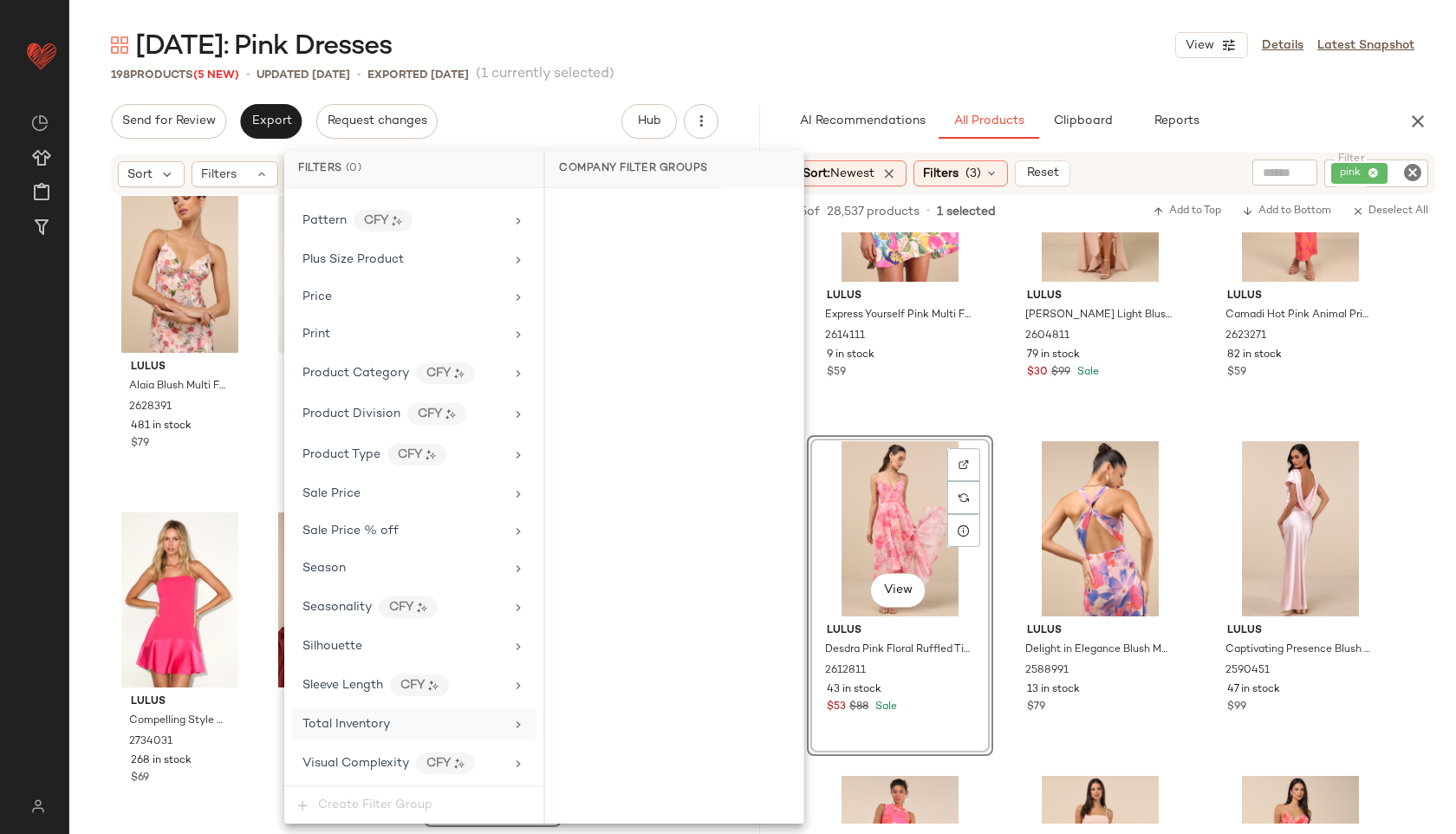
click at [367, 724] on span "Total Inventory" at bounding box center [346, 724] width 87 height 13
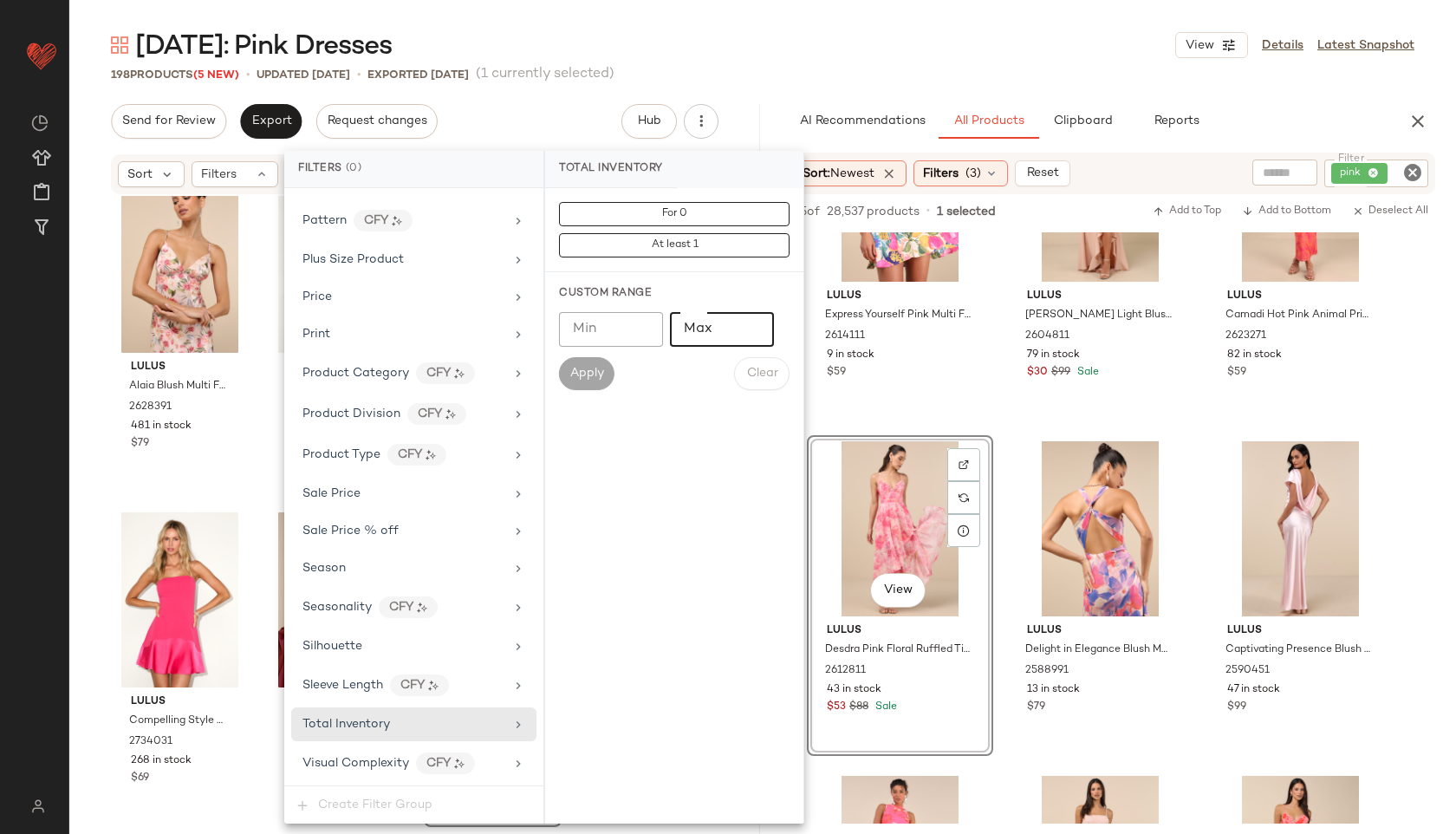
click at [682, 330] on input "Max" at bounding box center [722, 328] width 104 height 34
type input "**"
click at [570, 378] on span "Apply" at bounding box center [586, 374] width 34 height 14
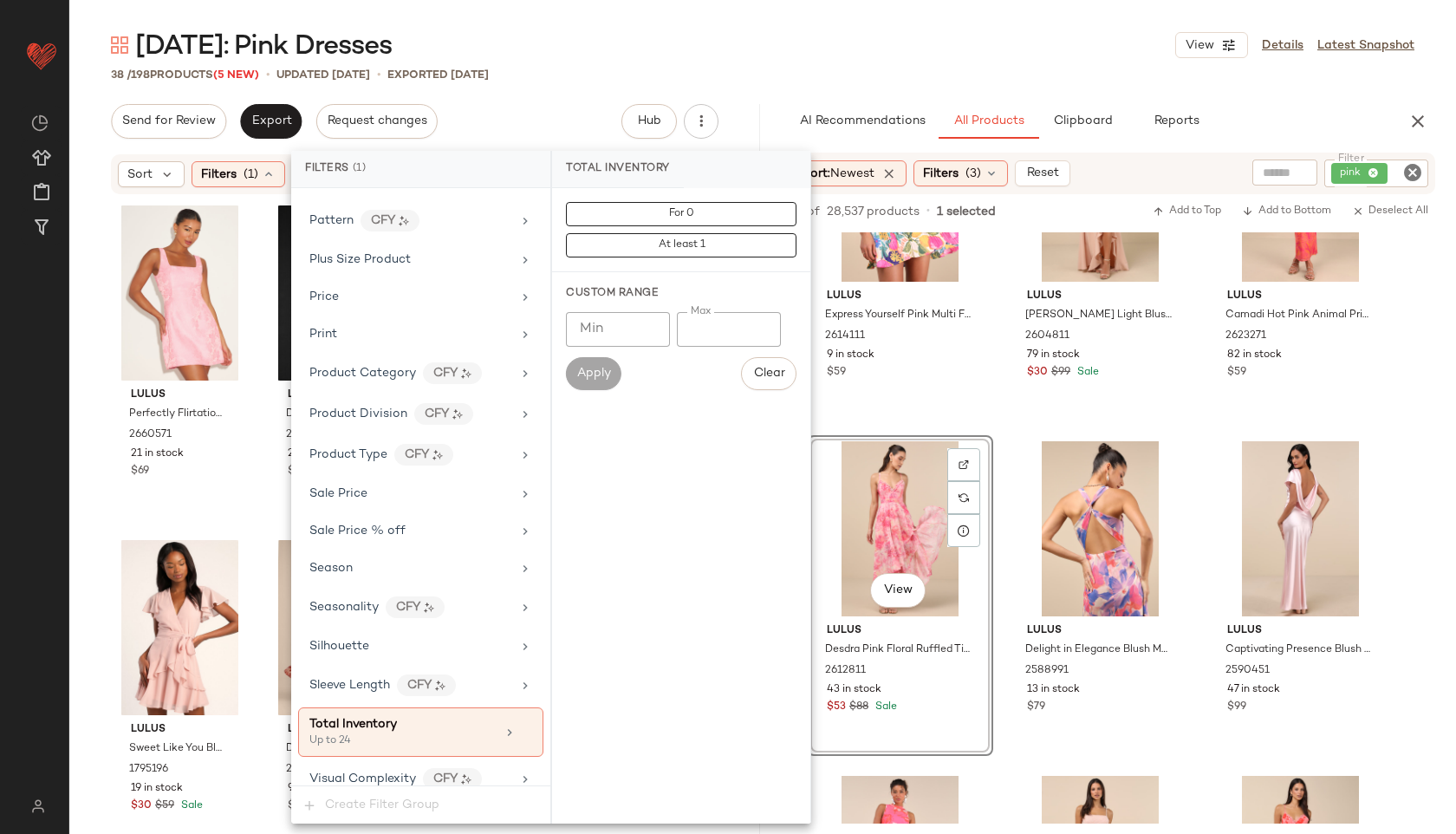
click at [766, 55] on div "[DATE]: Pink Dresses View Details Latest Snapshot" at bounding box center [763, 44] width 1386 height 34
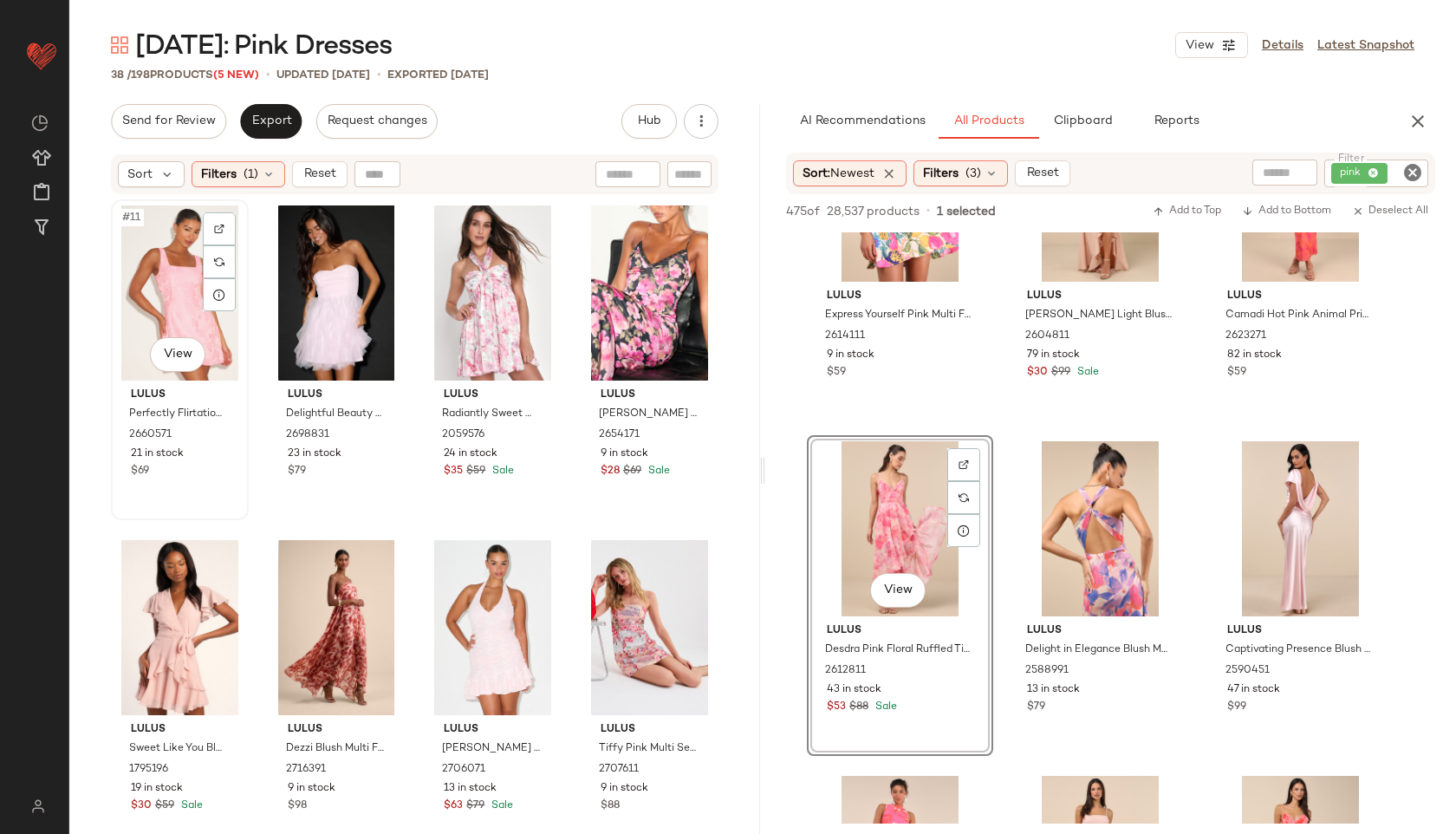
click at [163, 266] on div "#11 View" at bounding box center [180, 293] width 126 height 175
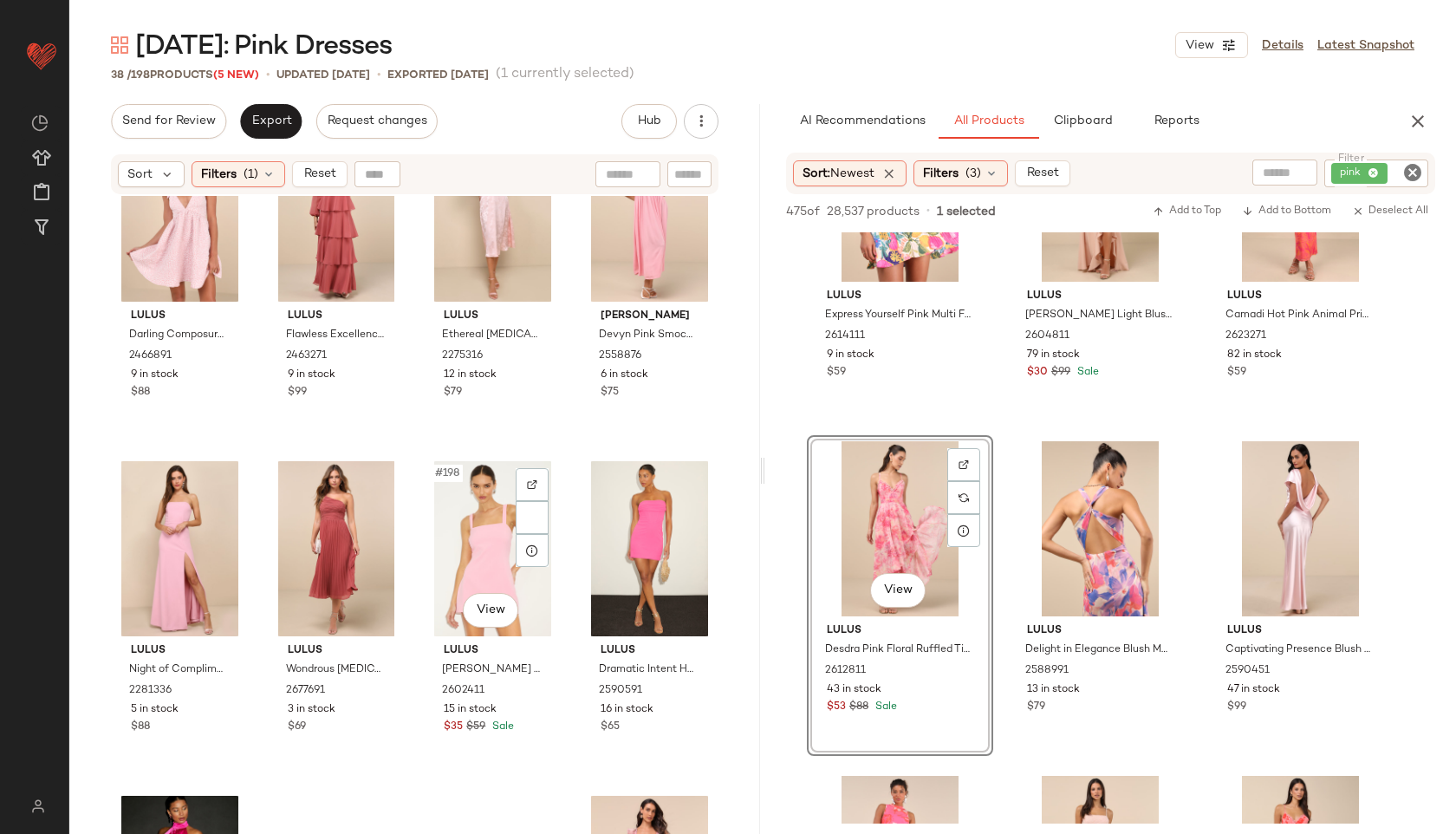
scroll to position [2664, 0]
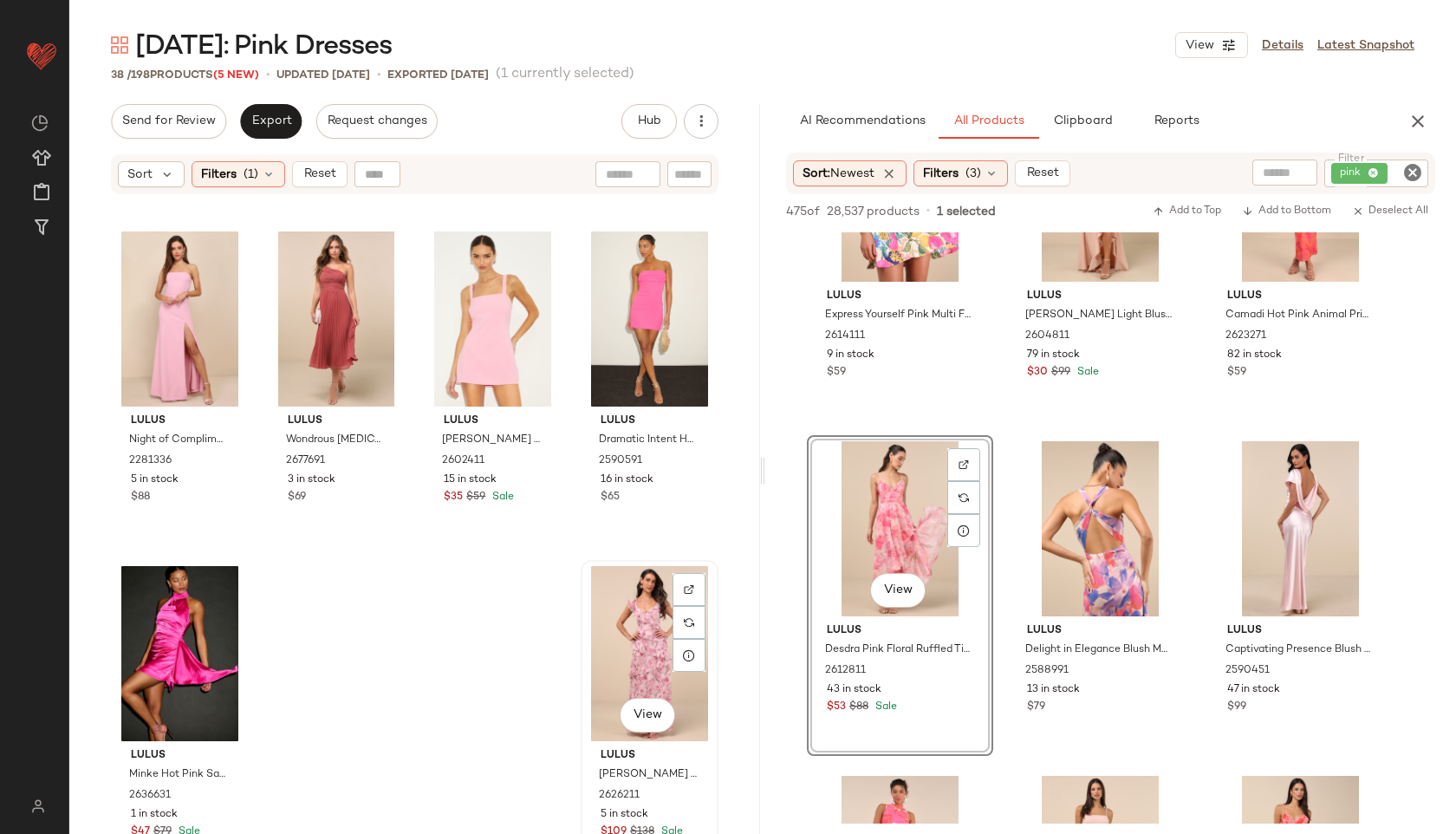
click at [632, 639] on div "View" at bounding box center [650, 654] width 126 height 175
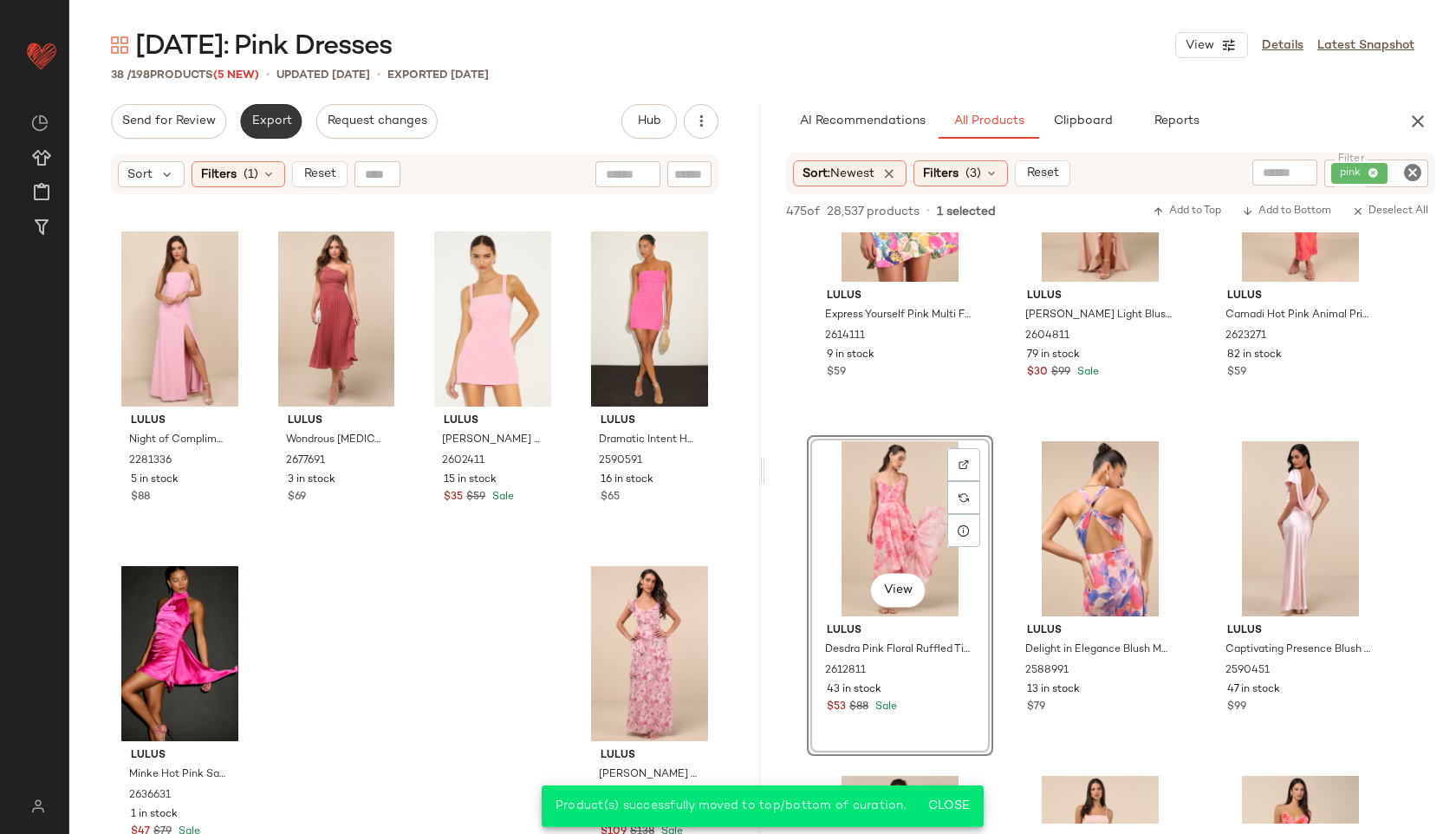
click at [266, 114] on span "Export" at bounding box center [270, 121] width 40 height 14
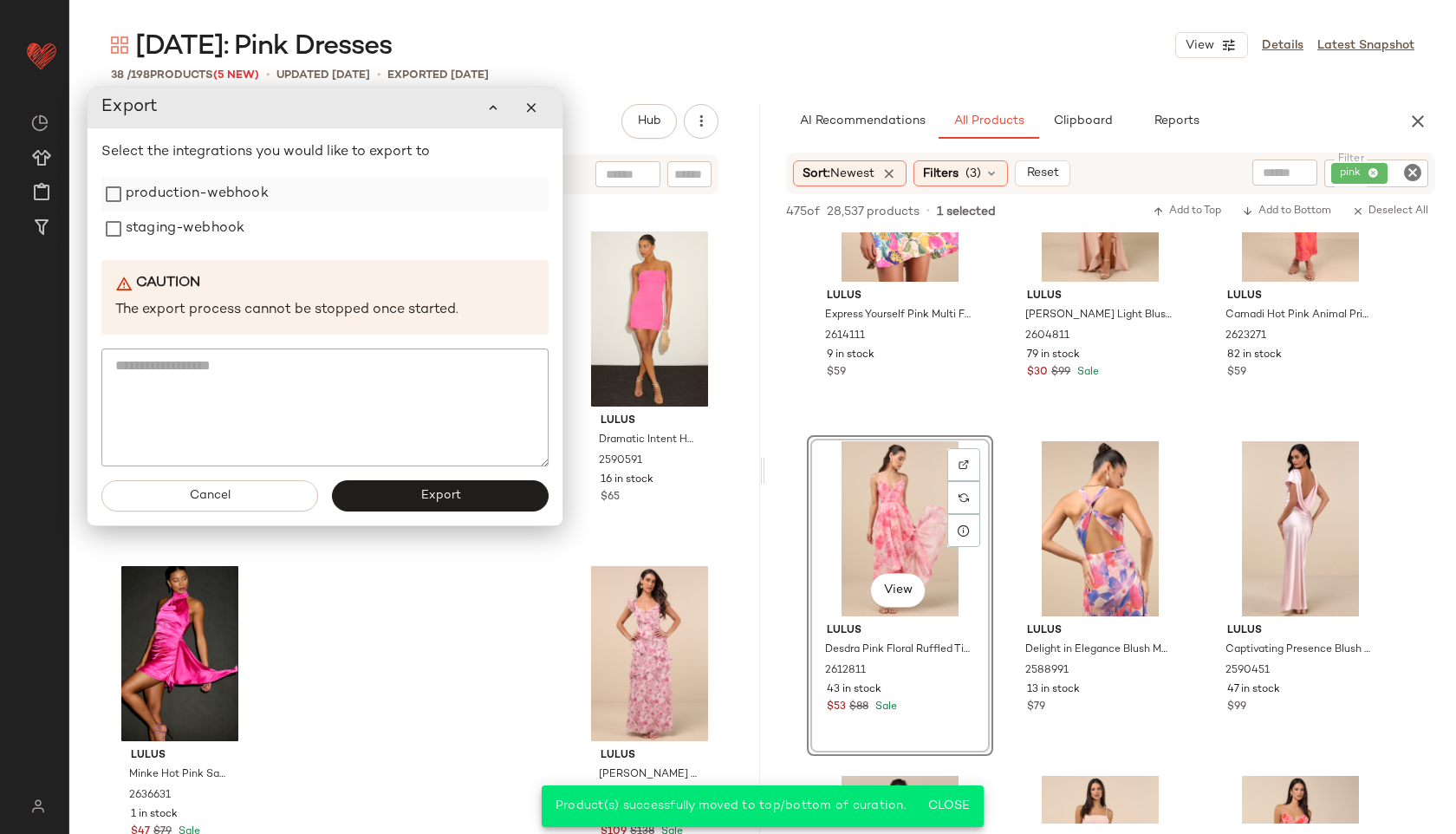
click at [225, 205] on label "production-webhook" at bounding box center [197, 194] width 143 height 34
click at [207, 234] on label "staging-webhook" at bounding box center [185, 228] width 119 height 34
click at [435, 497] on span "Export" at bounding box center [439, 496] width 40 height 14
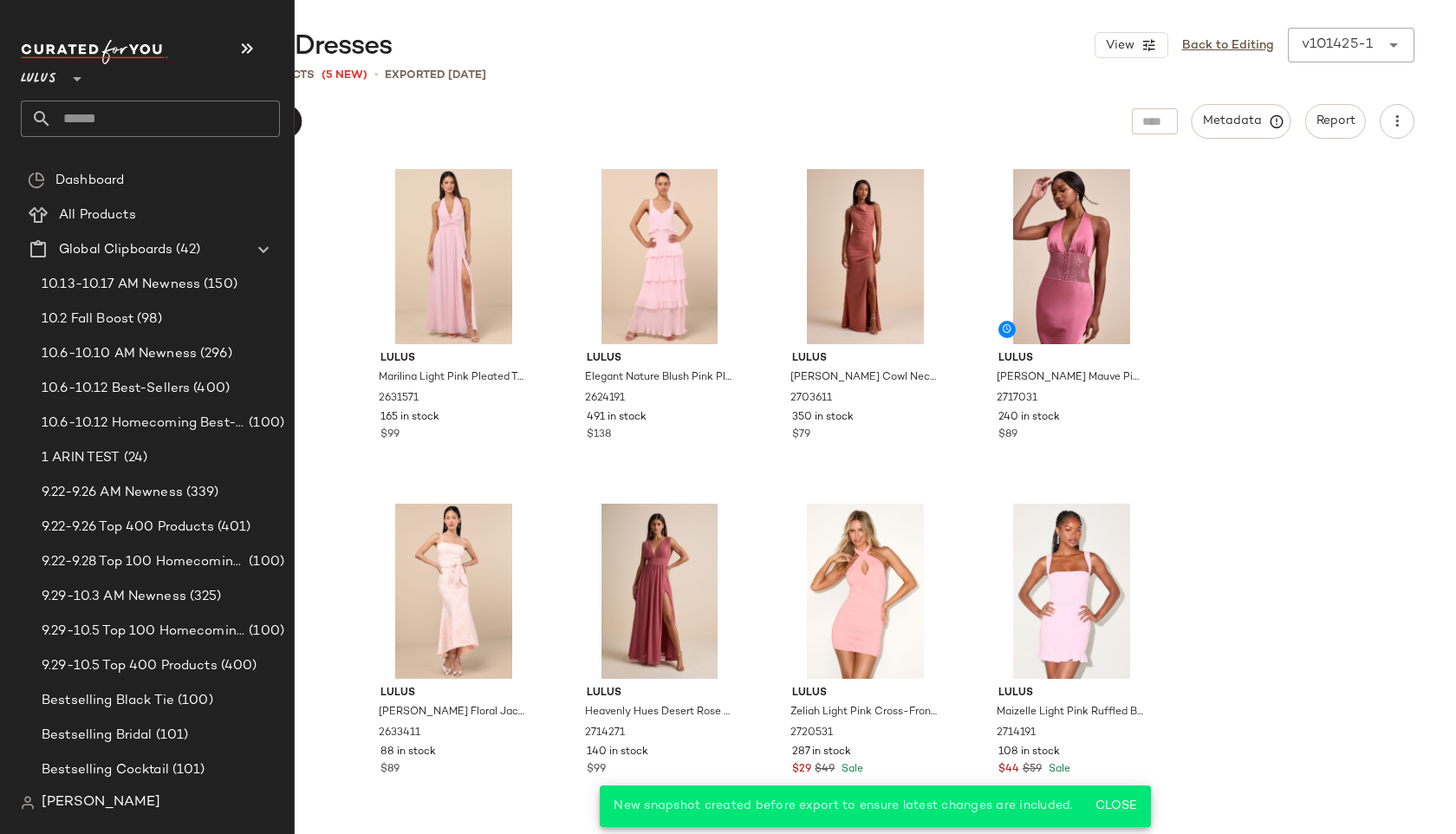
click at [100, 113] on input "text" at bounding box center [166, 118] width 228 height 36
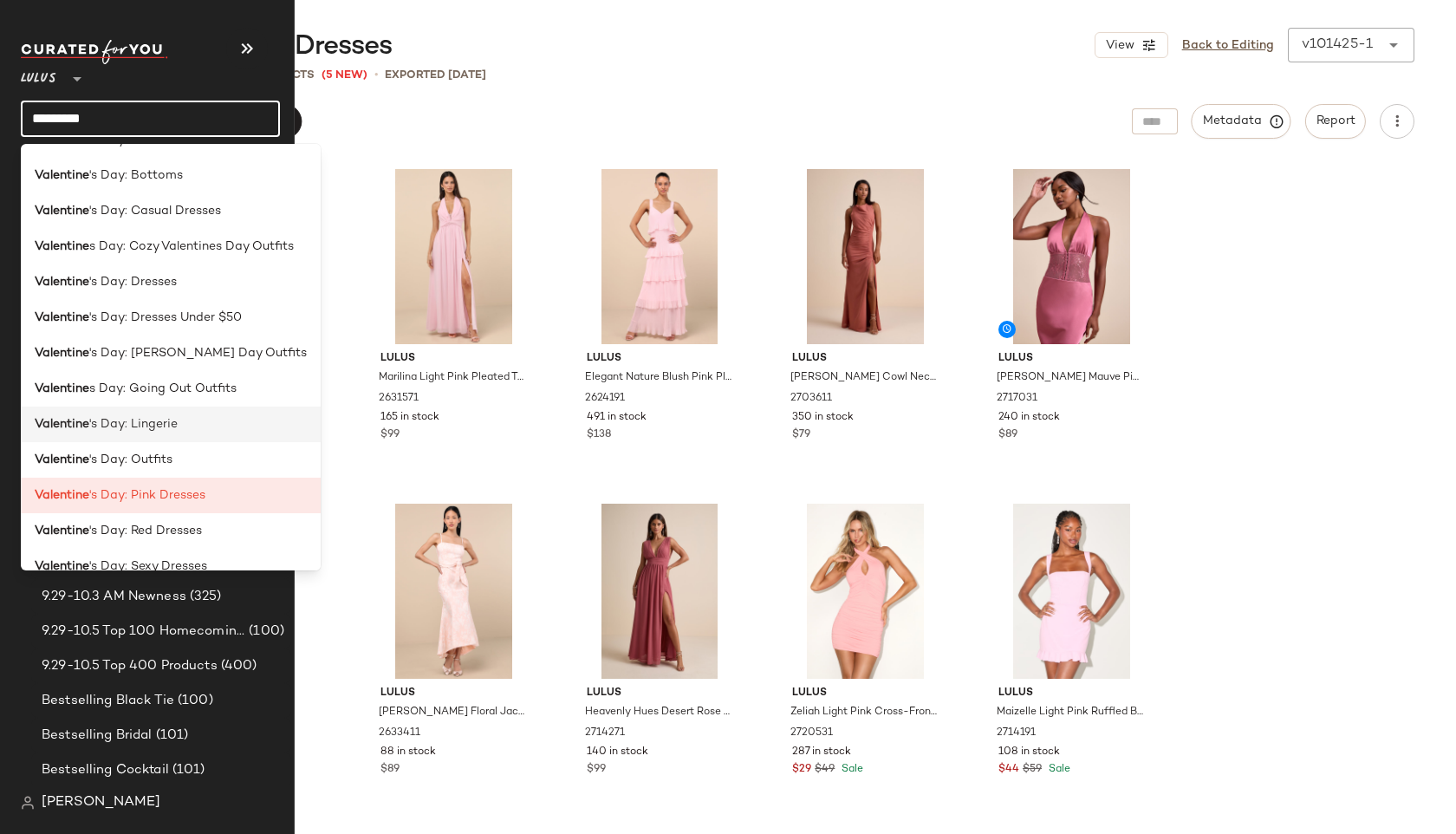
scroll to position [70, 0]
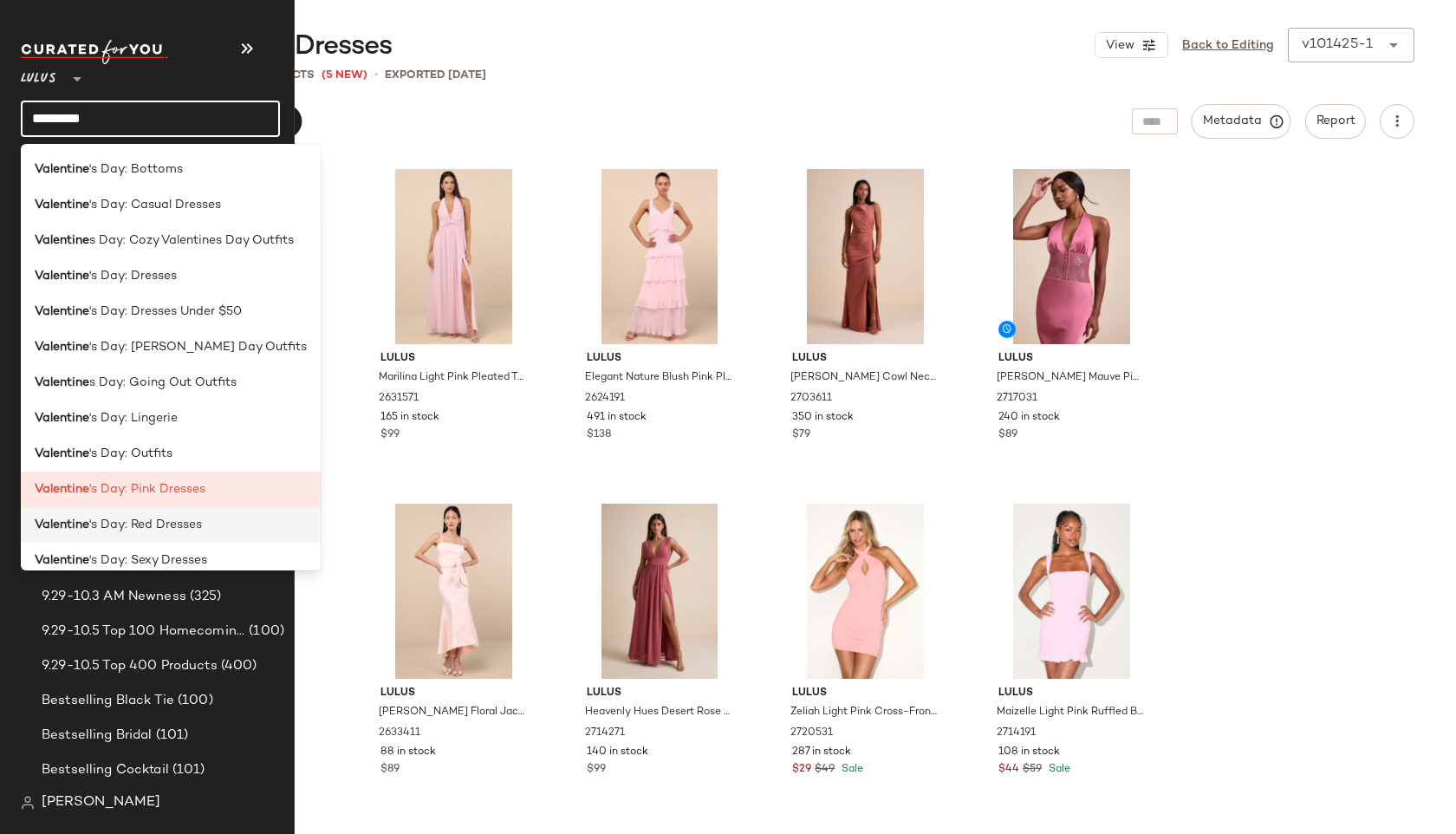
type input "*********"
click at [155, 513] on div "Valentine 's Day: Red Dresses" at bounding box center [170, 525] width 300 height 35
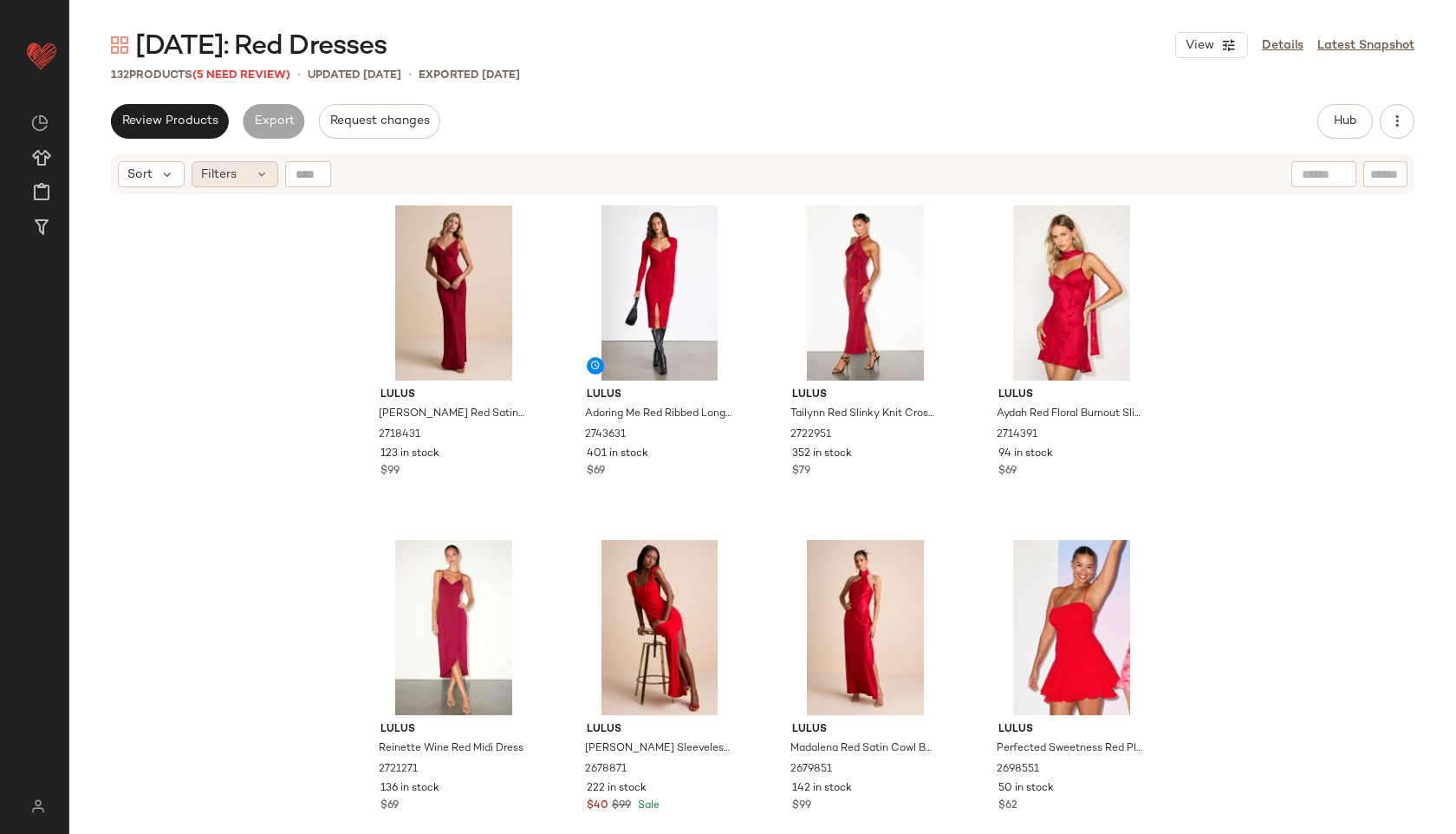
click at [244, 167] on div "Filters" at bounding box center [235, 174] width 87 height 26
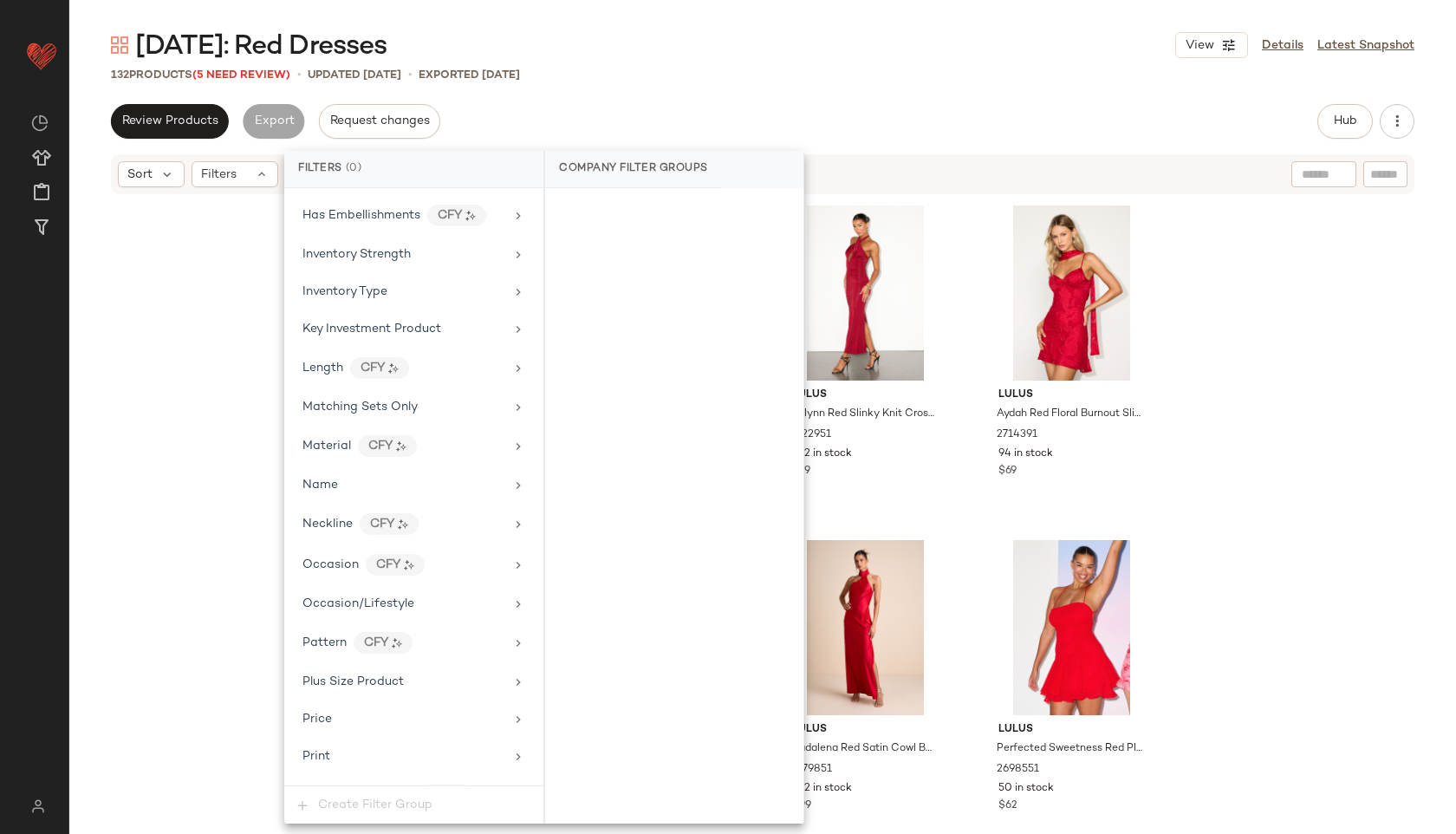
scroll to position [1180, 0]
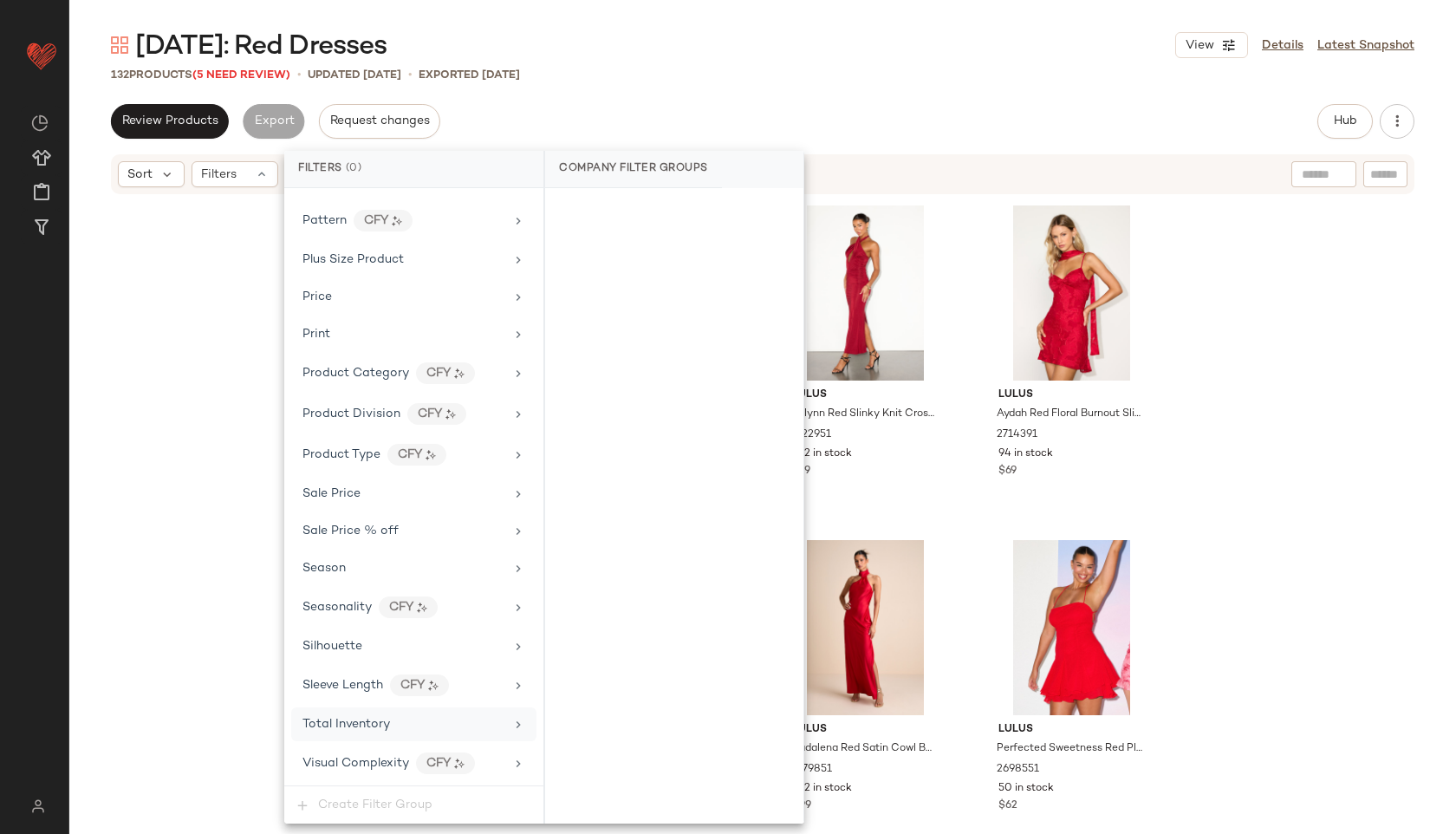
click at [391, 713] on div "Total Inventory" at bounding box center [413, 724] width 245 height 33
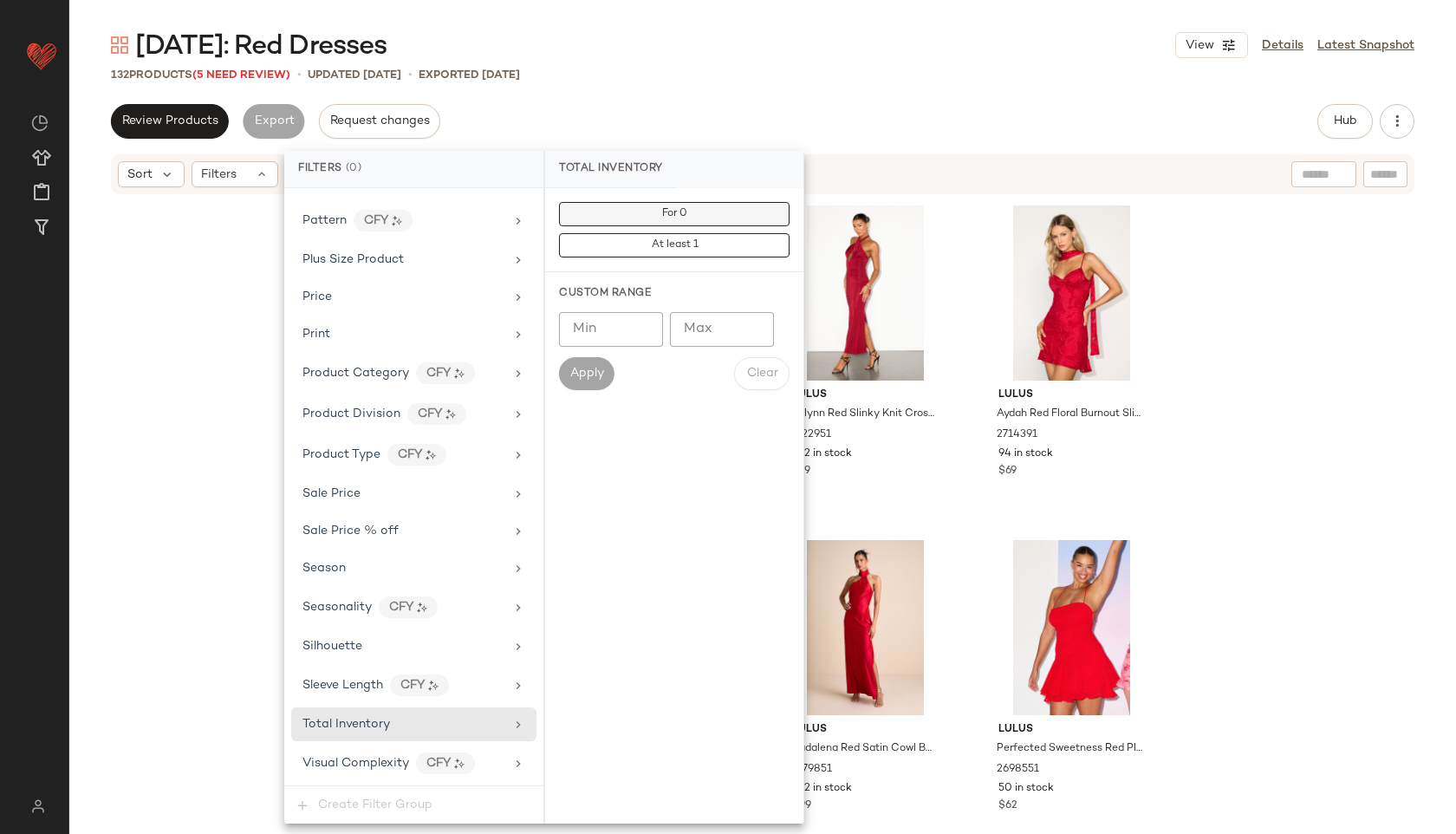
click at [715, 208] on button "For 0" at bounding box center [673, 213] width 230 height 25
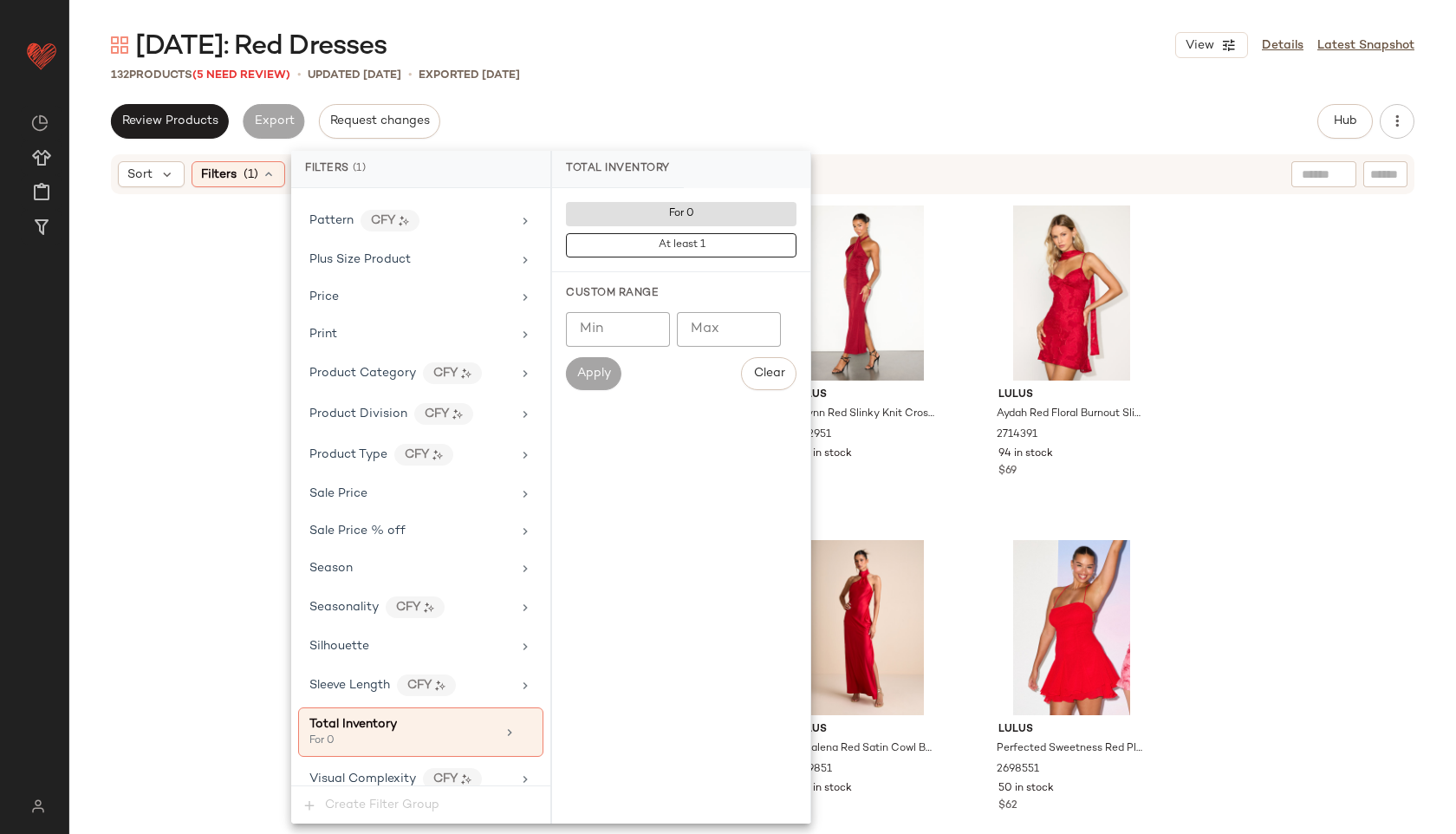
click at [675, 110] on div "Review Products Export Request changes Hub Send for Review External Review Inte…" at bounding box center [763, 121] width 1304 height 34
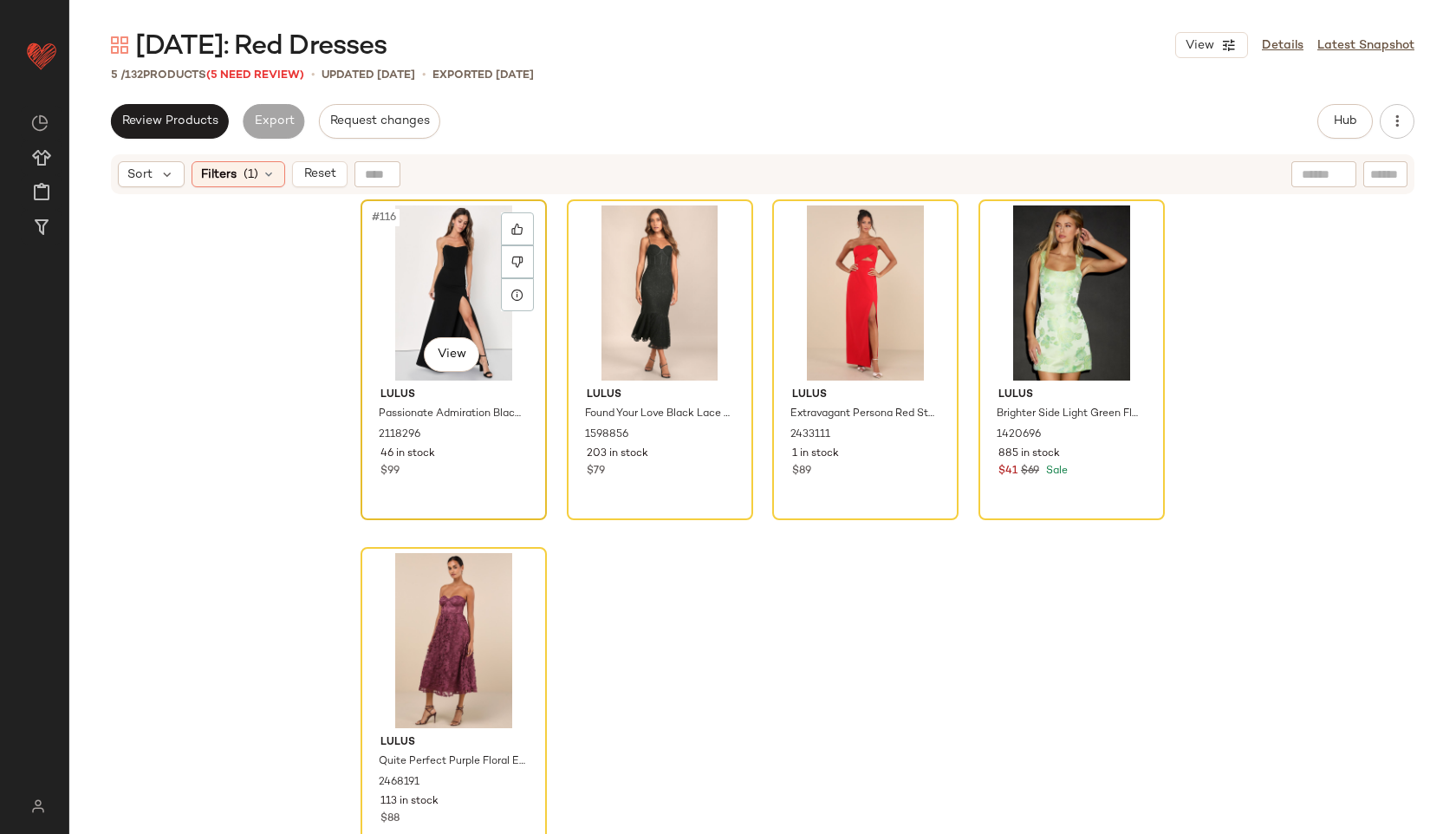
click at [435, 253] on div "#116 View" at bounding box center [453, 293] width 174 height 175
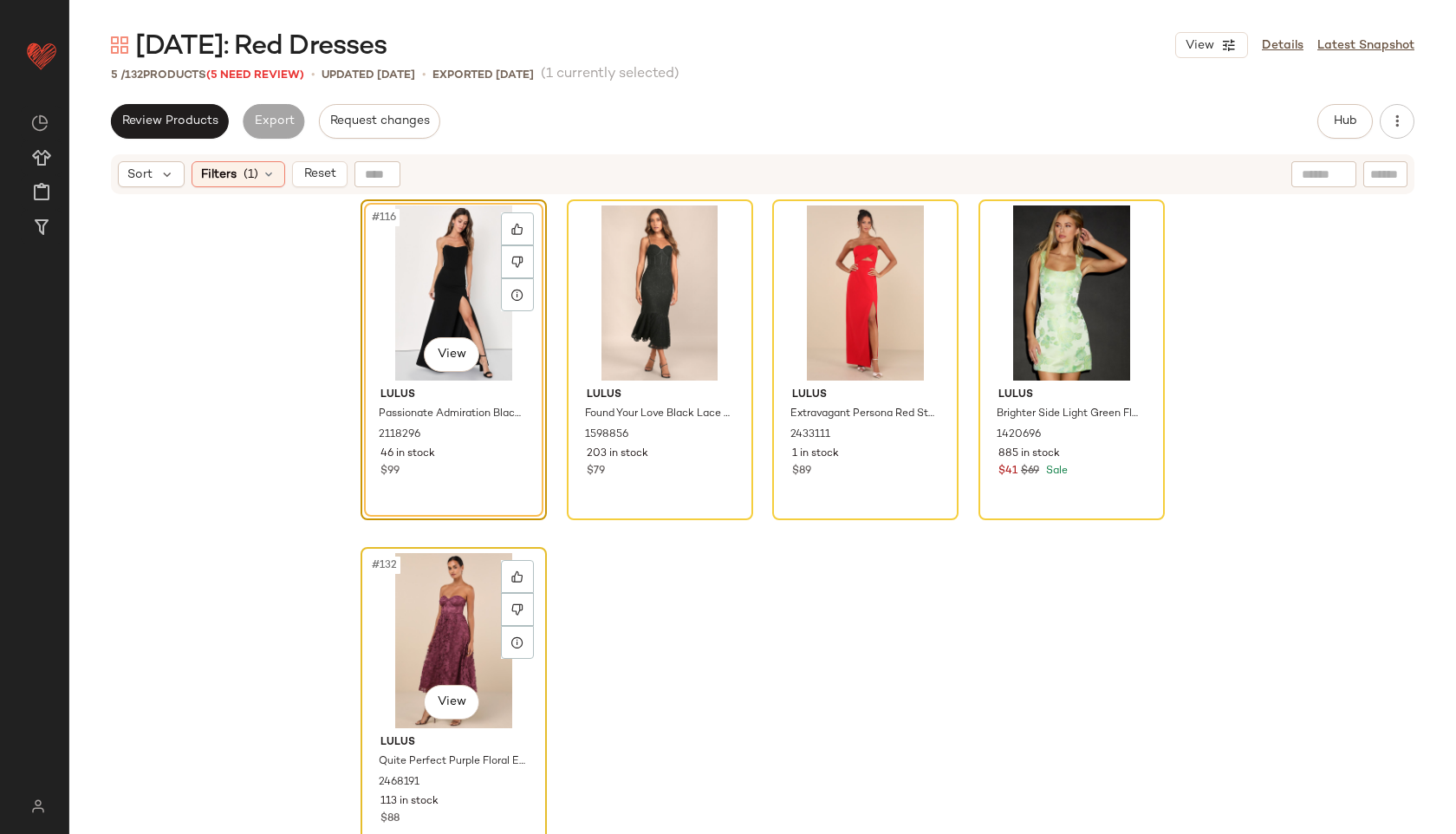
click at [444, 604] on div "#132 View" at bounding box center [453, 640] width 174 height 175
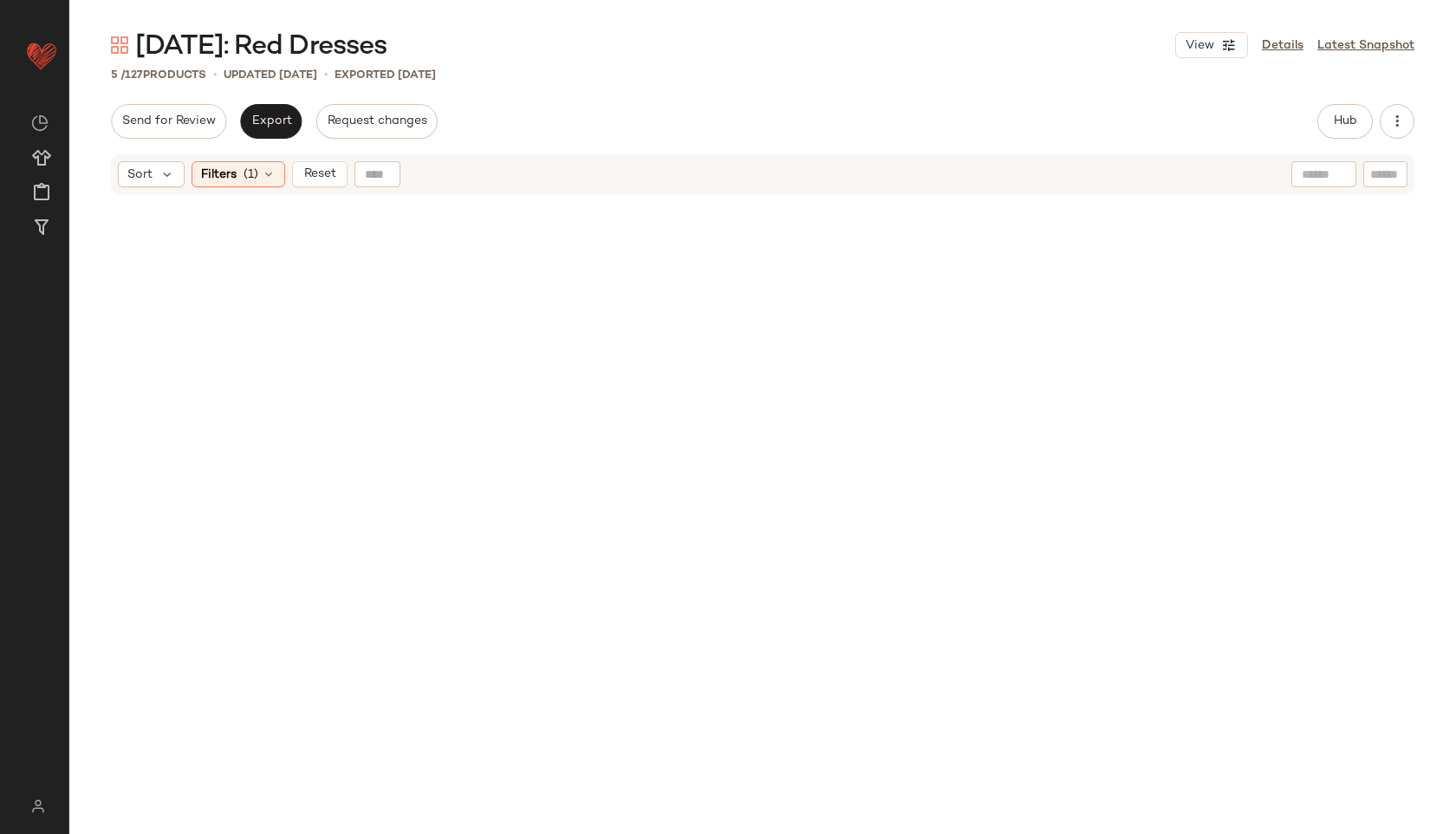
click at [319, 154] on div "Sort Filters (1) Reset" at bounding box center [763, 174] width 1304 height 40
click at [319, 168] on span "Reset" at bounding box center [319, 174] width 32 height 14
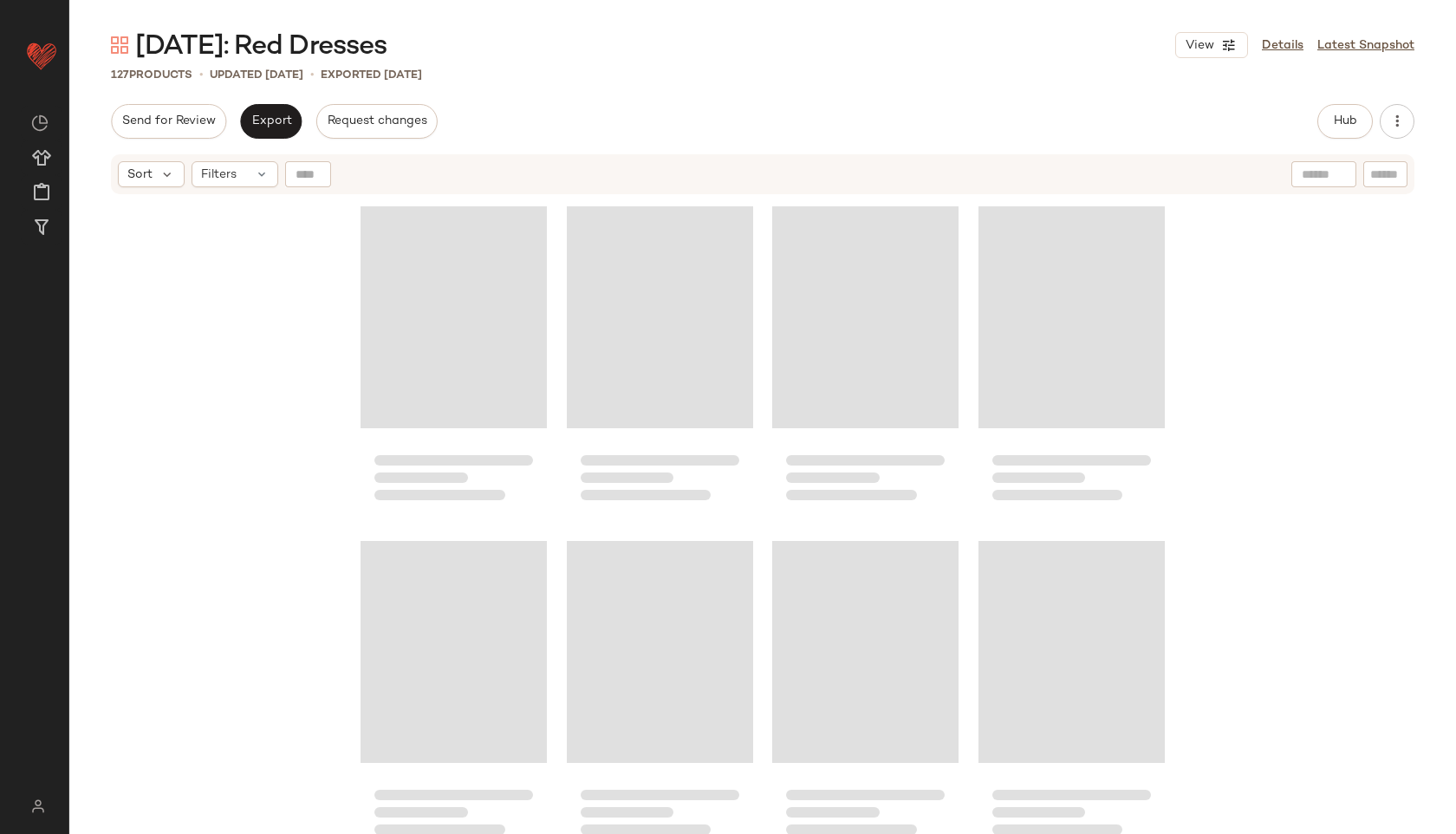
click at [760, 94] on div "[DATE]: Red Dresses View Details Latest Snapshot 127 Products • updated [DATE] …" at bounding box center [763, 431] width 1386 height 806
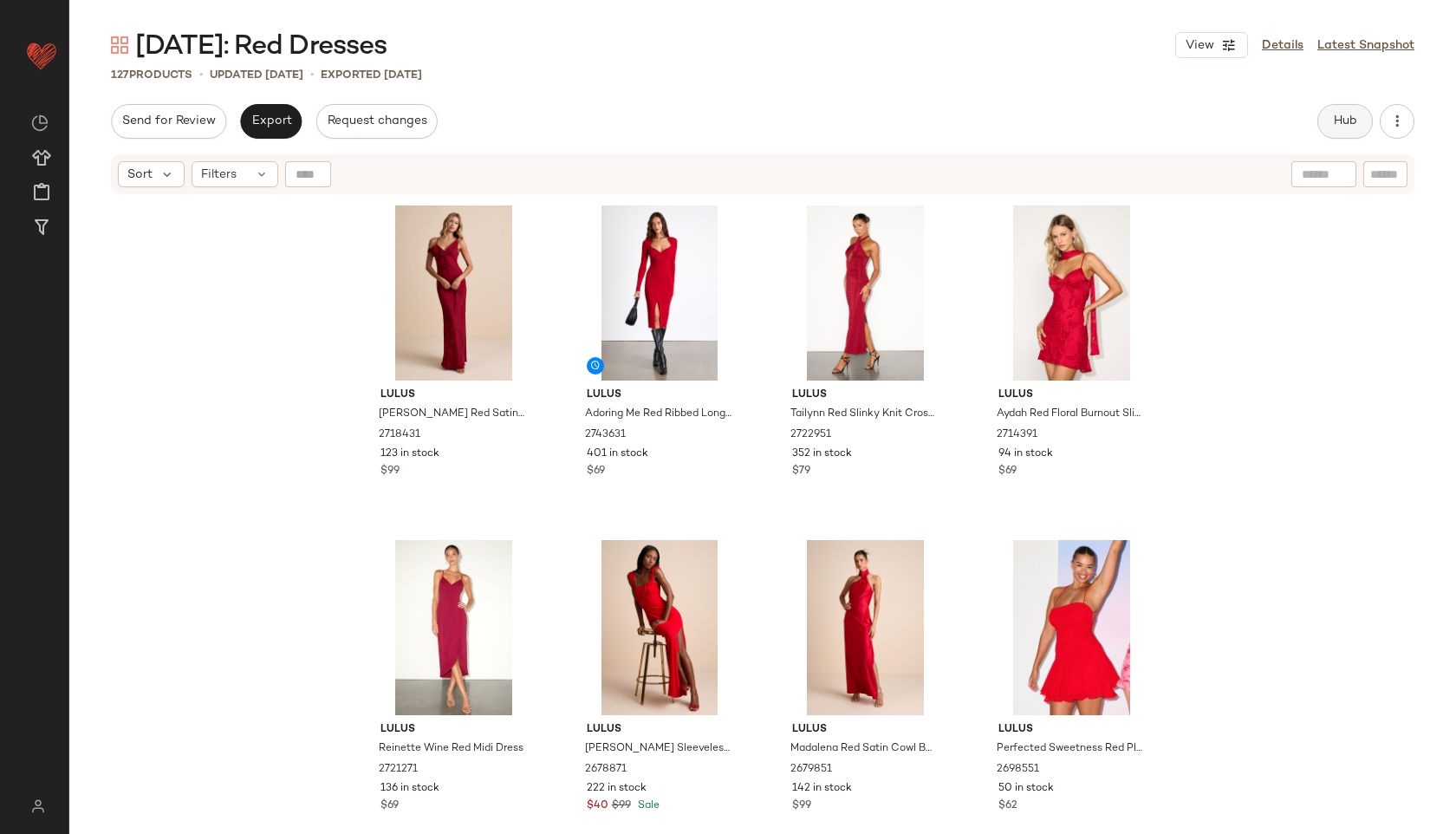
click at [1355, 116] on span "Hub" at bounding box center [1345, 121] width 25 height 14
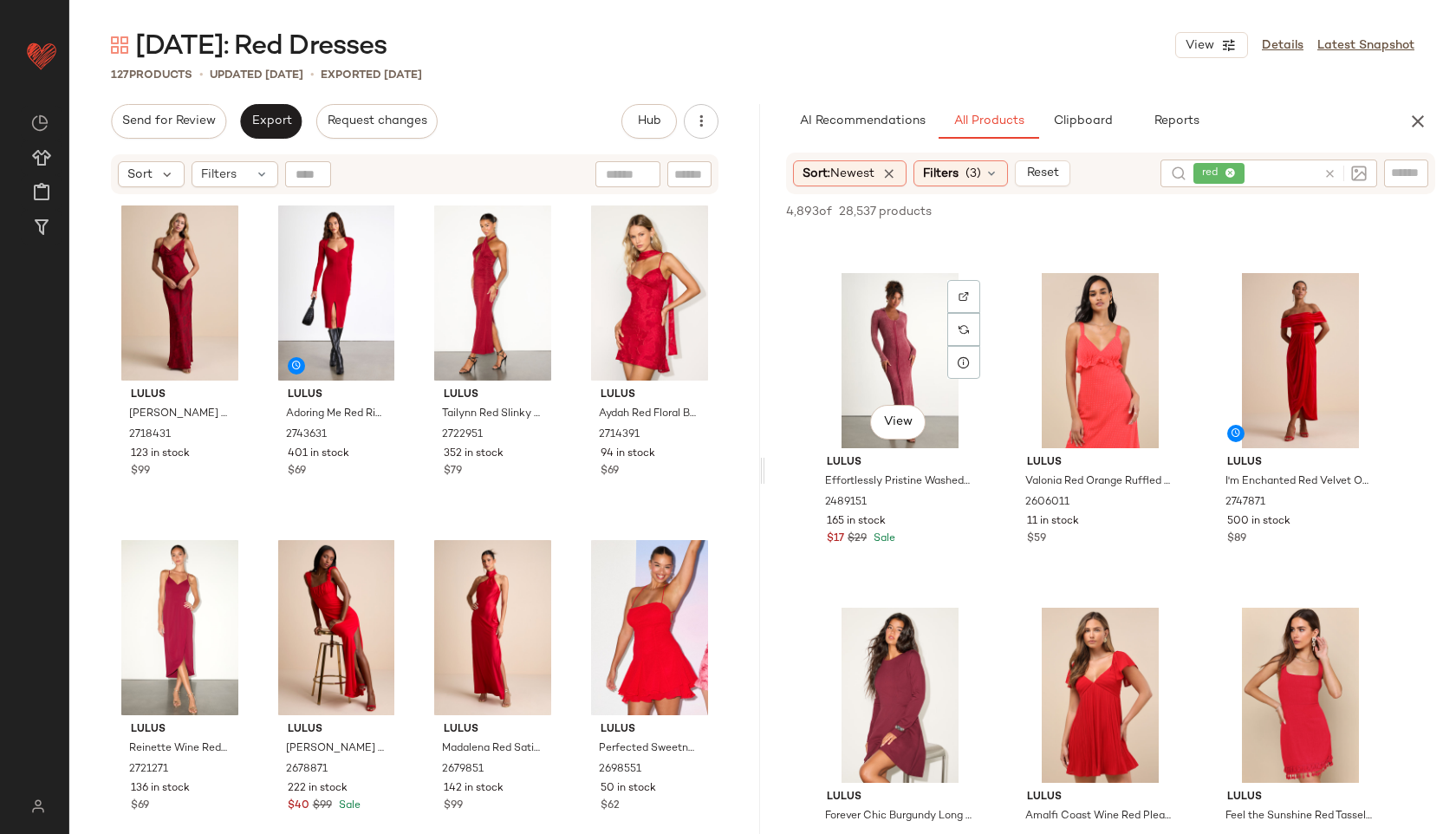
scroll to position [1646, 0]
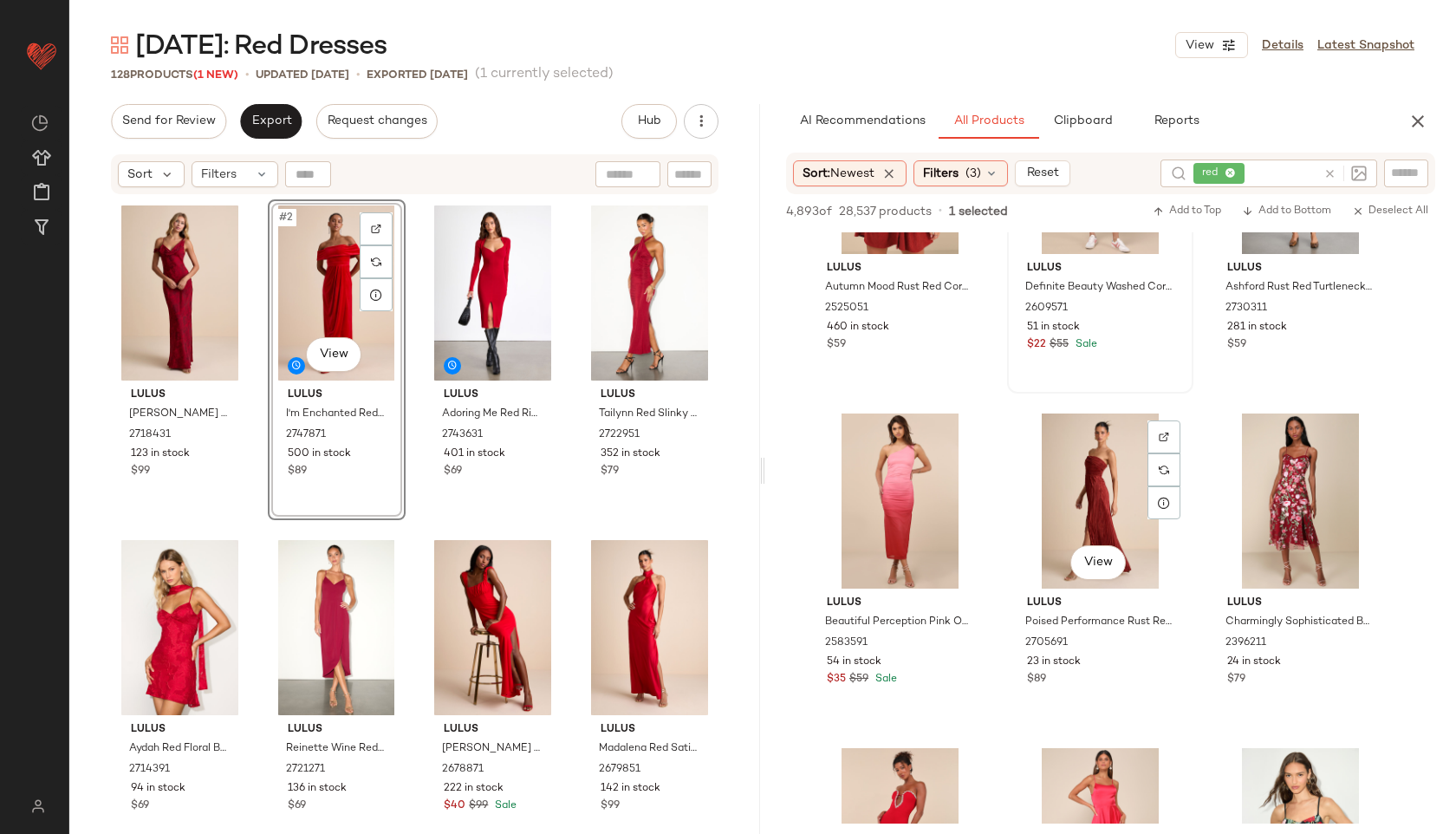
scroll to position [2837, 0]
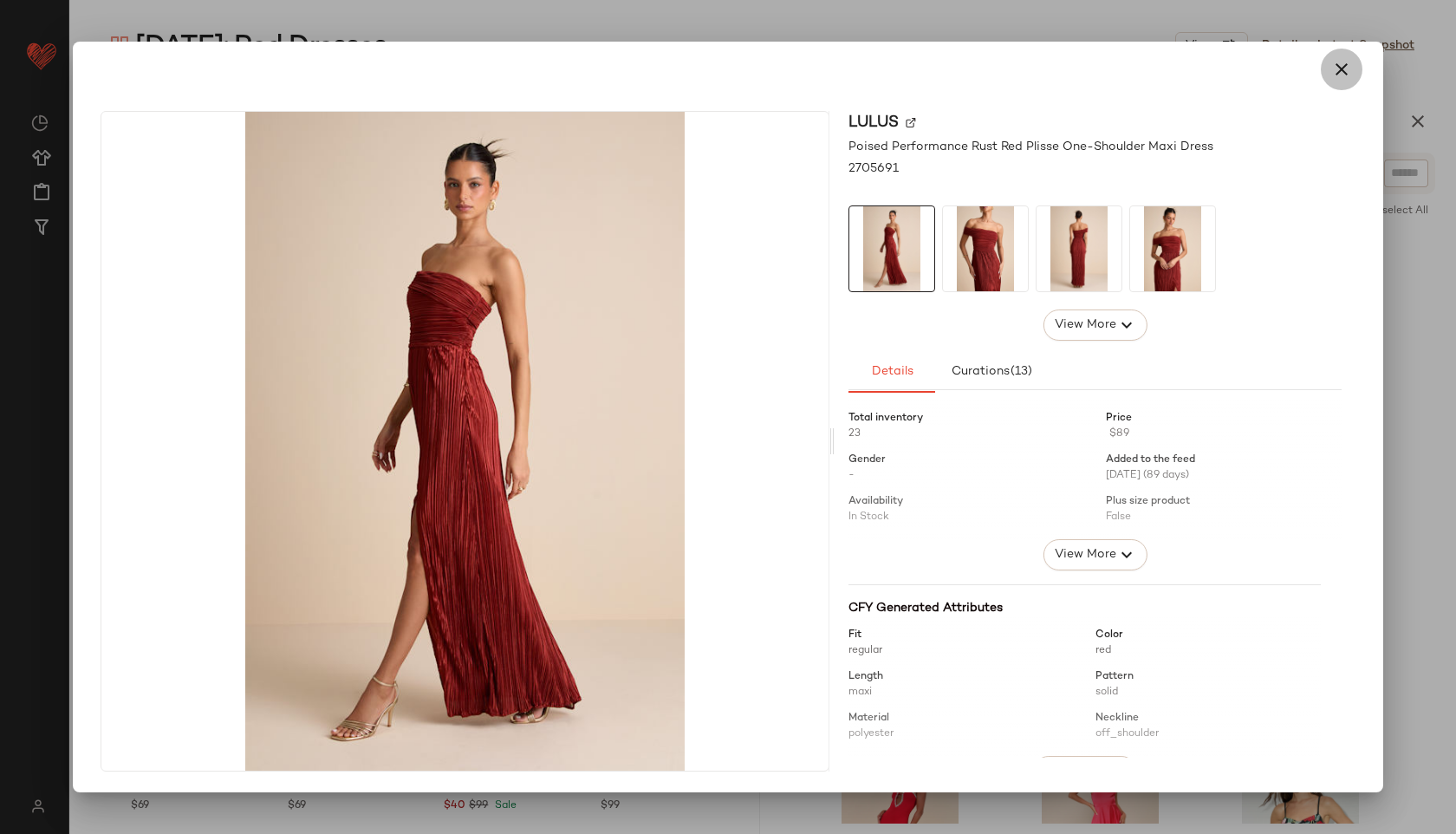
click at [1349, 62] on icon "button" at bounding box center [1341, 69] width 21 height 21
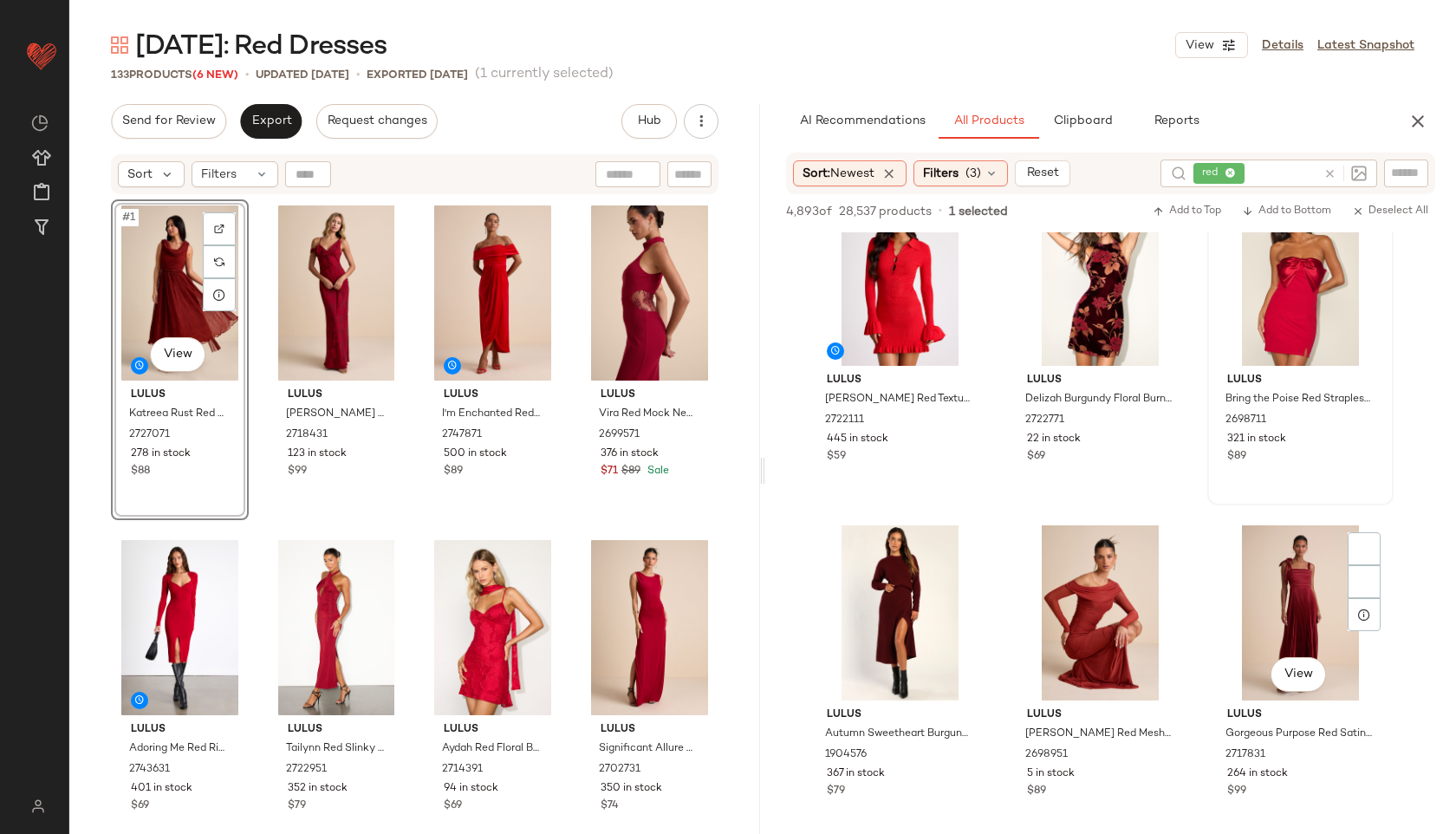
scroll to position [4733, 0]
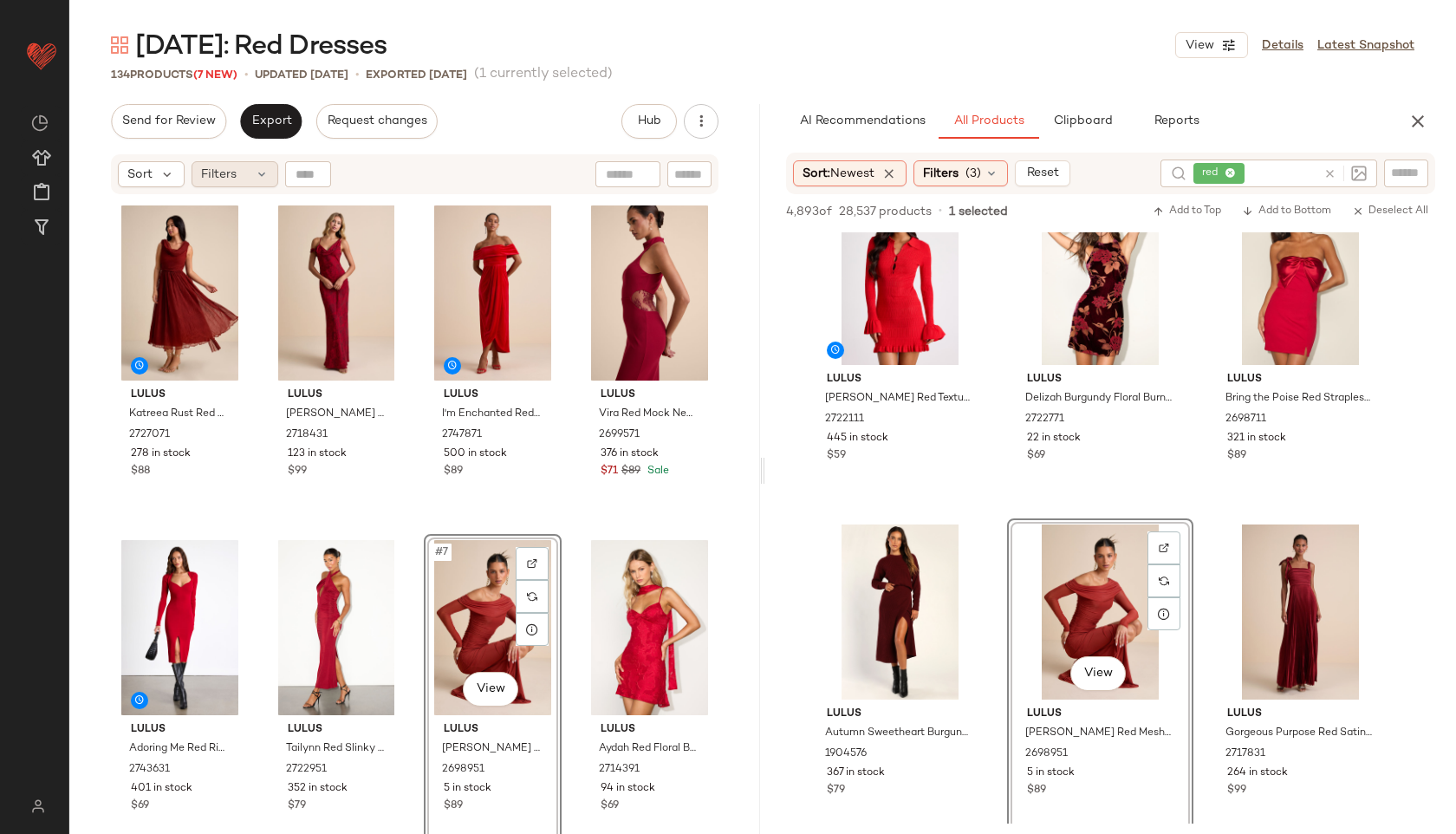
click at [242, 166] on div "Filters" at bounding box center [235, 174] width 87 height 26
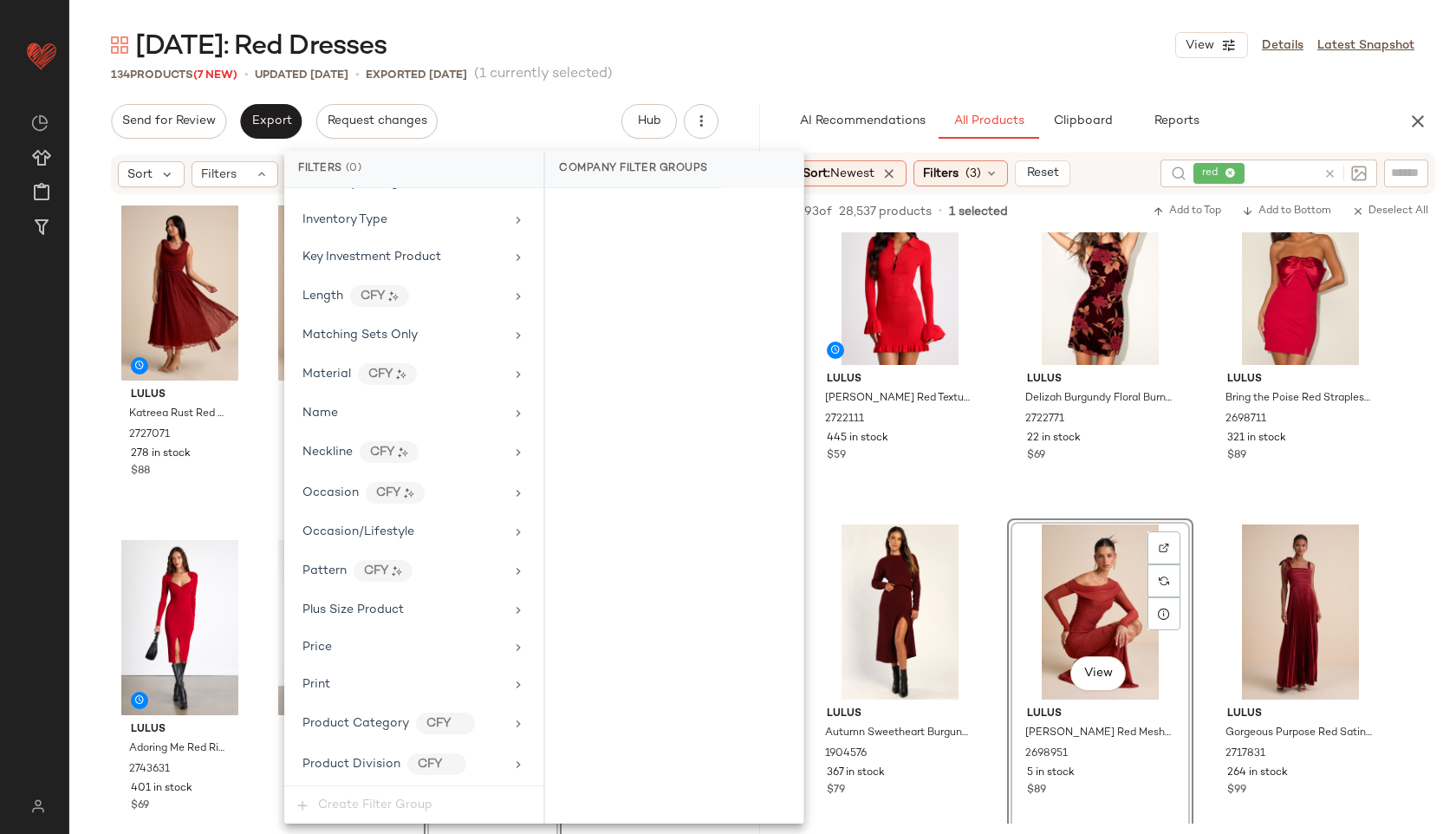
scroll to position [1180, 0]
click at [357, 718] on span "Total Inventory" at bounding box center [346, 724] width 87 height 13
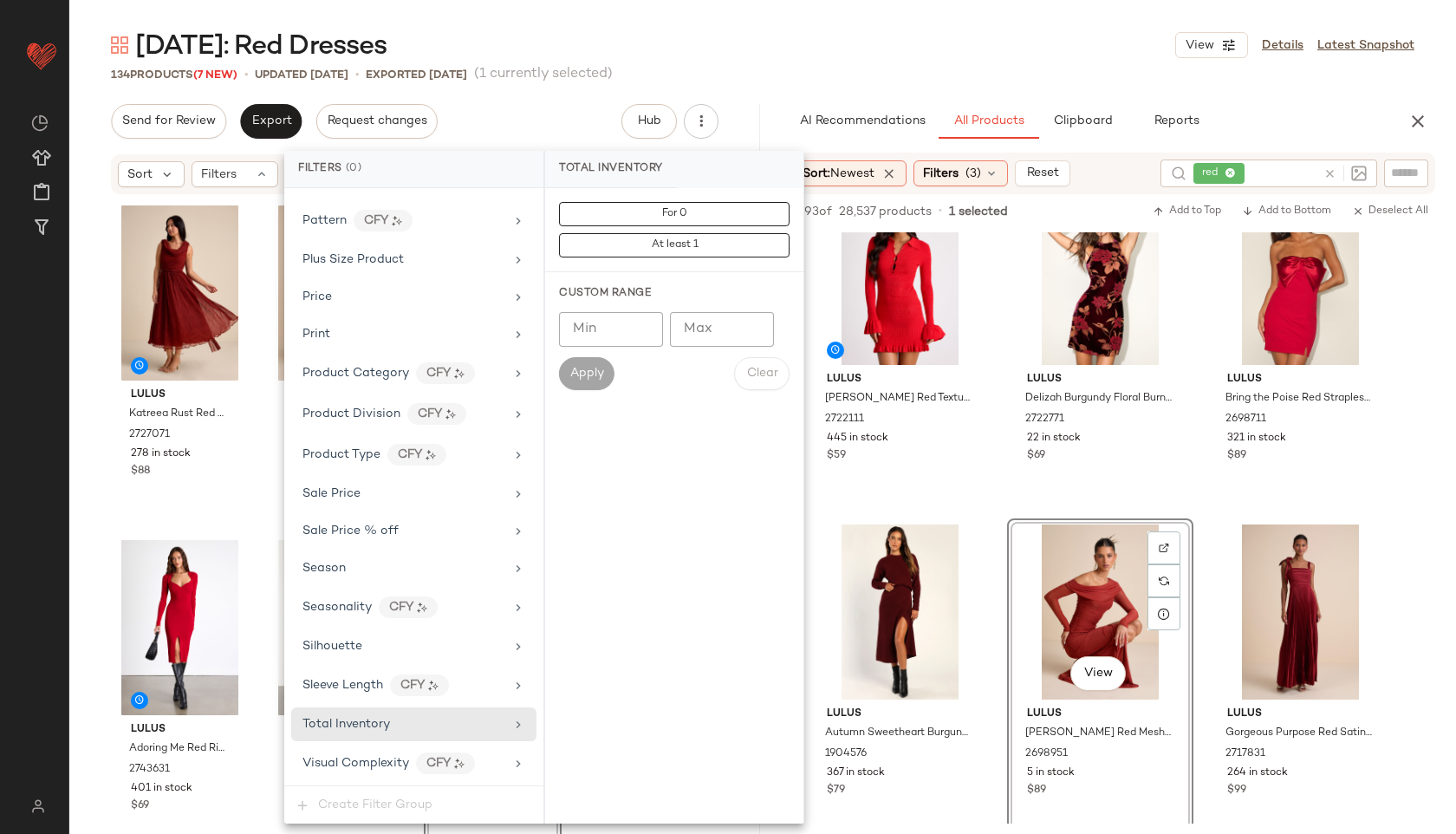
click at [711, 323] on input "Max" at bounding box center [722, 328] width 104 height 34
type input "**"
click at [588, 372] on span "Apply" at bounding box center [586, 374] width 34 height 14
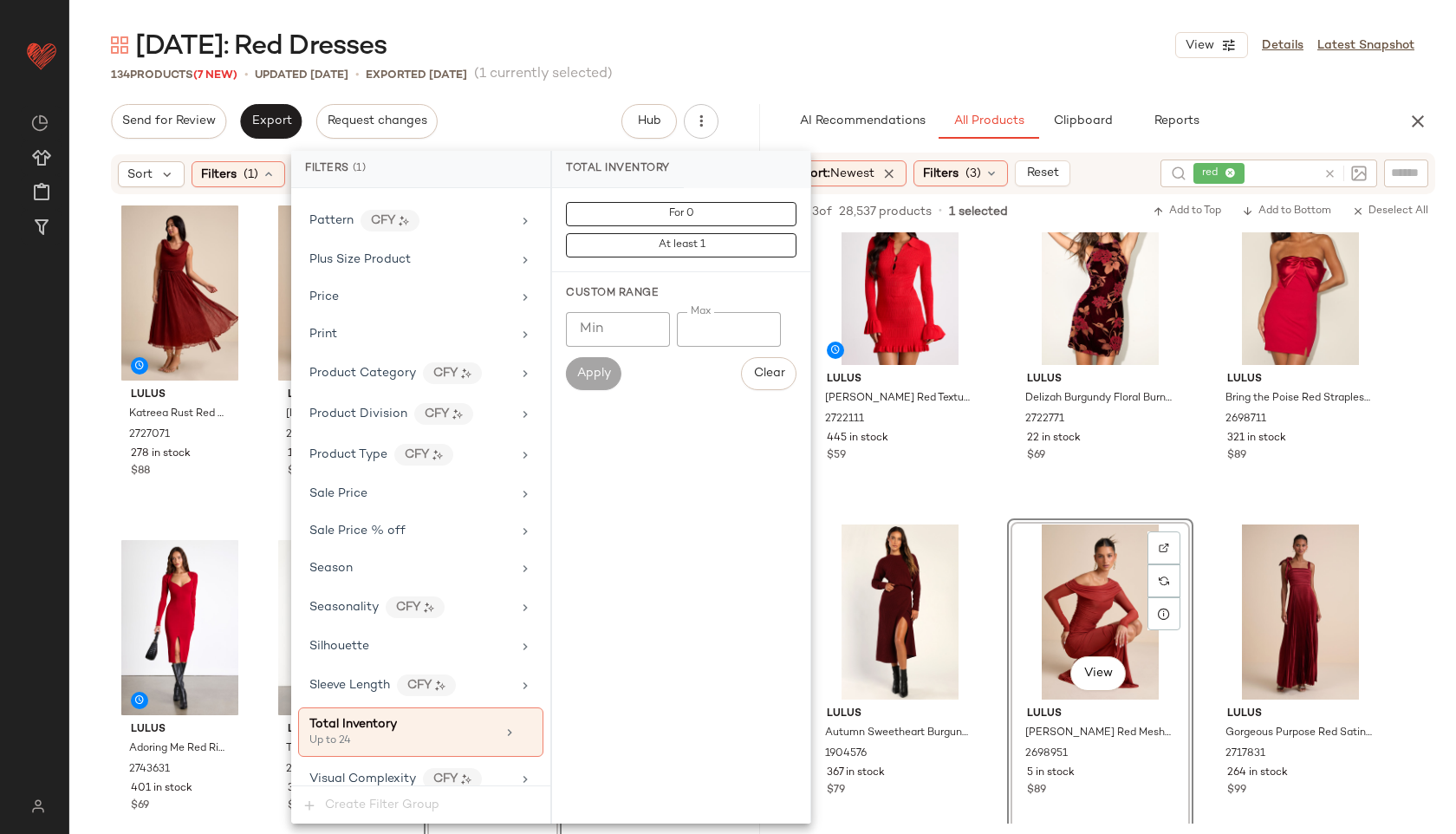
click at [761, 9] on main "[DATE]: Red Dresses View Details Latest Snapshot 134 Products (7 New) • updated…" at bounding box center [728, 417] width 1456 height 834
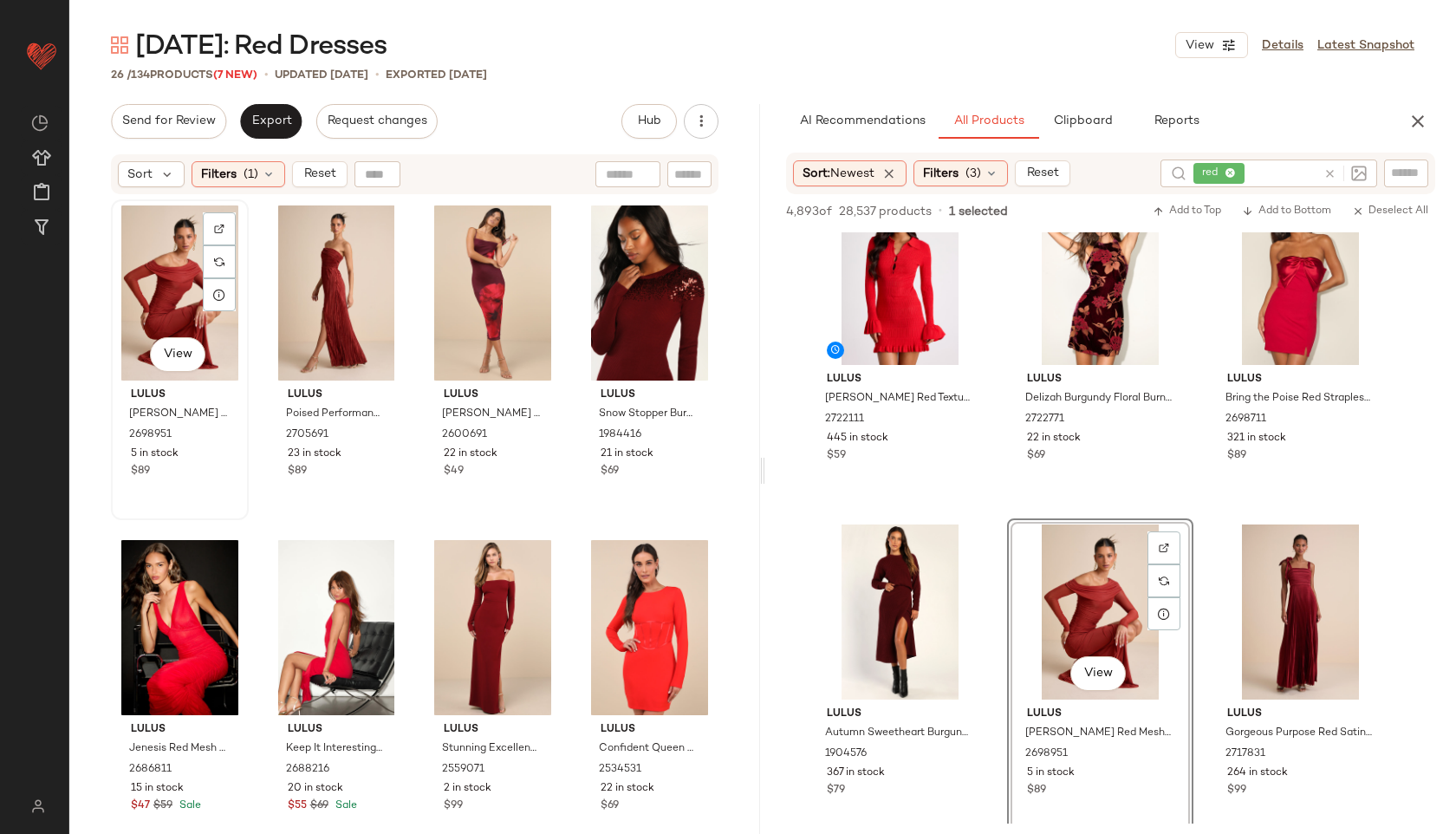
click at [170, 269] on div "View" at bounding box center [180, 293] width 126 height 175
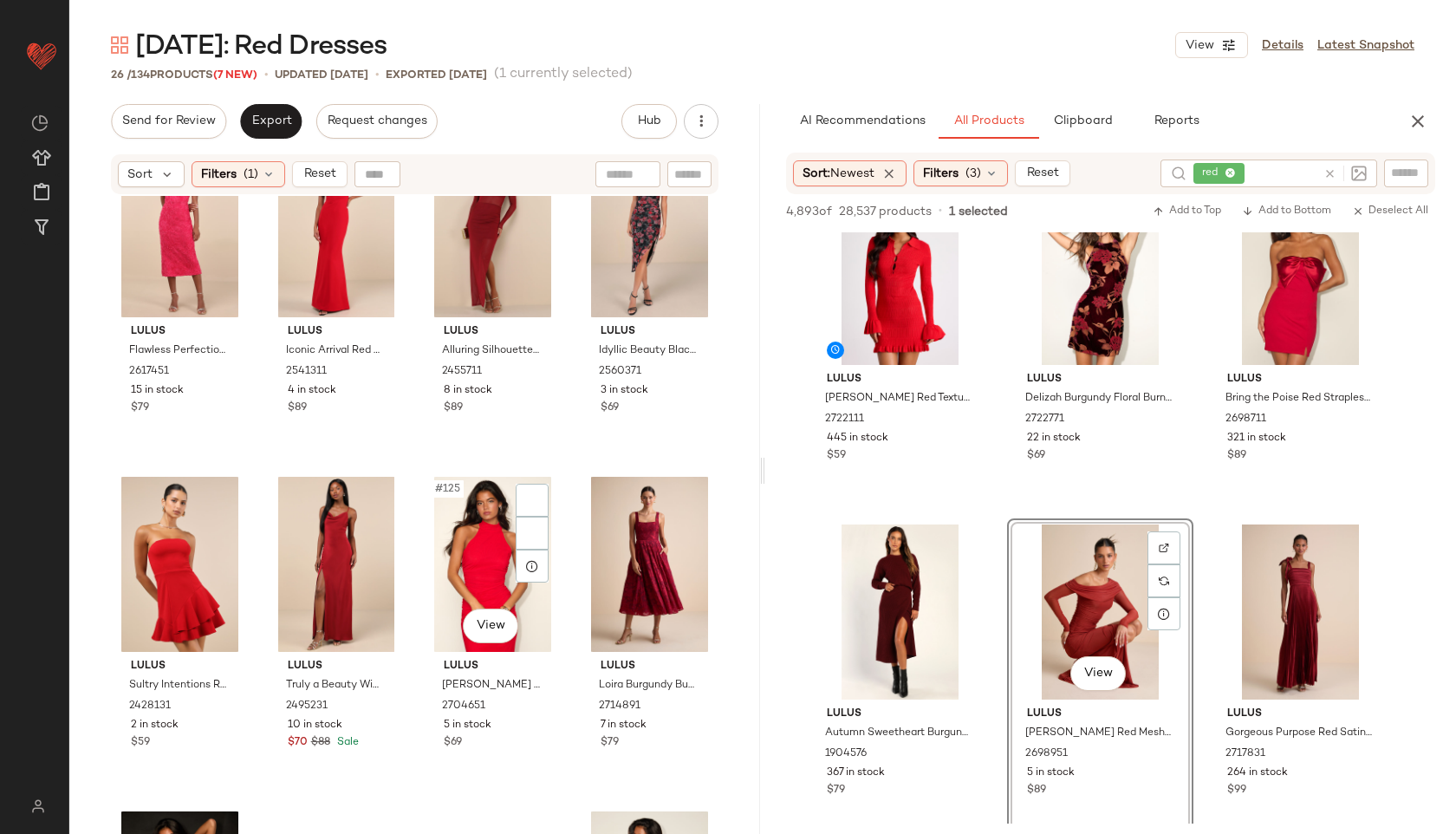
scroll to position [1661, 0]
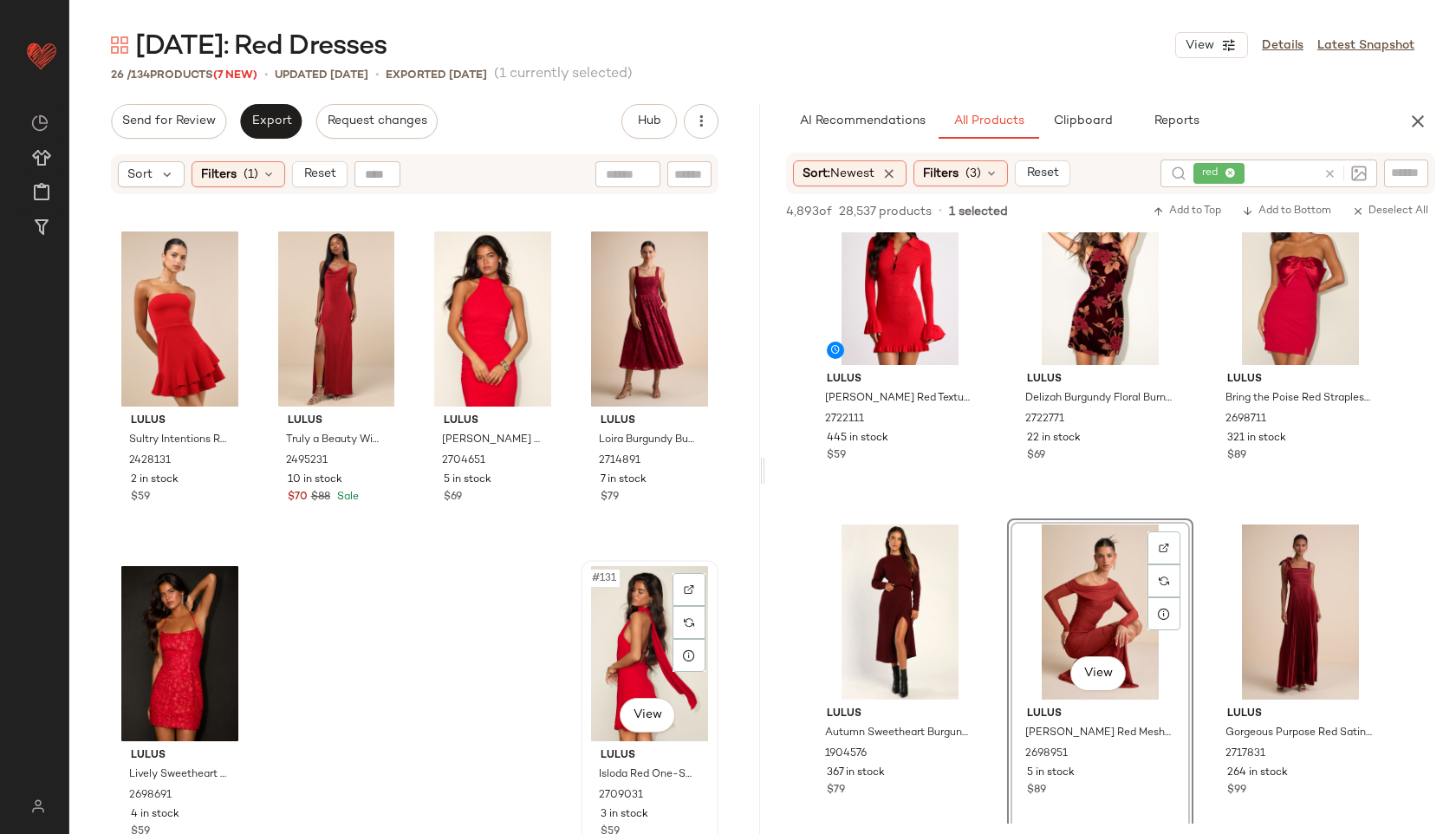
click at [612, 619] on div "#131 View" at bounding box center [650, 654] width 126 height 175
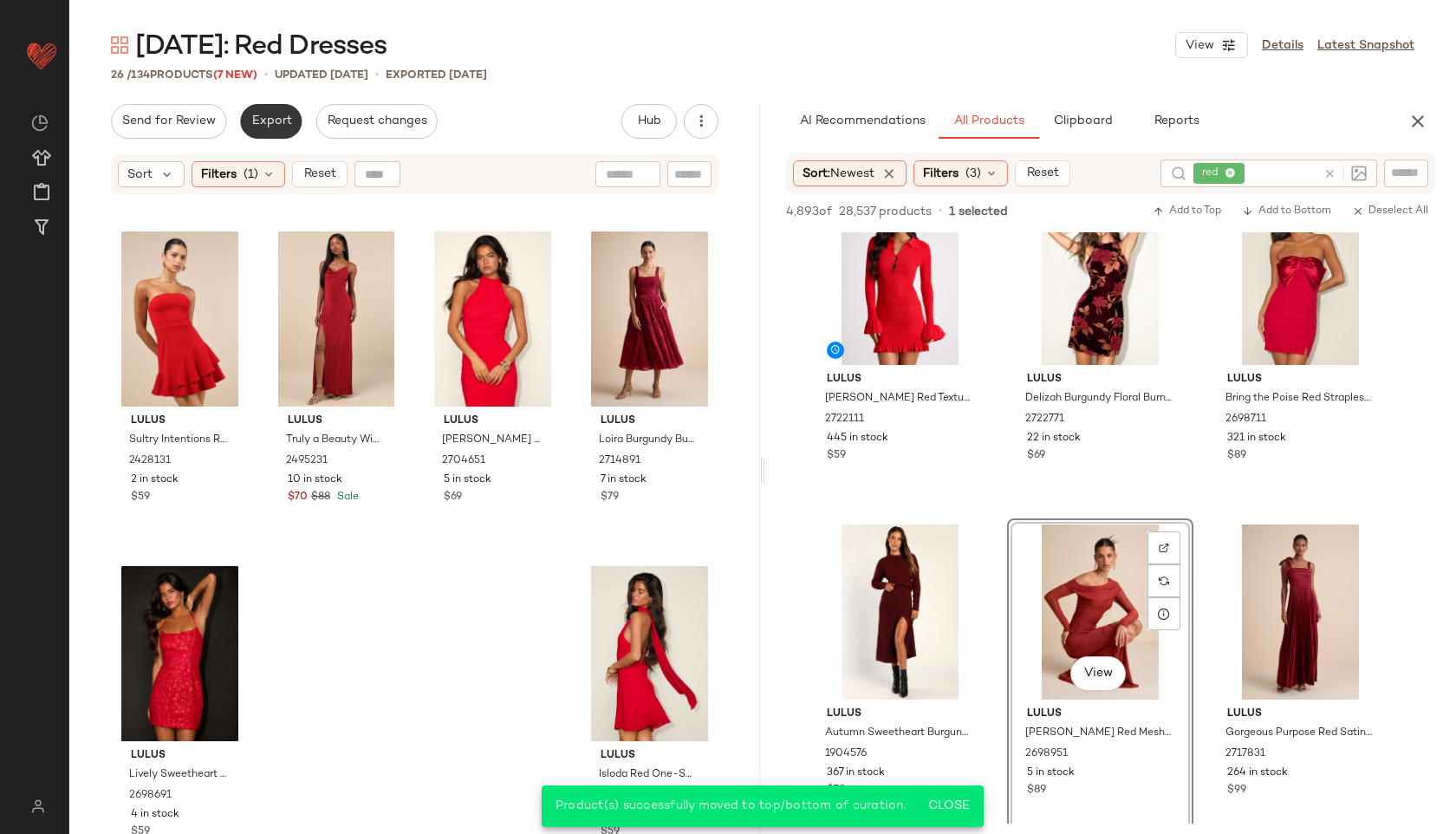
click at [281, 127] on span "Export" at bounding box center [270, 121] width 40 height 14
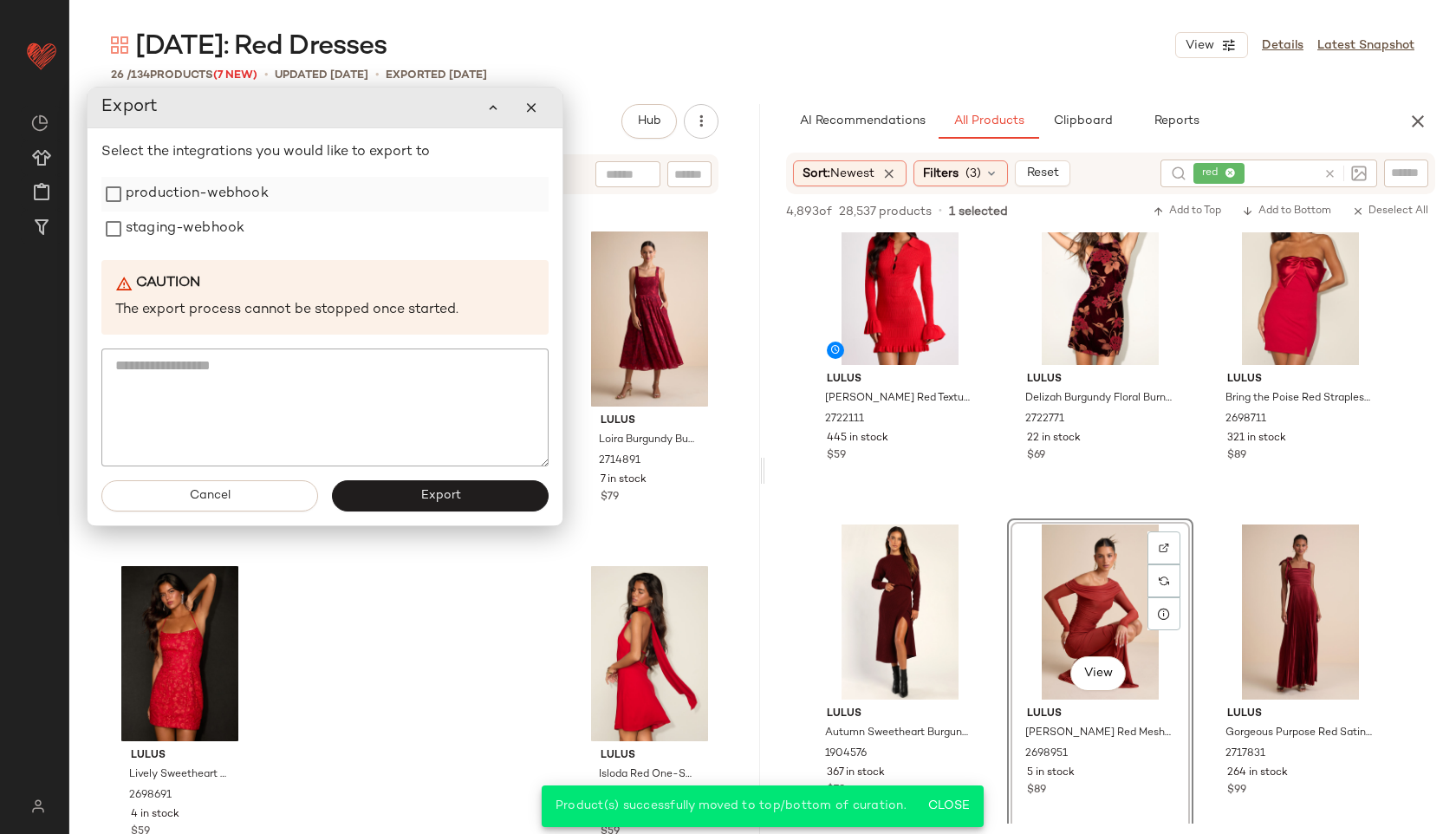
click at [203, 198] on label "production-webhook" at bounding box center [197, 194] width 143 height 34
click at [197, 217] on label "staging-webhook" at bounding box center [185, 228] width 119 height 34
click at [383, 497] on button "Export" at bounding box center [440, 496] width 216 height 31
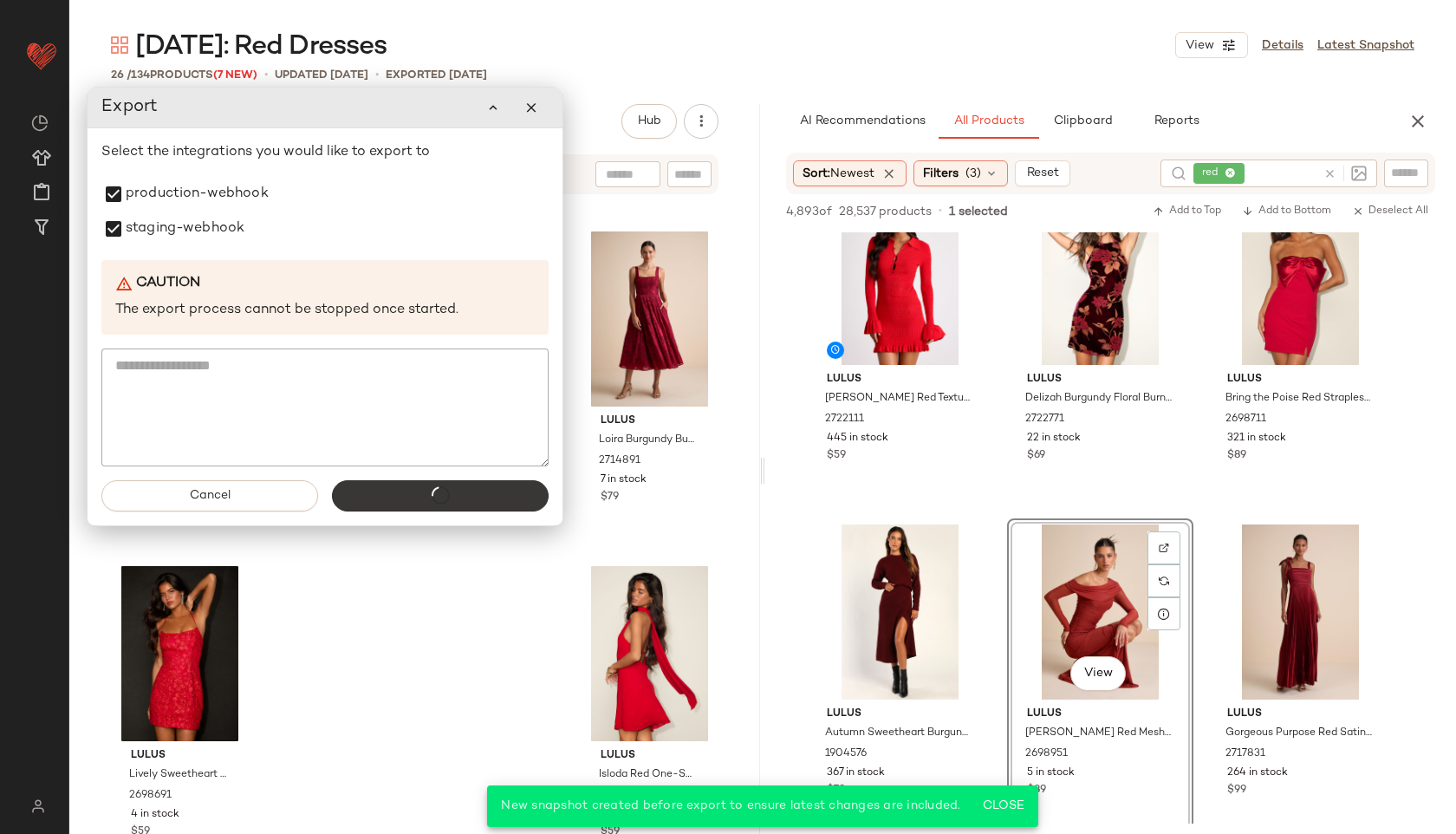
scroll to position [7075, 0]
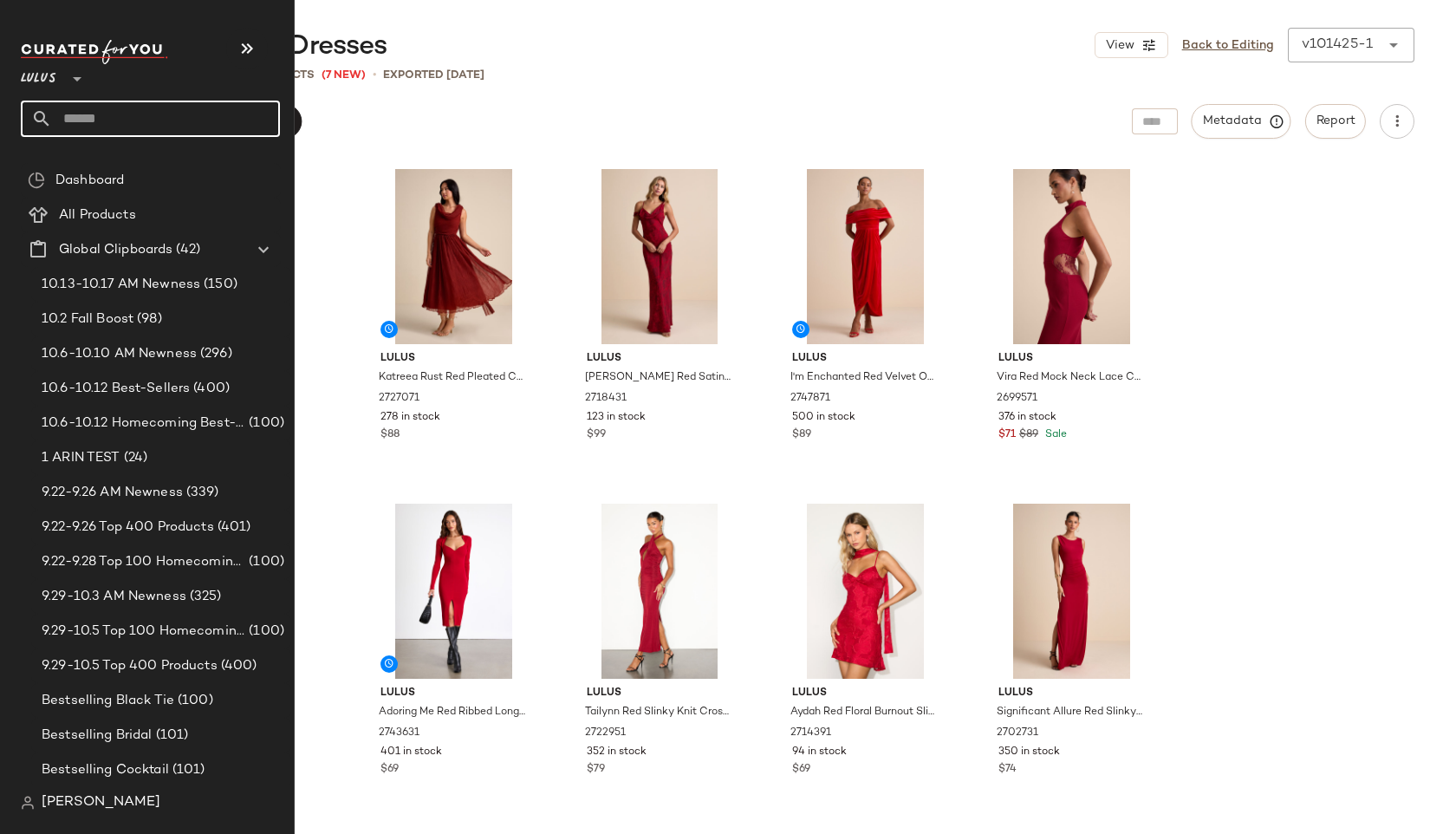
click at [118, 108] on input "text" at bounding box center [166, 118] width 228 height 36
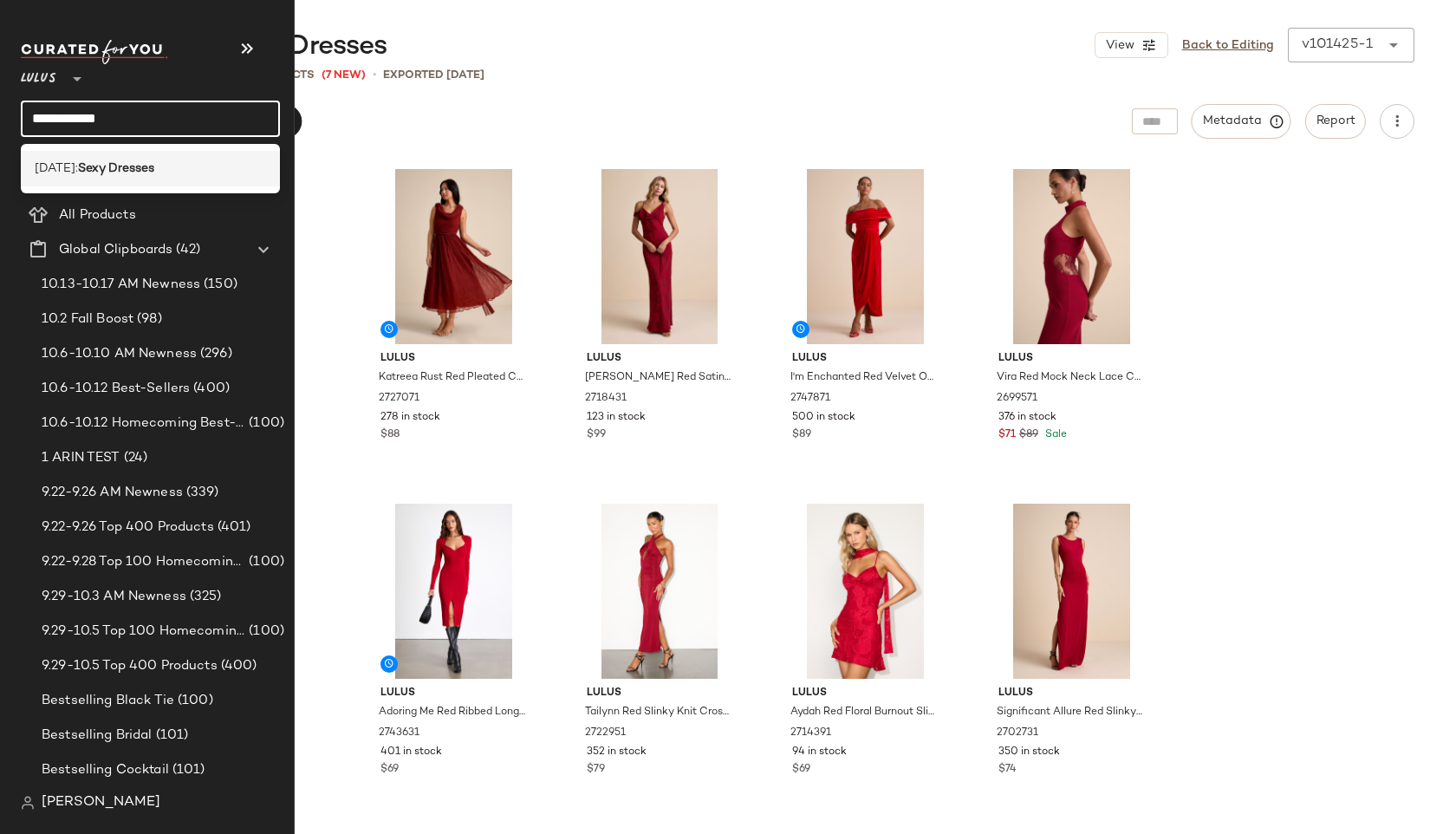
type input "**********"
click at [130, 172] on b "Sexy Dresses" at bounding box center [116, 168] width 77 height 19
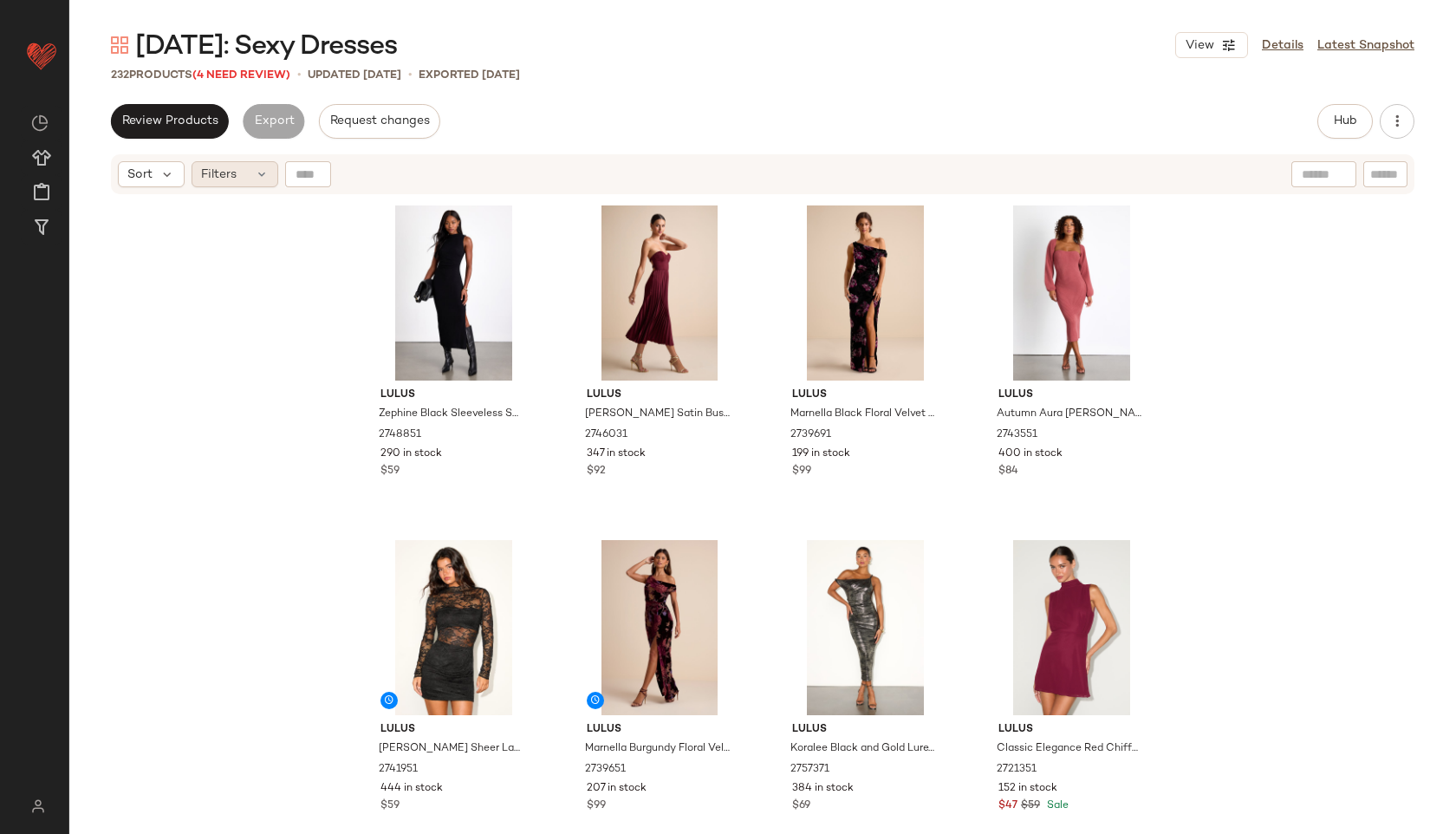
click at [212, 169] on span "Filters" at bounding box center [218, 174] width 35 height 19
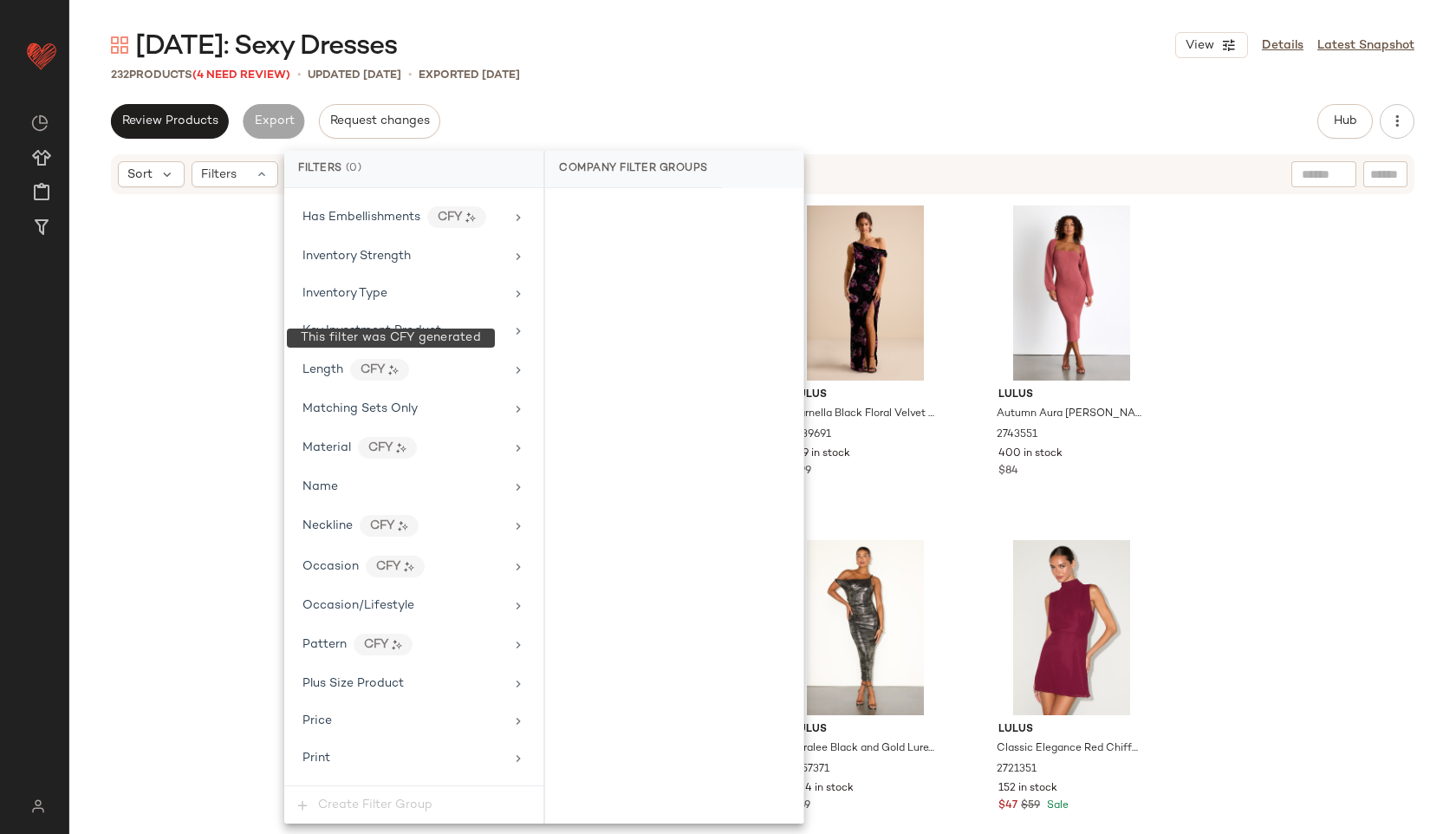
scroll to position [1180, 0]
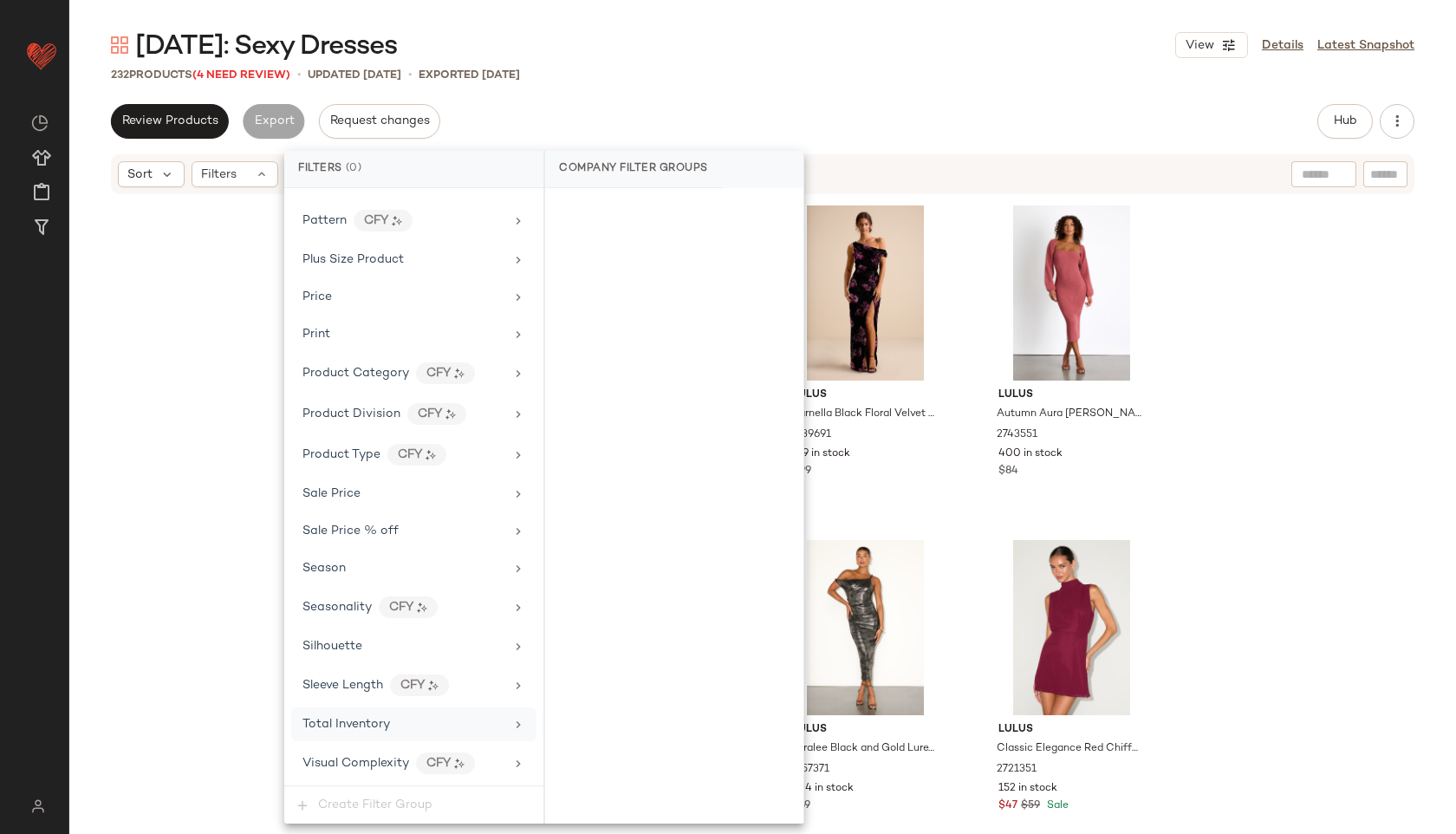
click at [385, 720] on span "Total Inventory" at bounding box center [346, 724] width 87 height 13
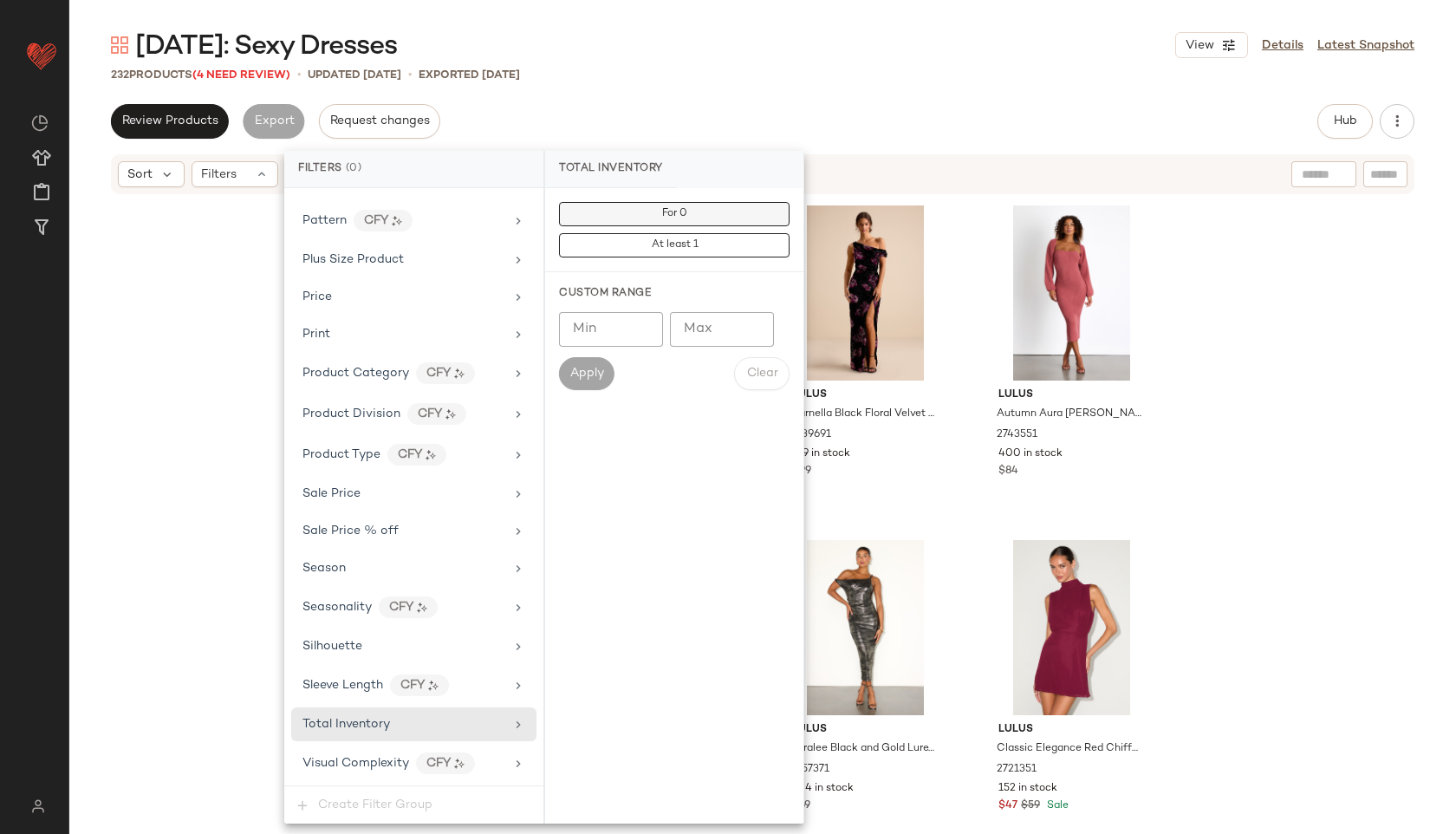
click at [703, 215] on button "For 0" at bounding box center [673, 213] width 230 height 25
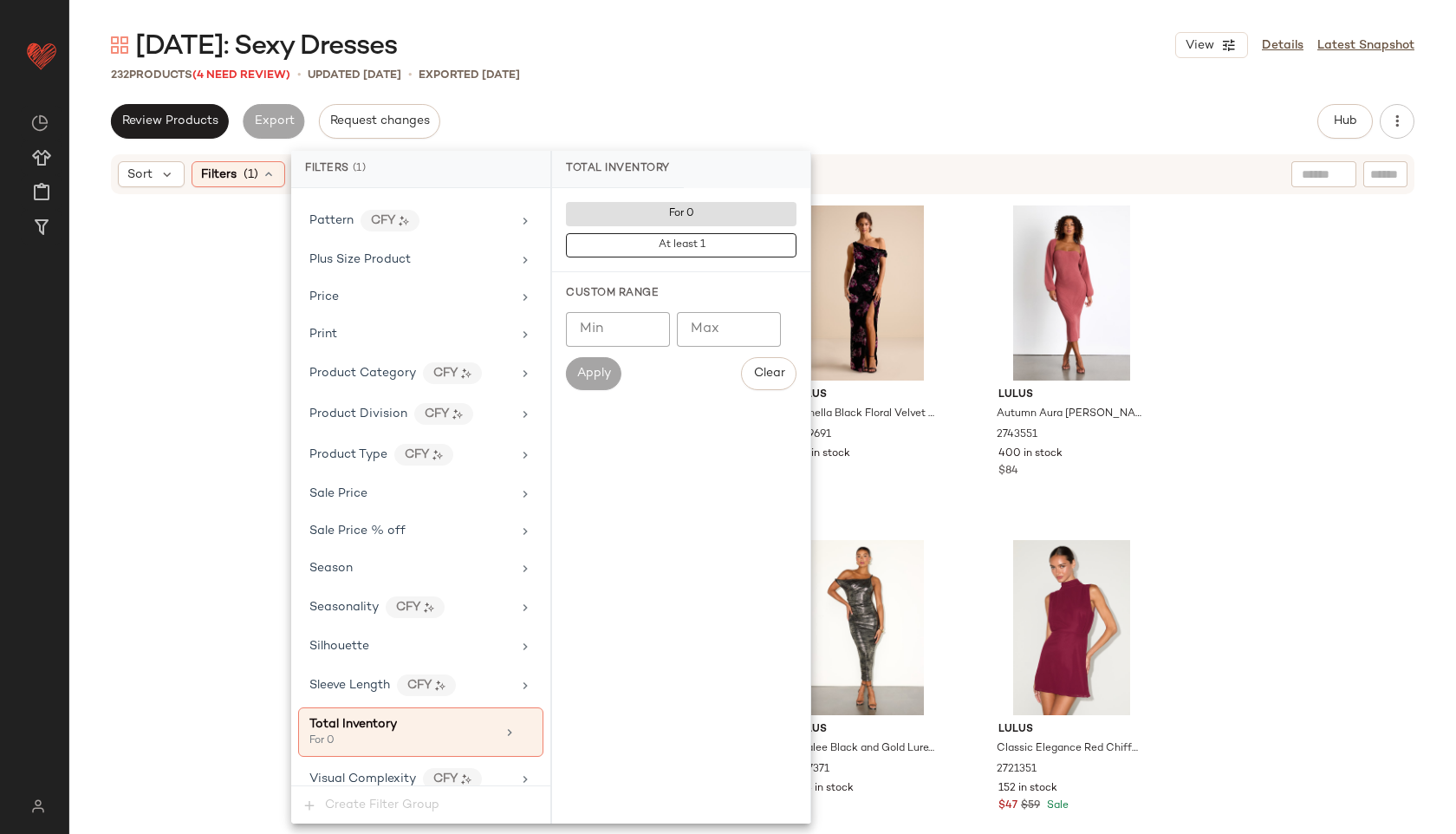
click at [771, 93] on div "[DATE]: Sexy Dresses View Details Latest Snapshot 232 Products (4 Need Review) …" at bounding box center [763, 431] width 1386 height 806
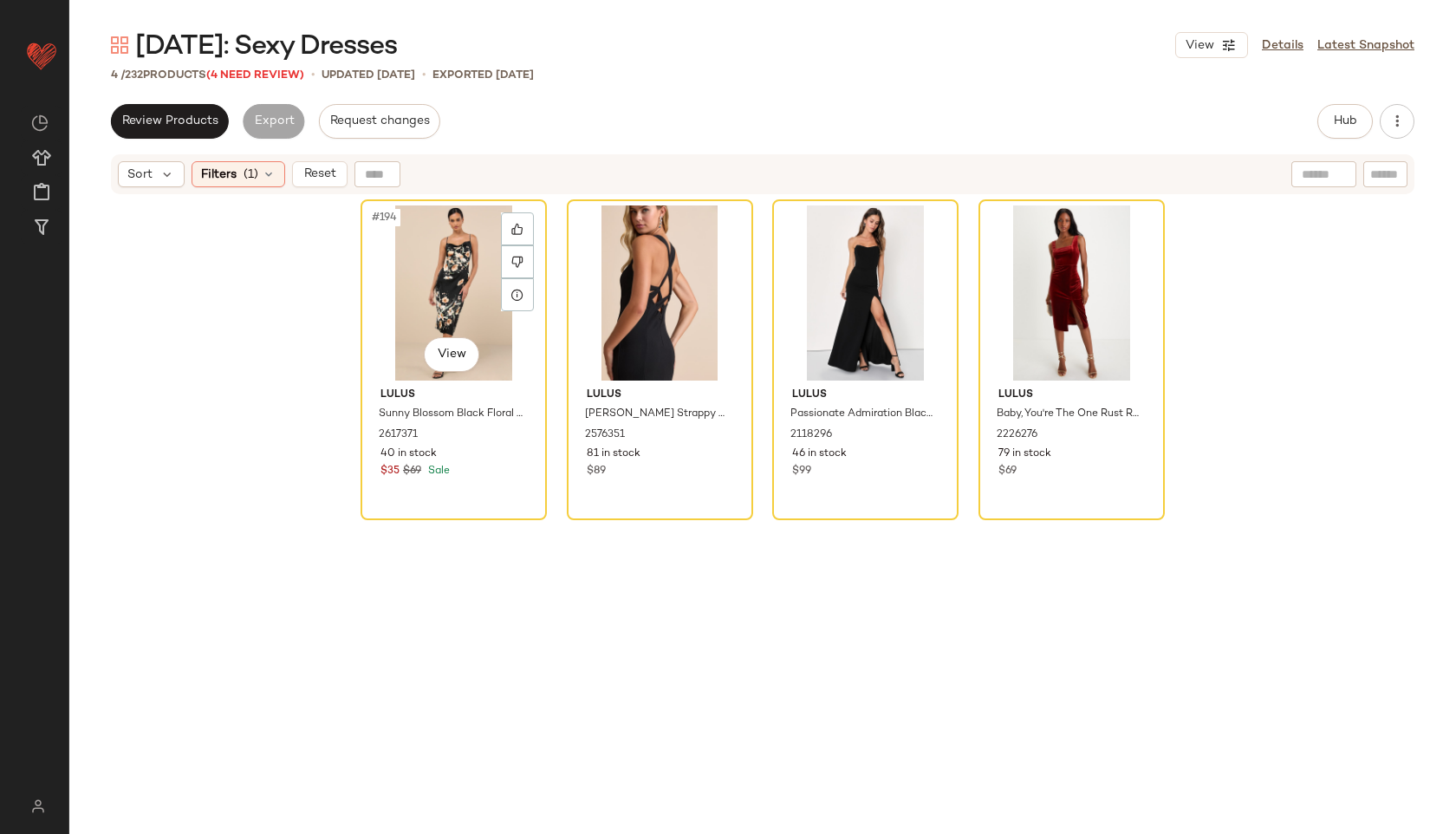
click at [439, 270] on div "#194 View" at bounding box center [453, 293] width 174 height 175
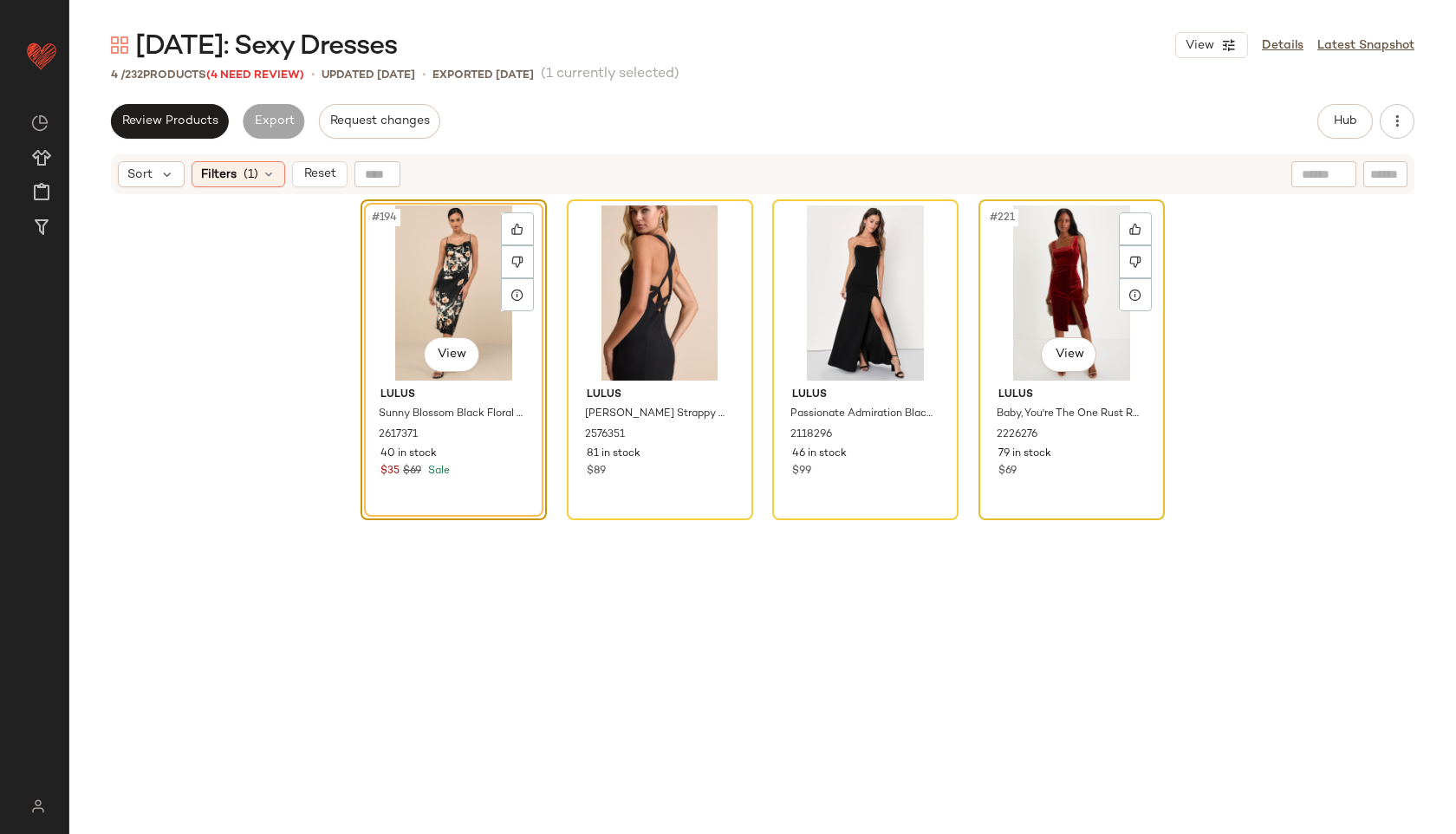
click at [1029, 302] on div "#221 View" at bounding box center [1071, 293] width 174 height 175
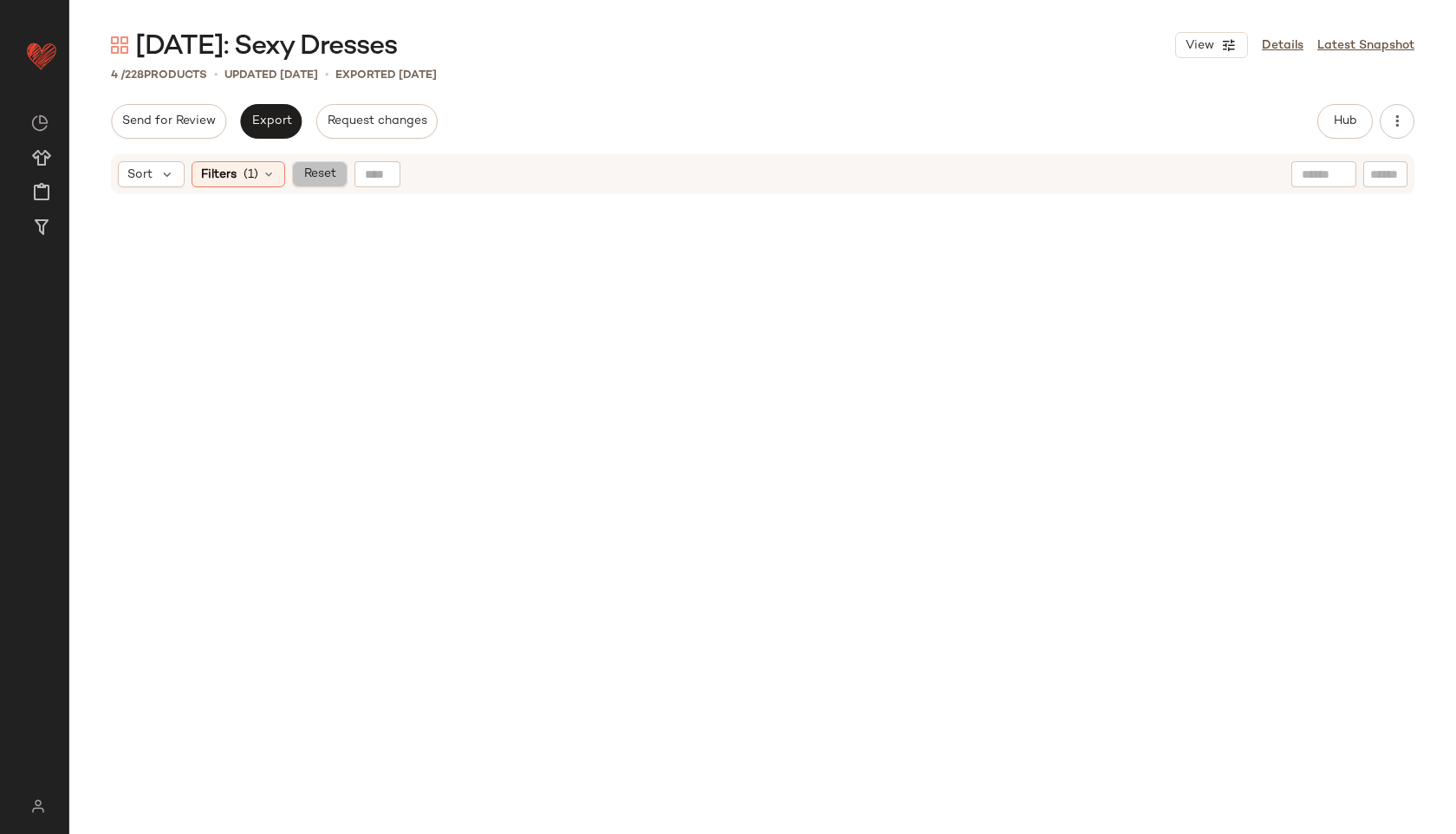
click at [311, 173] on span "Reset" at bounding box center [319, 174] width 32 height 14
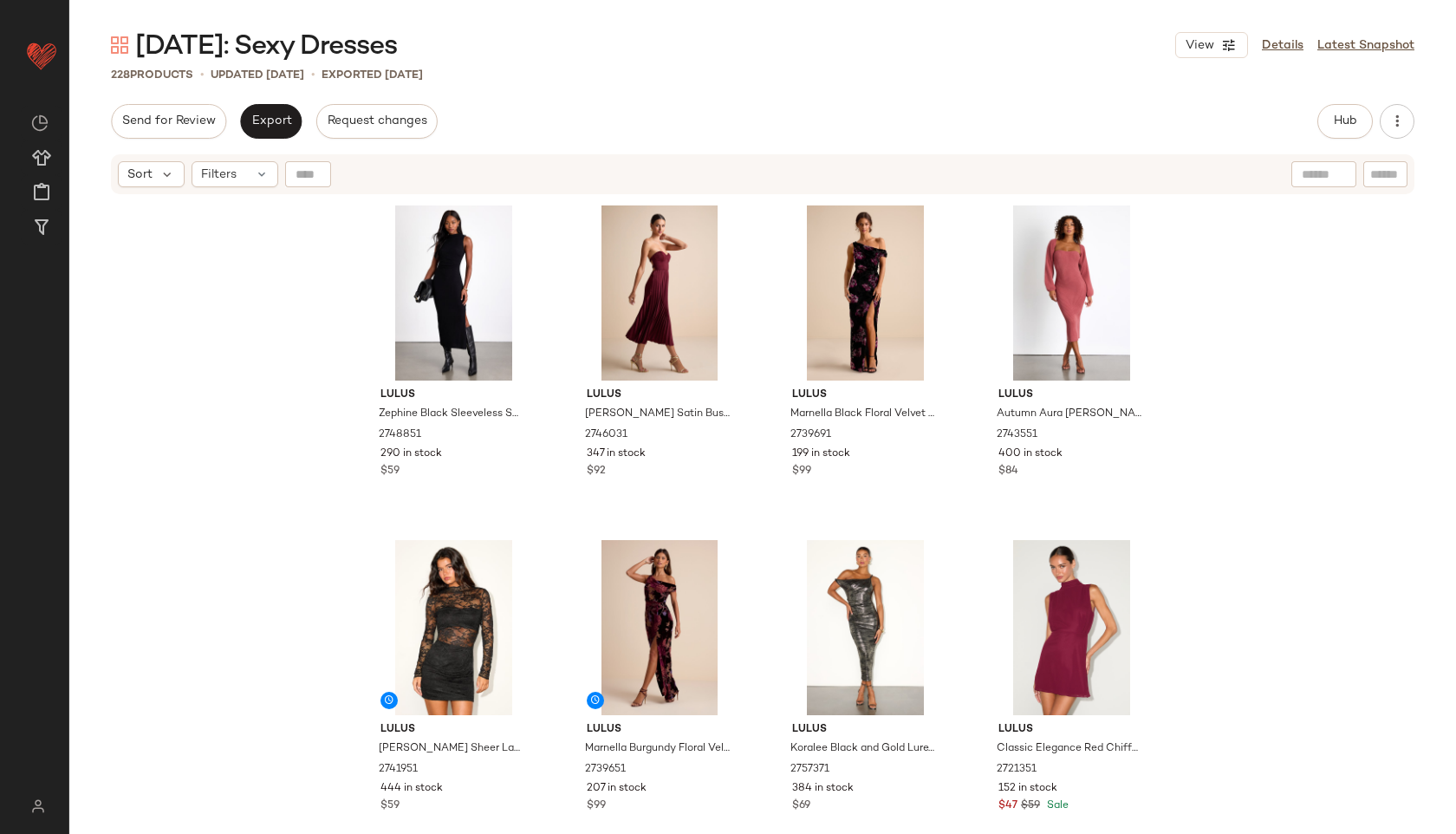
click at [876, 92] on div "[DATE]: Sexy Dresses View Details Latest Snapshot 228 Products • updated [DATE]…" at bounding box center [763, 431] width 1386 height 806
click at [1329, 115] on button "Hub" at bounding box center [1345, 121] width 55 height 34
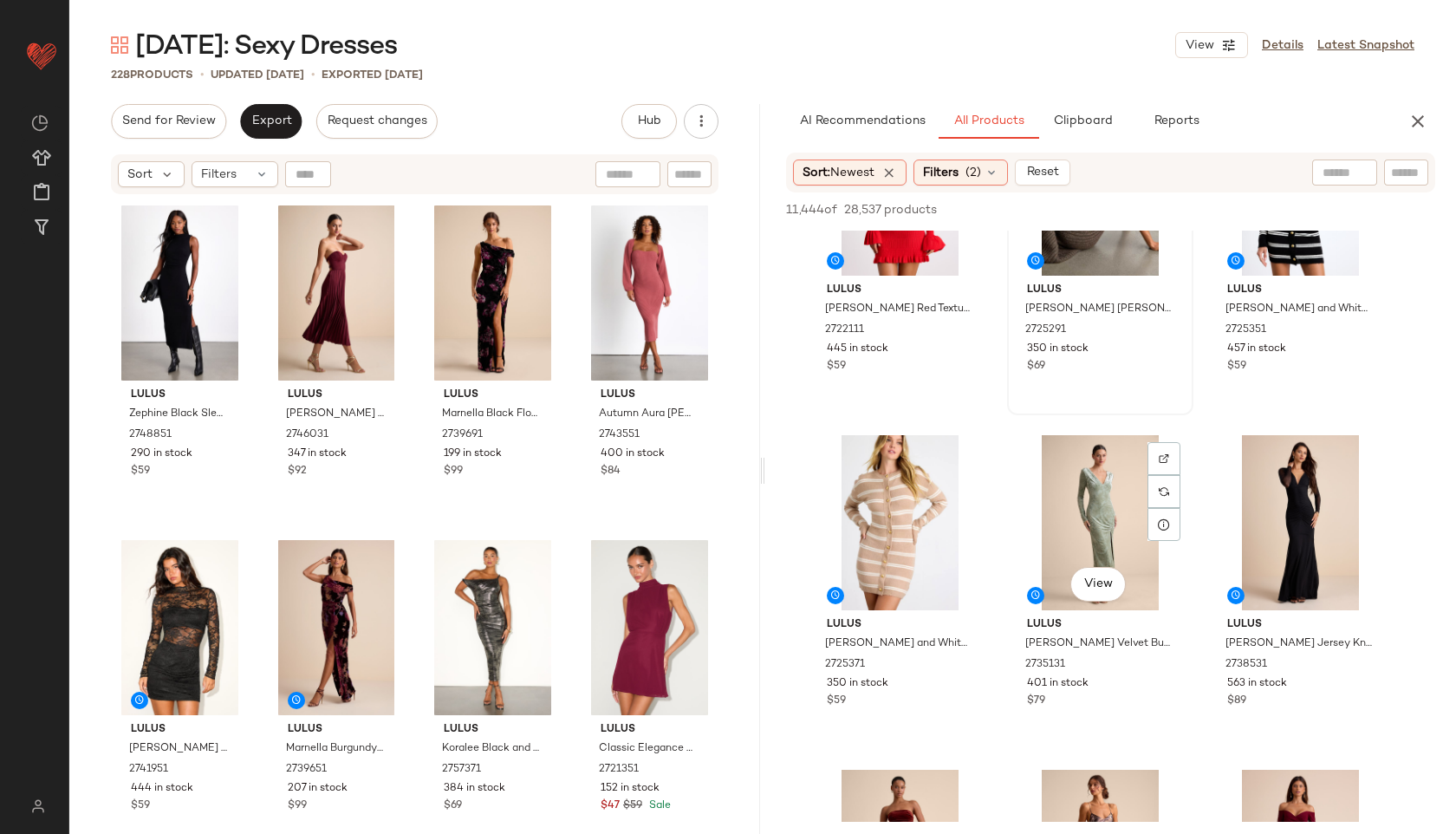
scroll to position [138, 0]
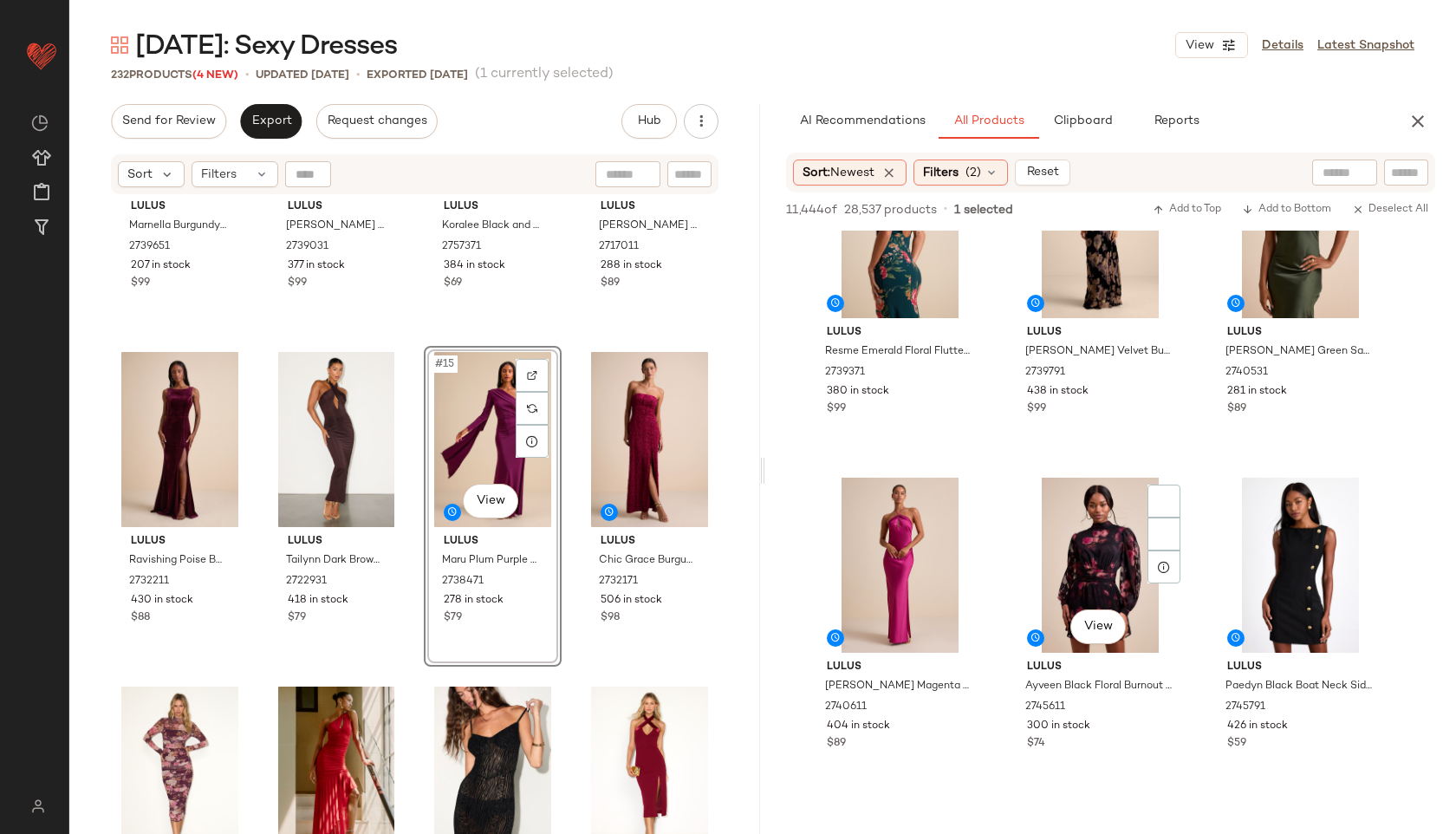
scroll to position [3108, 0]
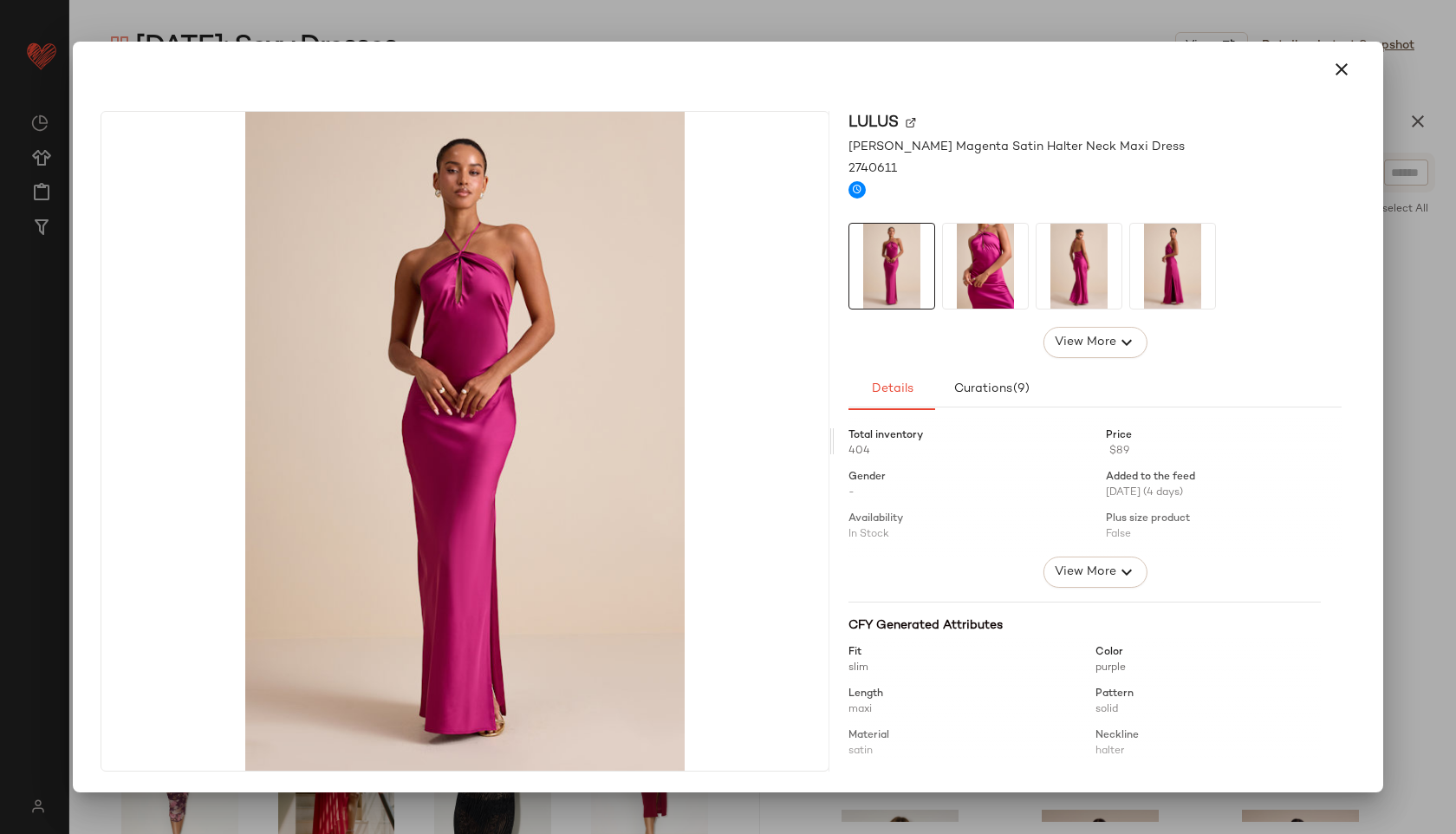
drag, startPoint x: 920, startPoint y: 603, endPoint x: 559, endPoint y: 450, distance: 392.1
click at [1344, 72] on icon "button" at bounding box center [1341, 69] width 21 height 21
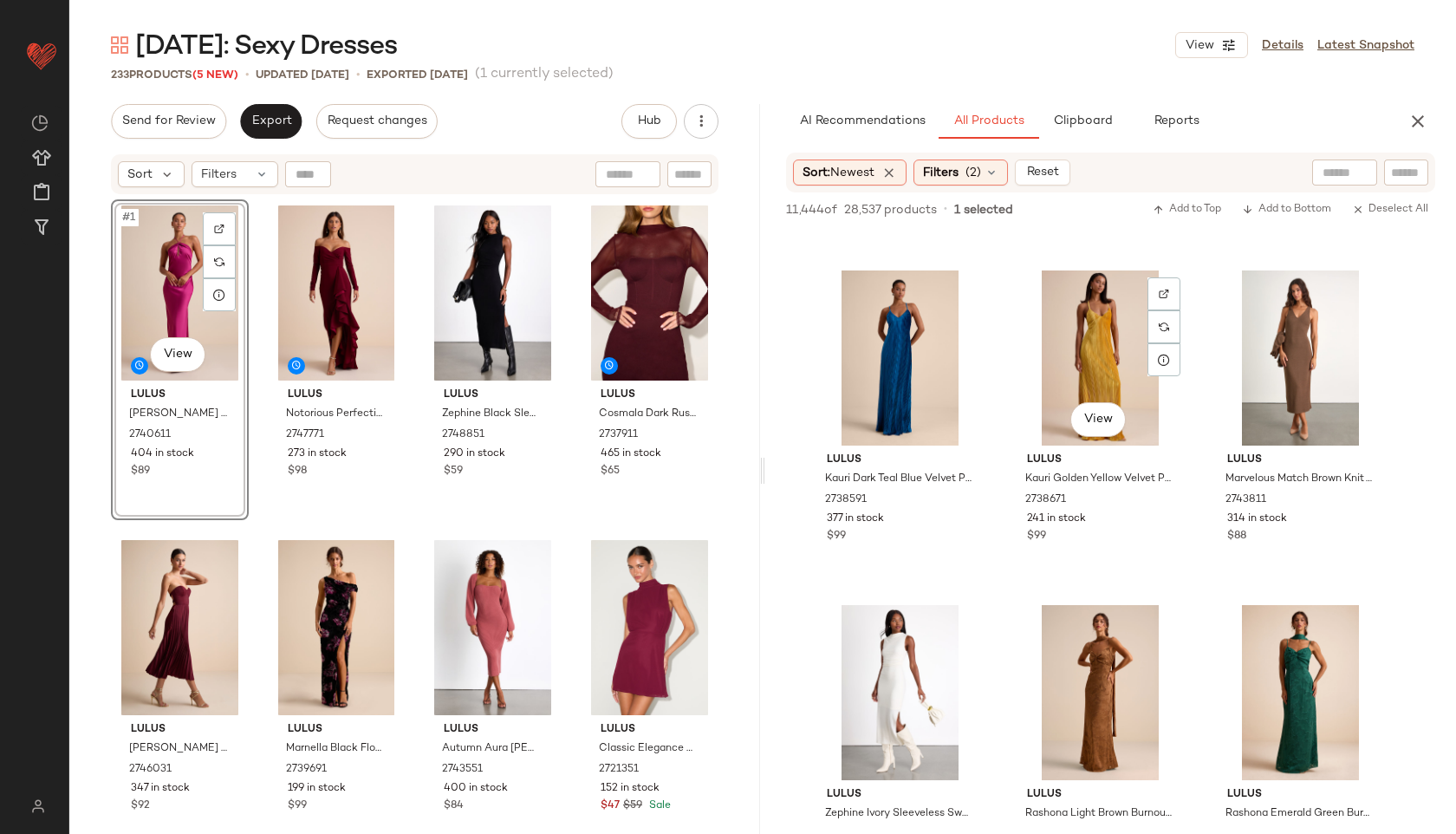
scroll to position [8679, 0]
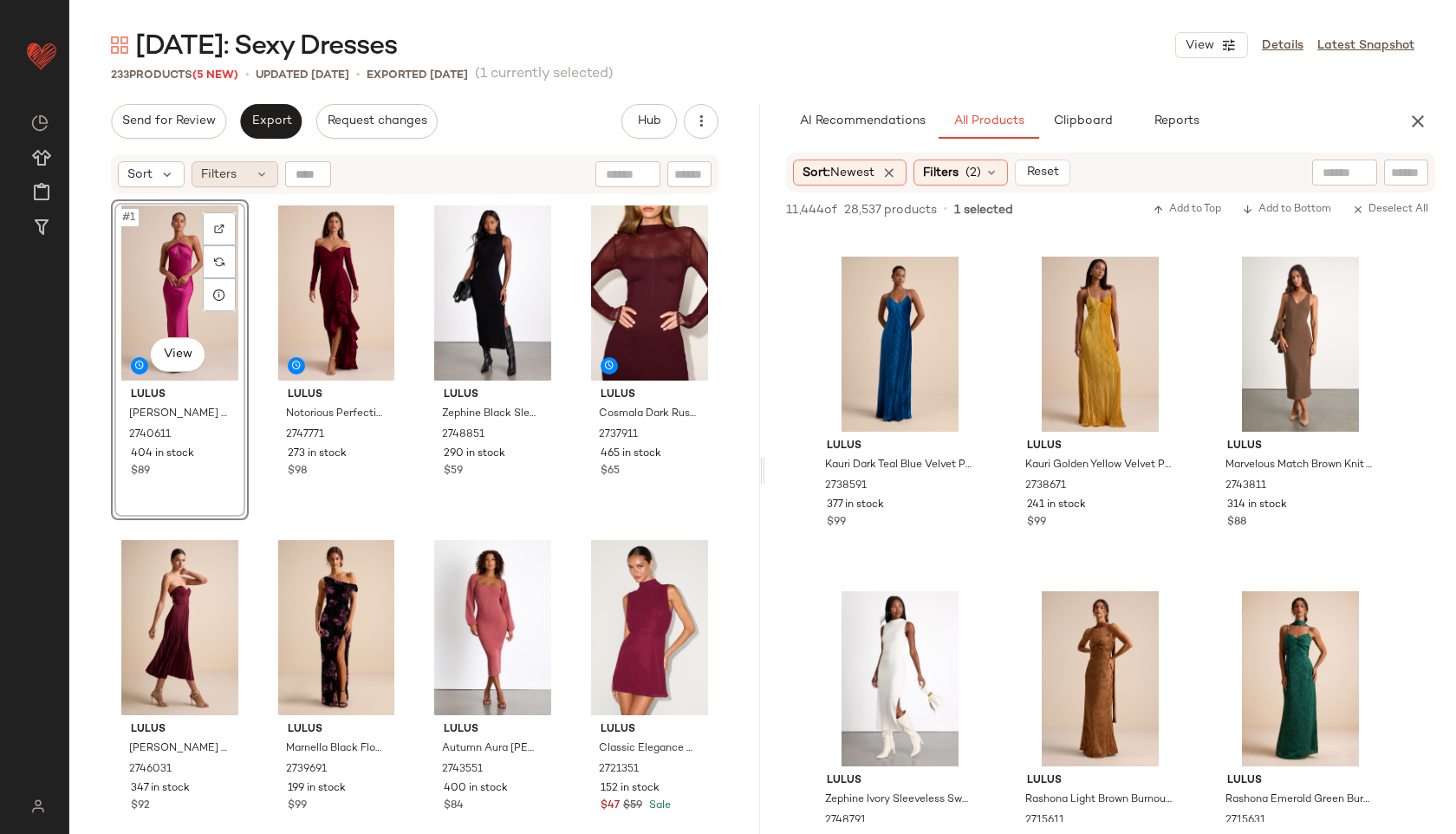
click at [238, 177] on div "Filters" at bounding box center [235, 174] width 87 height 26
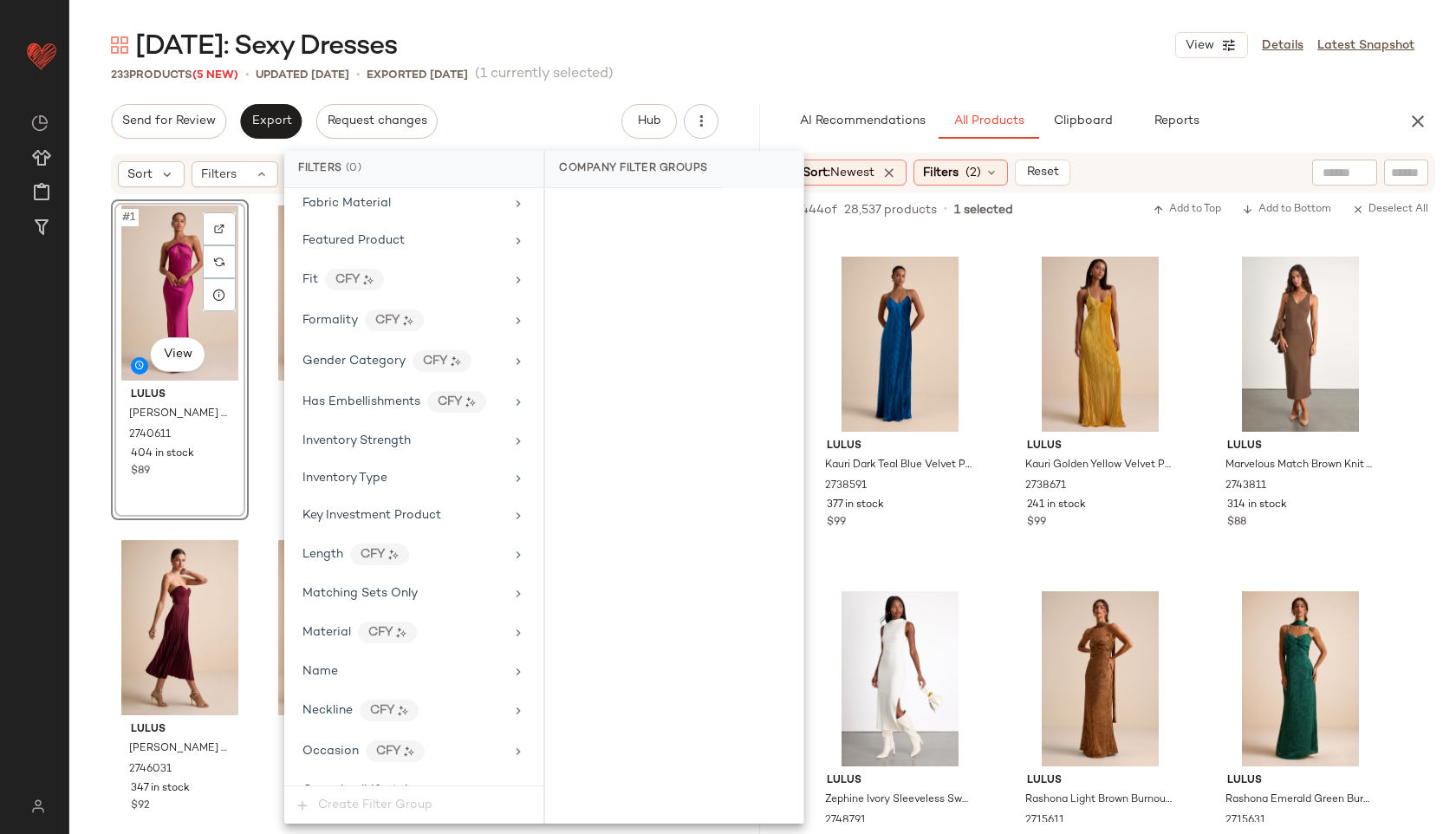
scroll to position [1180, 0]
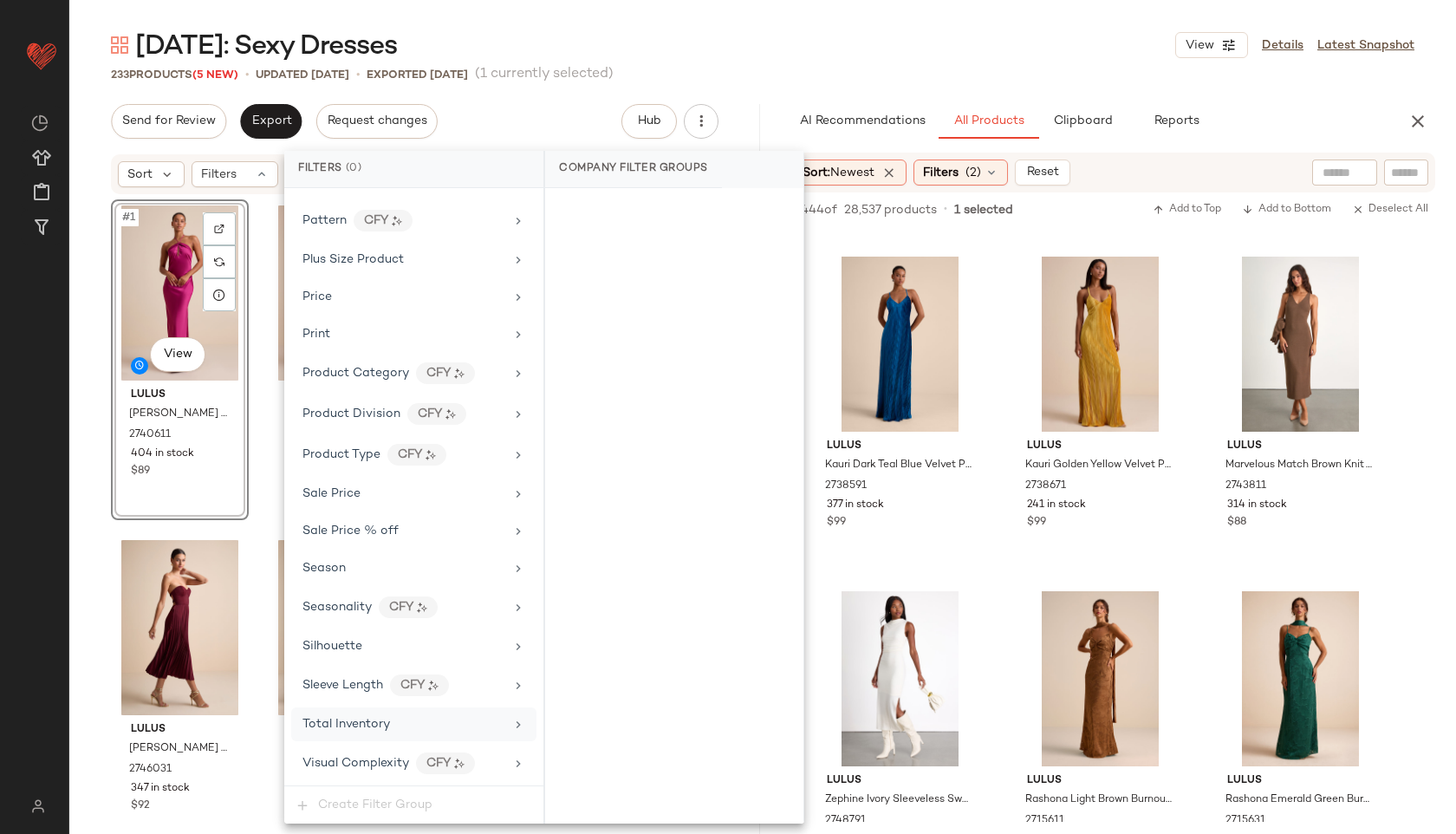
click at [367, 724] on span "Total Inventory" at bounding box center [346, 724] width 87 height 13
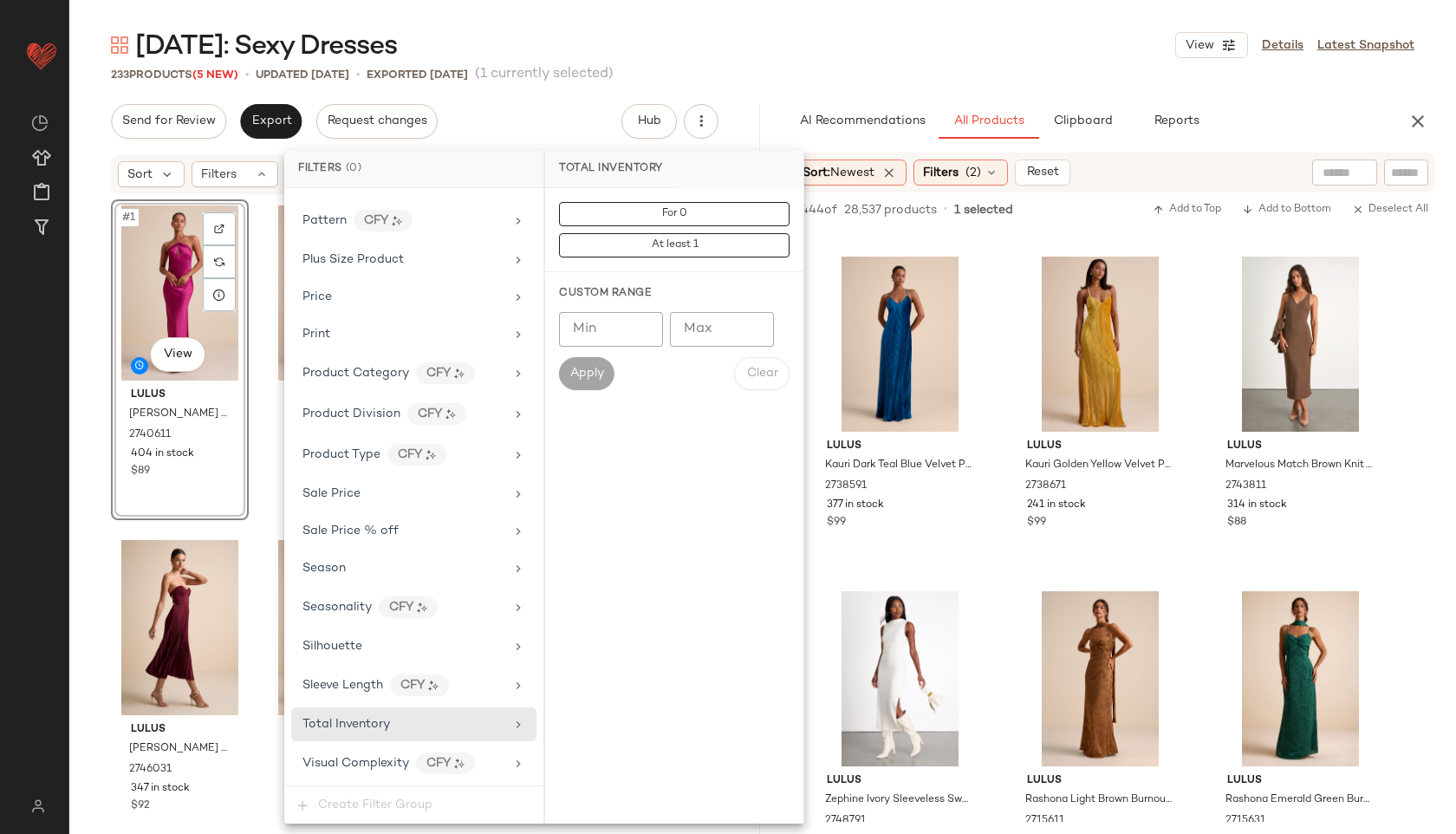
click at [697, 330] on input "Max" at bounding box center [722, 328] width 104 height 34
type input "**"
click at [582, 374] on span "Apply" at bounding box center [586, 374] width 34 height 14
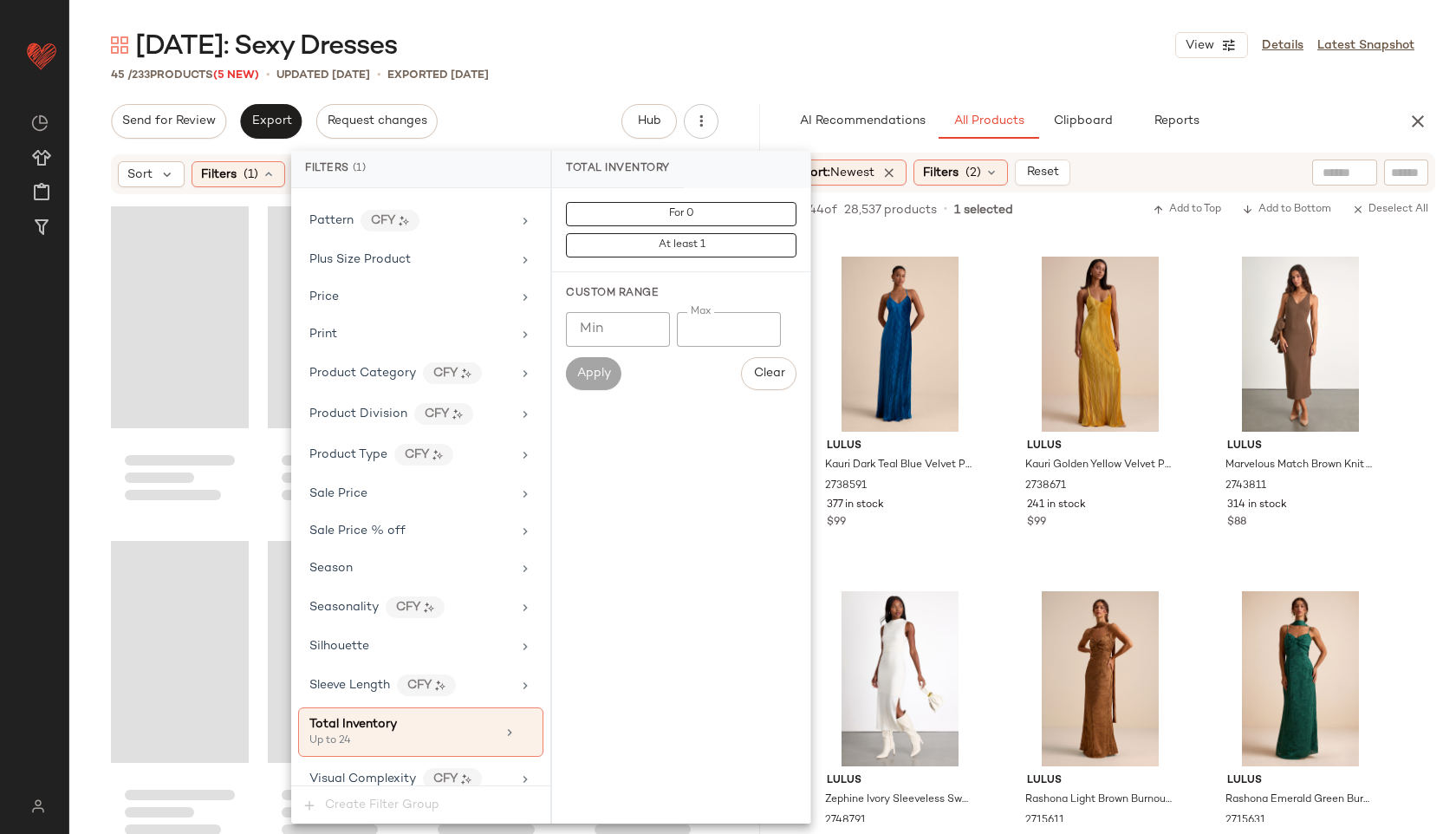
click at [696, 62] on div "[DATE]: Sexy Dresses View Details Latest Snapshot 45 / 233 Products (5 New) • u…" at bounding box center [763, 431] width 1386 height 806
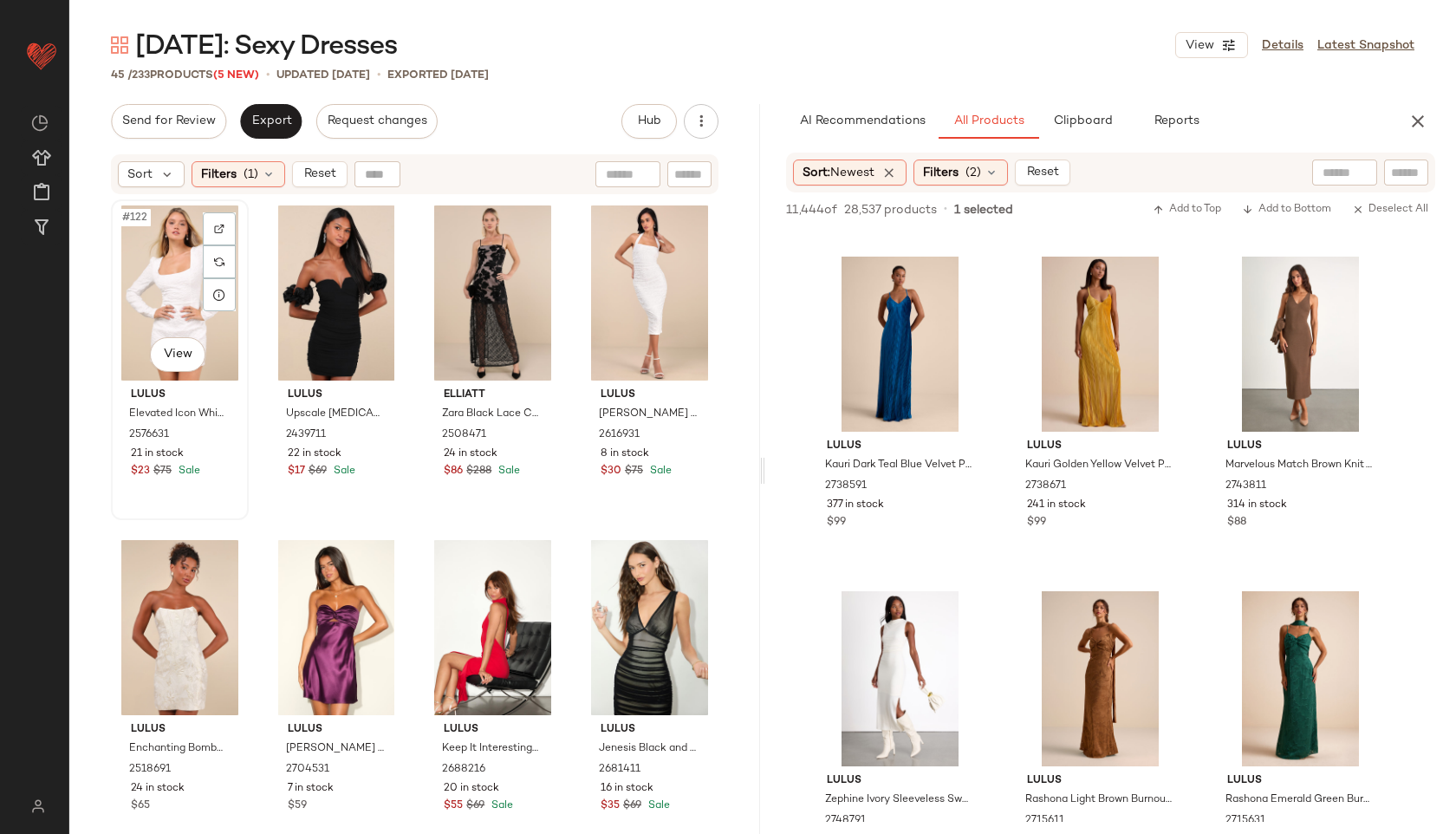
click at [154, 269] on div "#122 View" at bounding box center [180, 293] width 126 height 175
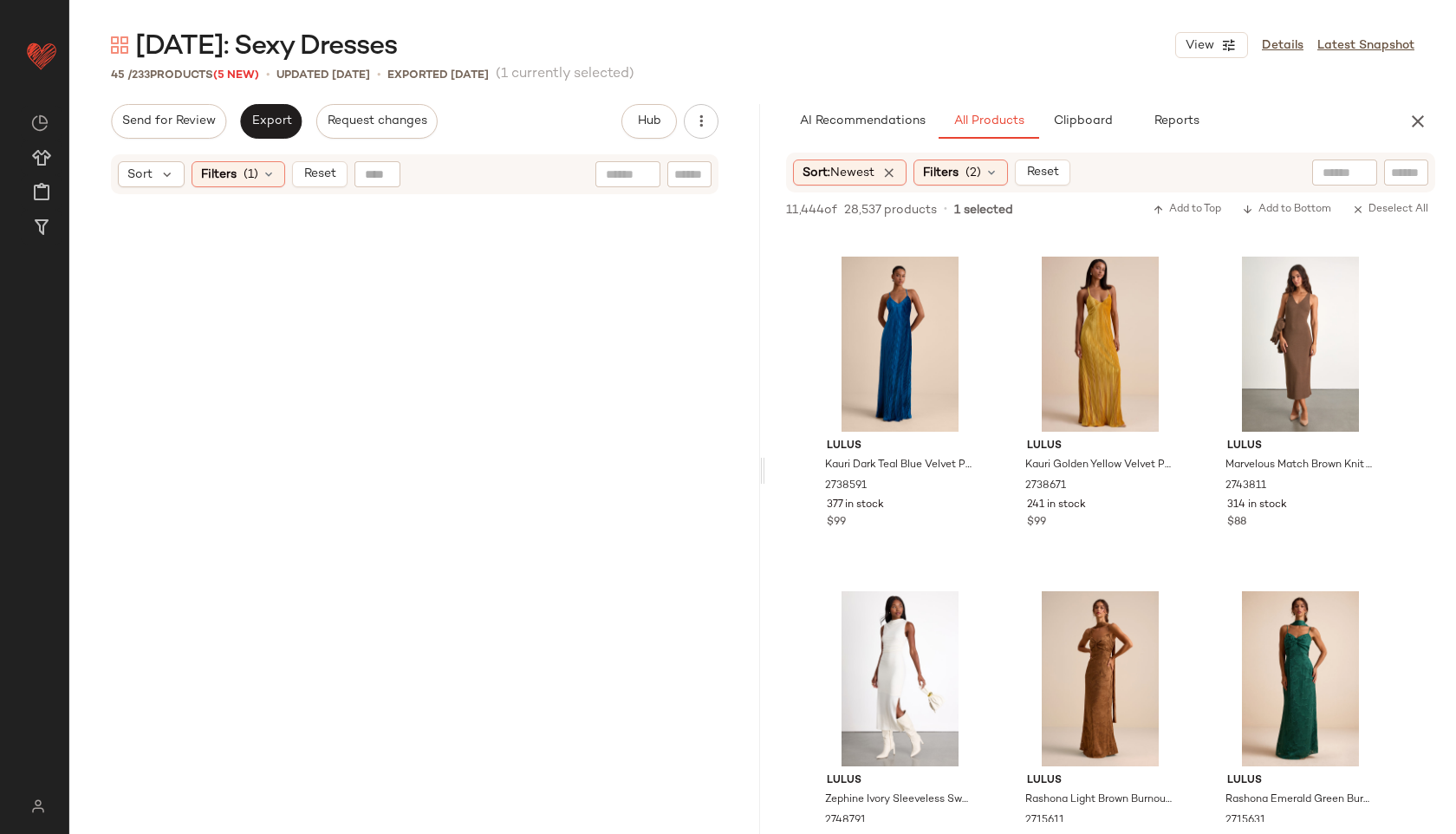
scroll to position [3334, 0]
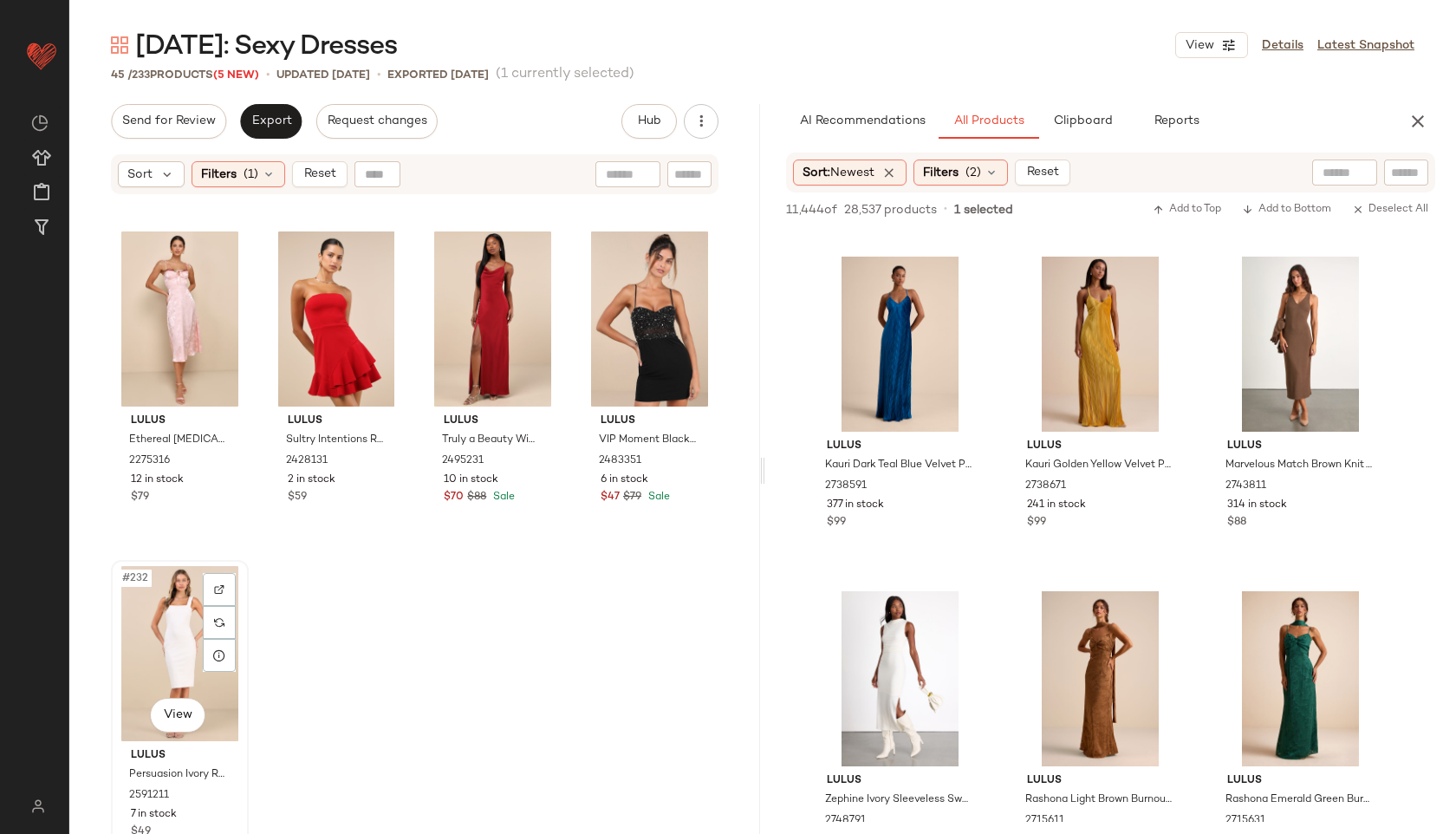
click at [149, 640] on div "#232 View" at bounding box center [180, 654] width 126 height 175
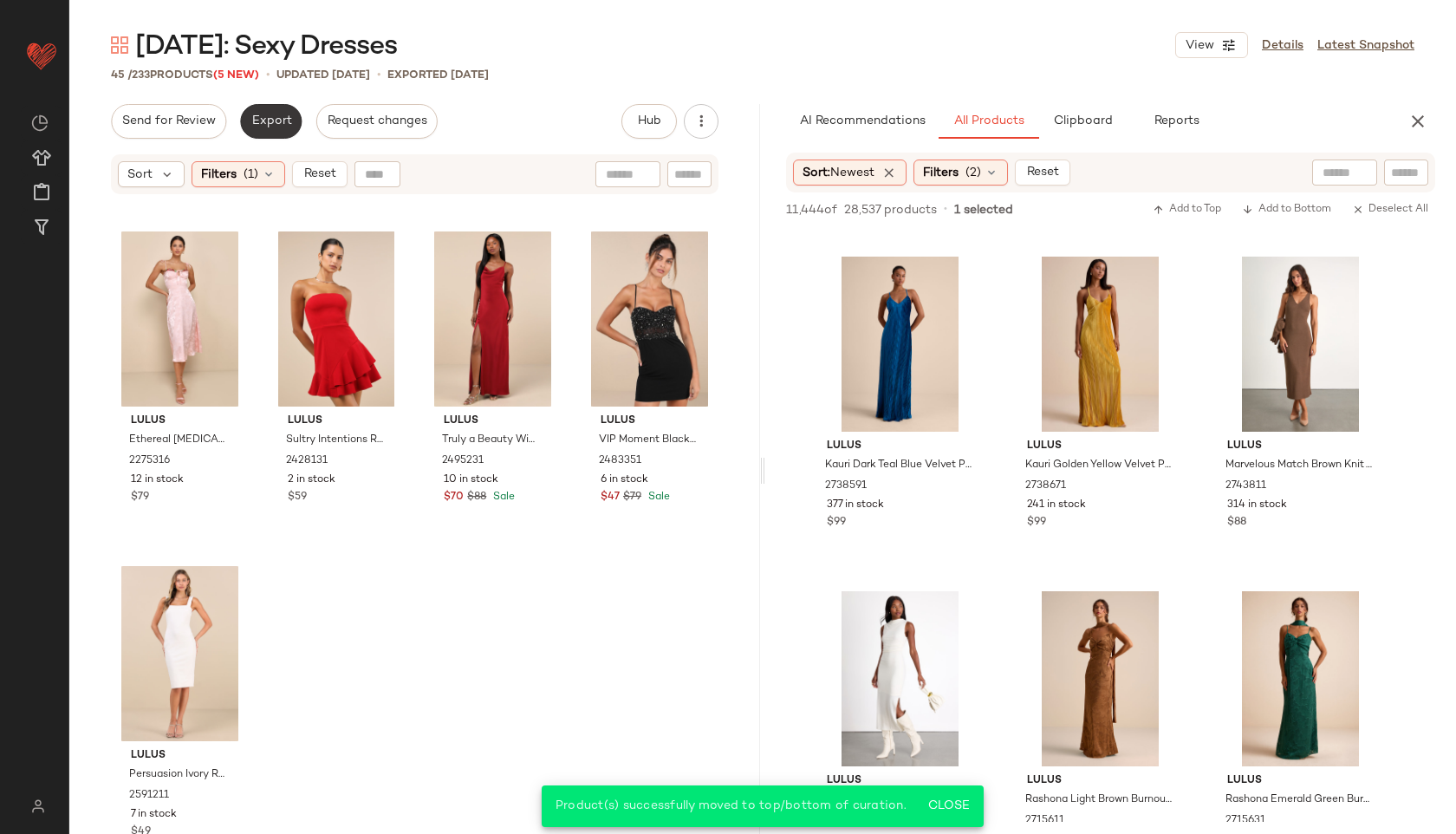
click at [259, 132] on button "Export" at bounding box center [270, 121] width 62 height 34
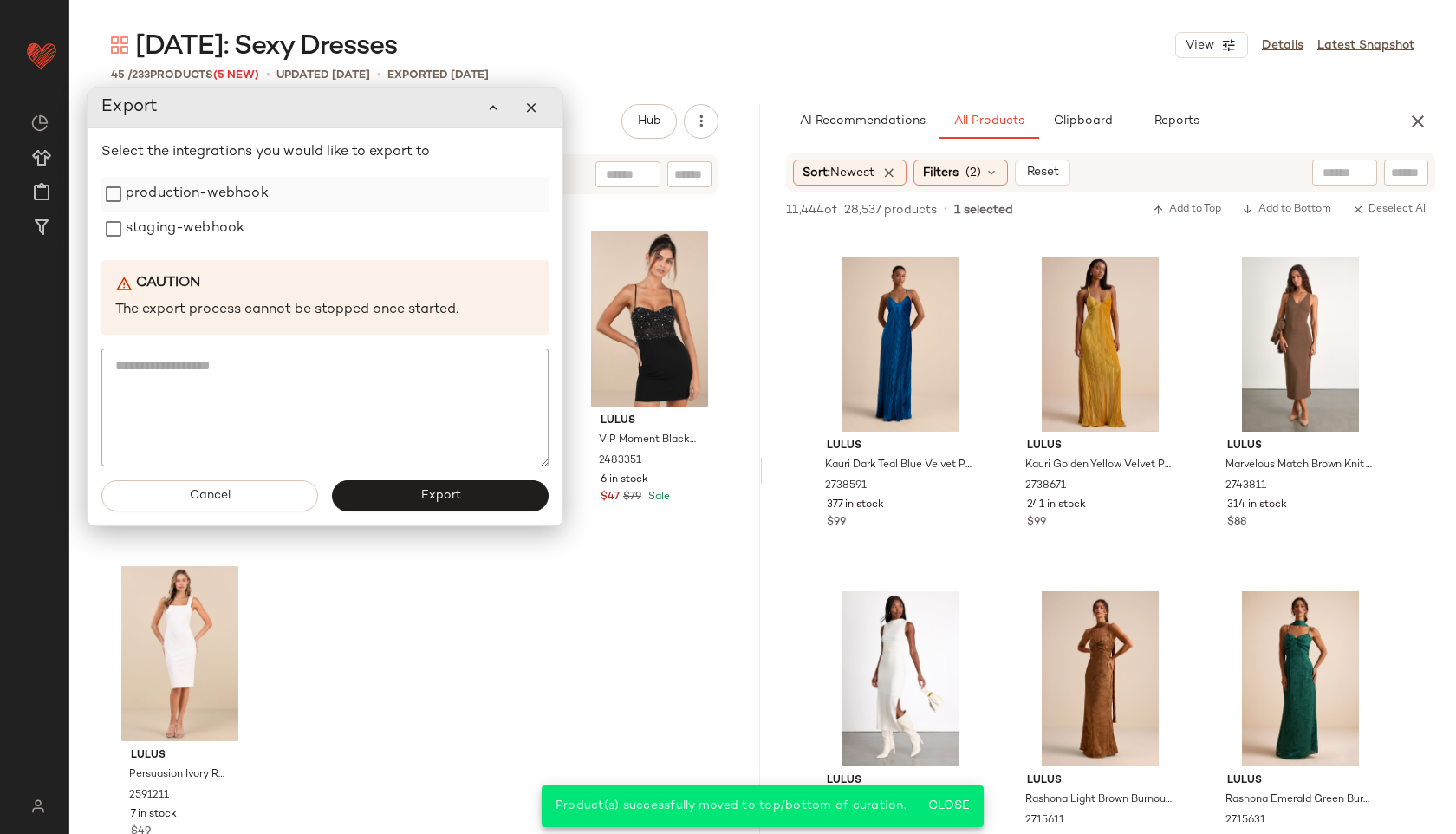
click at [240, 192] on label "production-webhook" at bounding box center [197, 194] width 143 height 34
click at [210, 232] on label "staging-webhook" at bounding box center [185, 228] width 119 height 34
click at [380, 506] on button "Export" at bounding box center [440, 496] width 216 height 31
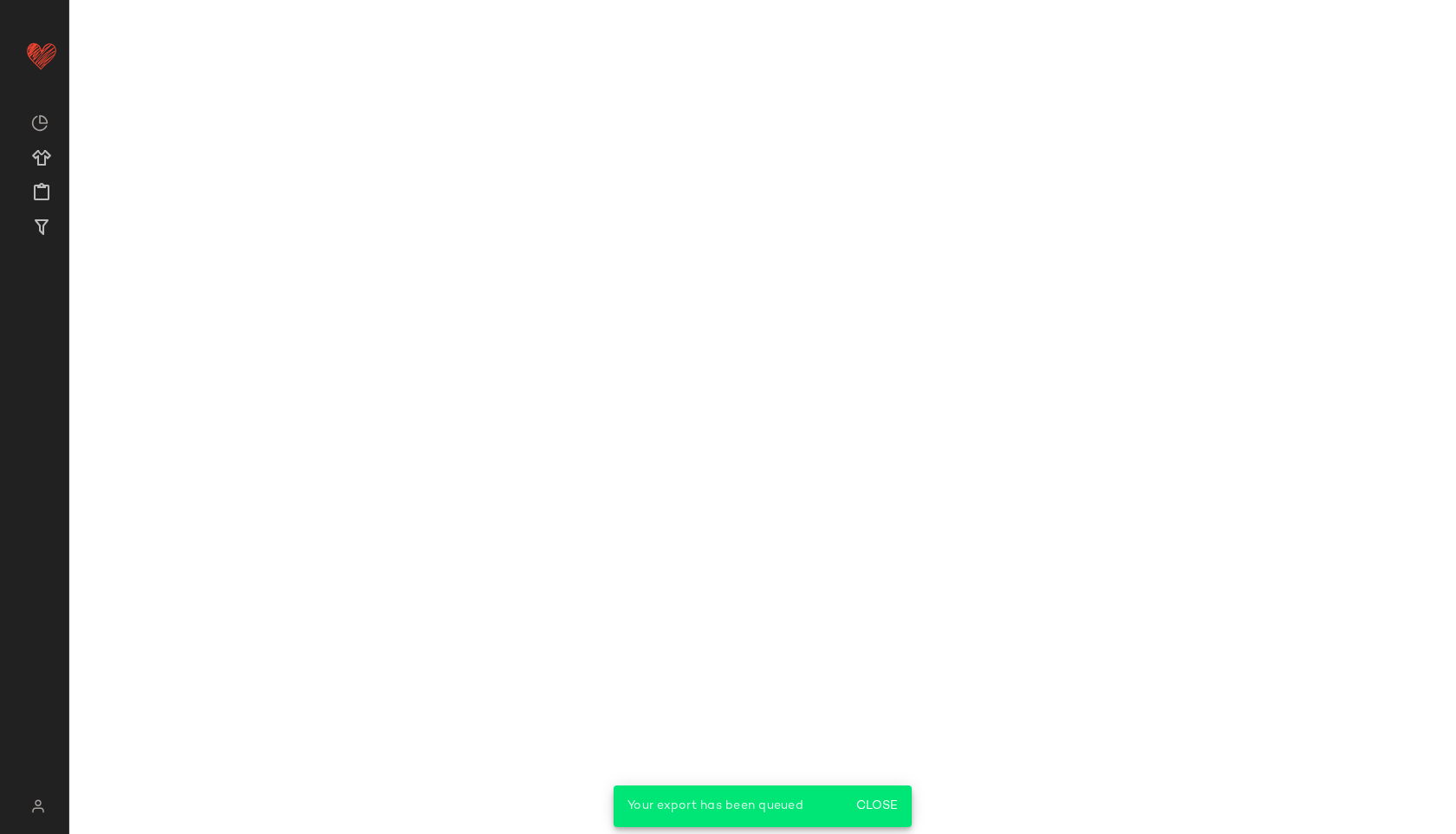
scroll to position [12694, 0]
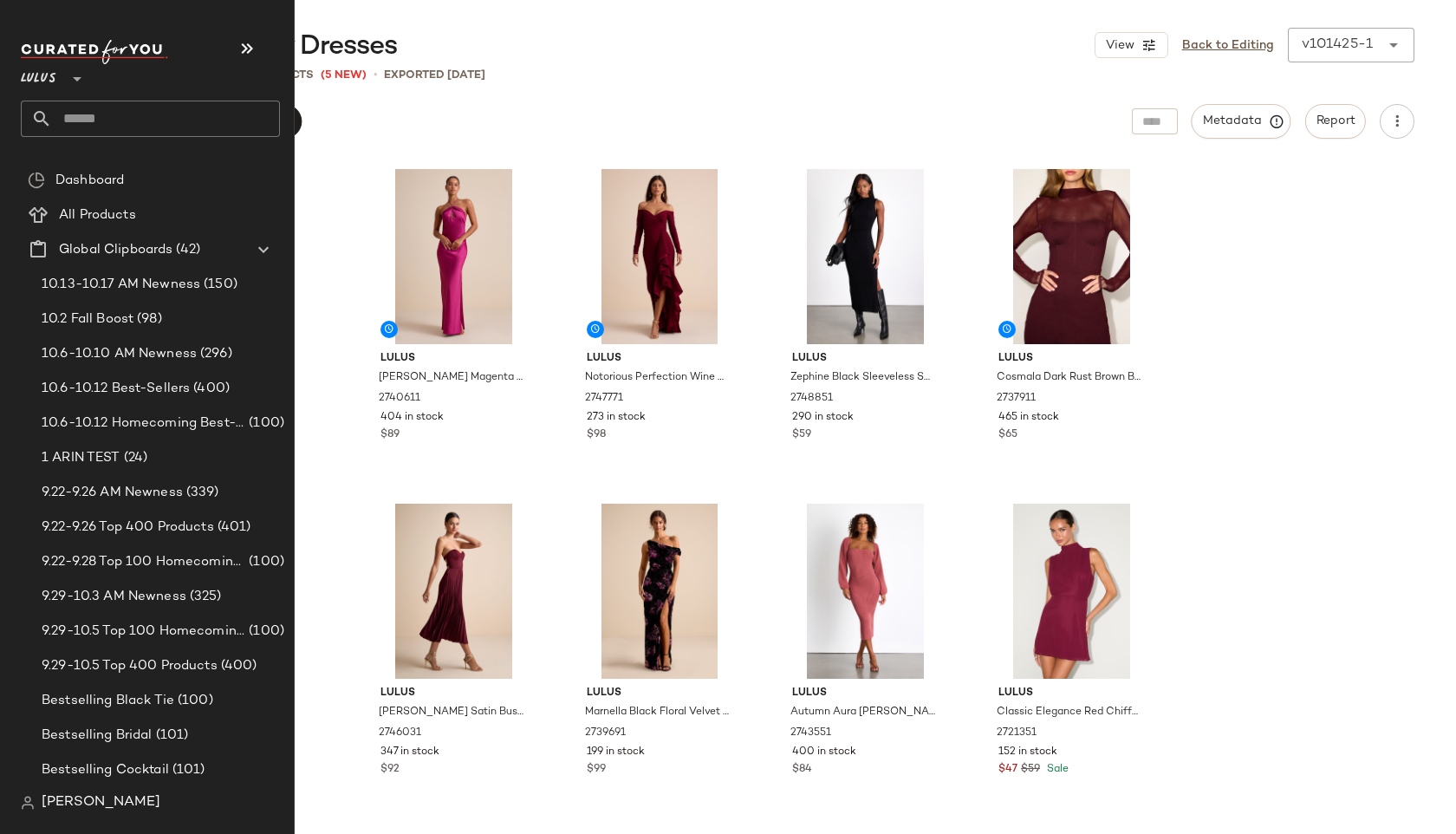
click at [113, 113] on input "text" at bounding box center [166, 118] width 228 height 36
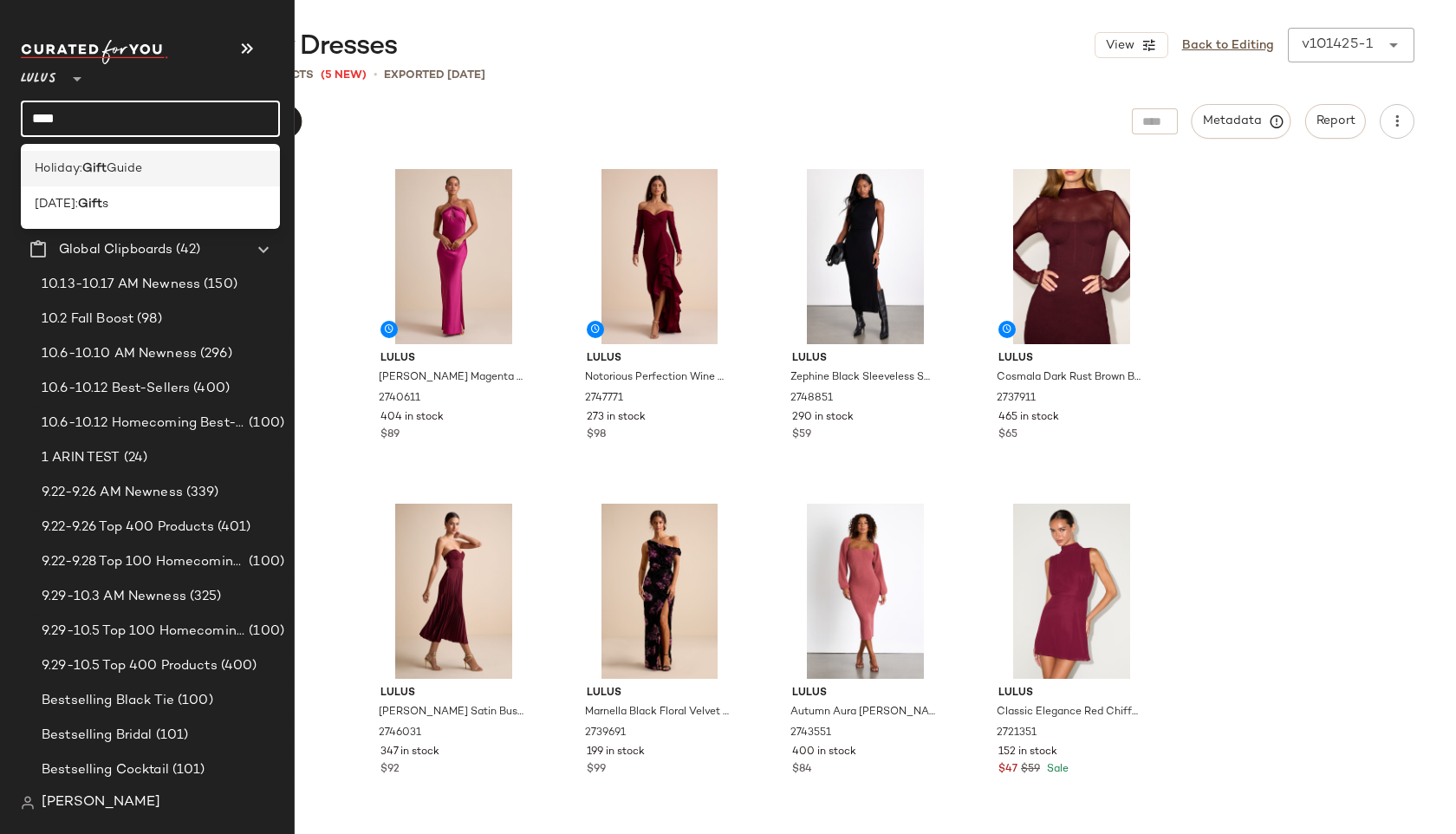
type input "****"
click at [71, 156] on div "Holiday: Gift Guide" at bounding box center [150, 168] width 260 height 35
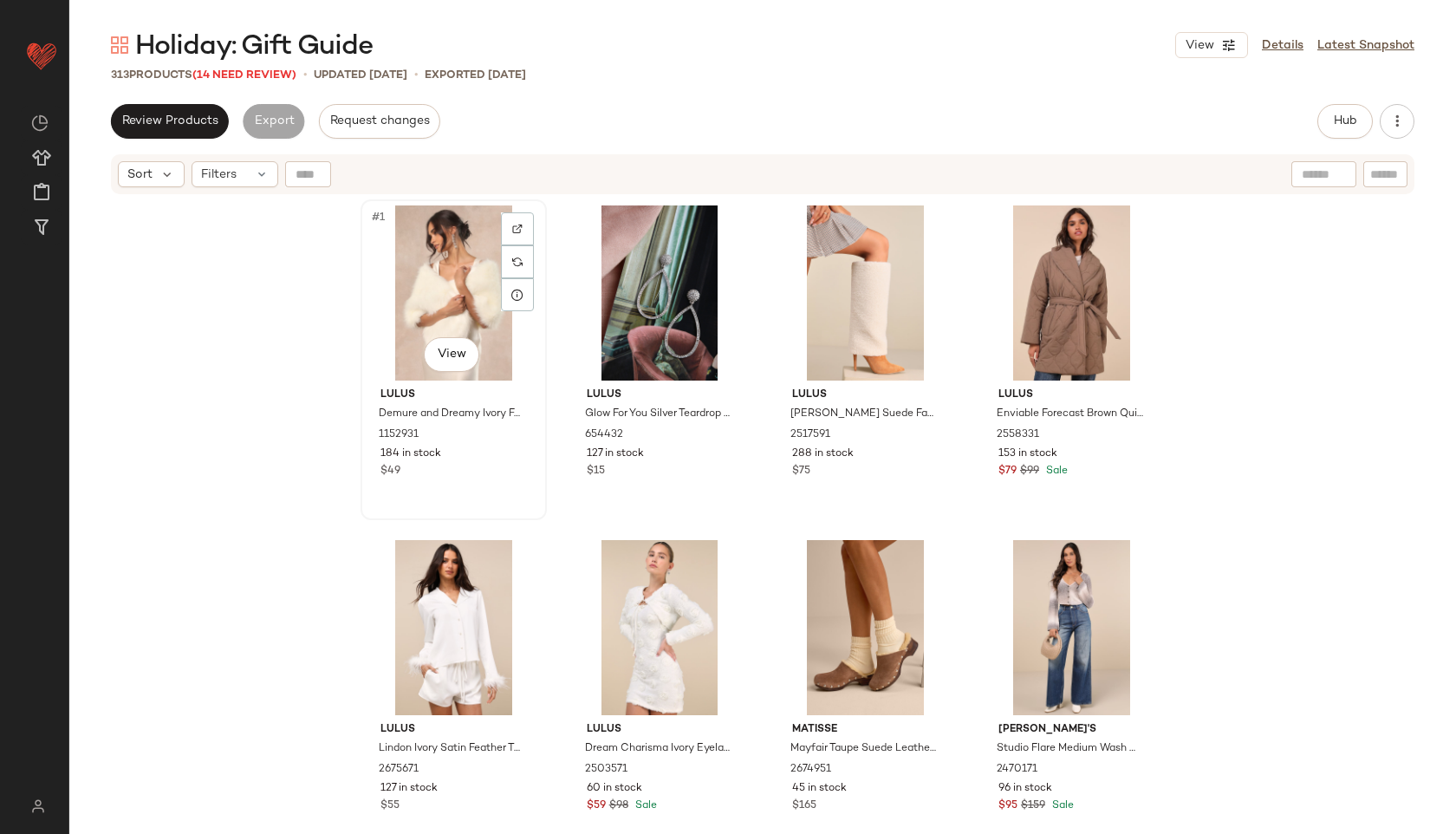
click at [409, 299] on div "#1 View" at bounding box center [453, 293] width 174 height 175
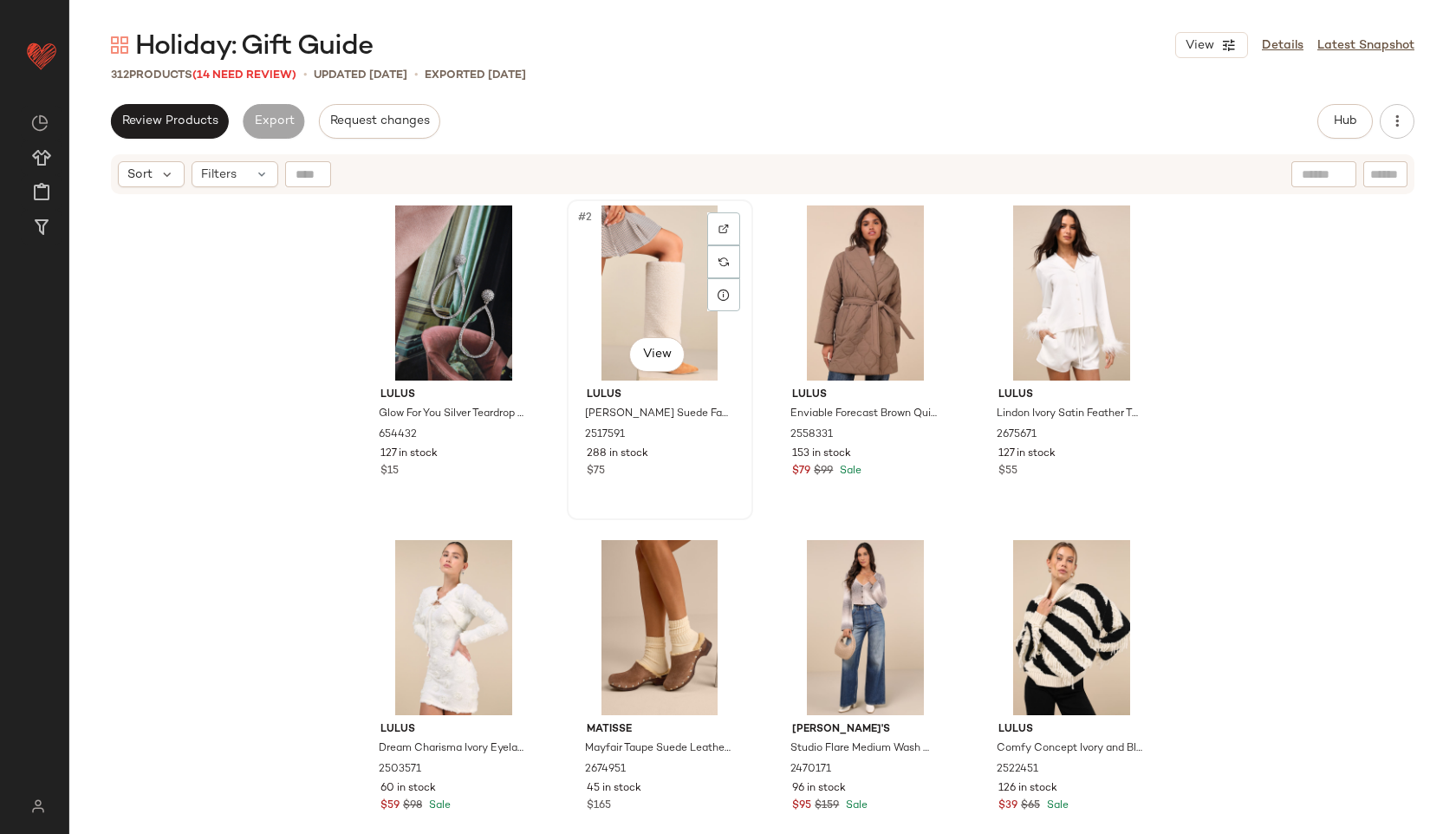
click at [645, 280] on div "#2 View" at bounding box center [660, 293] width 174 height 175
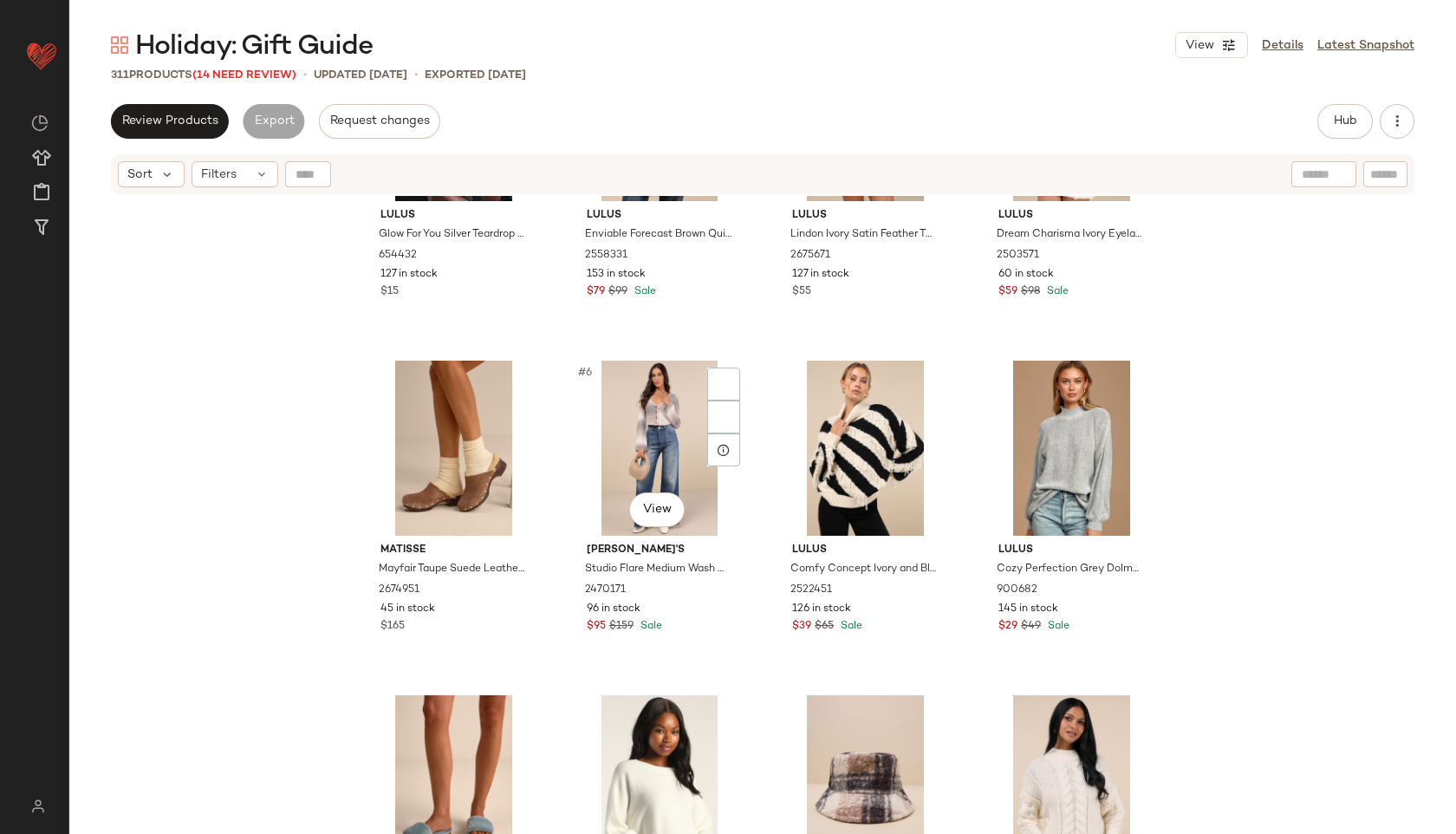
scroll to position [187, 0]
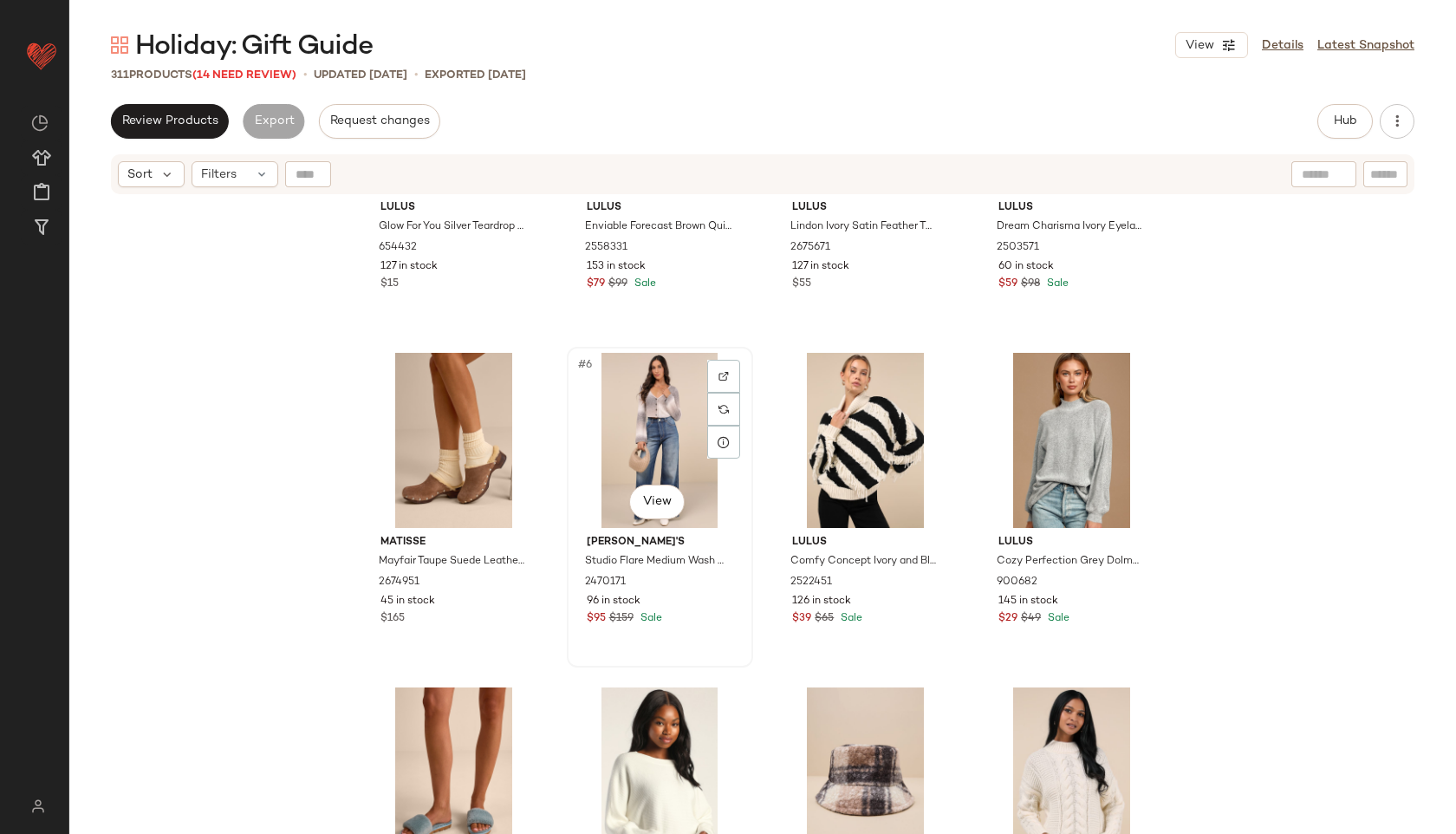
click at [648, 455] on div "#6 View" at bounding box center [660, 441] width 174 height 175
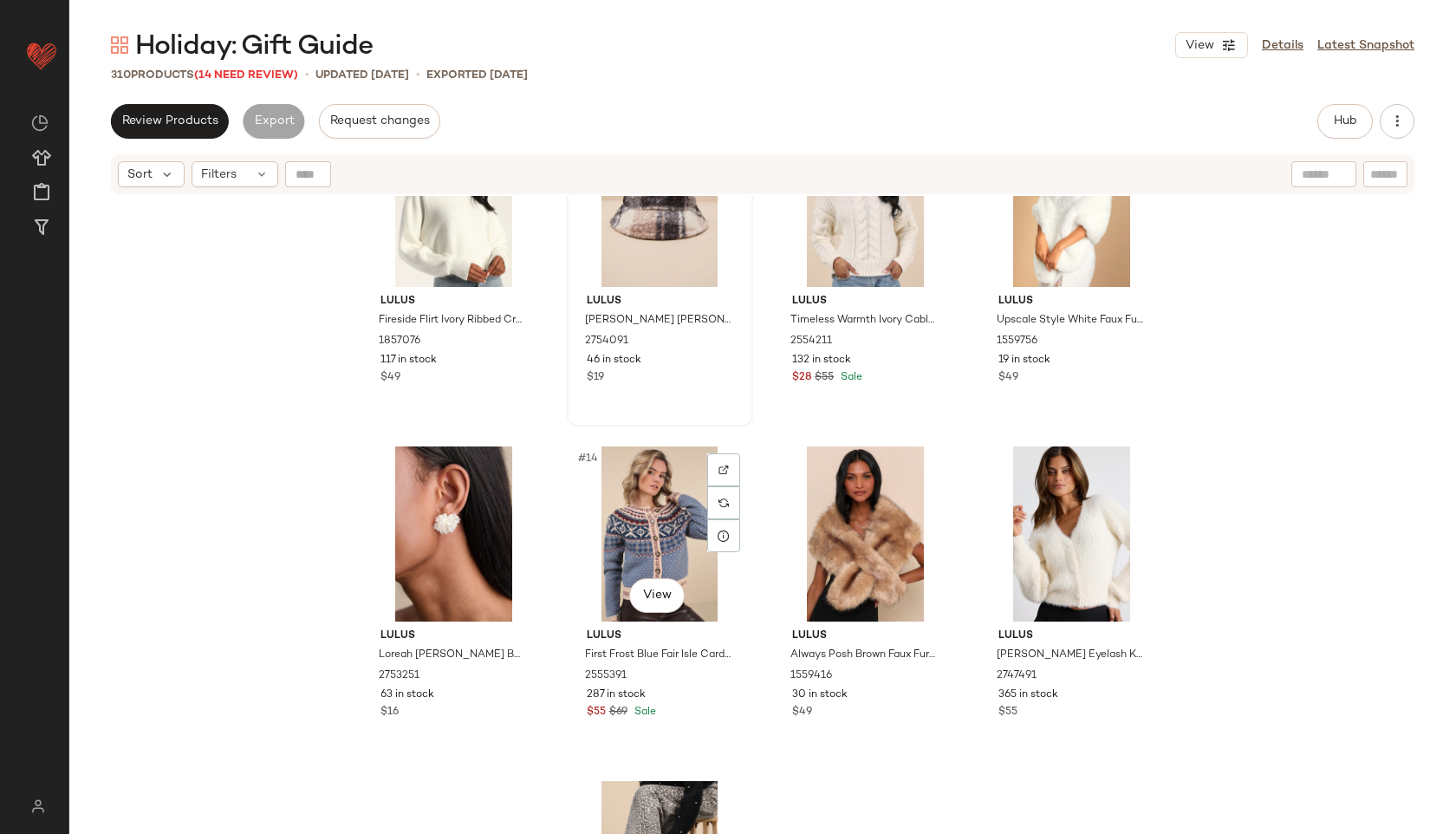
scroll to position [778, 0]
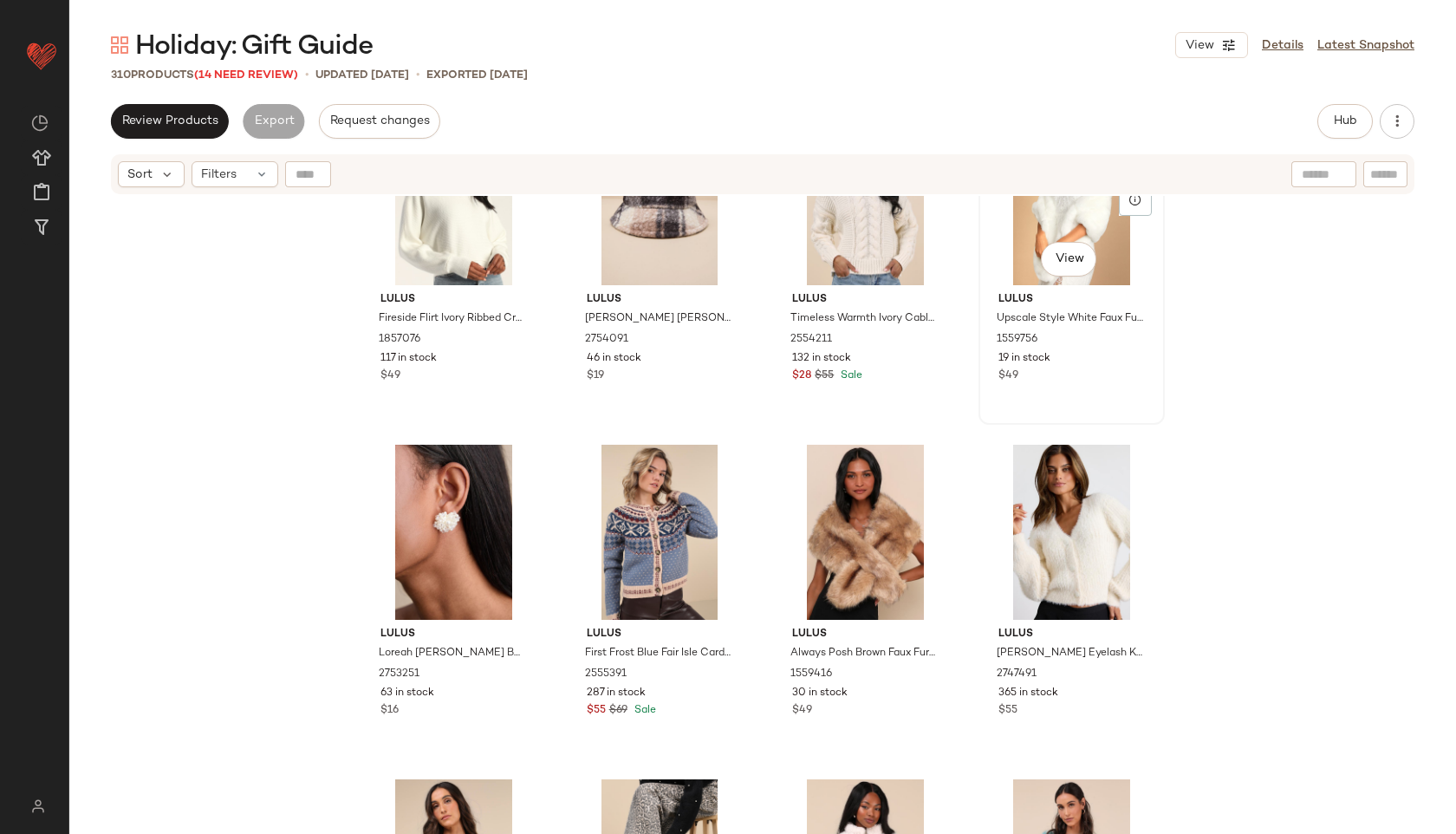
click at [1065, 227] on div "#12 View" at bounding box center [1071, 198] width 174 height 175
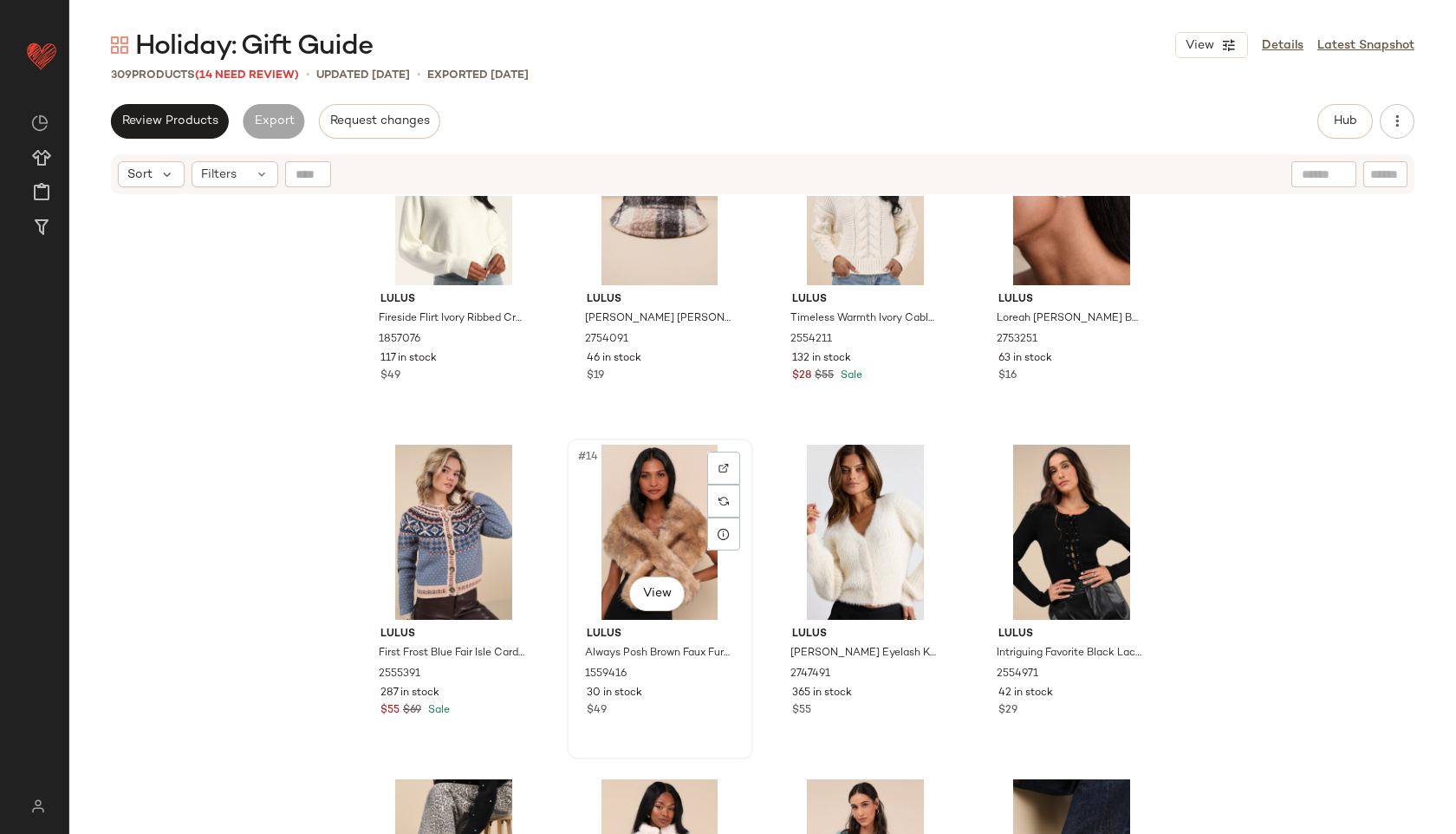
click at [653, 538] on div "#14 View" at bounding box center [660, 532] width 174 height 175
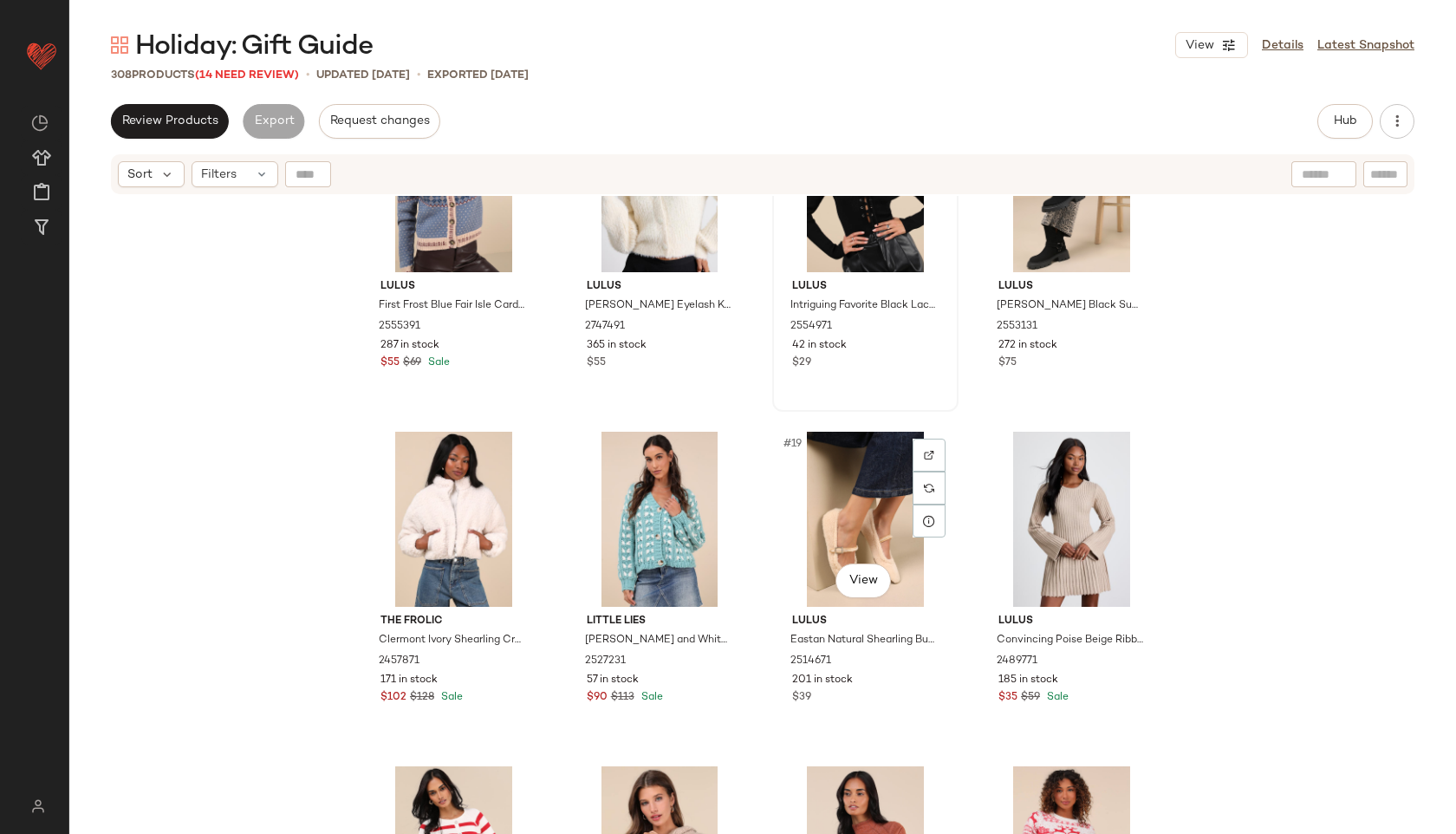
scroll to position [1156, 0]
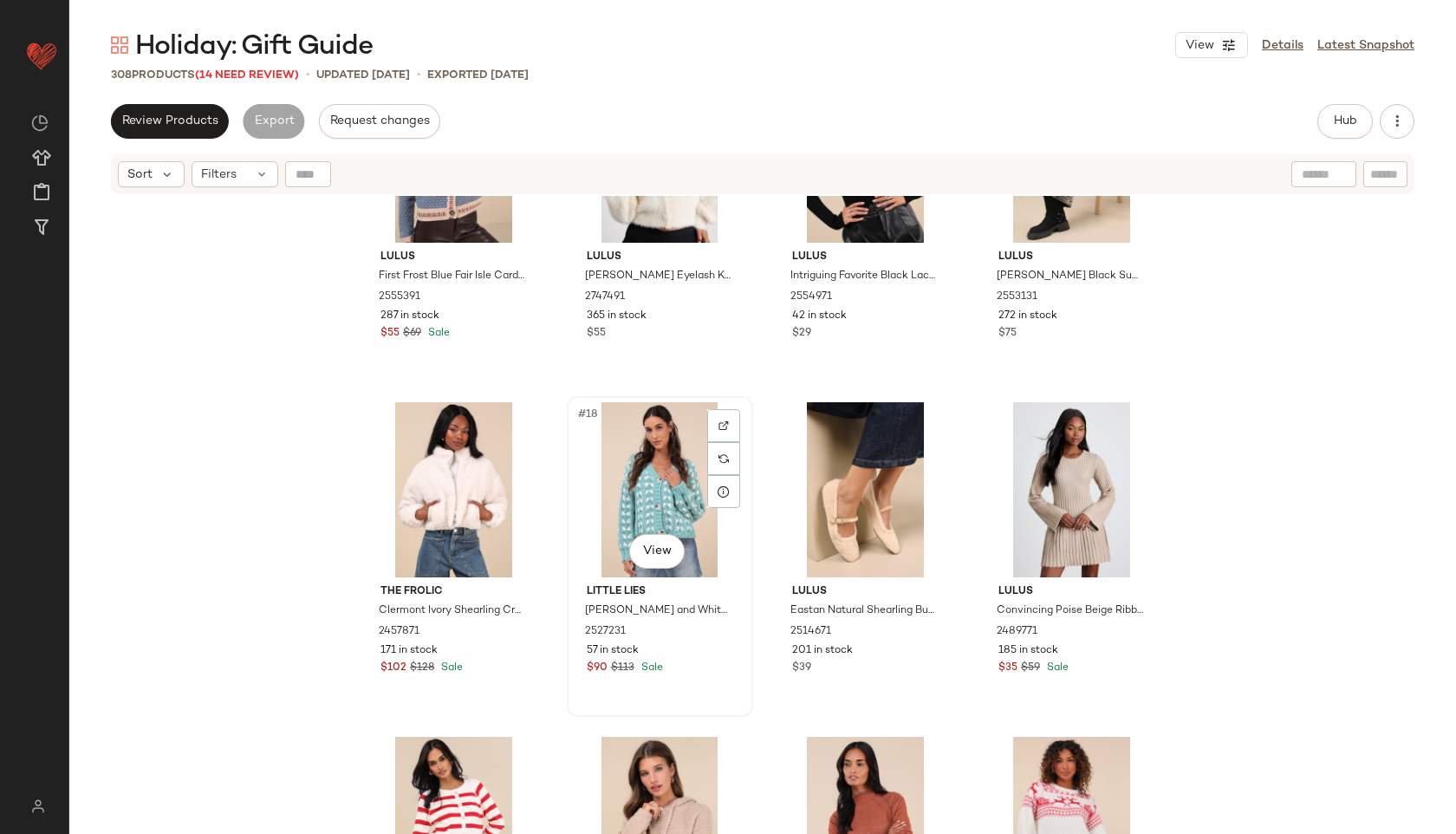
click at [650, 490] on div "#18 View" at bounding box center [660, 490] width 174 height 175
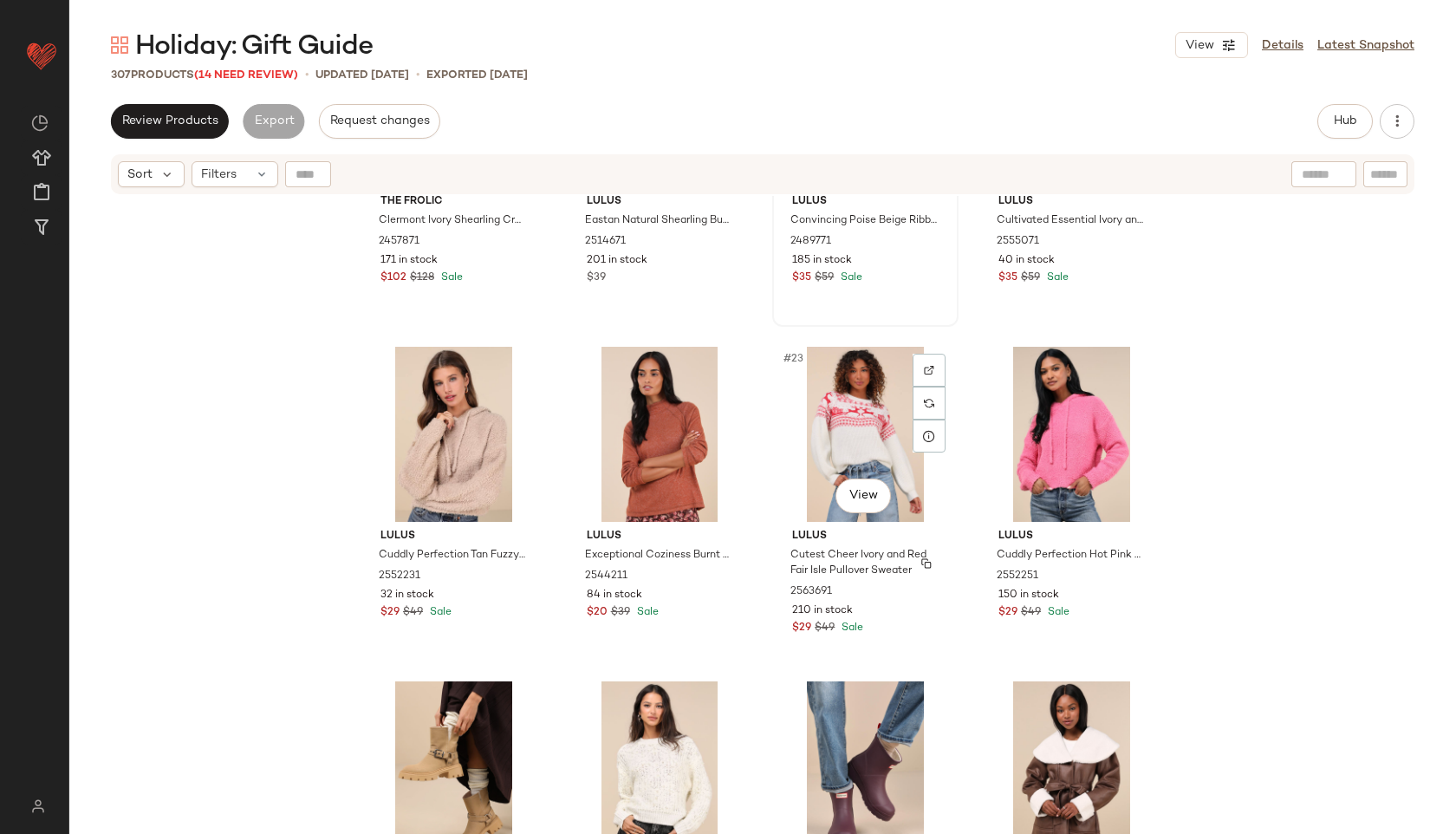
scroll to position [1638, 0]
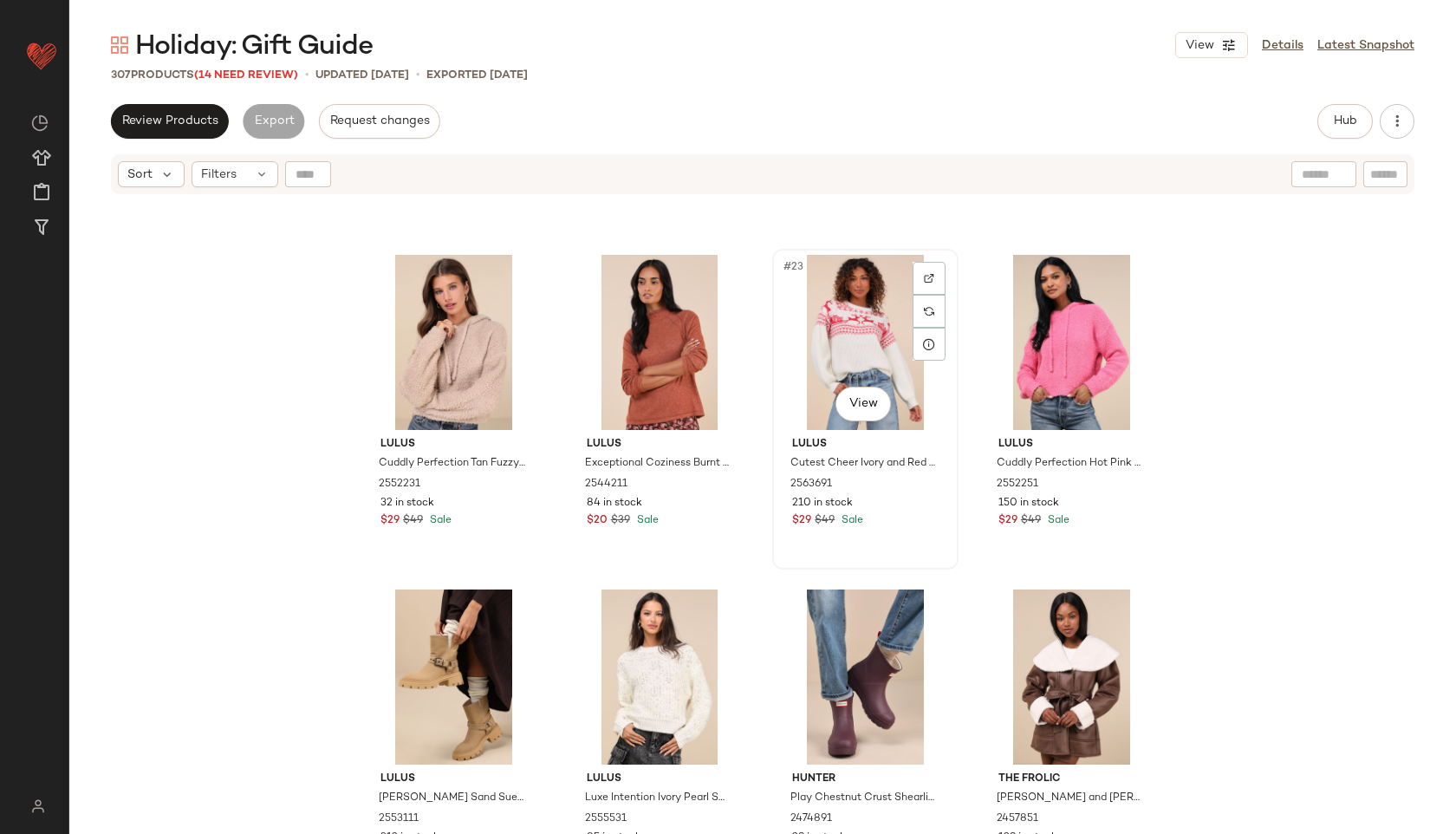
click at [851, 310] on div "#23 View" at bounding box center [864, 342] width 174 height 175
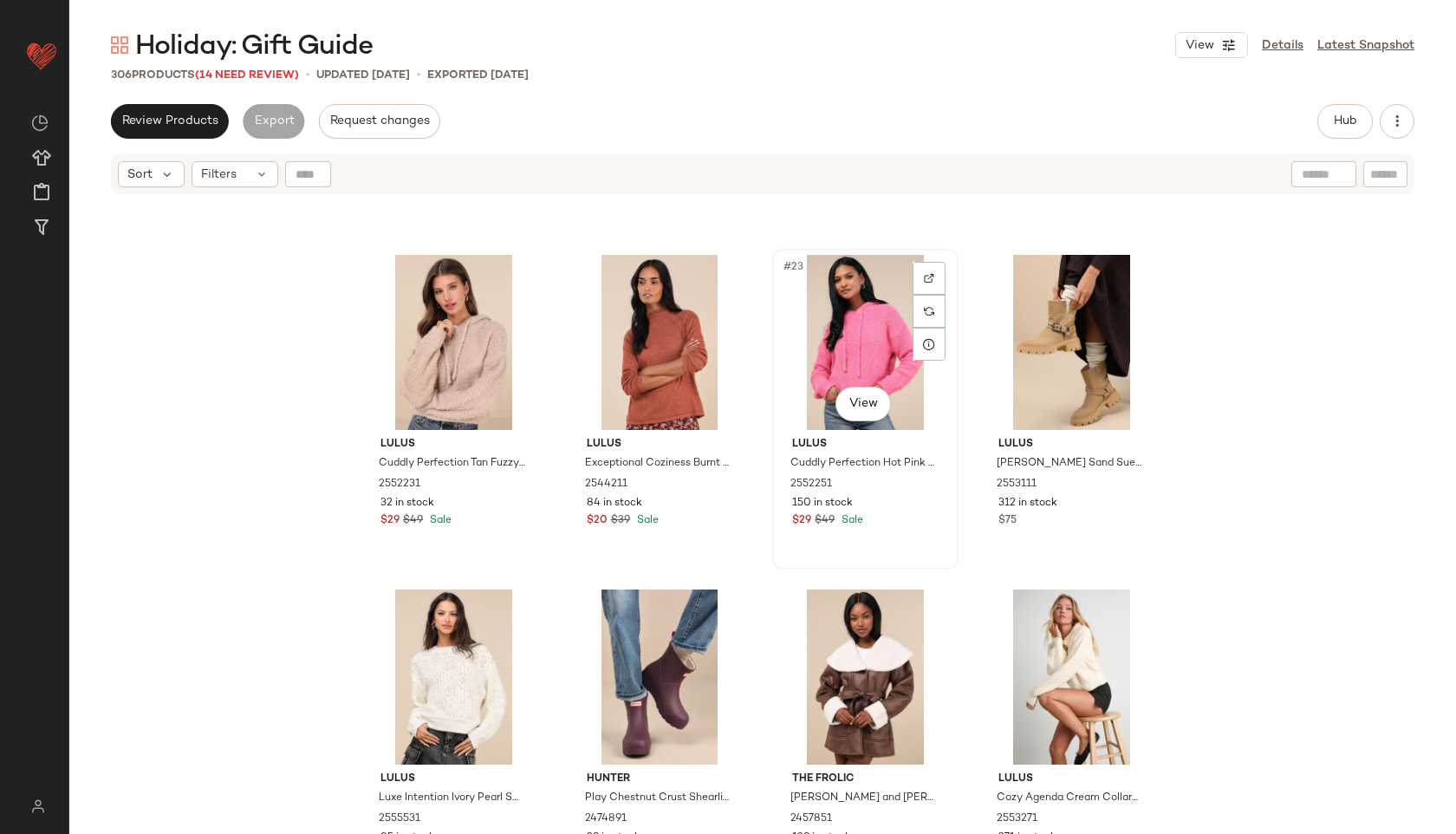
click at [844, 335] on div "#23 View" at bounding box center [864, 342] width 174 height 175
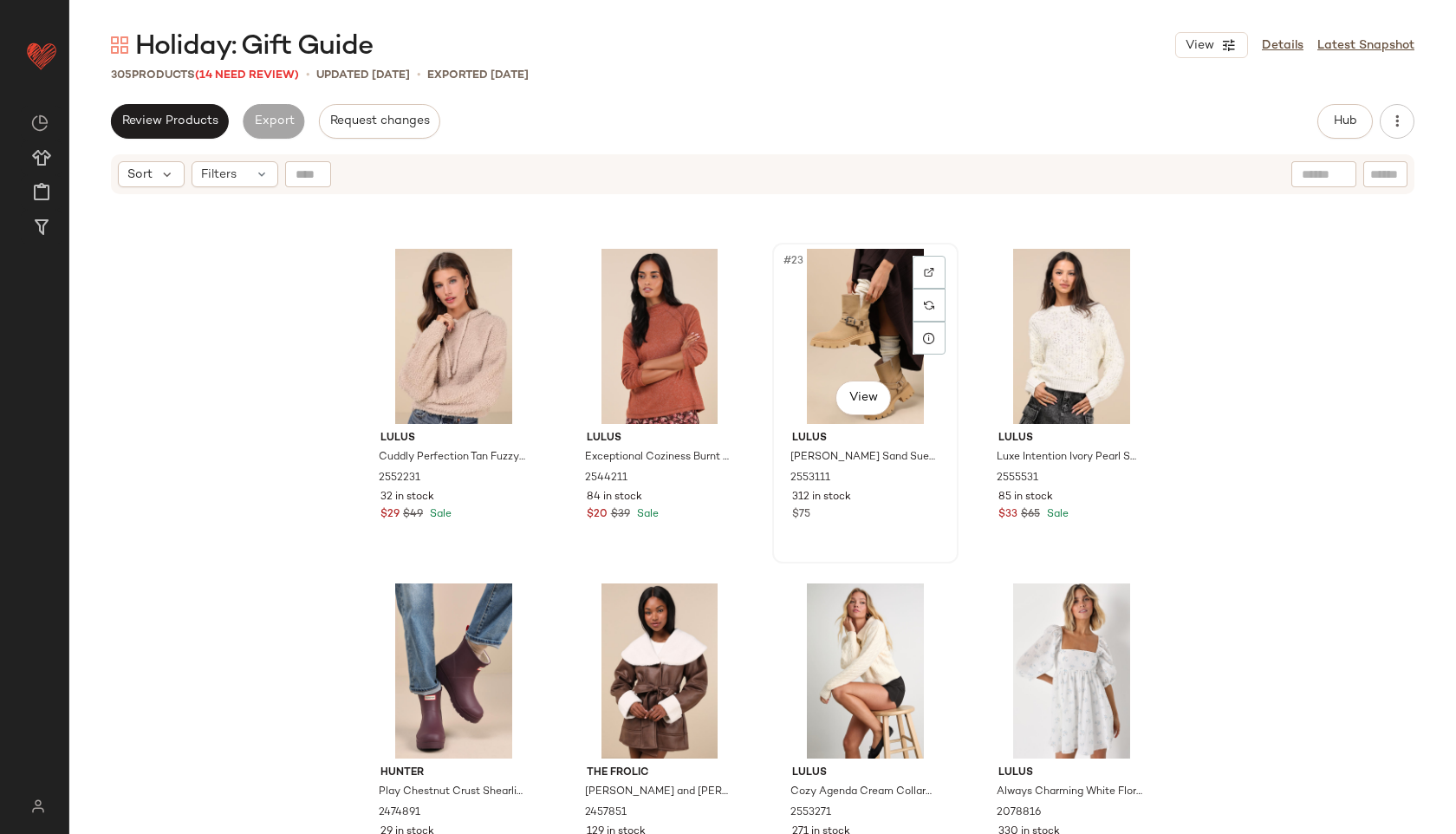
scroll to position [1645, 0]
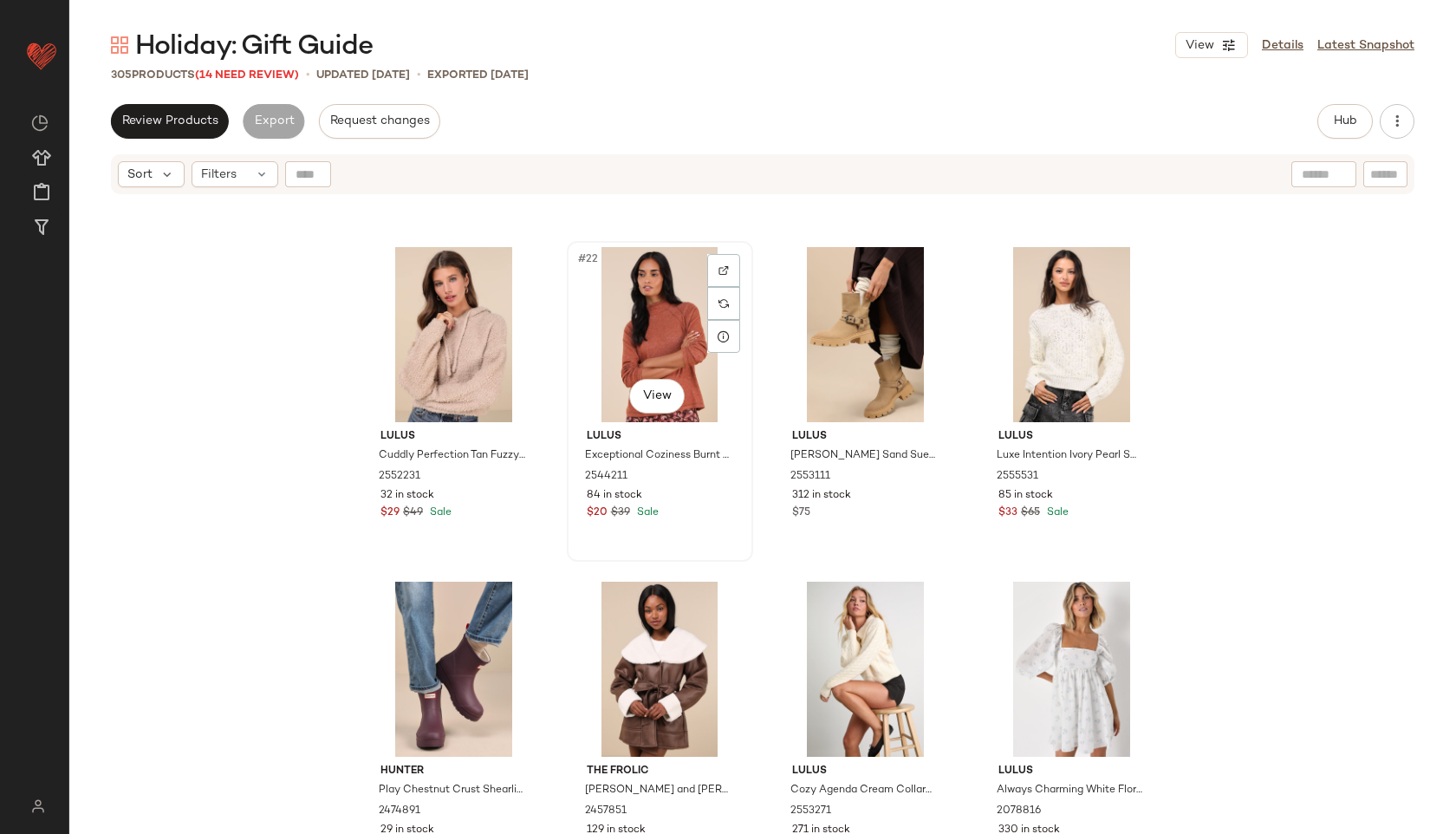
click at [639, 322] on div "#22 View" at bounding box center [660, 334] width 174 height 175
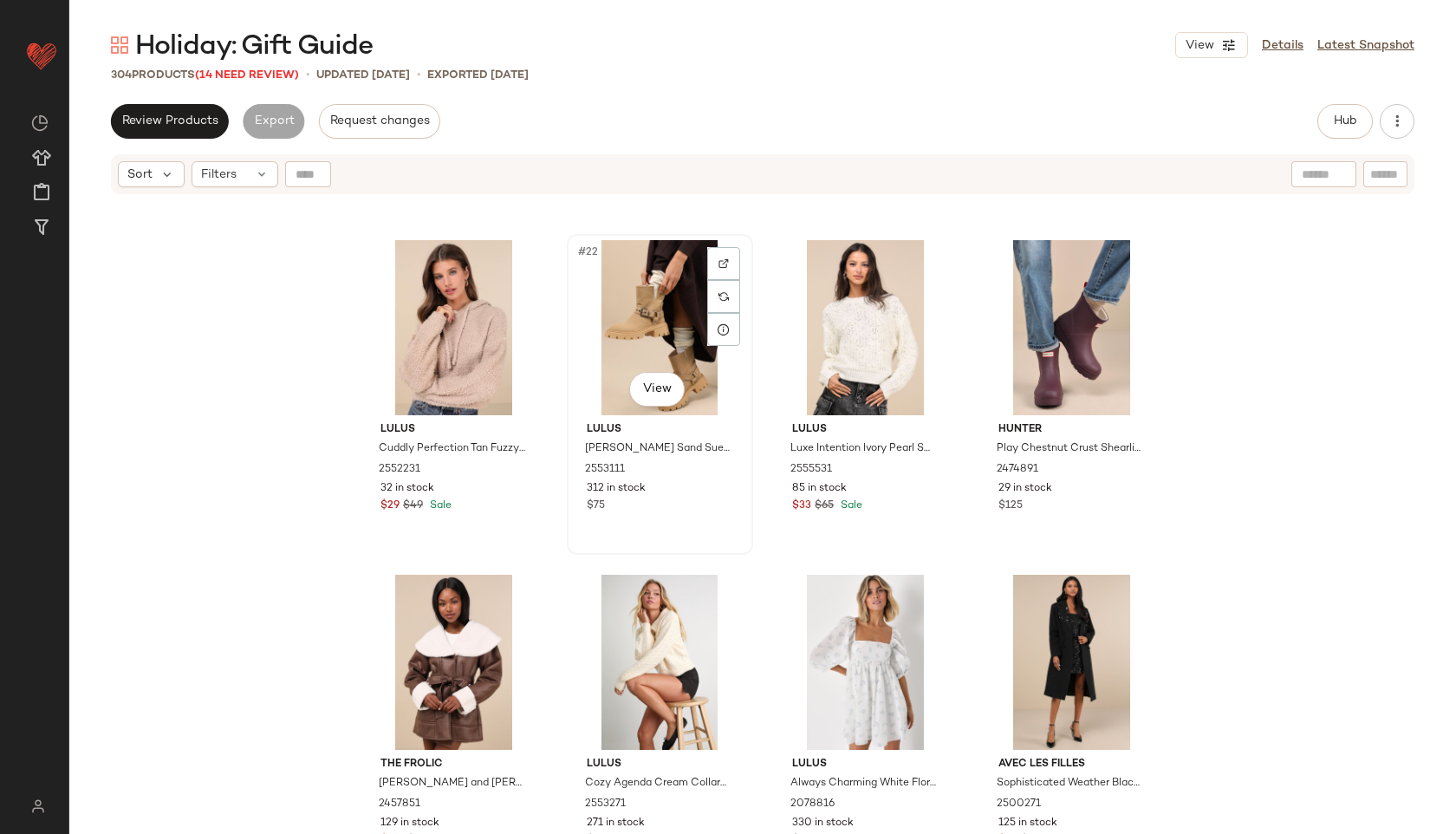
scroll to position [1654, 0]
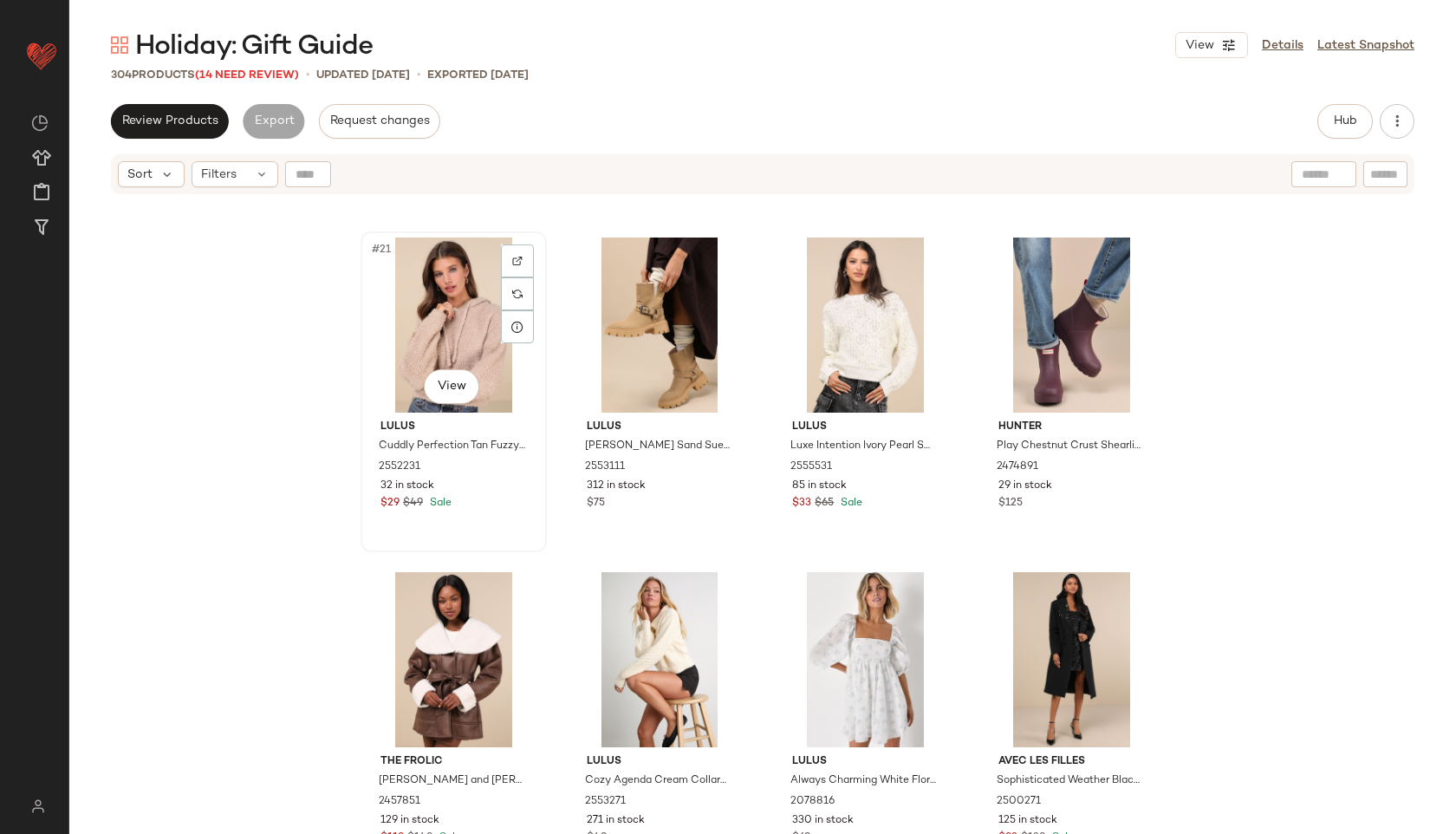
click at [440, 316] on div "#21 View" at bounding box center [453, 325] width 174 height 175
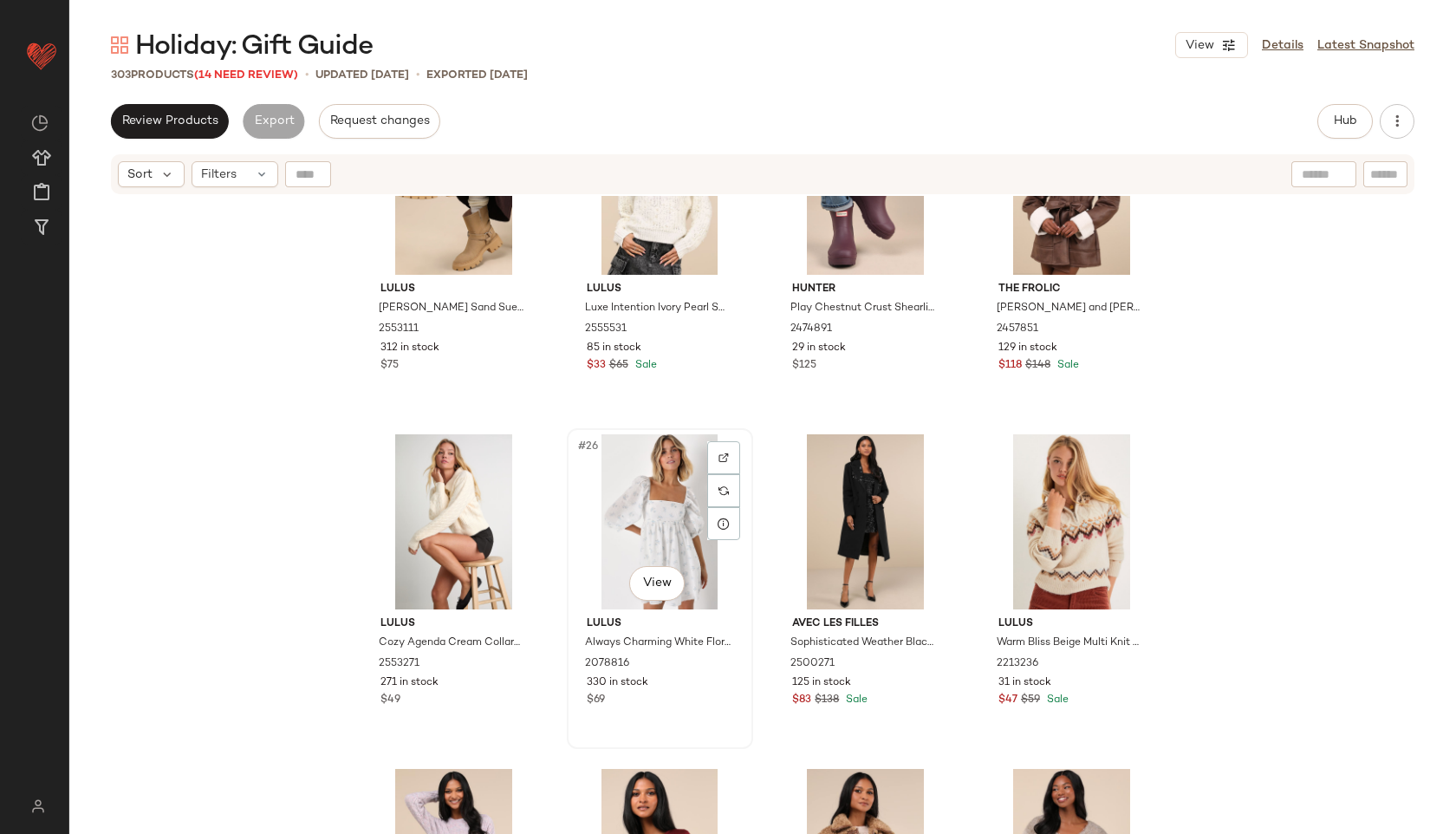
scroll to position [1917, 0]
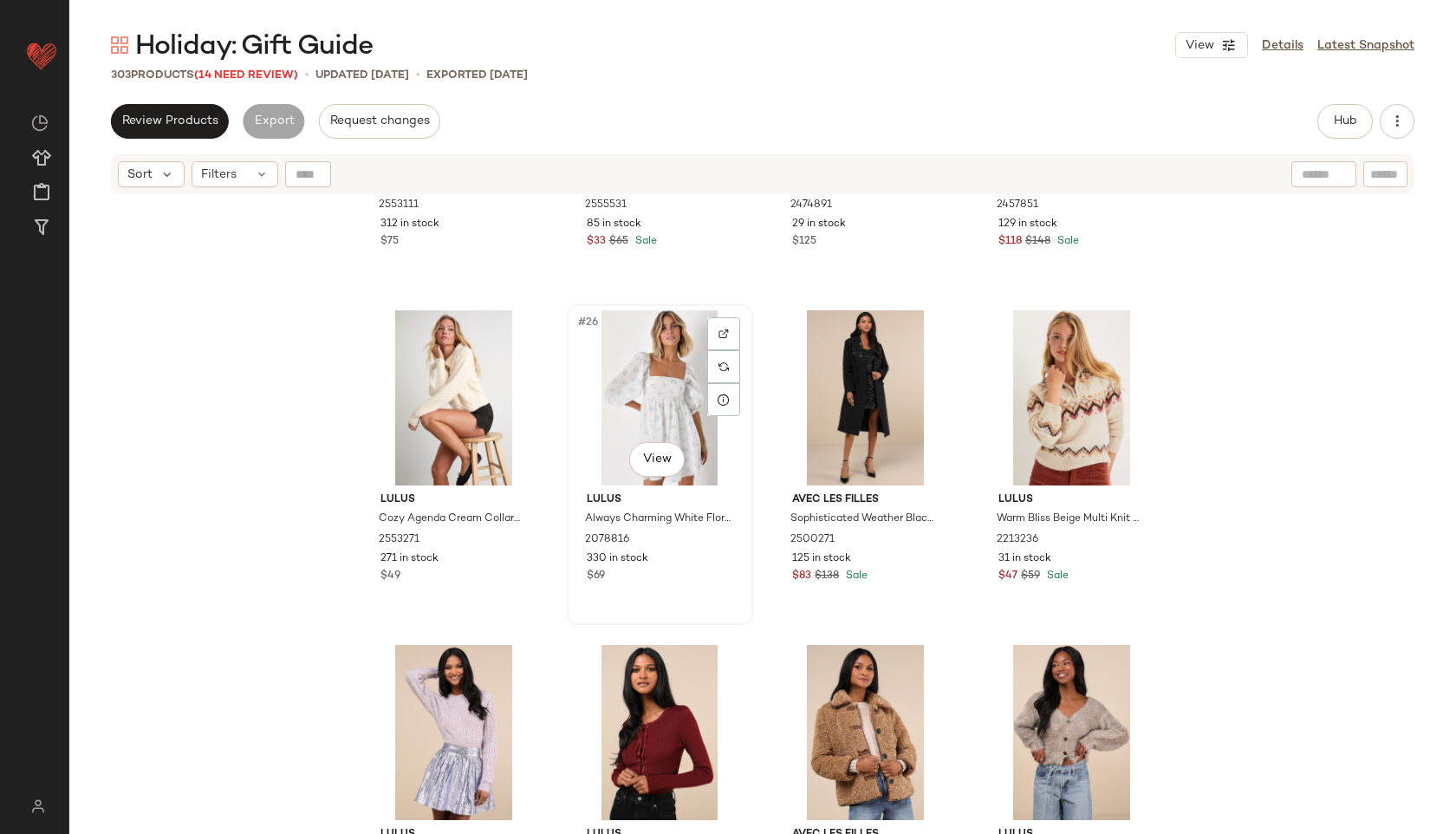
click at [651, 397] on div "#26 View" at bounding box center [660, 398] width 174 height 175
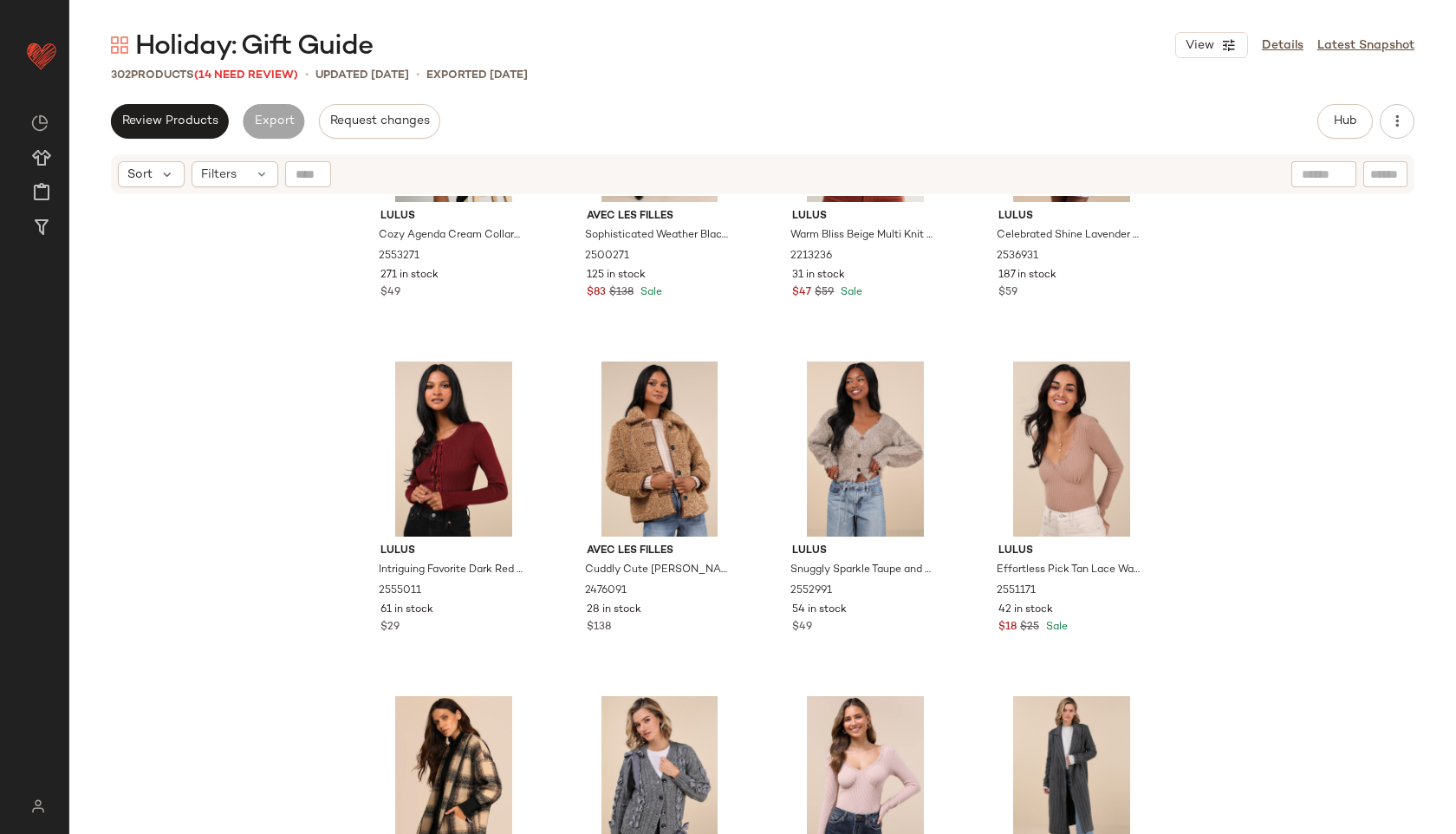
scroll to position [1959, 0]
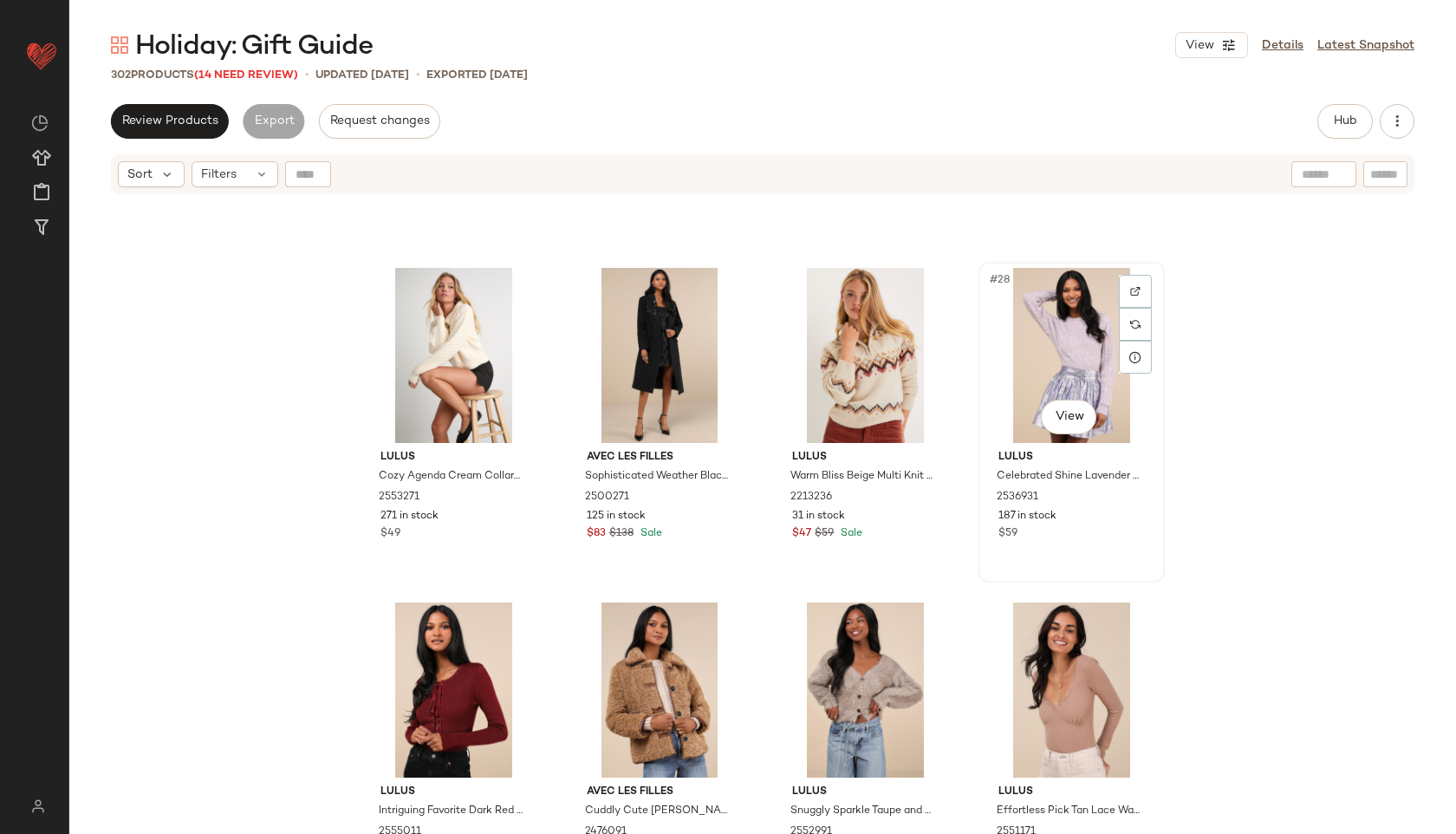
click at [1063, 332] on div "#28 View" at bounding box center [1071, 355] width 174 height 175
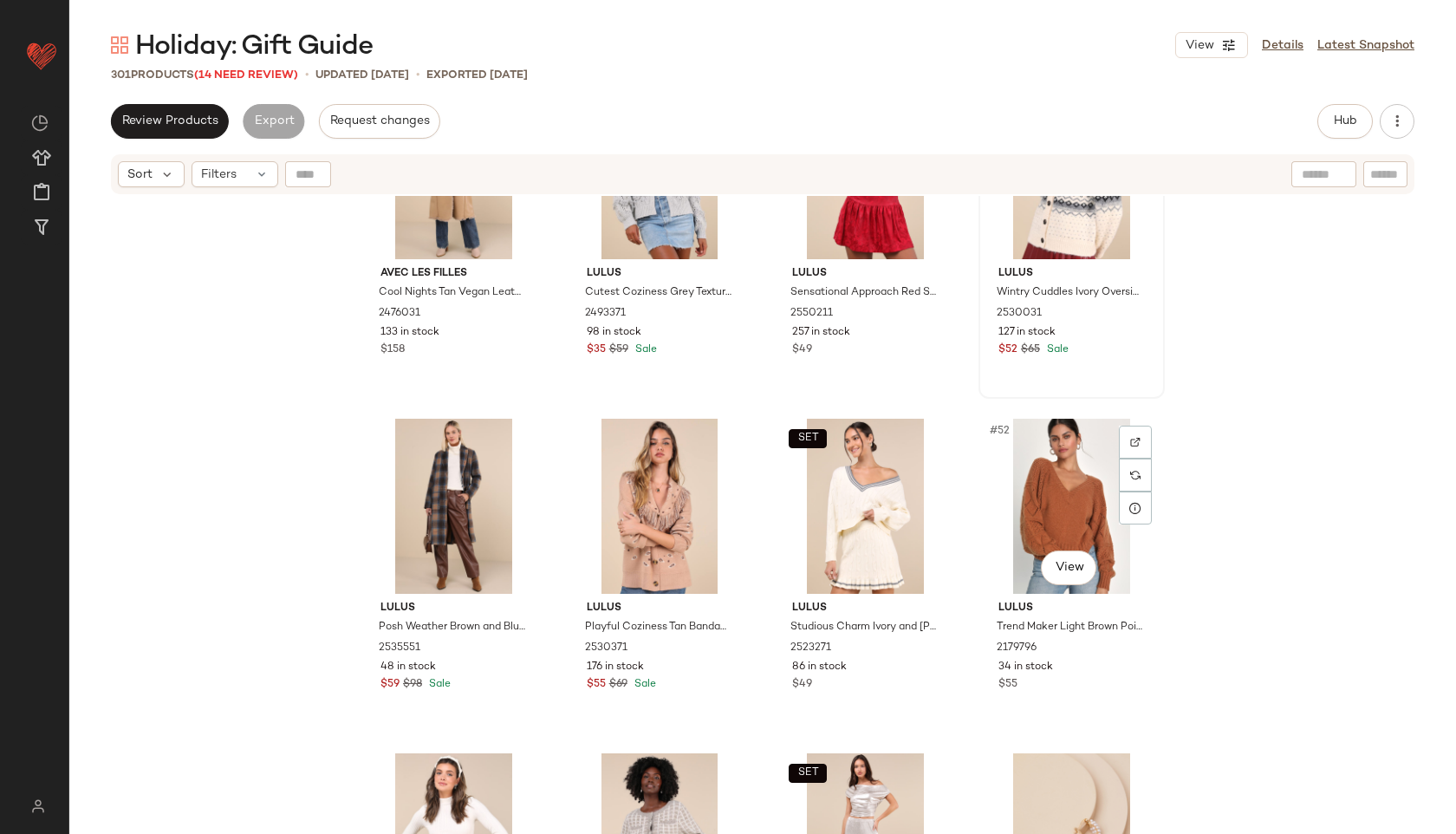
scroll to position [3817, 0]
click at [840, 515] on div "SET #51 View" at bounding box center [864, 506] width 174 height 175
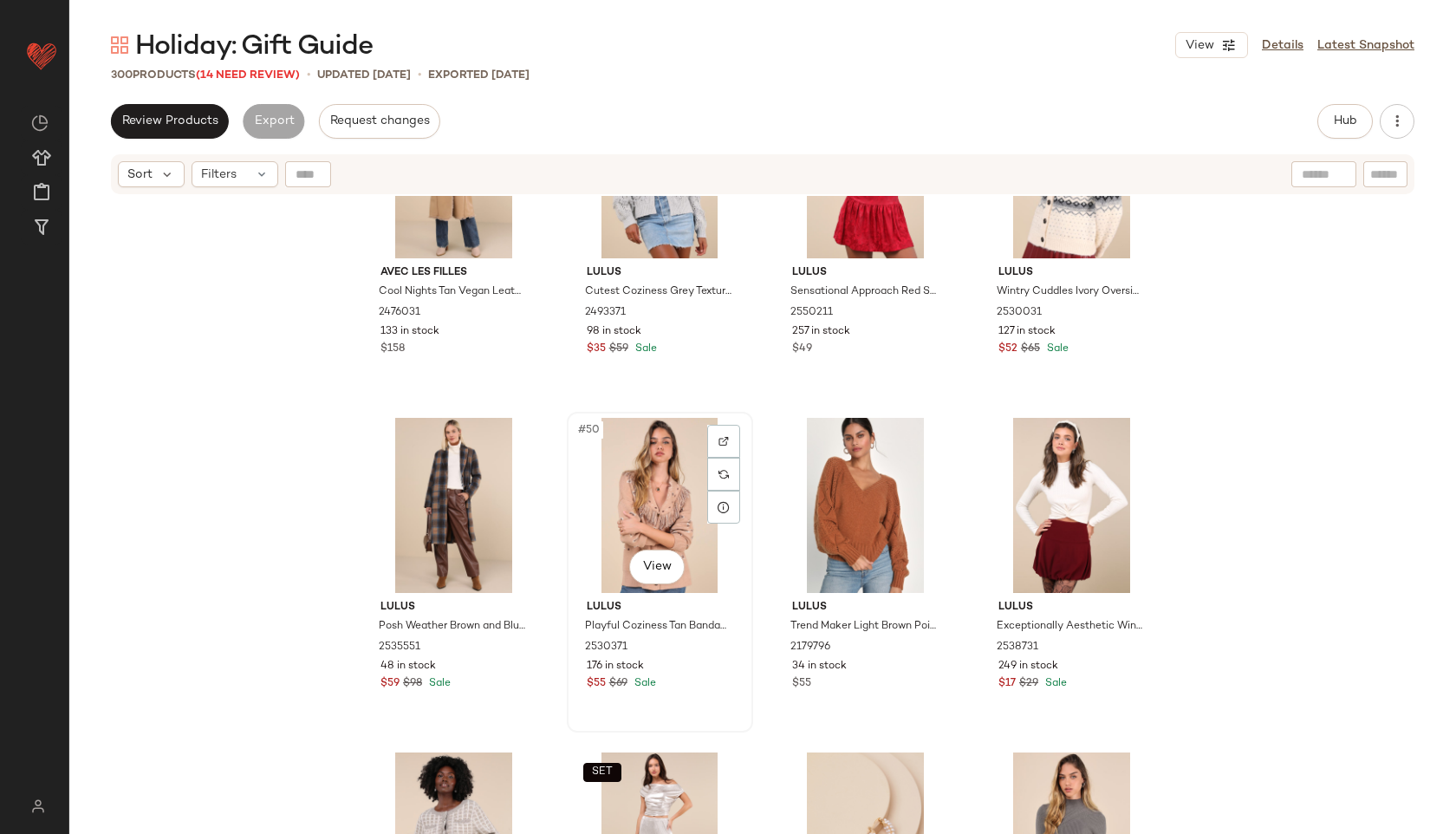
click at [645, 485] on div "#50 View" at bounding box center [660, 506] width 174 height 175
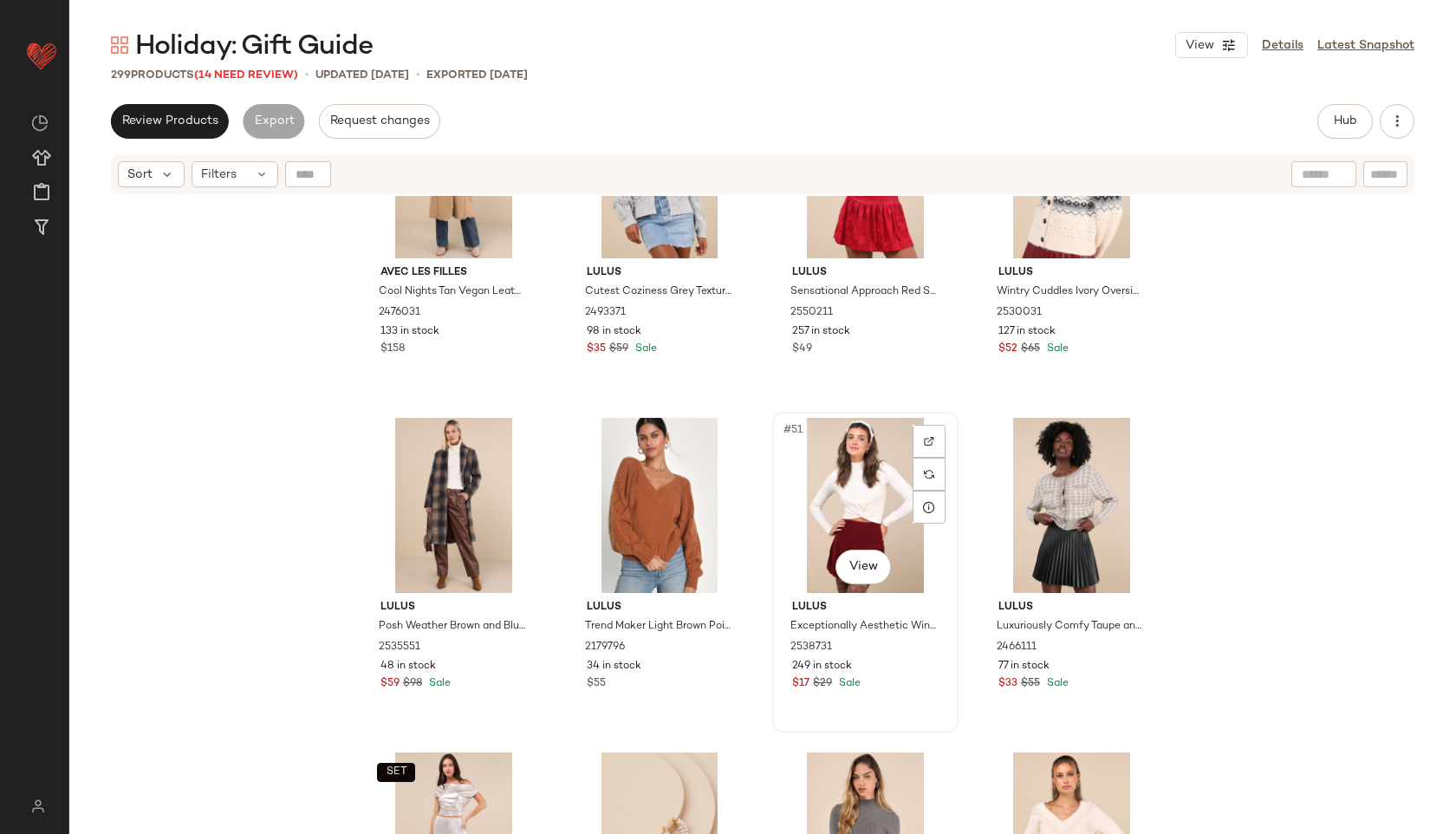
click at [837, 427] on div "#51 View" at bounding box center [864, 506] width 174 height 175
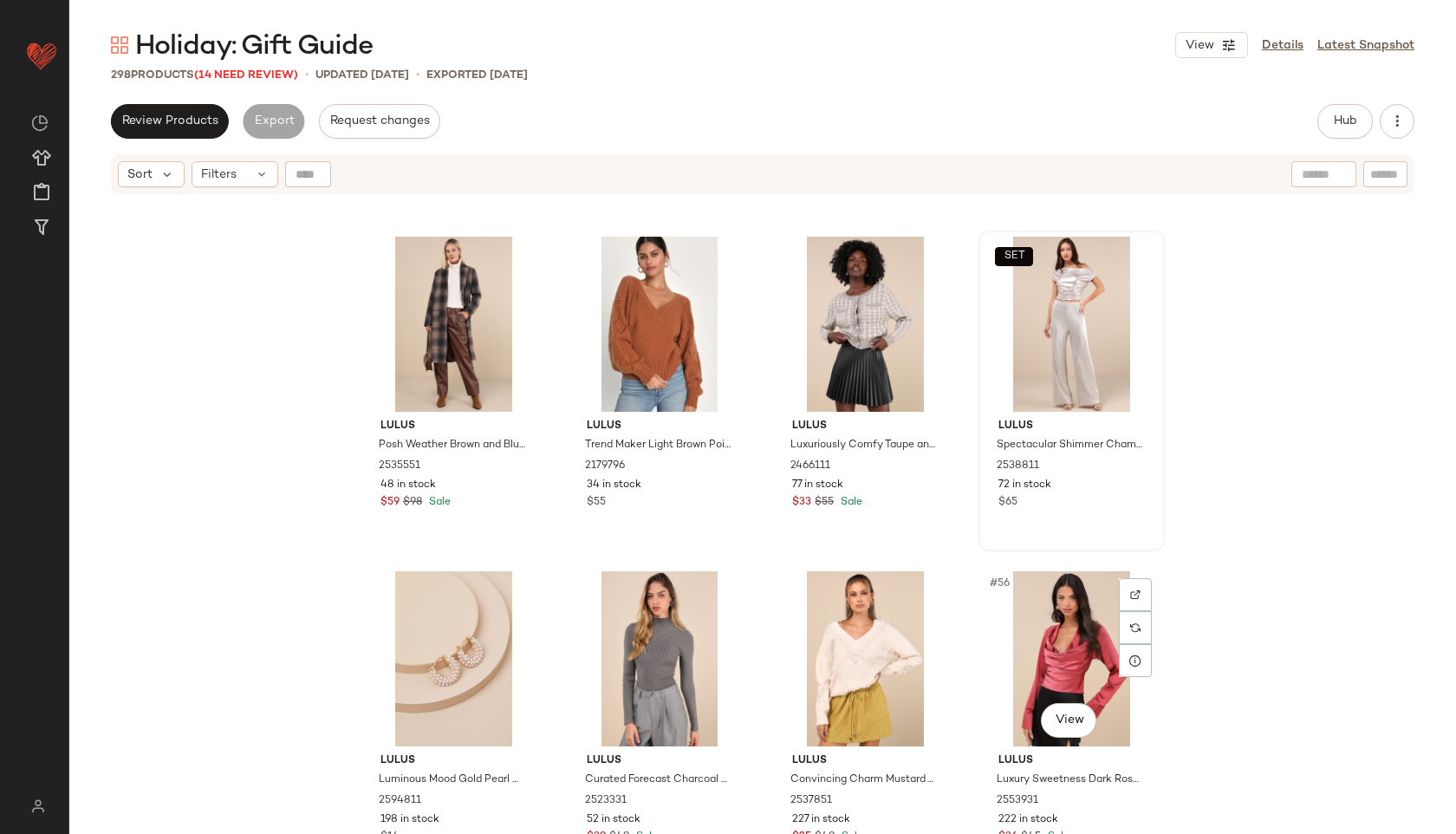
scroll to position [4007, 0]
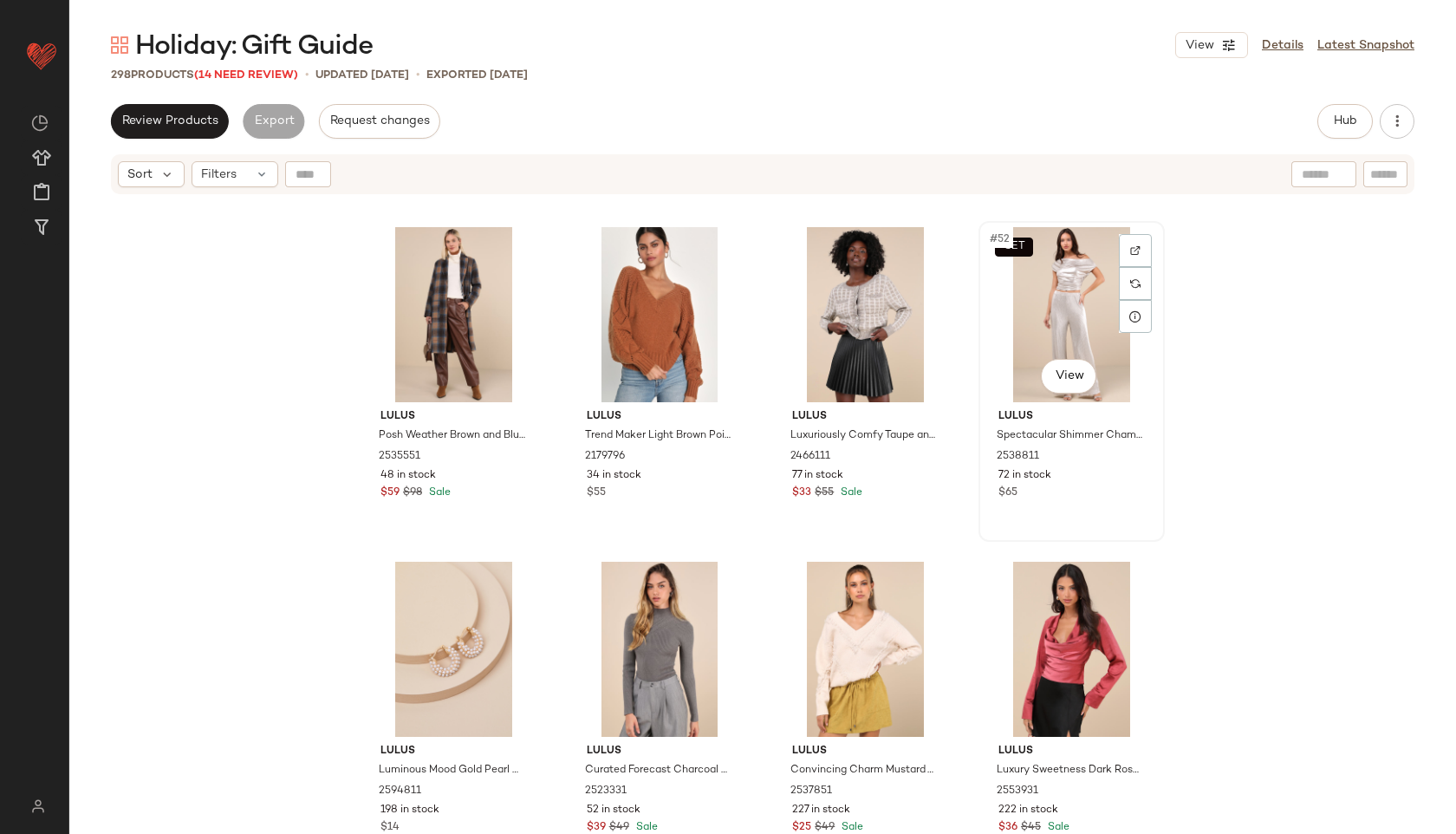
click at [1054, 315] on div "SET #52 View" at bounding box center [1071, 315] width 174 height 175
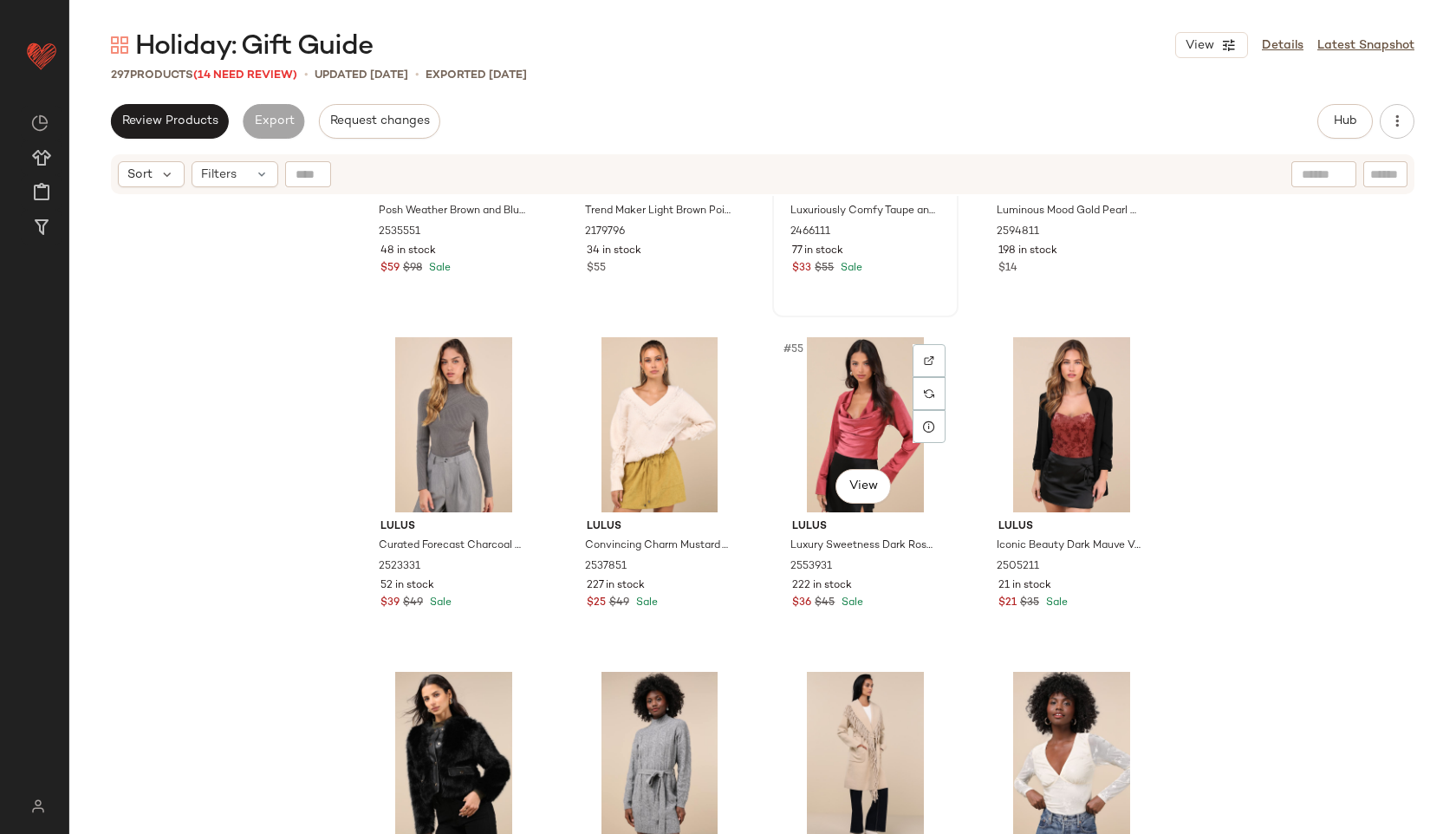
scroll to position [4231, 0]
click at [652, 432] on div "#54 View" at bounding box center [660, 426] width 174 height 175
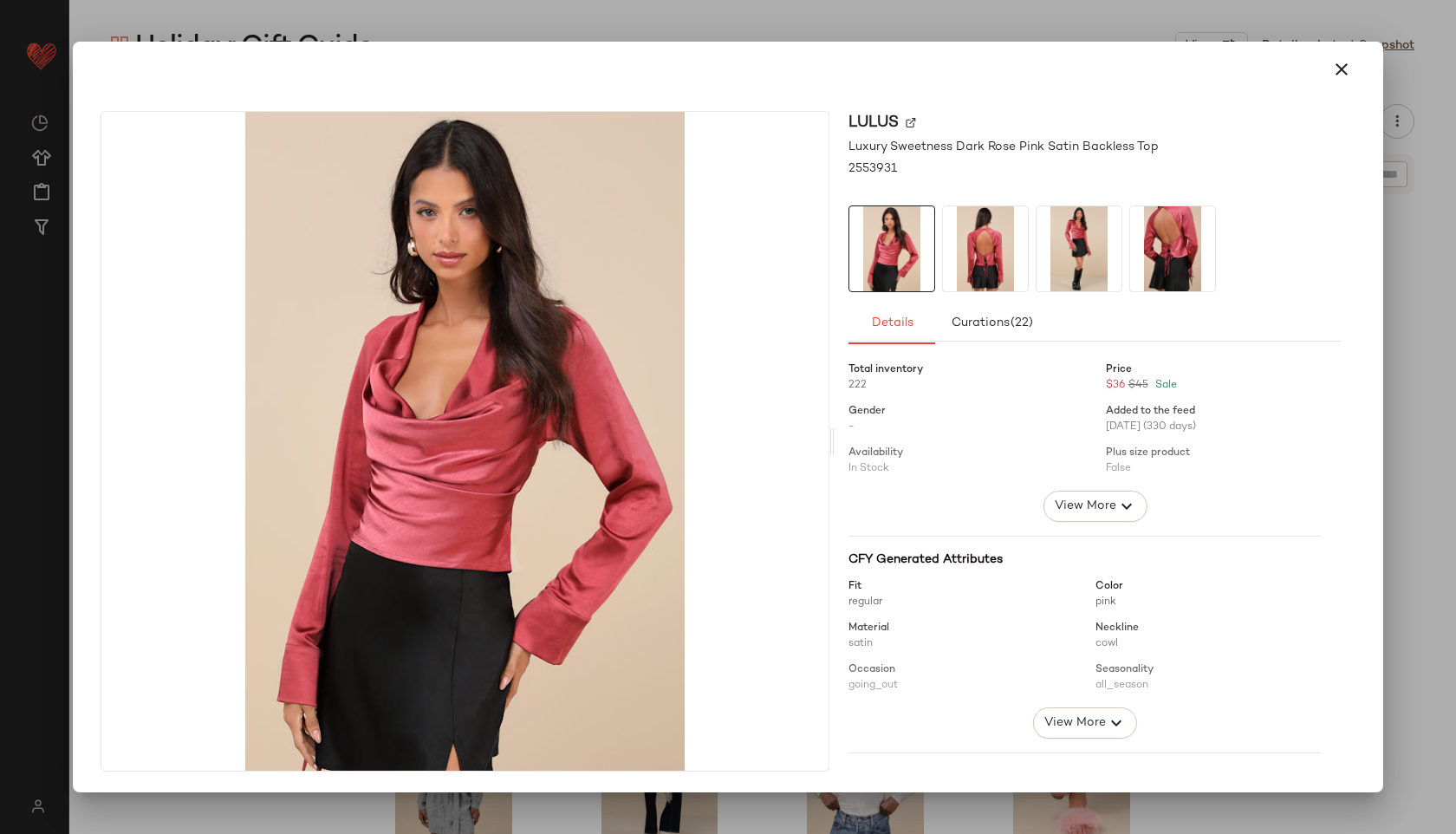
click at [979, 255] on img at bounding box center [985, 249] width 85 height 85
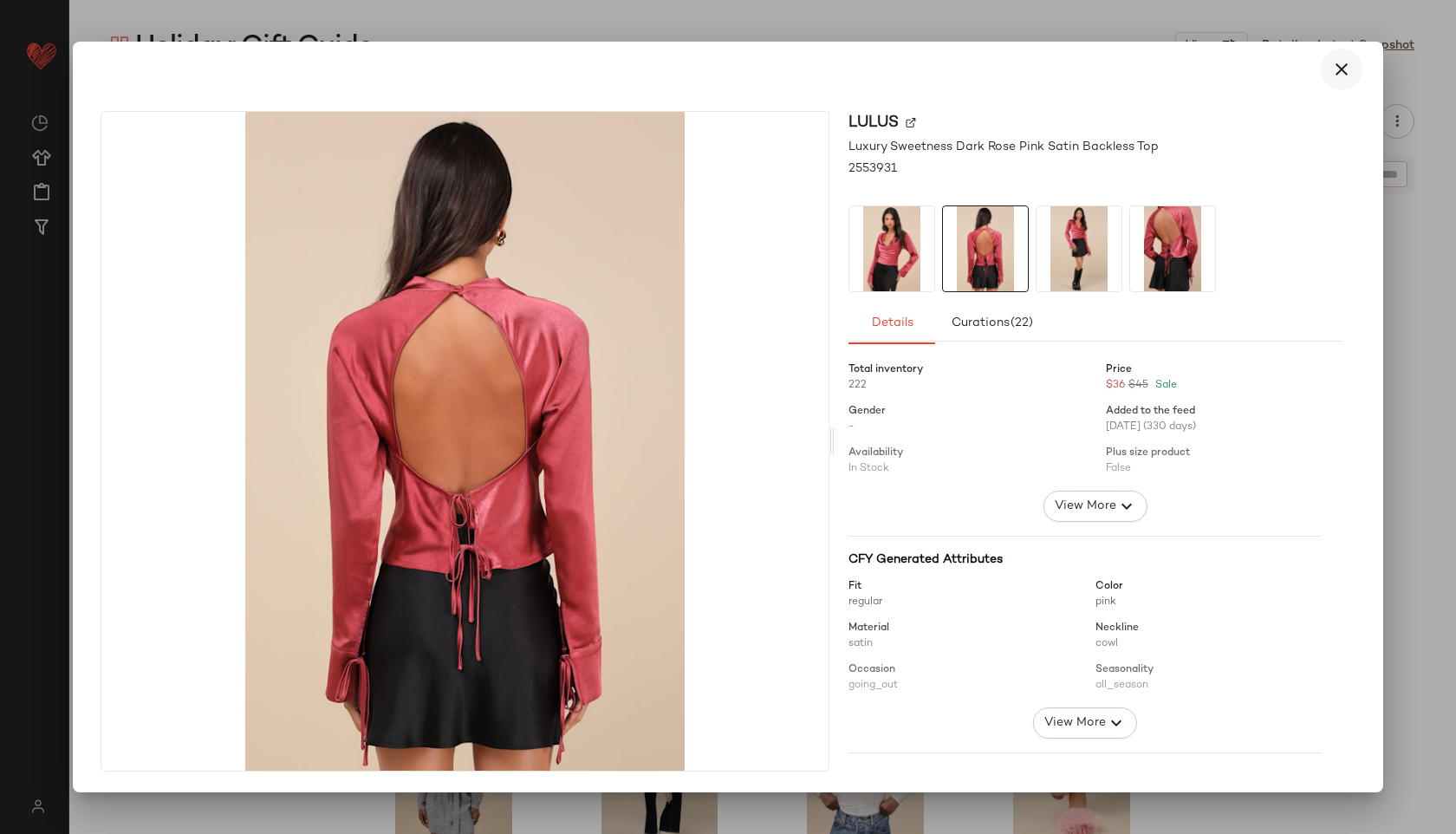
click at [1331, 77] on icon "button" at bounding box center [1341, 69] width 21 height 21
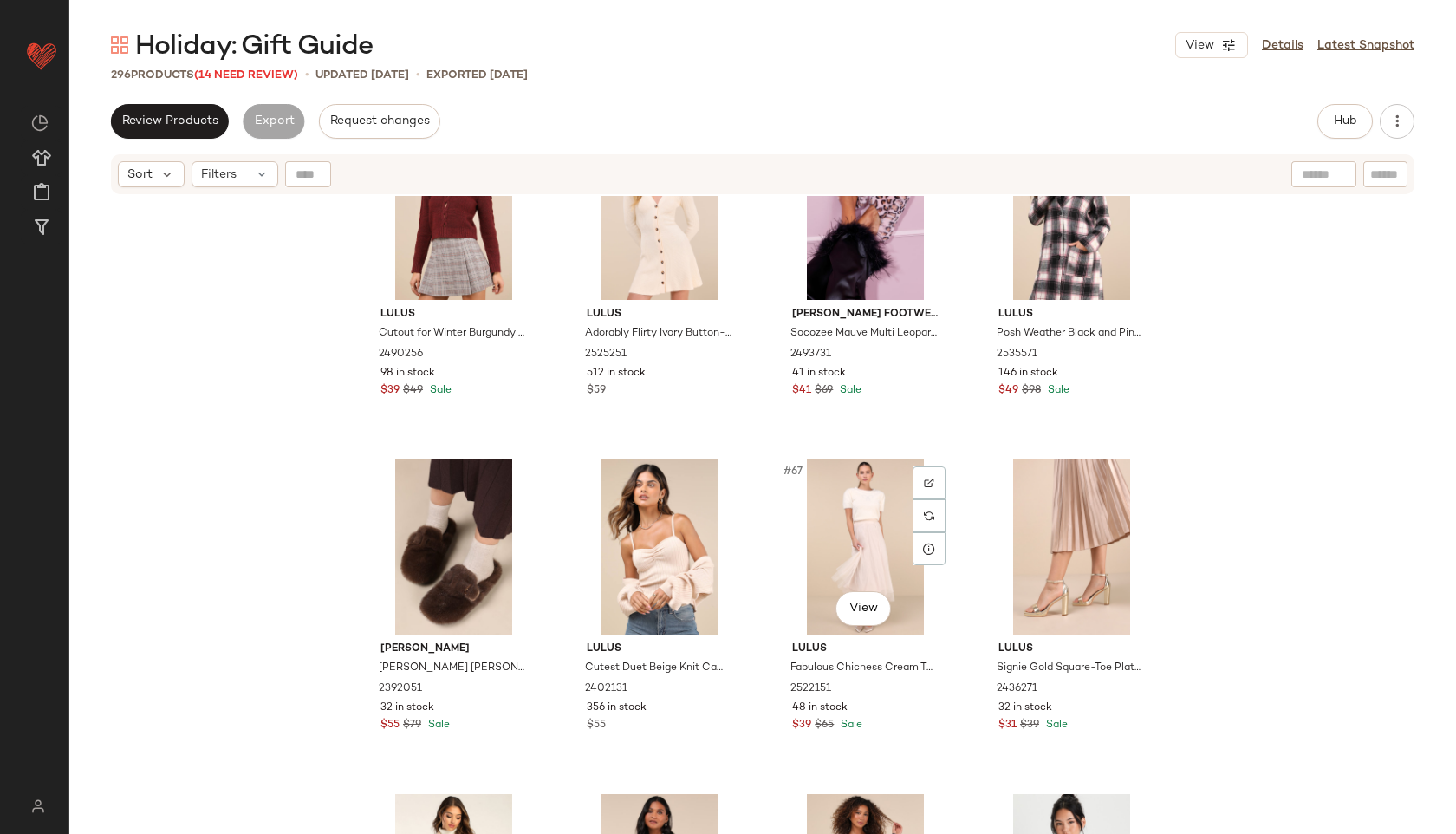
scroll to position [5117, 0]
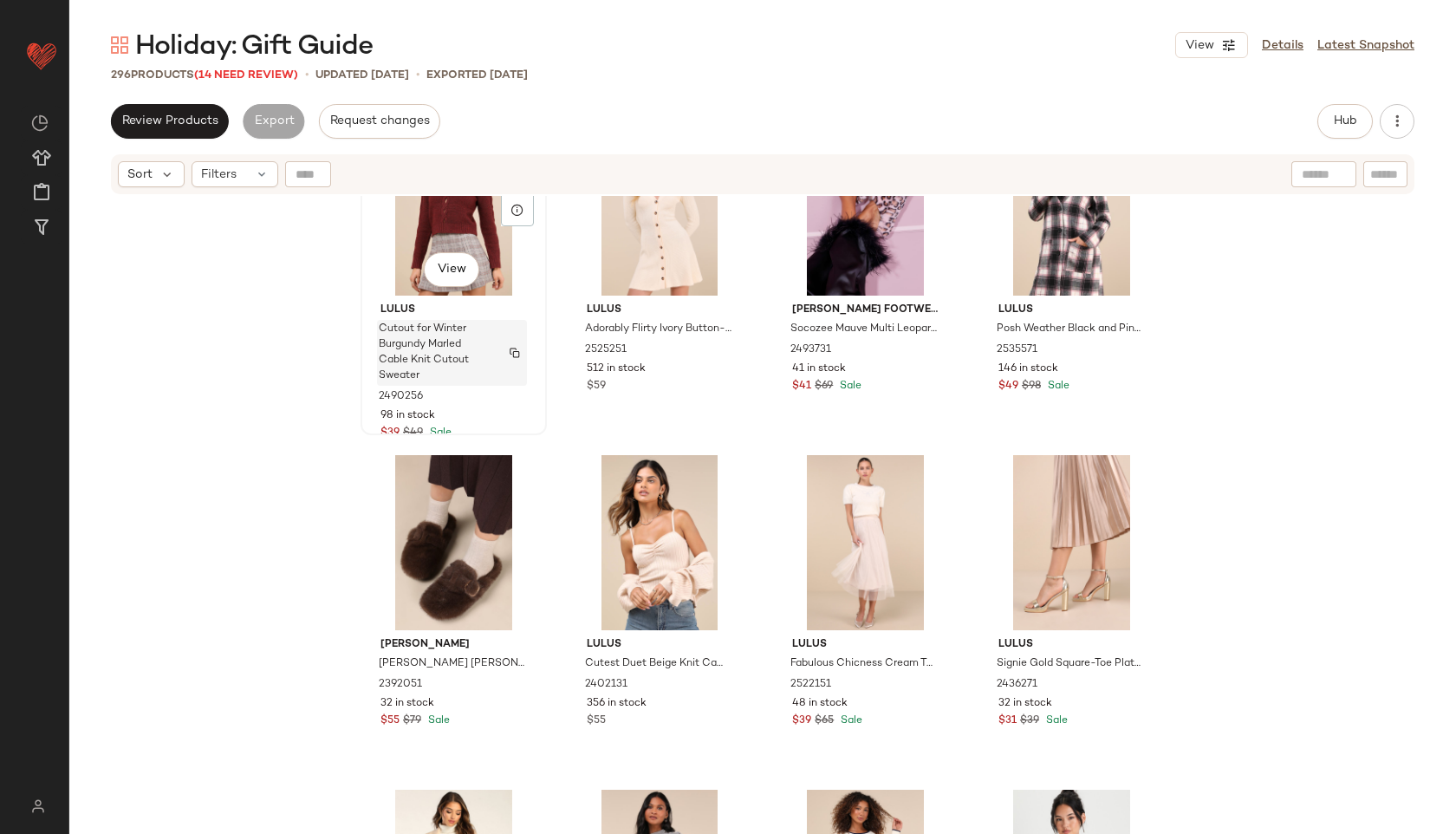
click at [462, 336] on span "Cutout for Winter Burgundy Marled Cable Knit Cutout Sweater" at bounding box center [435, 352] width 113 height 62
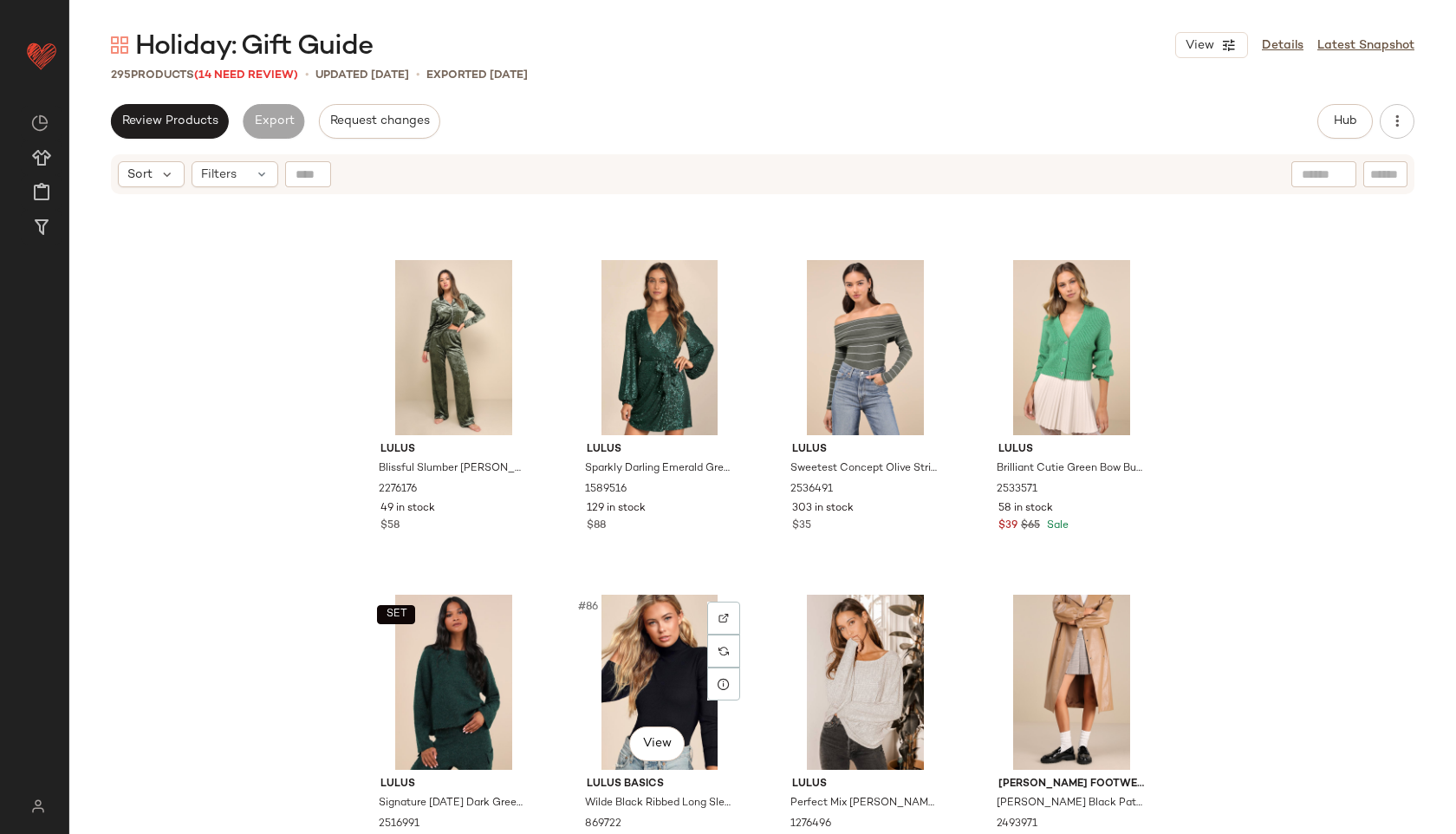
scroll to position [6649, 0]
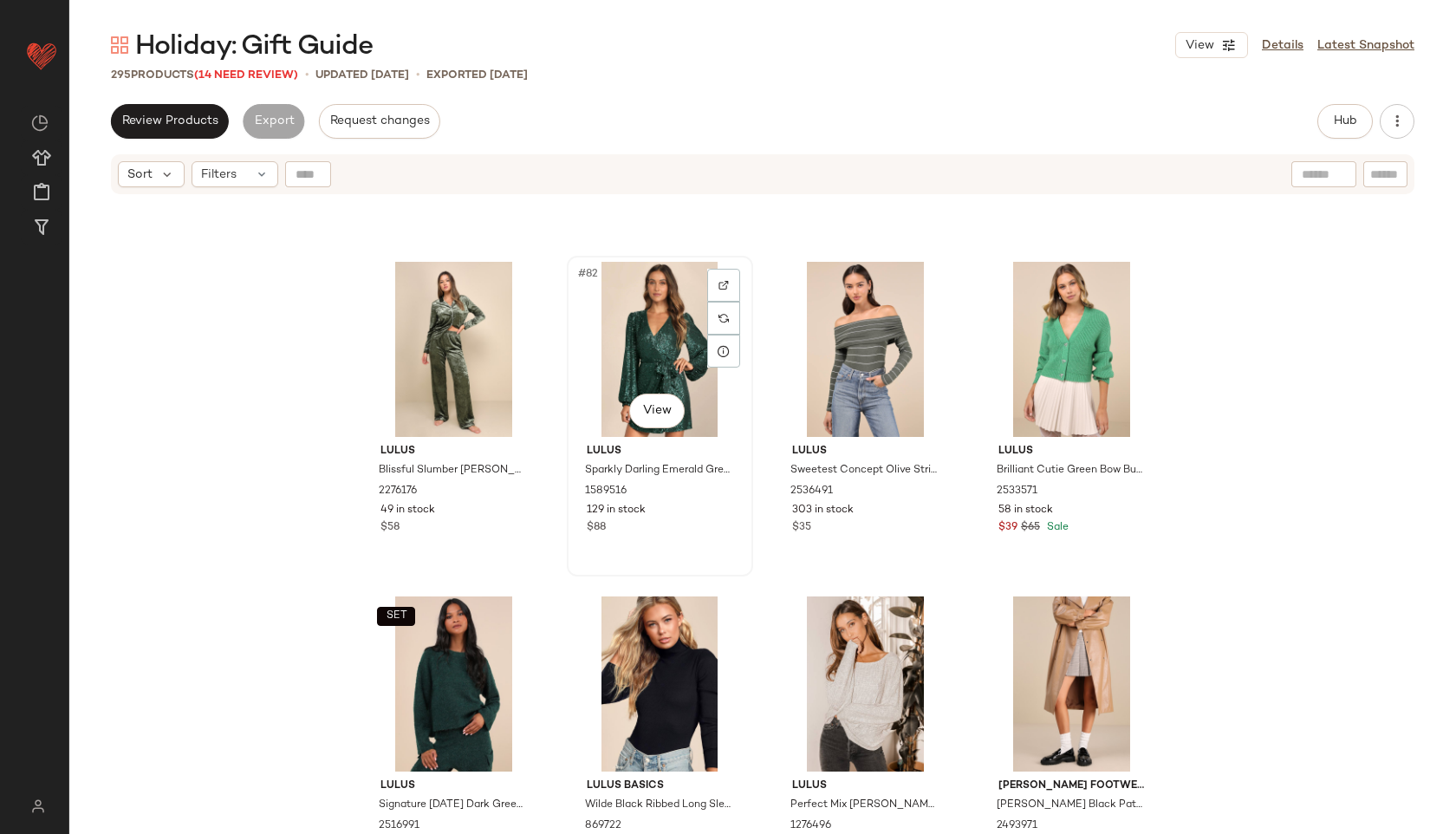
click at [660, 323] on div "#82 View" at bounding box center [660, 349] width 174 height 175
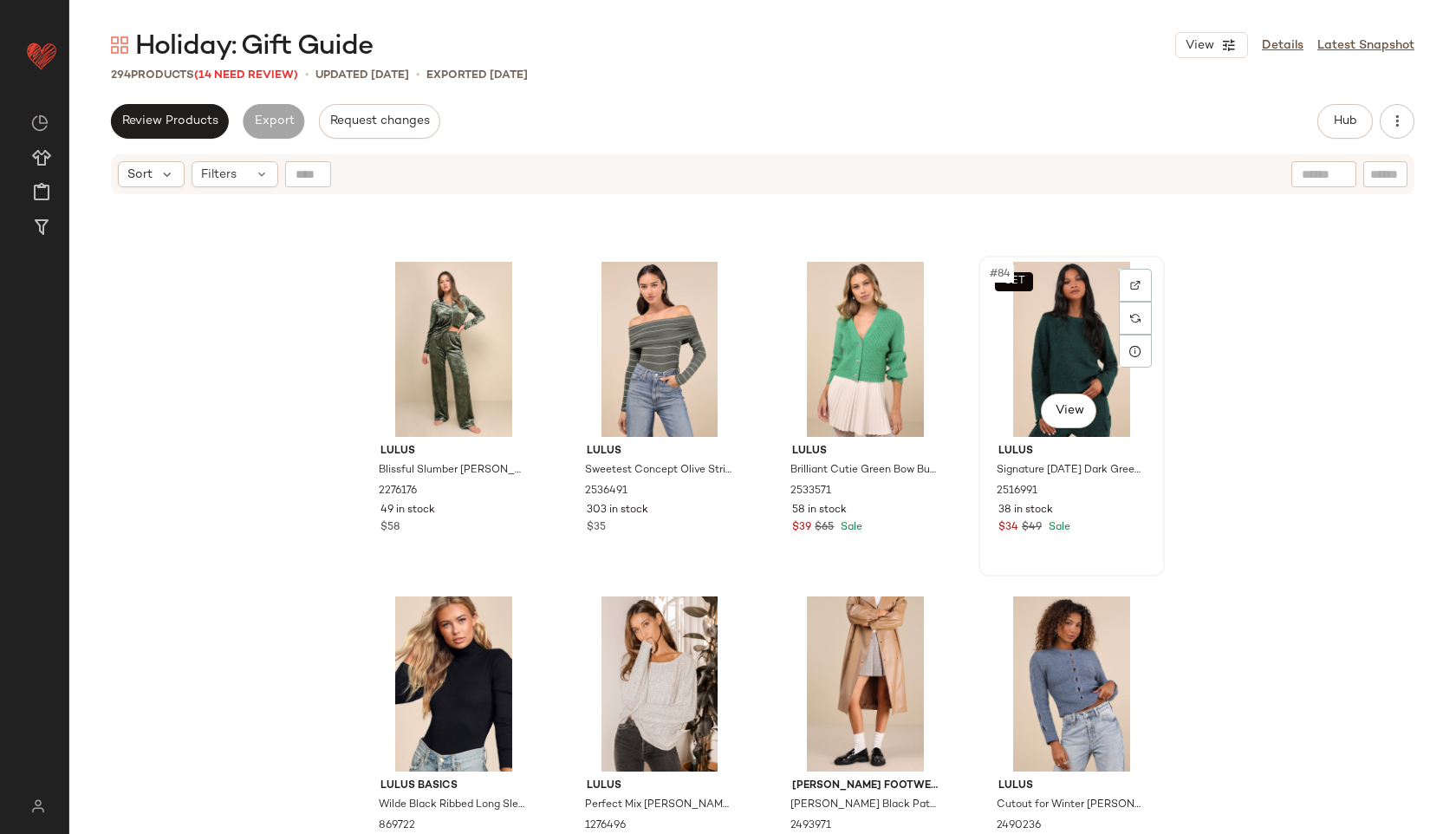
click at [1019, 362] on div "SET #84 View" at bounding box center [1071, 349] width 174 height 175
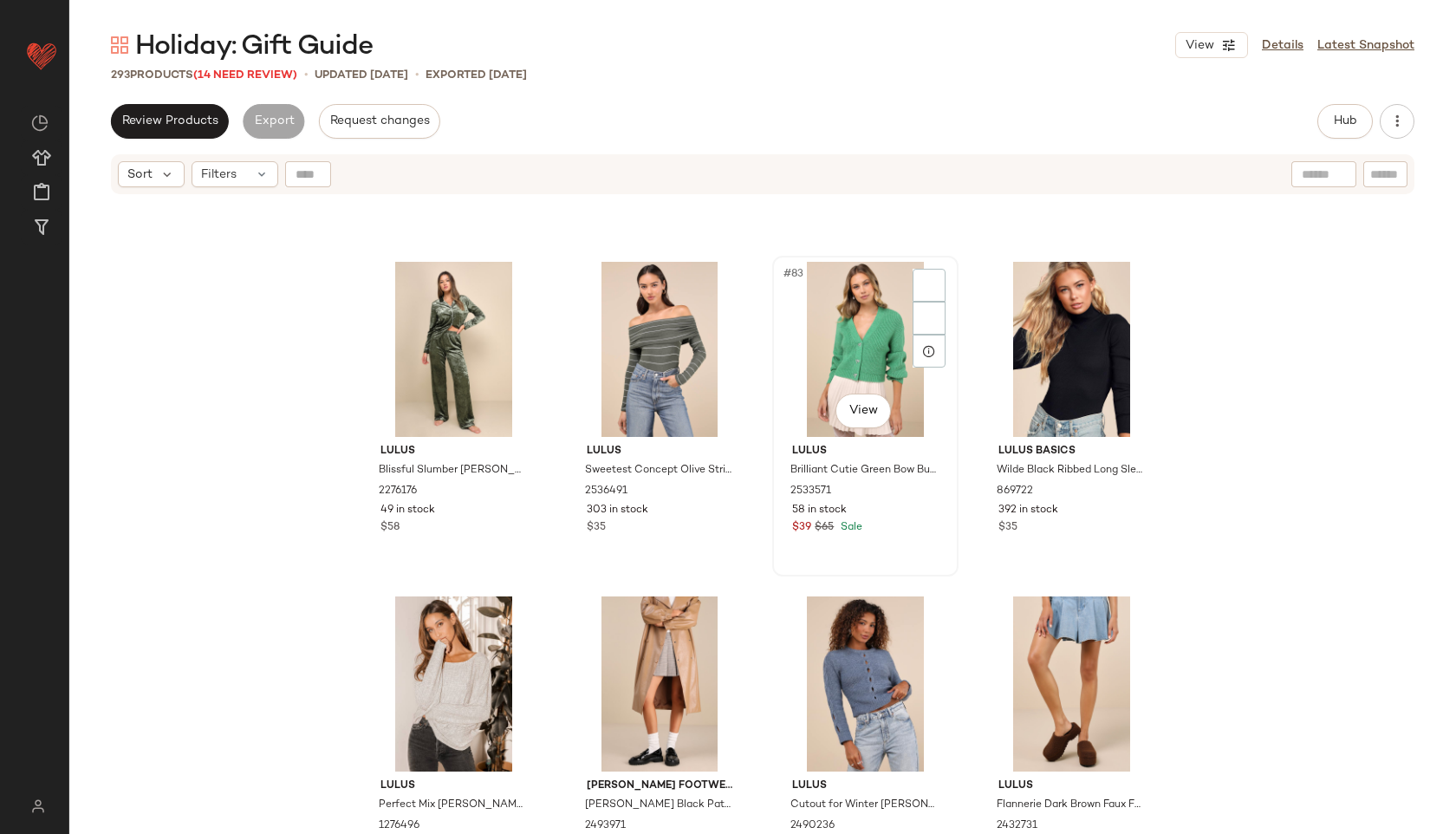
click at [853, 351] on div "#83 View" at bounding box center [864, 349] width 174 height 175
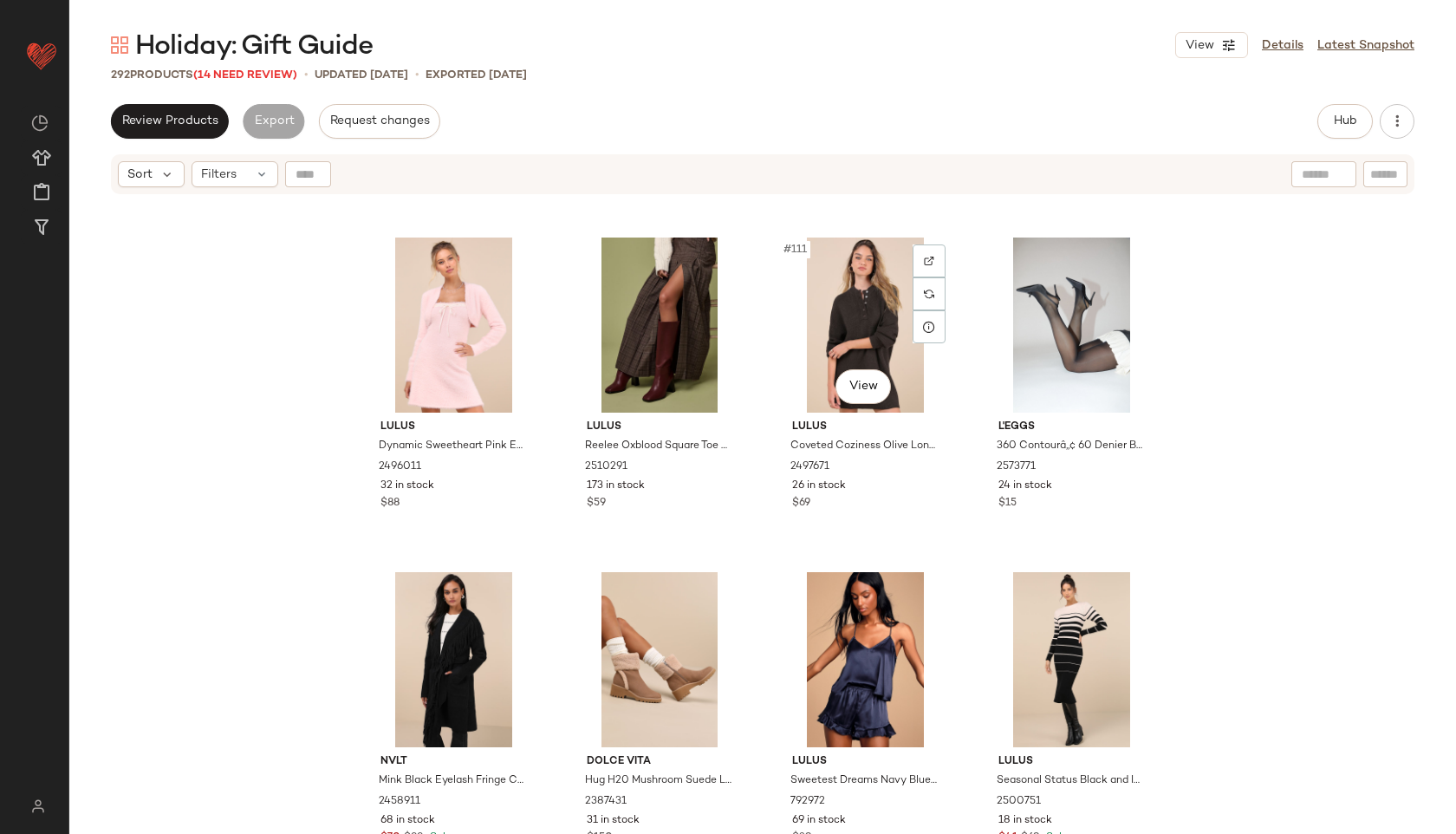
scroll to position [9019, 0]
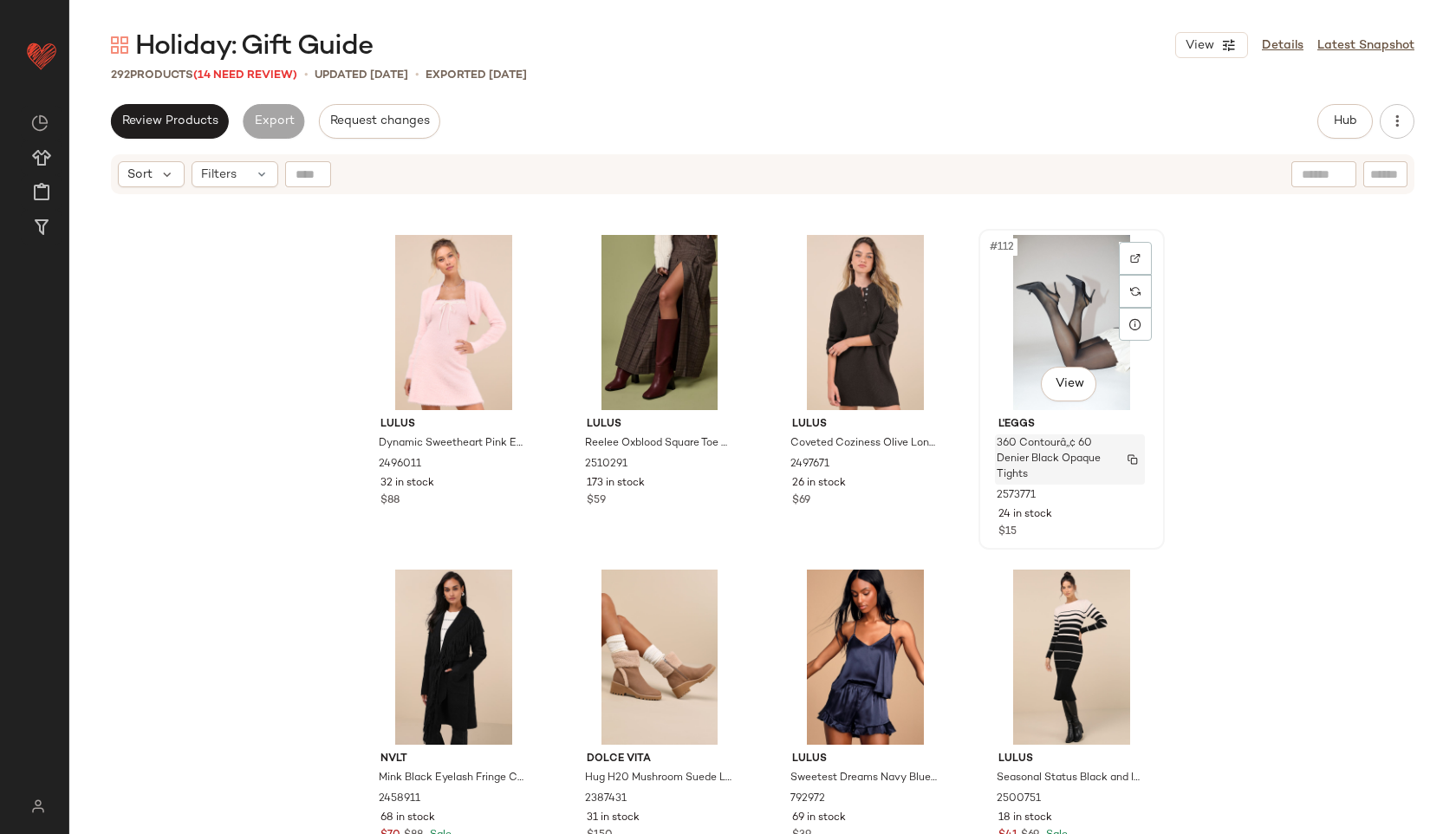
click at [1060, 442] on span "360 Contourâ„¢ 60 Denier Black Opaque Tights" at bounding box center [1053, 459] width 113 height 47
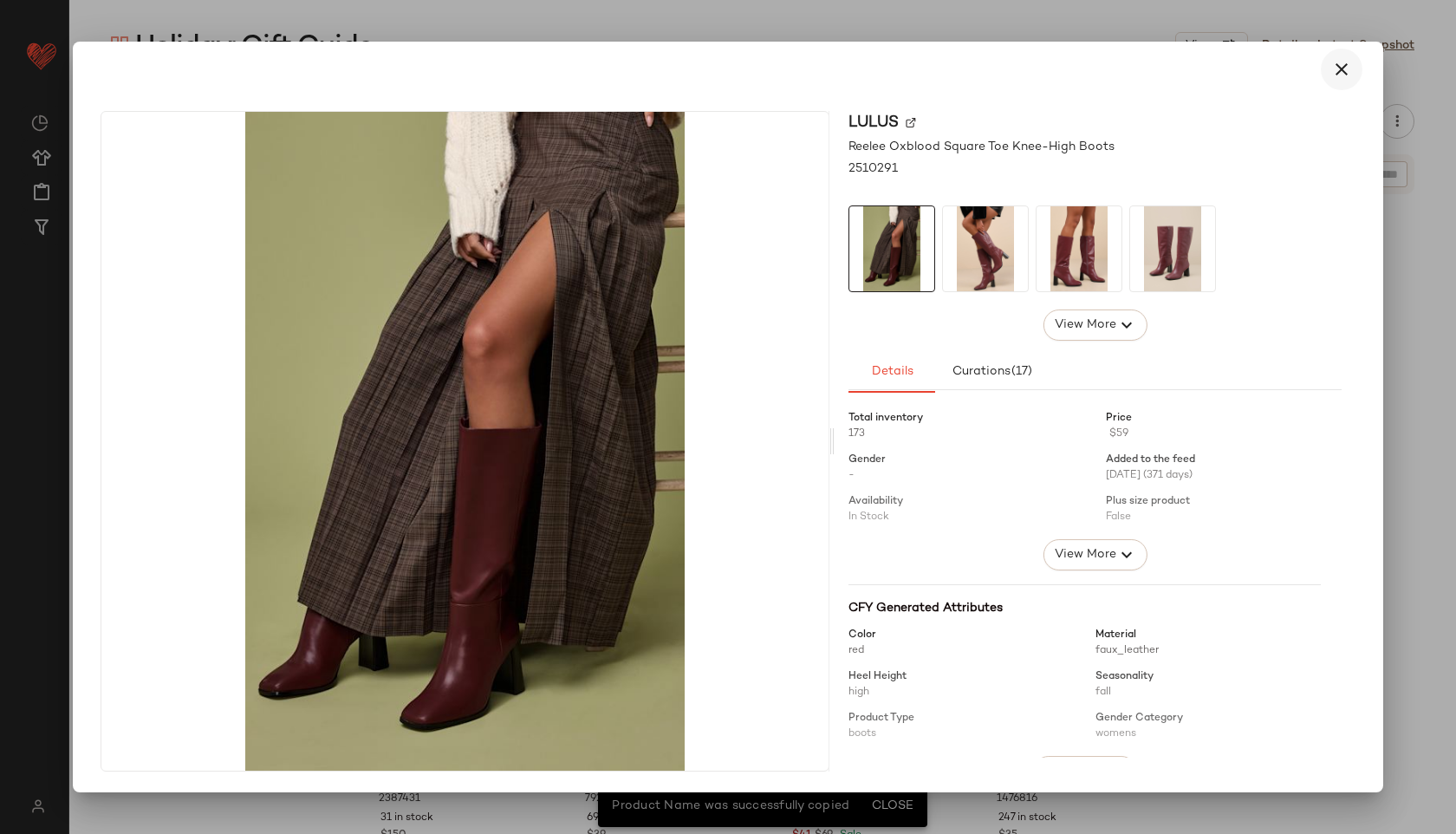
click at [1347, 55] on button "button" at bounding box center [1341, 69] width 41 height 41
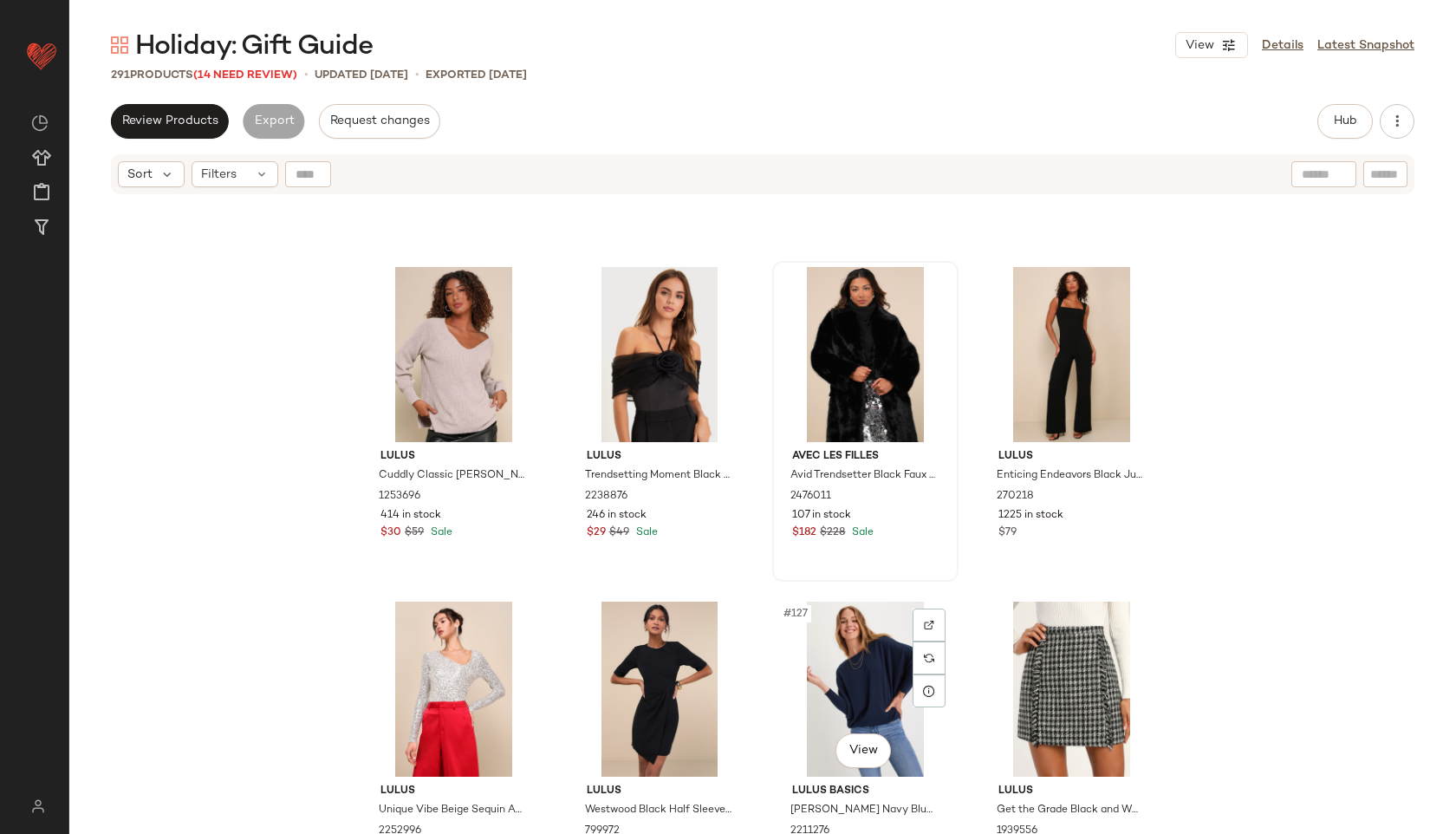
scroll to position [9930, 0]
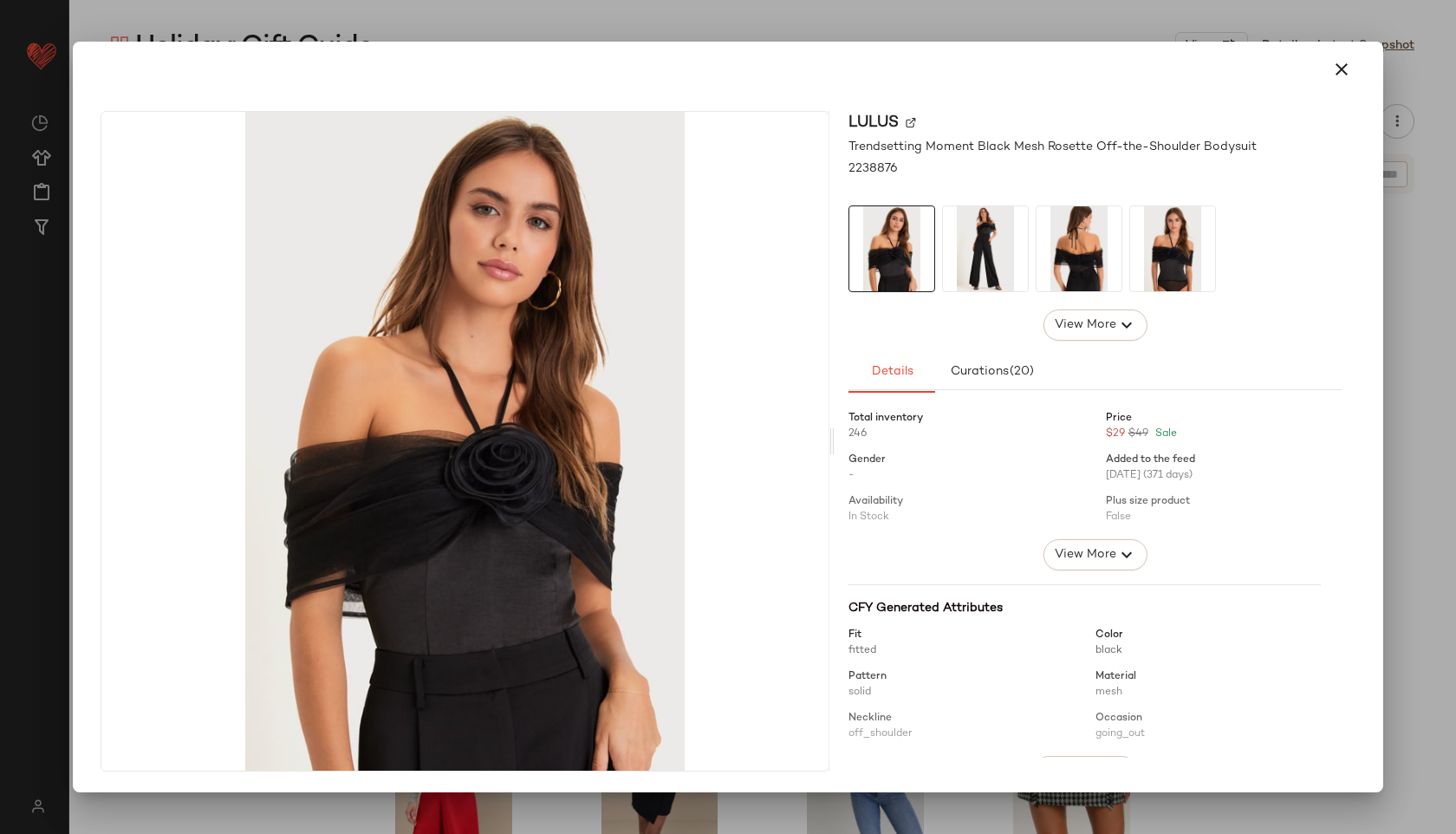
click at [962, 244] on img at bounding box center [985, 249] width 85 height 85
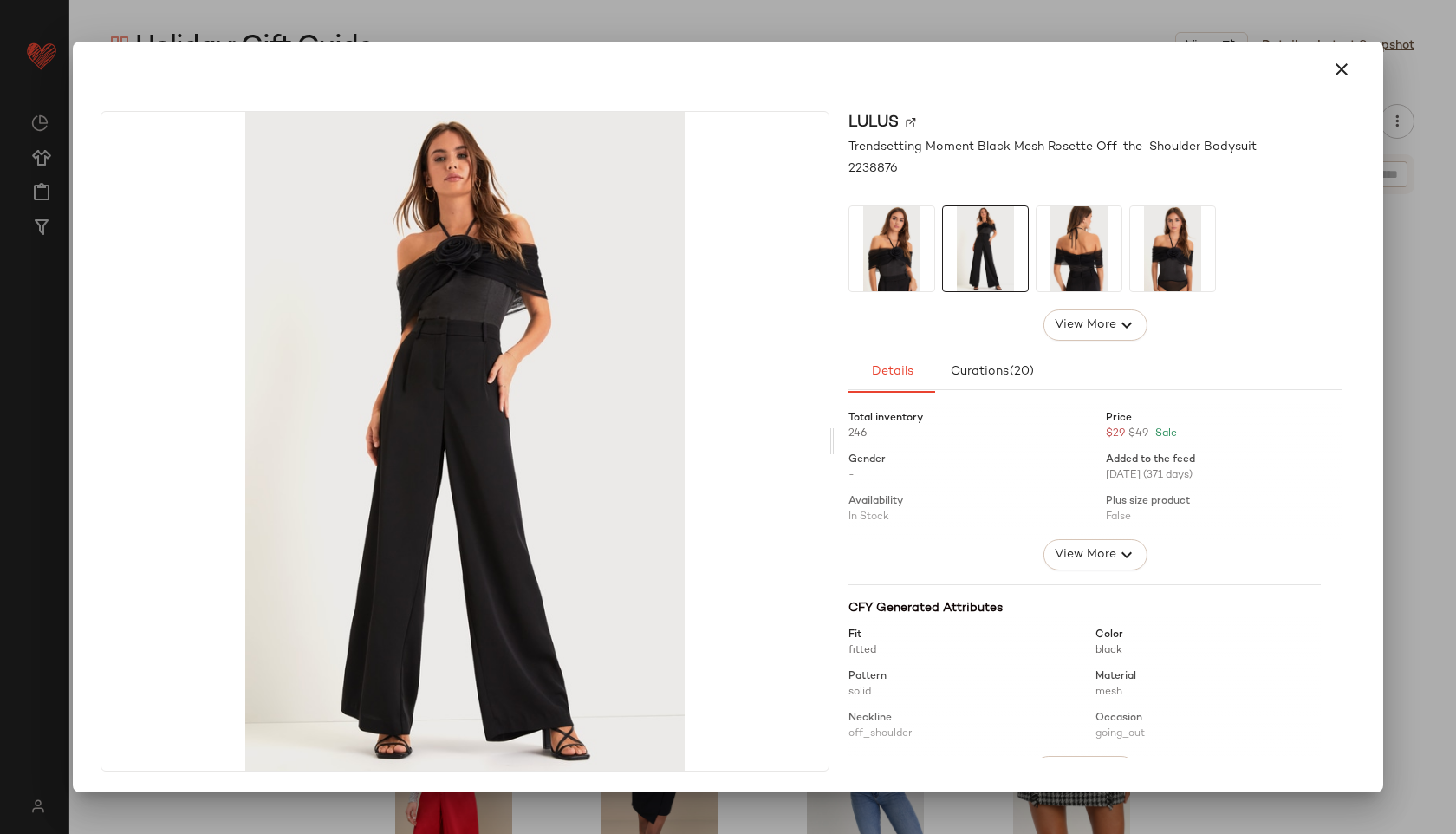
click at [1099, 249] on img at bounding box center [1078, 249] width 85 height 85
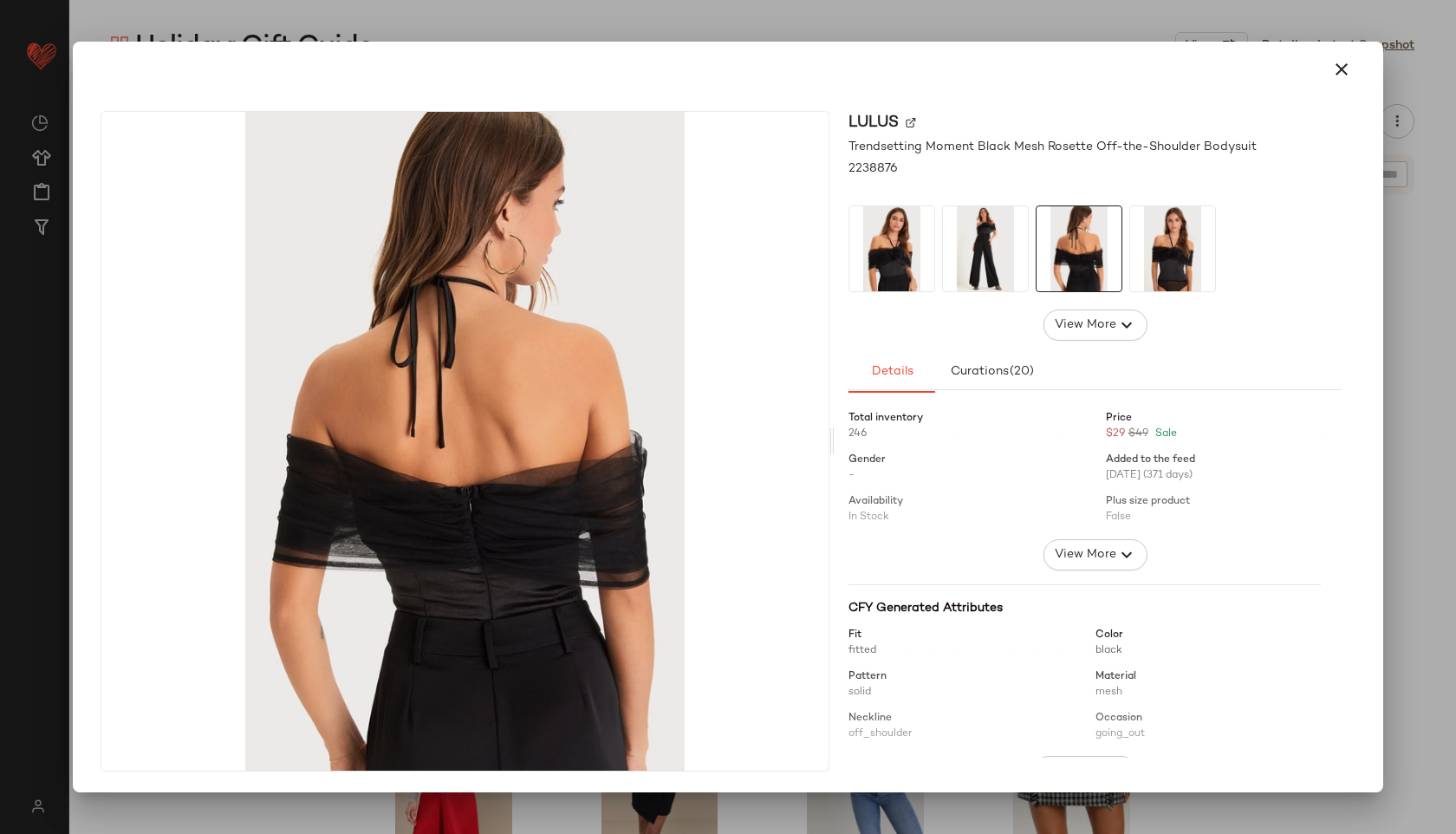
click at [1163, 253] on img at bounding box center [1172, 249] width 85 height 85
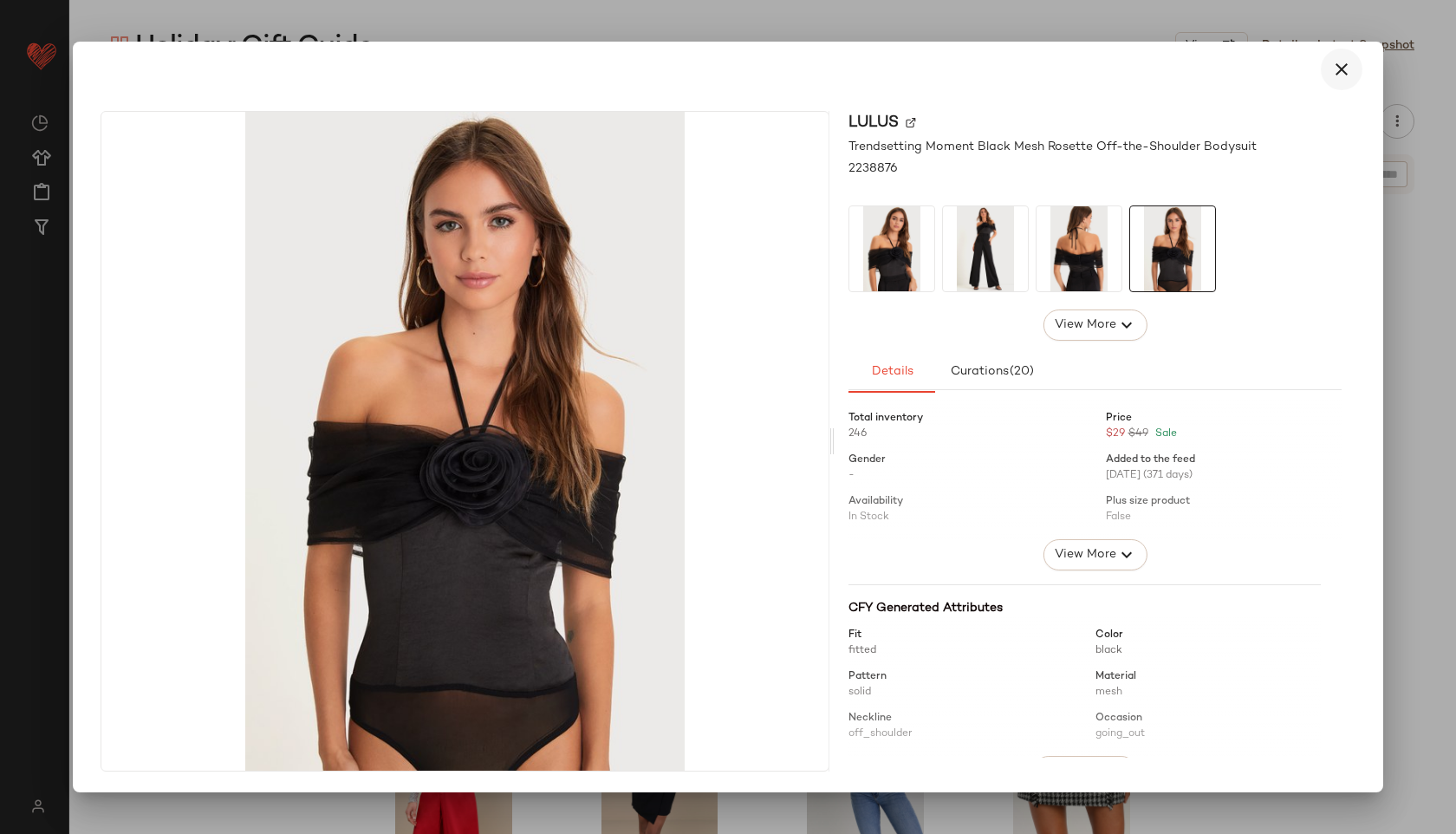
click at [1339, 57] on button "button" at bounding box center [1341, 69] width 41 height 41
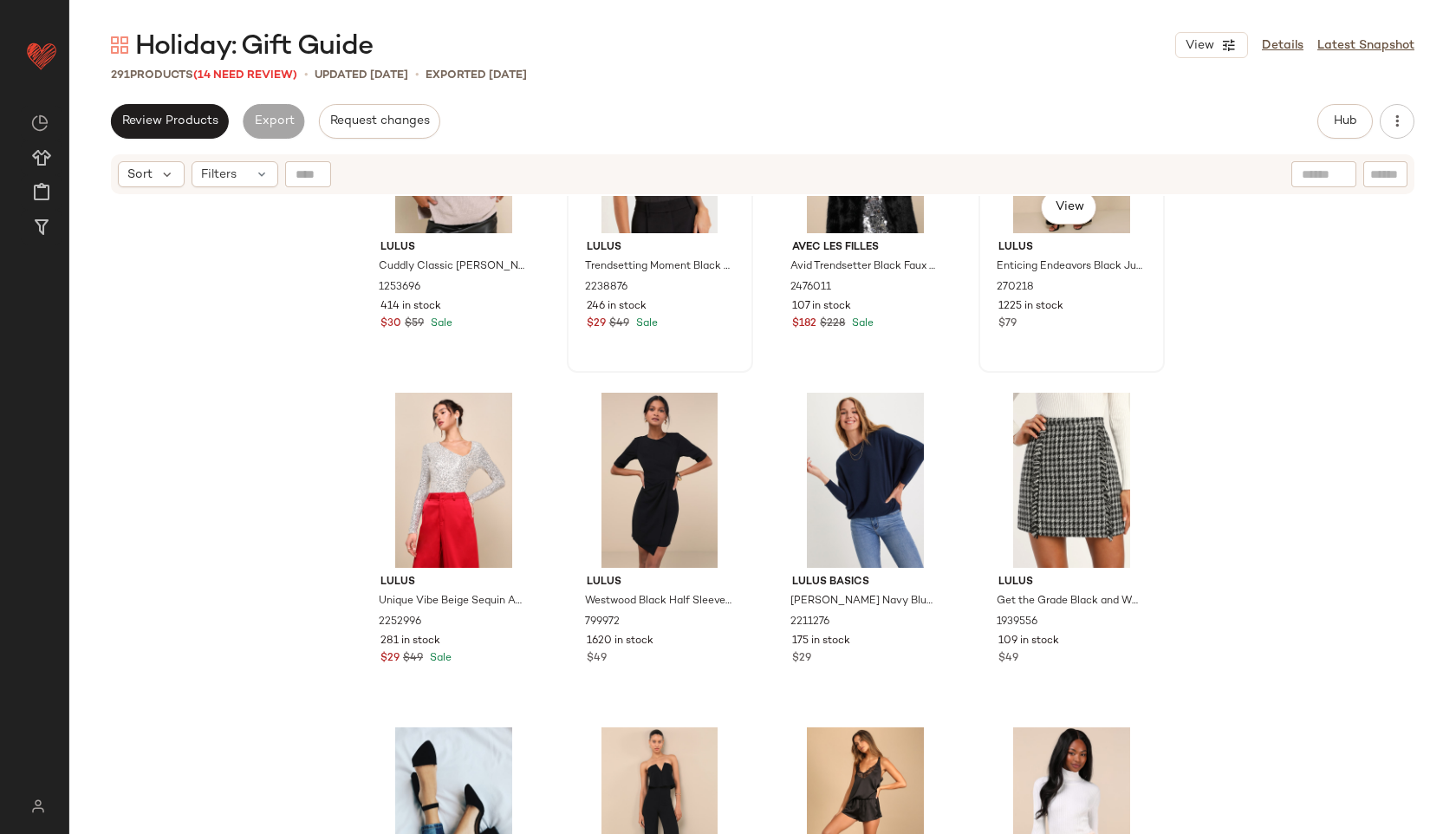
scroll to position [10200, 0]
click at [1067, 423] on div "#128 View" at bounding box center [1071, 479] width 174 height 175
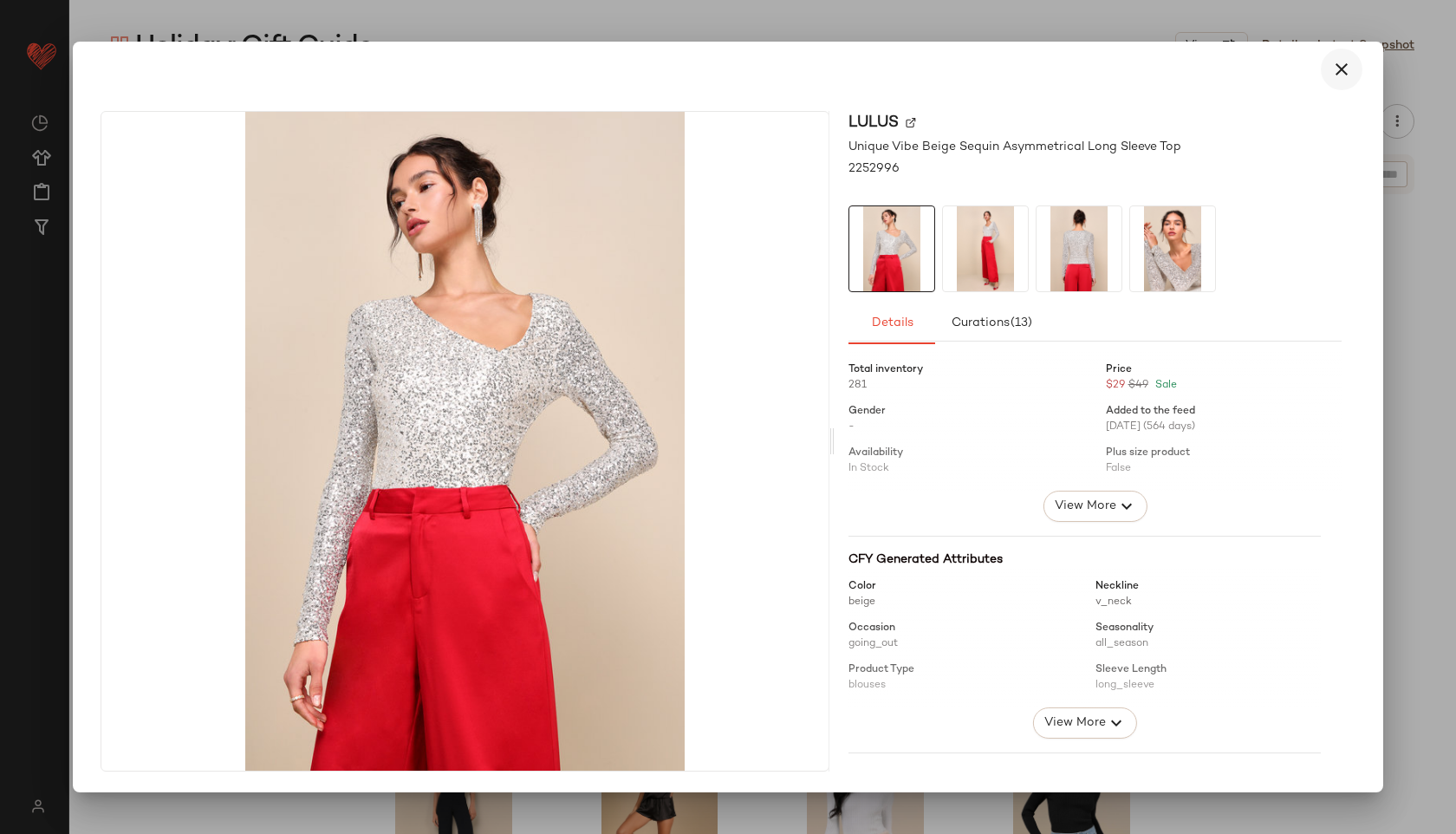
click at [1359, 64] on button "button" at bounding box center [1341, 69] width 41 height 41
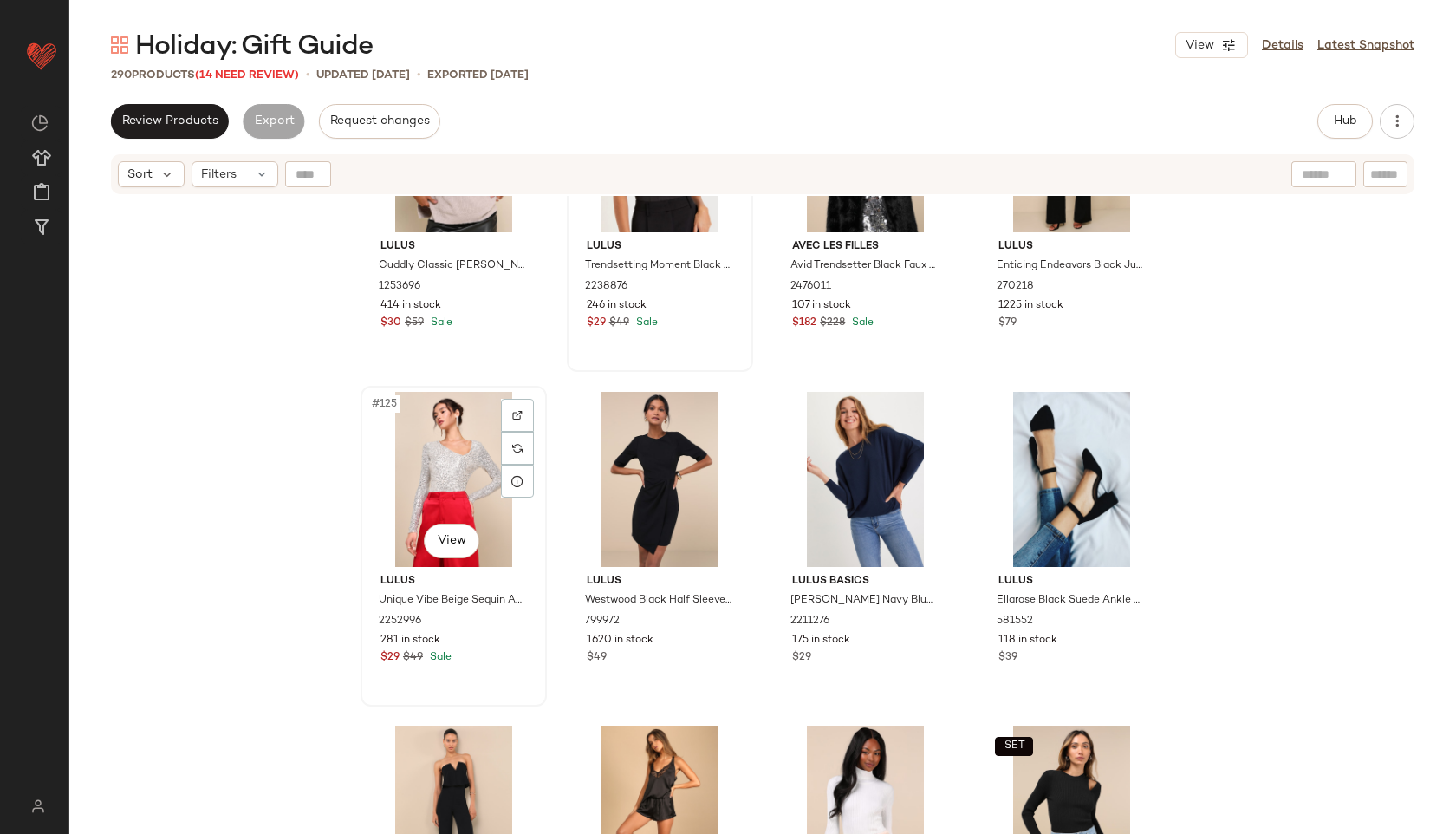
click at [453, 458] on div "#125 View" at bounding box center [453, 479] width 174 height 175
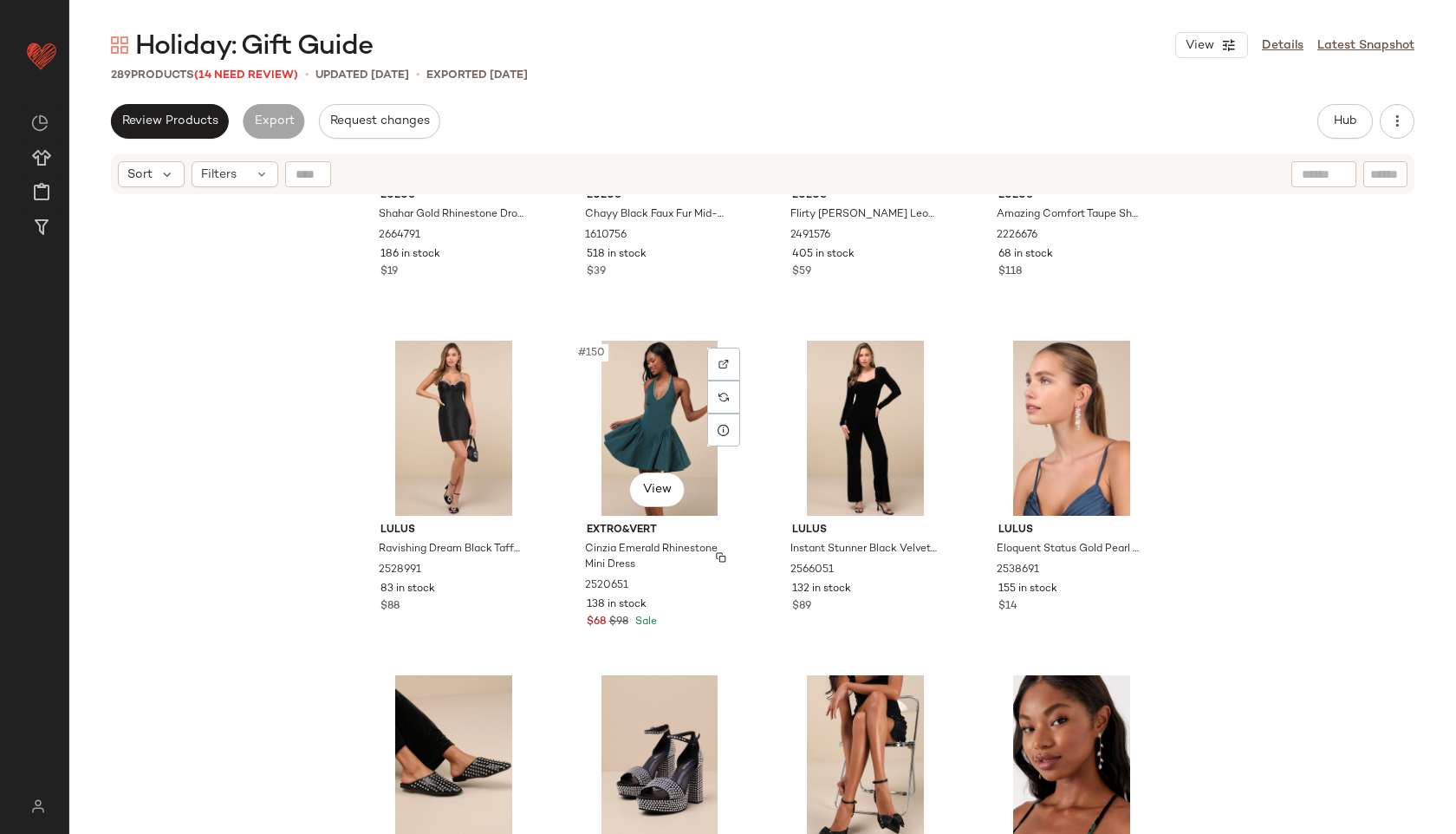
scroll to position [12261, 0]
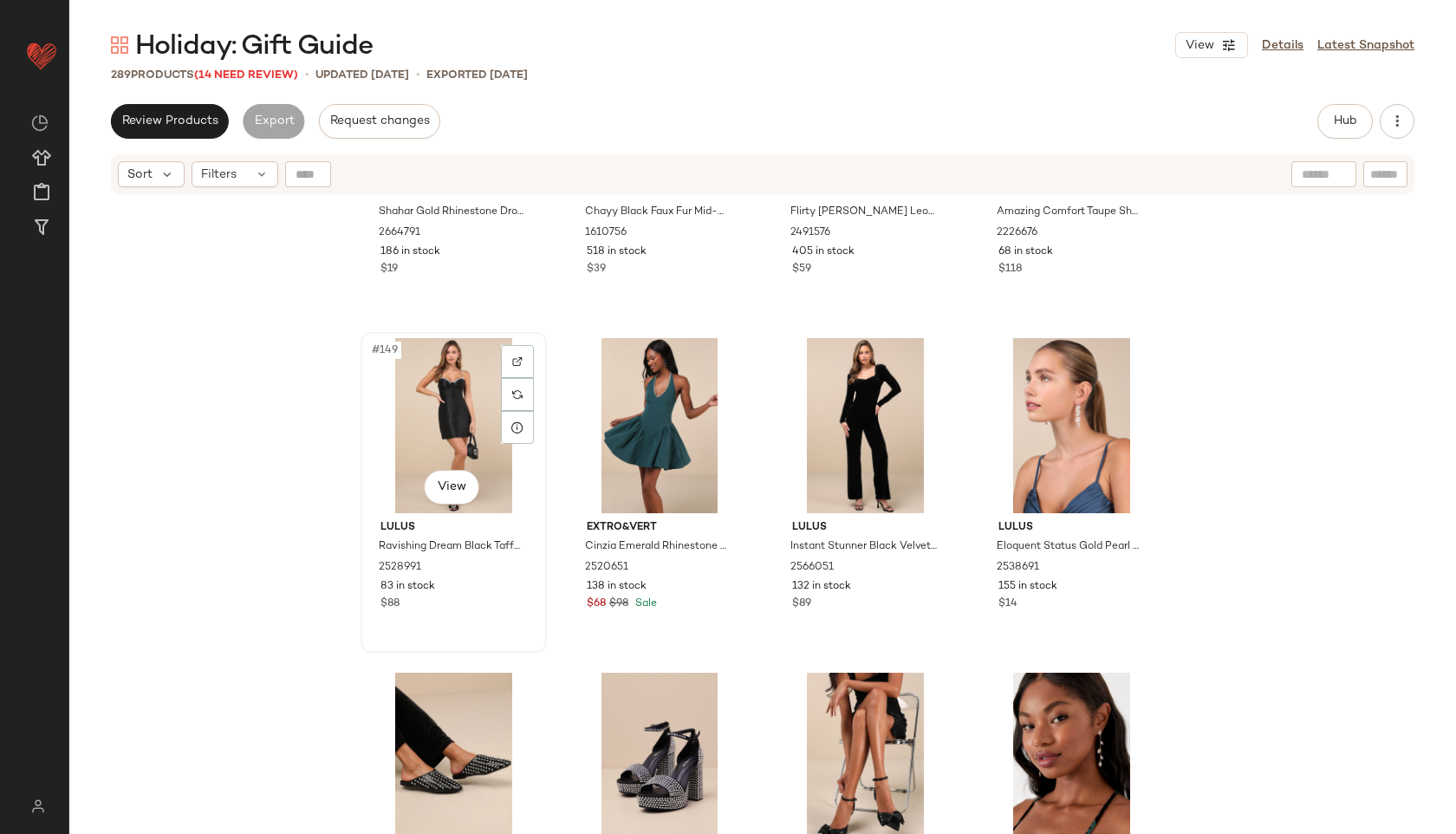
click at [445, 407] on div "#149 View" at bounding box center [453, 426] width 174 height 175
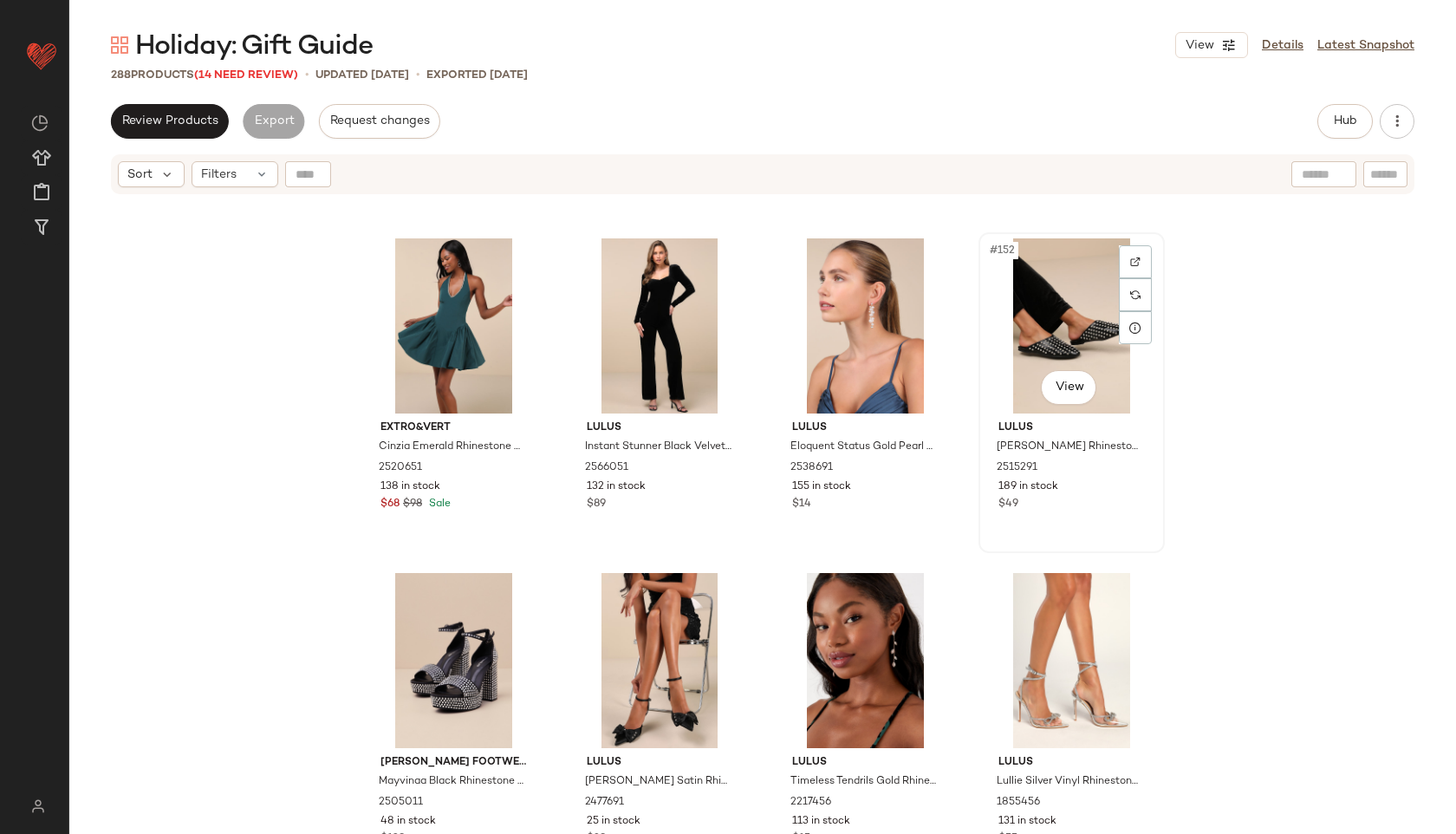
scroll to position [12362, 0]
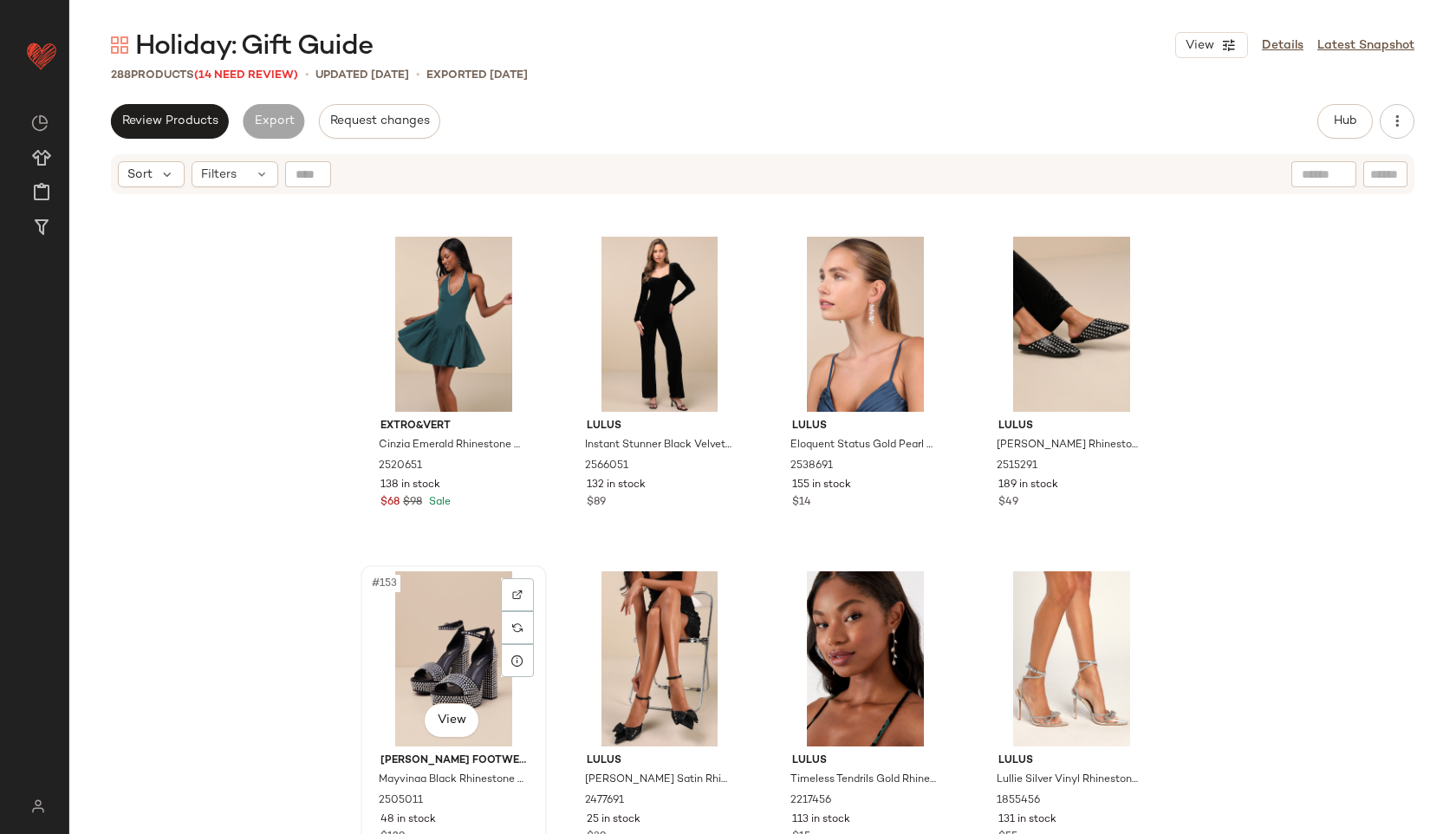
click at [478, 659] on div "#153 View" at bounding box center [453, 659] width 174 height 175
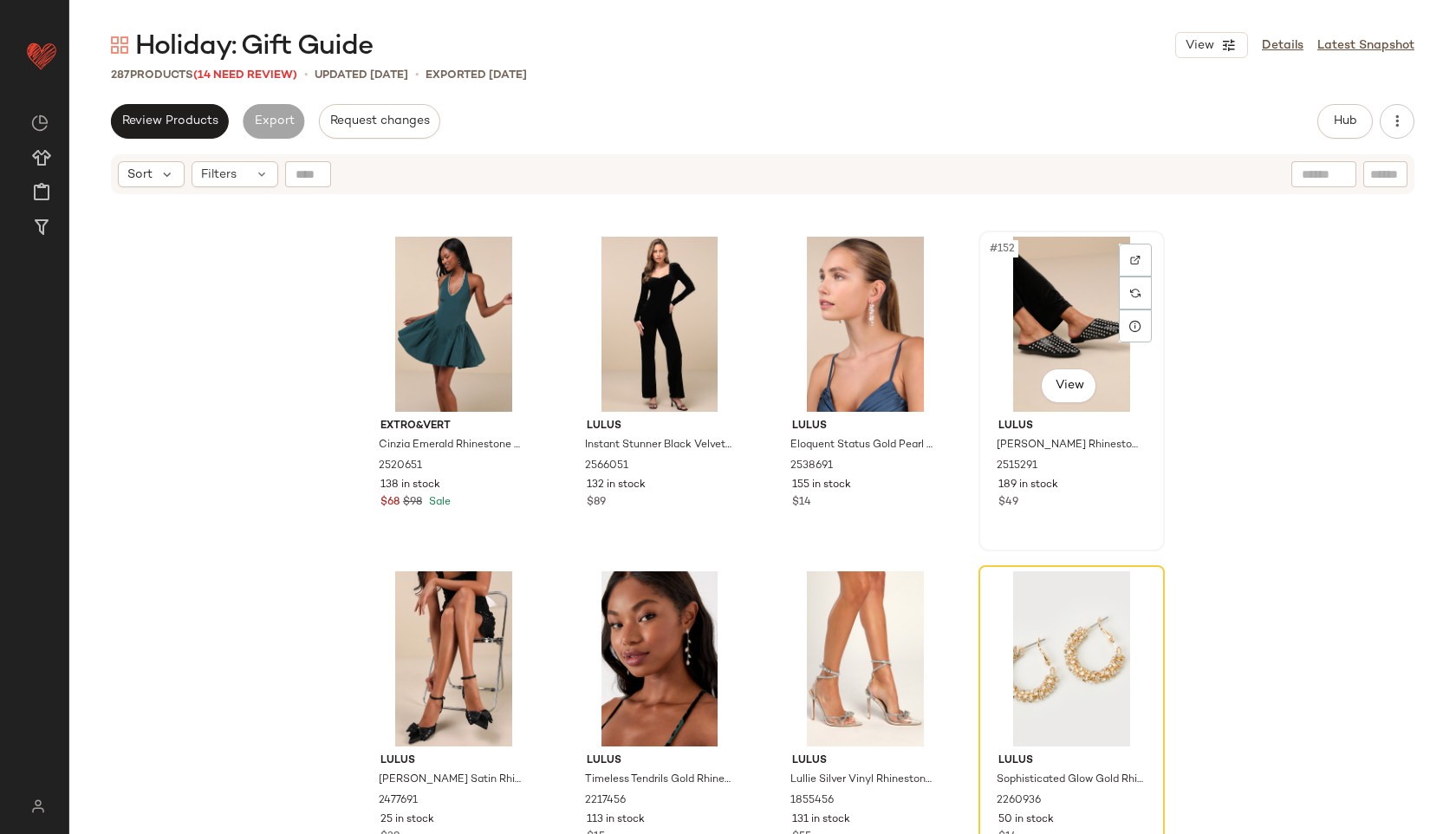
click at [1059, 318] on div "#152 View" at bounding box center [1071, 325] width 174 height 175
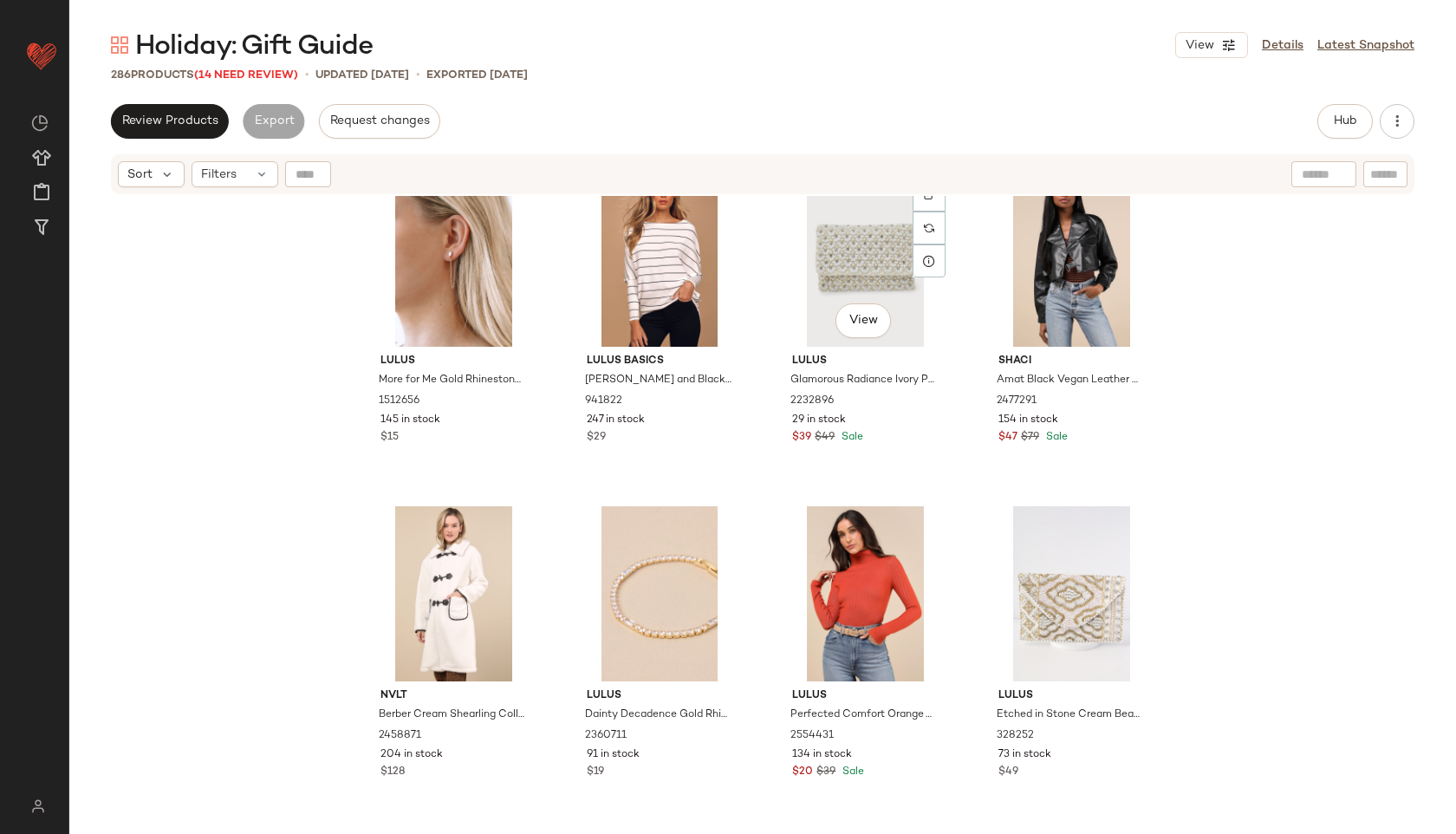
scroll to position [13432, 0]
click at [239, 184] on div "Filters" at bounding box center [235, 174] width 87 height 26
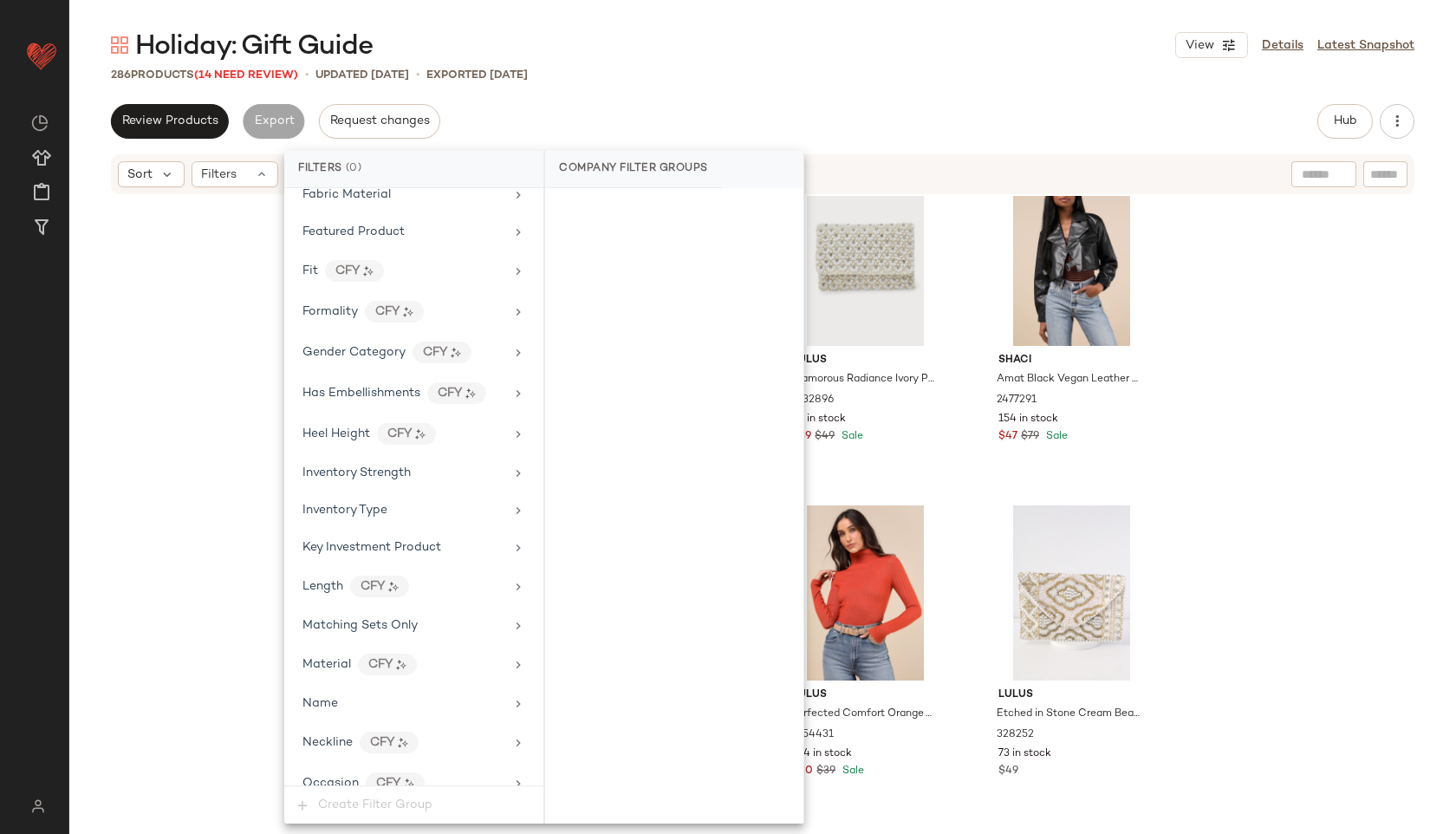
scroll to position [1223, 0]
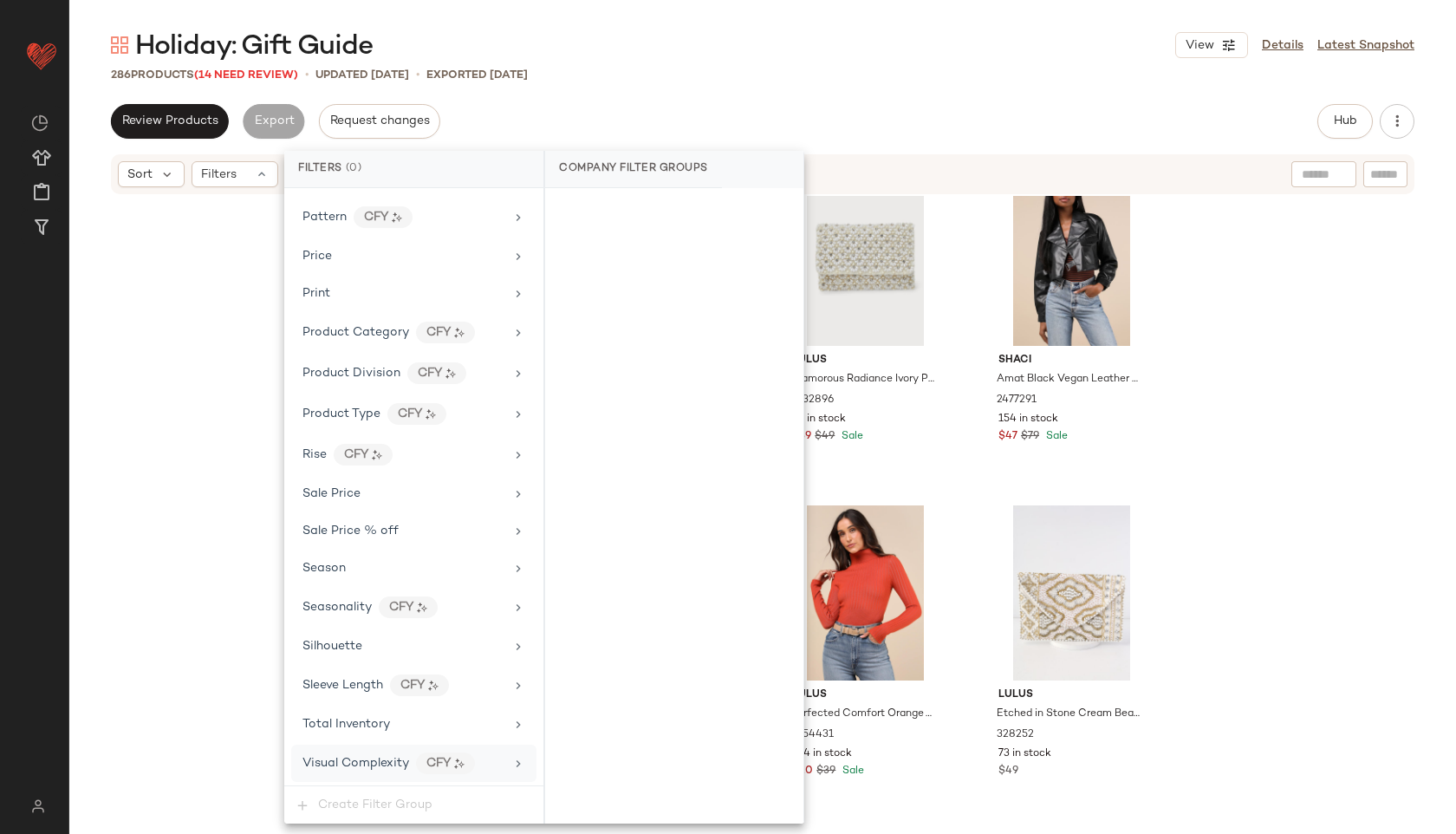
click at [339, 745] on div "Visual Complexity CFY" at bounding box center [413, 763] width 245 height 37
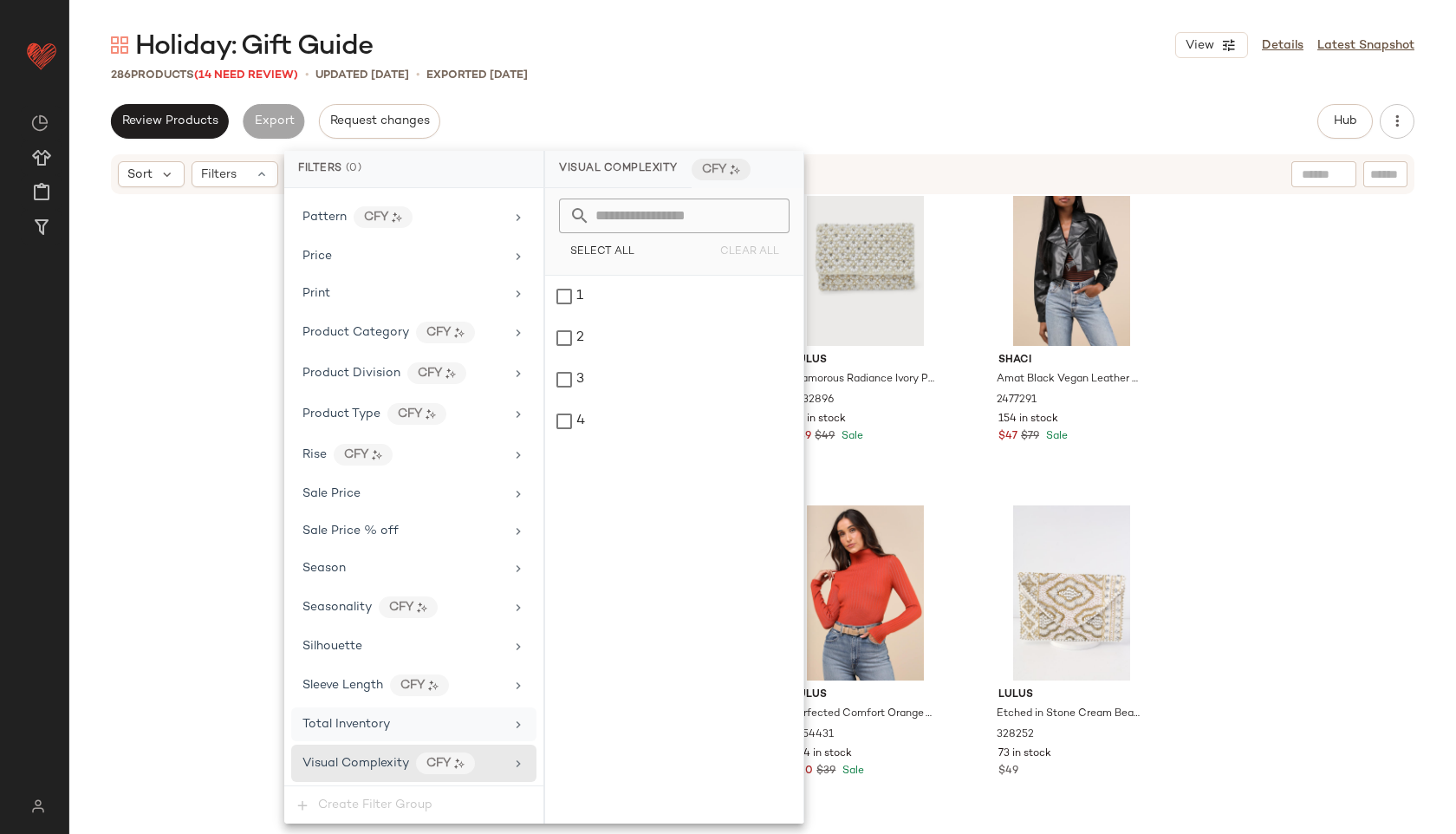
click at [339, 720] on span "Total Inventory" at bounding box center [346, 724] width 87 height 13
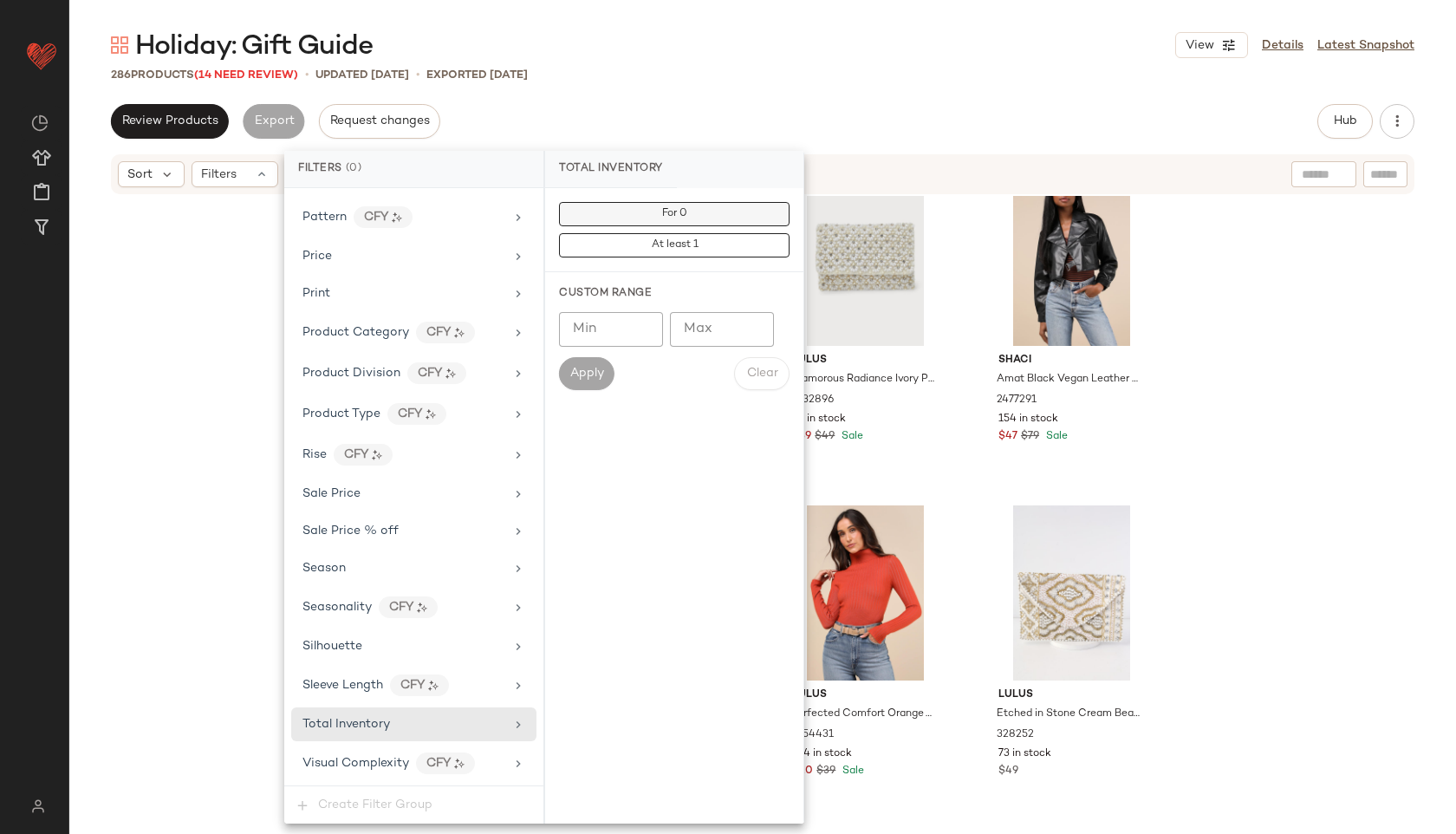
click at [734, 211] on button "For 0" at bounding box center [673, 213] width 230 height 25
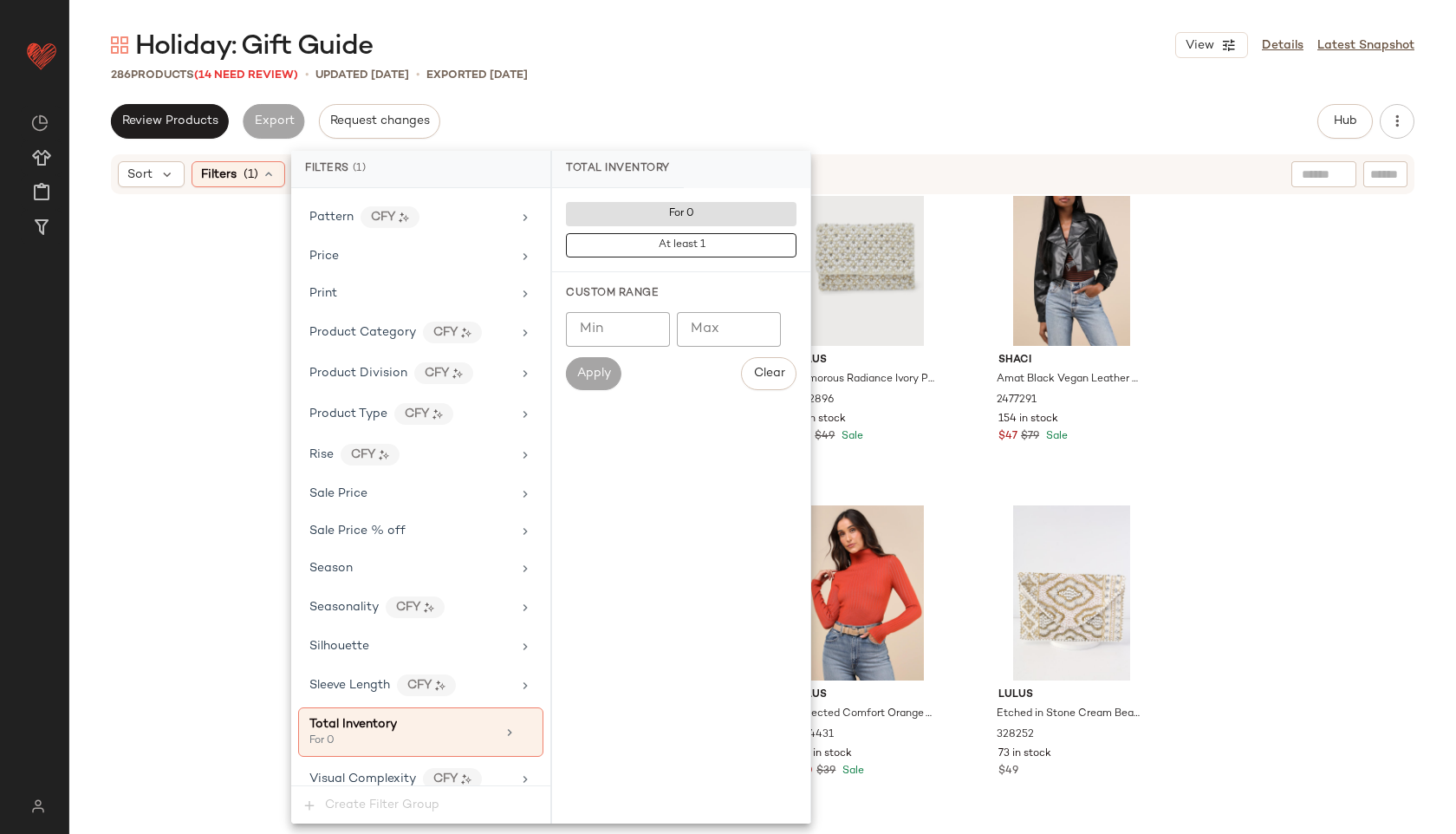
click at [793, 82] on div "286 Products (14 Need Review) • updated Oct 14th • Exported Oct 9th" at bounding box center [763, 75] width 1386 height 18
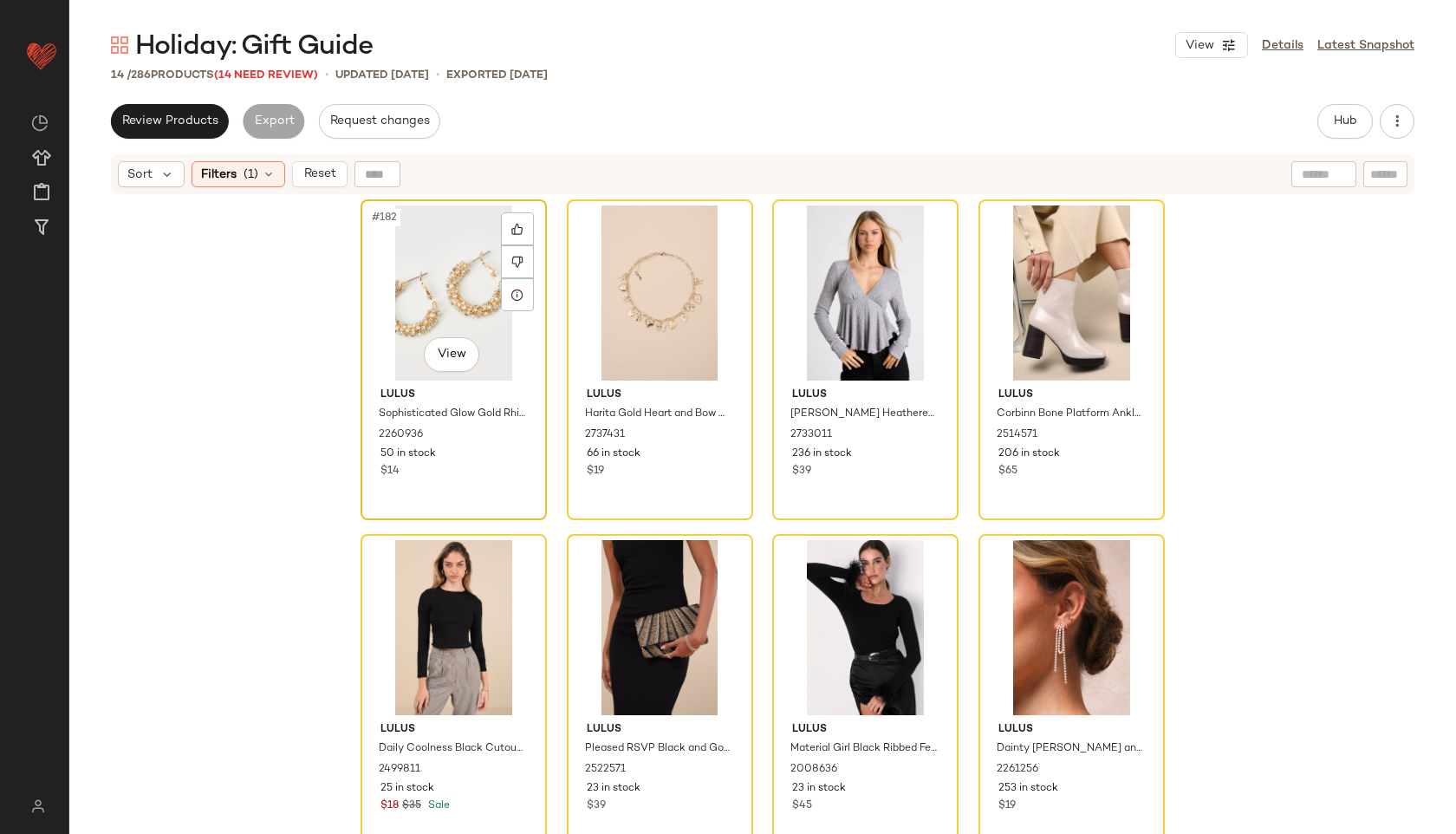
click at [435, 265] on div "#182 View" at bounding box center [453, 293] width 174 height 175
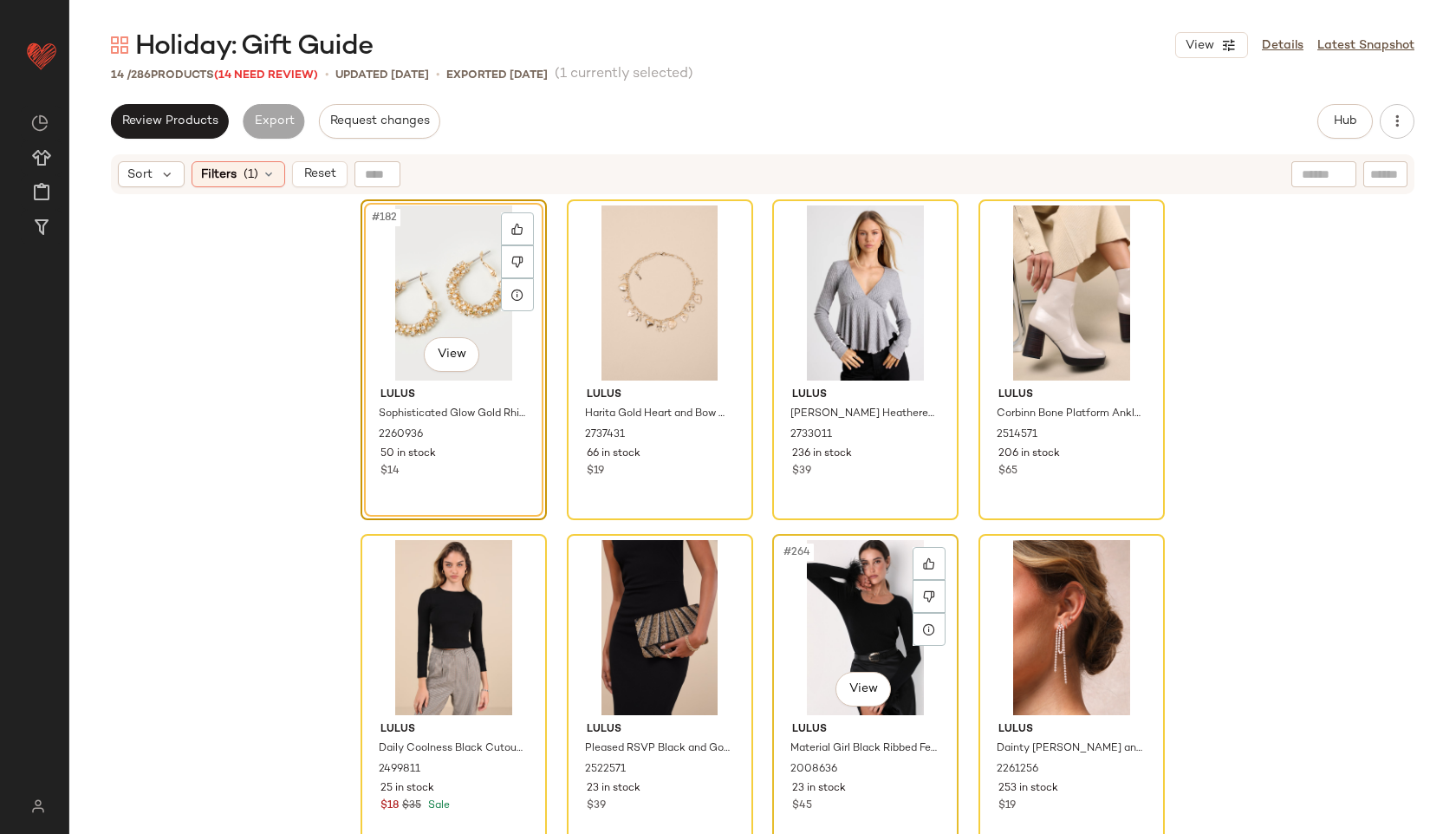
scroll to position [657, 0]
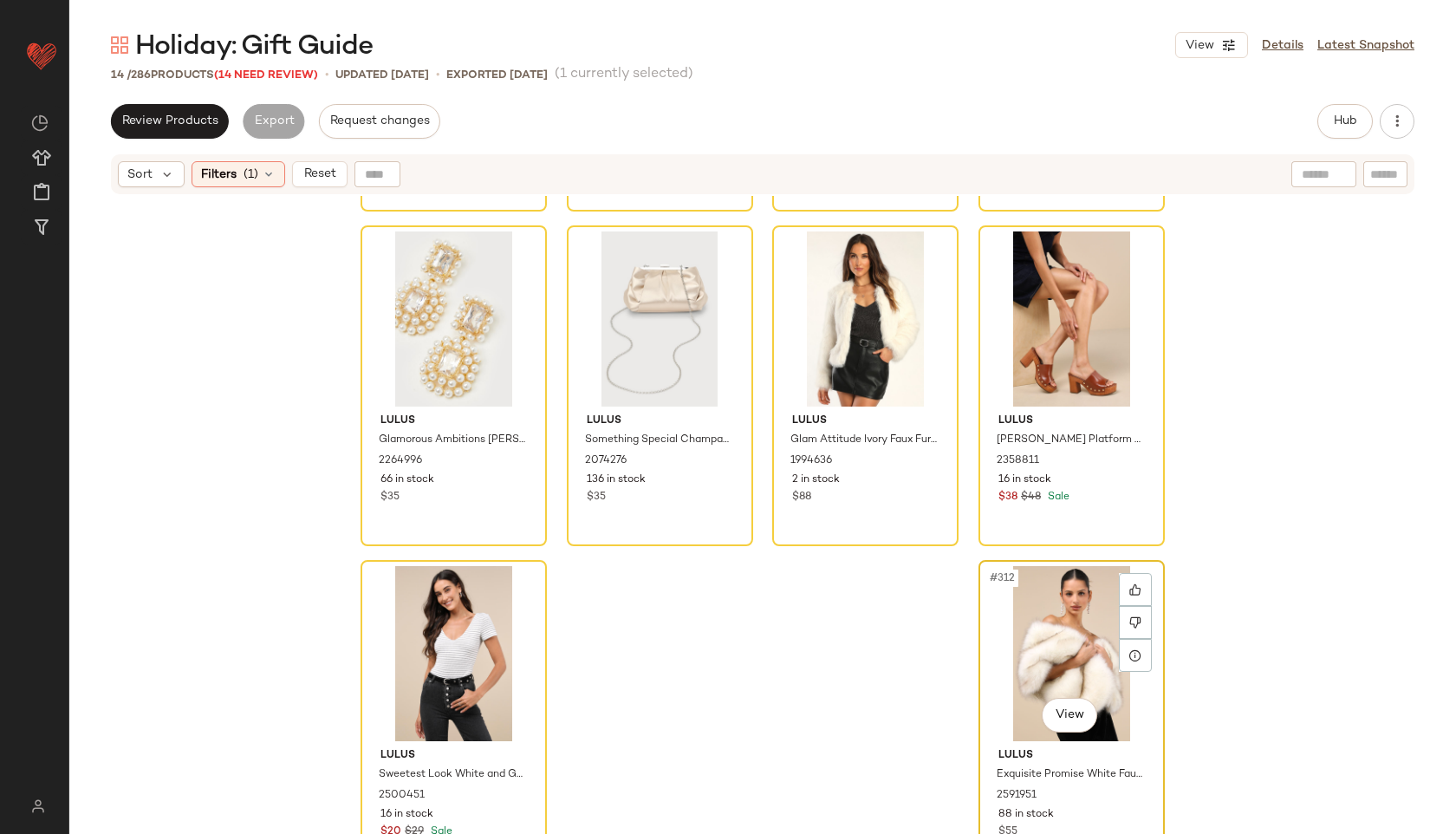
click at [1049, 637] on div "#312 View" at bounding box center [1071, 654] width 174 height 175
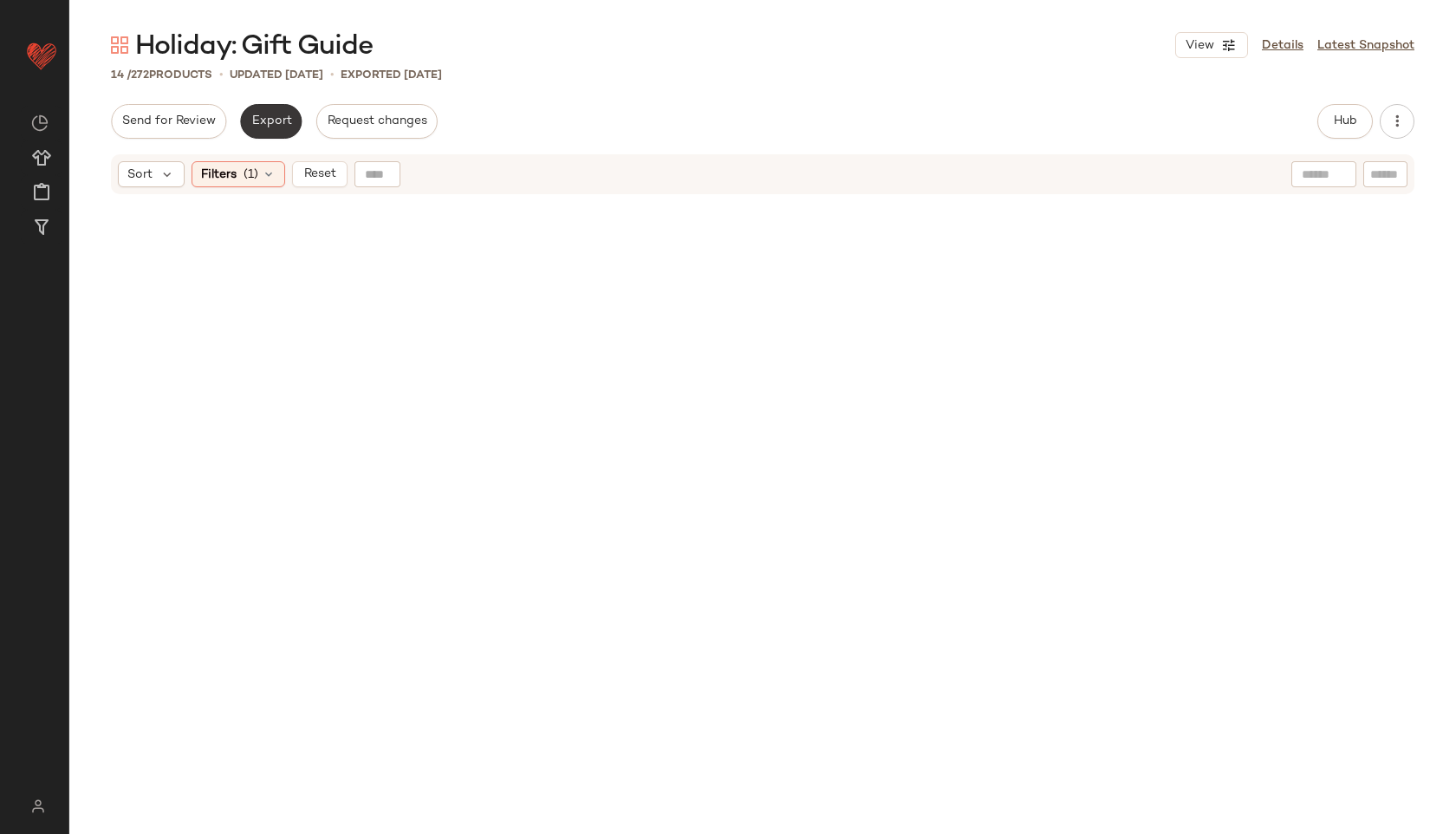
click at [271, 124] on span "Export" at bounding box center [270, 121] width 40 height 14
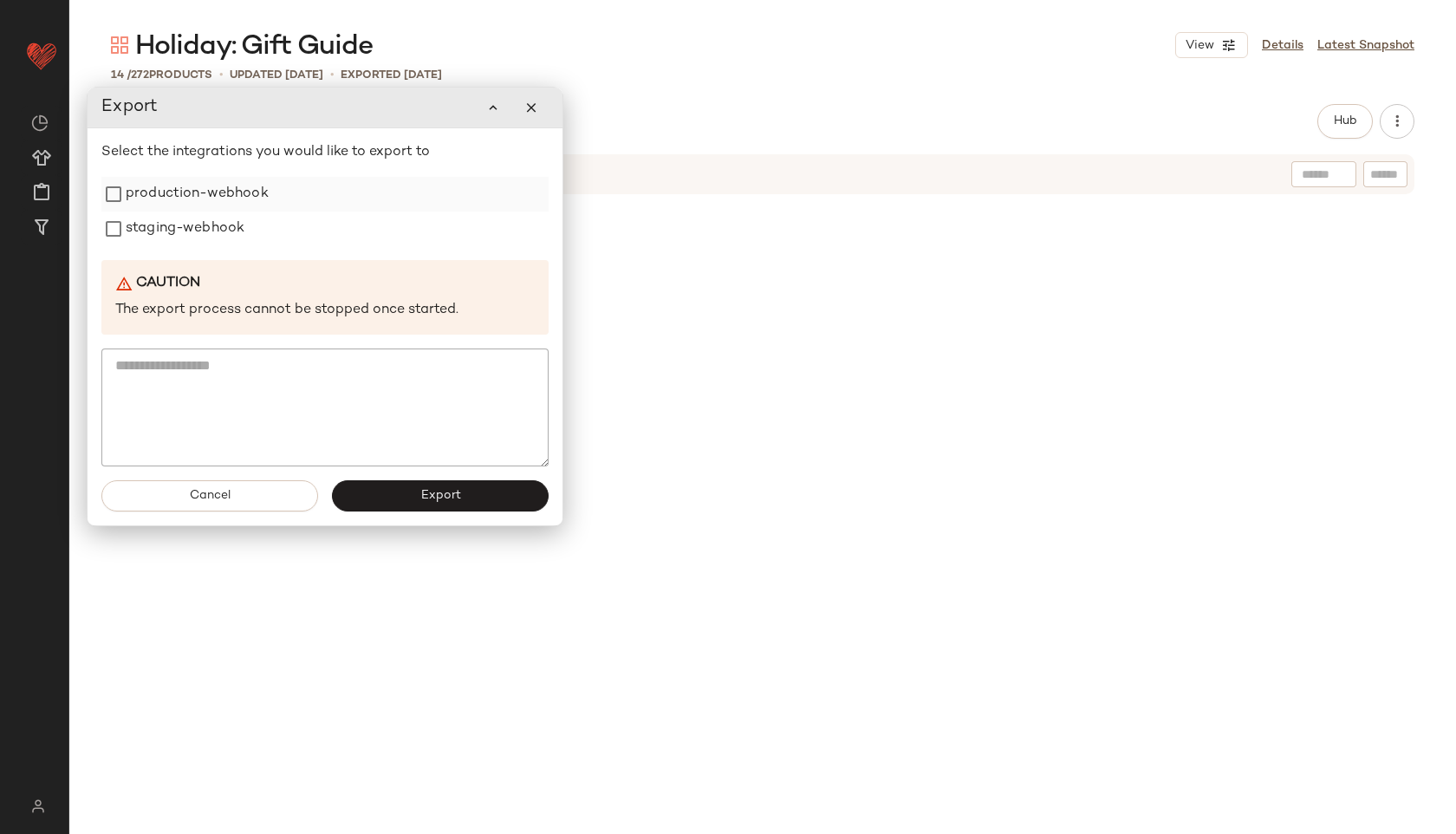
click at [204, 203] on label "production-webhook" at bounding box center [197, 194] width 143 height 34
click at [200, 229] on label "staging-webhook" at bounding box center [185, 228] width 119 height 34
click at [435, 522] on div "Cancel Export" at bounding box center [324, 496] width 475 height 59
click at [428, 506] on button "Export" at bounding box center [440, 496] width 216 height 31
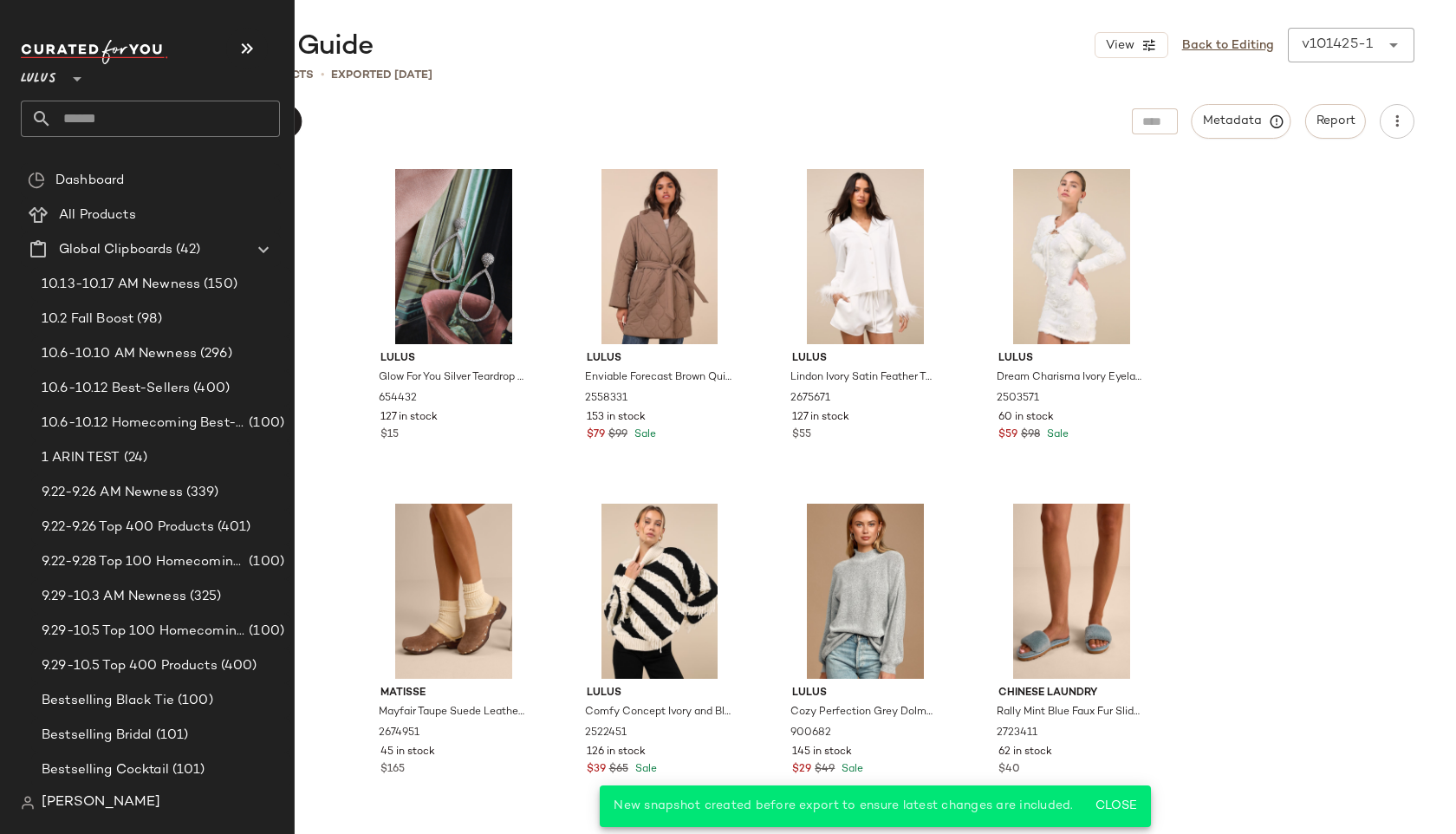
click at [128, 121] on input "text" at bounding box center [166, 118] width 228 height 36
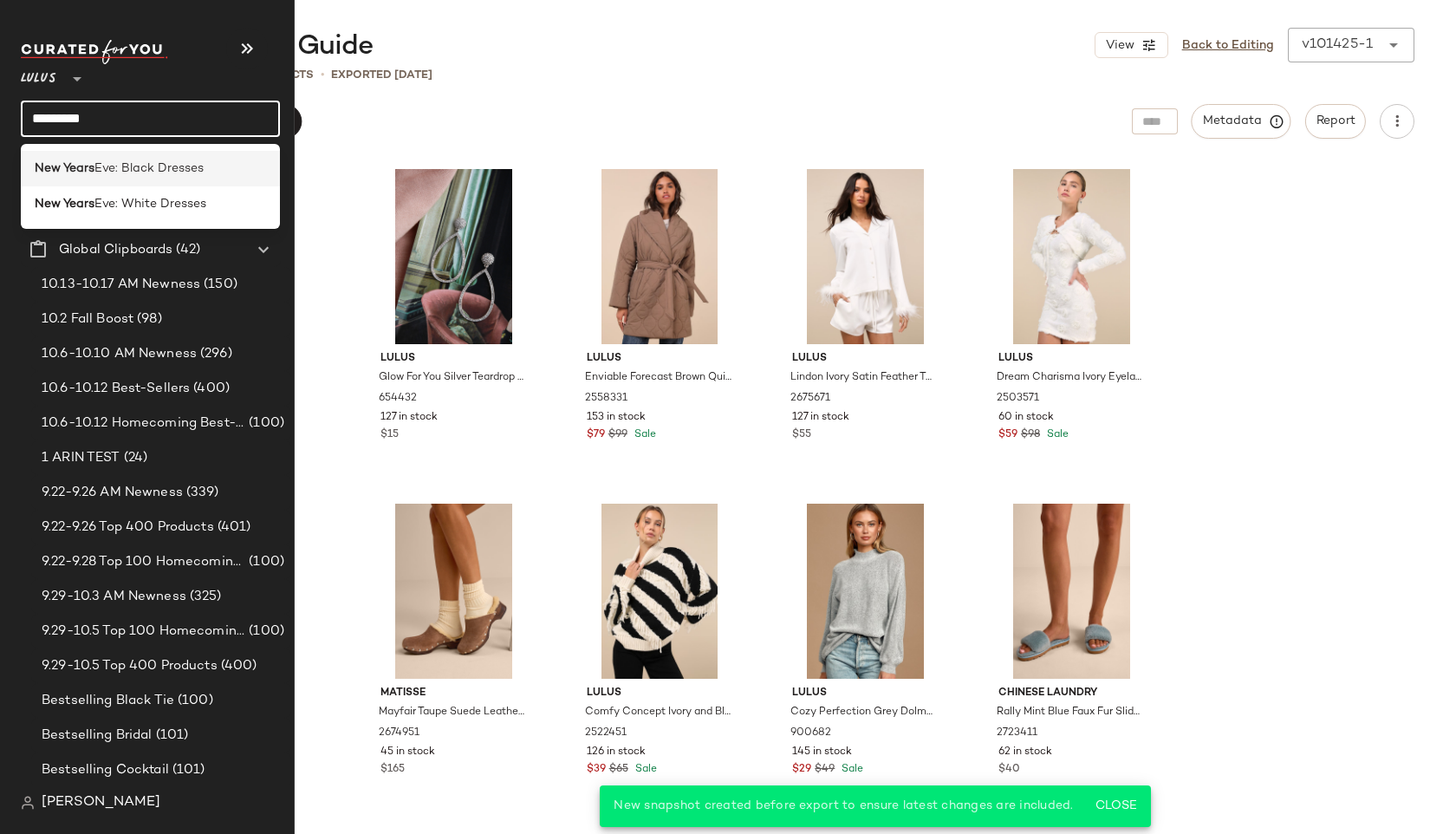
type input "*********"
click at [143, 161] on span "Eve: Black Dresses" at bounding box center [148, 168] width 109 height 19
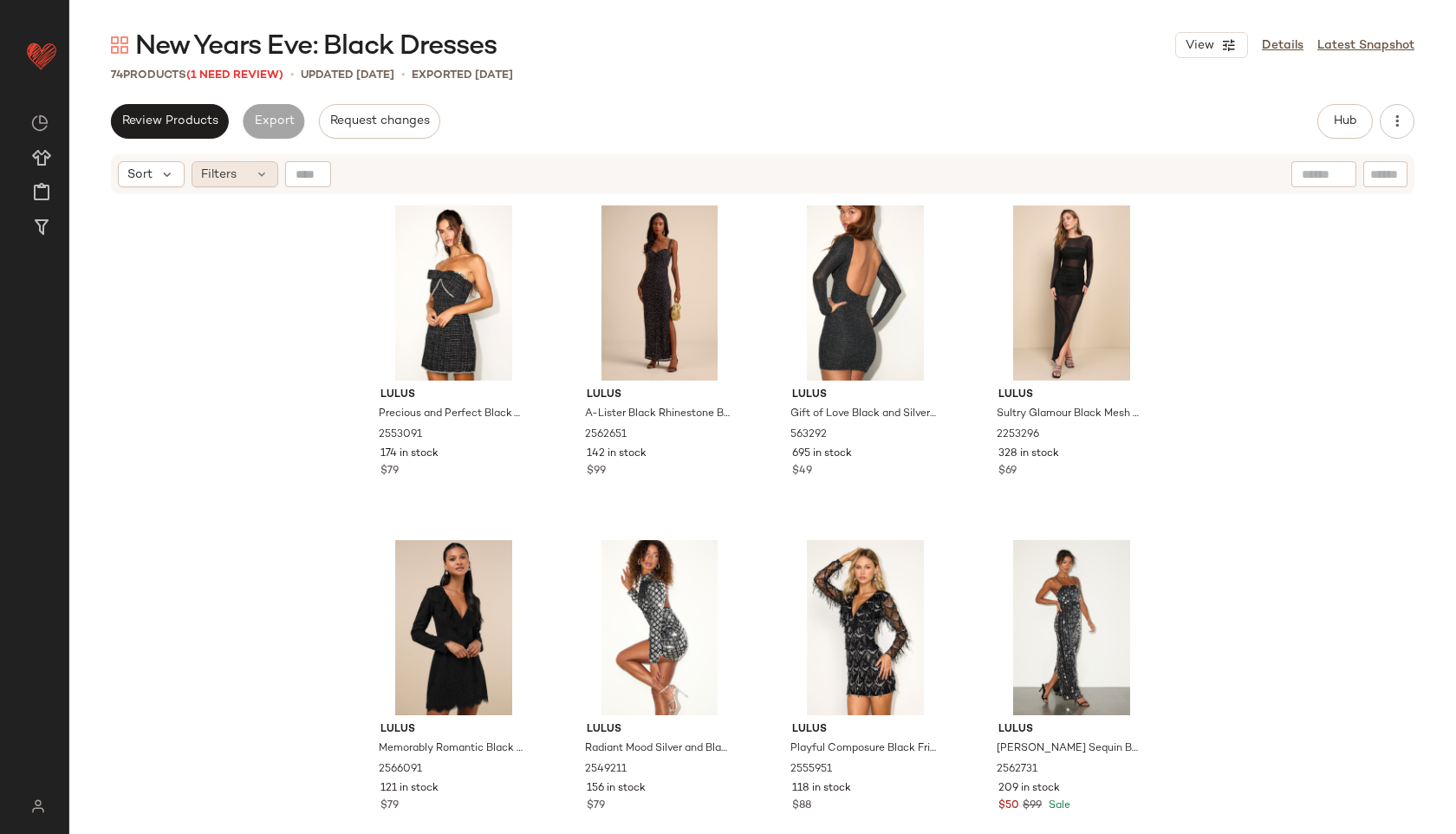
click at [239, 169] on div "Filters" at bounding box center [235, 174] width 87 height 26
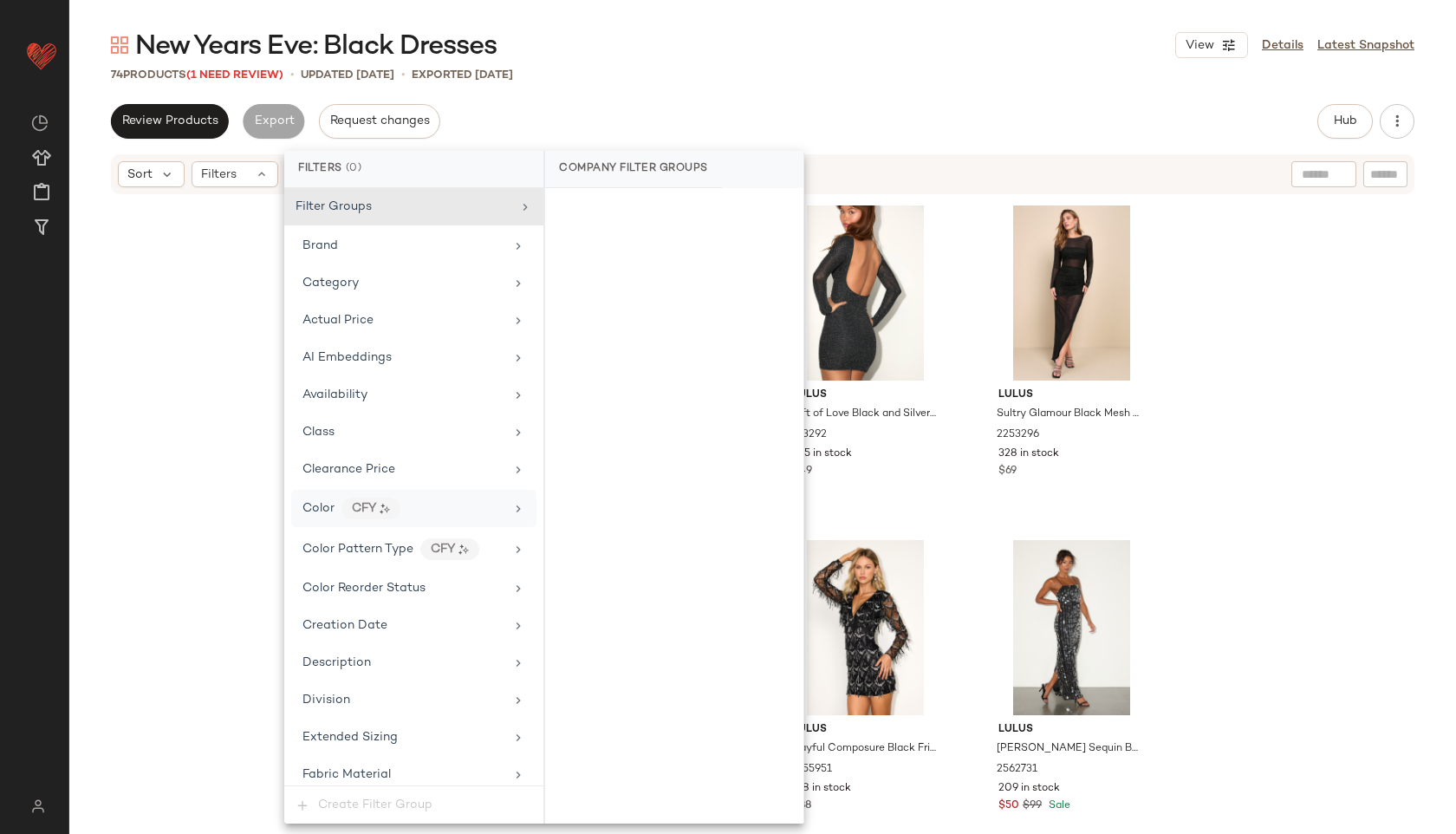
scroll to position [1180, 0]
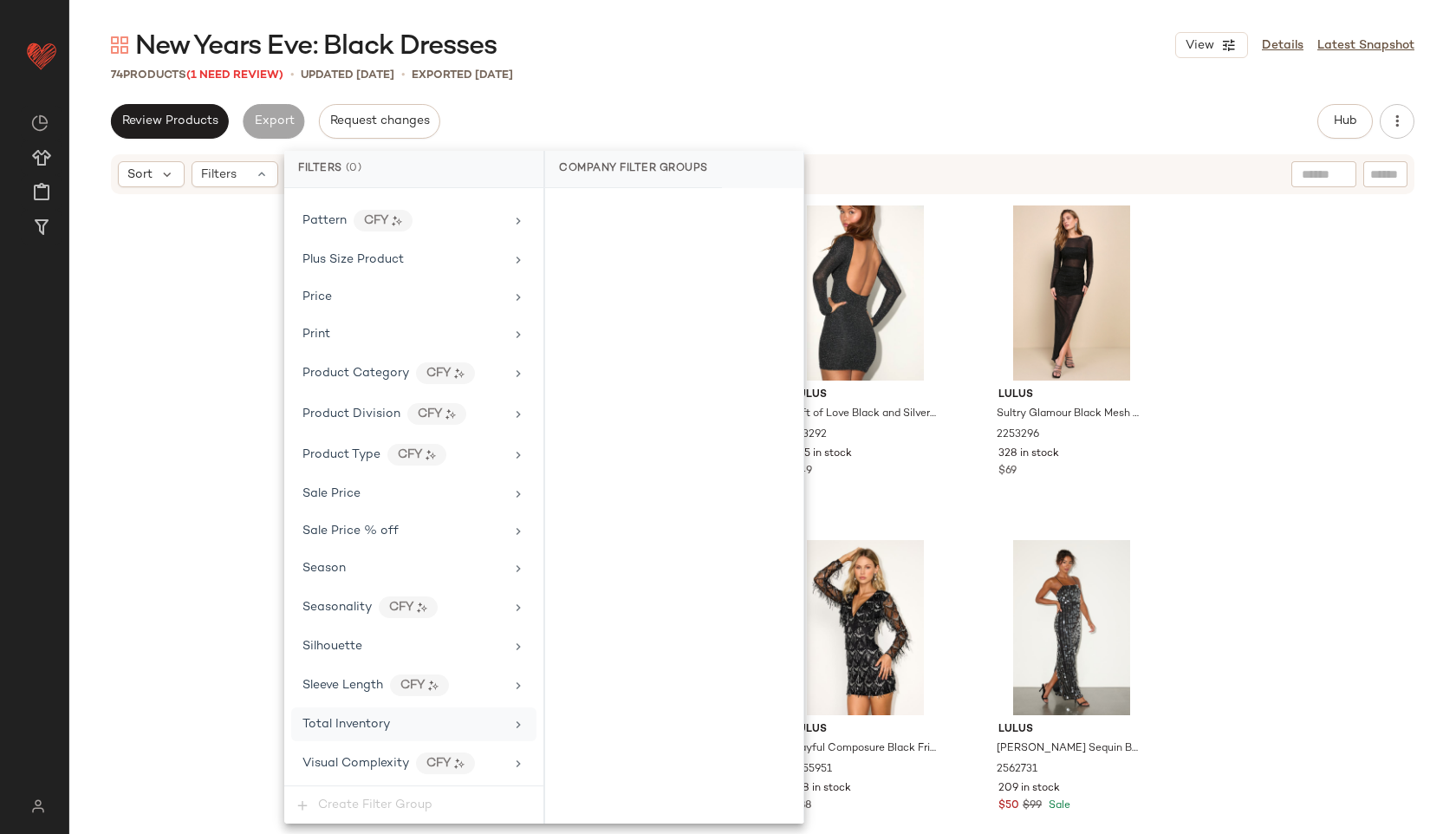
click at [326, 739] on div "Total Inventory" at bounding box center [413, 724] width 245 height 33
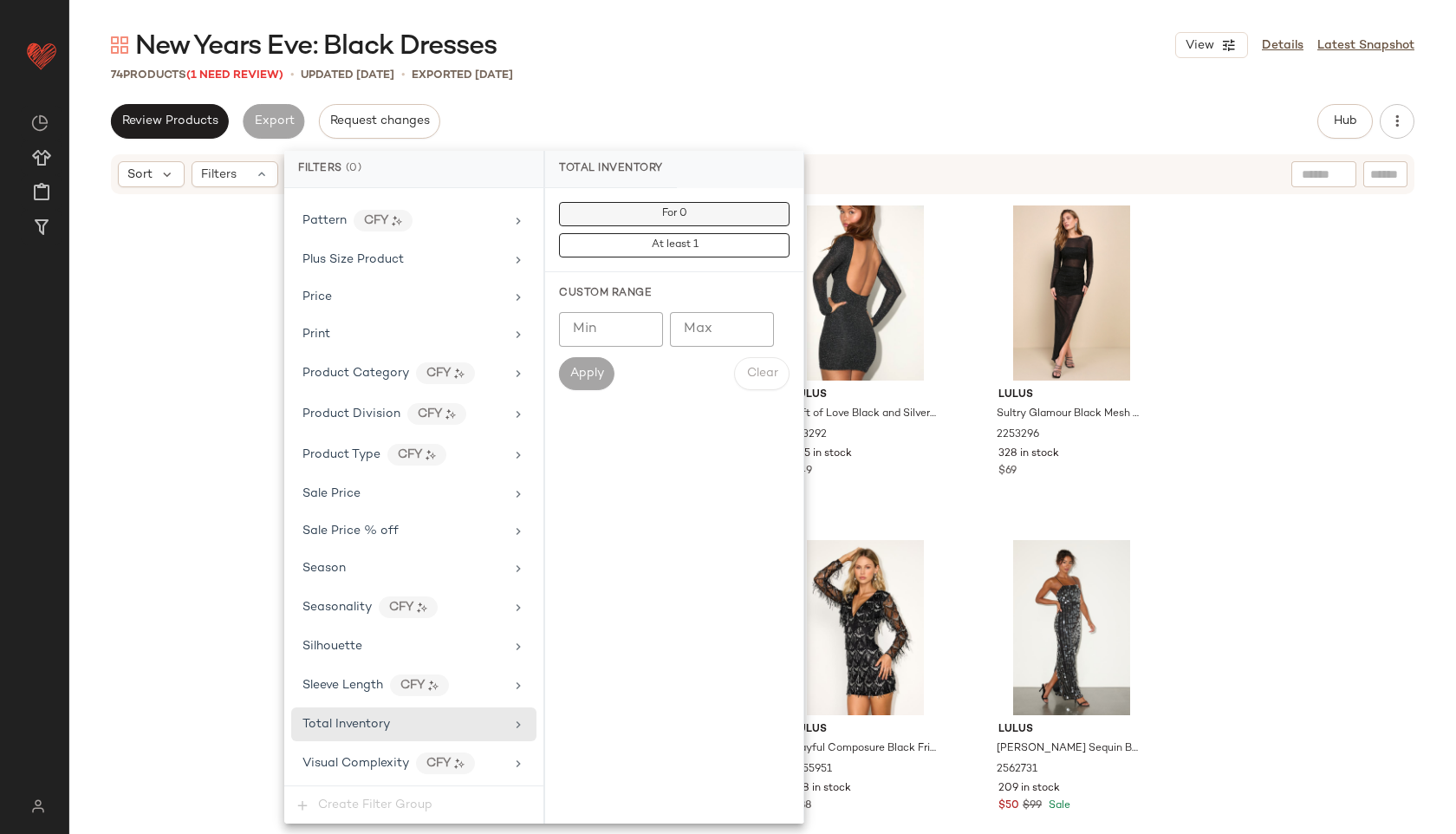
click at [665, 208] on span "For 0" at bounding box center [673, 214] width 26 height 12
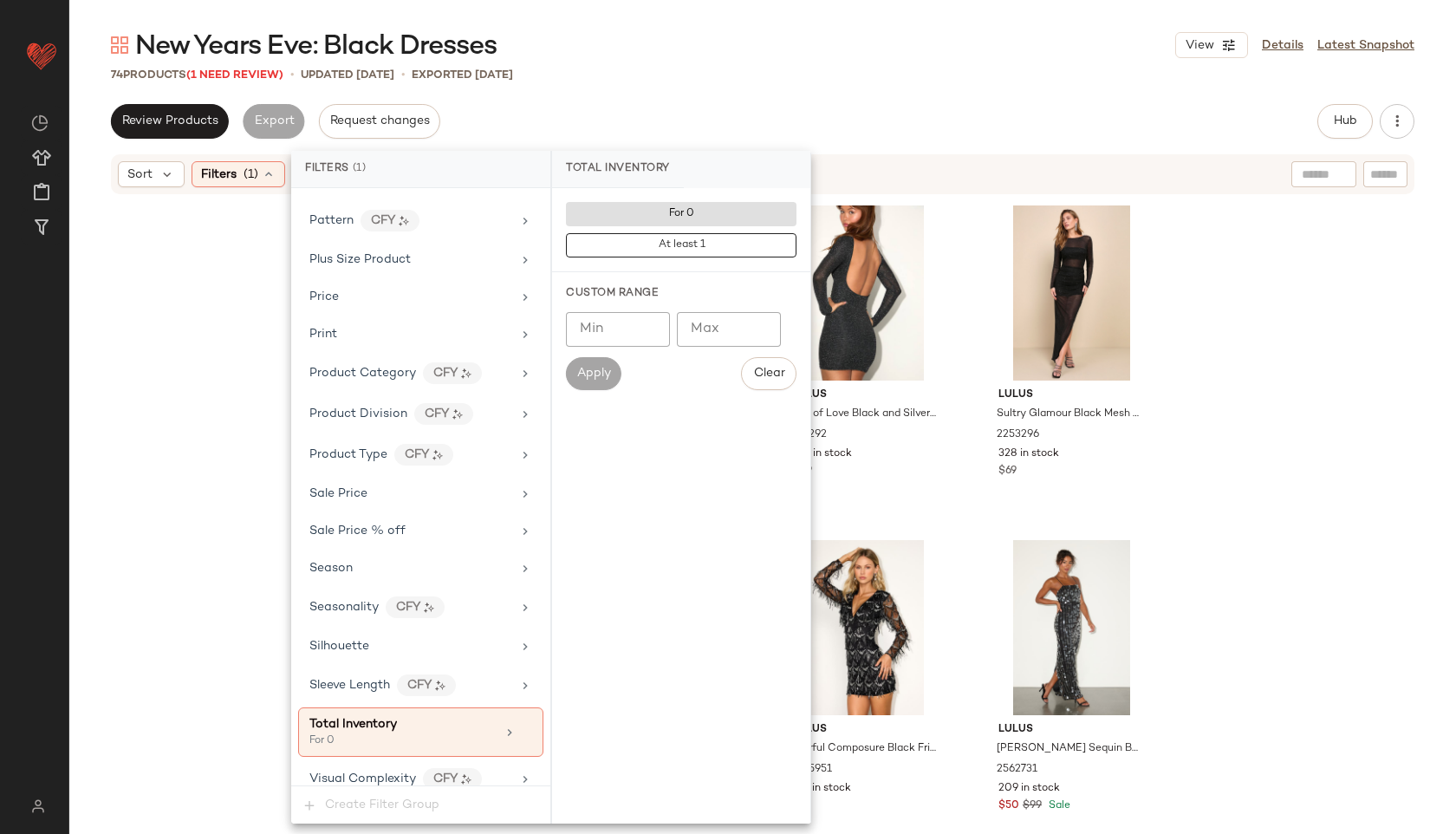
click at [730, 88] on div "New Years Eve: Black Dresses View Details Latest Snapshot 74 Products (1 Need R…" at bounding box center [763, 431] width 1386 height 806
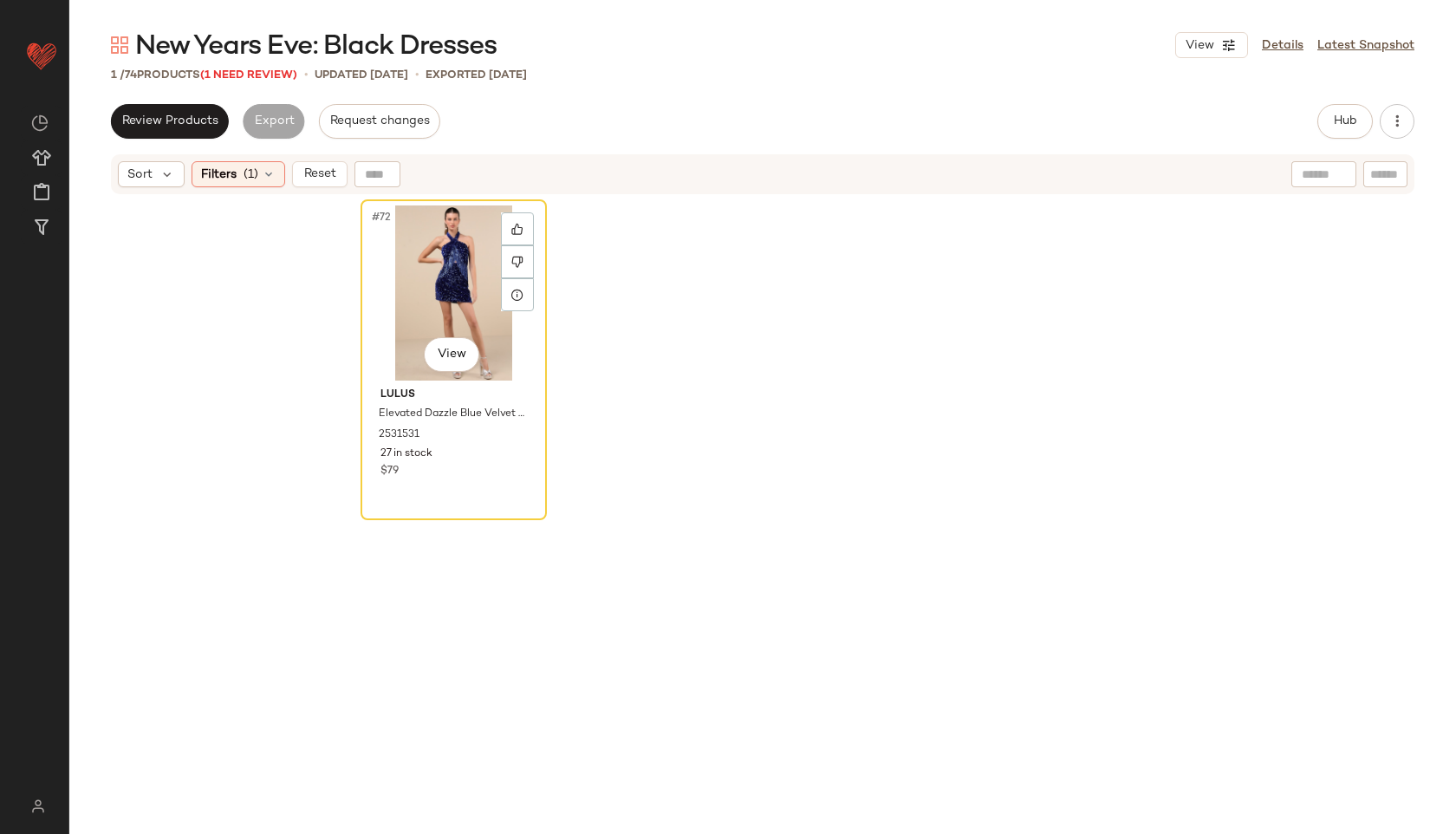
click at [430, 274] on div "#72 View" at bounding box center [453, 293] width 174 height 175
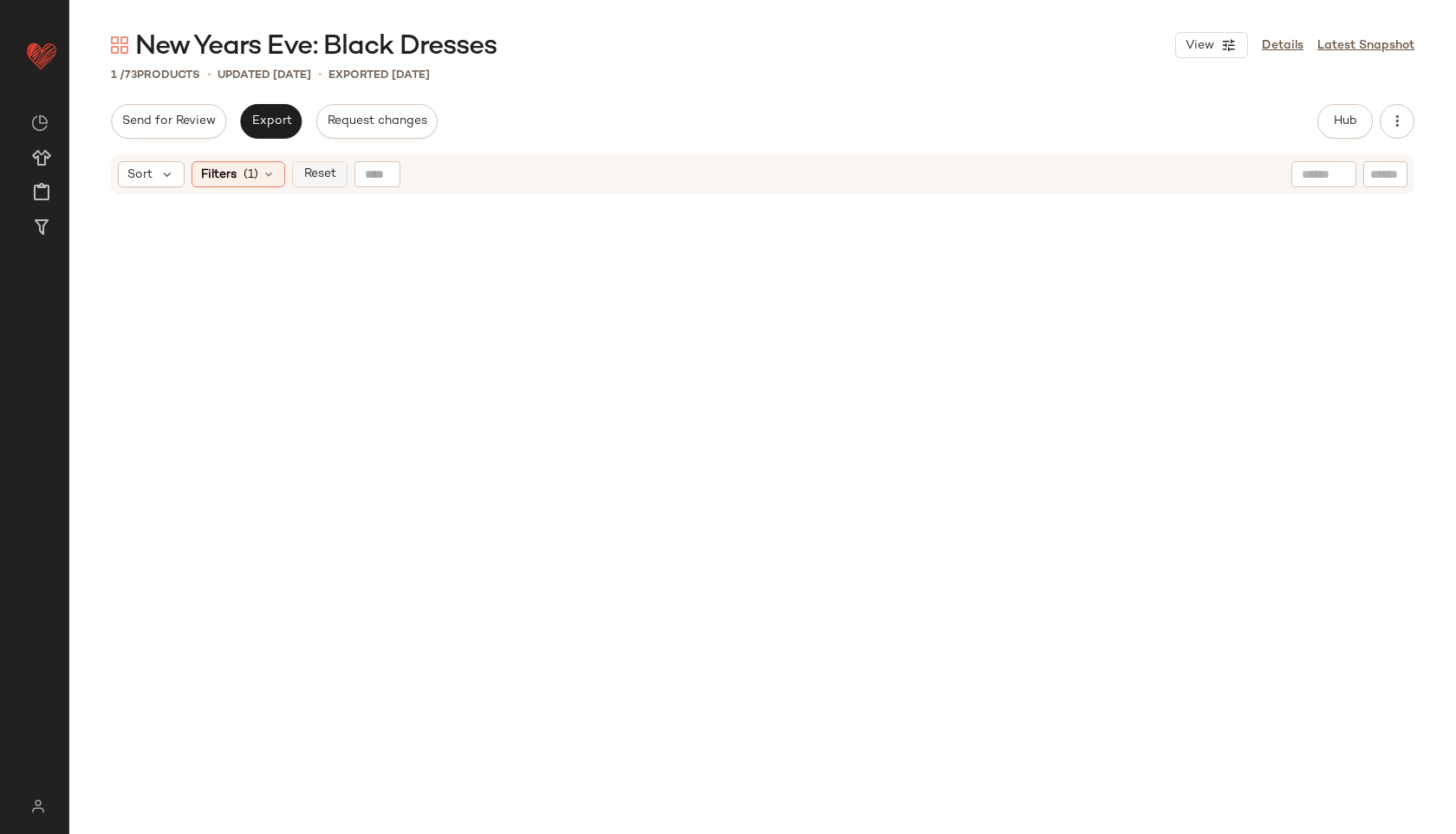
click at [325, 173] on span "Reset" at bounding box center [319, 174] width 32 height 14
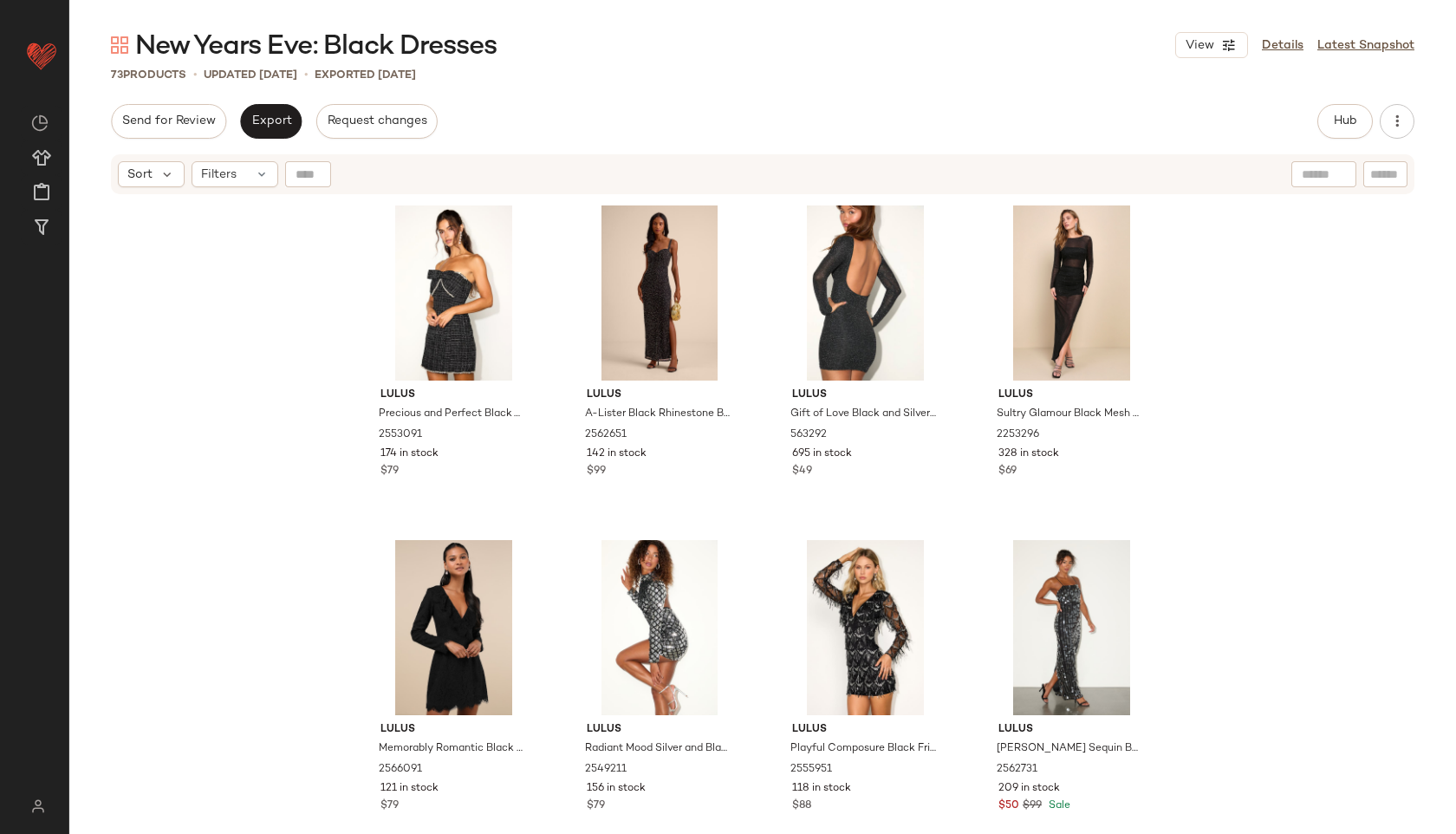
click at [1303, 131] on div "Send for Review Export Request changes Hub Send for Review External Review Inte…" at bounding box center [763, 121] width 1304 height 34
click at [1335, 126] on span "Hub" at bounding box center [1345, 121] width 25 height 14
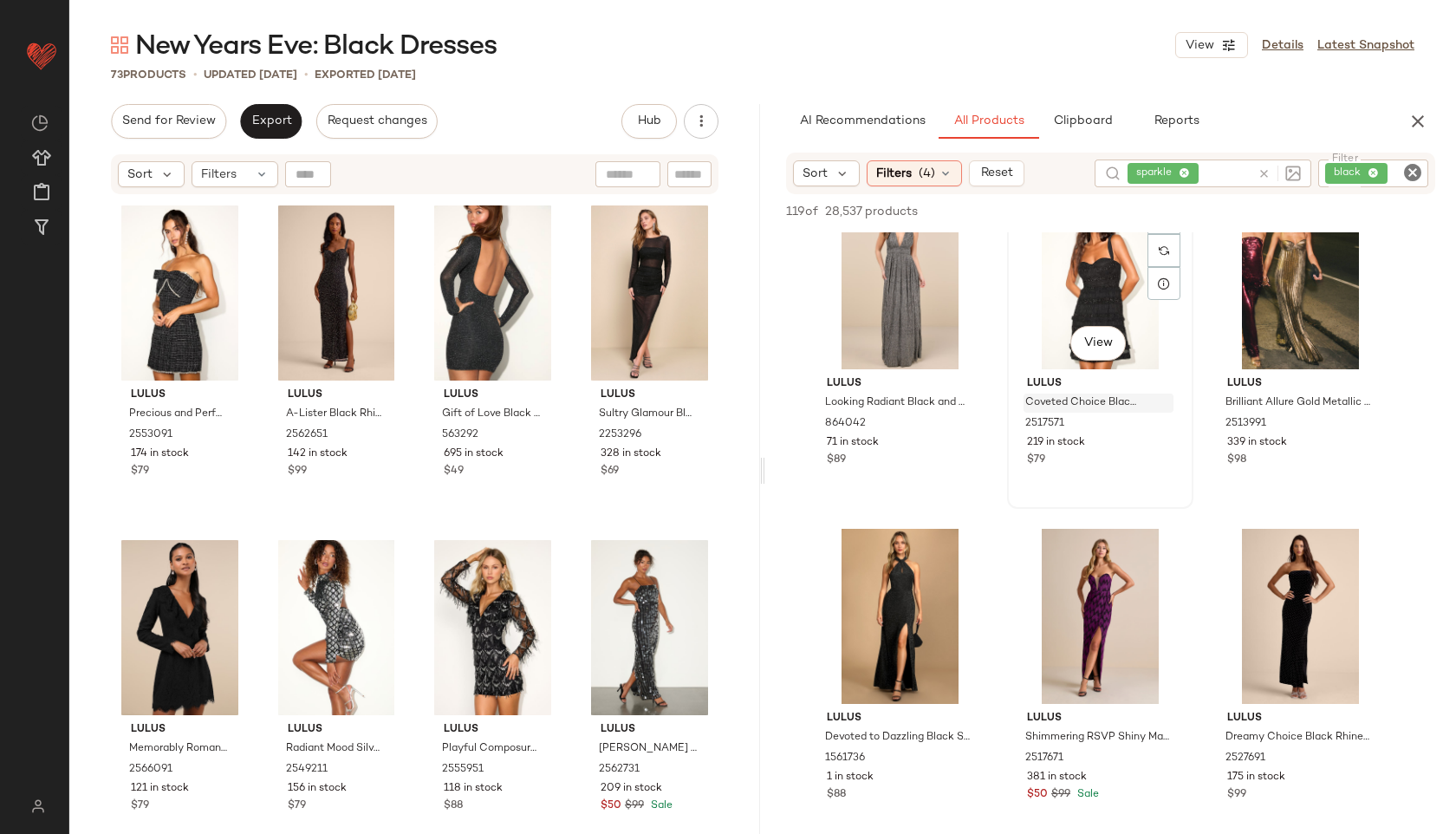
scroll to position [45, 0]
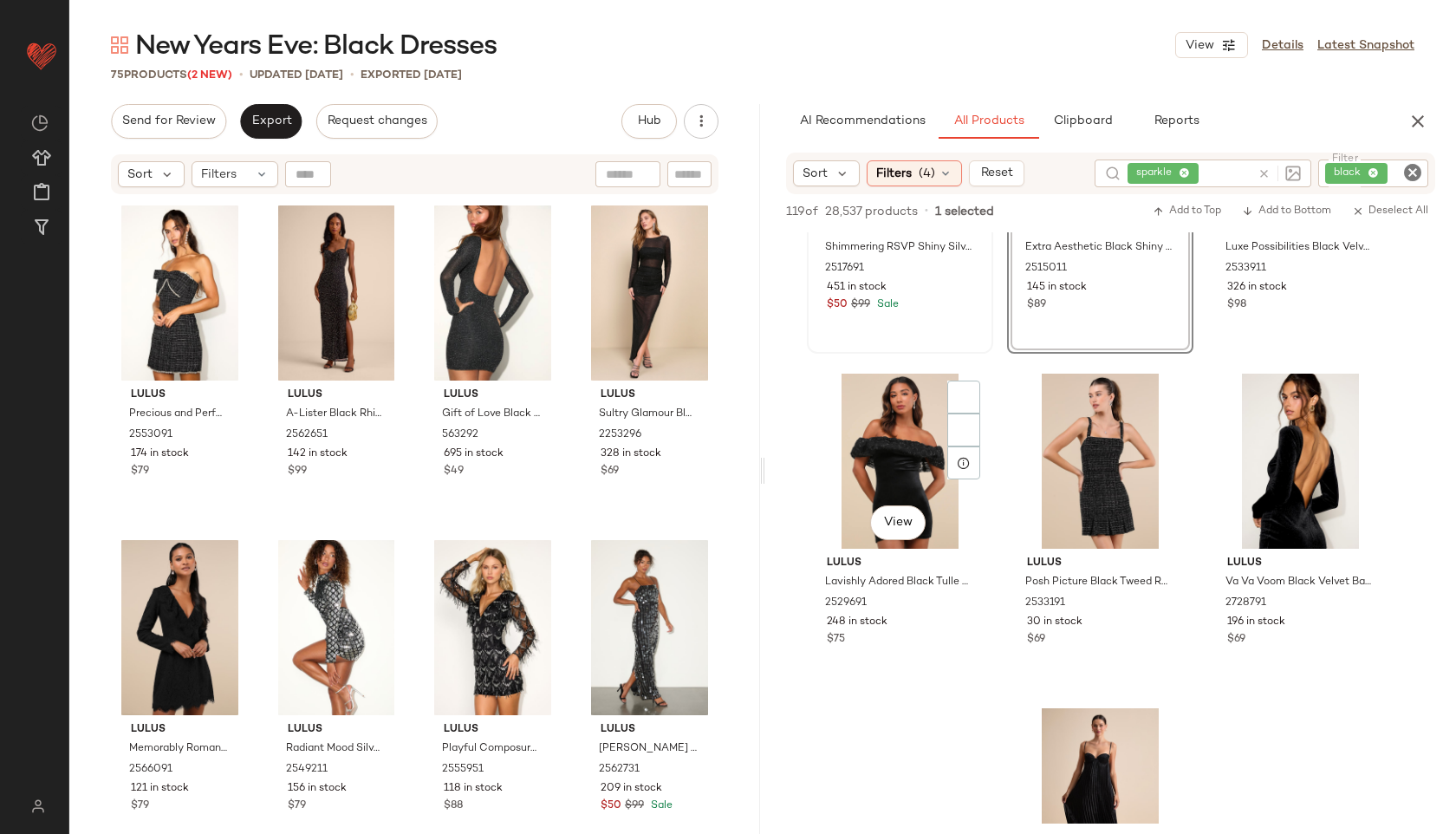
scroll to position [944, 0]
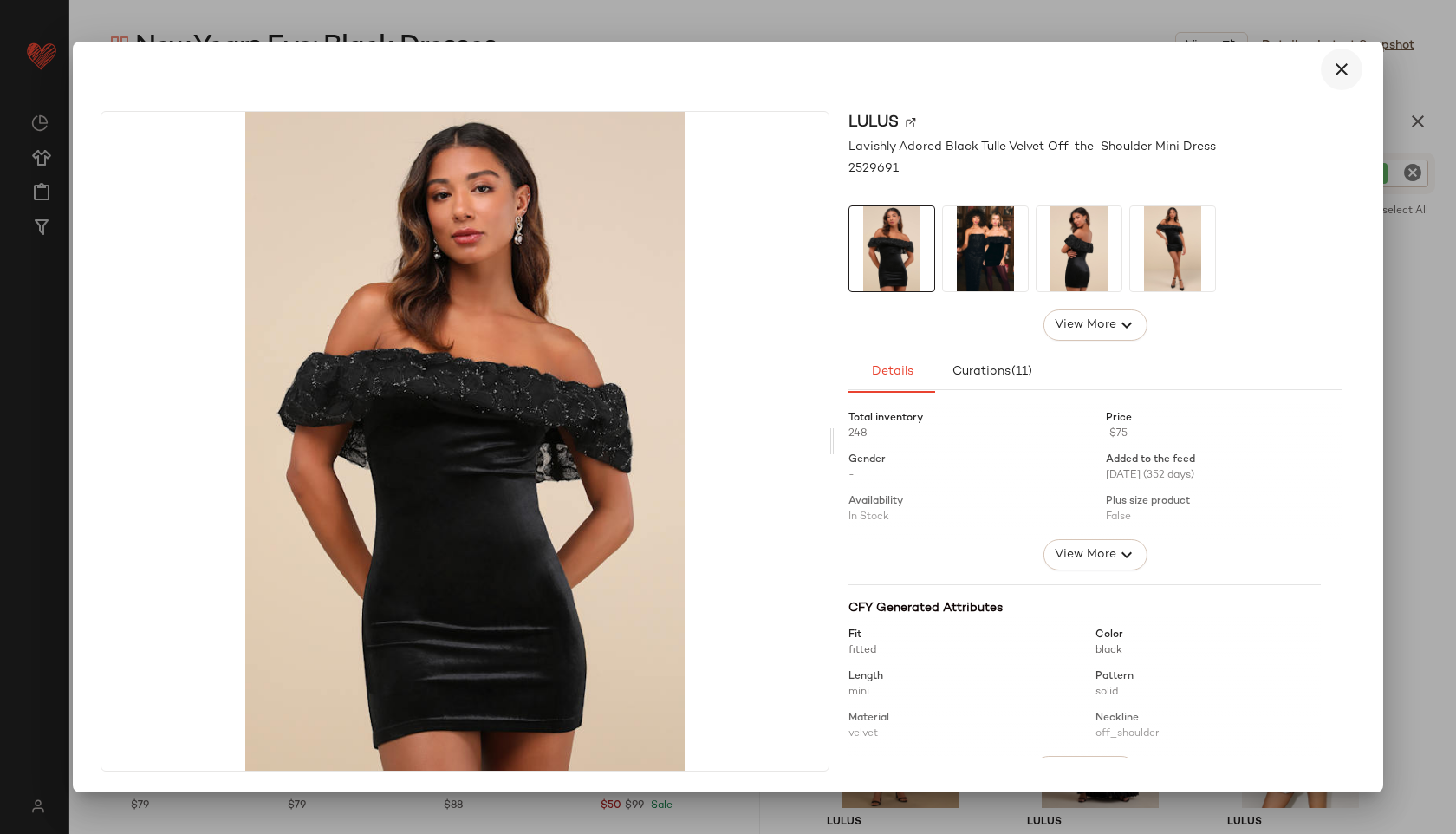
click at [1344, 67] on icon "button" at bounding box center [1341, 69] width 21 height 21
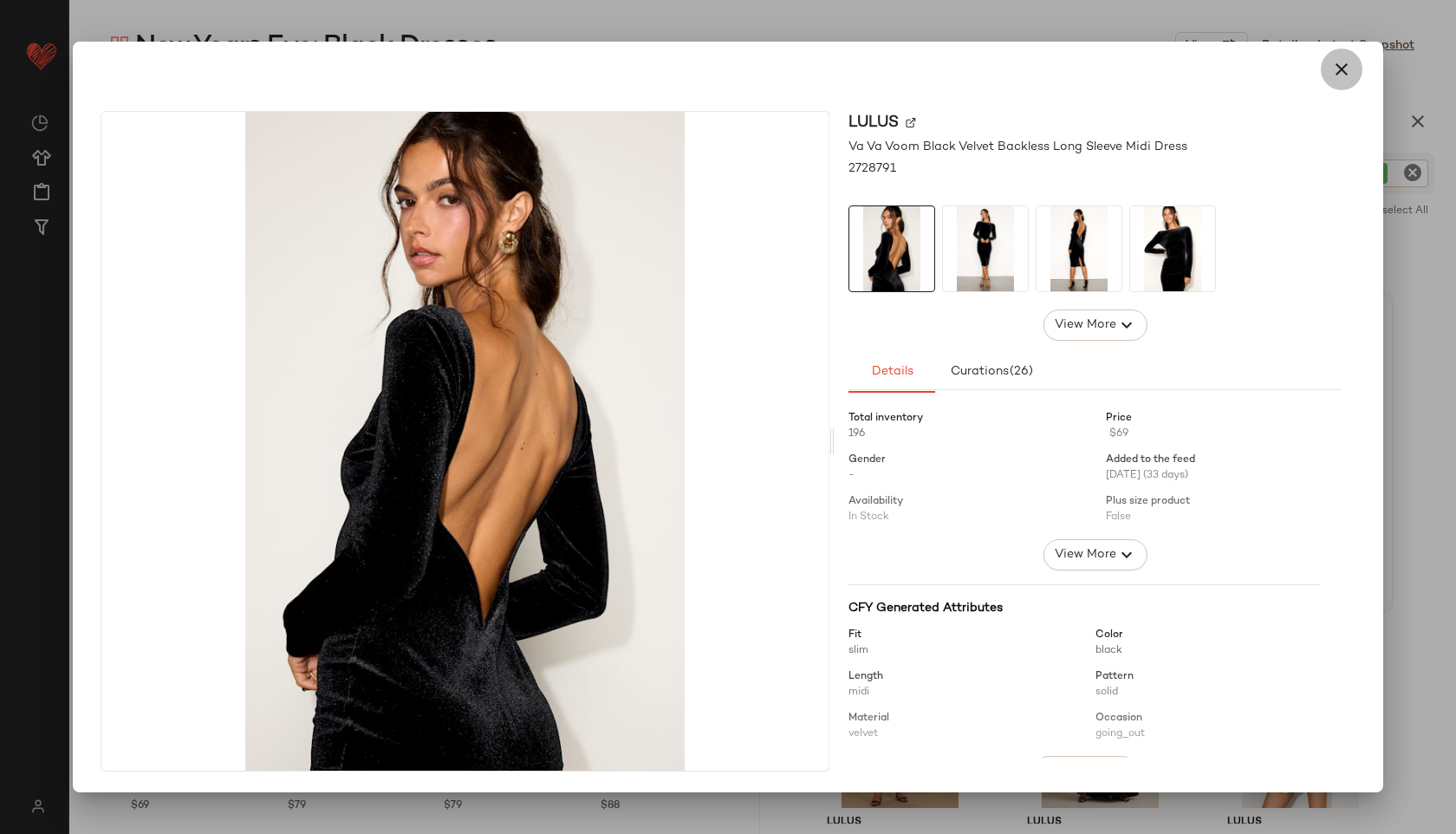
click at [1331, 66] on icon "button" at bounding box center [1341, 69] width 21 height 21
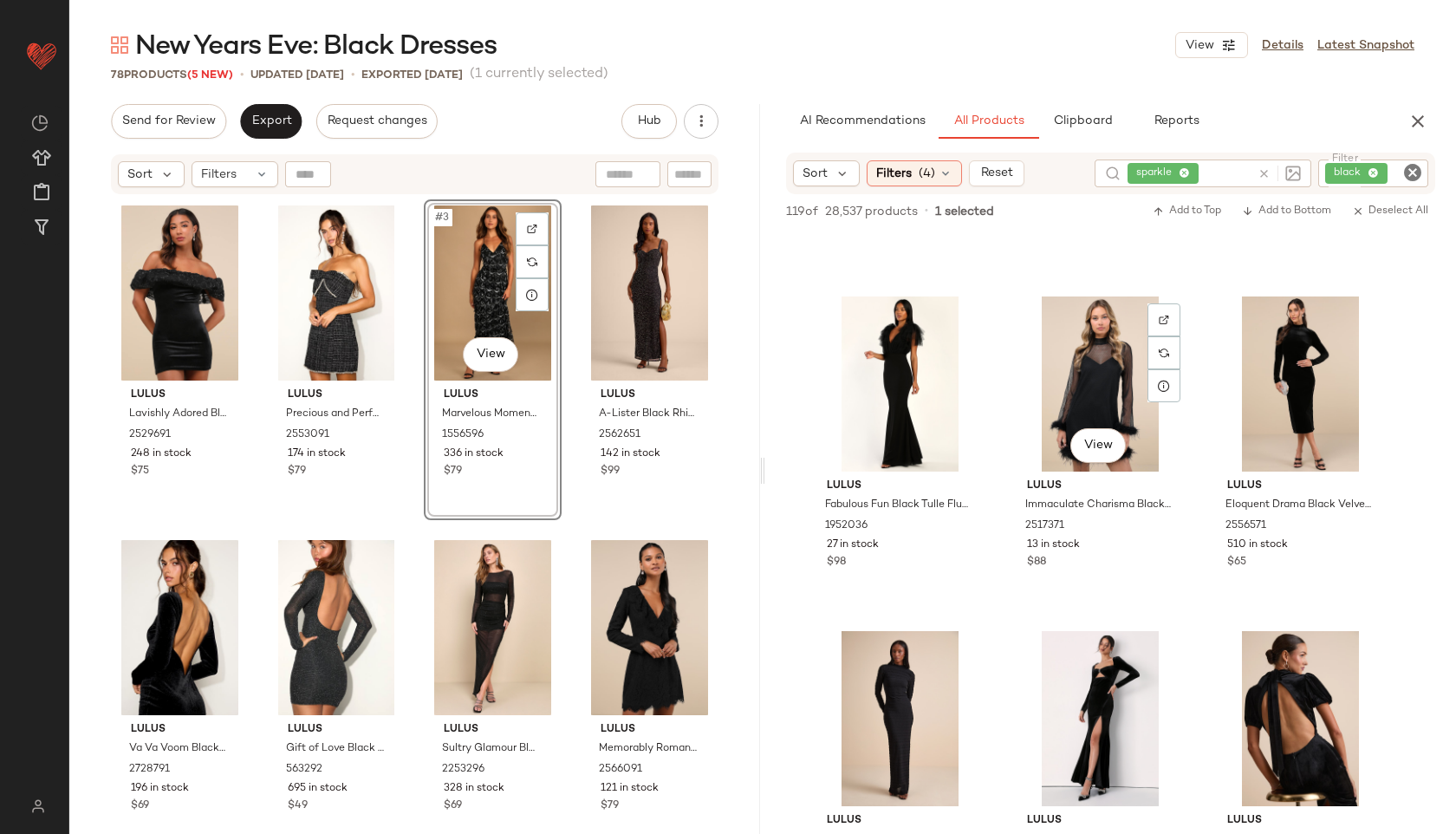
scroll to position [1953, 0]
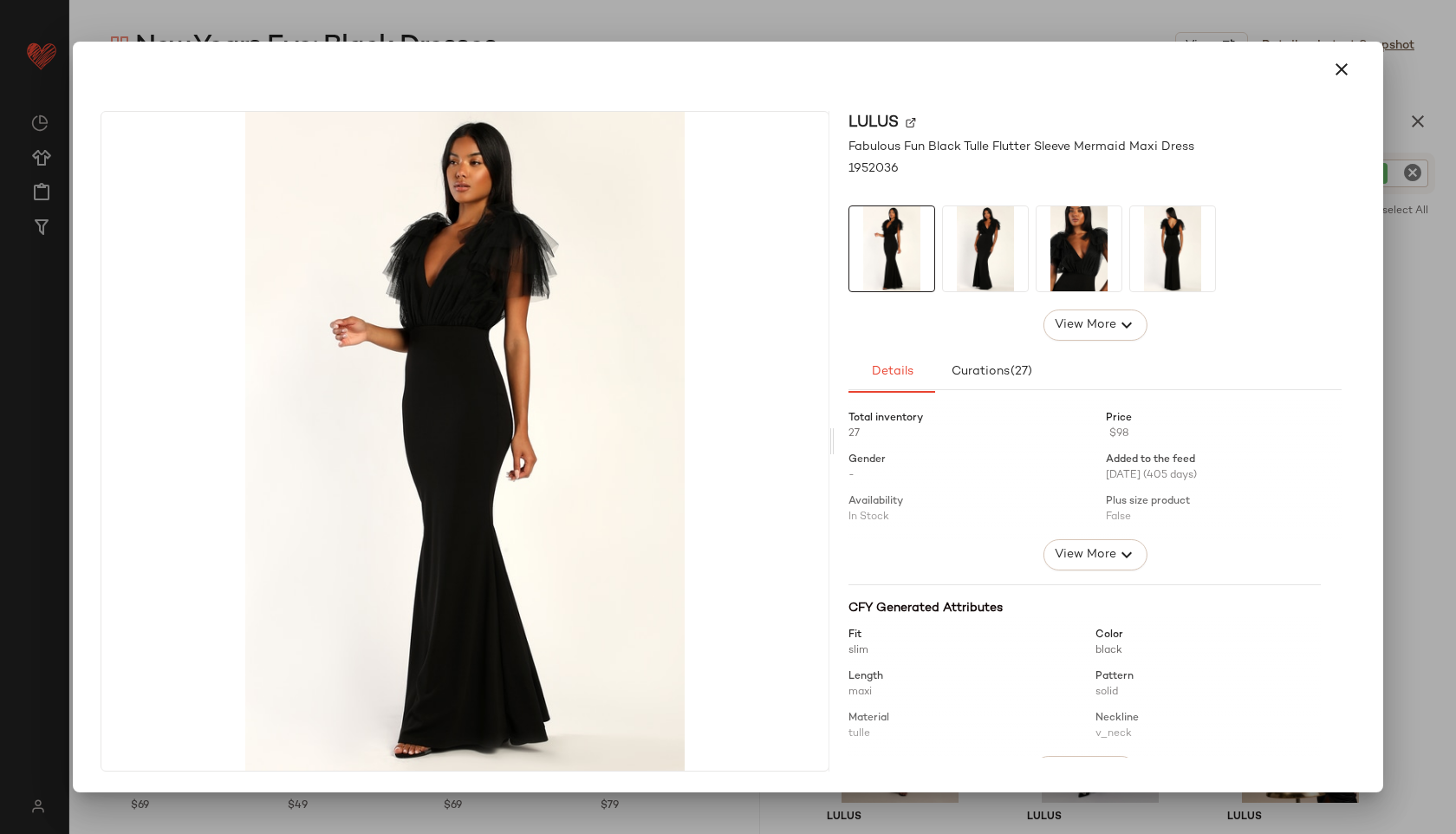
drag, startPoint x: 910, startPoint y: 441, endPoint x: 800, endPoint y: 451, distance: 110.5
click at [1340, 84] on button "button" at bounding box center [1341, 69] width 41 height 41
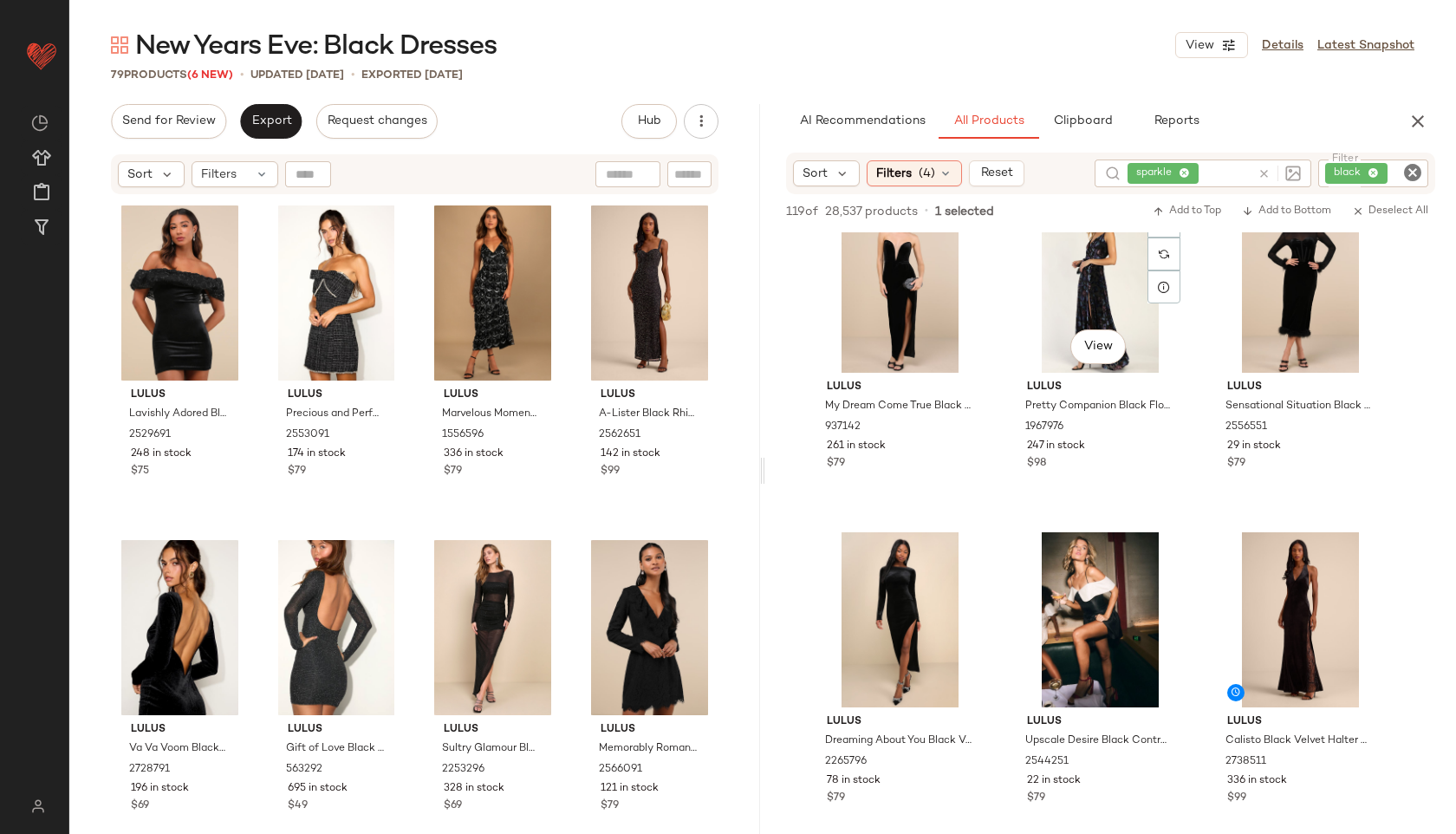
scroll to position [2718, 0]
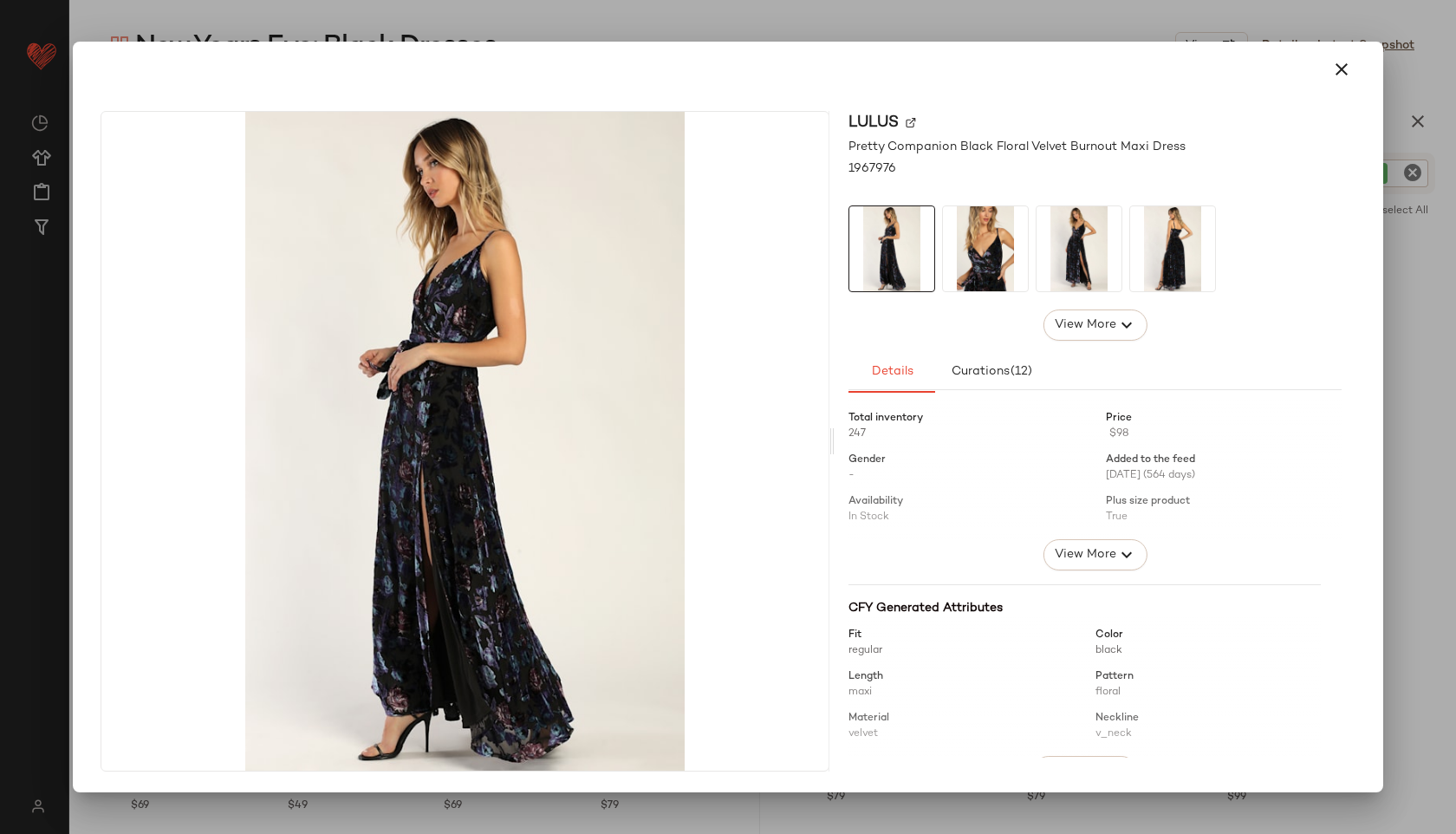
click at [1071, 258] on img at bounding box center [1078, 249] width 85 height 85
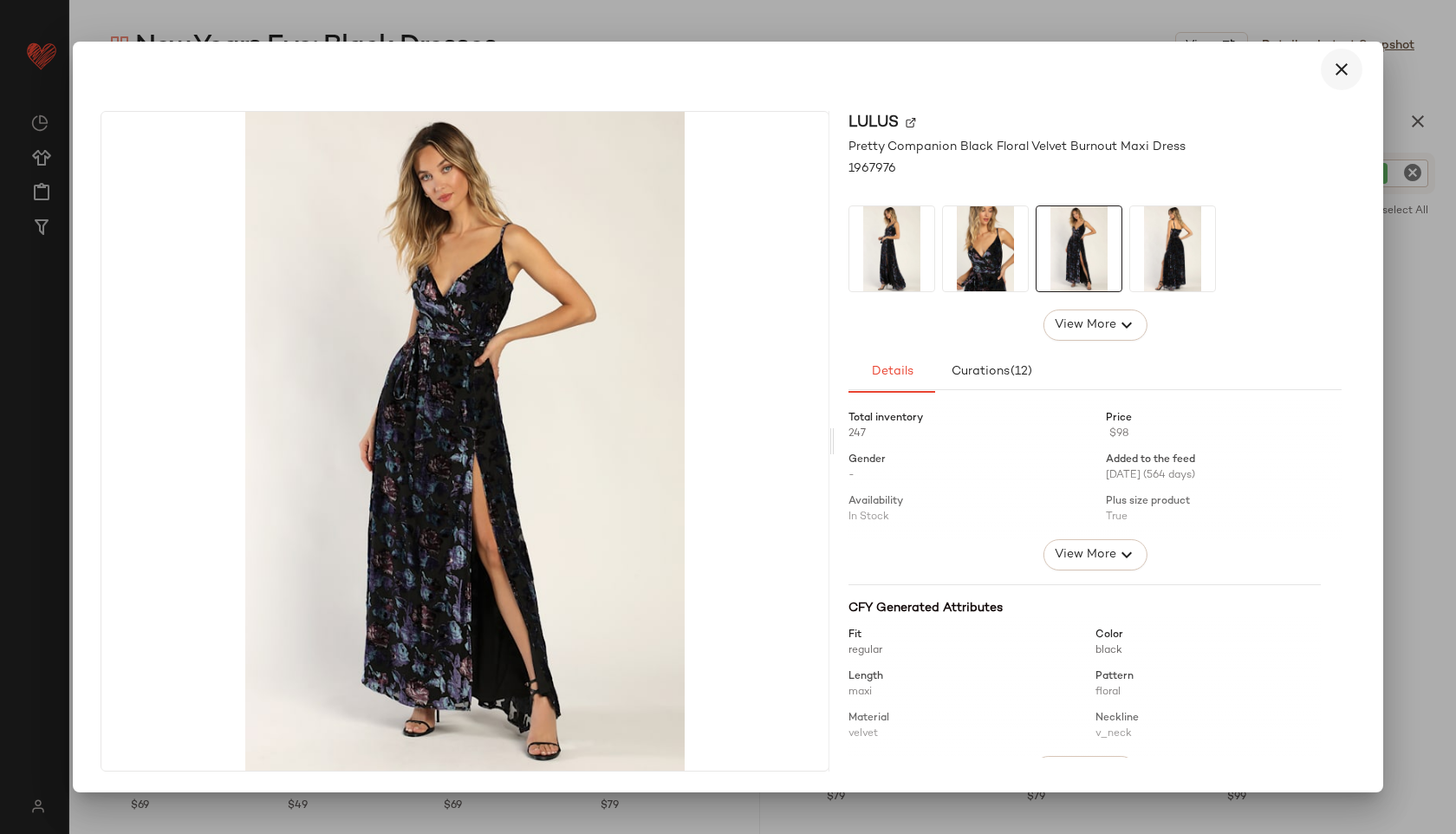
click at [1335, 68] on icon "button" at bounding box center [1341, 69] width 21 height 21
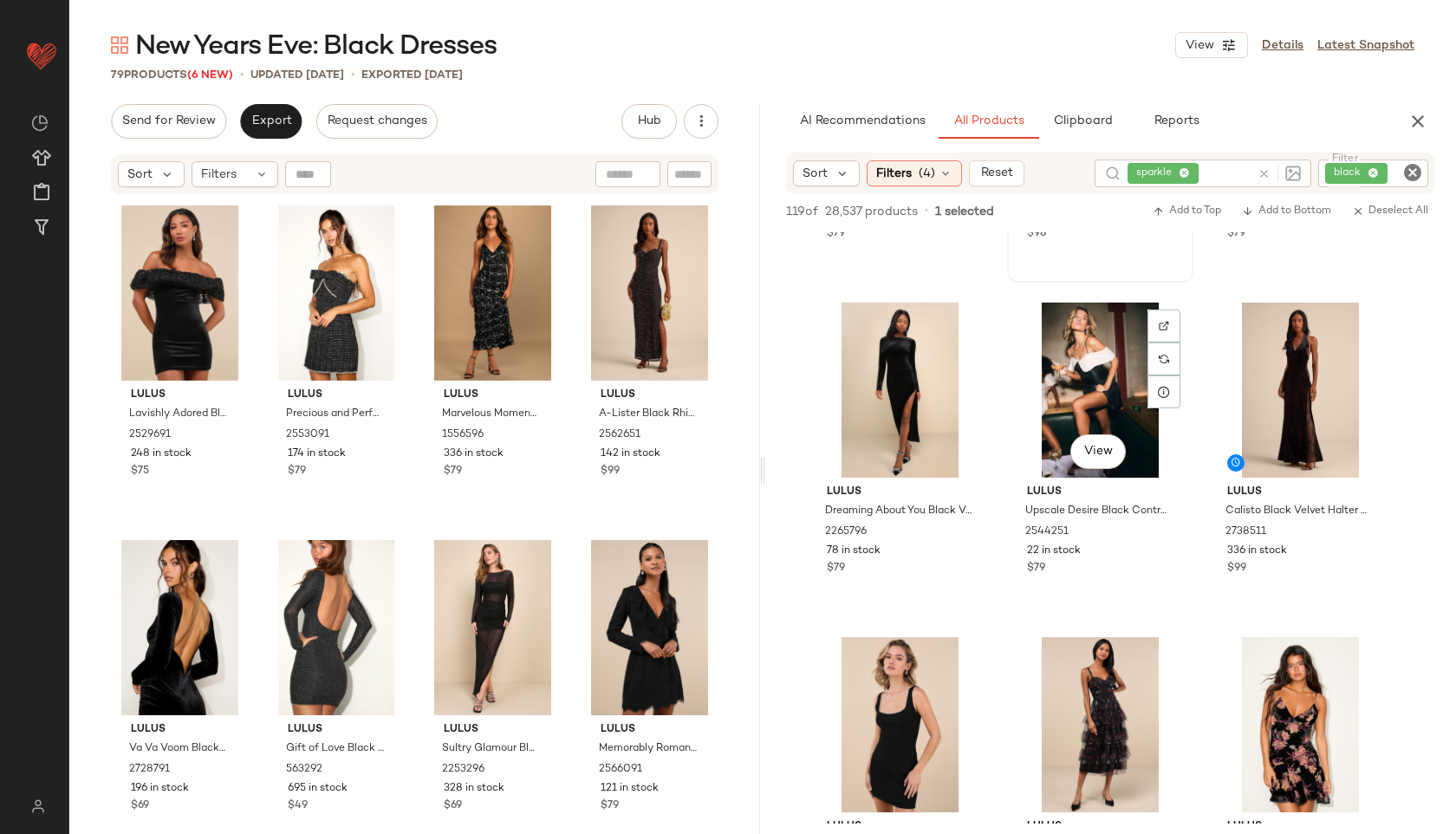
scroll to position [2954, 0]
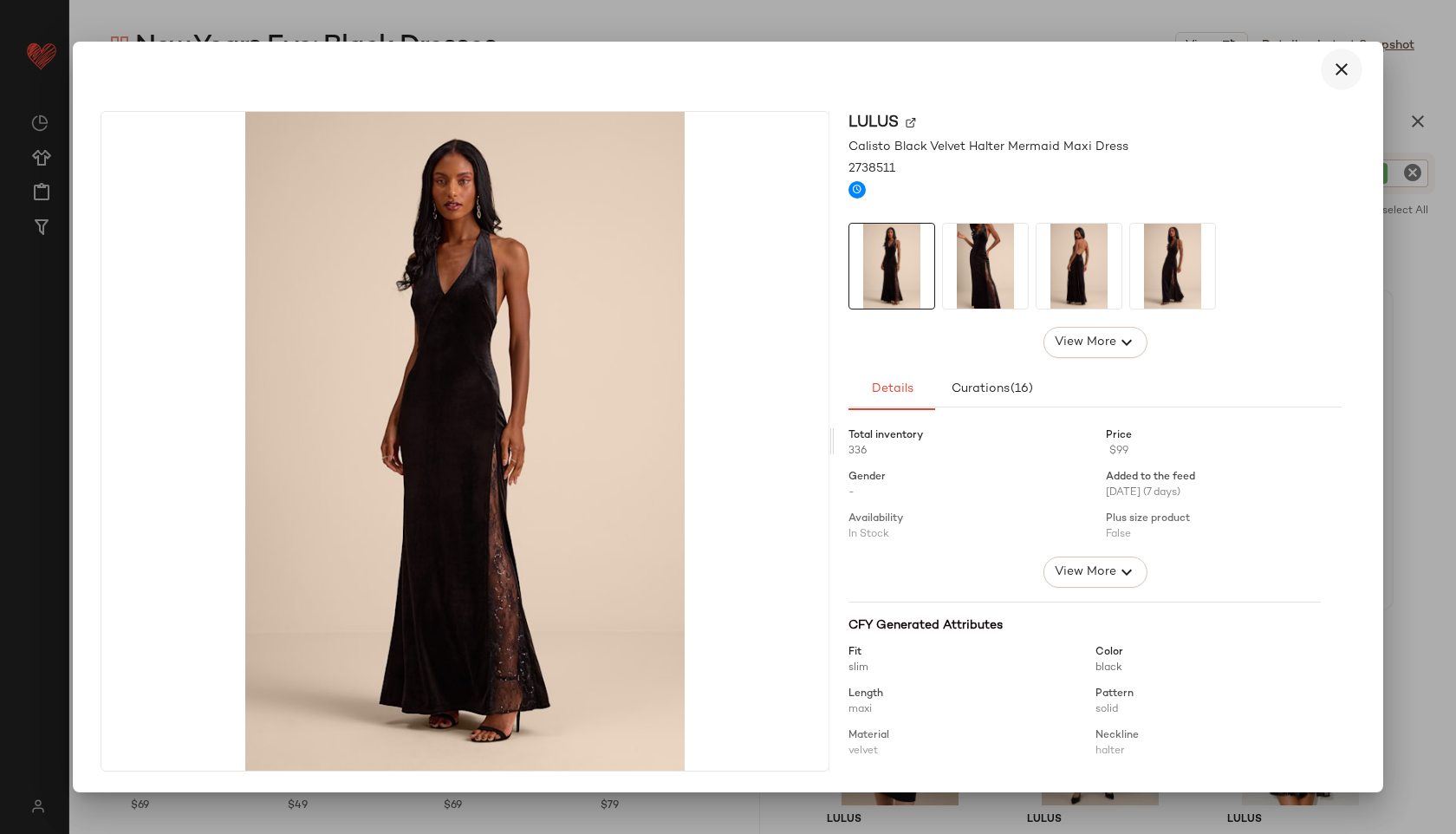
click at [1338, 77] on icon "button" at bounding box center [1341, 69] width 21 height 21
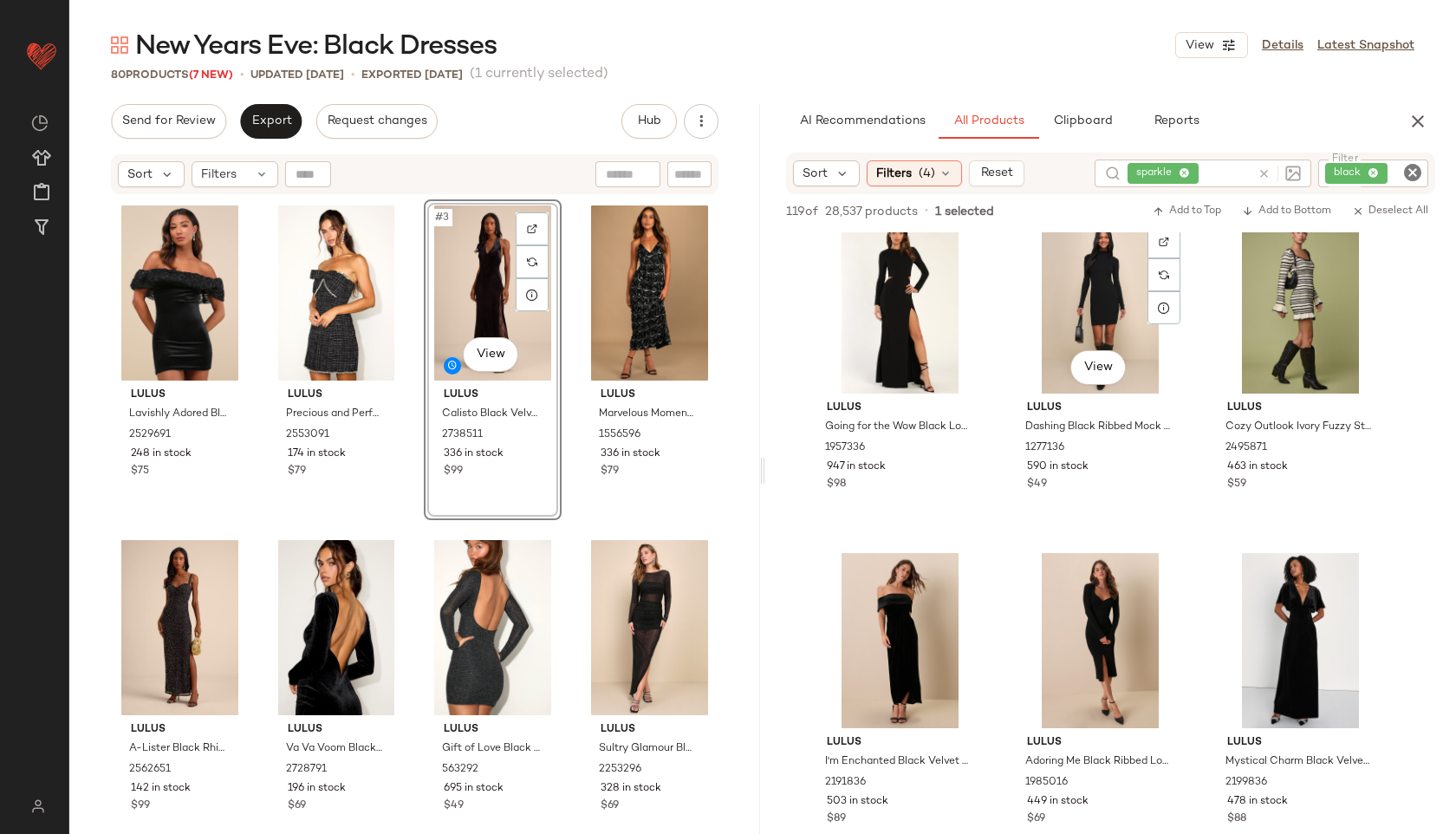
scroll to position [4424, 0]
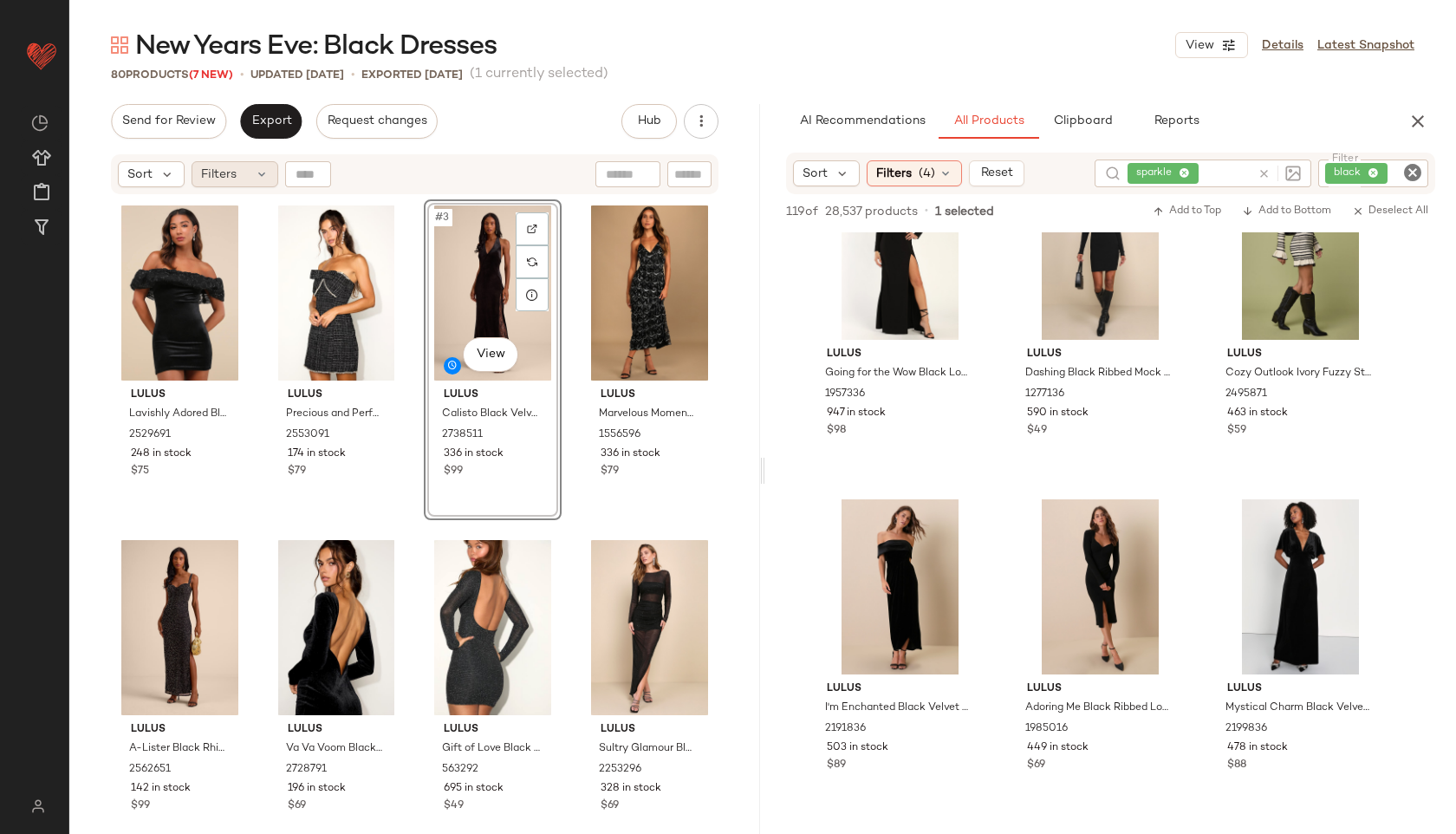
click at [229, 169] on span "Filters" at bounding box center [218, 174] width 35 height 19
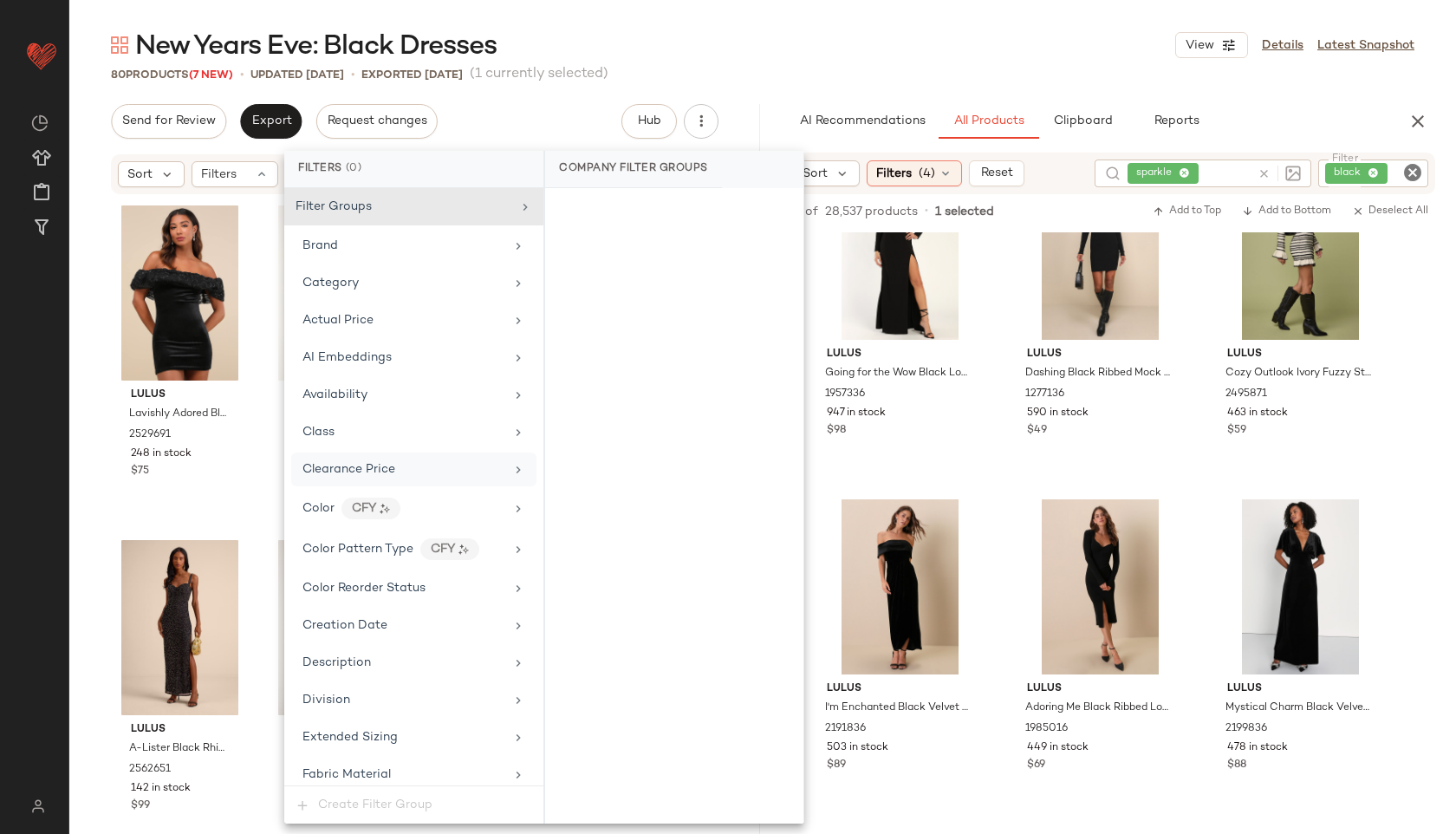
scroll to position [1180, 0]
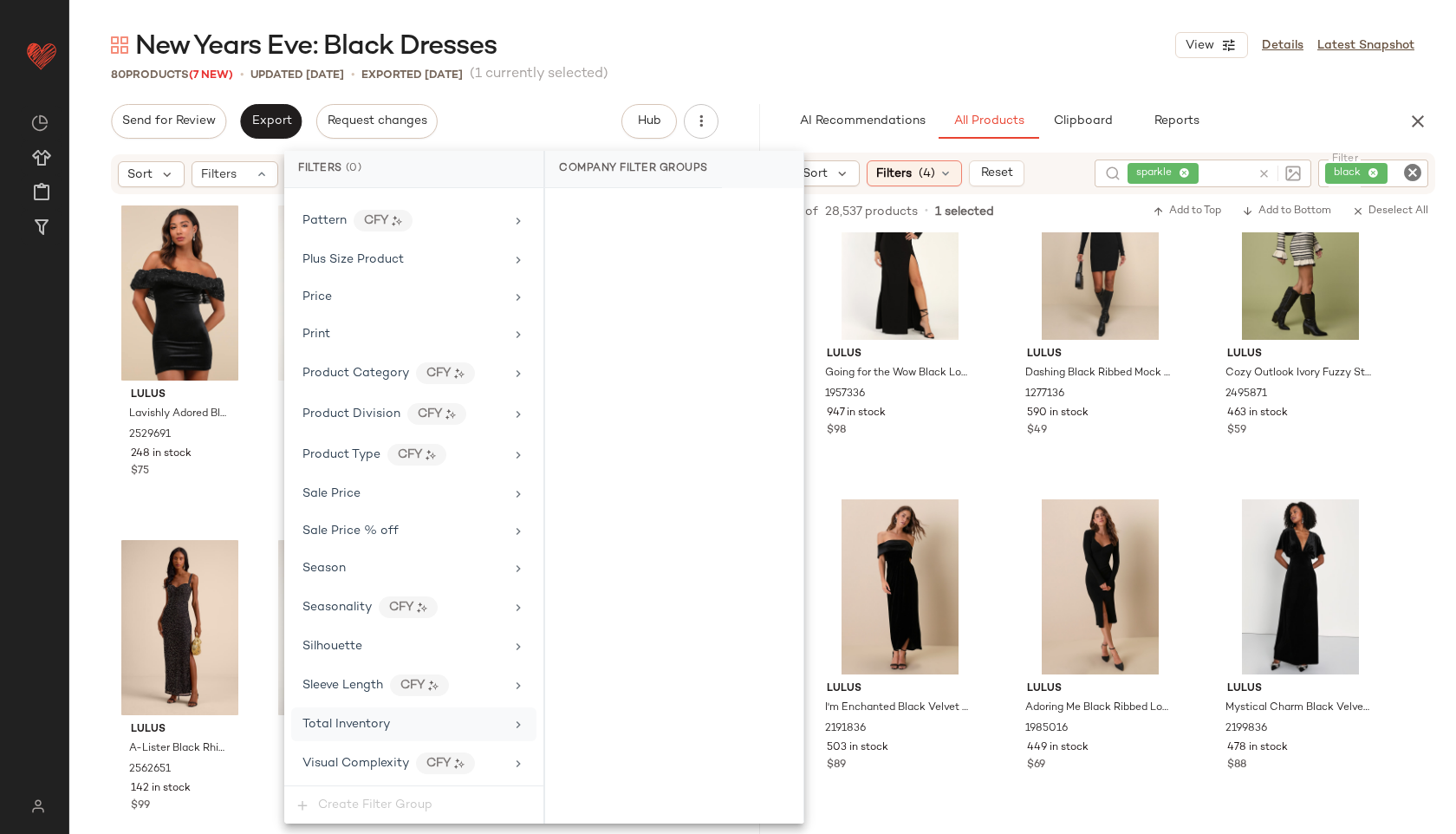
click at [339, 720] on span "Total Inventory" at bounding box center [346, 724] width 87 height 13
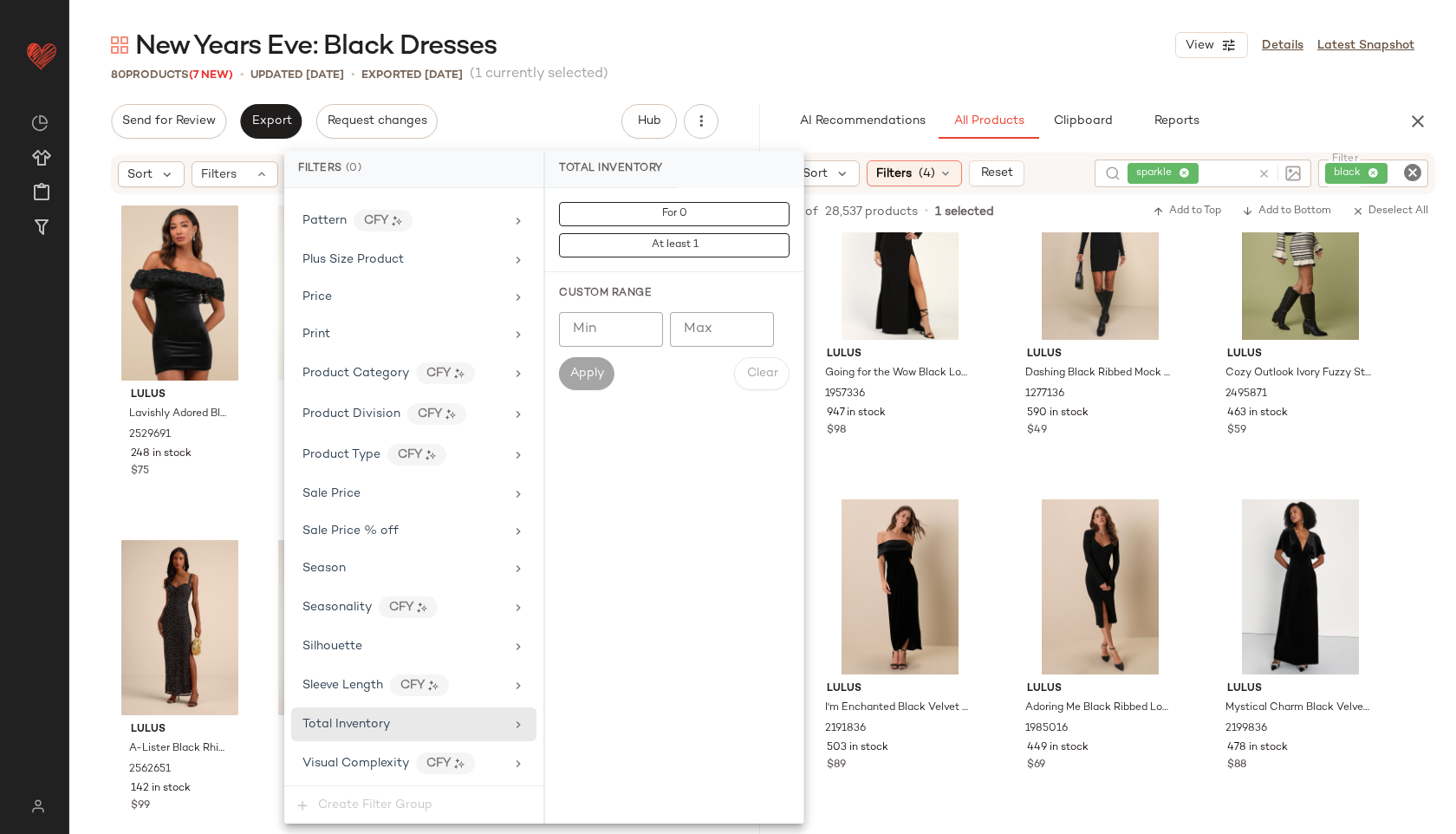
click at [718, 322] on input "Max" at bounding box center [722, 328] width 104 height 34
type input "**"
click at [581, 376] on span "Apply" at bounding box center [586, 374] width 34 height 14
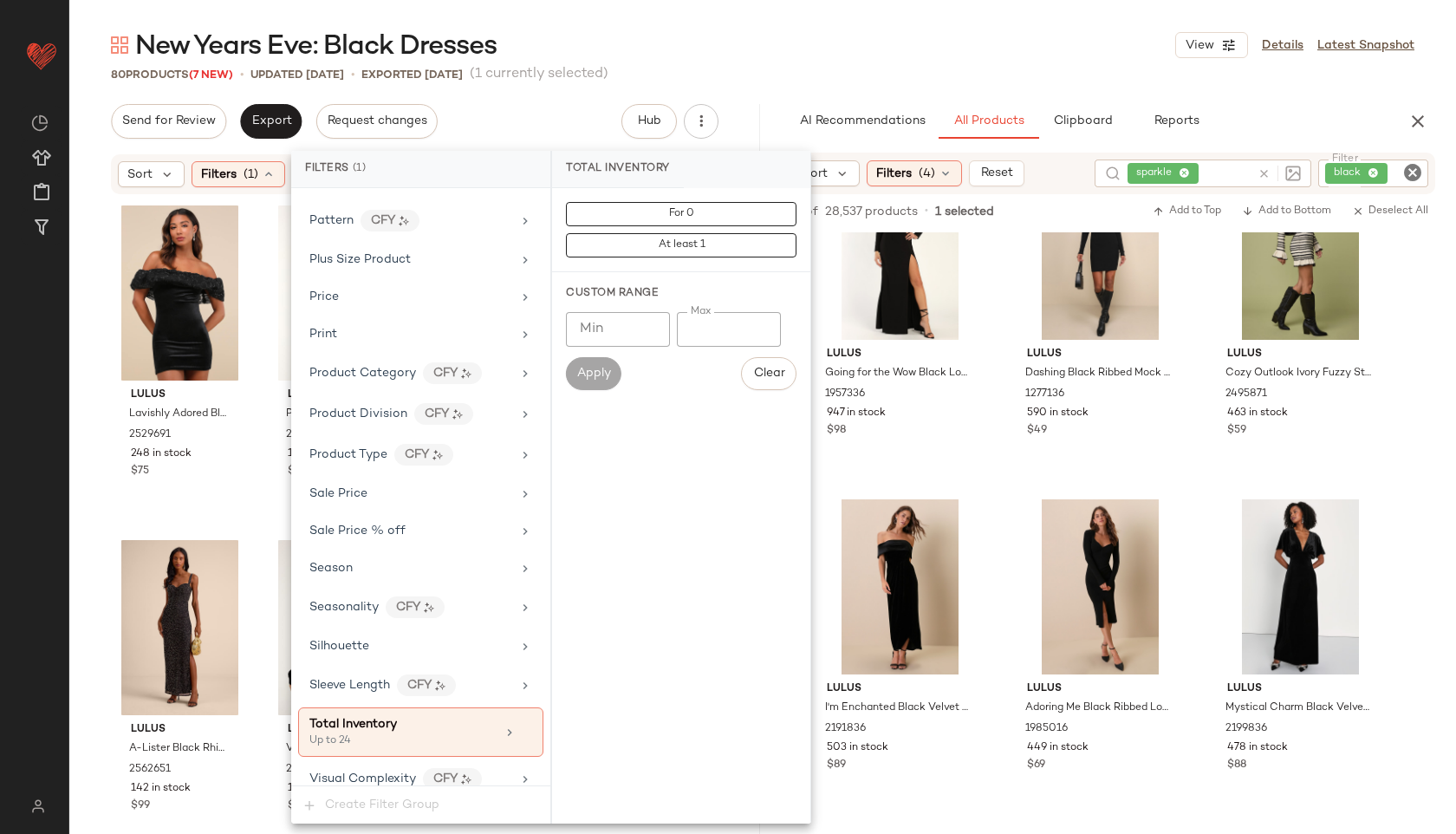
click at [756, 53] on div "New Years Eve: Black Dresses View Details Latest Snapshot" at bounding box center [763, 44] width 1386 height 34
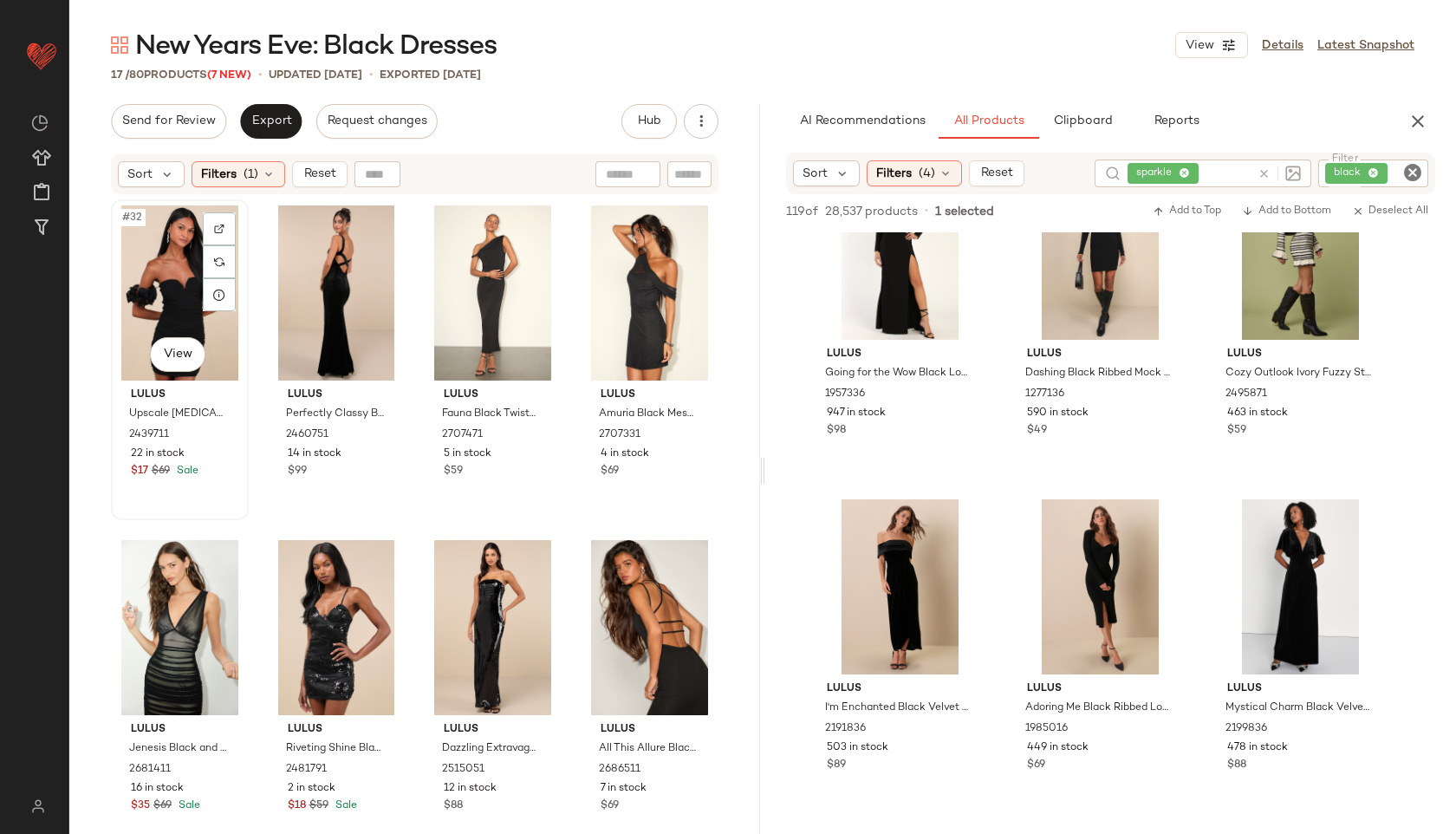
click at [152, 239] on div "#32 View" at bounding box center [180, 293] width 126 height 175
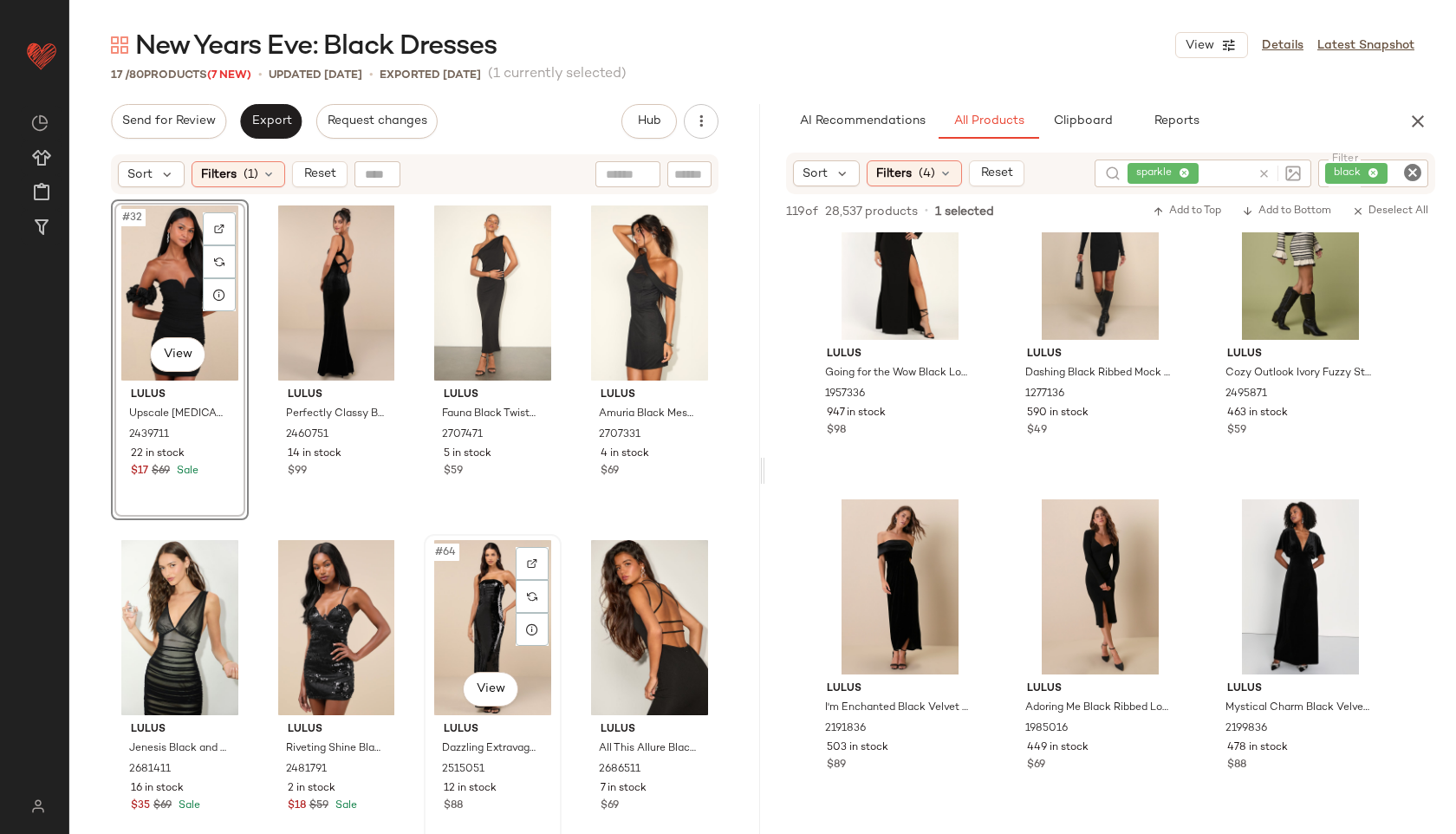
scroll to position [991, 0]
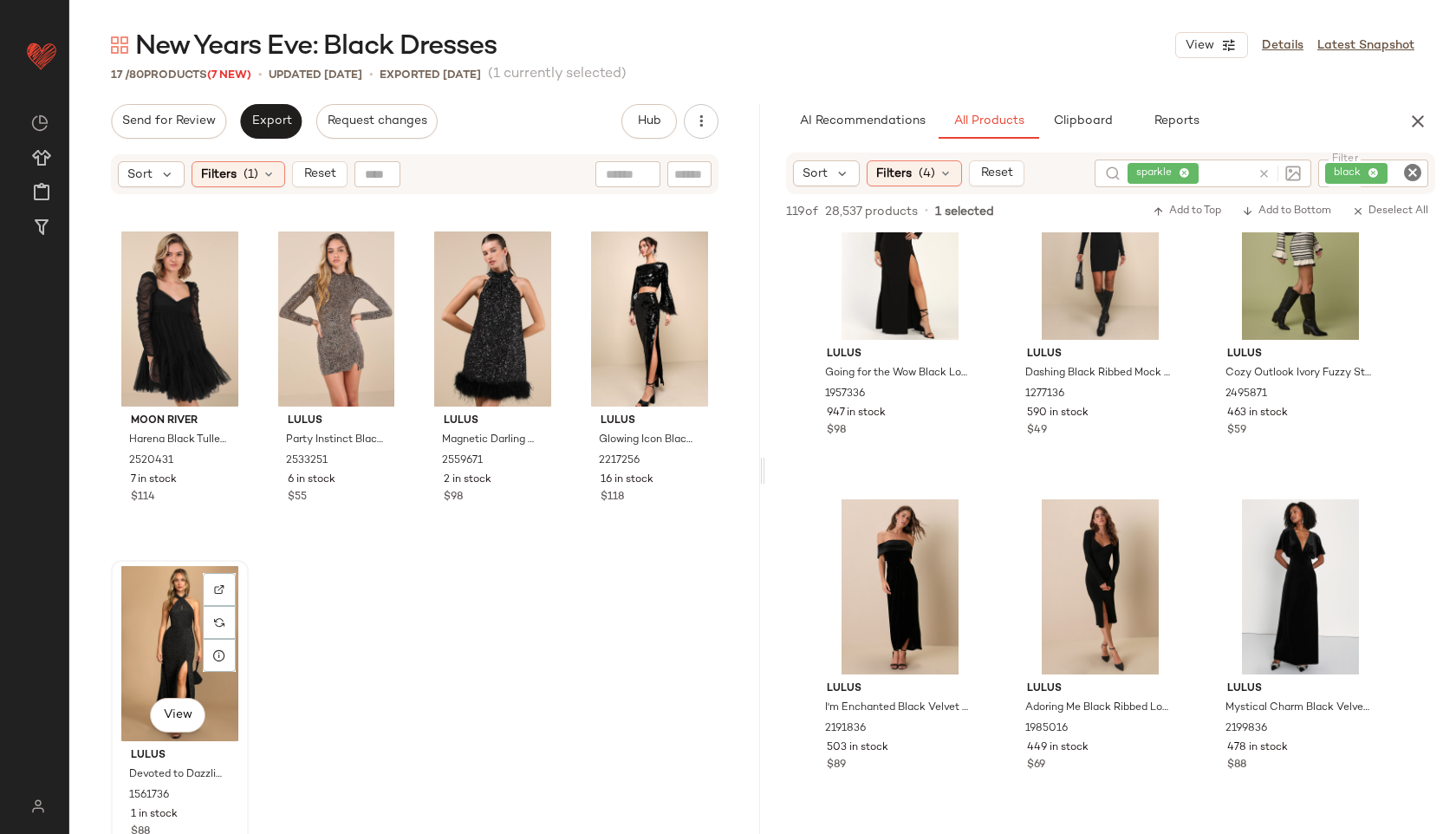
click at [151, 622] on div "View" at bounding box center [180, 654] width 126 height 175
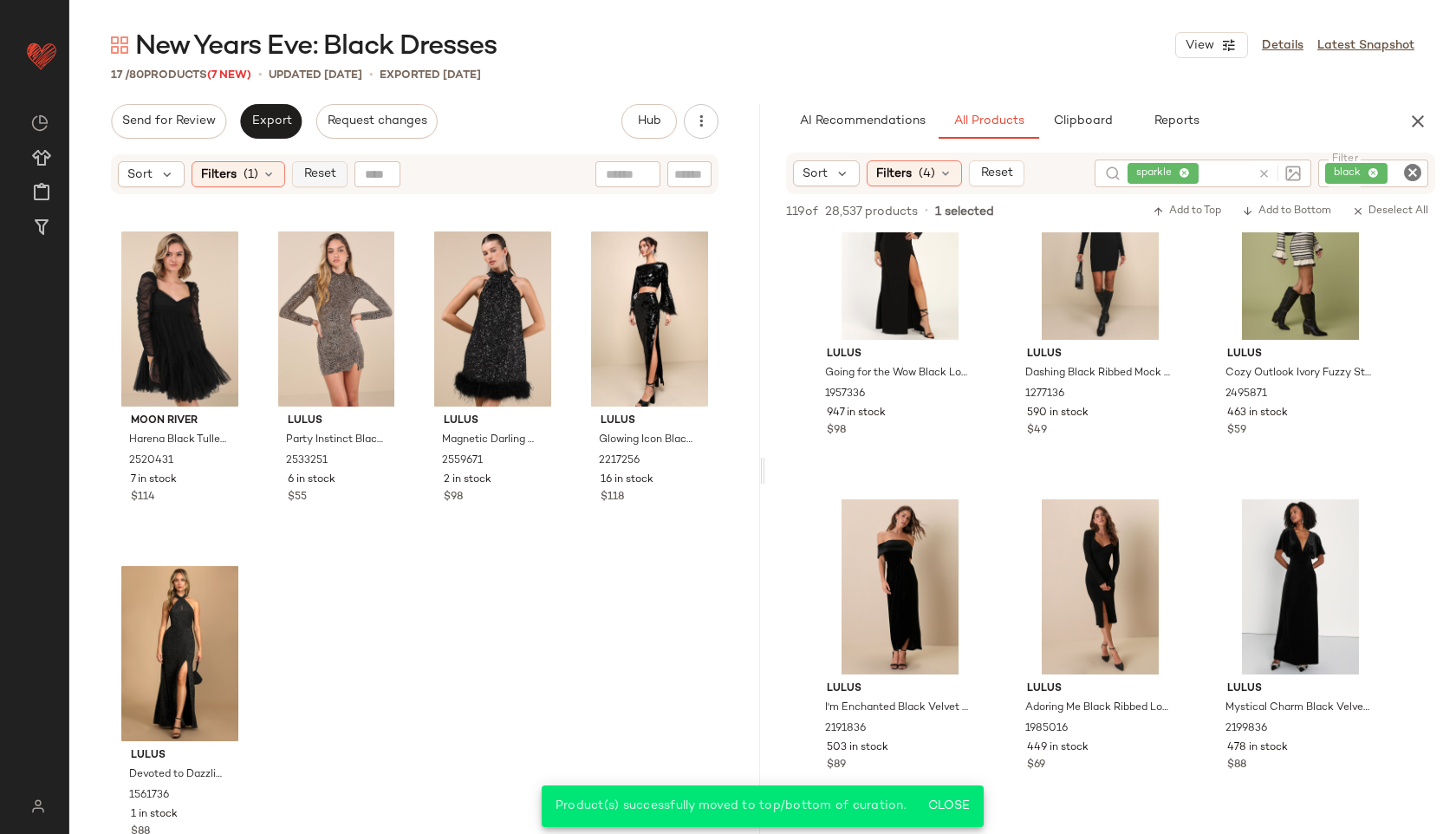
click at [310, 170] on span "Reset" at bounding box center [319, 174] width 32 height 14
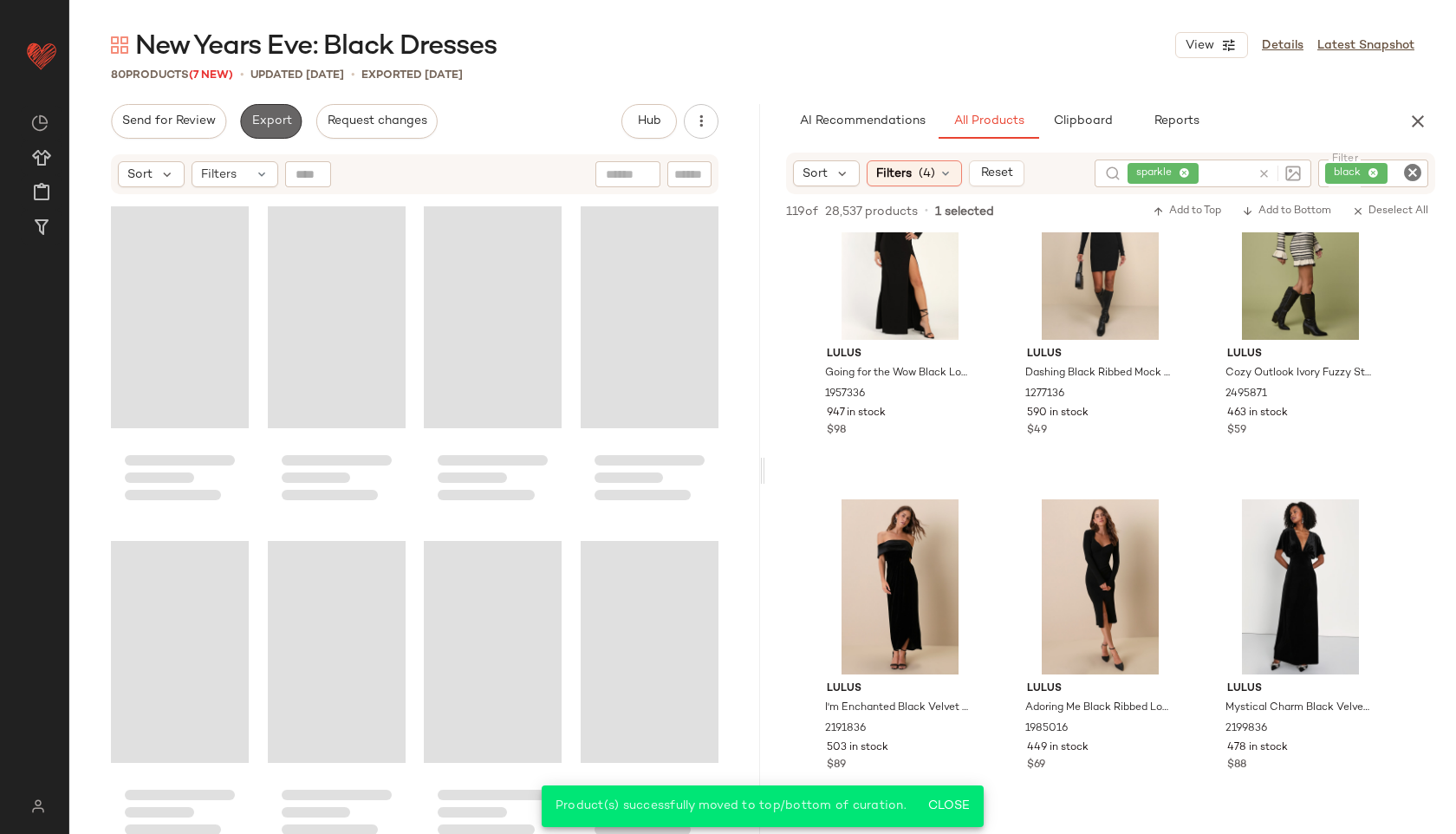
click at [264, 115] on span "Export" at bounding box center [270, 121] width 40 height 14
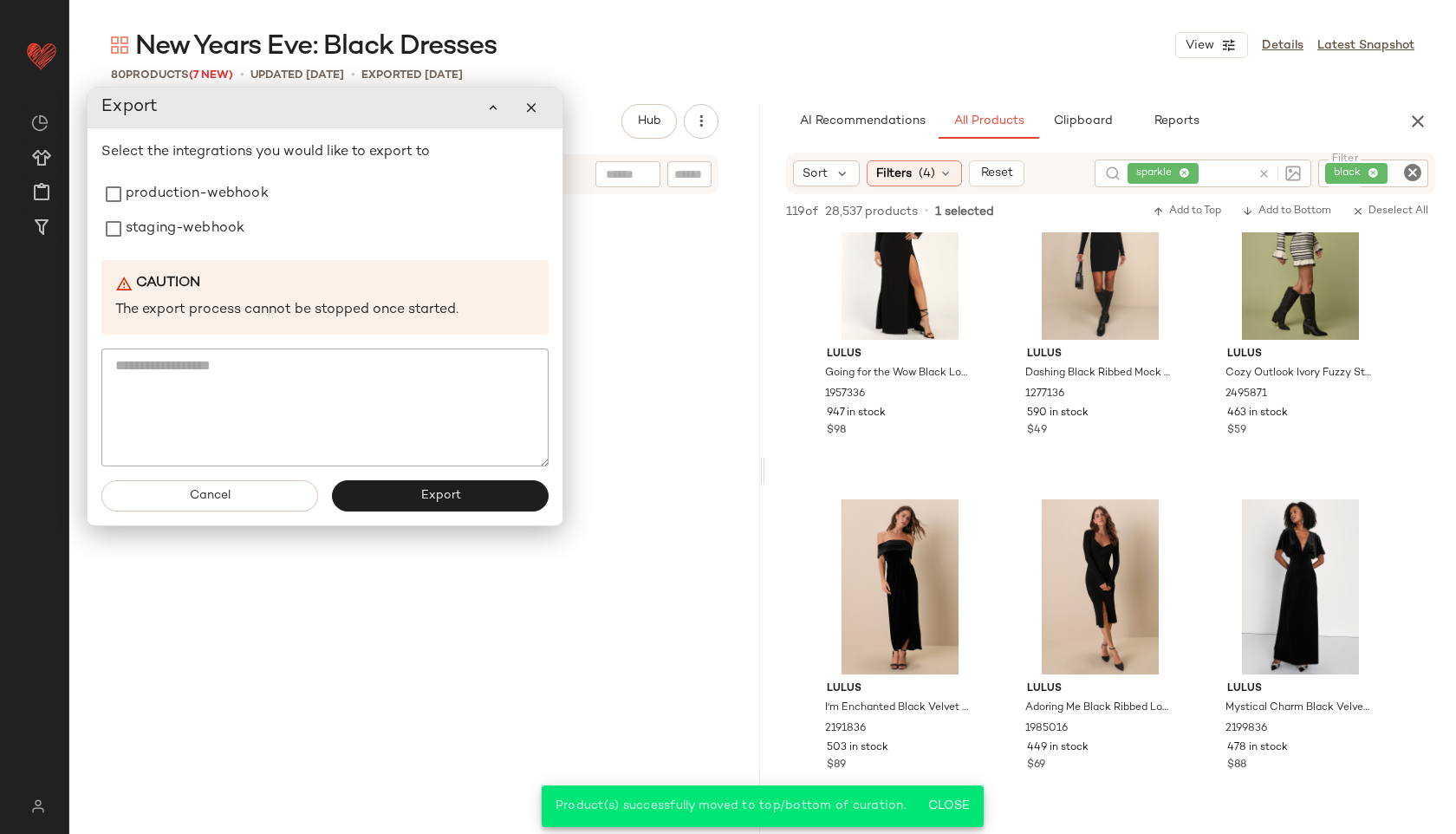
scroll to position [6010, 0]
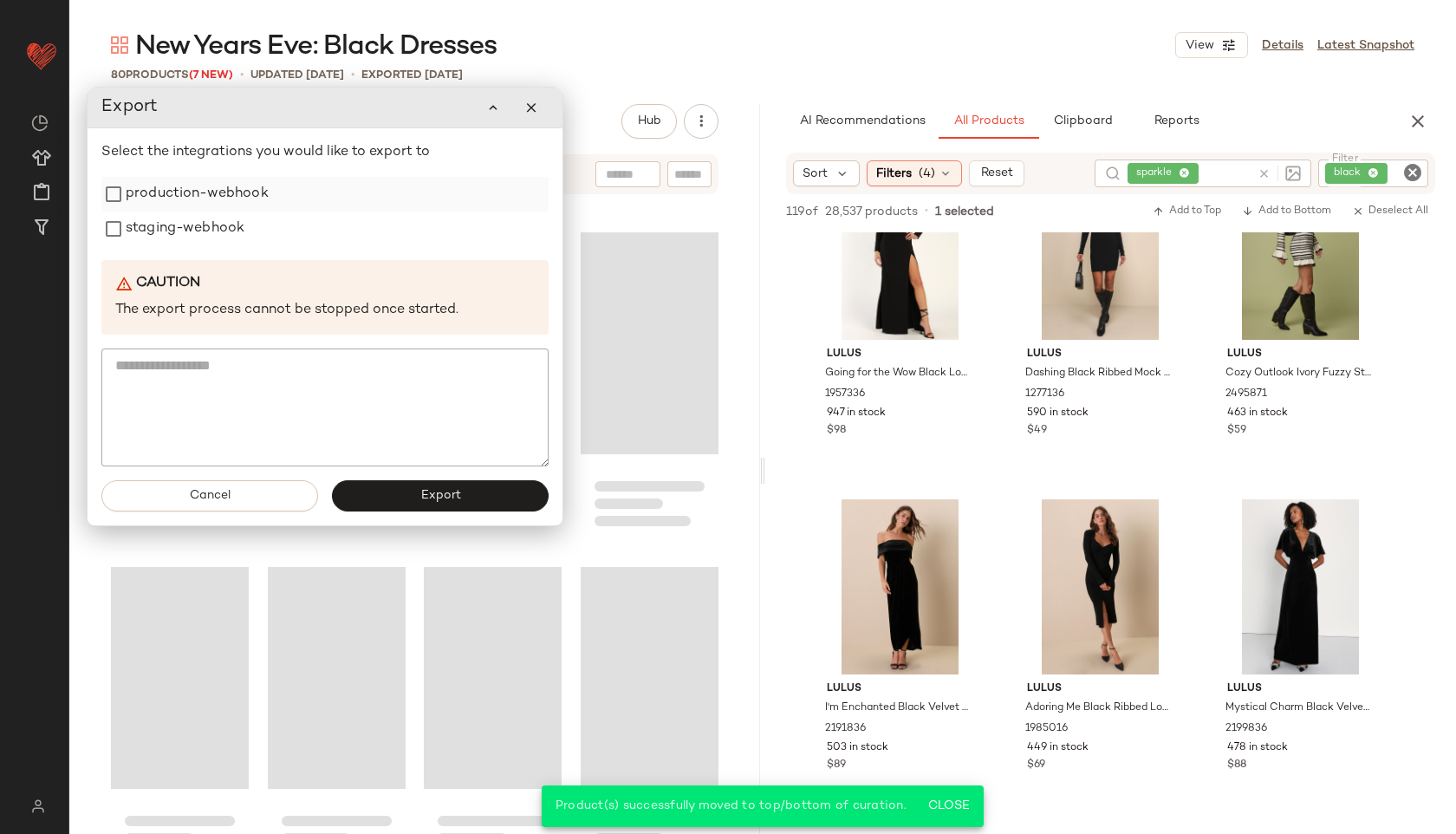
click at [173, 201] on label "production-webhook" at bounding box center [197, 194] width 143 height 34
click at [176, 224] on label "staging-webhook" at bounding box center [185, 228] width 119 height 34
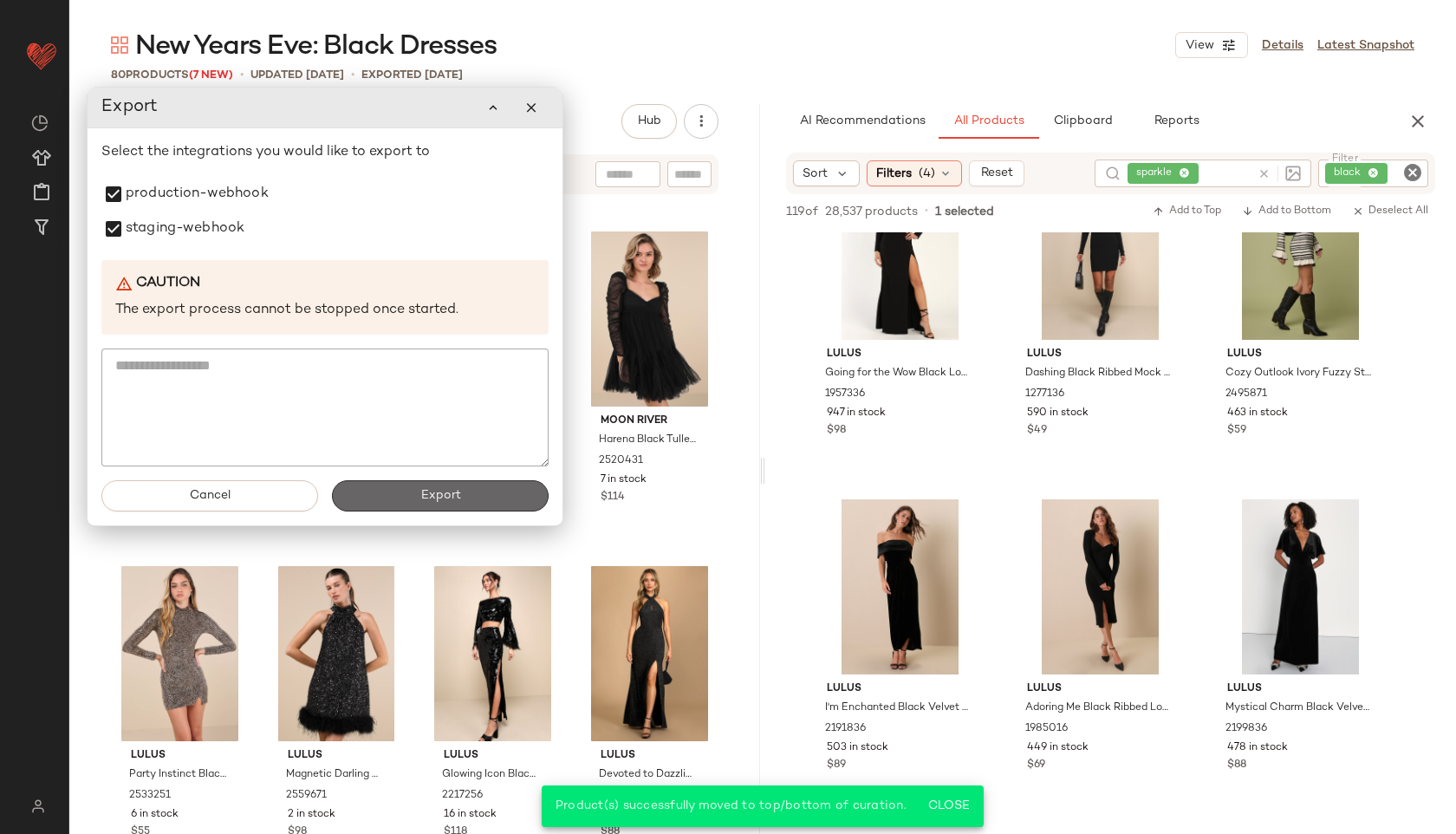
click at [413, 491] on button "Export" at bounding box center [440, 496] width 216 height 31
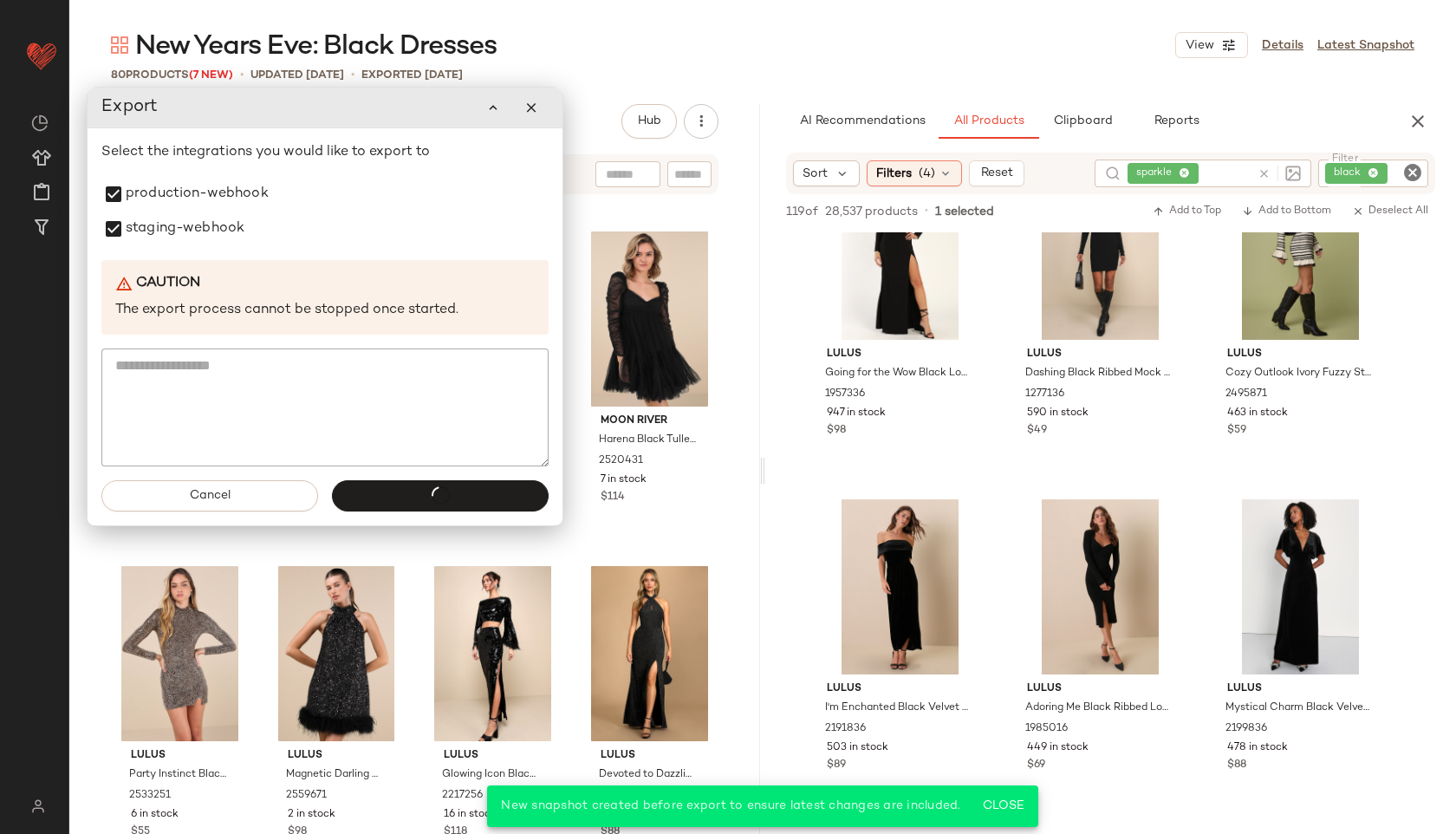
scroll to position [6431, 0]
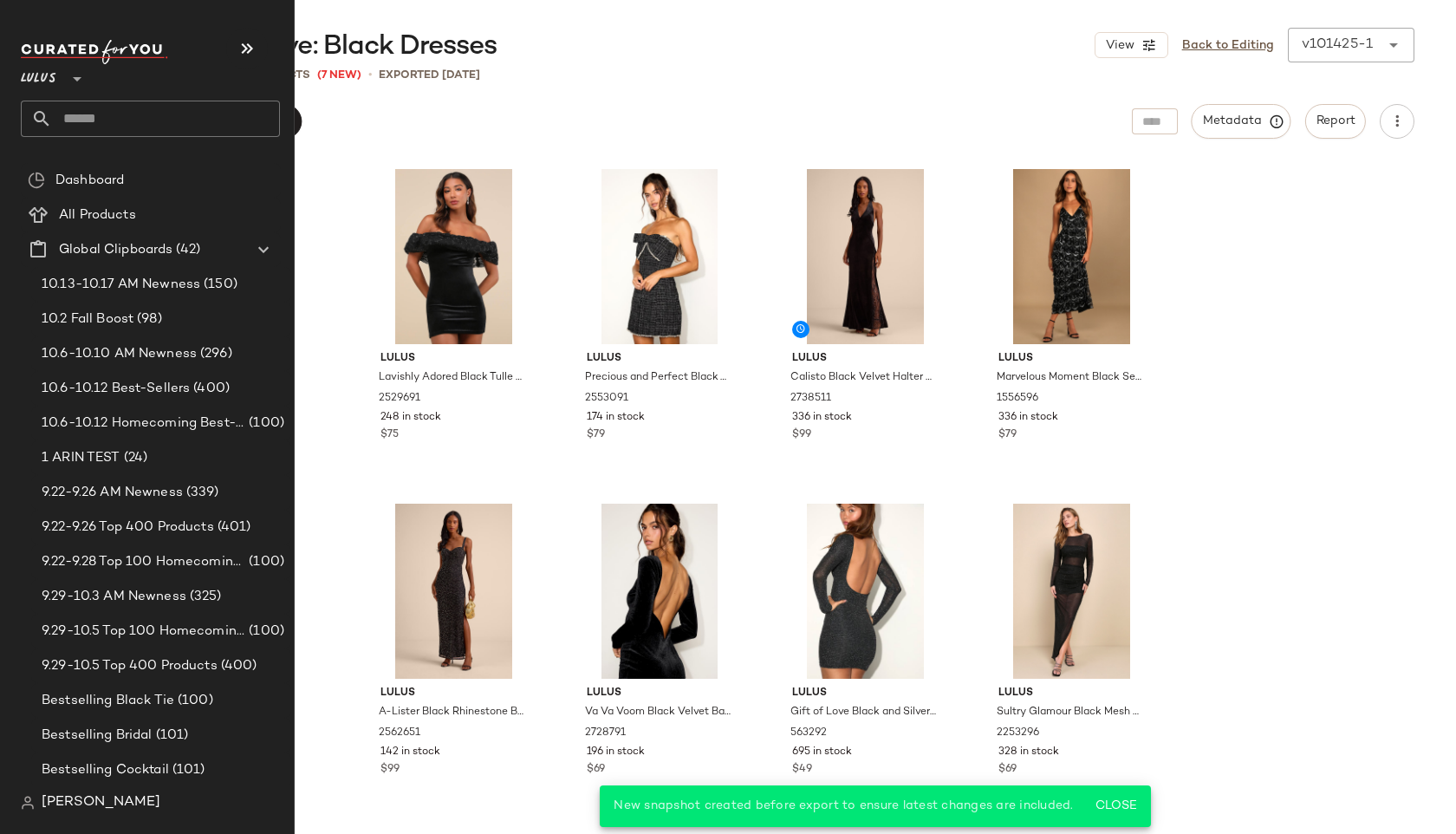
click at [71, 119] on input "text" at bounding box center [166, 118] width 228 height 36
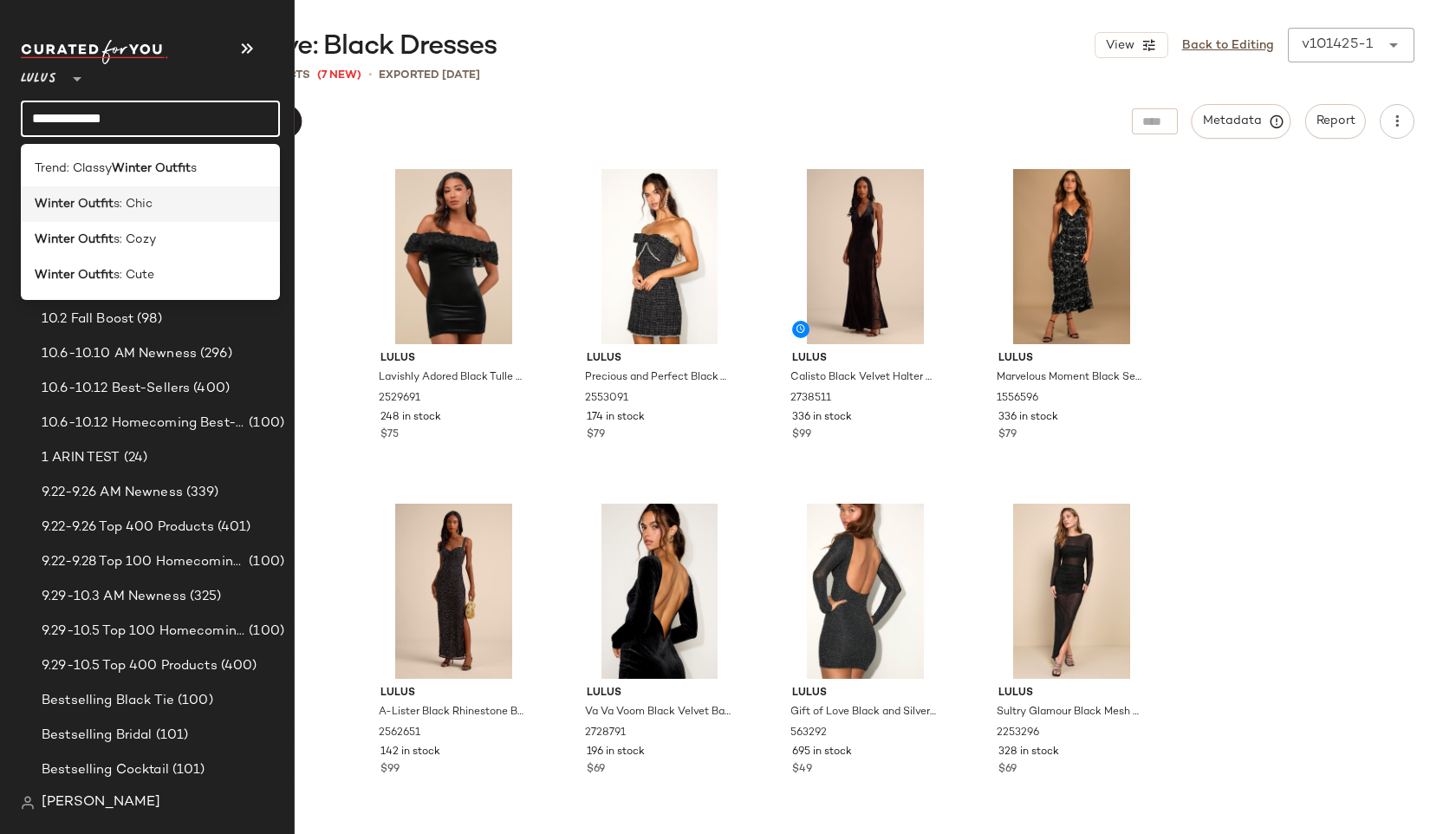
type input "**********"
click at [100, 201] on b "Winter Outfit" at bounding box center [74, 204] width 79 height 19
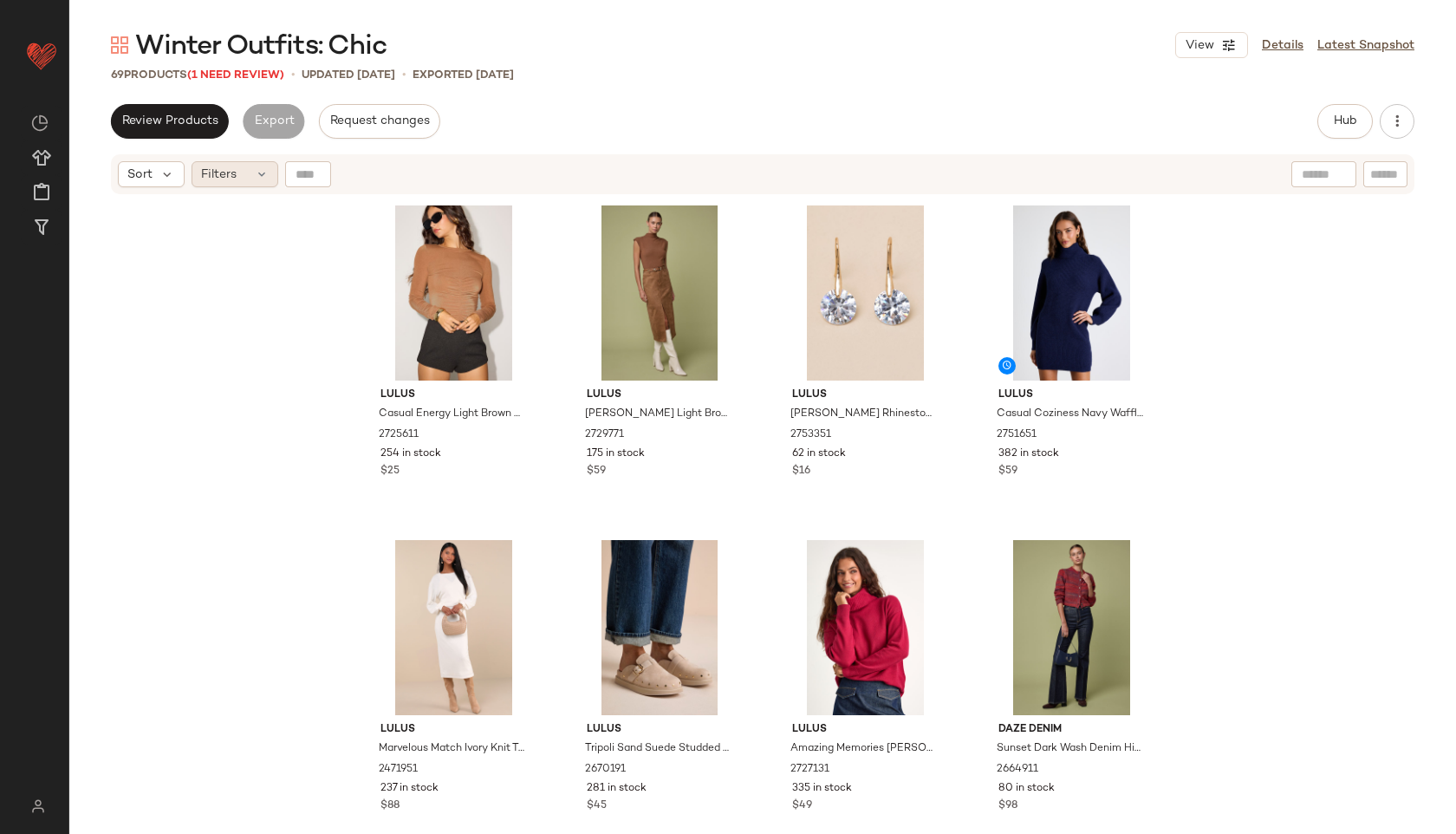
click at [243, 165] on div "Filters" at bounding box center [235, 174] width 87 height 26
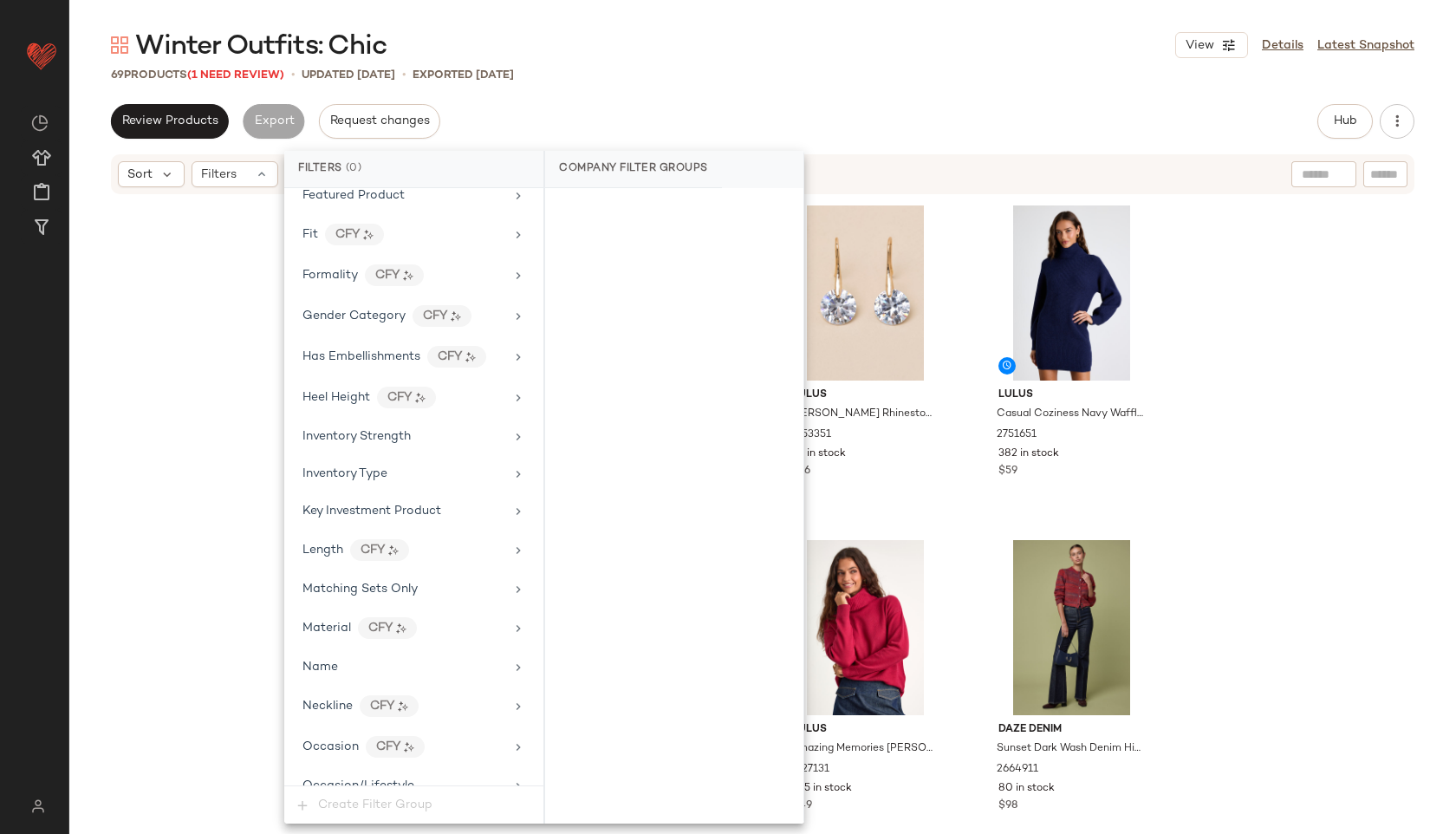
scroll to position [1223, 0]
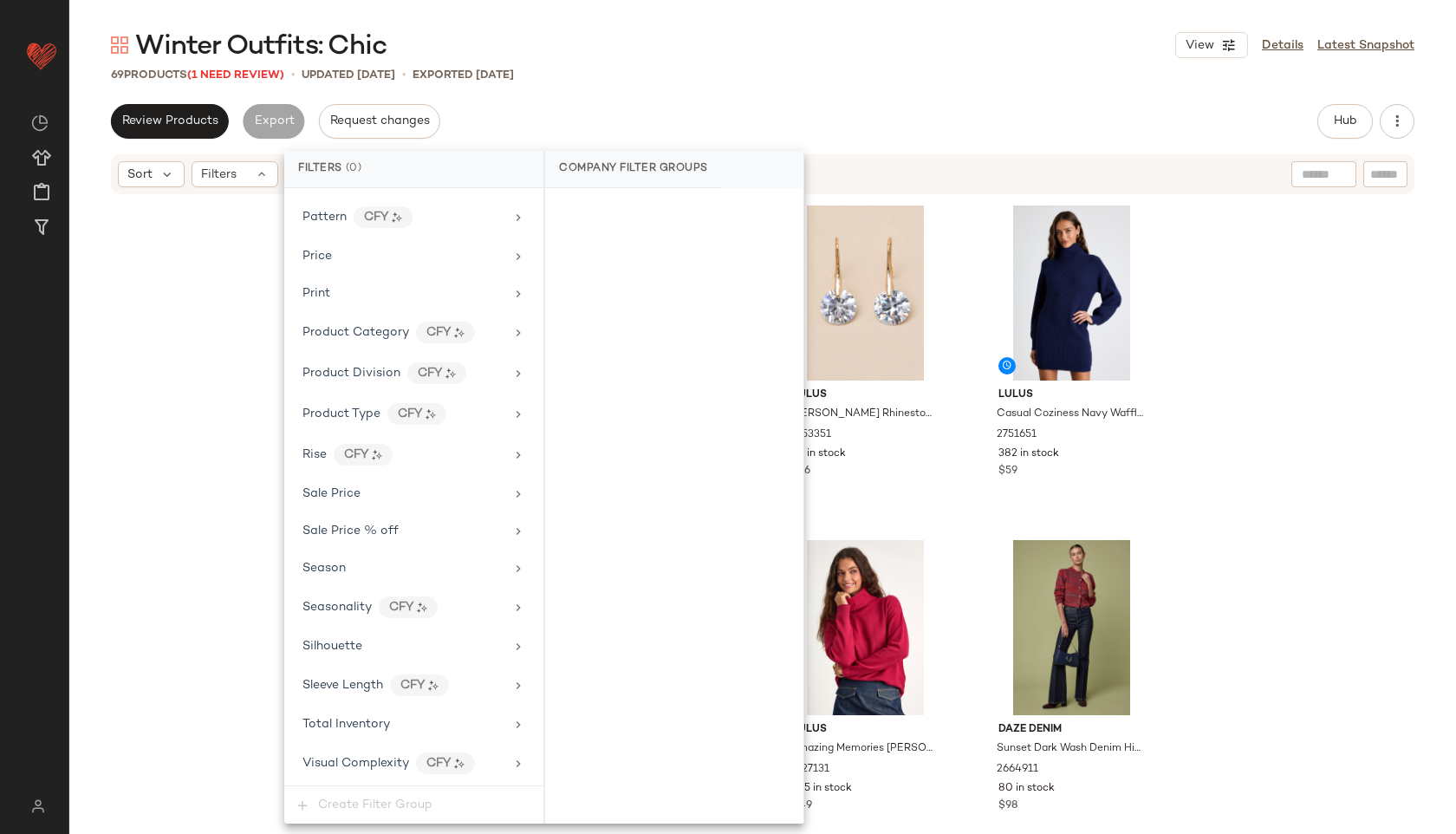
click at [217, 361] on div "Lulus Casual Energy Light Brown Ruched Long Sleeve Crew Neck Top 2725611 254 in…" at bounding box center [763, 538] width 1386 height 685
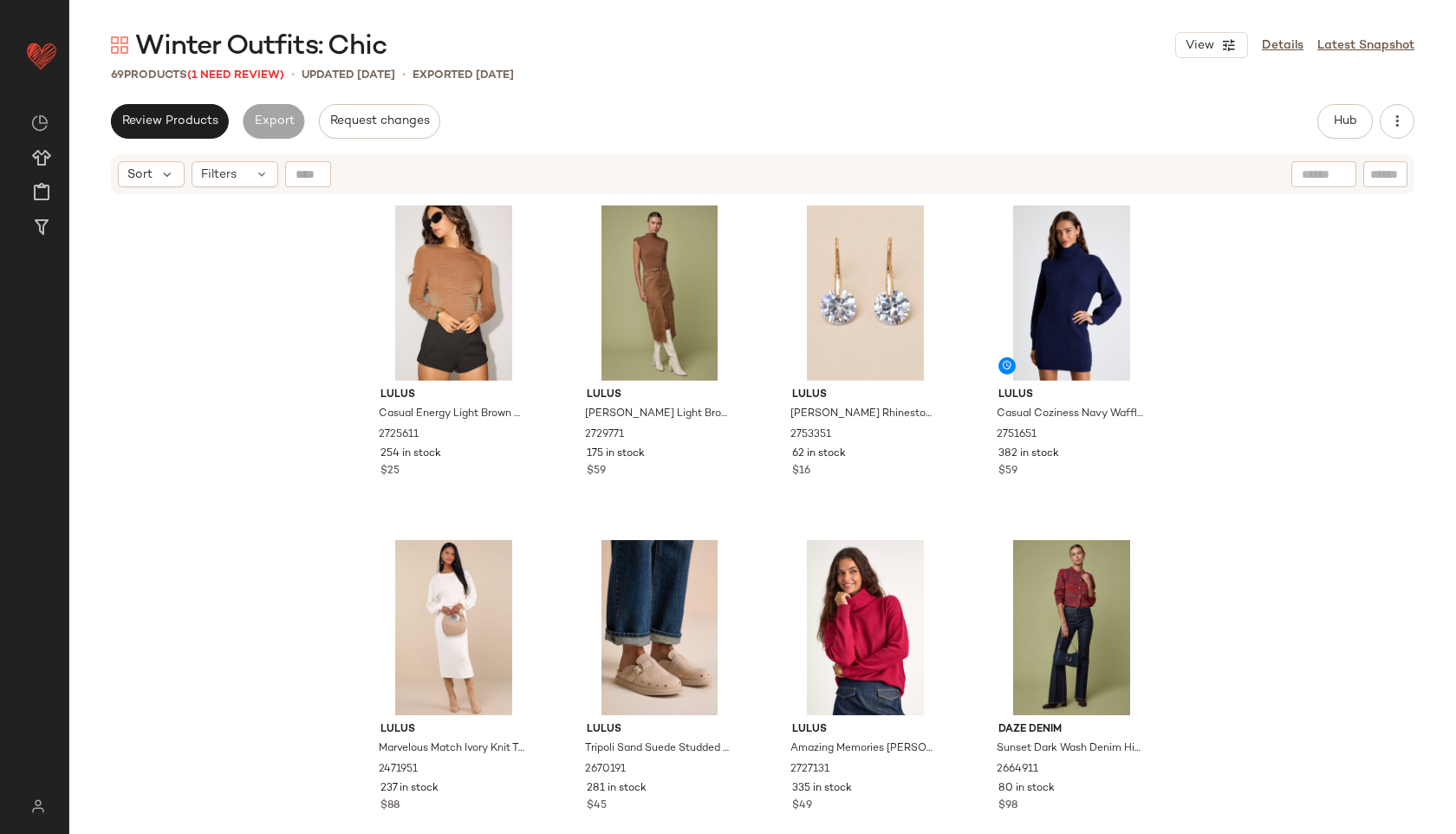
click at [259, 67] on div "69 Products (1 Need Review)" at bounding box center [198, 76] width 173 height 18
click at [260, 70] on span "(1 Need Review)" at bounding box center [235, 76] width 97 height 12
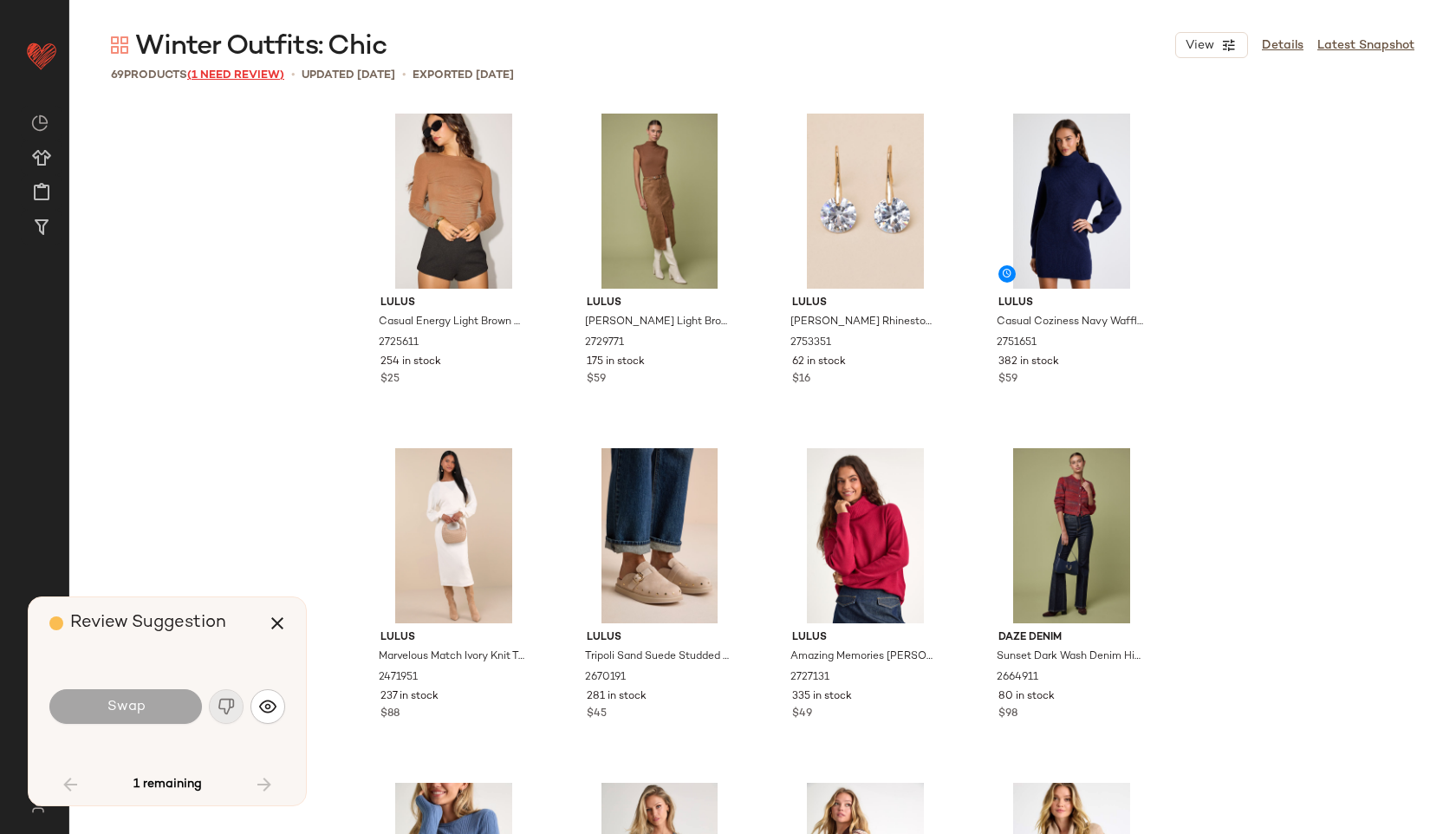
scroll to position [5019, 0]
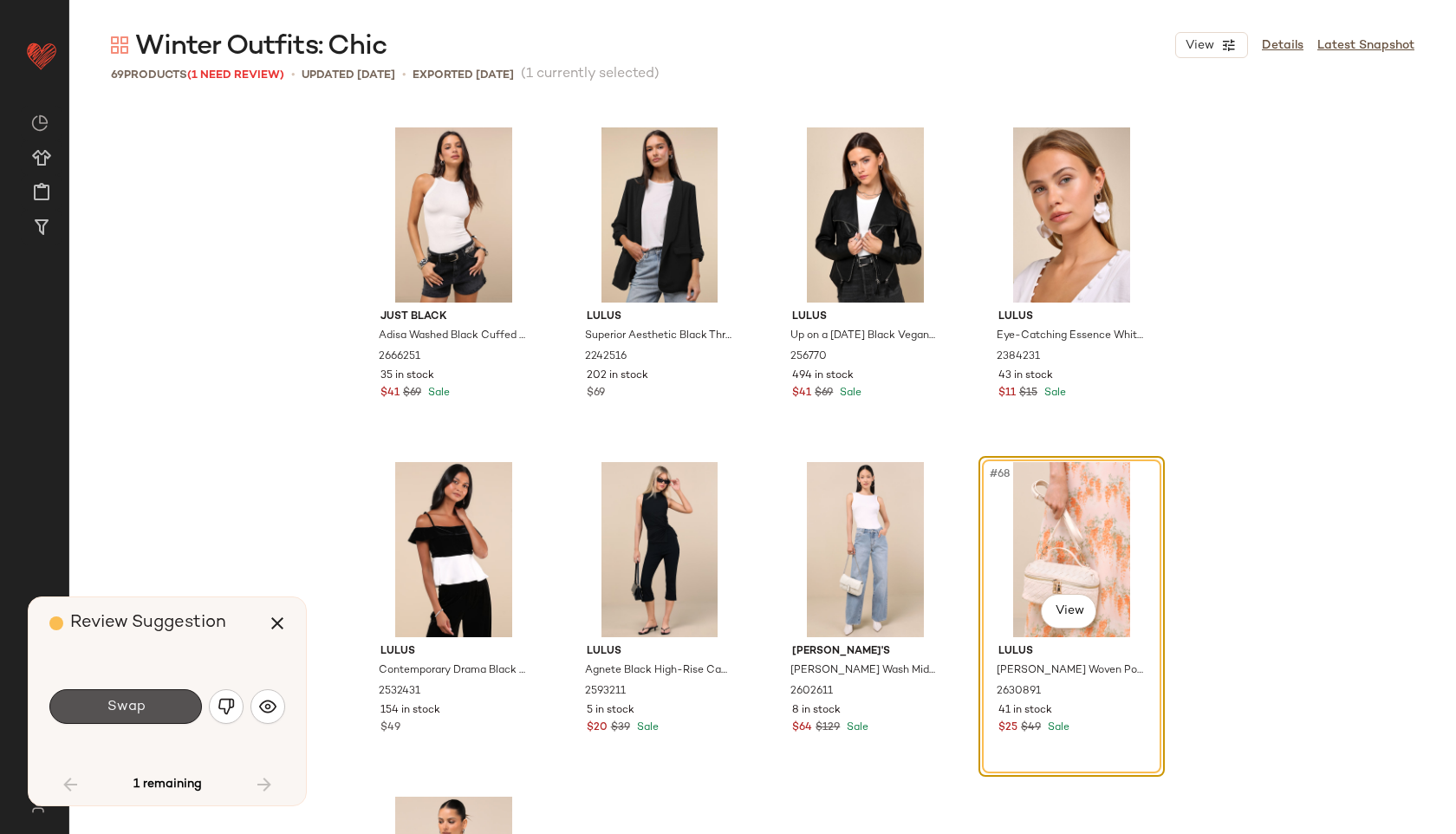
click at [113, 705] on span "Swap" at bounding box center [126, 706] width 39 height 17
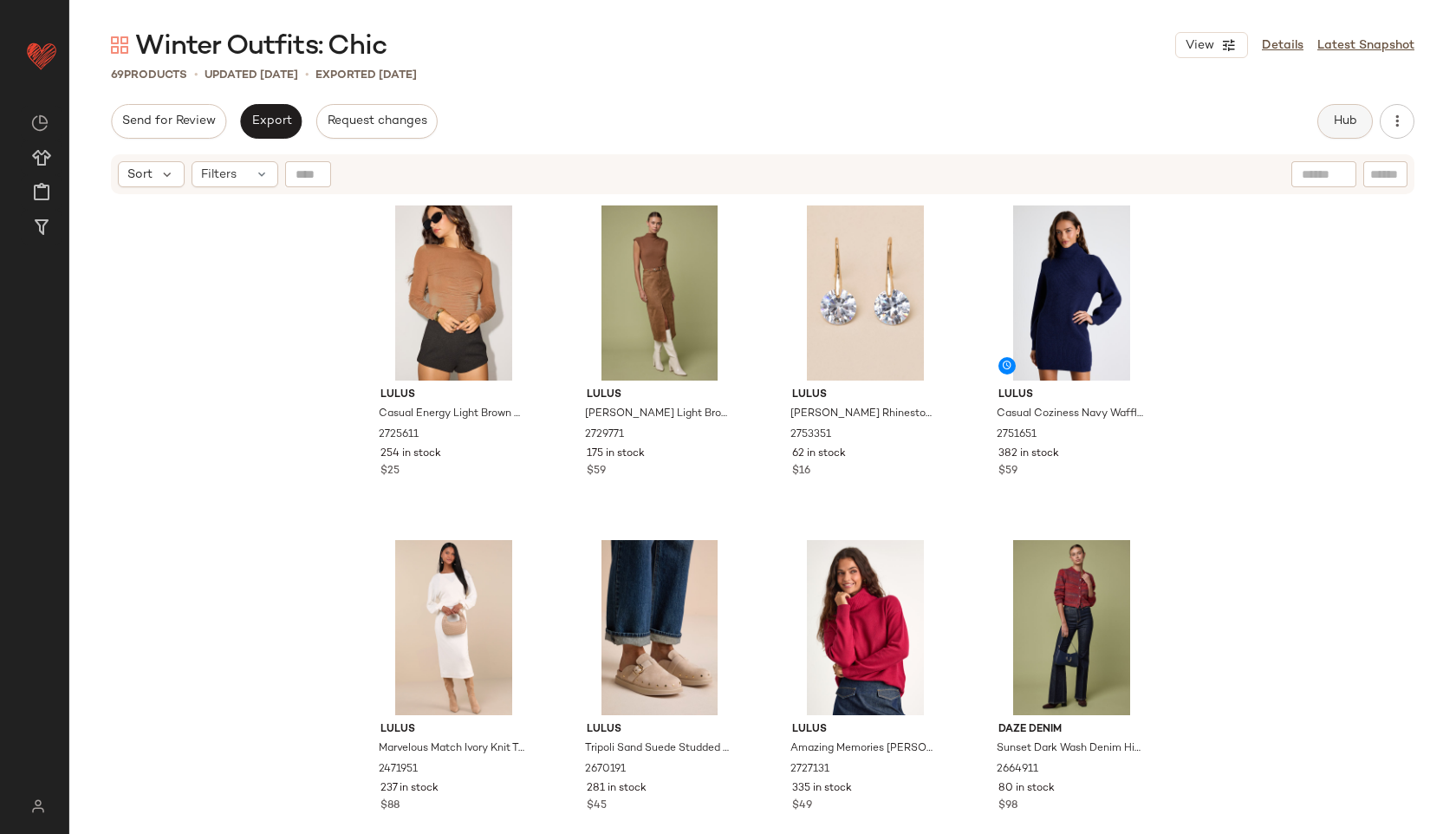
click at [1349, 110] on button "Hub" at bounding box center [1345, 121] width 55 height 34
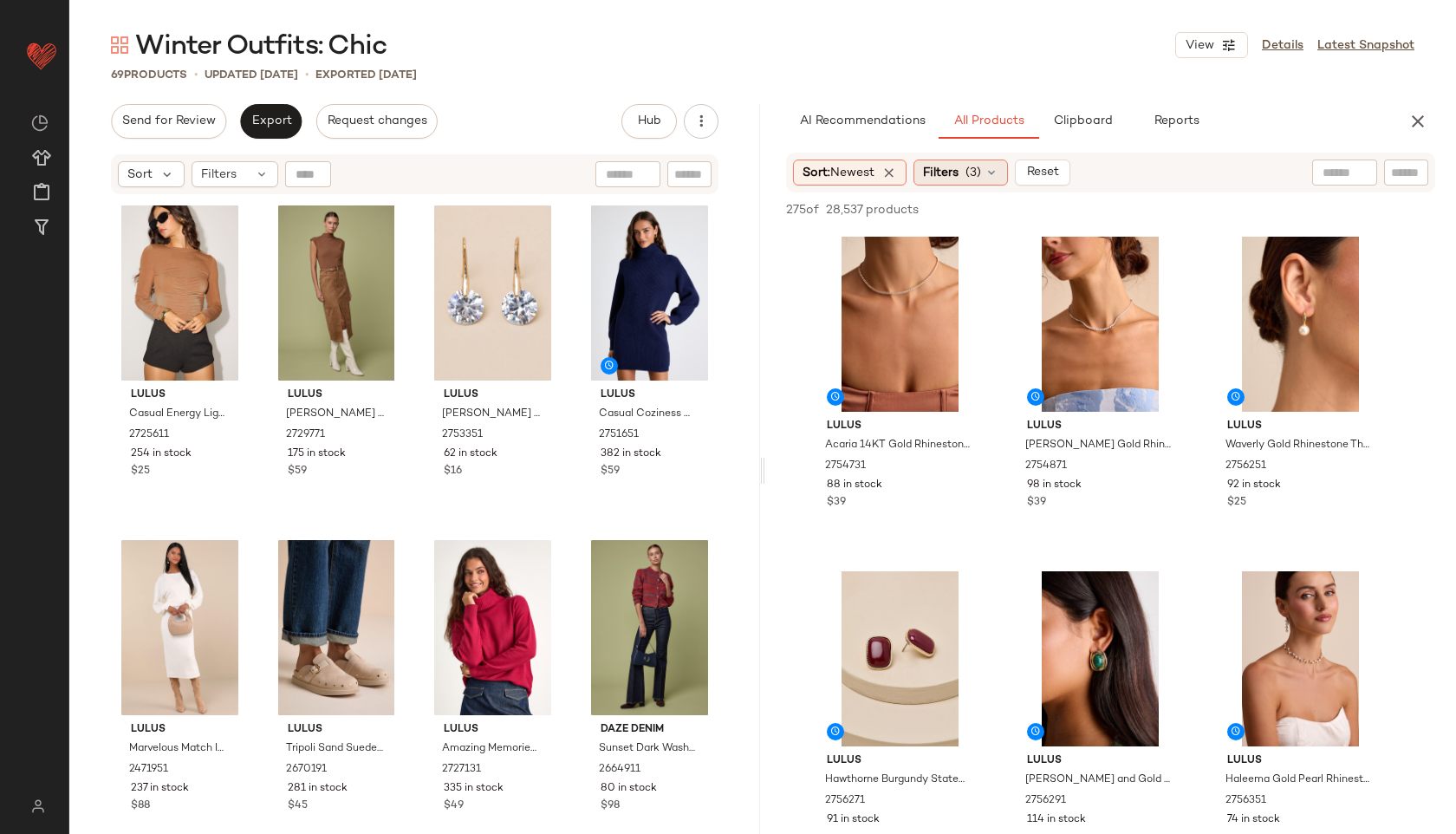
click at [973, 181] on div "Filters (3)" at bounding box center [961, 172] width 94 height 26
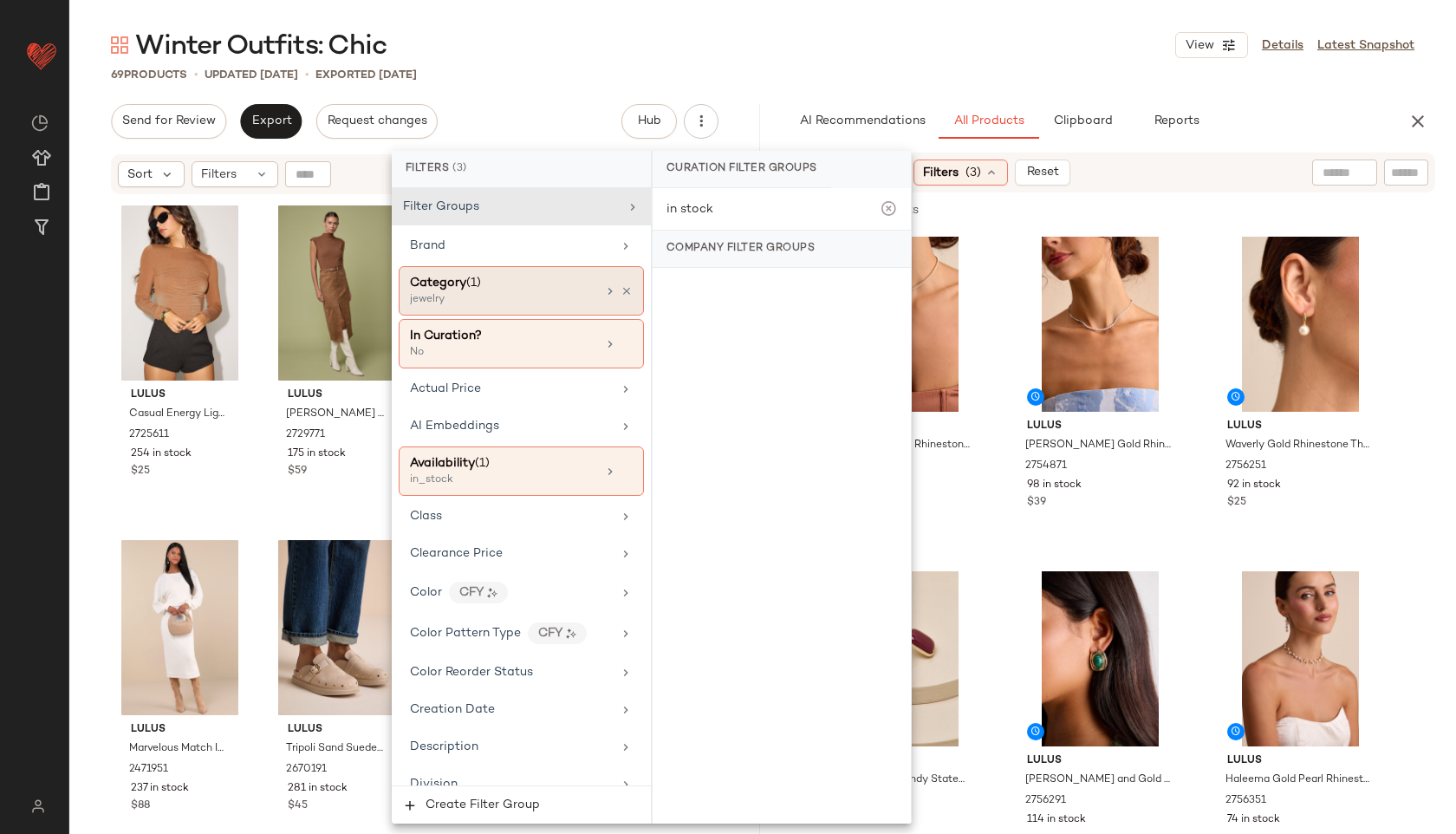
click at [518, 288] on div "Category (1)" at bounding box center [502, 283] width 186 height 19
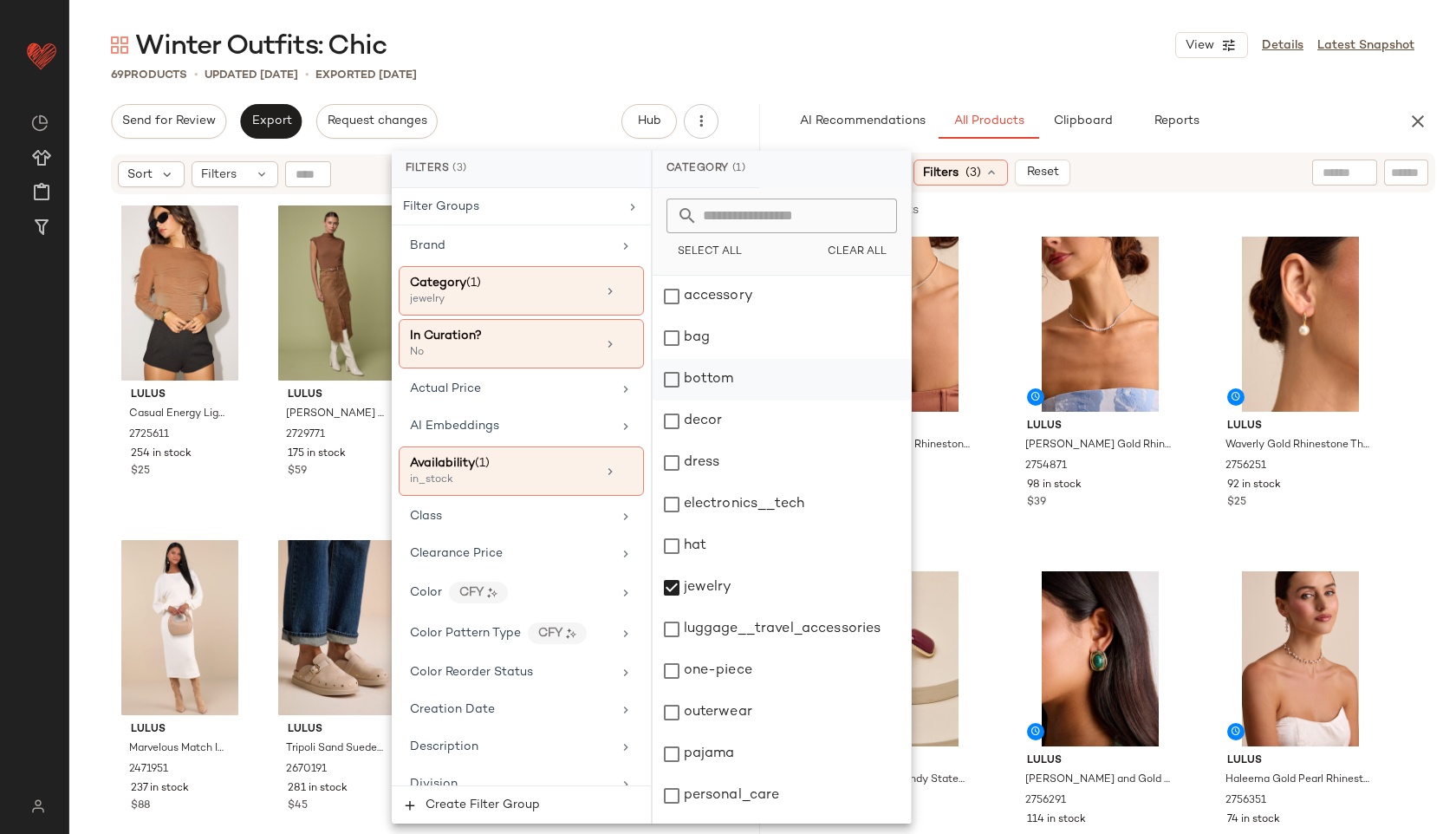
click at [728, 381] on div "bottom" at bounding box center [782, 380] width 259 height 41
click at [718, 586] on div "jewelry" at bounding box center [782, 587] width 259 height 41
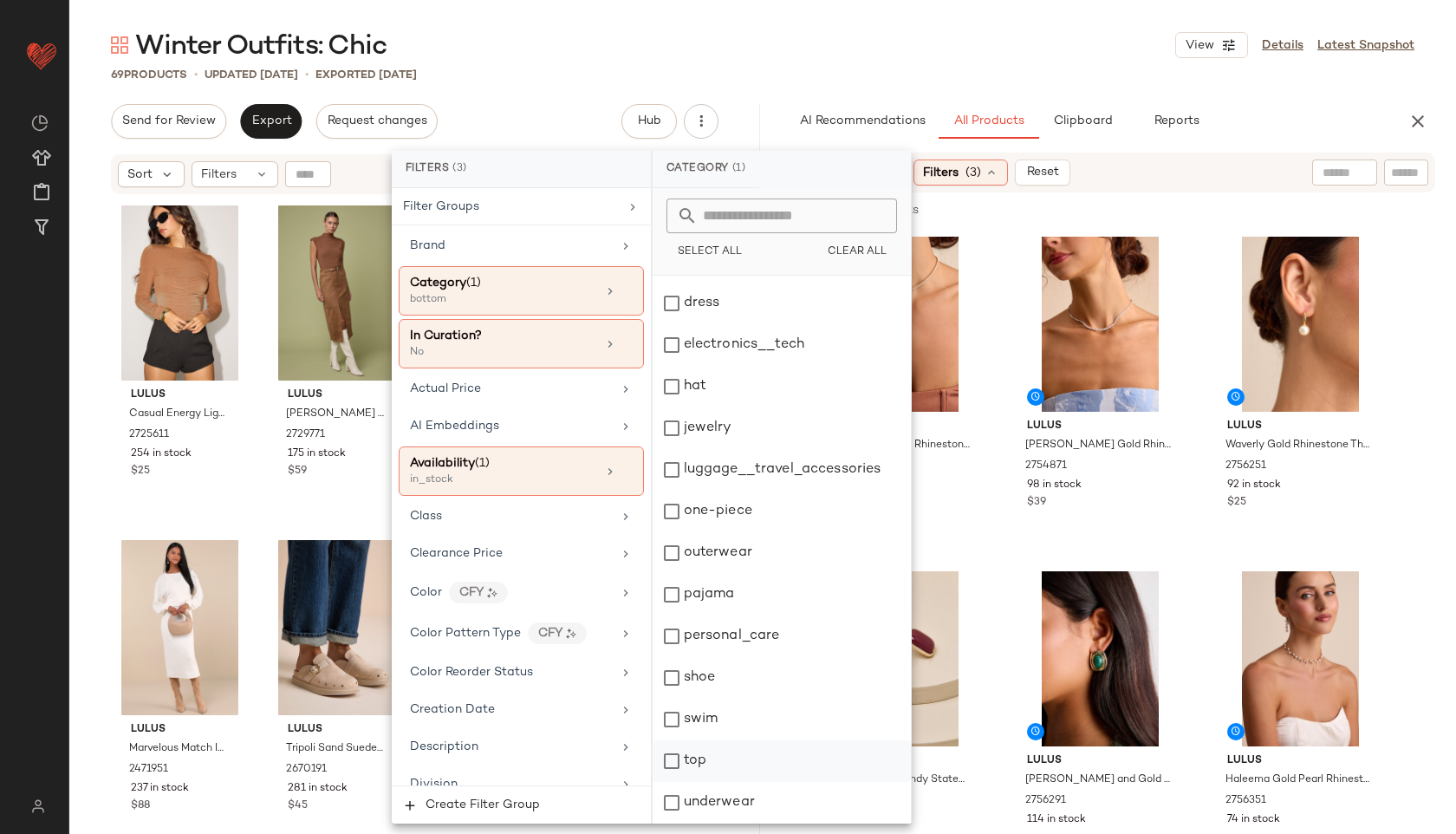
click at [718, 754] on div "top" at bounding box center [782, 761] width 259 height 41
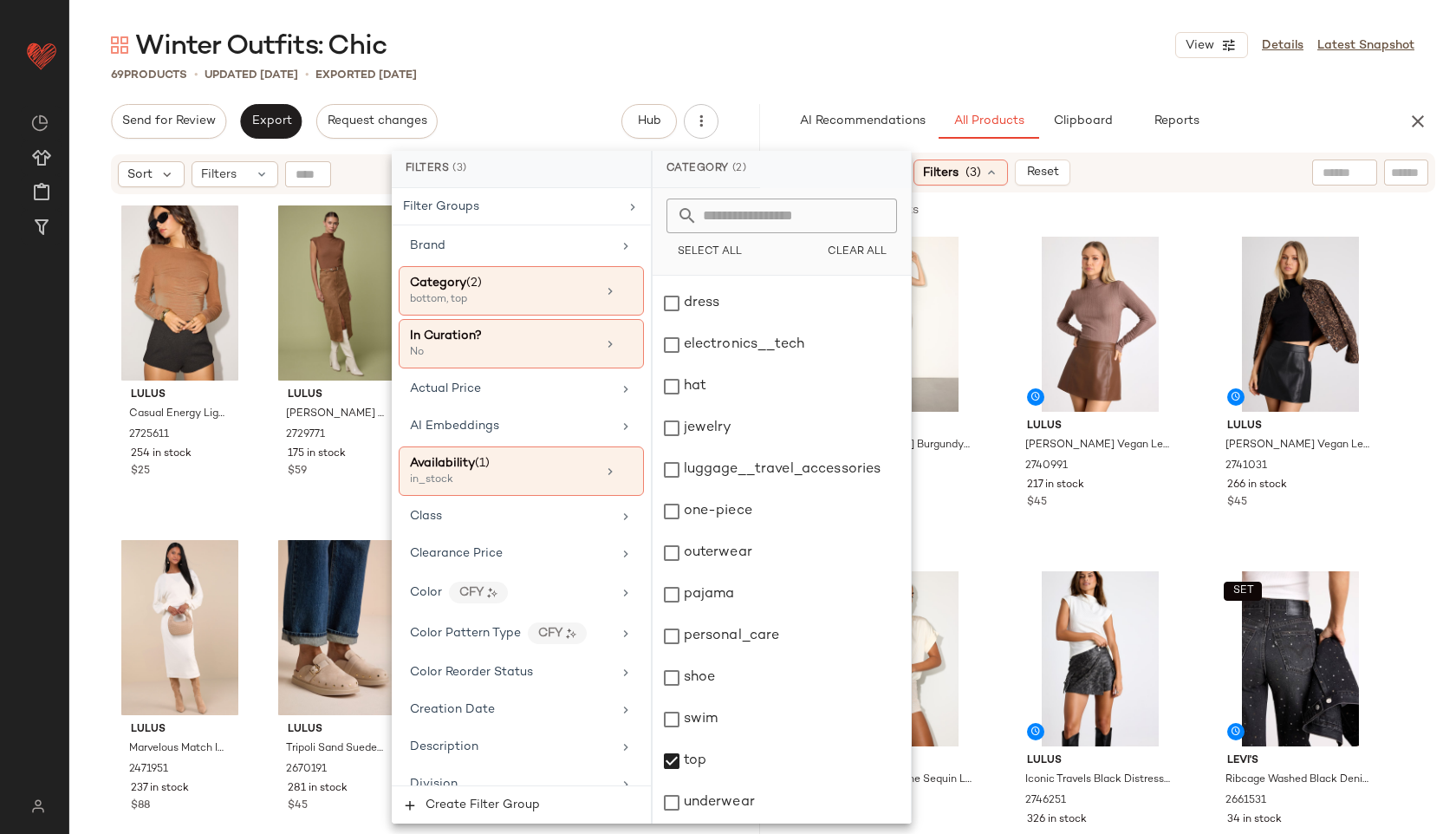
click at [914, 38] on div "Winter Outfits: Chic View Details Latest Snapshot" at bounding box center [763, 44] width 1386 height 34
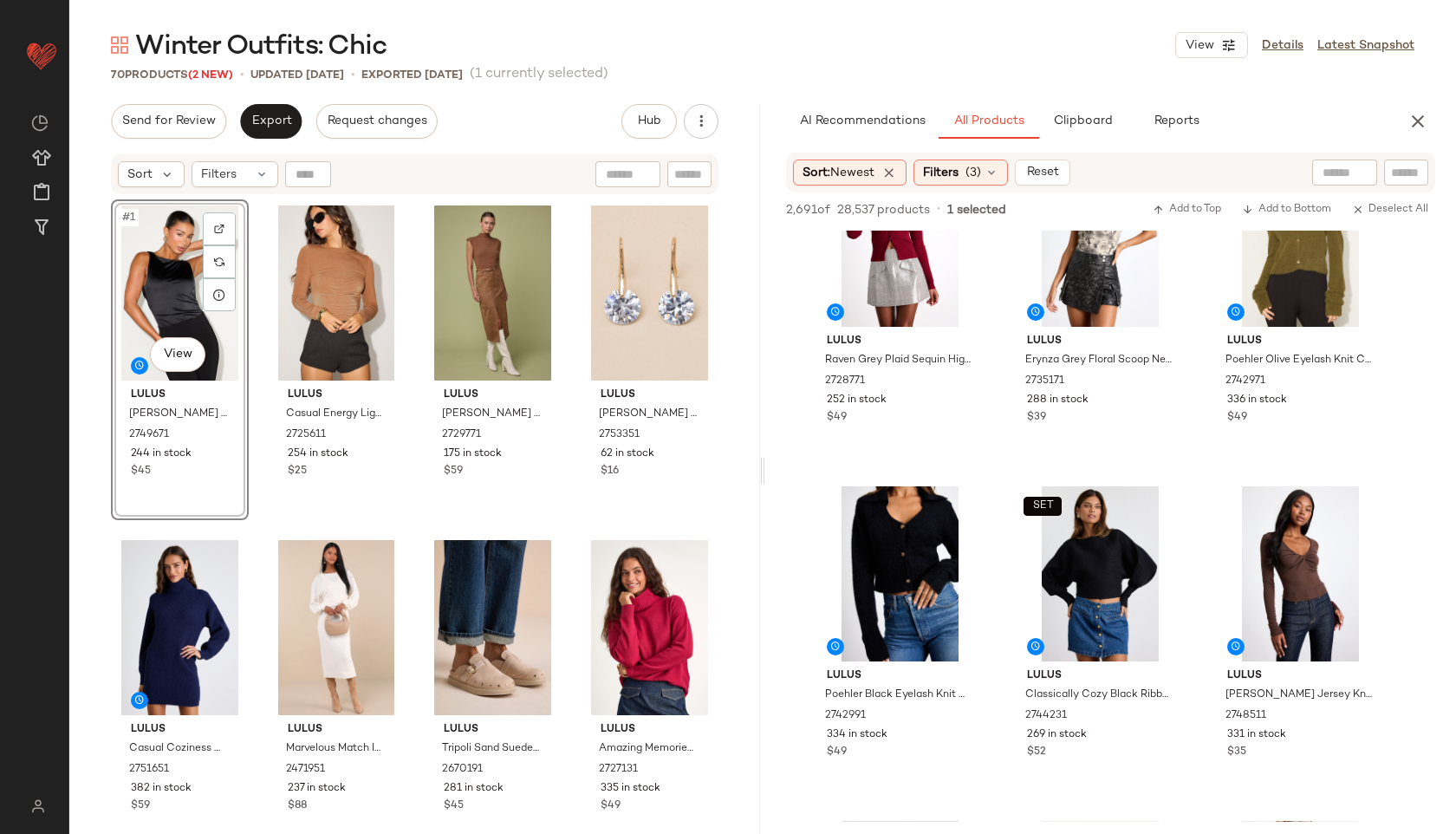
scroll to position [3454, 0]
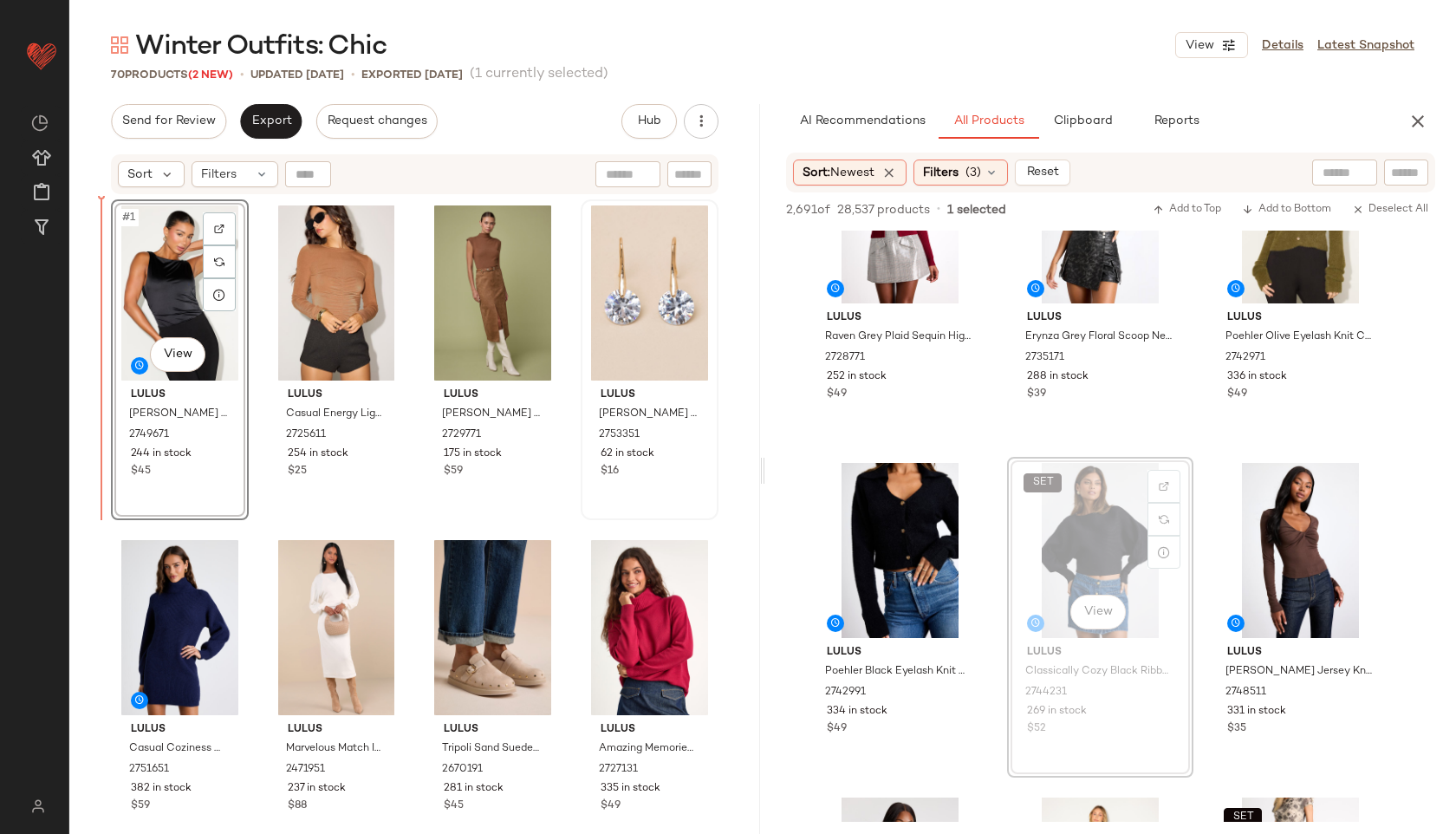
drag, startPoint x: 1085, startPoint y: 561, endPoint x: 664, endPoint y: 493, distance: 426.5
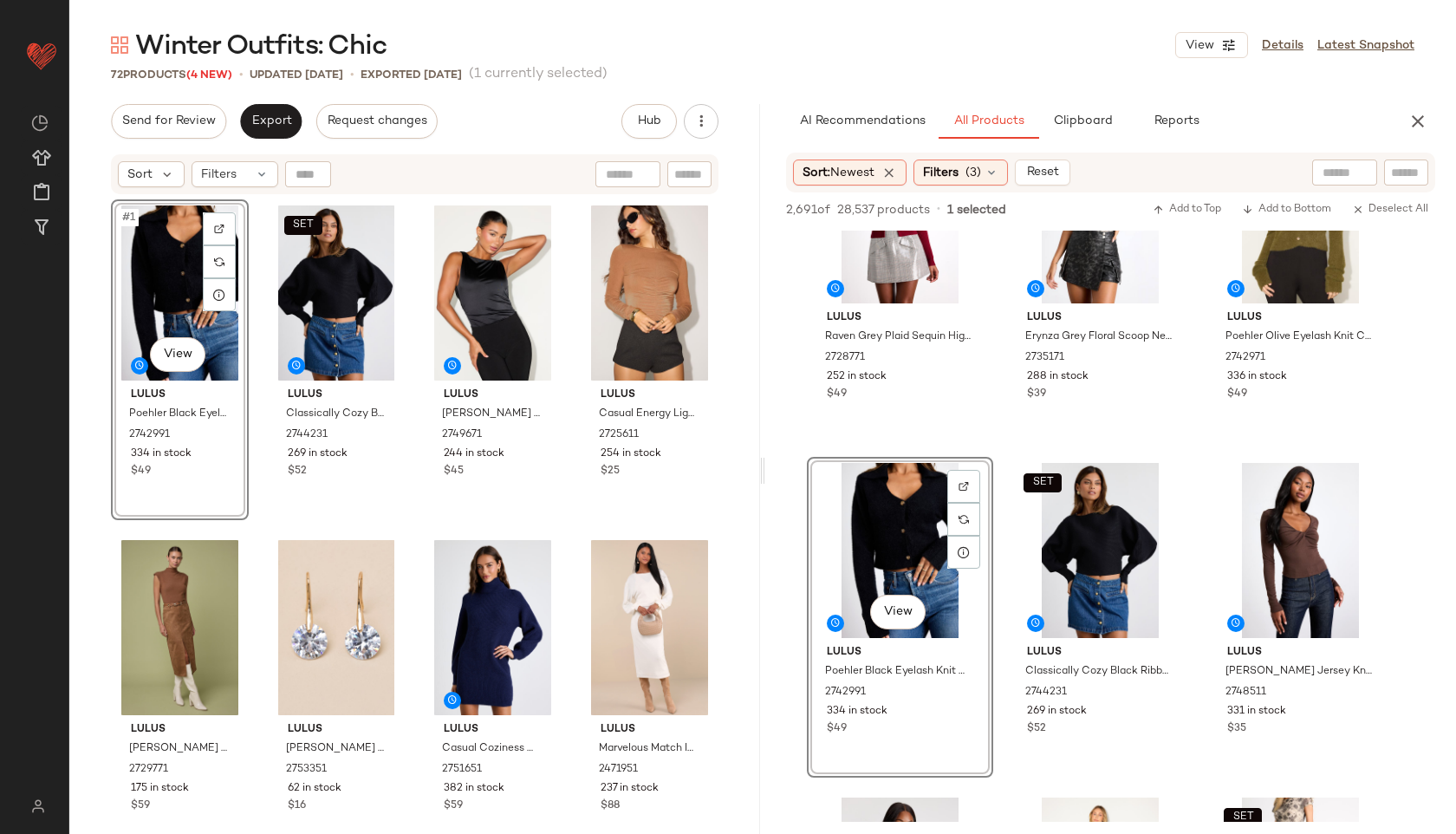
click at [160, 284] on div "#1 View" at bounding box center [180, 293] width 126 height 175
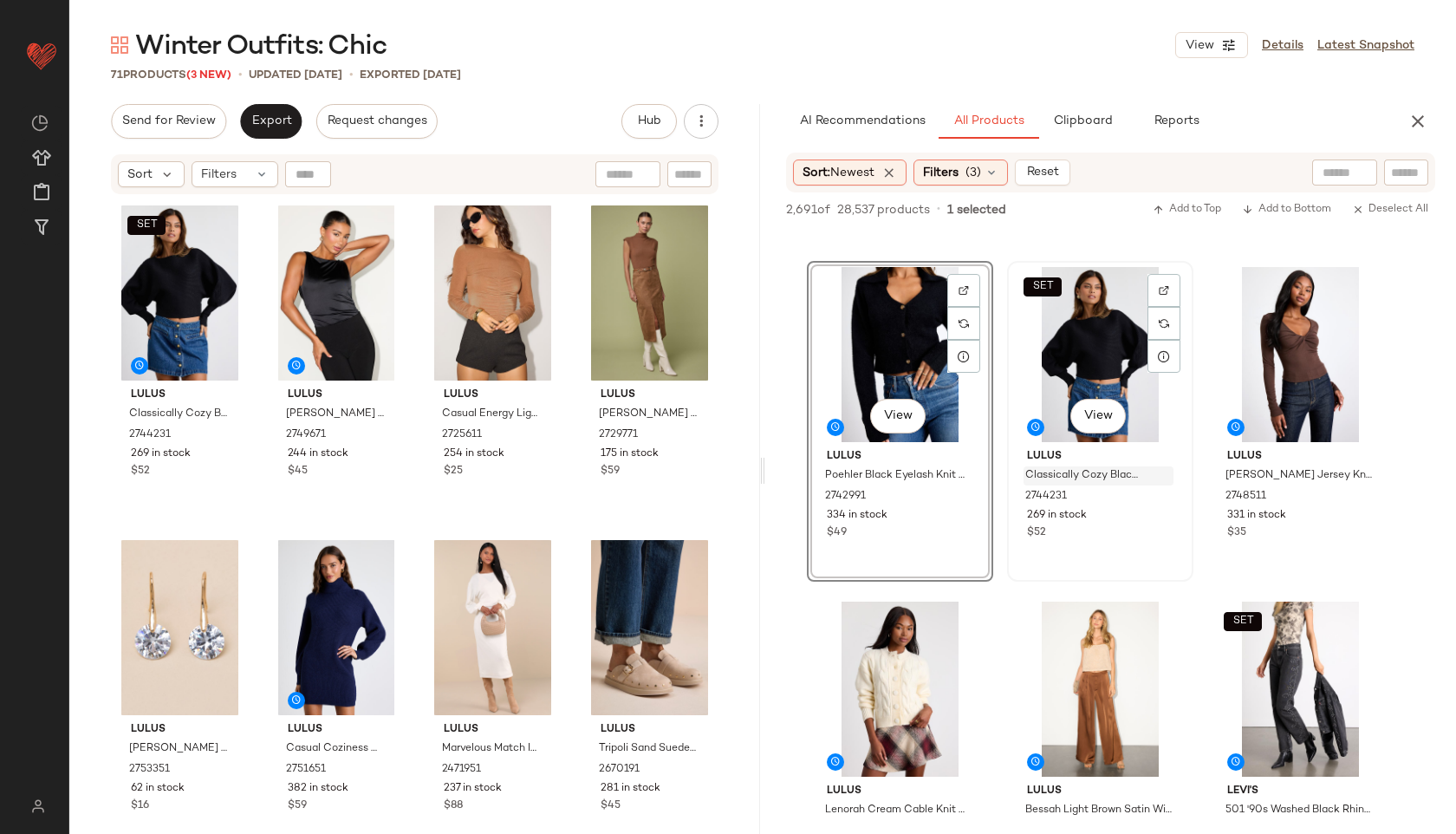
scroll to position [3648, 0]
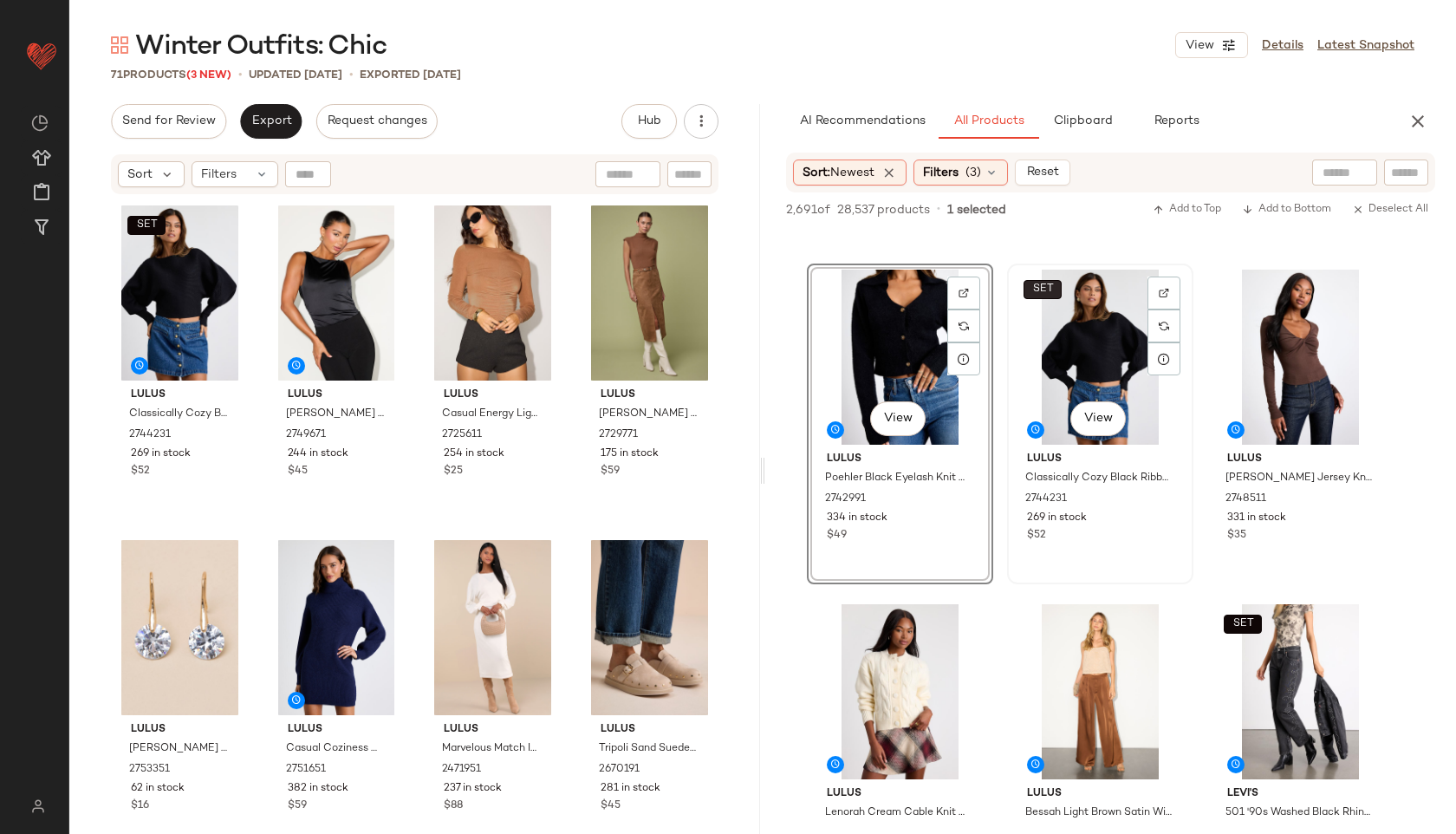
click at [1043, 288] on body "Lulus ** Dashboard All Products Global Clipboards (42) Curations (817) Jordan C…" at bounding box center [728, 417] width 1456 height 834
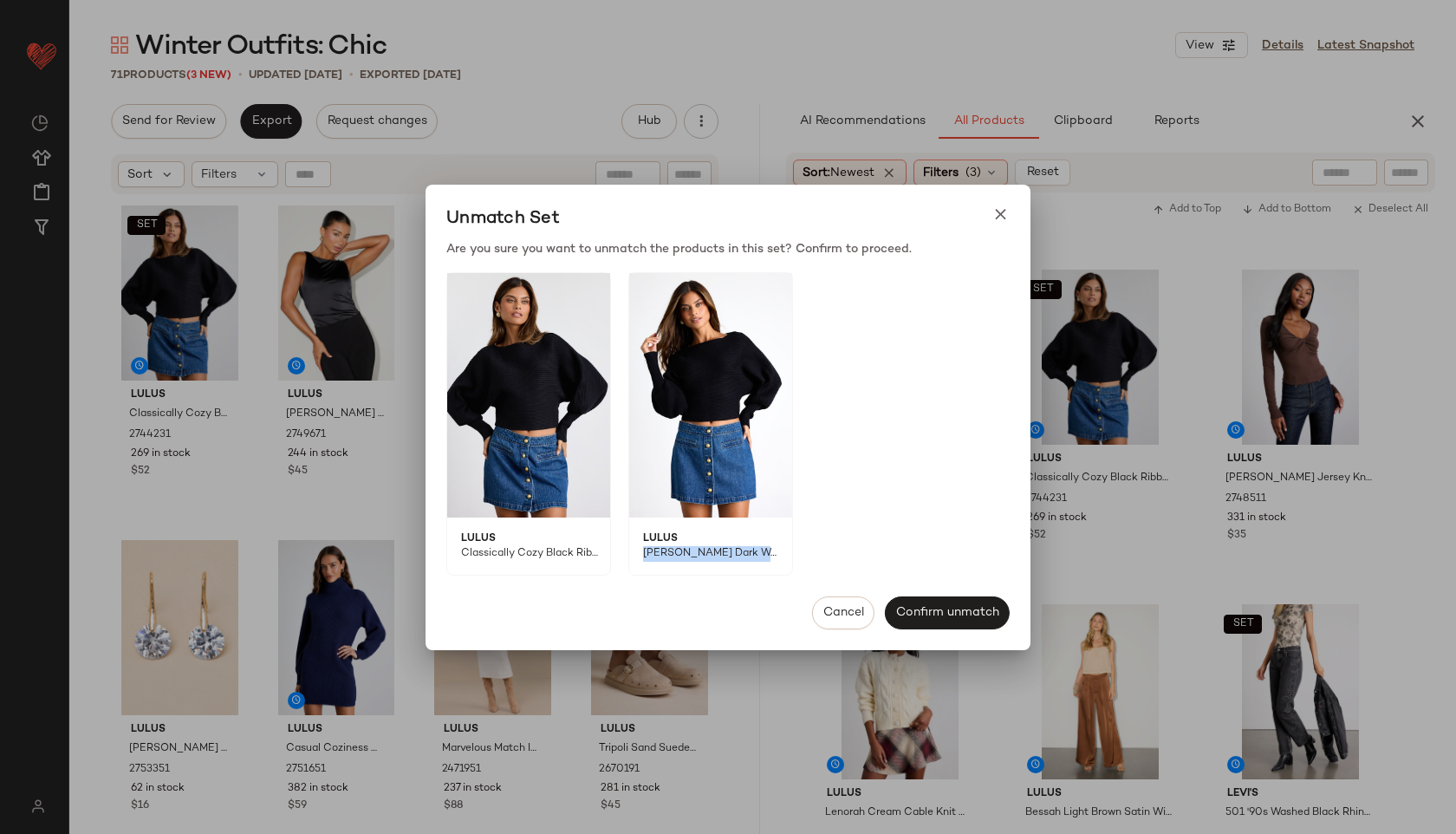
drag, startPoint x: 645, startPoint y: 554, endPoint x: 765, endPoint y: 551, distance: 120.0
click at [765, 551] on span "Odella Dark Wash Denim Button-Front Mid-Rise Mini Skirt" at bounding box center [704, 560] width 150 height 29
copy span "Odella Dark Wash Denim"
click at [1005, 225] on div at bounding box center [1000, 219] width 19 height 28
click at [993, 216] on icon at bounding box center [1000, 214] width 19 height 19
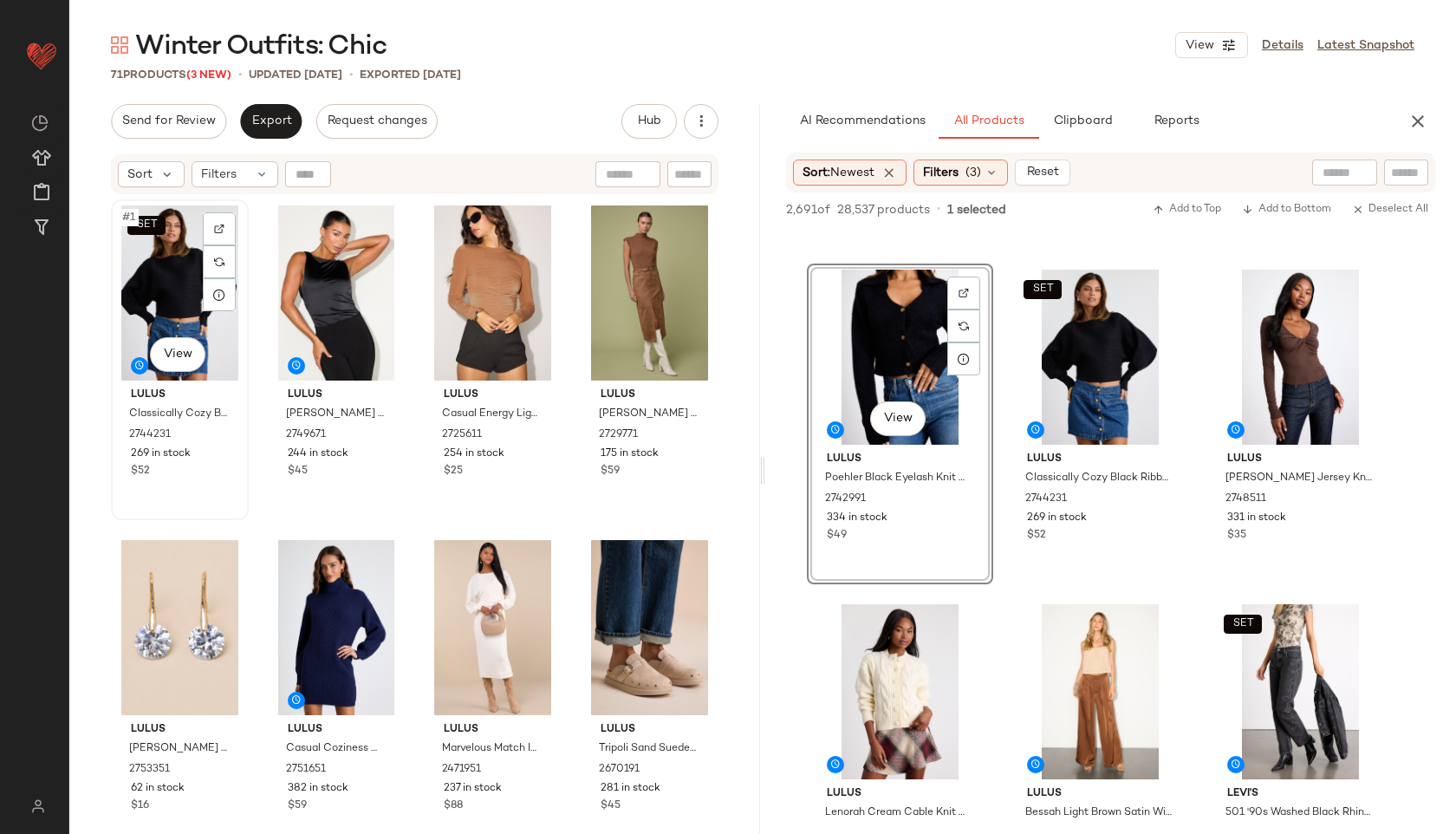
click at [170, 297] on div "SET #1 View" at bounding box center [180, 293] width 126 height 175
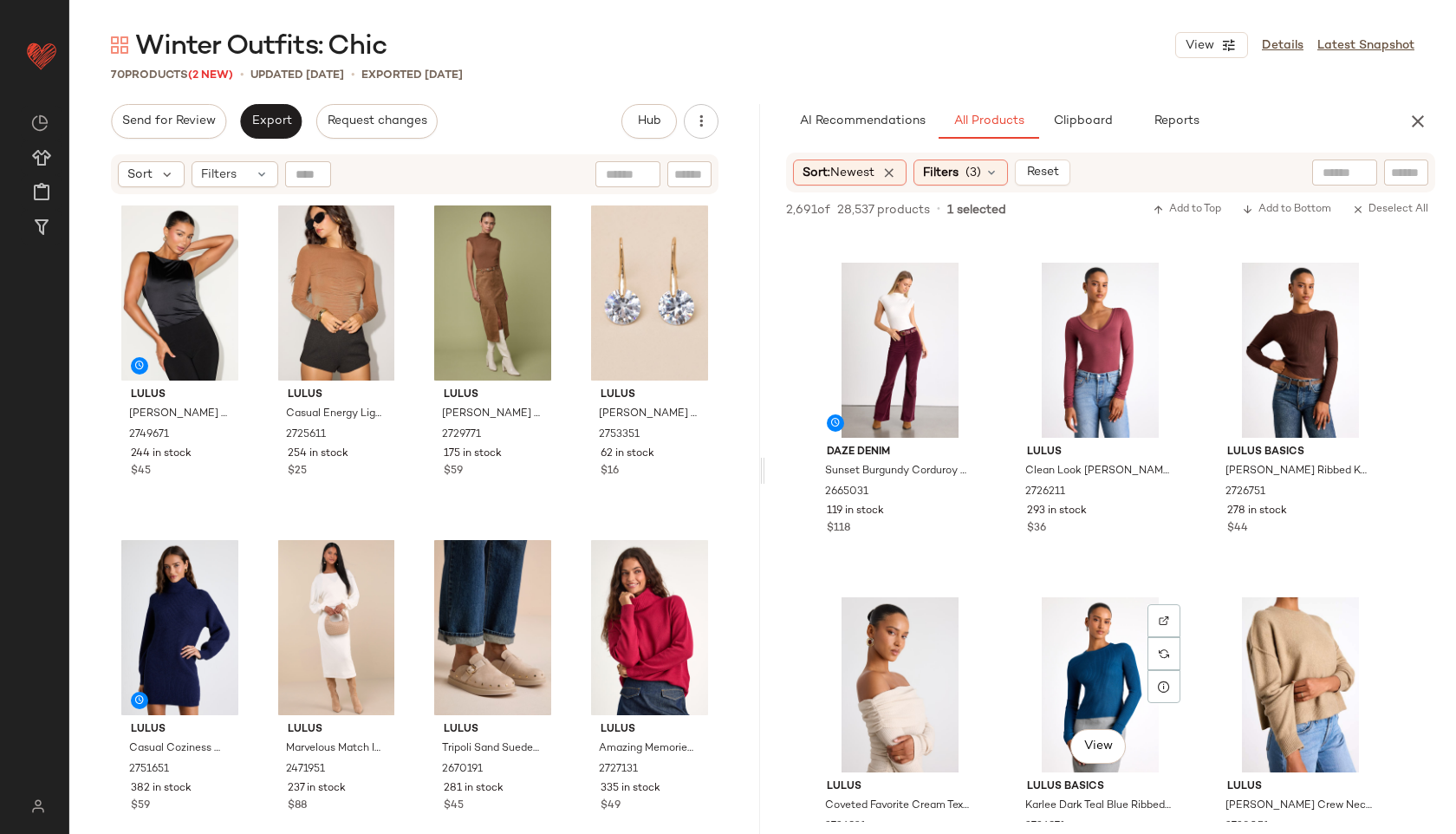
scroll to position [4315, 0]
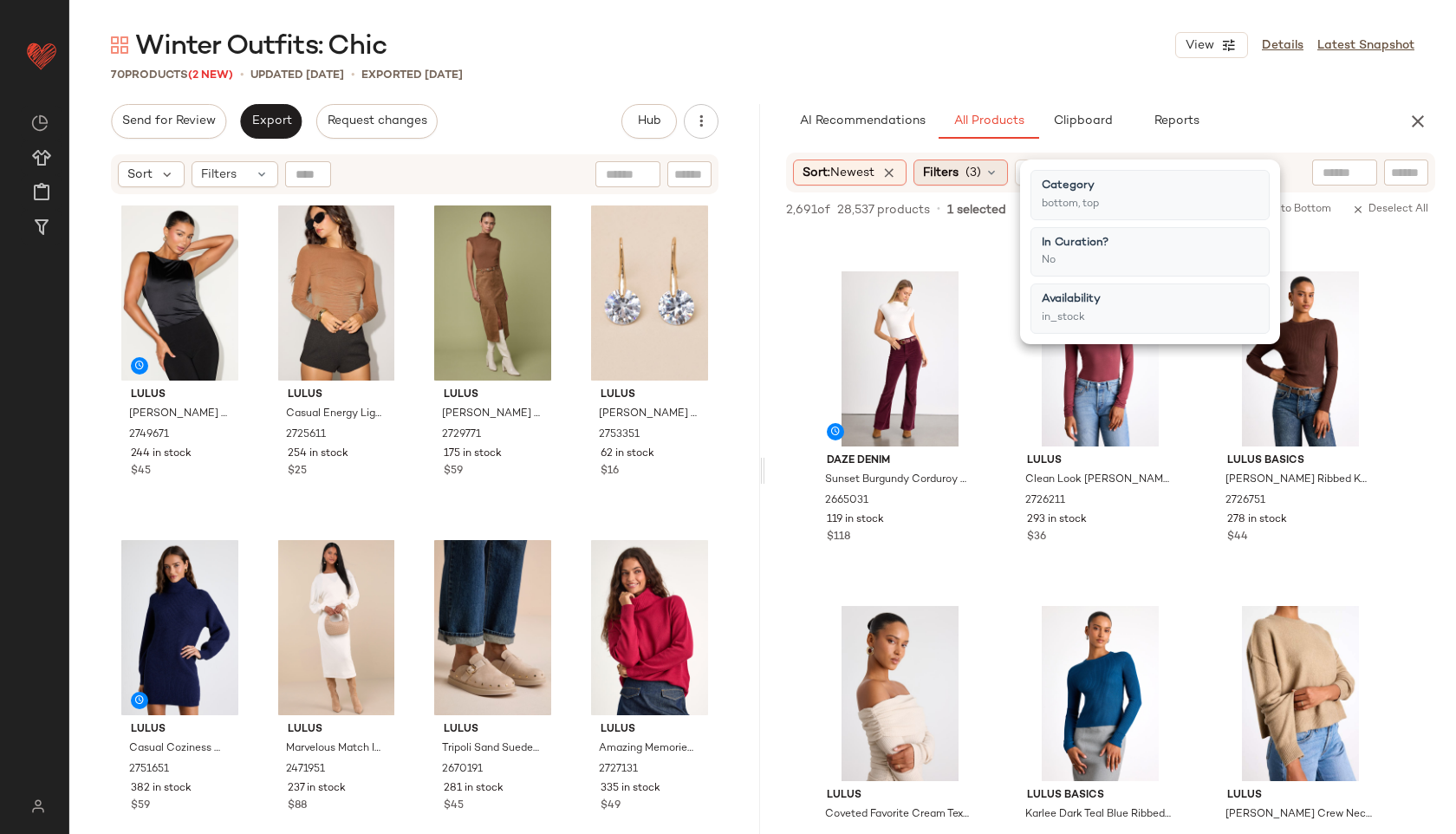
click at [975, 170] on span "(3)" at bounding box center [973, 173] width 16 height 19
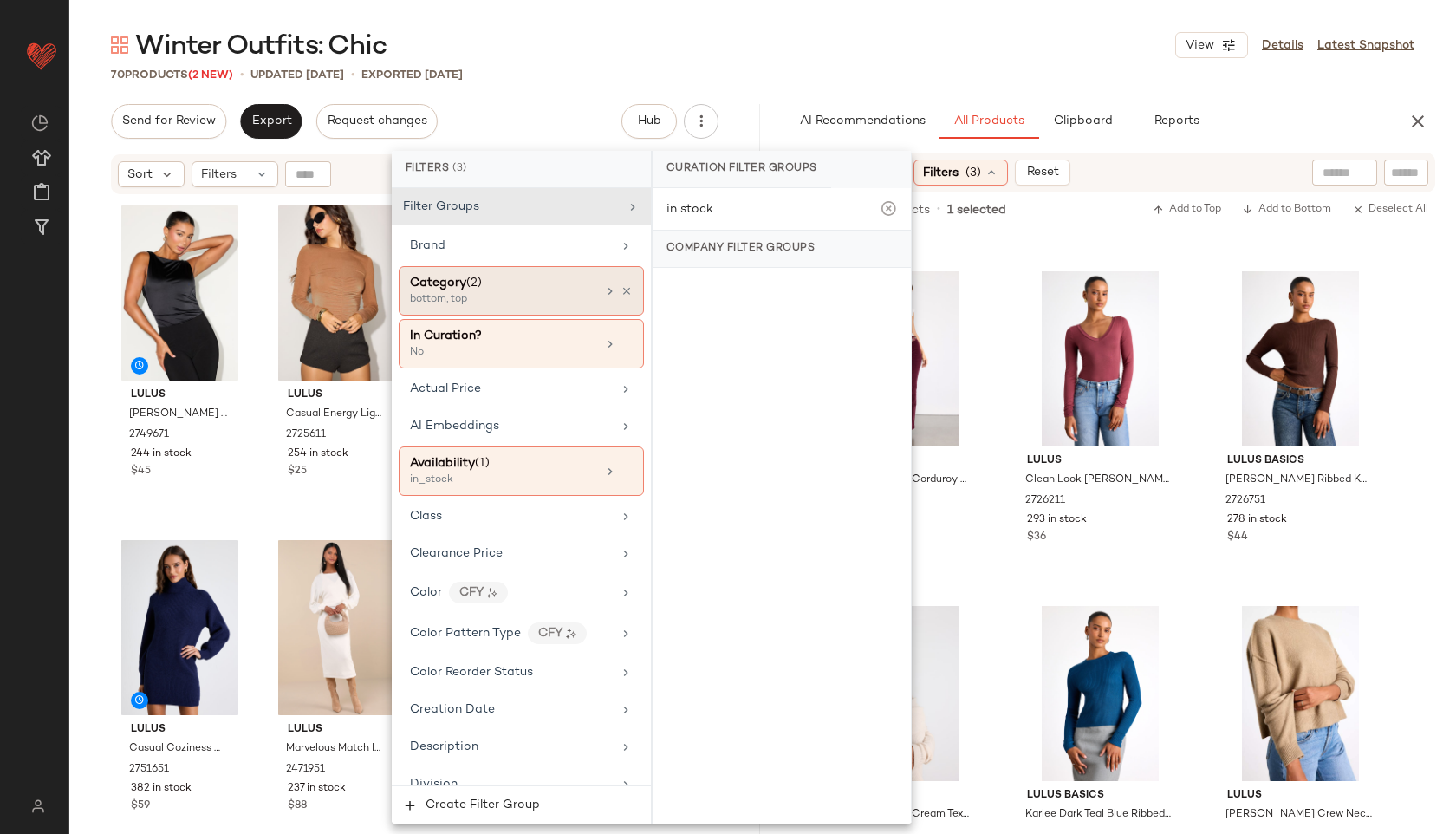
click at [539, 284] on div "Category (2)" at bounding box center [502, 283] width 186 height 19
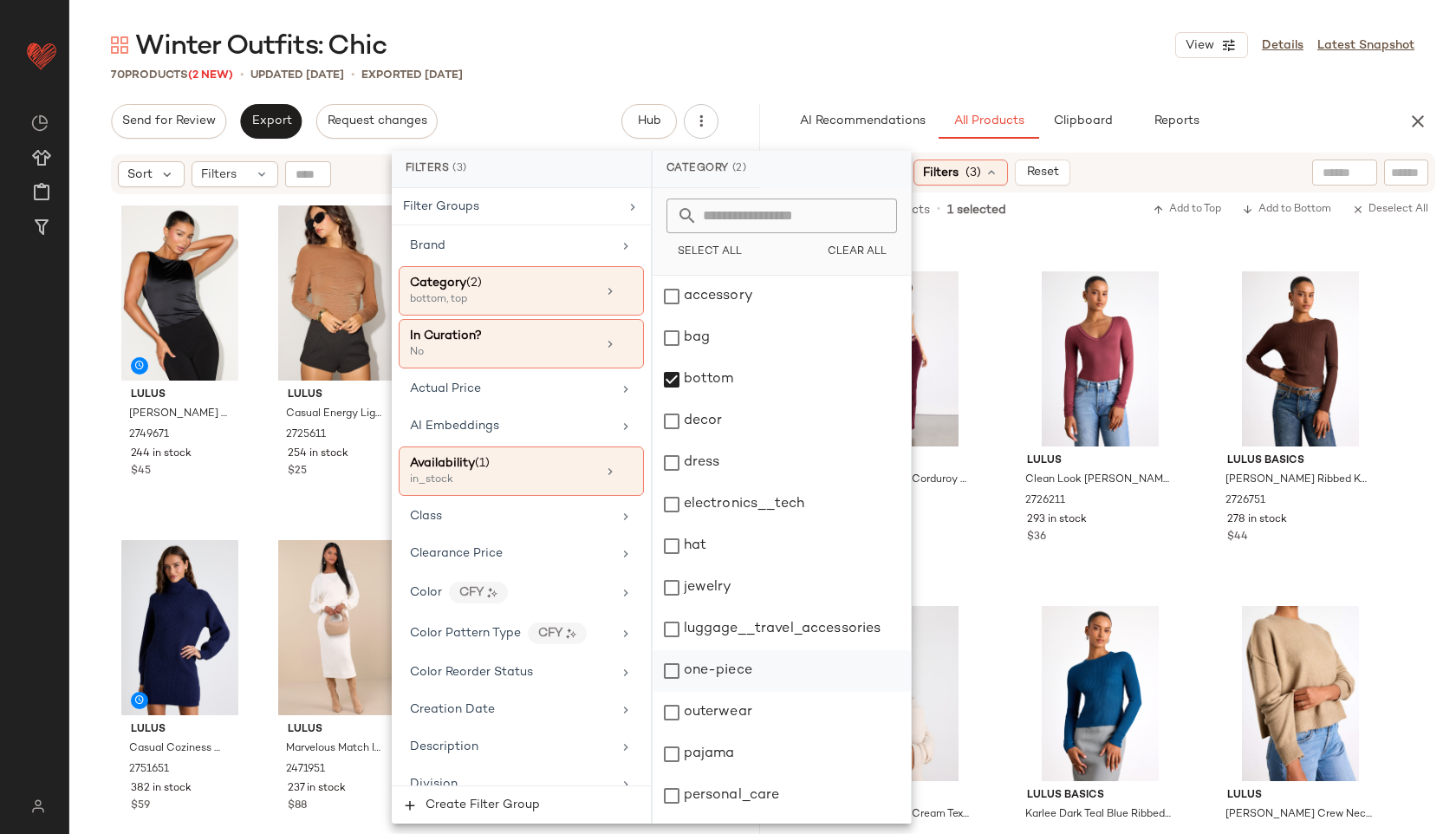
scroll to position [159, 0]
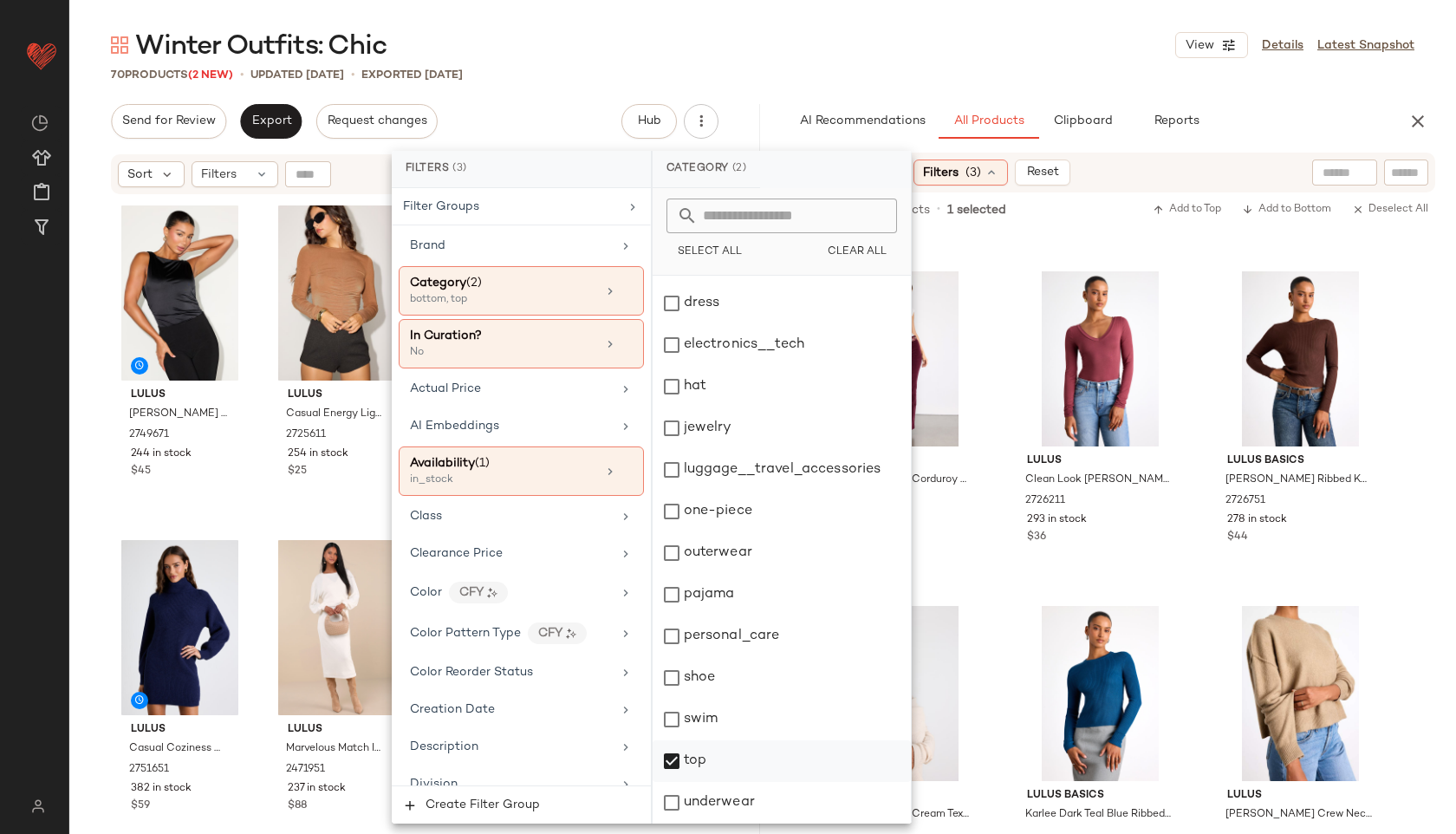
click at [687, 765] on div "top" at bounding box center [782, 761] width 259 height 41
click at [1047, 66] on div "70 Products (2 New) • updated Oct 14th • Exported Oct 9th" at bounding box center [763, 75] width 1386 height 18
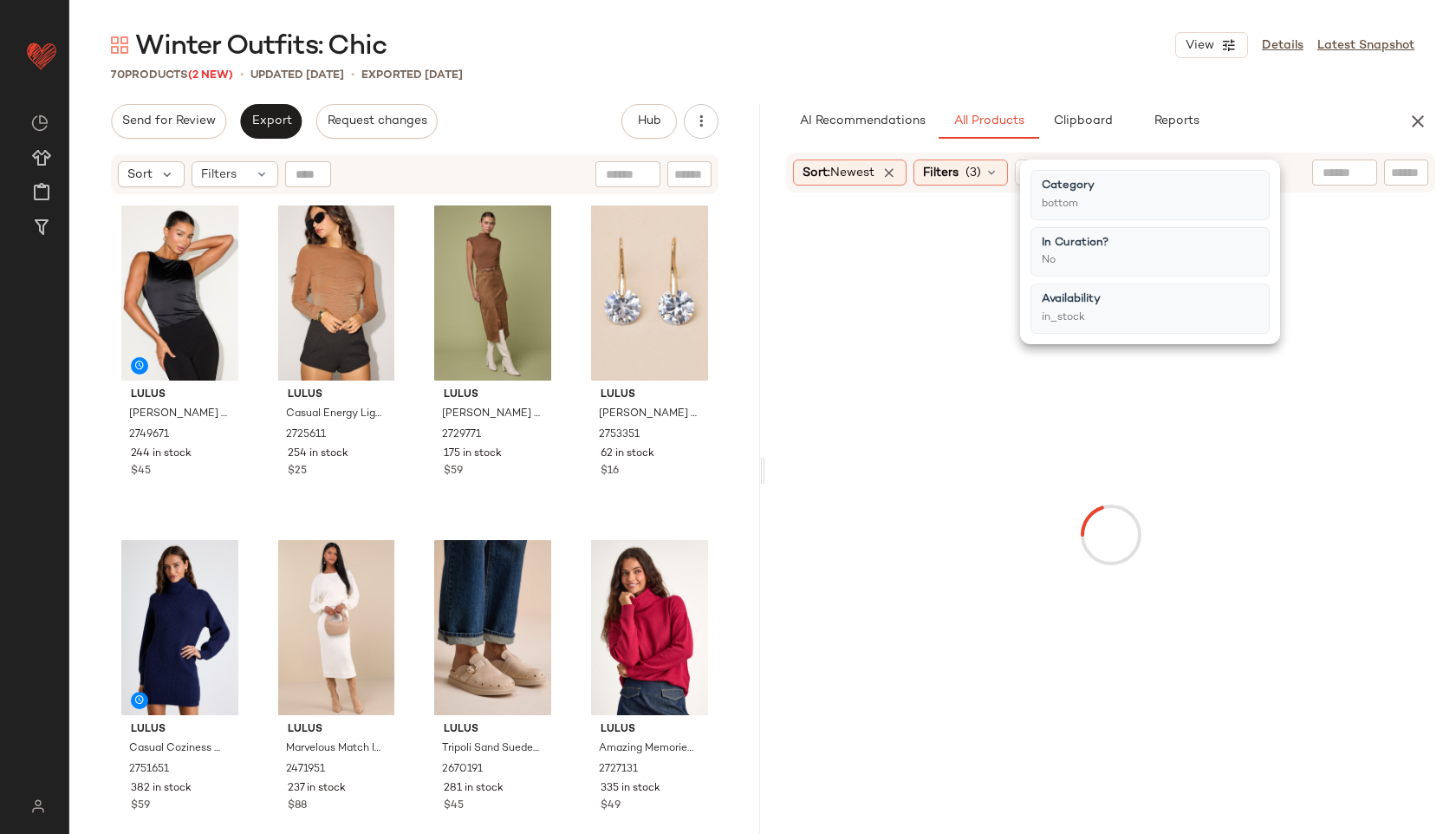
click at [1414, 165] on input "text" at bounding box center [1406, 173] width 30 height 19
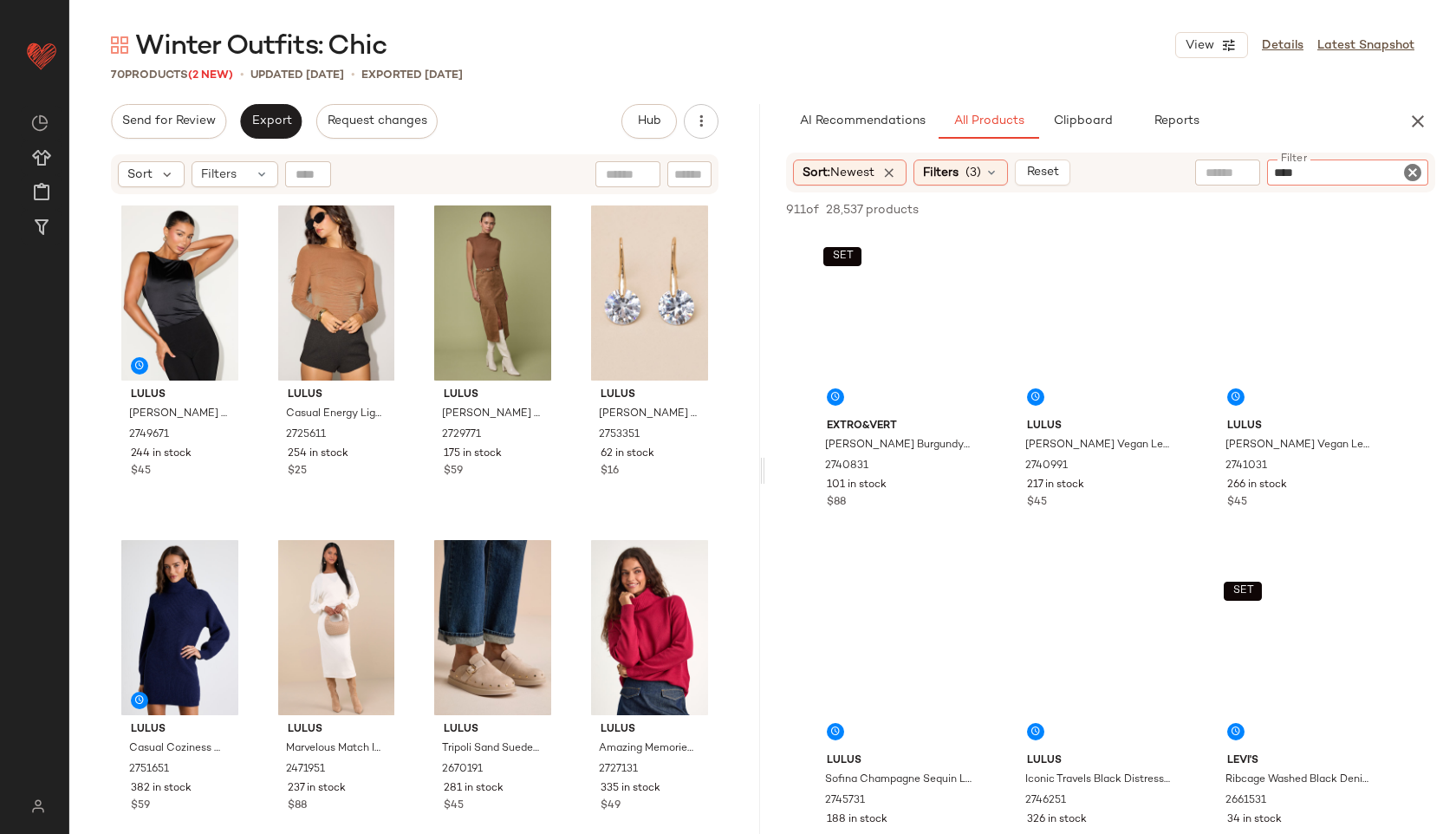
type input "*****"
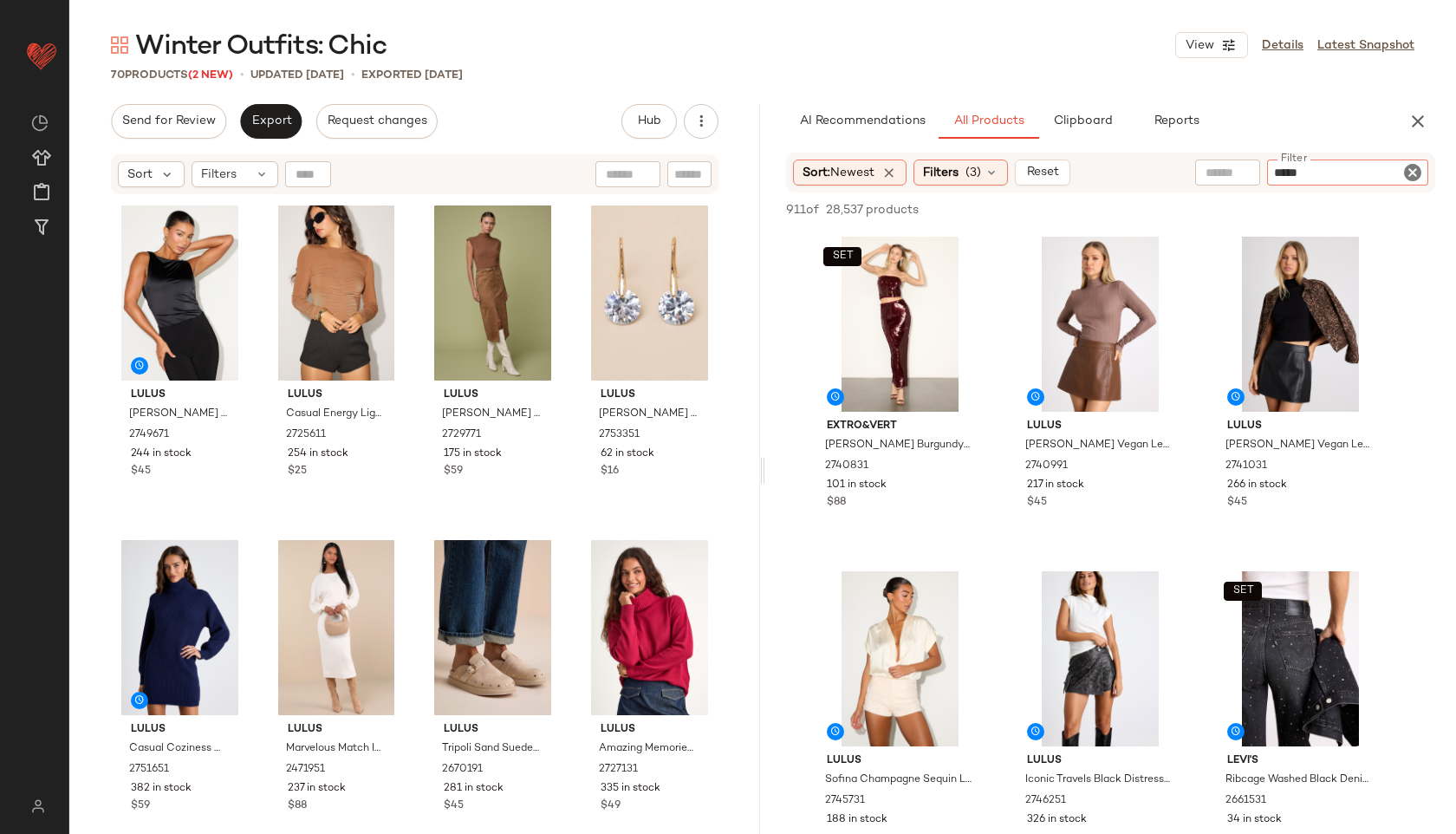
click at [1409, 174] on icon "Clear Filter" at bounding box center [1412, 172] width 21 height 21
click at [1238, 180] on input "text" at bounding box center [1227, 173] width 44 height 19
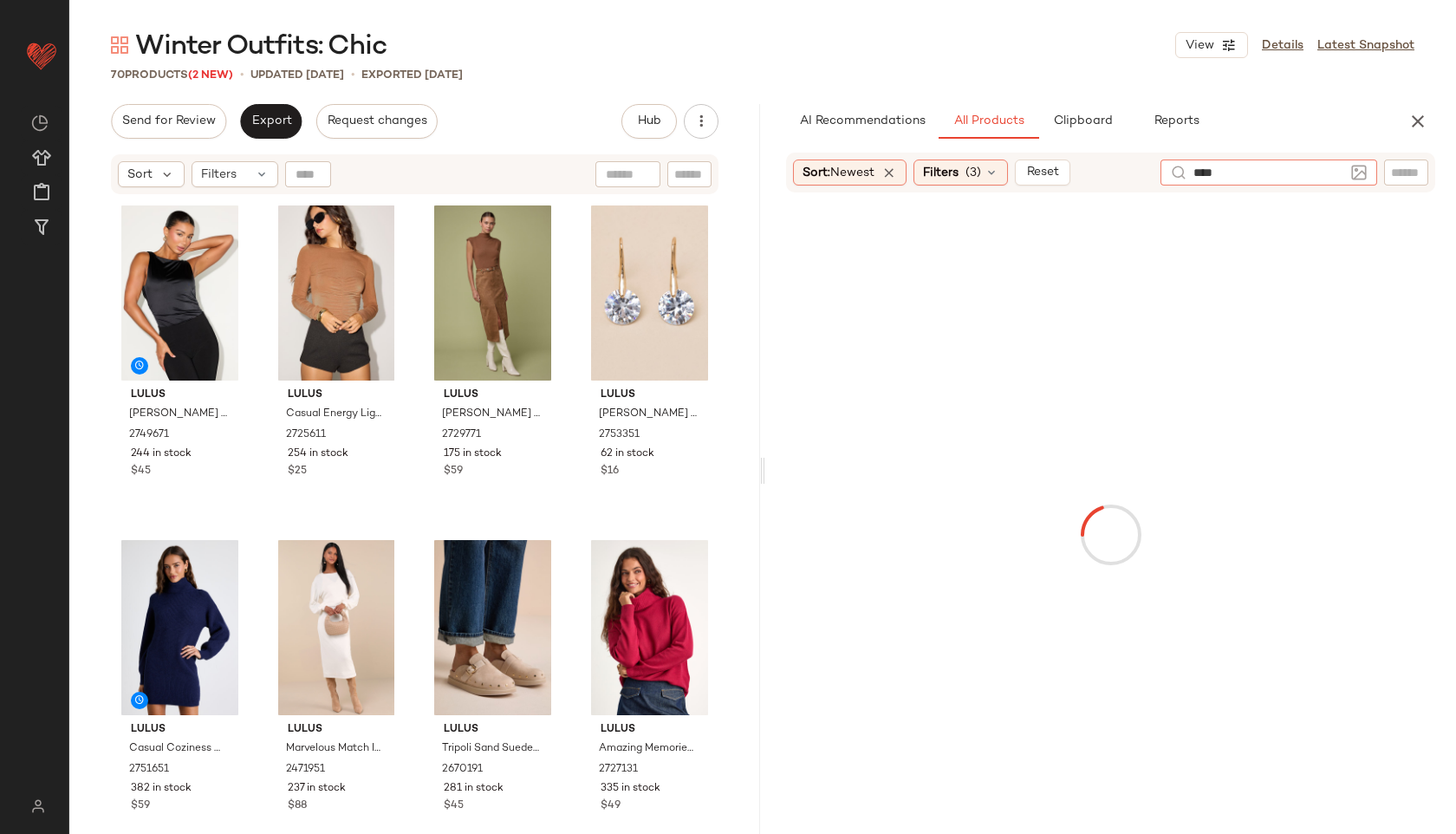
type input "*****"
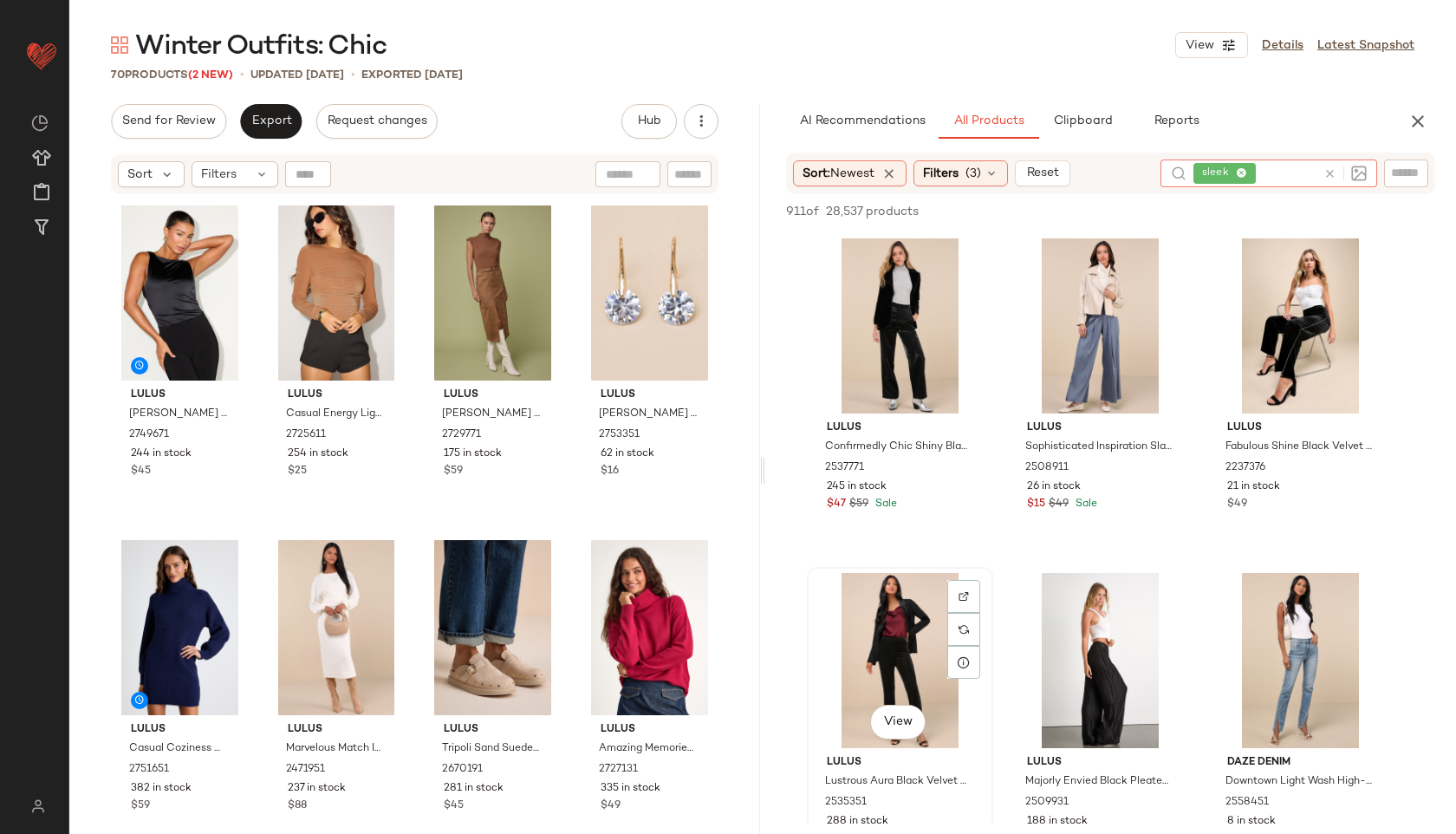
scroll to position [26, 0]
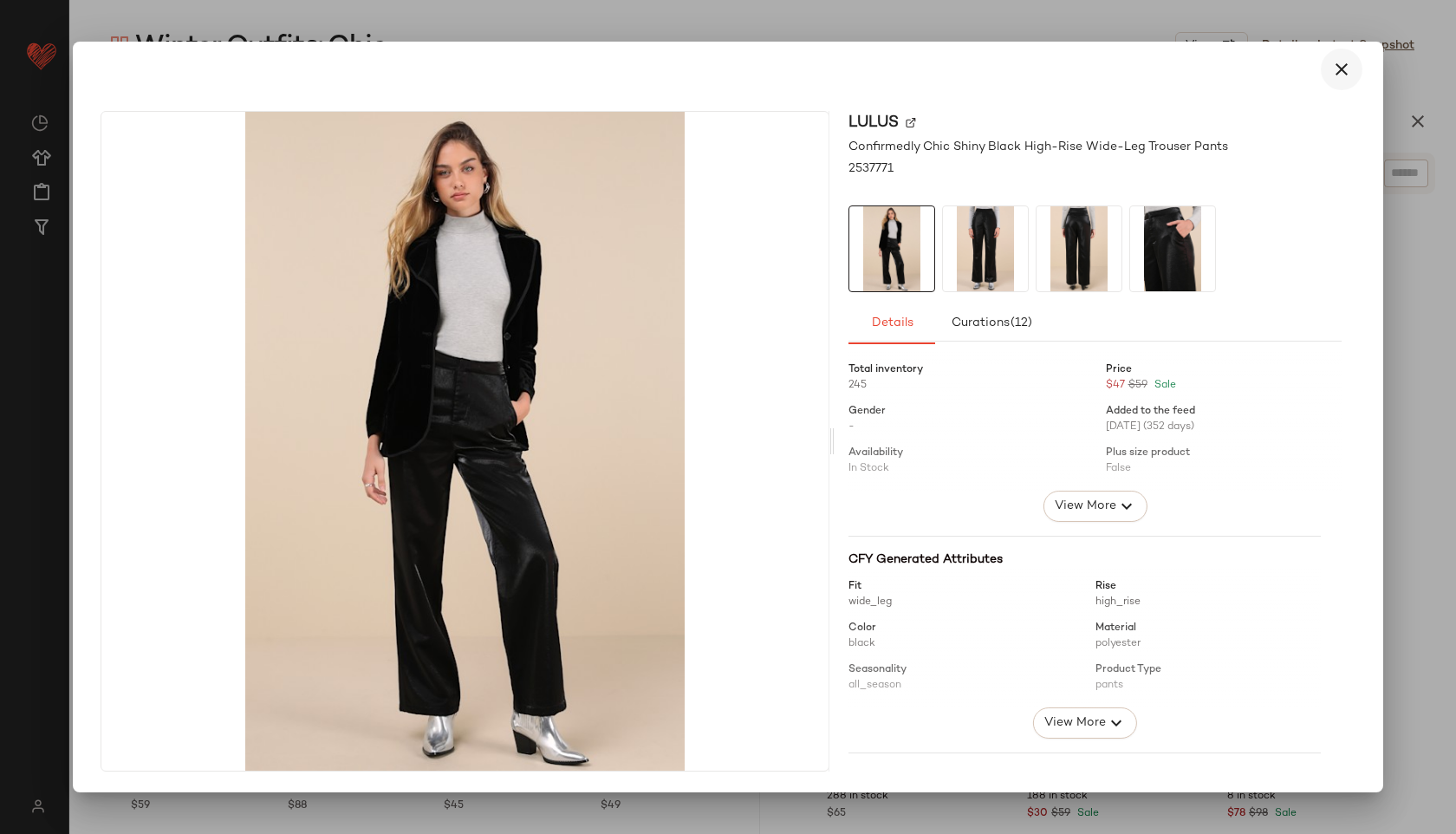
click at [1347, 58] on button "button" at bounding box center [1341, 69] width 41 height 41
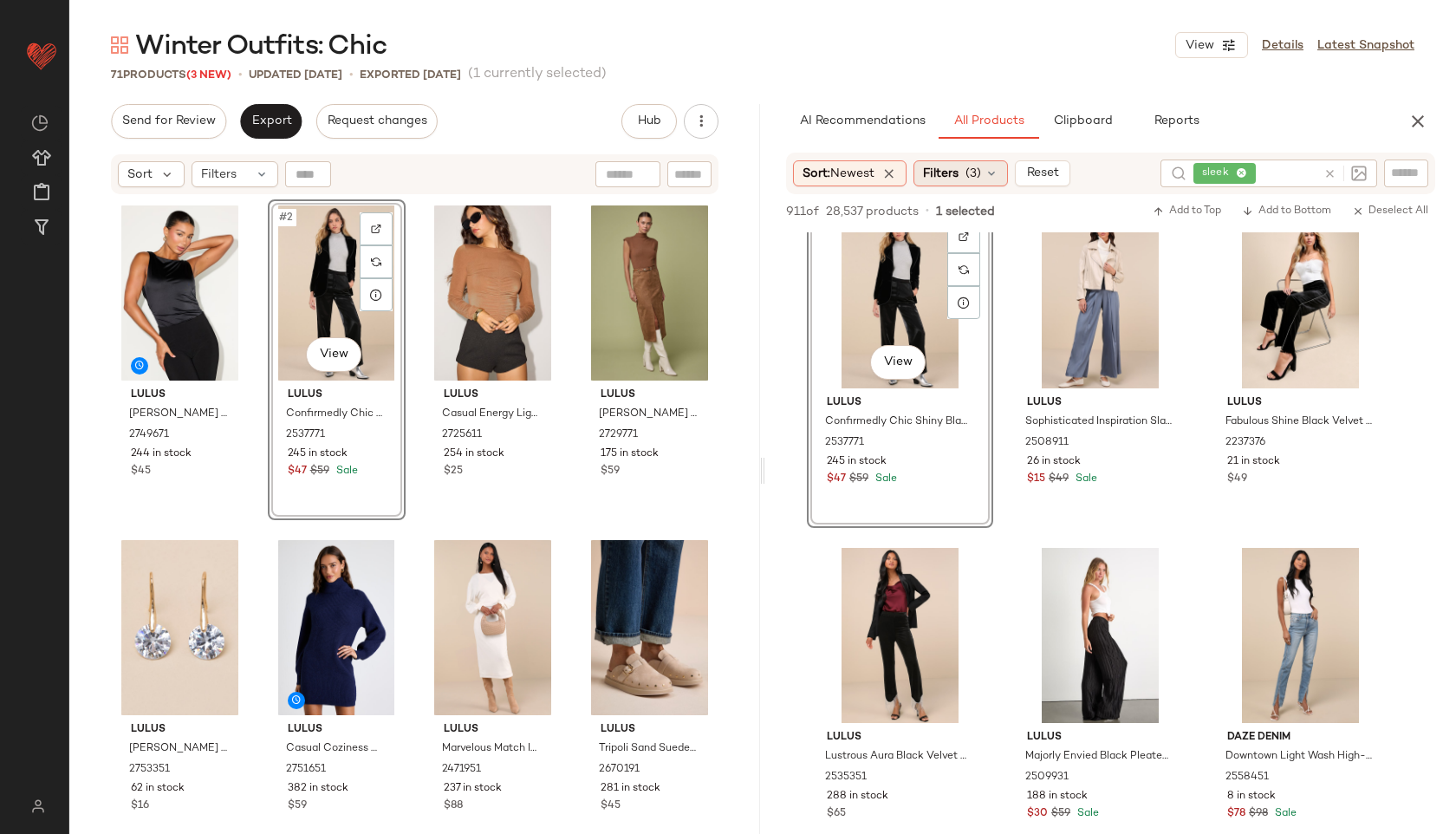
click at [949, 169] on span "Filters" at bounding box center [941, 173] width 35 height 19
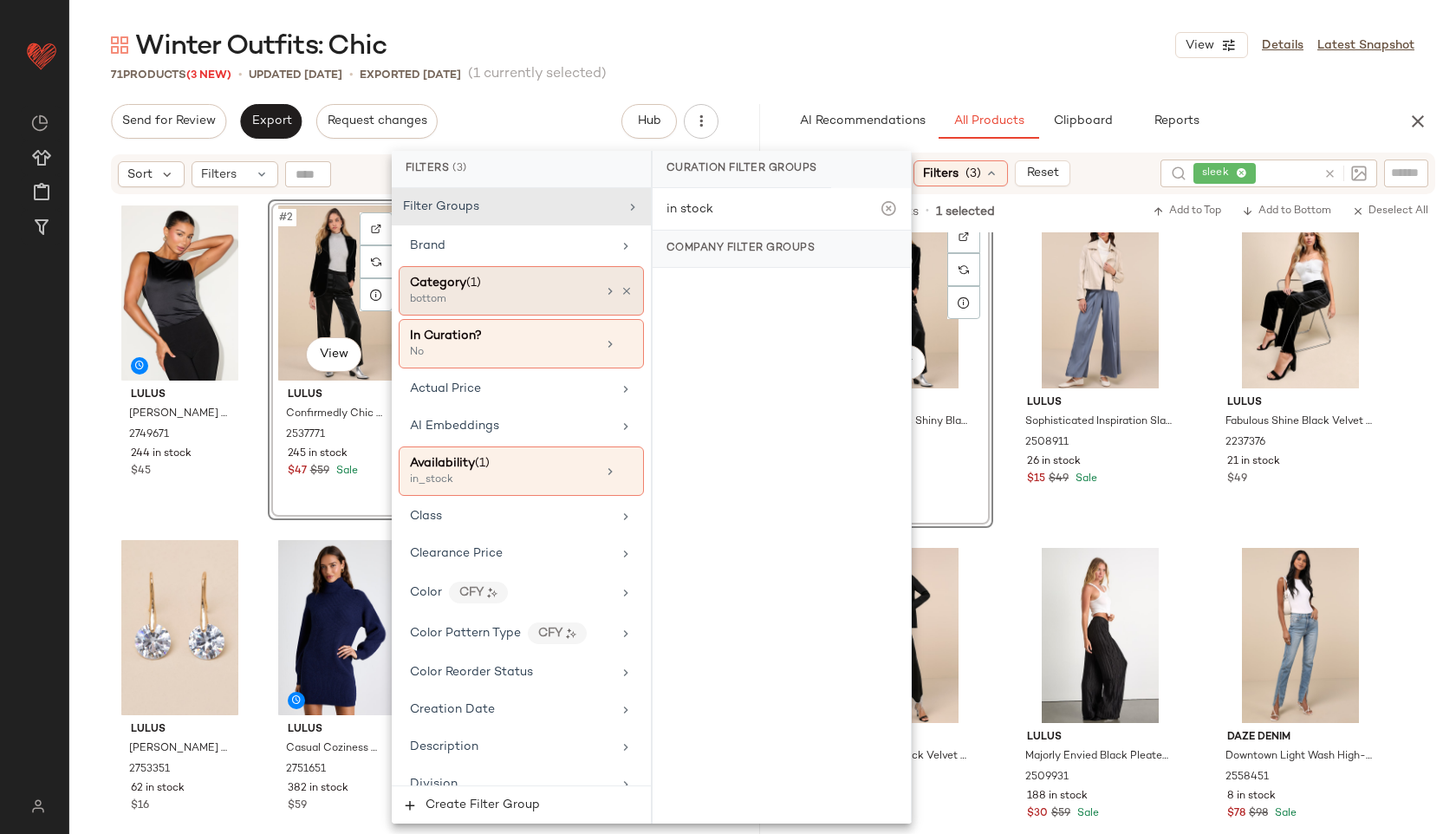
click at [554, 284] on div "Category (1)" at bounding box center [502, 283] width 186 height 19
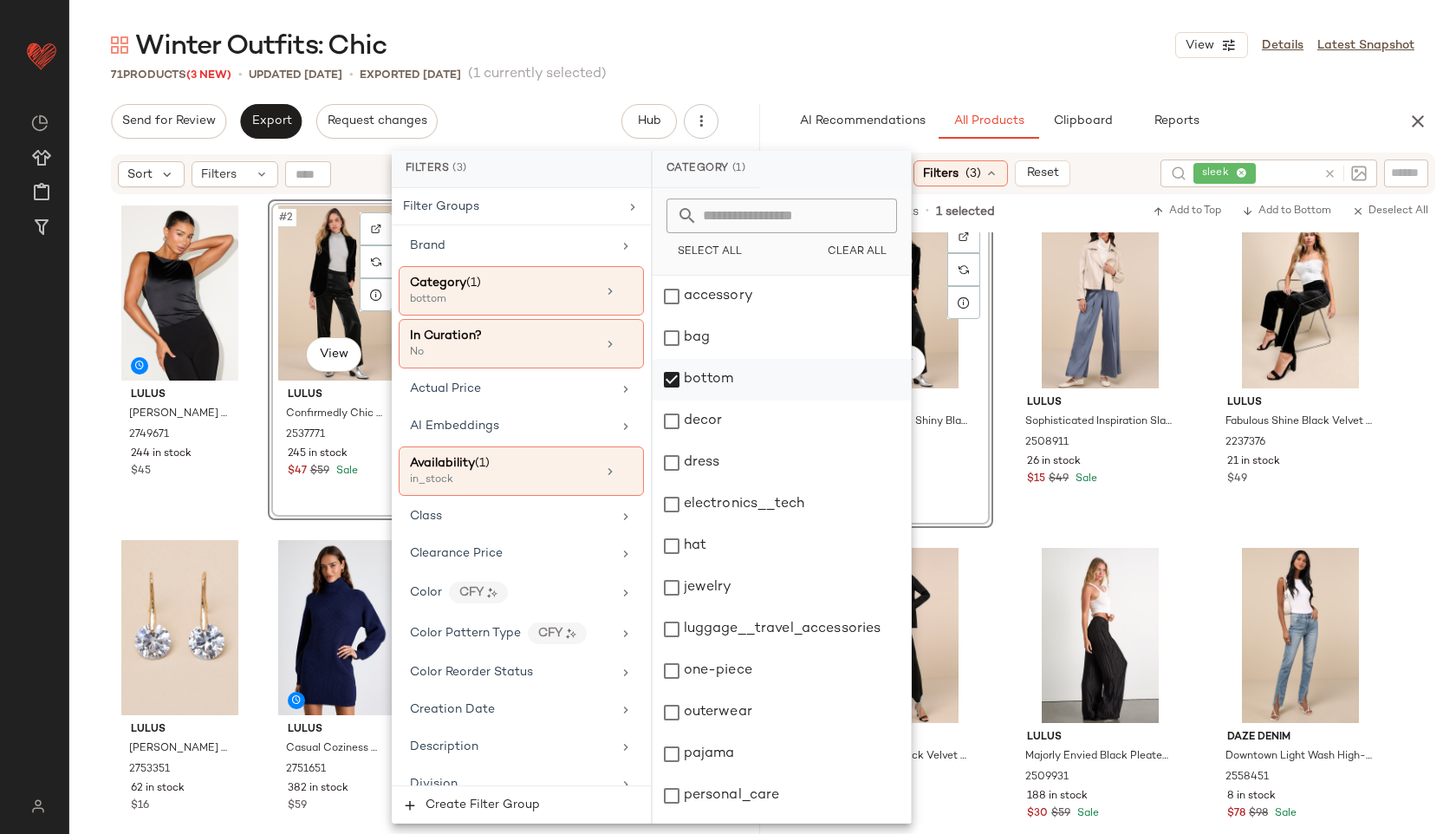
click at [729, 384] on div "bottom" at bounding box center [782, 380] width 259 height 41
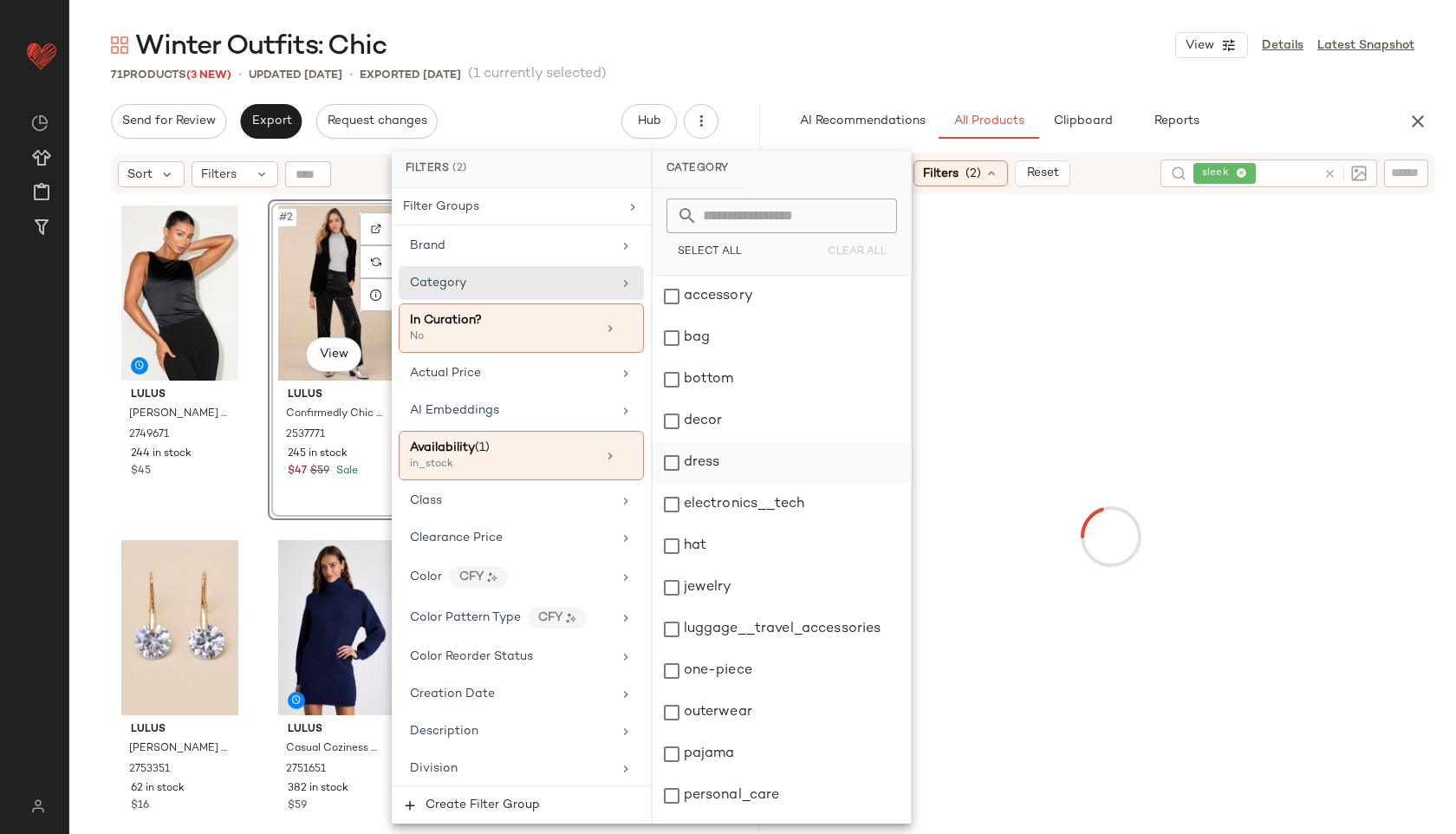
click at [720, 458] on div "dress" at bounding box center [782, 462] width 259 height 41
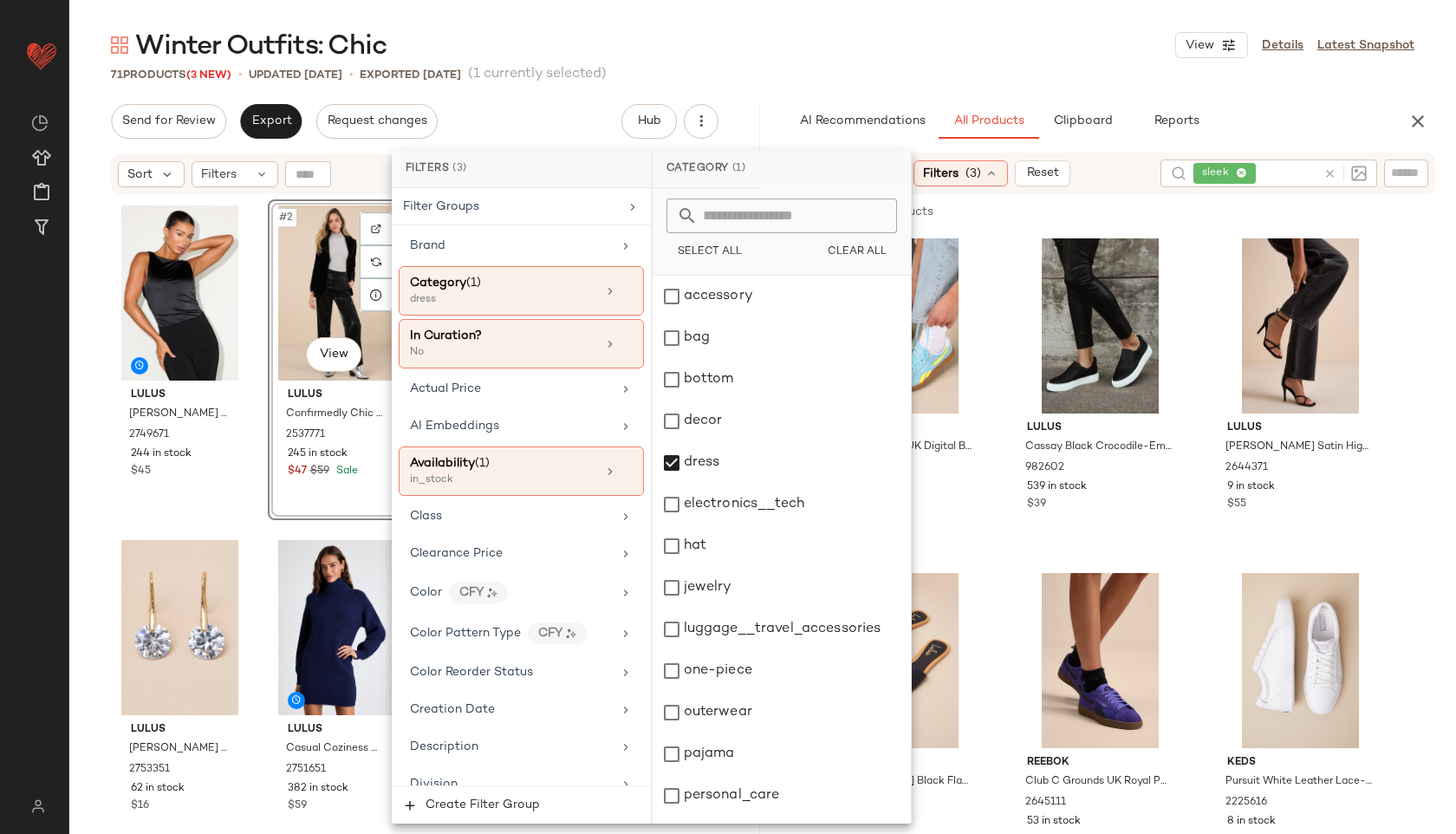
click at [898, 49] on div "Winter Outfits: Chic View Details Latest Snapshot" at bounding box center [763, 44] width 1386 height 34
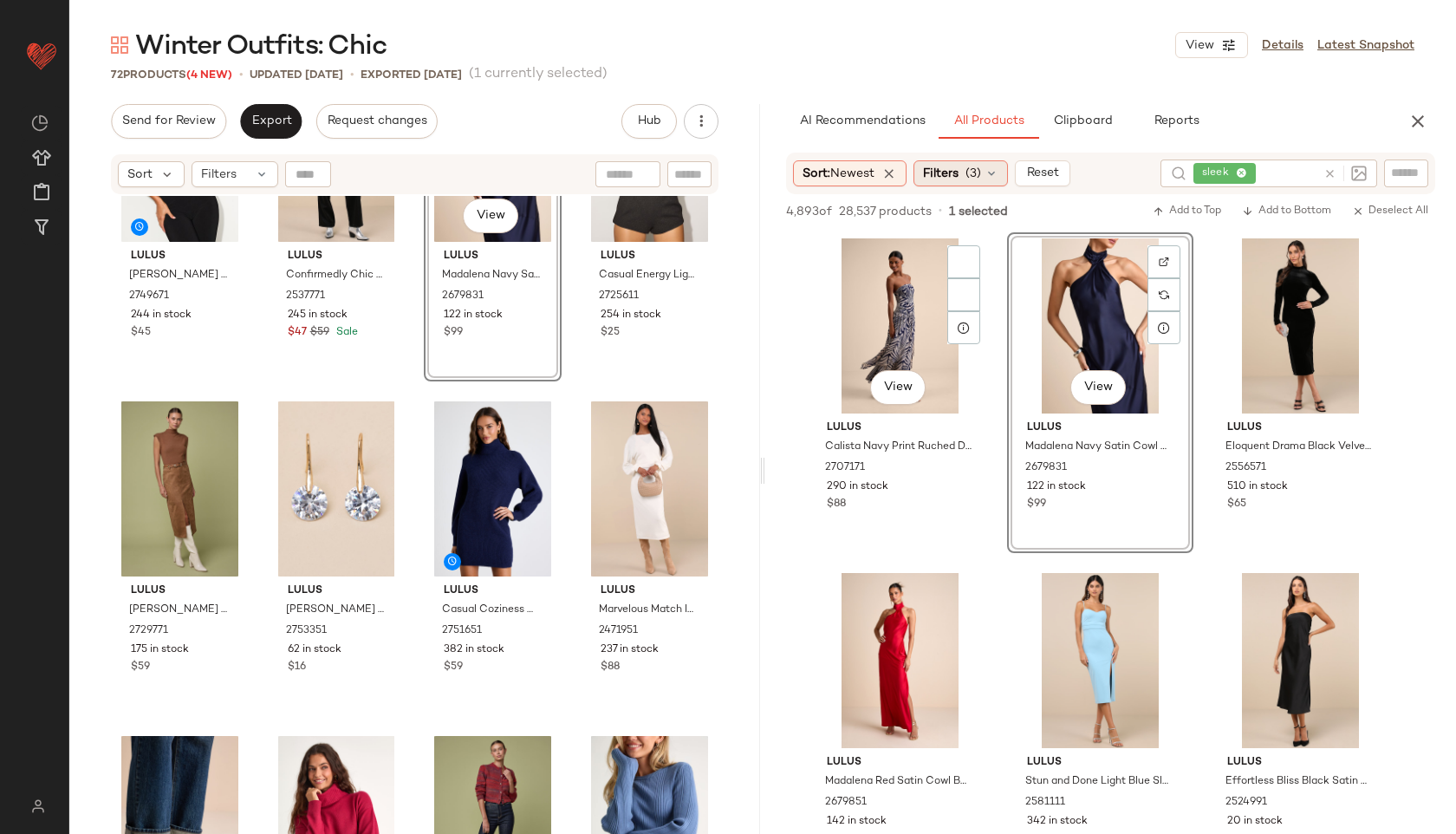
scroll to position [0, 0]
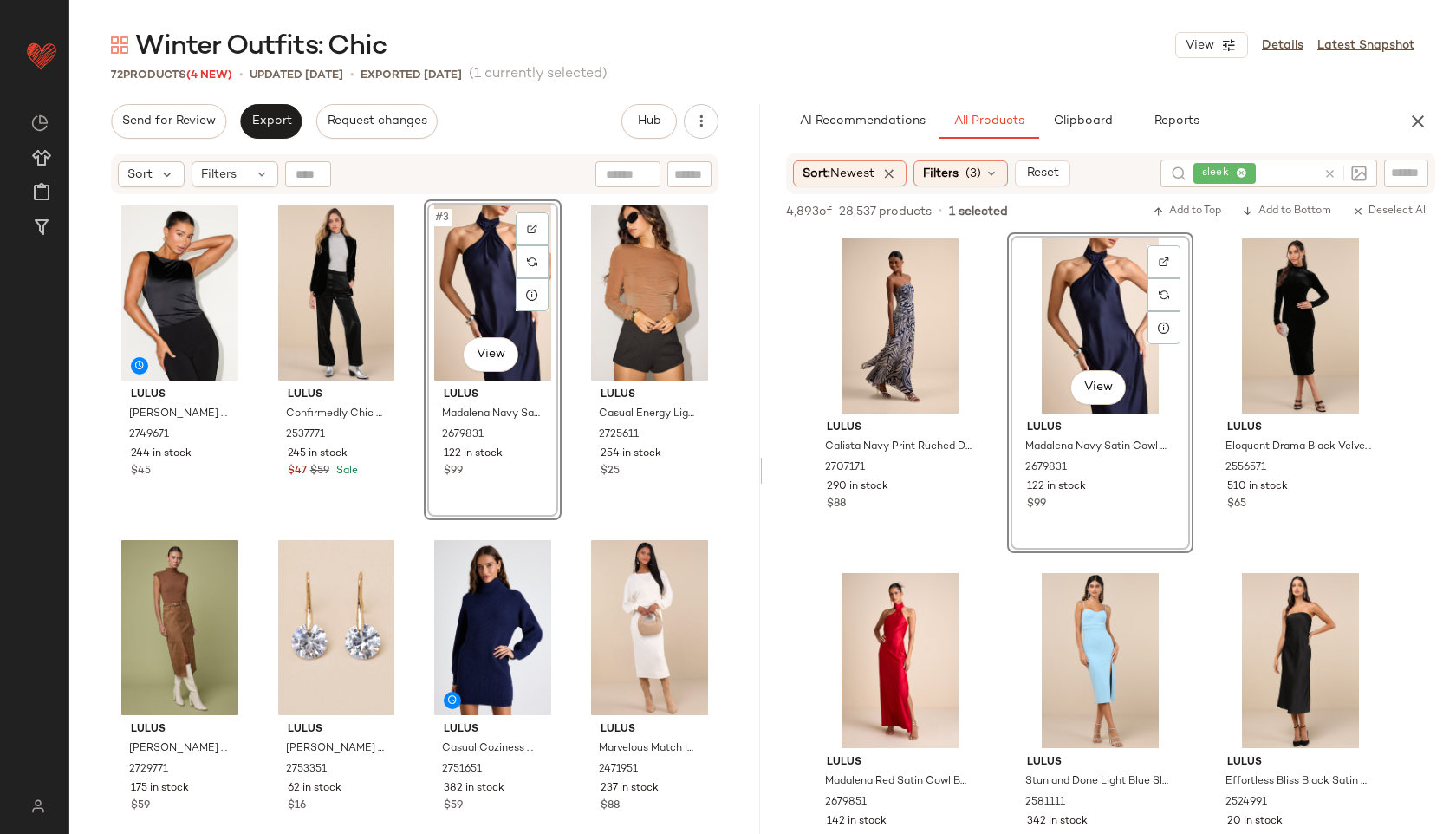
click at [969, 169] on div "Filters (3)" at bounding box center [961, 173] width 94 height 26
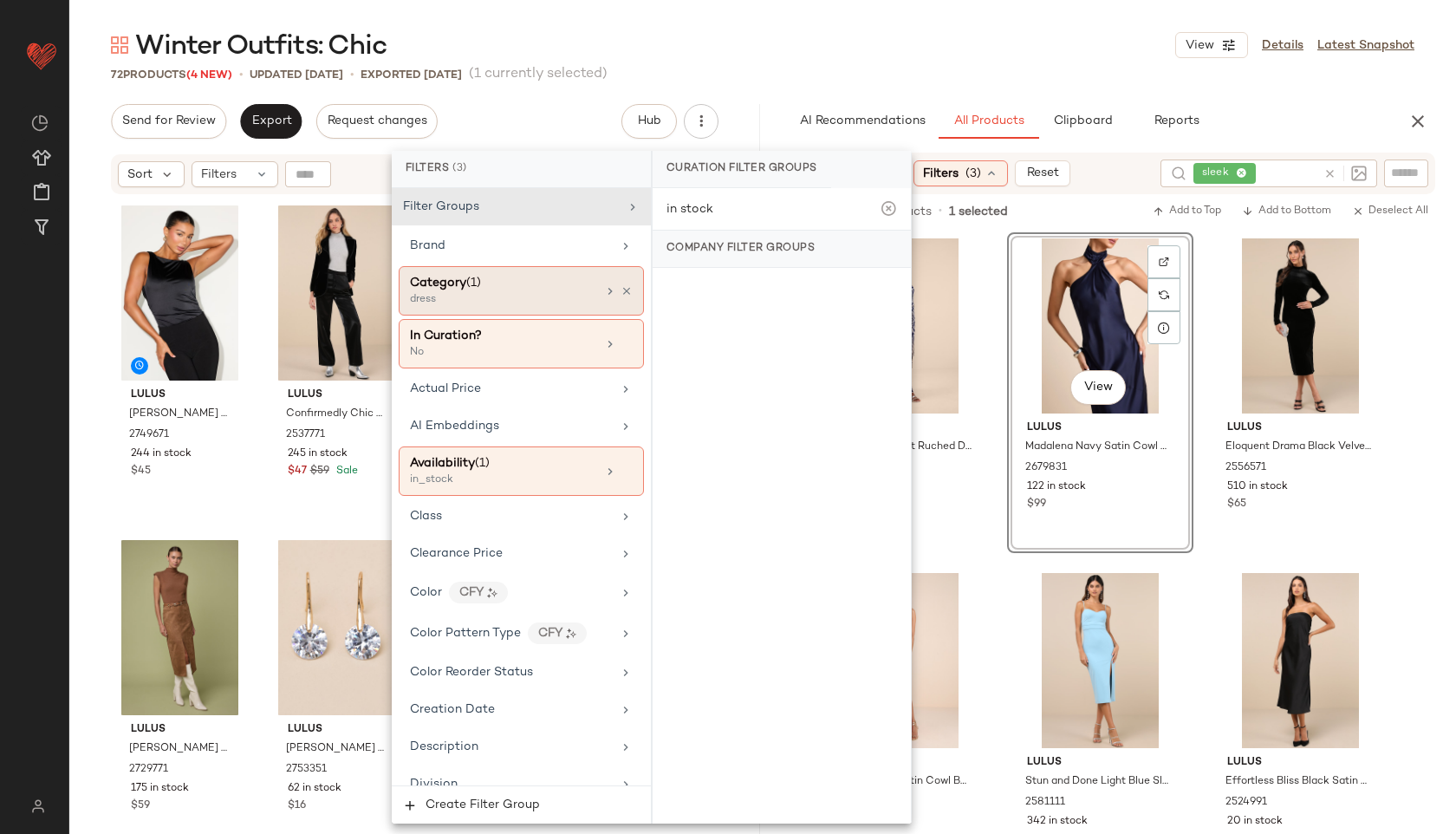
click at [494, 290] on div "Category (1)" at bounding box center [502, 283] width 186 height 19
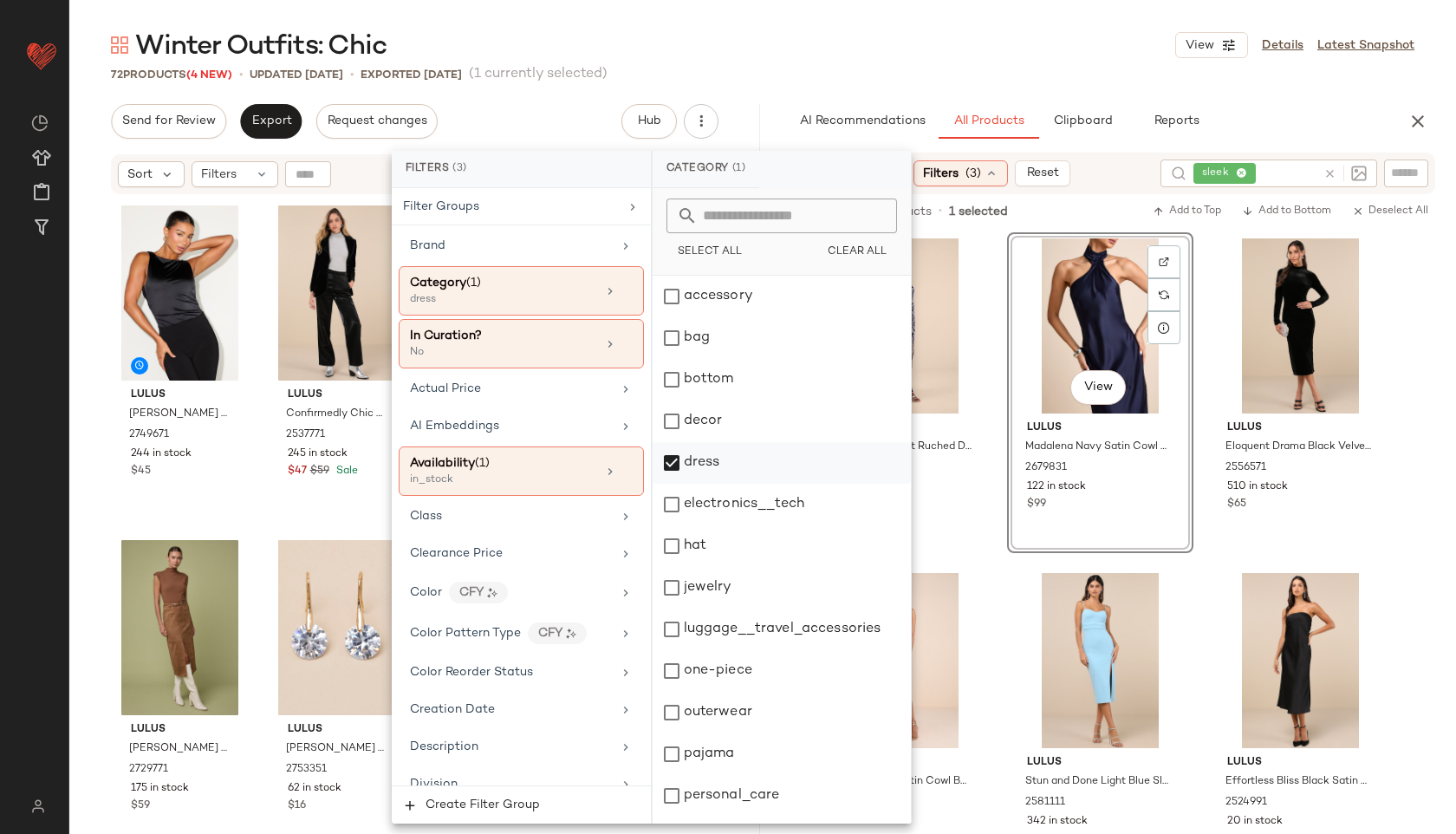
click at [707, 451] on div "dress" at bounding box center [782, 462] width 259 height 41
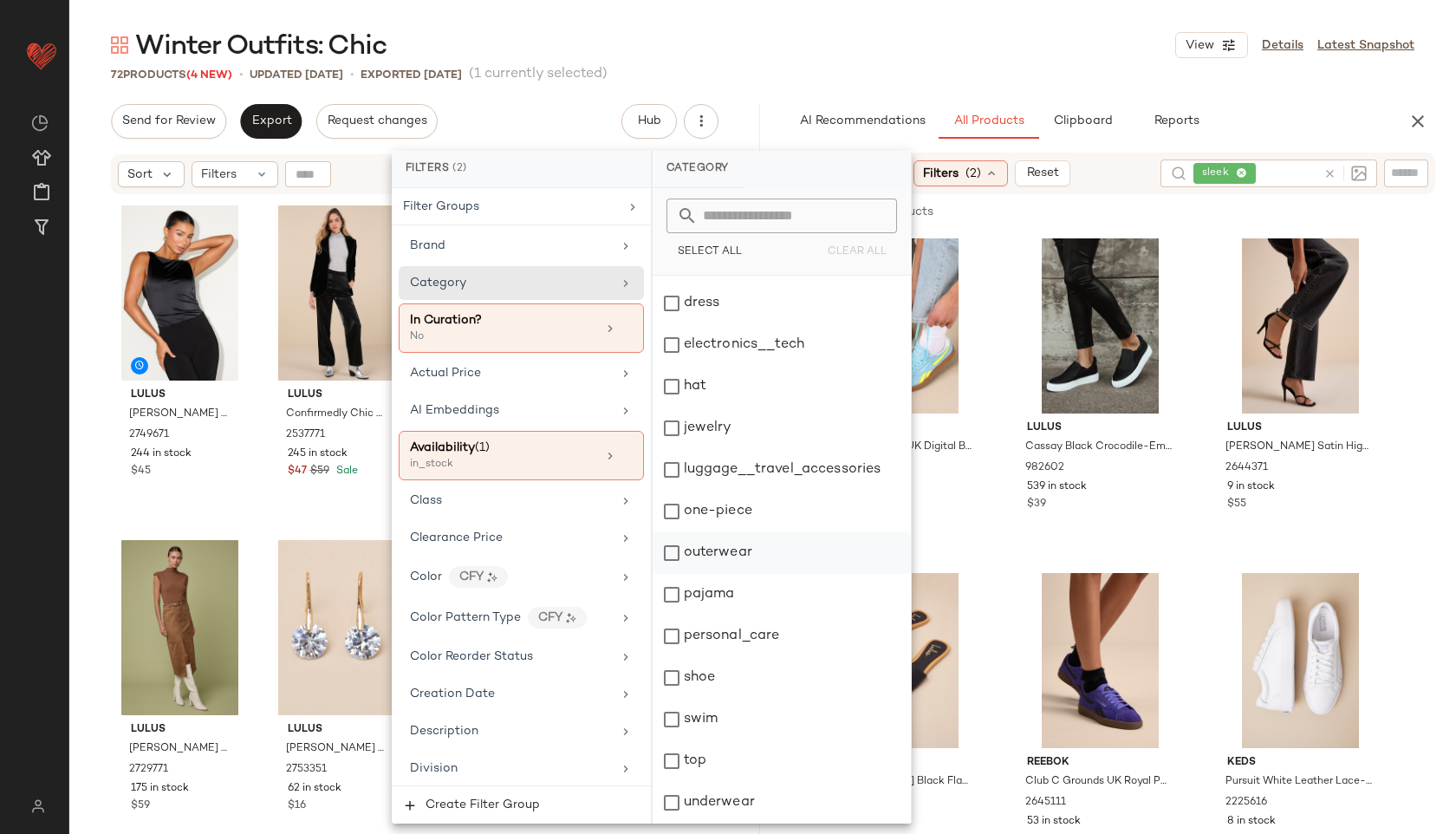
scroll to position [31, 0]
click at [786, 19] on main "Winter Outfits: Chic View Details Latest Snapshot 72 Products (4 New) • updated…" at bounding box center [728, 417] width 1456 height 834
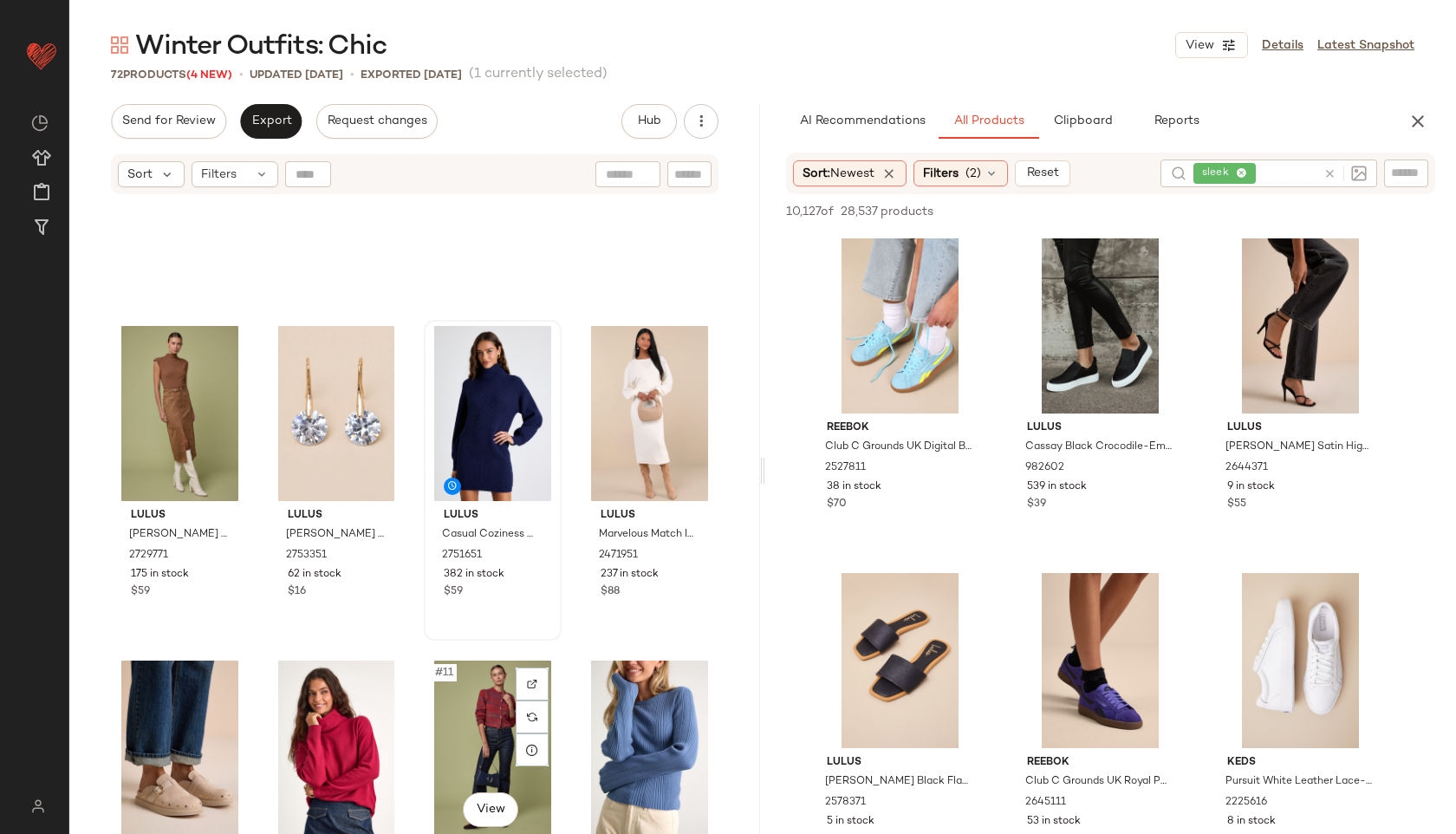
scroll to position [0, 0]
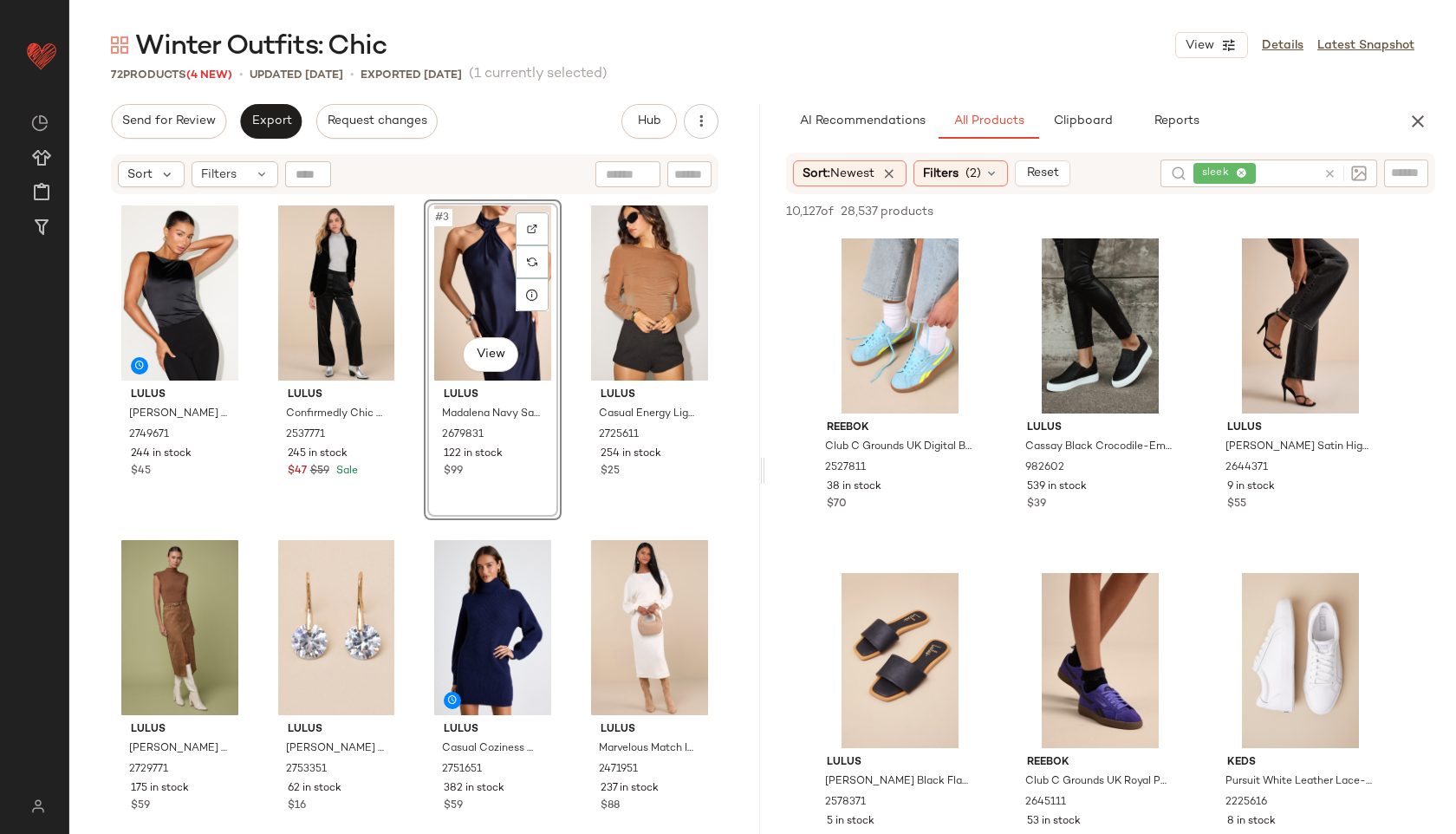
click at [993, 159] on div "Sort: Newest Filters (2) Reset sleek" at bounding box center [1110, 173] width 649 height 41
click at [975, 170] on span "(2)" at bounding box center [973, 173] width 16 height 19
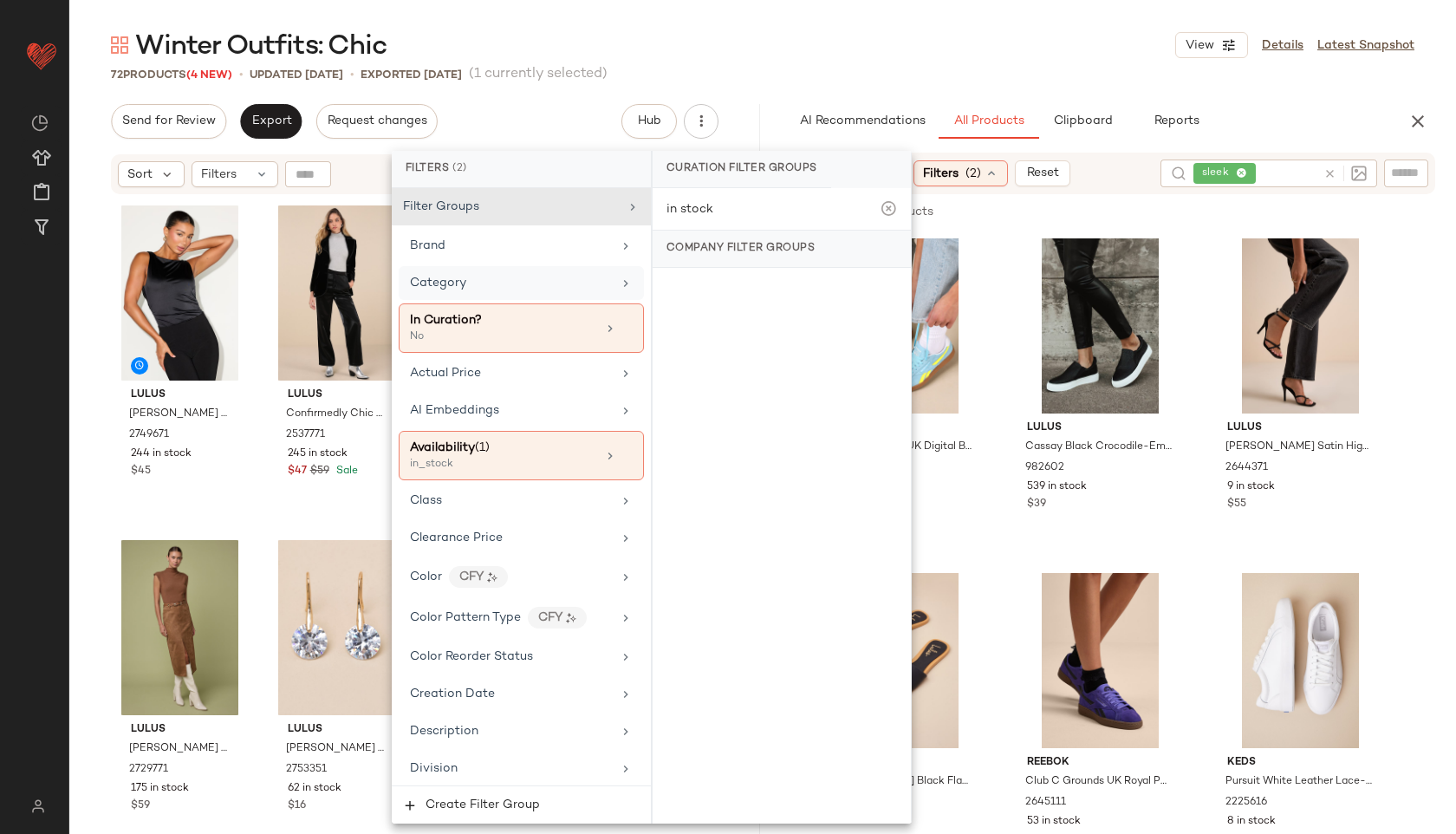
click at [500, 285] on div "Category" at bounding box center [510, 283] width 202 height 19
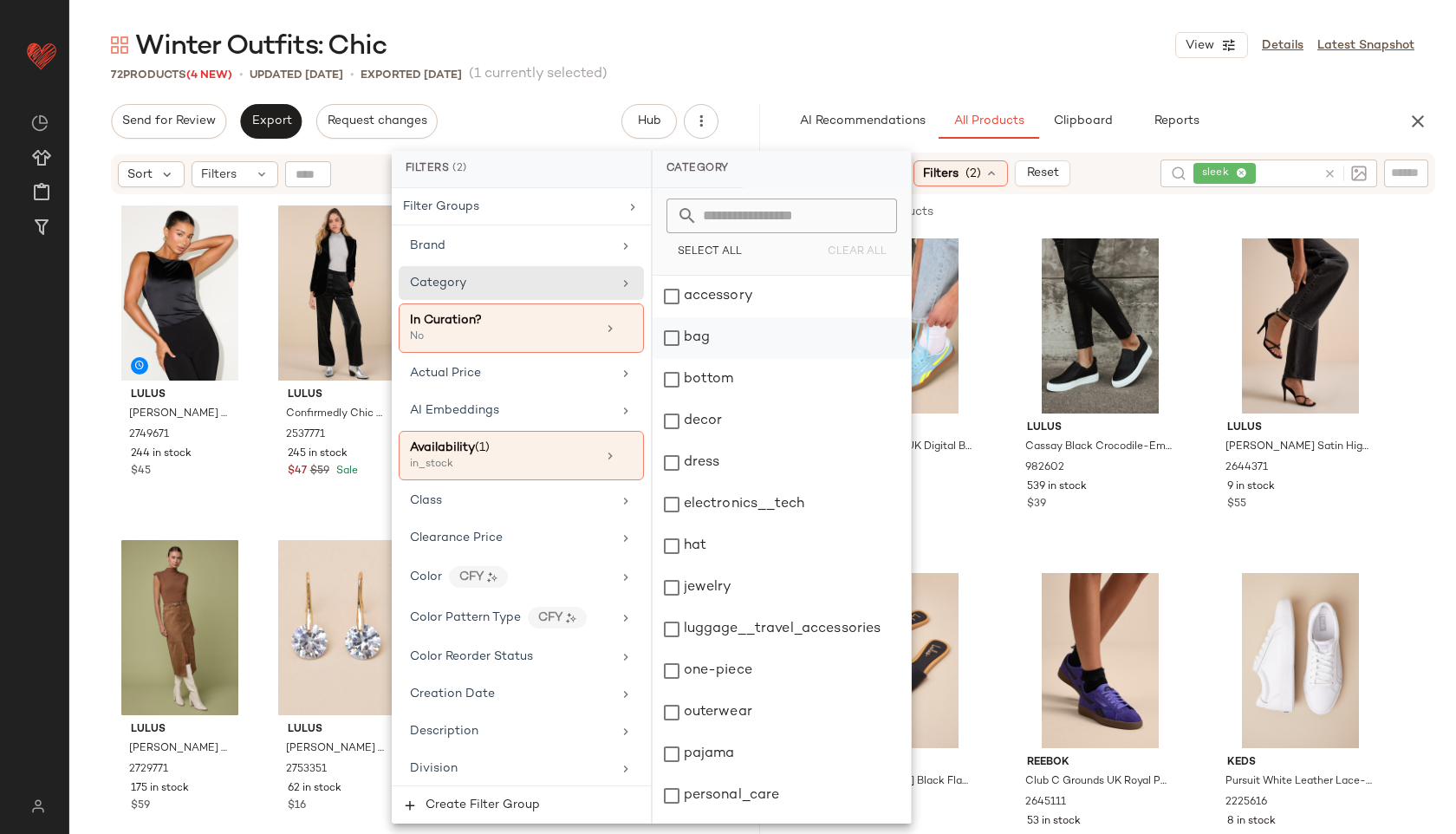
click at [721, 323] on div "bag" at bounding box center [782, 338] width 259 height 41
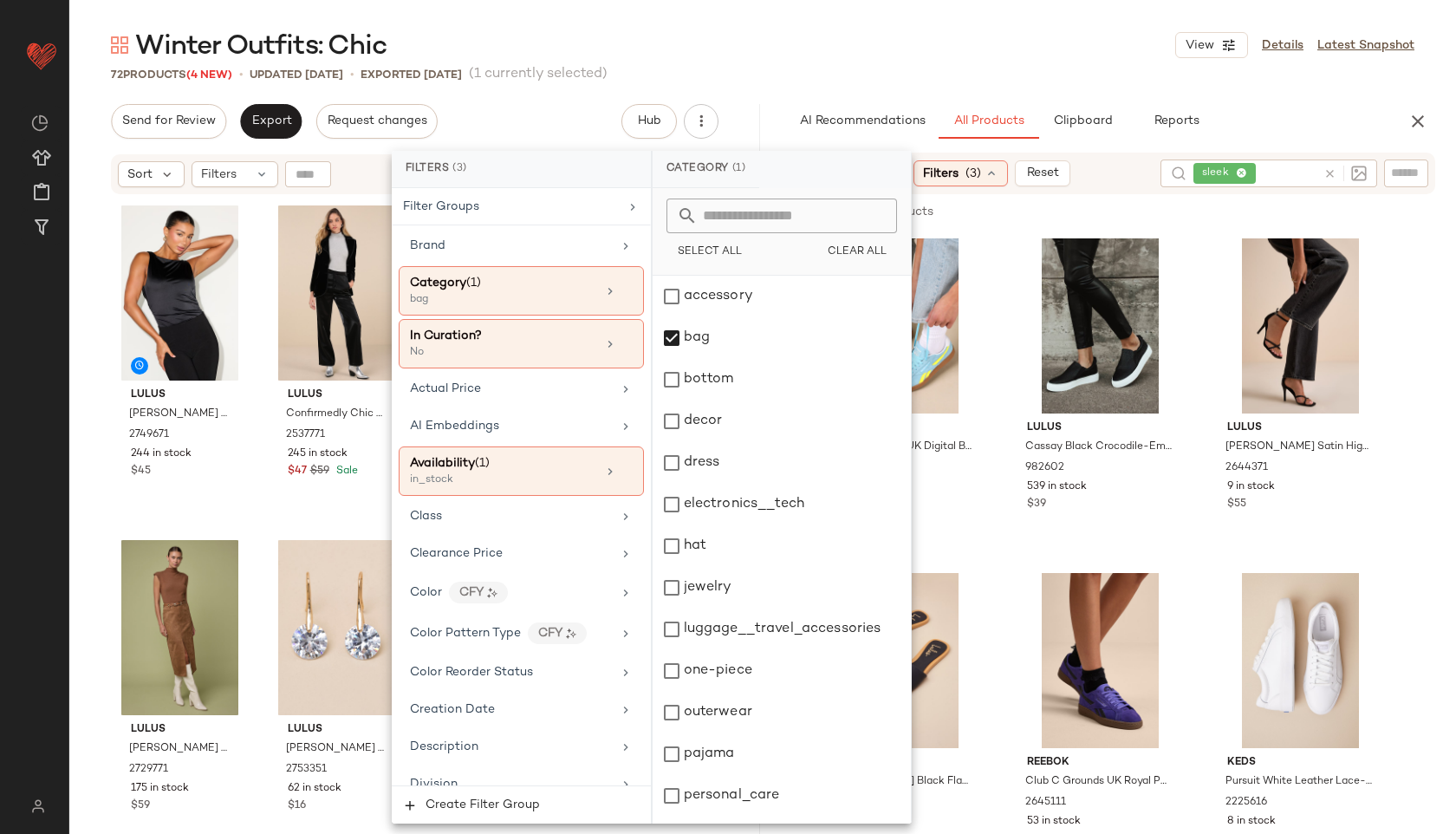
click at [971, 50] on div "Winter Outfits: Chic View Details Latest Snapshot" at bounding box center [763, 44] width 1386 height 34
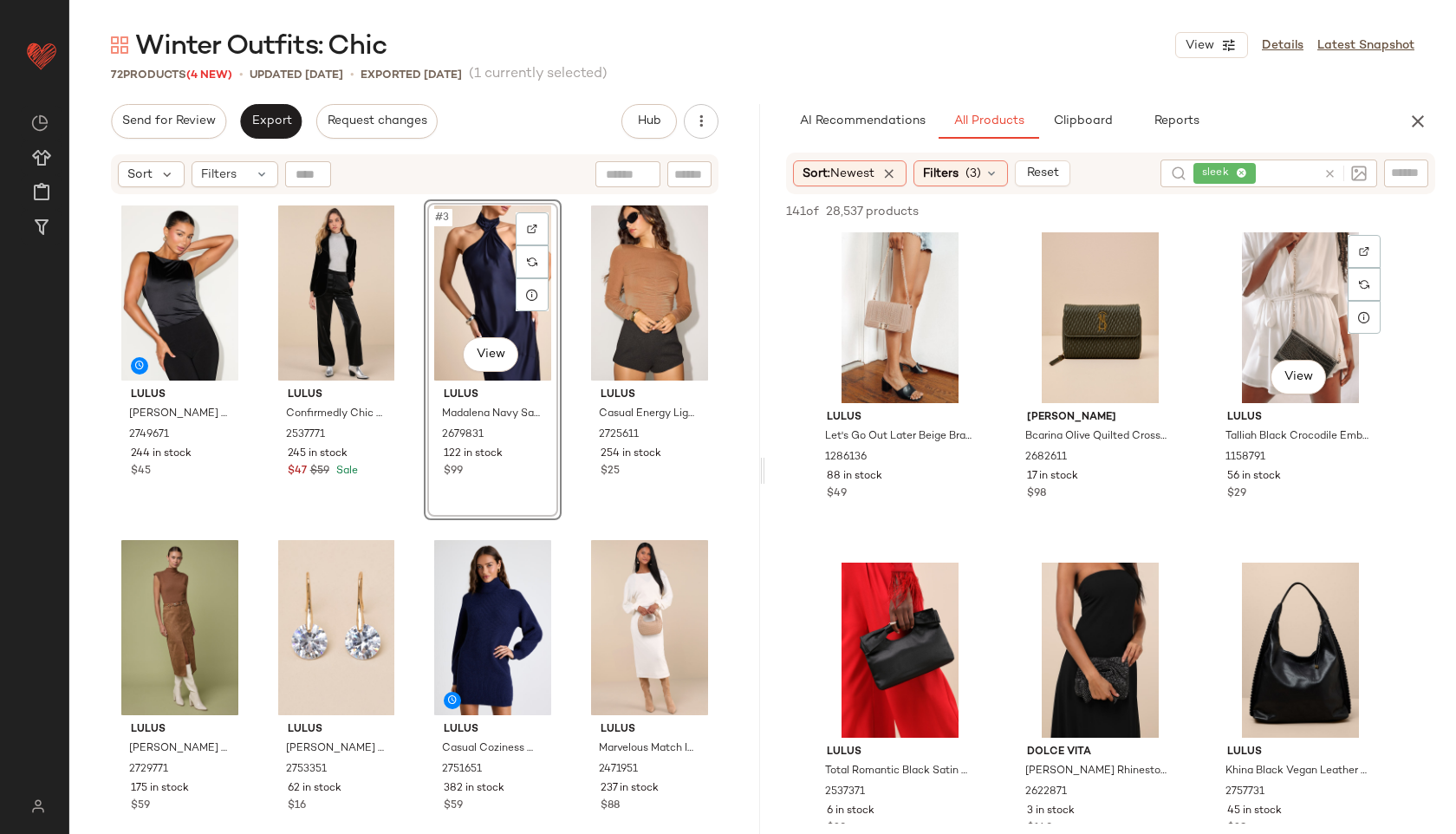
scroll to position [350, 0]
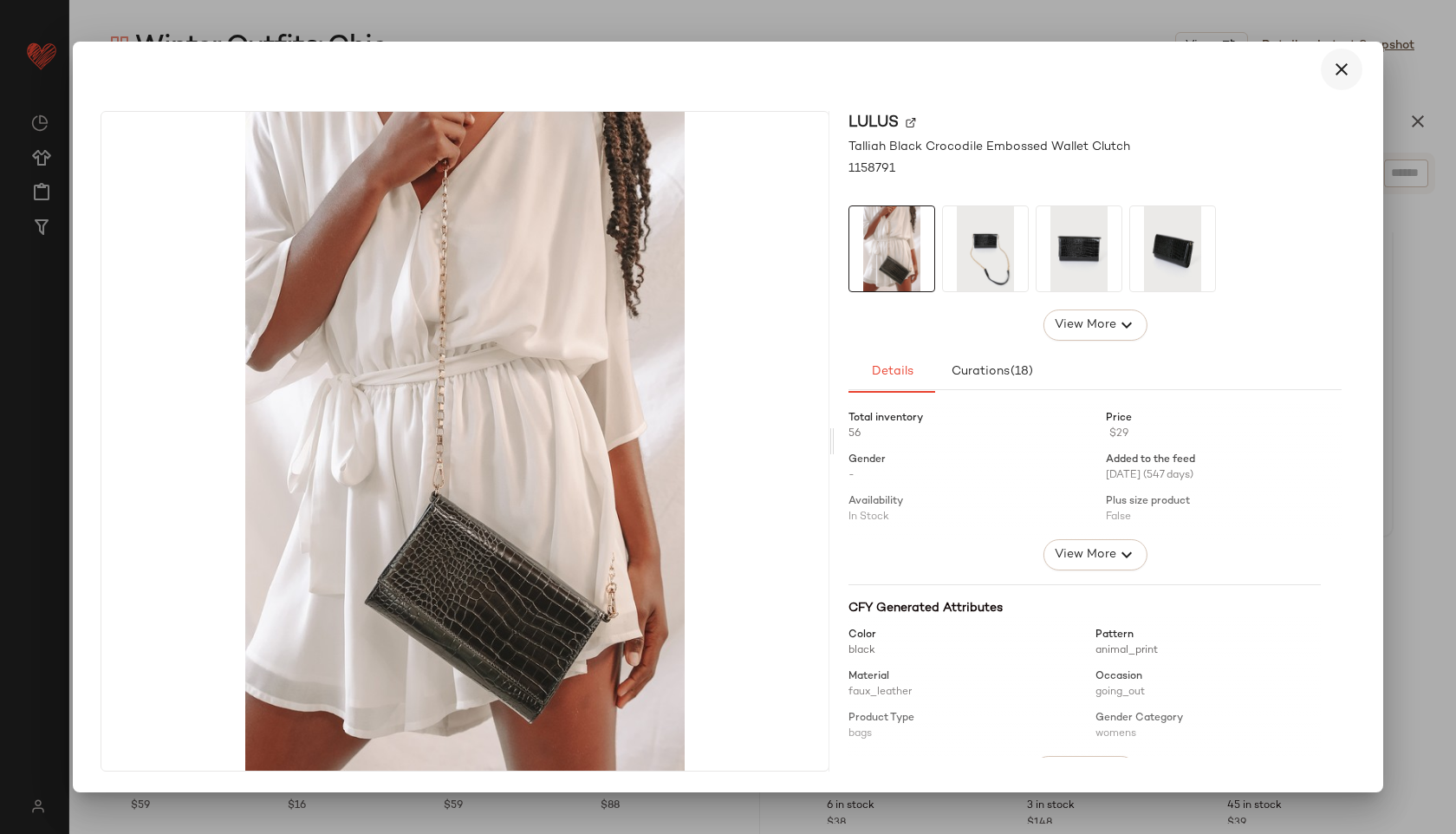
click at [1340, 75] on icon "button" at bounding box center [1341, 69] width 21 height 21
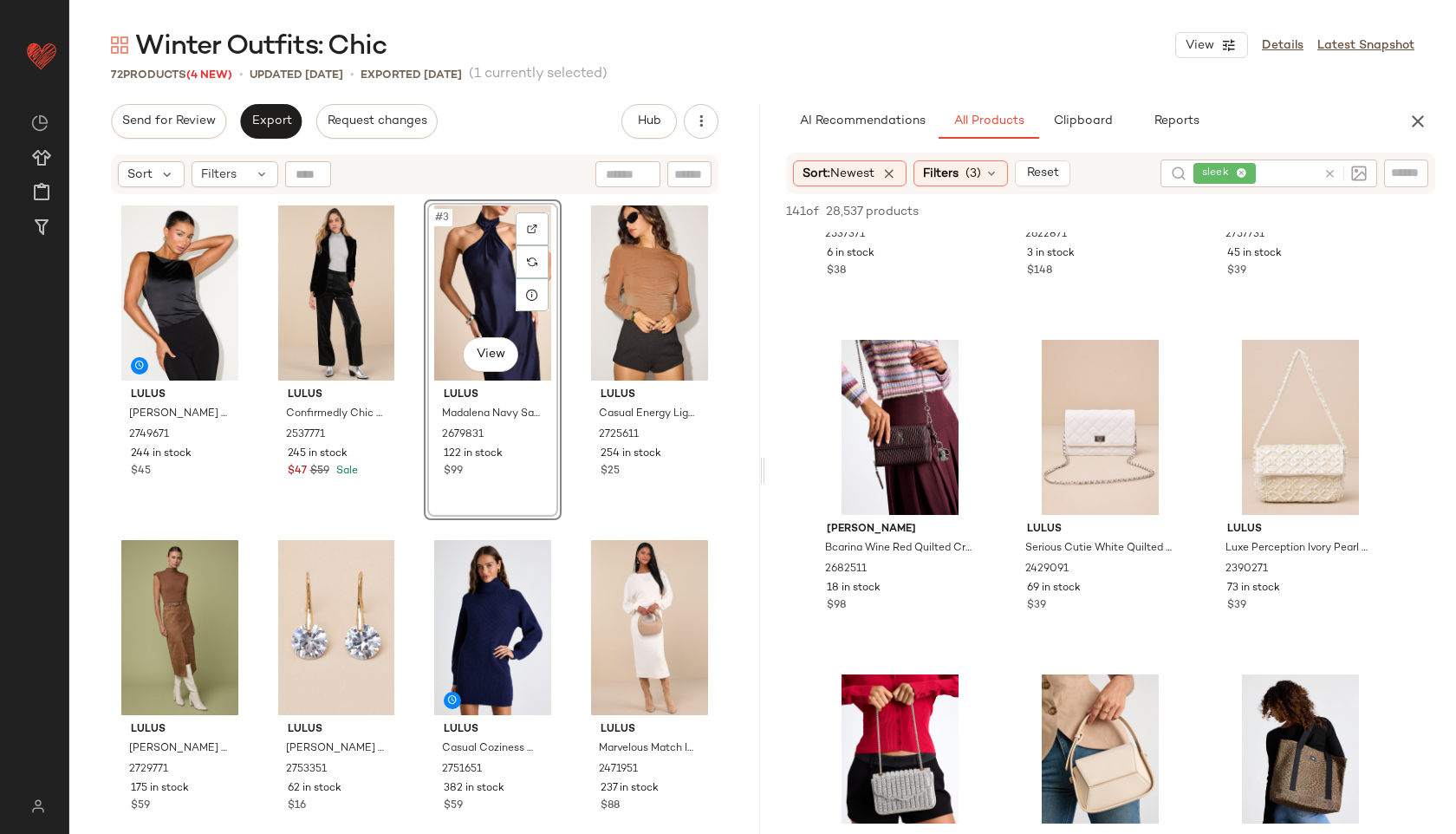
scroll to position [0, 0]
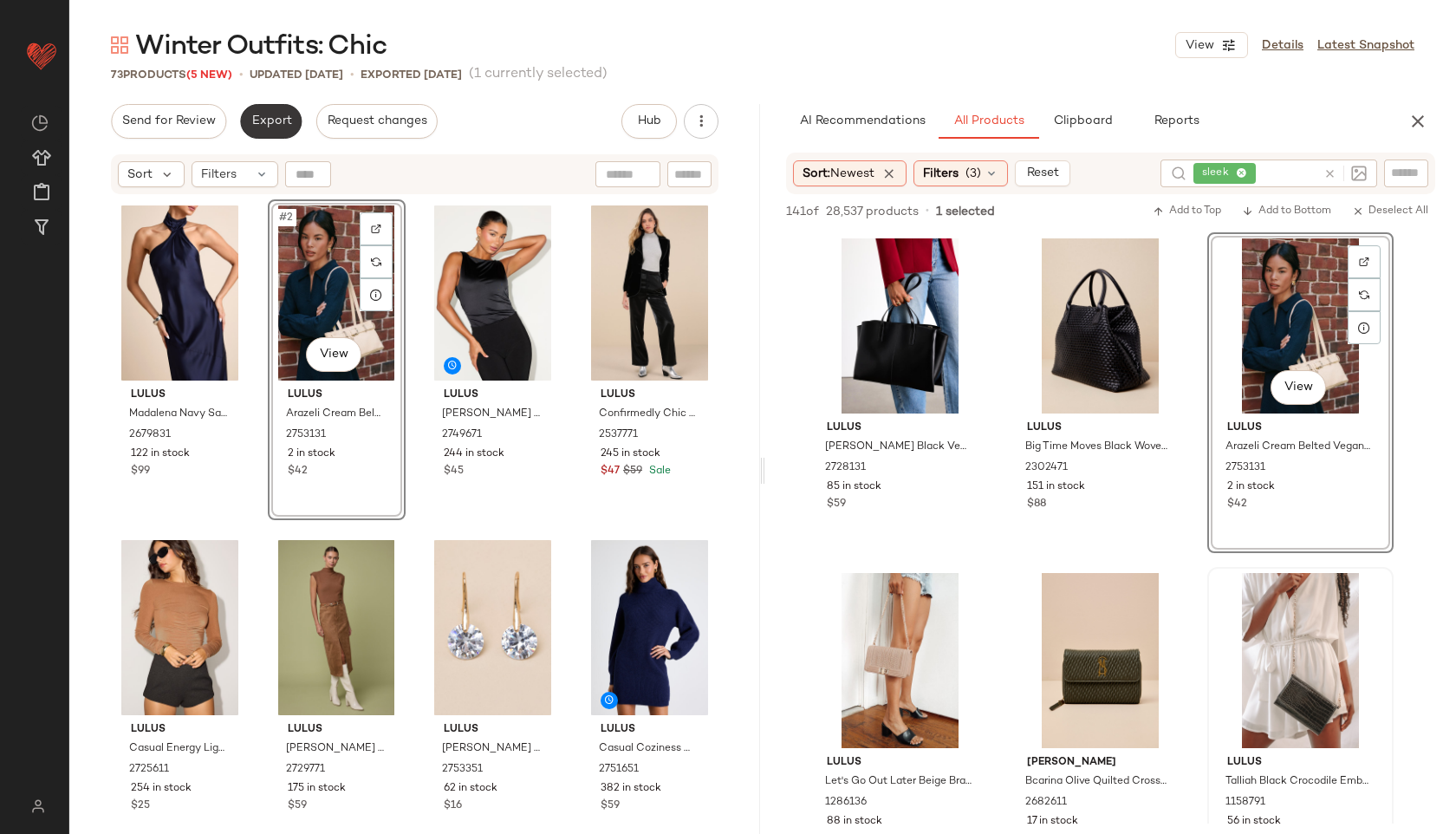
click at [247, 121] on button "Export" at bounding box center [270, 121] width 62 height 34
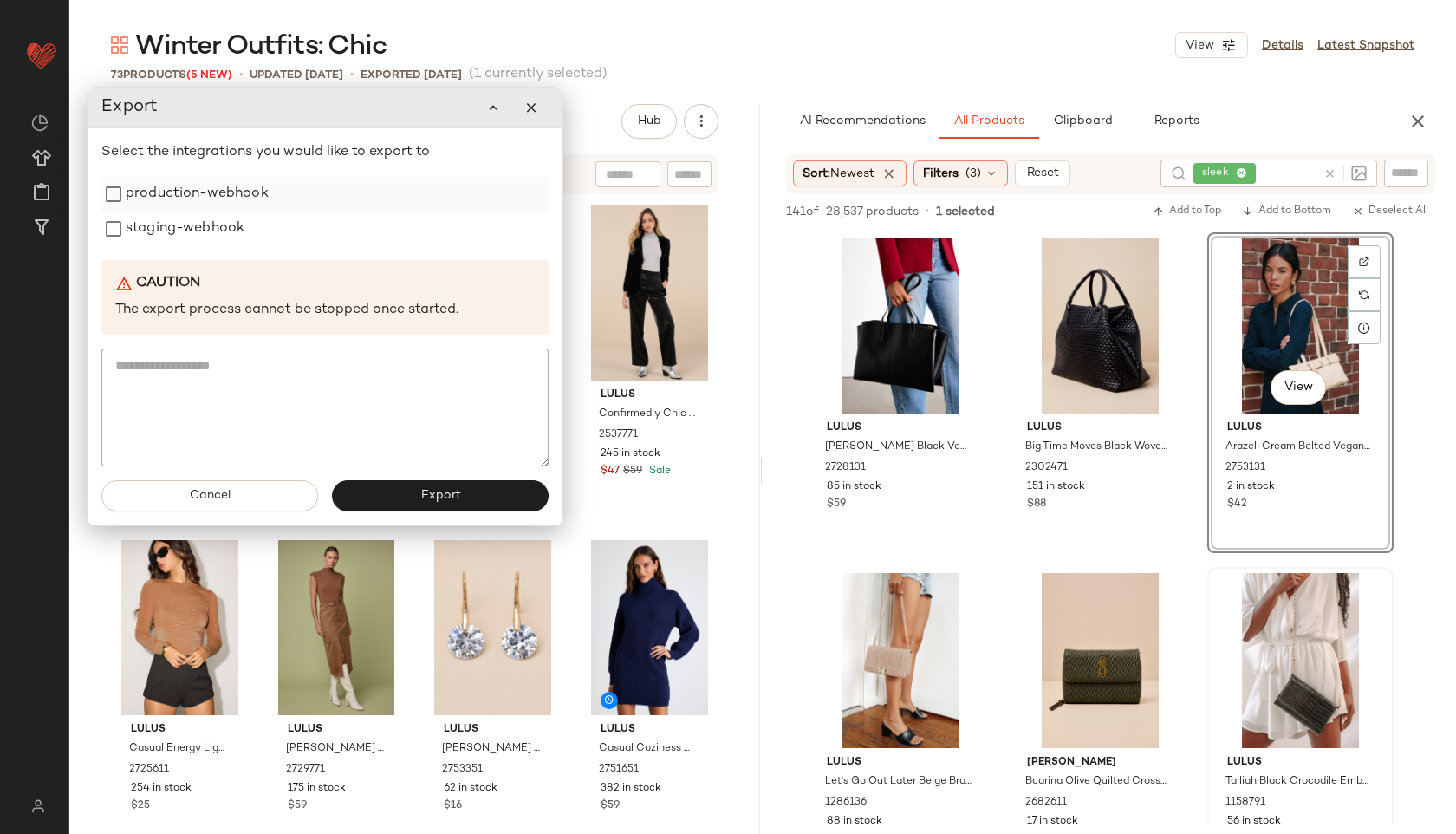
click at [208, 186] on label "production-webhook" at bounding box center [197, 194] width 143 height 34
click at [201, 227] on label "staging-webhook" at bounding box center [185, 228] width 119 height 34
click at [410, 493] on button "Export" at bounding box center [439, 496] width 216 height 31
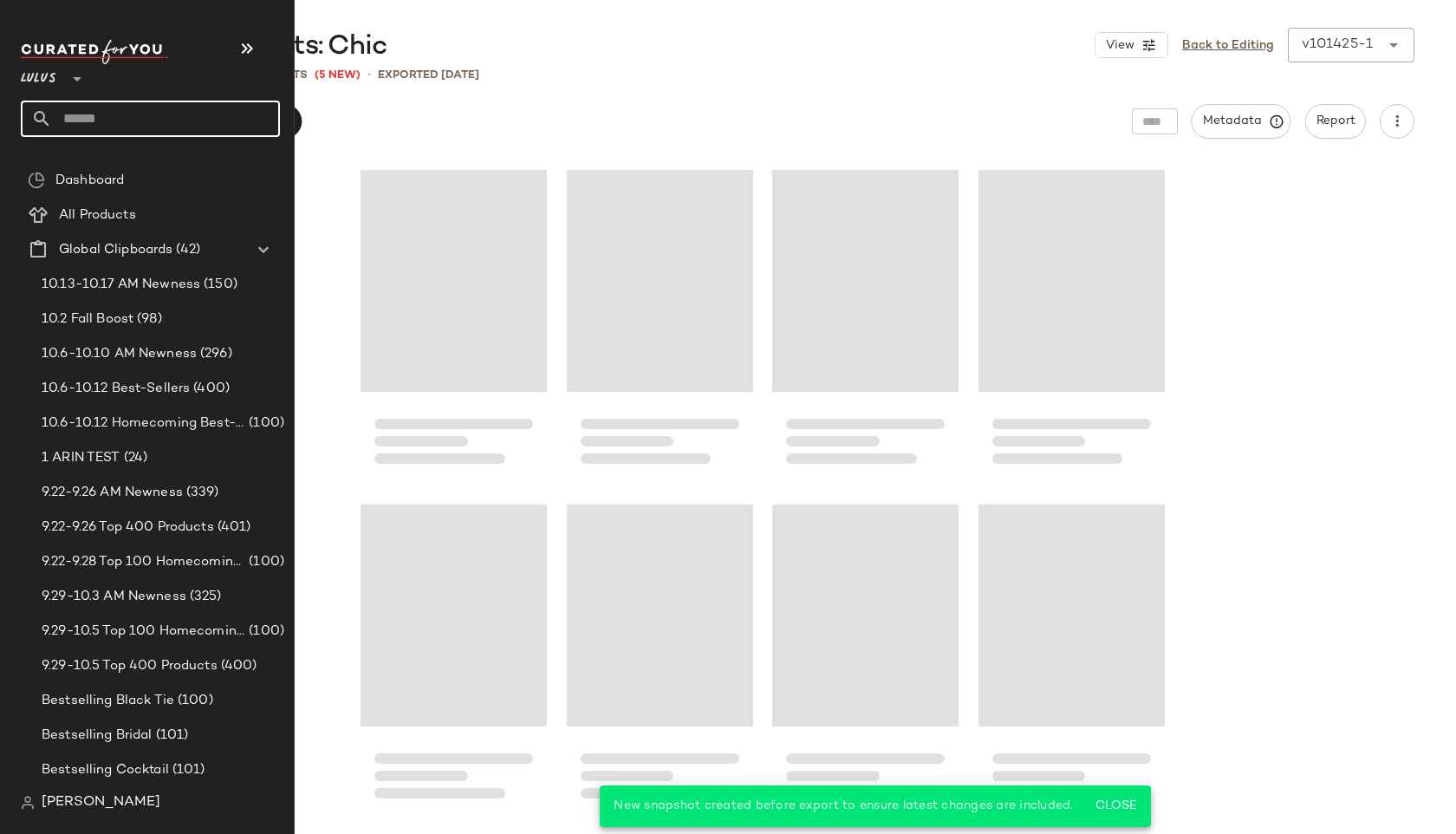
click at [121, 113] on input "text" at bounding box center [166, 118] width 228 height 36
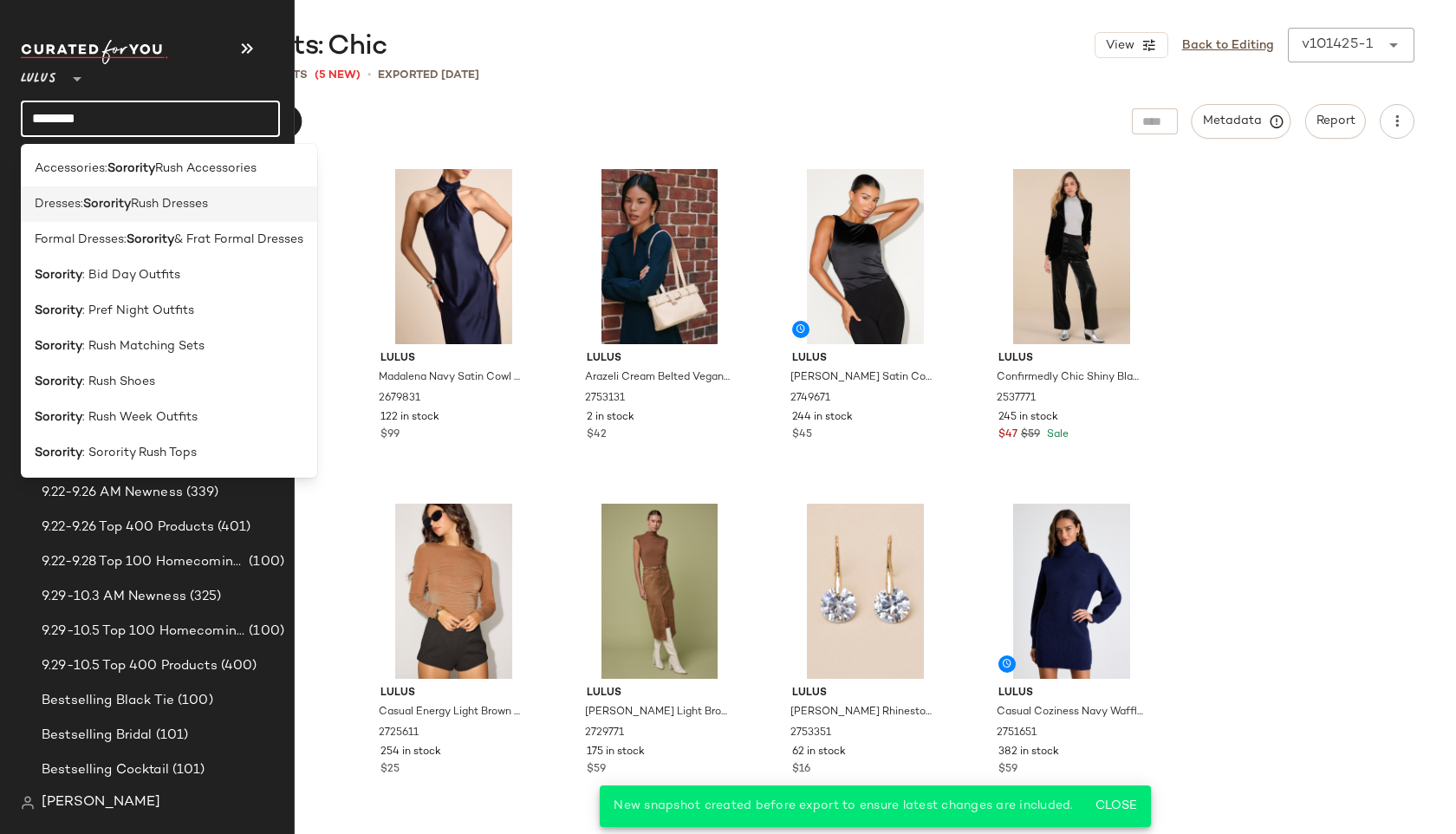
type input "********"
click at [131, 200] on b "Sorority" at bounding box center [107, 204] width 47 height 19
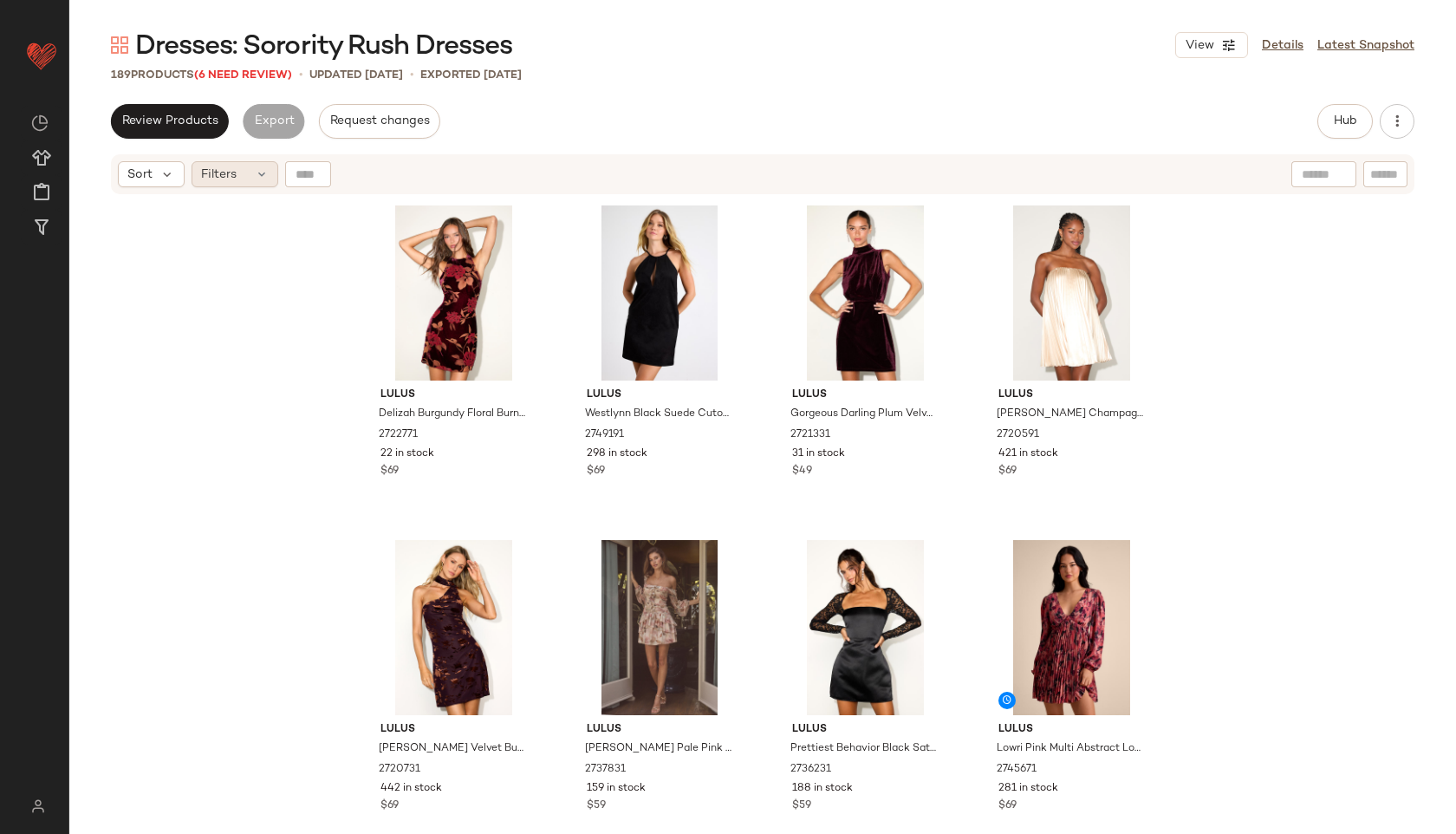
click at [226, 178] on span "Filters" at bounding box center [218, 174] width 35 height 19
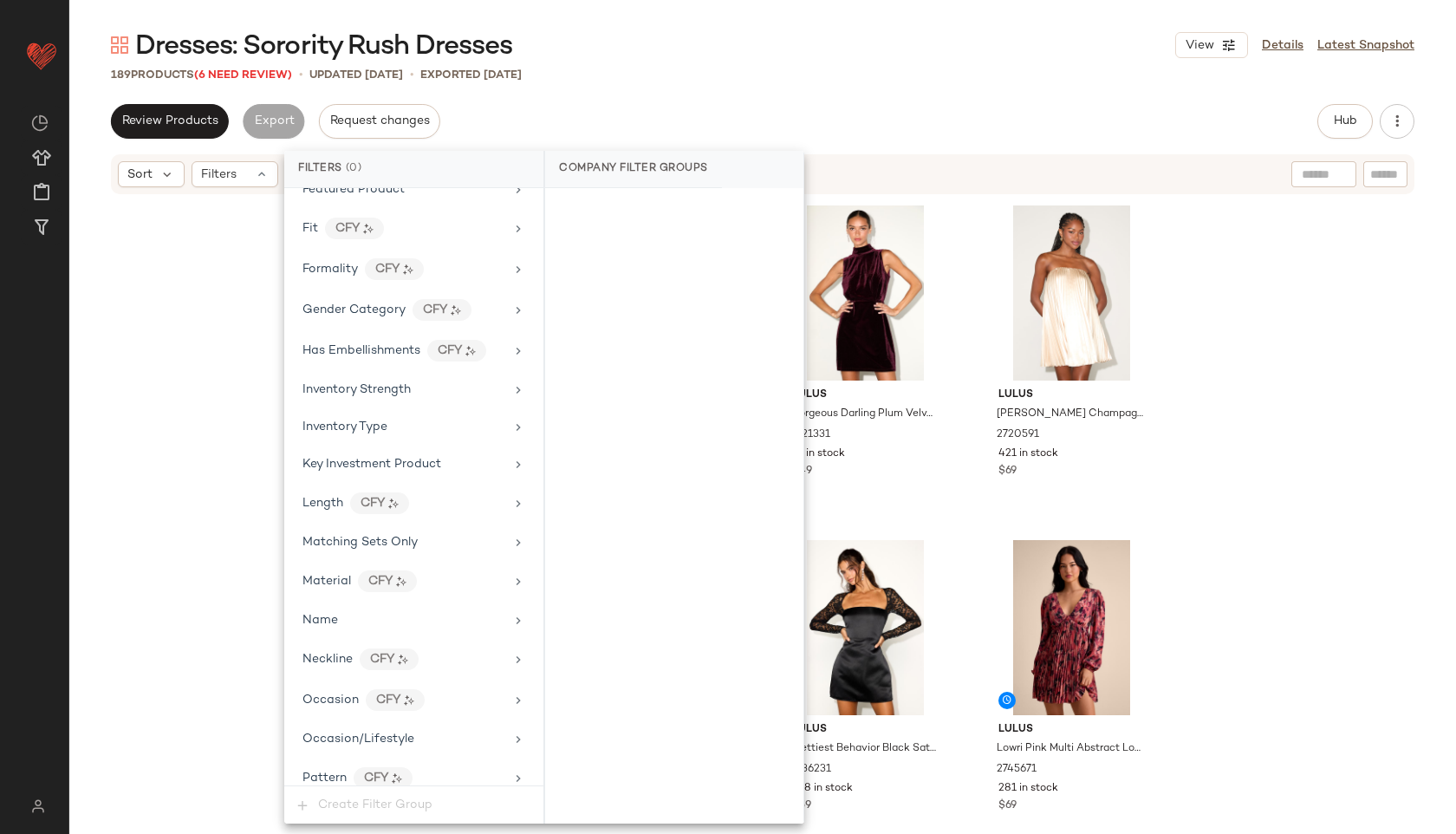
scroll to position [1143, 0]
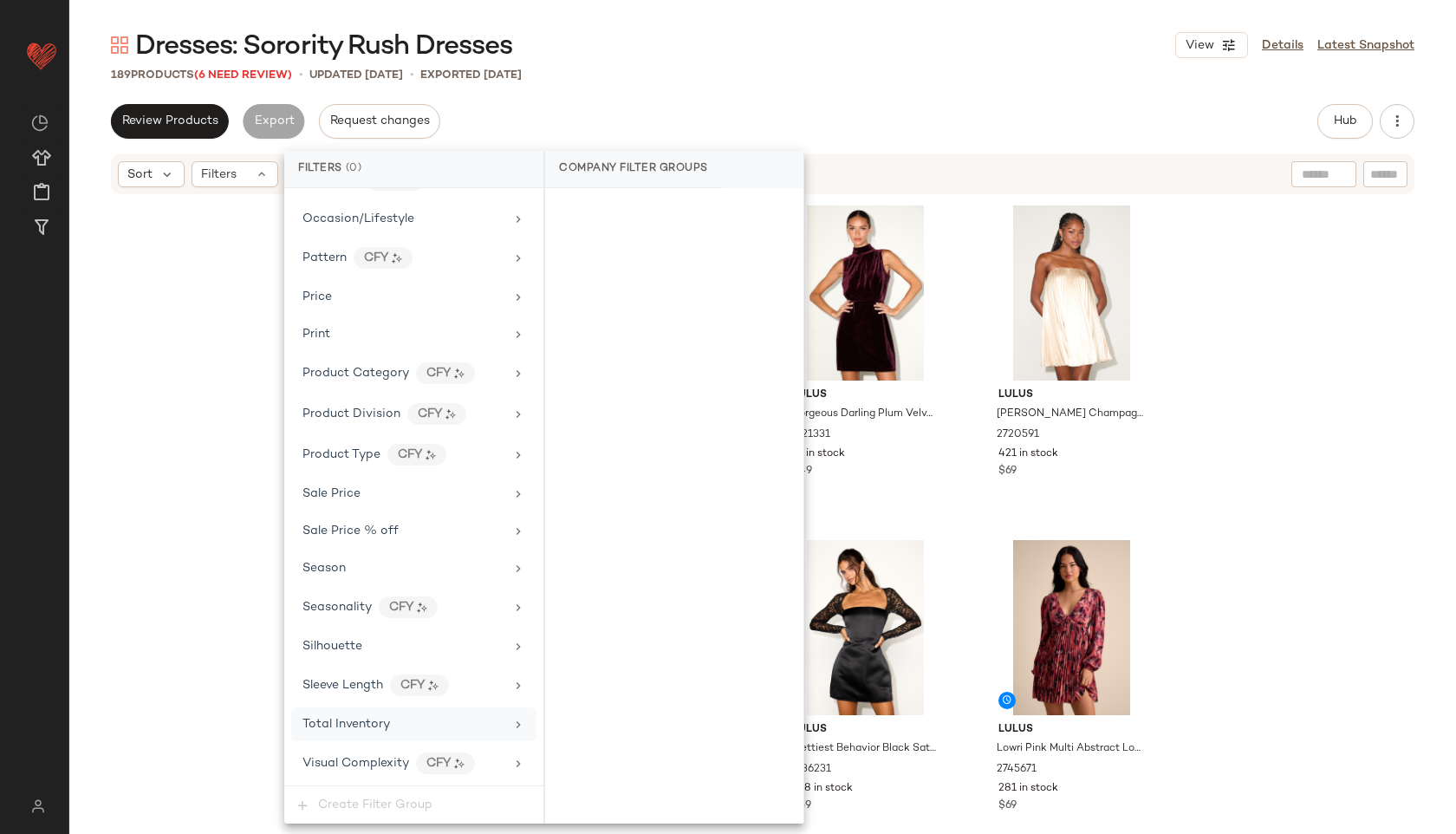
click at [380, 735] on div "Total Inventory" at bounding box center [413, 724] width 245 height 33
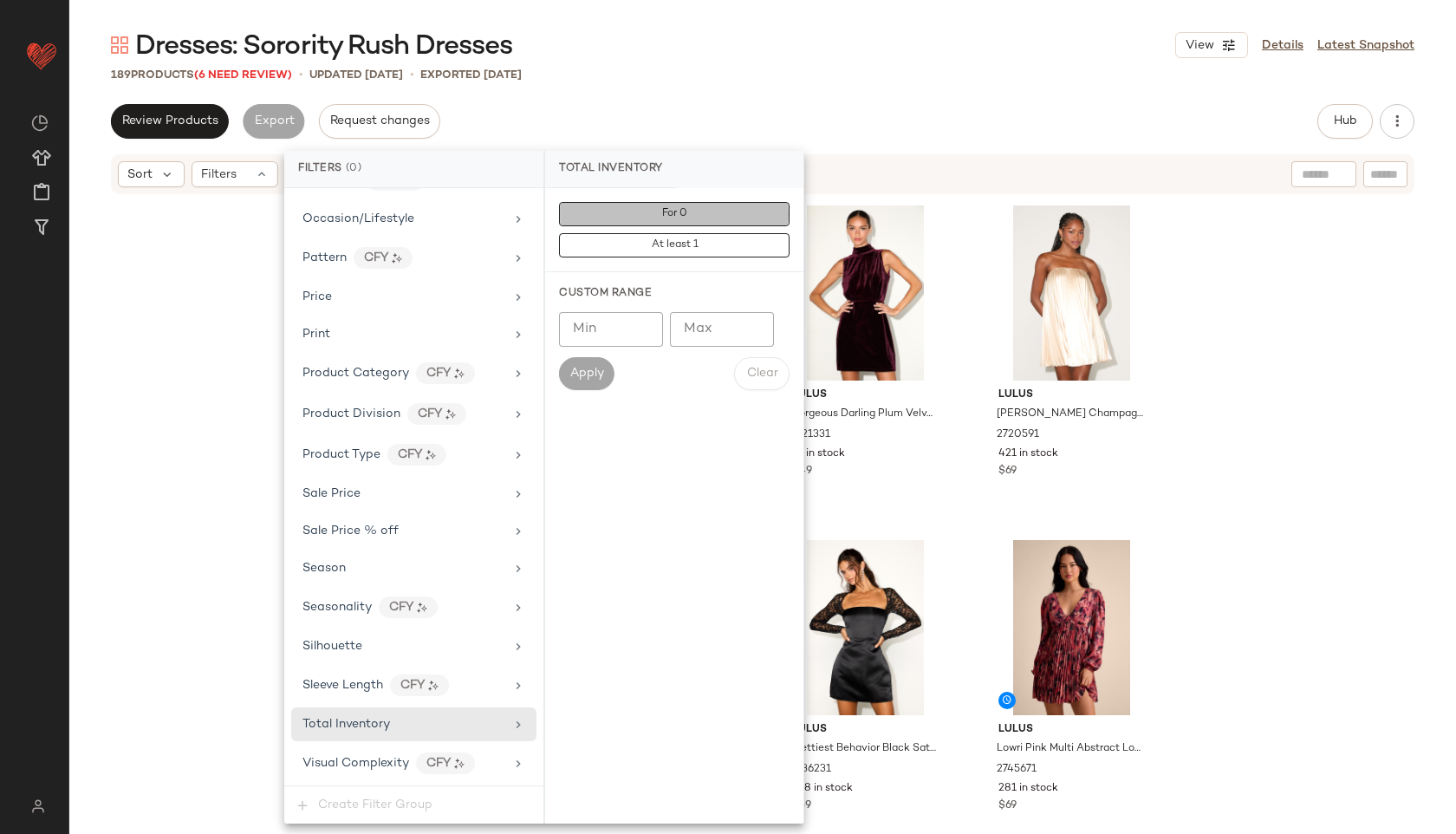
click at [702, 211] on button "For 0" at bounding box center [673, 213] width 230 height 25
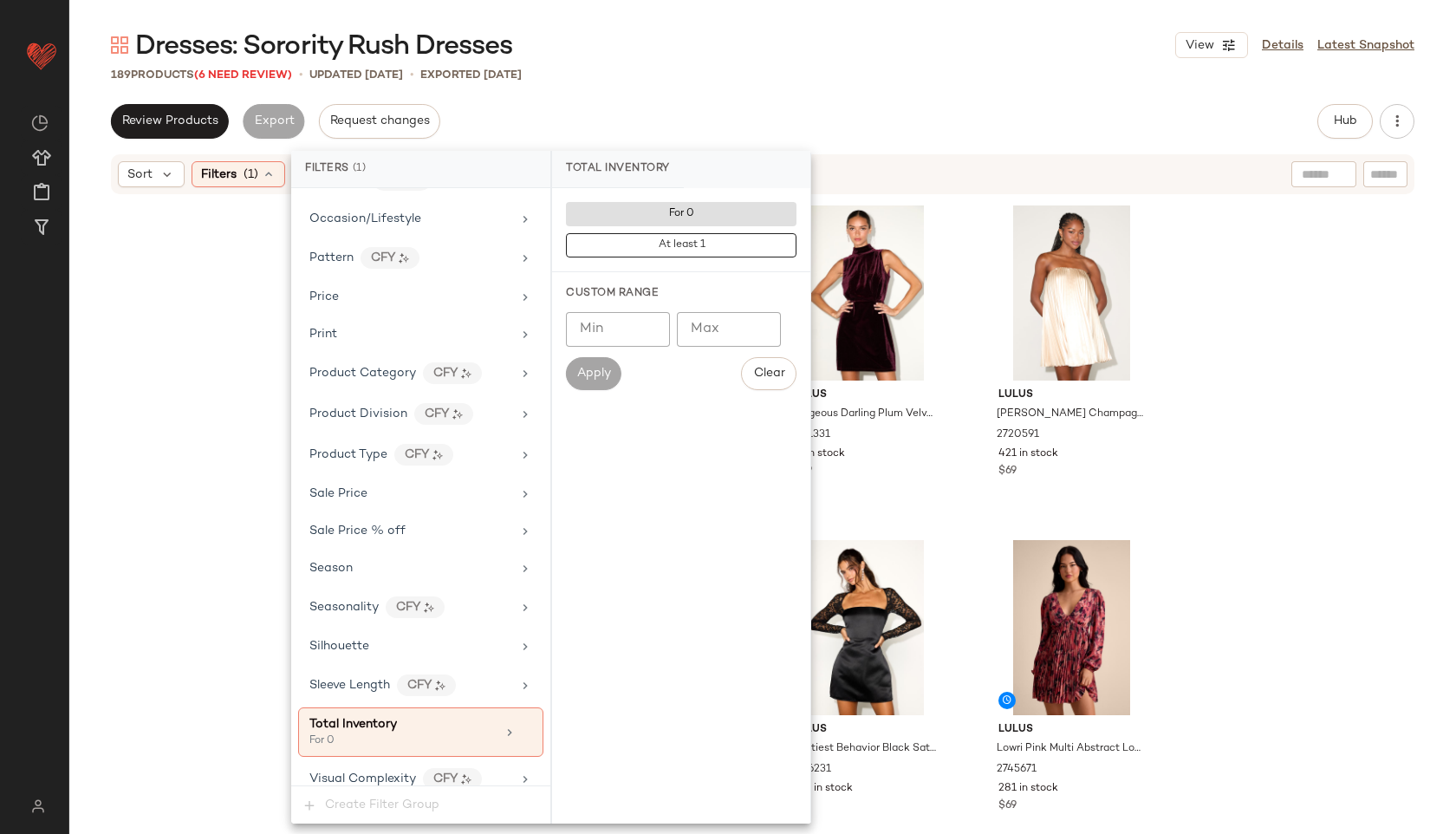
click at [769, 91] on div "Dresses: Sorority Rush Dresses View Details Latest Snapshot 189 Products (6 Nee…" at bounding box center [763, 431] width 1386 height 806
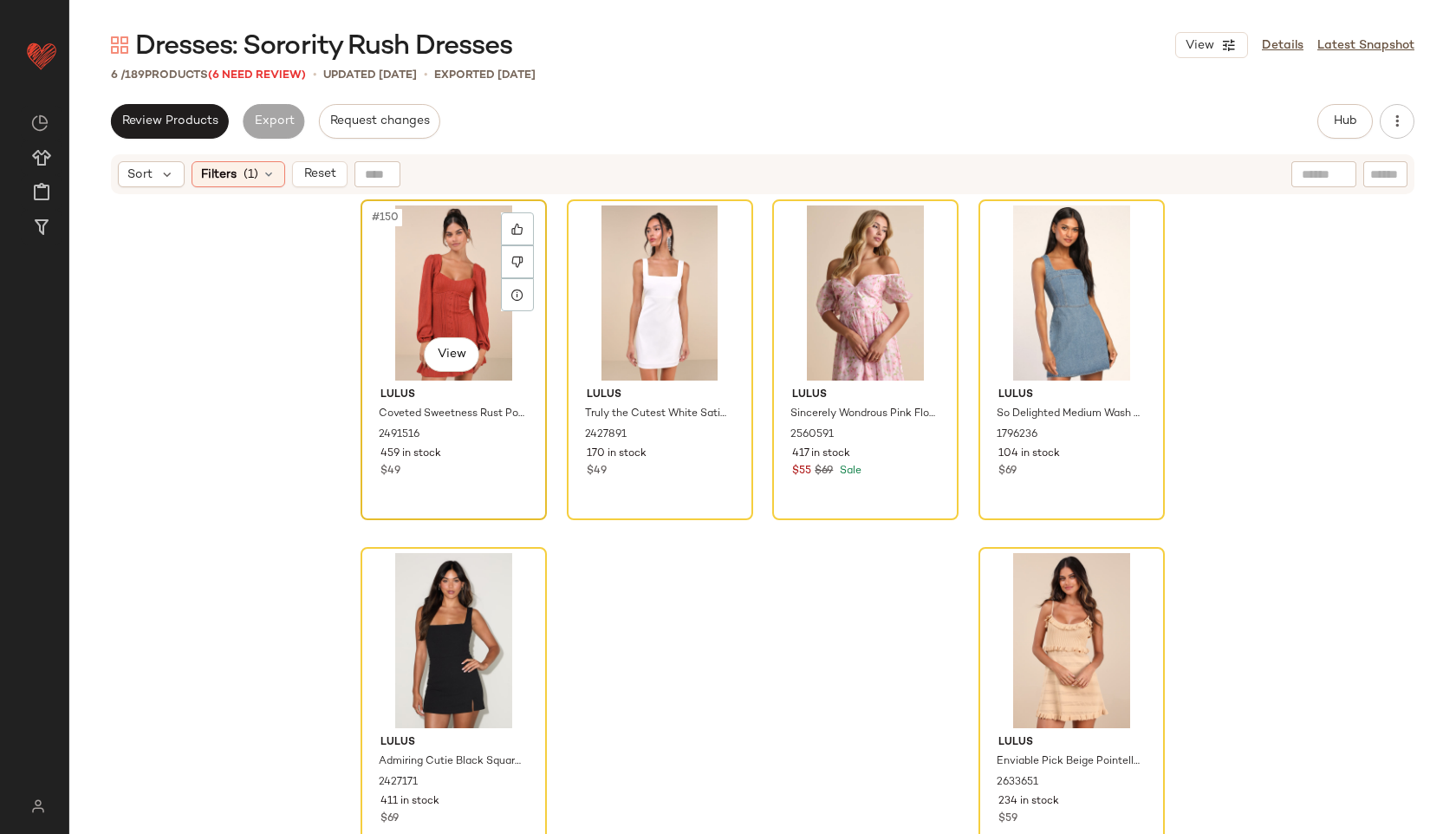
click at [425, 259] on div "#150 View" at bounding box center [453, 293] width 174 height 175
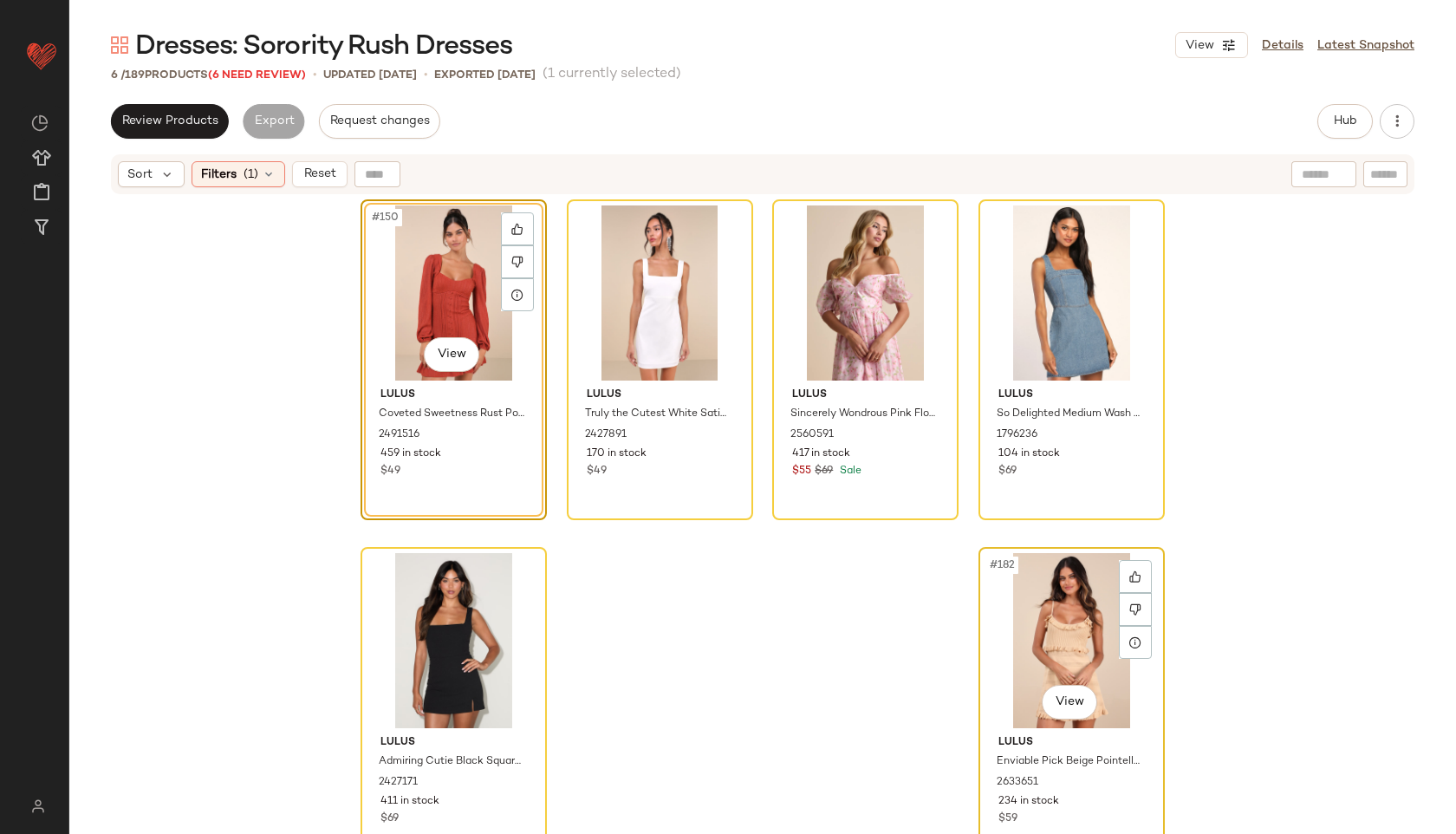
click at [1031, 615] on div "#182 View" at bounding box center [1071, 640] width 174 height 175
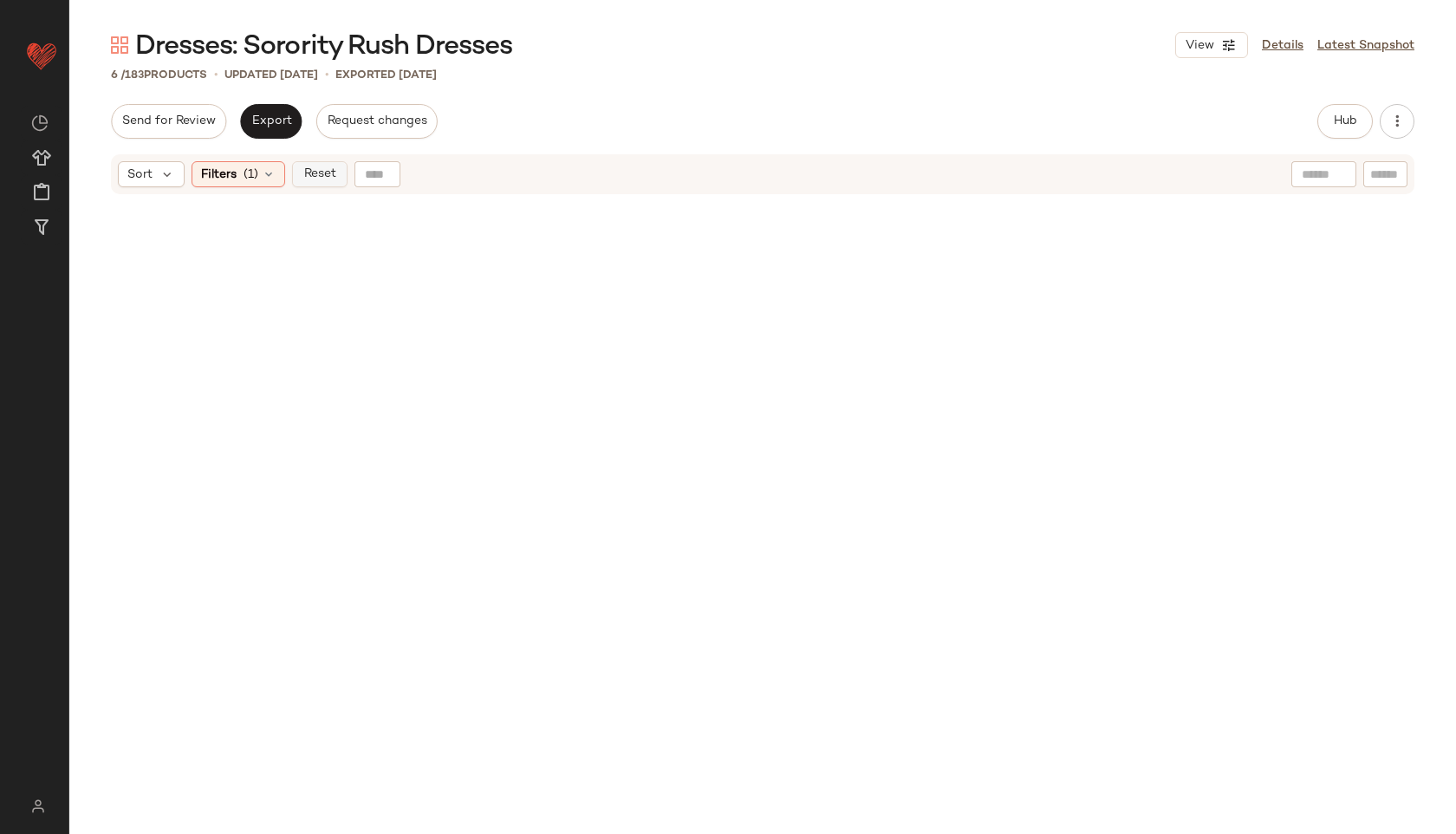
click at [326, 172] on span "Reset" at bounding box center [319, 174] width 32 height 14
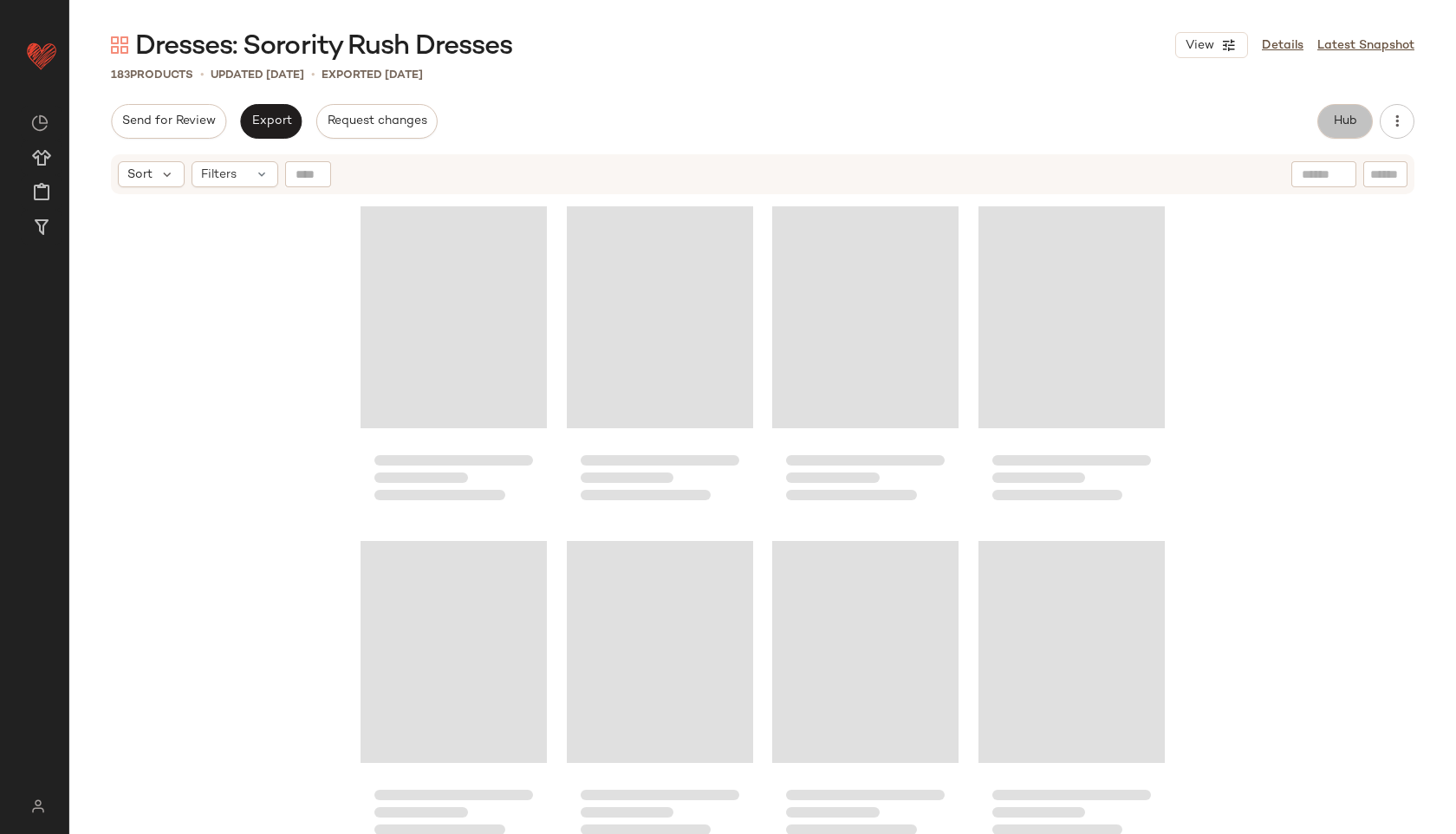
click at [1335, 120] on span "Hub" at bounding box center [1345, 121] width 25 height 14
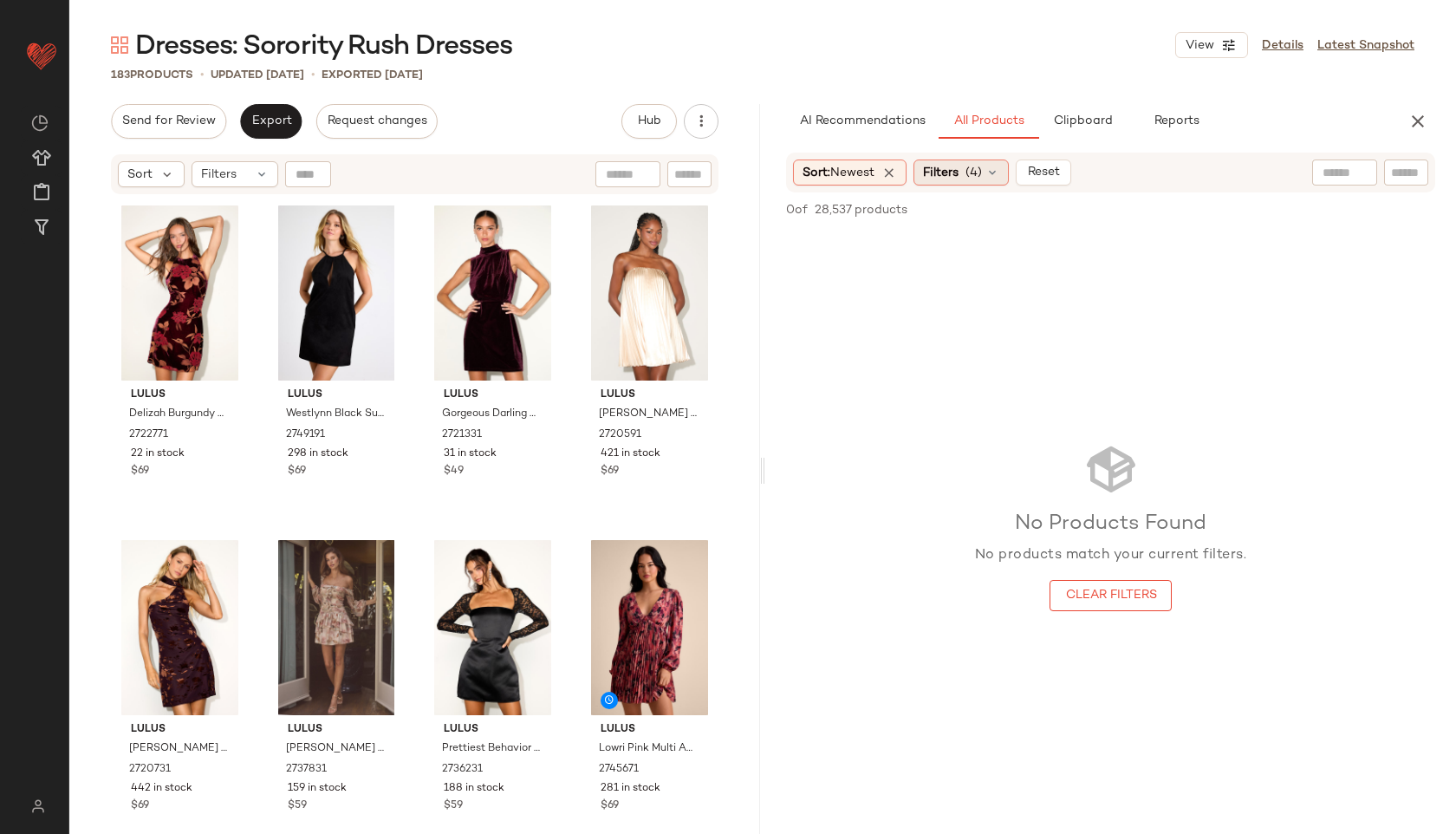
click at [955, 174] on span "Filters" at bounding box center [941, 173] width 35 height 19
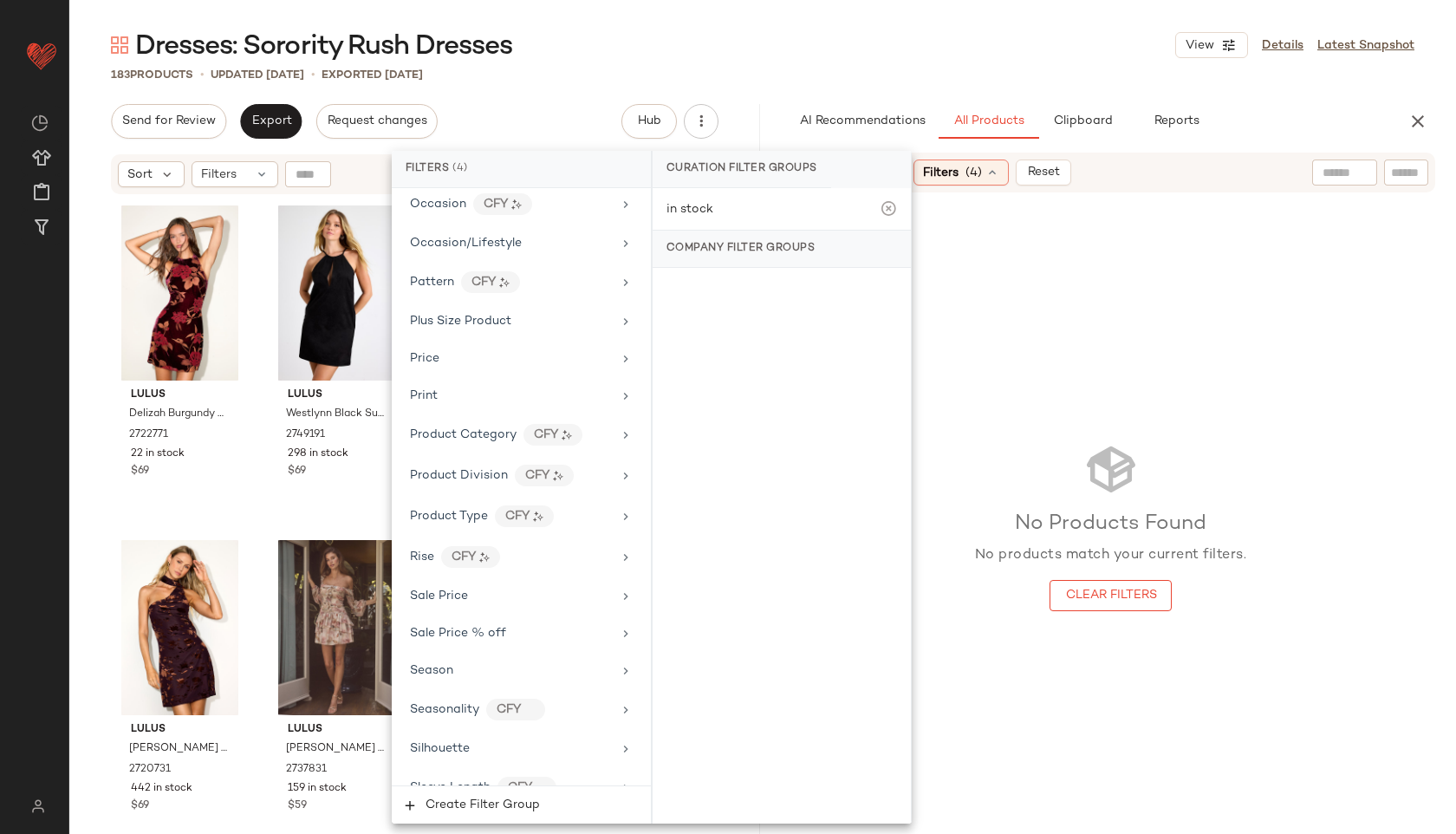
scroll to position [1324, 0]
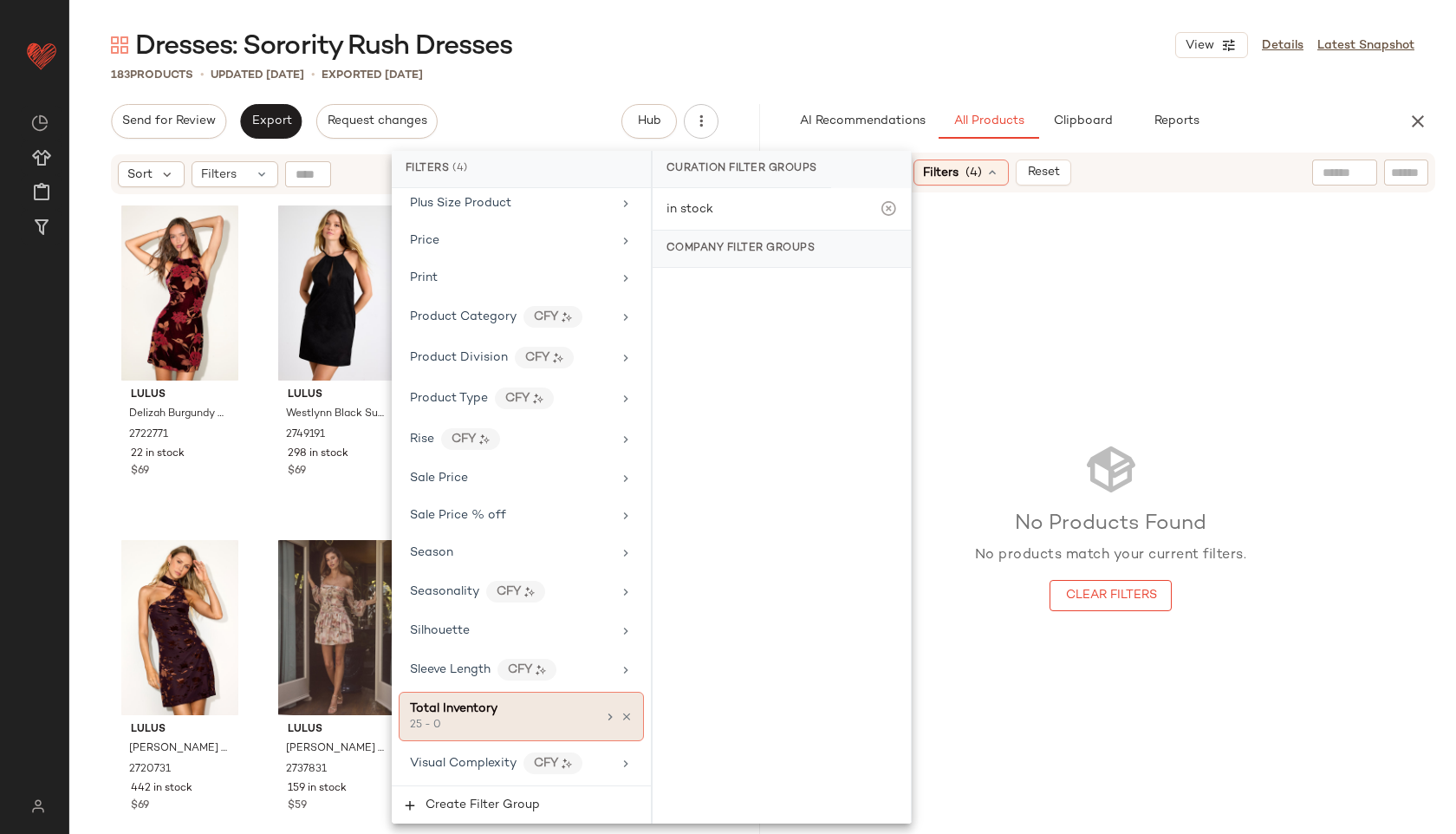
click at [468, 715] on div "Total Inventory" at bounding box center [453, 708] width 87 height 19
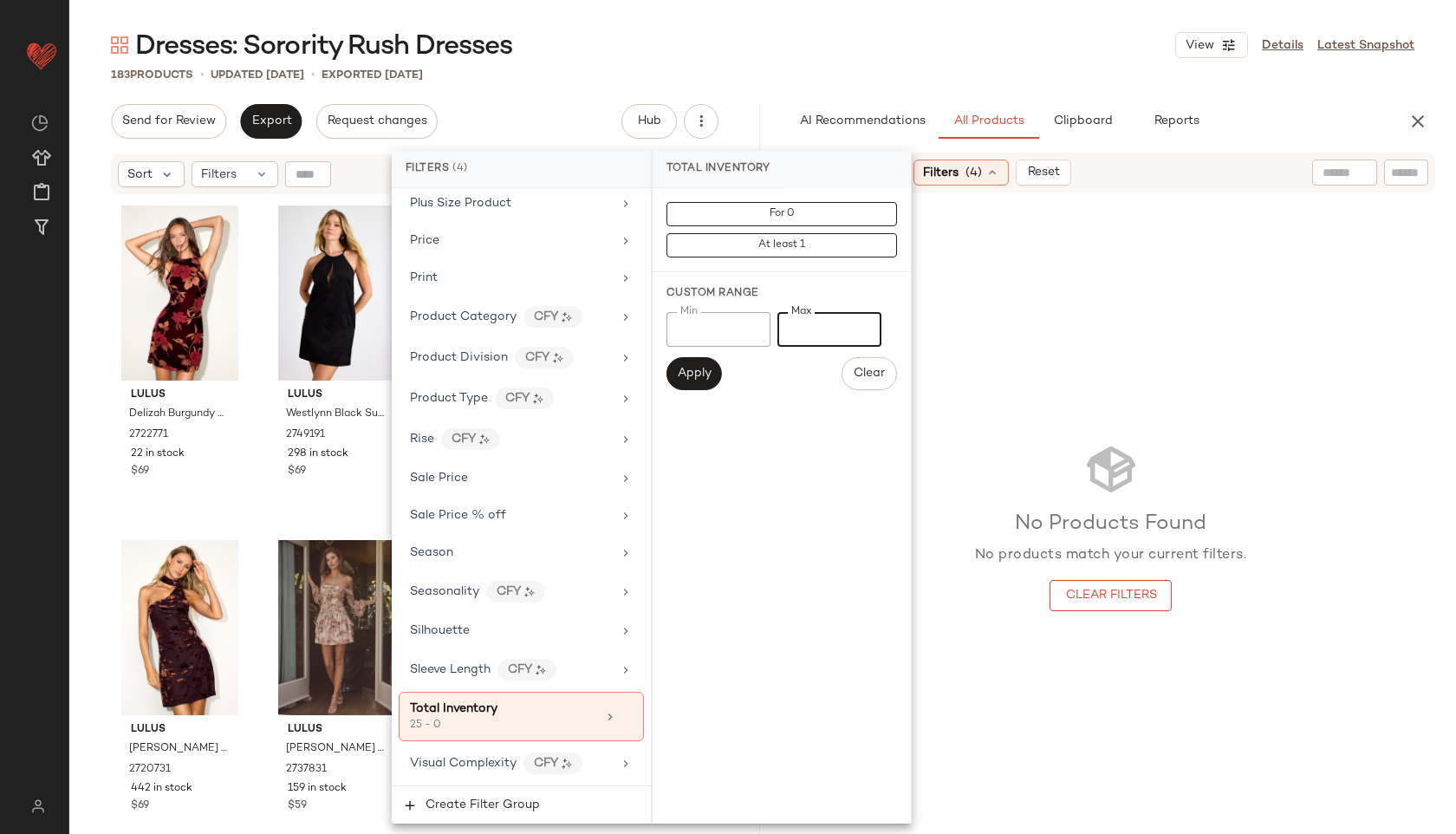
click at [819, 332] on input "*" at bounding box center [830, 328] width 104 height 34
click at [692, 374] on span "Apply" at bounding box center [693, 374] width 34 height 14
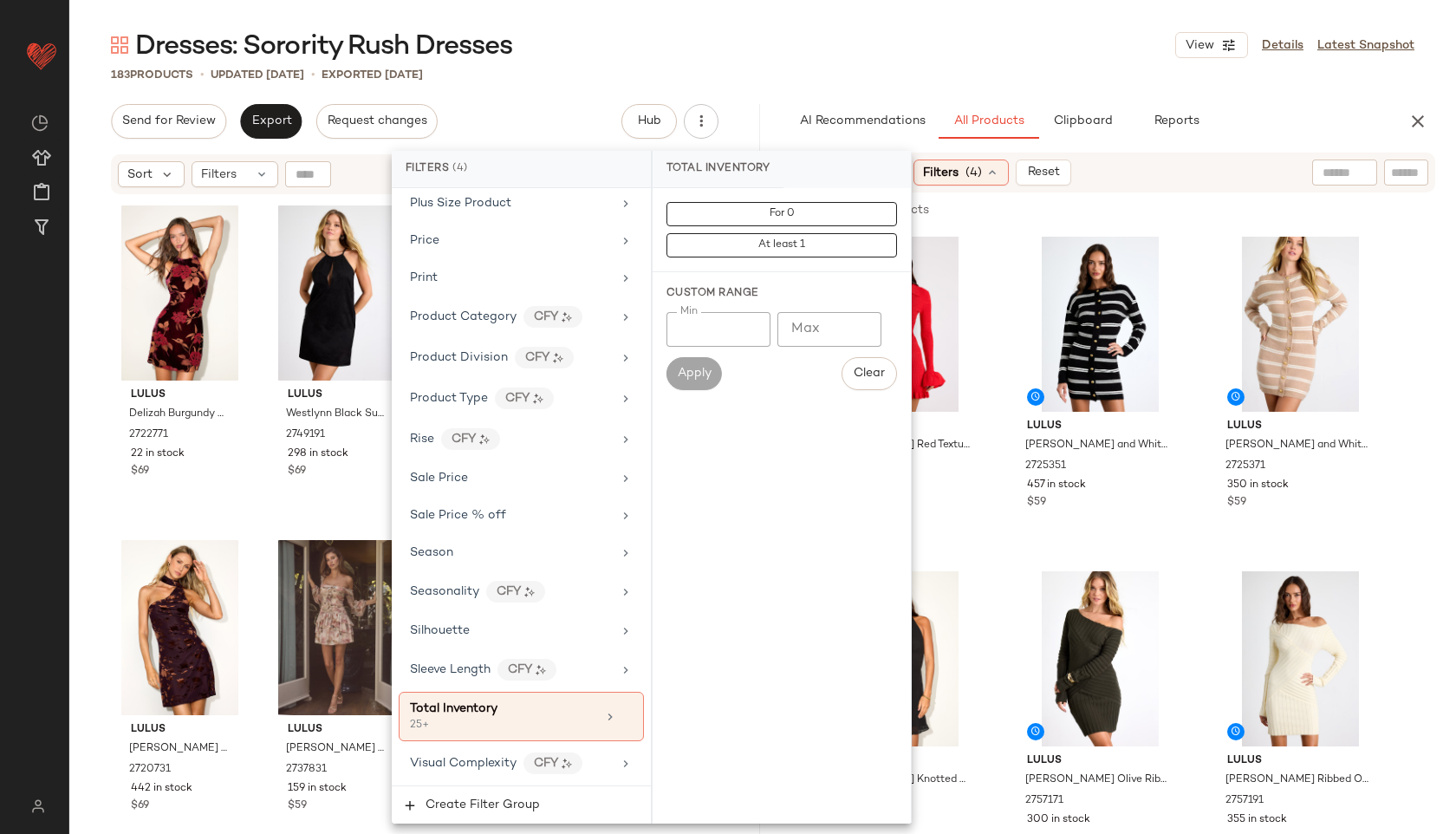
click at [845, 84] on div "Dresses: Sorority Rush Dresses View Details Latest Snapshot 183 Products • upda…" at bounding box center [763, 431] width 1386 height 806
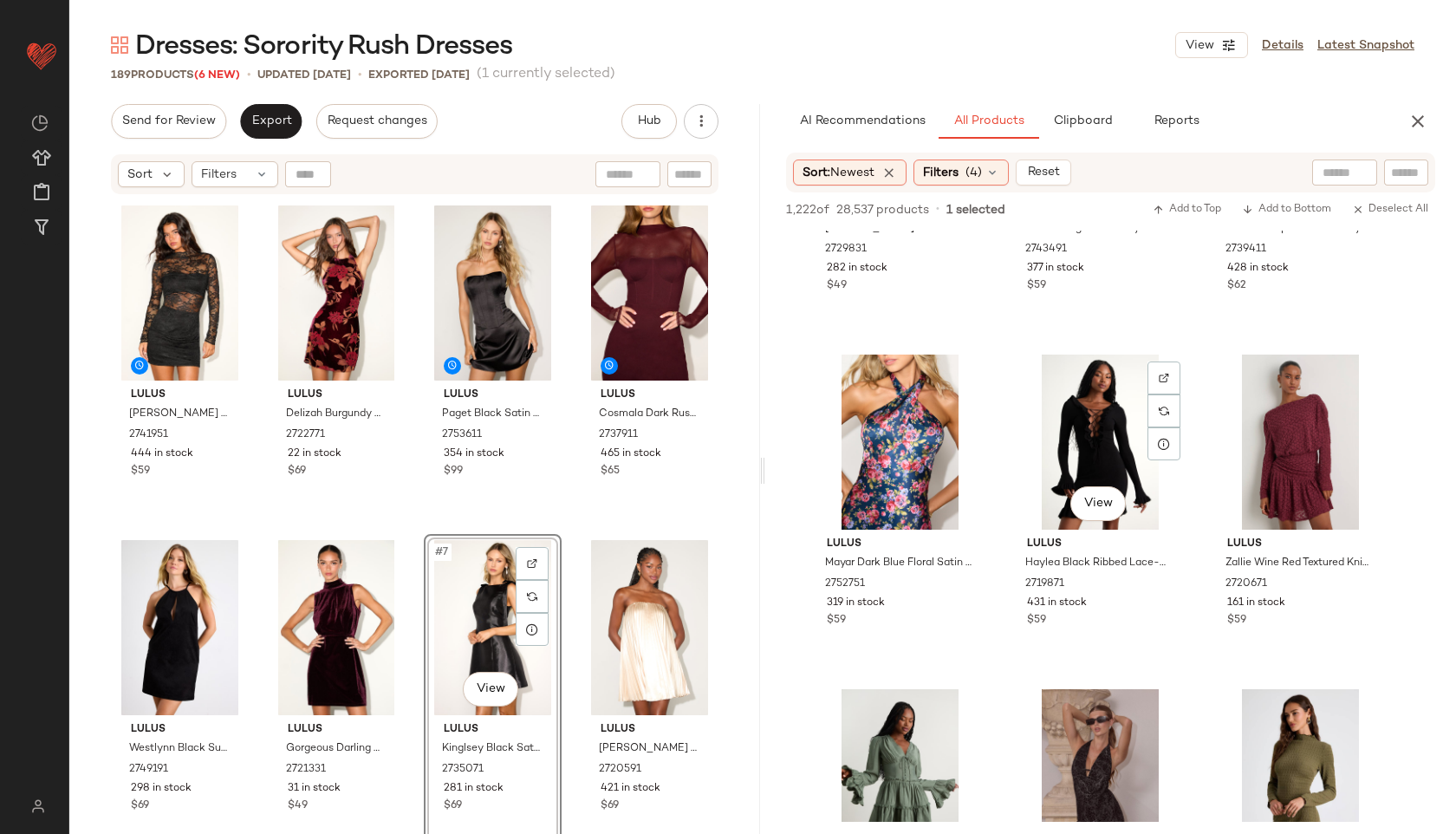
scroll to position [3471, 0]
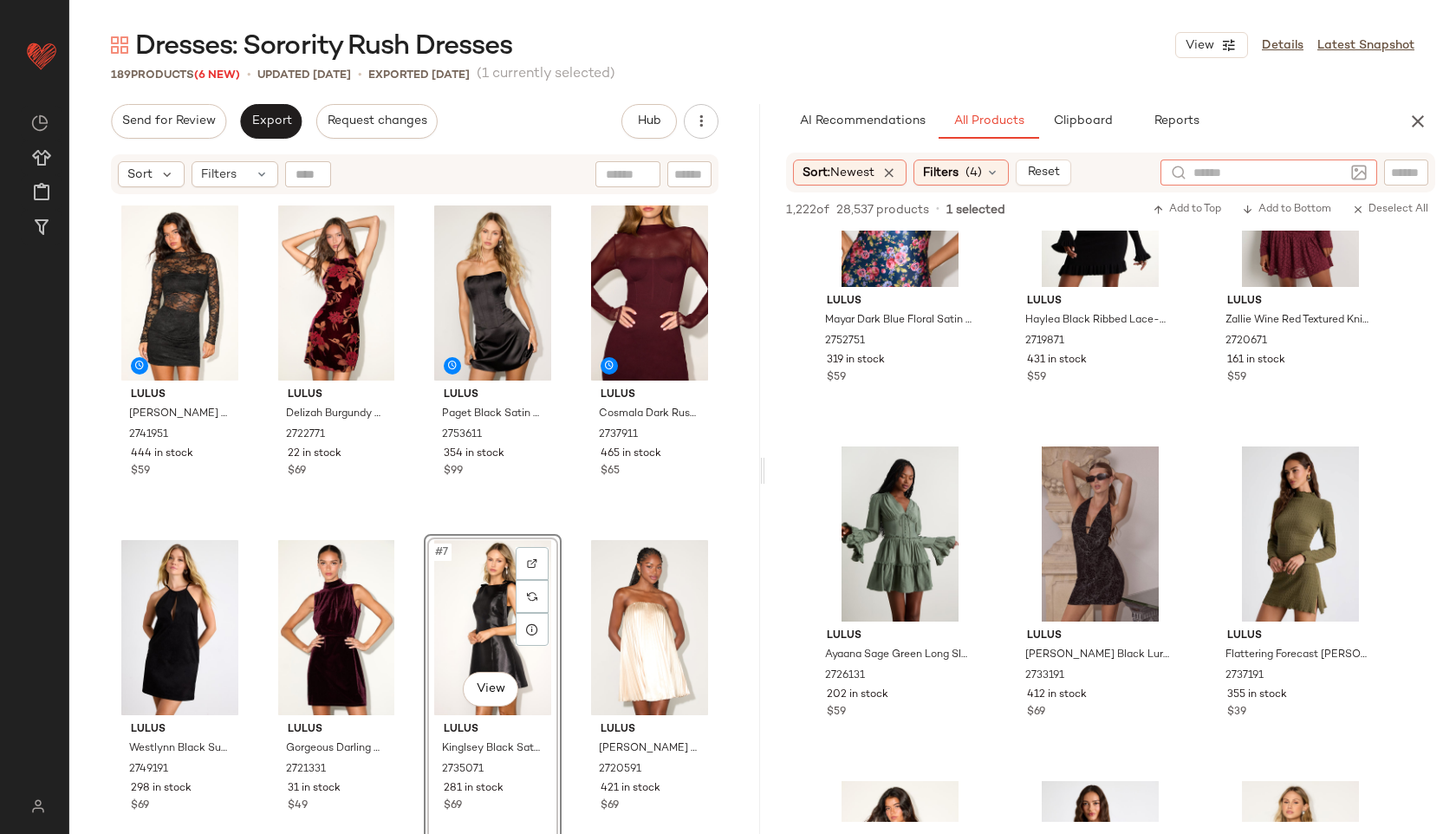
click at [1333, 177] on input "text" at bounding box center [1268, 173] width 150 height 19
type input "*****"
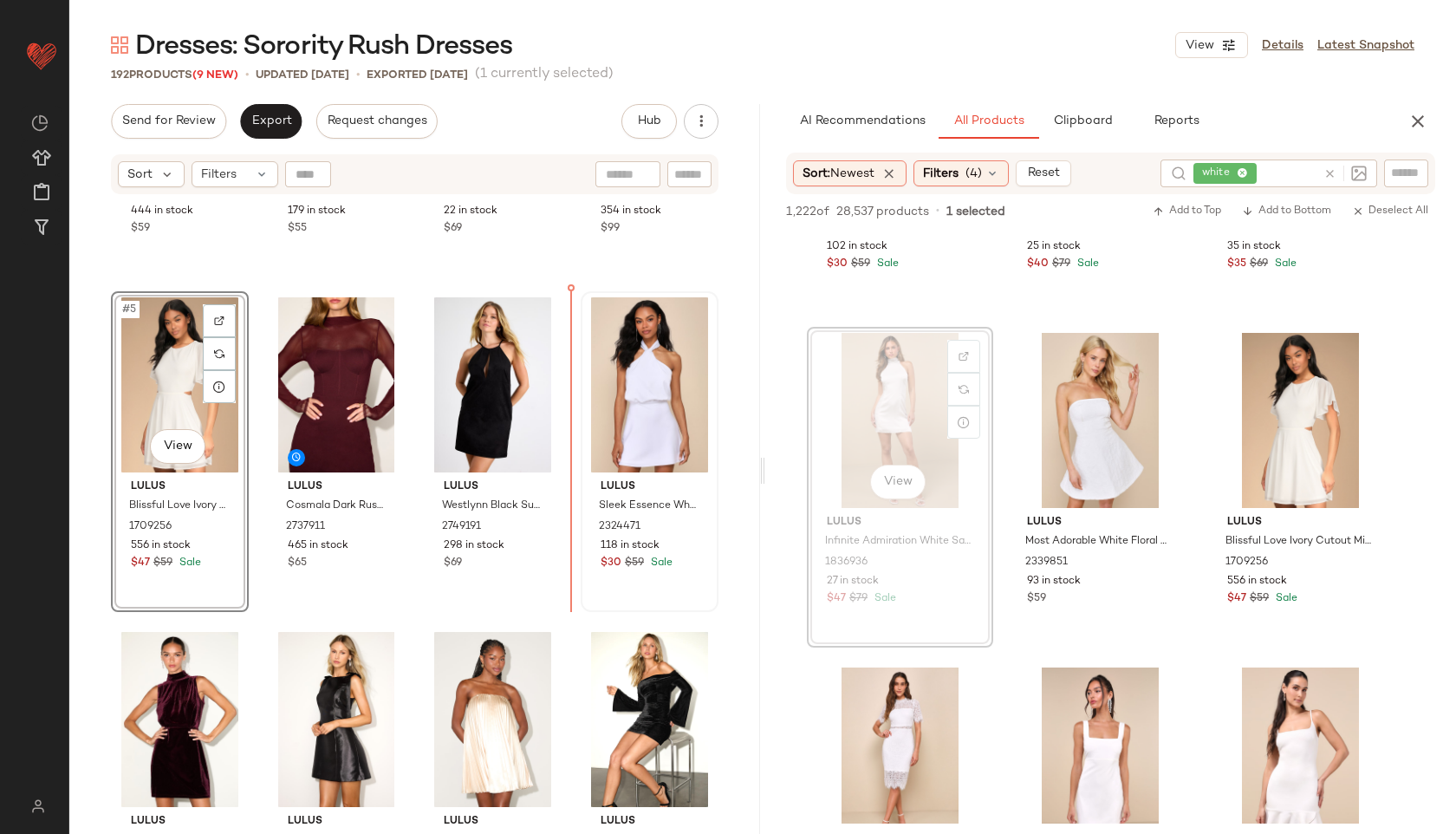
scroll to position [0, 0]
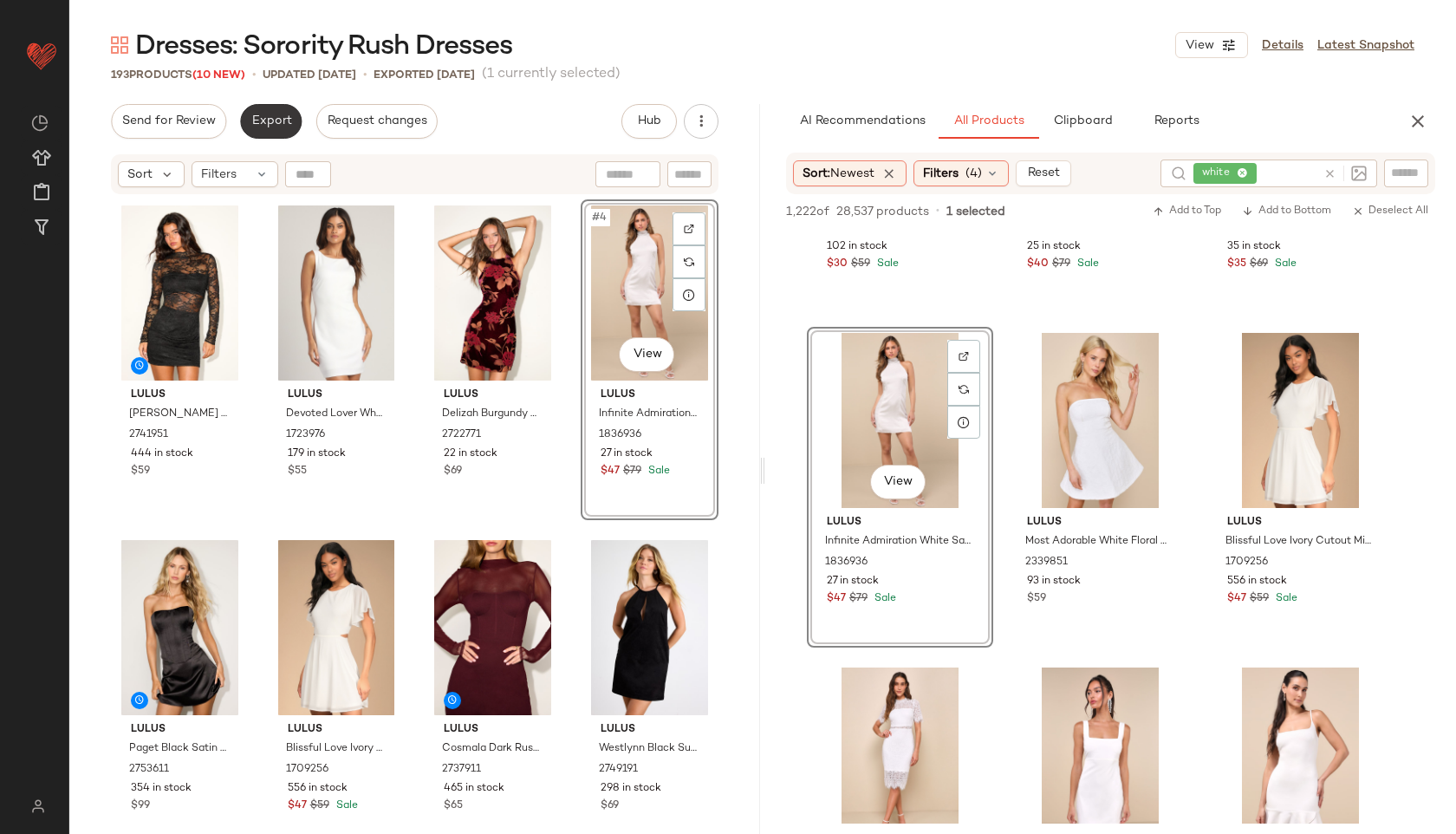
click at [271, 128] on button "Export" at bounding box center [270, 121] width 62 height 34
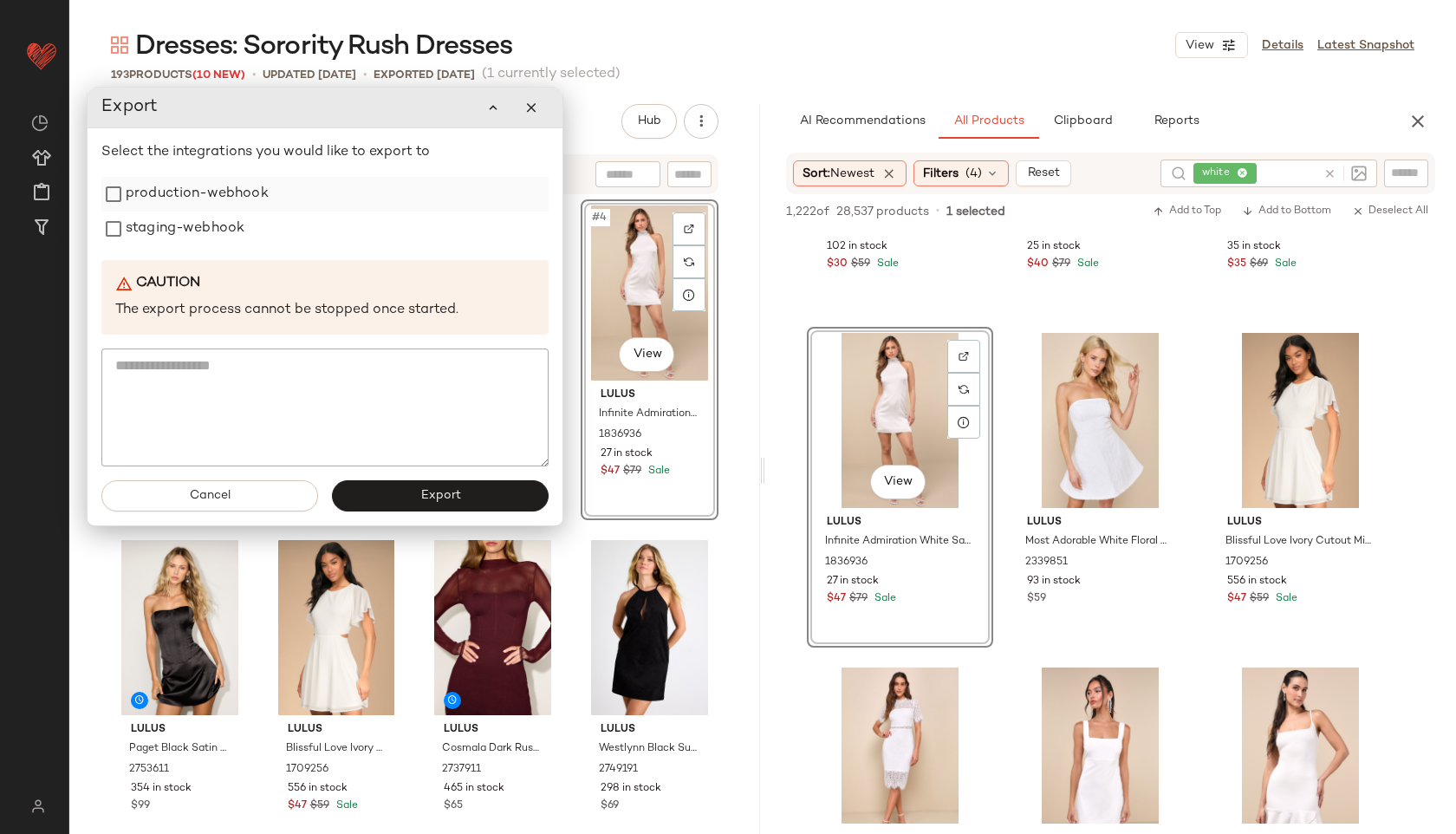
click at [218, 186] on label "production-webhook" at bounding box center [197, 194] width 143 height 34
click at [208, 223] on label "staging-webhook" at bounding box center [185, 228] width 119 height 34
click at [383, 488] on button "Export" at bounding box center [439, 496] width 216 height 31
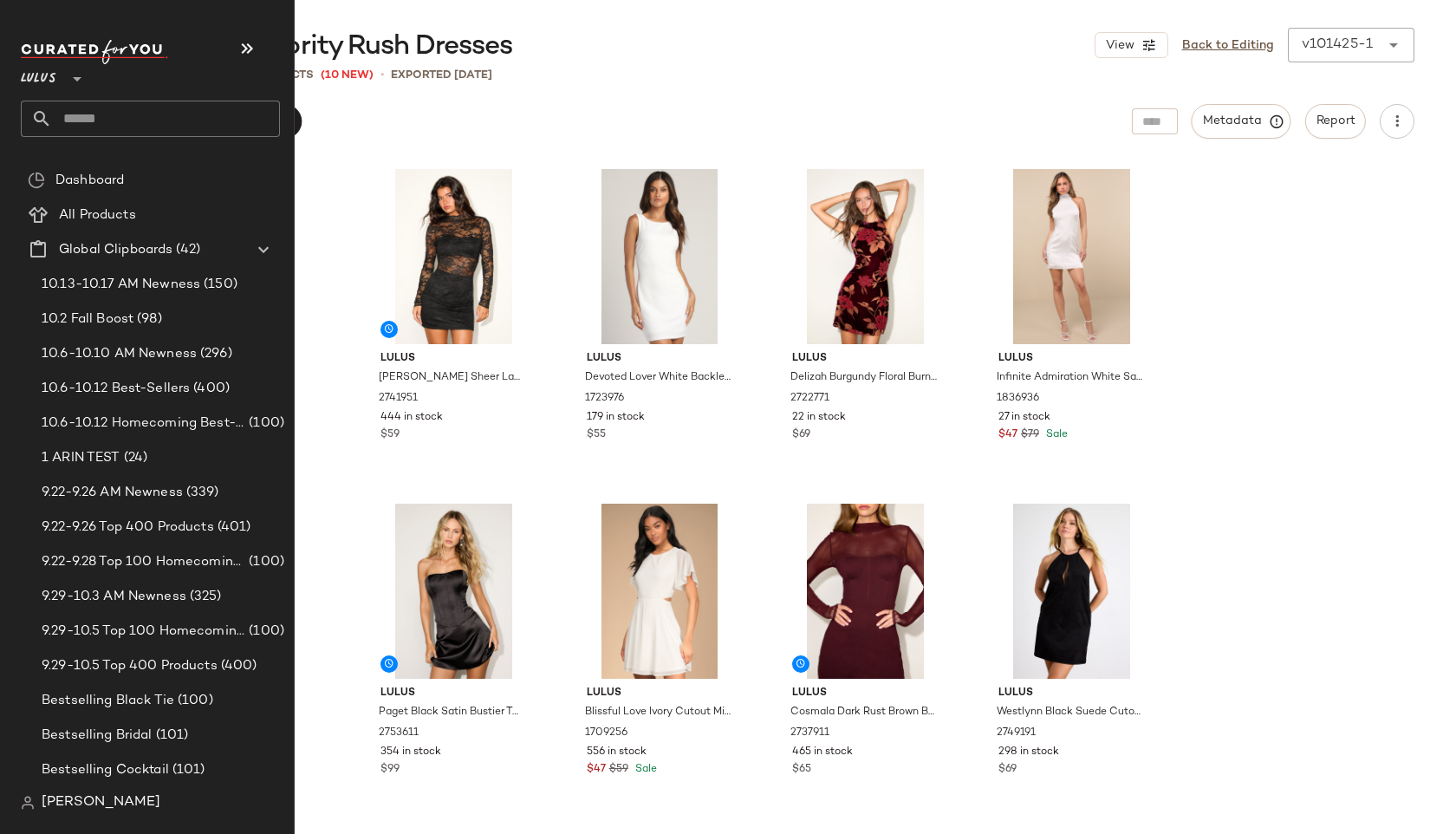
click at [83, 118] on input "text" at bounding box center [166, 118] width 228 height 36
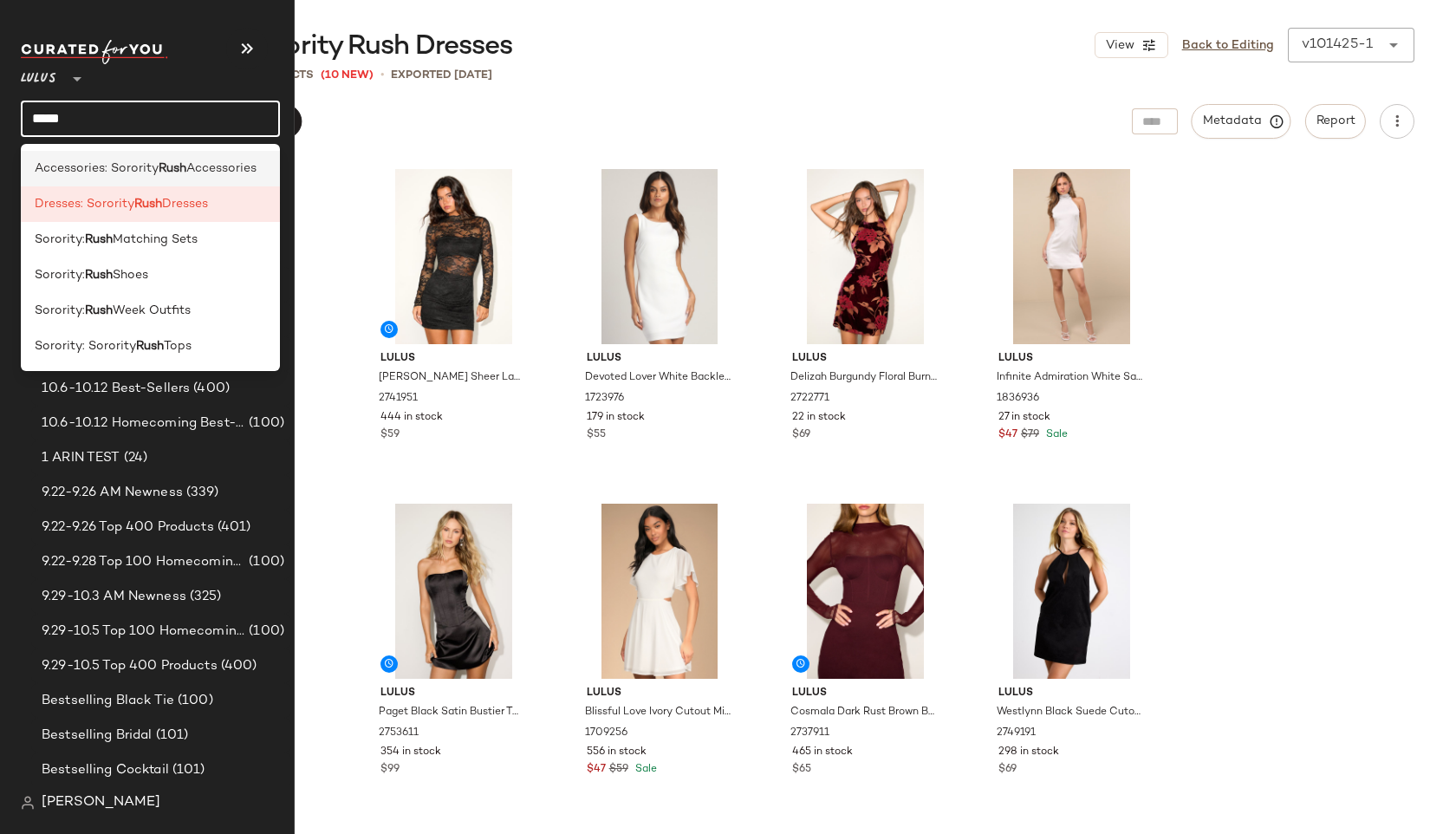
type input "****"
click at [100, 165] on span "Accessories: Sorority" at bounding box center [96, 168] width 124 height 19
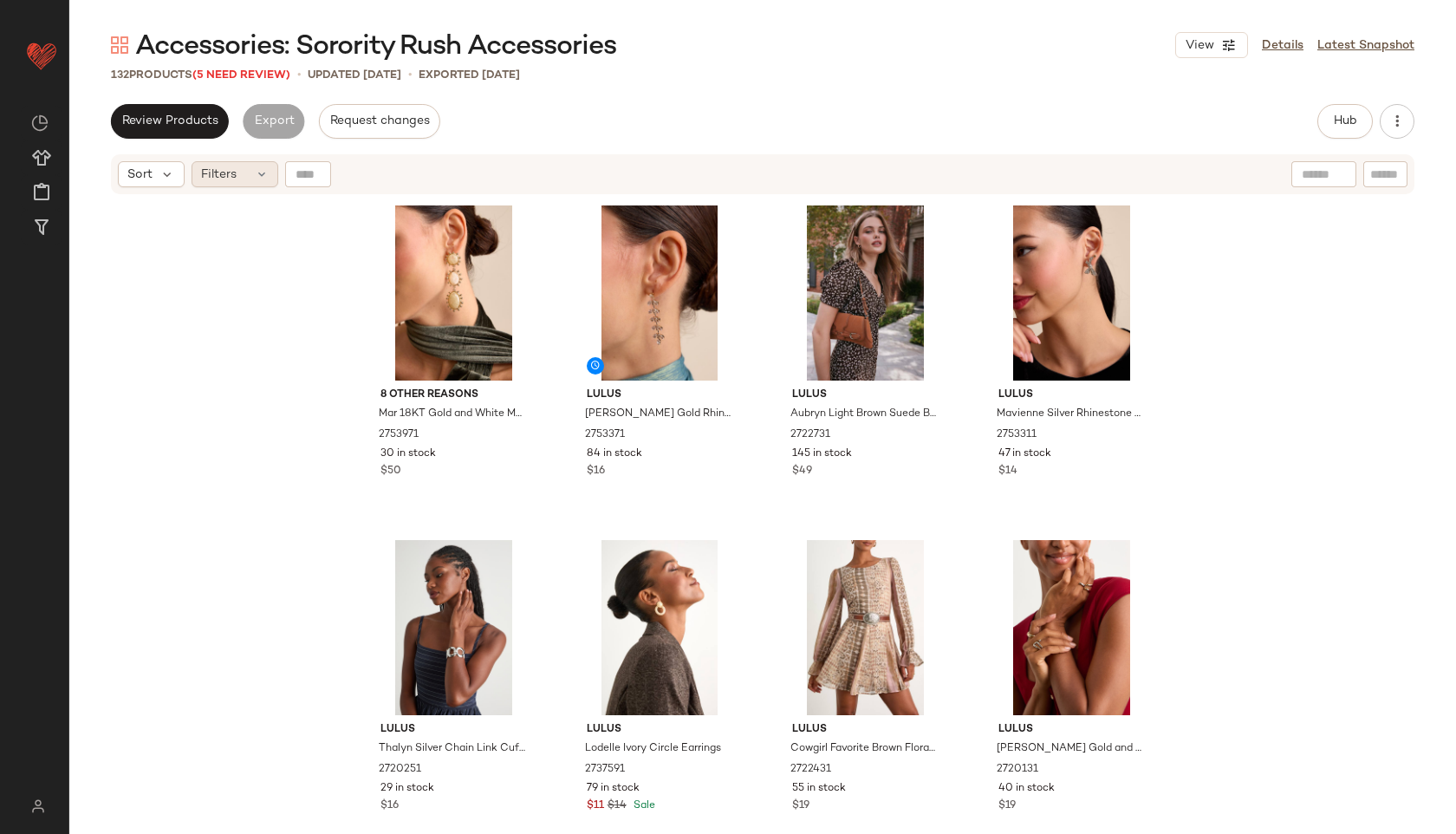
click at [246, 167] on div "Filters" at bounding box center [235, 174] width 87 height 26
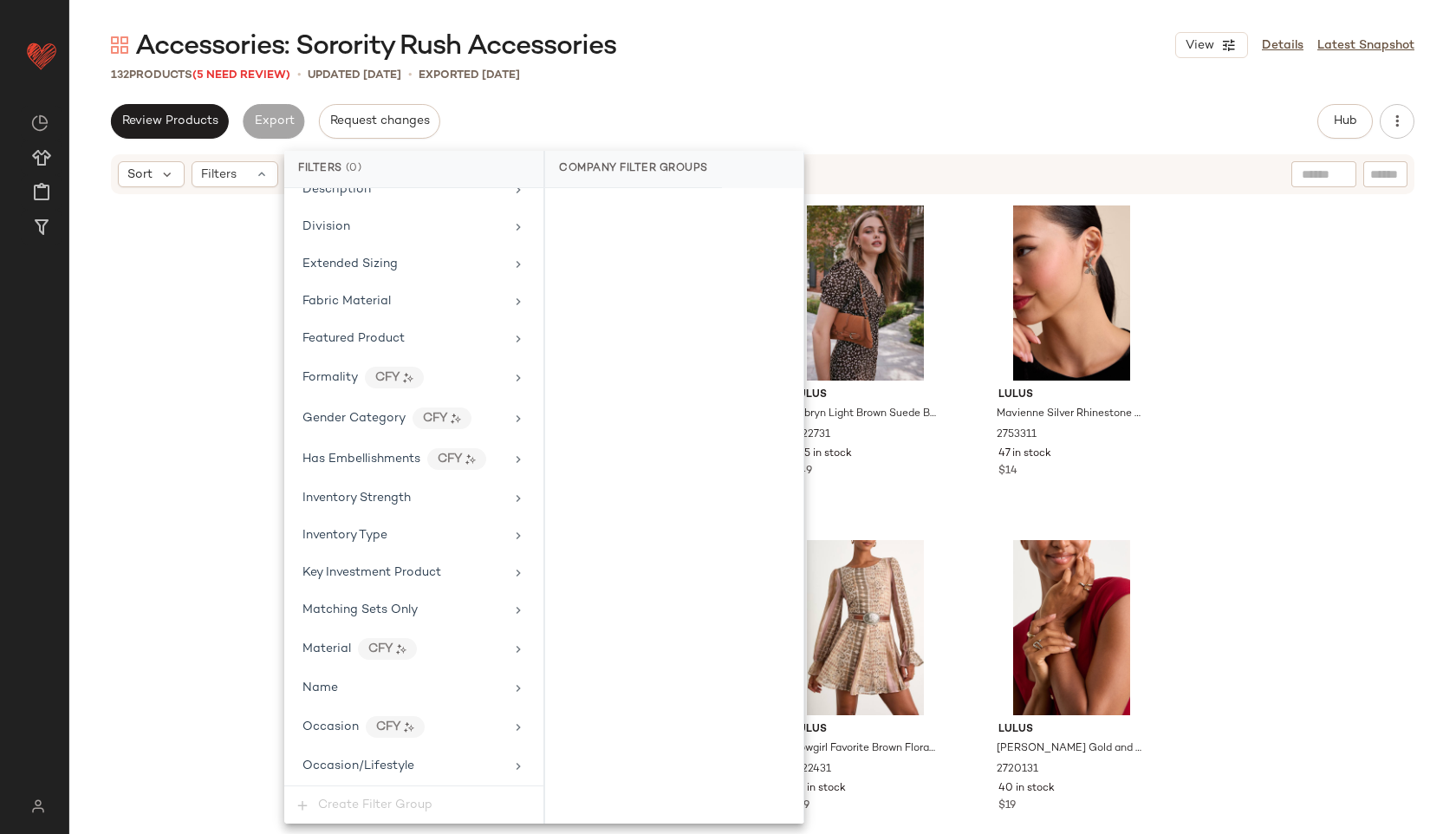
scroll to position [980, 0]
click at [351, 739] on div "Total Inventory" at bounding box center [413, 724] width 245 height 33
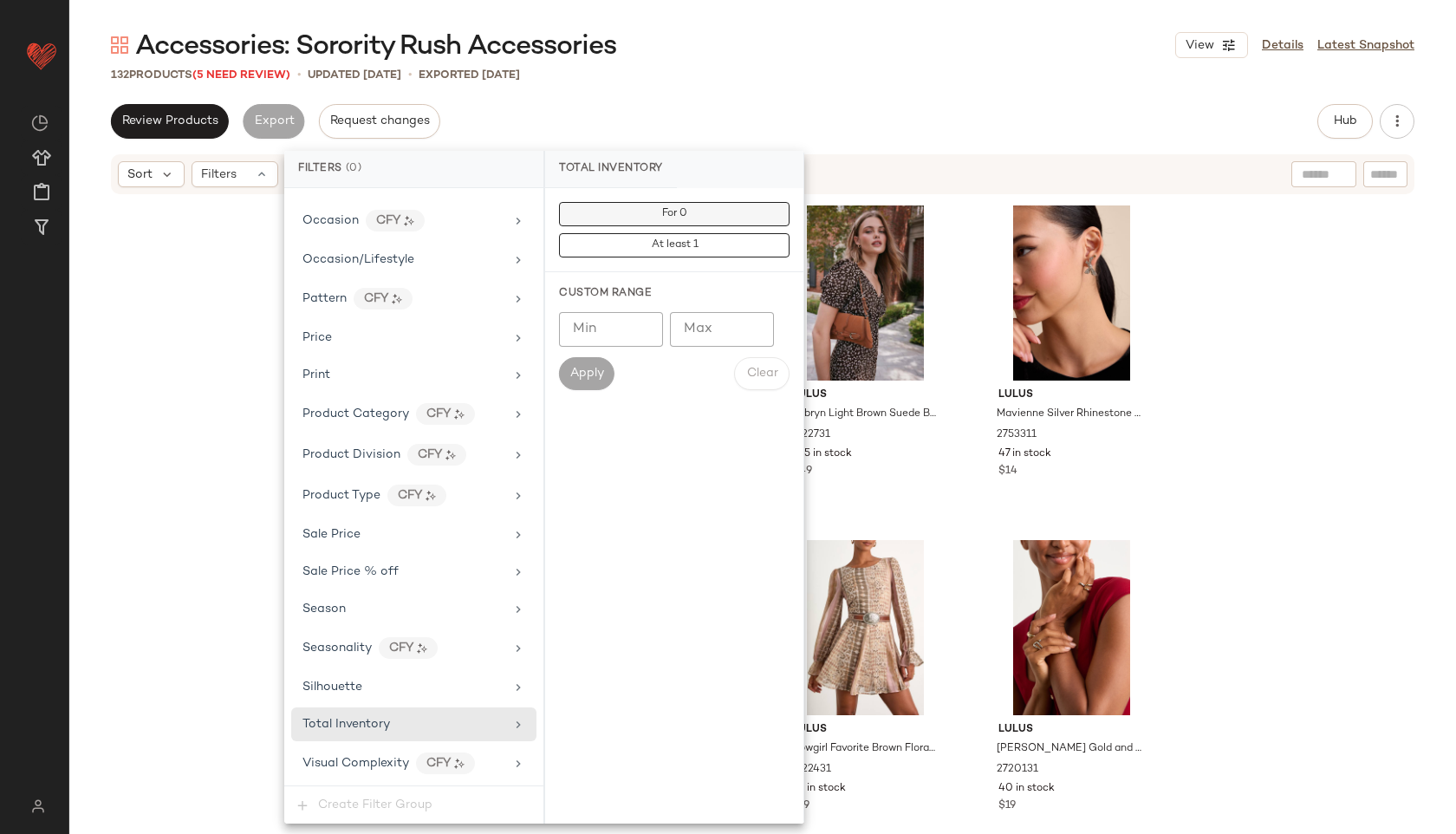
click at [707, 216] on button "For 0" at bounding box center [673, 213] width 230 height 25
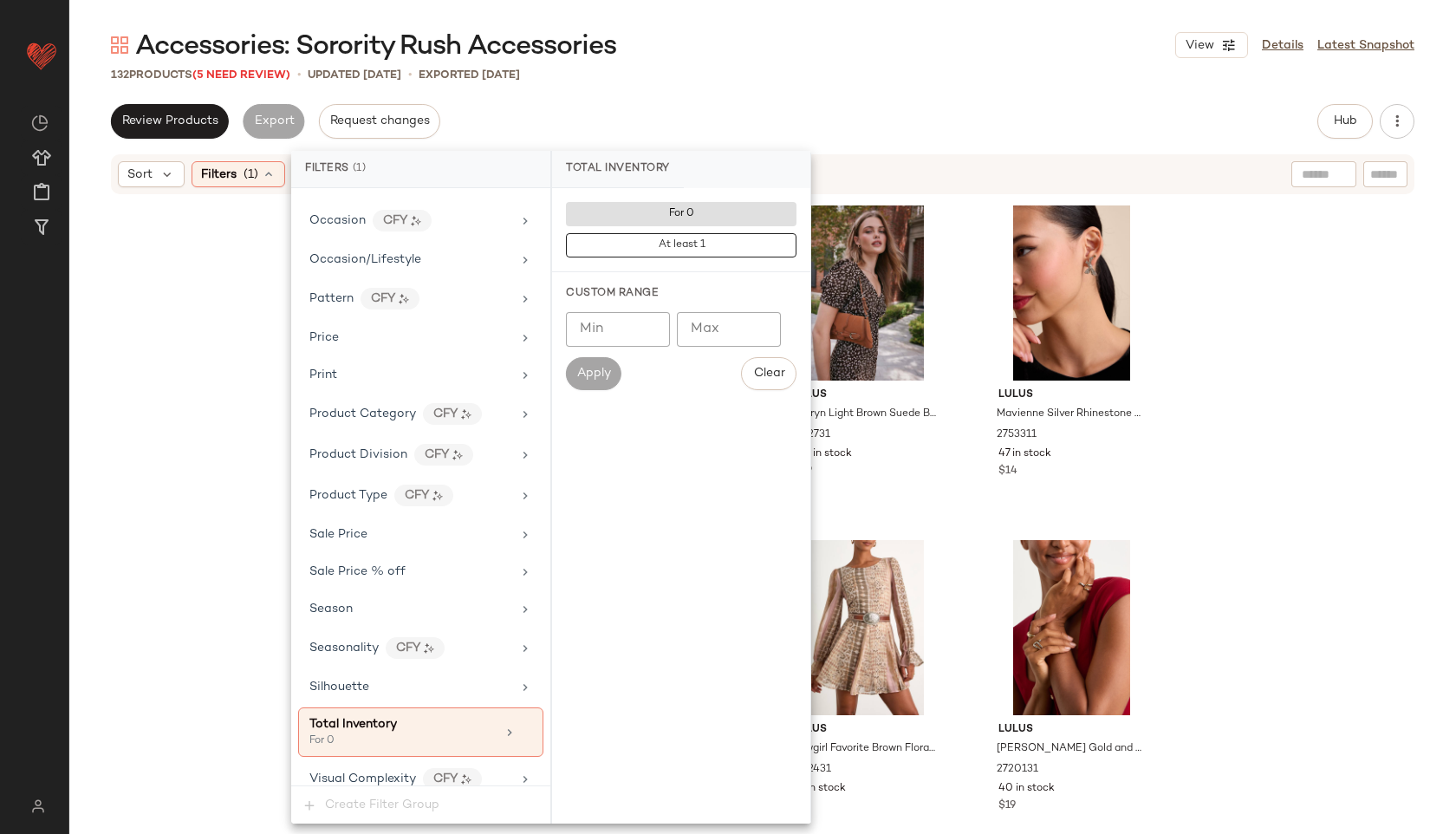
click at [805, 84] on div "Accessories: Sorority Rush Accessories View Details Latest Snapshot 132 Product…" at bounding box center [763, 431] width 1386 height 806
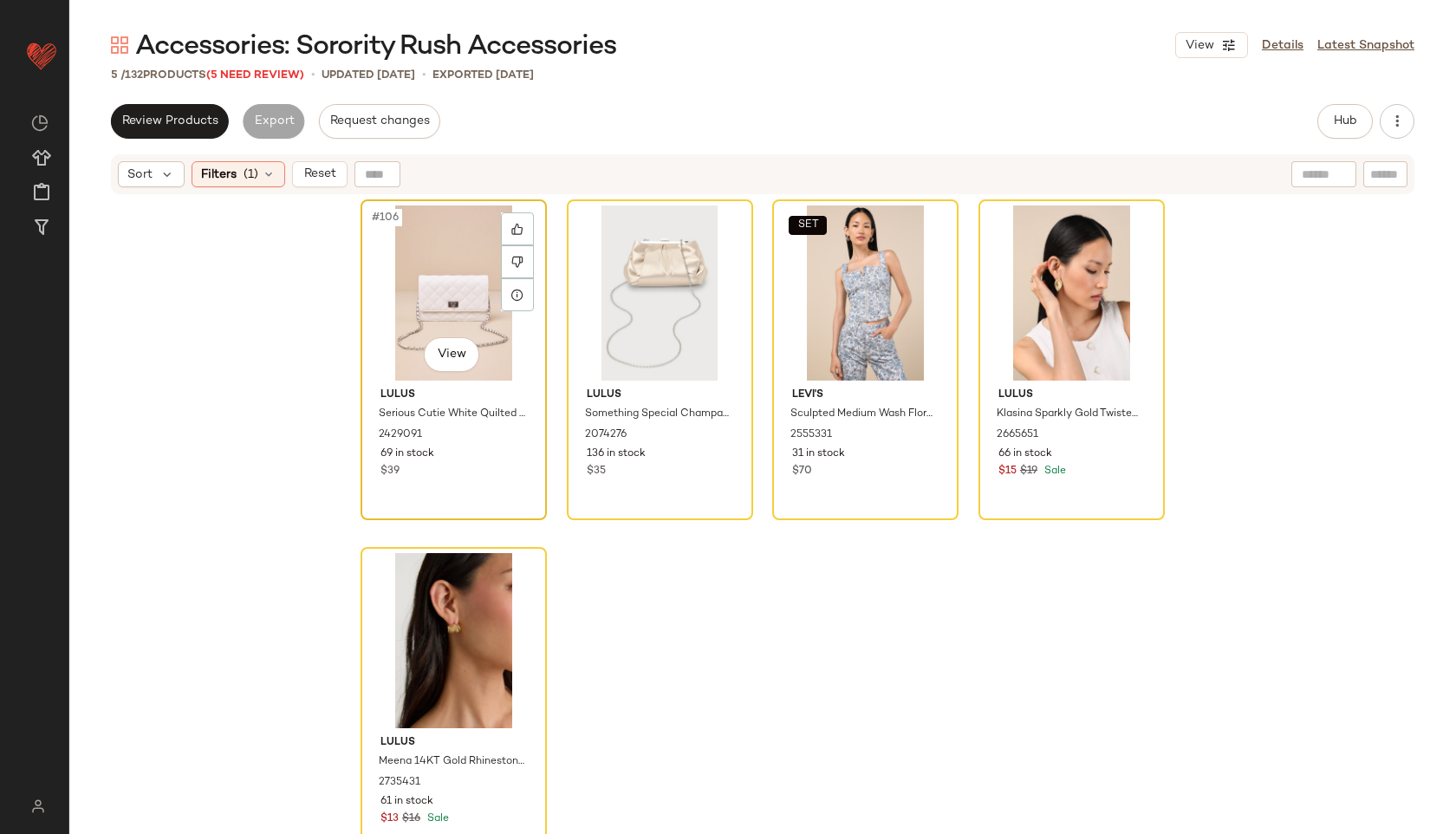
click at [429, 259] on div "#106 View" at bounding box center [453, 293] width 174 height 175
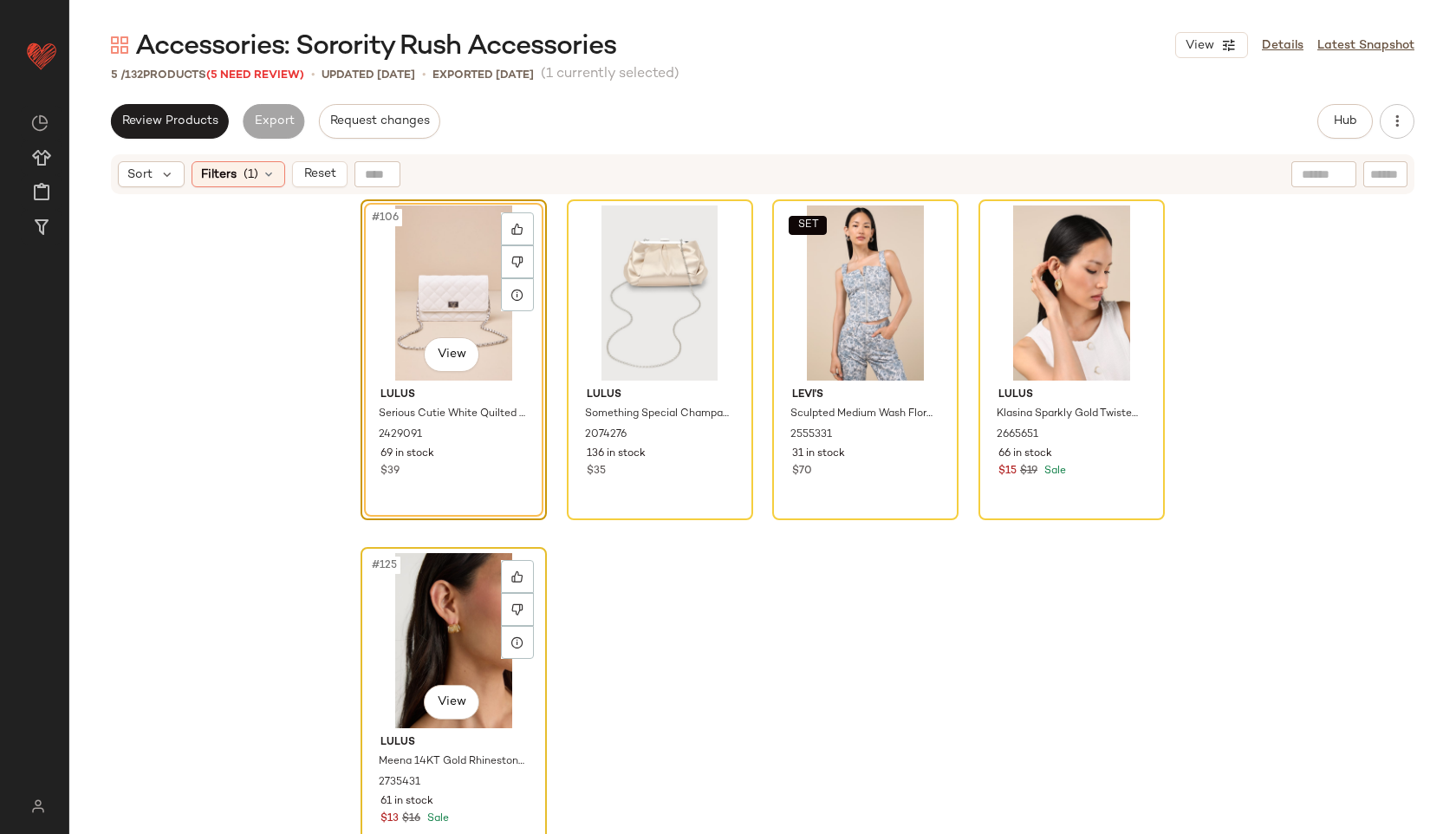
click at [416, 626] on div "#125 View" at bounding box center [453, 640] width 174 height 175
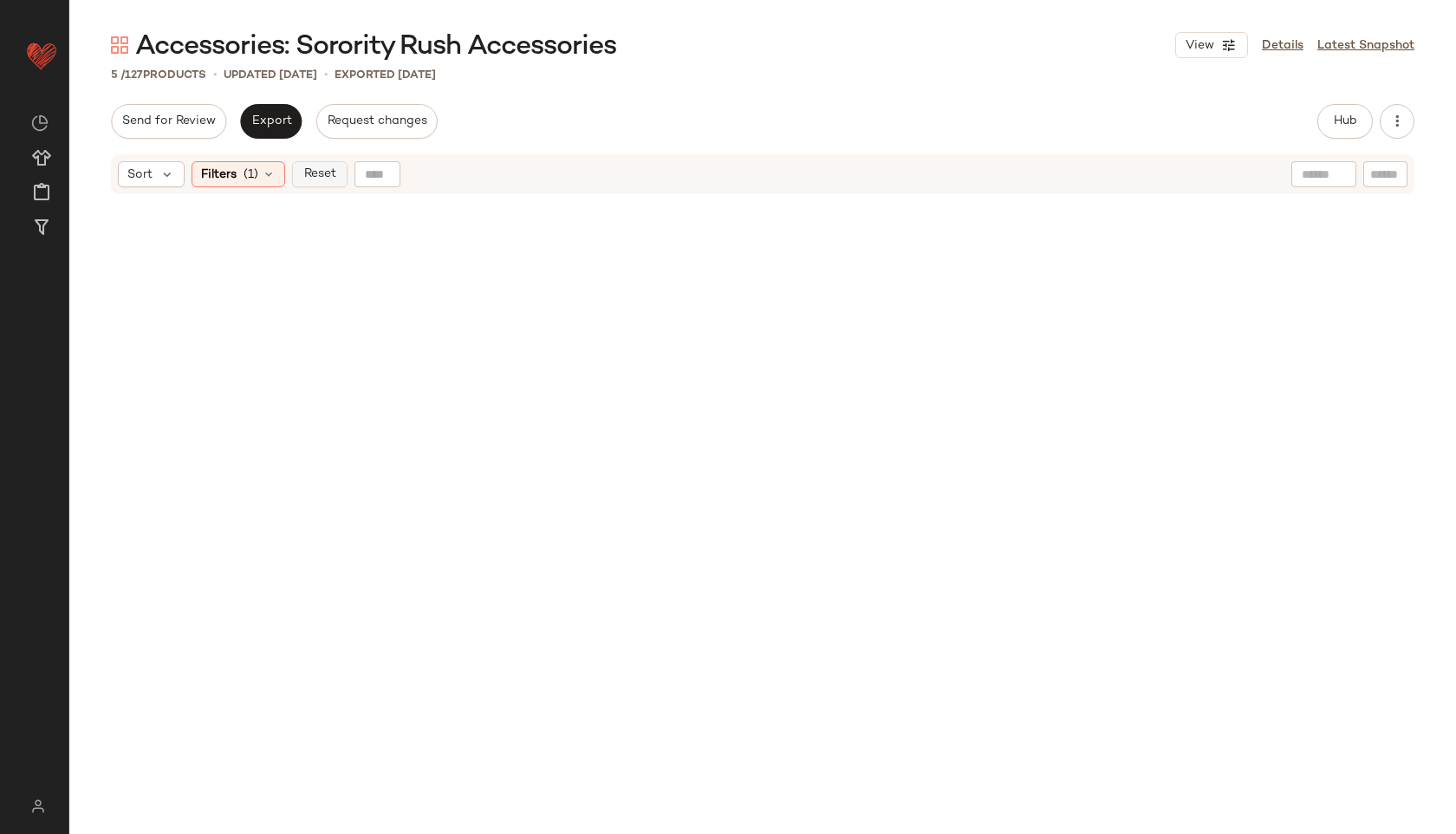
click at [322, 178] on span "Reset" at bounding box center [319, 174] width 32 height 14
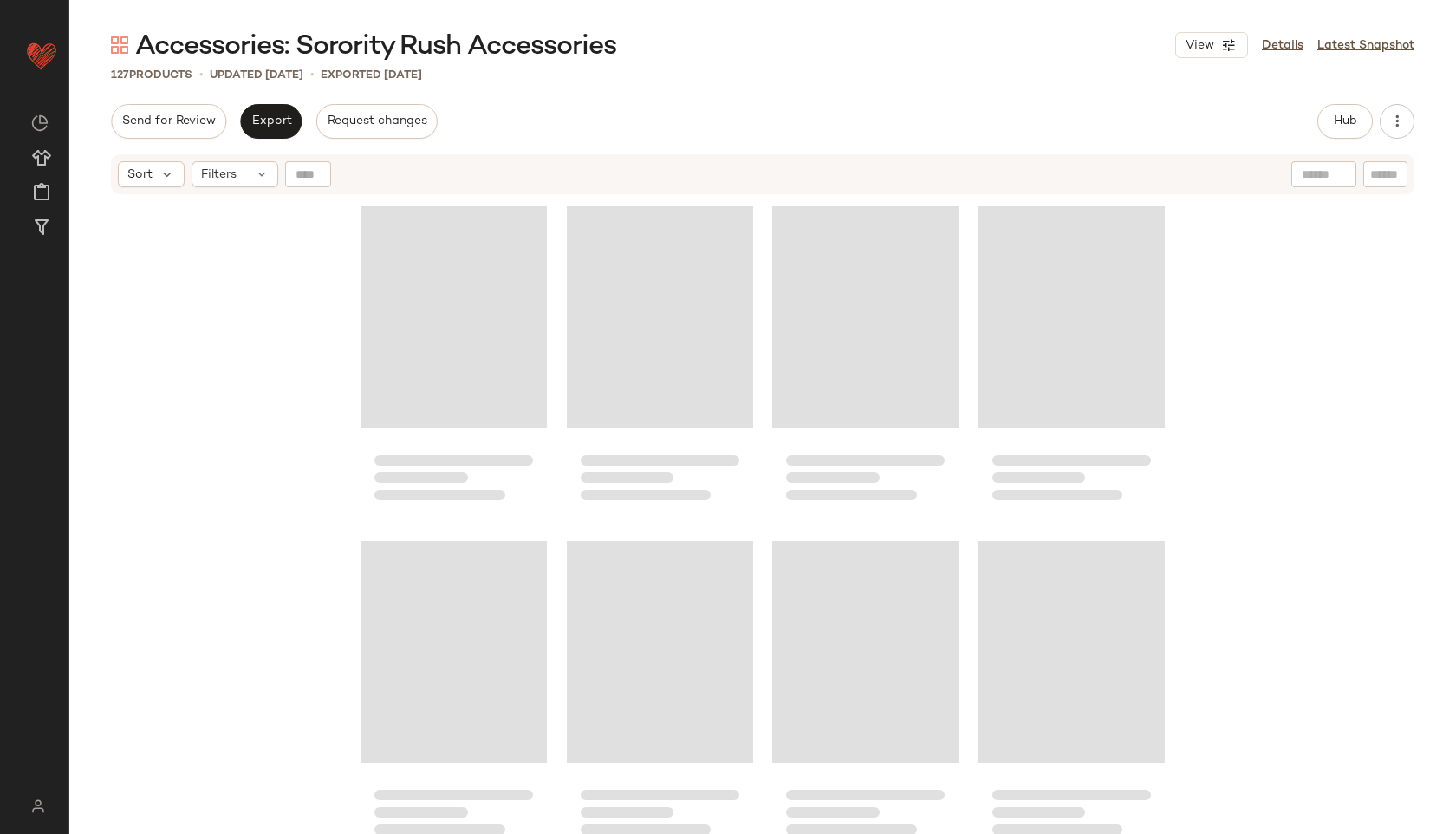
click at [758, 113] on div "Send for Review Export Request changes Hub Send for Review External Review Inte…" at bounding box center [763, 121] width 1304 height 34
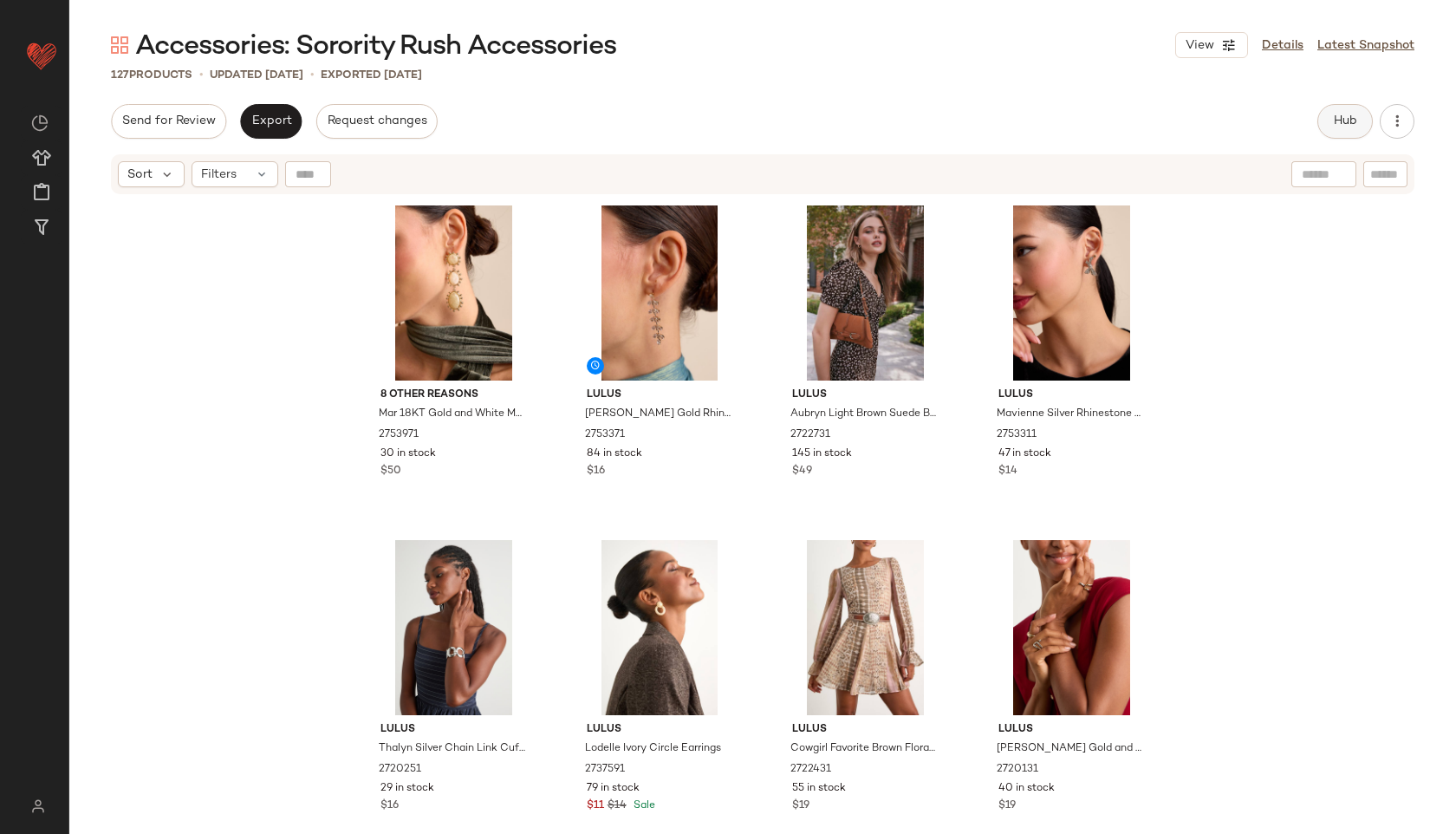
click at [1332, 111] on button "Hub" at bounding box center [1345, 121] width 55 height 34
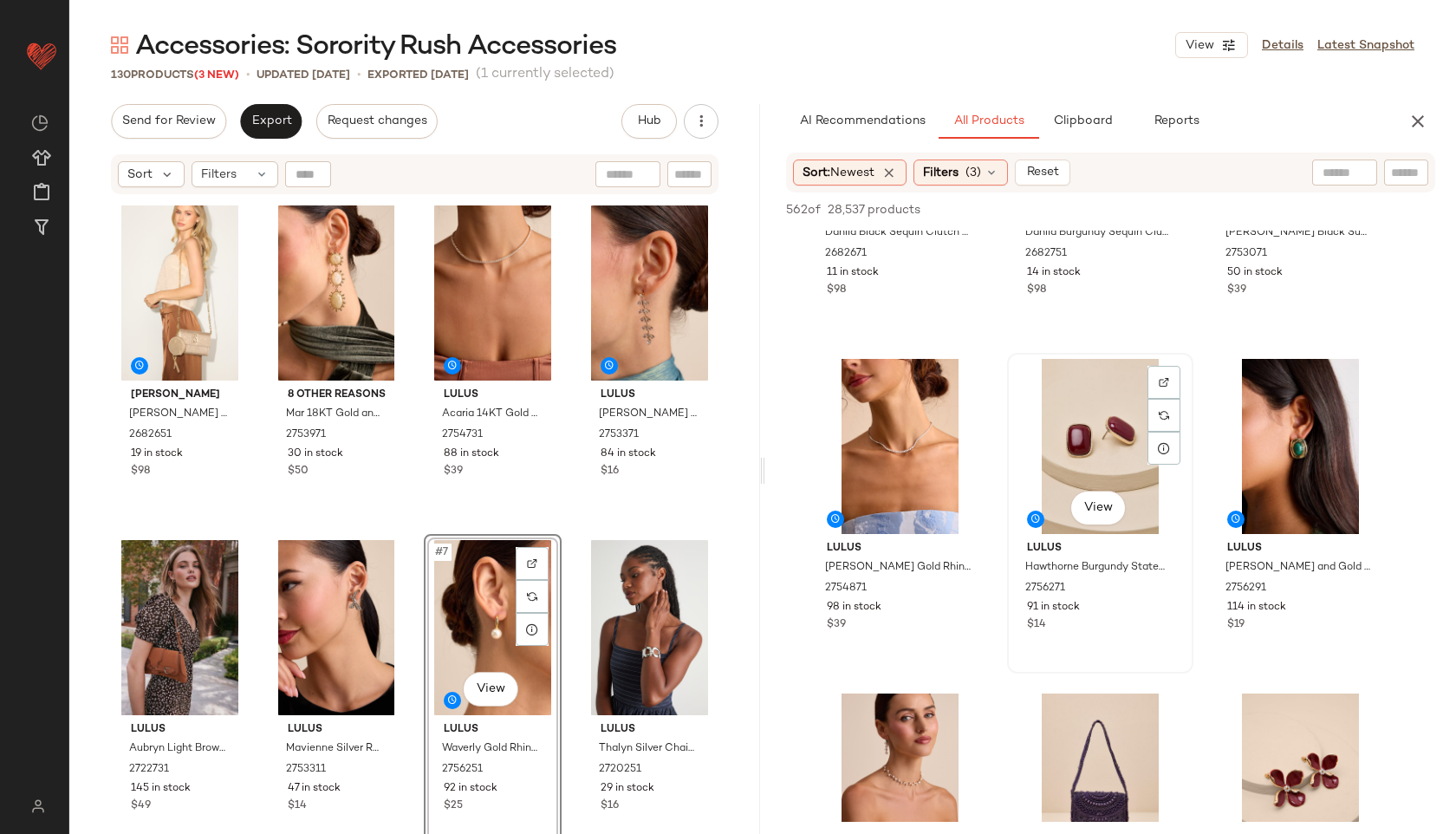
scroll to position [213, 0]
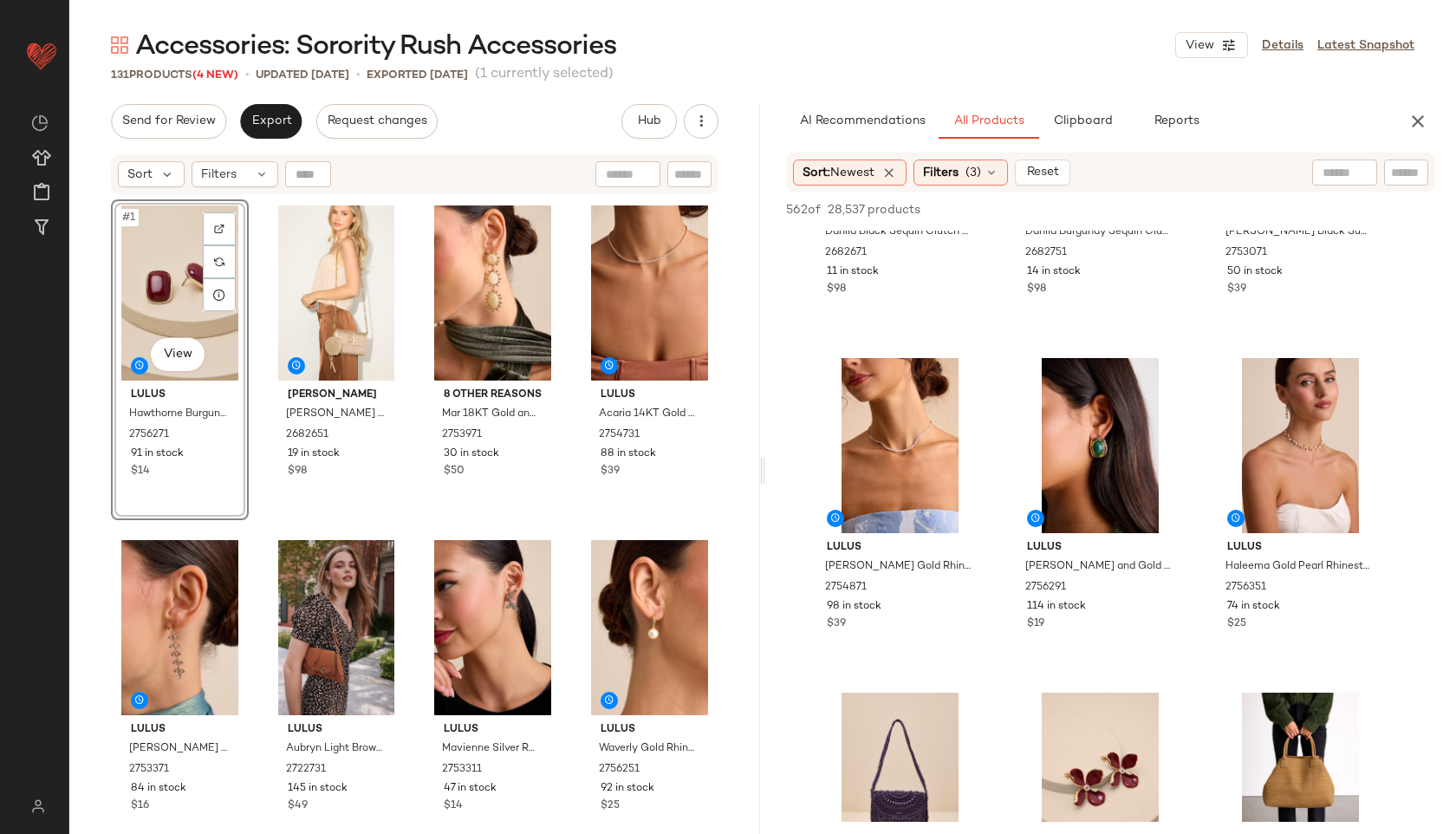
drag, startPoint x: 1103, startPoint y: 434, endPoint x: 208, endPoint y: 4, distance: 992.9
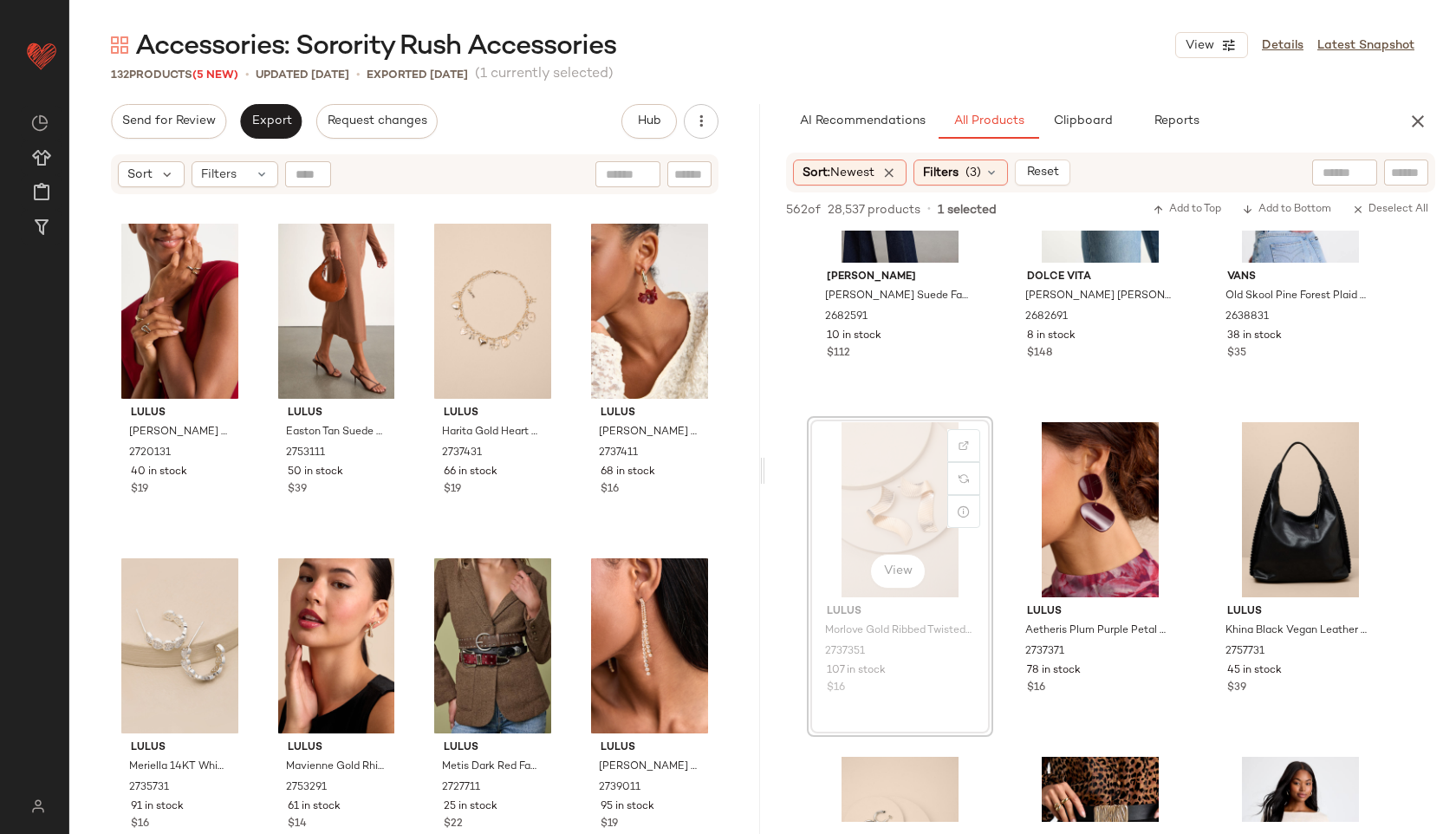
scroll to position [1023, 0]
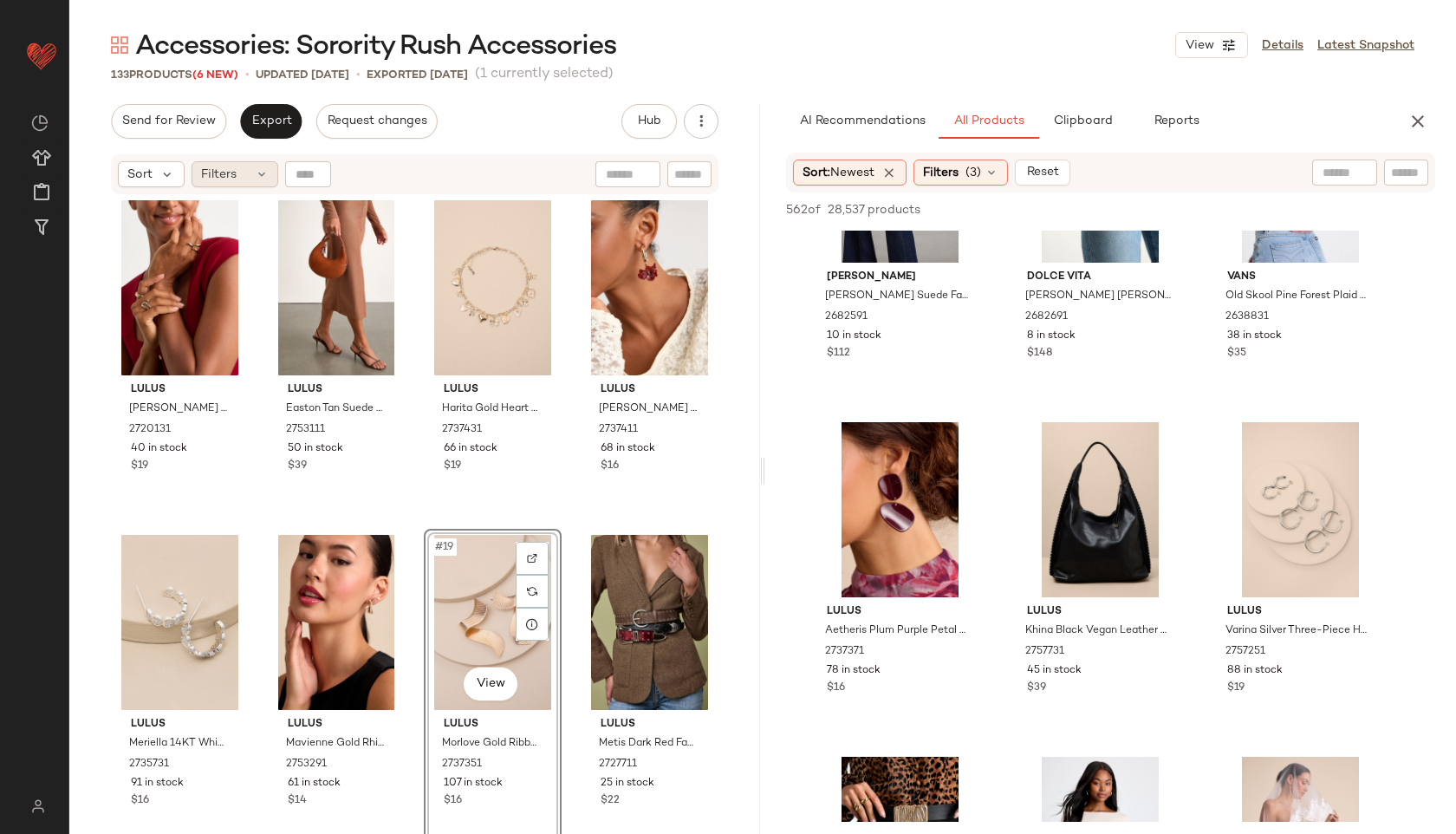
click at [236, 163] on div "Filters" at bounding box center [235, 174] width 87 height 26
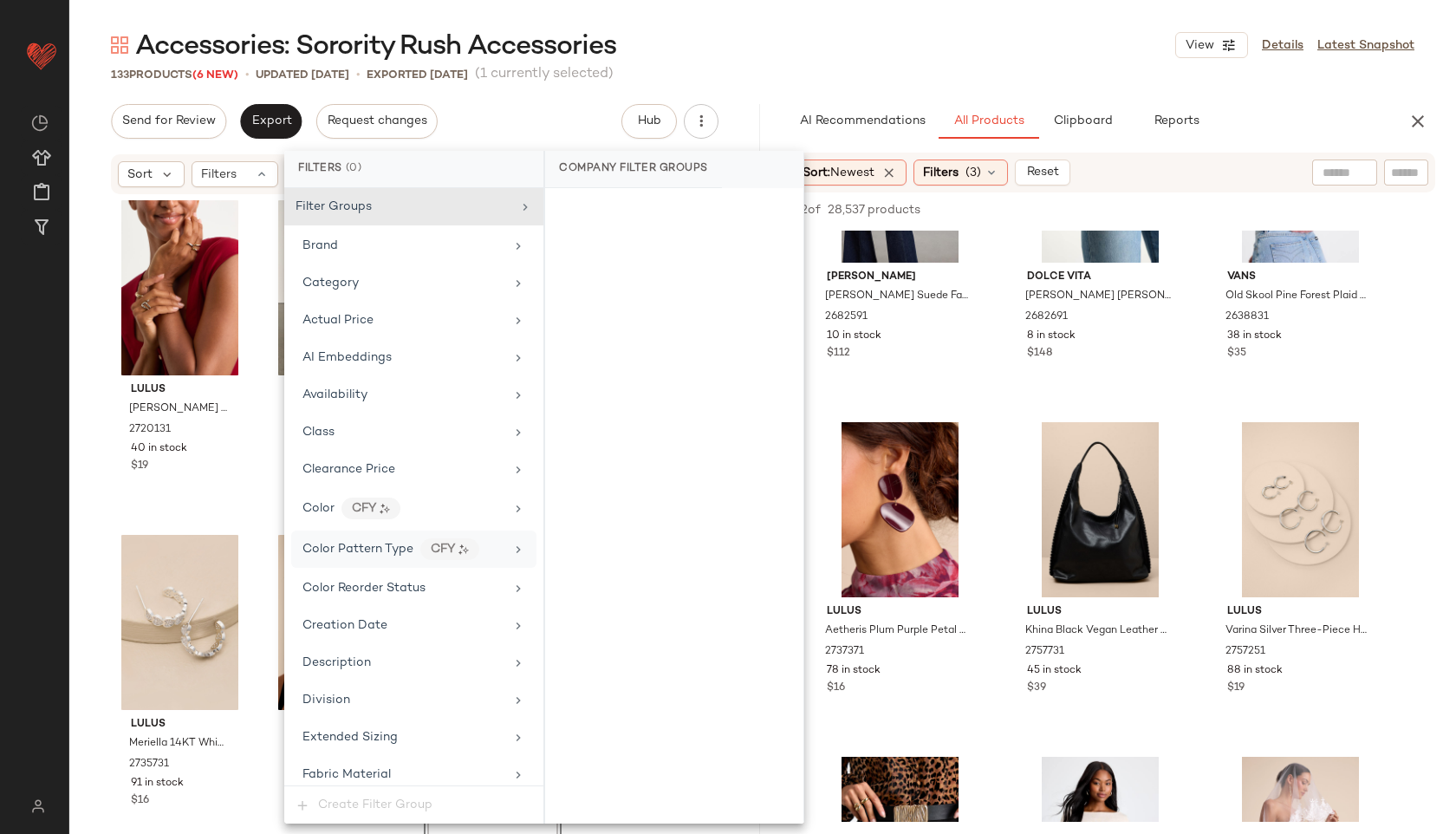
scroll to position [980, 0]
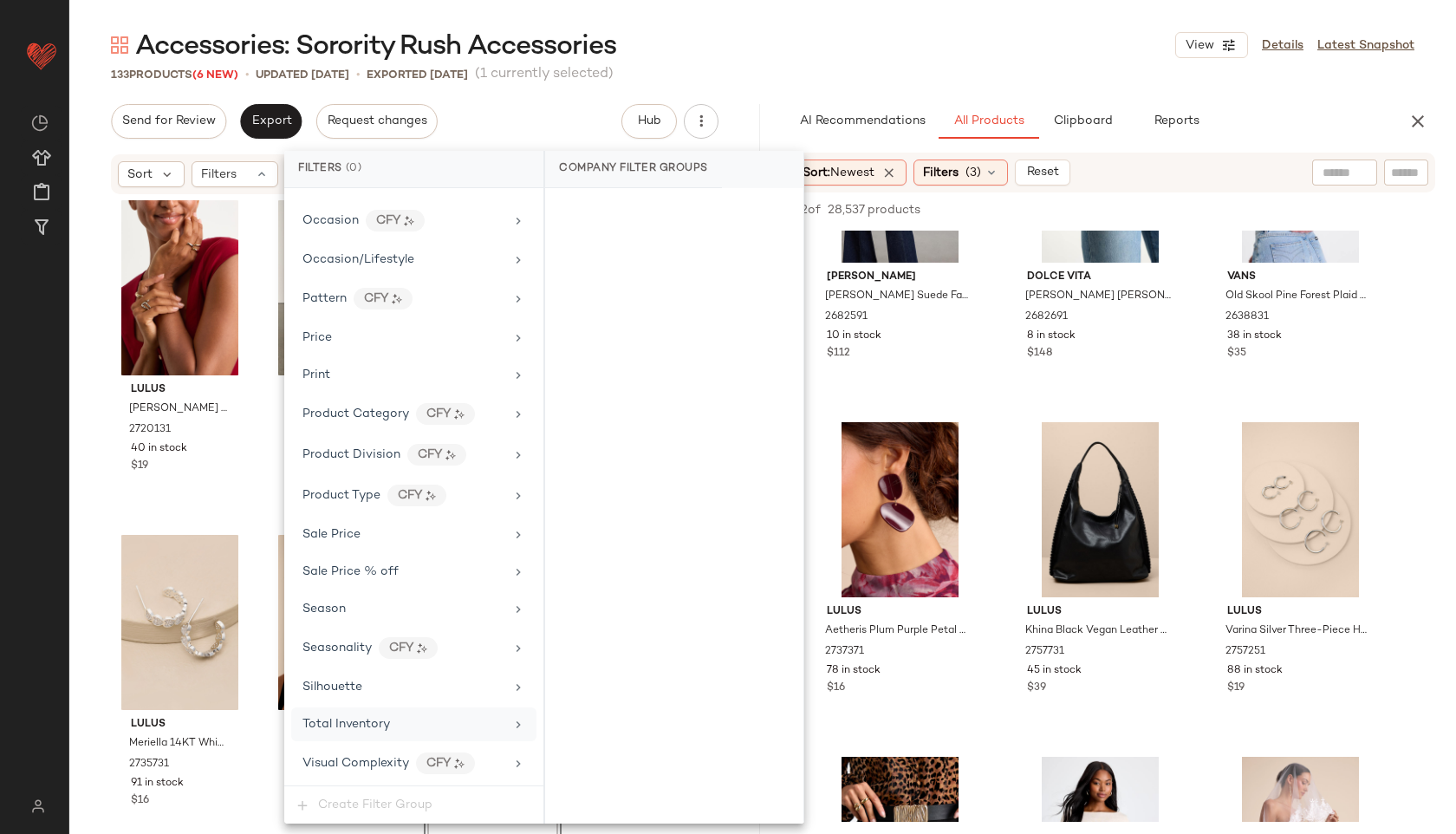
click at [371, 727] on span "Total Inventory" at bounding box center [346, 724] width 87 height 13
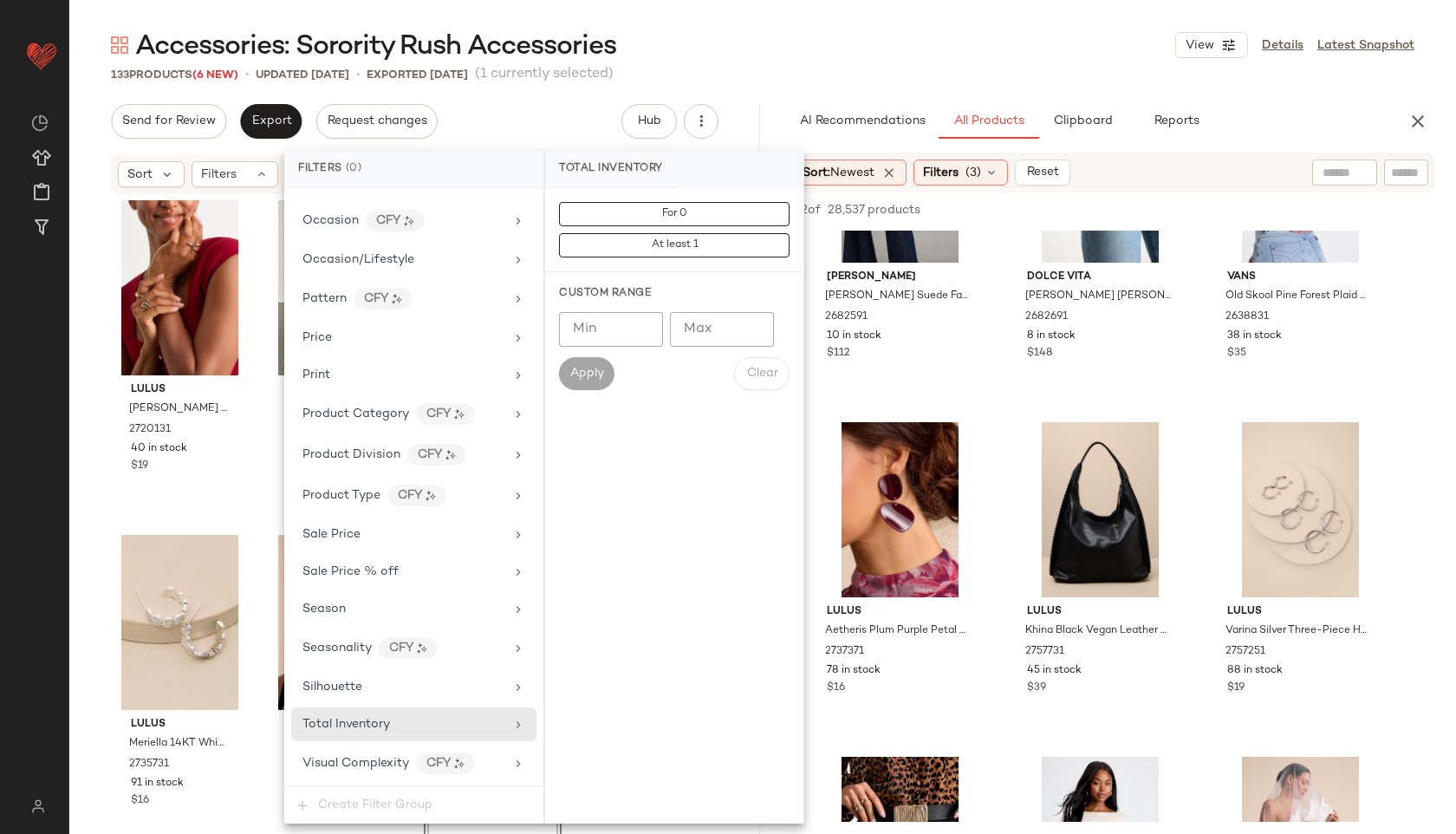
click at [711, 332] on input "Max" at bounding box center [722, 328] width 104 height 34
type input "**"
click at [588, 376] on span "Apply" at bounding box center [586, 374] width 34 height 14
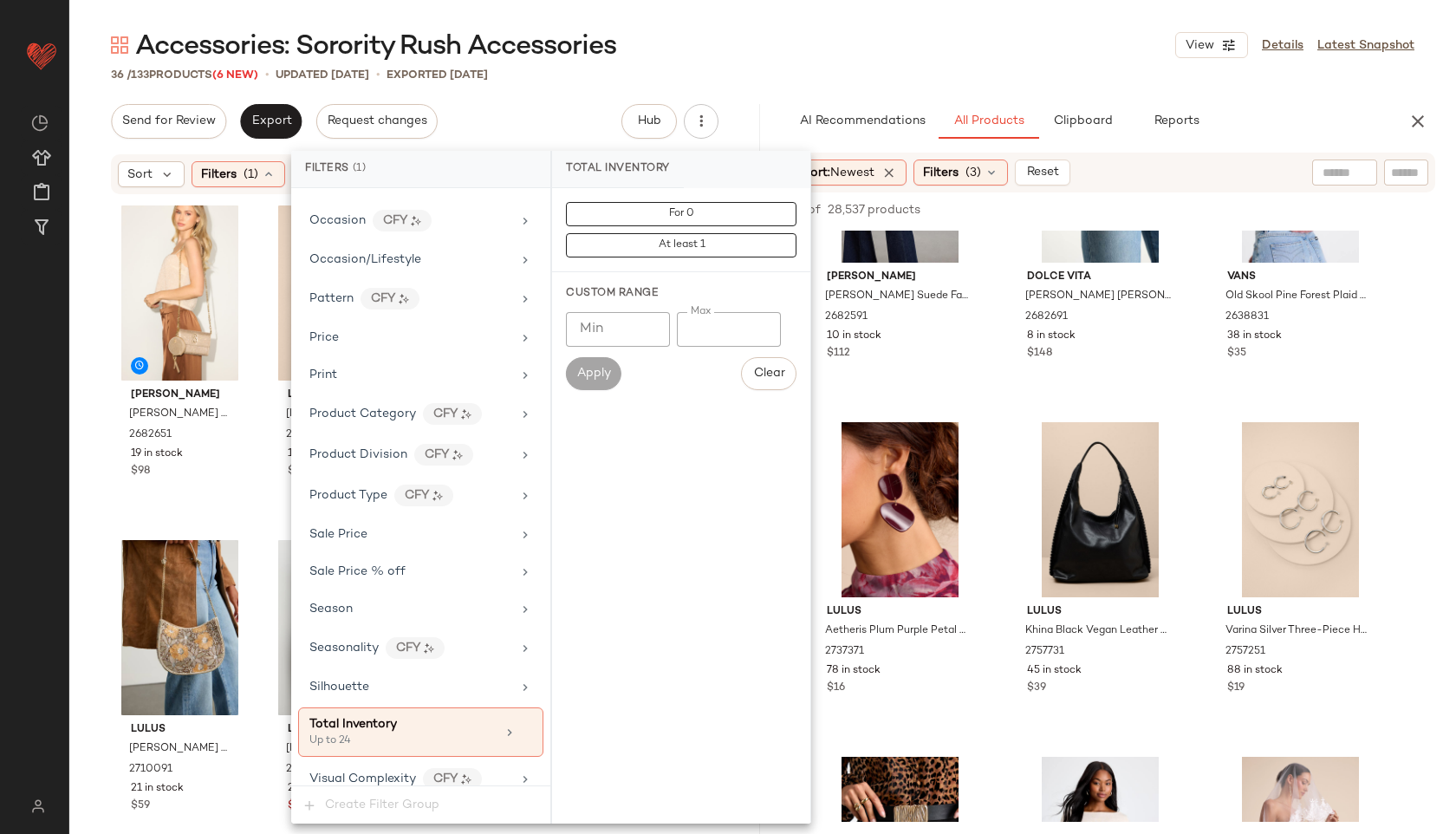
click at [813, 57] on div "Accessories: Sorority Rush Accessories View Details Latest Snapshot" at bounding box center [763, 44] width 1386 height 34
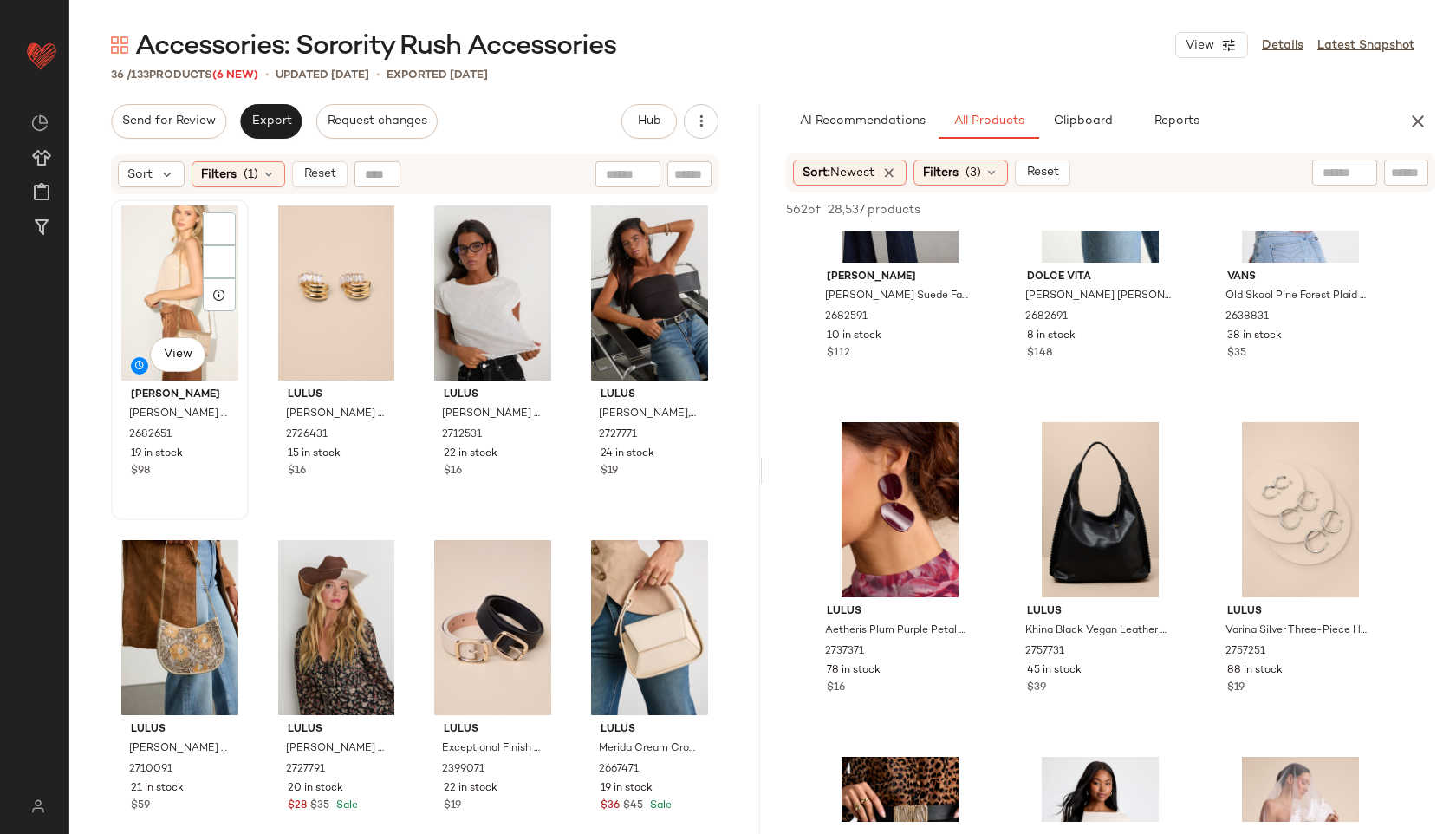
click at [146, 274] on div "View" at bounding box center [180, 293] width 126 height 175
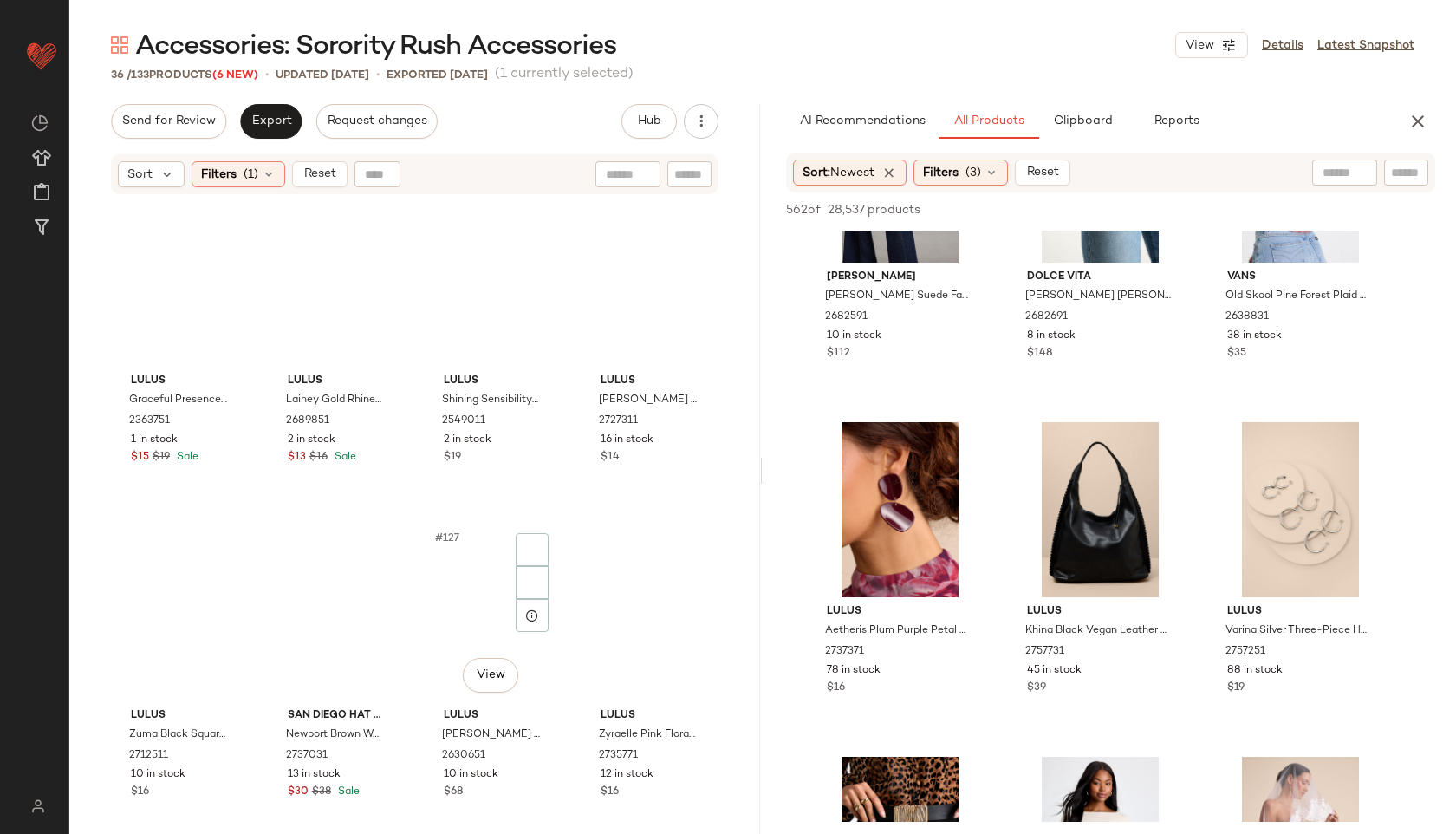
scroll to position [2330, 0]
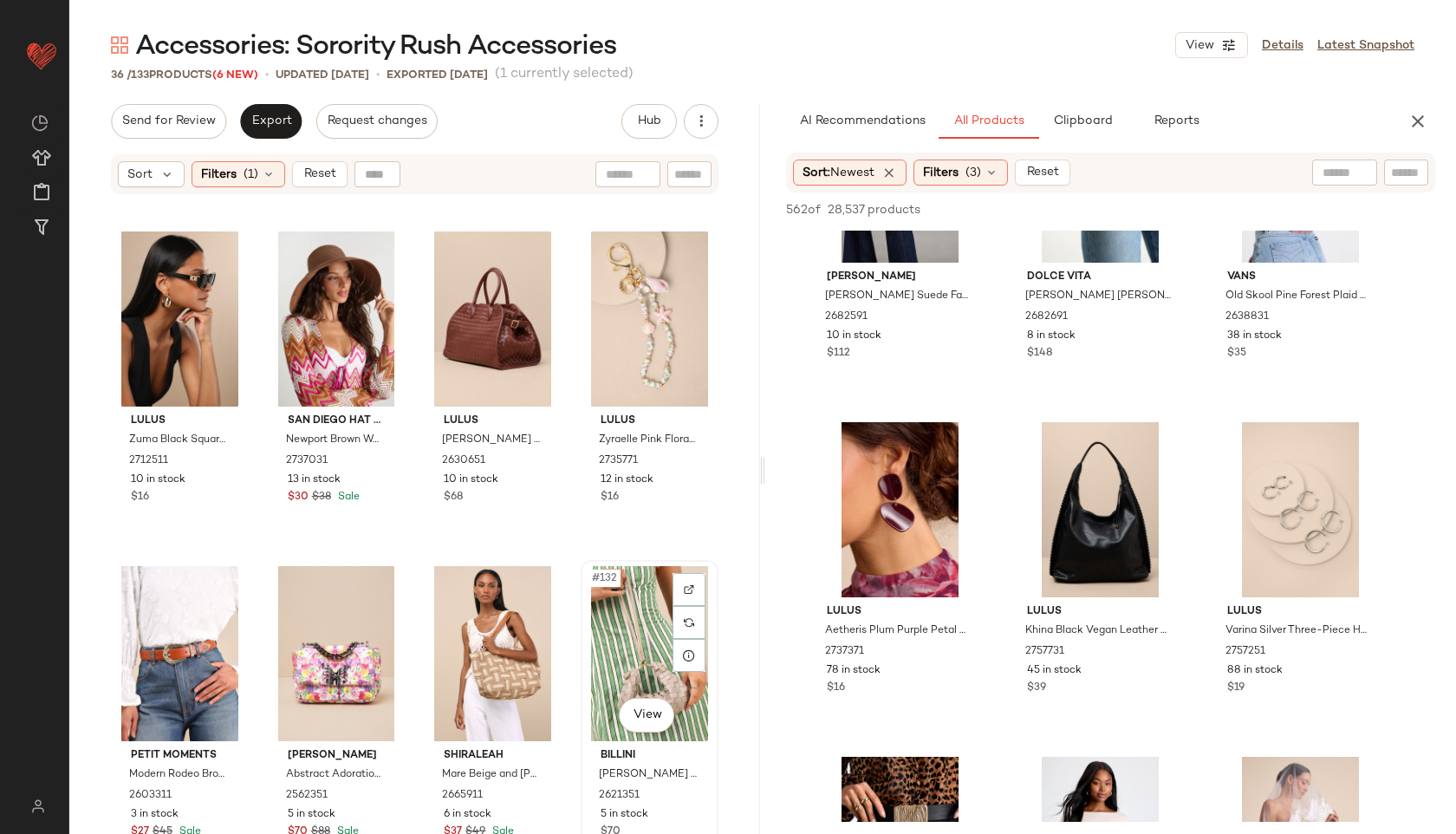
click at [610, 604] on div "#132 View" at bounding box center [650, 654] width 126 height 175
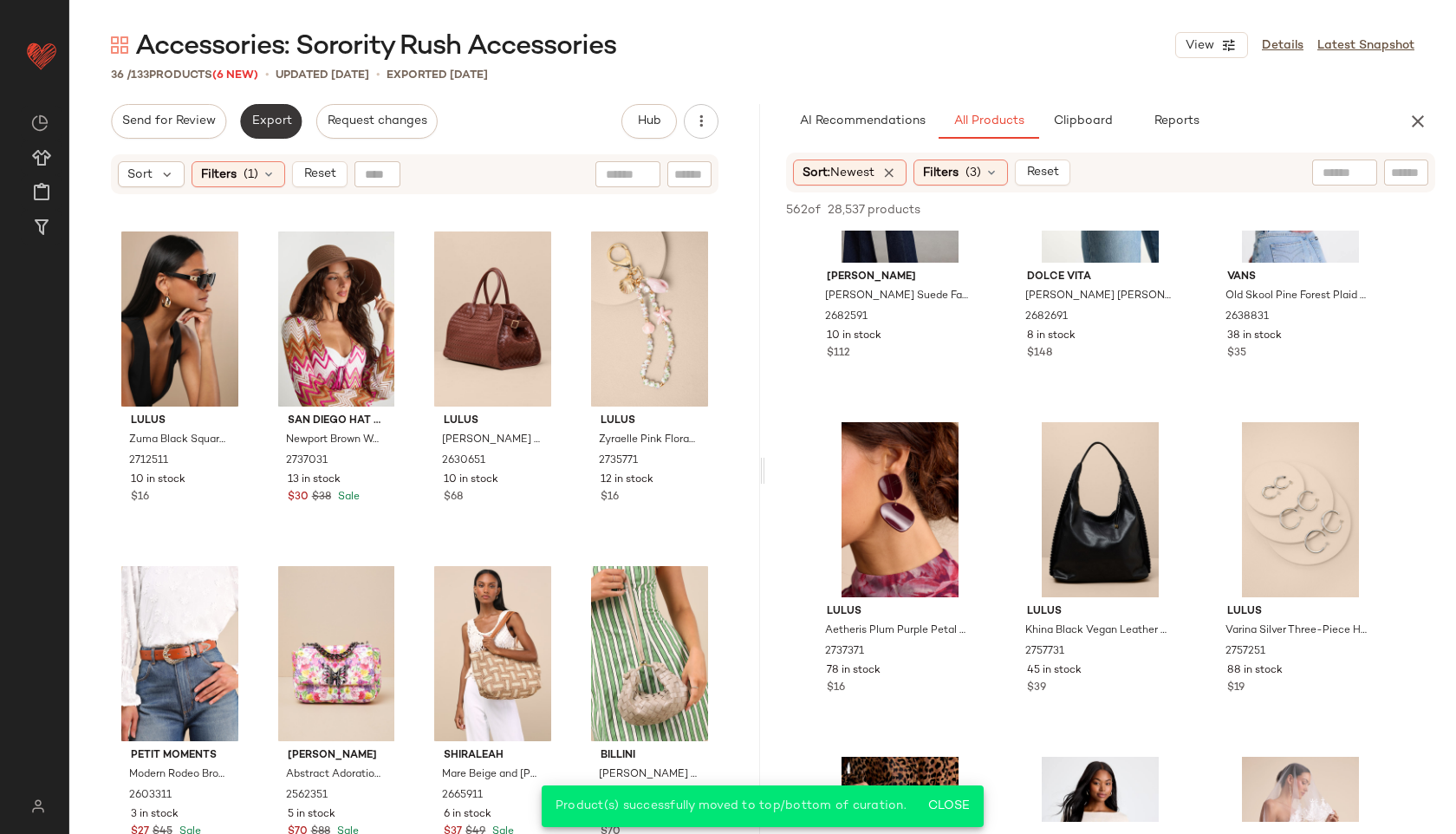
click at [283, 120] on span "Export" at bounding box center [270, 121] width 40 height 14
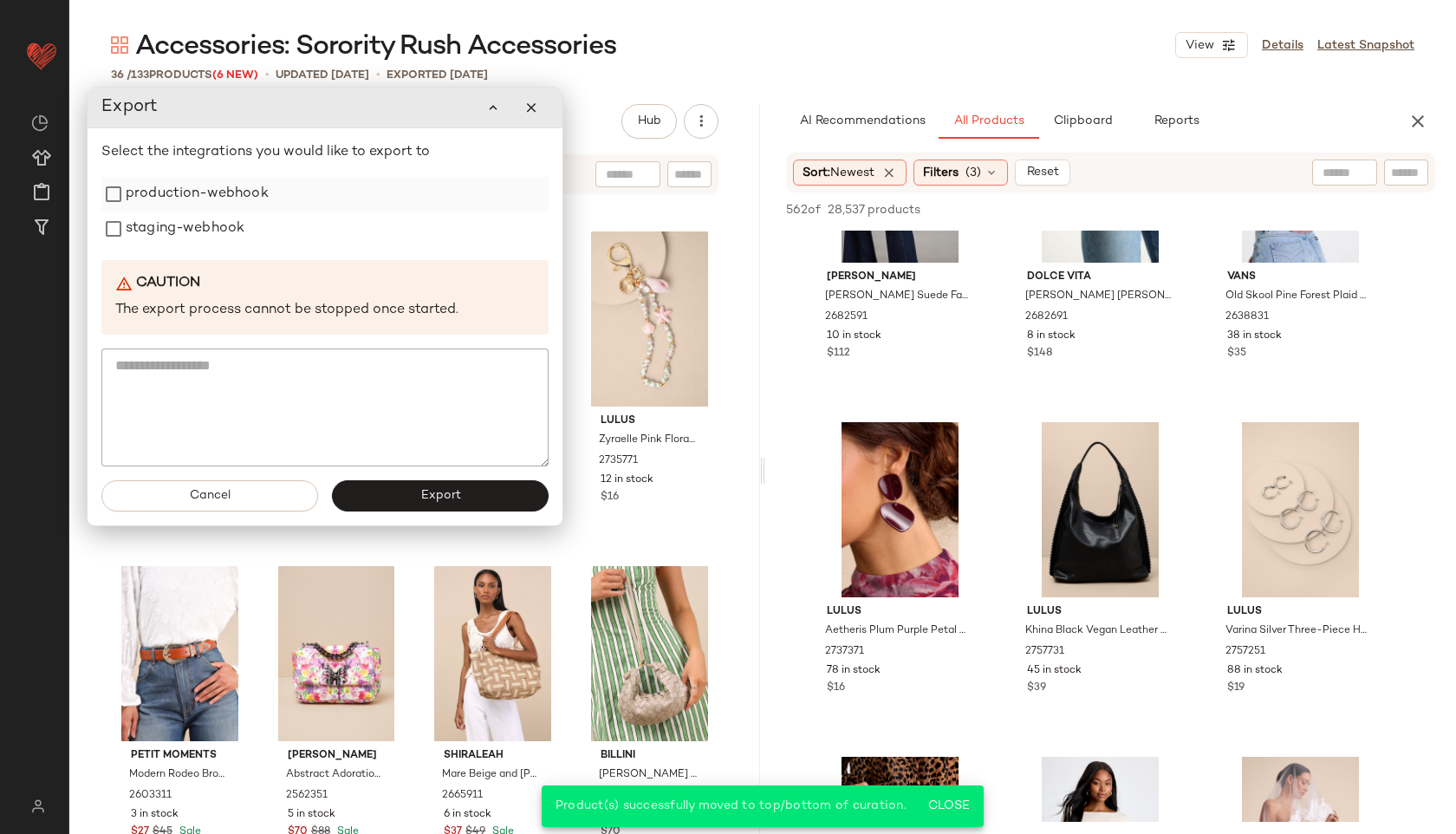
click at [241, 187] on label "production-webhook" at bounding box center [197, 194] width 143 height 34
click at [227, 210] on label "production-webhook" at bounding box center [197, 194] width 143 height 34
click at [225, 223] on label "staging-webhook" at bounding box center [185, 228] width 119 height 34
click at [222, 191] on label "production-webhook" at bounding box center [197, 194] width 143 height 34
click at [411, 492] on button "Export" at bounding box center [440, 496] width 216 height 31
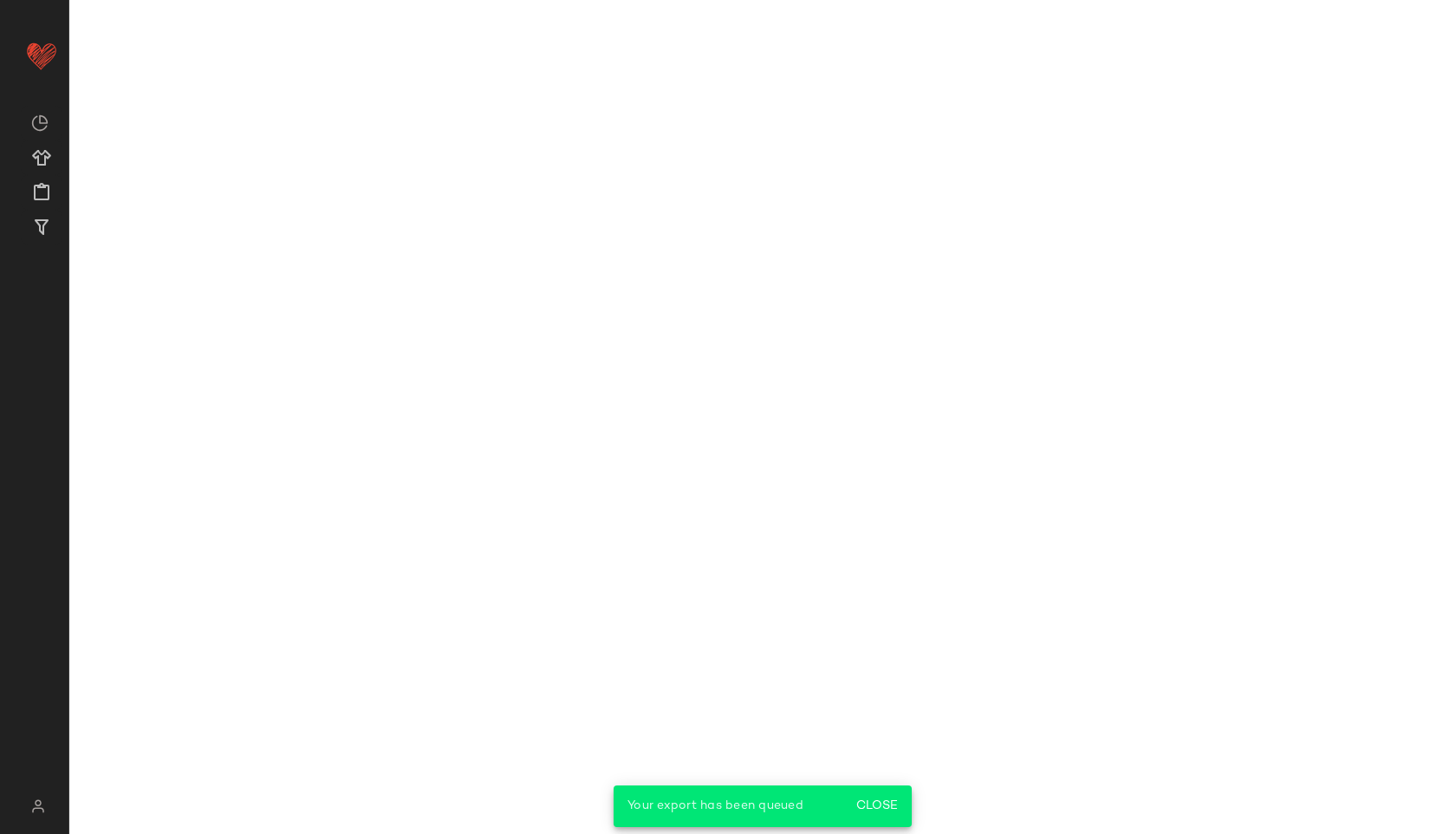
scroll to position [2157, 0]
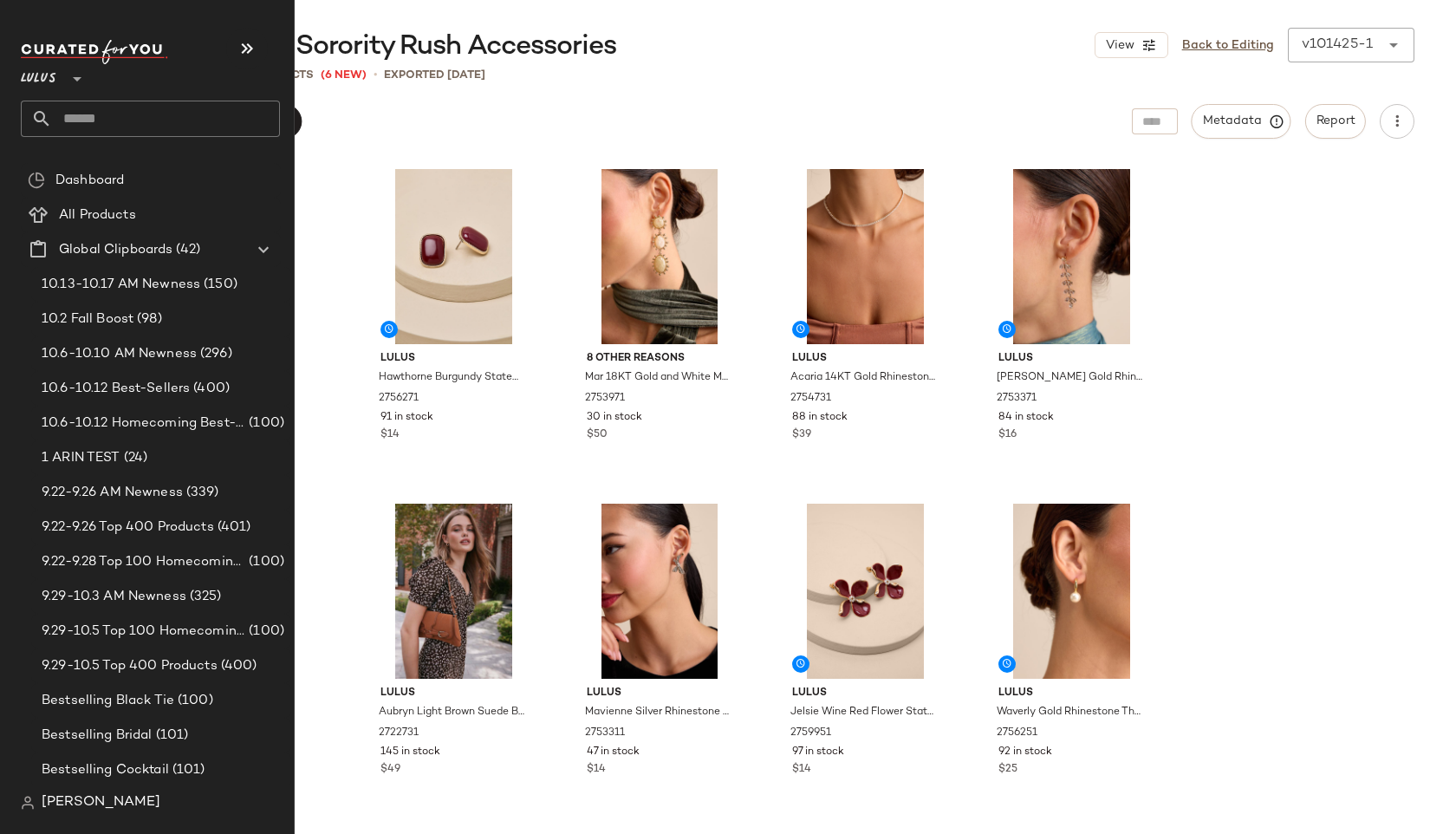
click at [86, 120] on input "text" at bounding box center [166, 118] width 228 height 36
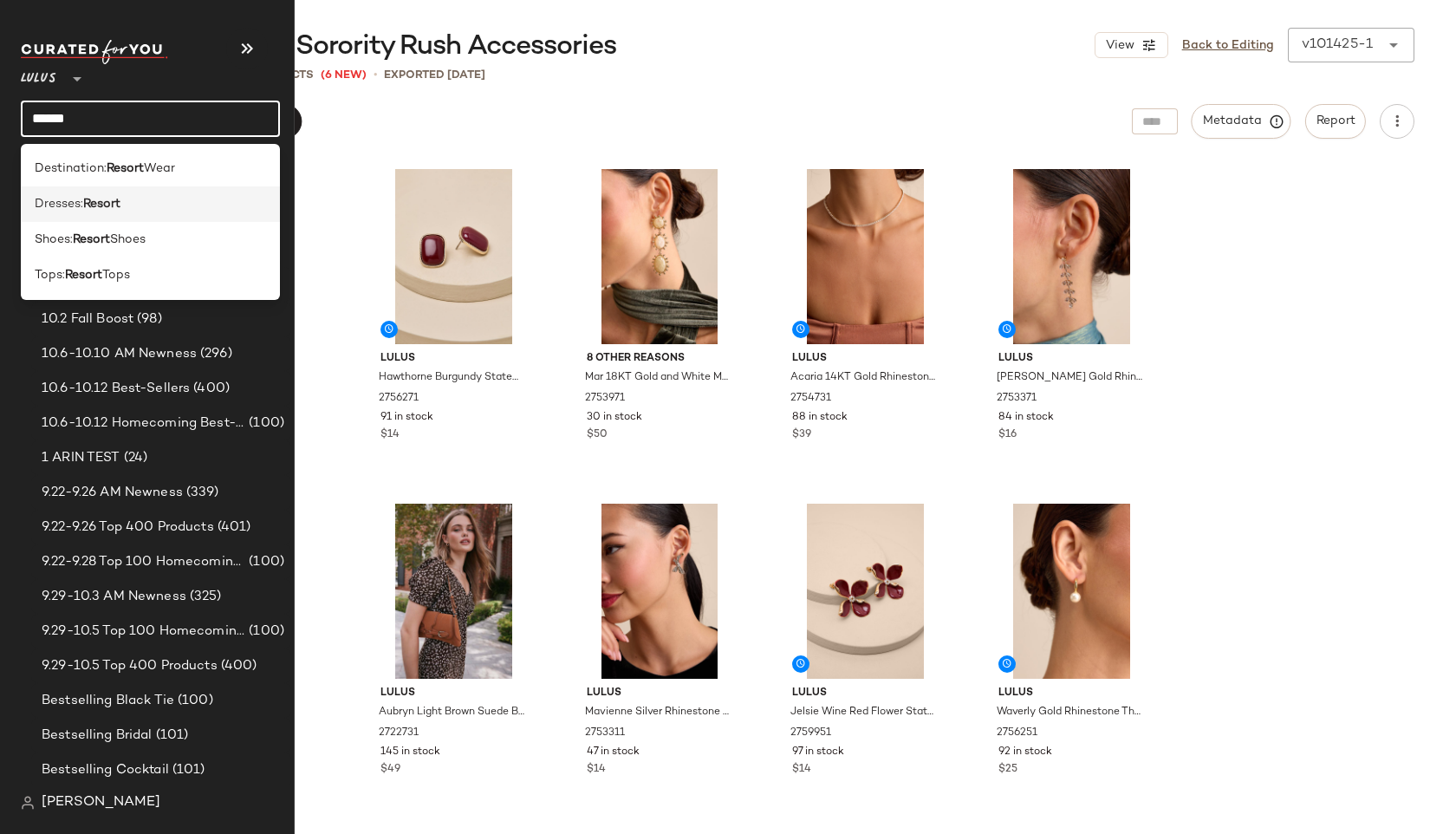
type input "******"
click at [120, 201] on b "Resort" at bounding box center [102, 204] width 37 height 19
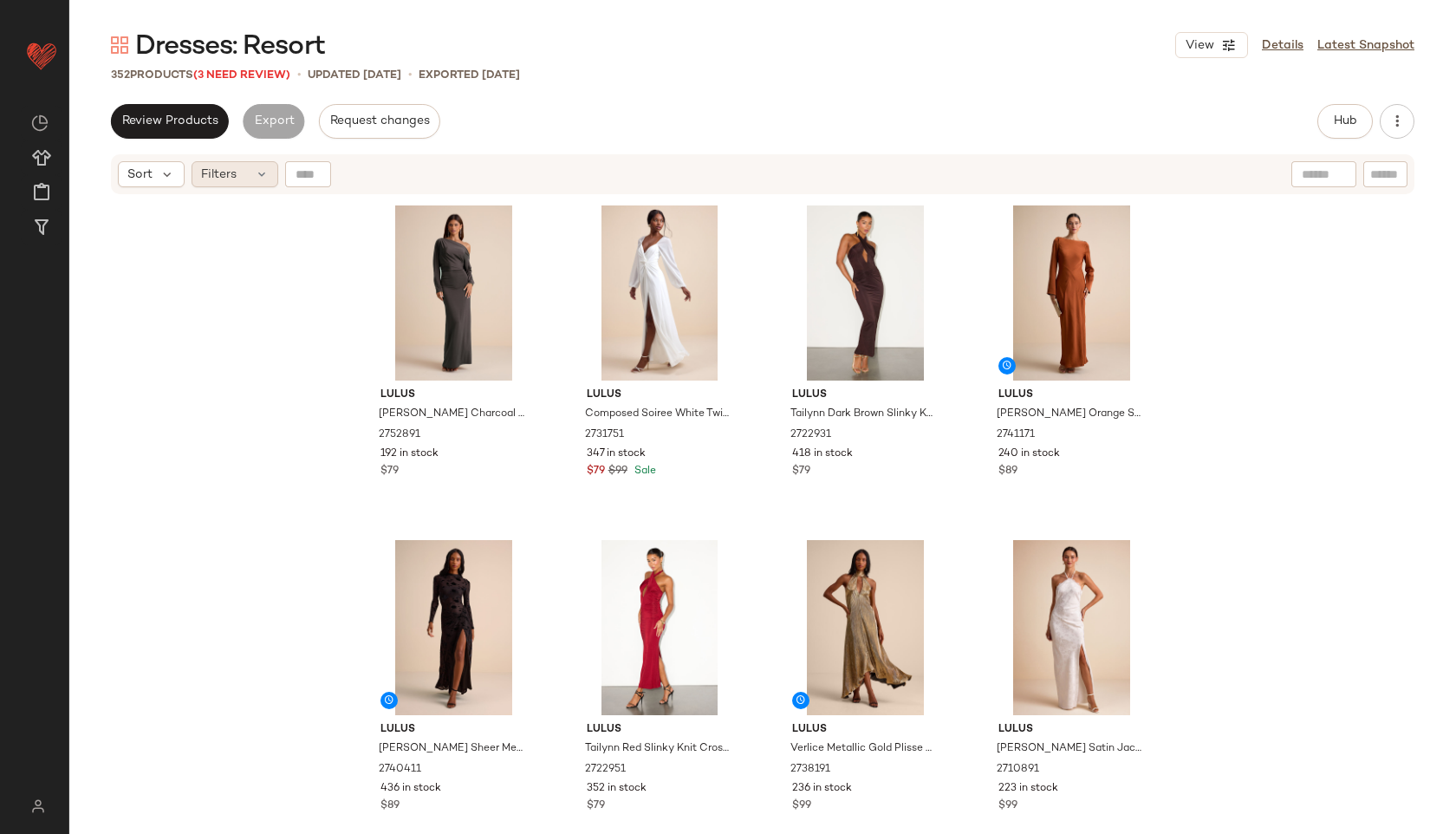
click at [233, 182] on span "Filters" at bounding box center [218, 174] width 35 height 19
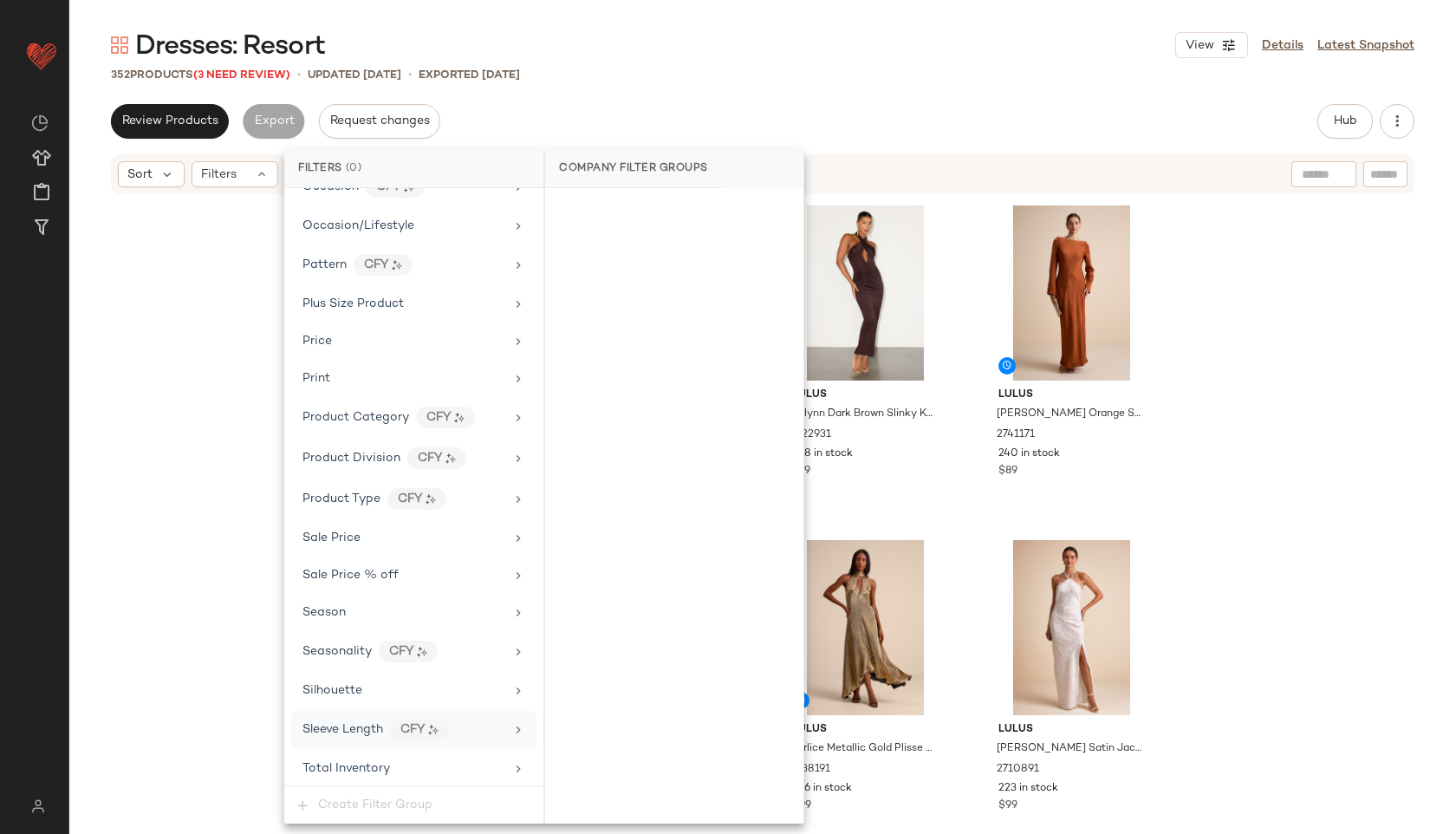
scroll to position [1180, 0]
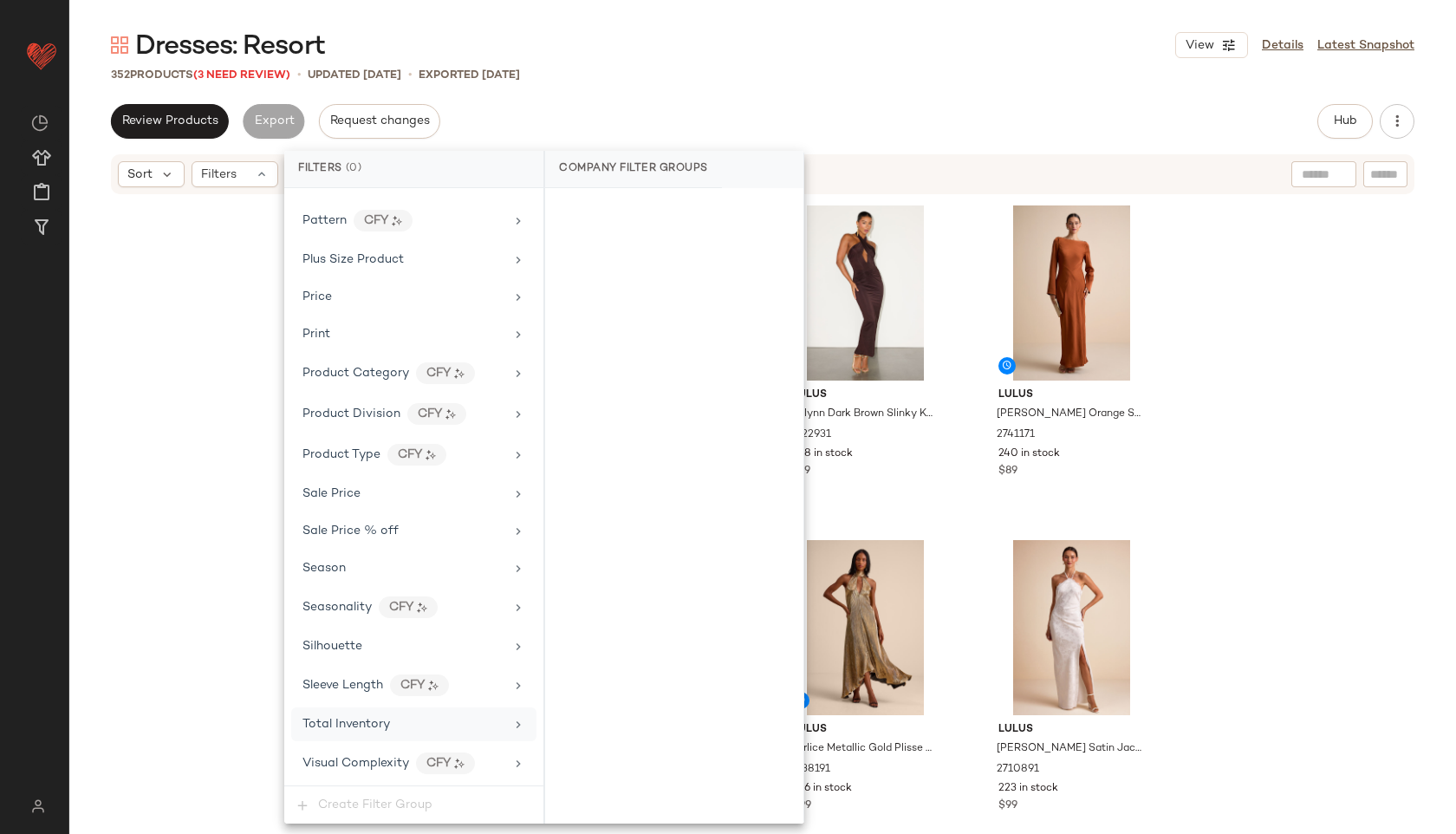
click at [343, 727] on span "Total Inventory" at bounding box center [346, 724] width 87 height 13
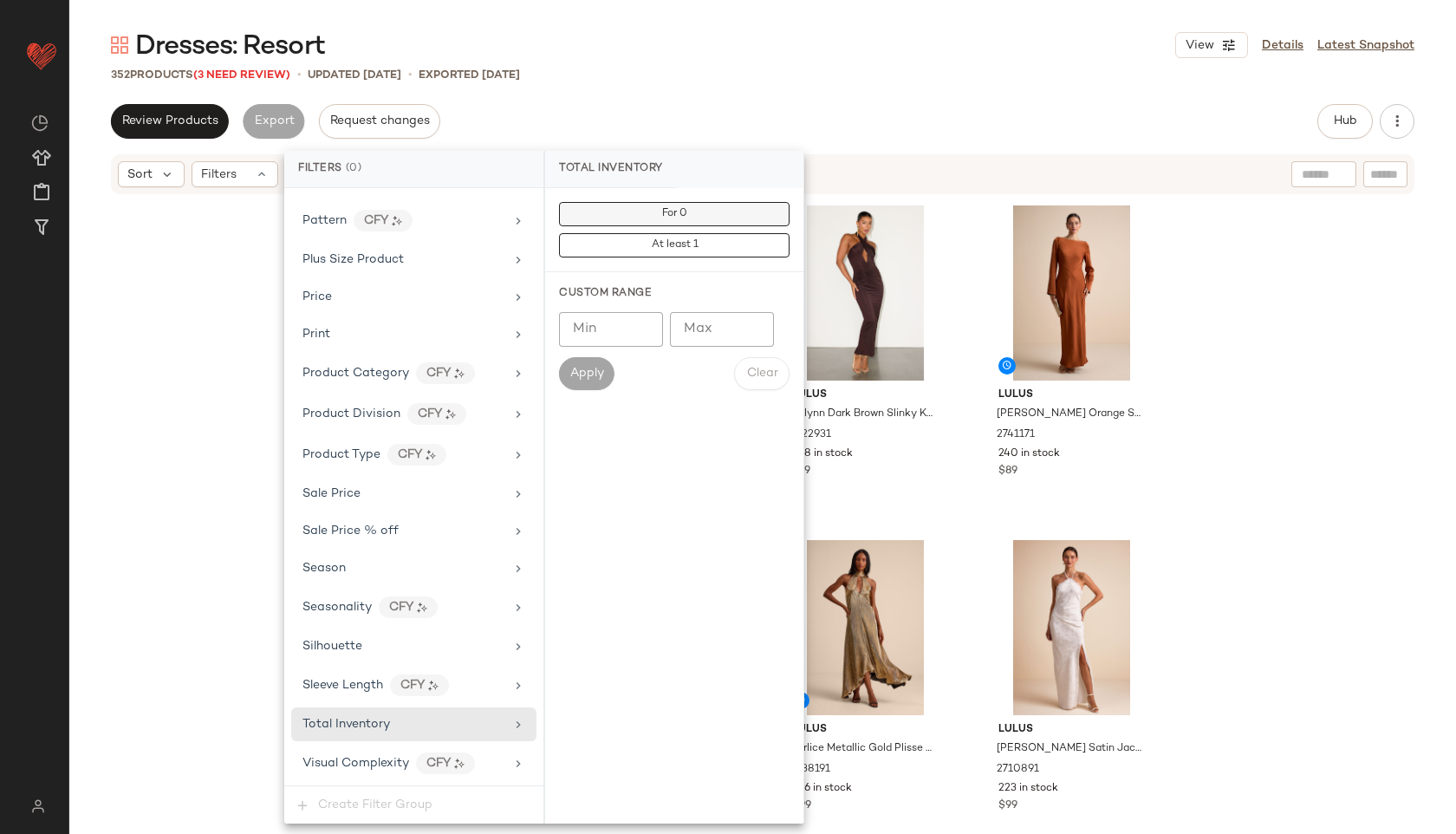
click at [715, 214] on button "For 0" at bounding box center [673, 213] width 230 height 25
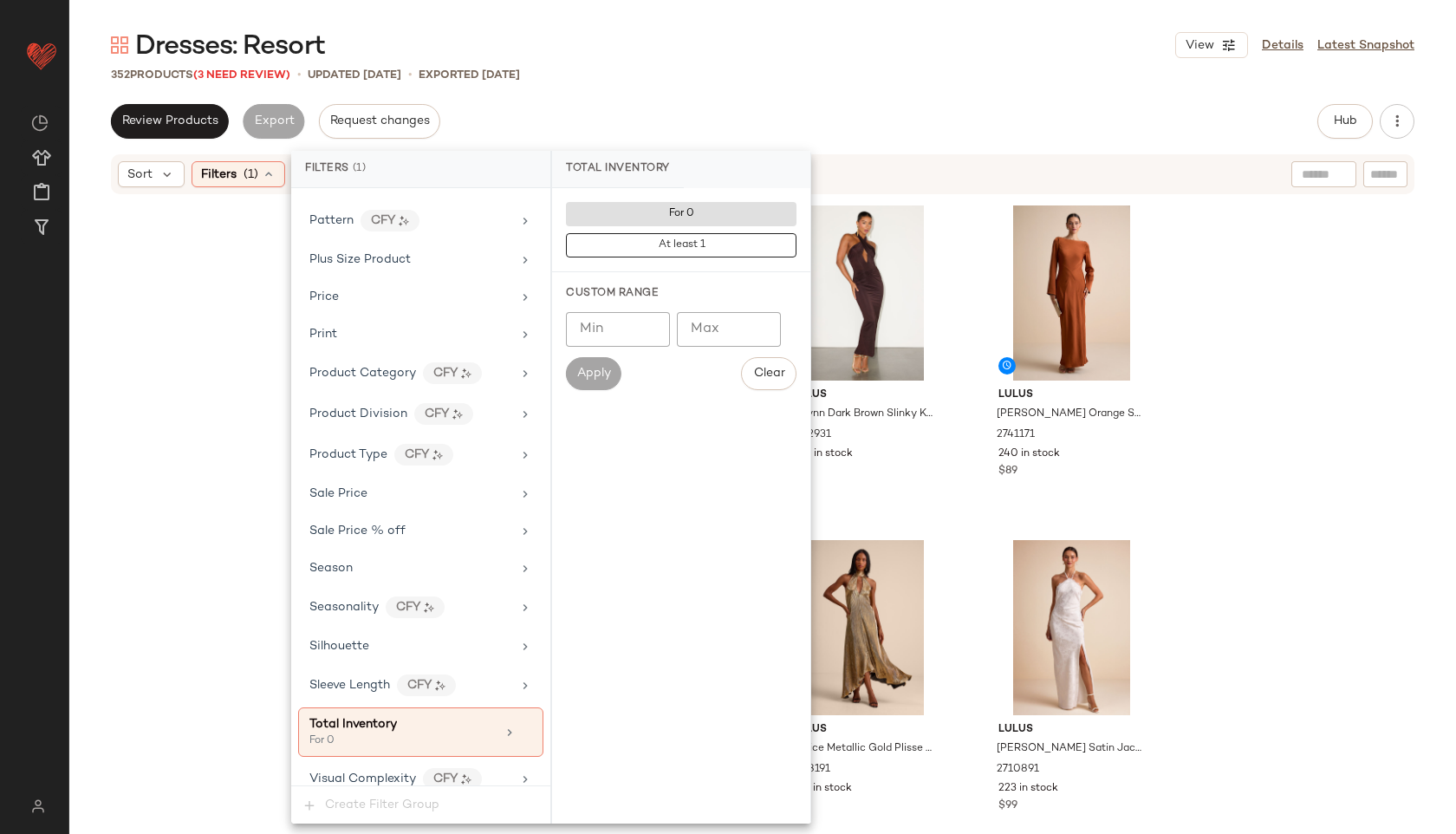
click at [770, 106] on div "Review Products Export Request changes Hub Send for Review External Review Inte…" at bounding box center [763, 121] width 1304 height 34
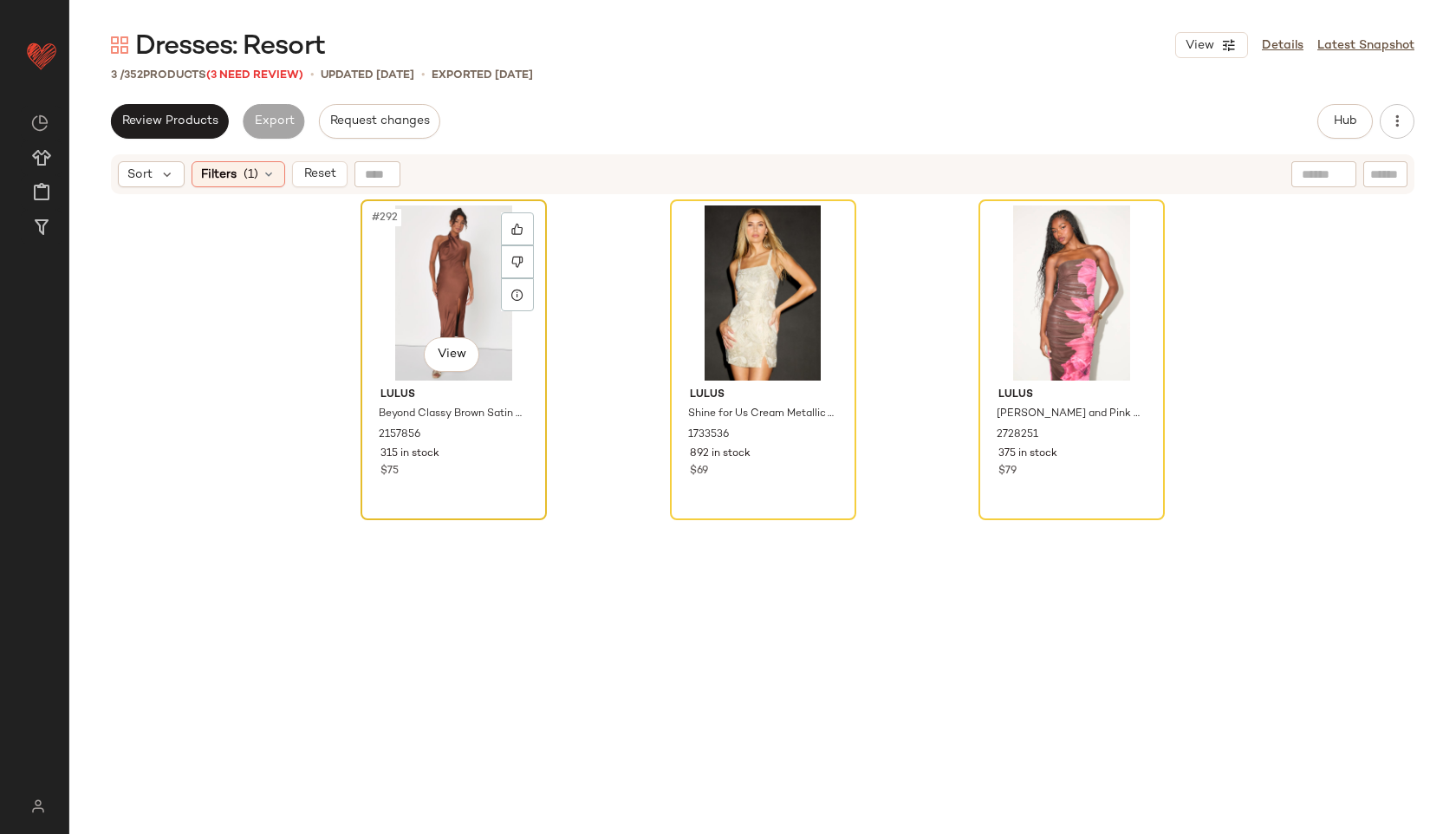
click at [428, 275] on div "#292 View" at bounding box center [453, 293] width 174 height 175
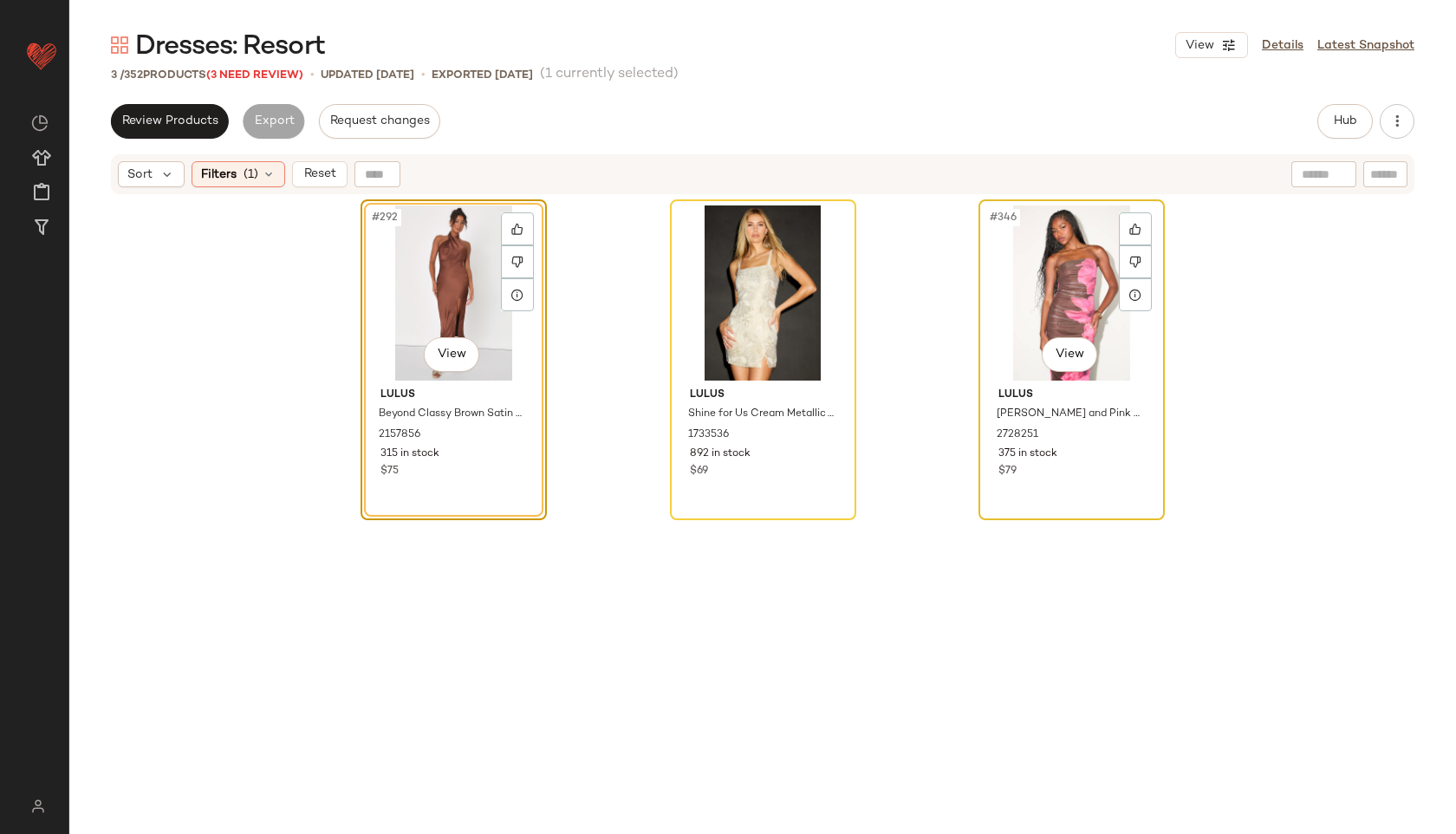
click at [1050, 297] on div "#346 View" at bounding box center [1071, 293] width 174 height 175
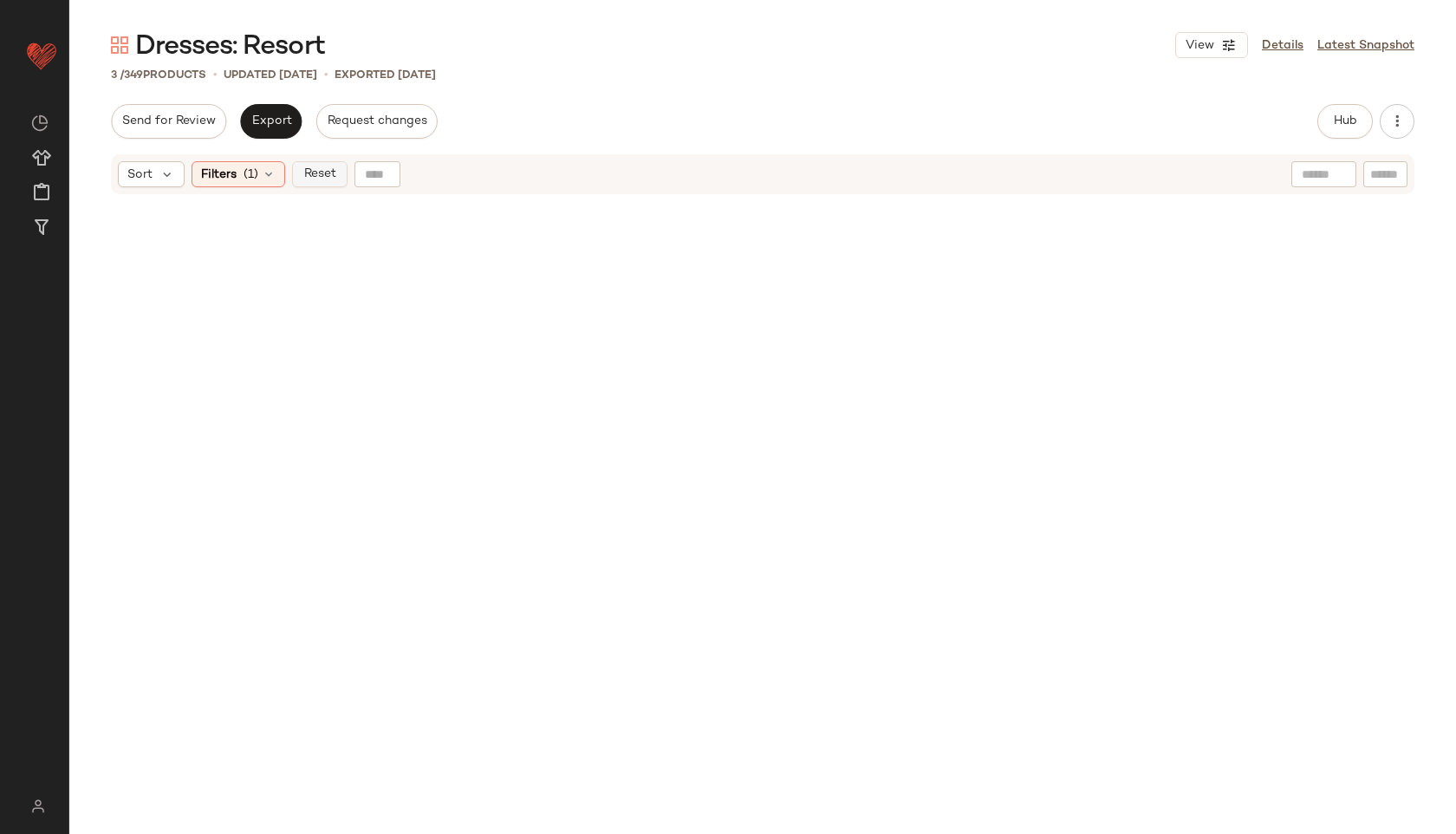
click at [314, 176] on span "Reset" at bounding box center [319, 174] width 32 height 14
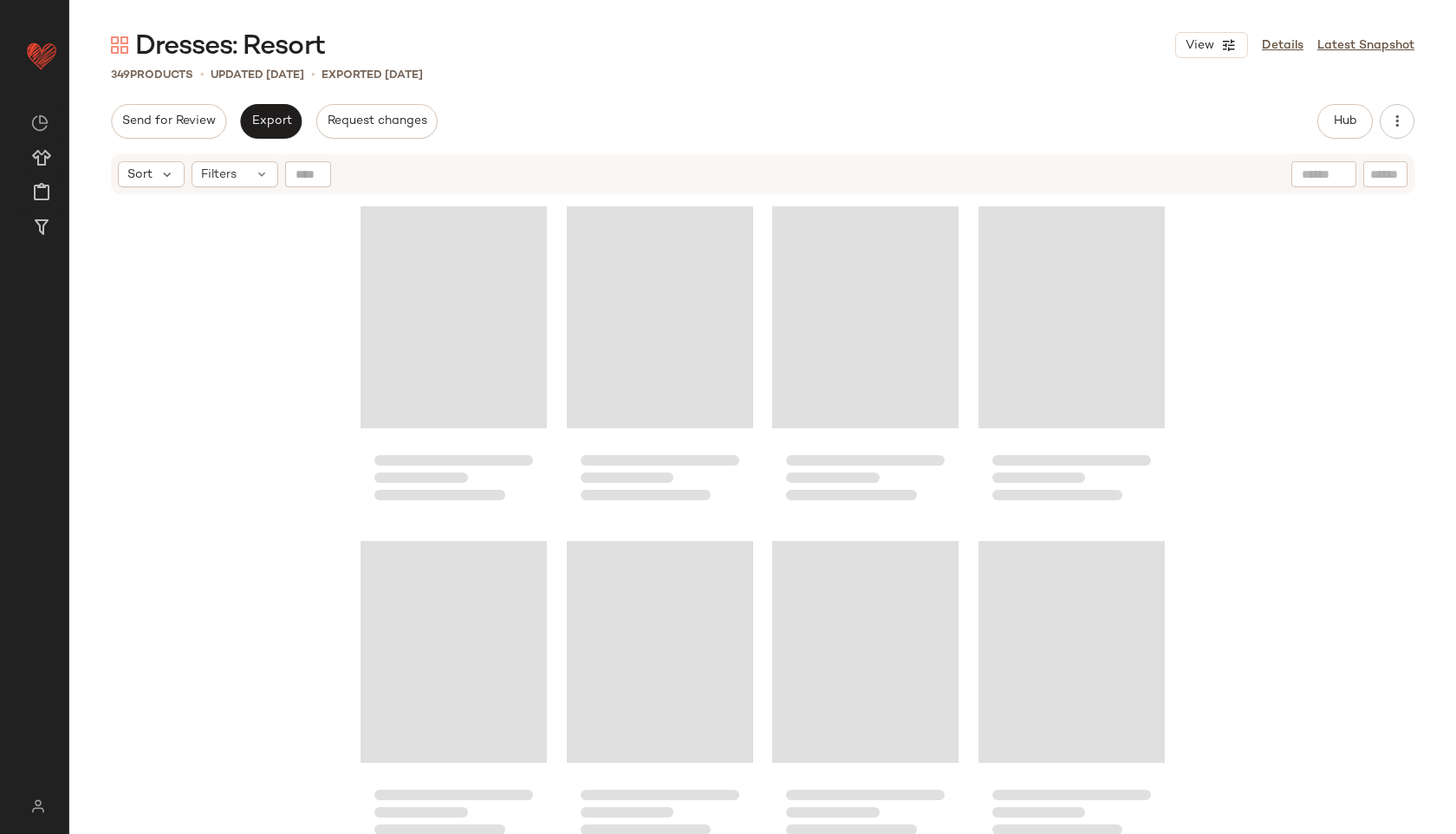
click at [905, 113] on div "Send for Review Export Request changes Hub Send for Review External Review Inte…" at bounding box center [763, 121] width 1304 height 34
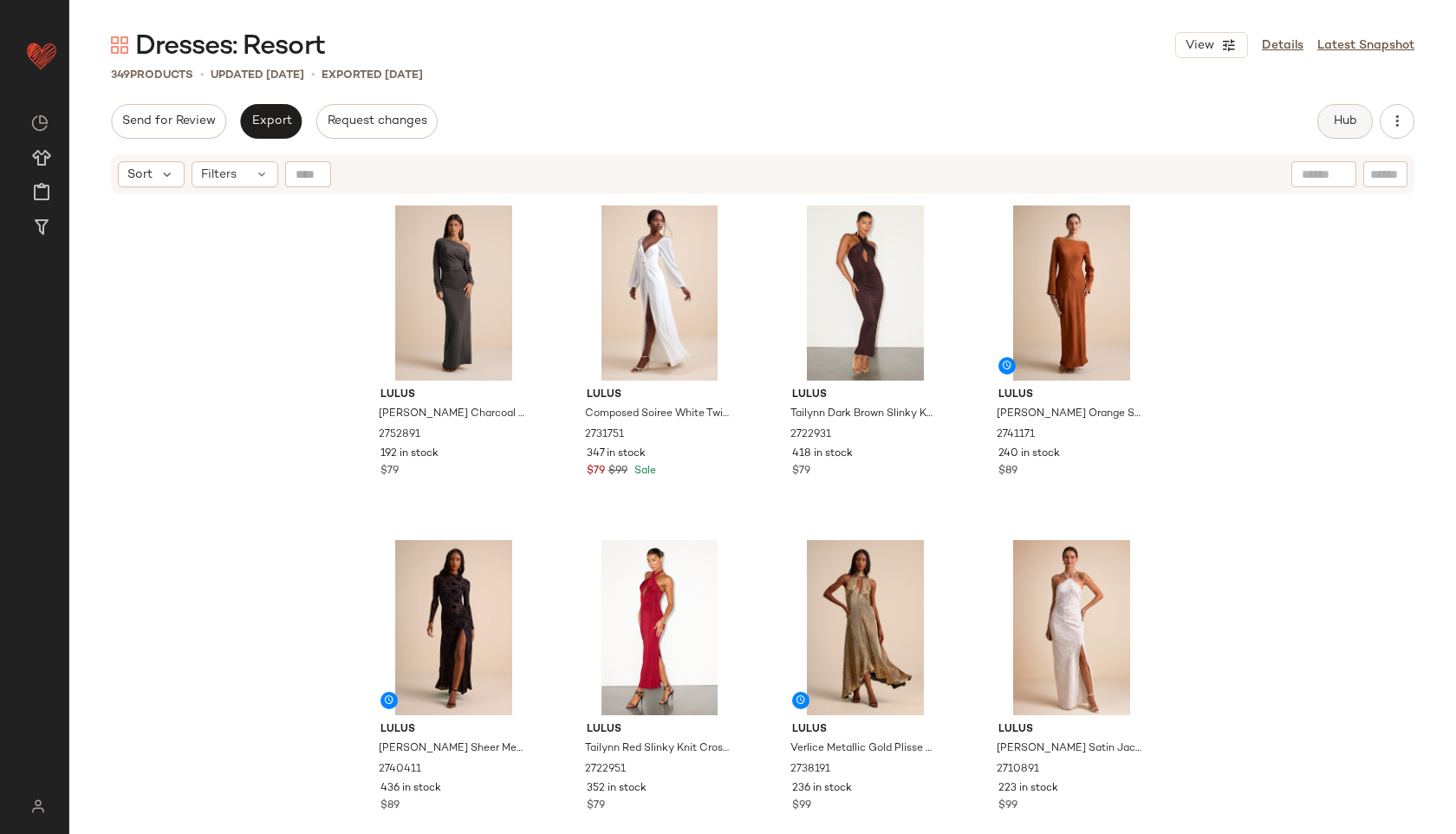
click at [1343, 129] on button "Hub" at bounding box center [1345, 121] width 55 height 34
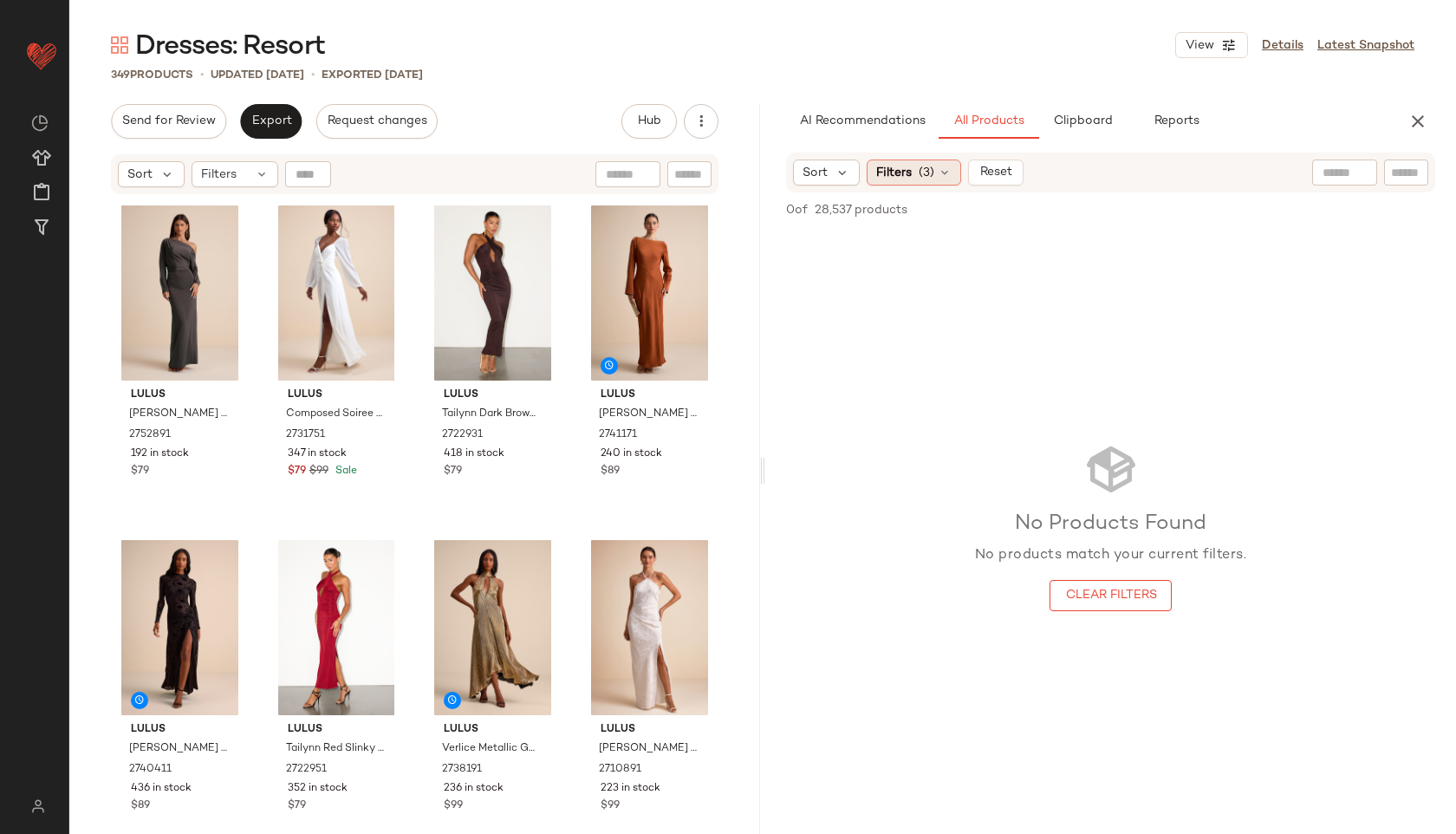
click at [928, 172] on span "(3)" at bounding box center [926, 173] width 16 height 19
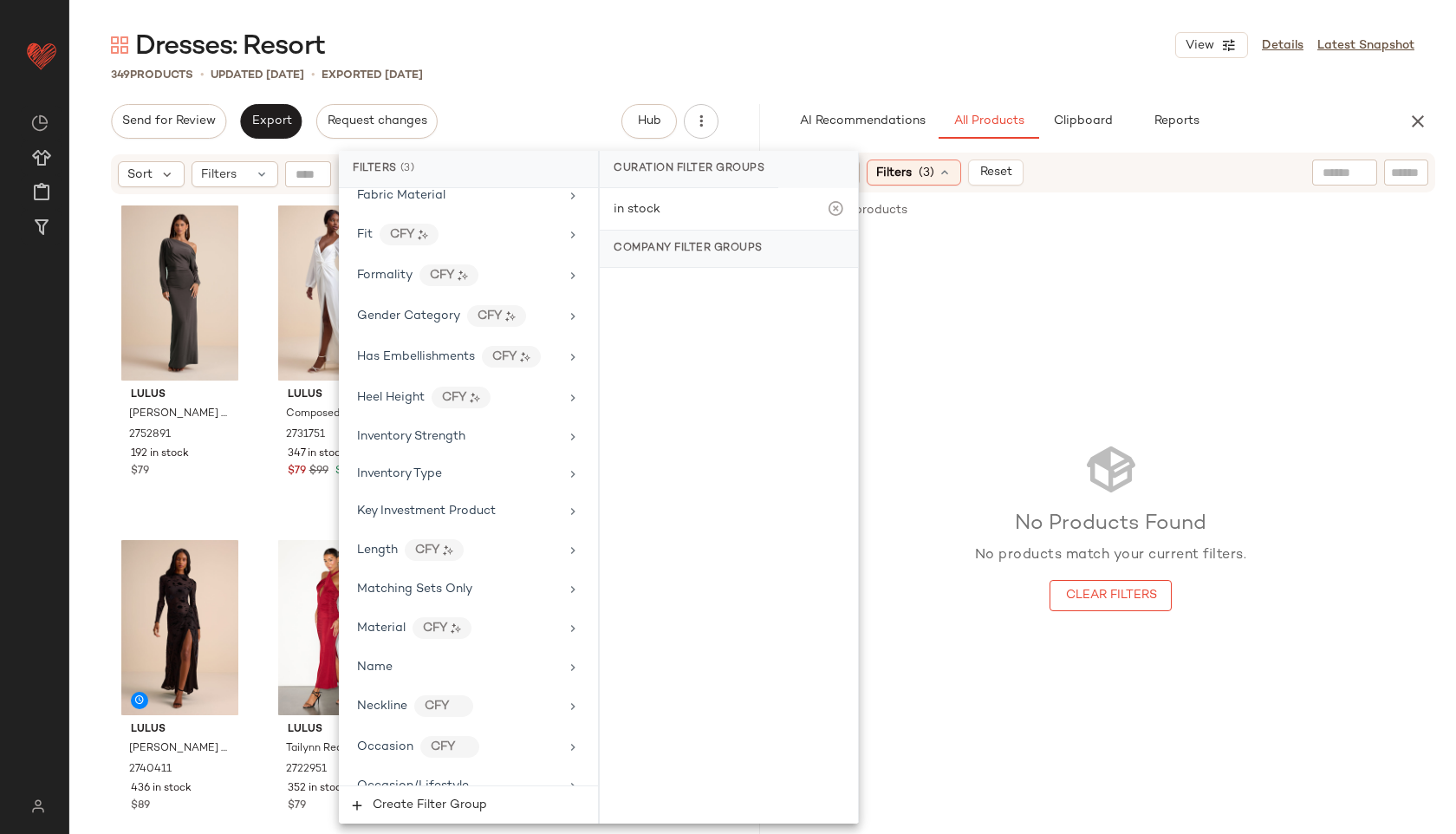
scroll to position [1308, 0]
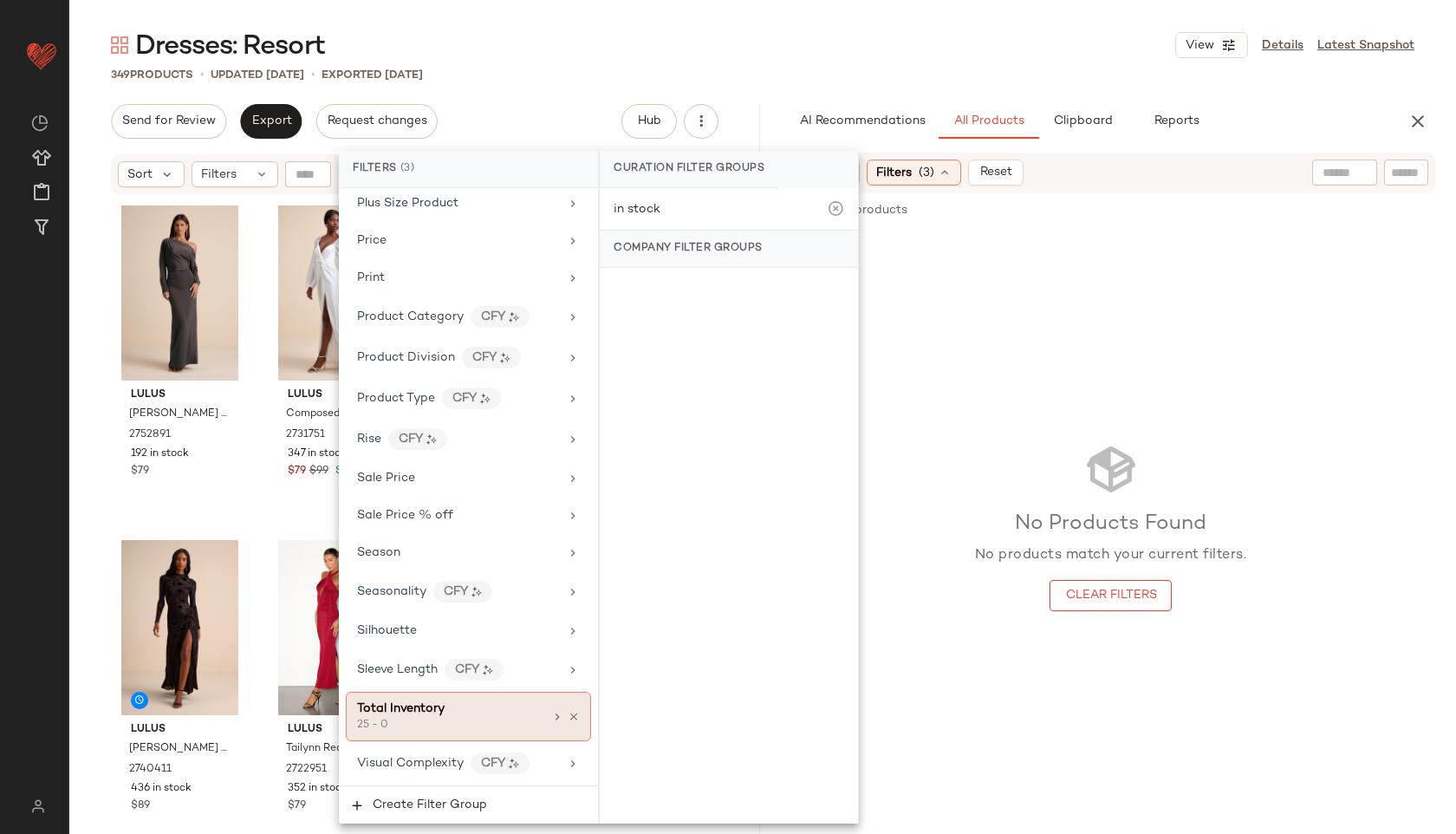
click at [428, 712] on span "Total Inventory" at bounding box center [400, 708] width 87 height 13
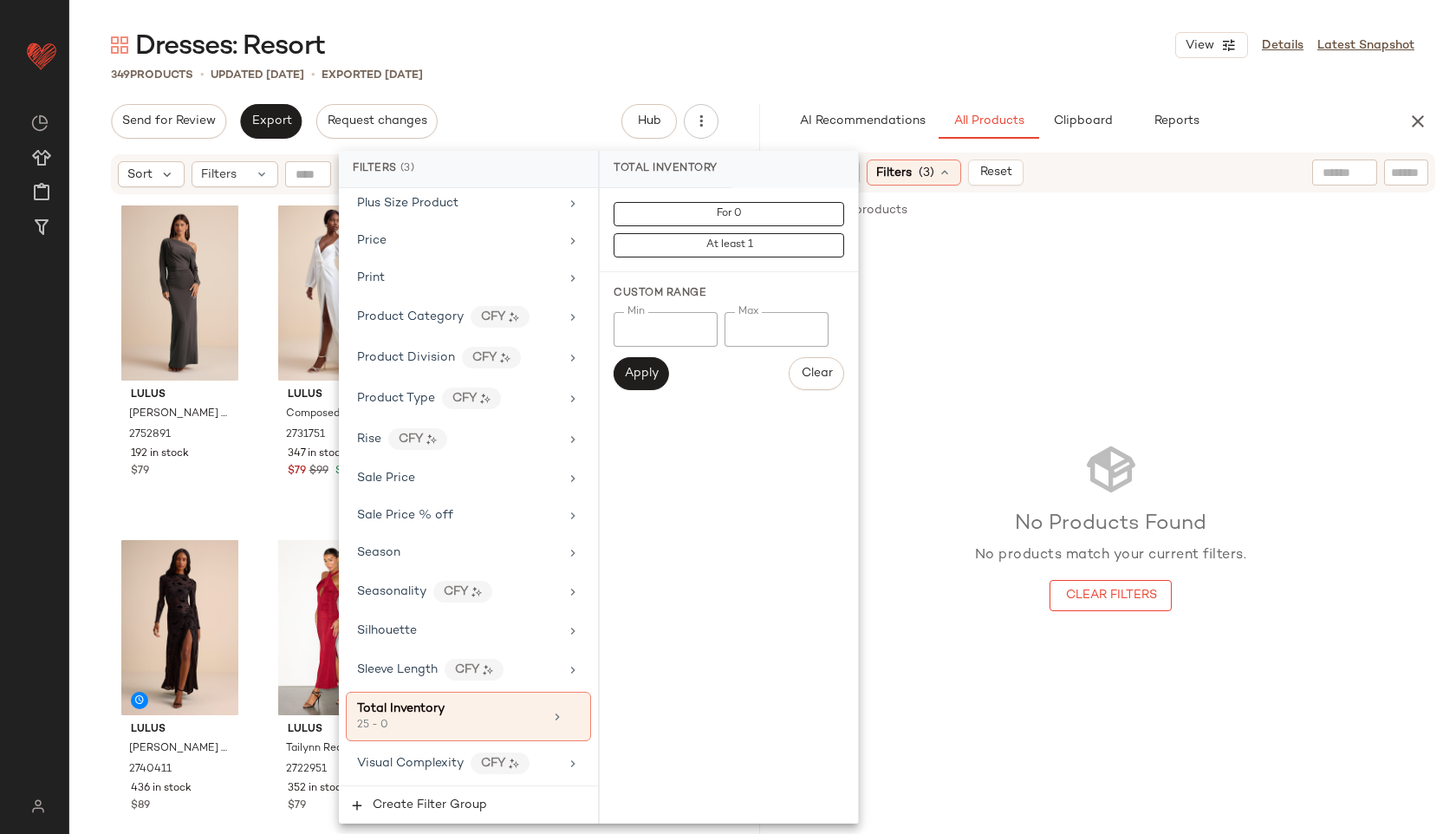
click at [769, 324] on input "*" at bounding box center [777, 328] width 104 height 34
click at [646, 370] on span "Apply" at bounding box center [641, 374] width 34 height 14
click at [854, 47] on div "Dresses: Resort View Details Latest Snapshot" at bounding box center [763, 44] width 1386 height 34
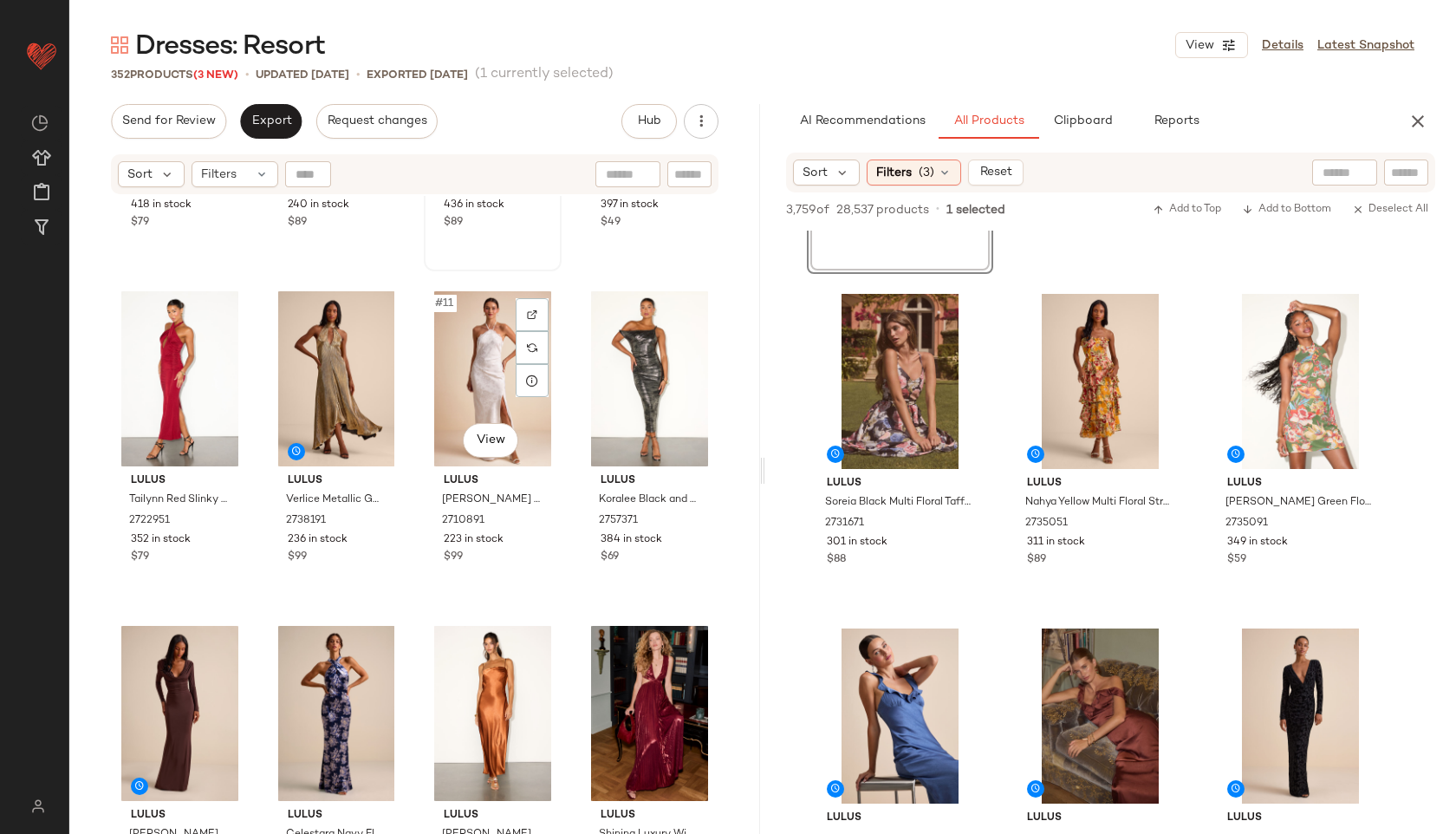
scroll to position [603, 0]
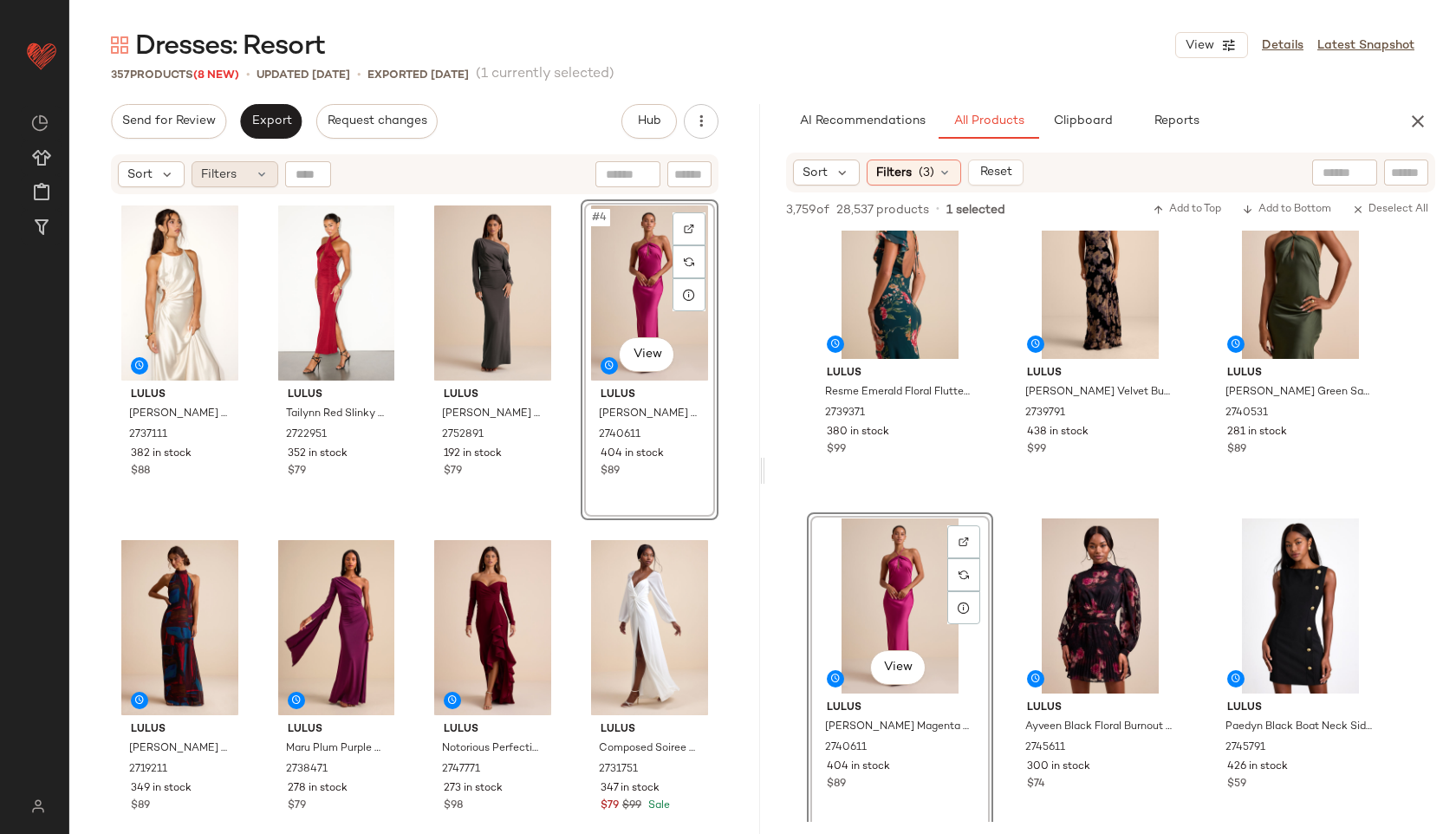
click at [241, 167] on div "Filters" at bounding box center [235, 174] width 87 height 26
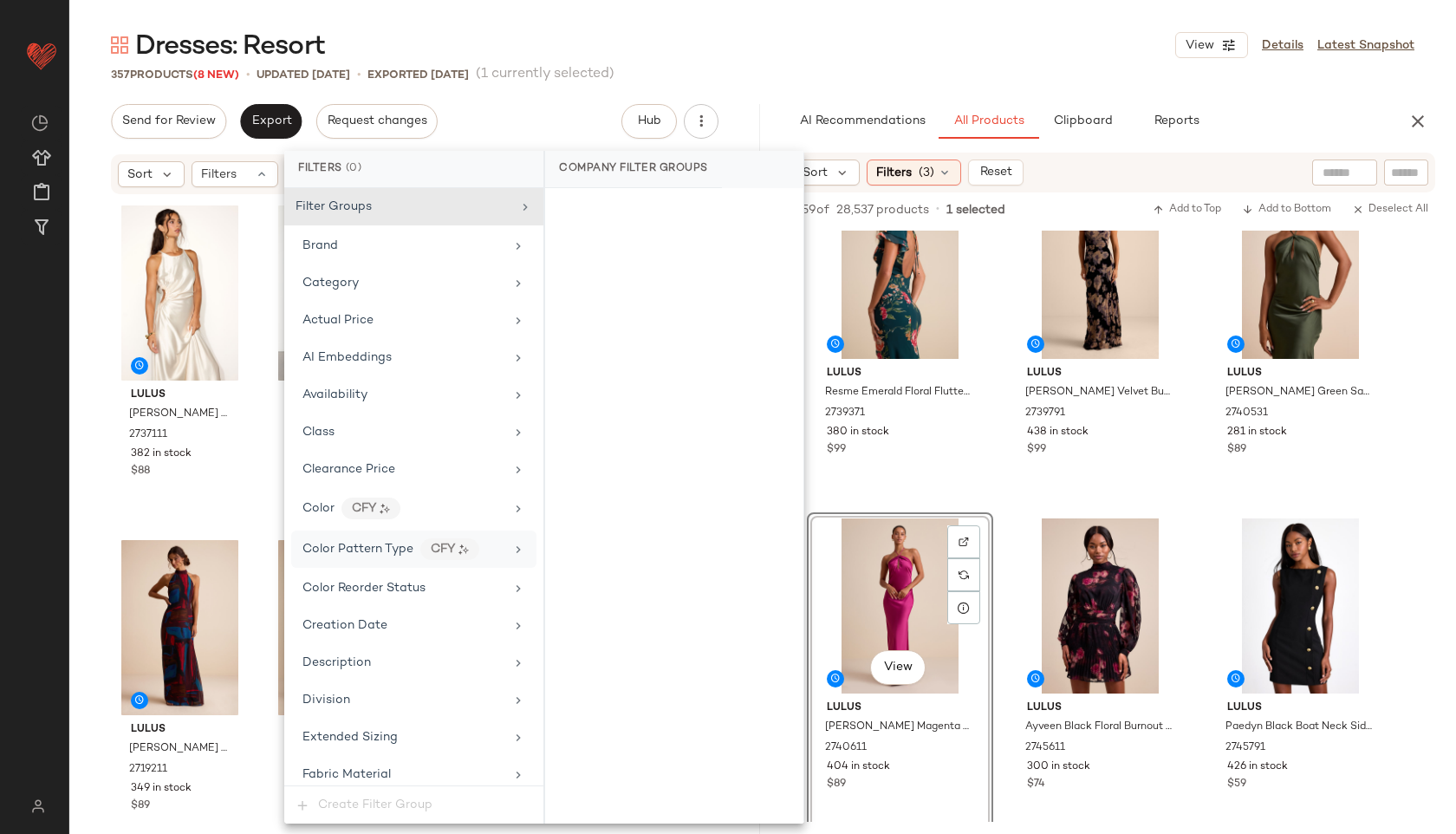
scroll to position [1180, 0]
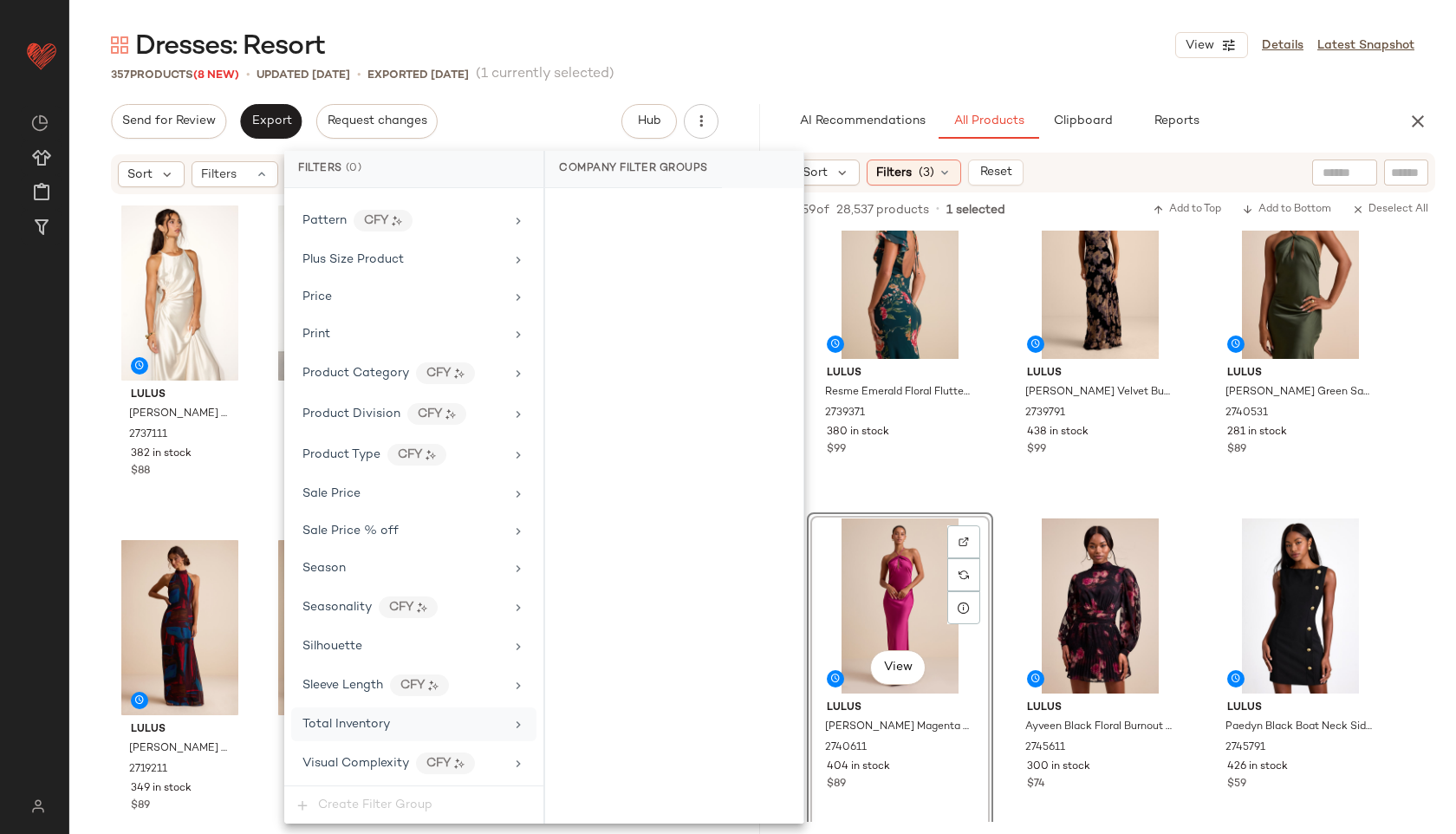
click at [342, 731] on div "Total Inventory" at bounding box center [346, 724] width 87 height 19
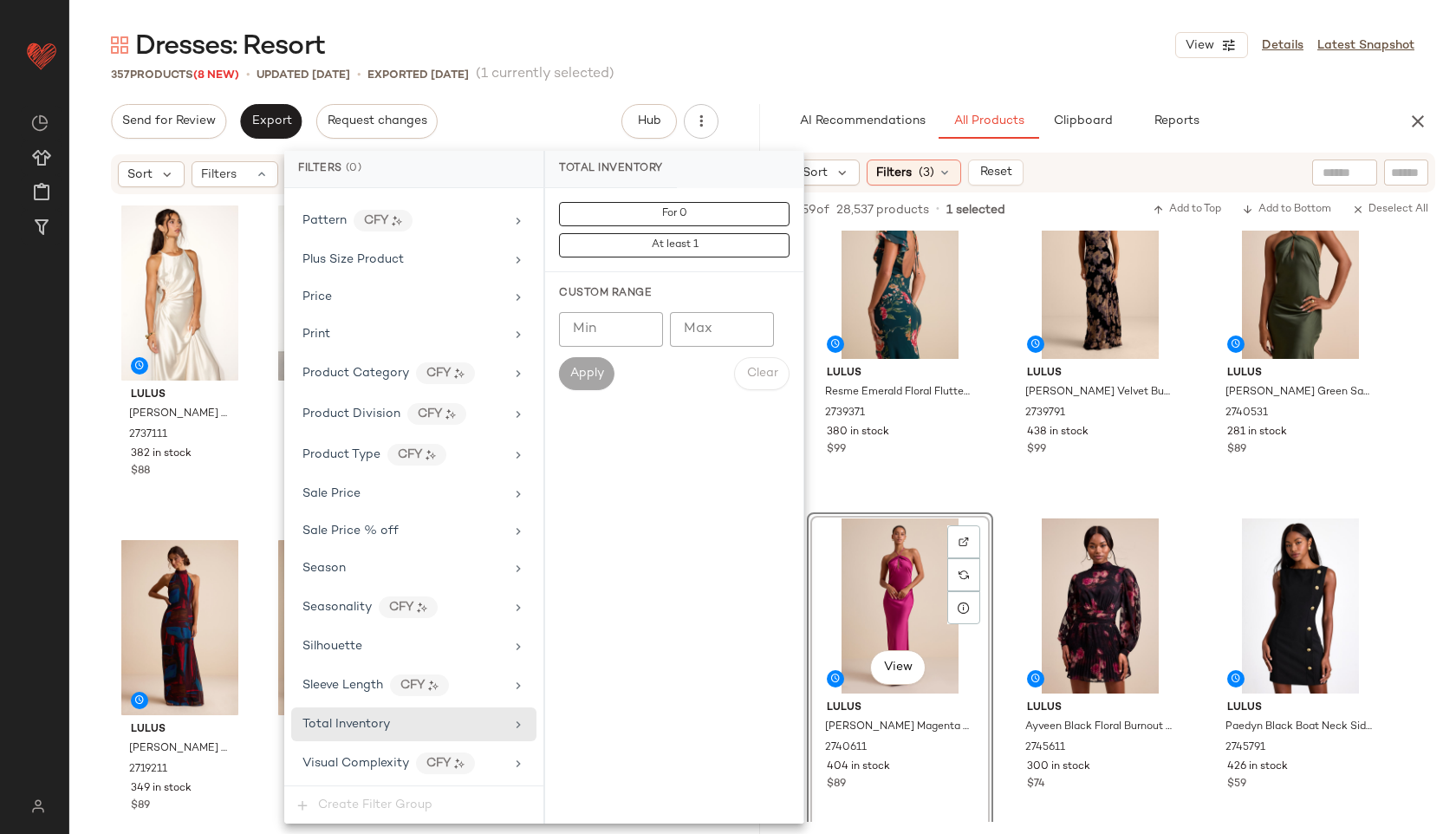
click at [705, 327] on input "Max" at bounding box center [722, 328] width 104 height 34
type input "**"
click at [587, 372] on span "Apply" at bounding box center [586, 374] width 34 height 14
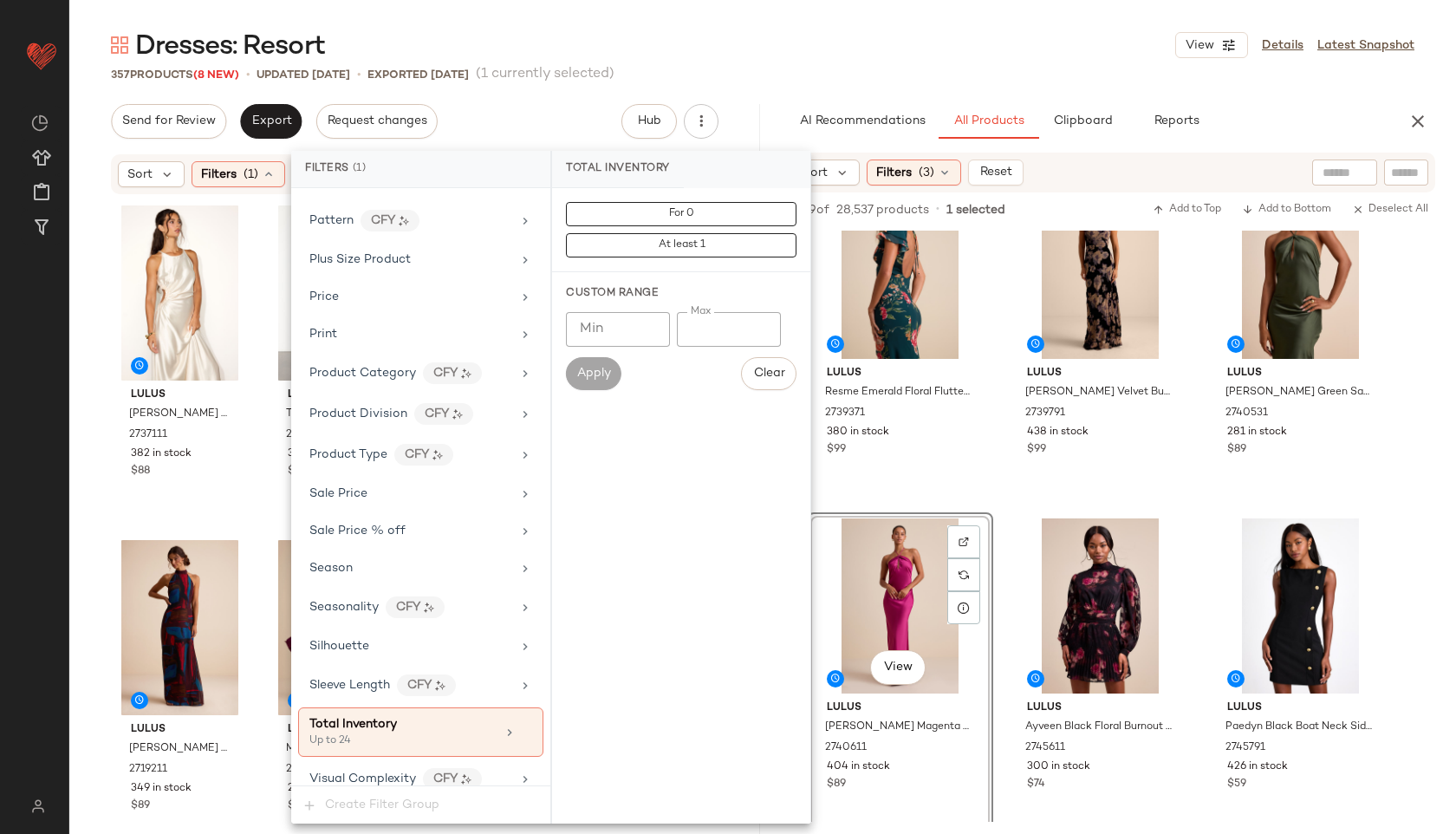
click at [799, 48] on div "Dresses: Resort View Details Latest Snapshot" at bounding box center [763, 44] width 1386 height 34
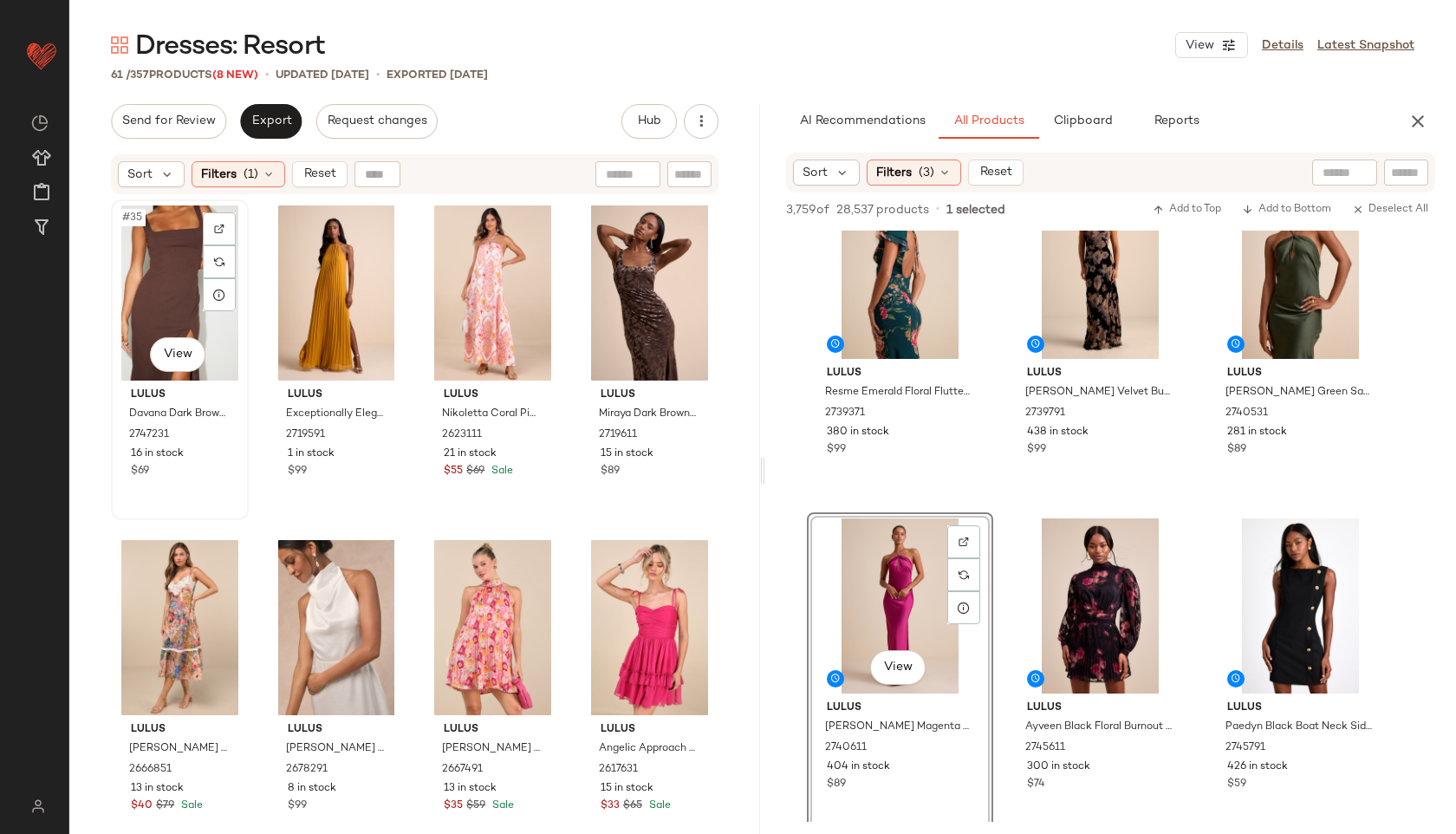
click at [159, 271] on div "#35 View" at bounding box center [180, 293] width 126 height 175
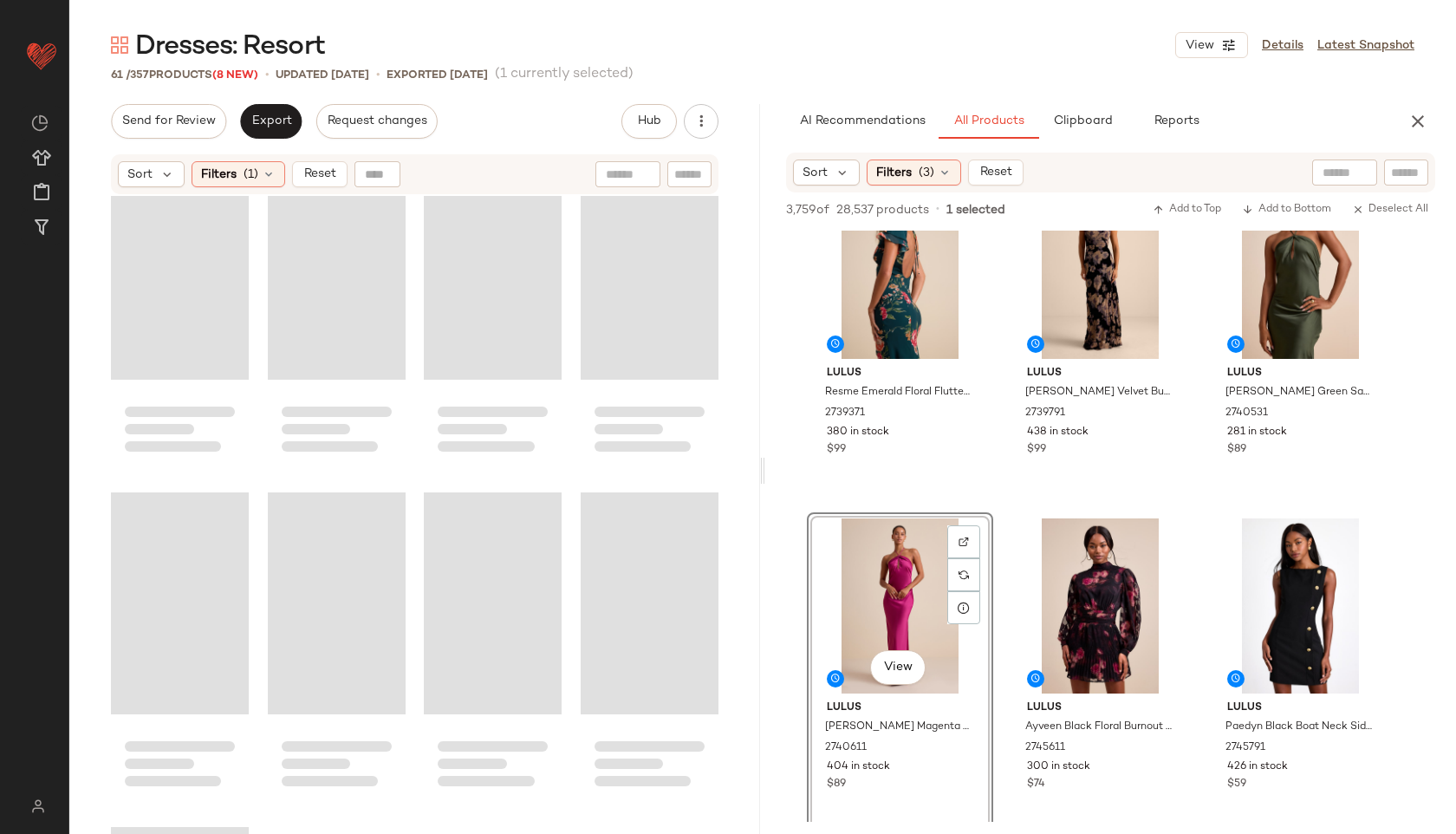
scroll to position [4672, 0]
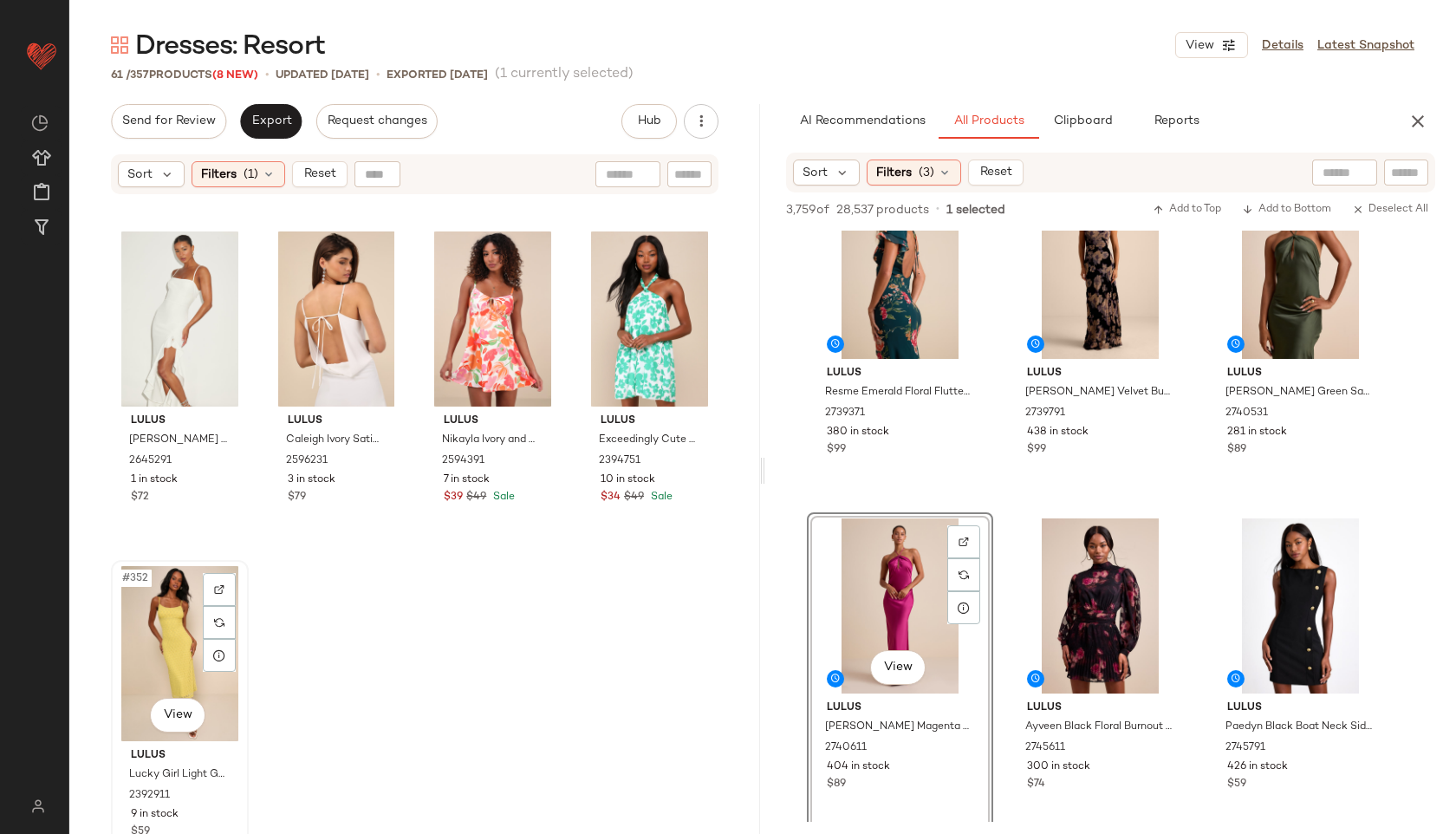
click at [173, 640] on div "#352 View" at bounding box center [180, 654] width 126 height 175
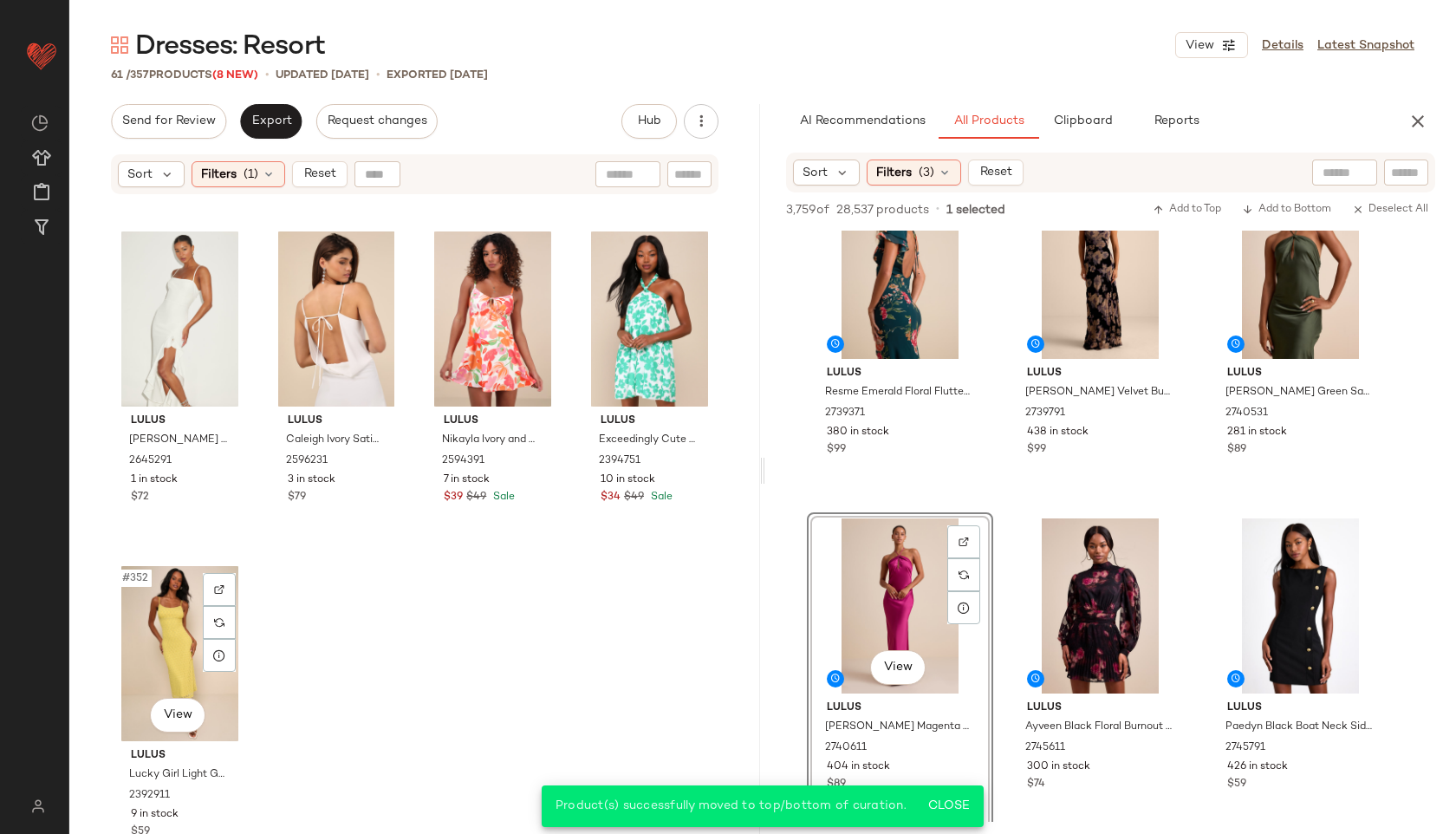
click at [332, 160] on div "Sort Filters (1) Reset" at bounding box center [415, 174] width 608 height 40
click at [322, 169] on span "Reset" at bounding box center [319, 174] width 32 height 14
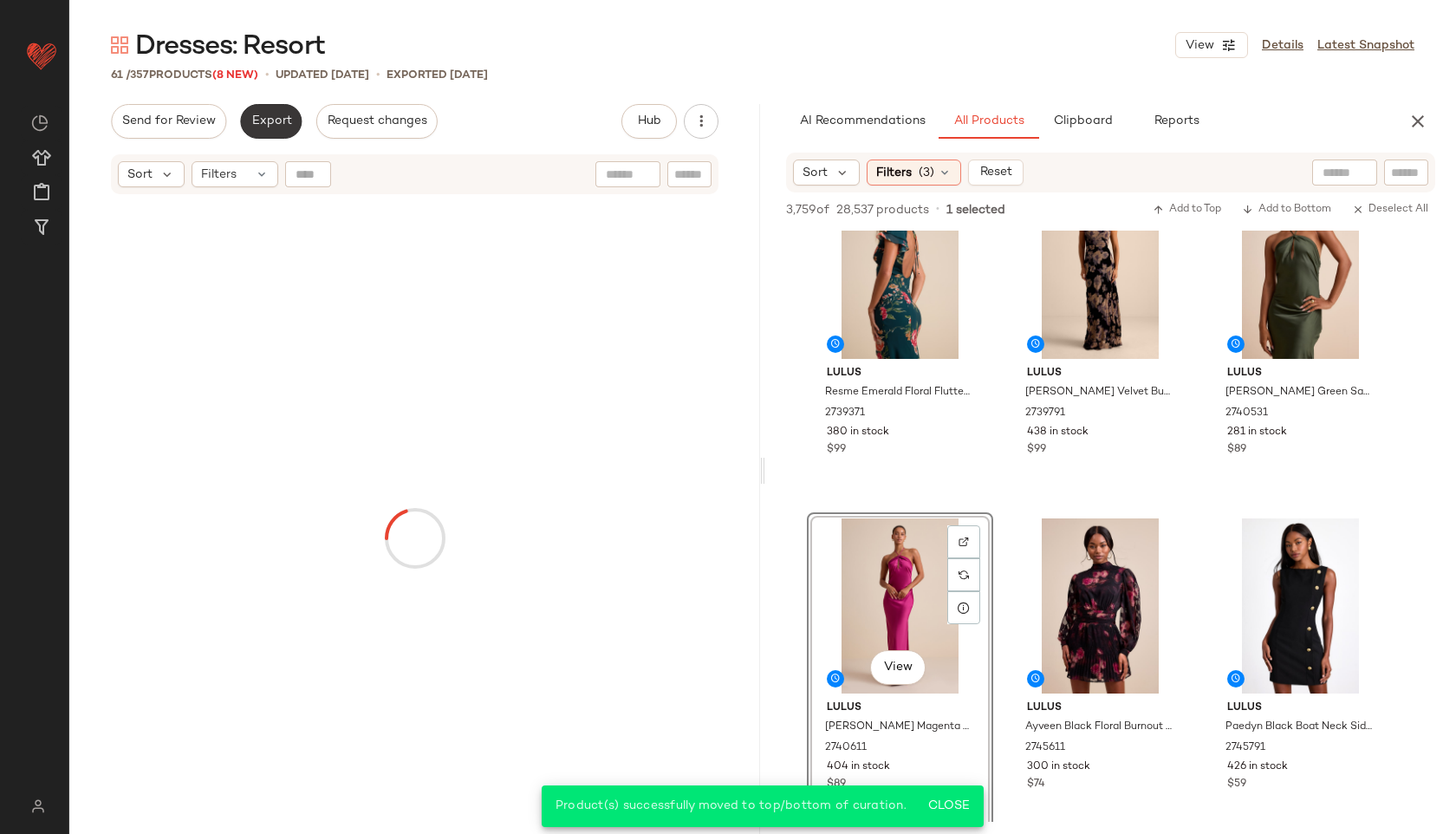
click at [278, 118] on span "Export" at bounding box center [270, 121] width 40 height 14
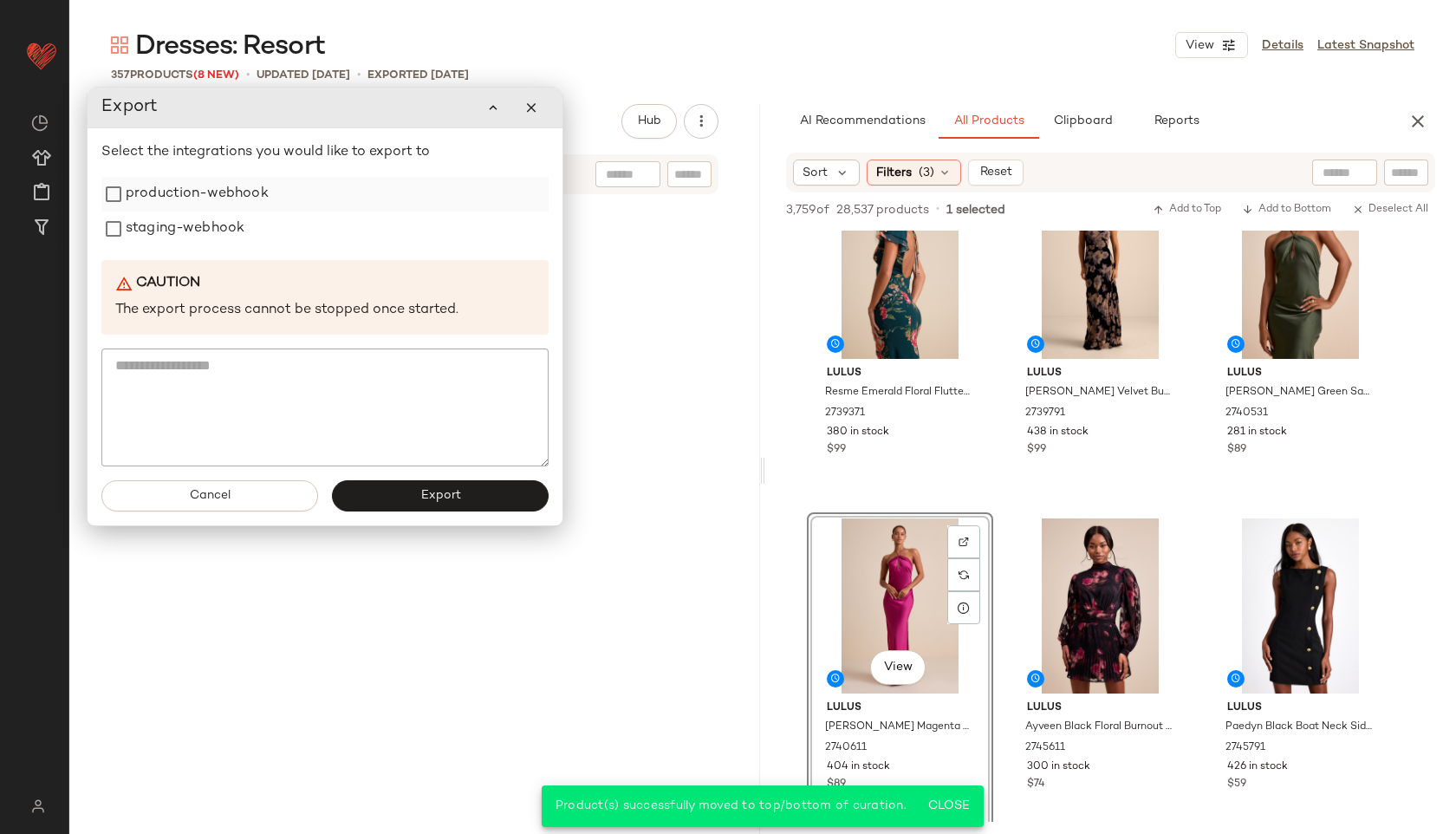
scroll to position [29431, 0]
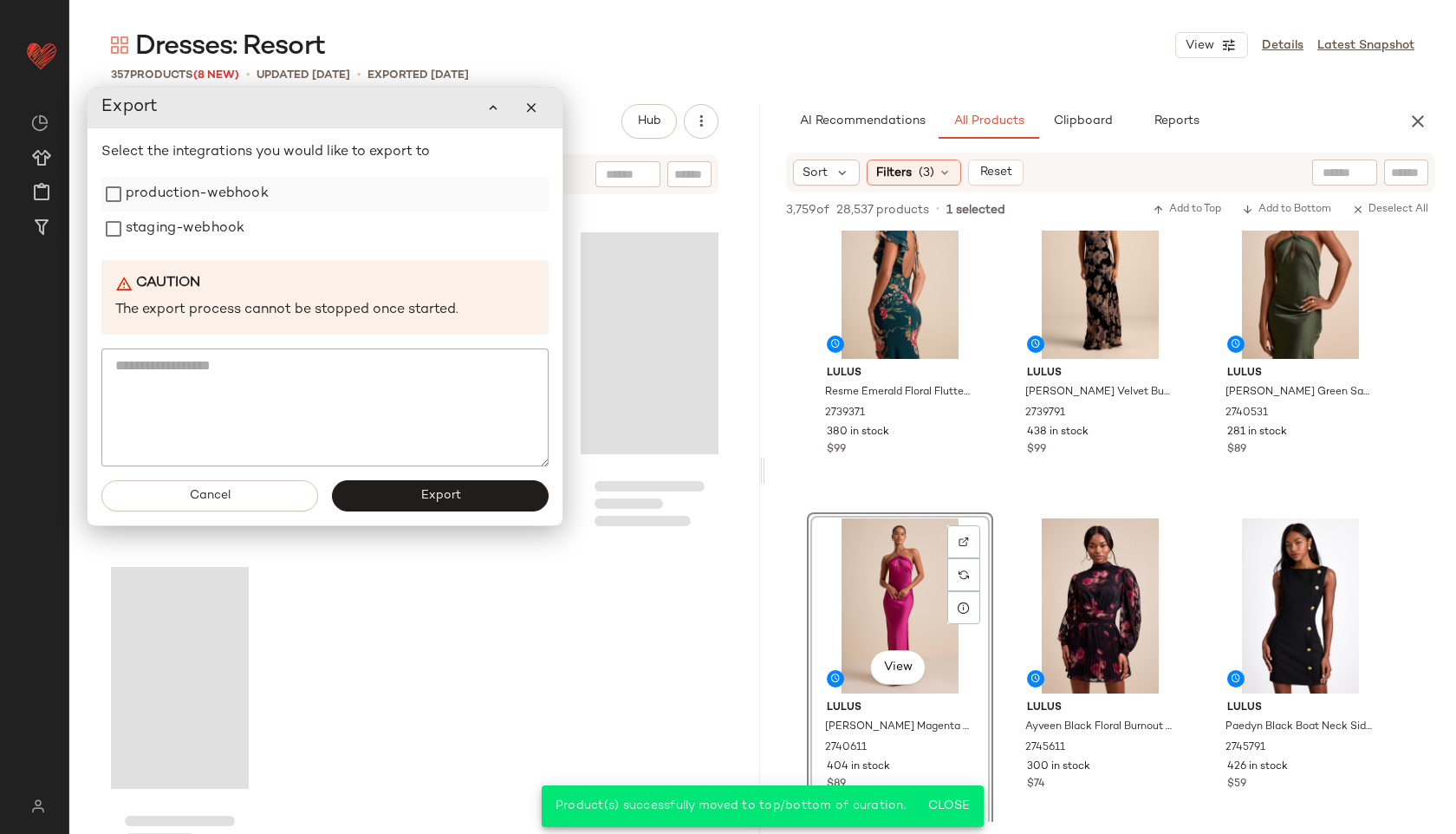
click at [183, 203] on label "production-webhook" at bounding box center [197, 194] width 143 height 34
click at [181, 230] on label "staging-webhook" at bounding box center [185, 228] width 119 height 34
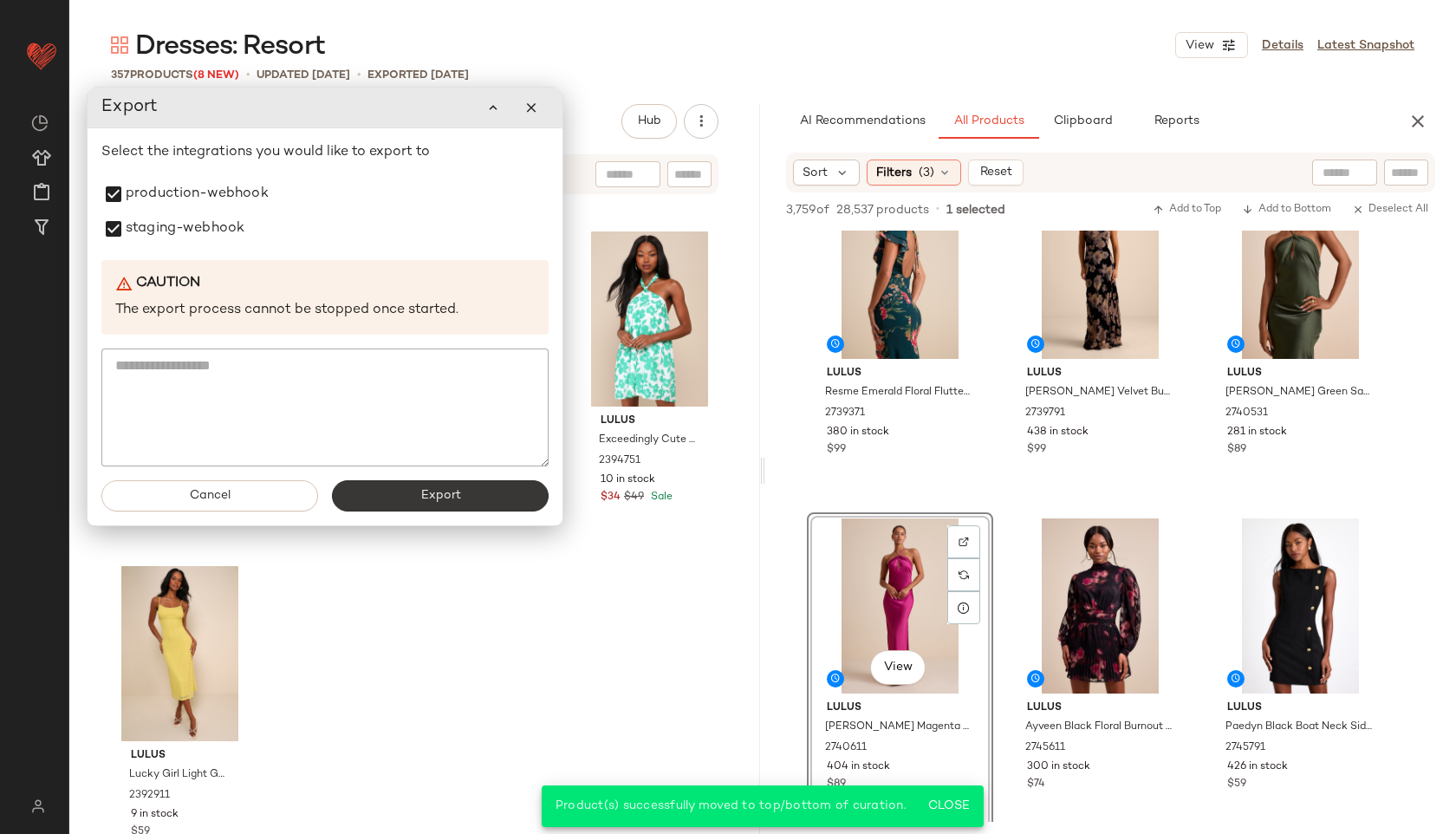
click at [376, 493] on button "Export" at bounding box center [440, 496] width 216 height 31
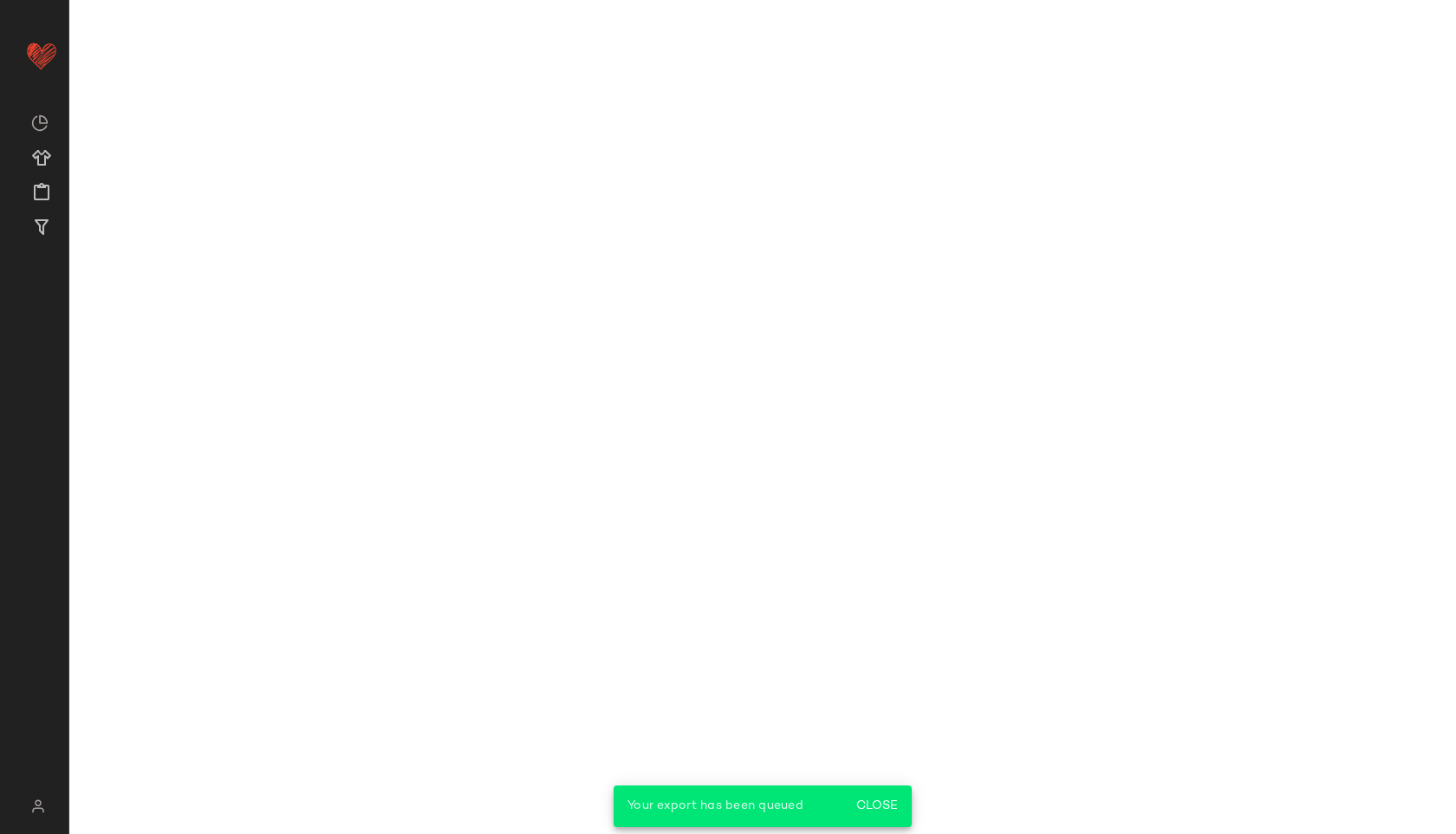
scroll to position [4402, 0]
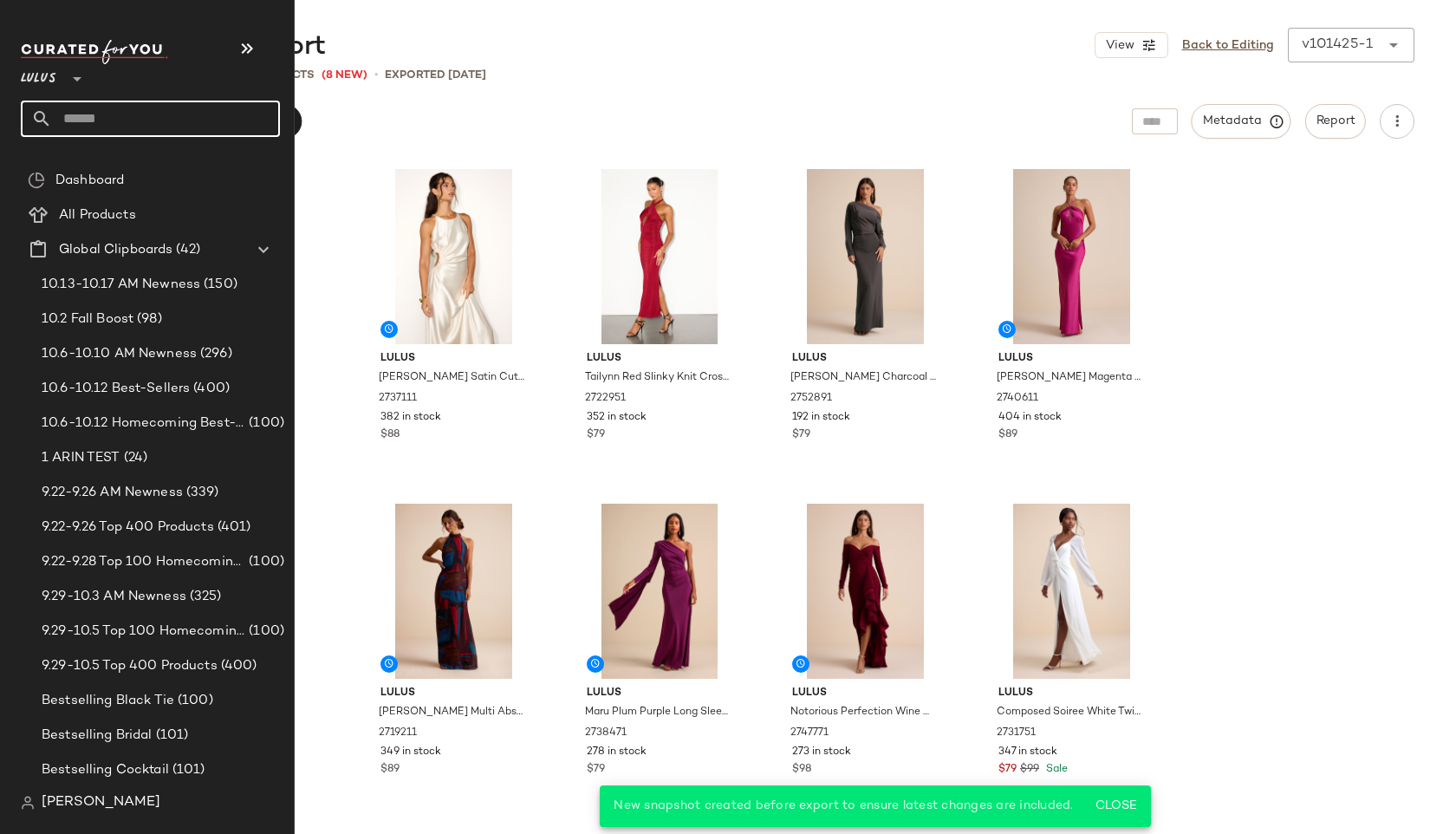
click at [87, 114] on input "text" at bounding box center [166, 118] width 228 height 36
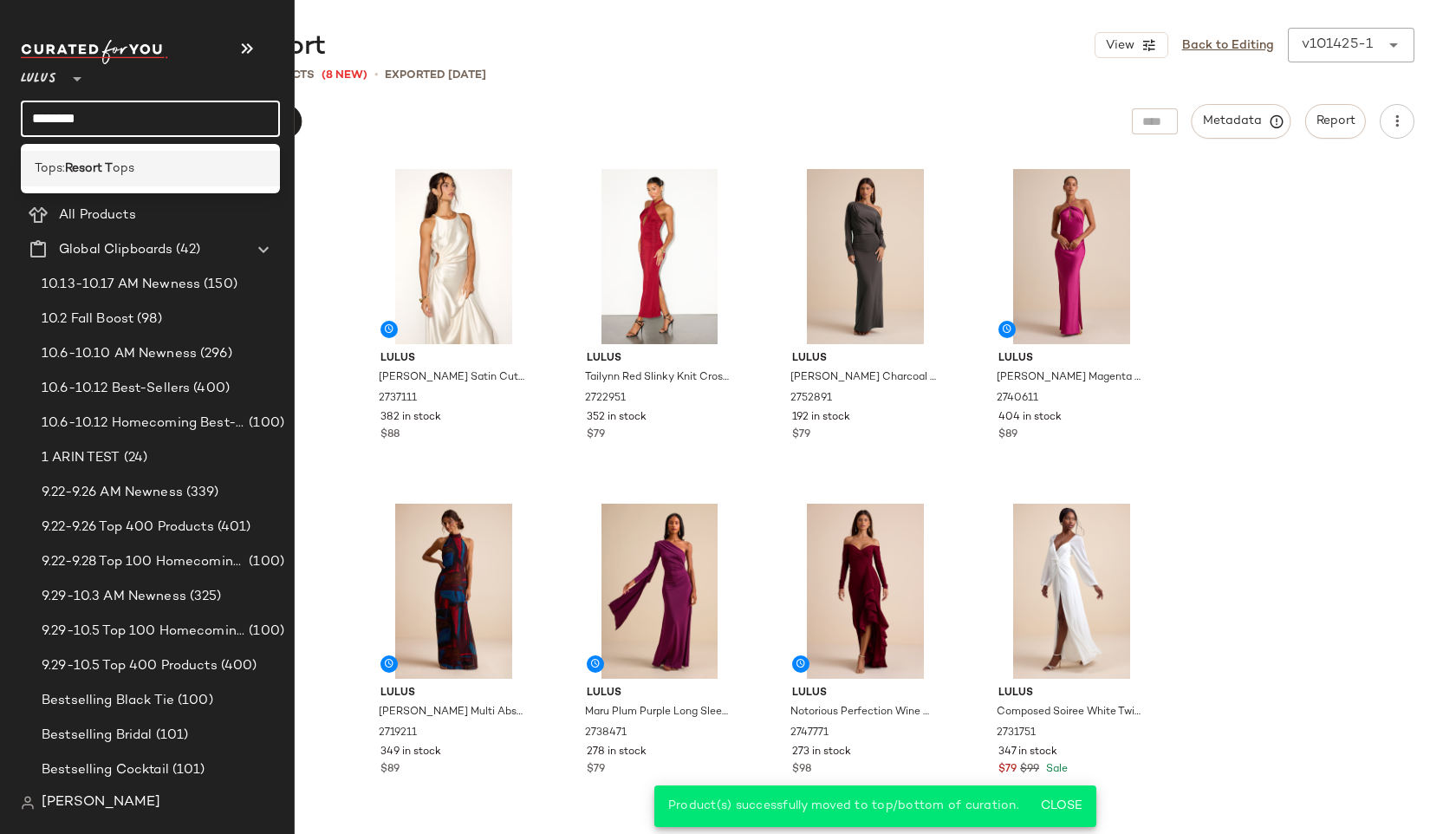
type input "********"
click at [85, 169] on b "Resort T" at bounding box center [88, 168] width 47 height 19
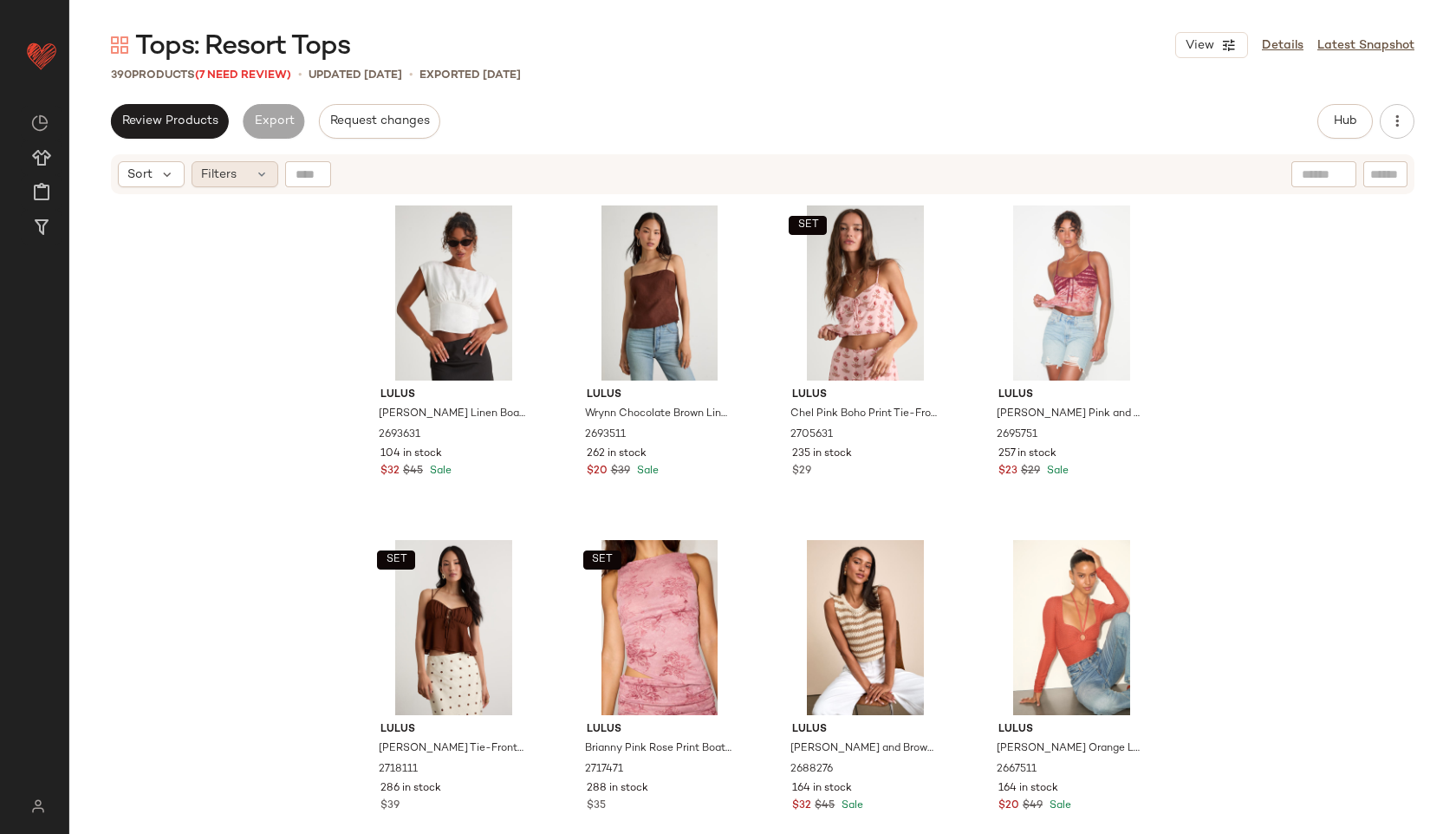
click at [246, 174] on div "Filters" at bounding box center [235, 174] width 87 height 26
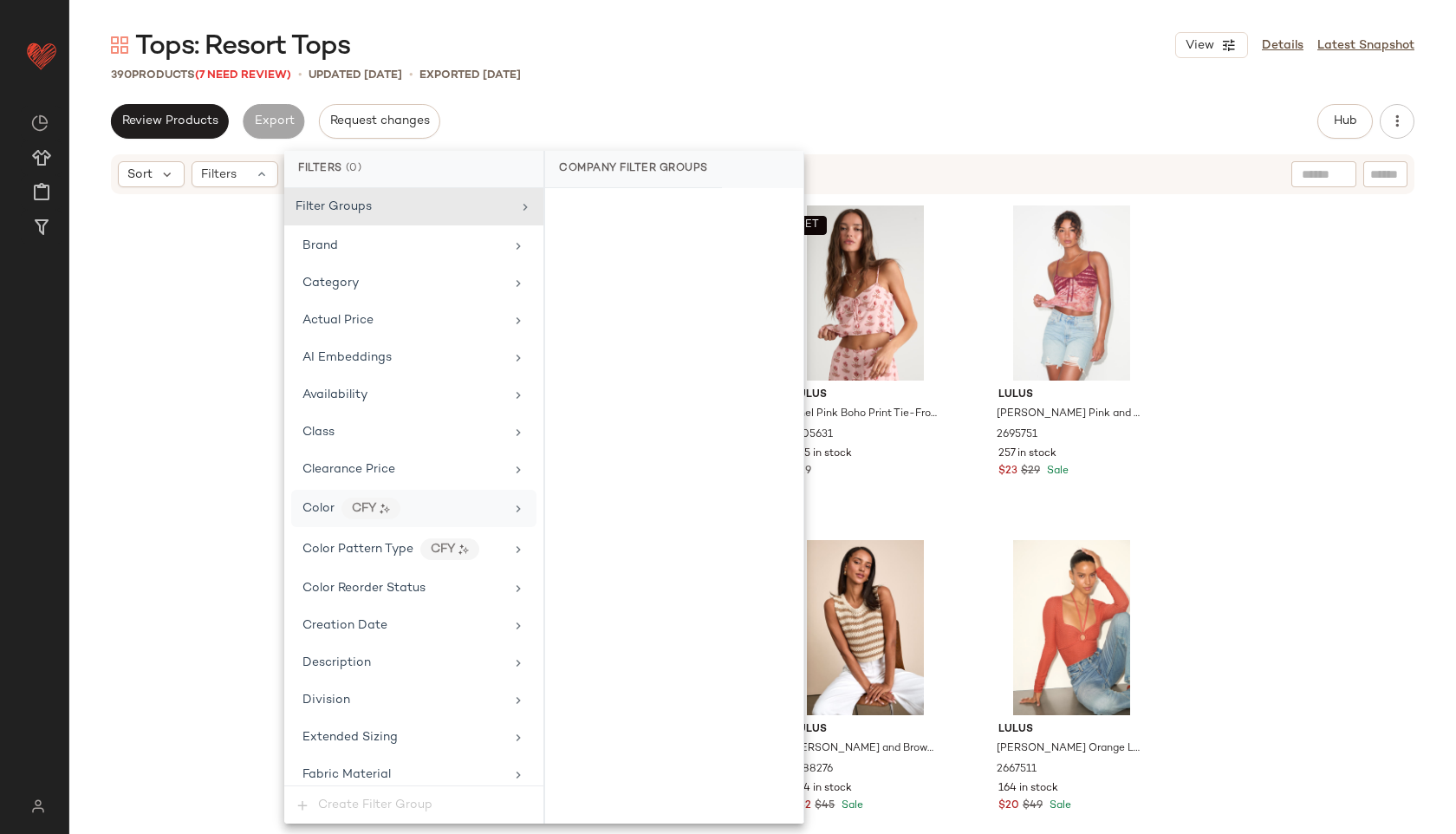
scroll to position [1183, 0]
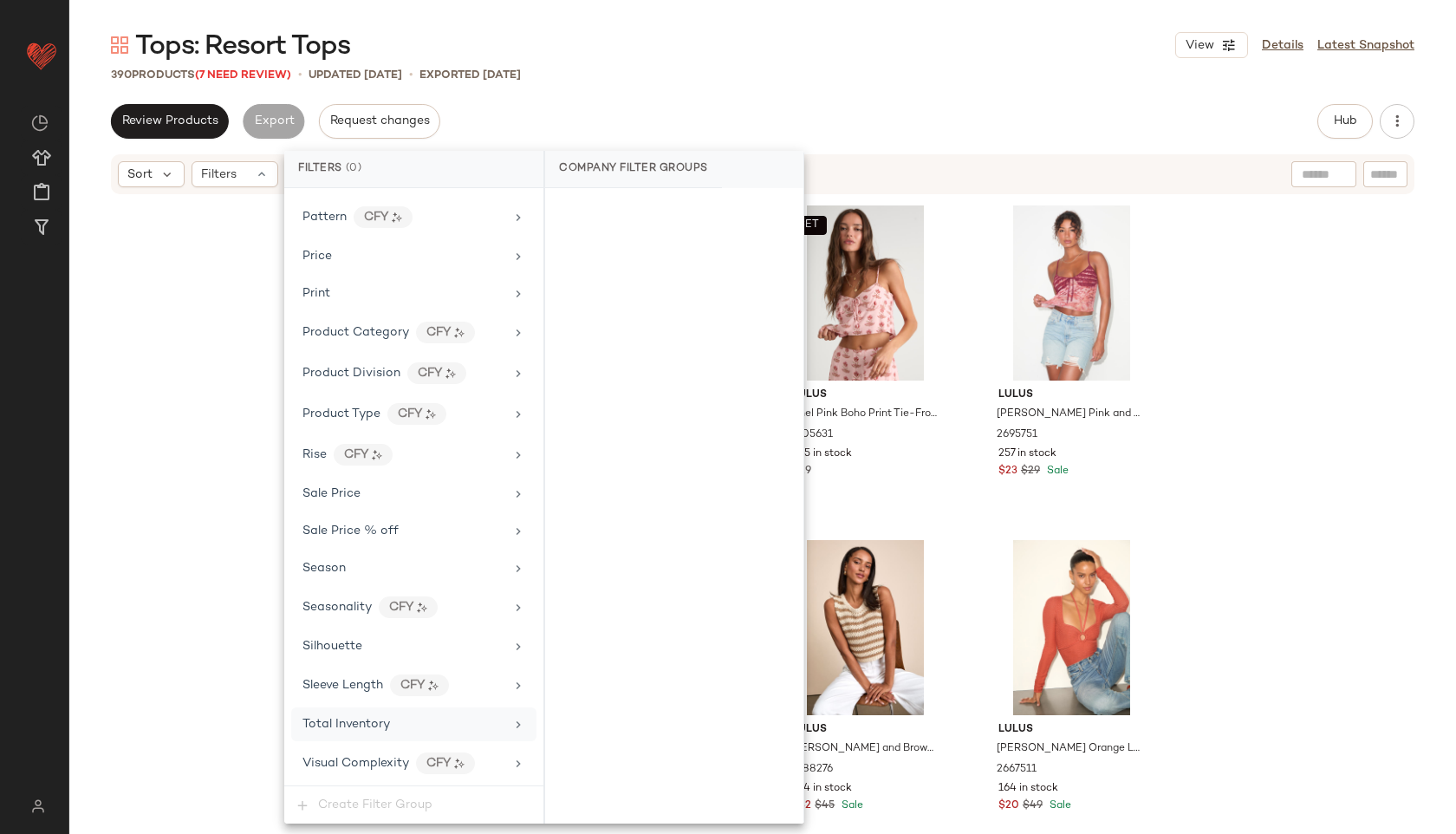
click at [339, 728] on span "Total Inventory" at bounding box center [346, 724] width 87 height 13
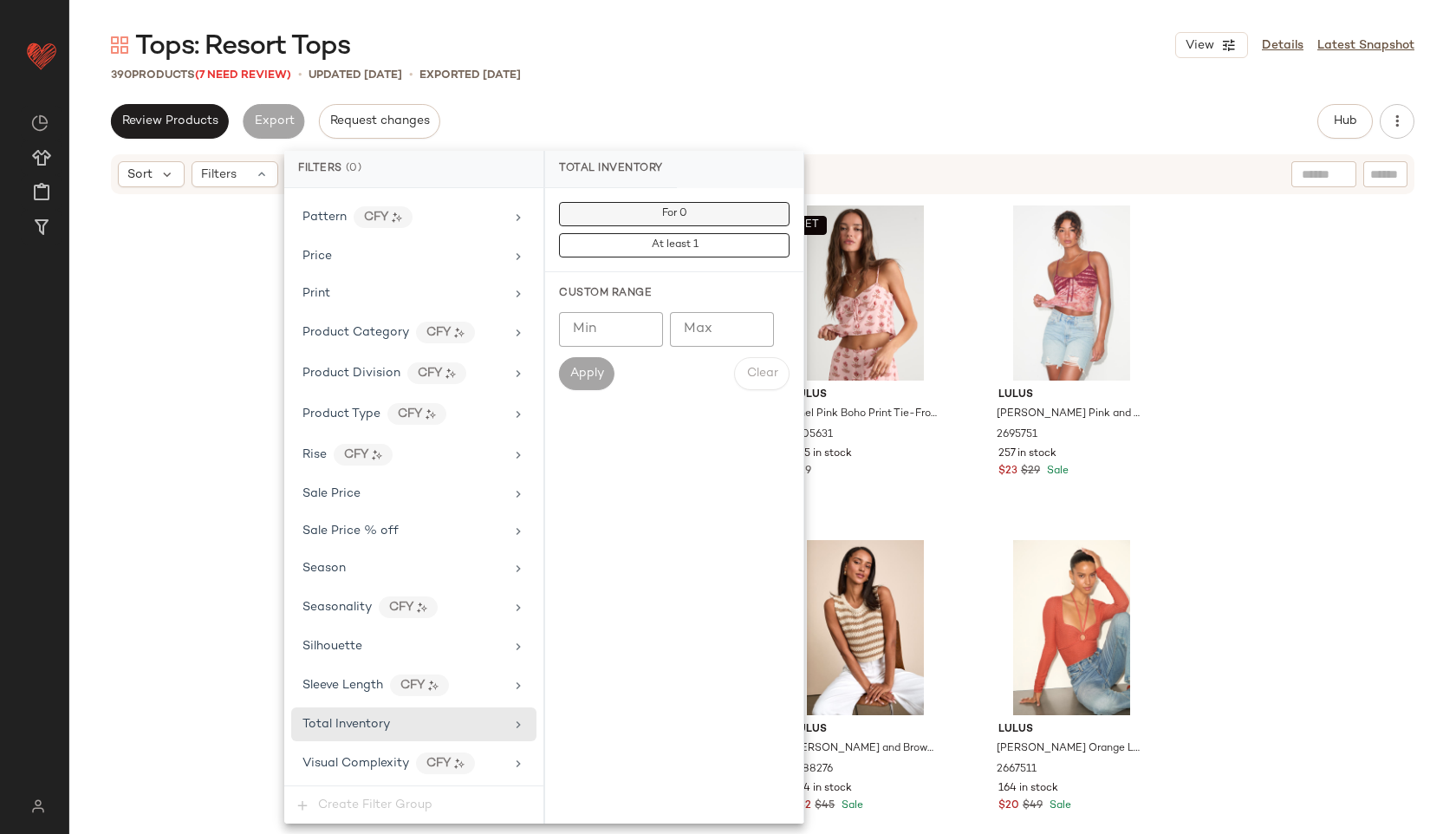
click at [671, 221] on button "For 0" at bounding box center [673, 213] width 230 height 25
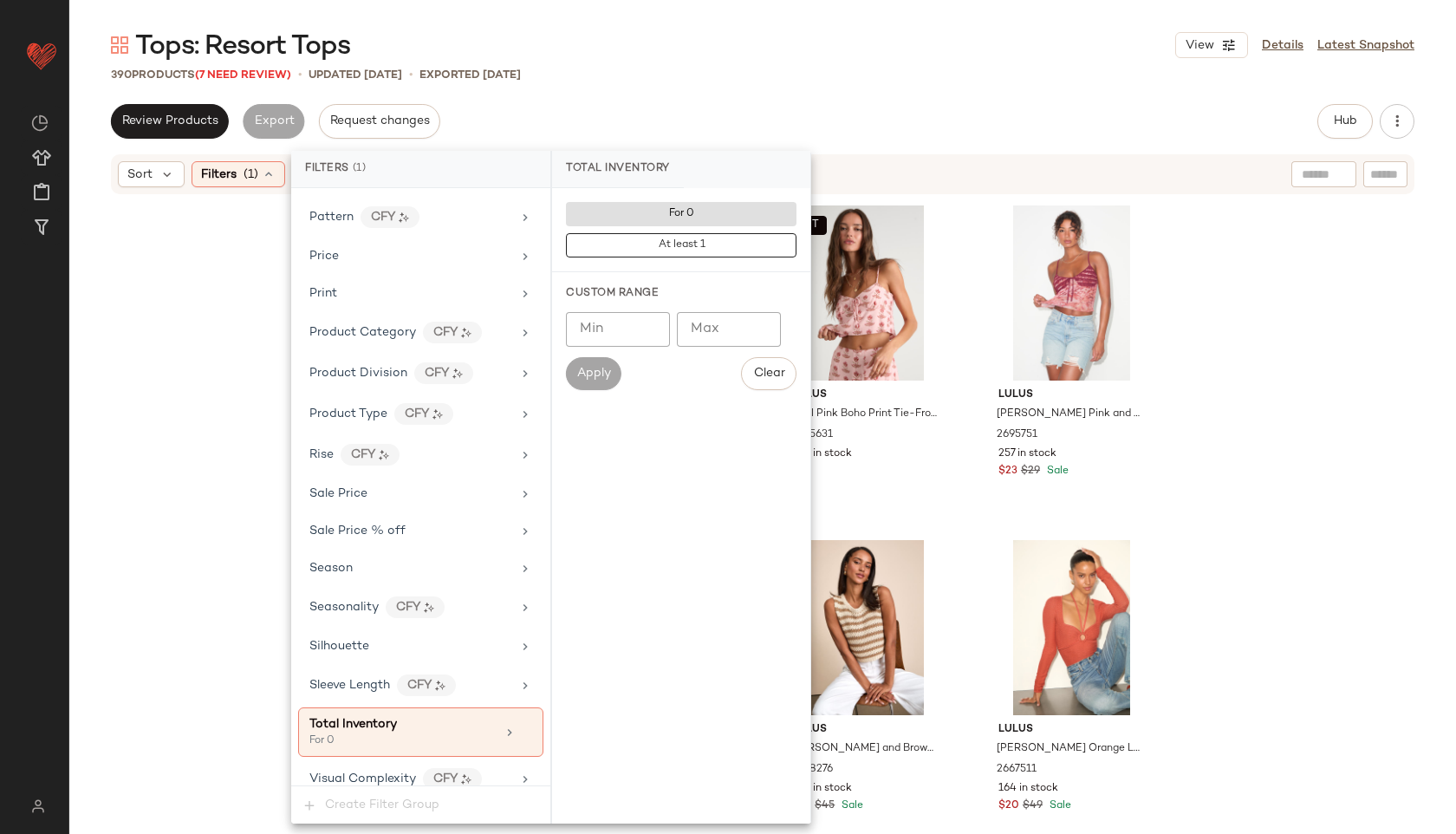
click at [786, 109] on div "Review Products Export Request changes Hub Send for Review External Review Inte…" at bounding box center [763, 121] width 1304 height 34
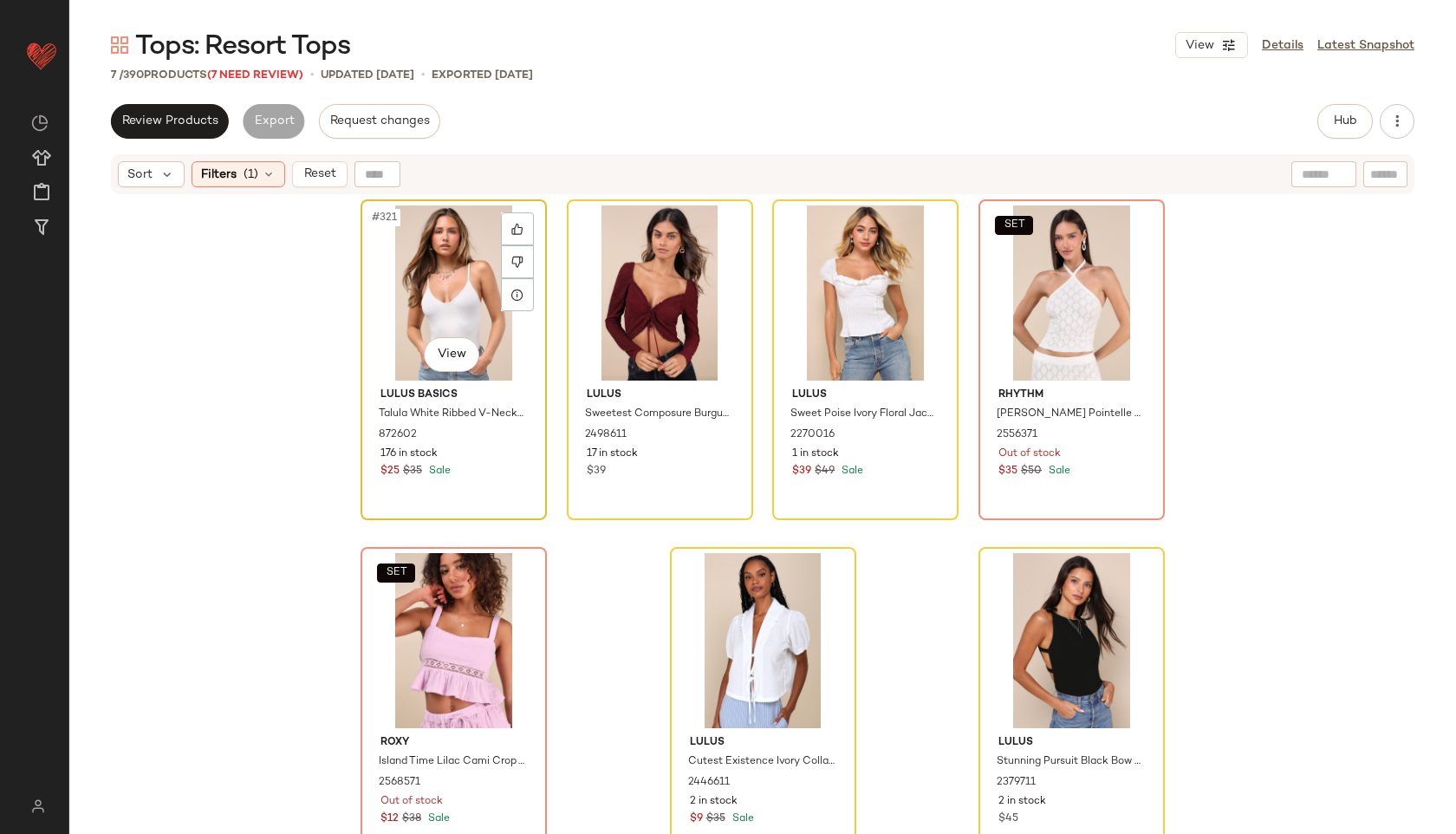
click at [423, 256] on div "#321 View" at bounding box center [453, 293] width 174 height 175
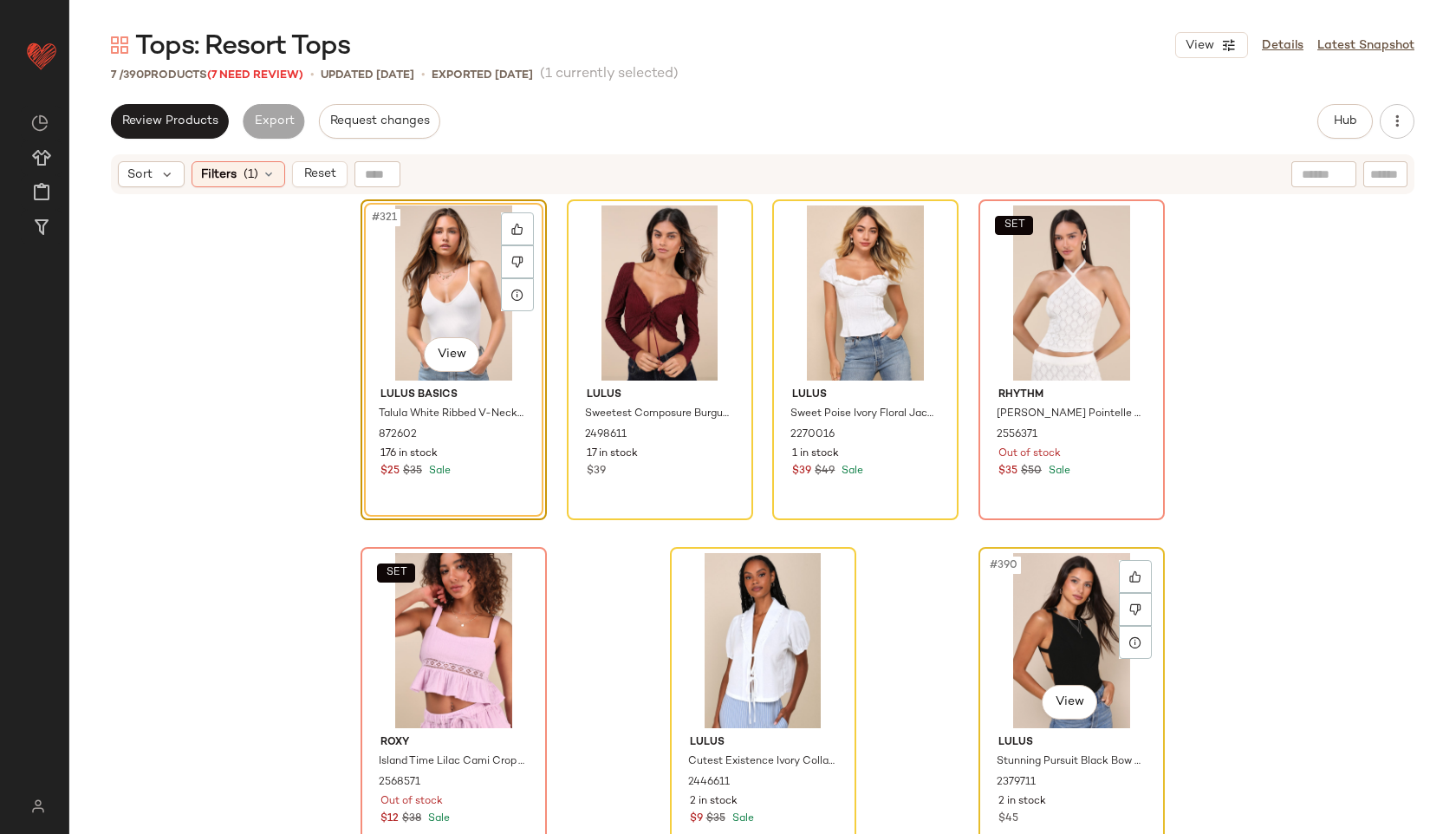
click at [1037, 653] on div "#390 View" at bounding box center [1071, 640] width 174 height 175
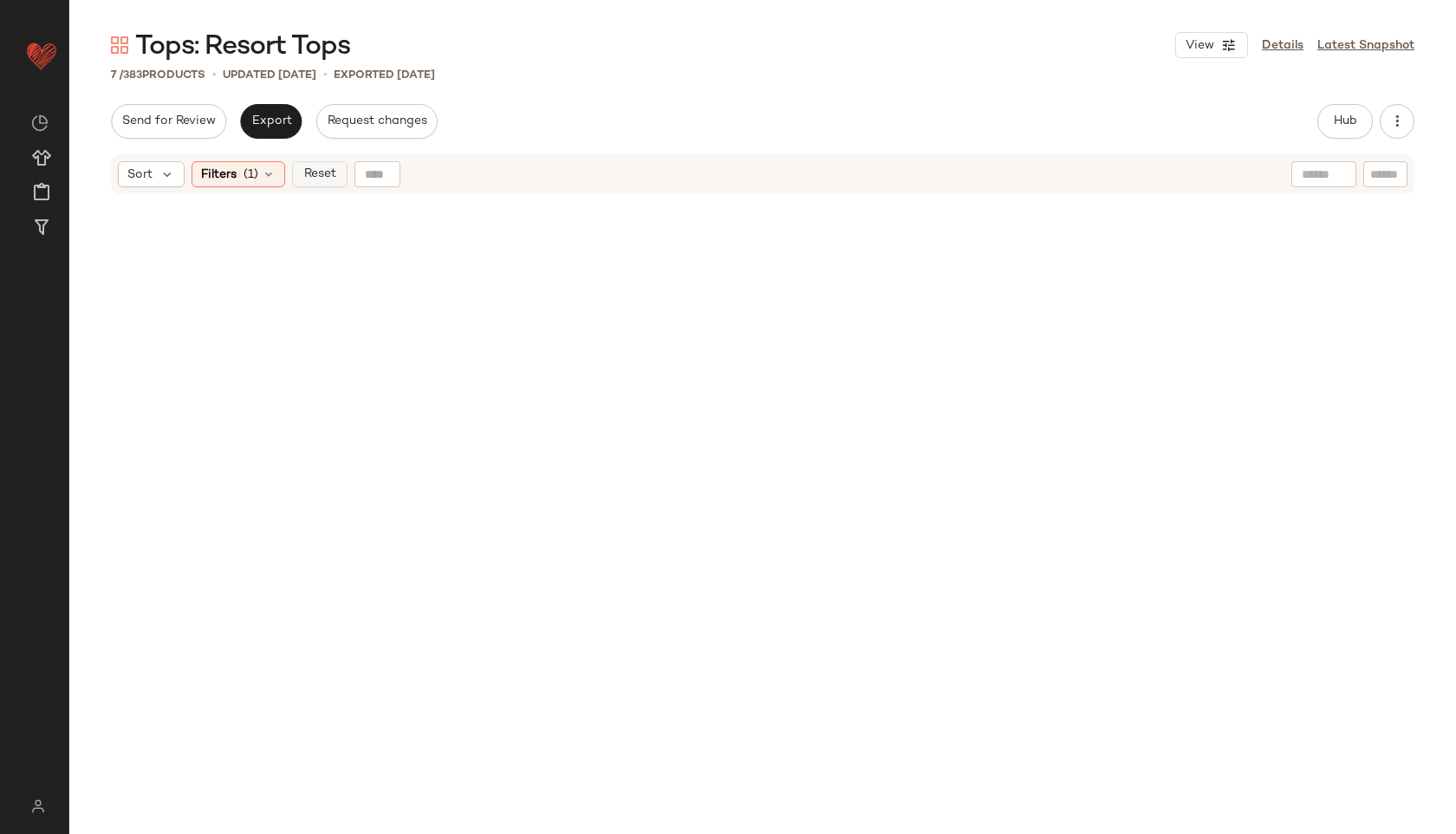
click at [310, 171] on span "Reset" at bounding box center [319, 174] width 32 height 14
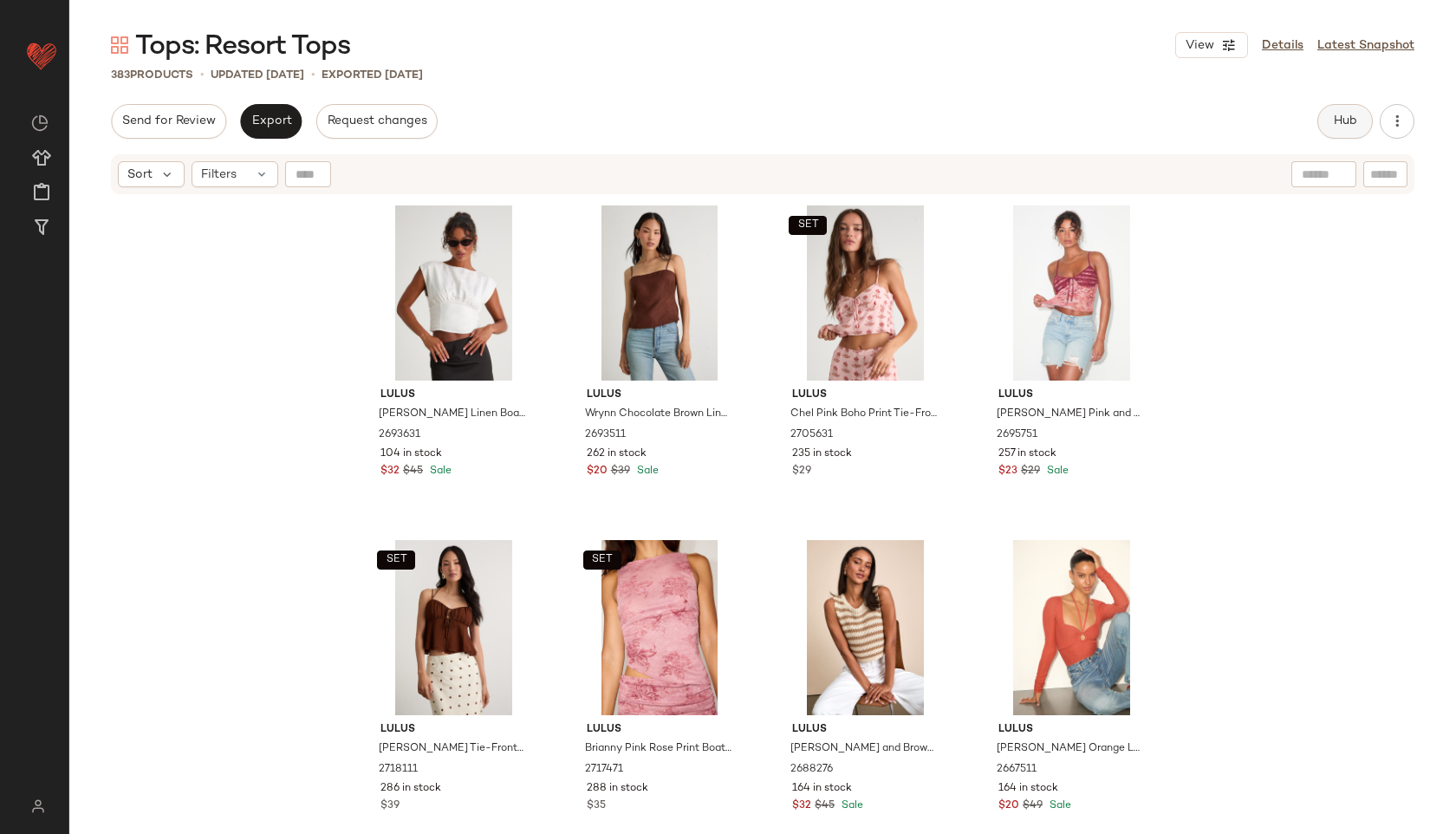
click at [1347, 128] on span "Hub" at bounding box center [1345, 121] width 25 height 14
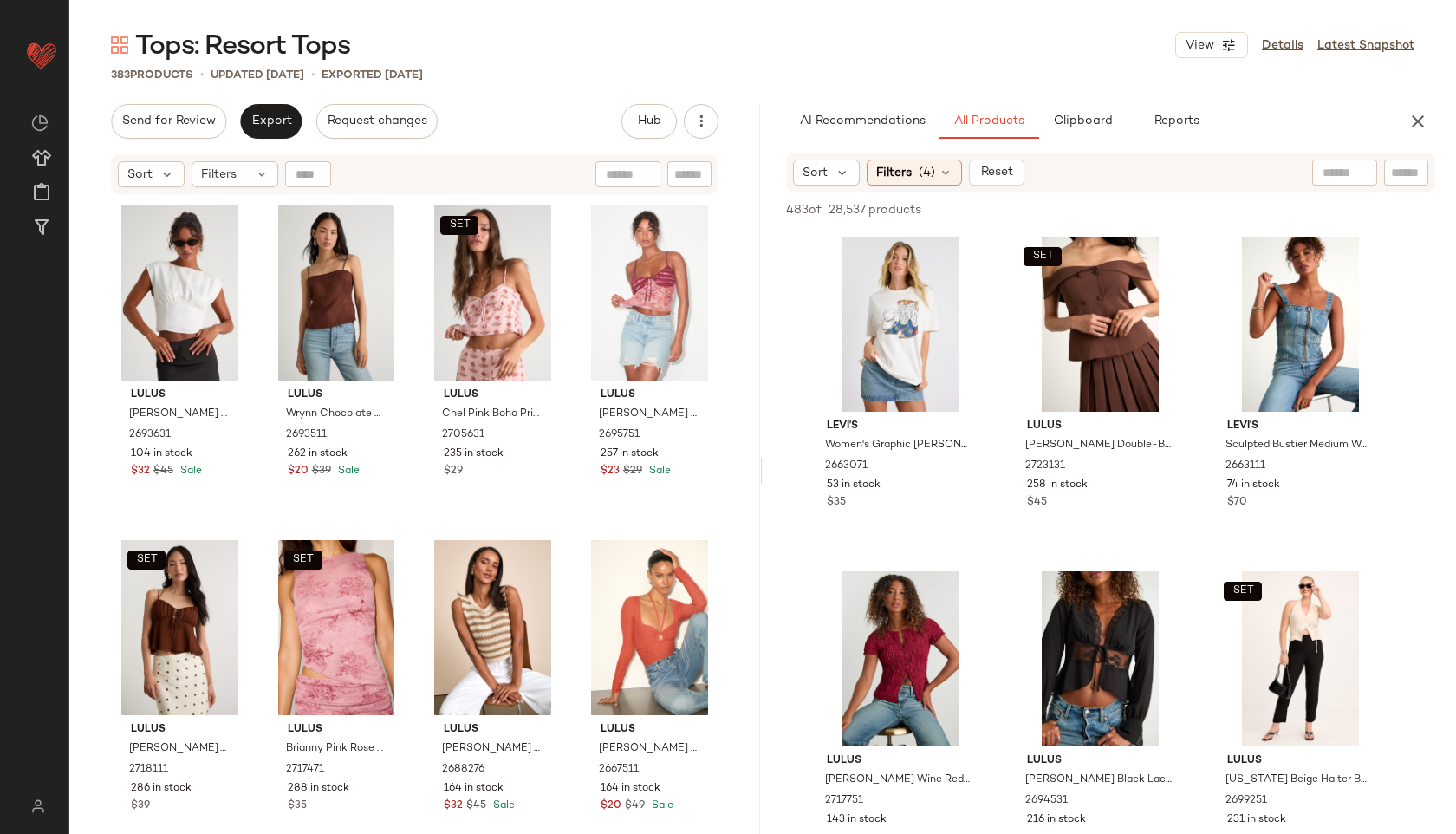
click at [1353, 170] on div at bounding box center [1344, 172] width 65 height 26
type input "******"
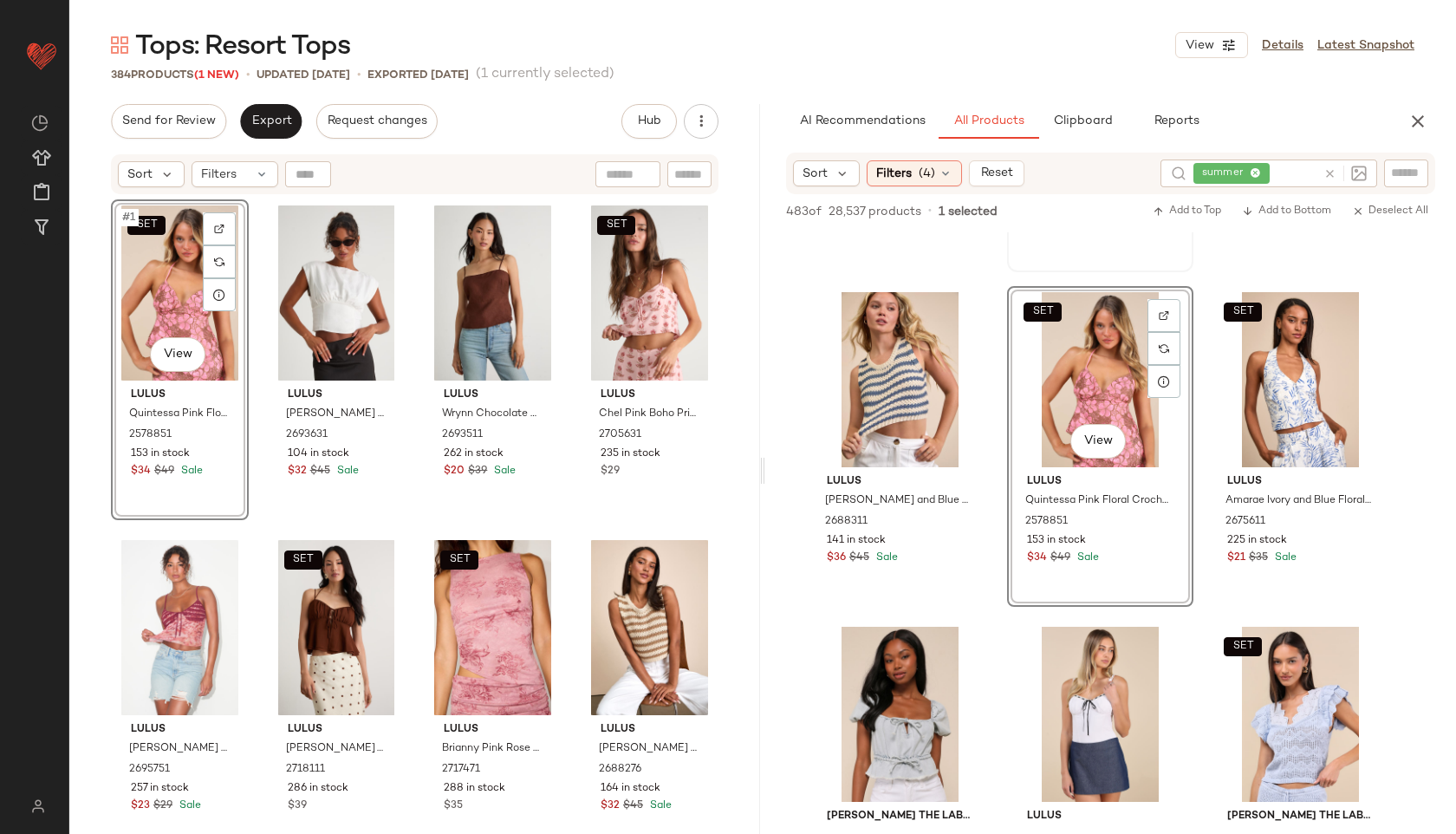
scroll to position [661, 0]
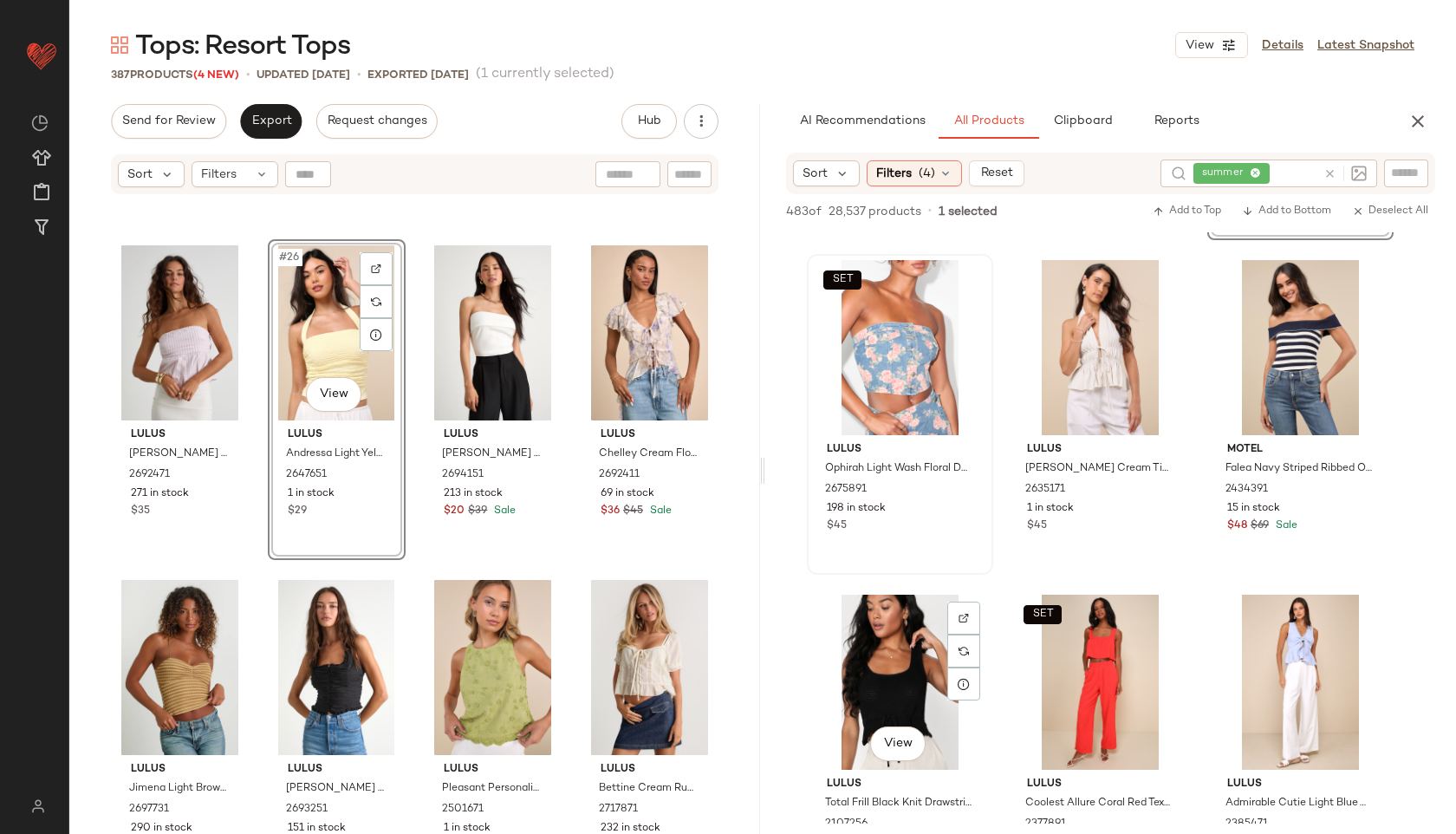
scroll to position [2655, 0]
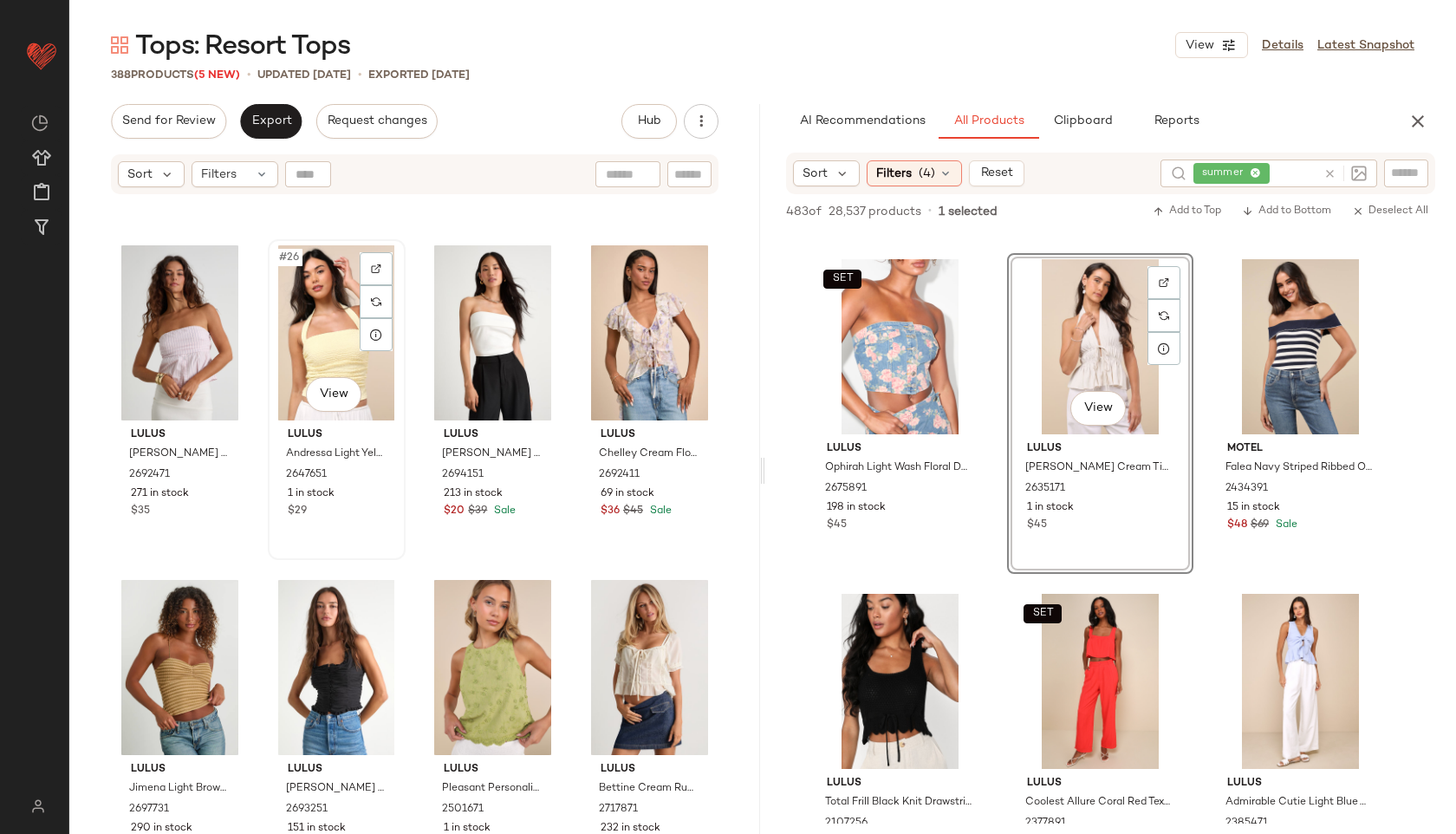
click at [335, 344] on div "#26 View" at bounding box center [337, 332] width 126 height 175
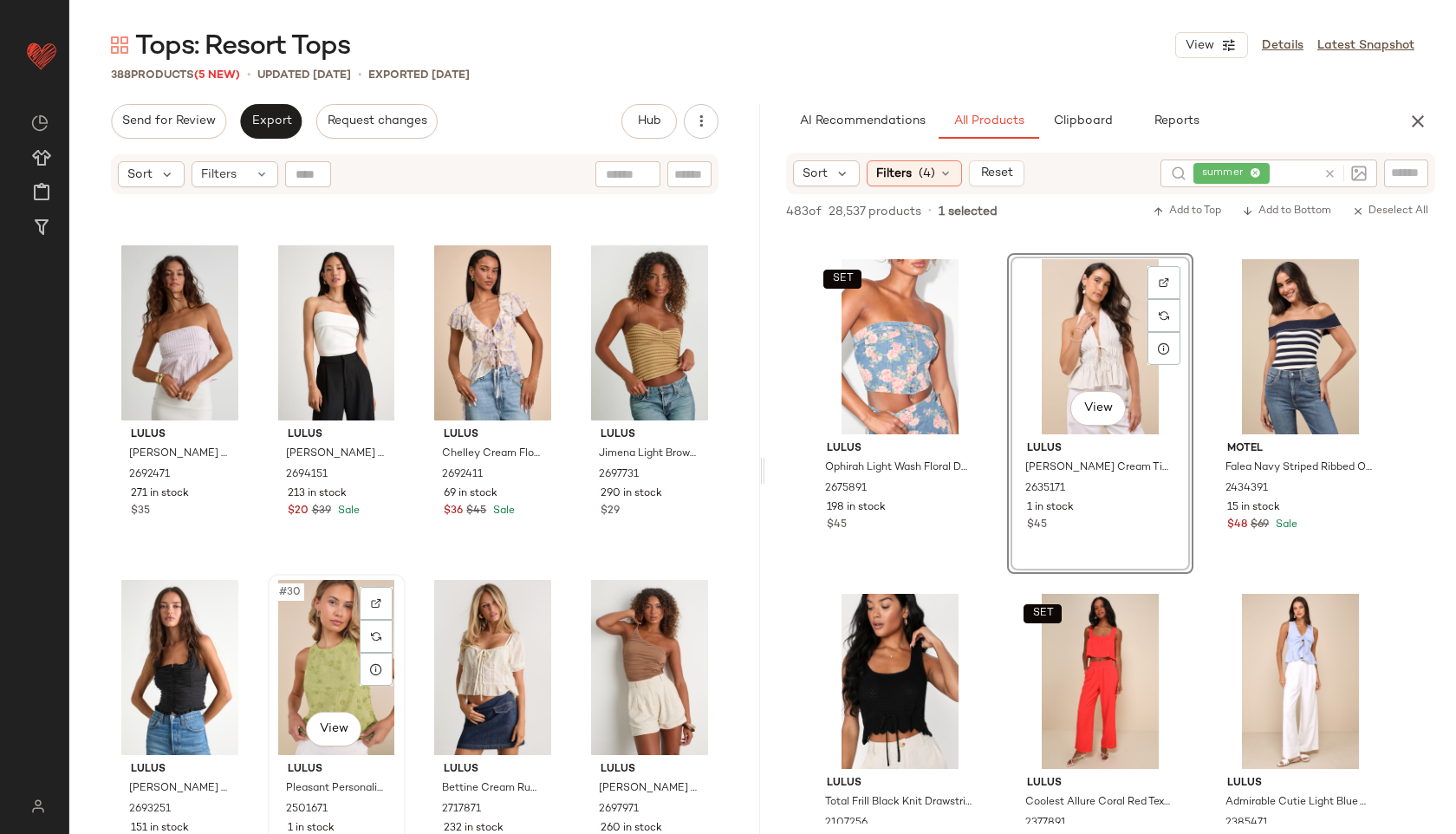
click at [321, 606] on div "#30 View" at bounding box center [337, 668] width 126 height 175
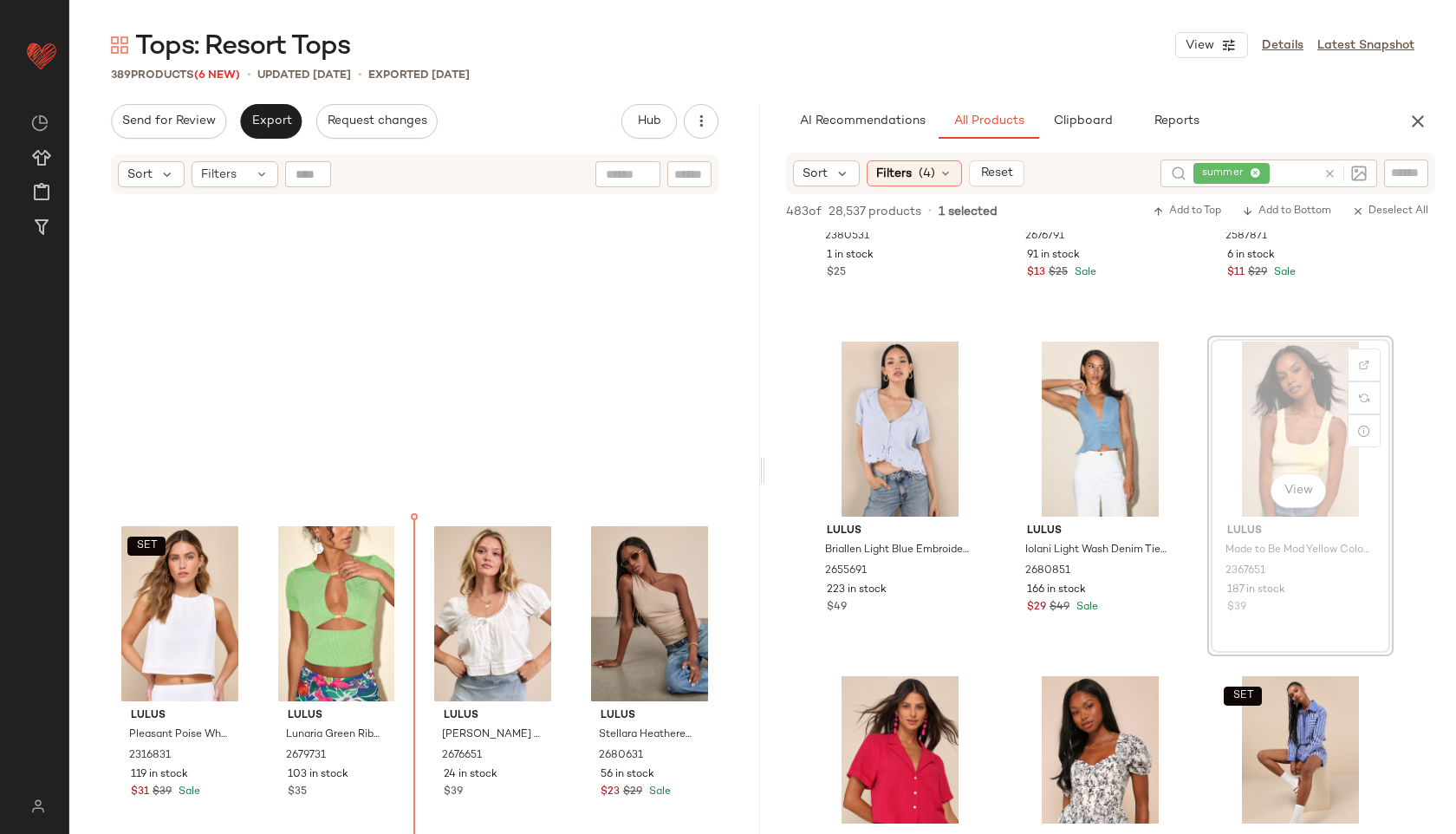
scroll to position [3673, 0]
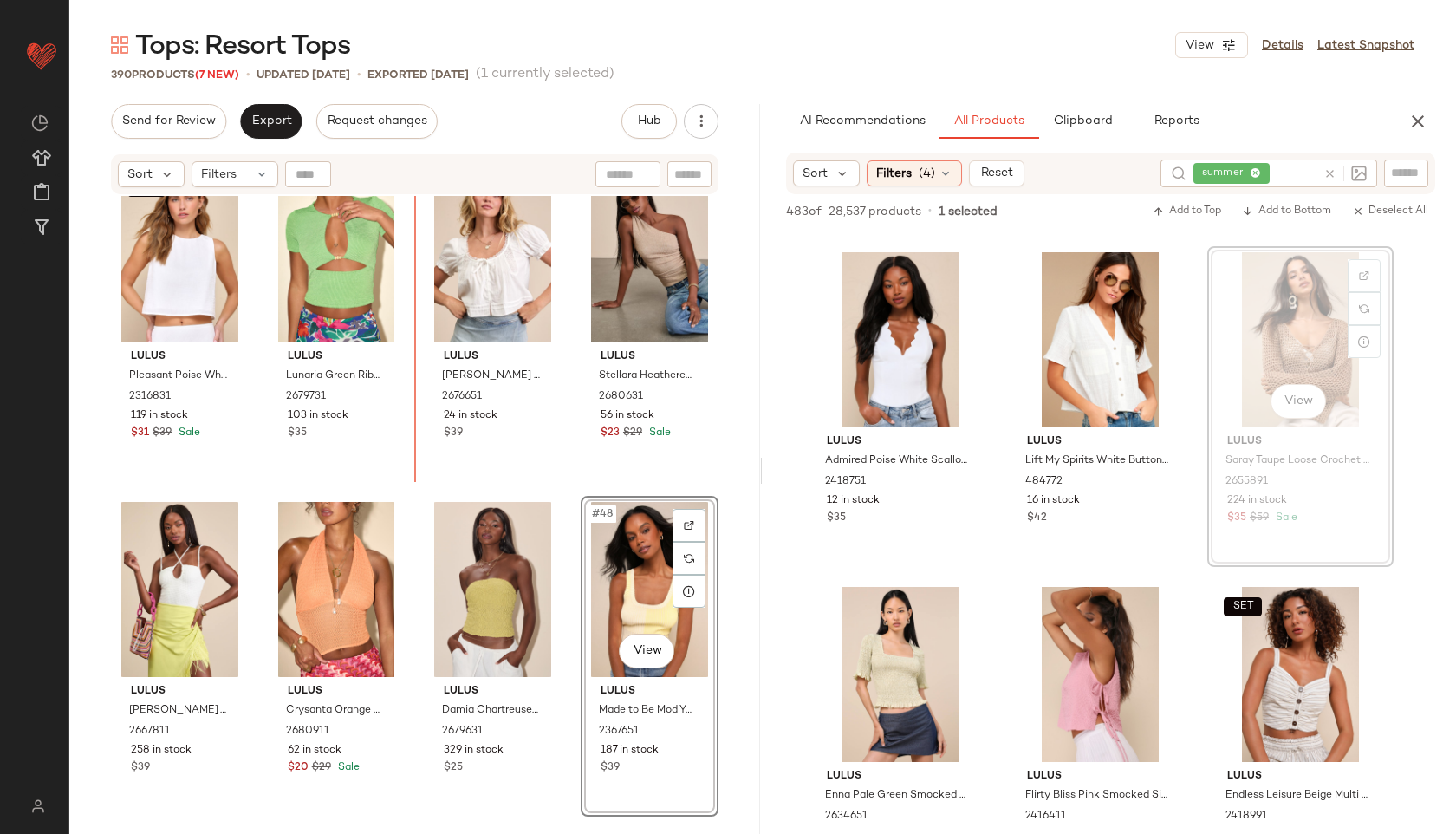
scroll to position [3398, 0]
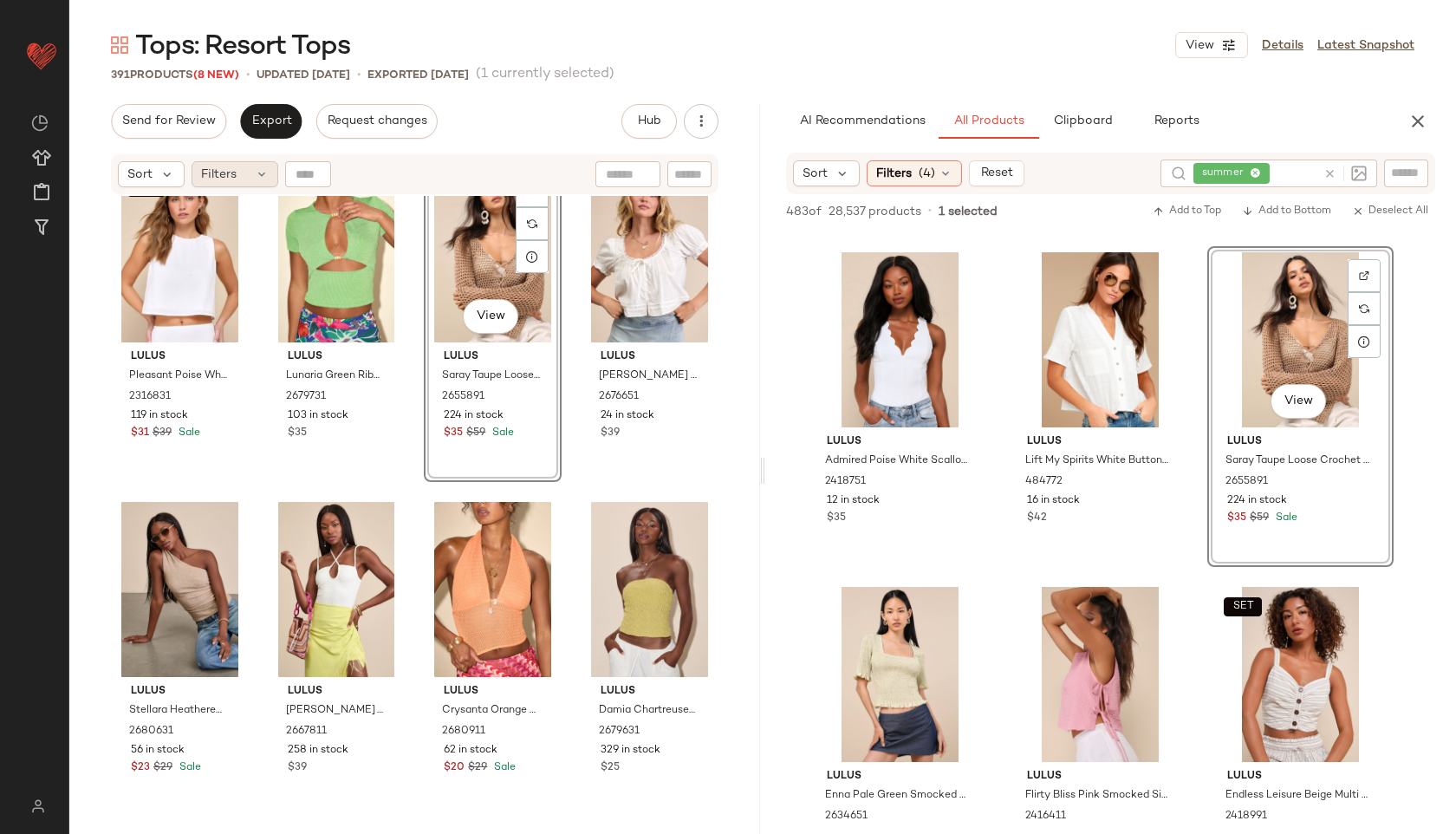
click at [235, 161] on div "Filters" at bounding box center [235, 174] width 87 height 26
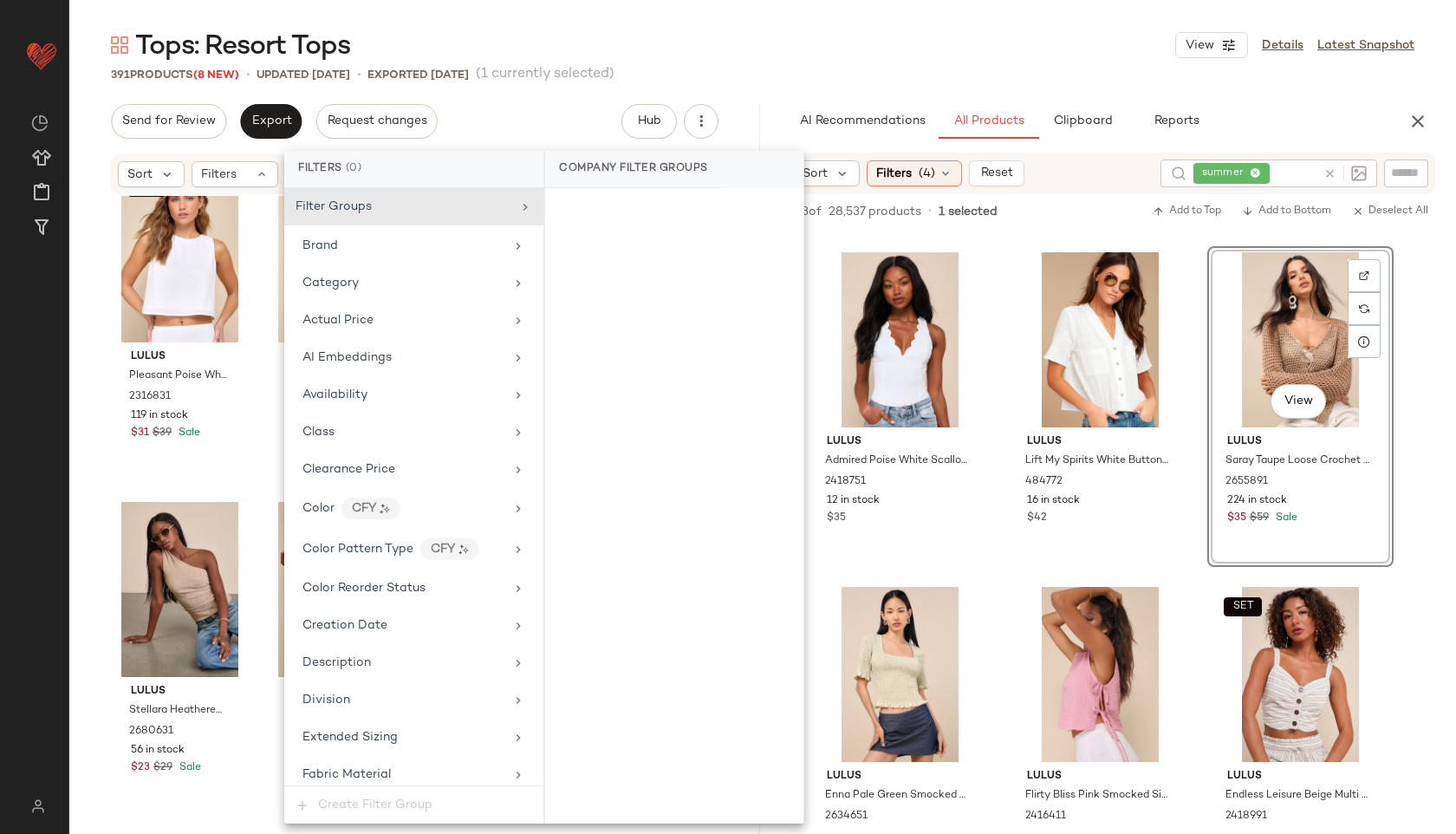
scroll to position [1183, 0]
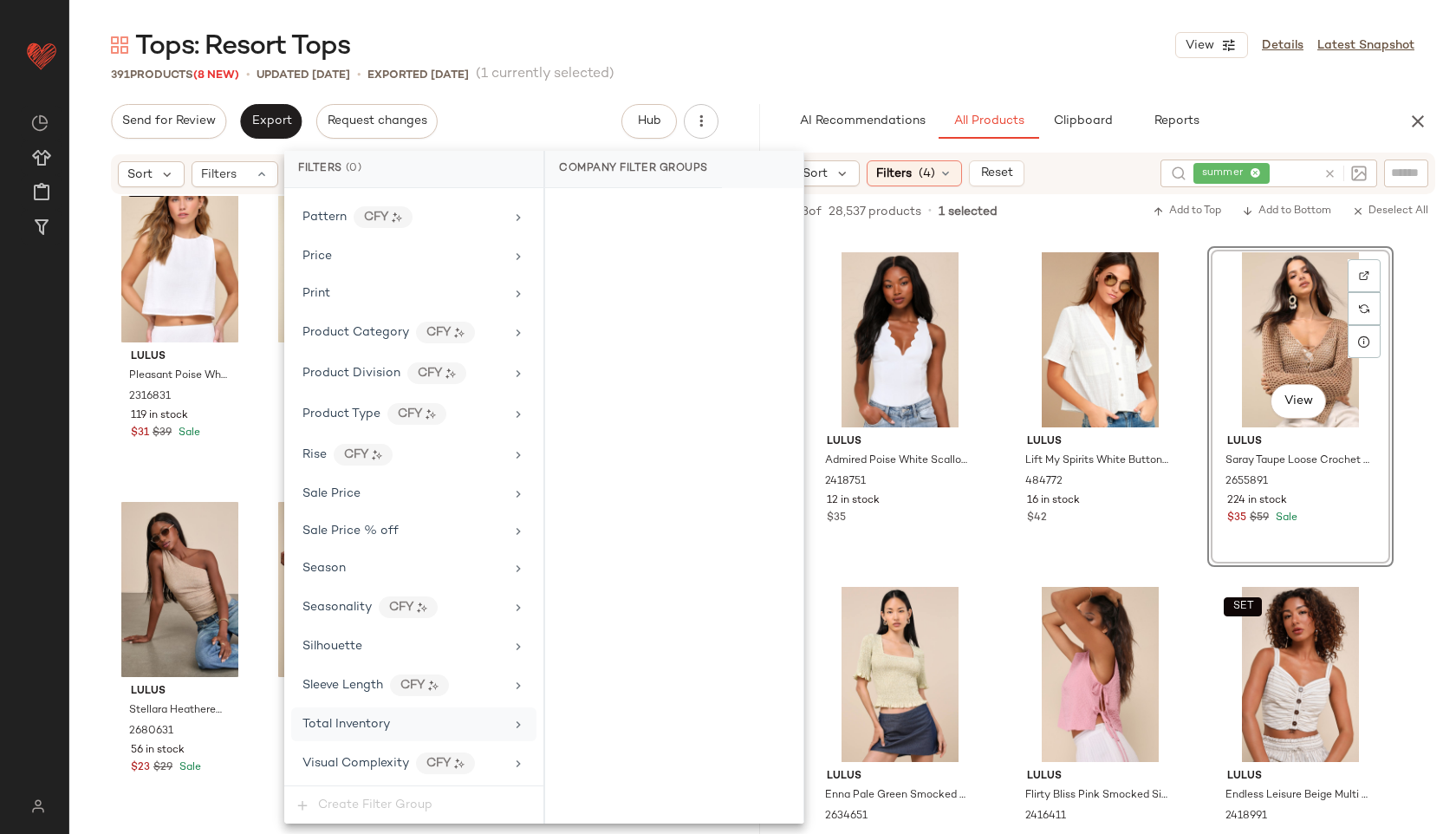
click at [347, 715] on div "Total Inventory" at bounding box center [346, 724] width 87 height 19
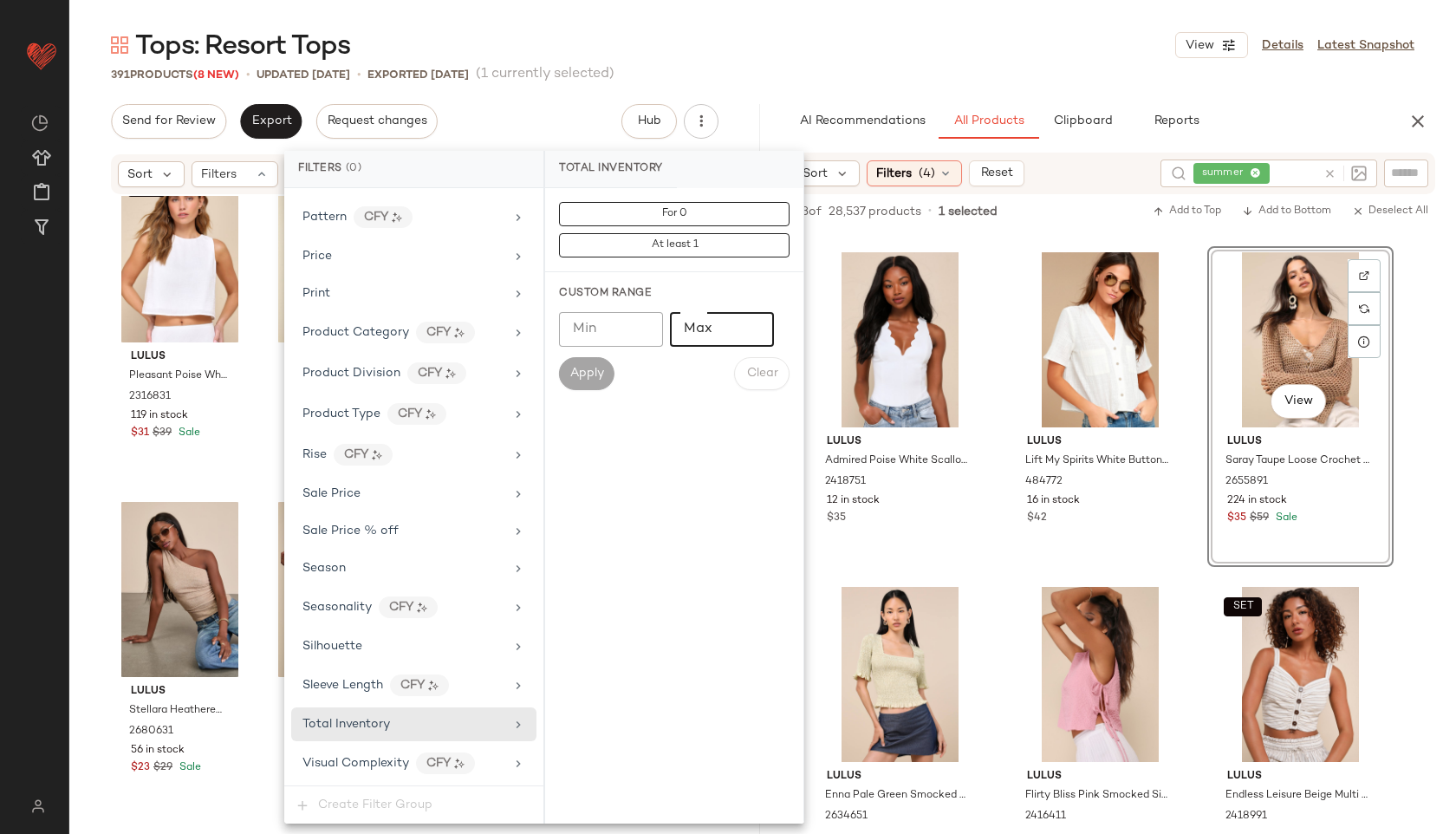
click at [712, 318] on input "Max" at bounding box center [722, 328] width 104 height 34
type input "**"
click at [579, 378] on span "Apply" at bounding box center [586, 374] width 34 height 14
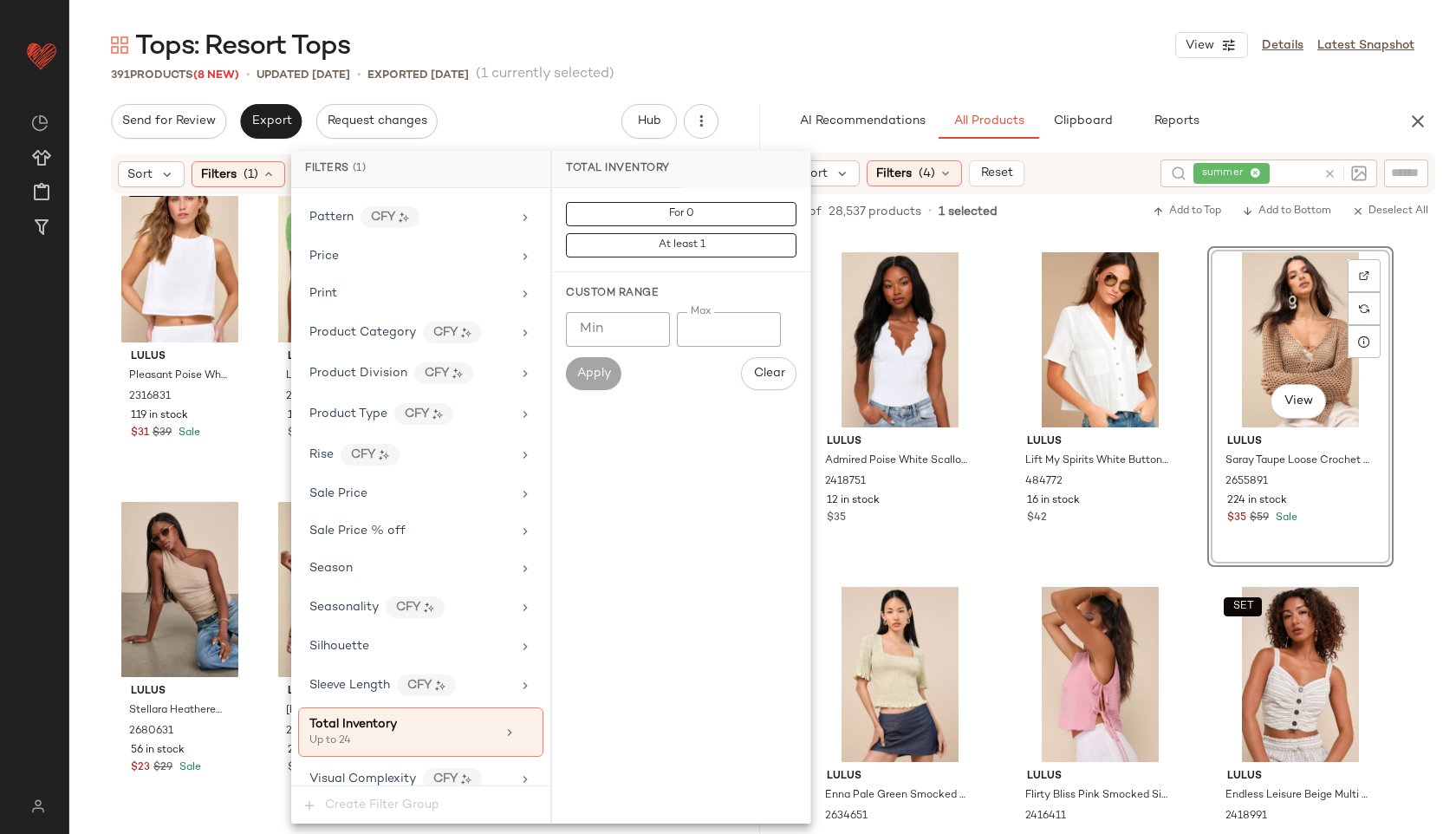
click at [748, 53] on div "Tops: Resort Tops View Details Latest Snapshot" at bounding box center [763, 44] width 1386 height 34
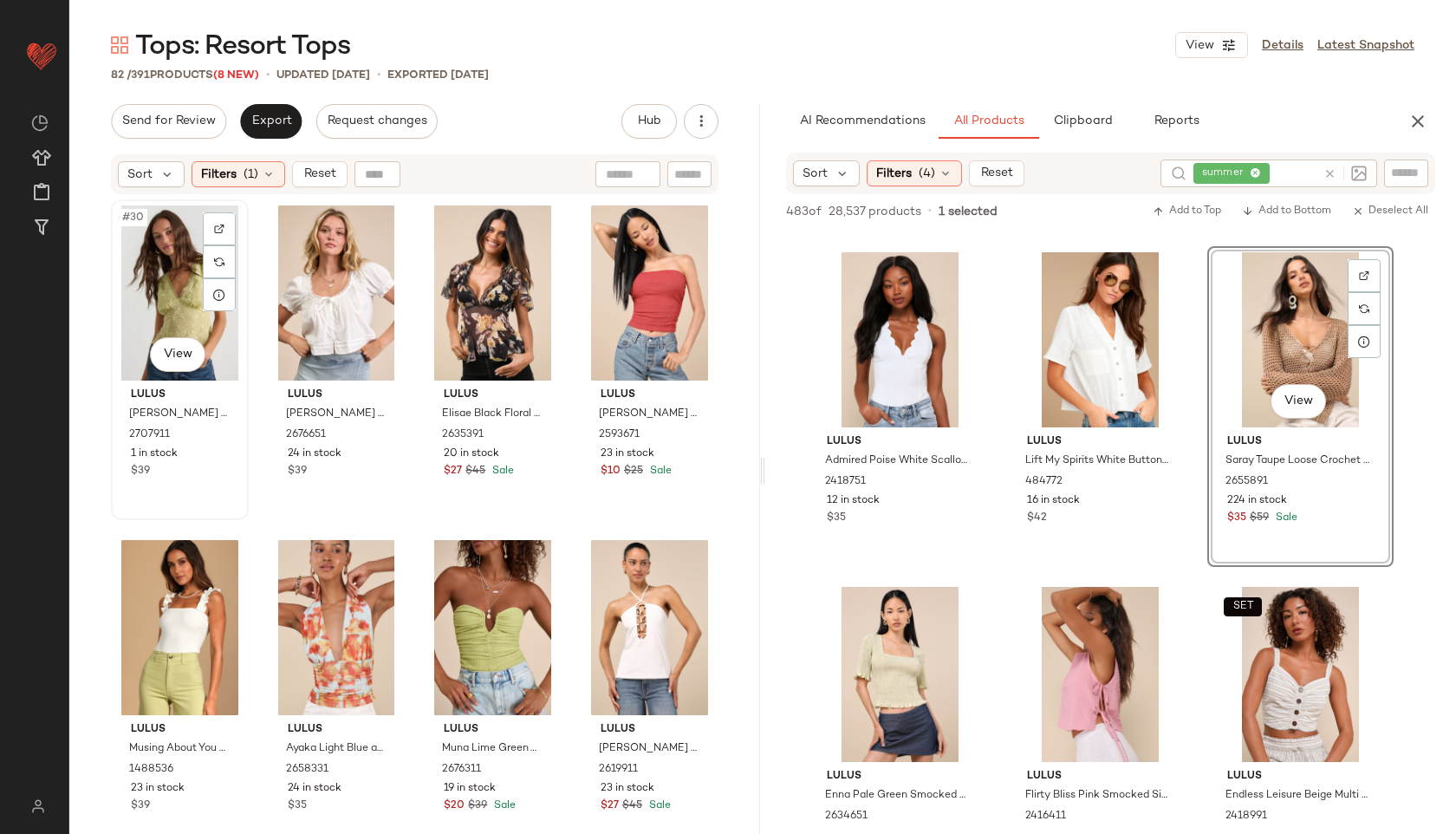
click at [155, 247] on div "#30 View" at bounding box center [180, 293] width 126 height 175
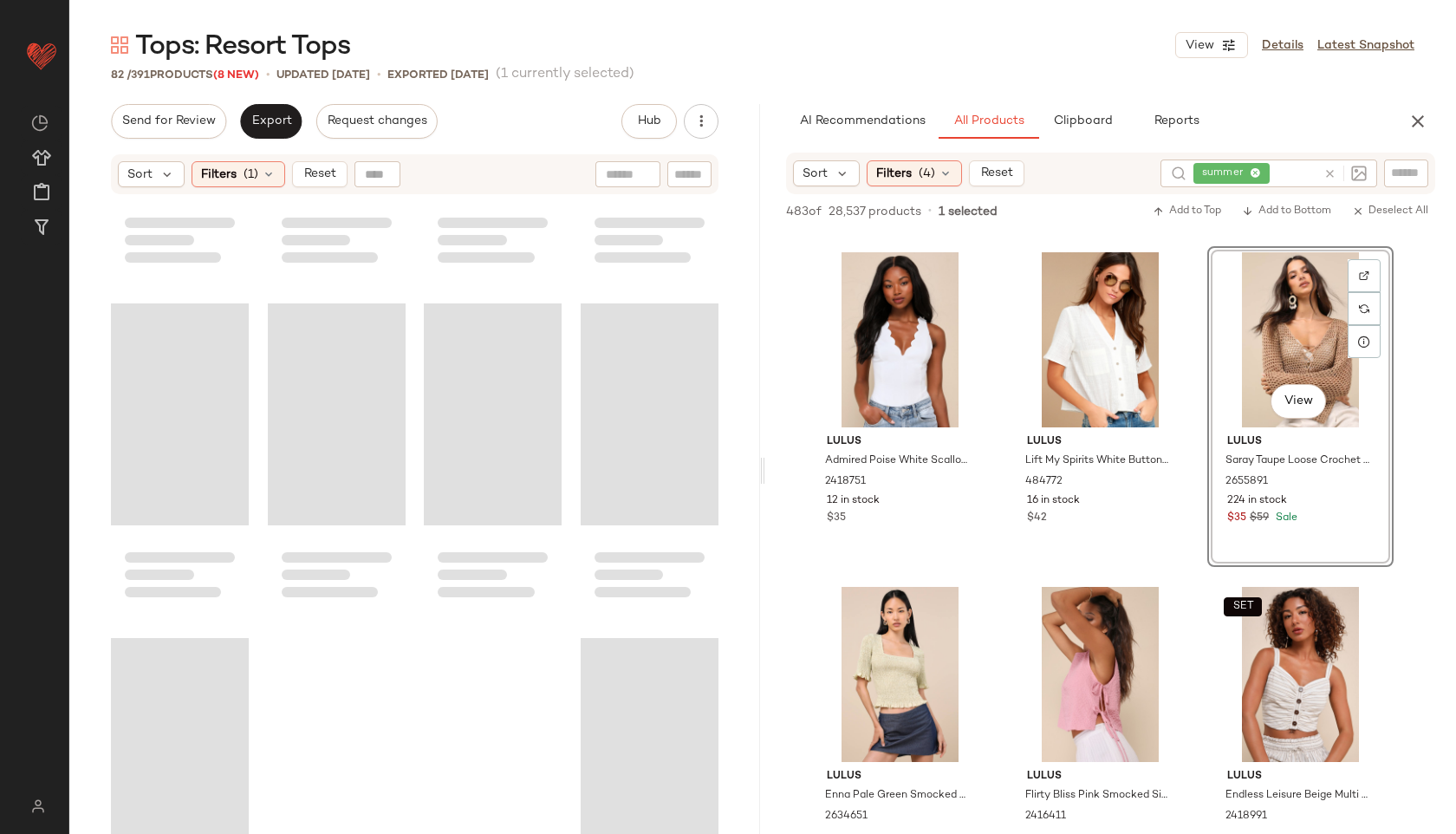
scroll to position [6344, 0]
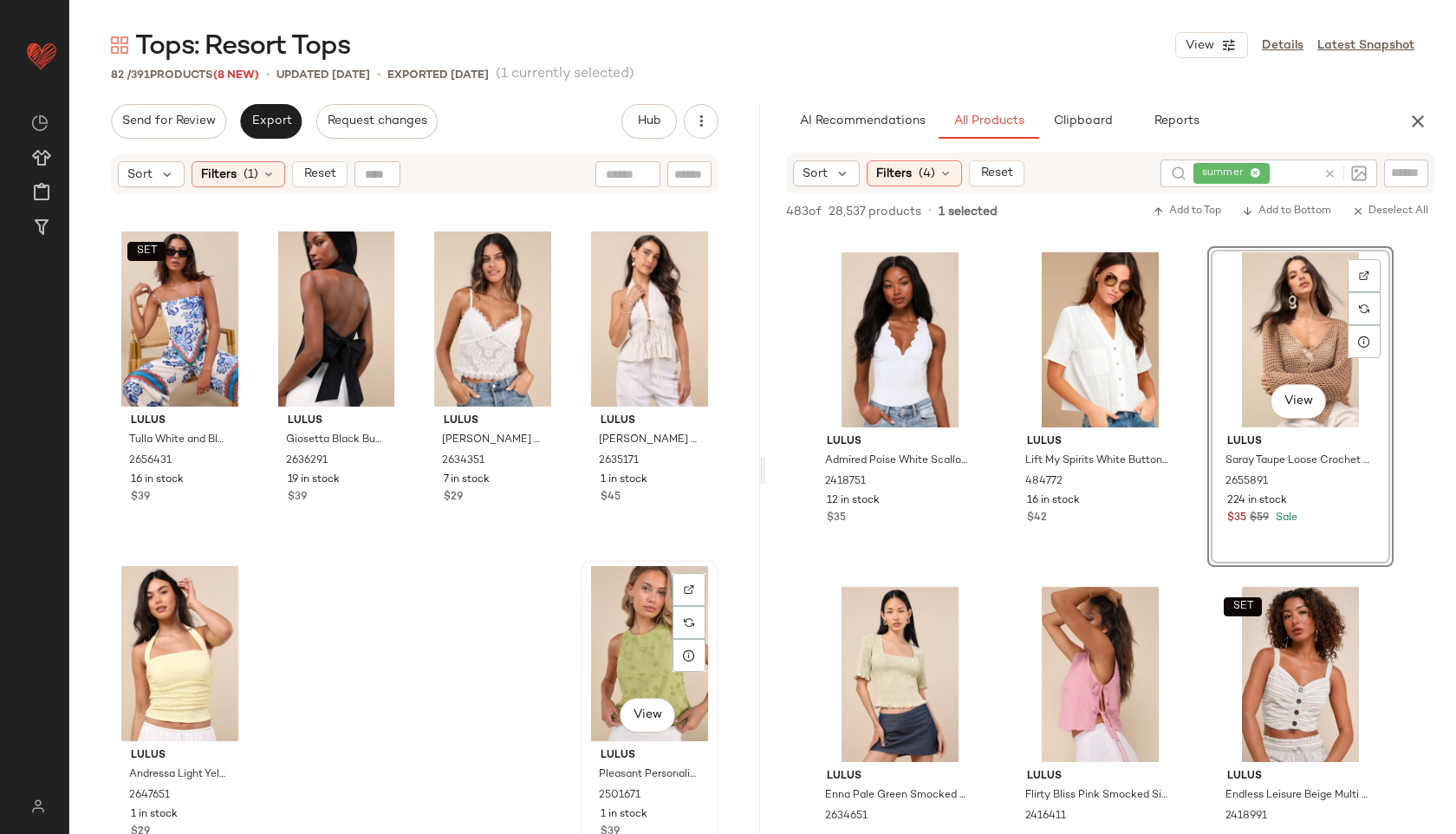
click at [611, 670] on div "View" at bounding box center [650, 654] width 126 height 175
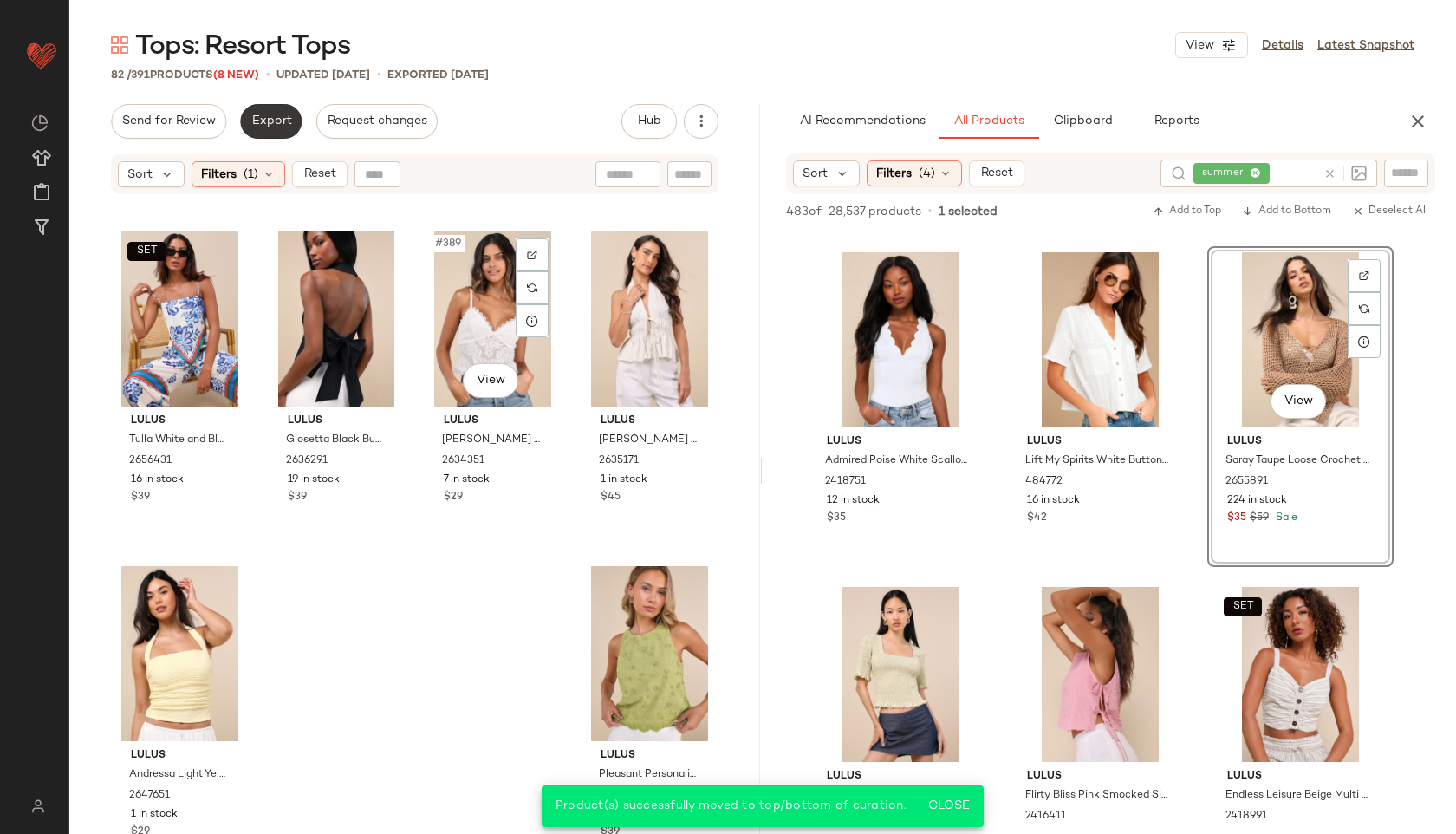
click at [267, 115] on span "Export" at bounding box center [270, 121] width 40 height 14
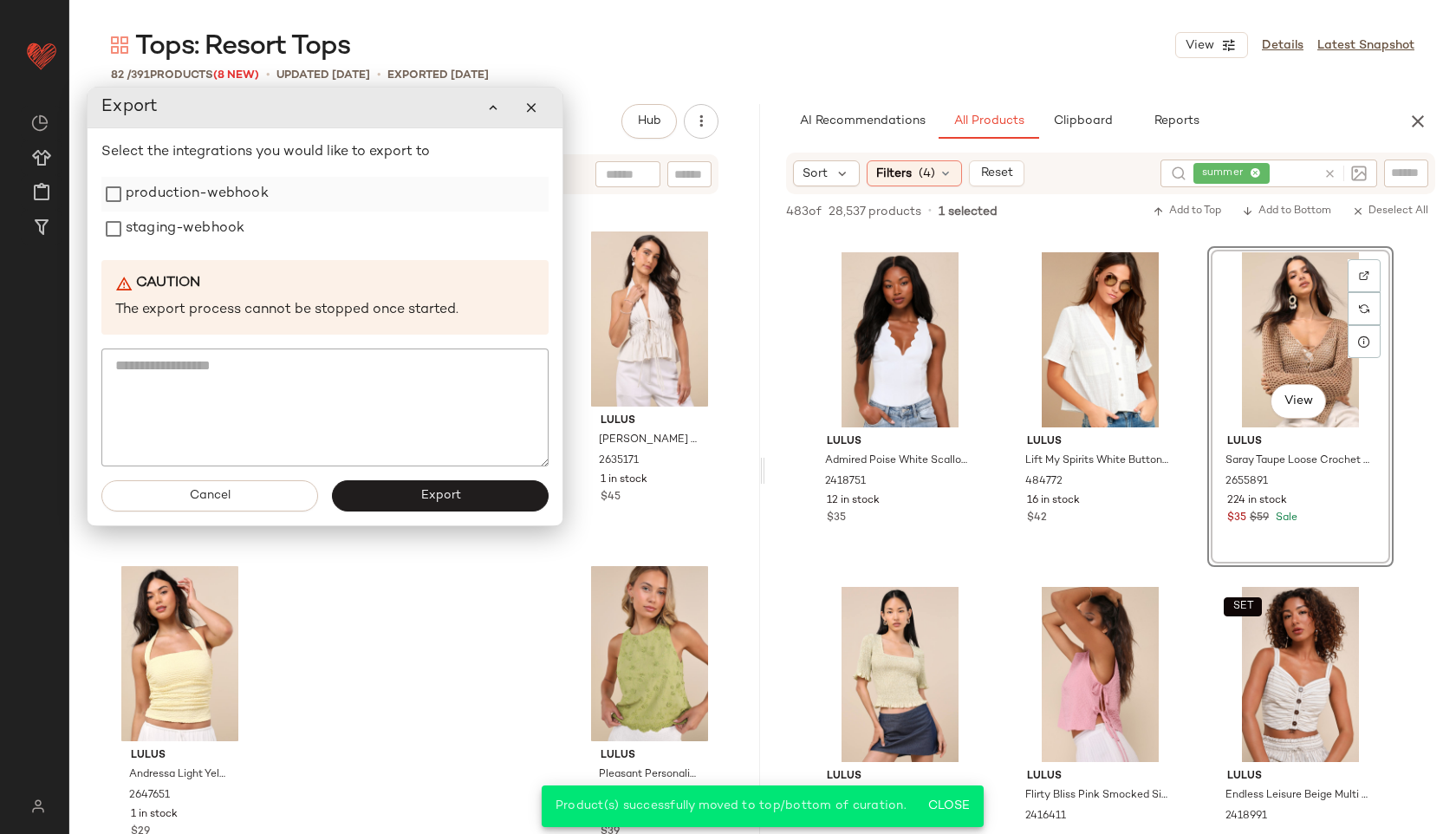
click at [201, 197] on label "production-webhook" at bounding box center [197, 194] width 143 height 34
click at [189, 232] on label "staging-webhook" at bounding box center [185, 228] width 119 height 34
click at [390, 487] on button "Export" at bounding box center [440, 496] width 216 height 31
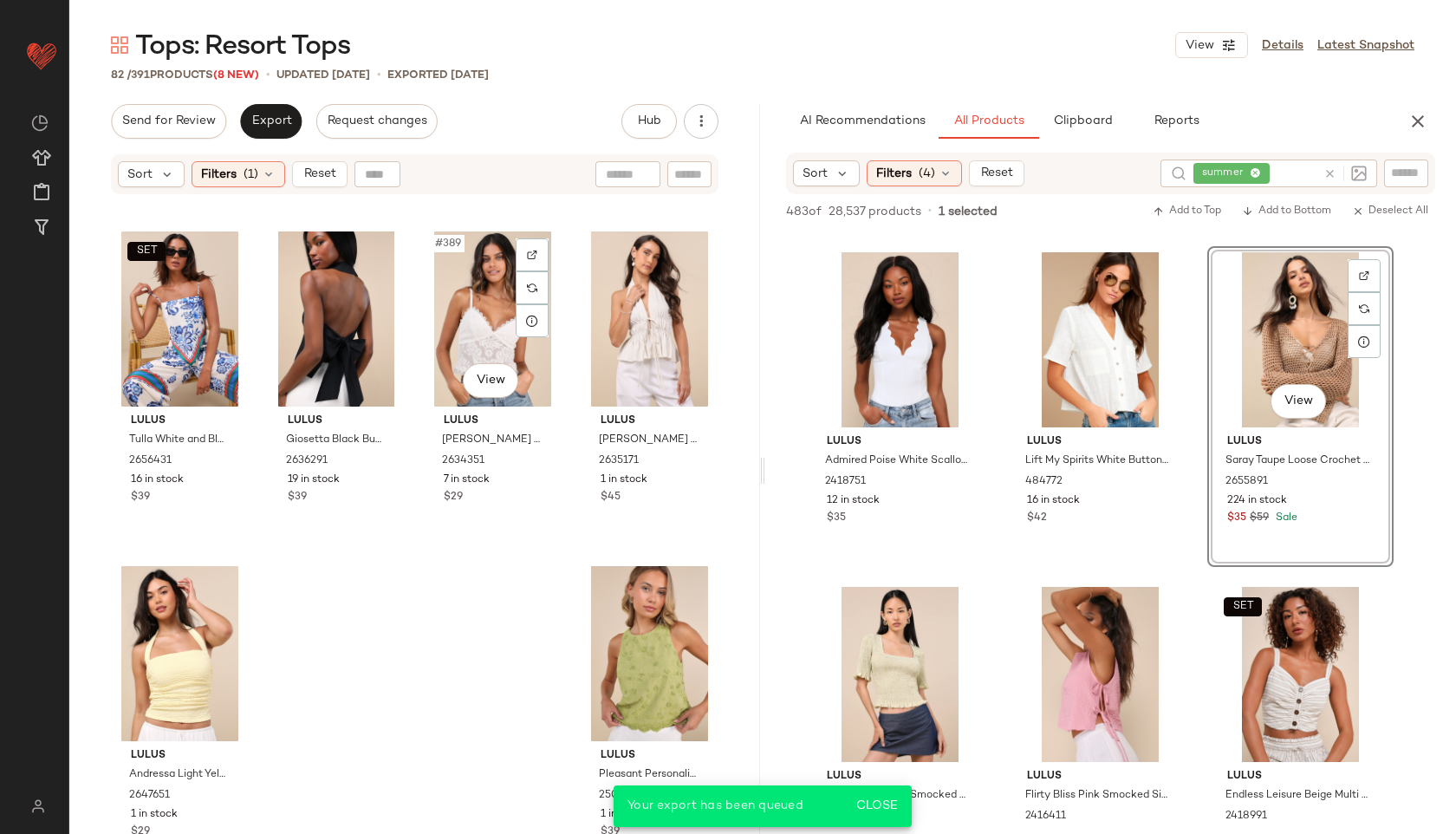
scroll to position [8351, 0]
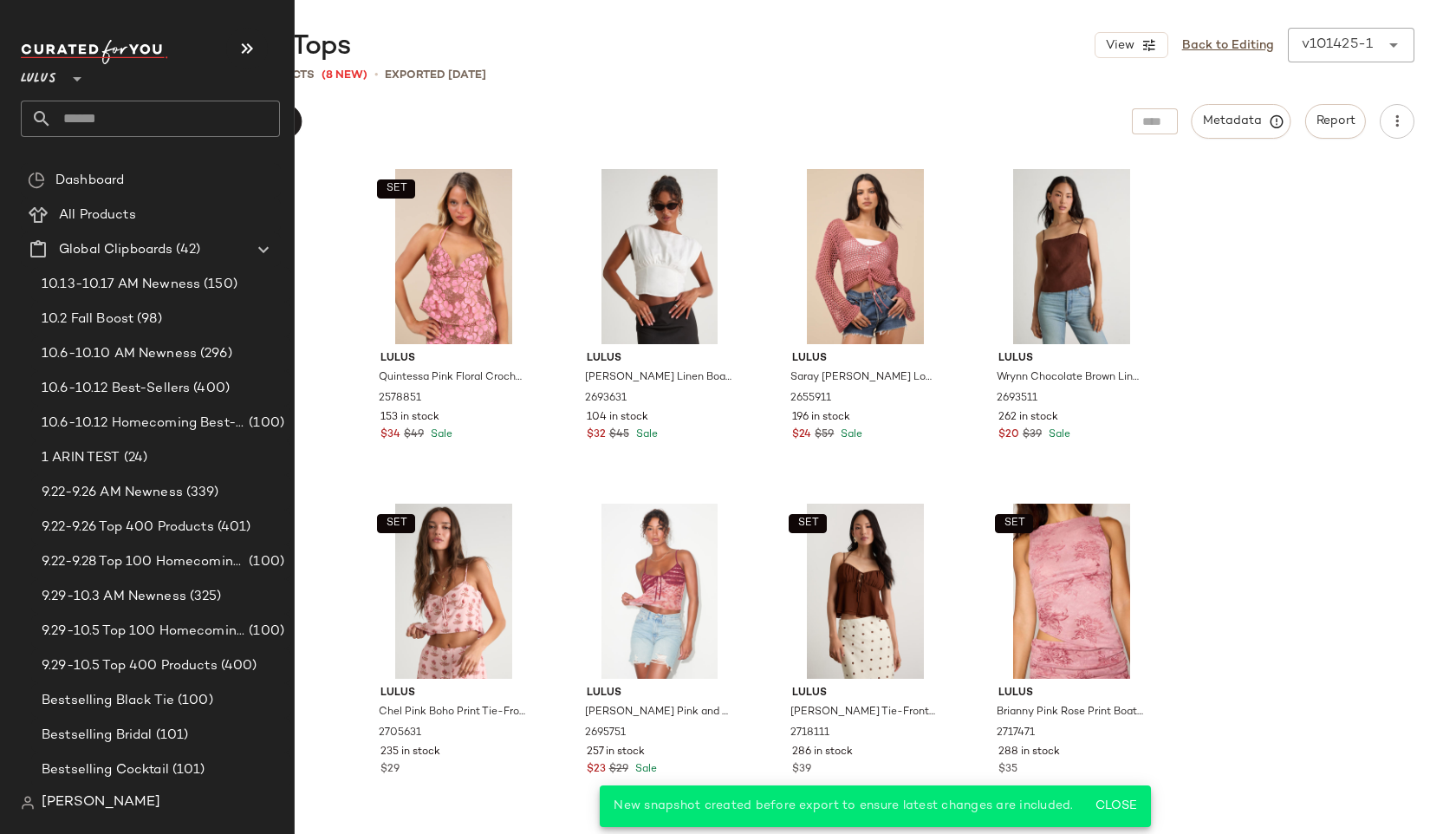
click at [91, 120] on input "text" at bounding box center [166, 118] width 228 height 36
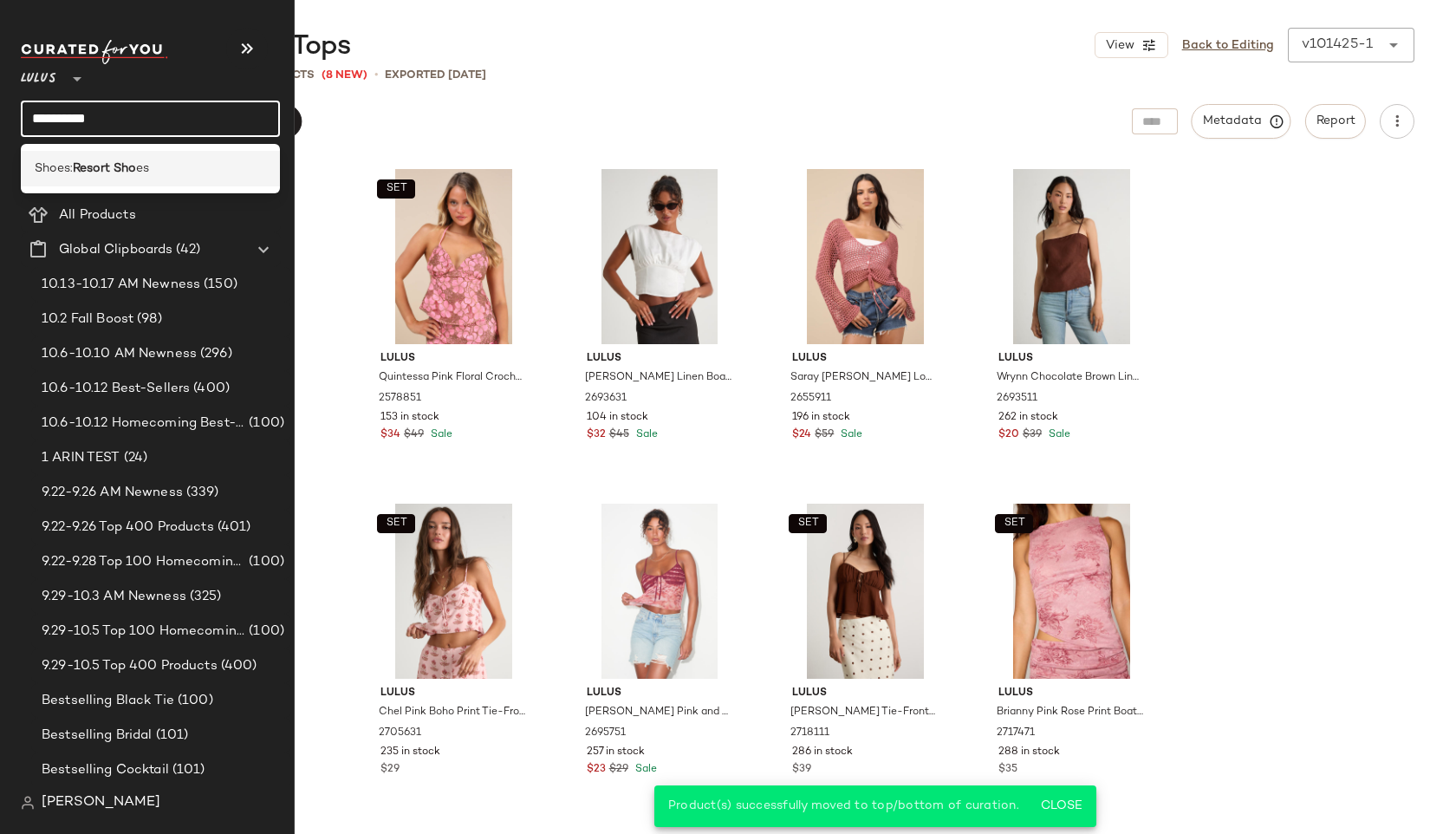
type input "**********"
click at [73, 159] on span "Shoes:" at bounding box center [53, 168] width 38 height 19
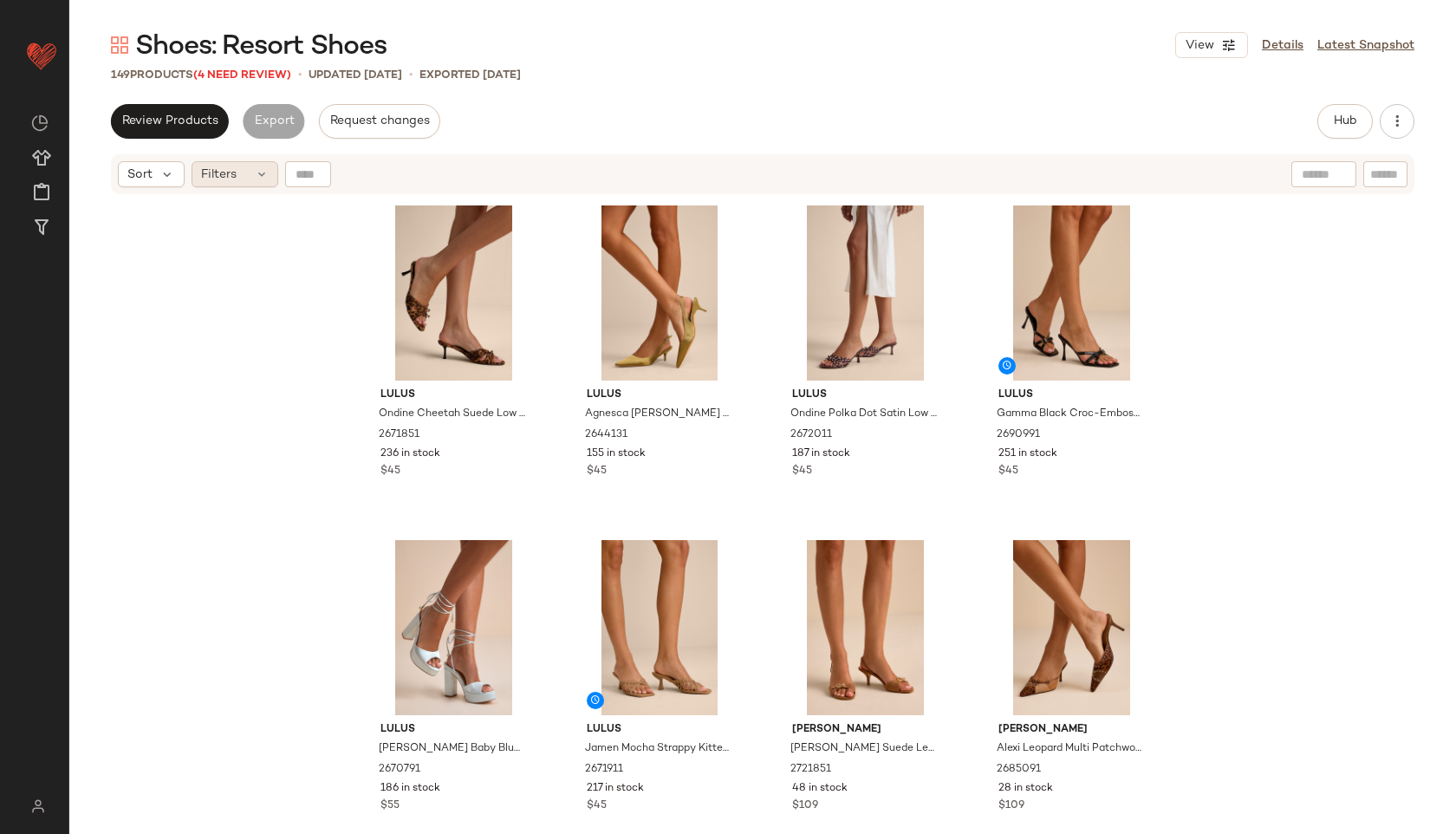
click at [237, 178] on div "Filters" at bounding box center [235, 174] width 87 height 26
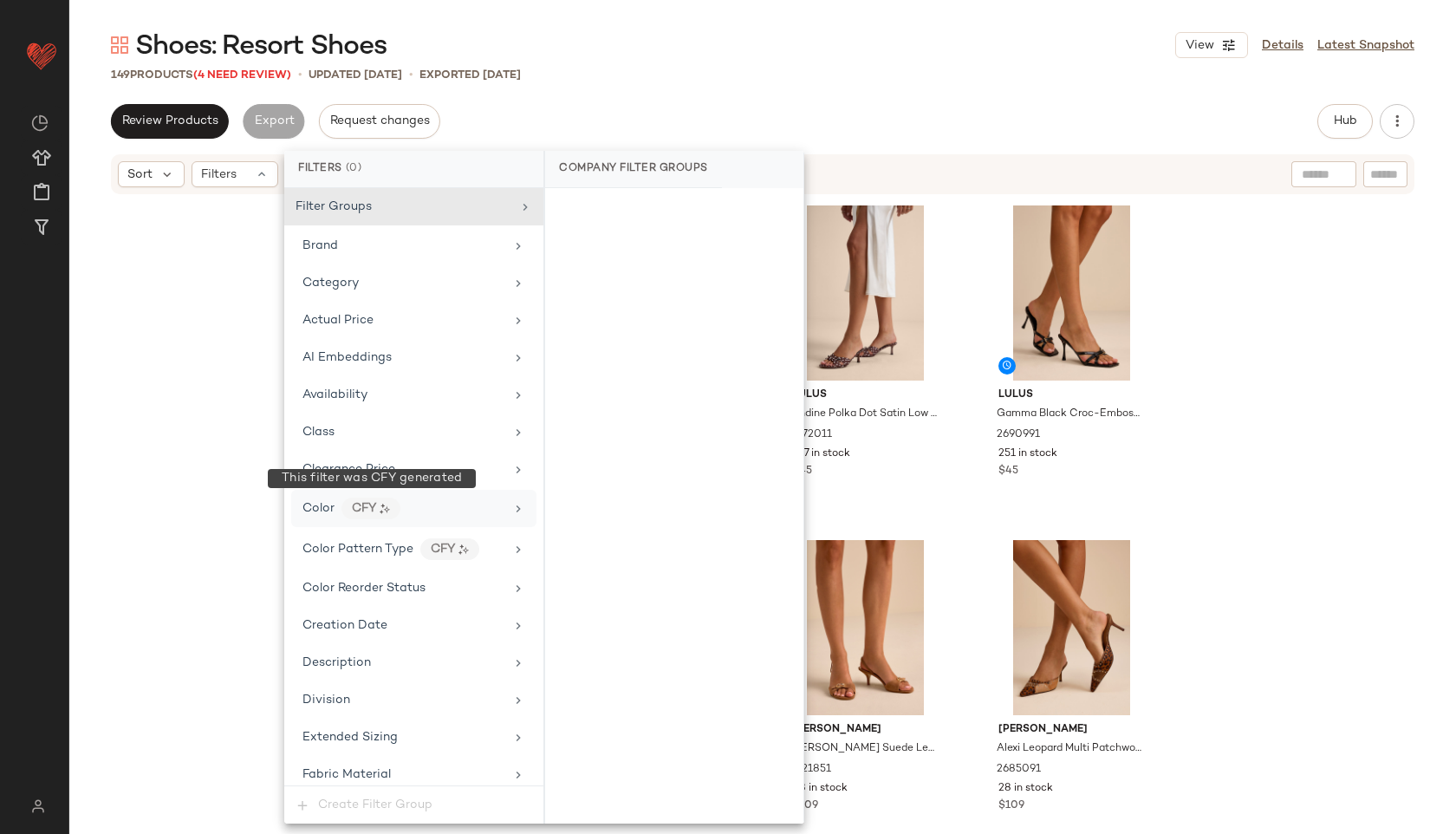
scroll to position [1020, 0]
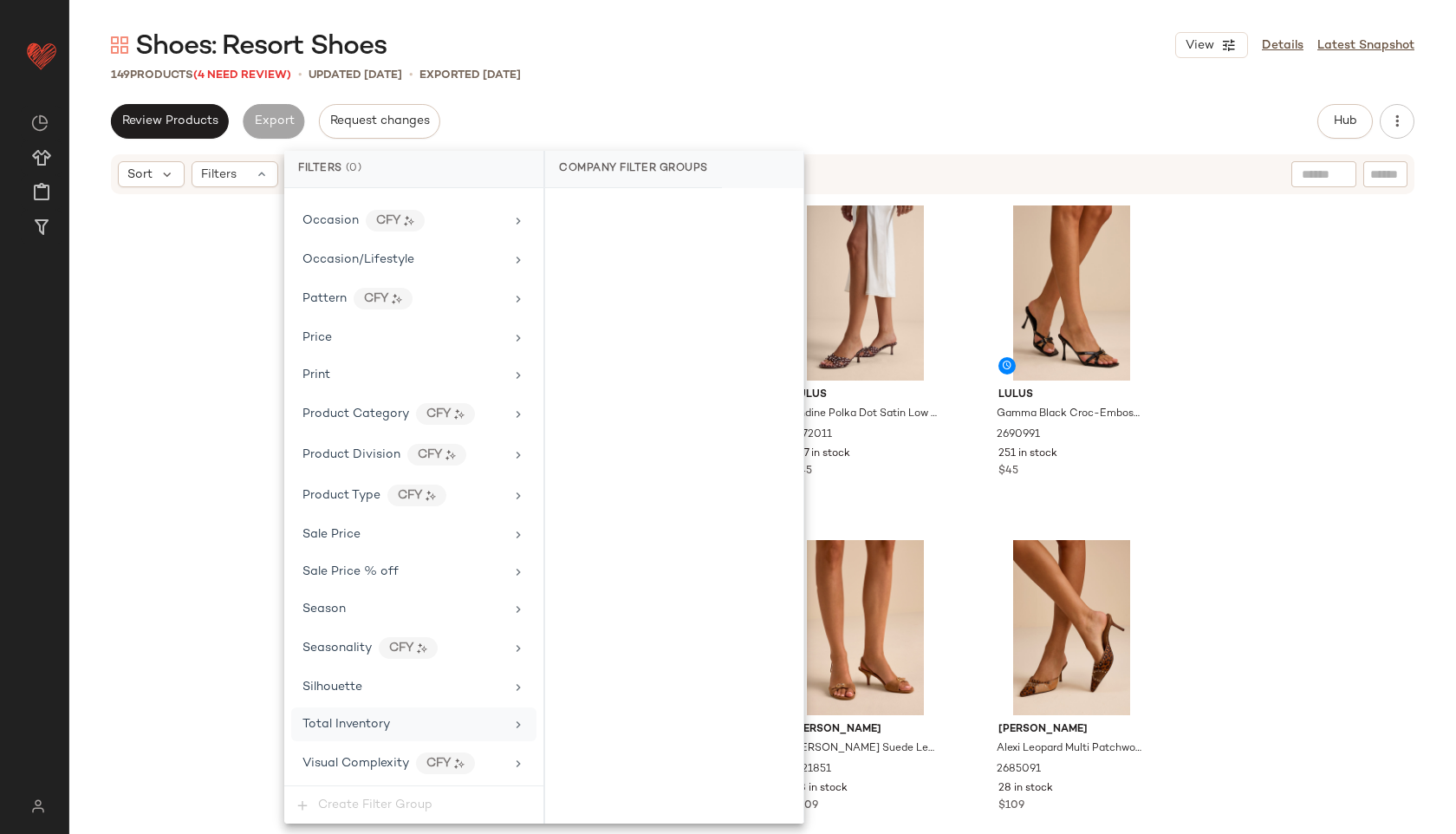
click at [362, 724] on span "Total Inventory" at bounding box center [346, 724] width 87 height 13
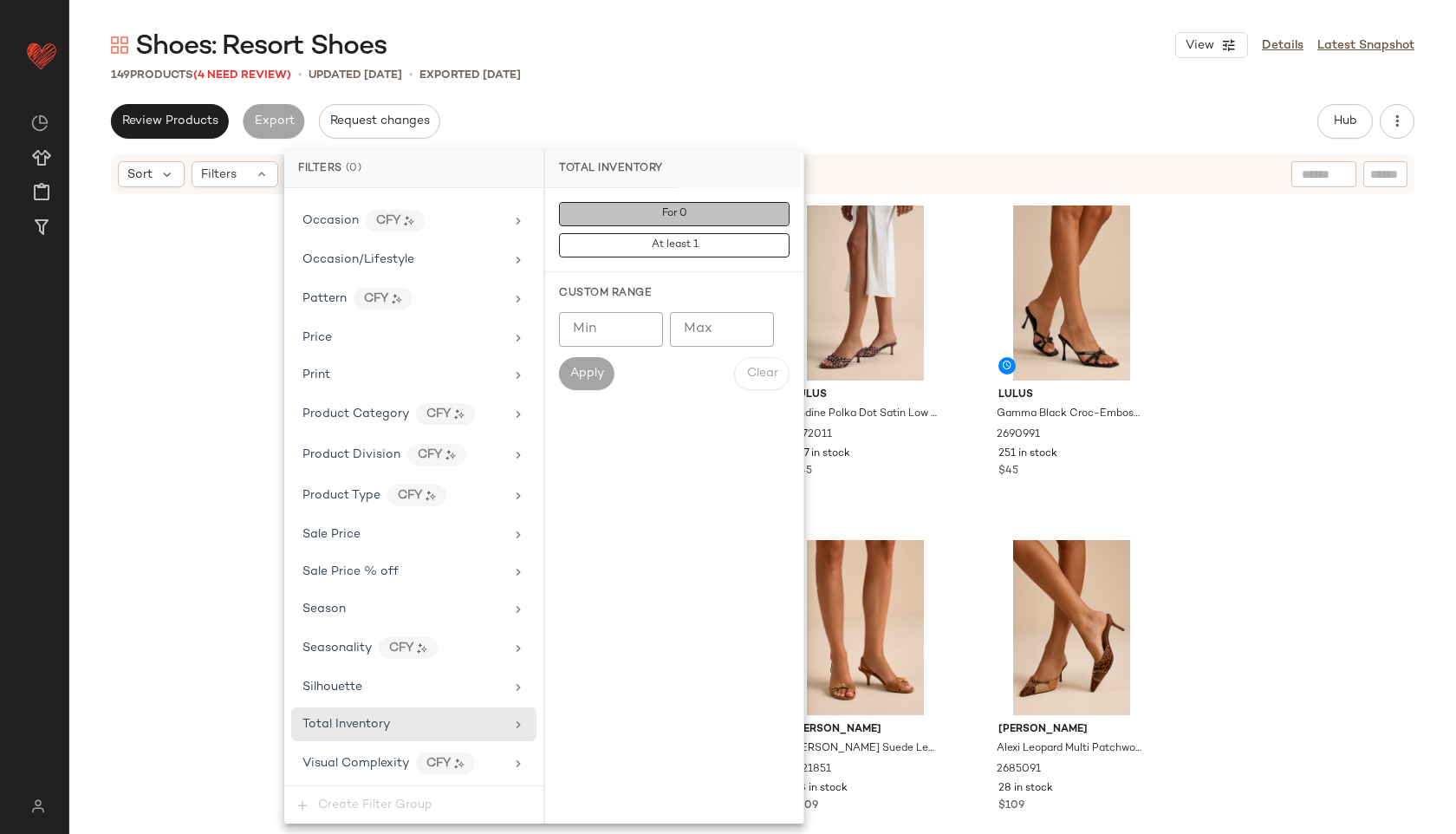
click at [674, 211] on span "For 0" at bounding box center [673, 214] width 26 height 12
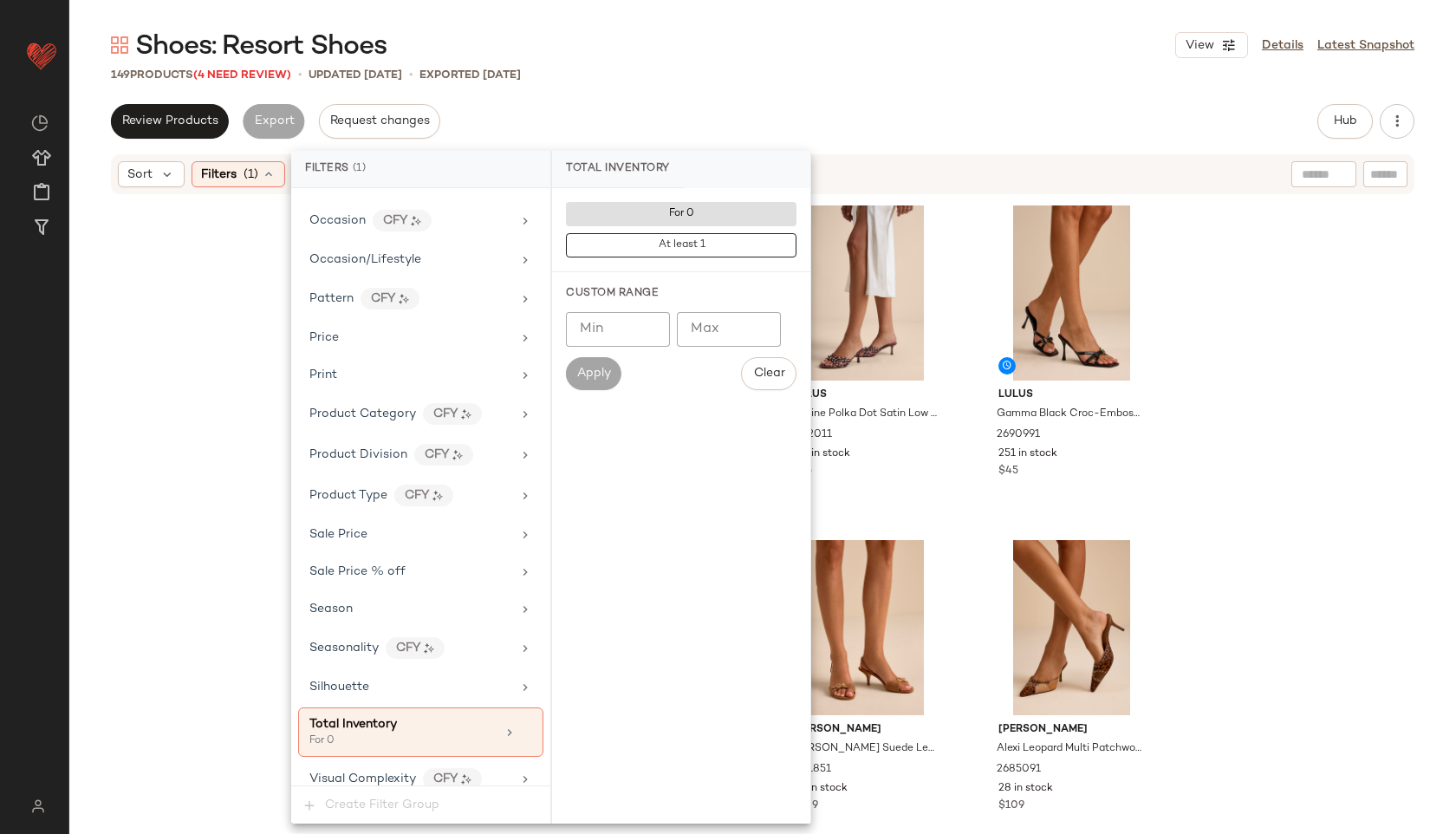
click at [810, 62] on div "Shoes: Resort Shoes View Details Latest Snapshot" at bounding box center [763, 44] width 1386 height 34
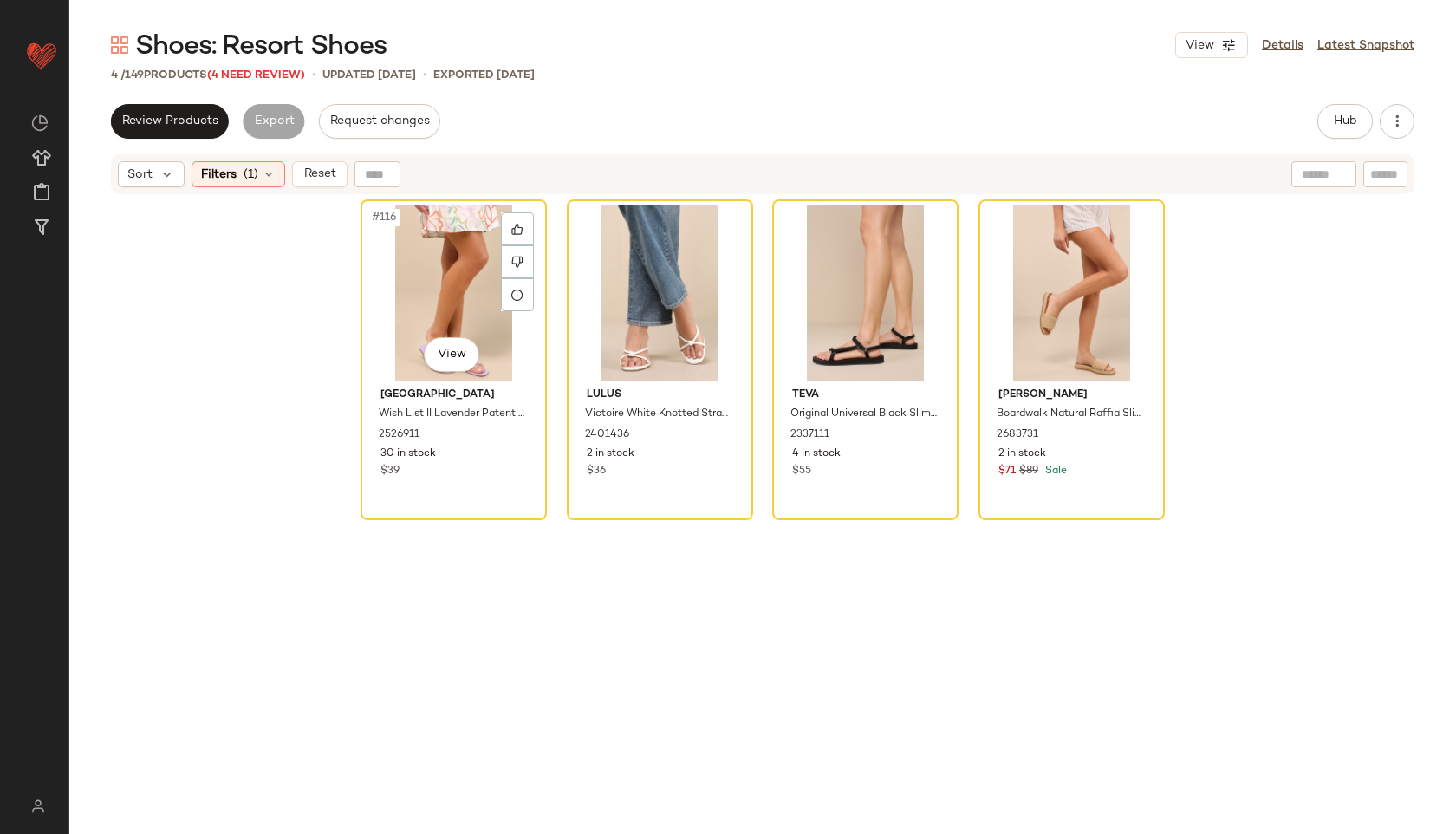
click at [435, 277] on div "#116 View" at bounding box center [453, 293] width 174 height 175
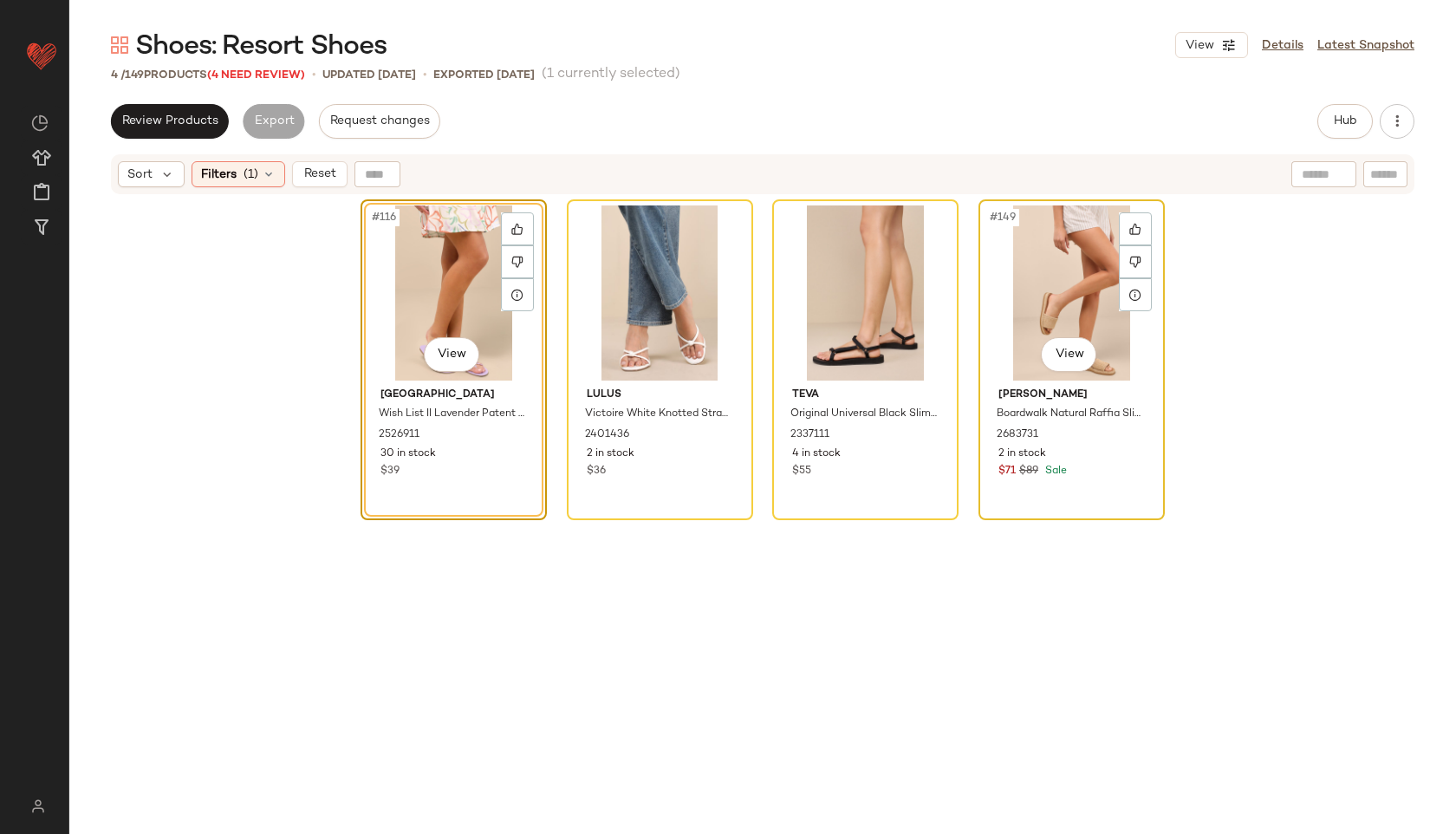
click at [1084, 315] on div "#149 View" at bounding box center [1071, 293] width 174 height 175
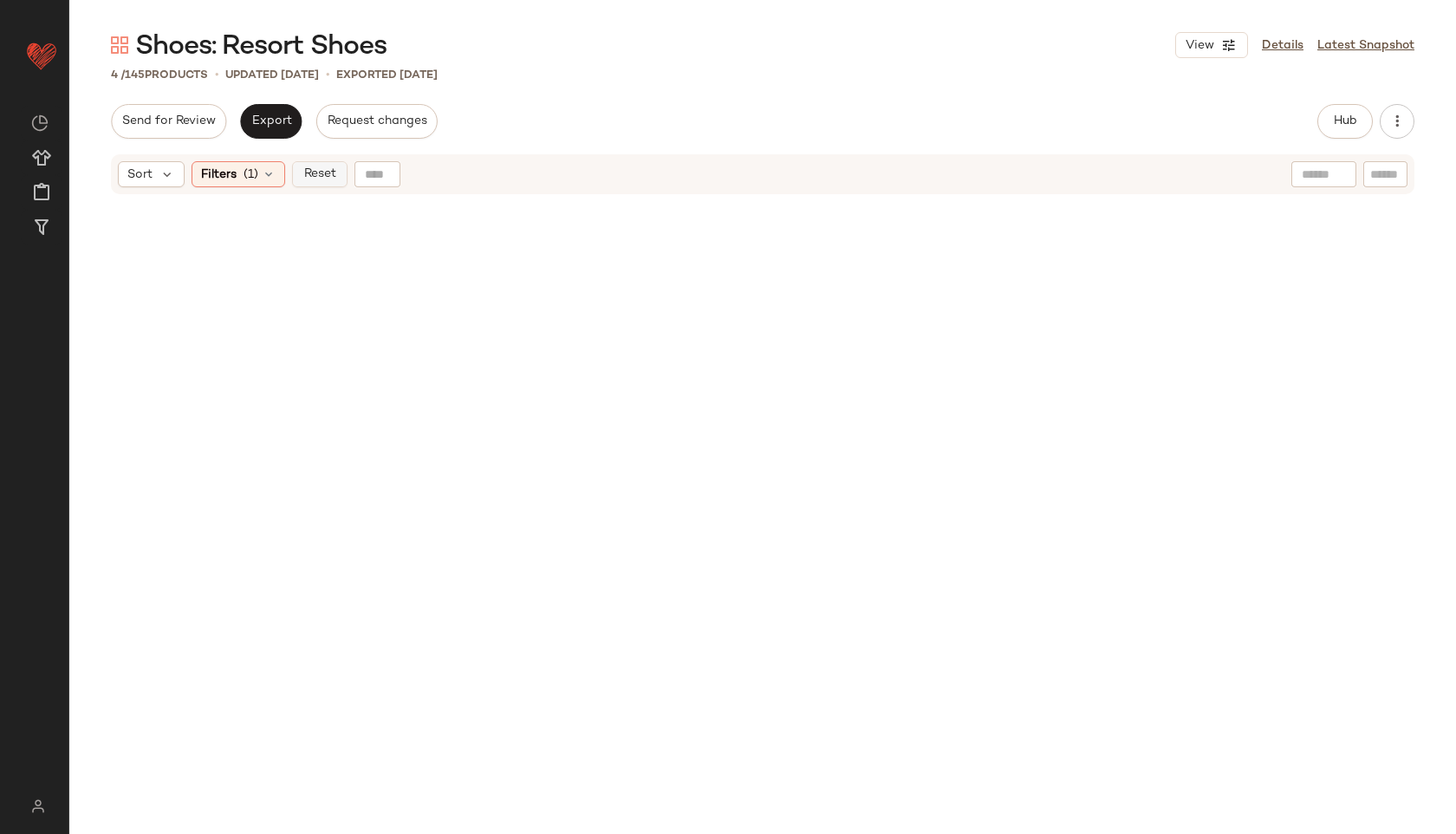
click at [318, 186] on button "Reset" at bounding box center [320, 174] width 55 height 26
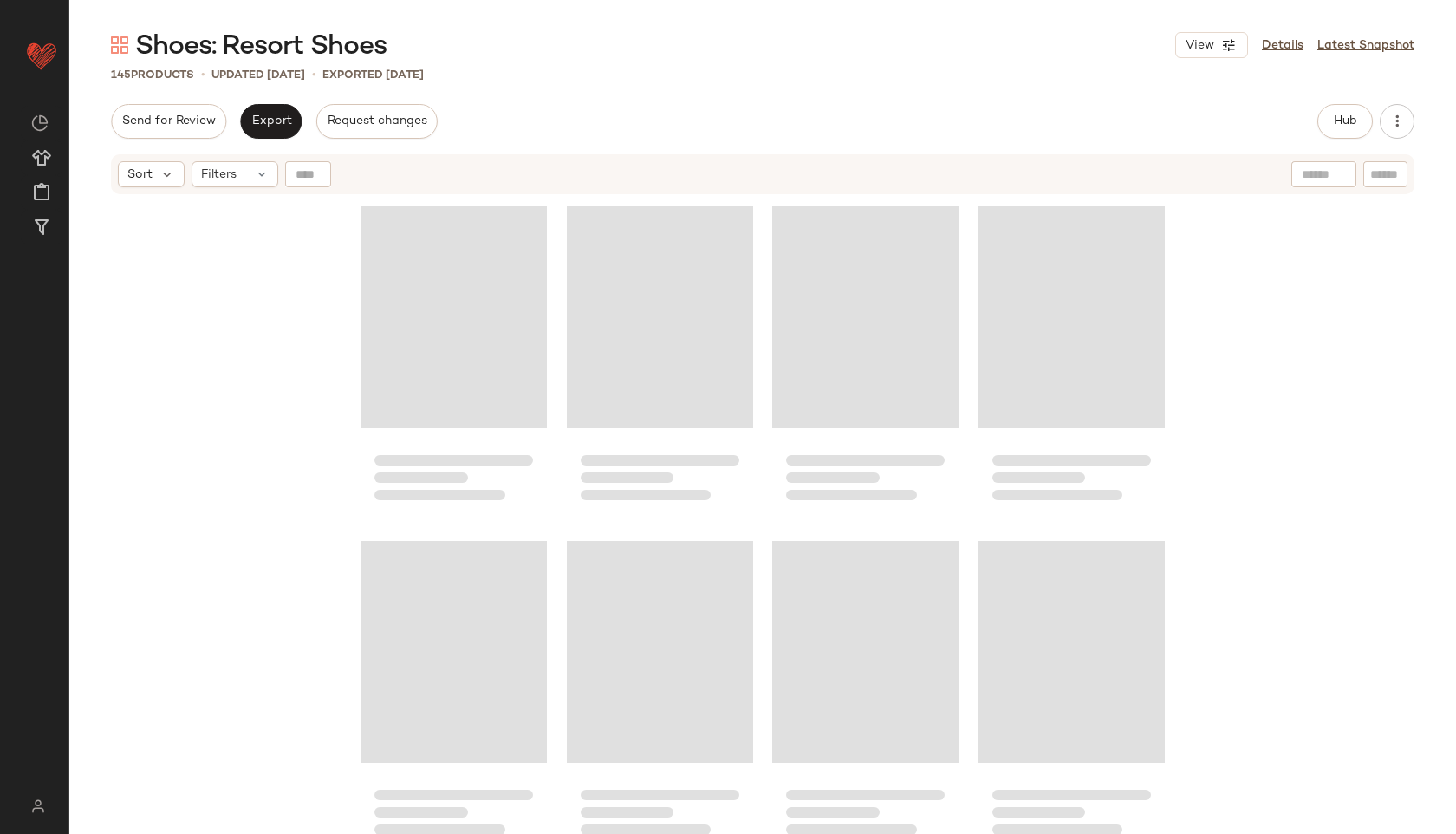
click at [950, 89] on div "Shoes: Resort Shoes View Details Latest Snapshot 145 Products • updated [DATE] …" at bounding box center [763, 431] width 1386 height 806
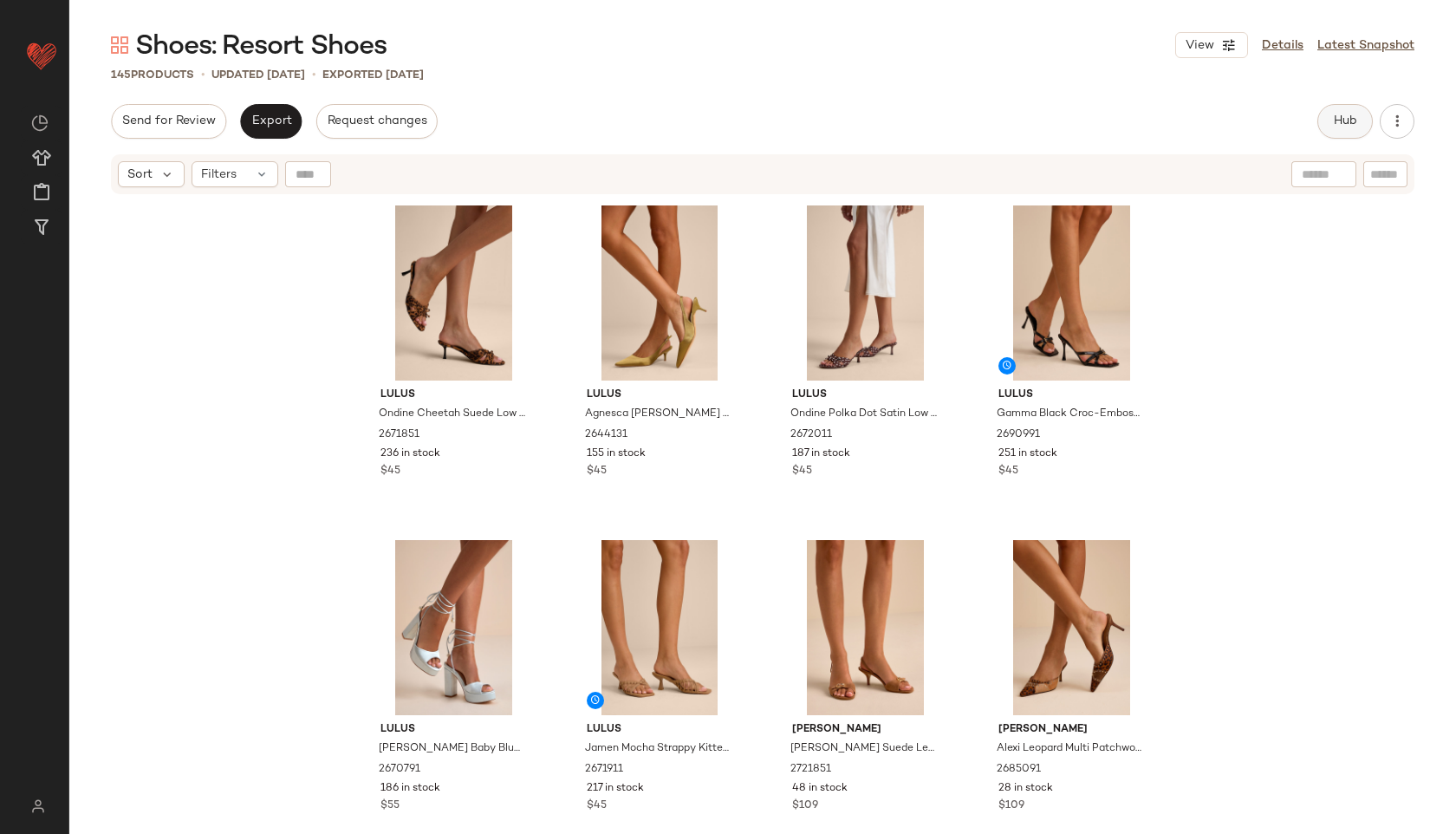
click at [1370, 117] on button "Hub" at bounding box center [1345, 121] width 55 height 34
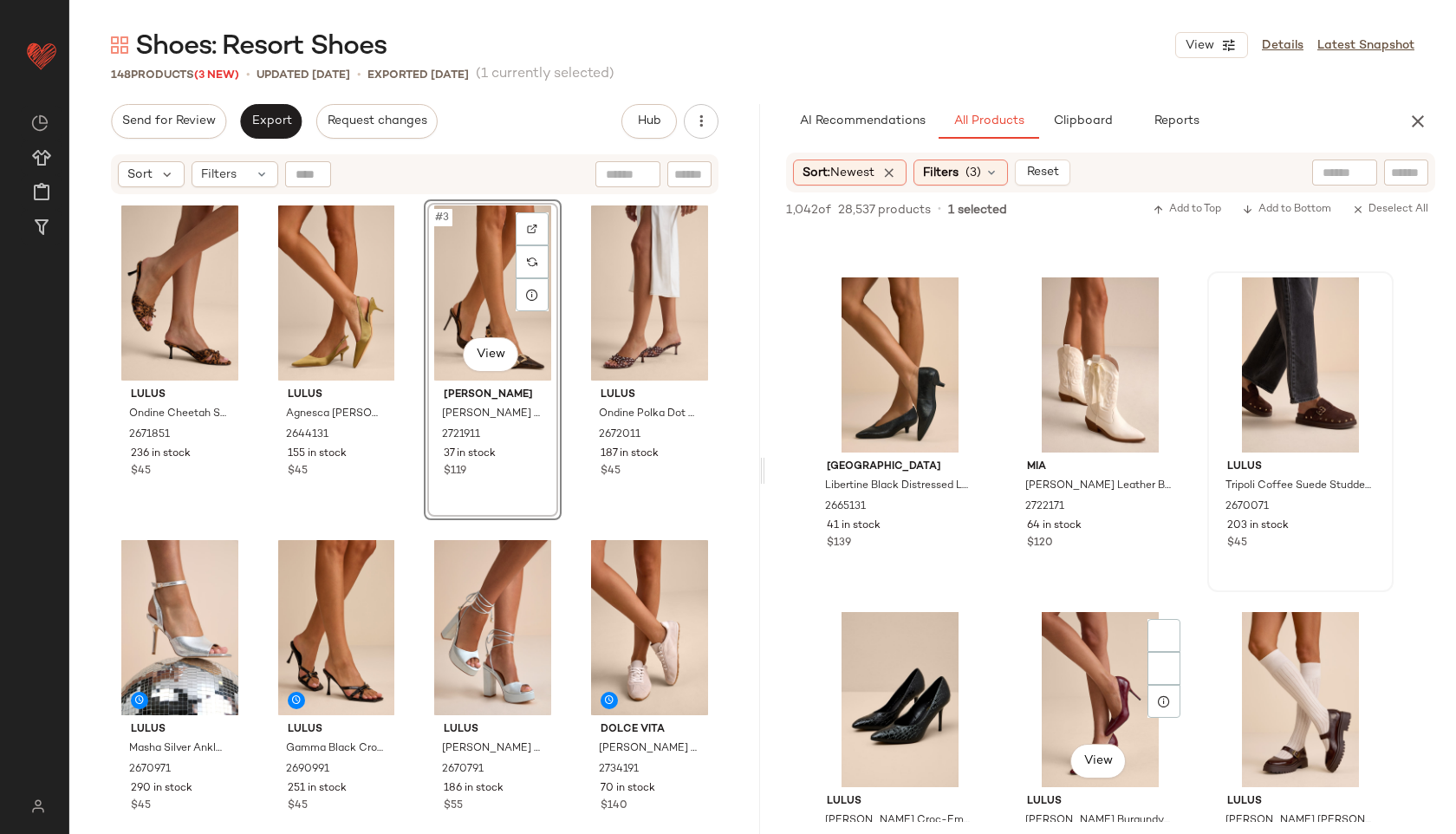
scroll to position [3318, 0]
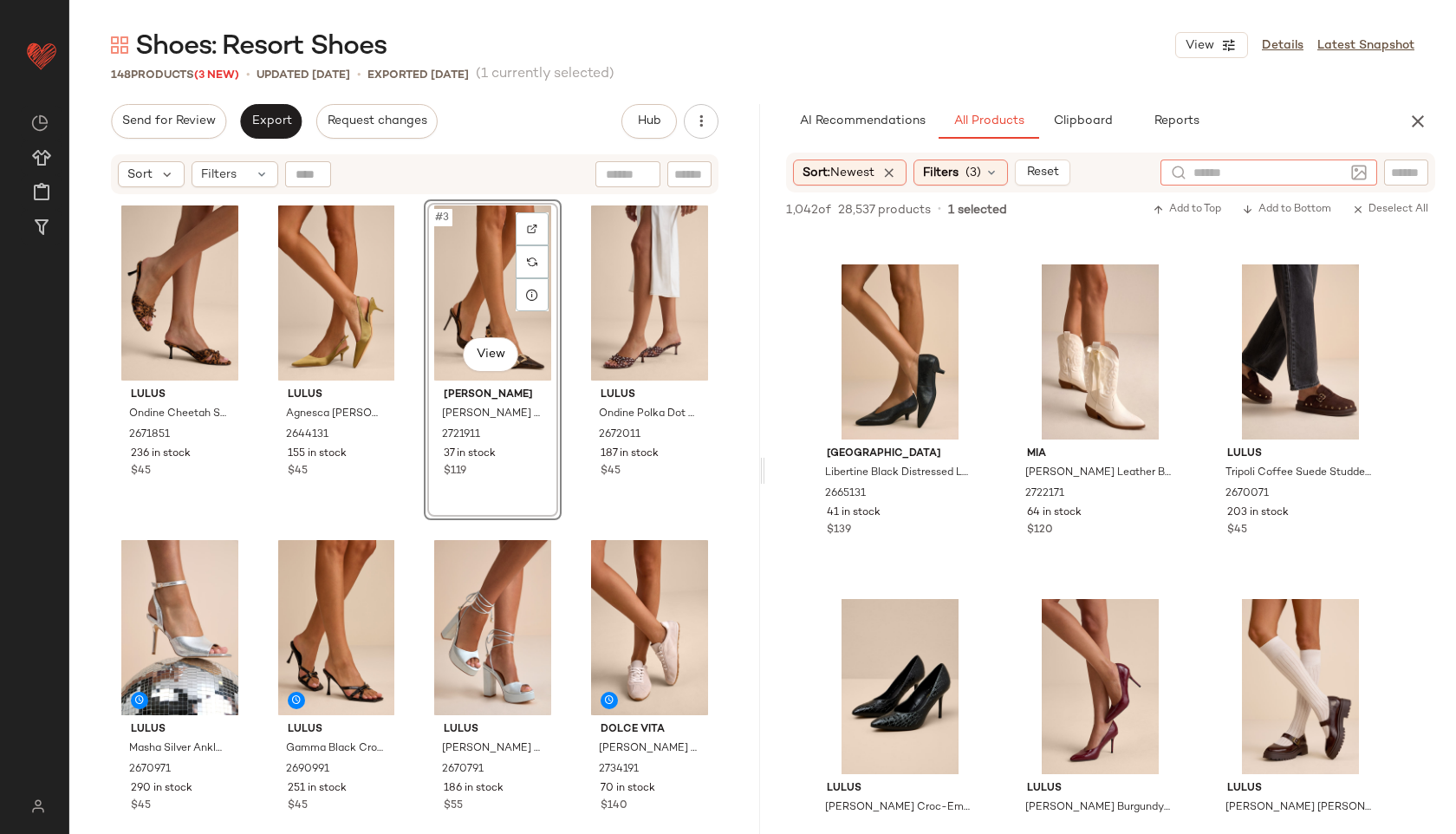
click at [1340, 175] on input "text" at bounding box center [1268, 173] width 150 height 19
type input "*******"
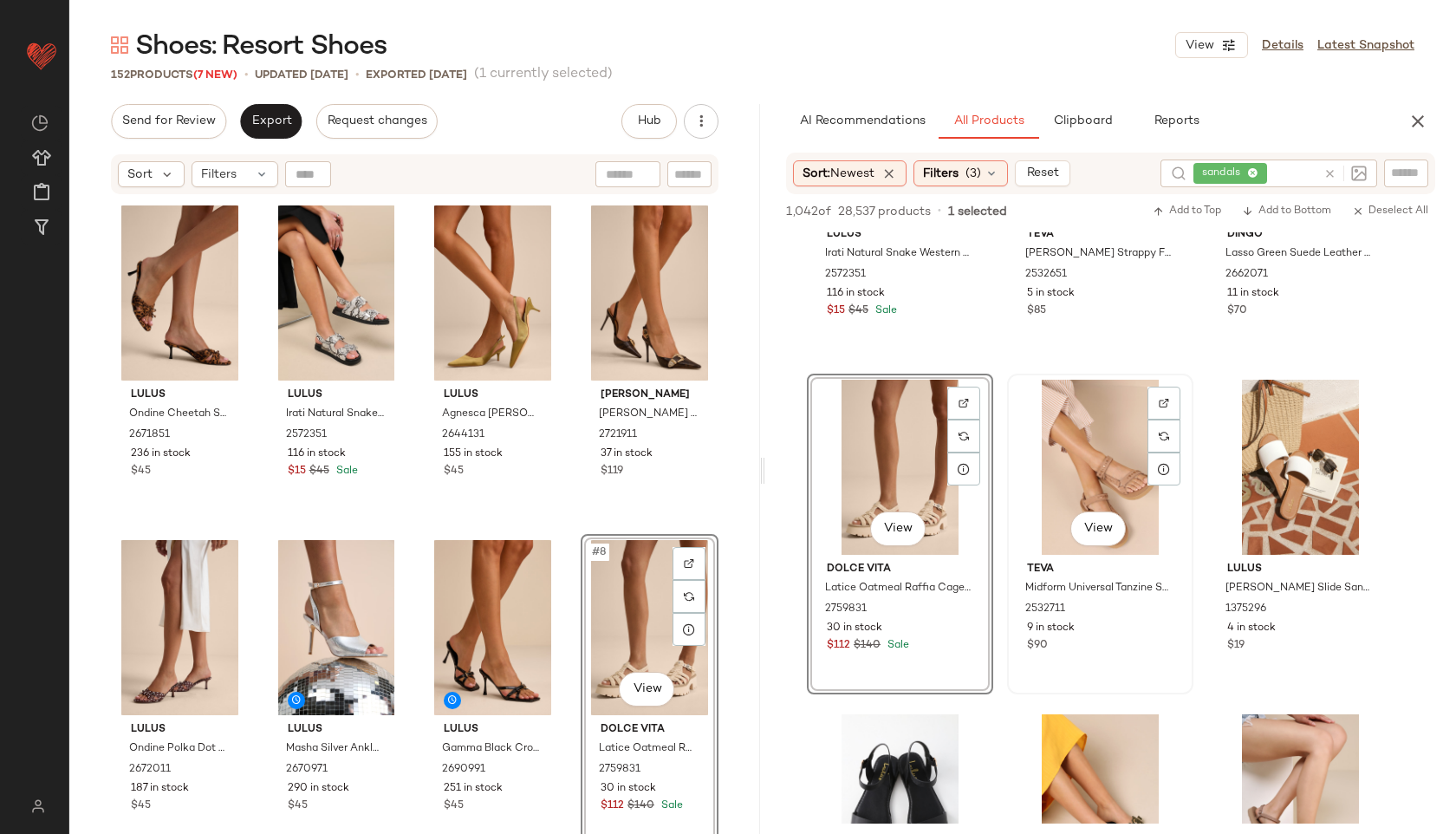
scroll to position [194, 0]
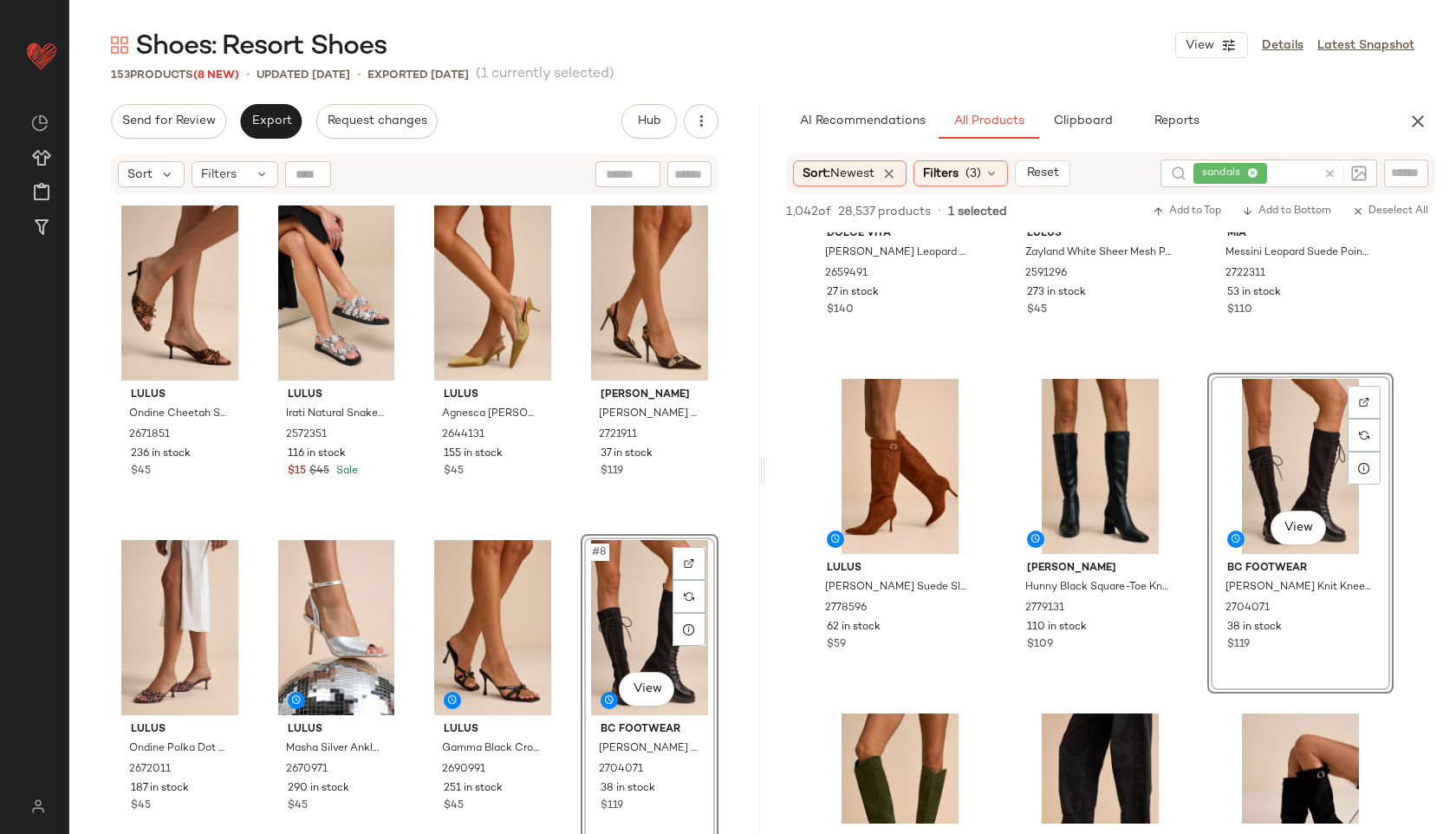
click at [607, 610] on div "#8 View" at bounding box center [650, 627] width 126 height 175
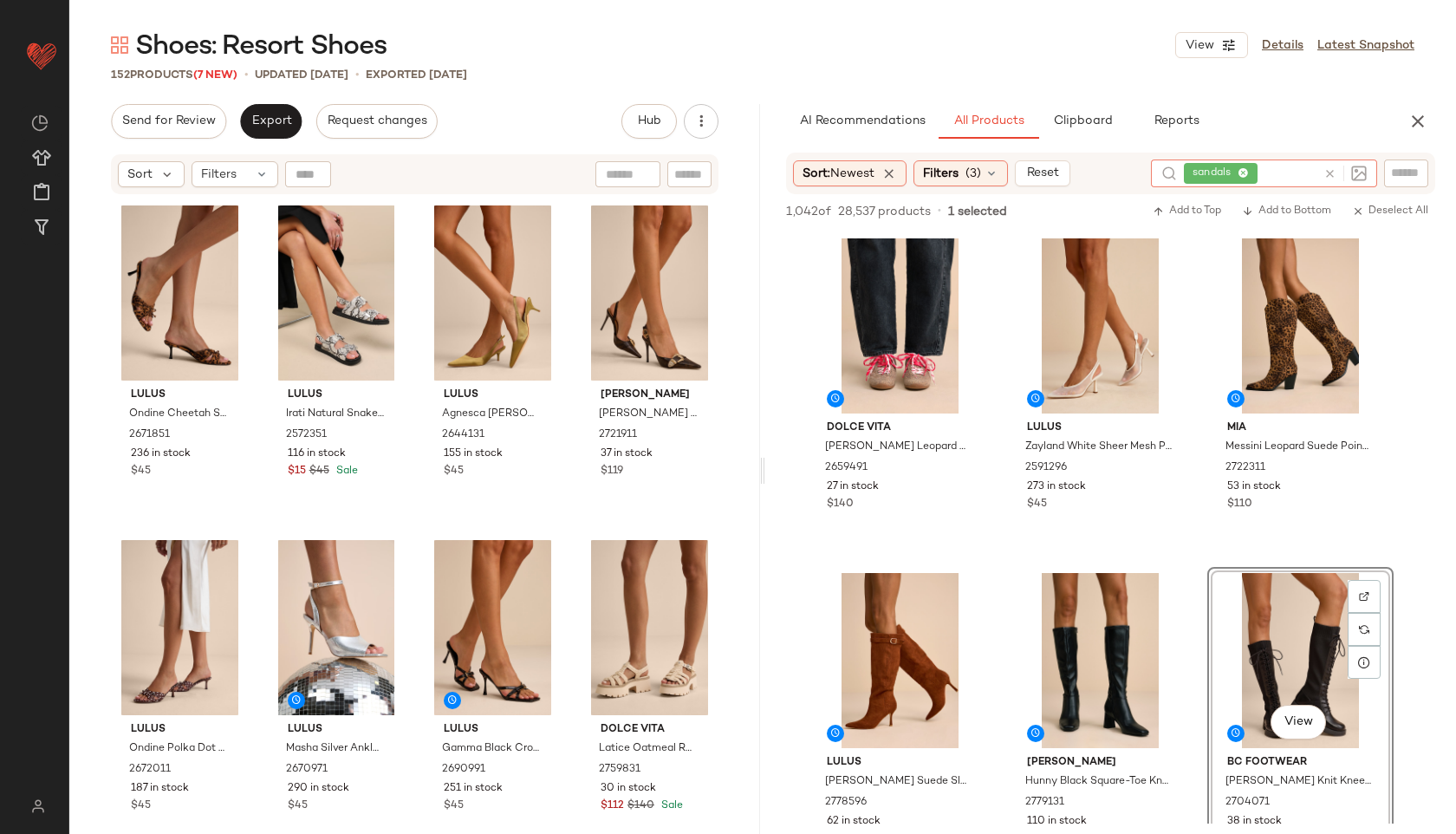
click at [1257, 169] on div "sandals" at bounding box center [1250, 173] width 133 height 28
click at [1247, 171] on icon at bounding box center [1243, 173] width 11 height 11
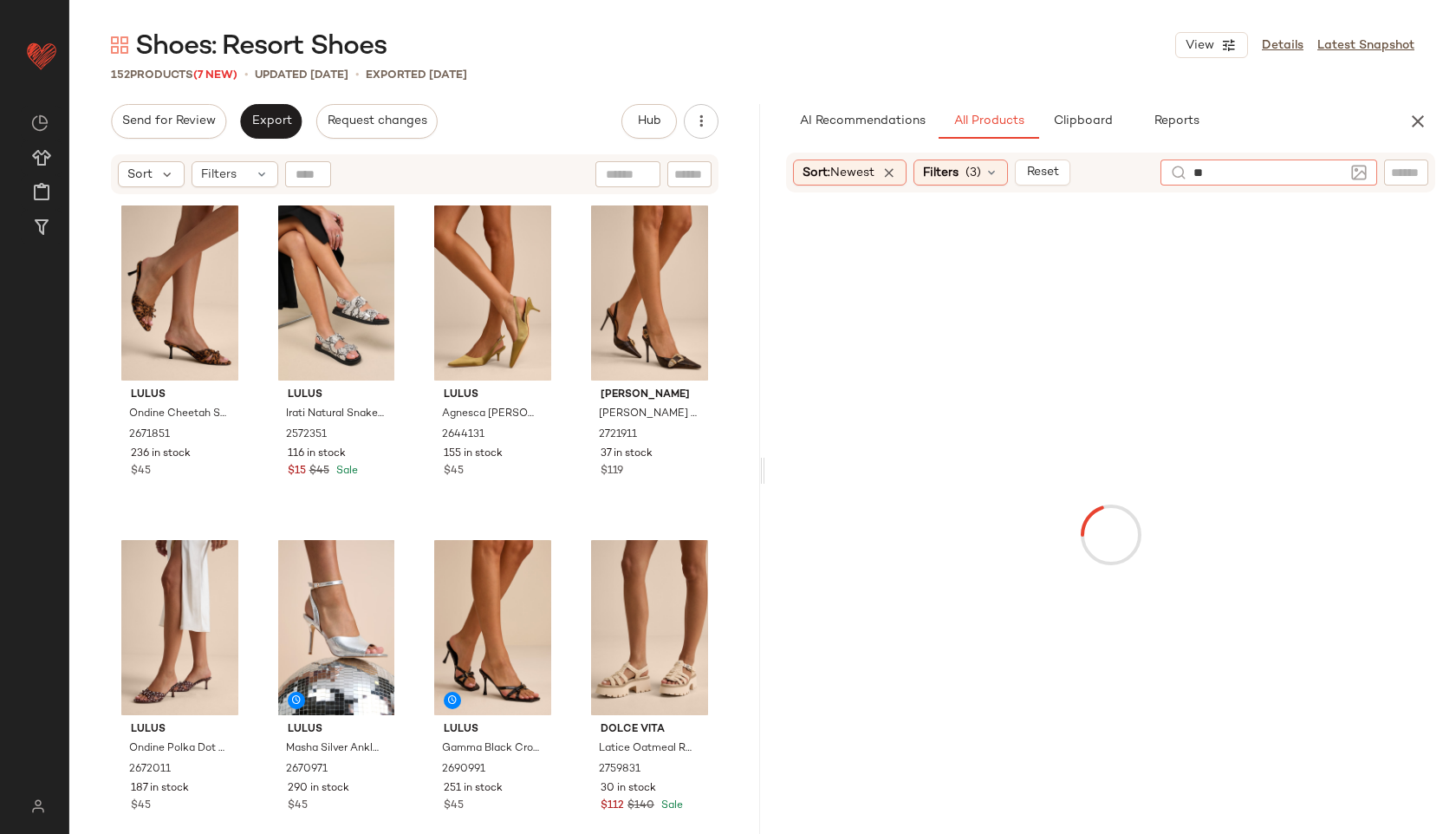
type input "*"
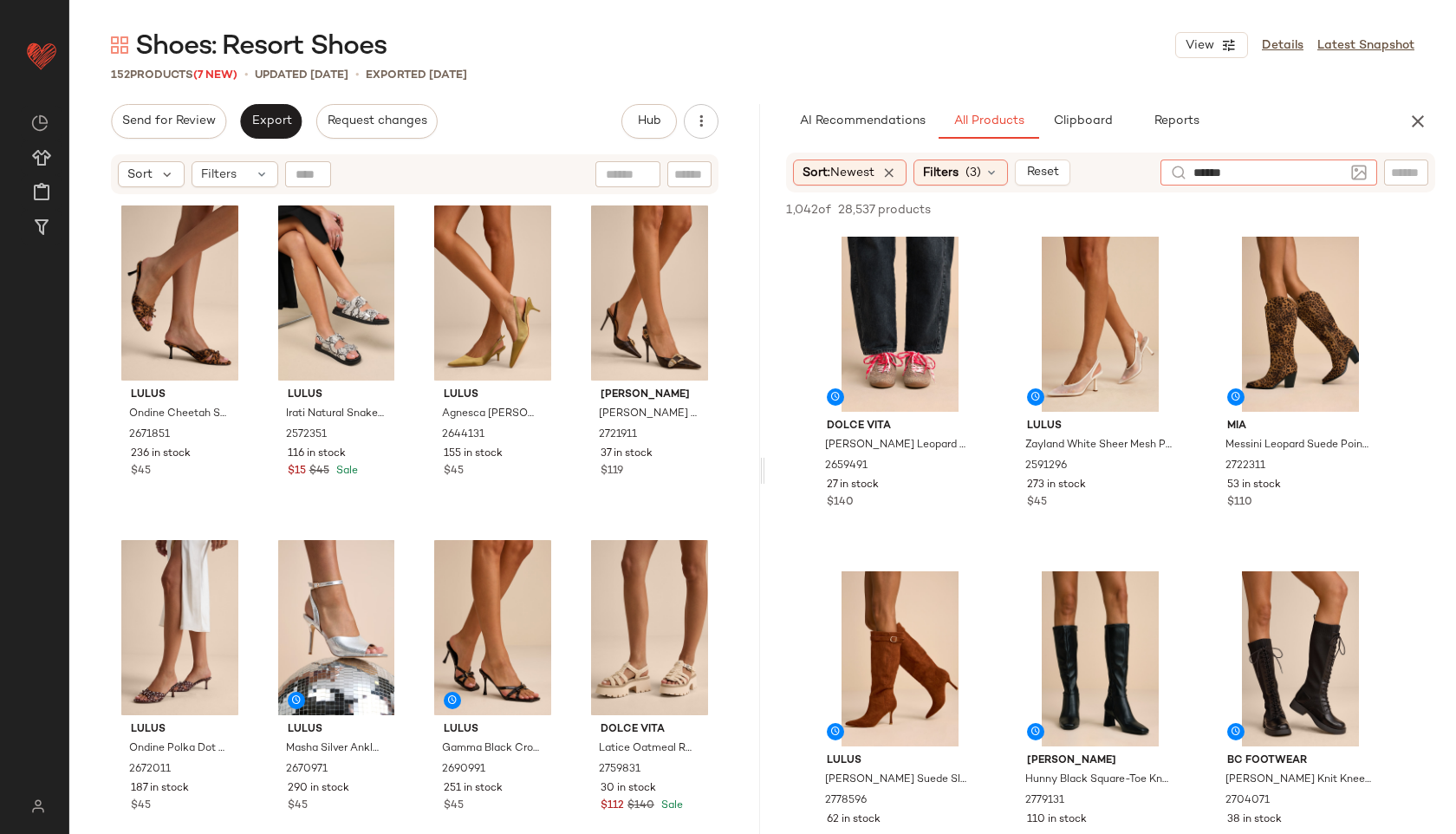
type input "*******"
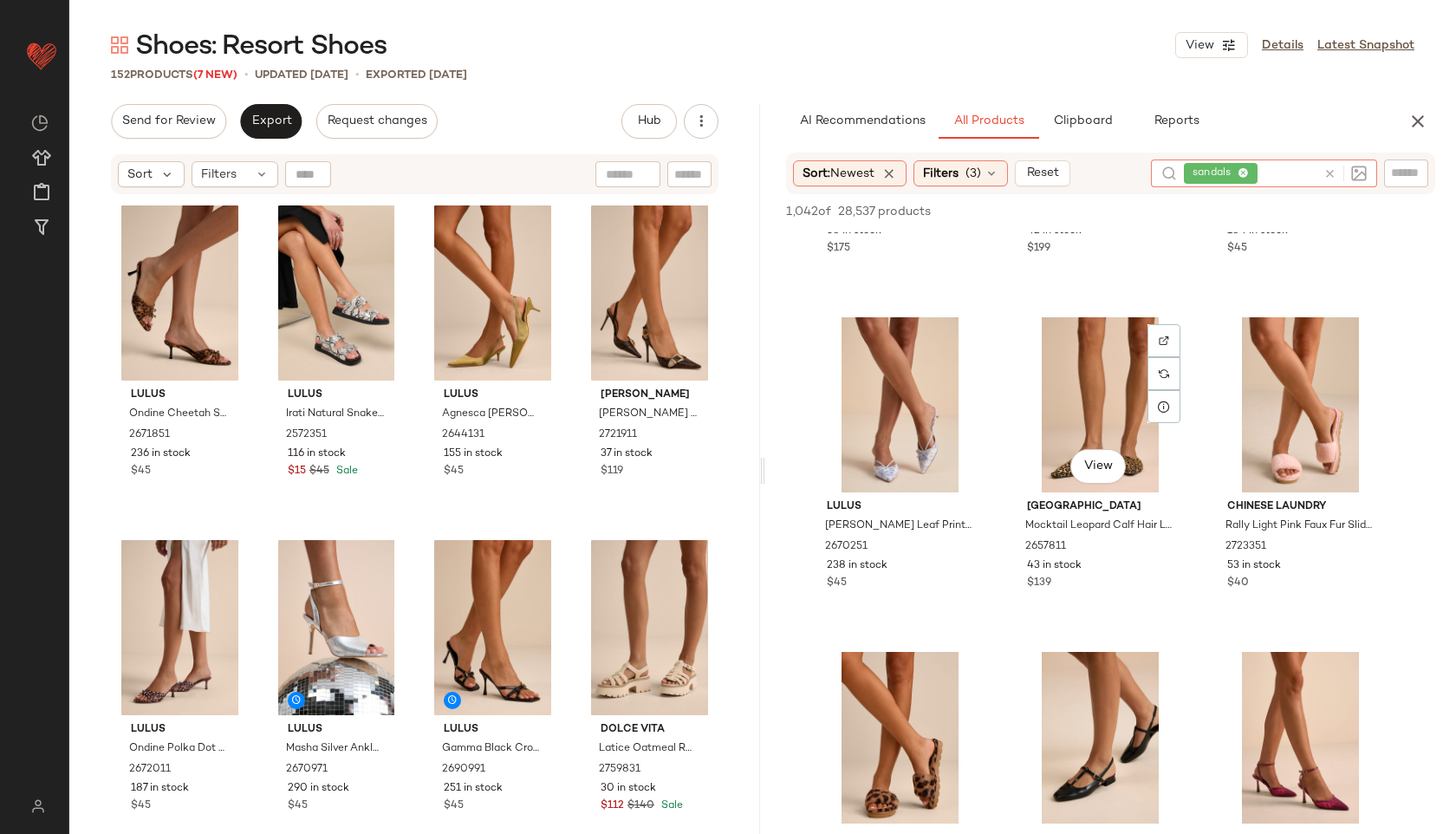
scroll to position [8338, 0]
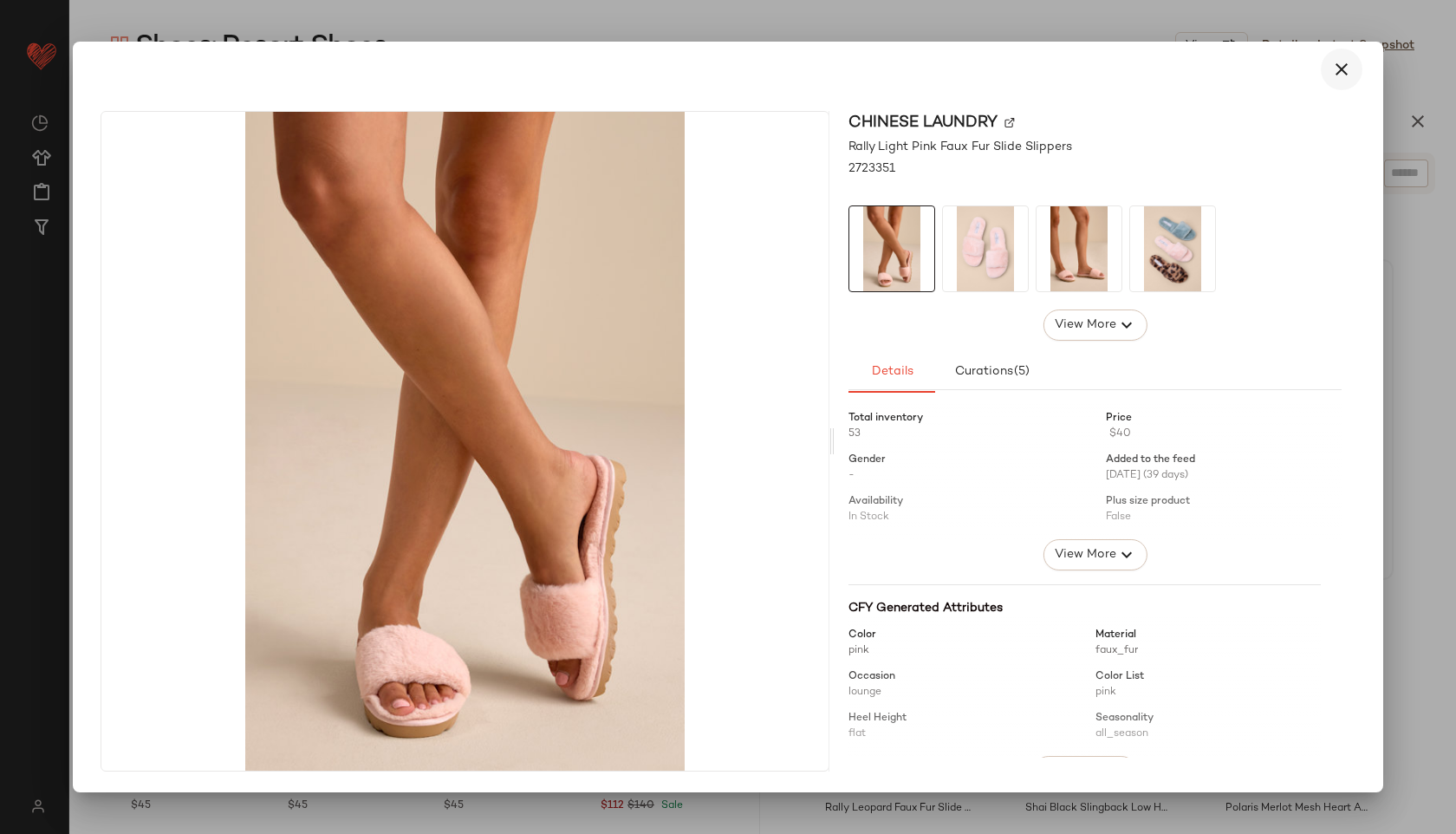
click at [1333, 55] on button "button" at bounding box center [1341, 69] width 41 height 41
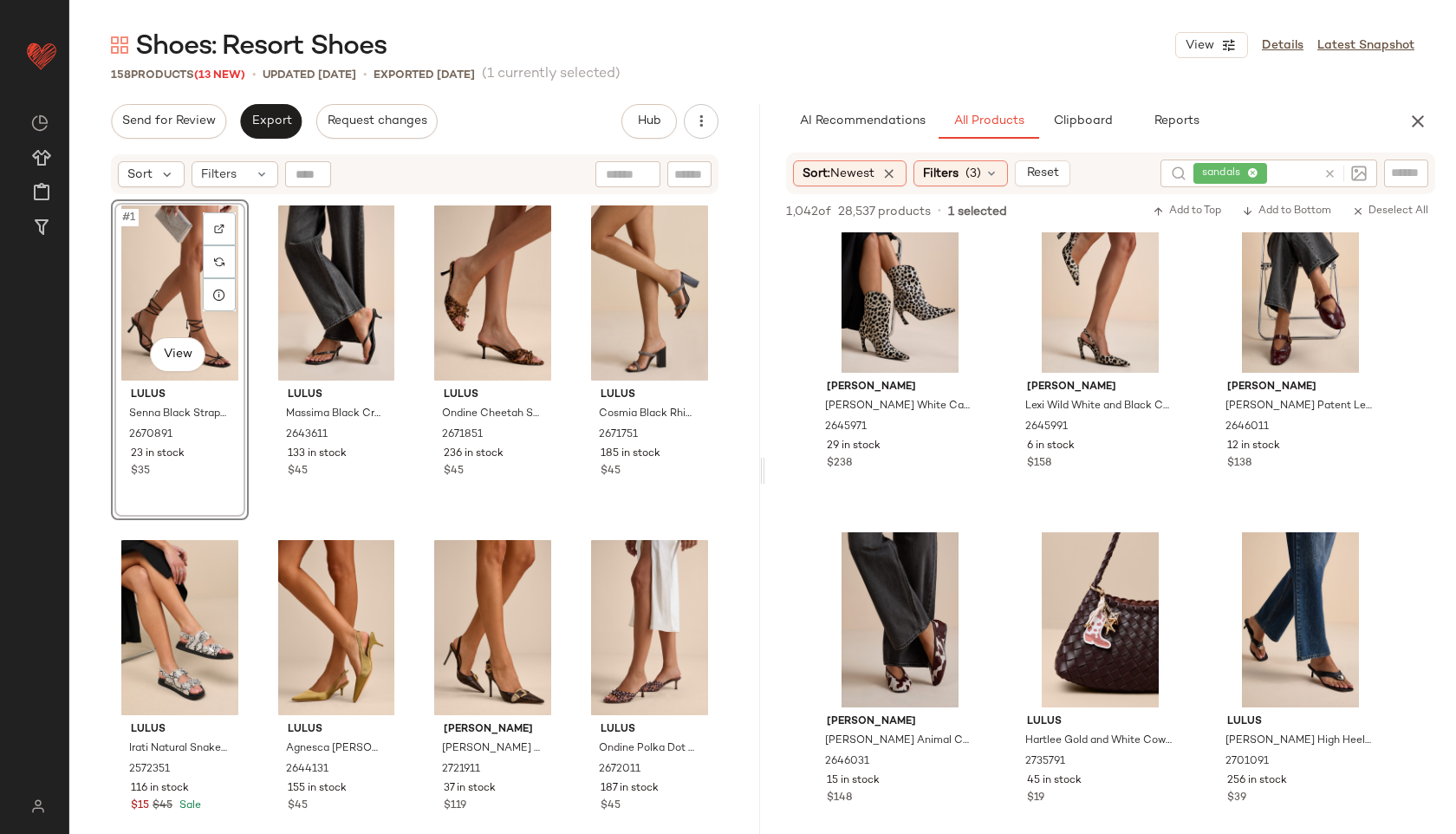
scroll to position [11086, 0]
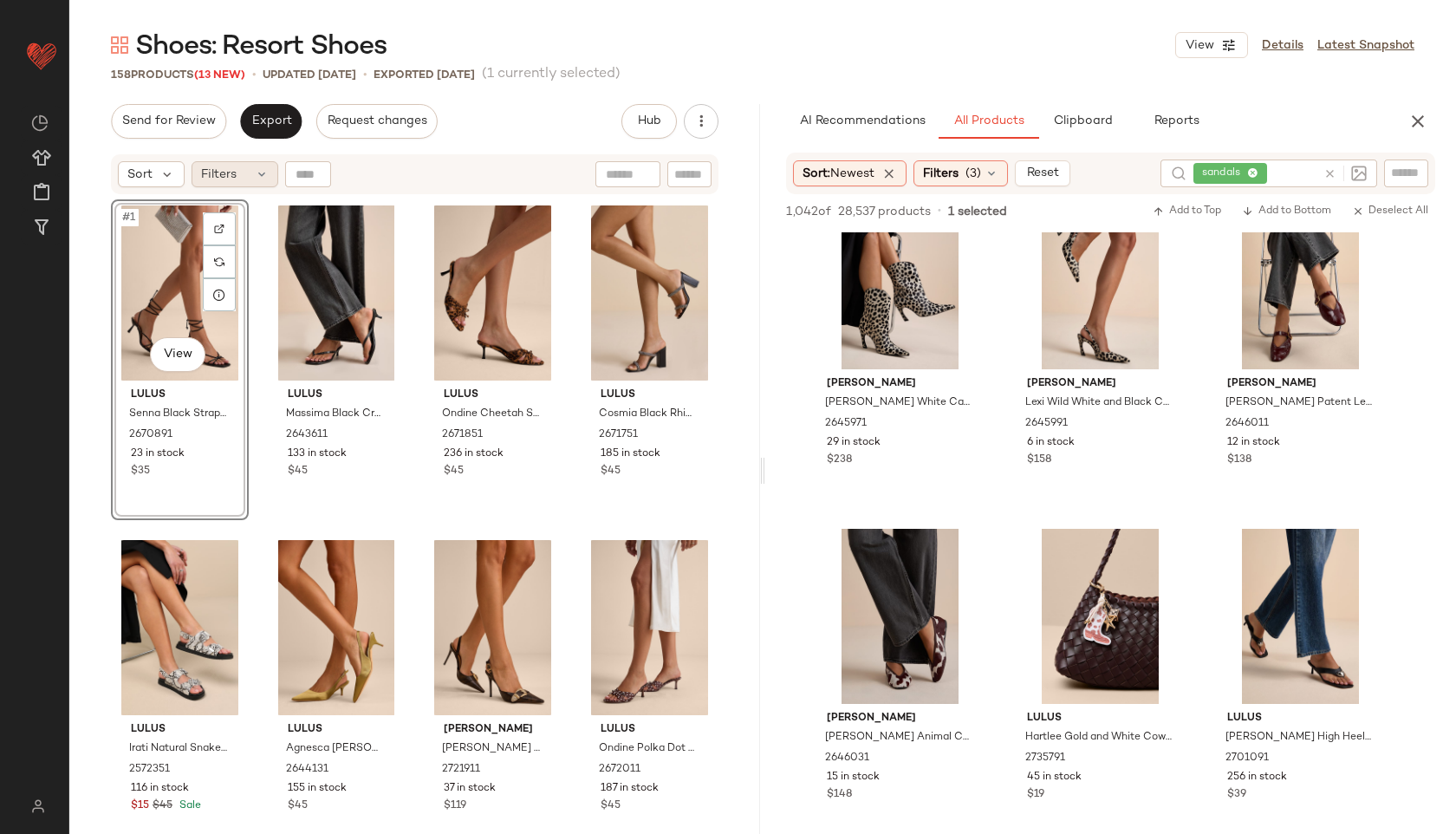
click at [247, 170] on div "Filters" at bounding box center [235, 174] width 87 height 26
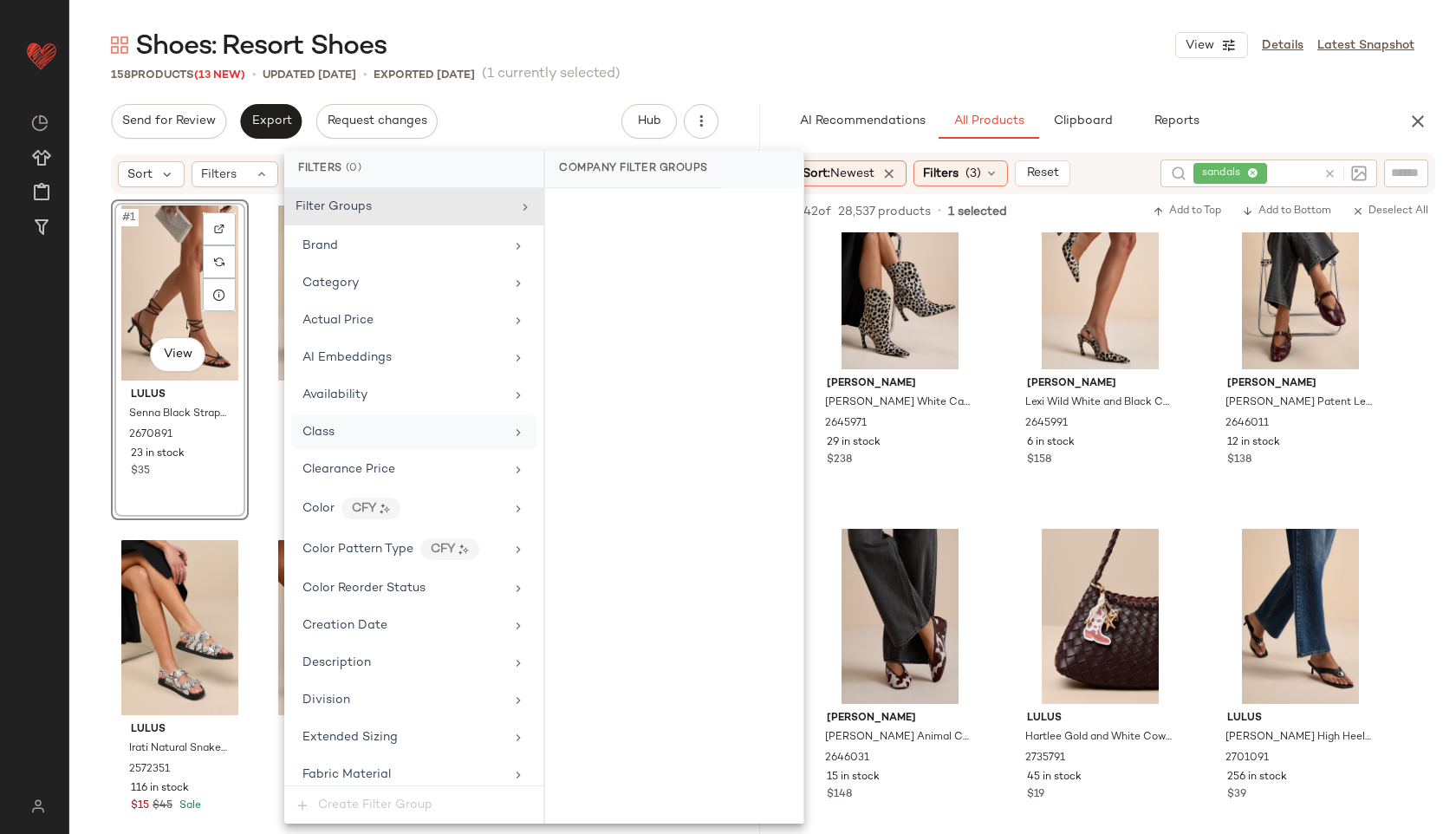
scroll to position [1020, 0]
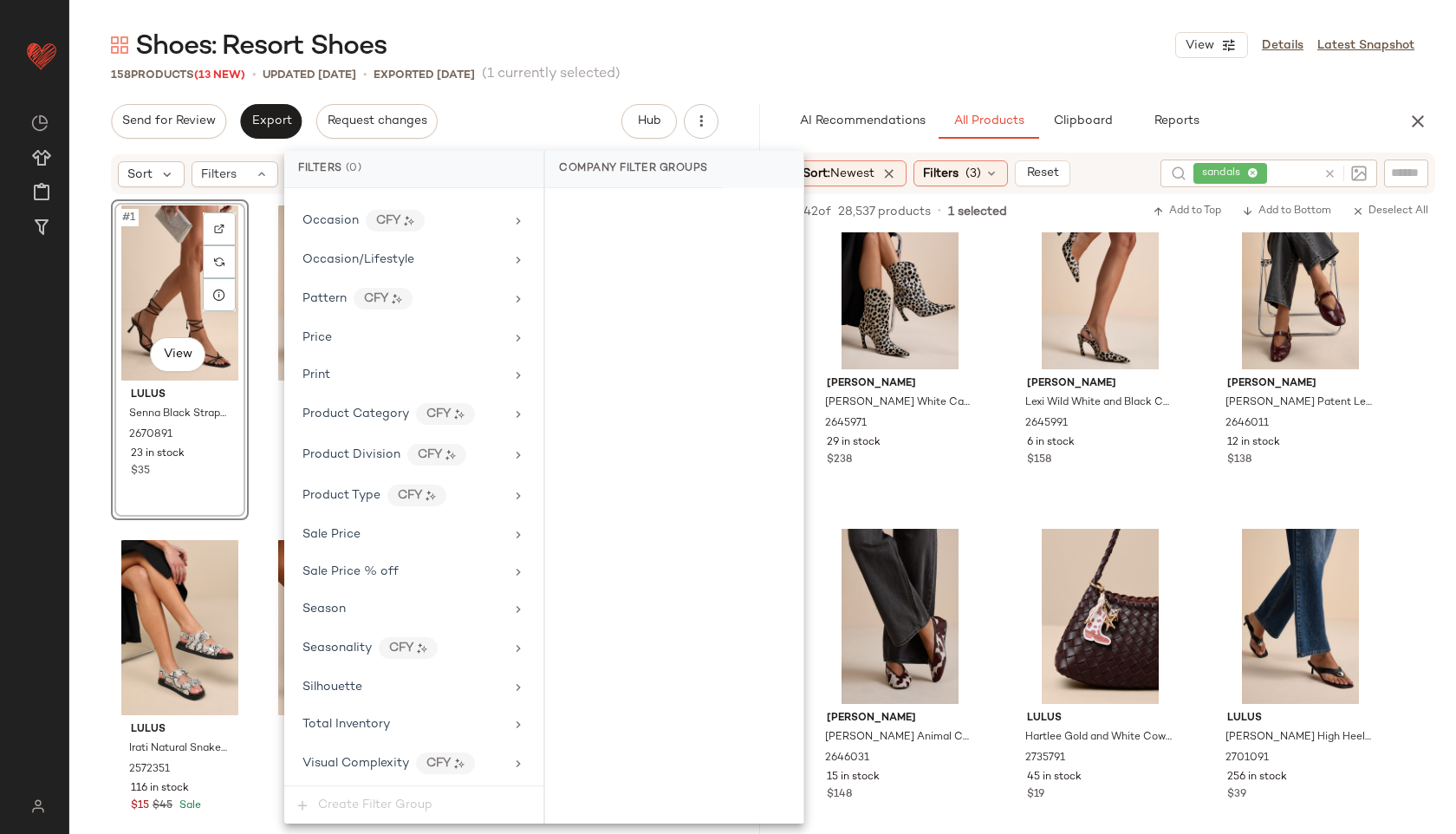
click at [346, 742] on div "Filter Groups Brand Category Actual Price AI Embeddings Availability Class Clea…" at bounding box center [414, 486] width 260 height 597
click at [391, 735] on div "Total Inventory" at bounding box center [413, 724] width 245 height 33
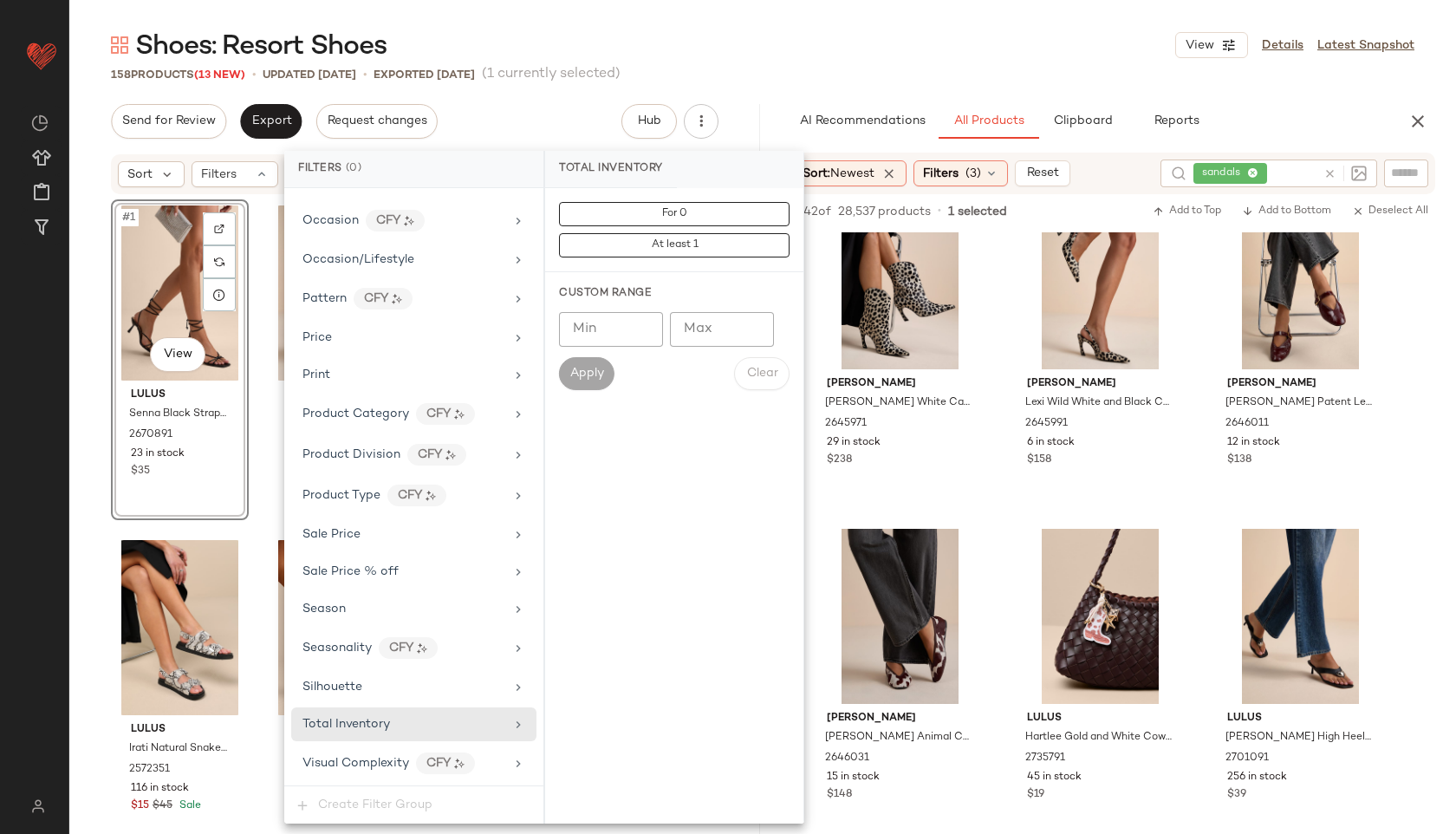
click at [712, 330] on input "Max" at bounding box center [722, 328] width 104 height 34
type input "**"
click at [580, 375] on span "Apply" at bounding box center [586, 374] width 34 height 14
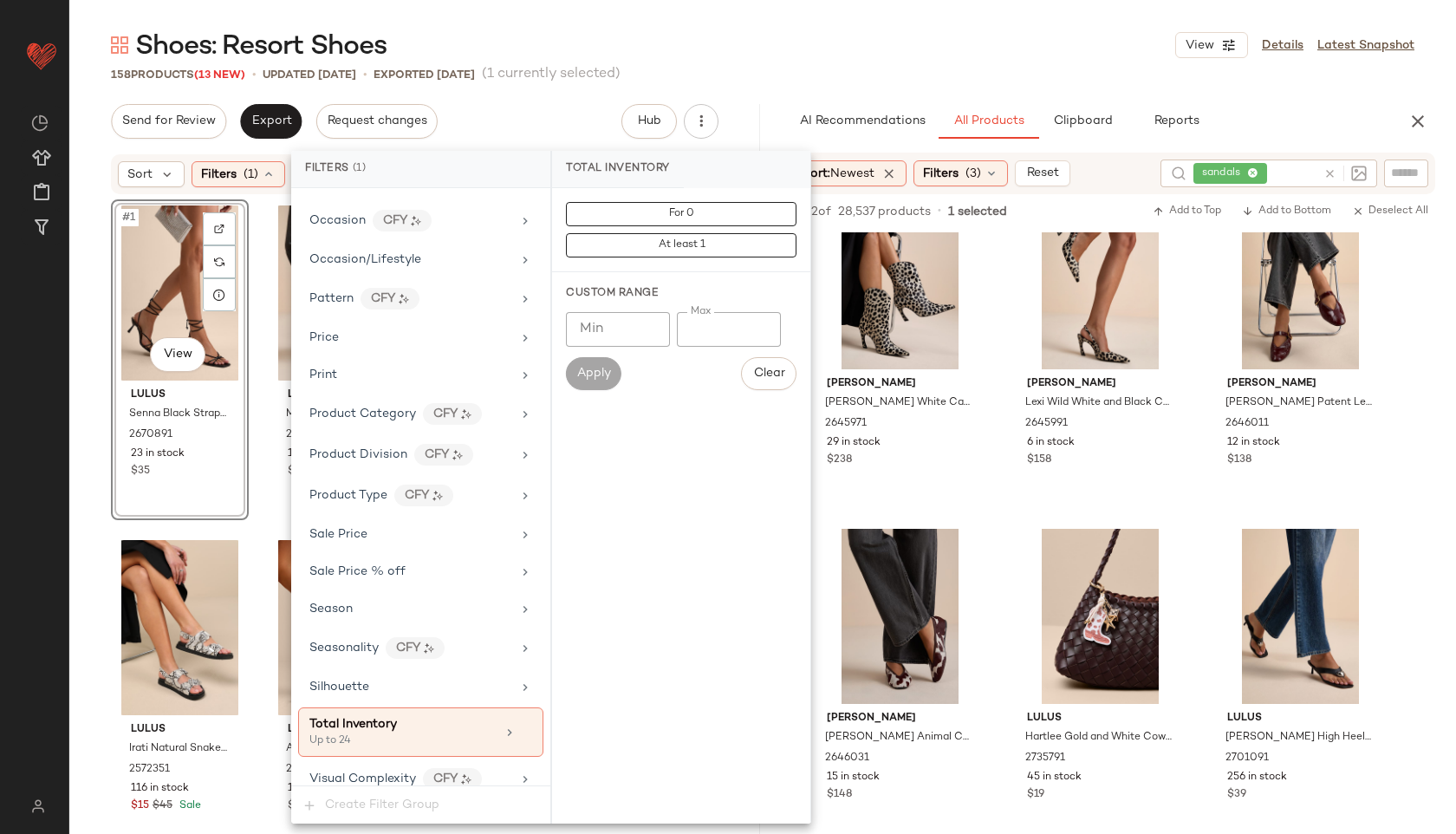
click at [785, 49] on div "Shoes: Resort Shoes View Details Latest Snapshot" at bounding box center [763, 44] width 1386 height 34
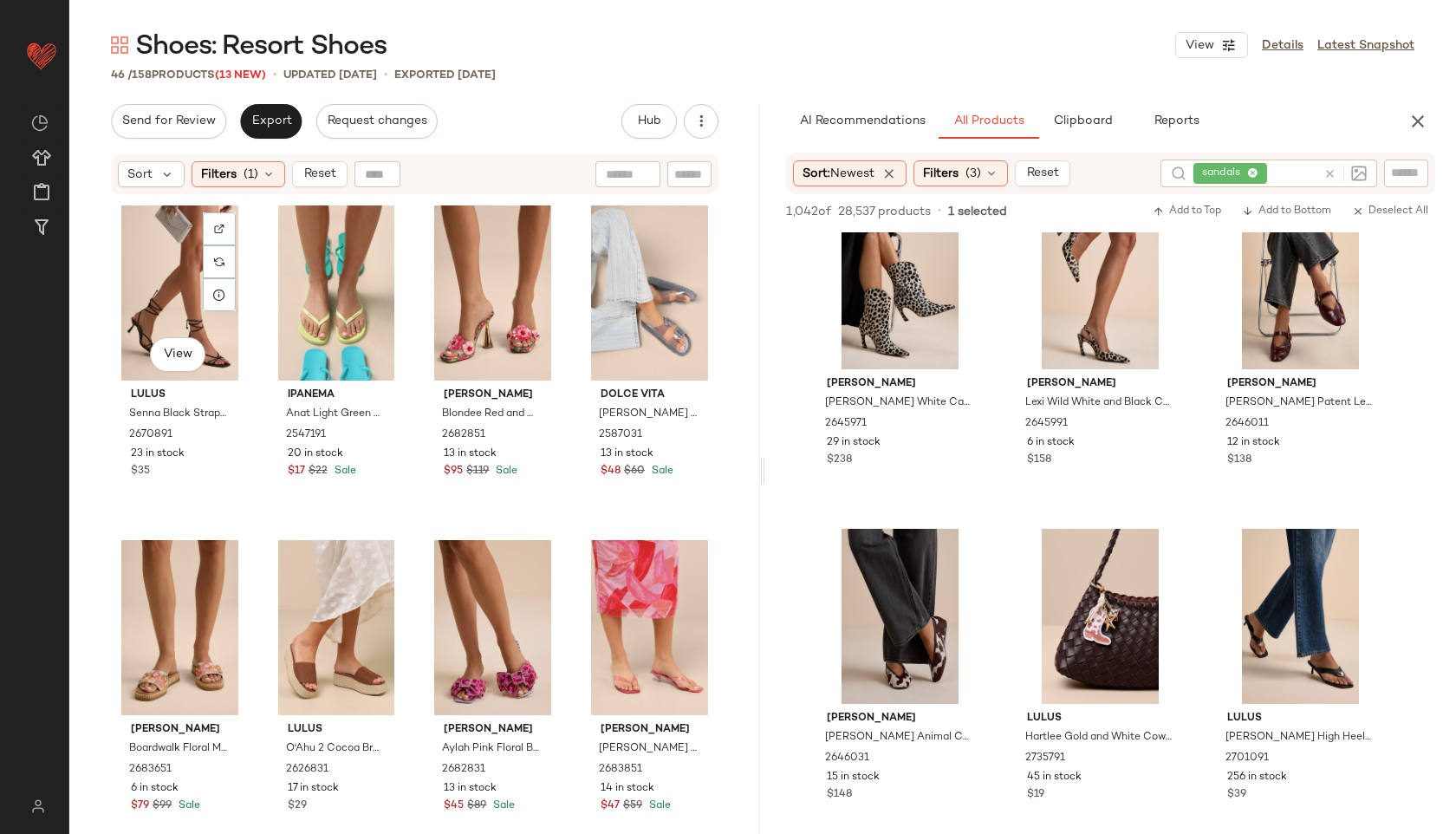
click at [147, 258] on div "View" at bounding box center [180, 293] width 126 height 175
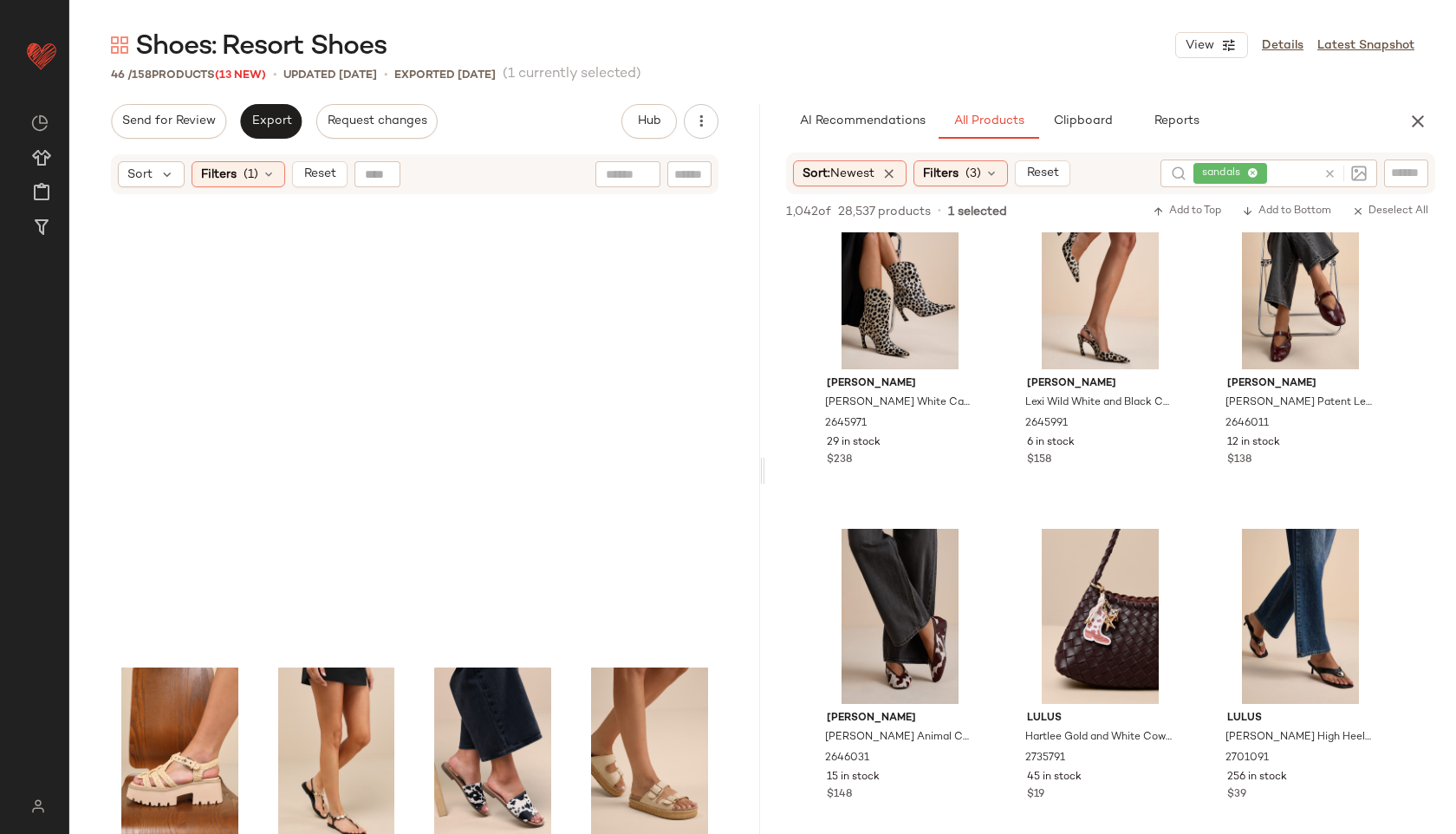
scroll to position [3334, 0]
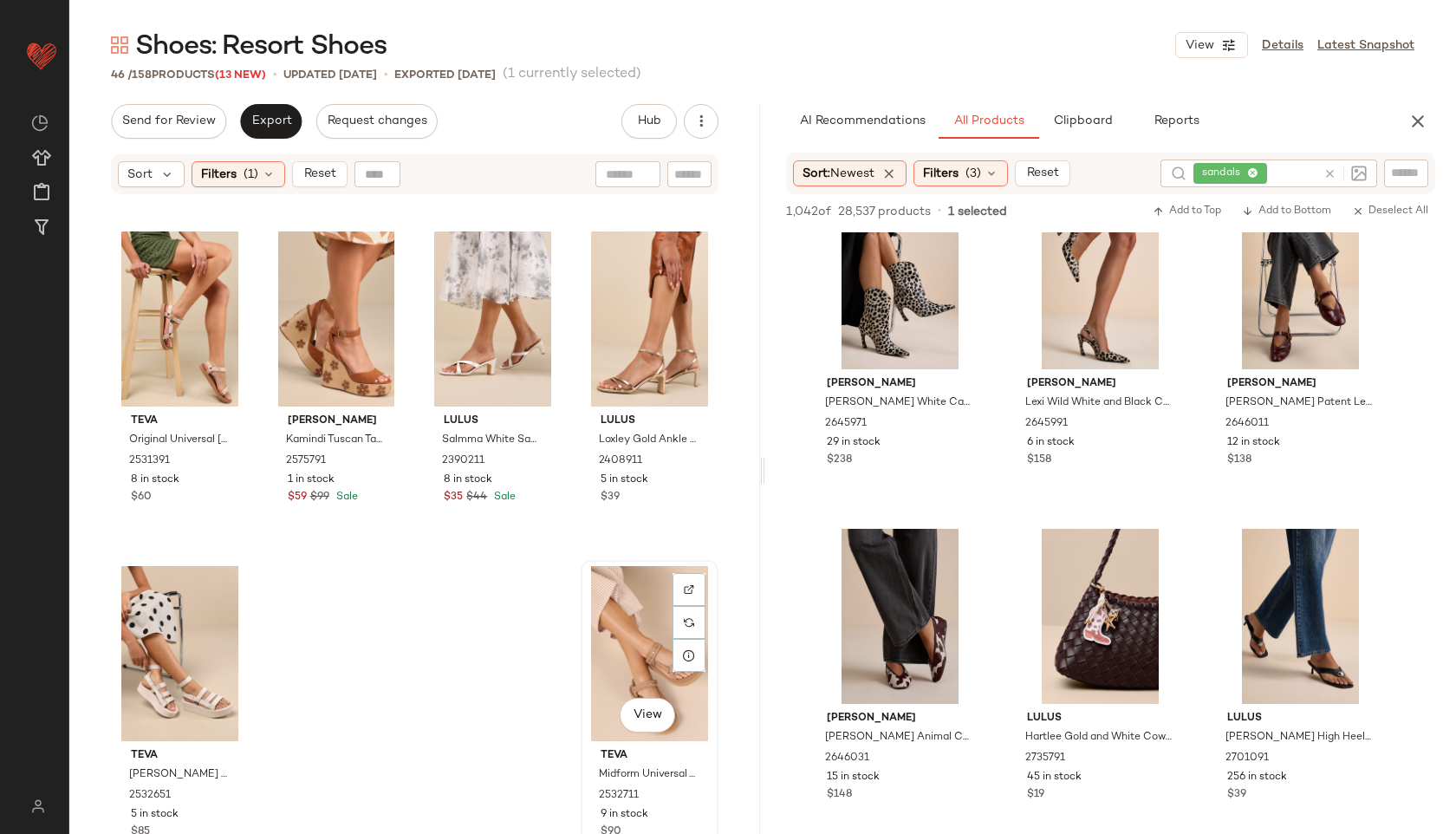
click at [628, 629] on div "View" at bounding box center [650, 654] width 126 height 175
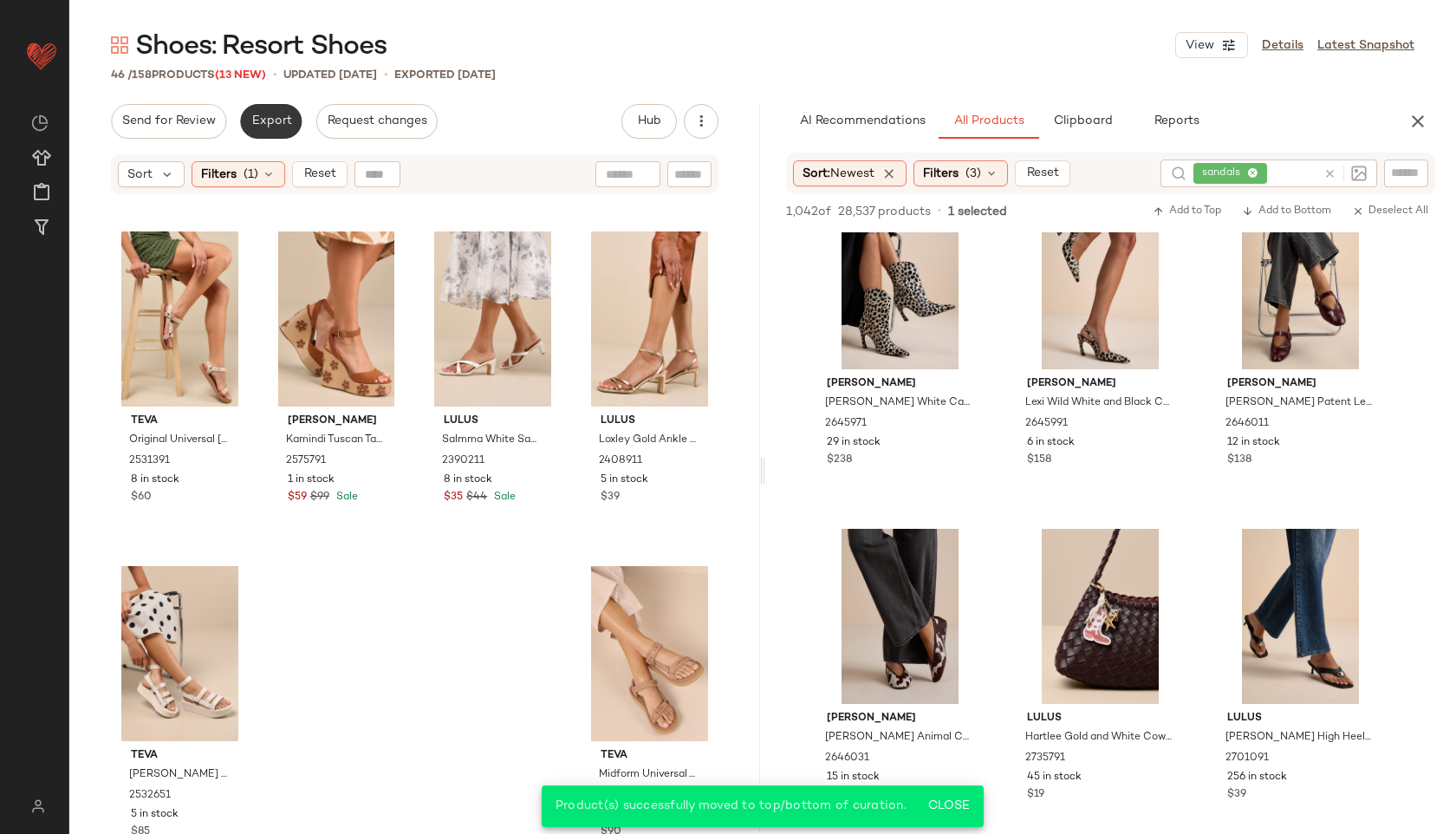
click at [271, 125] on span "Export" at bounding box center [270, 121] width 40 height 14
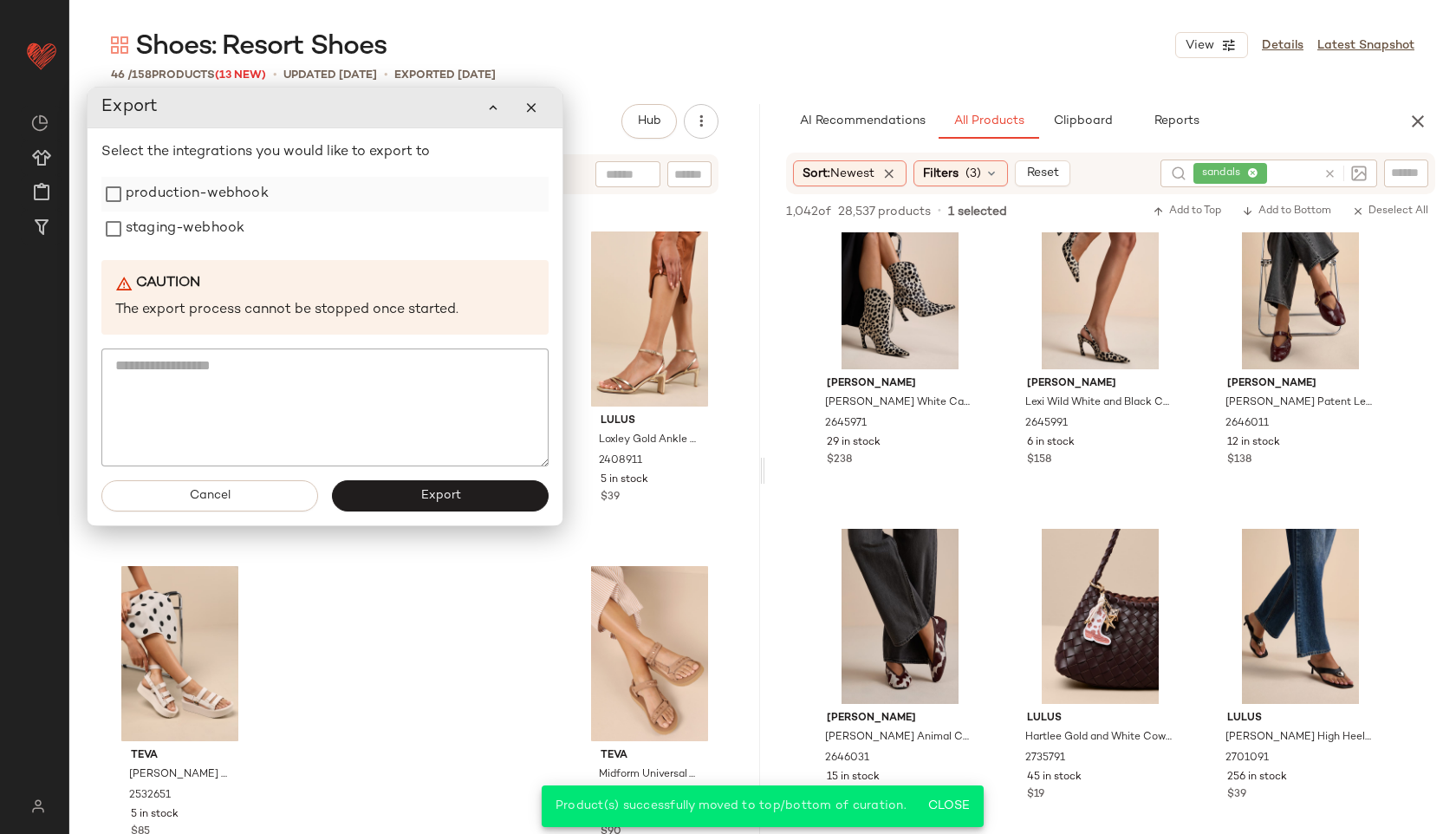
click at [203, 189] on label "production-webhook" at bounding box center [197, 194] width 143 height 34
click at [199, 219] on label "staging-webhook" at bounding box center [185, 228] width 119 height 34
click at [412, 492] on button "Export" at bounding box center [440, 496] width 216 height 31
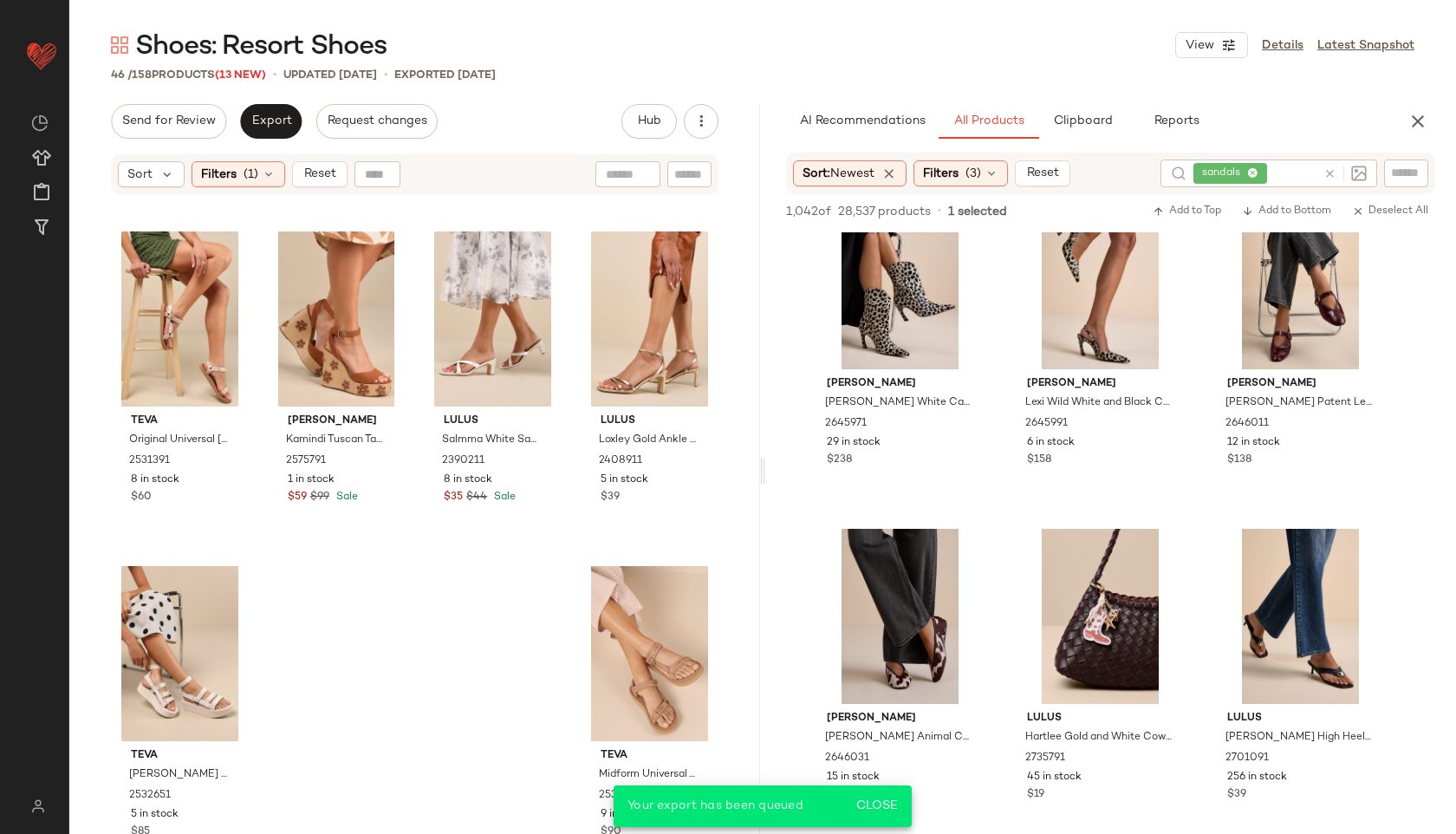
scroll to position [16439, 0]
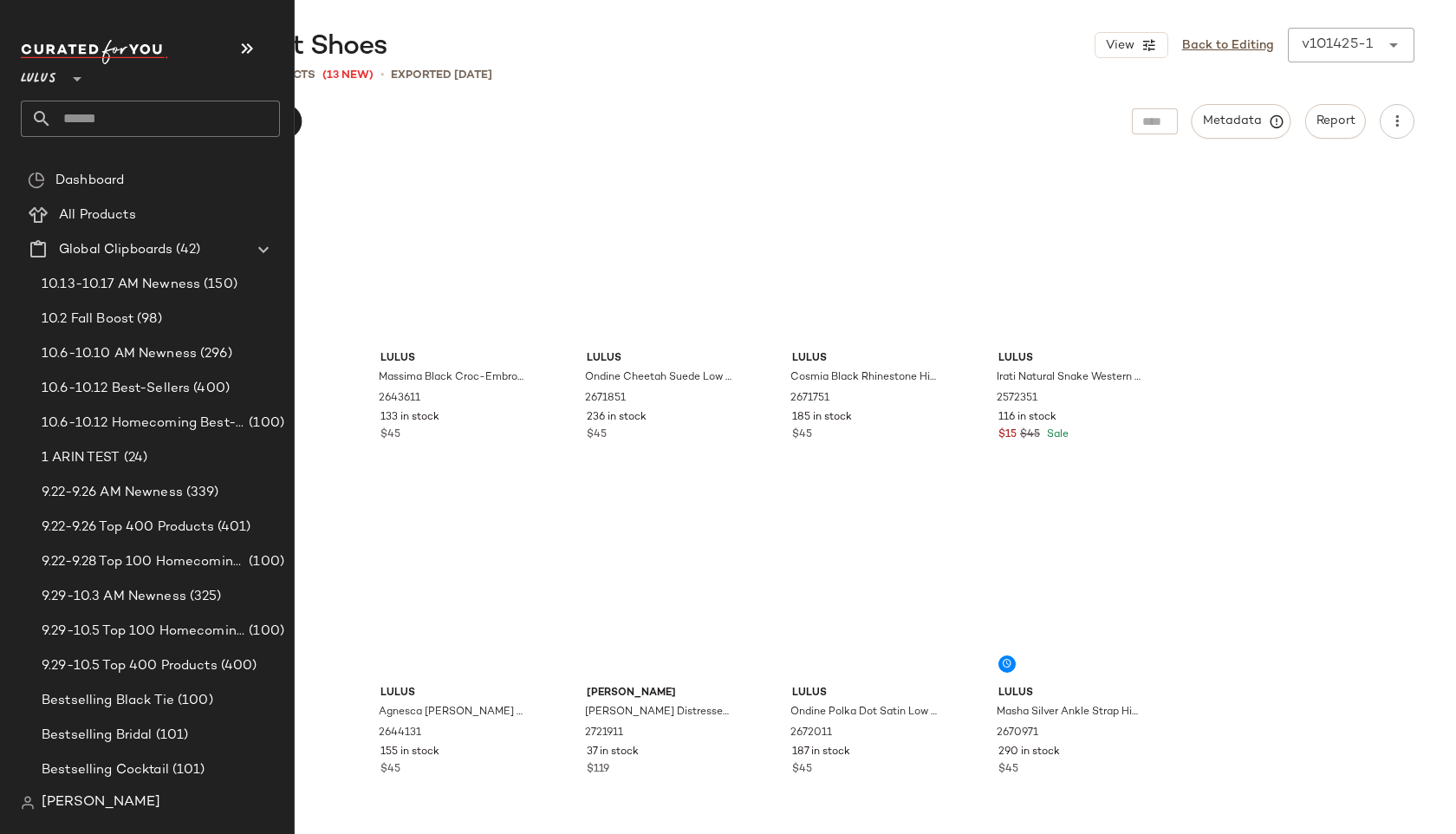
click at [76, 118] on input "text" at bounding box center [166, 118] width 228 height 36
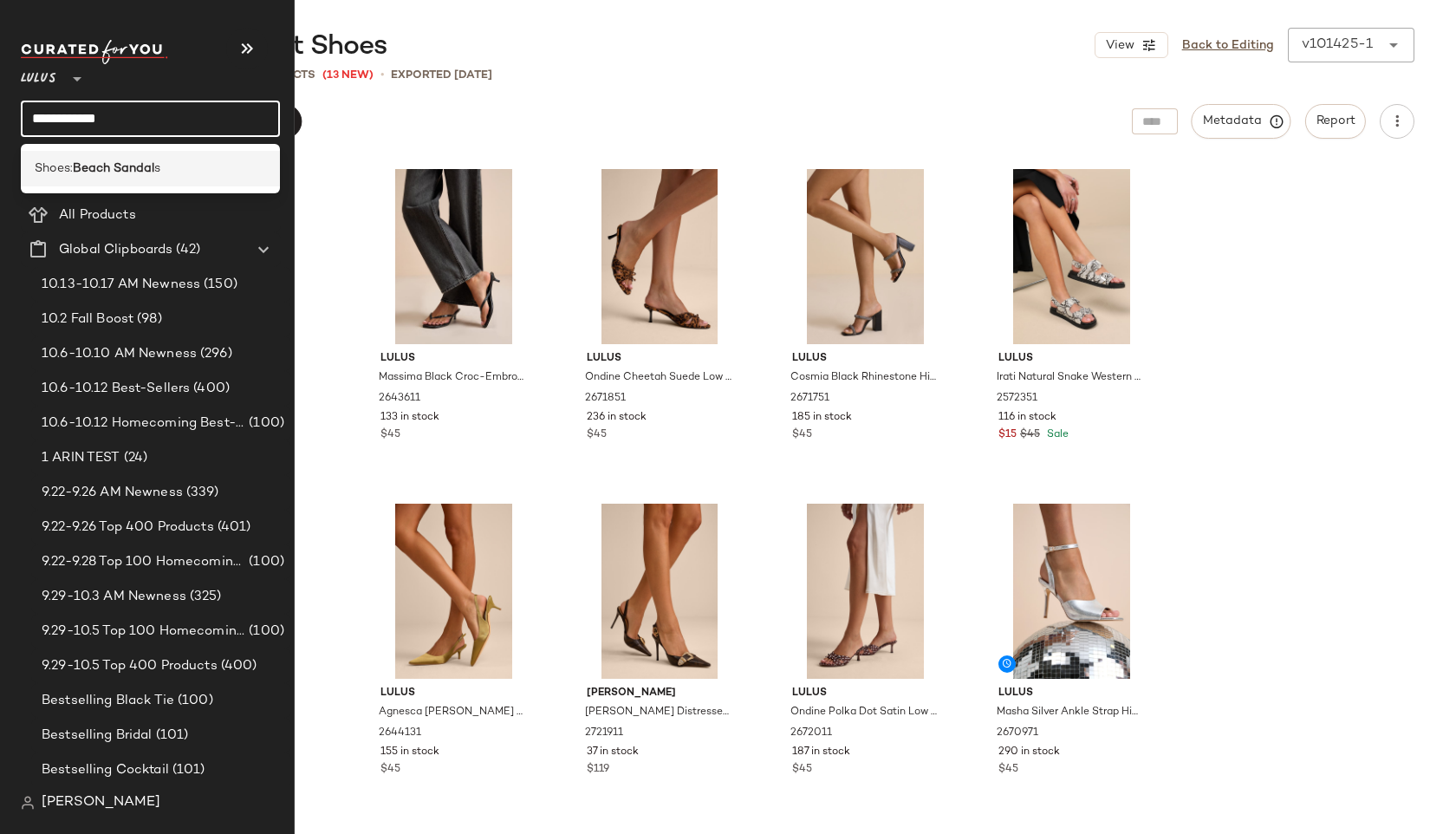
type input "**********"
click at [87, 161] on b "Beach Sandal" at bounding box center [113, 168] width 82 height 19
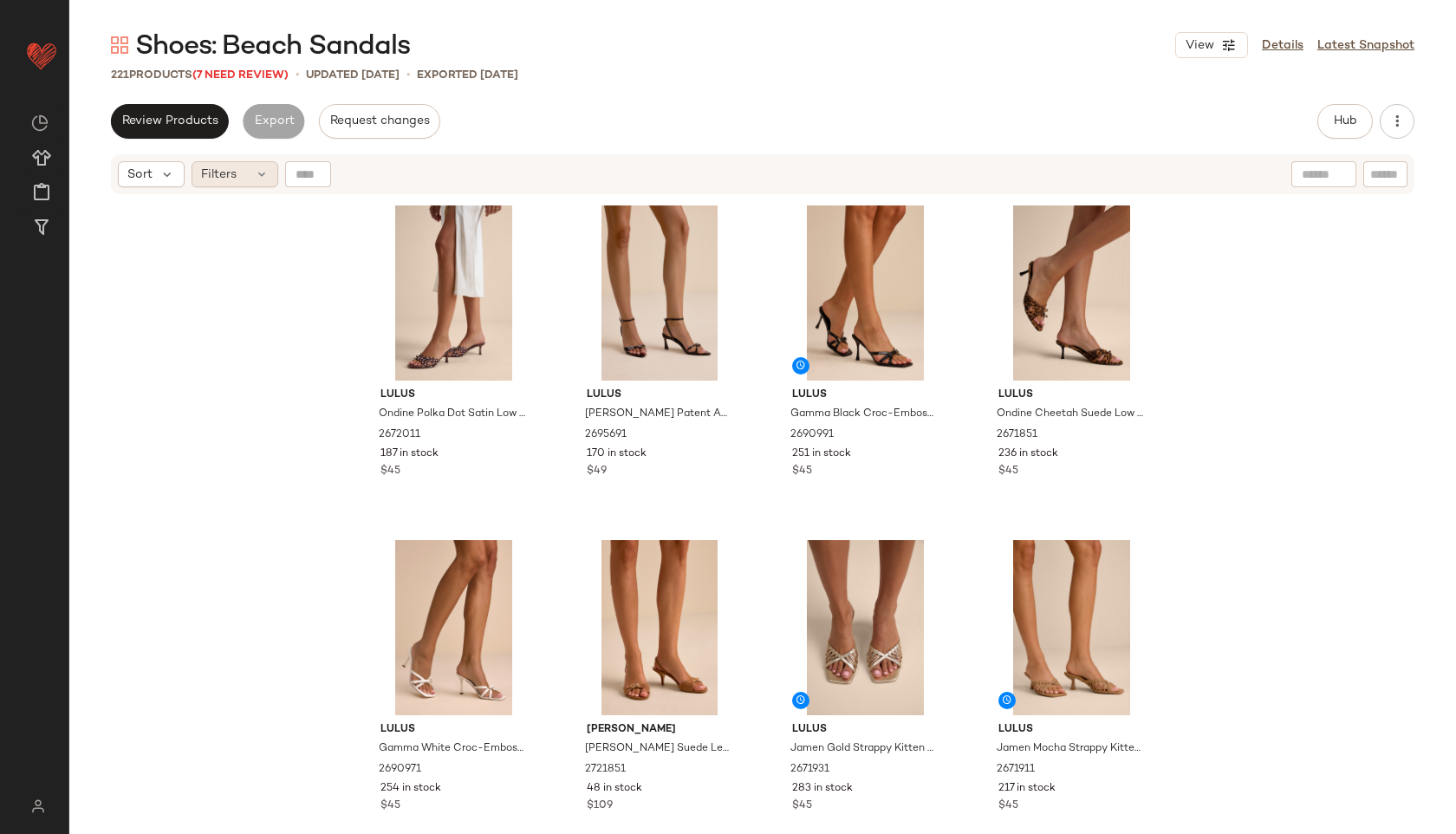
click at [251, 184] on div "Filters" at bounding box center [235, 174] width 87 height 26
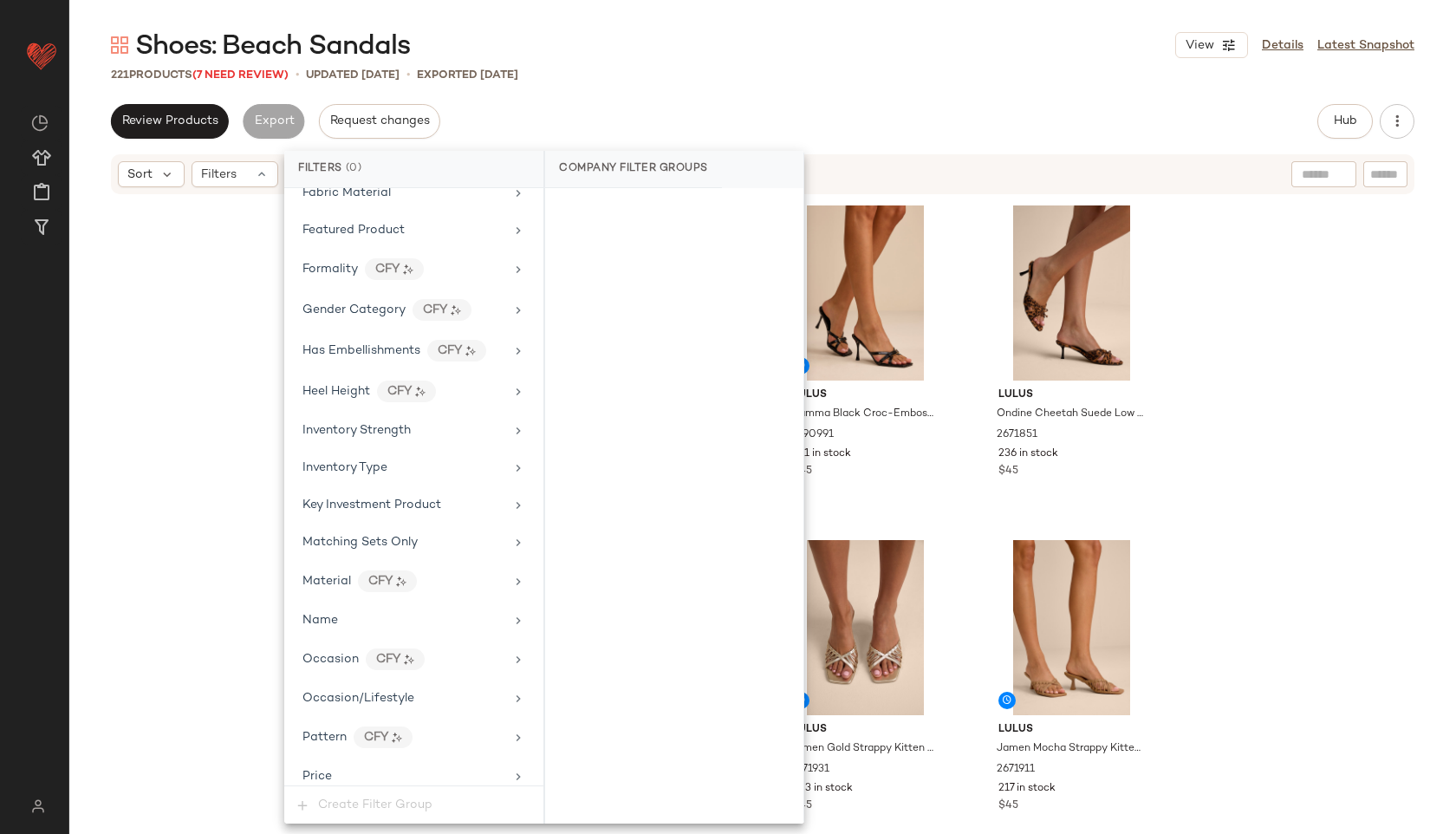
scroll to position [1020, 0]
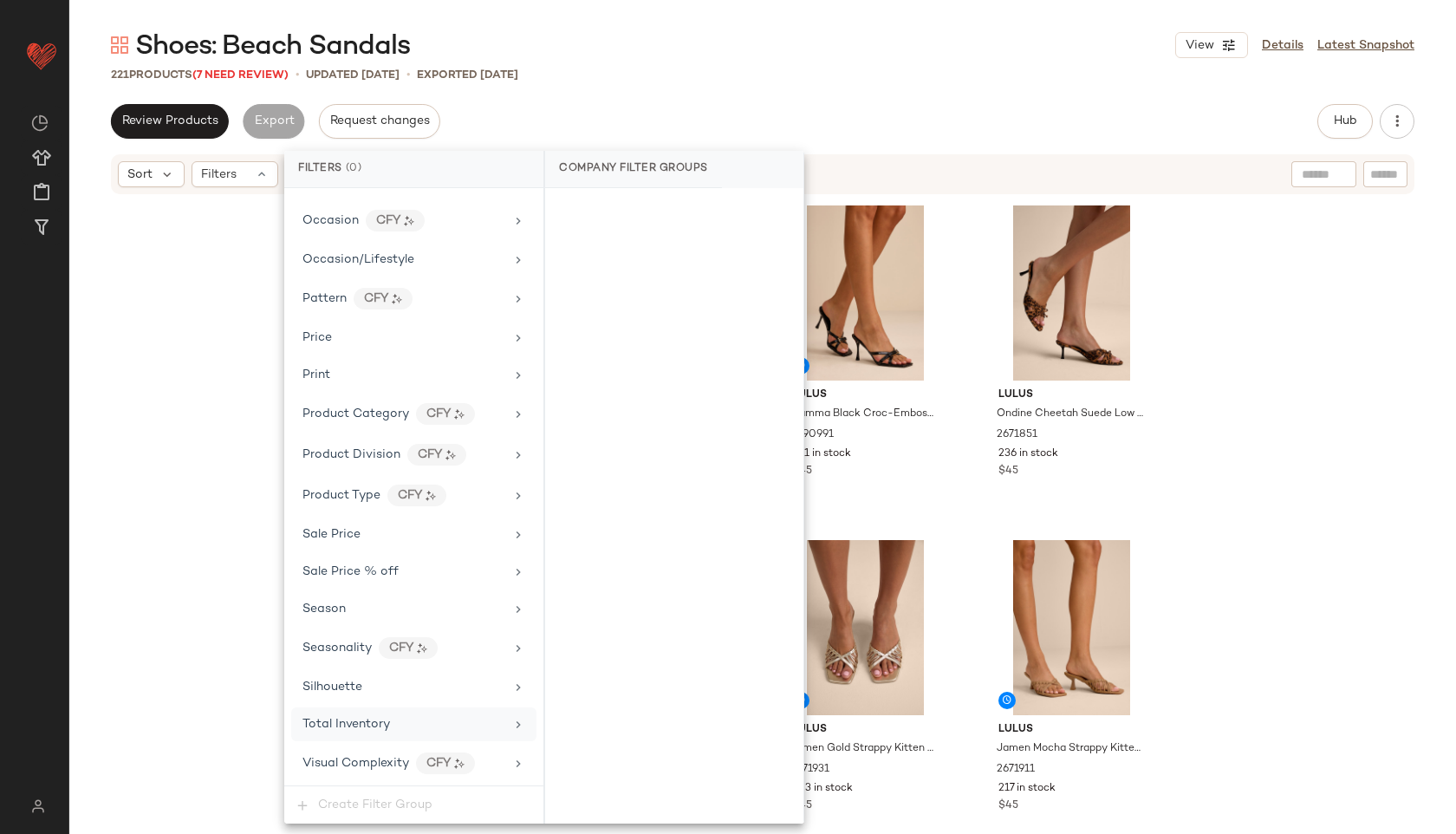
click at [362, 720] on span "Total Inventory" at bounding box center [346, 724] width 87 height 13
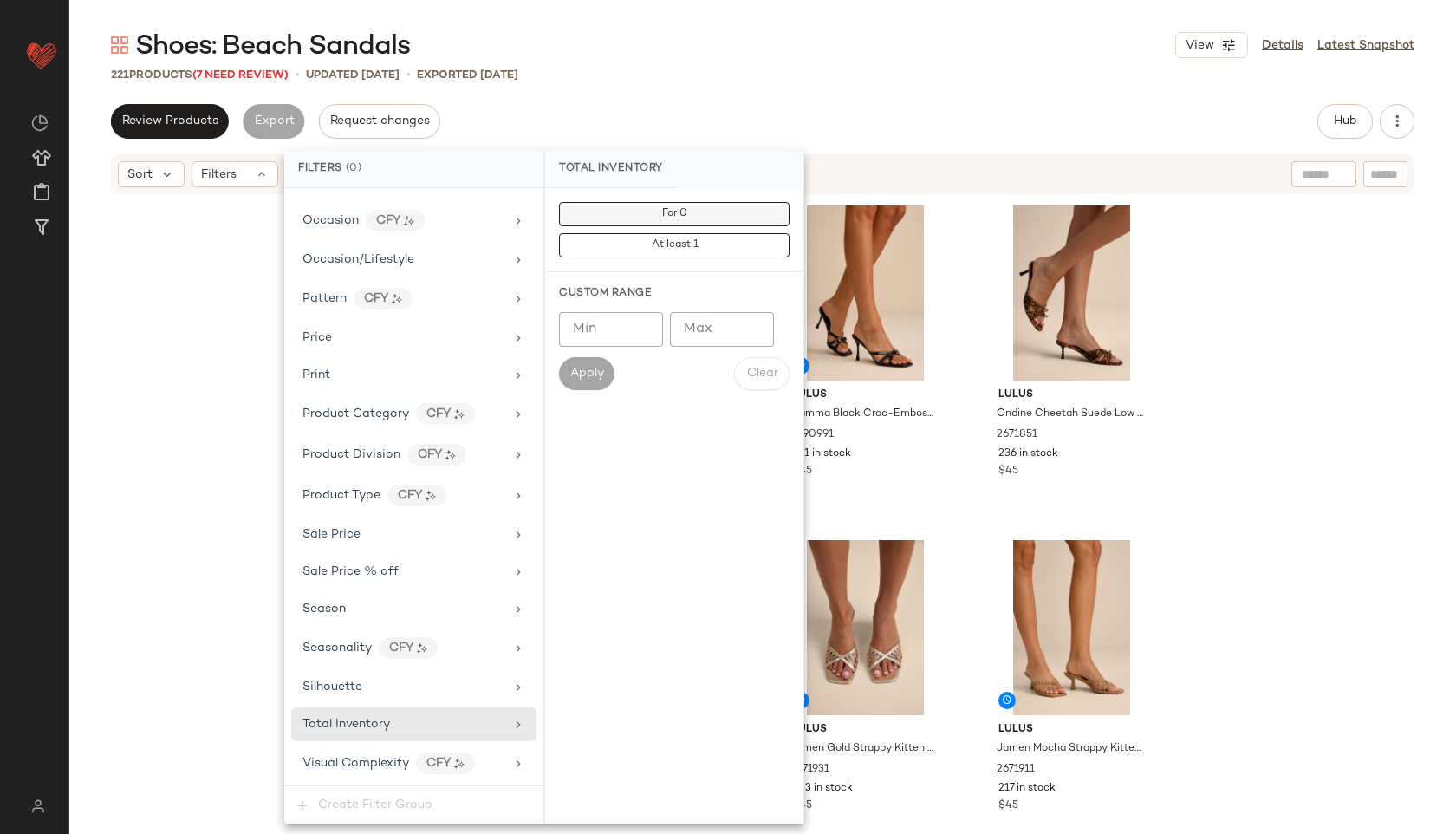
click at [650, 221] on button "For 0" at bounding box center [673, 213] width 230 height 25
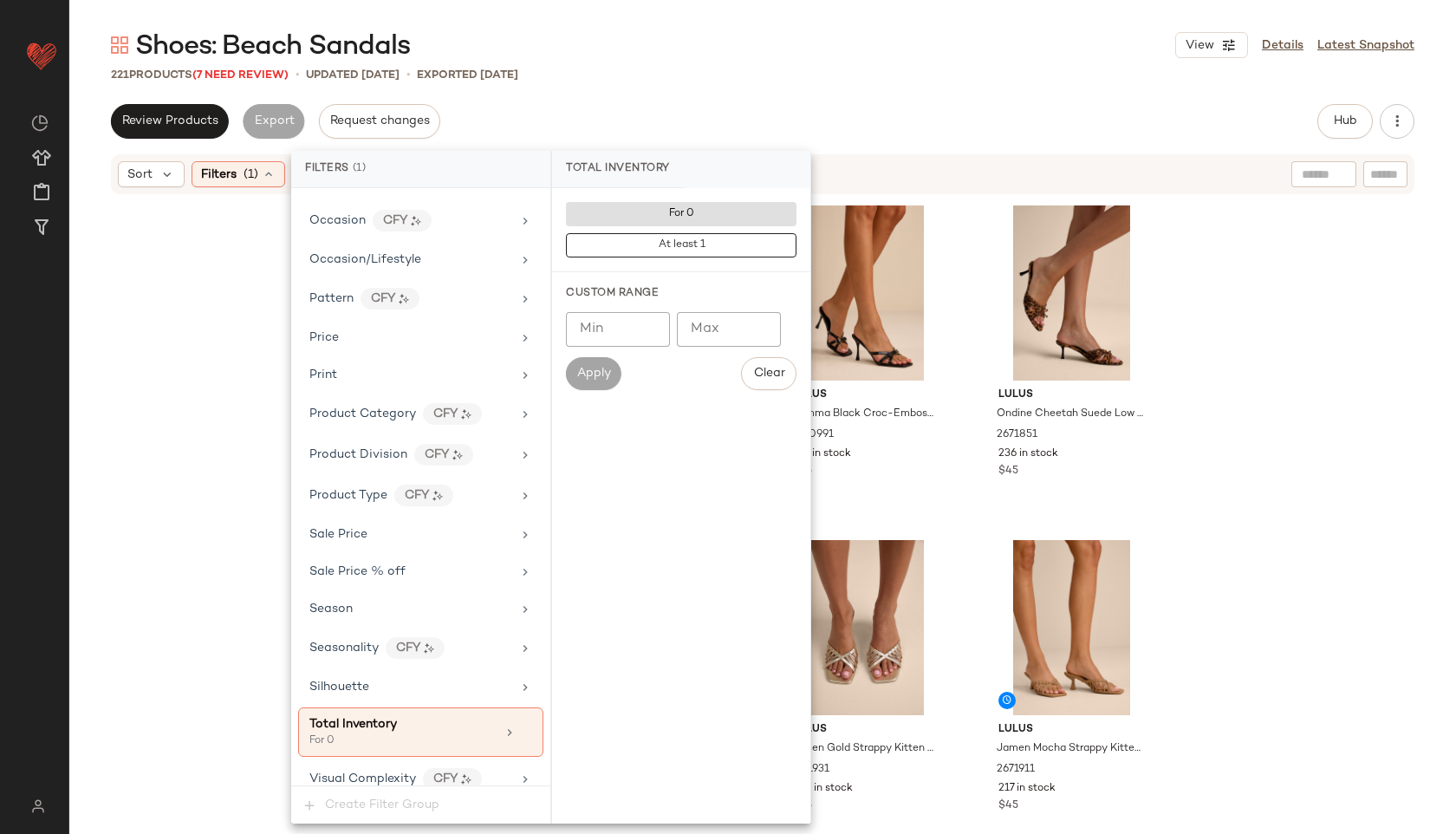
click at [739, 112] on div "Review Products Export Request changes Hub Send for Review External Review Inte…" at bounding box center [763, 121] width 1304 height 34
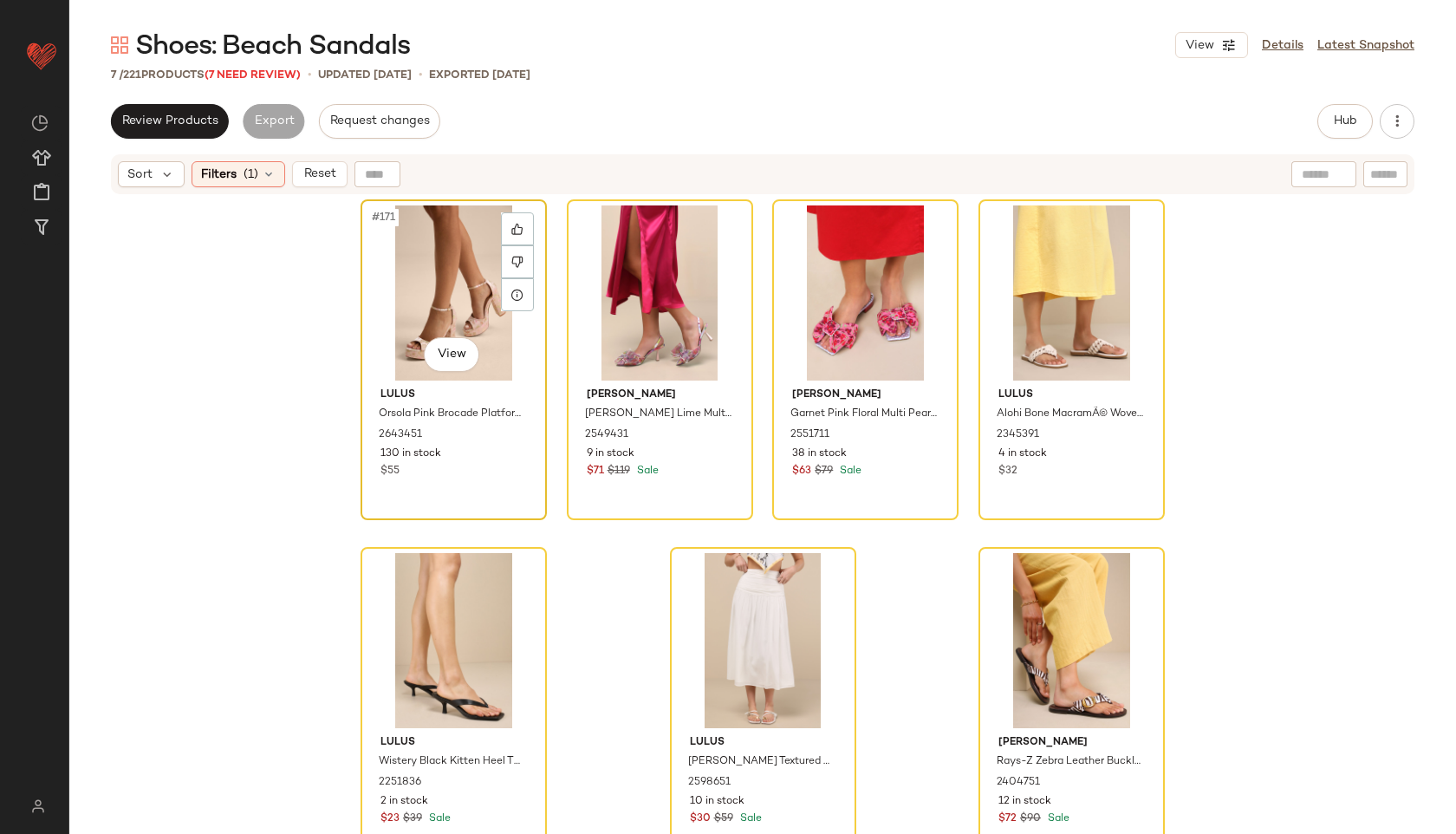
click at [475, 252] on div "#171 View" at bounding box center [453, 293] width 174 height 175
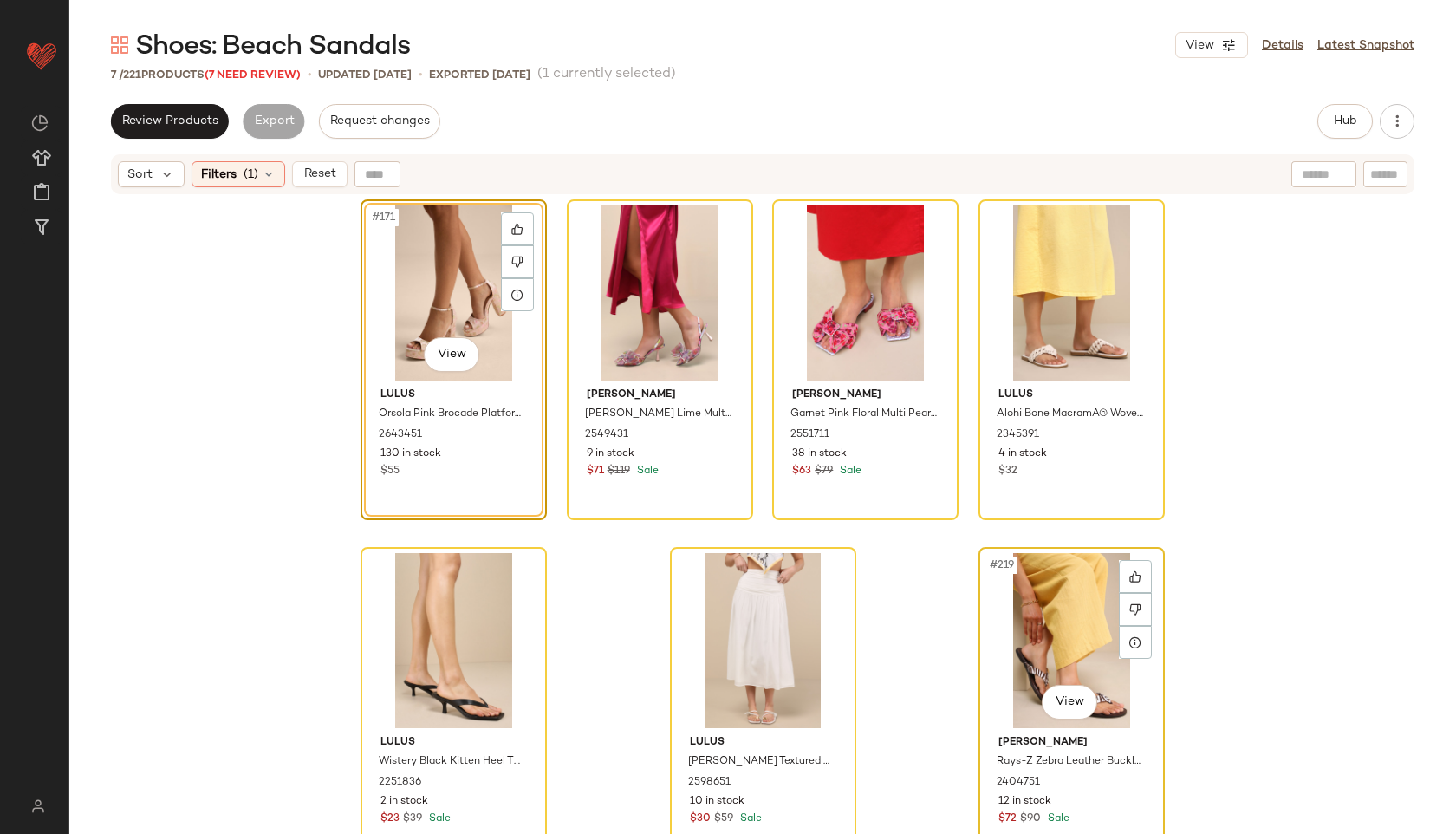
click at [1051, 625] on div "#219 View" at bounding box center [1071, 640] width 174 height 175
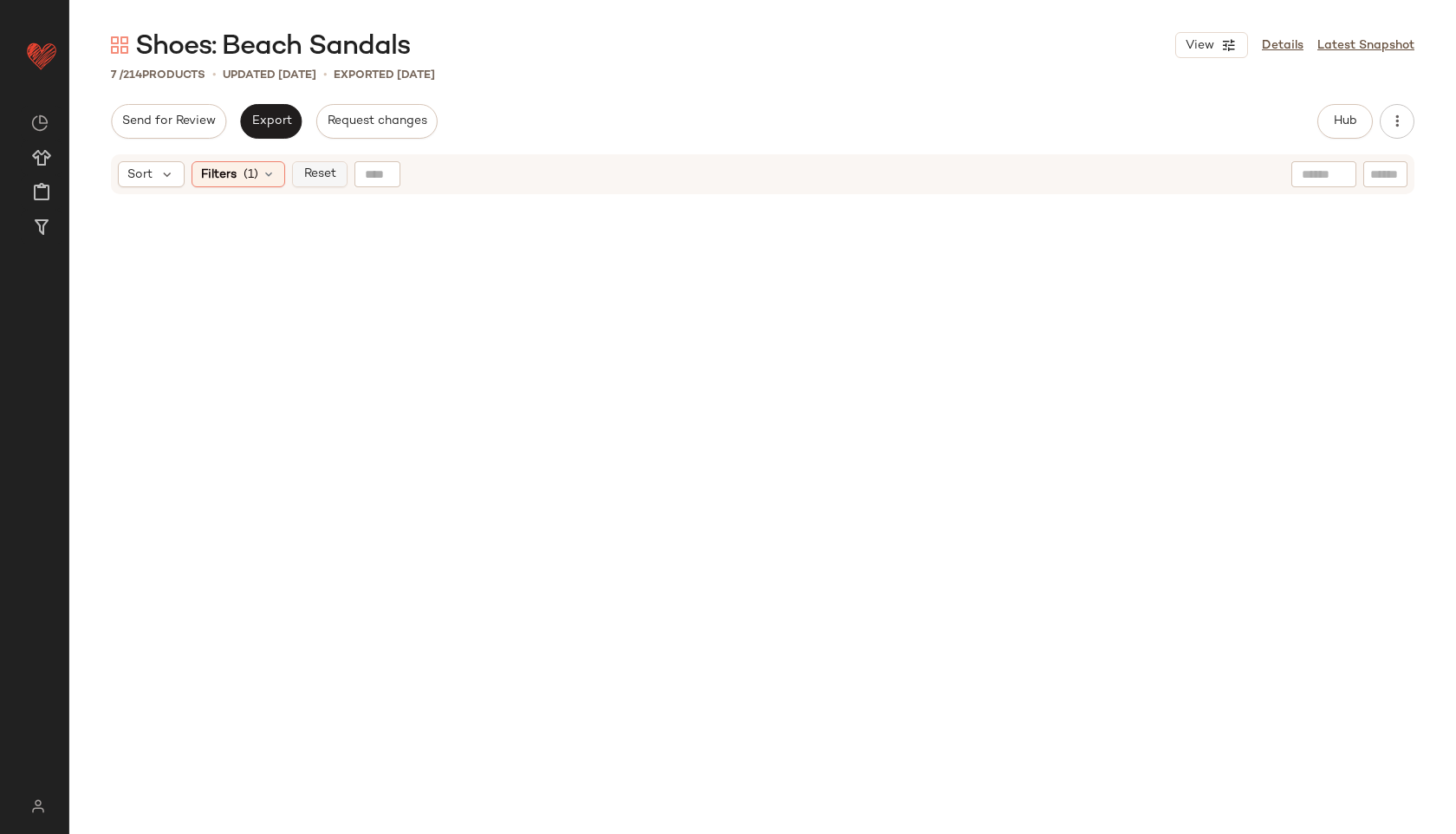
click at [320, 176] on span "Reset" at bounding box center [319, 174] width 32 height 14
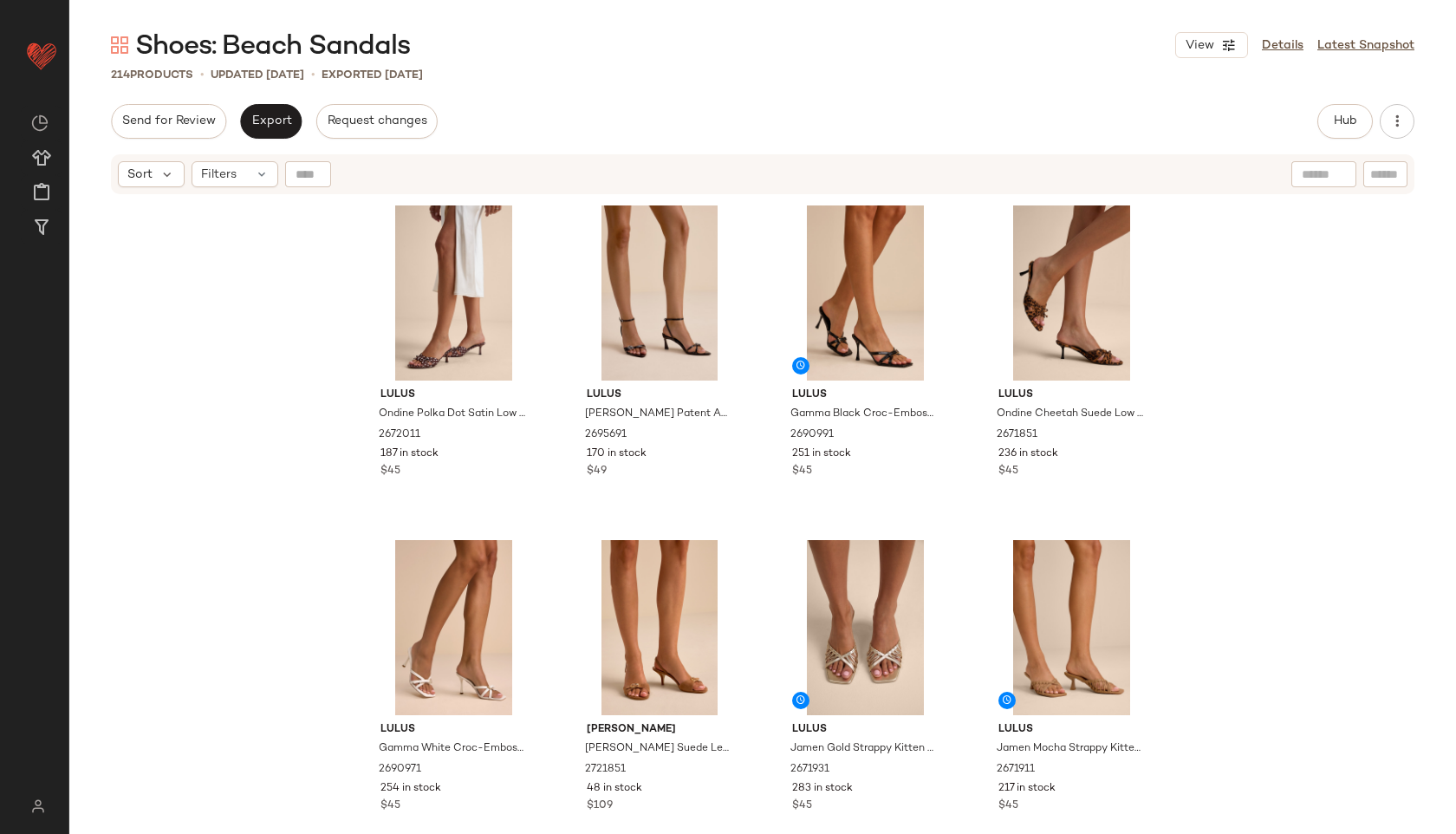
click at [902, 98] on div "Shoes: Beach Sandals View Details Latest Snapshot 214 Products • updated [DATE]…" at bounding box center [763, 431] width 1386 height 806
click at [1359, 117] on button "Hub" at bounding box center [1345, 121] width 55 height 34
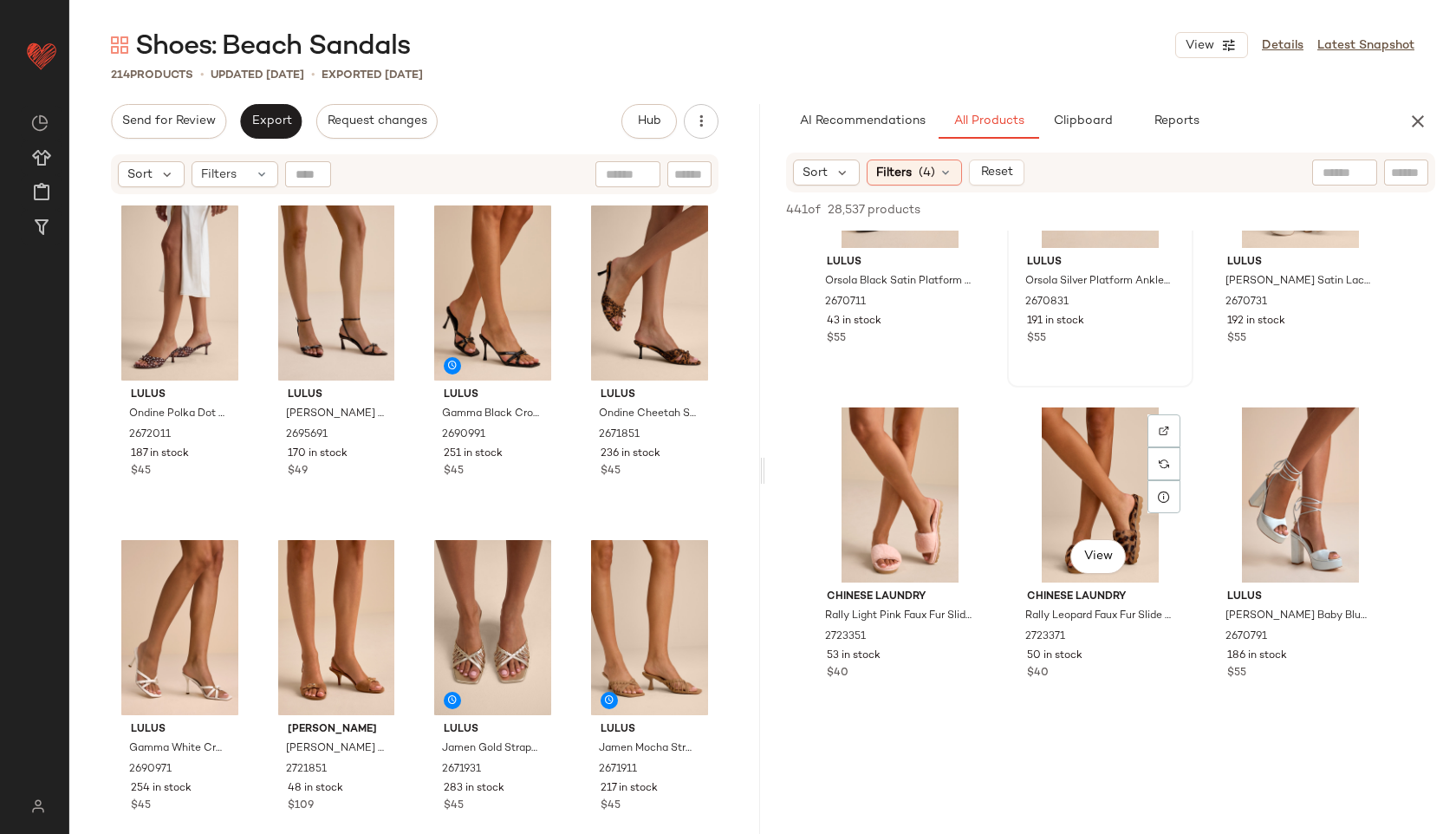
scroll to position [507, 0]
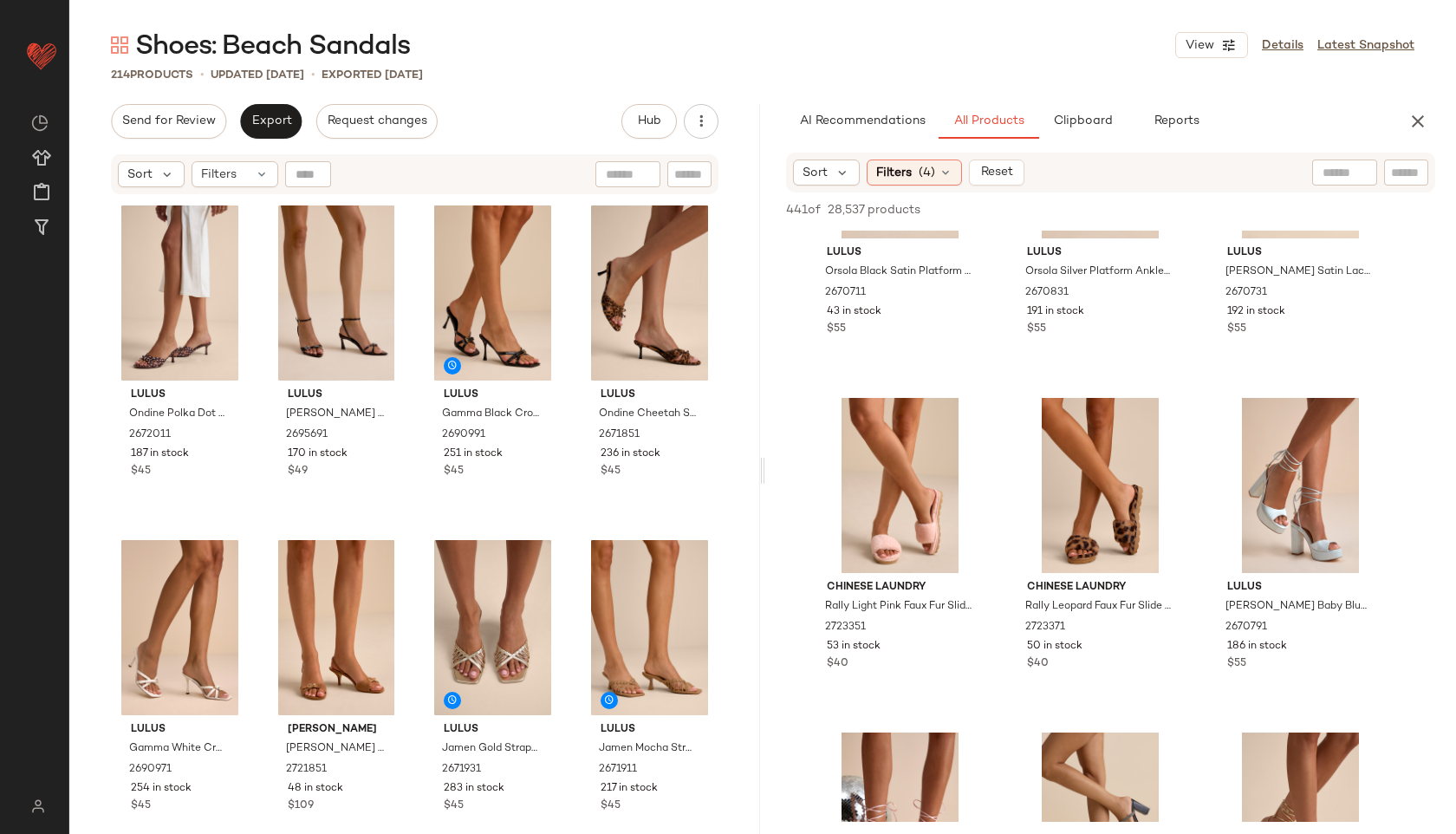
click at [1337, 168] on input "text" at bounding box center [1344, 173] width 44 height 19
type input "*****"
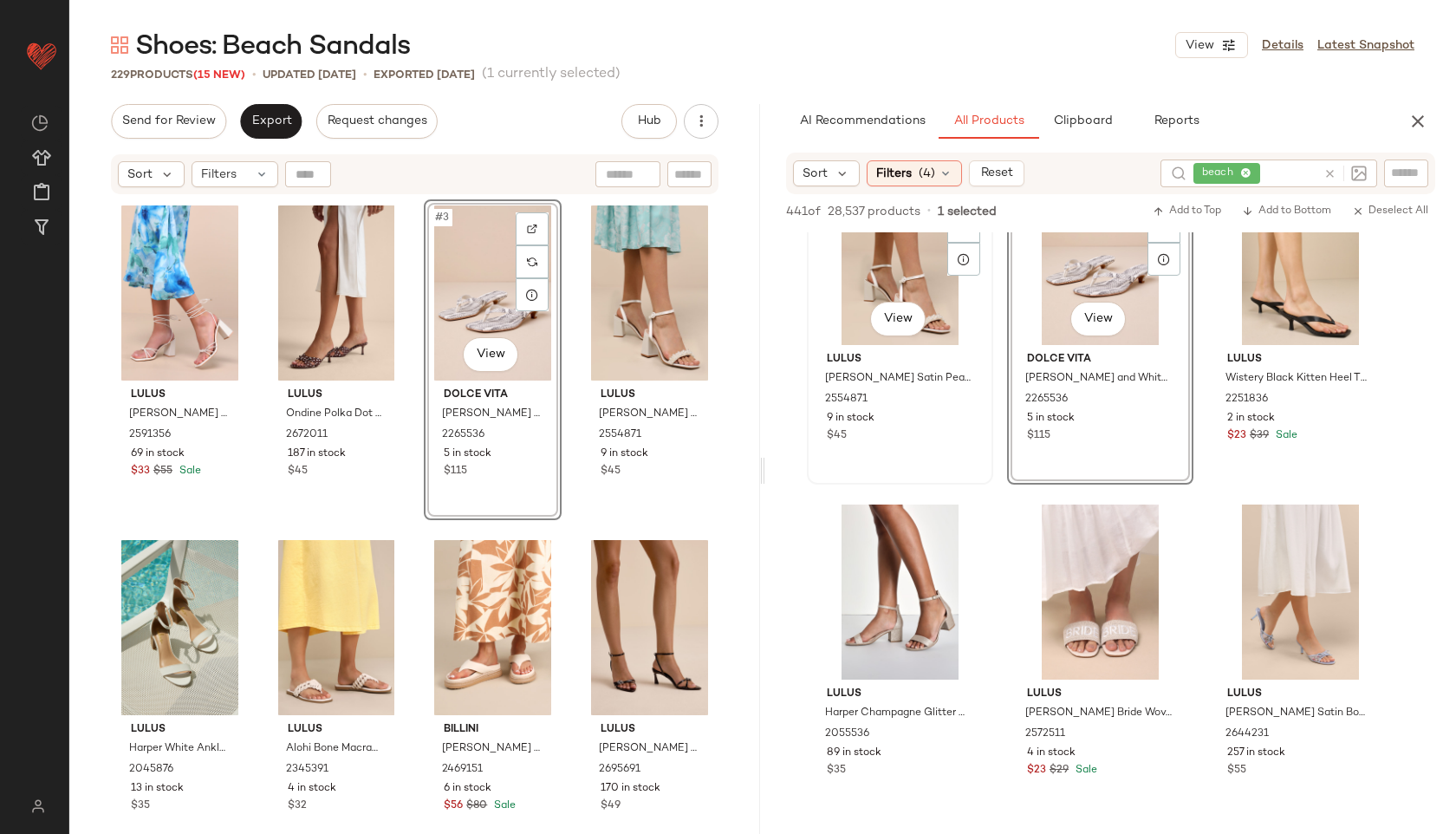
scroll to position [1509, 0]
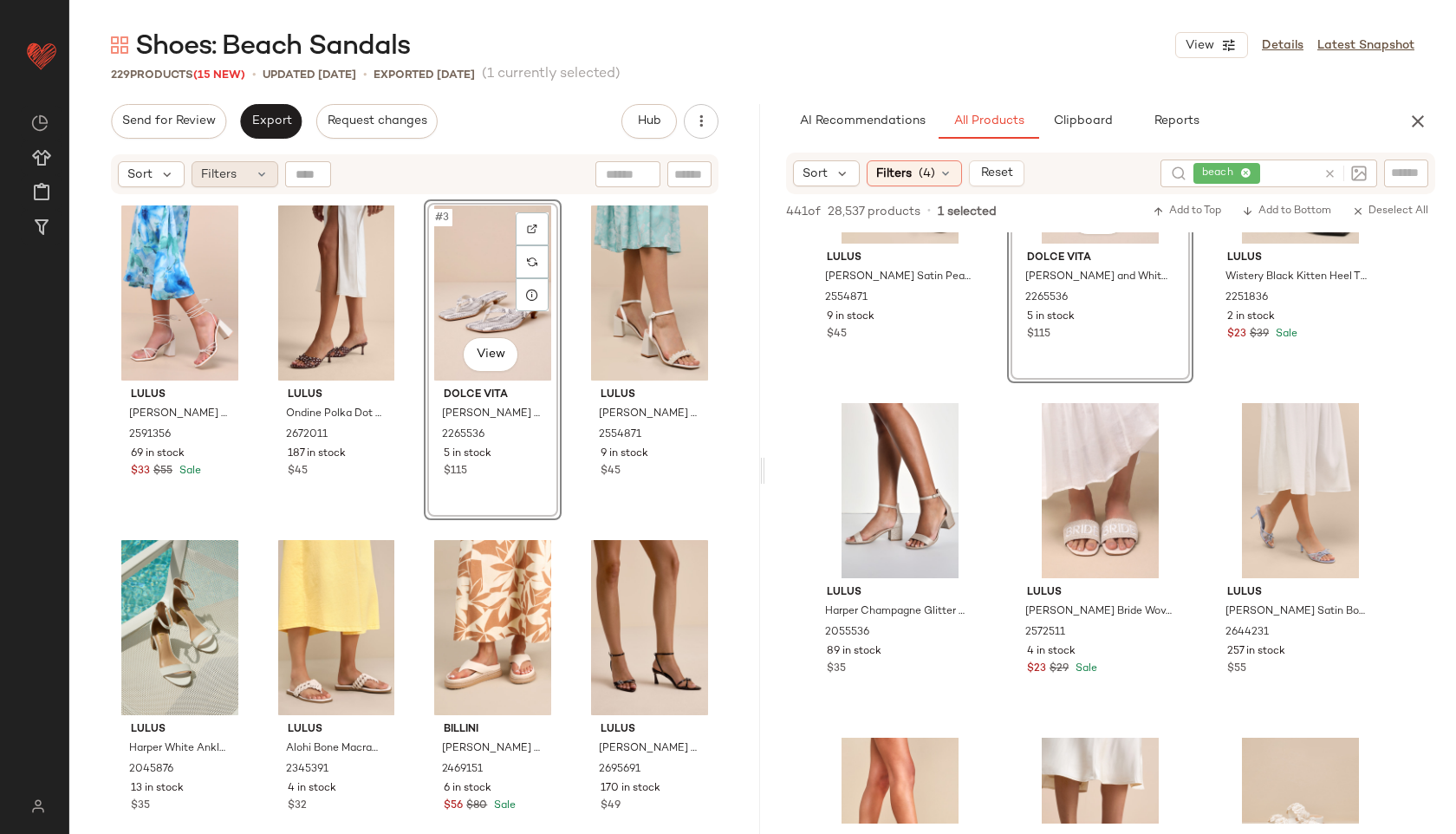
click at [227, 171] on span "Filters" at bounding box center [218, 174] width 35 height 19
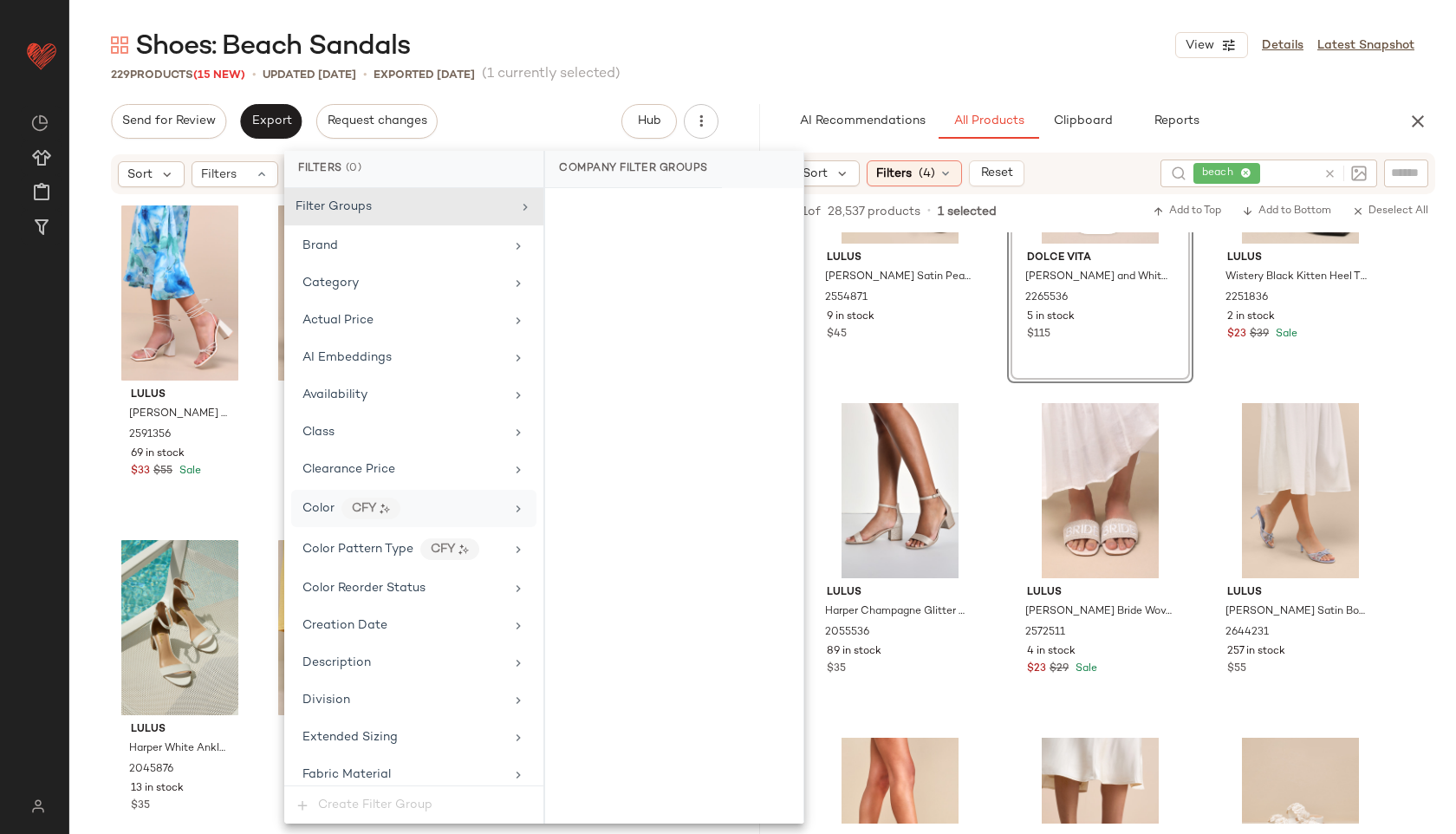
scroll to position [1020, 0]
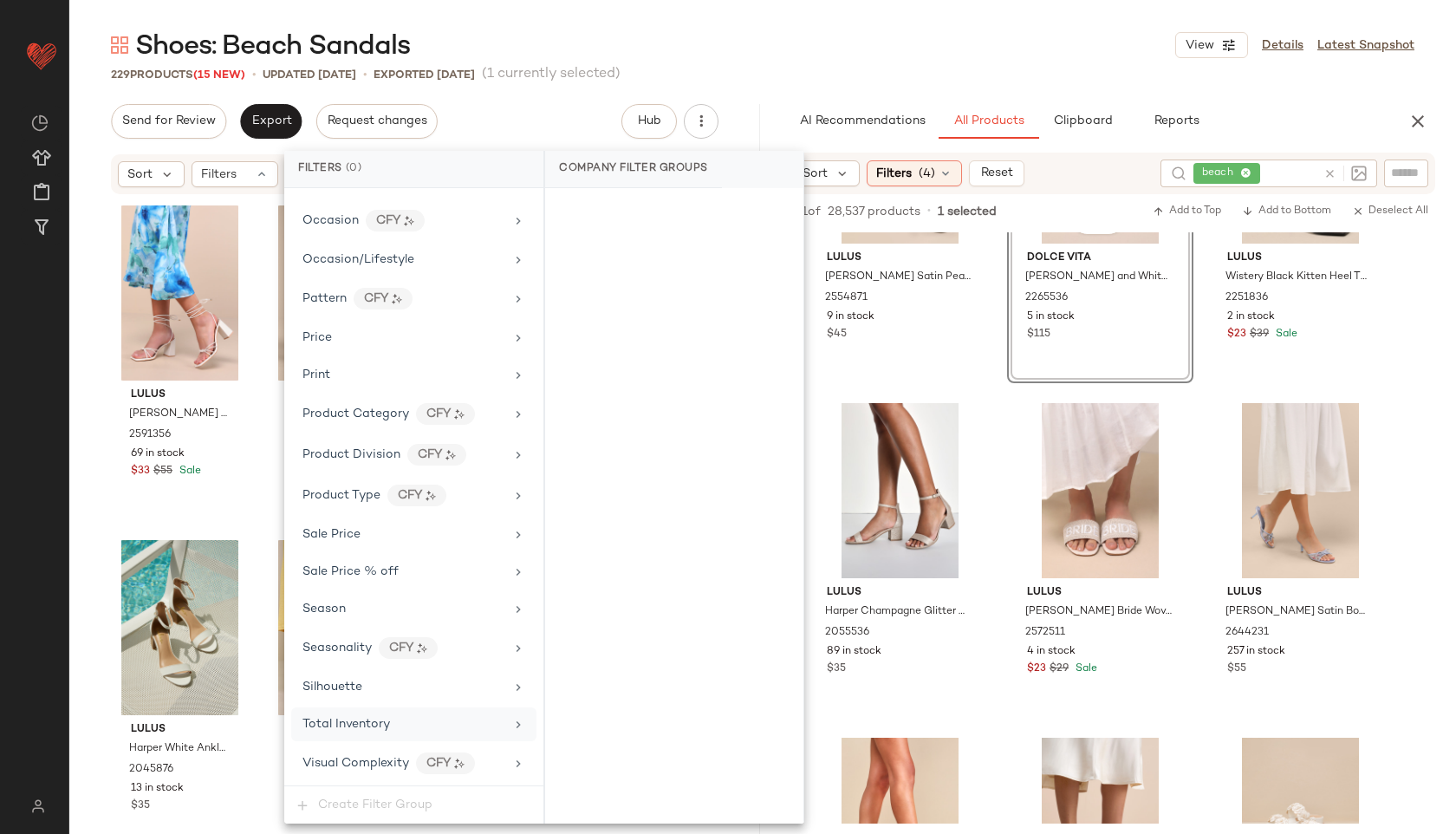
click at [361, 719] on span "Total Inventory" at bounding box center [346, 724] width 87 height 13
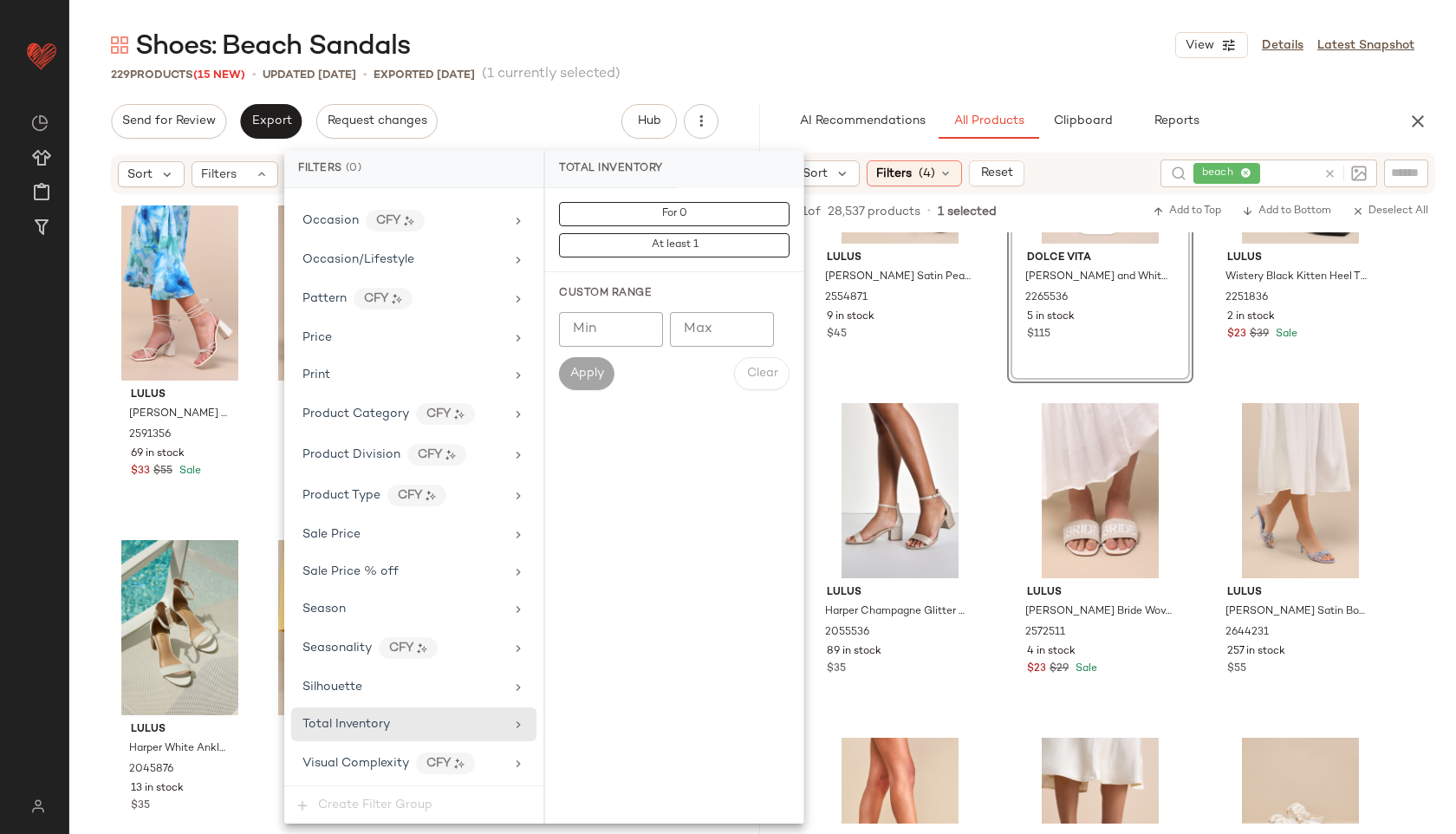
click at [708, 333] on input "Max" at bounding box center [722, 328] width 104 height 34
type input "**"
click at [588, 370] on span "Apply" at bounding box center [586, 374] width 34 height 14
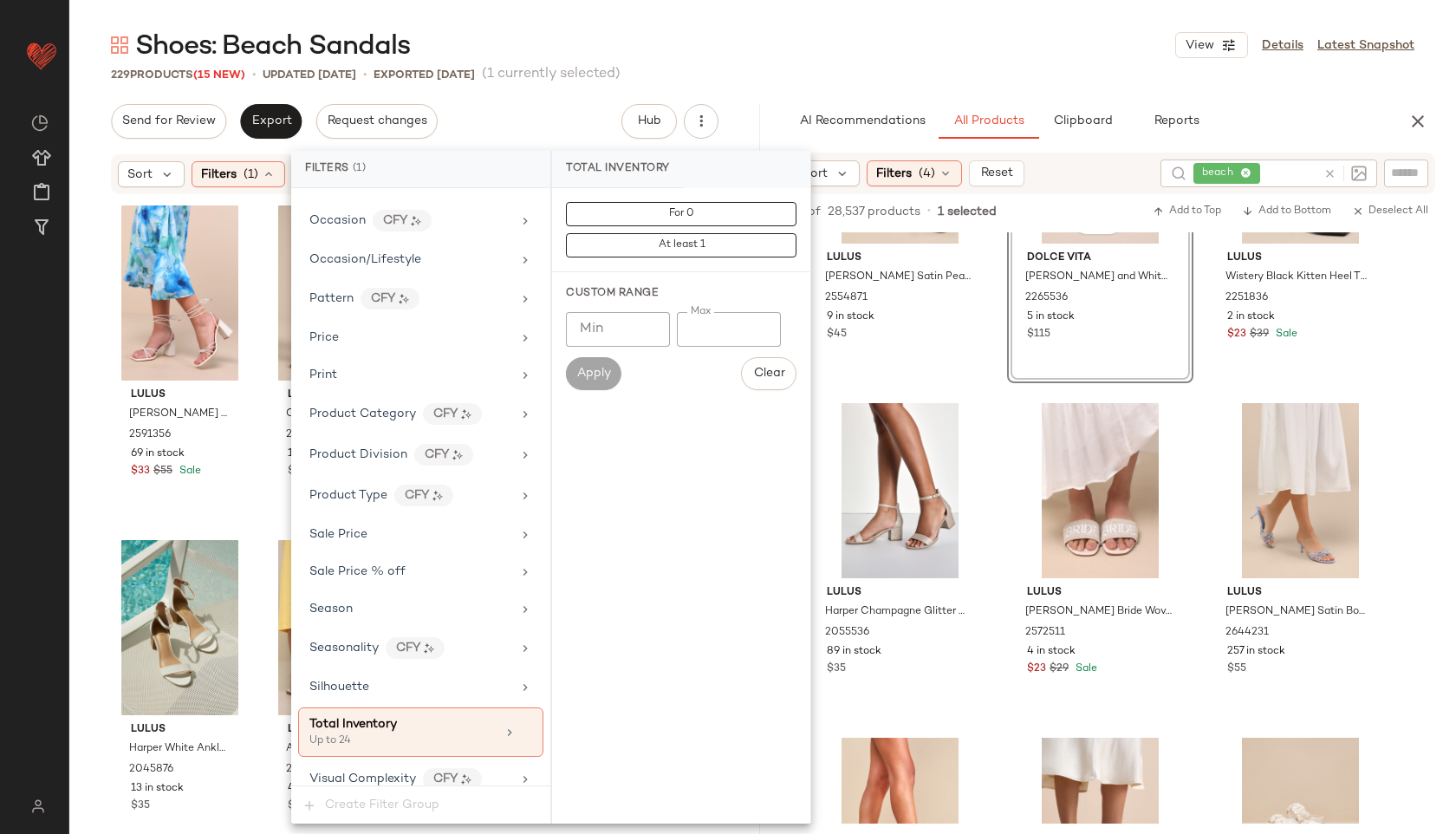
click at [785, 56] on div "Shoes: Beach Sandals View Details Latest Snapshot" at bounding box center [763, 44] width 1386 height 34
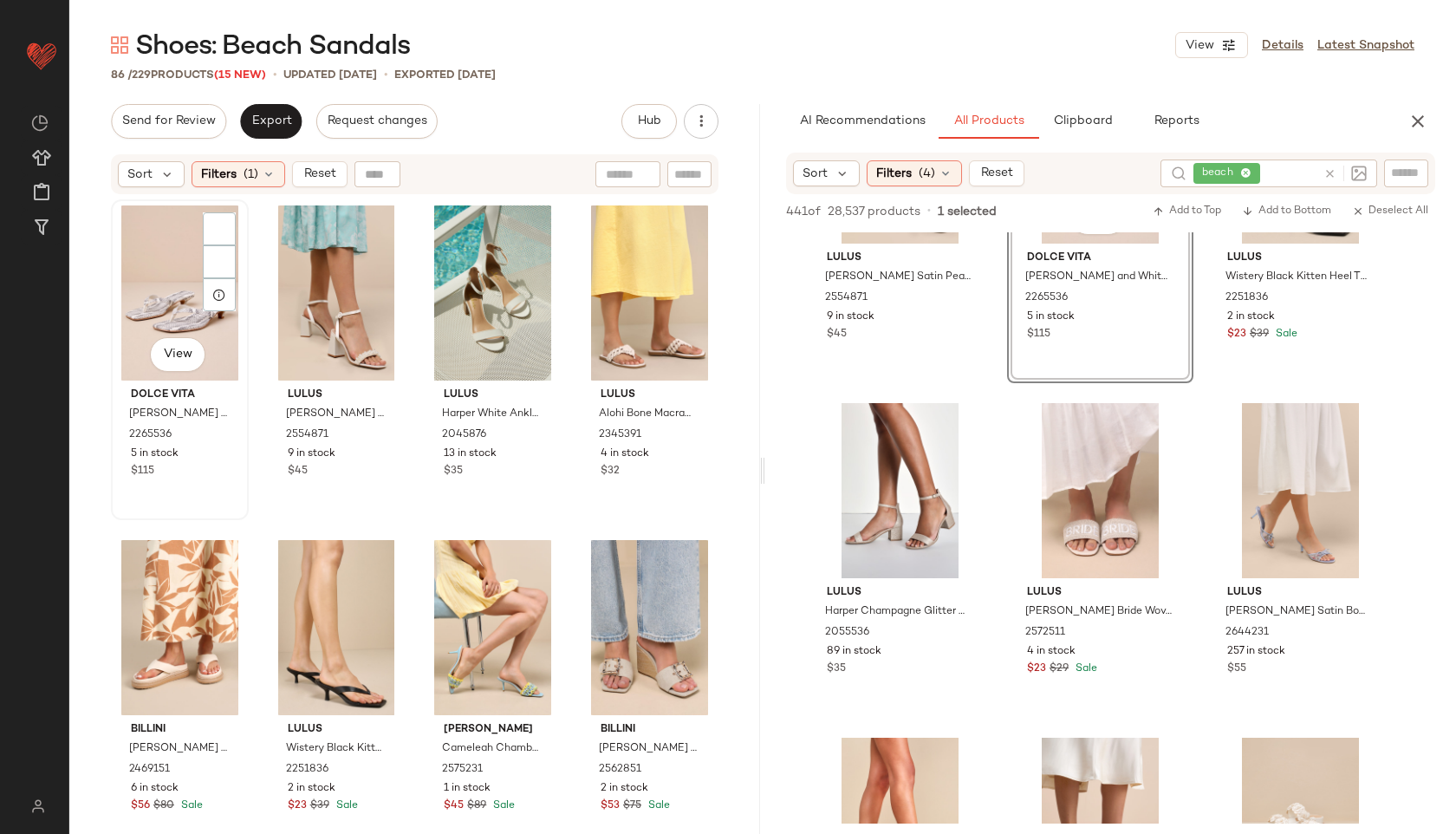
click at [135, 263] on div "View" at bounding box center [180, 293] width 126 height 175
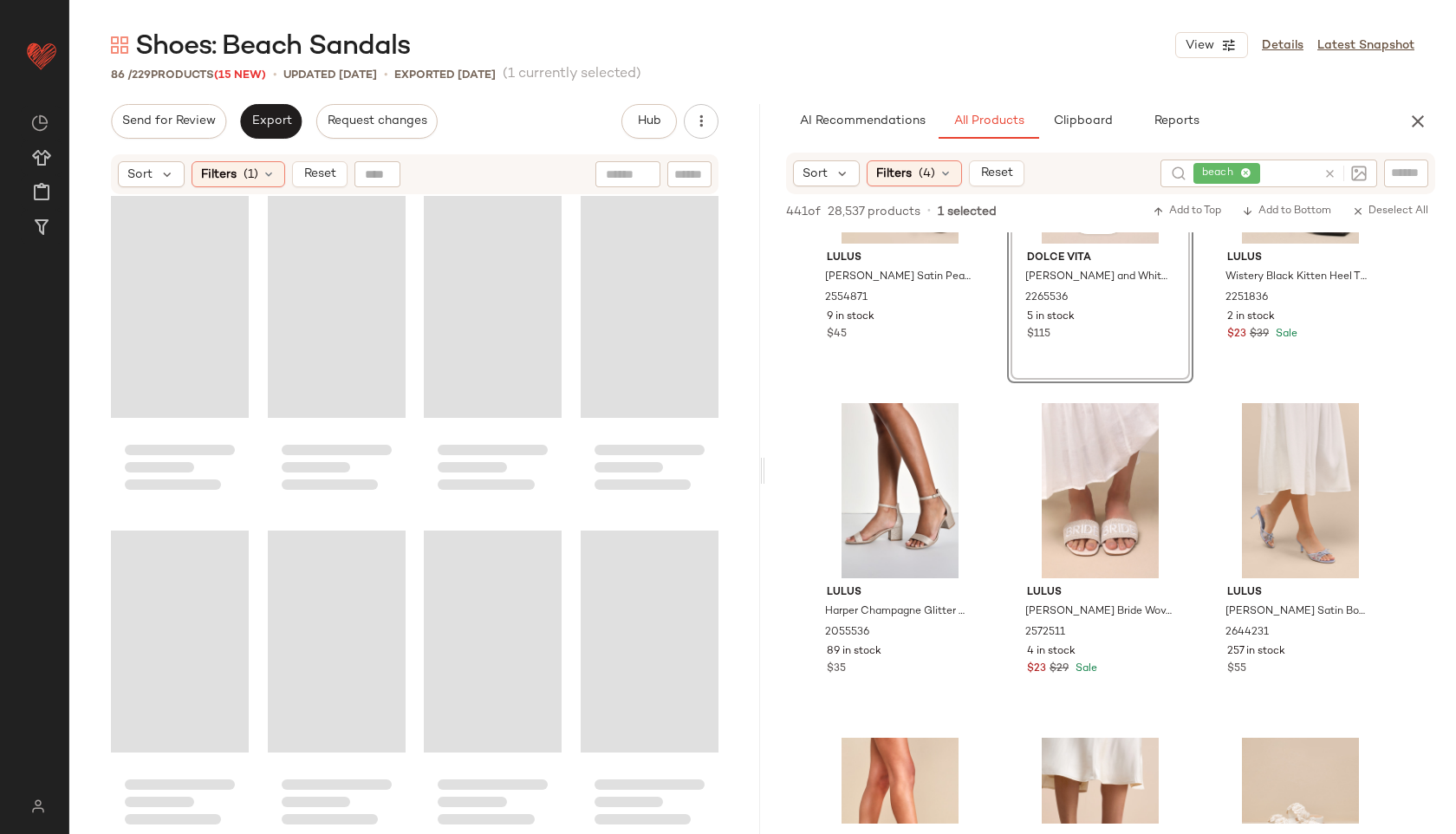
scroll to position [6680, 0]
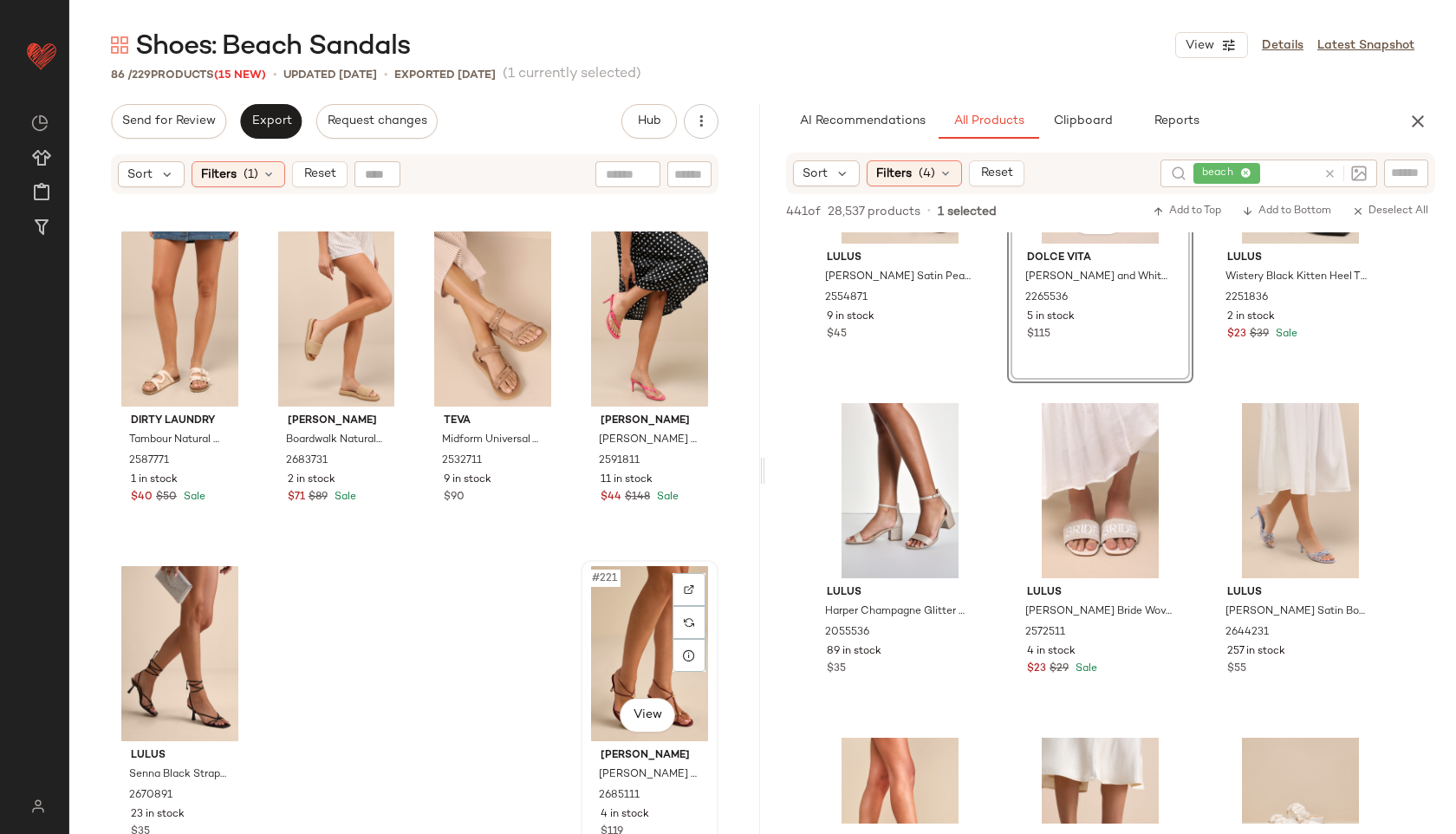
click at [608, 650] on div "#221 View" at bounding box center [650, 654] width 126 height 175
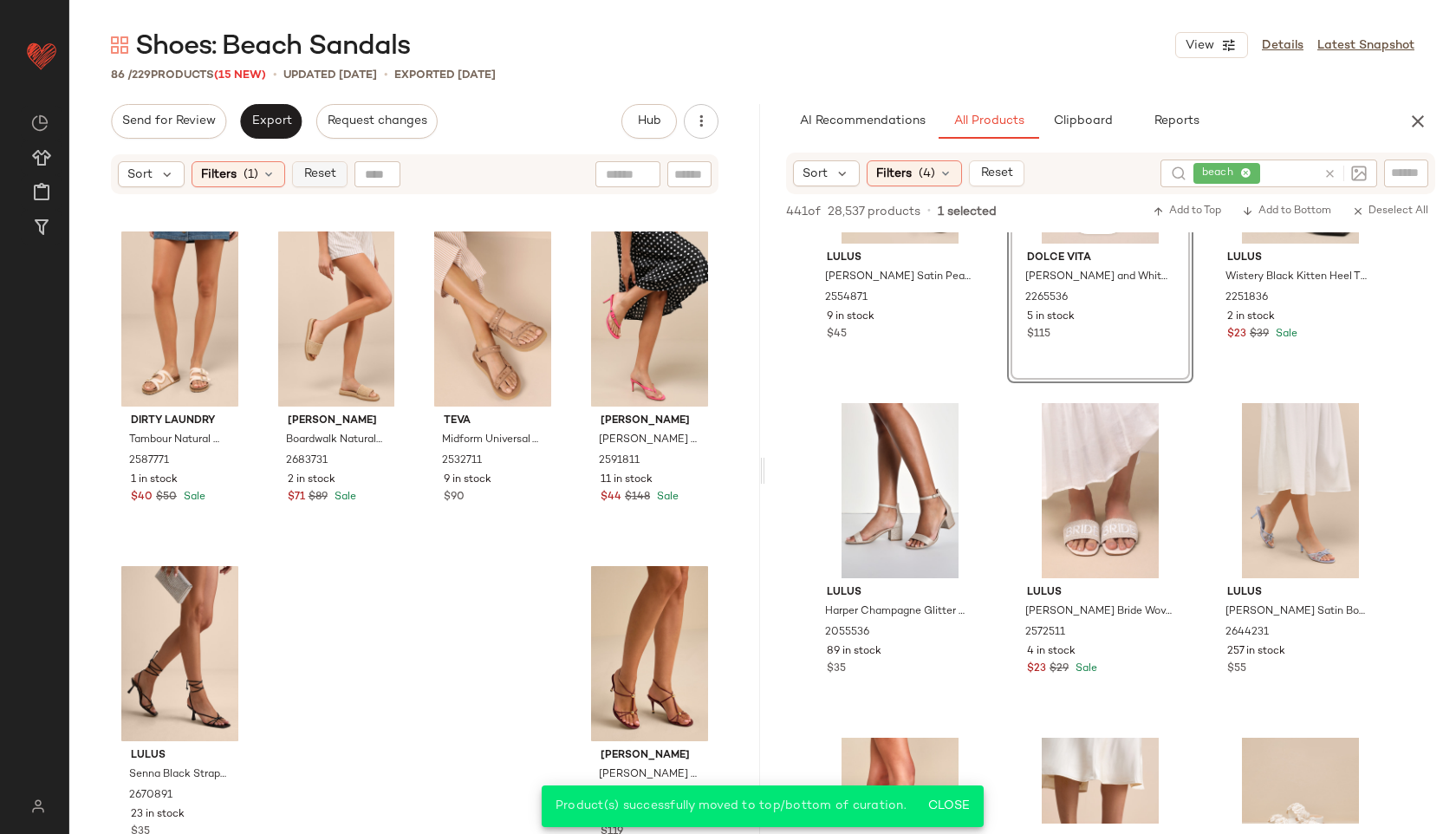
click at [318, 175] on span "Reset" at bounding box center [319, 174] width 32 height 14
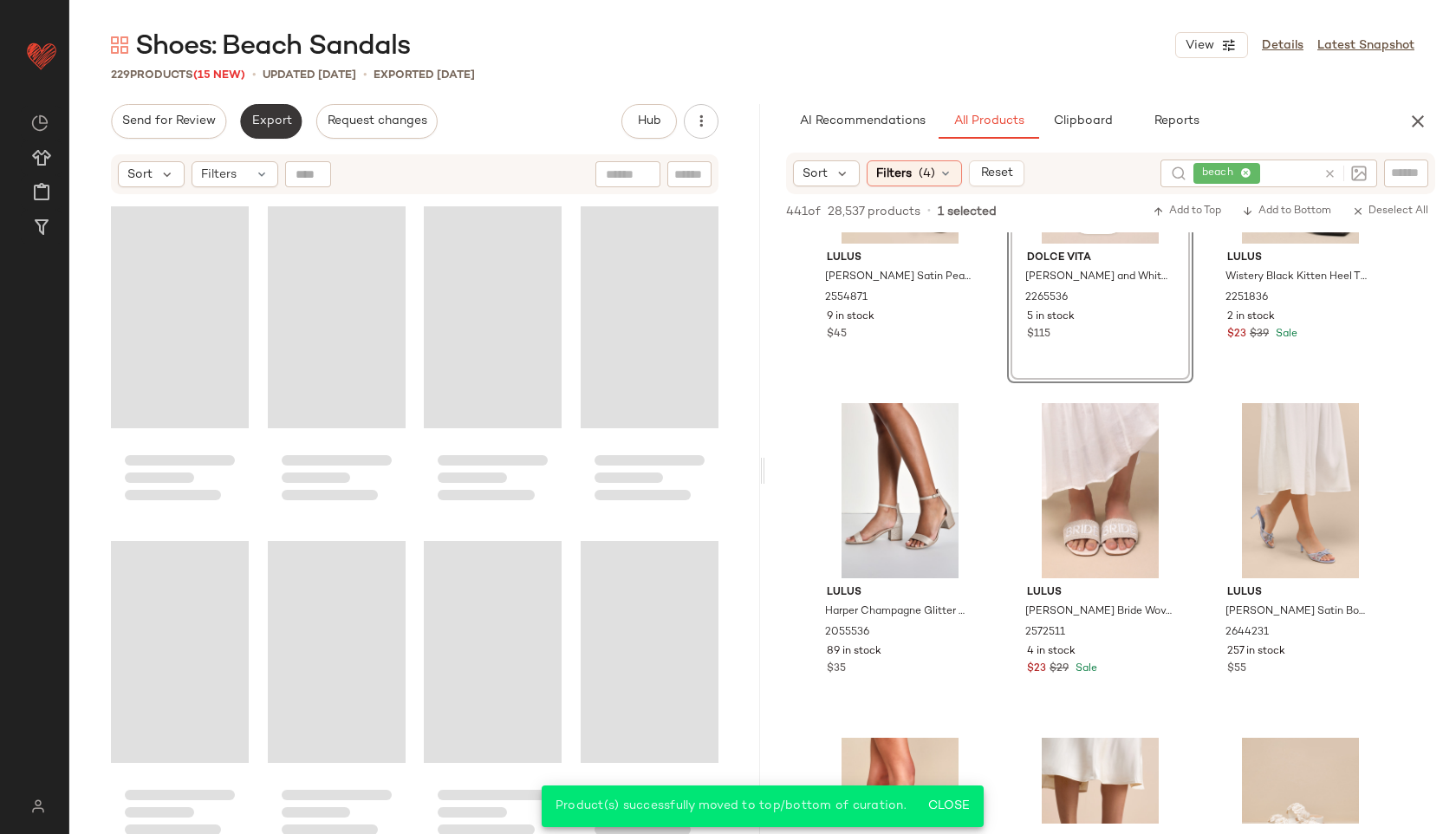
click at [271, 117] on span "Export" at bounding box center [270, 121] width 40 height 14
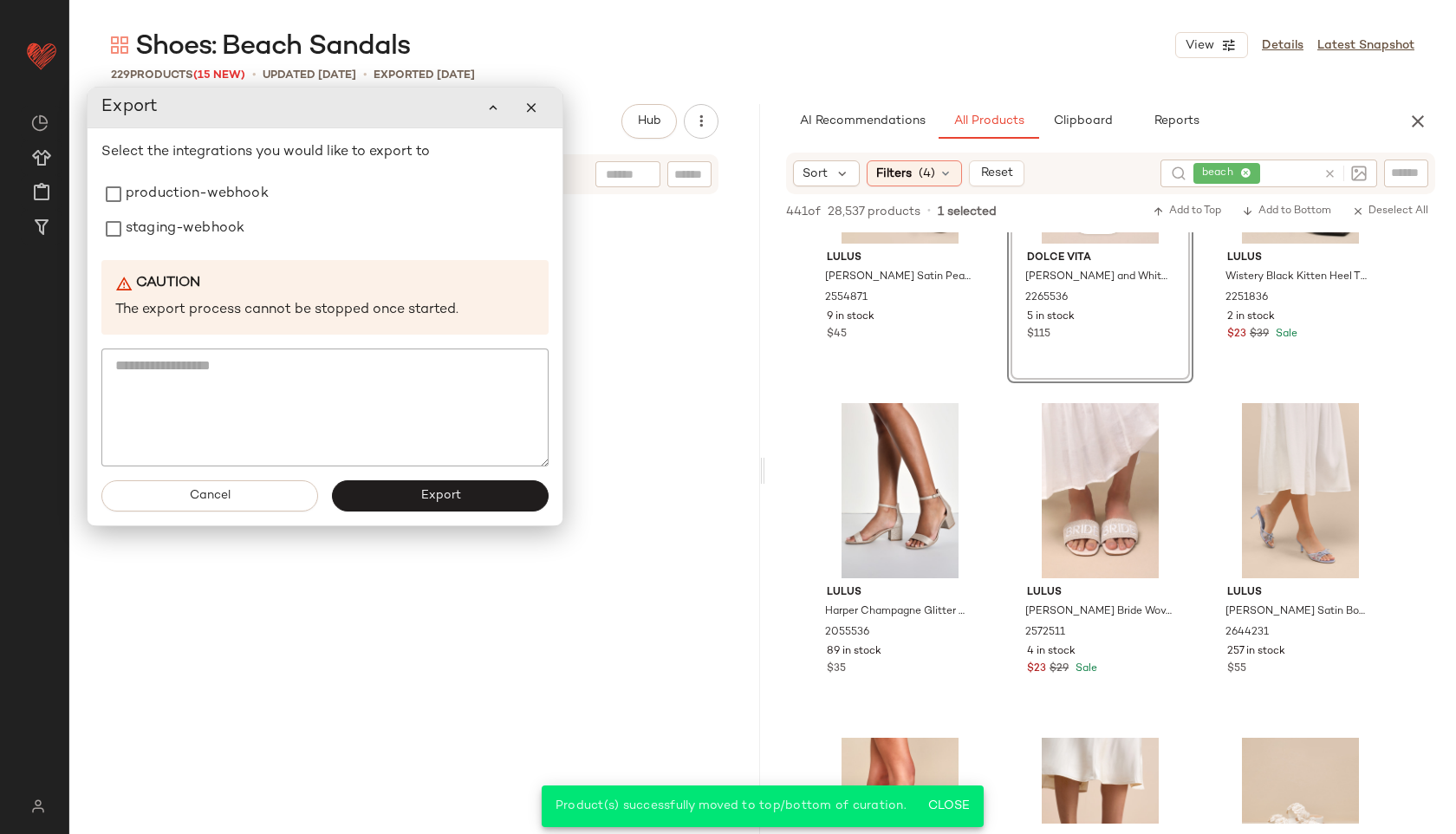
scroll to position [18725, 0]
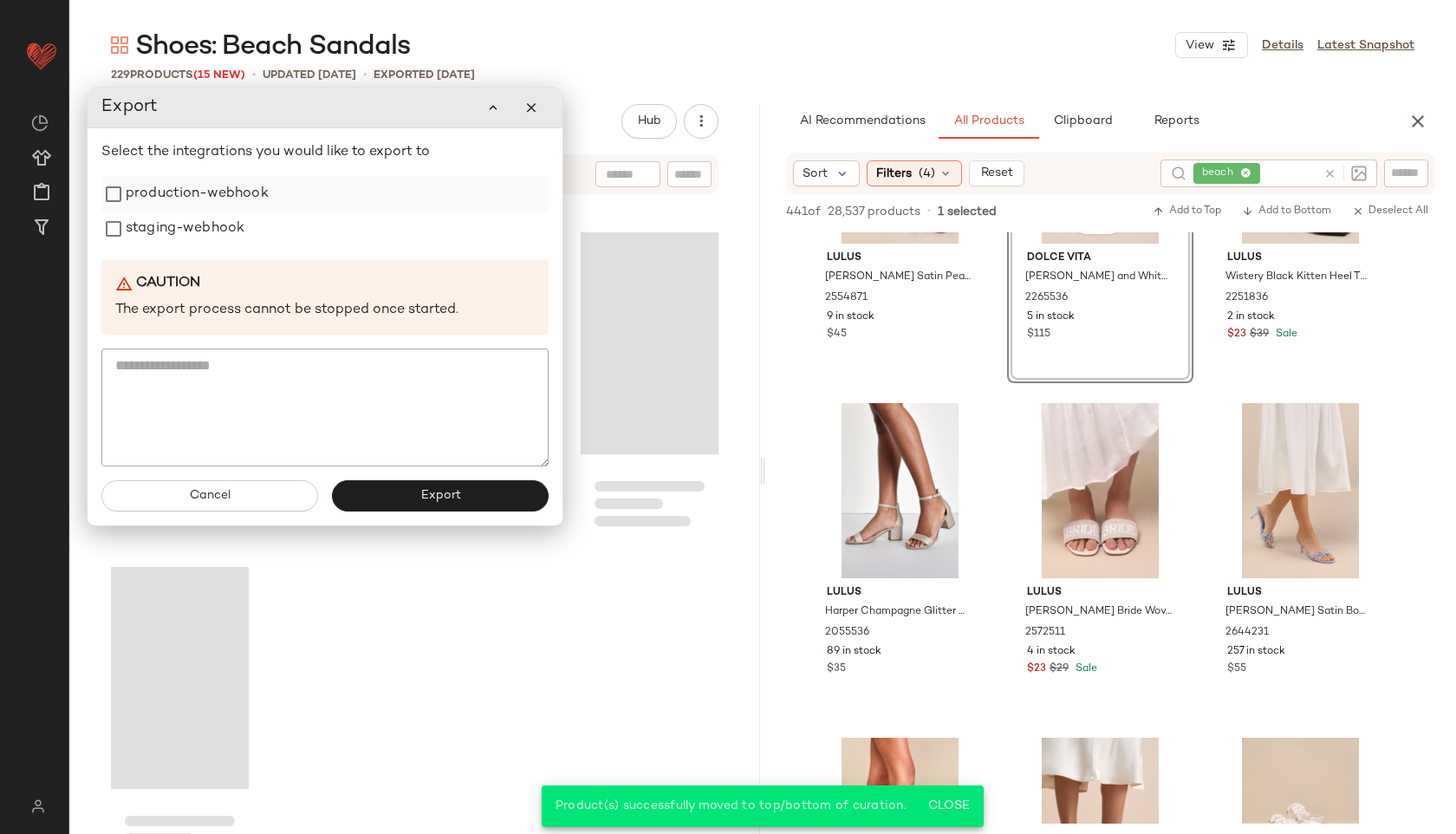
click at [179, 188] on label "production-webhook" at bounding box center [197, 194] width 143 height 34
click at [178, 218] on label "staging-webhook" at bounding box center [185, 228] width 119 height 34
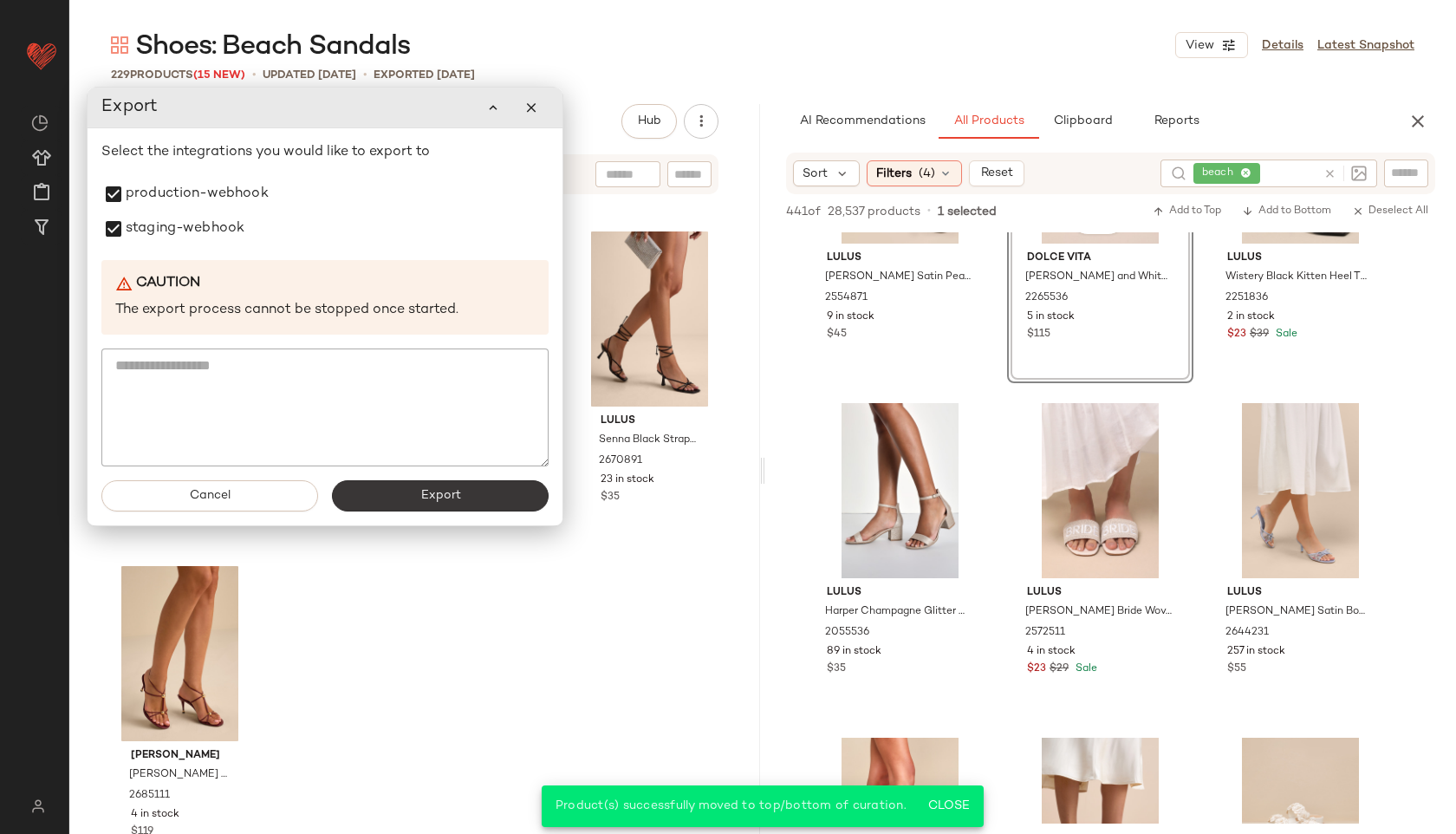
click at [416, 496] on button "Export" at bounding box center [440, 496] width 216 height 31
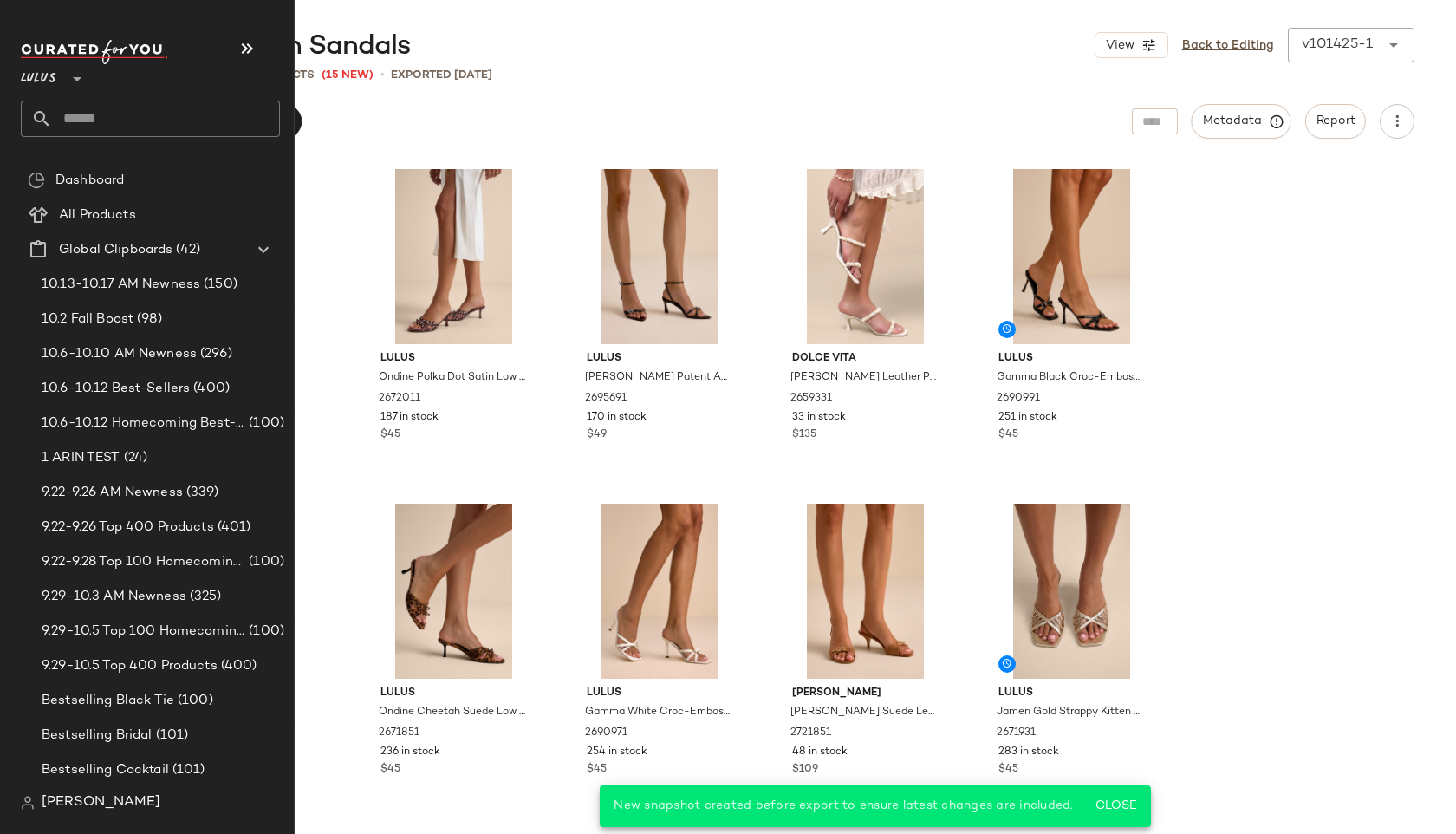
click at [98, 106] on input "text" at bounding box center [166, 118] width 228 height 36
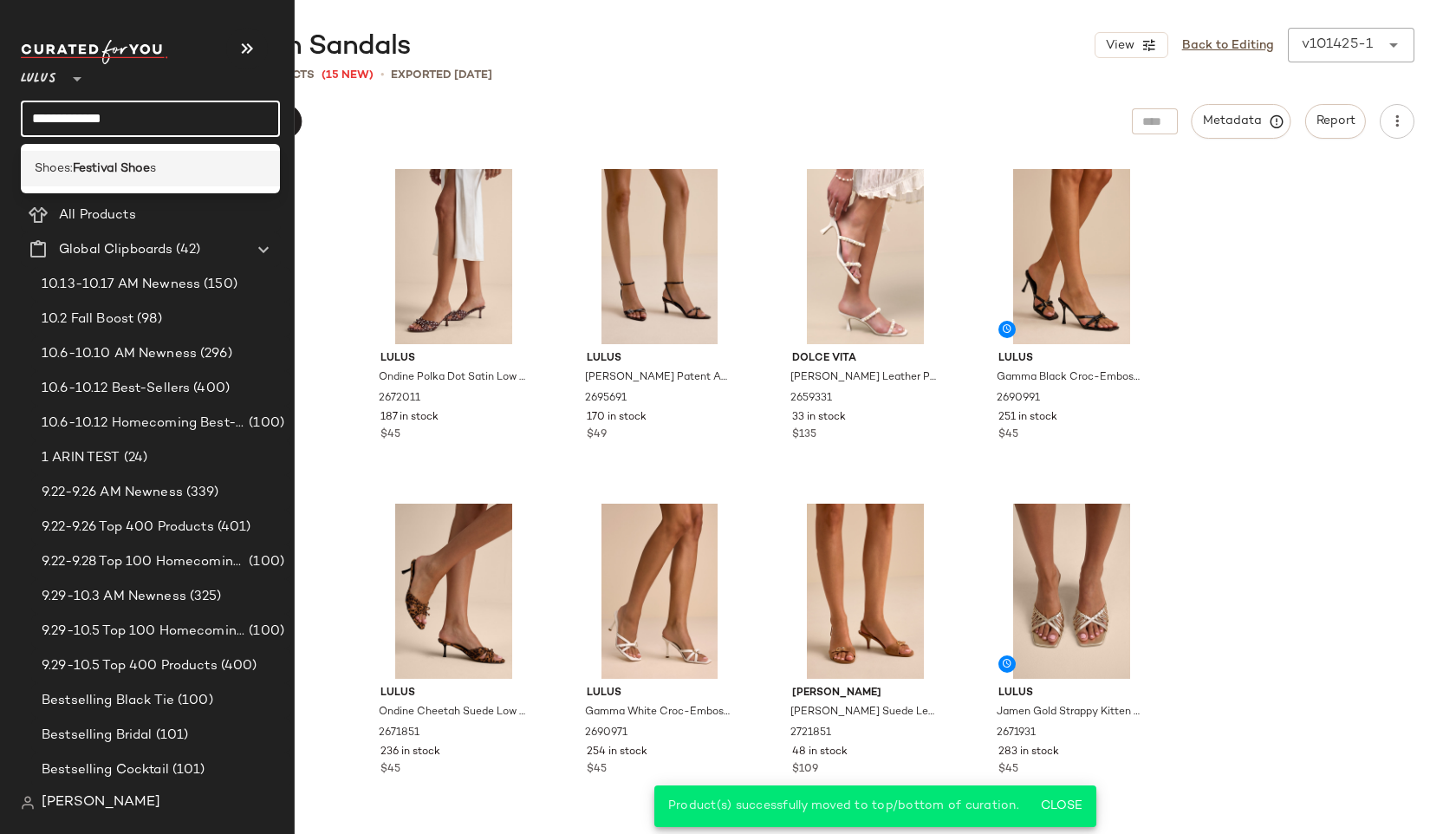
type input "**********"
click at [102, 164] on b "Festival Shoe" at bounding box center [111, 168] width 77 height 19
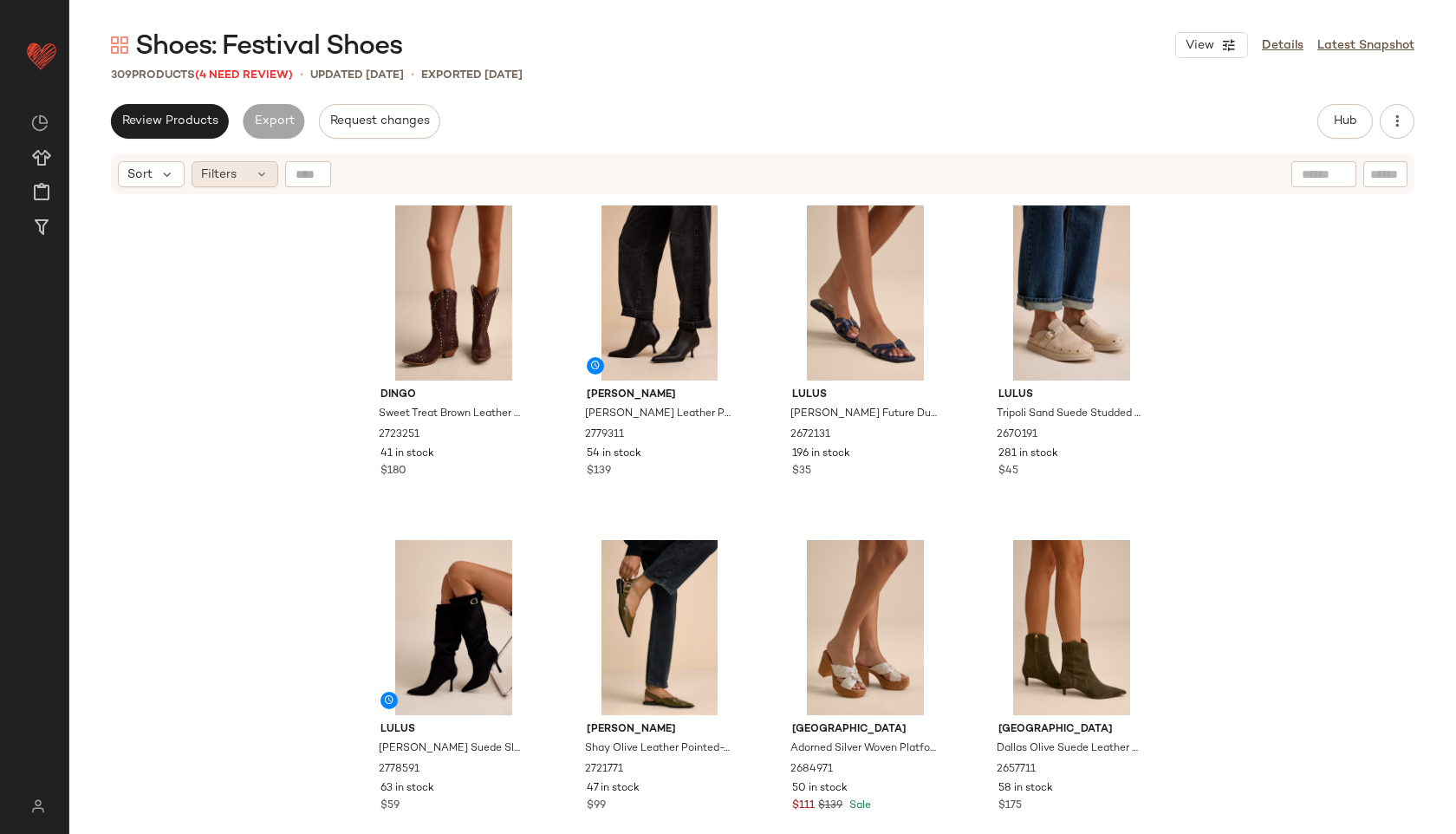
click at [238, 162] on div "Filters" at bounding box center [235, 174] width 87 height 26
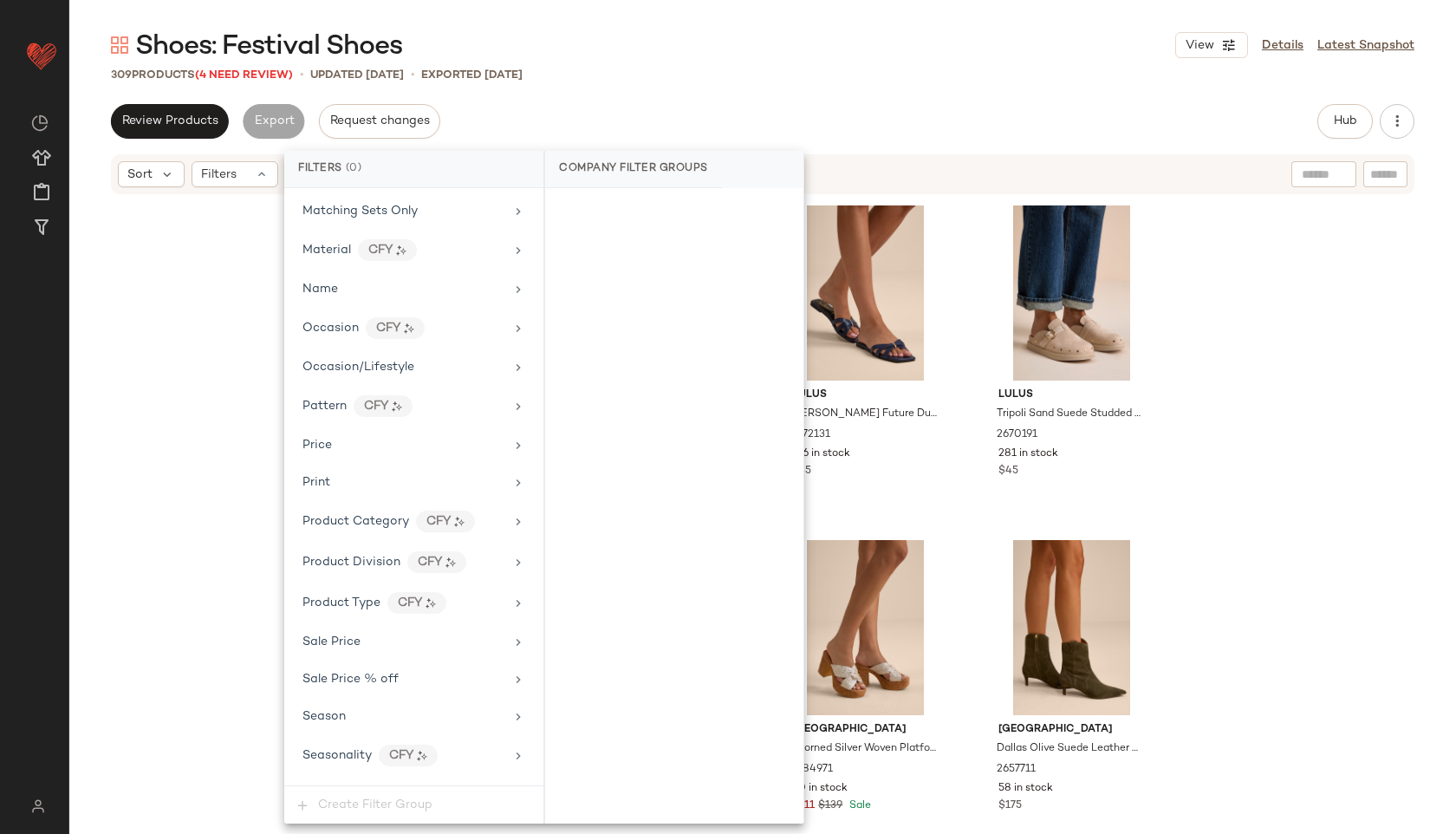
scroll to position [1020, 0]
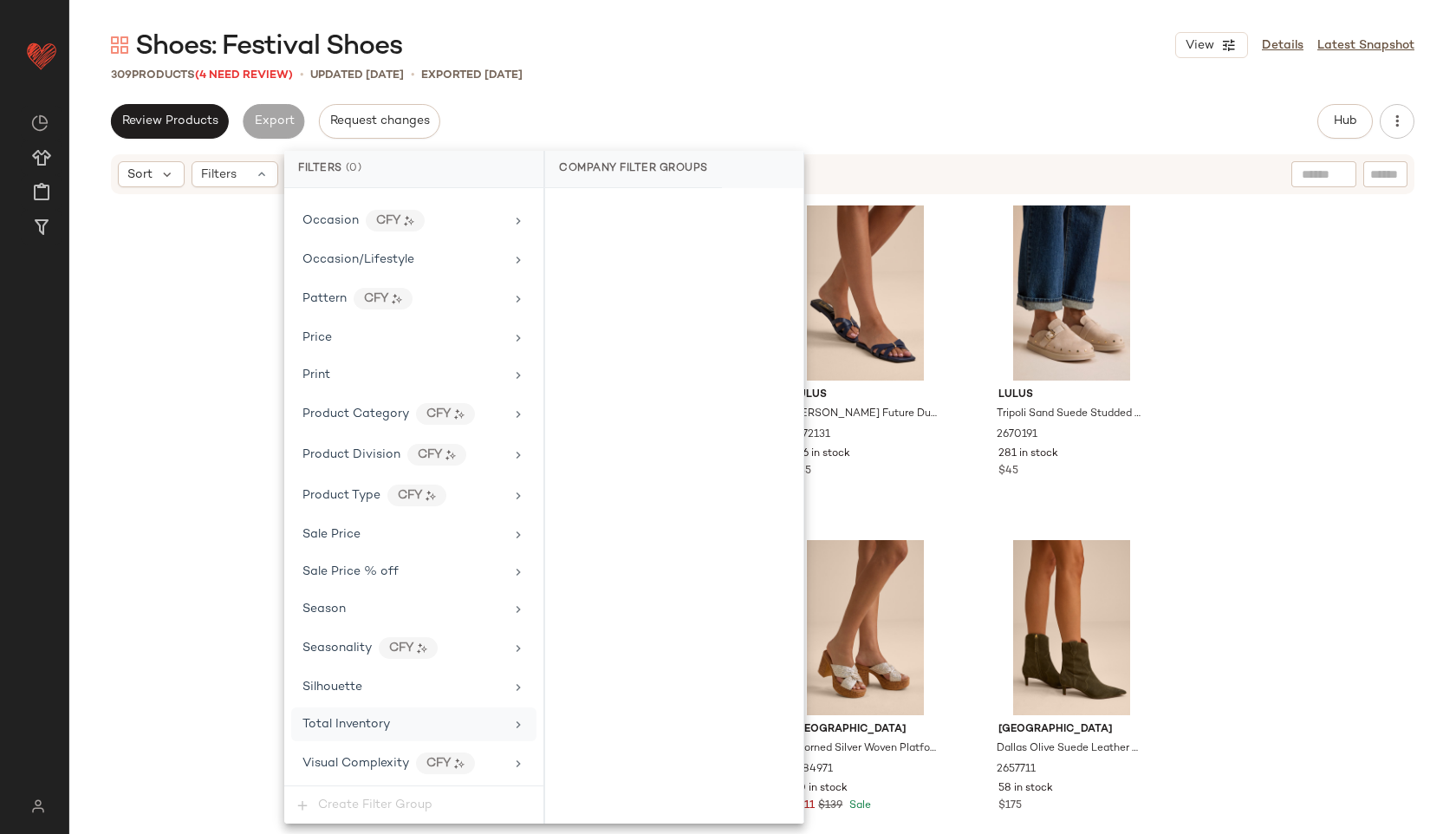
click at [373, 734] on div "Total Inventory" at bounding box center [413, 724] width 245 height 33
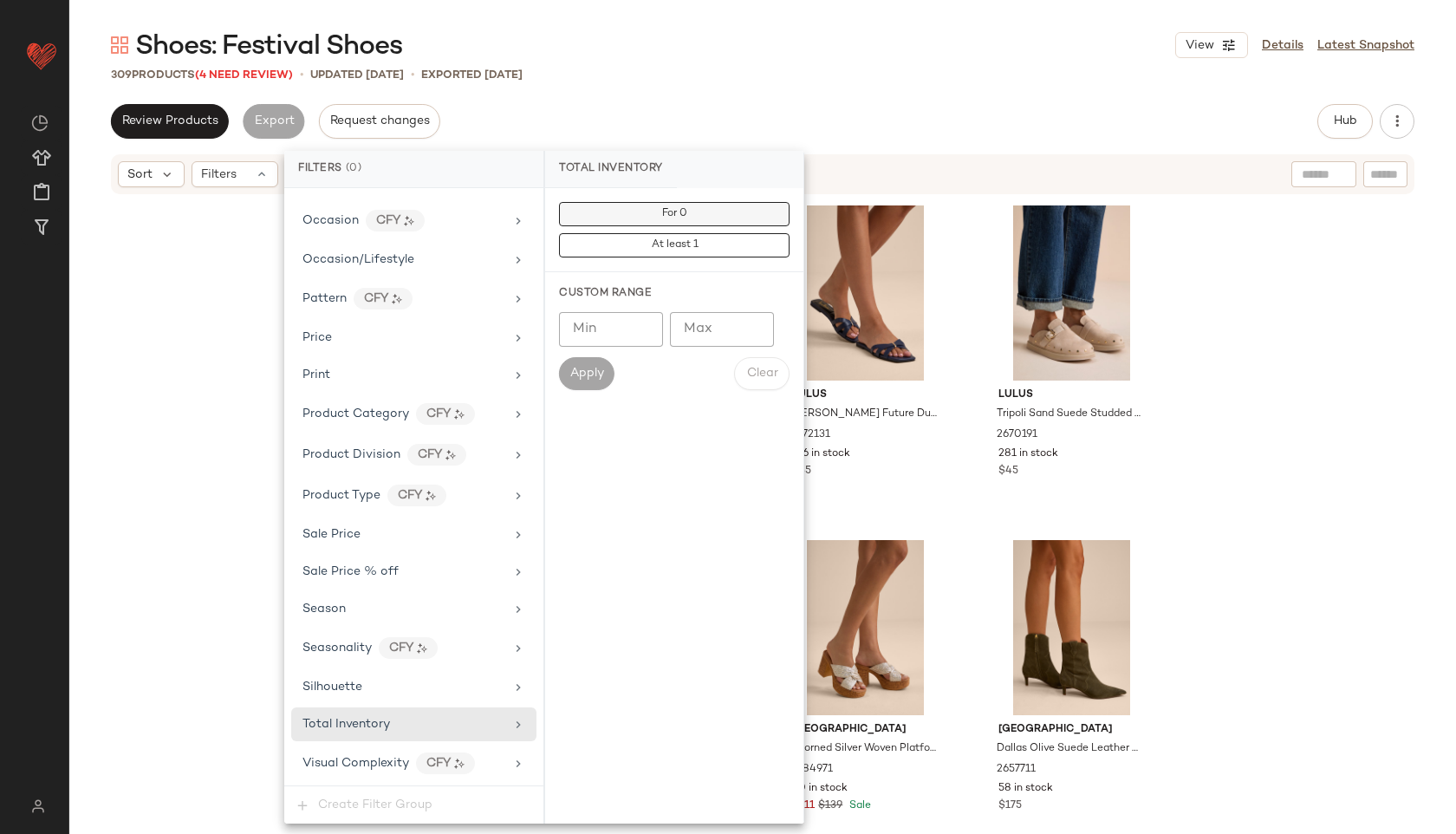
click at [704, 207] on button "For 0" at bounding box center [673, 213] width 230 height 25
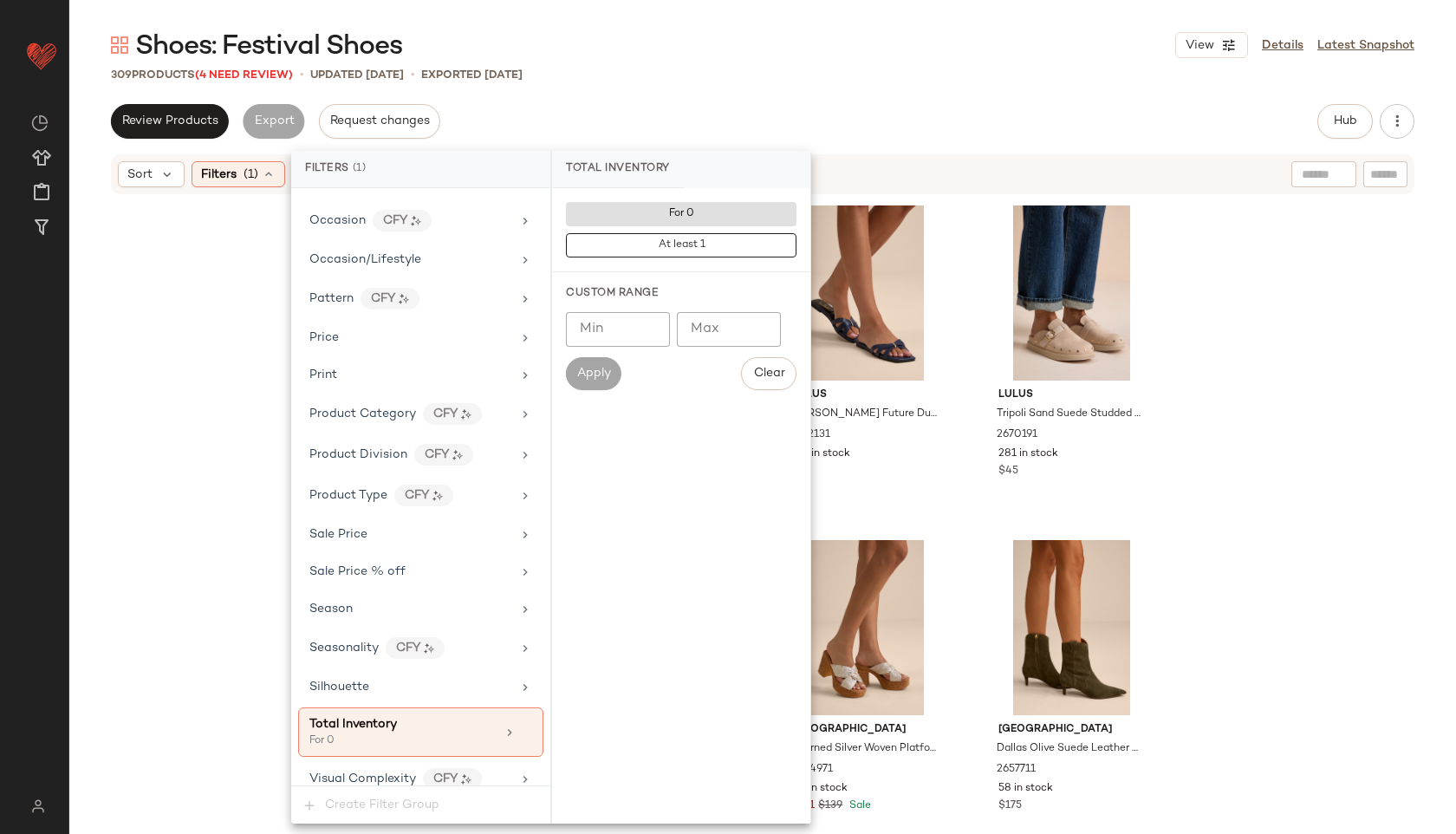
click at [740, 91] on div "Shoes: Festival Shoes View Details Latest Snapshot 309 Products (4 Need Review)…" at bounding box center [763, 431] width 1386 height 806
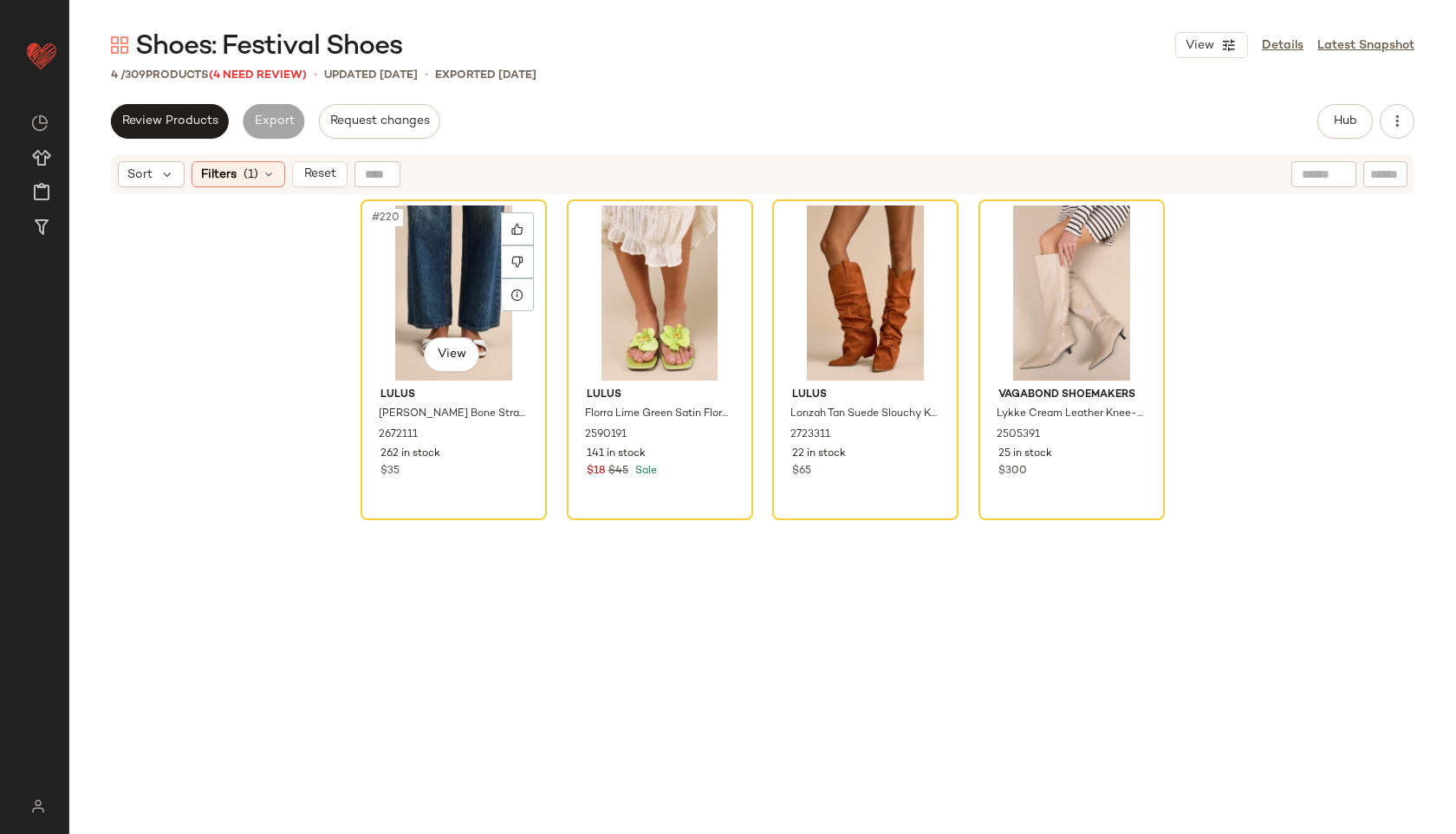
click at [416, 236] on div "#220 View" at bounding box center [453, 293] width 174 height 175
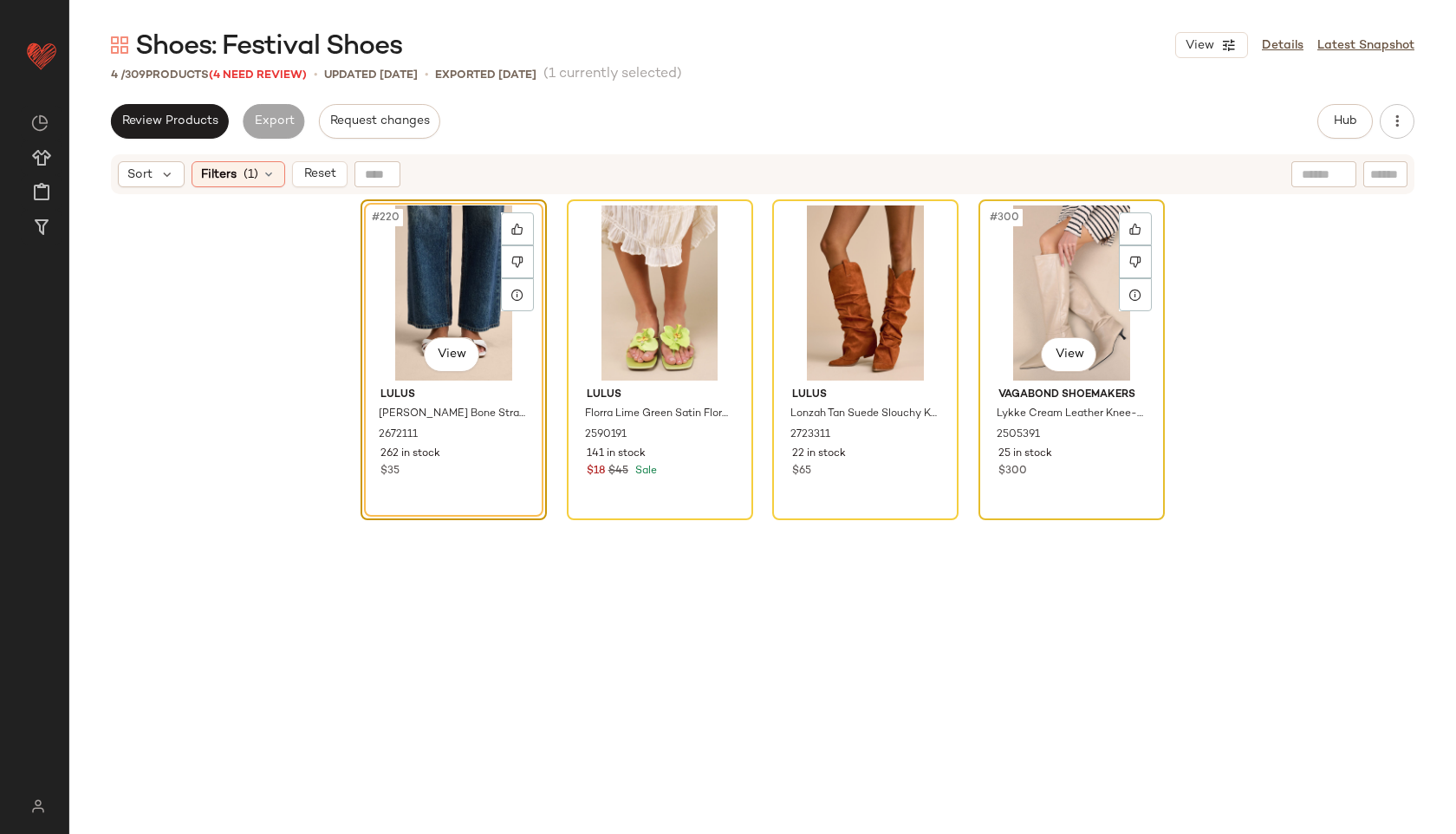
click at [1005, 289] on div "#300 View" at bounding box center [1071, 293] width 174 height 175
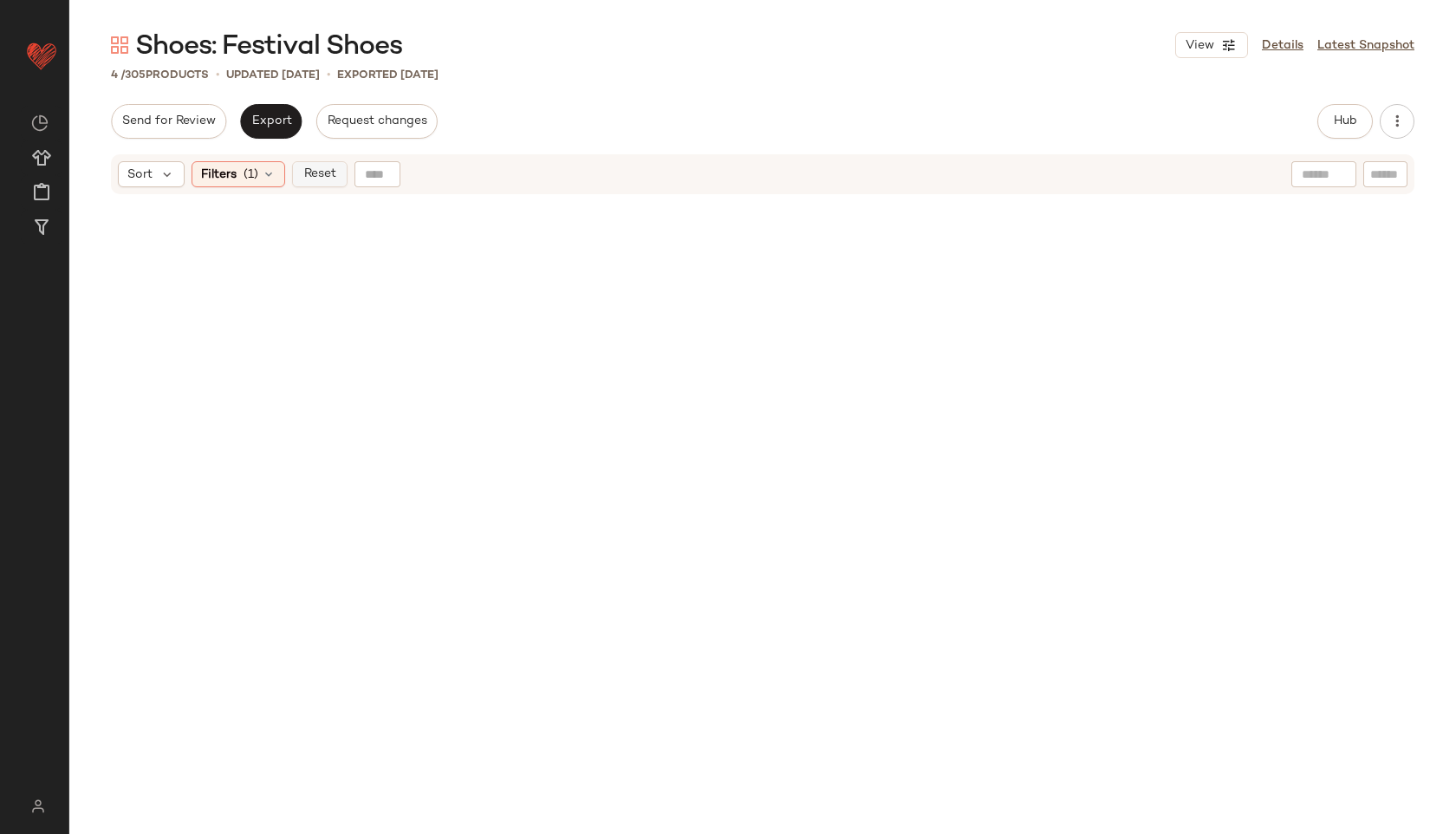
click at [321, 171] on span "Reset" at bounding box center [319, 174] width 32 height 14
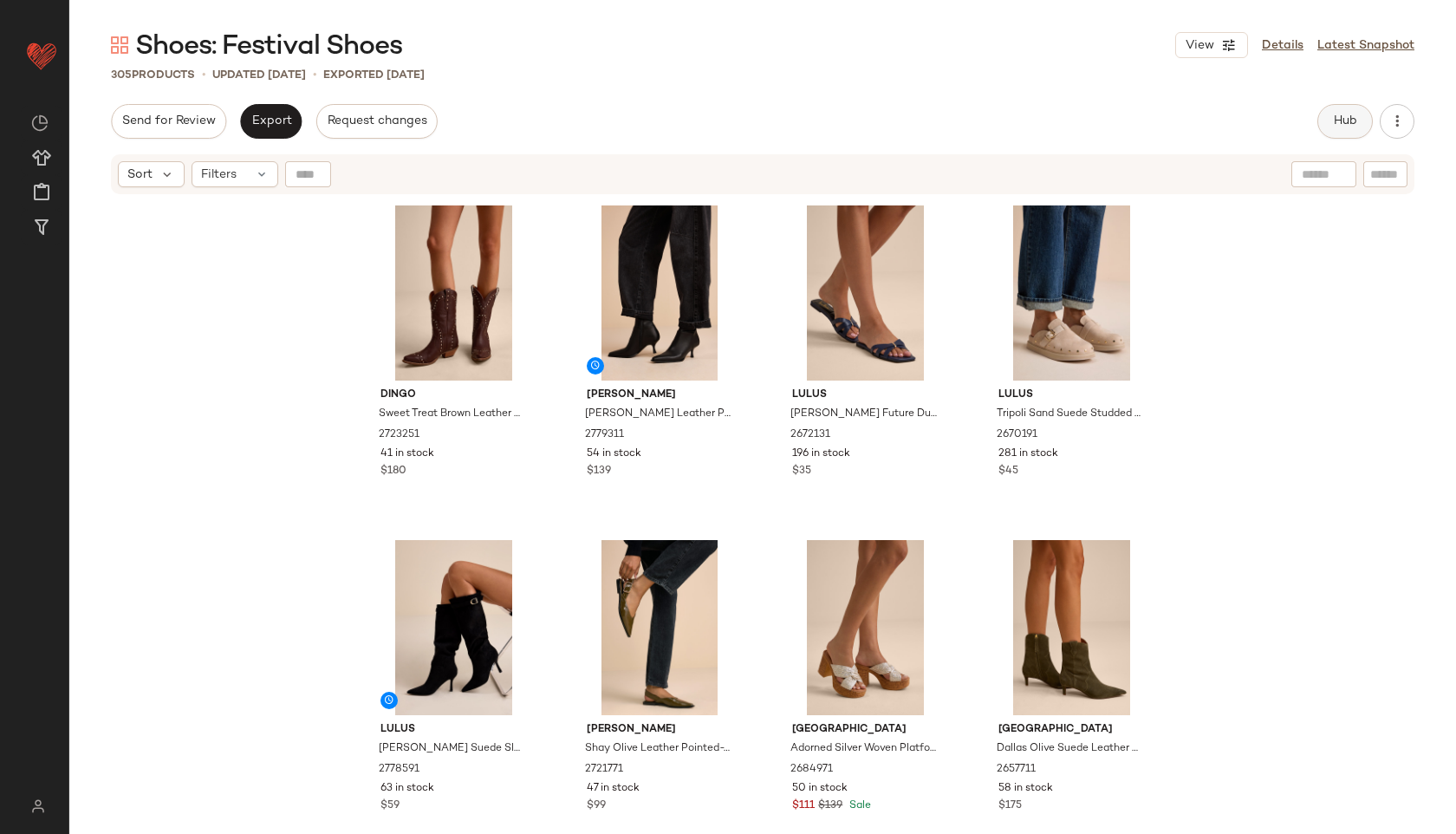
click at [1340, 126] on span "Hub" at bounding box center [1345, 121] width 25 height 14
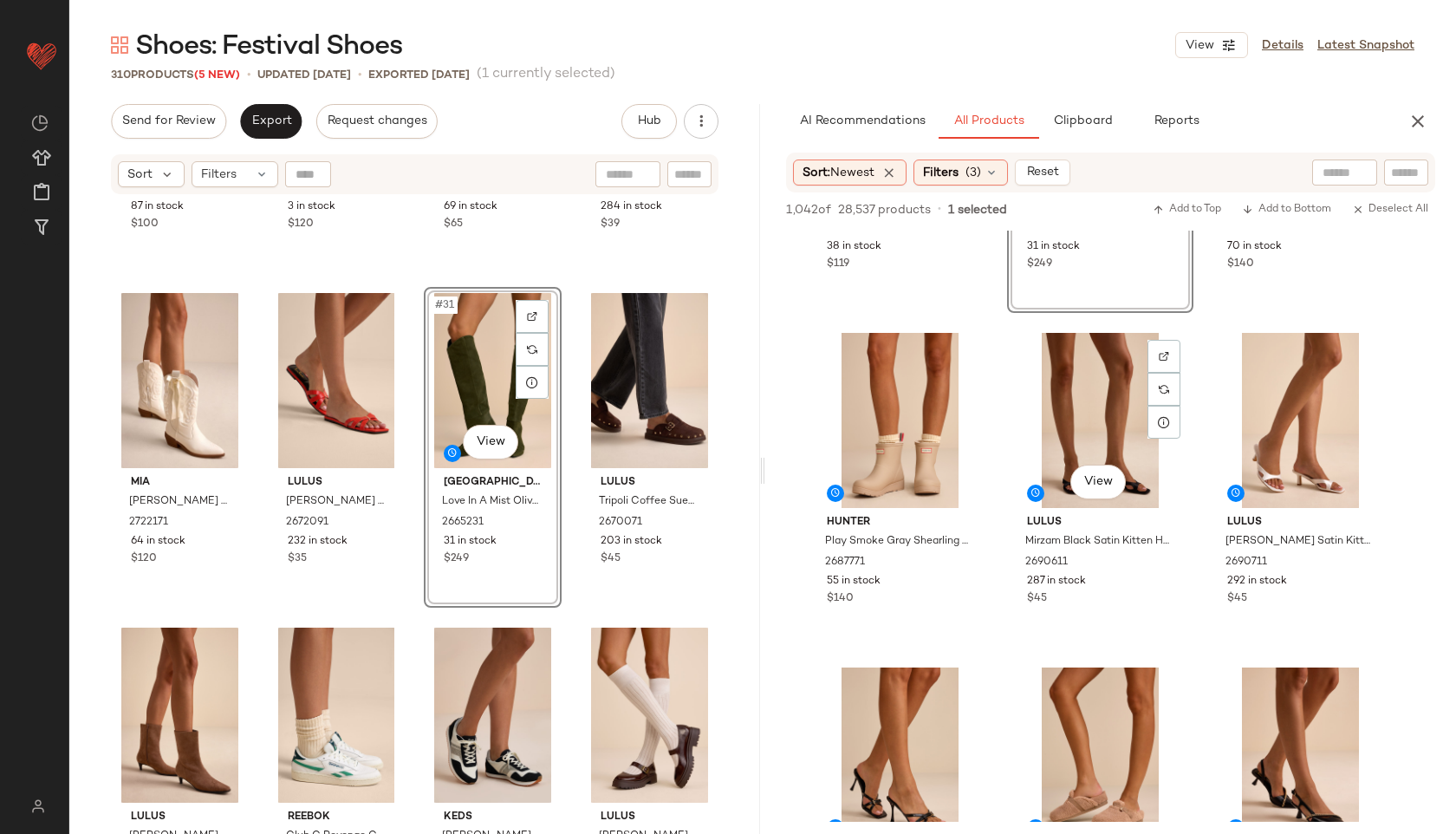
scroll to position [910, 0]
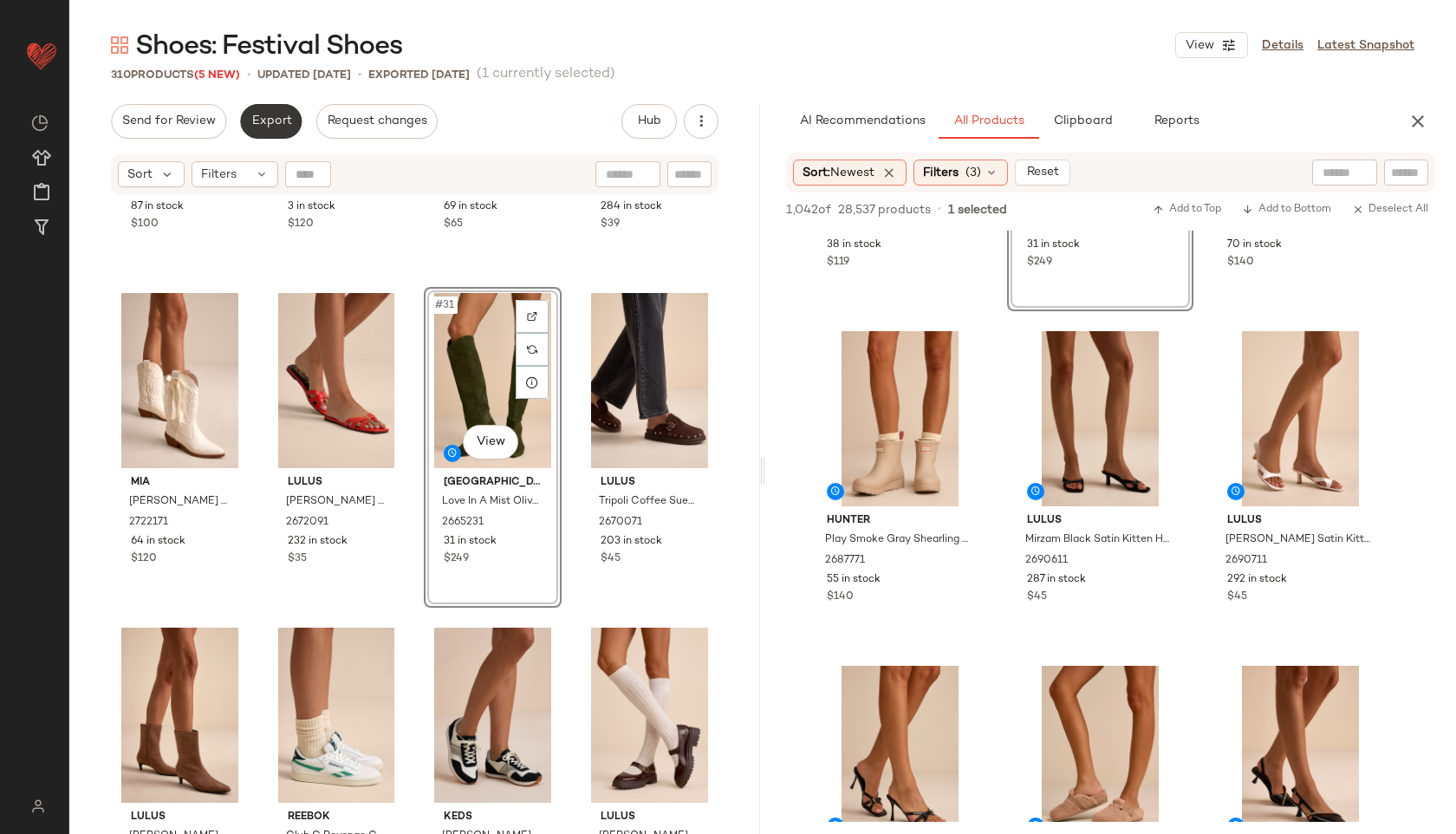
click at [264, 117] on span "Export" at bounding box center [270, 121] width 40 height 14
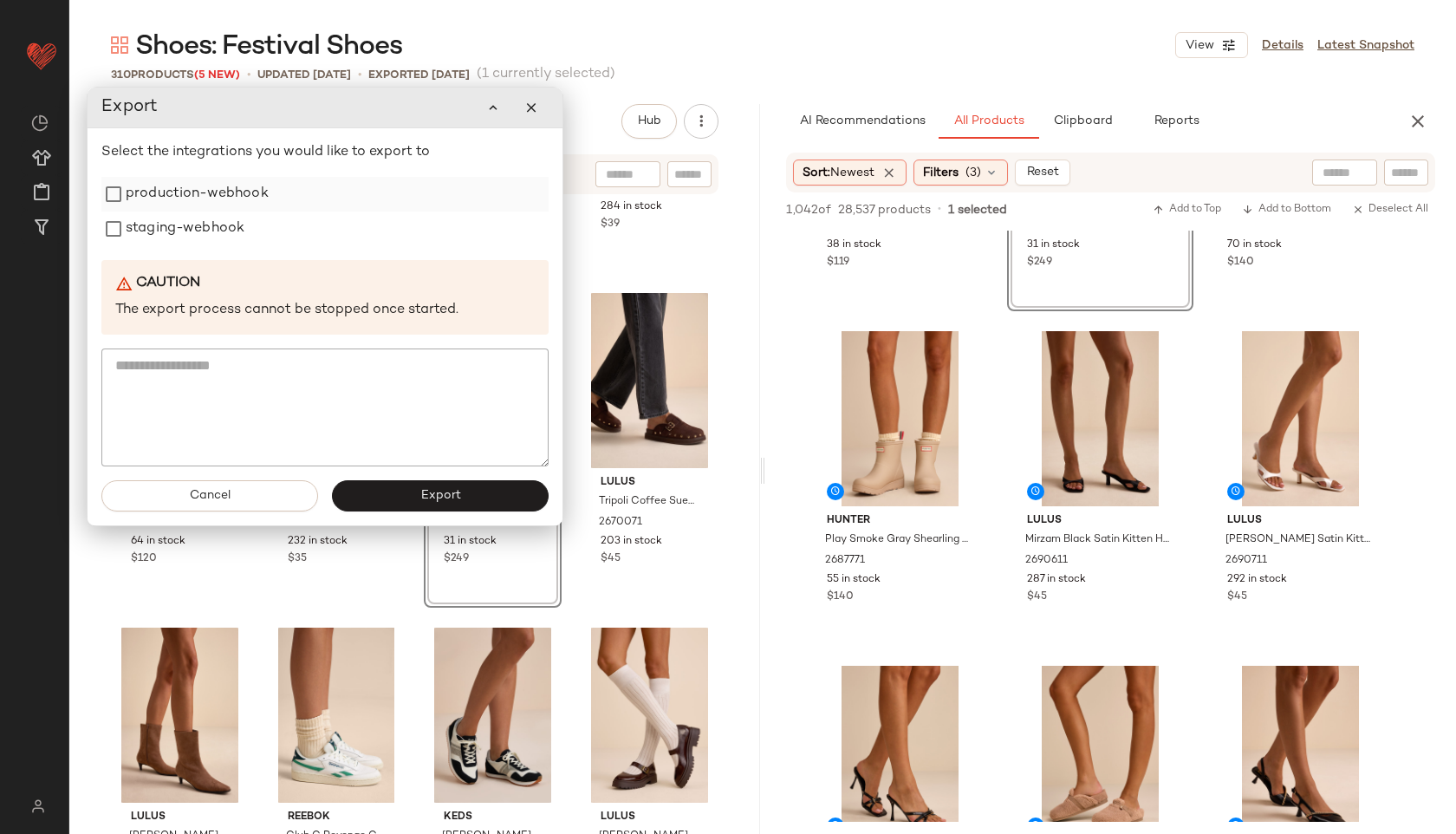
click at [192, 192] on label "production-webhook" at bounding box center [197, 194] width 143 height 34
click at [186, 217] on label "staging-webhook" at bounding box center [185, 228] width 119 height 34
click at [390, 486] on button "Export" at bounding box center [440, 496] width 216 height 31
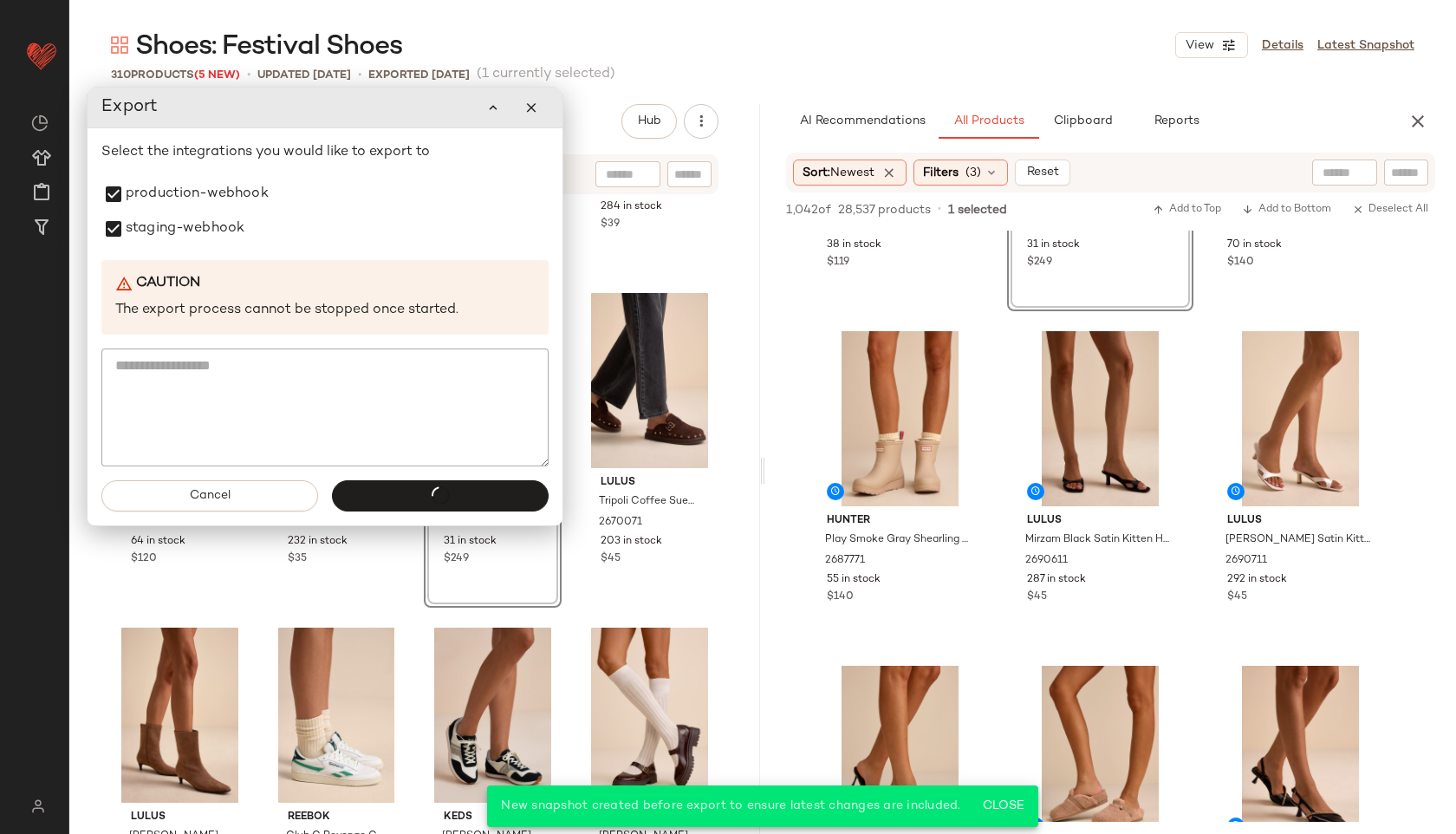
scroll to position [1244, 0]
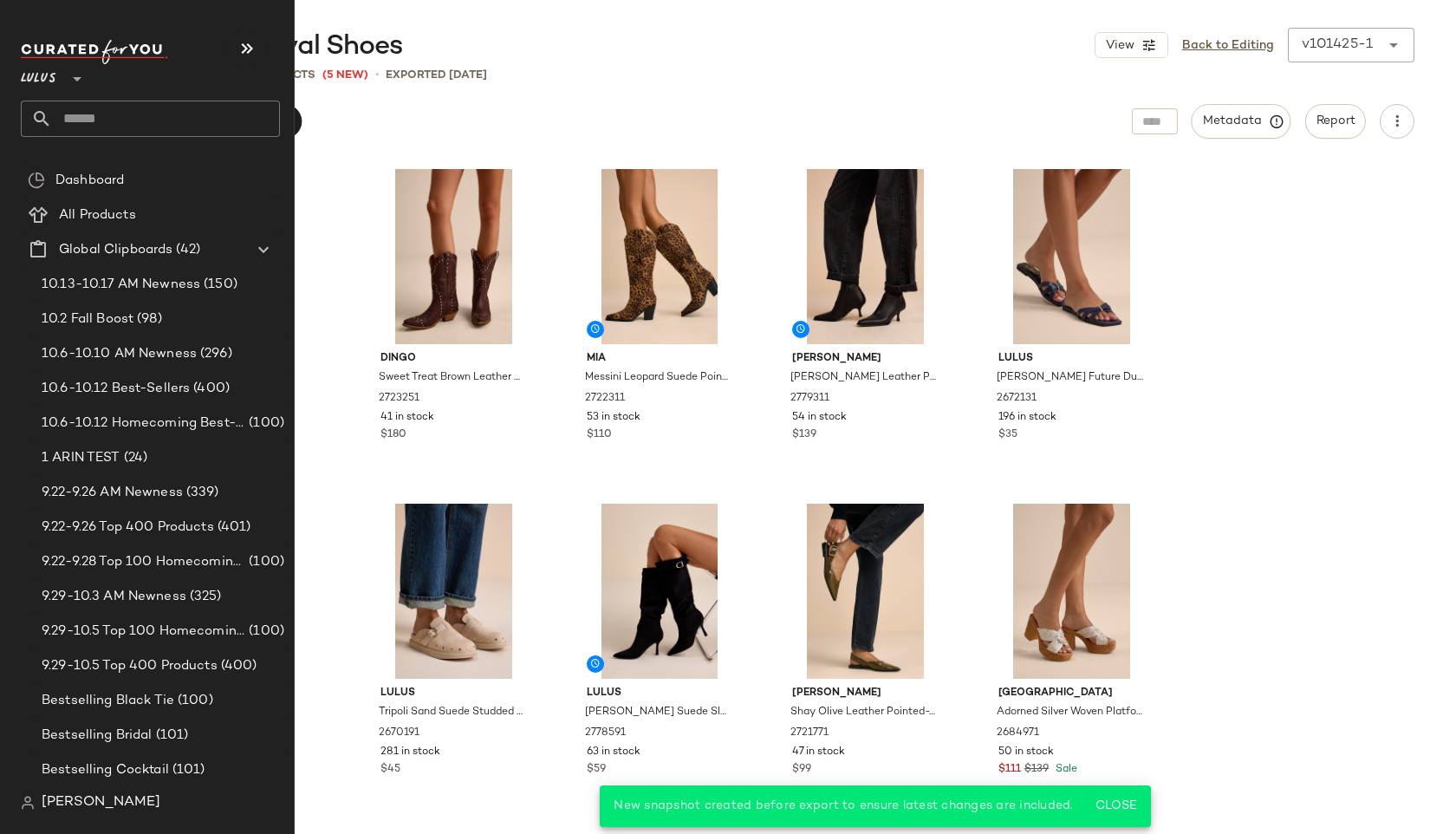
click at [97, 107] on input "text" at bounding box center [166, 118] width 228 height 36
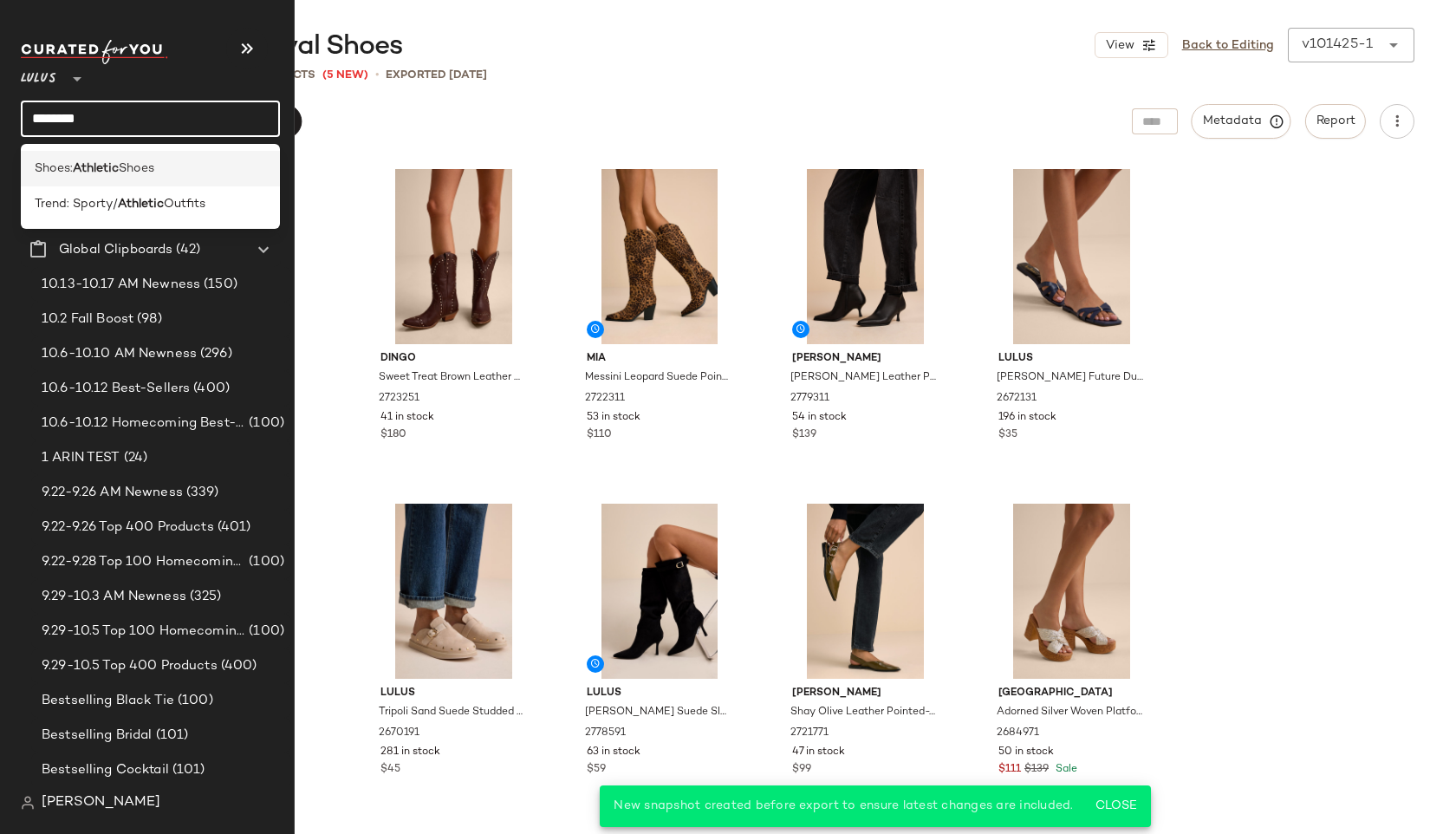
type input "********"
click at [119, 170] on b "Athletic" at bounding box center [95, 168] width 46 height 19
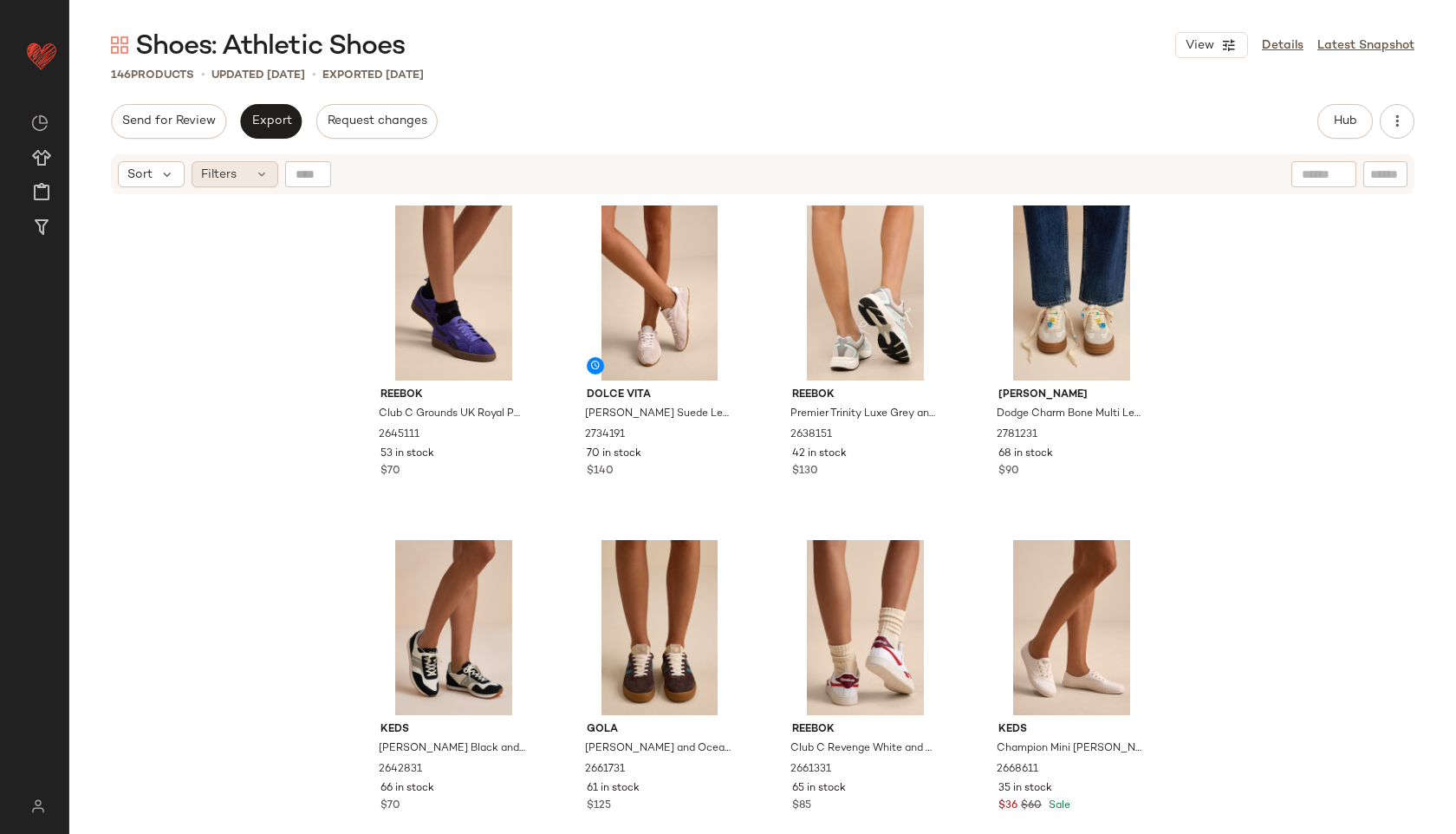
click at [230, 177] on span "Filters" at bounding box center [218, 174] width 35 height 19
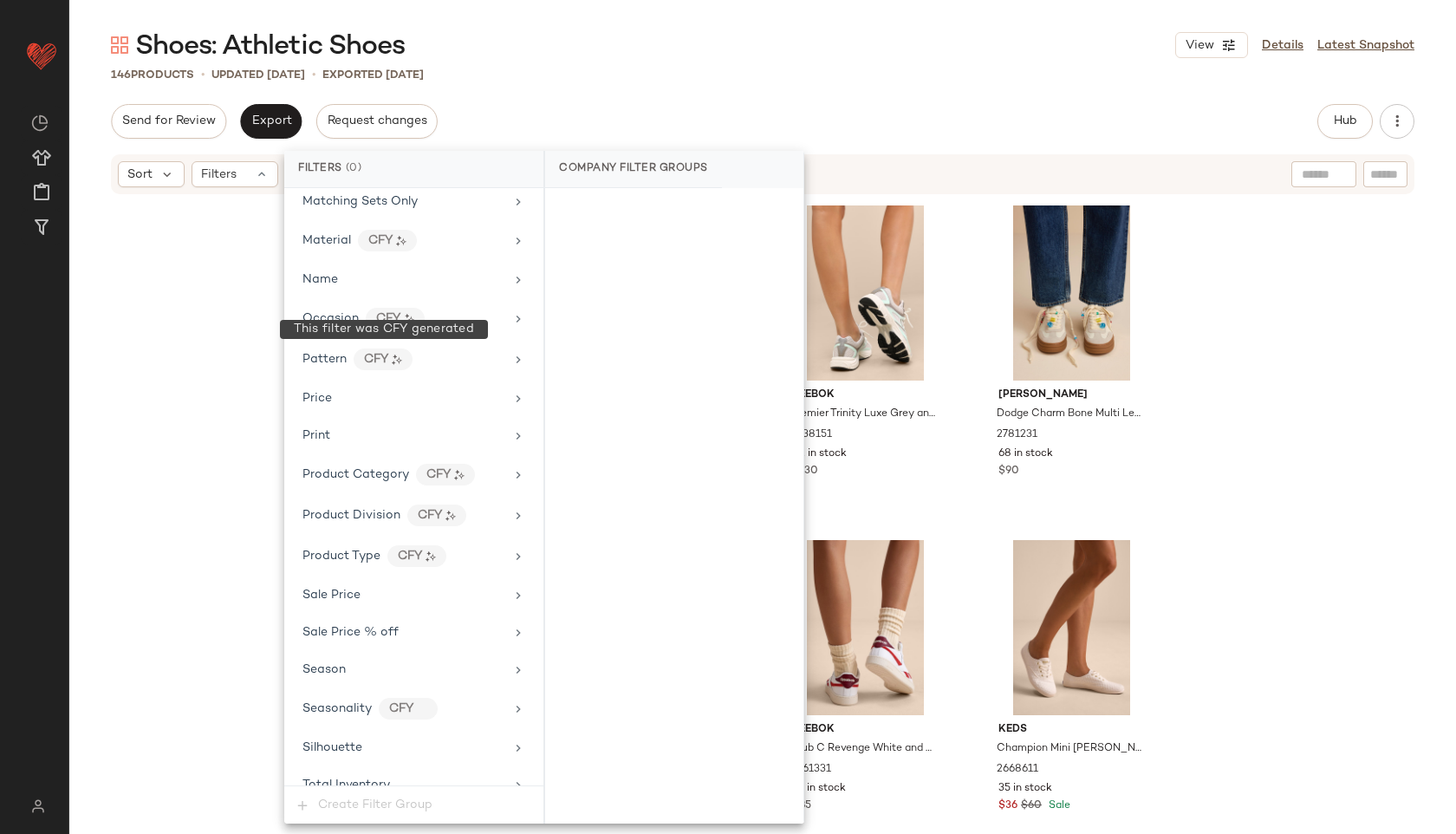
scroll to position [983, 0]
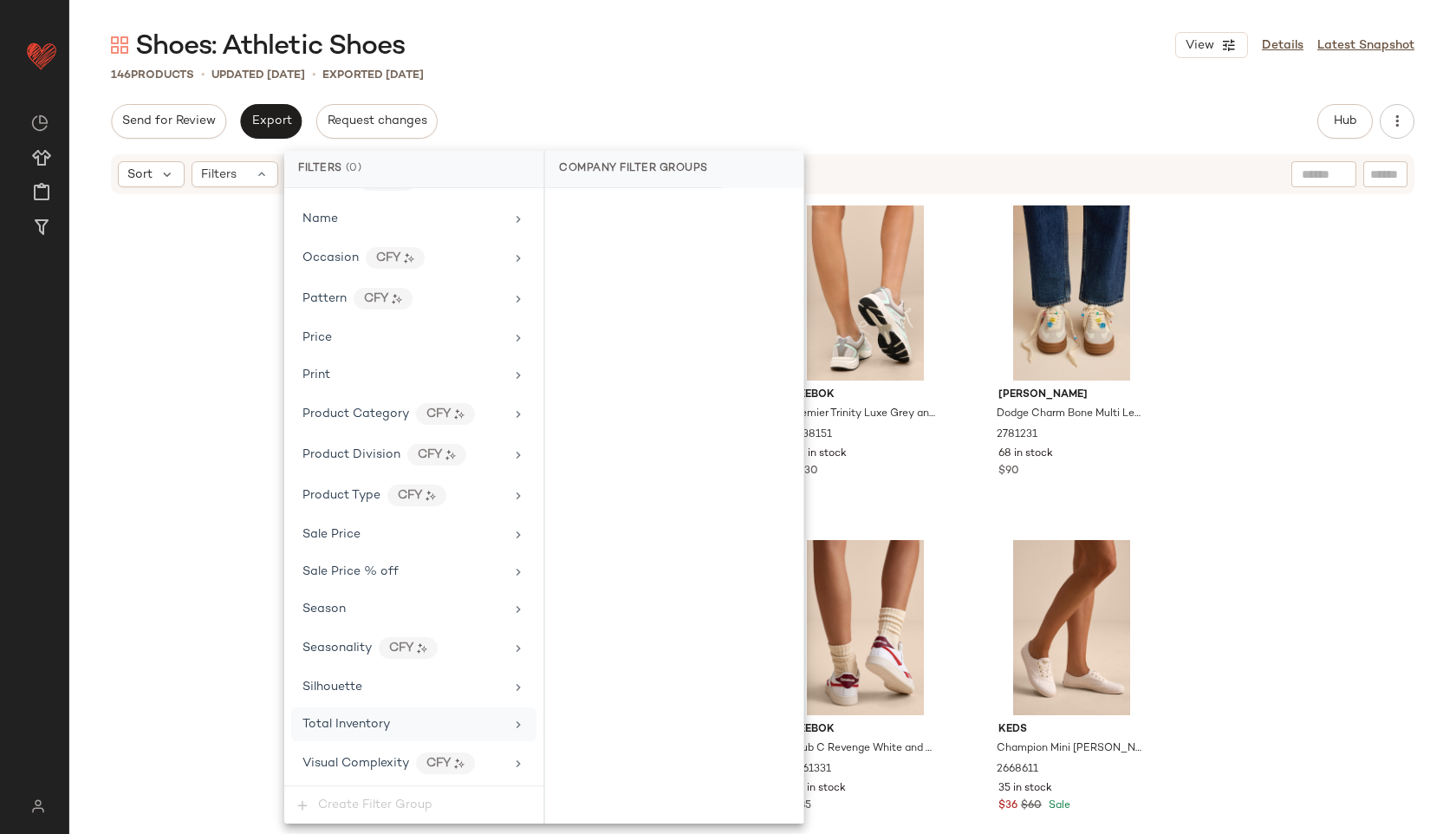
click at [352, 729] on span "Total Inventory" at bounding box center [346, 724] width 87 height 13
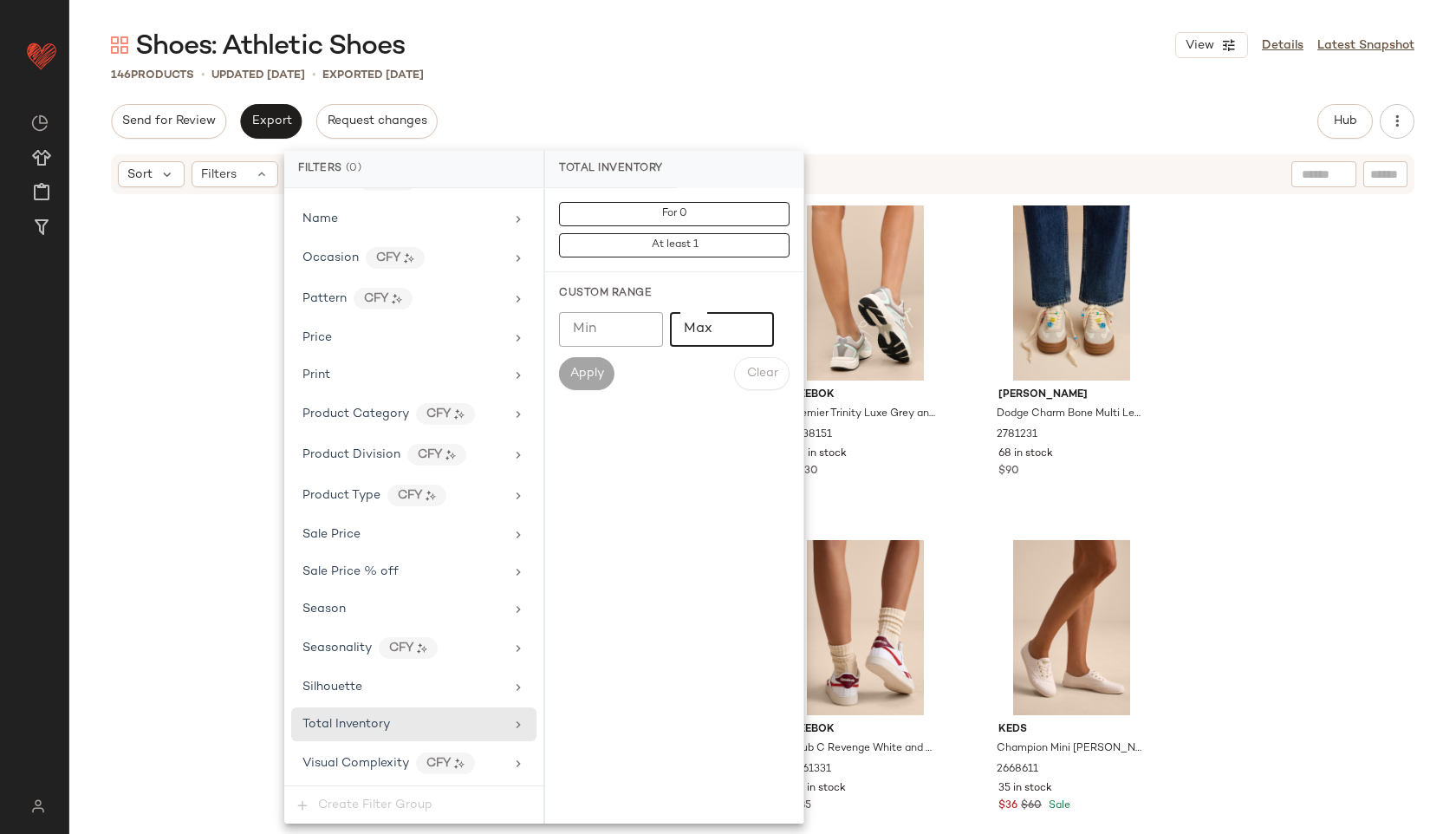
click at [735, 317] on input "Max" at bounding box center [722, 328] width 104 height 34
type input "**"
click at [587, 369] on span "Apply" at bounding box center [586, 374] width 34 height 14
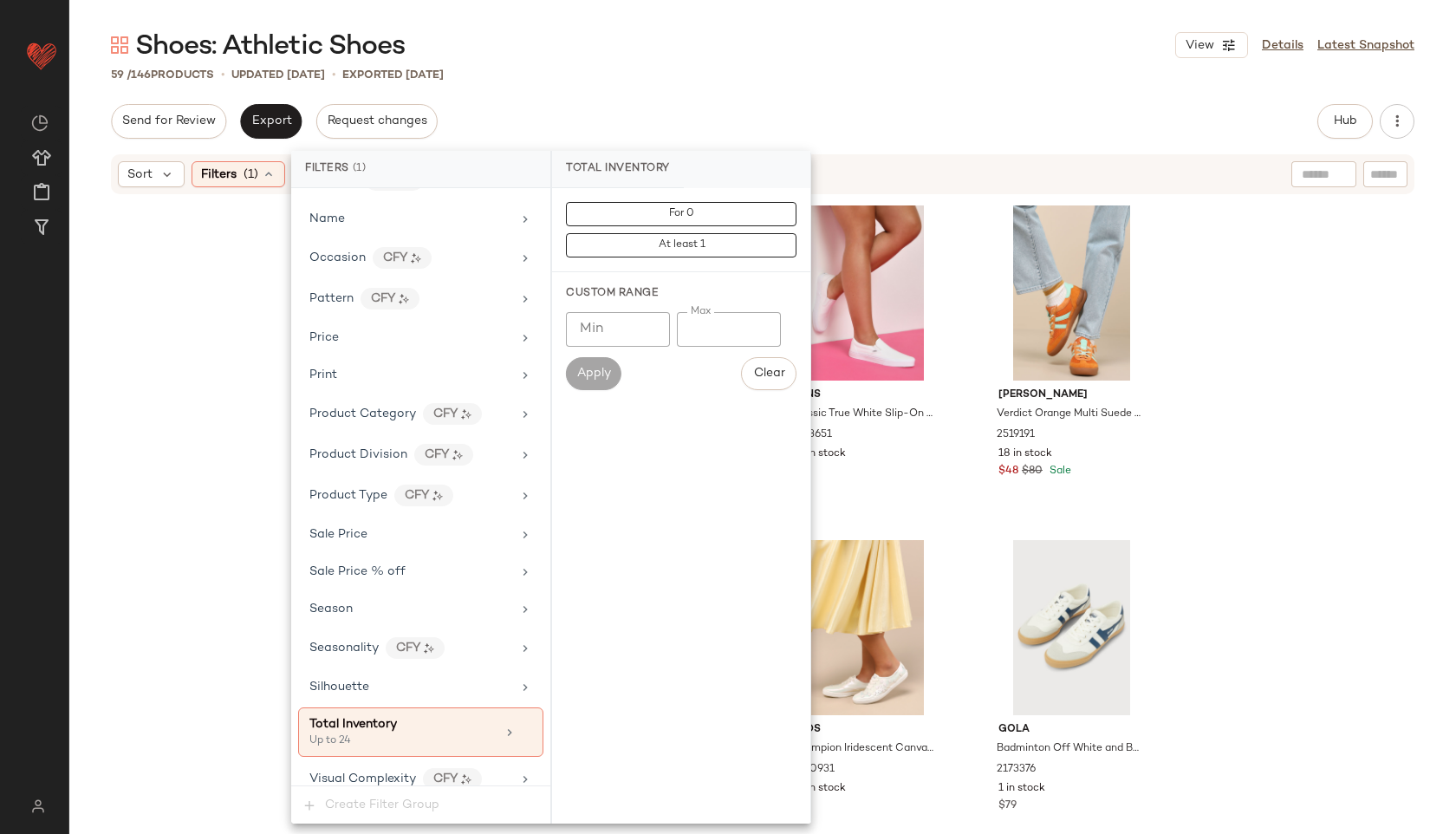
click at [651, 104] on div "Send for Review Export Request changes Hub Send for Review External Review Inte…" at bounding box center [763, 121] width 1304 height 34
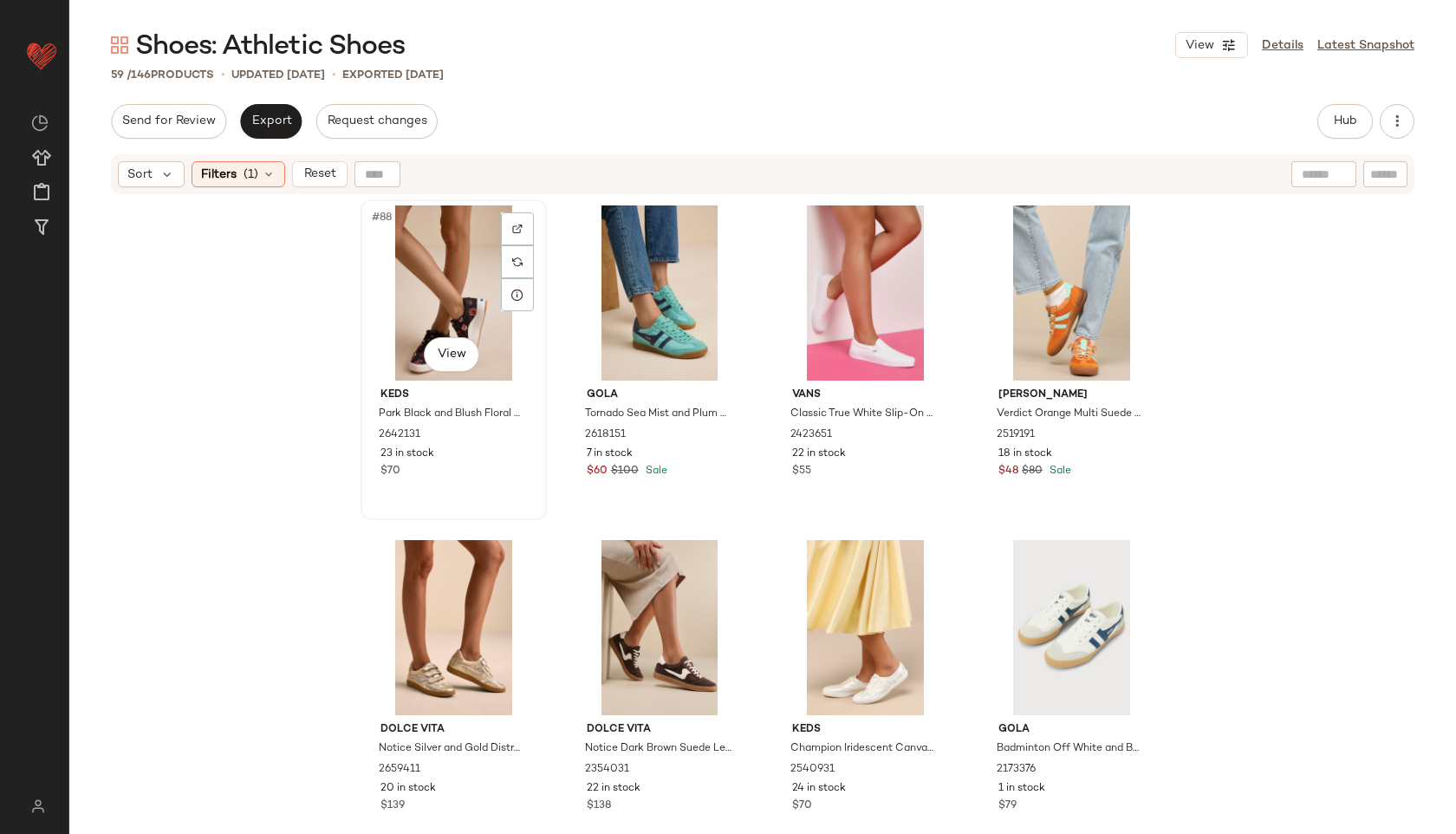
click at [409, 261] on div "#88 View" at bounding box center [453, 293] width 174 height 175
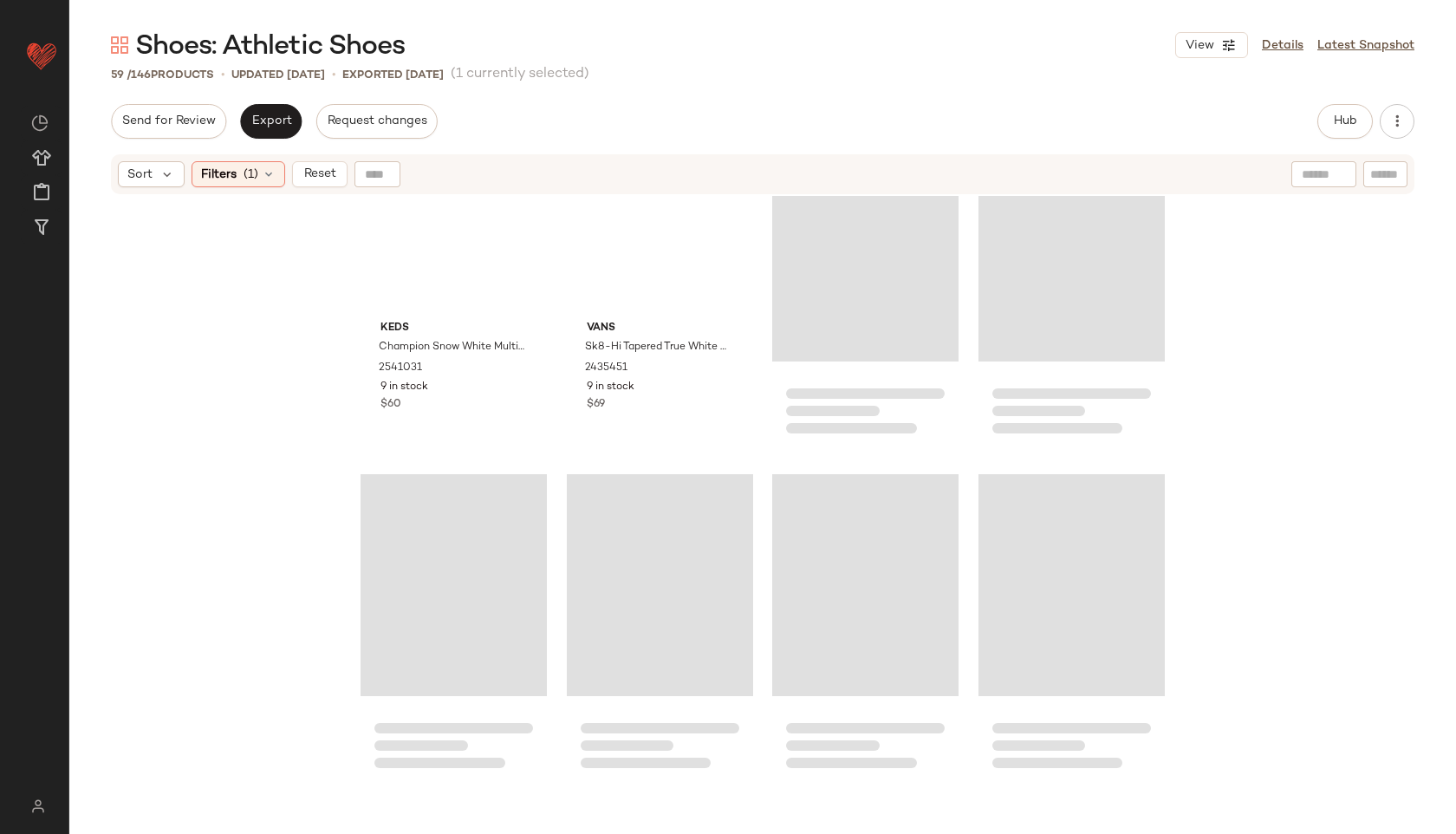
scroll to position [4337, 0]
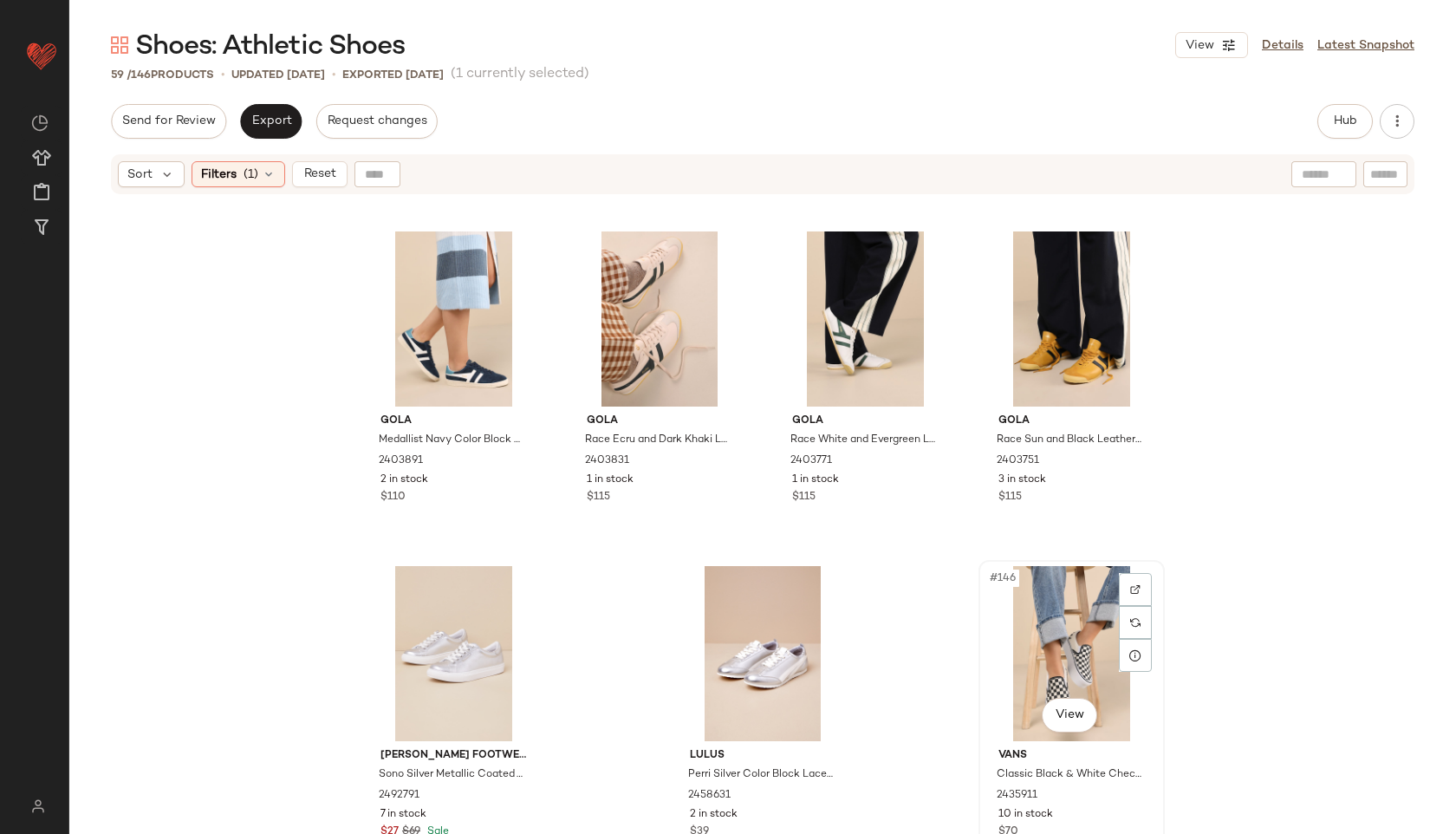
click at [1046, 607] on div "#146 View" at bounding box center [1071, 654] width 174 height 175
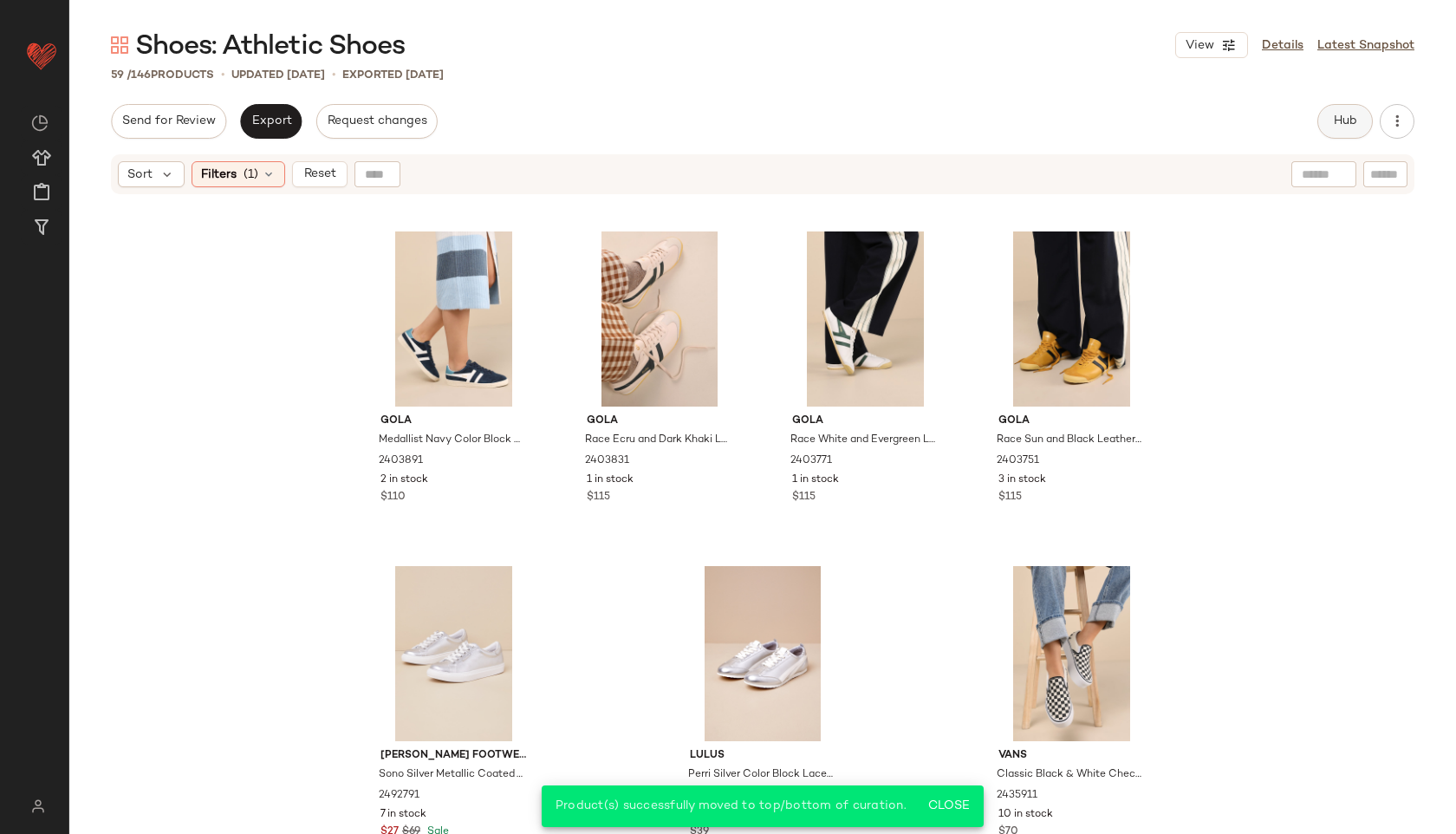
click at [1353, 114] on span "Hub" at bounding box center [1345, 121] width 25 height 14
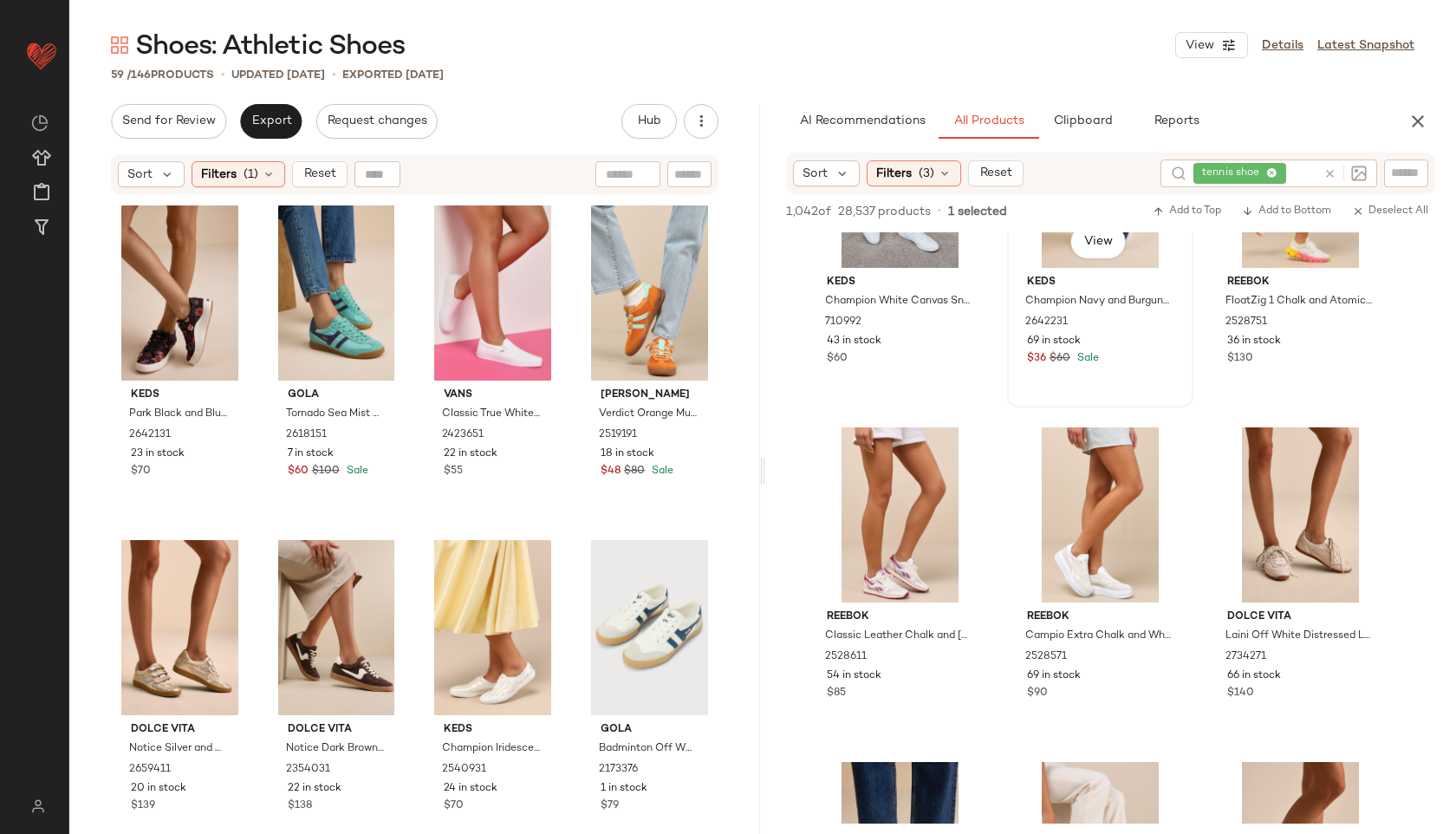
scroll to position [481, 0]
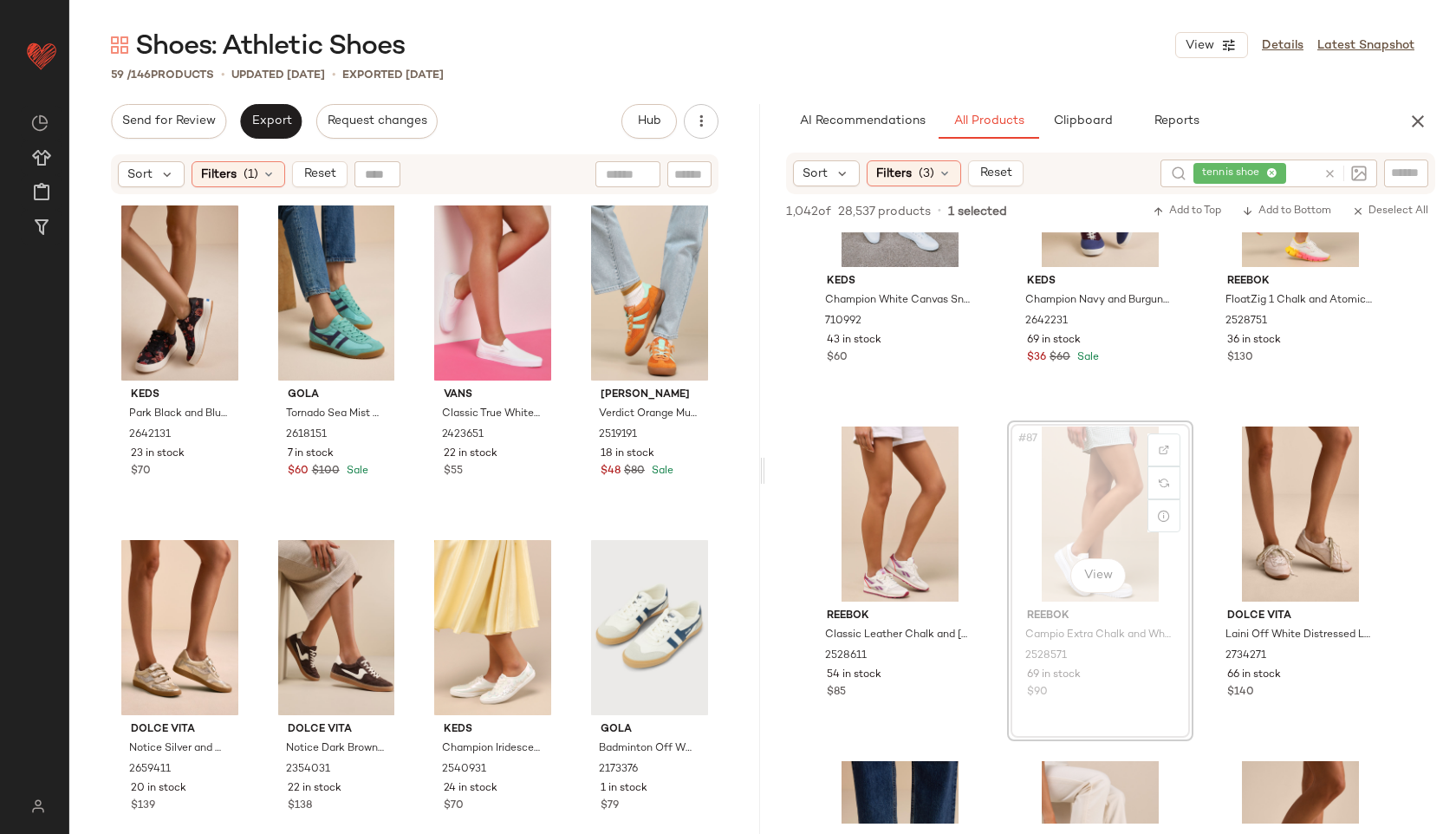
drag, startPoint x: 1087, startPoint y: 537, endPoint x: 1076, endPoint y: 537, distance: 11.0
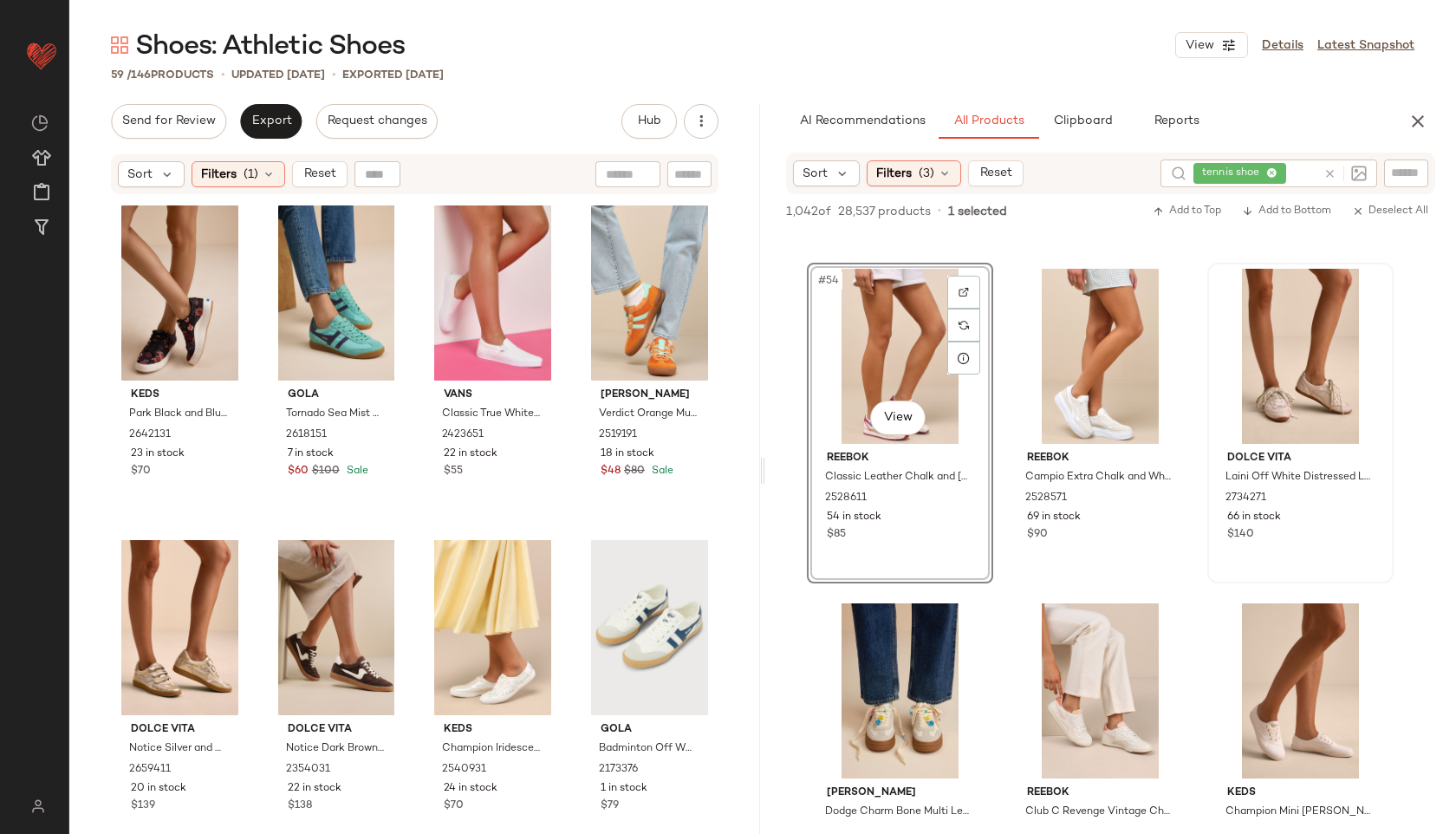
scroll to position [865, 0]
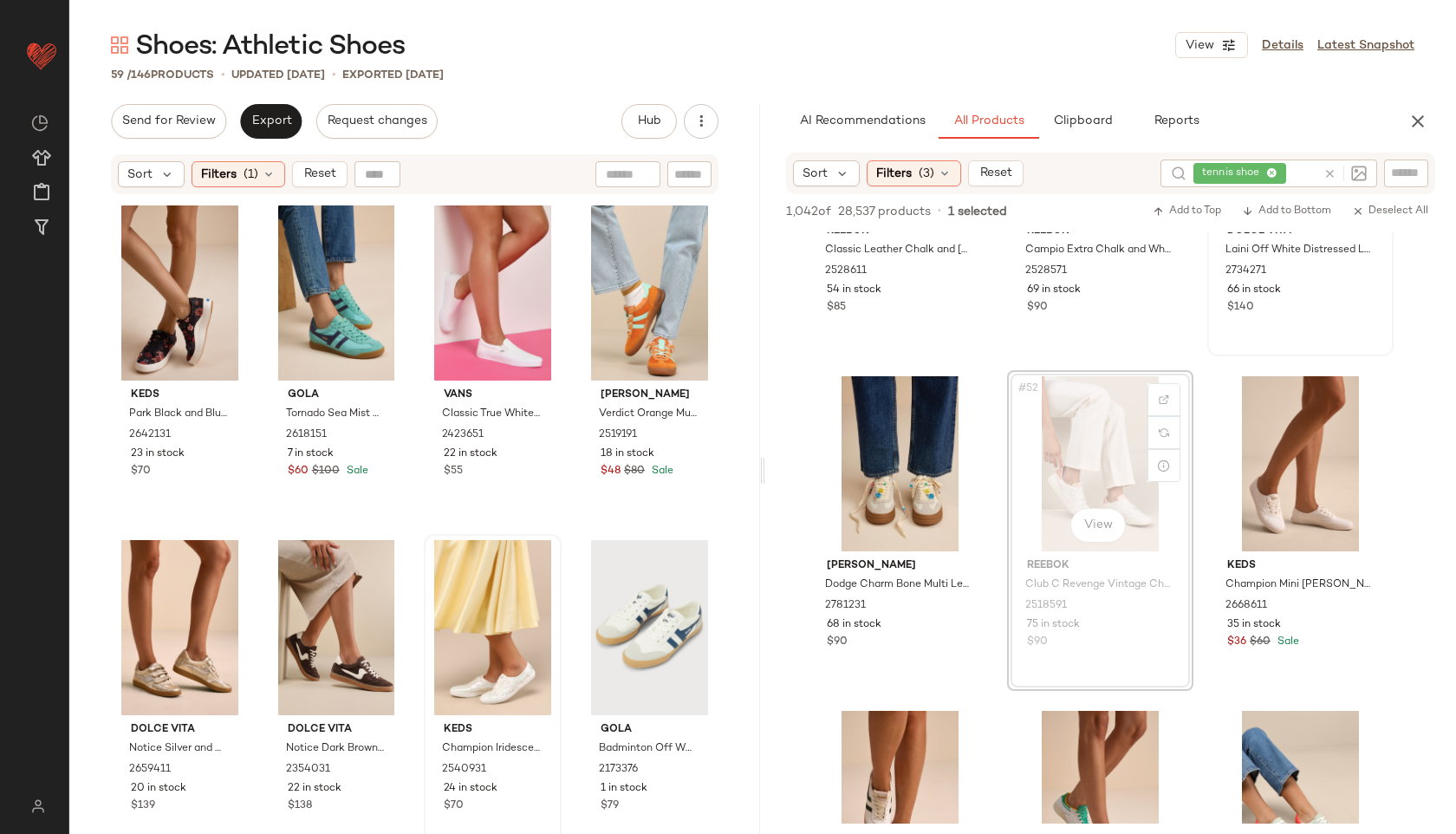
drag, startPoint x: 1093, startPoint y: 415, endPoint x: 500, endPoint y: 553, distance: 608.8
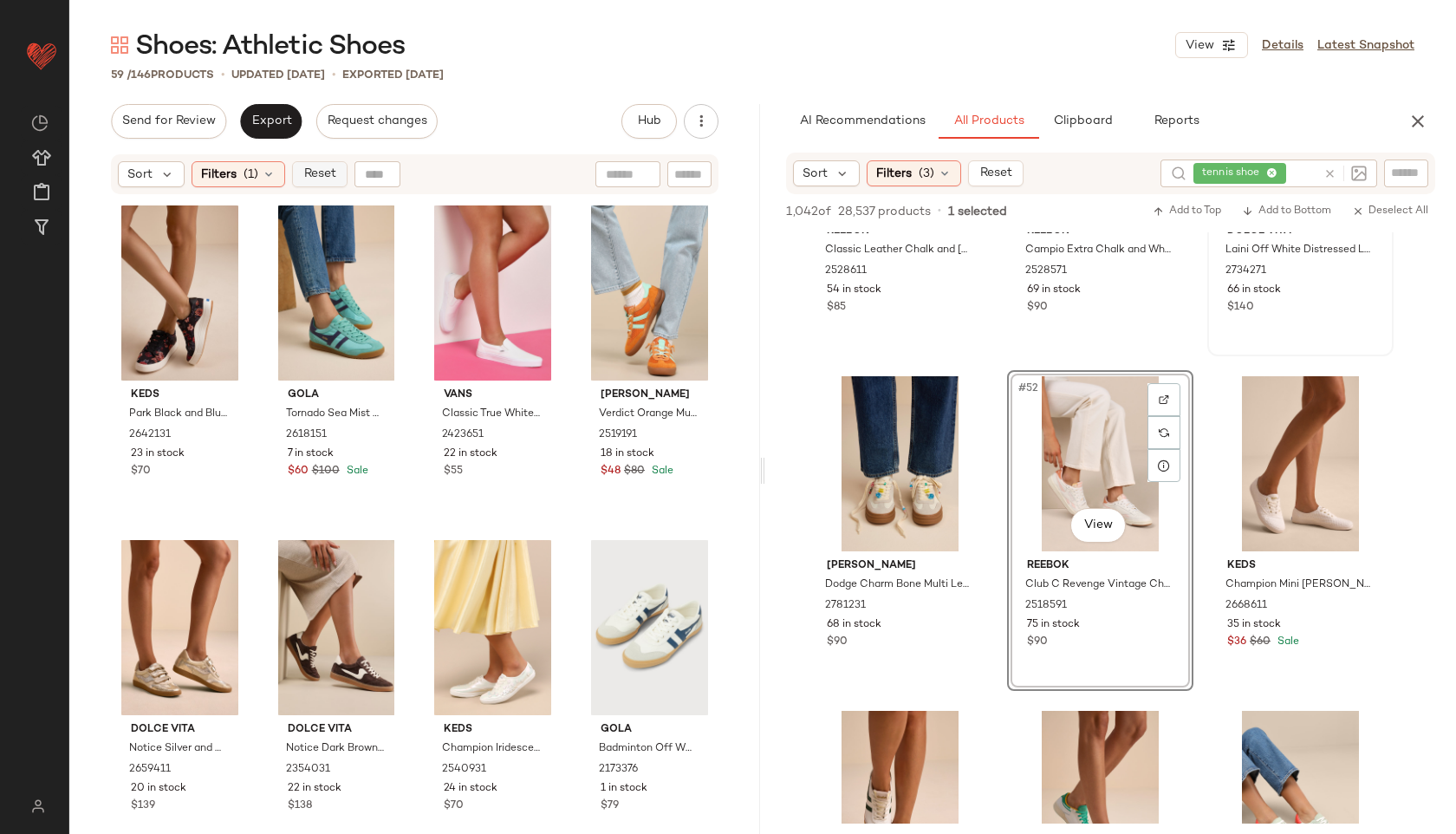
click at [313, 184] on button "Reset" at bounding box center [320, 174] width 55 height 26
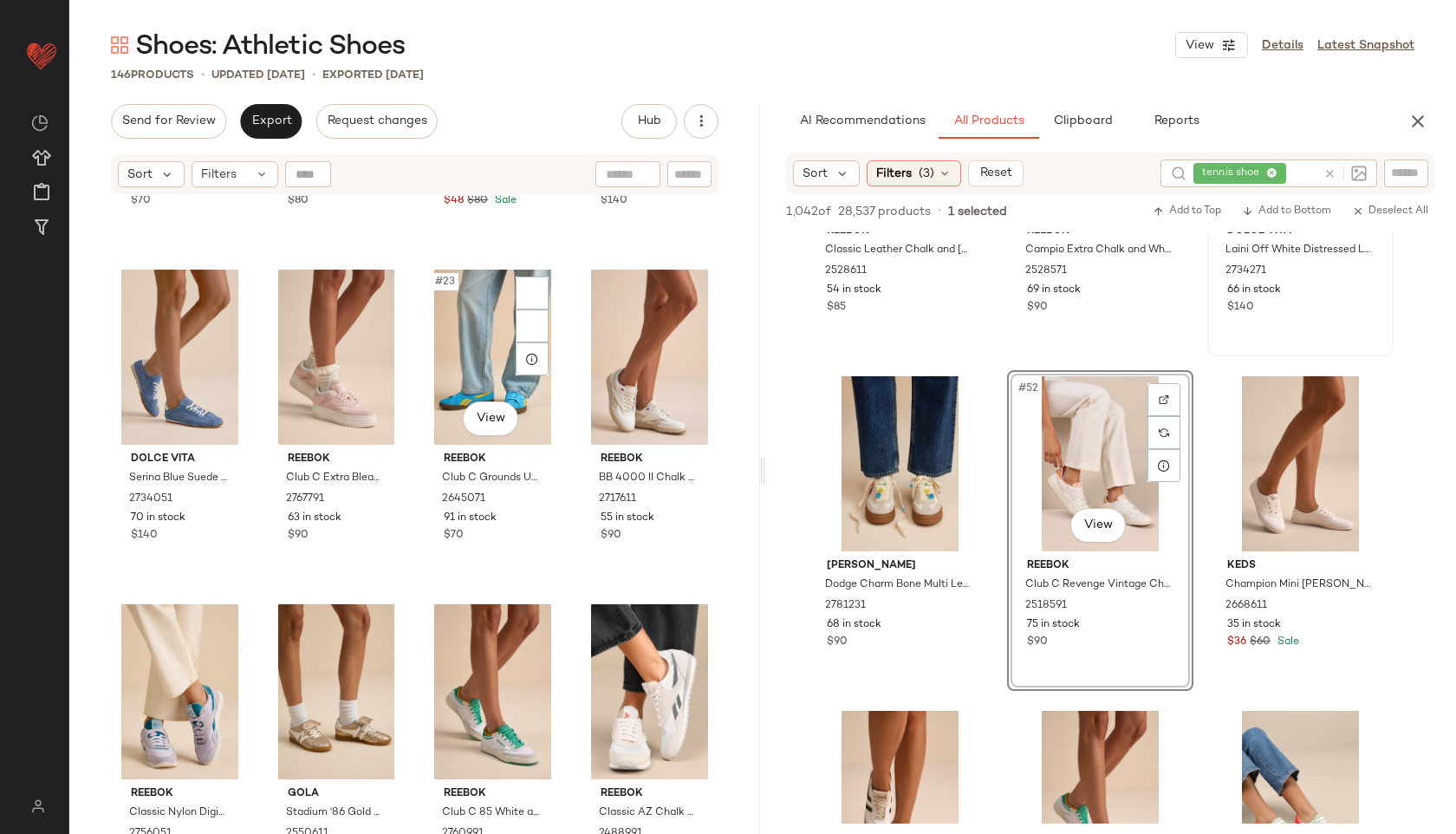
scroll to position [0, 0]
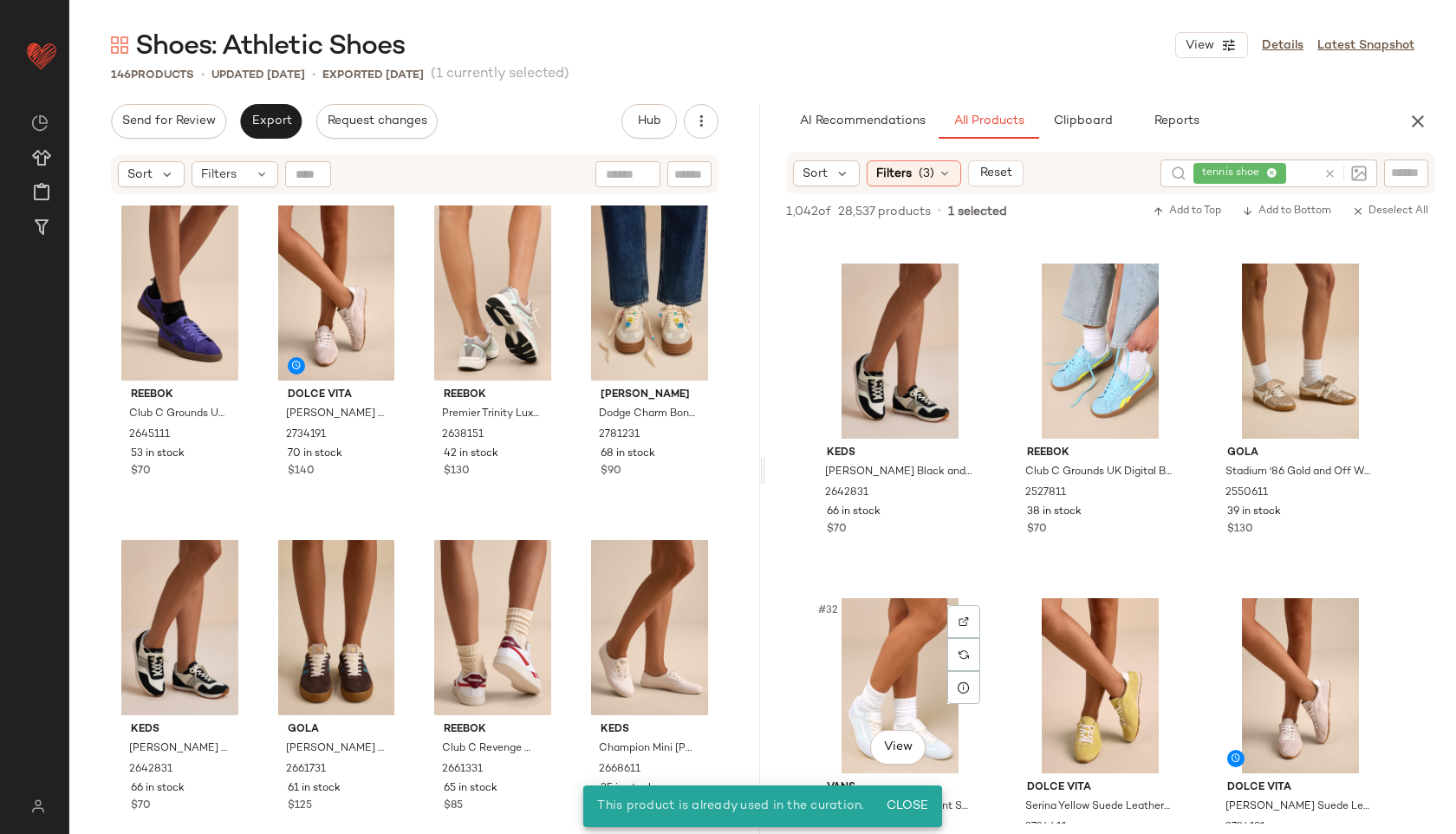
scroll to position [1669, 0]
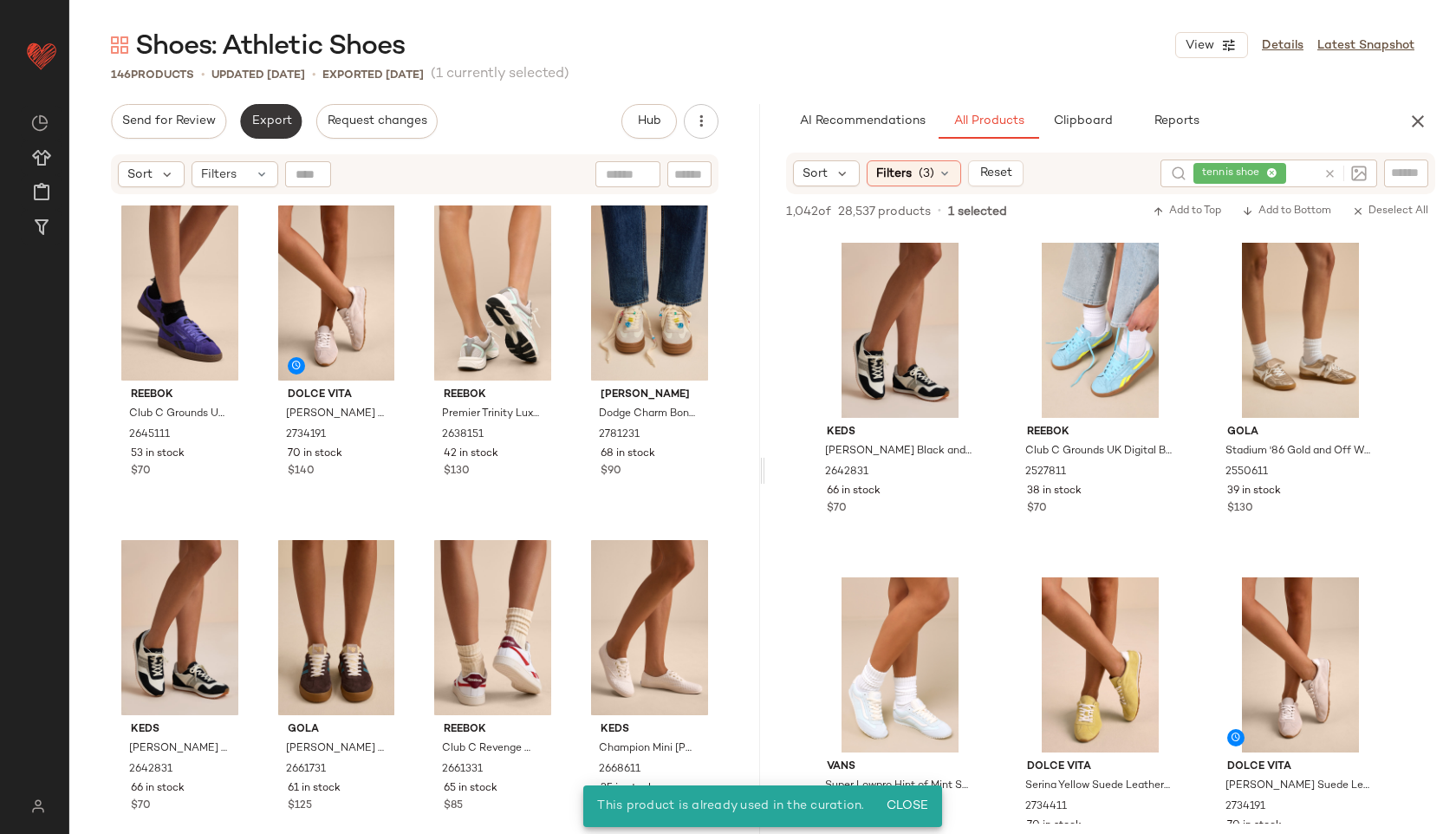
click at [260, 114] on span "Export" at bounding box center [270, 121] width 40 height 14
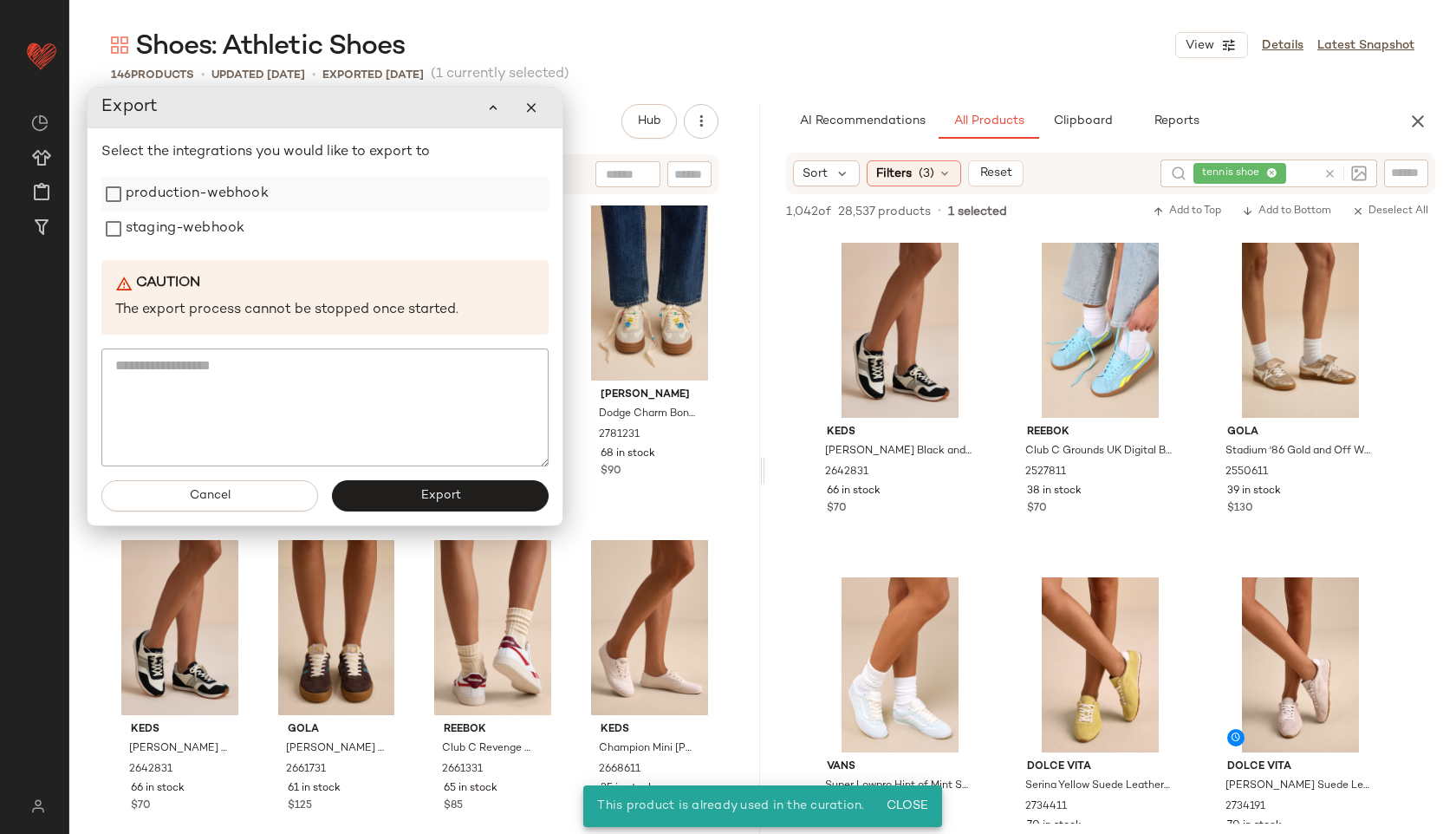
click at [182, 208] on label "production-webhook" at bounding box center [197, 194] width 143 height 34
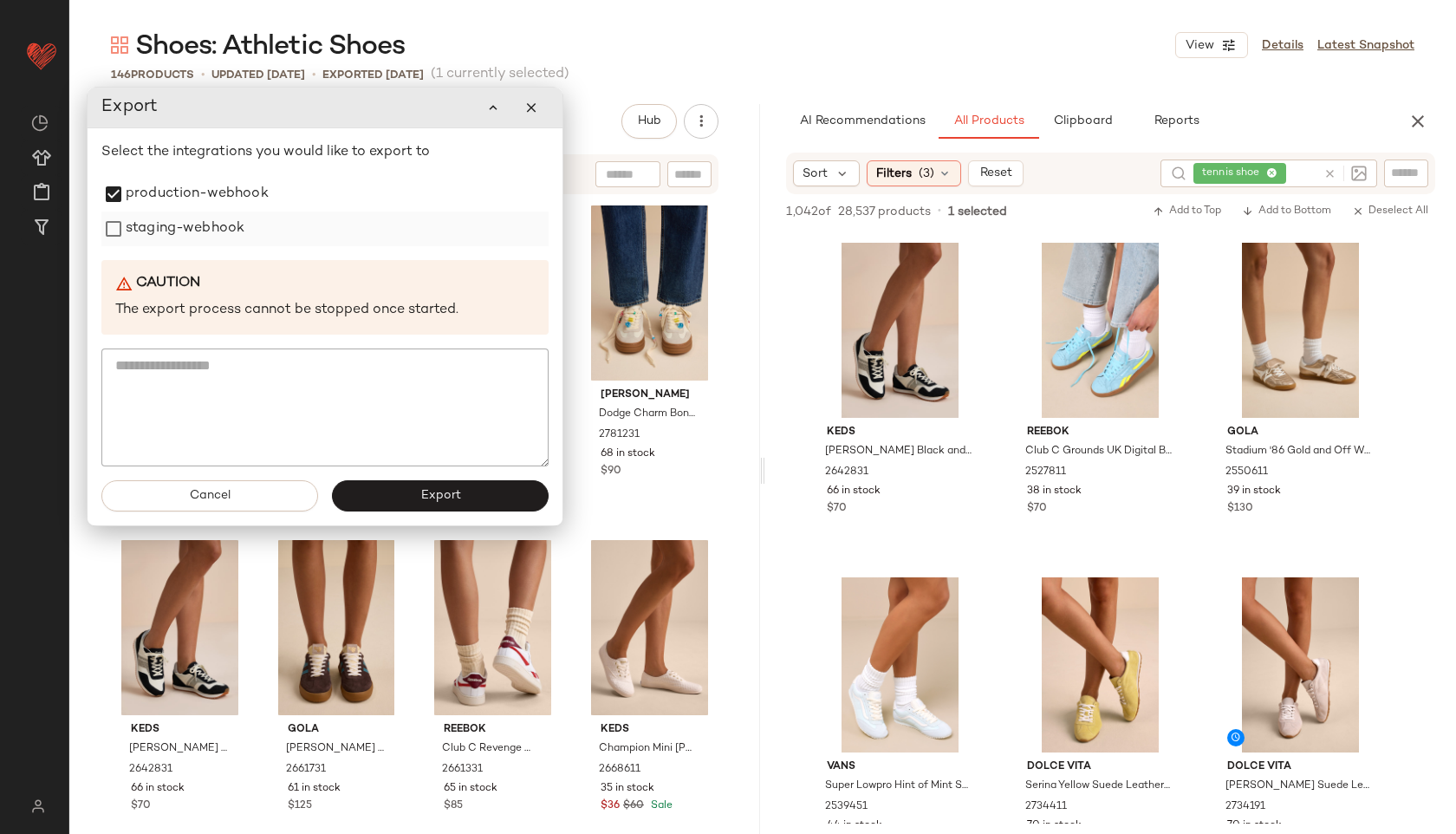
click at [174, 235] on label "staging-webhook" at bounding box center [185, 228] width 119 height 34
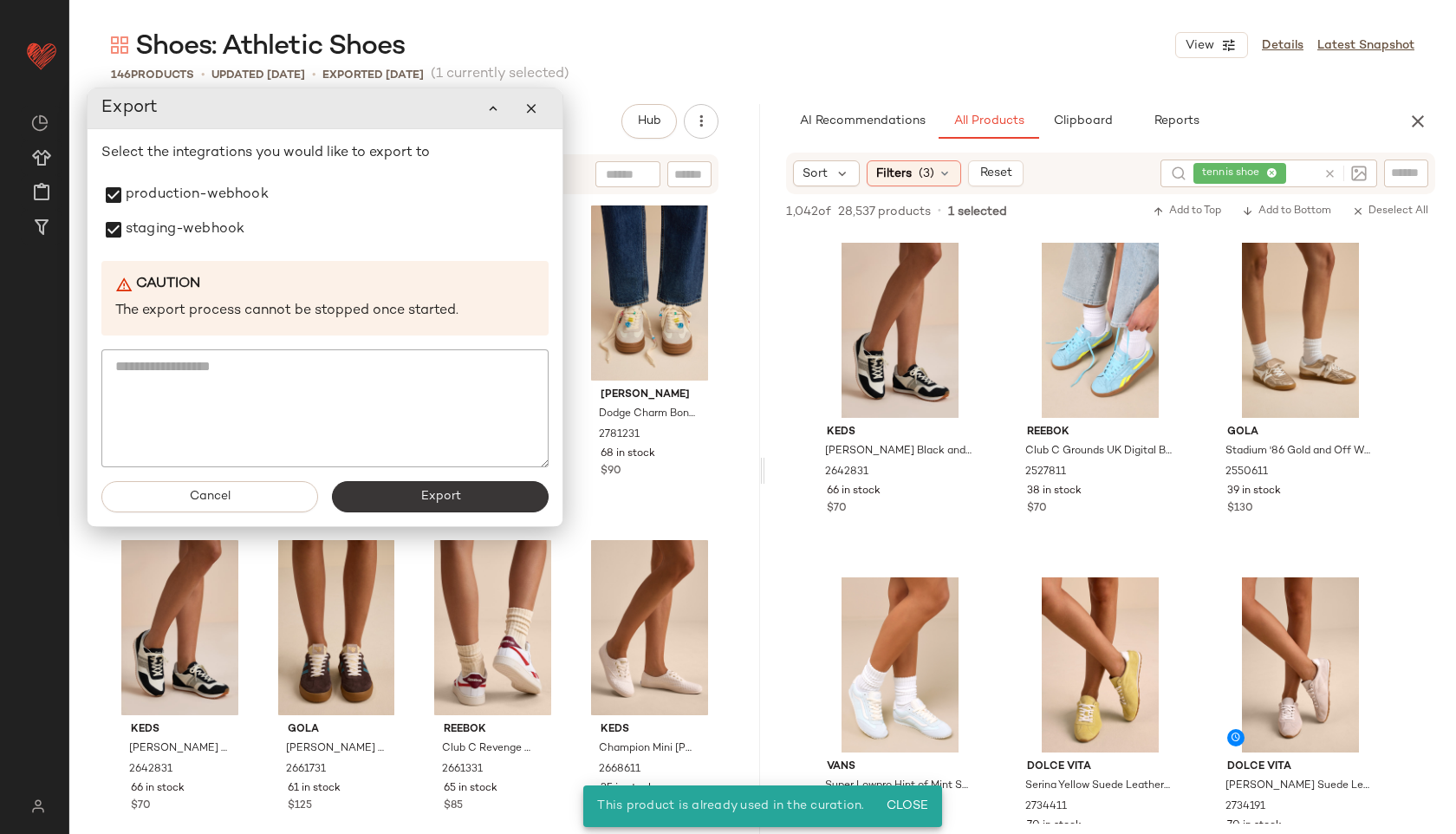
click at [446, 495] on span "Export" at bounding box center [439, 497] width 40 height 14
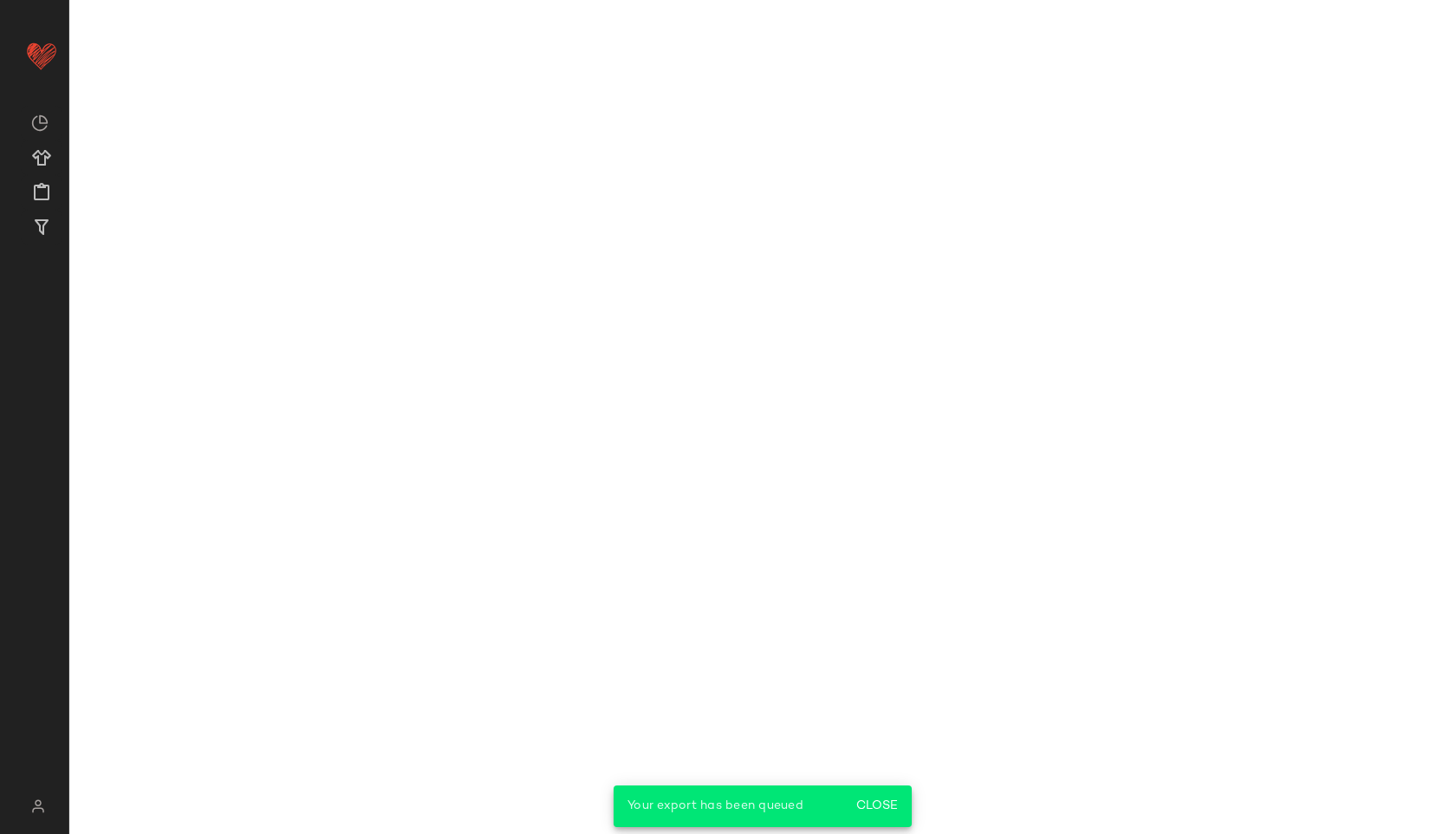
scroll to position [2338, 0]
